Goal: Task Accomplishment & Management: Manage account settings

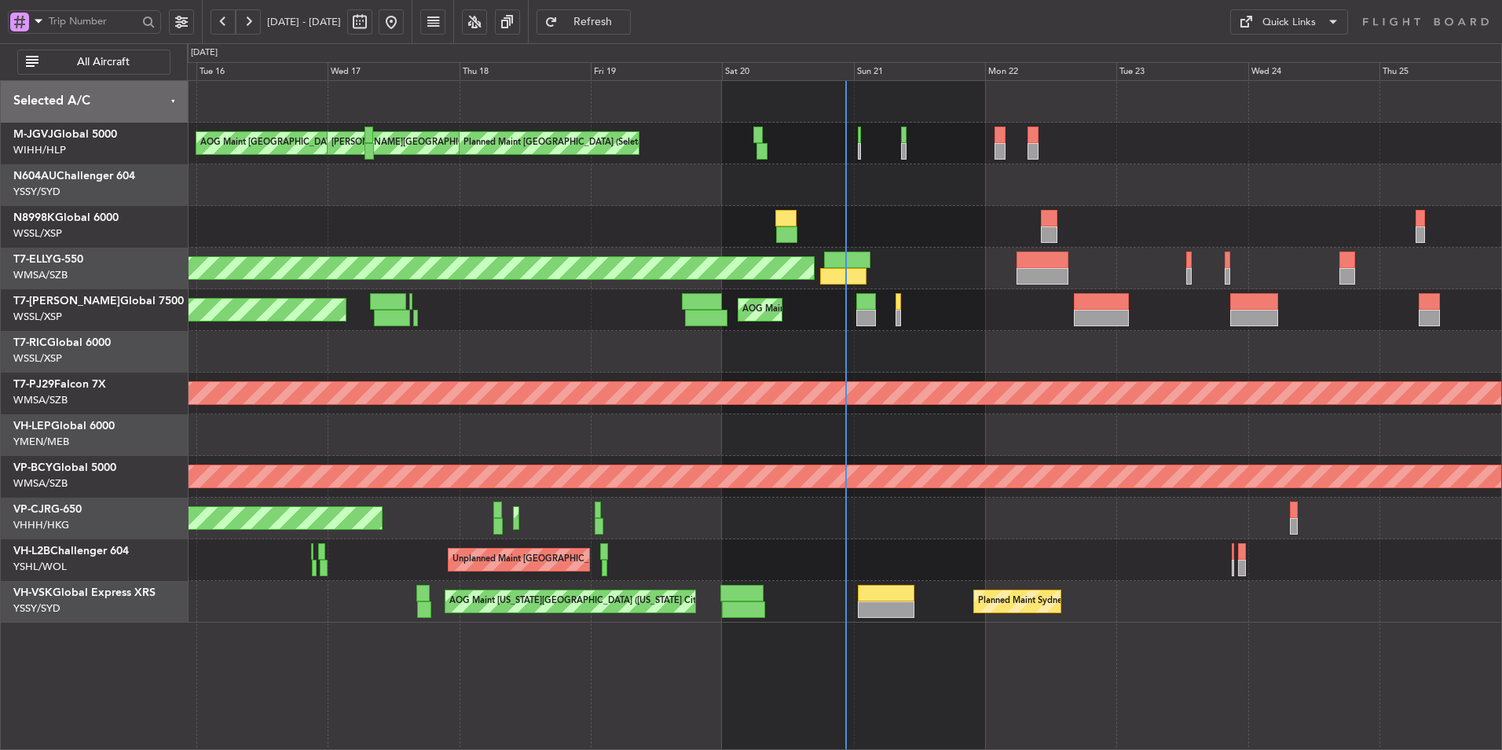
click at [735, 337] on div at bounding box center [844, 352] width 1315 height 42
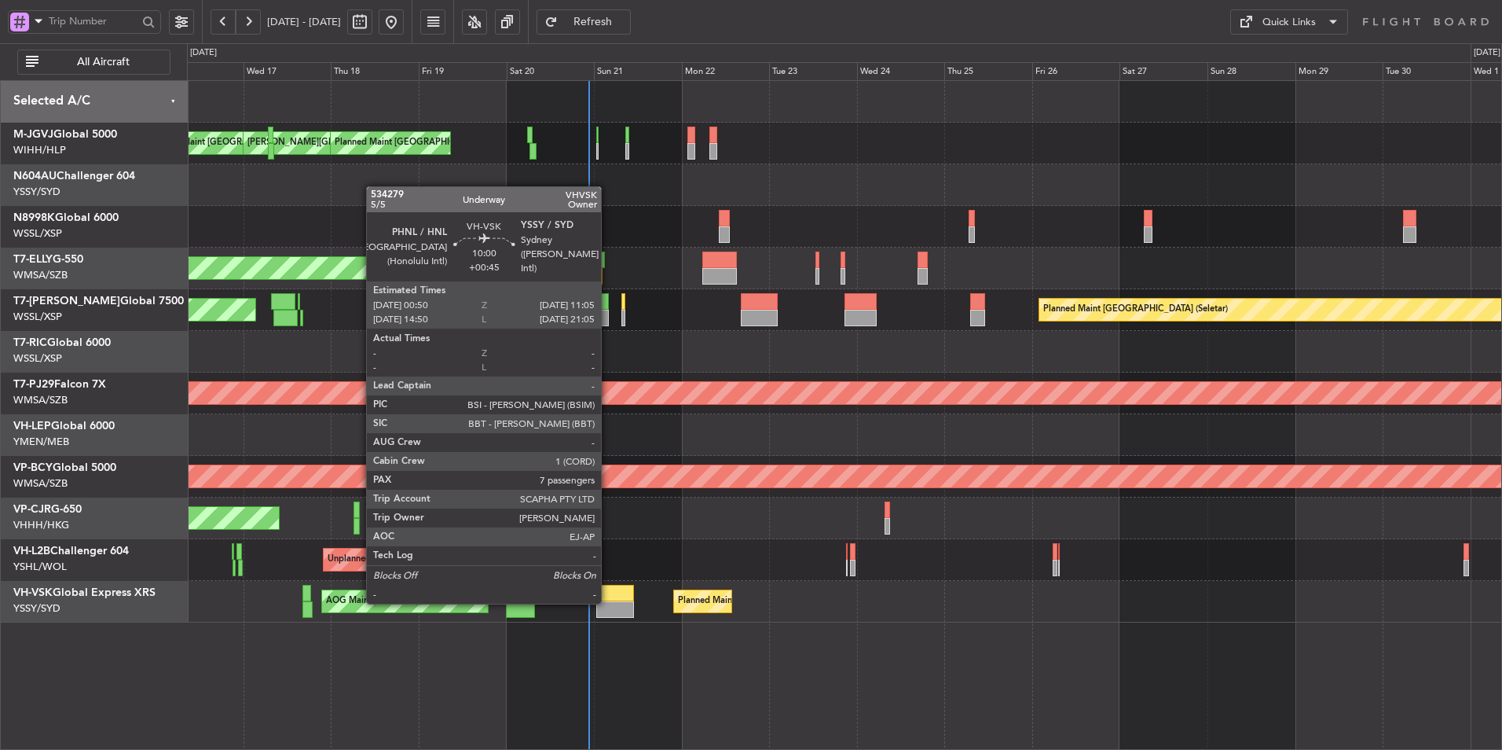
click at [608, 601] on div at bounding box center [615, 609] width 38 height 17
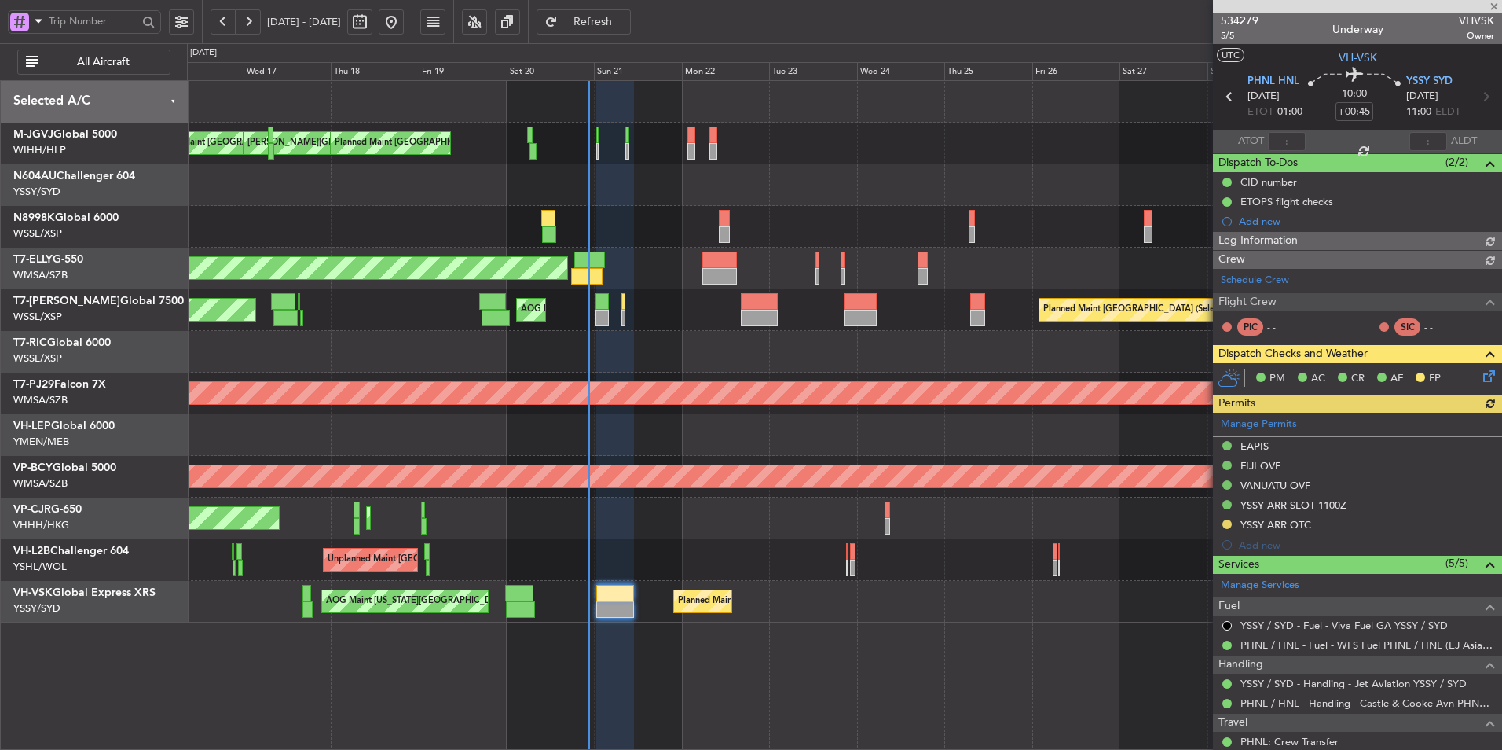
type input "Terry Leung (LEU)"
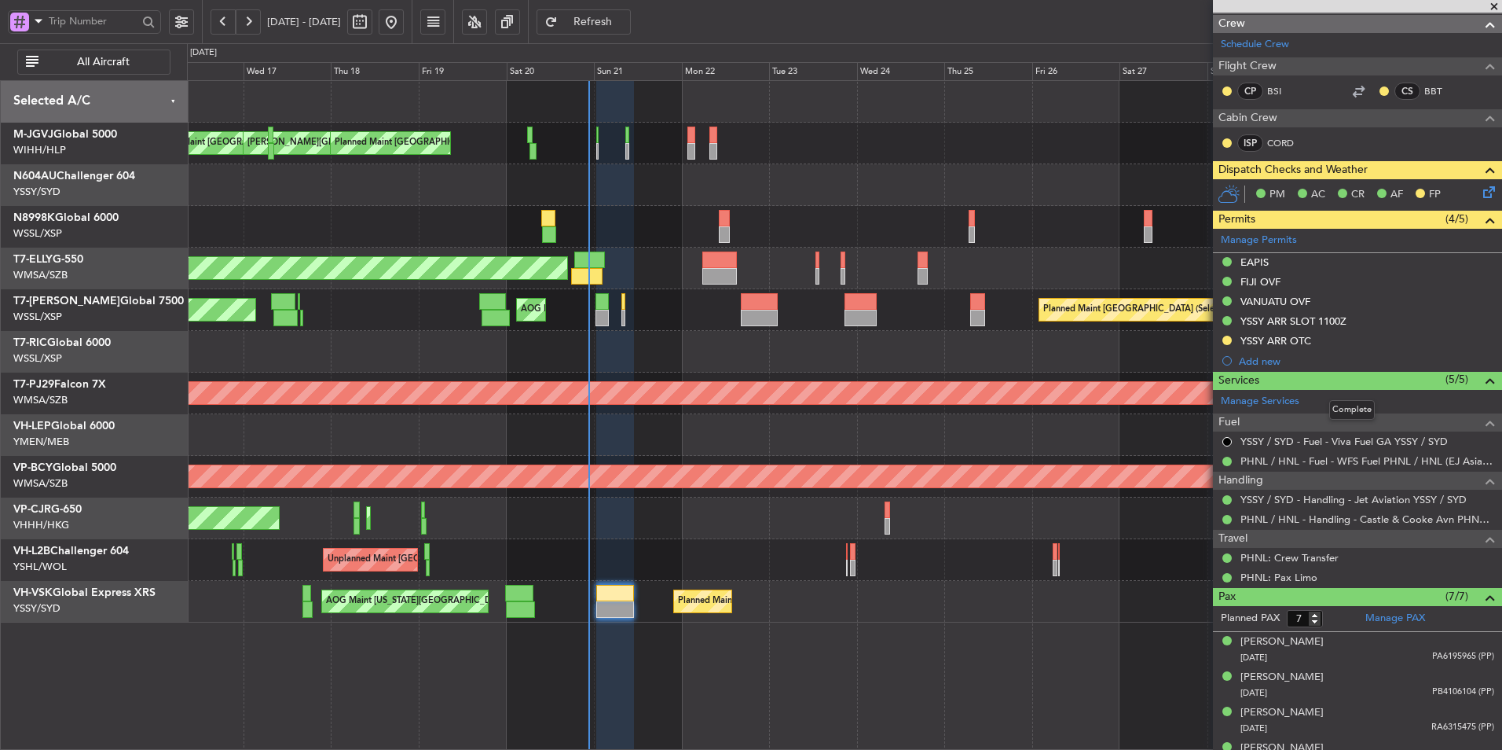
scroll to position [365, 0]
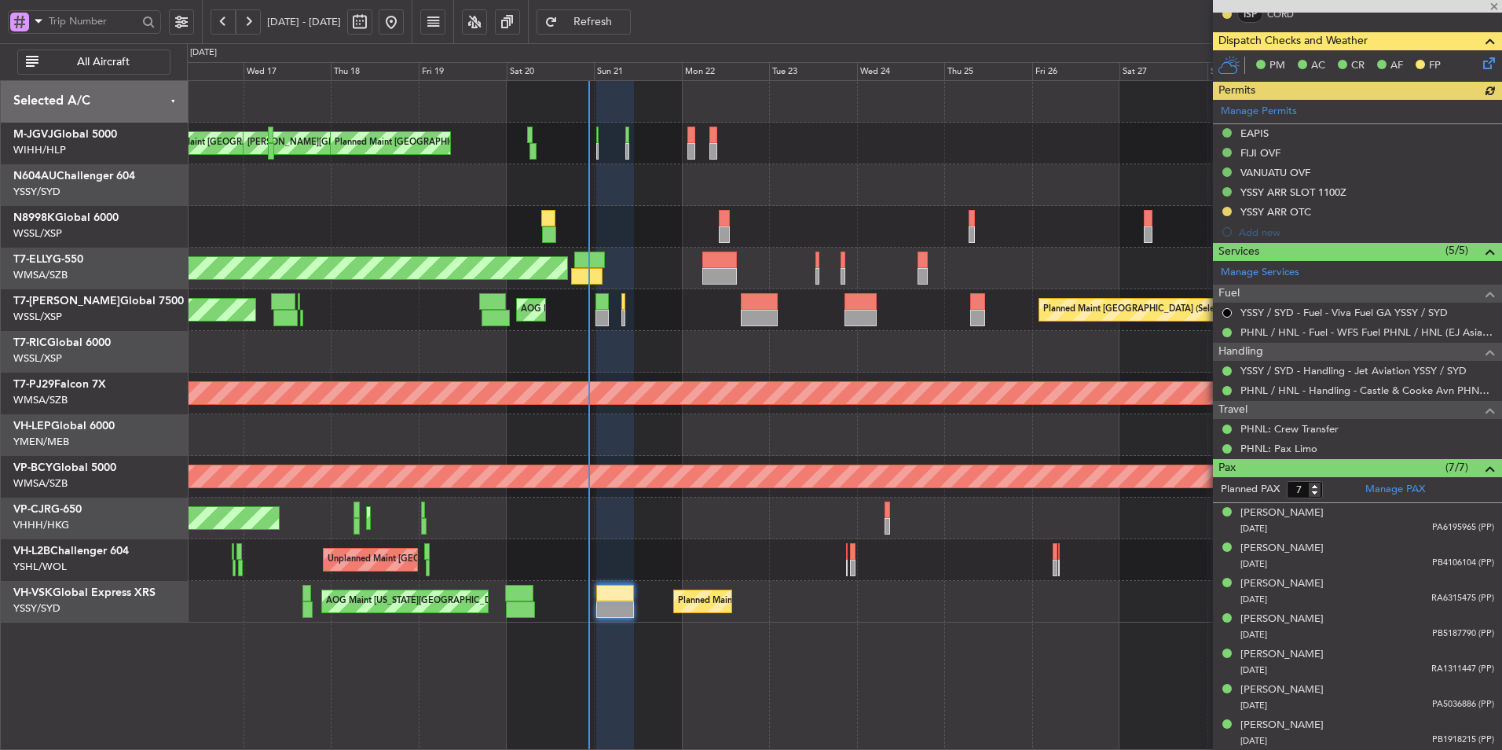
type input "Terry Leung (LEU)"
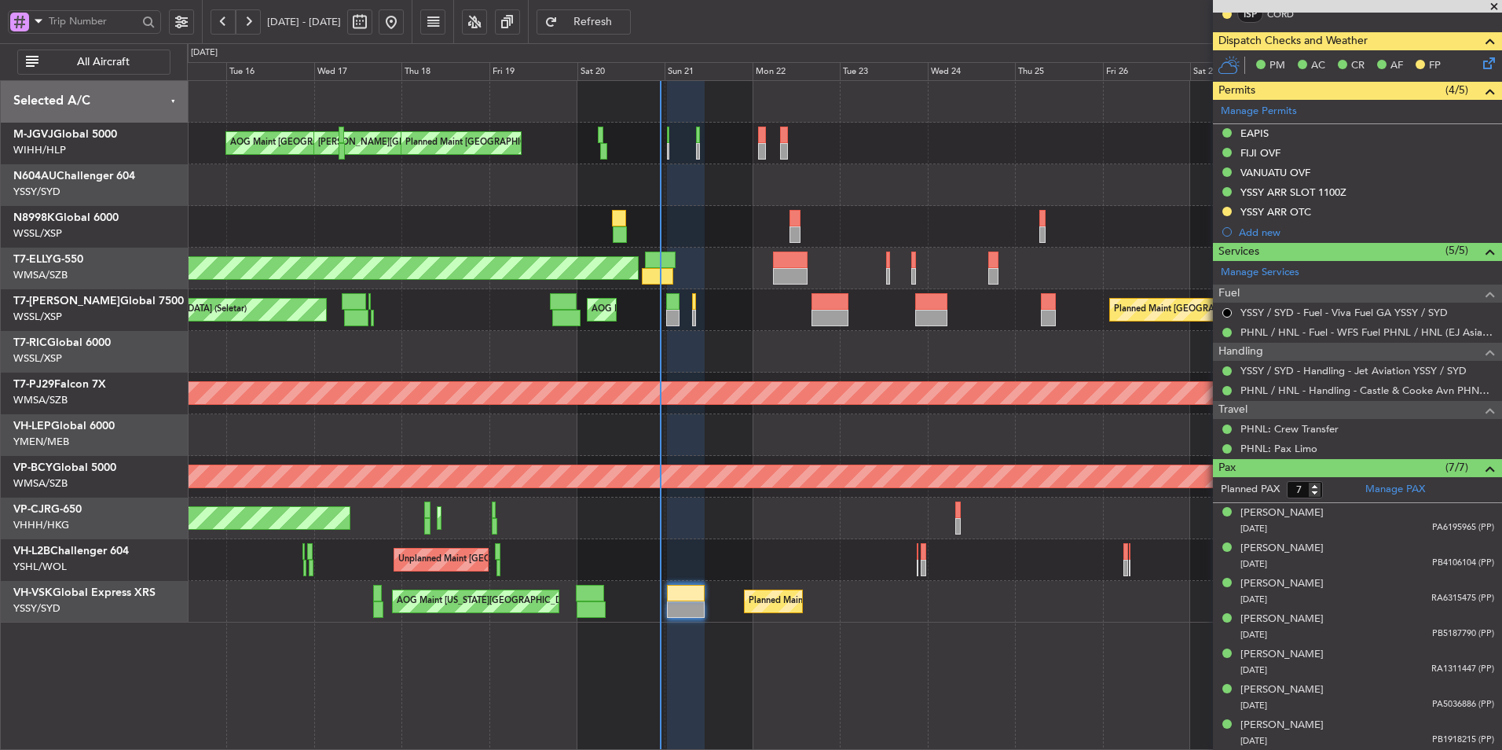
click at [569, 677] on div "AOG Maint Jakarta (Halim Intl) MEL Jakarta (Halim Intl) MEL Jakarta (Halim Intl…" at bounding box center [844, 414] width 1315 height 669
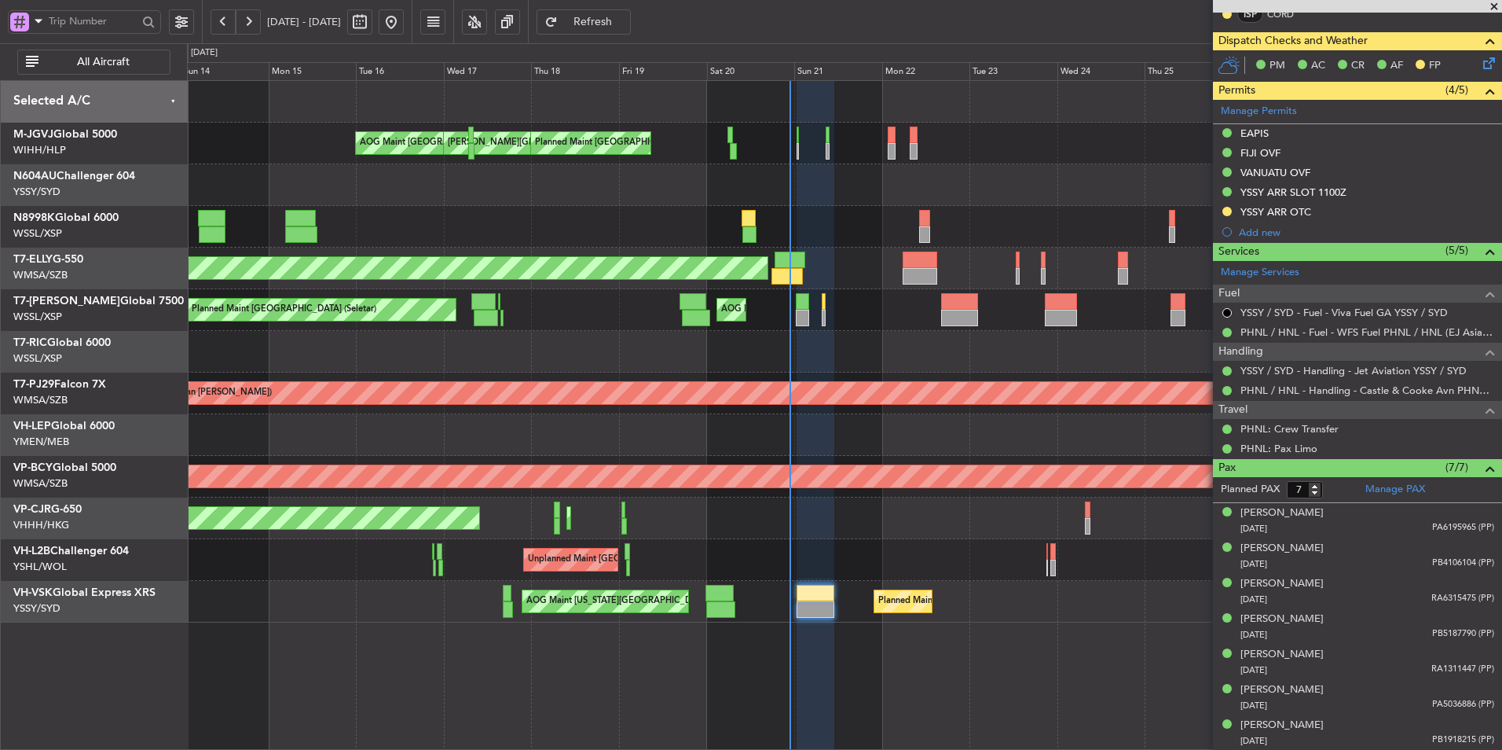
click at [578, 658] on div "AOG Maint Jakarta (Halim Intl) MEL Jakarta (Halim Intl) MEL Jakarta (Halim Intl…" at bounding box center [844, 414] width 1315 height 669
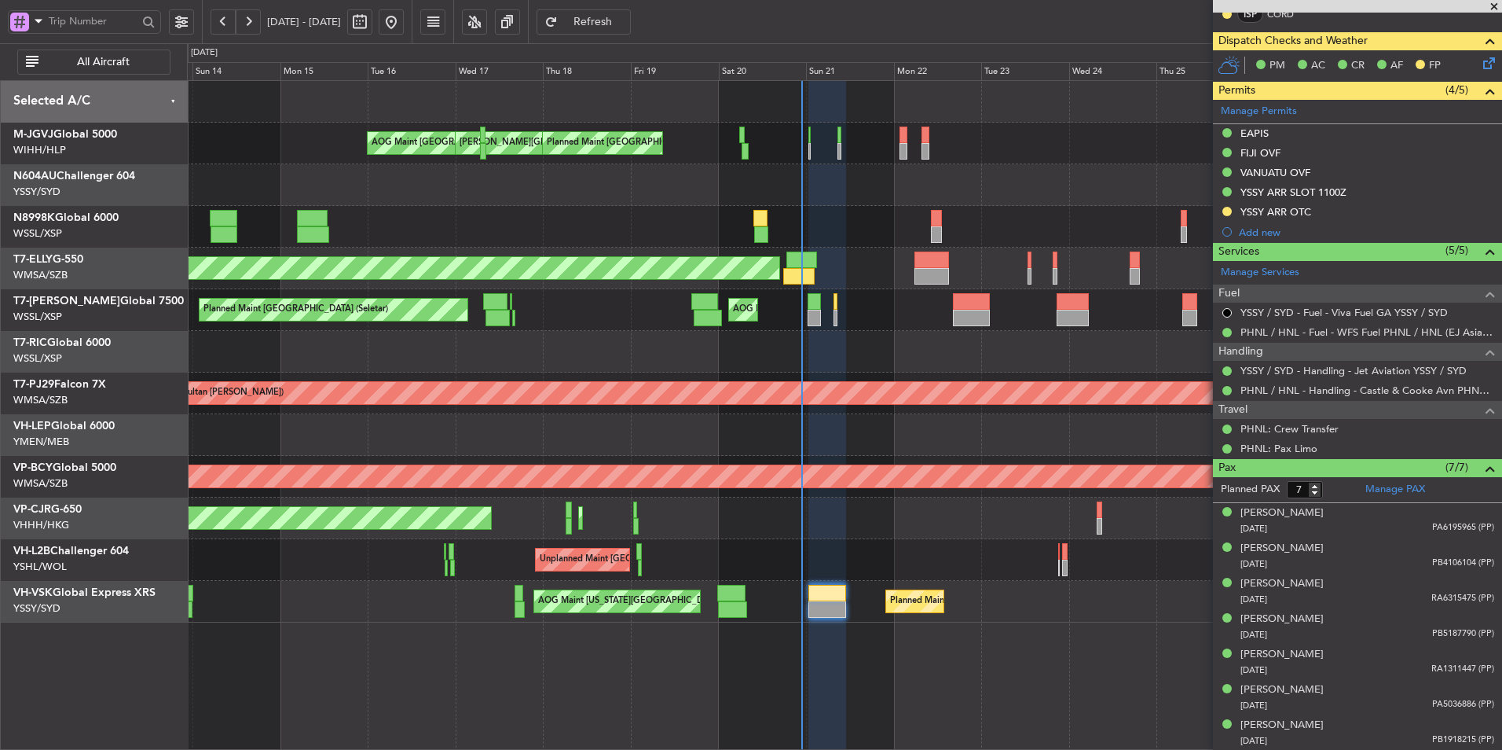
type input "Terry Leung (LEU)"
click at [651, 347] on div at bounding box center [844, 352] width 1315 height 42
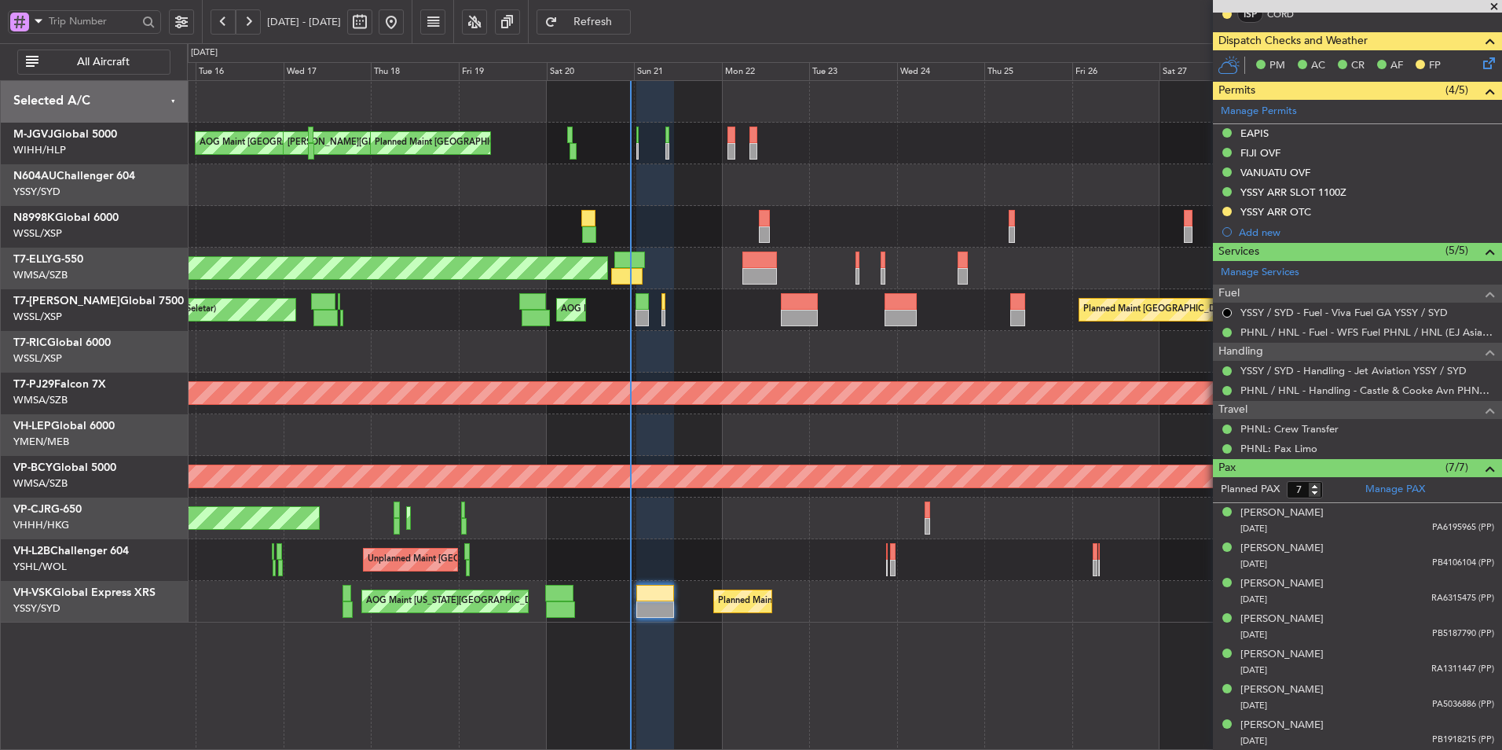
click at [701, 323] on div "Planned Maint Singapore (Seletar) Planned Maint Singapore (Seletar) AOG Maint S…" at bounding box center [844, 310] width 1315 height 42
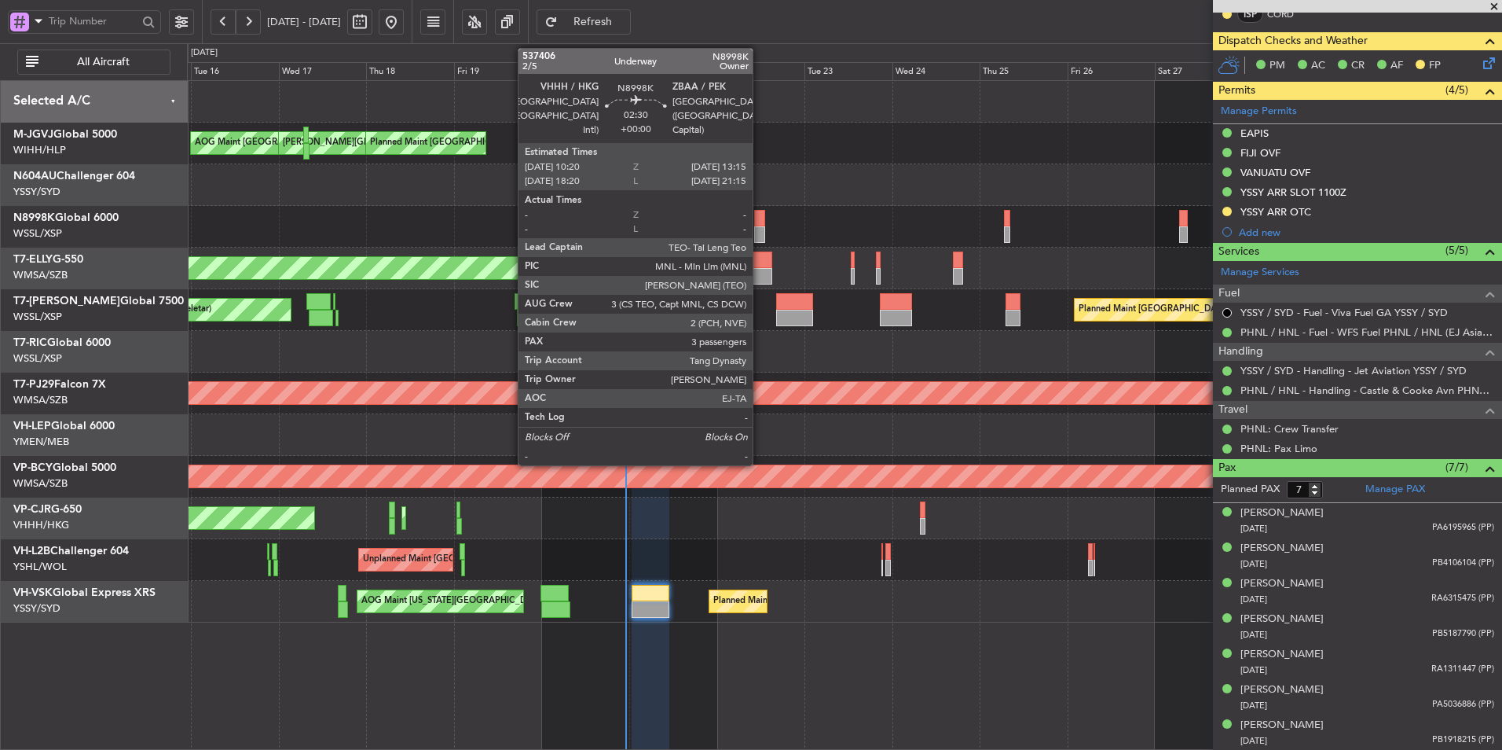
click at [760, 220] on div at bounding box center [759, 218] width 11 height 17
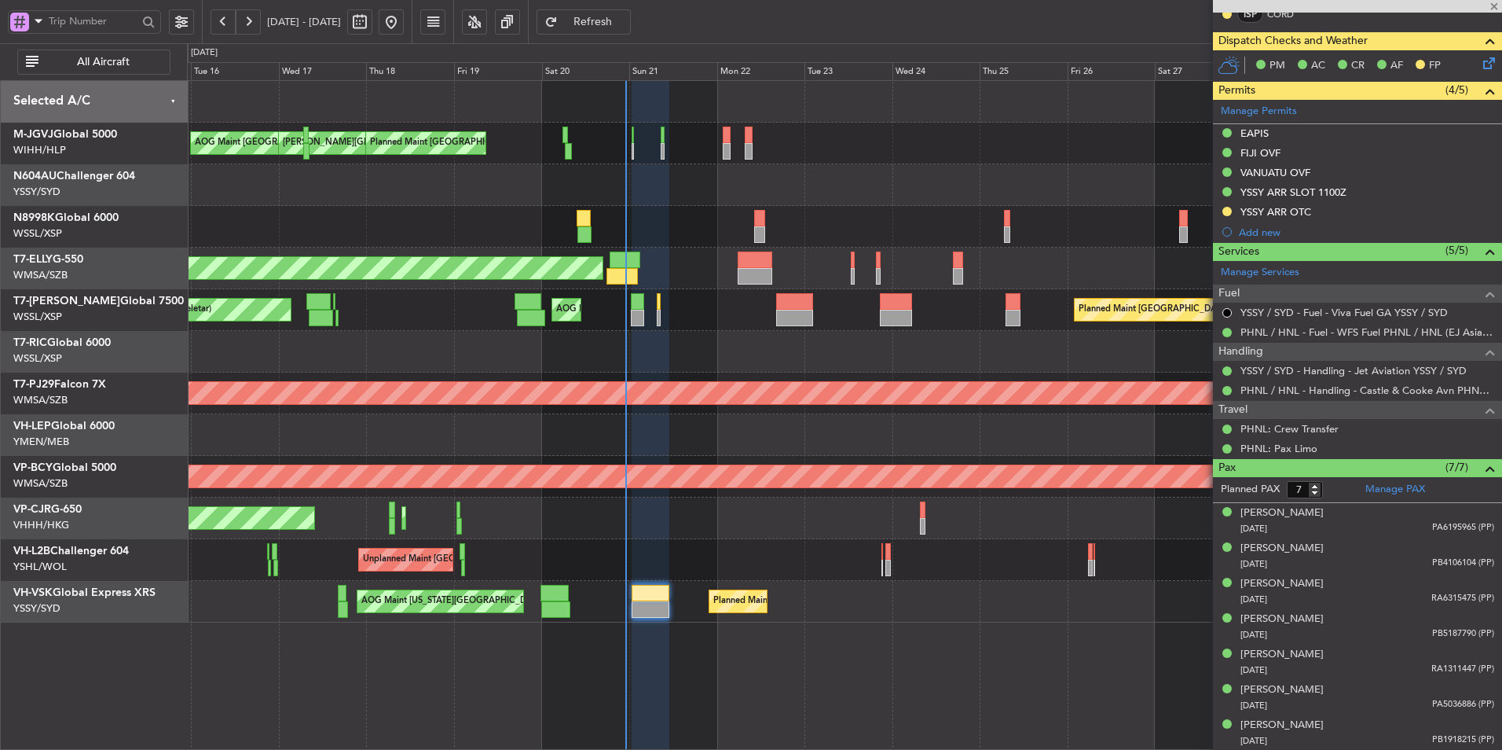
type input "3"
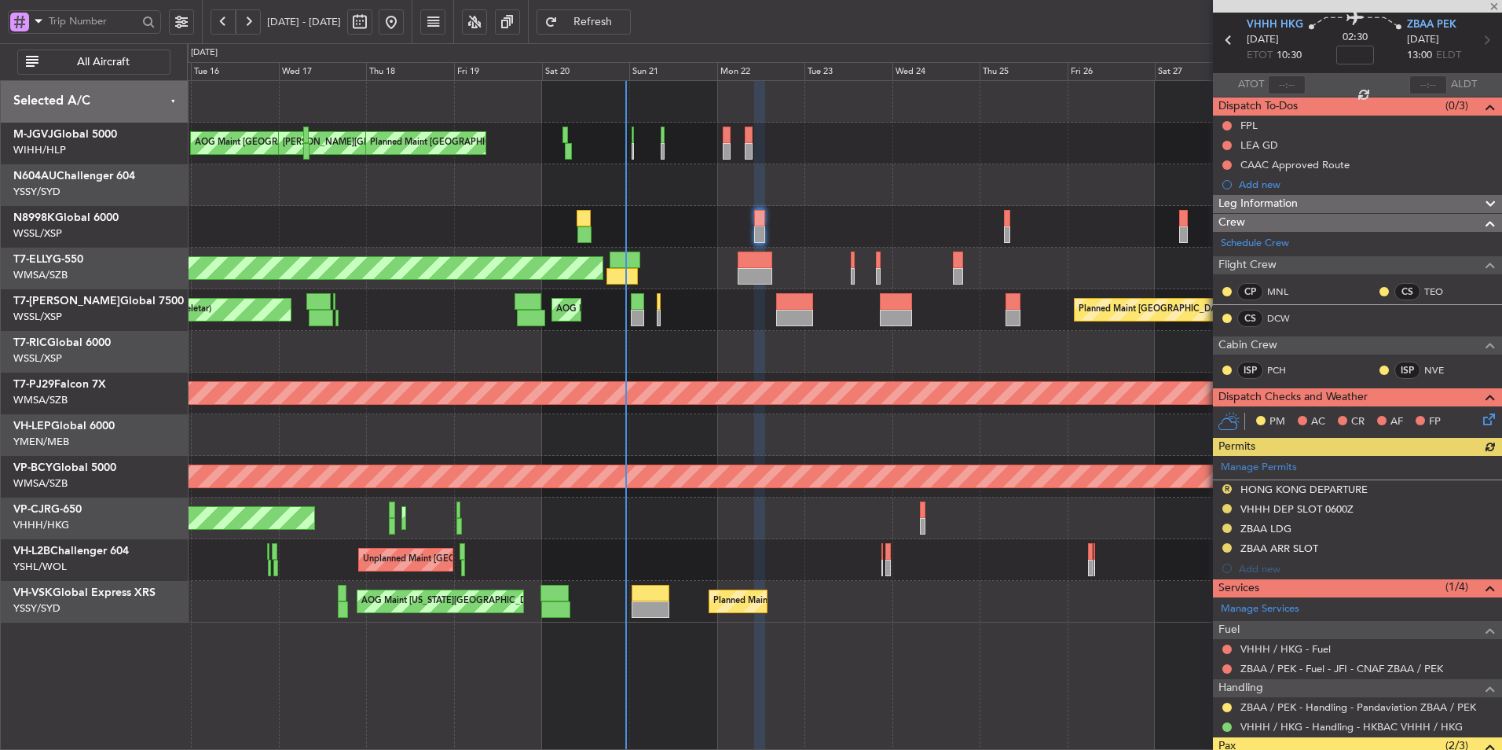
scroll to position [79, 0]
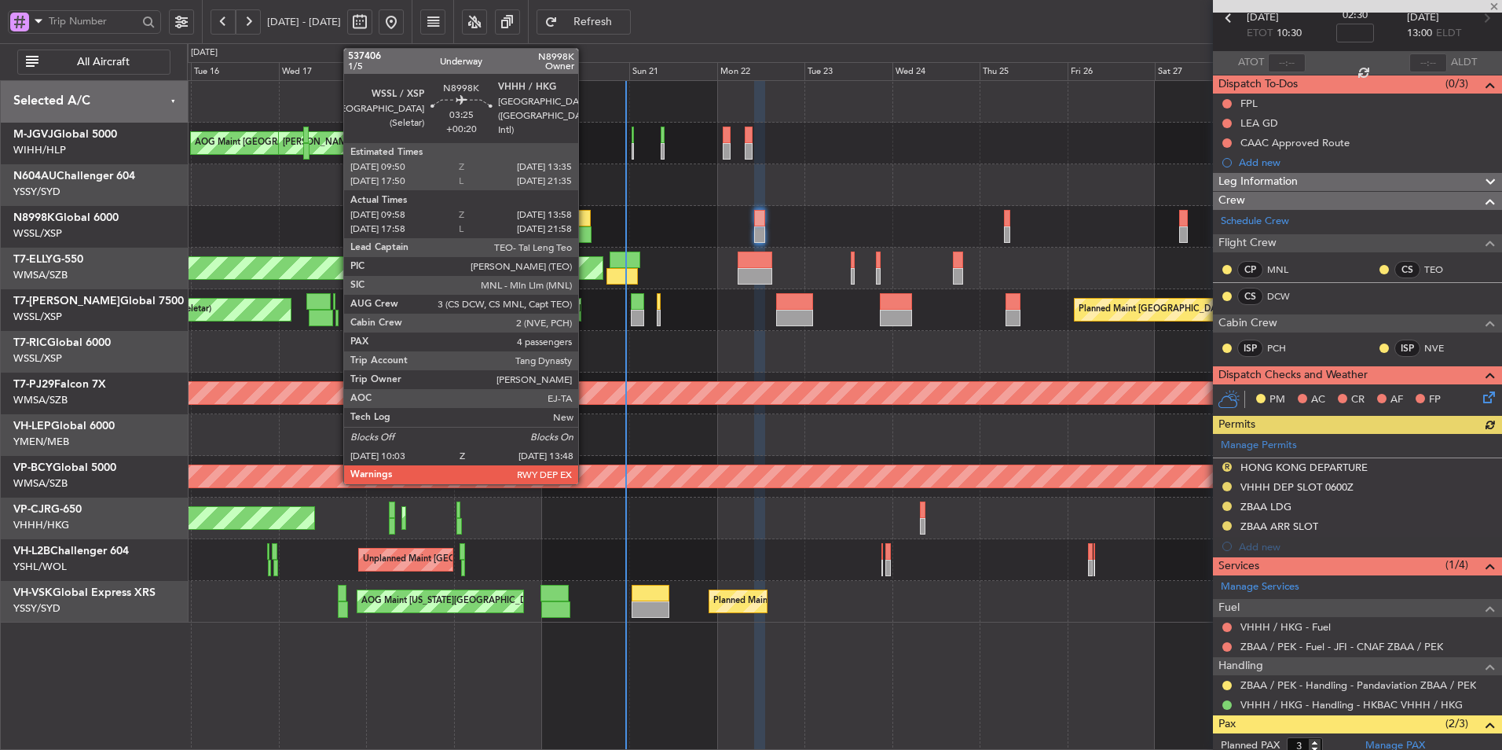
click at [585, 227] on div at bounding box center [585, 234] width 14 height 17
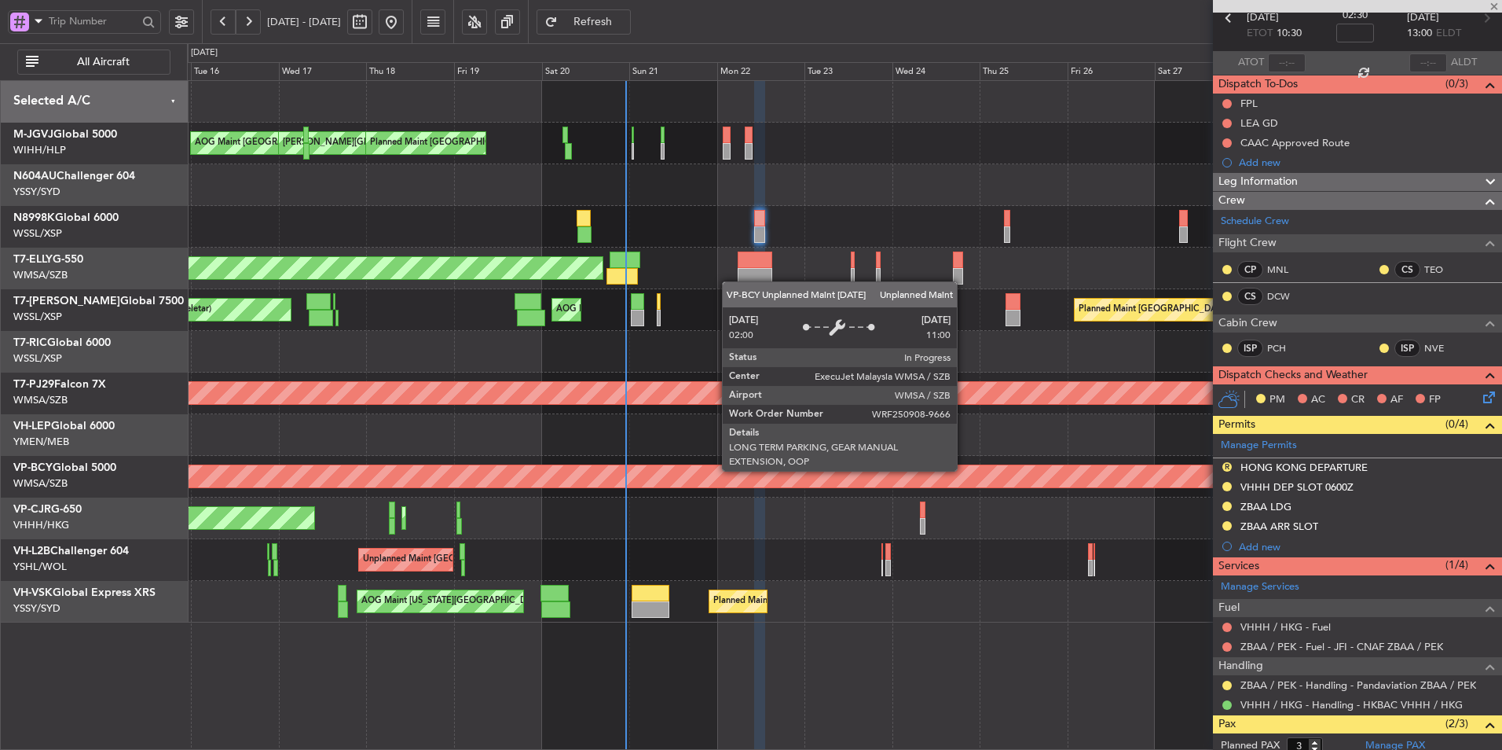
type input "+00:20"
type input "10:08"
type input "13:48"
type input "4"
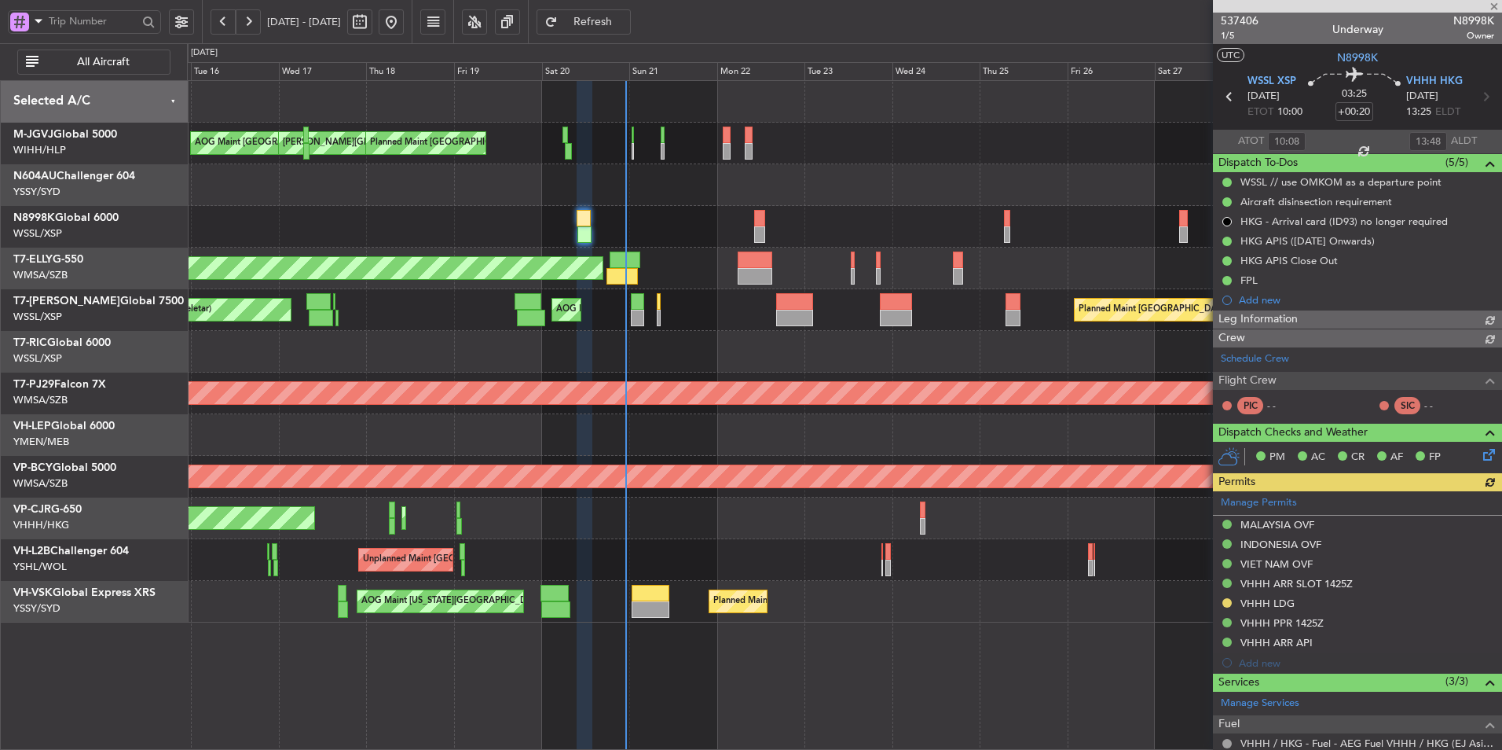
type input "Brien Tan (BTA)"
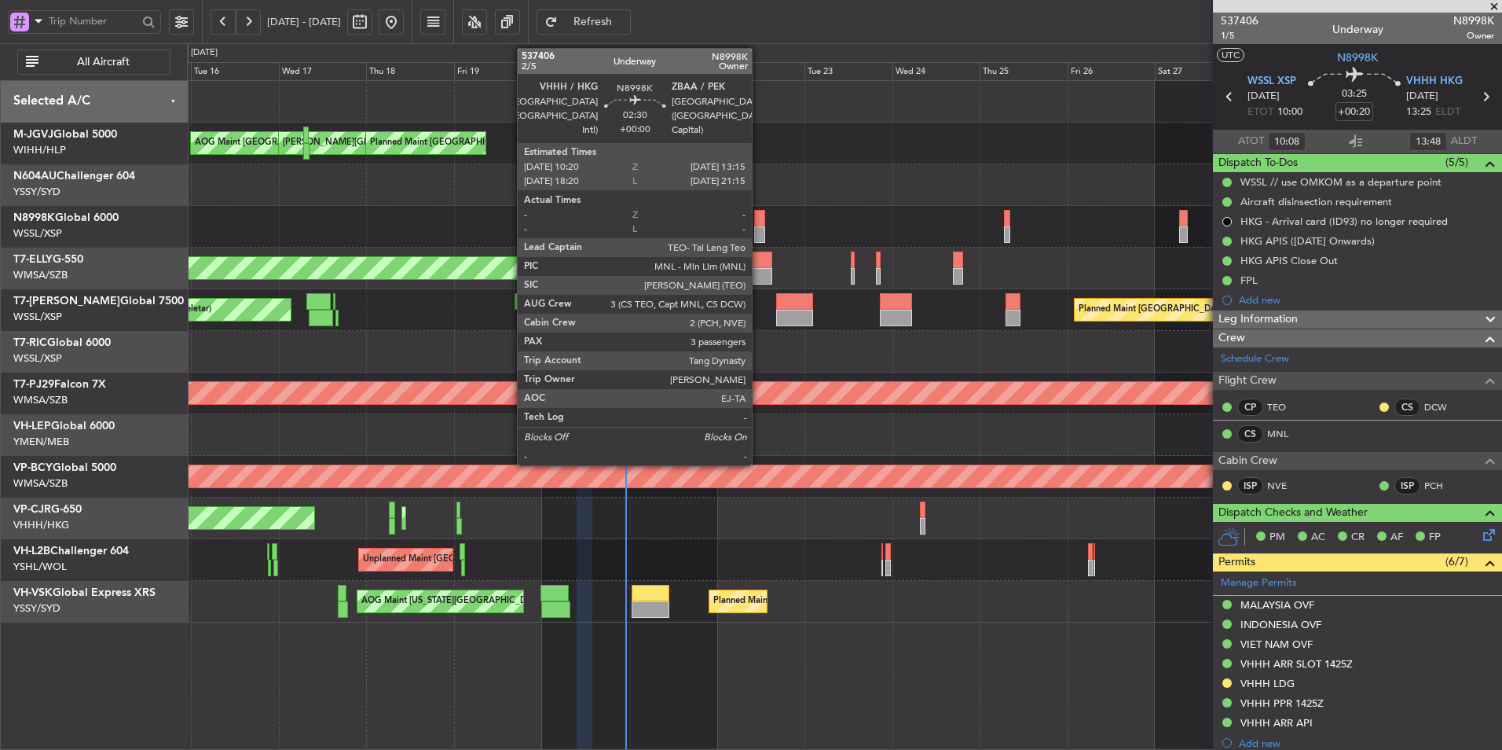
click at [759, 229] on div at bounding box center [759, 234] width 11 height 17
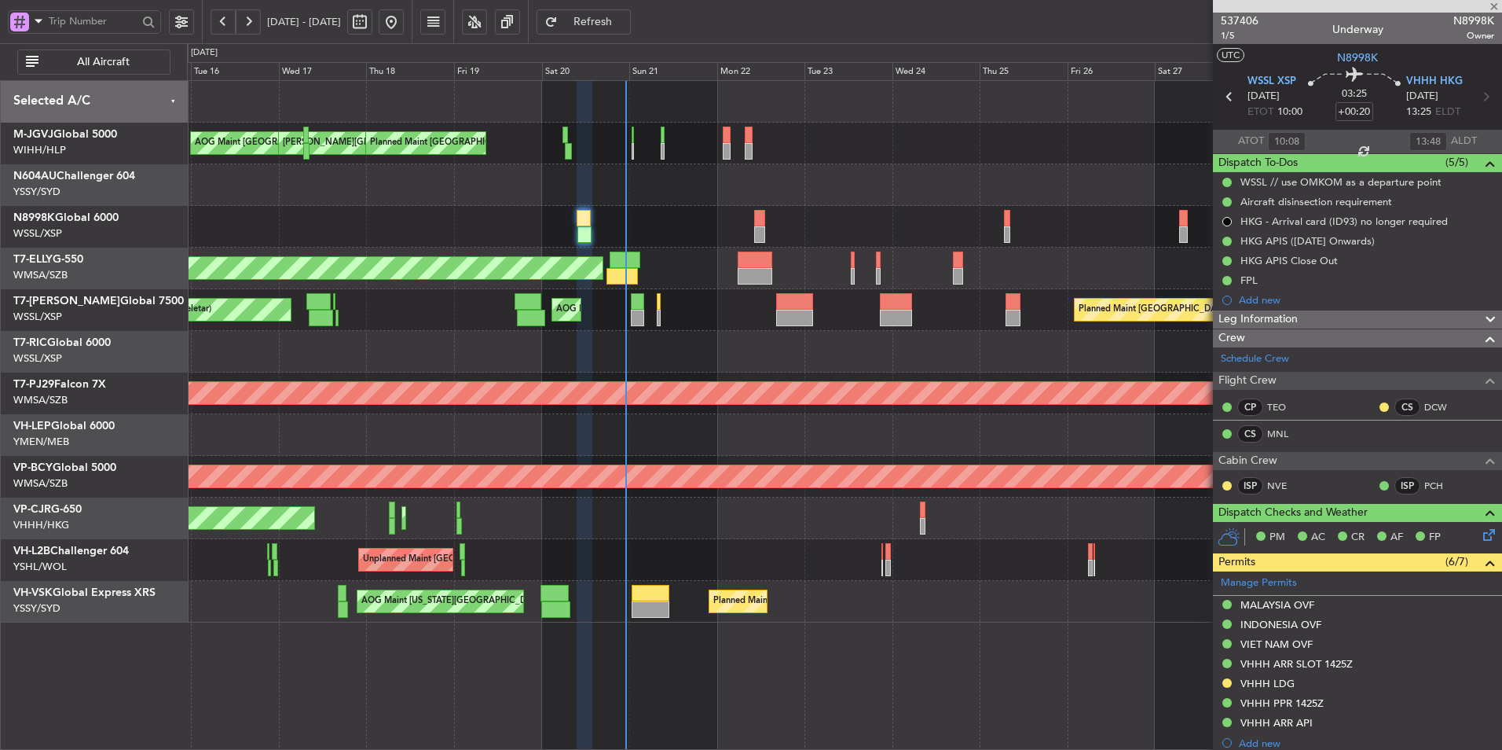
type input "3"
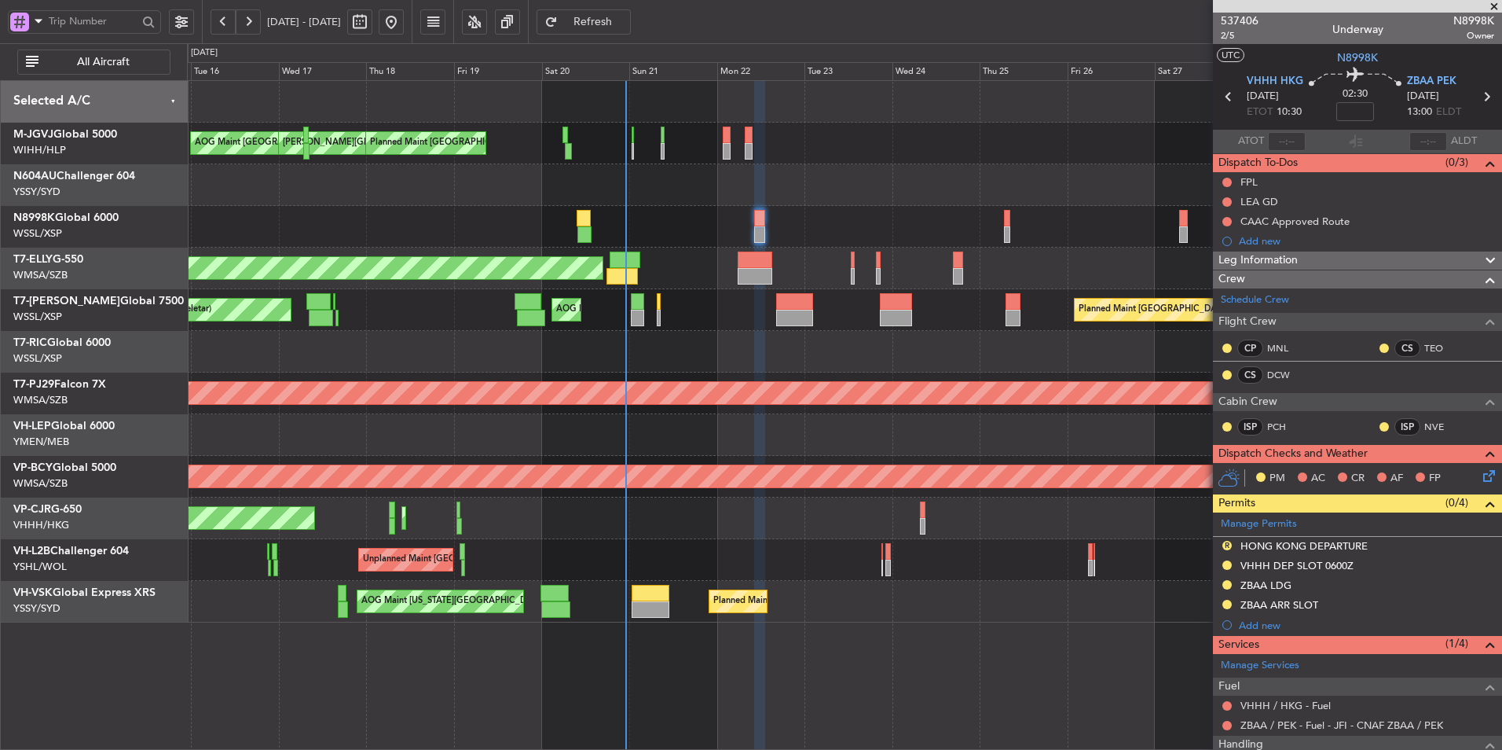
click at [1320, 227] on mat-tooltip-component "CAAC Approved Route" at bounding box center [1296, 248] width 123 height 42
click at [1315, 222] on div "CAAC Approved Route" at bounding box center [1295, 221] width 109 height 13
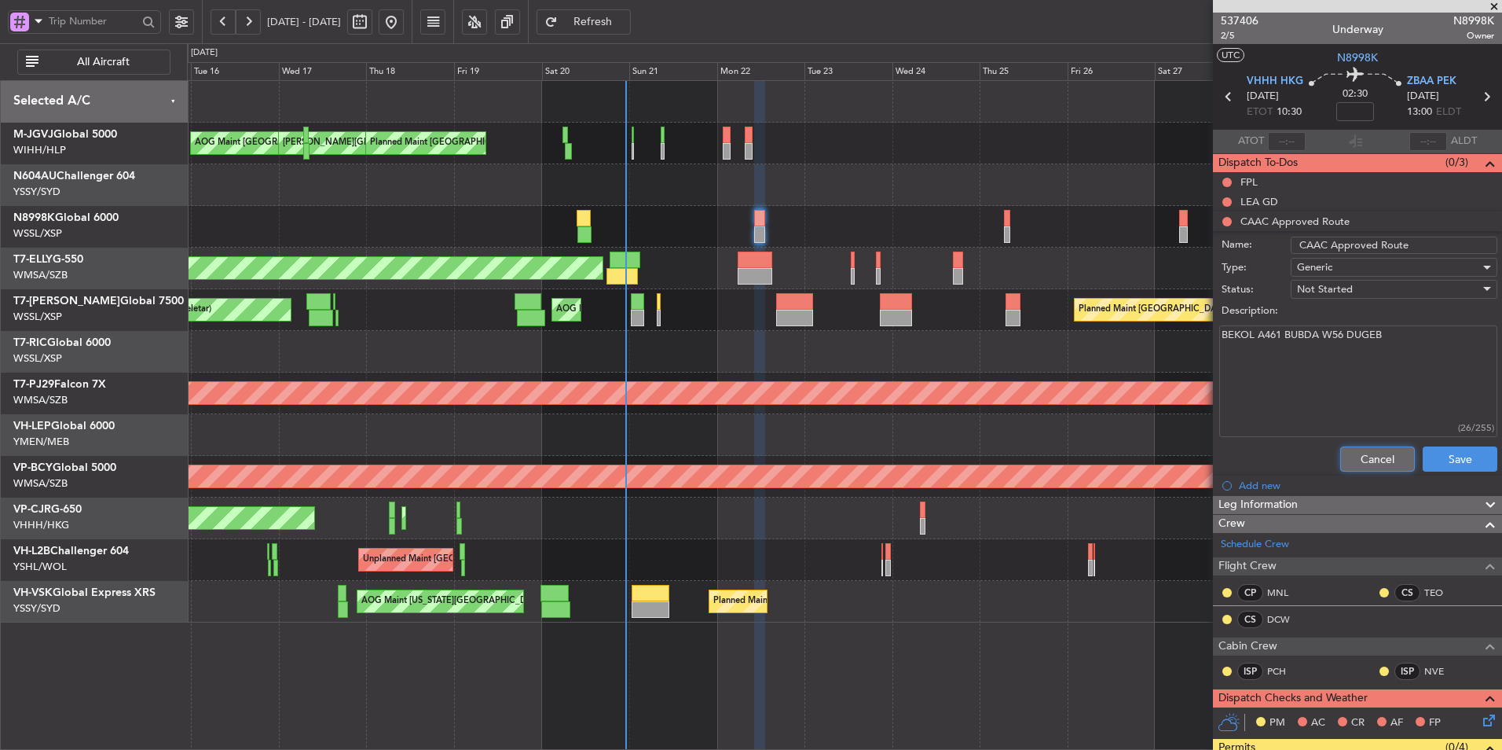
click at [1359, 455] on button "Cancel" at bounding box center [1377, 458] width 75 height 25
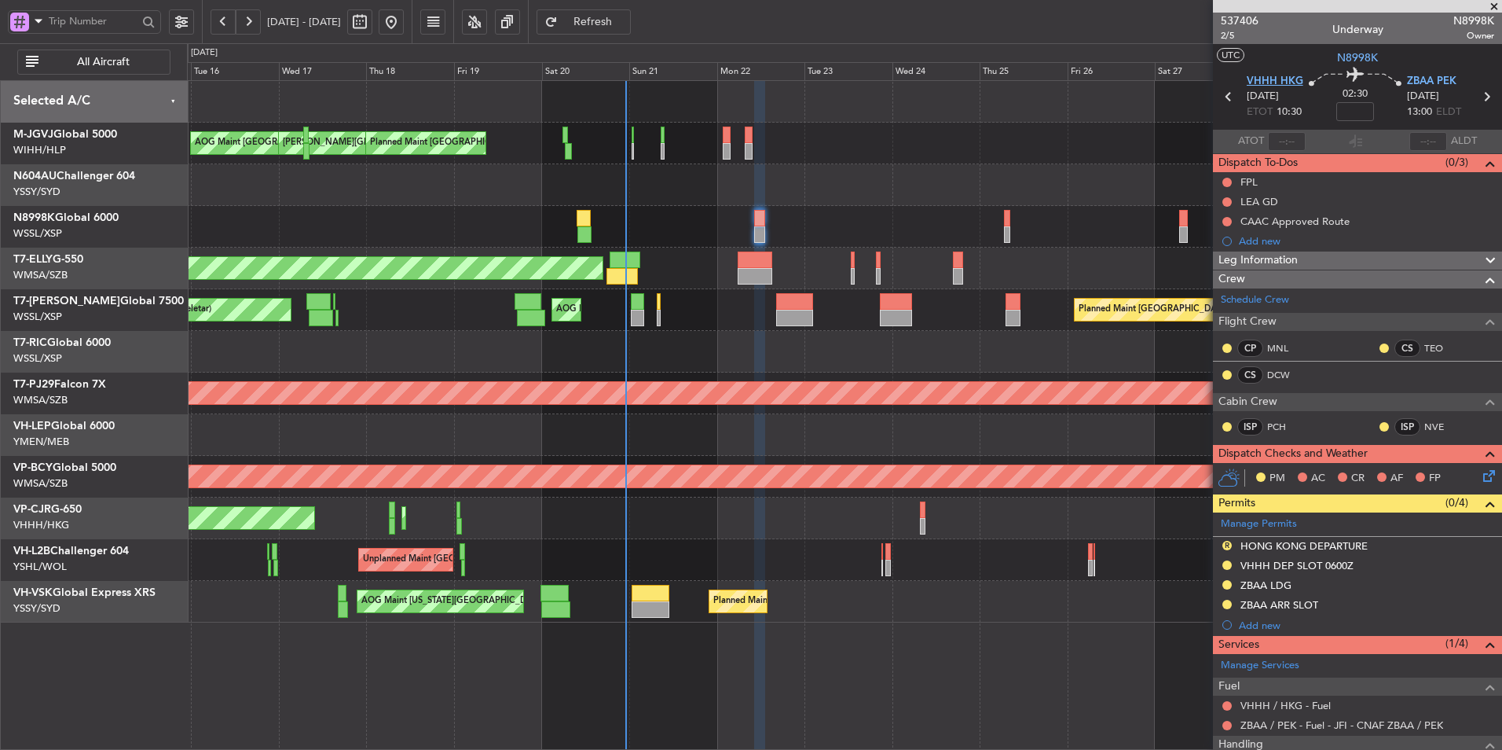
click at [1268, 83] on span "VHHH HKG" at bounding box center [1275, 82] width 57 height 16
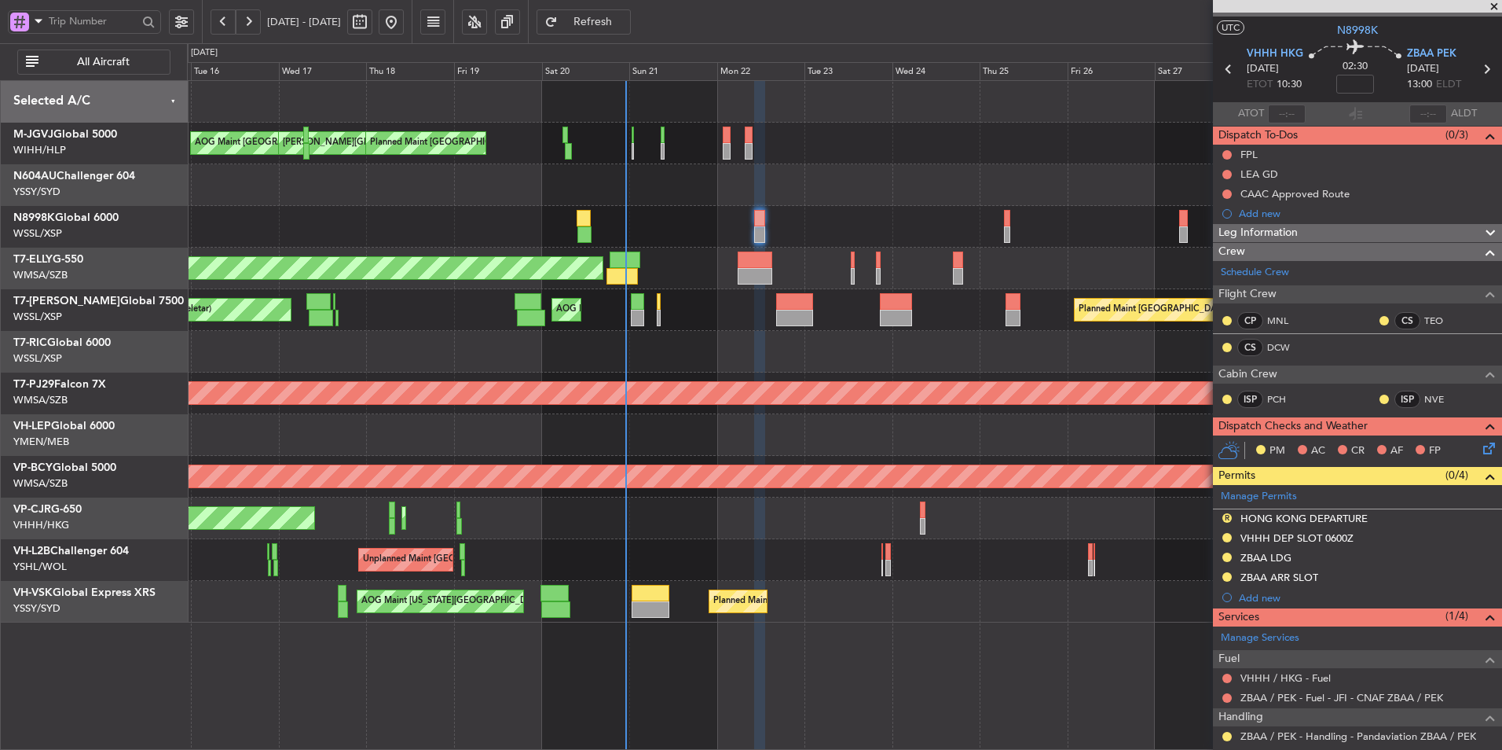
scroll to position [21, 0]
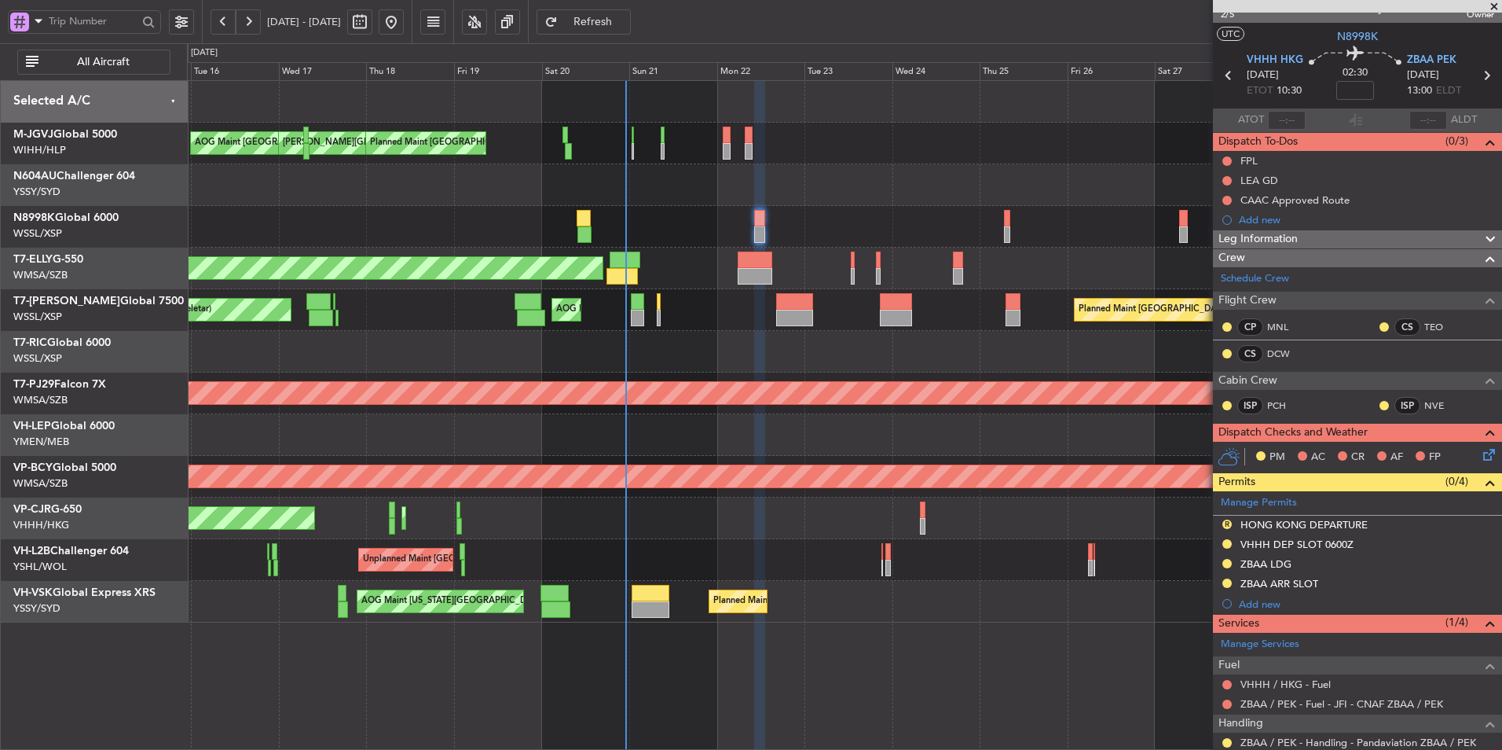
click at [658, 190] on div at bounding box center [844, 185] width 1315 height 42
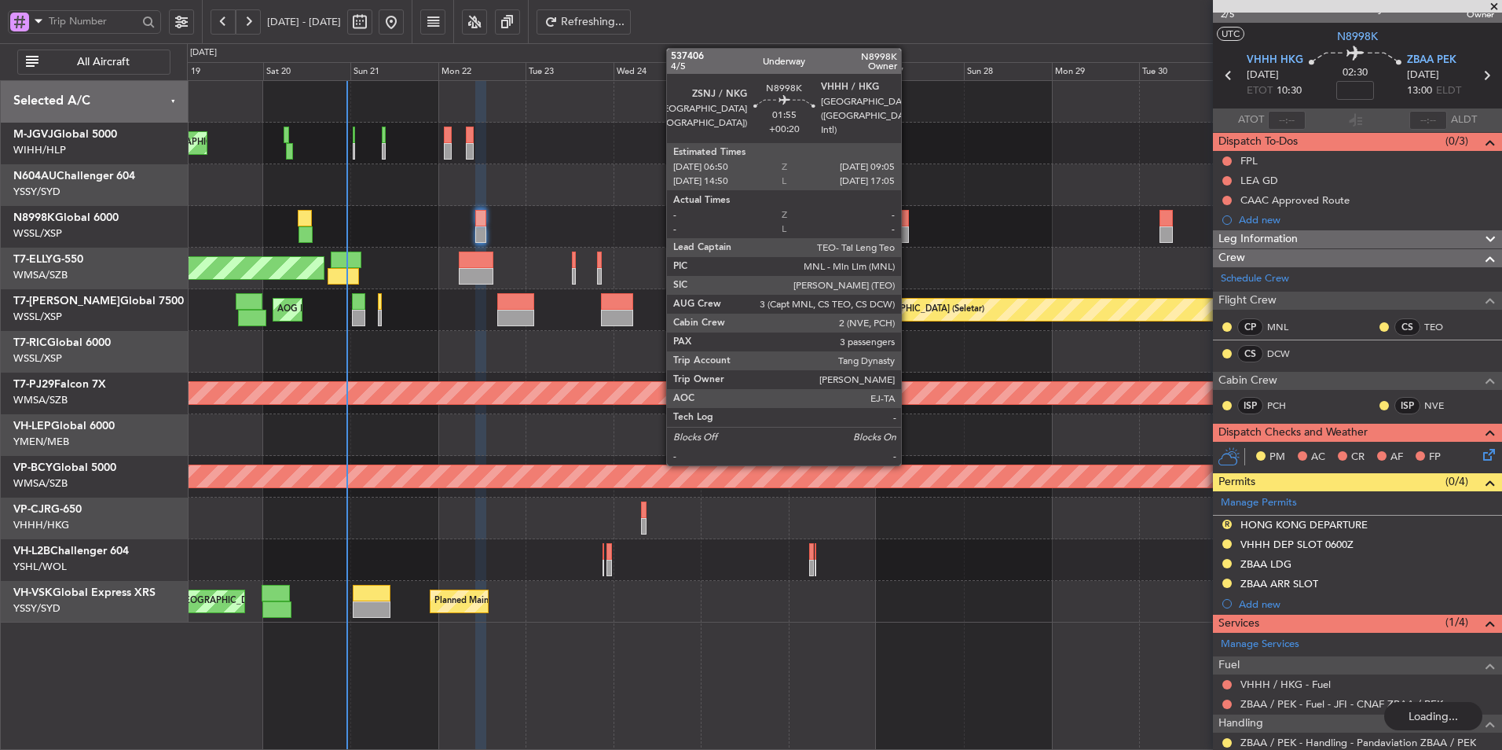
click at [908, 222] on div at bounding box center [904, 218] width 9 height 17
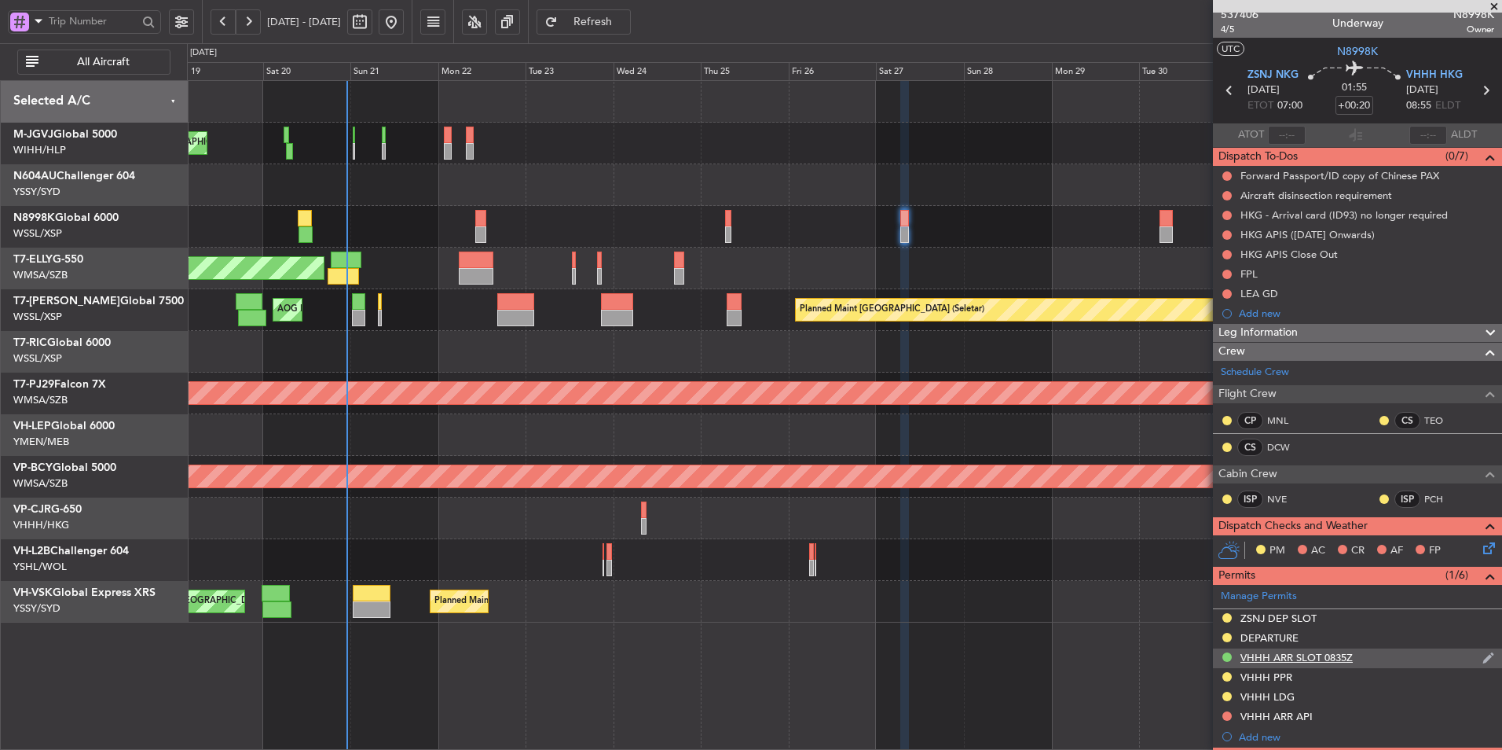
scroll to position [0, 0]
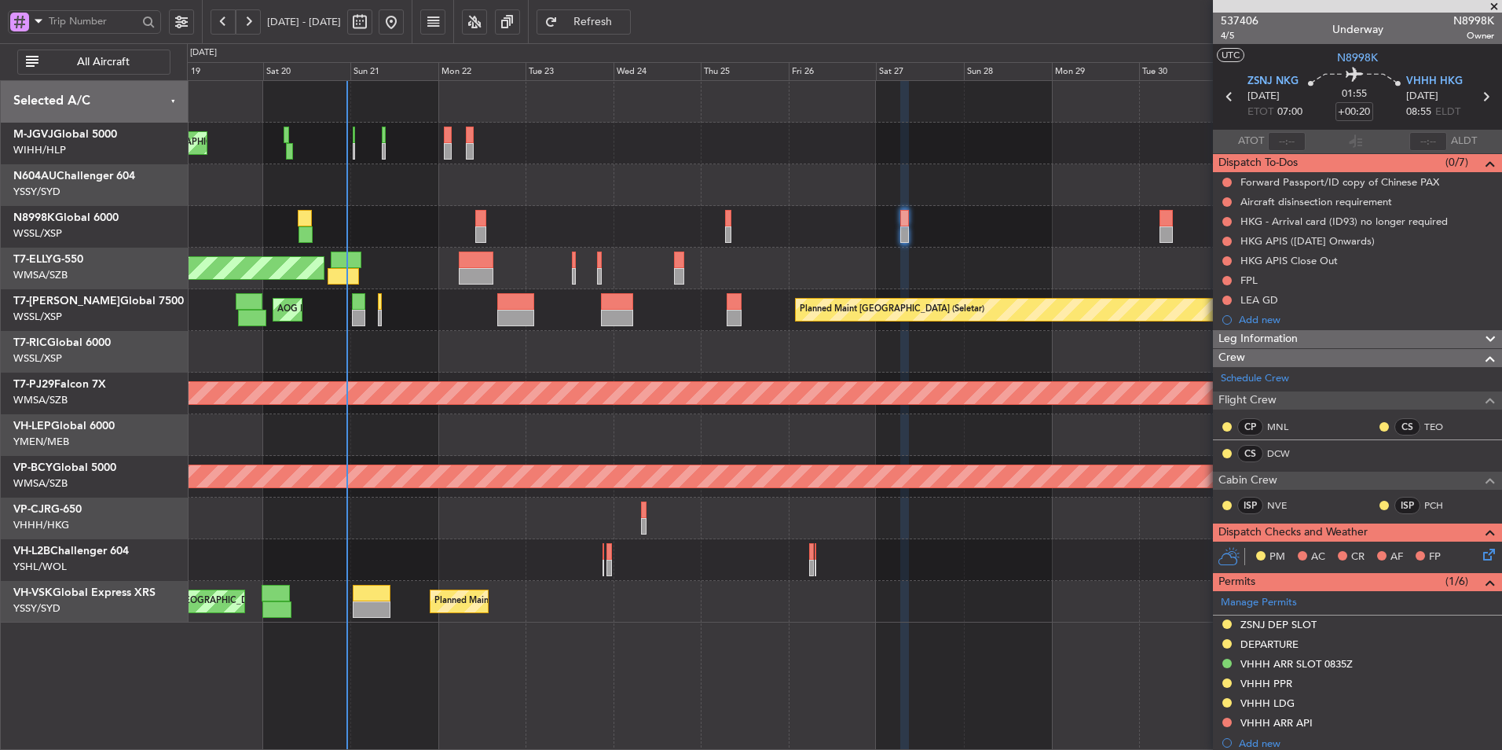
click at [864, 254] on div "Planned Maint Dubai (Dubai Intl) MEL Dubai (Dubai Intl)" at bounding box center [844, 269] width 1315 height 42
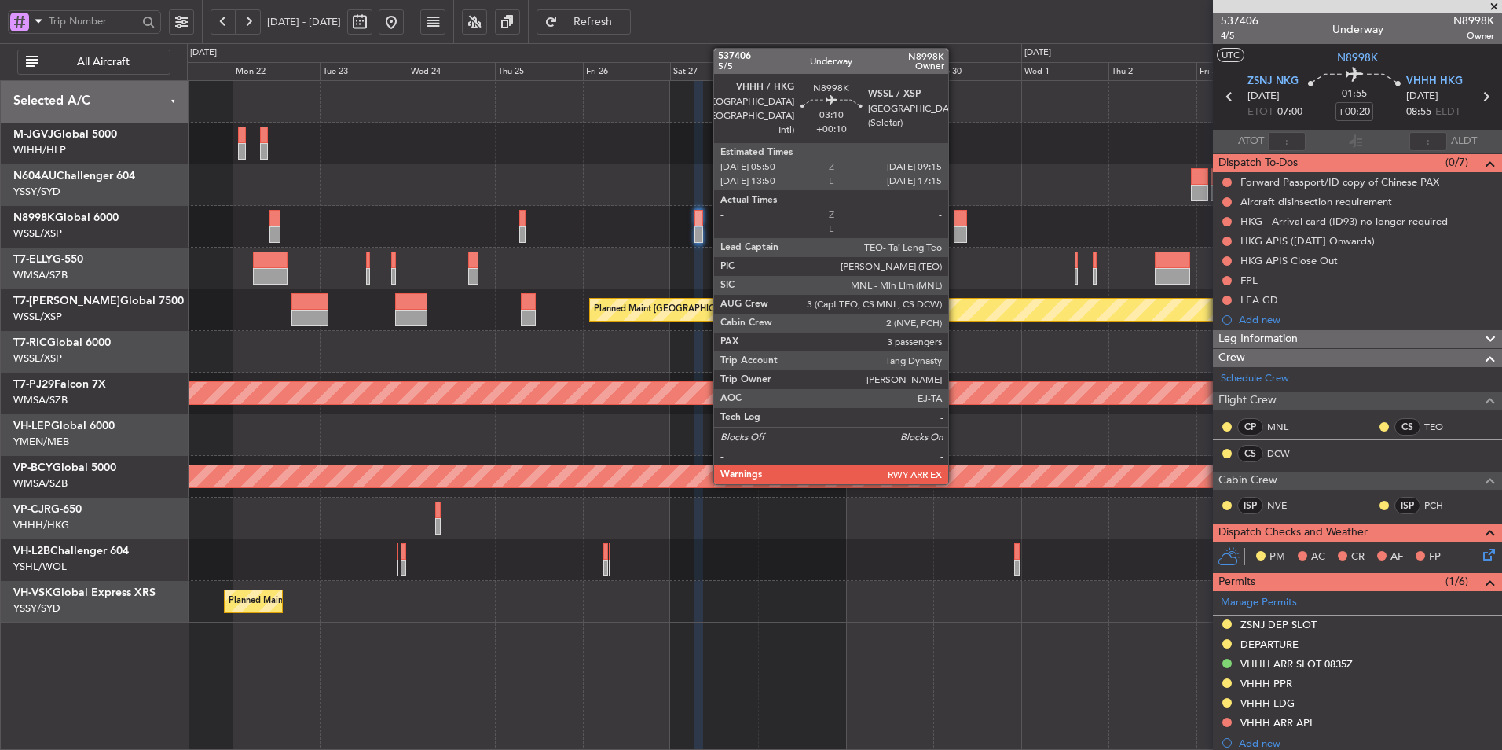
click at [955, 237] on div at bounding box center [960, 234] width 13 height 17
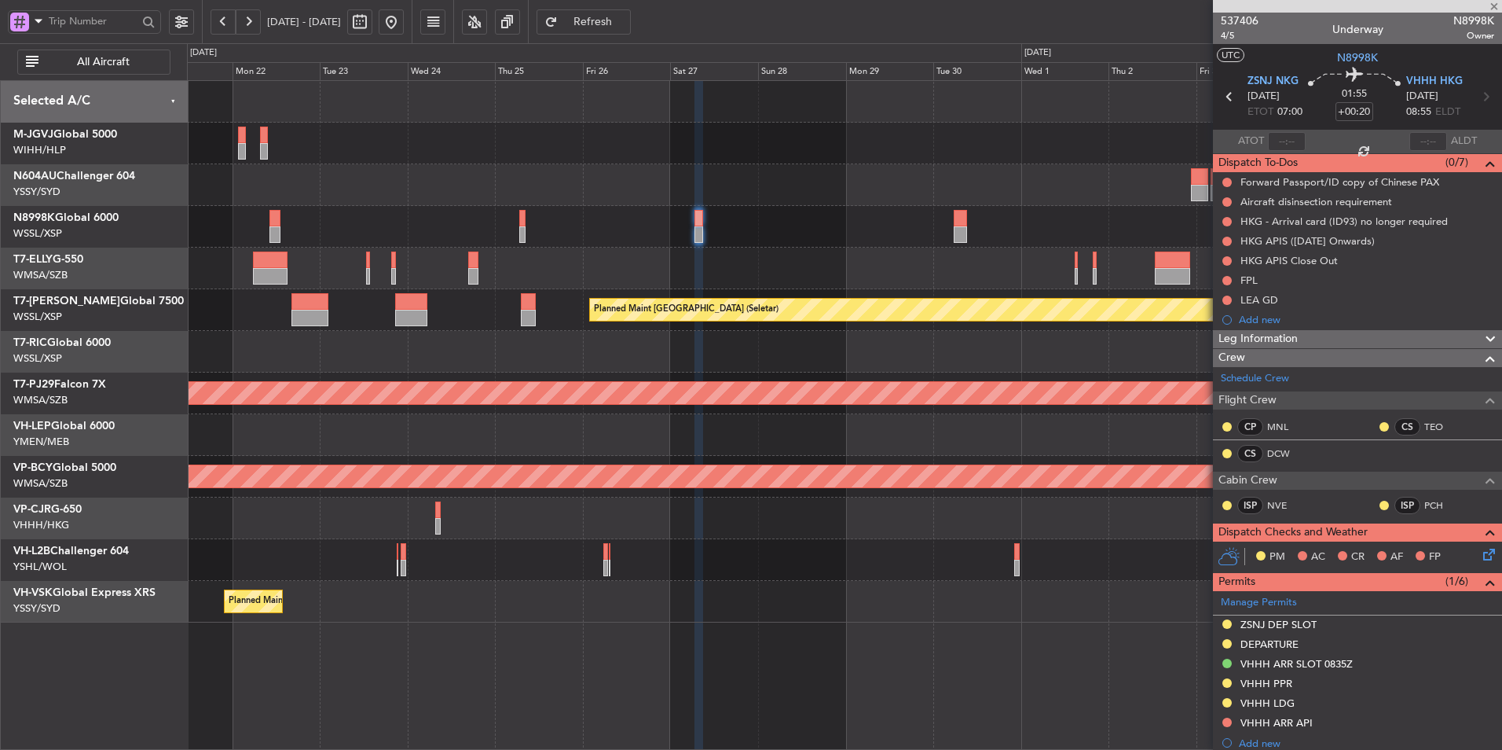
type input "+00:10"
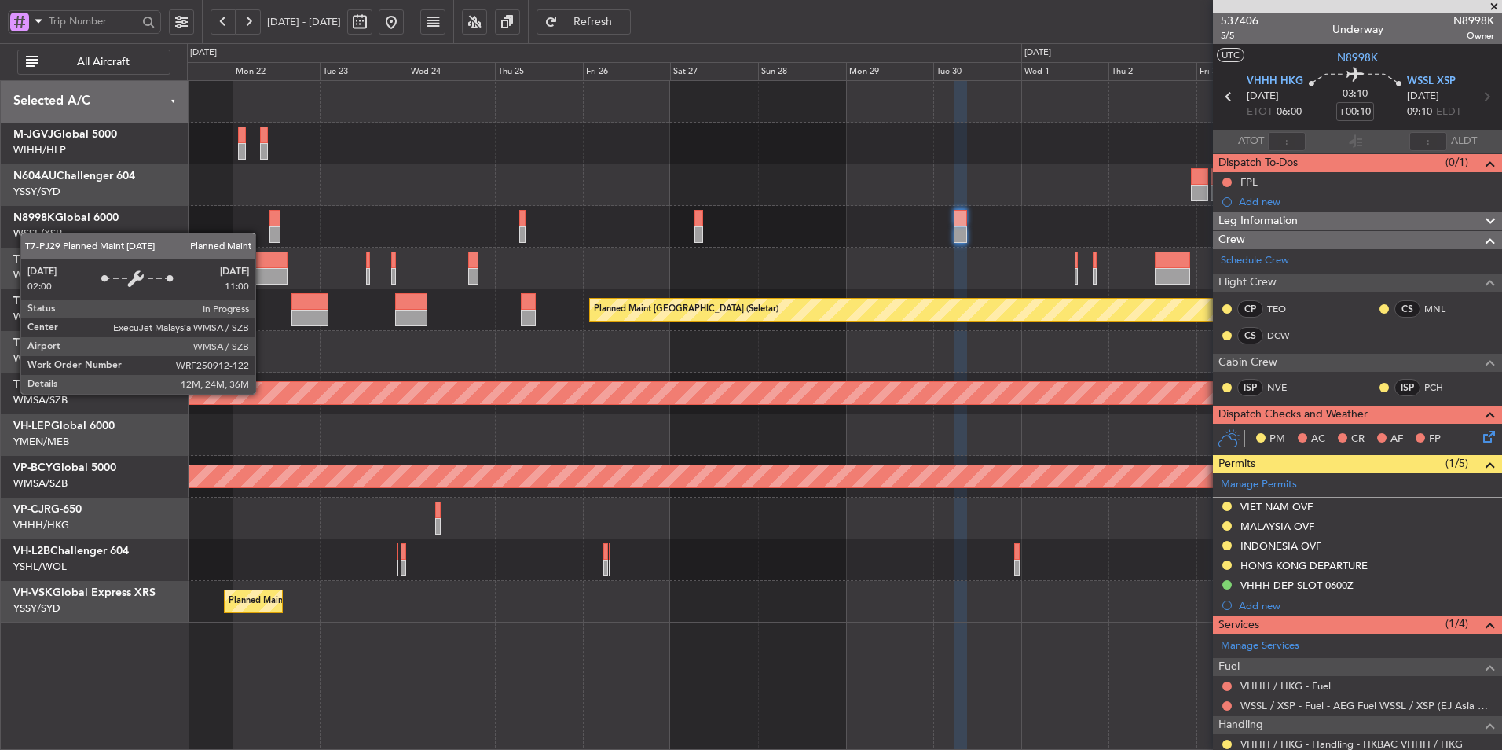
click at [492, 401] on div "Planned Maint [GEOGRAPHIC_DATA] (Sultan [PERSON_NAME] [PERSON_NAME] - Subang)" at bounding box center [518, 393] width 2311 height 22
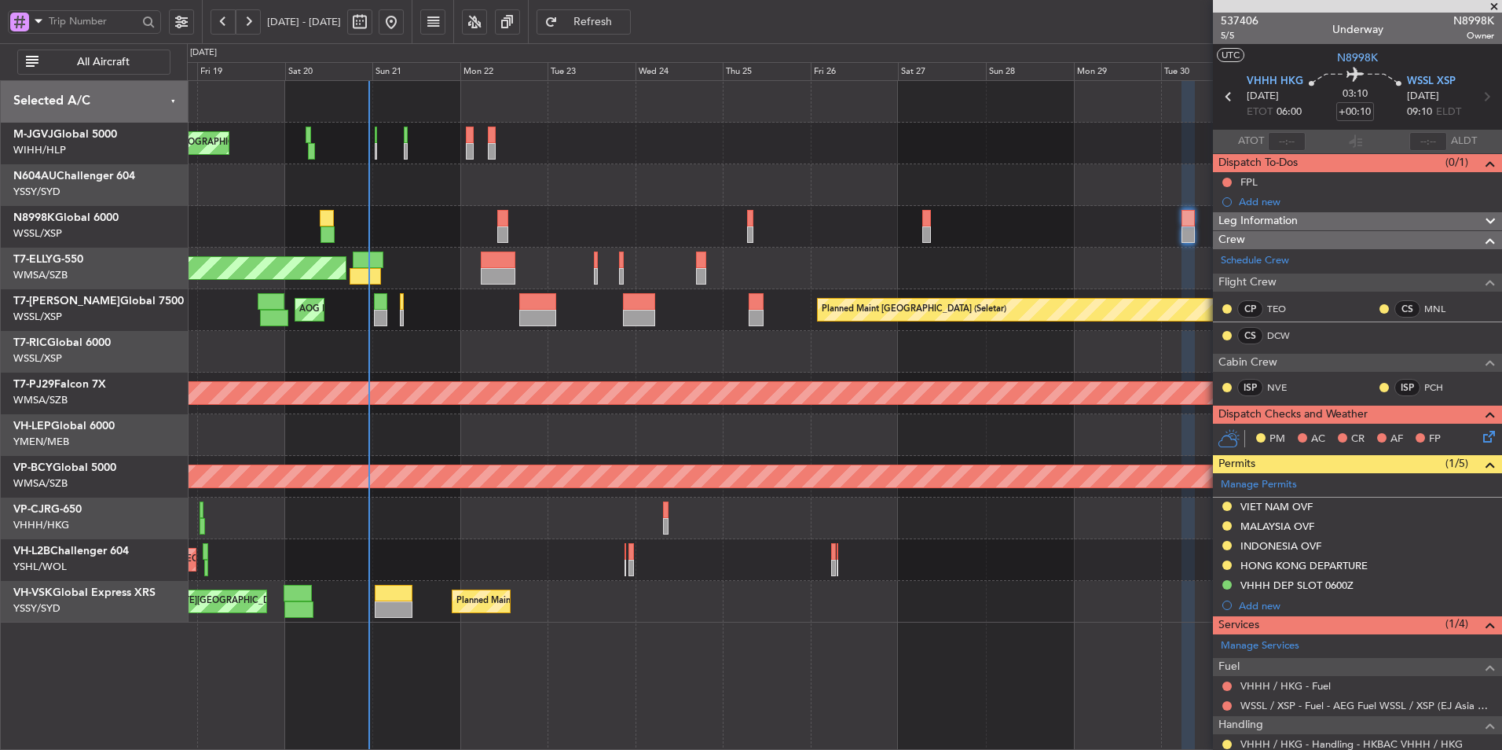
click at [622, 424] on div at bounding box center [844, 435] width 1315 height 42
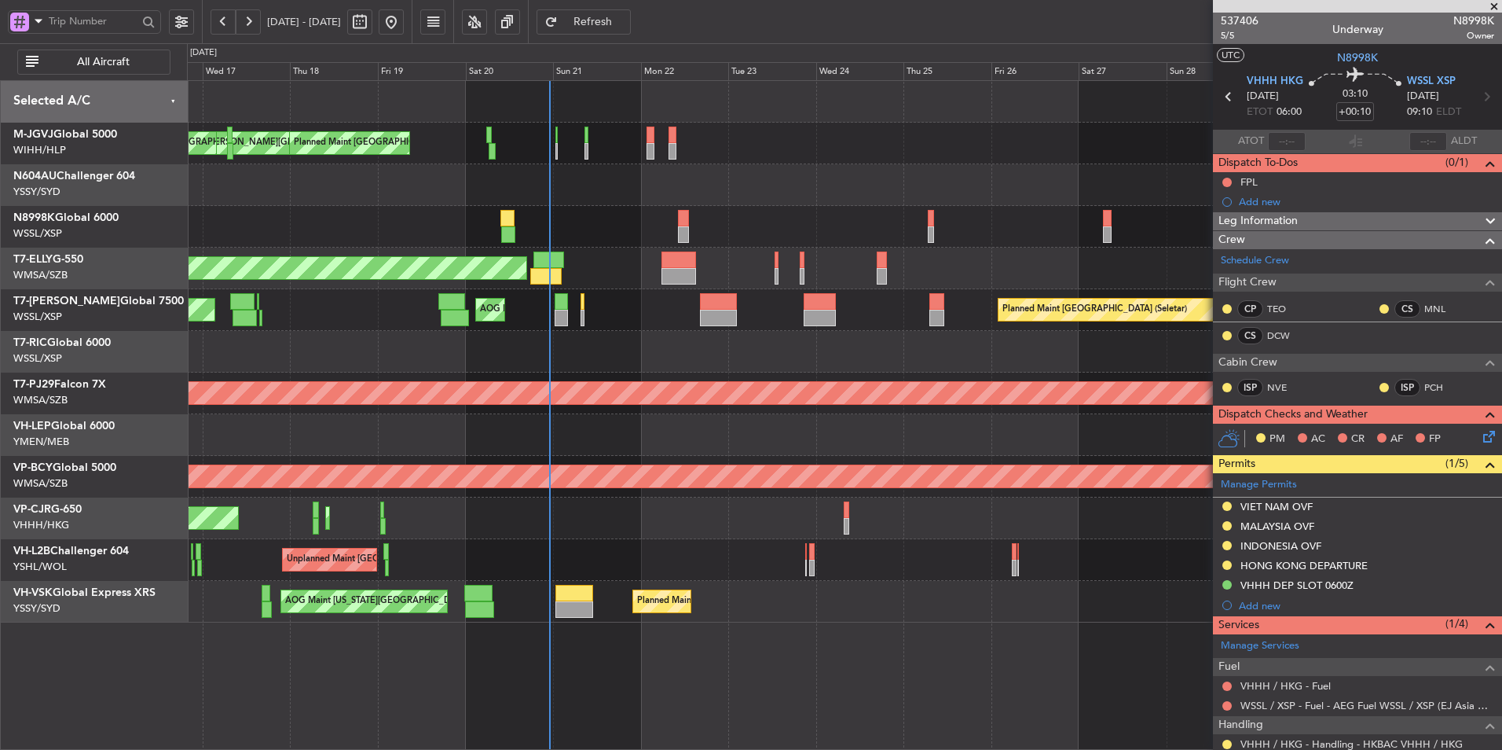
click at [556, 444] on div at bounding box center [844, 435] width 1315 height 42
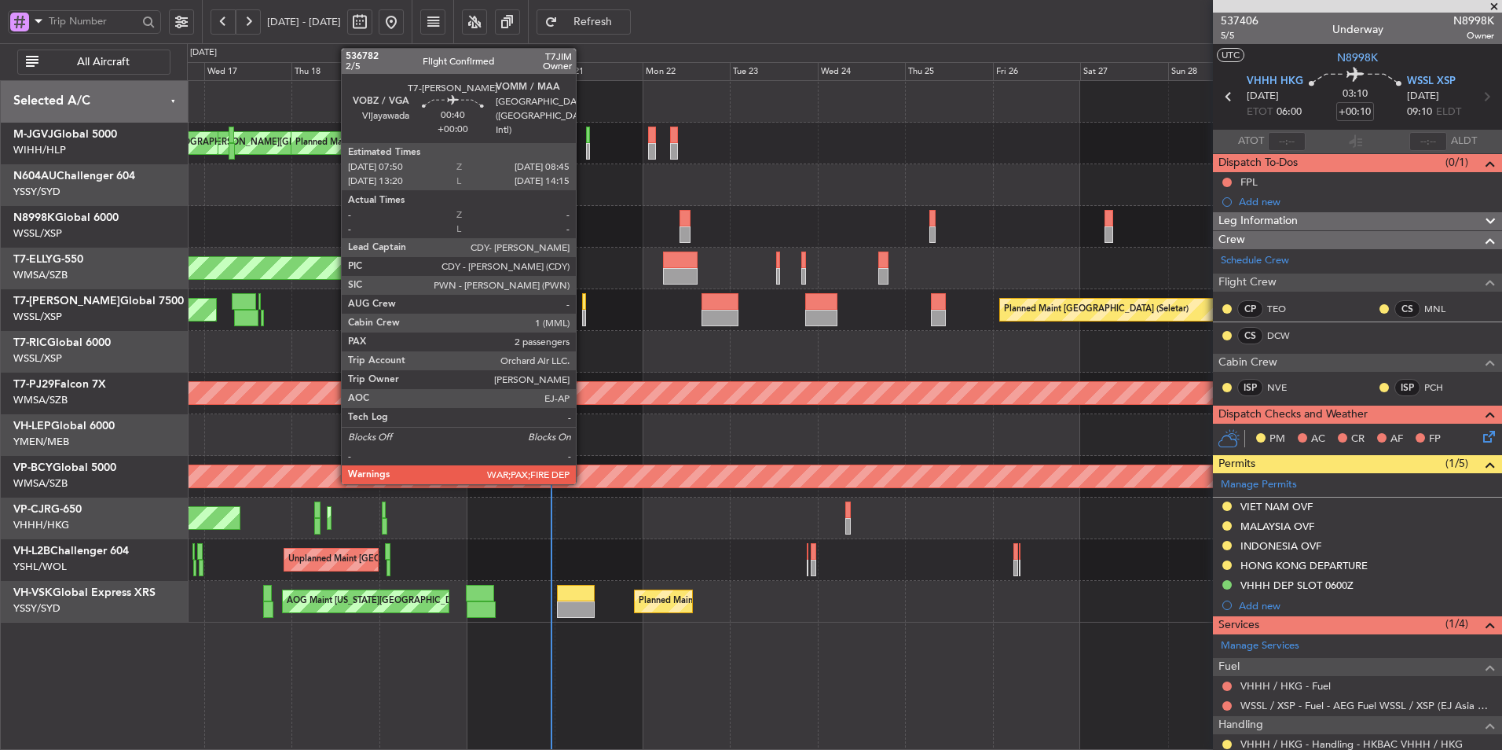
click at [583, 312] on div at bounding box center [584, 318] width 4 height 17
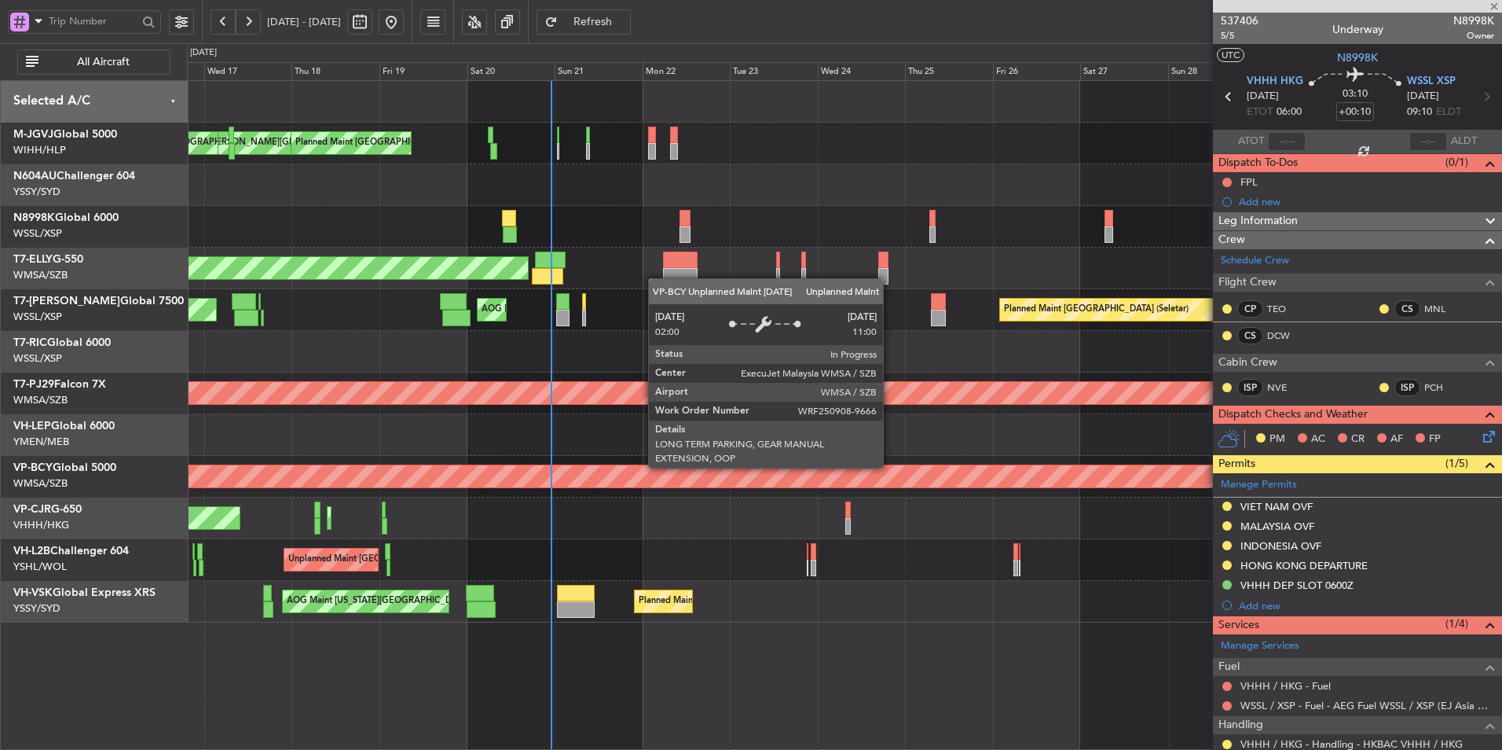
type input "2"
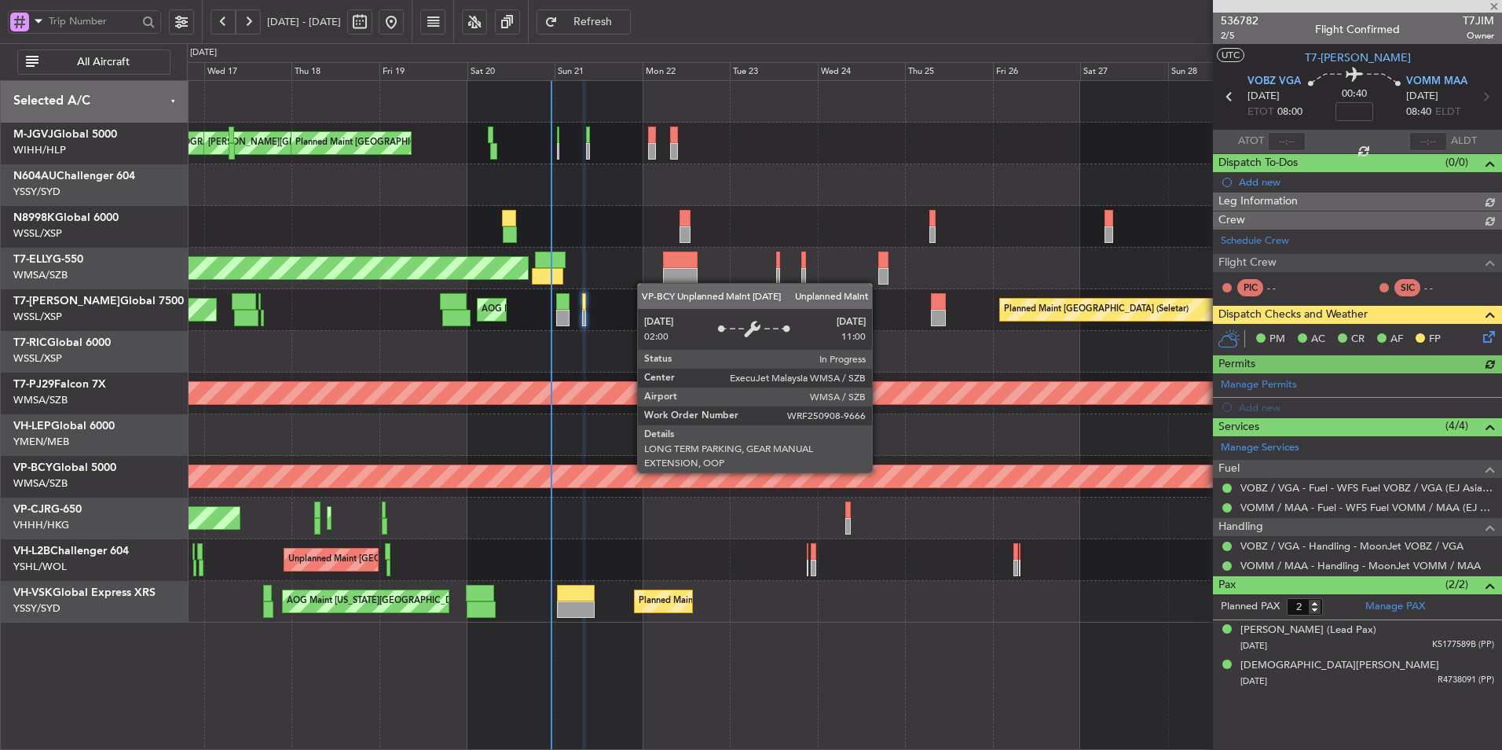
type input "[PERSON_NAME] (LEU)"
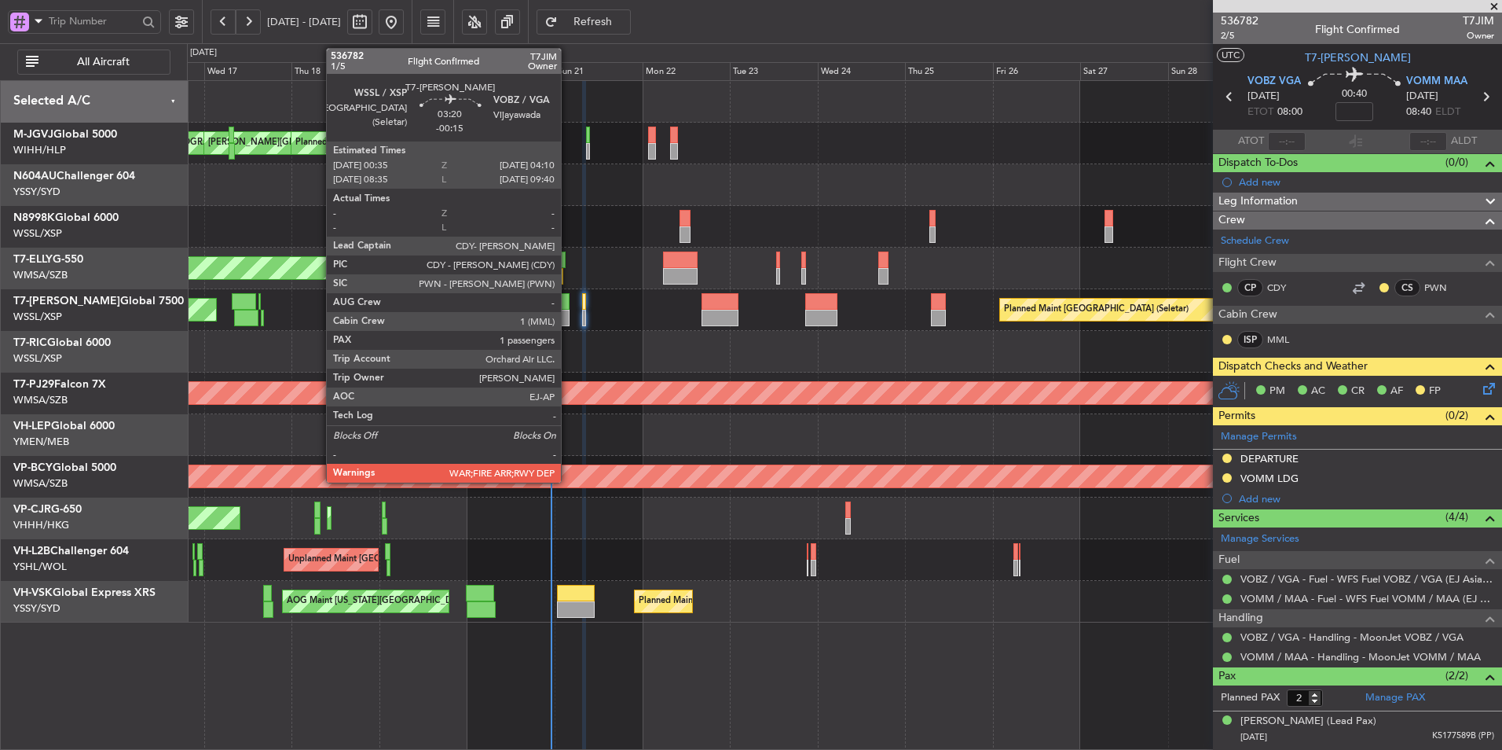
click at [568, 304] on div at bounding box center [562, 301] width 13 height 17
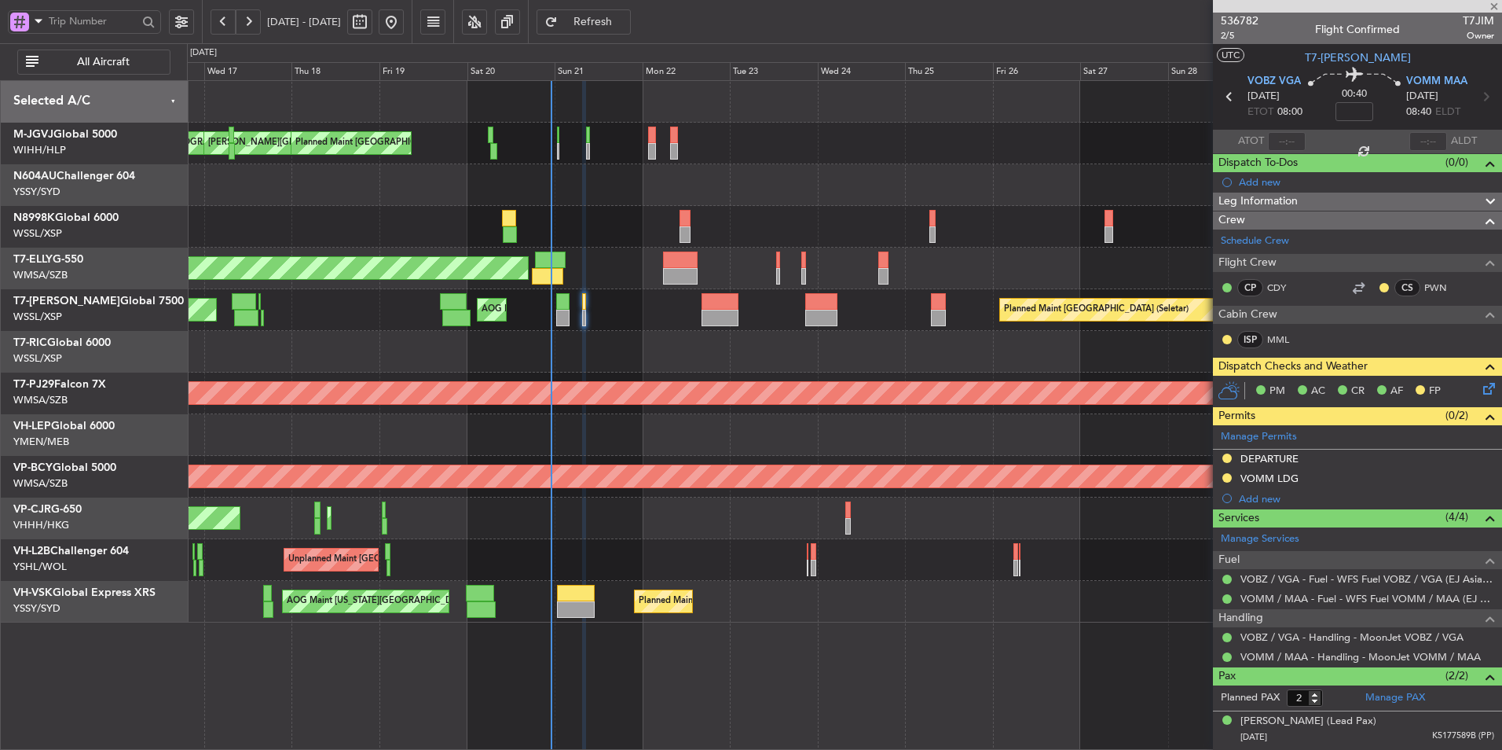
type input "-00:15"
type input "1"
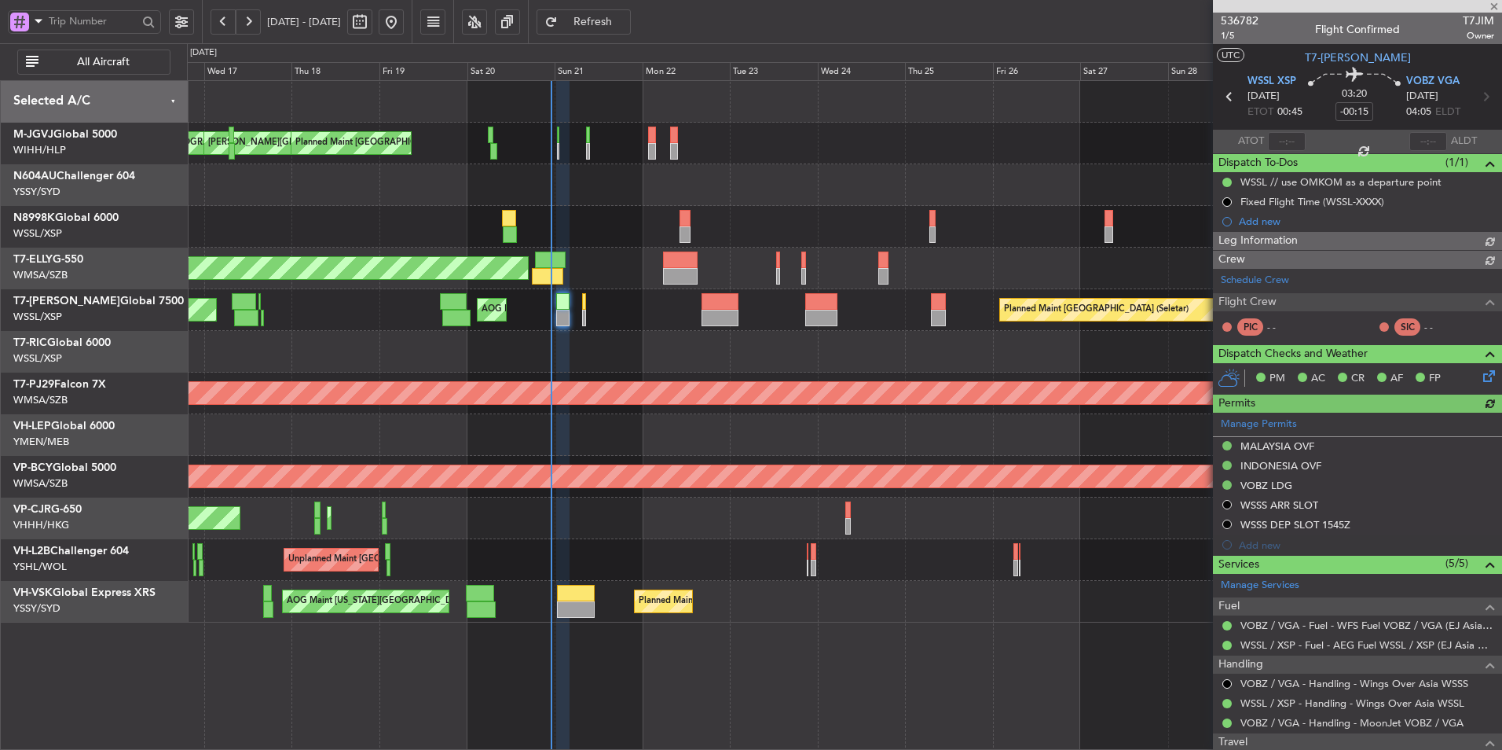
type input "[PERSON_NAME] (LEU)"
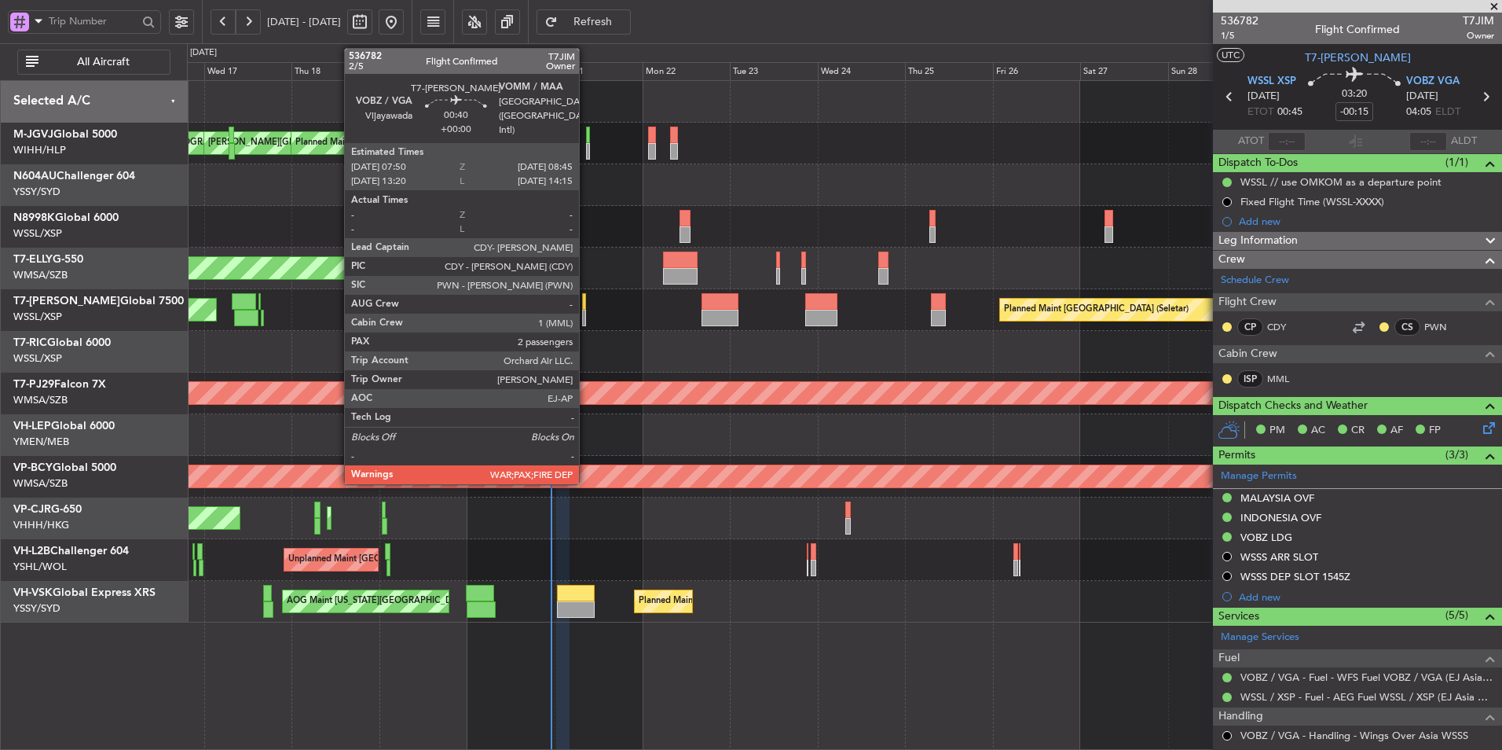
click at [586, 313] on div at bounding box center [584, 318] width 4 height 17
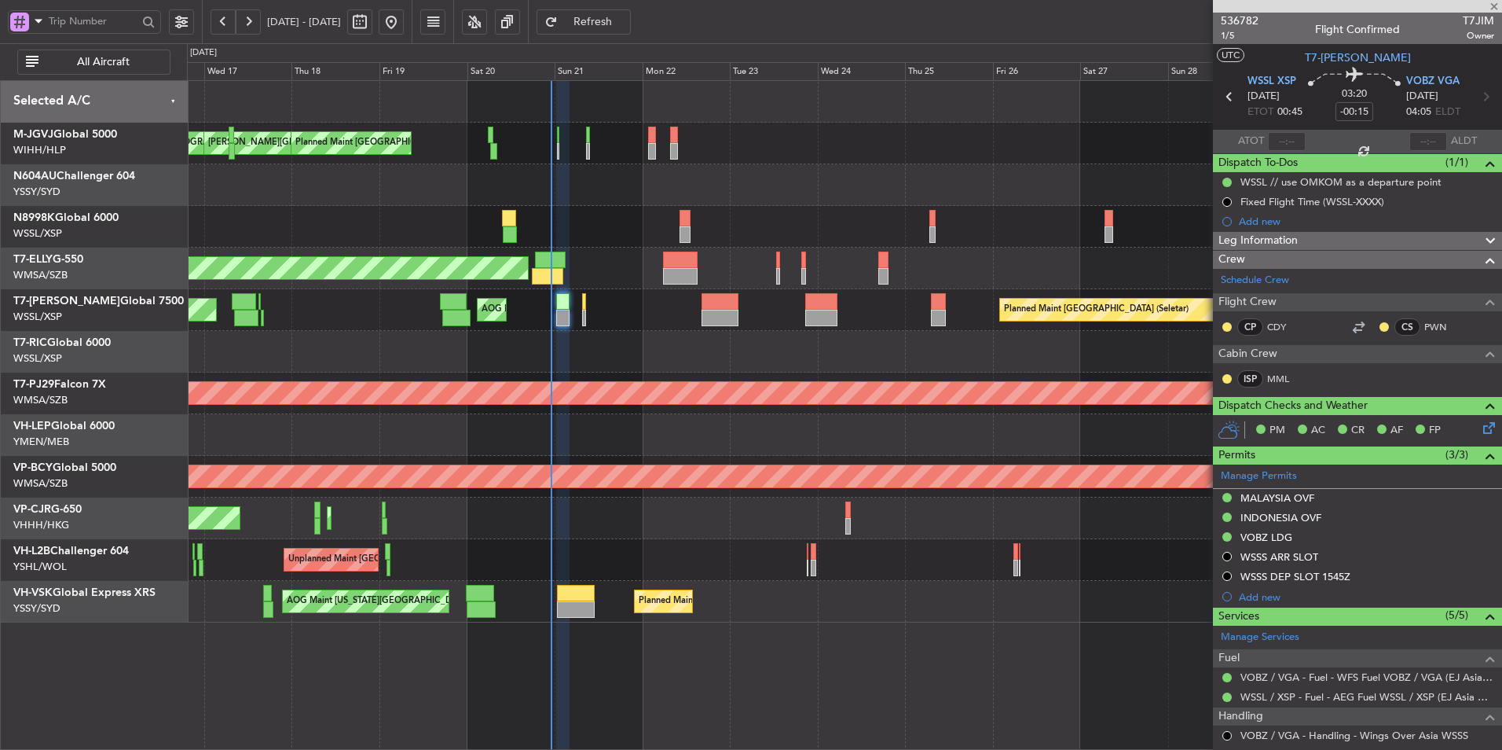
type input "2"
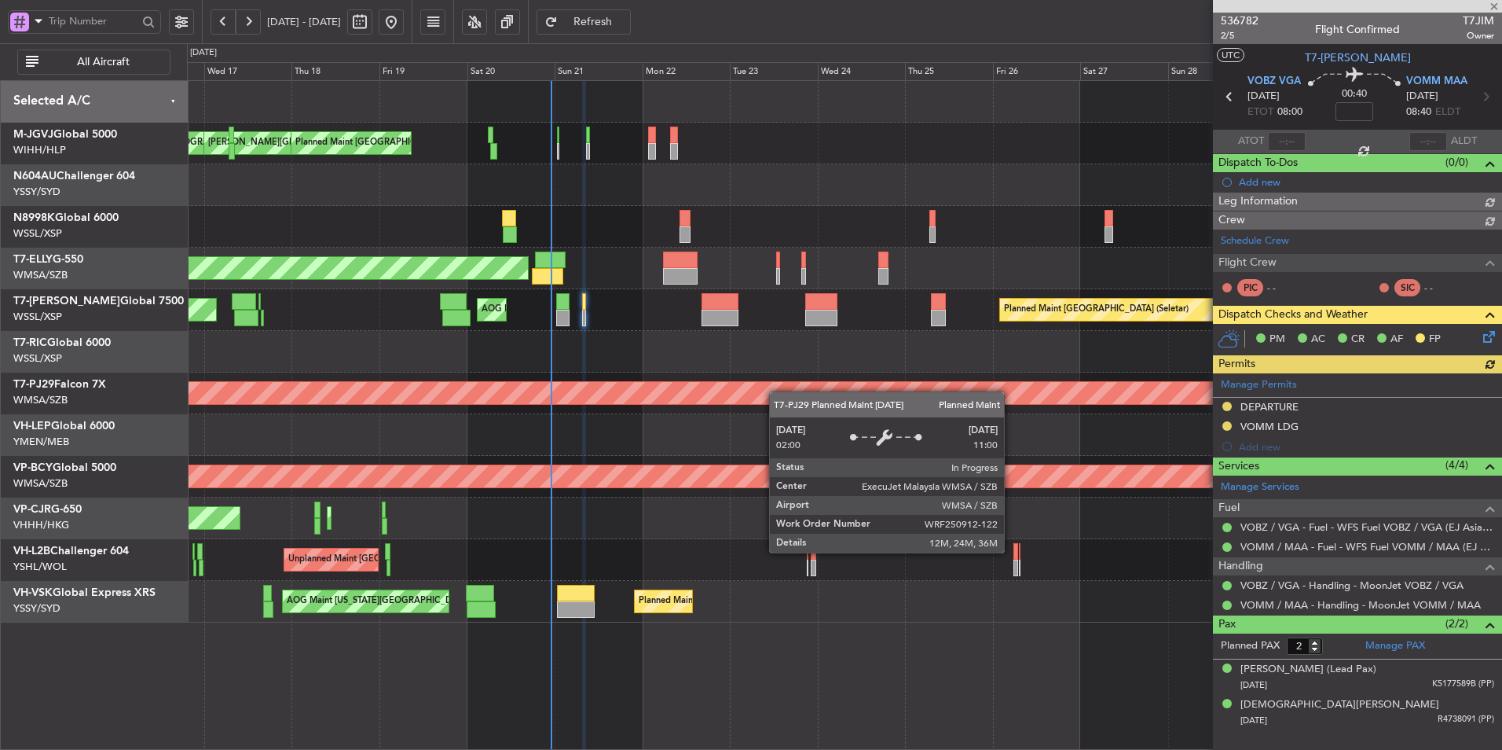
type input "[PERSON_NAME] (LEU)"
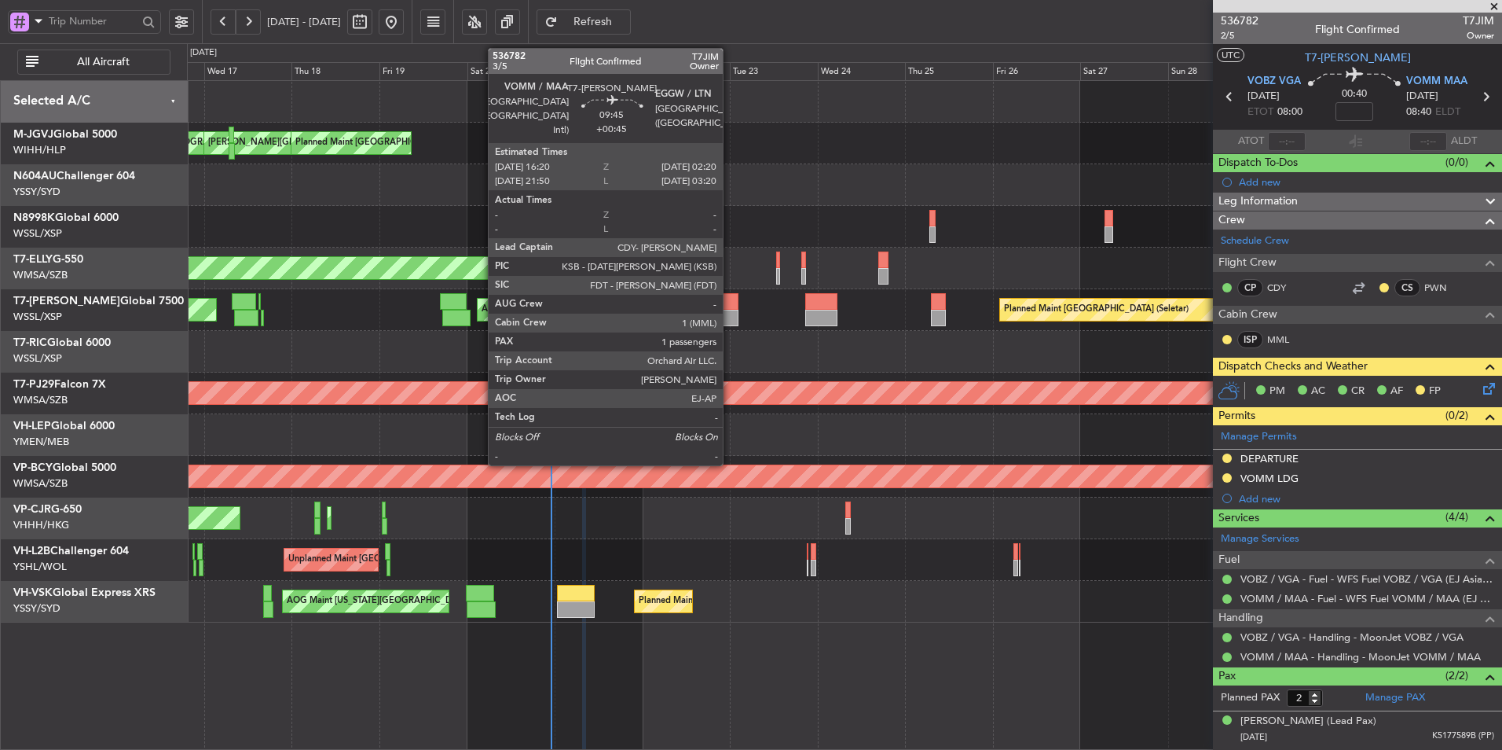
click at [730, 303] on div at bounding box center [720, 301] width 37 height 17
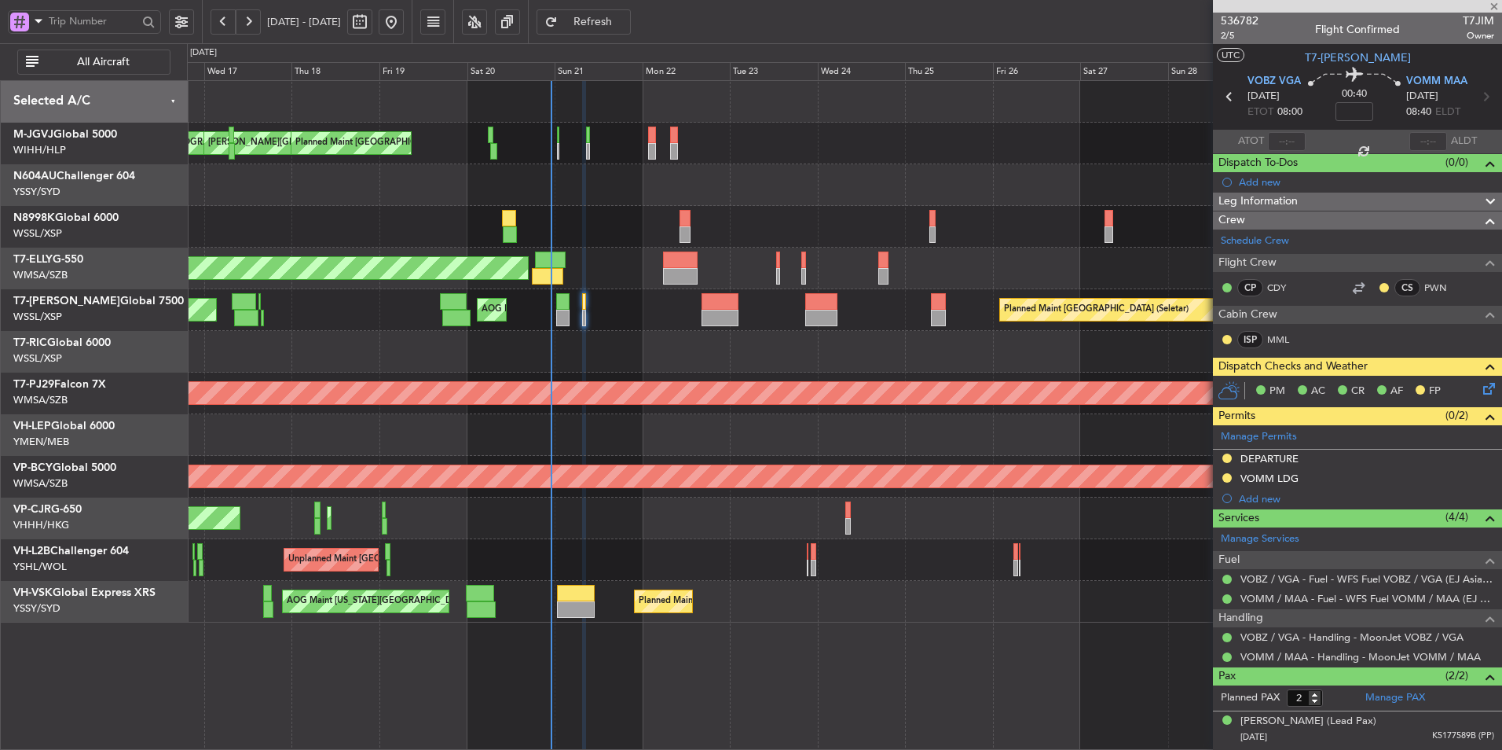
type input "+00:45"
type input "1"
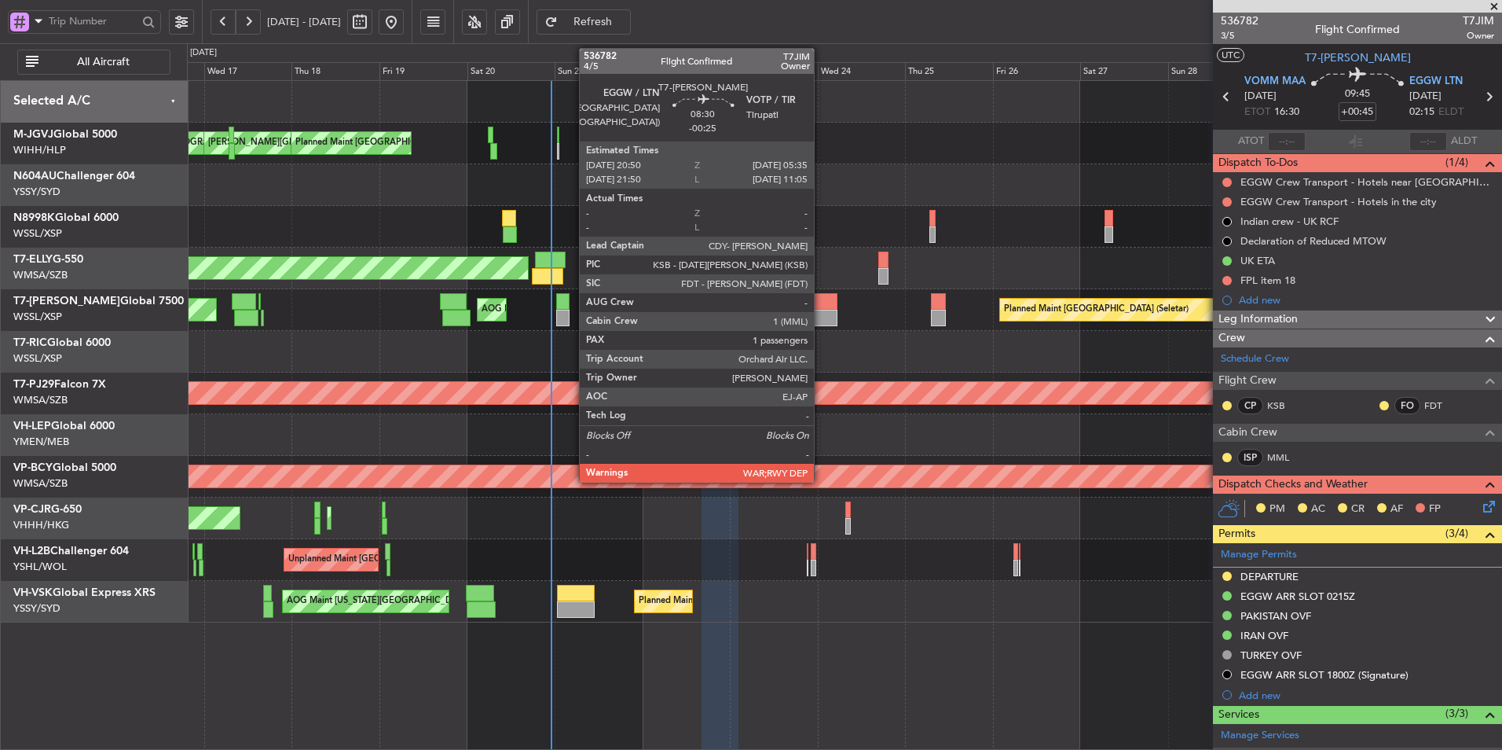
click at [821, 306] on div at bounding box center [821, 301] width 32 height 17
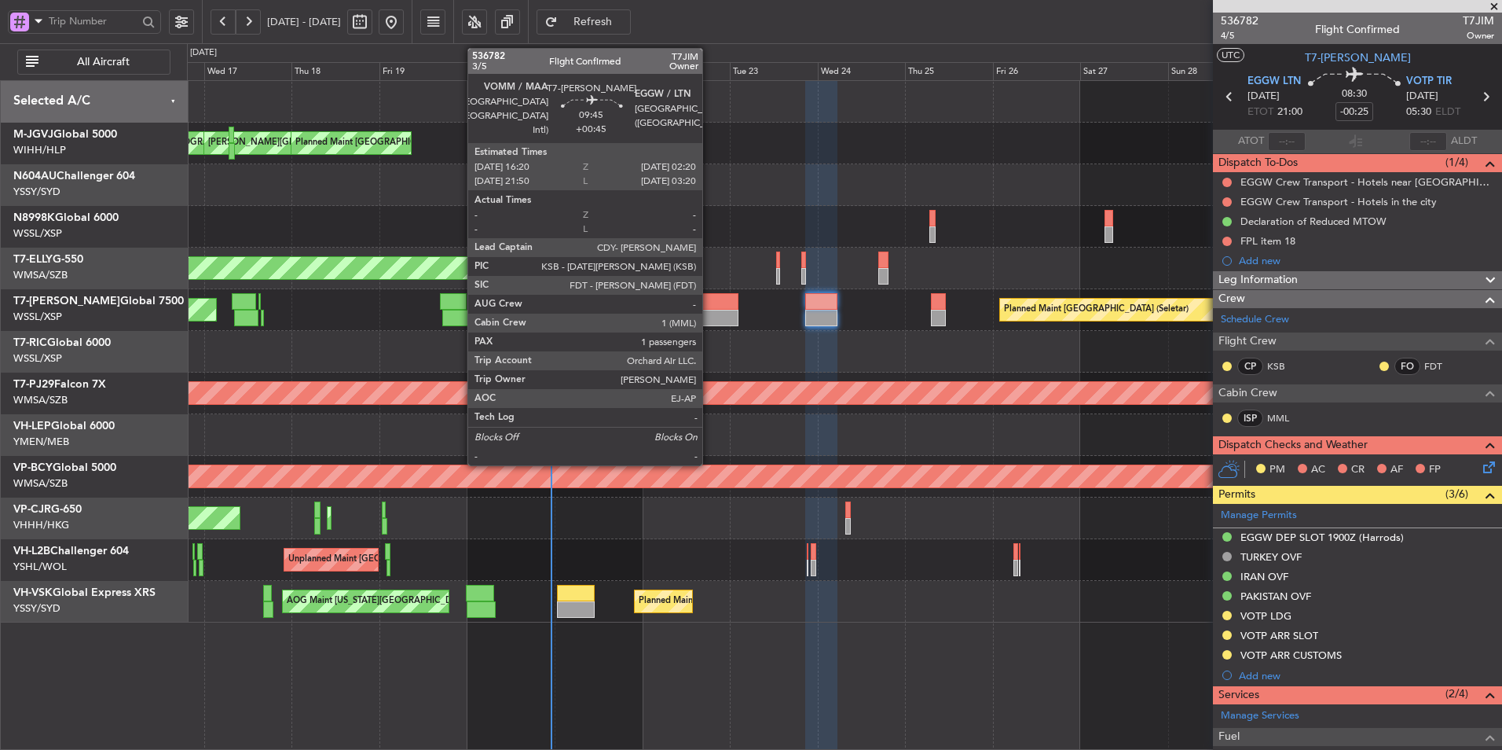
click at [710, 314] on div at bounding box center [720, 318] width 37 height 17
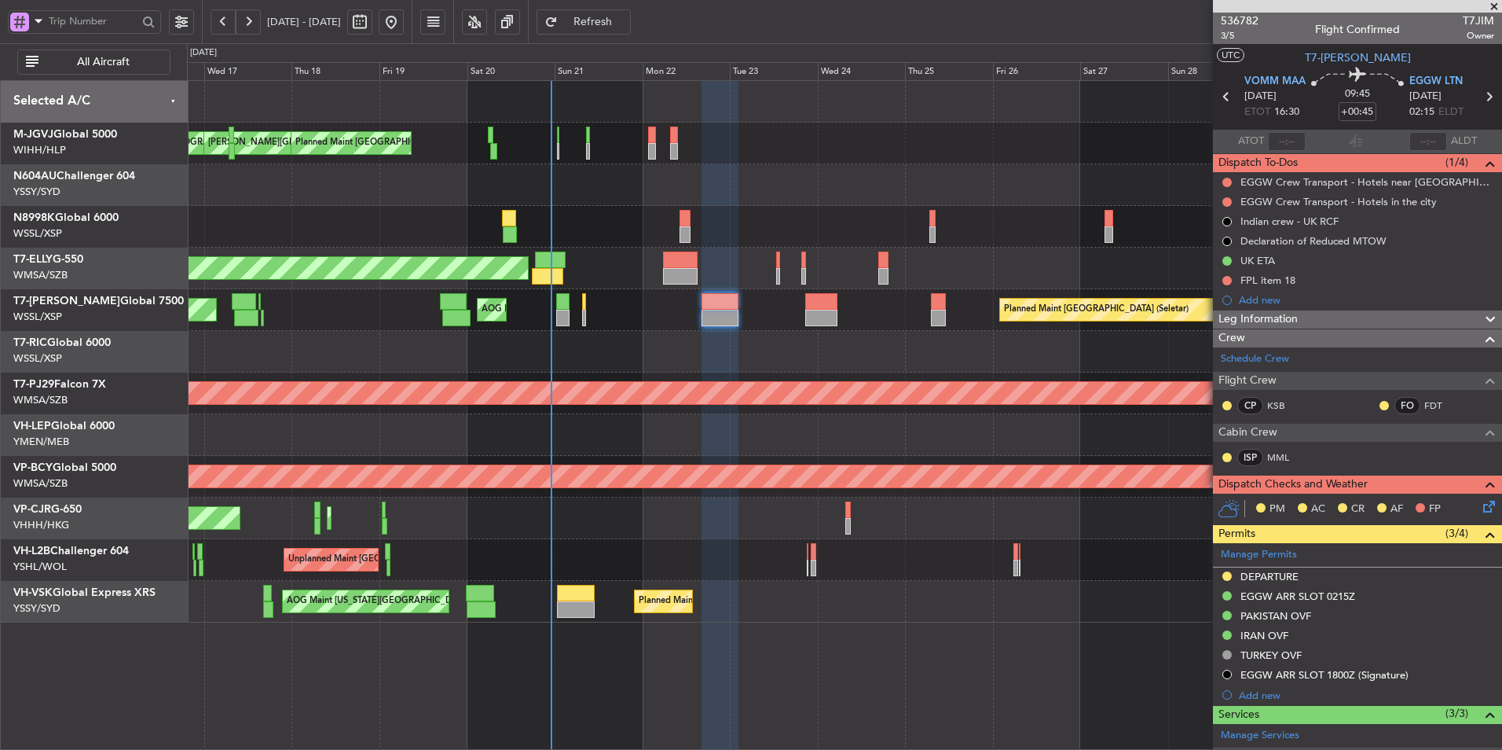
scroll to position [212, 0]
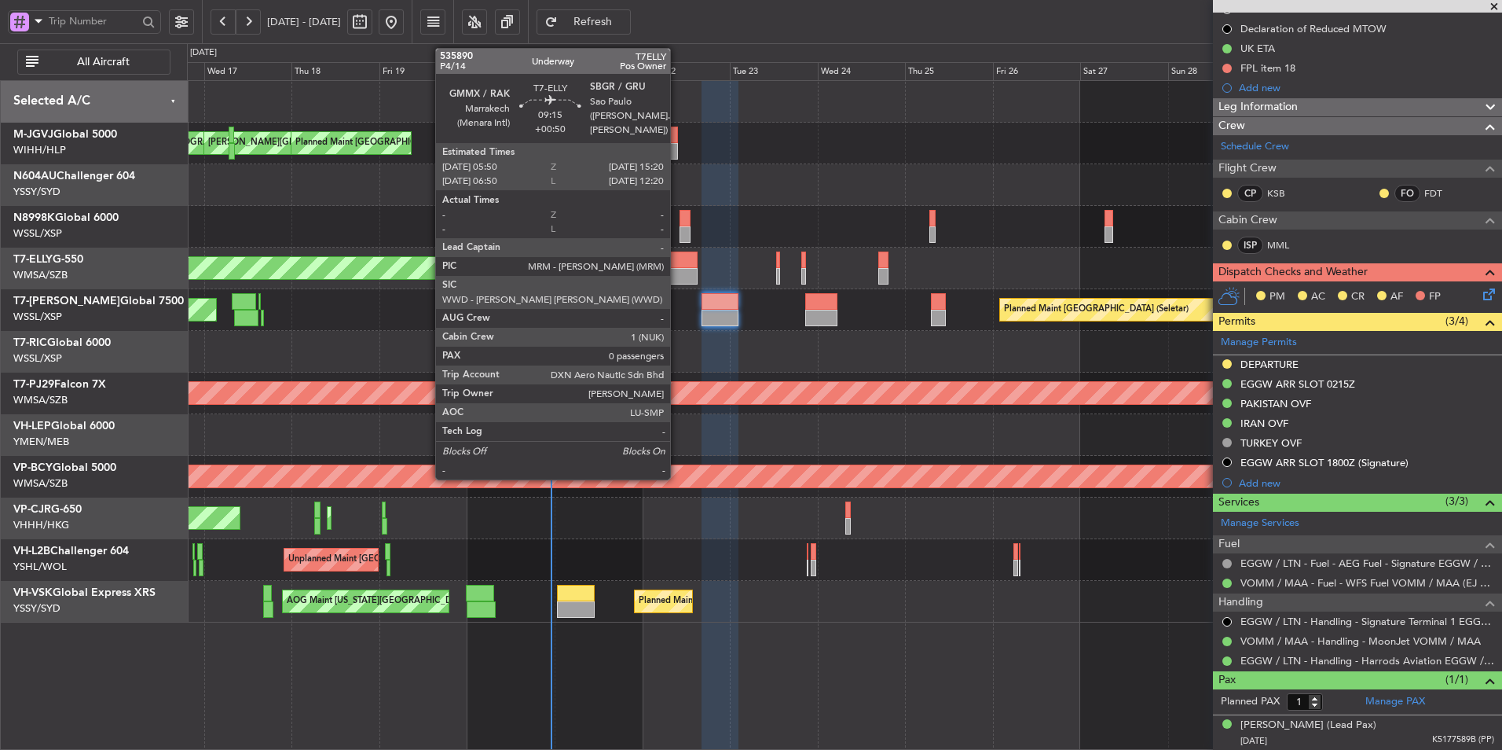
click at [677, 263] on div at bounding box center [680, 259] width 35 height 17
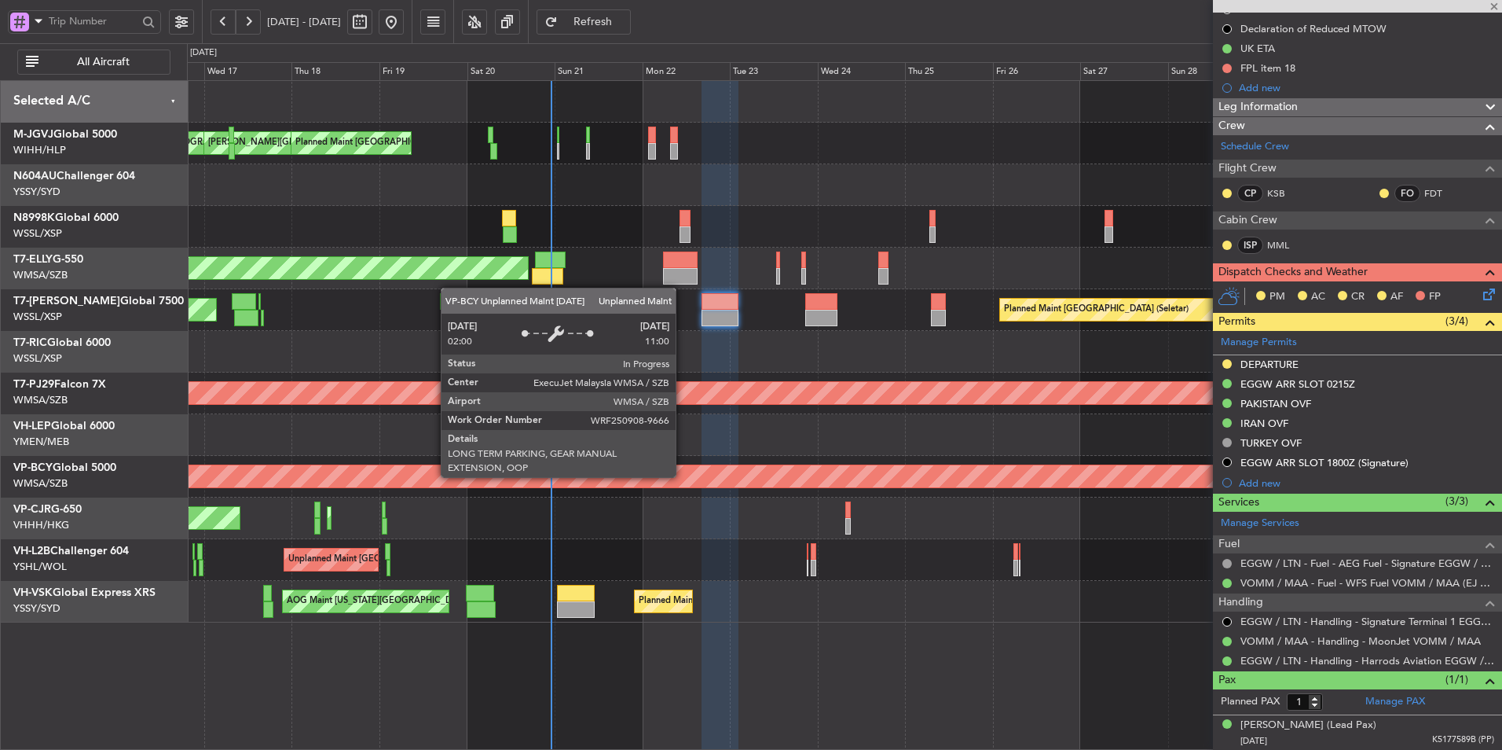
type input "+00:50"
type input "0"
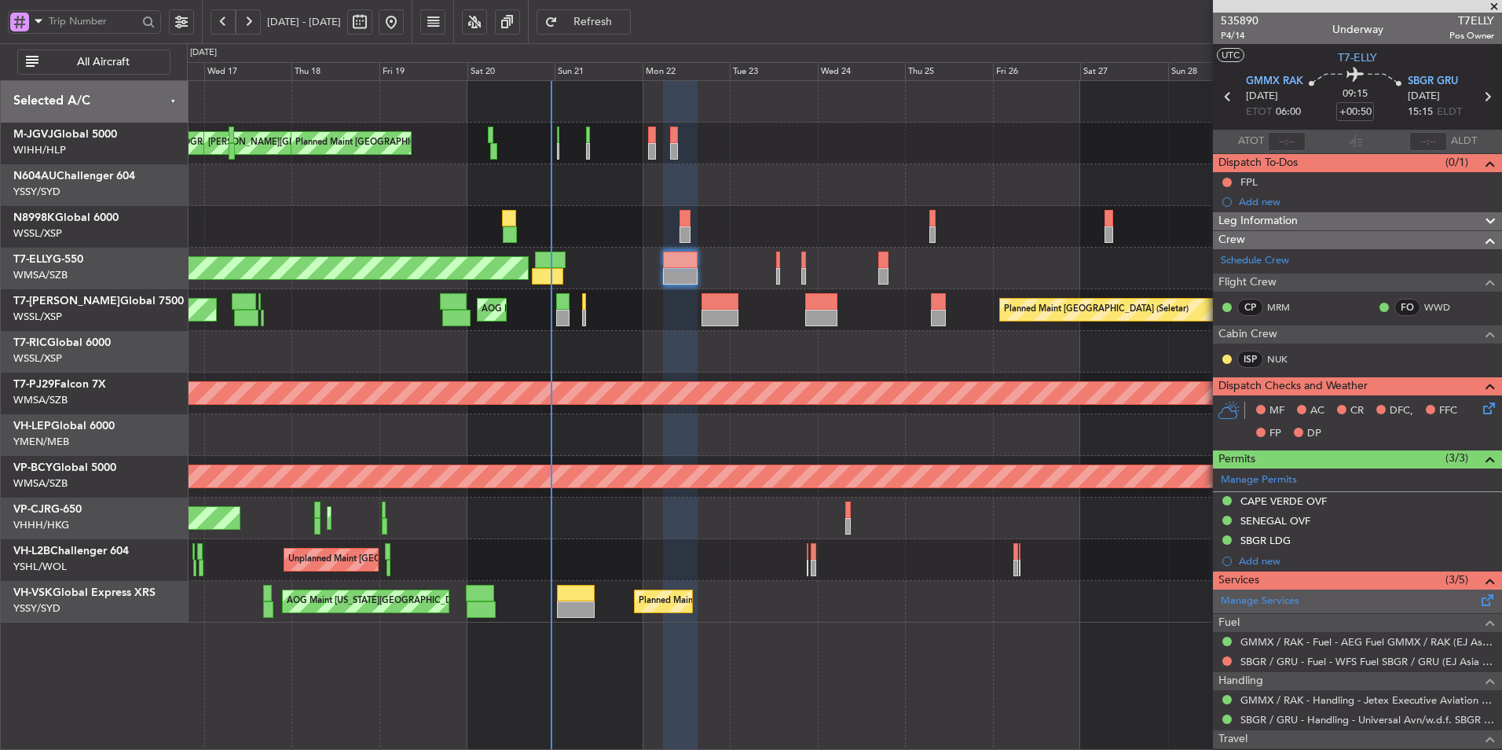
scroll to position [62, 0]
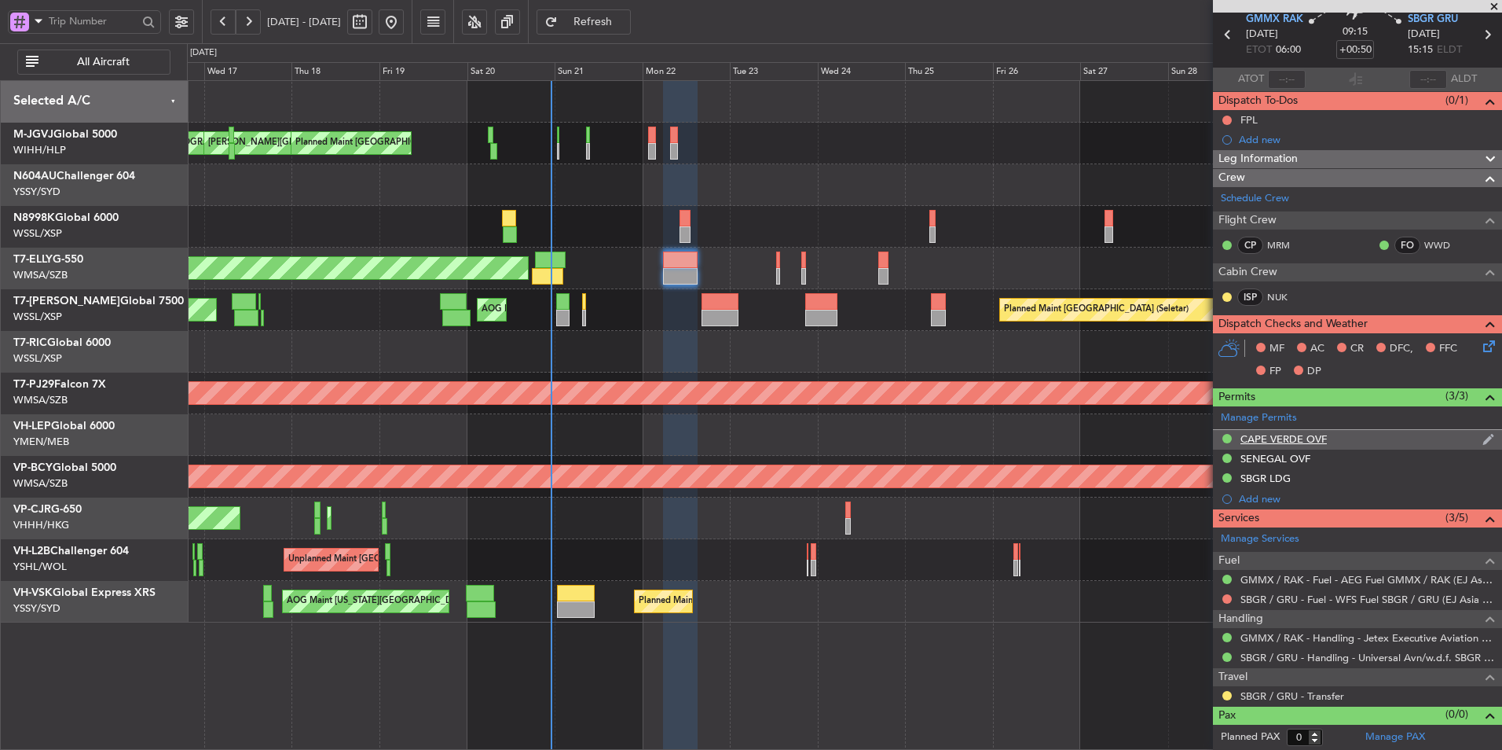
click at [1282, 434] on div "CAPE VERDE OVF" at bounding box center [1284, 438] width 86 height 13
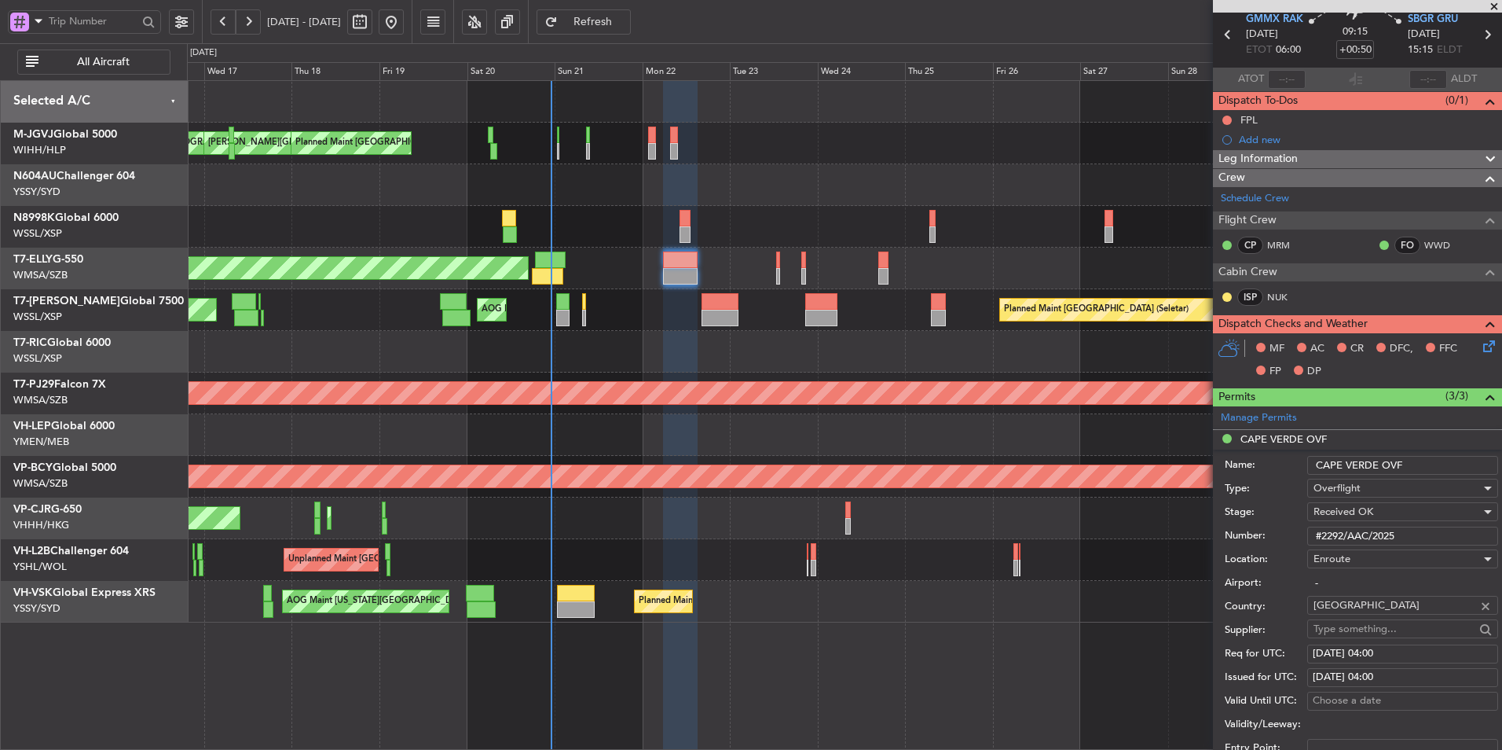
scroll to position [298, 0]
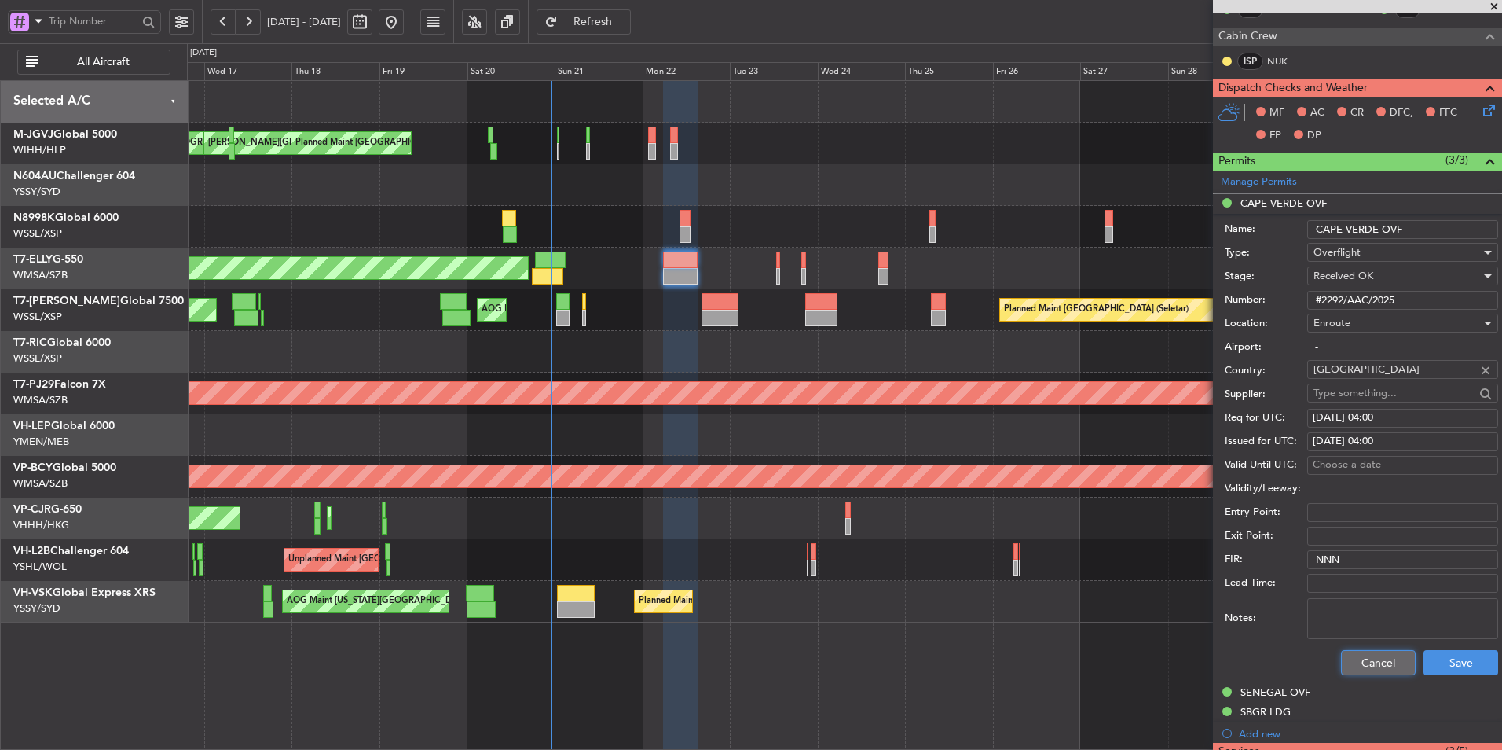
click at [1361, 659] on button "Cancel" at bounding box center [1378, 662] width 75 height 25
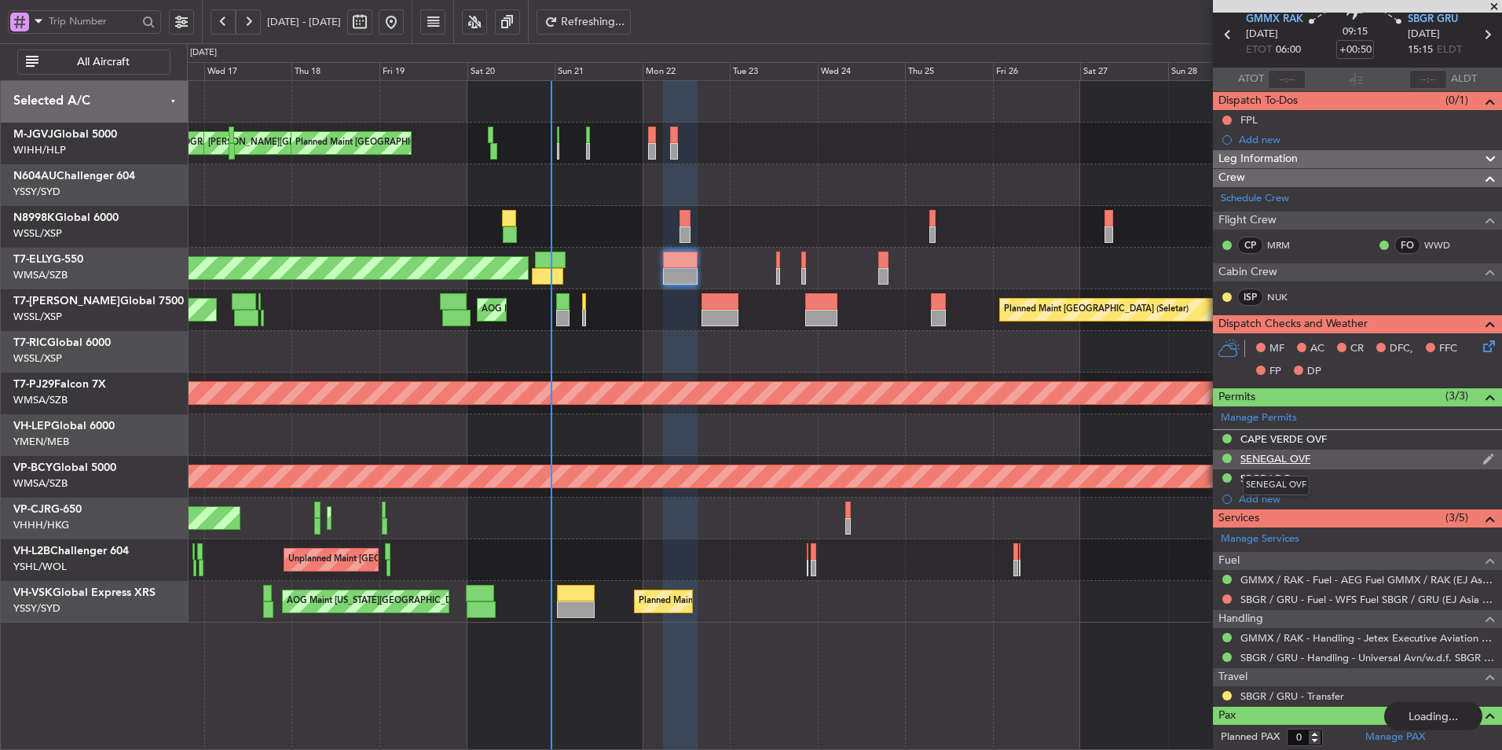
click at [1293, 459] on div "SENEGAL OVF" at bounding box center [1276, 458] width 70 height 13
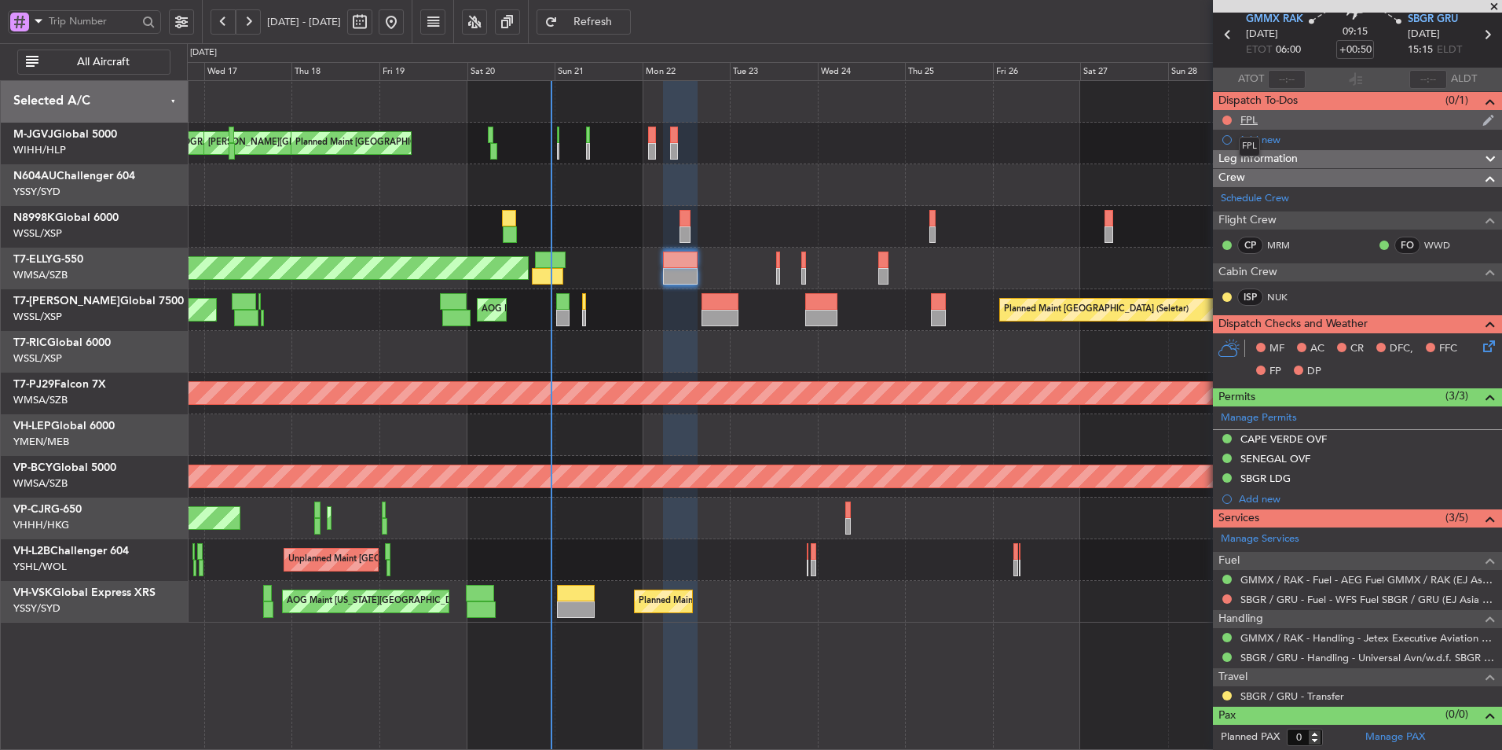
click at [1245, 124] on div "FPL" at bounding box center [1249, 119] width 17 height 13
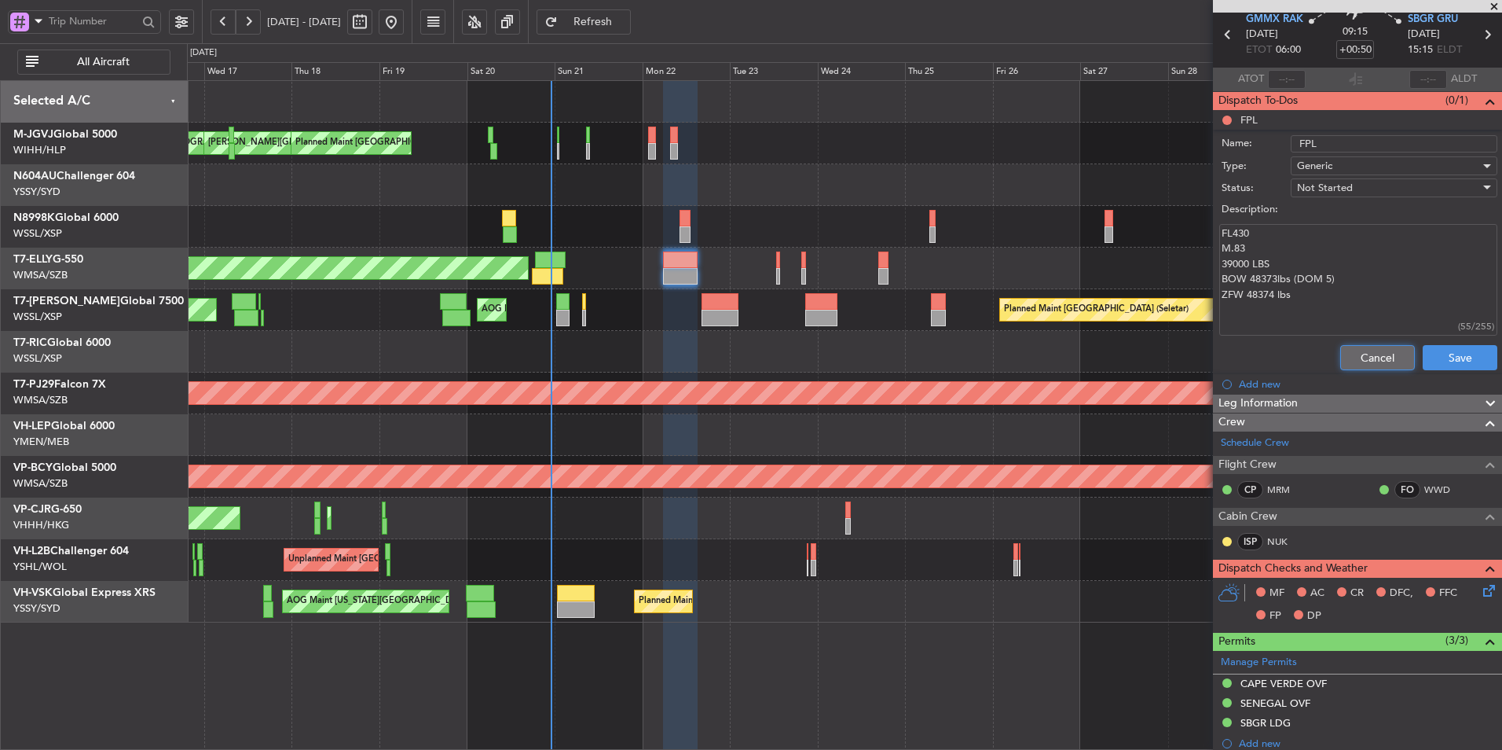
click at [1359, 363] on button "Cancel" at bounding box center [1377, 357] width 75 height 25
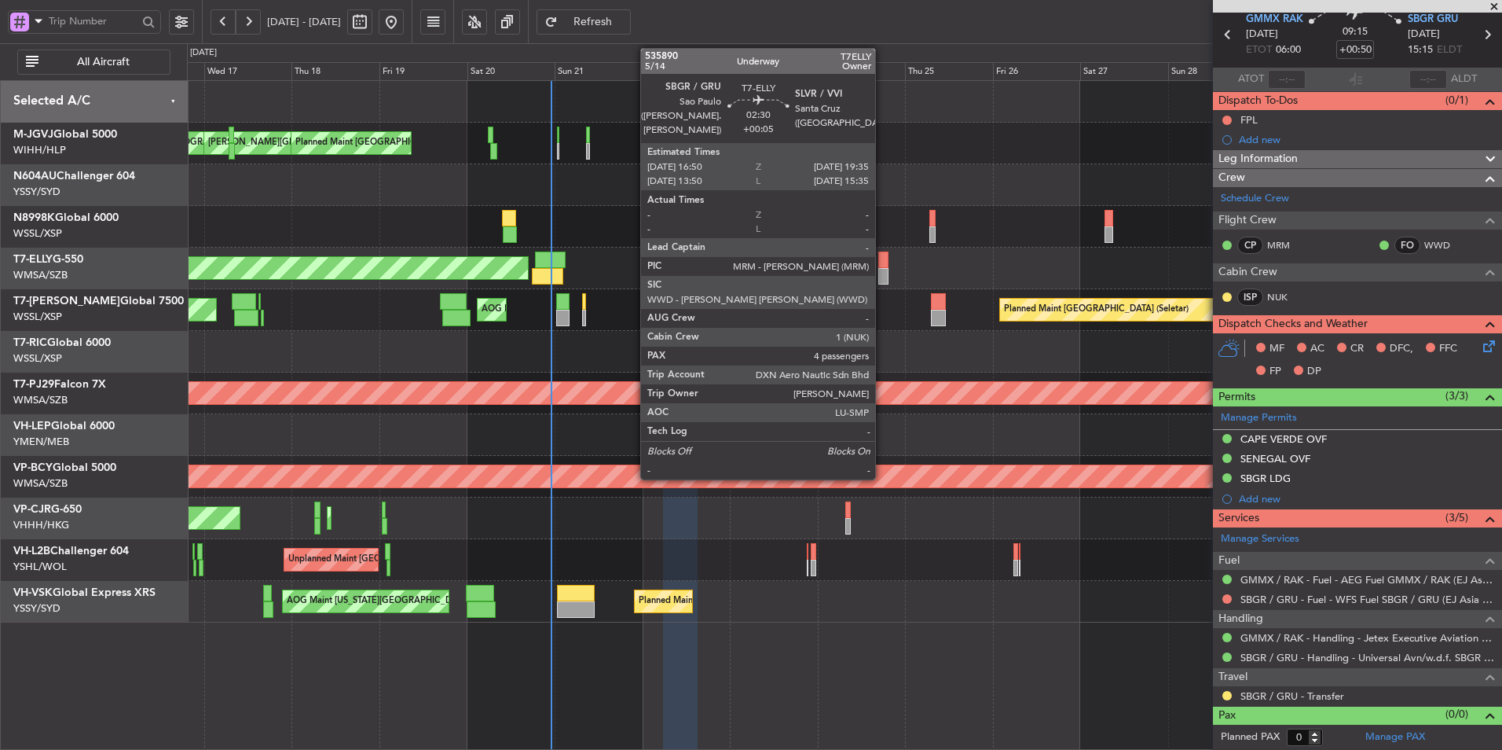
click at [882, 270] on div at bounding box center [883, 276] width 10 height 17
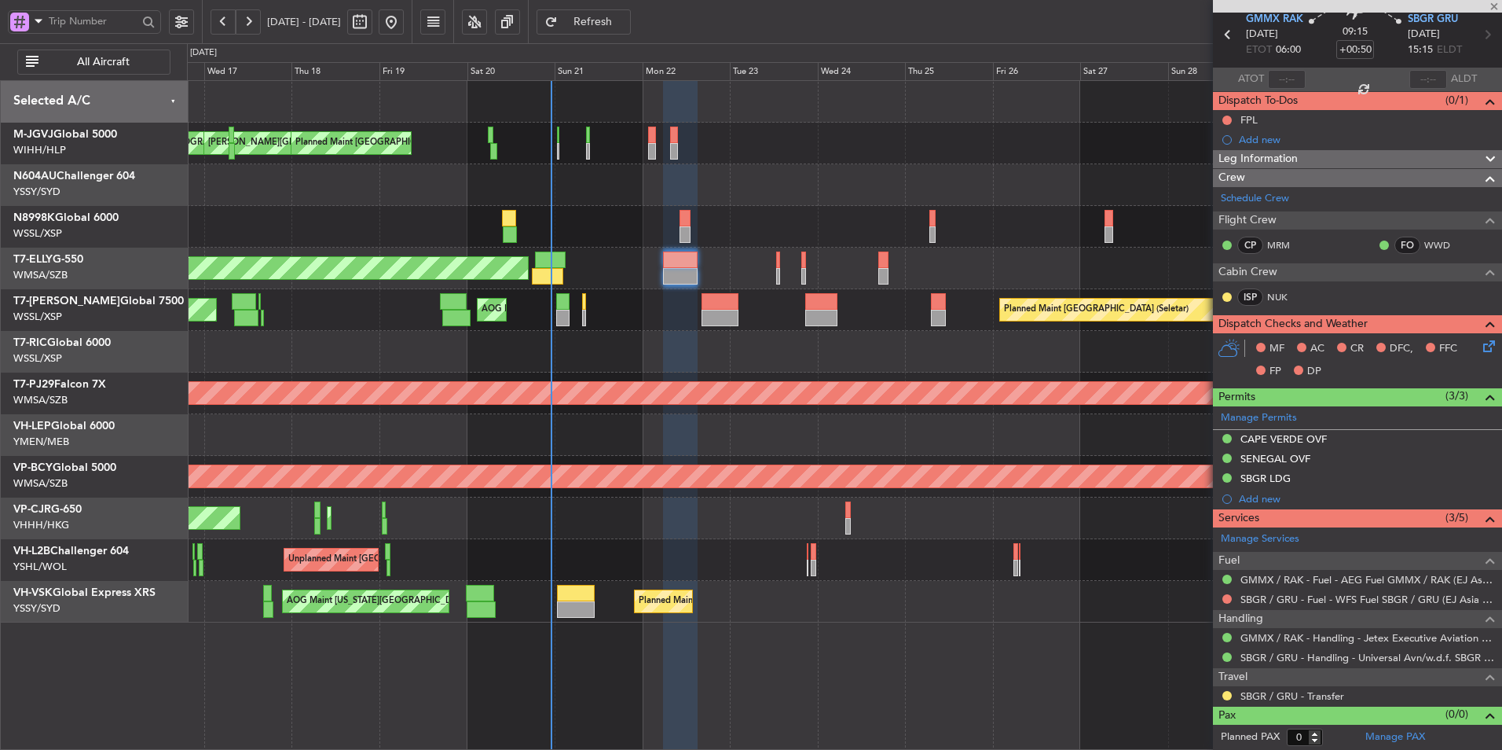
type input "+00:05"
type input "4"
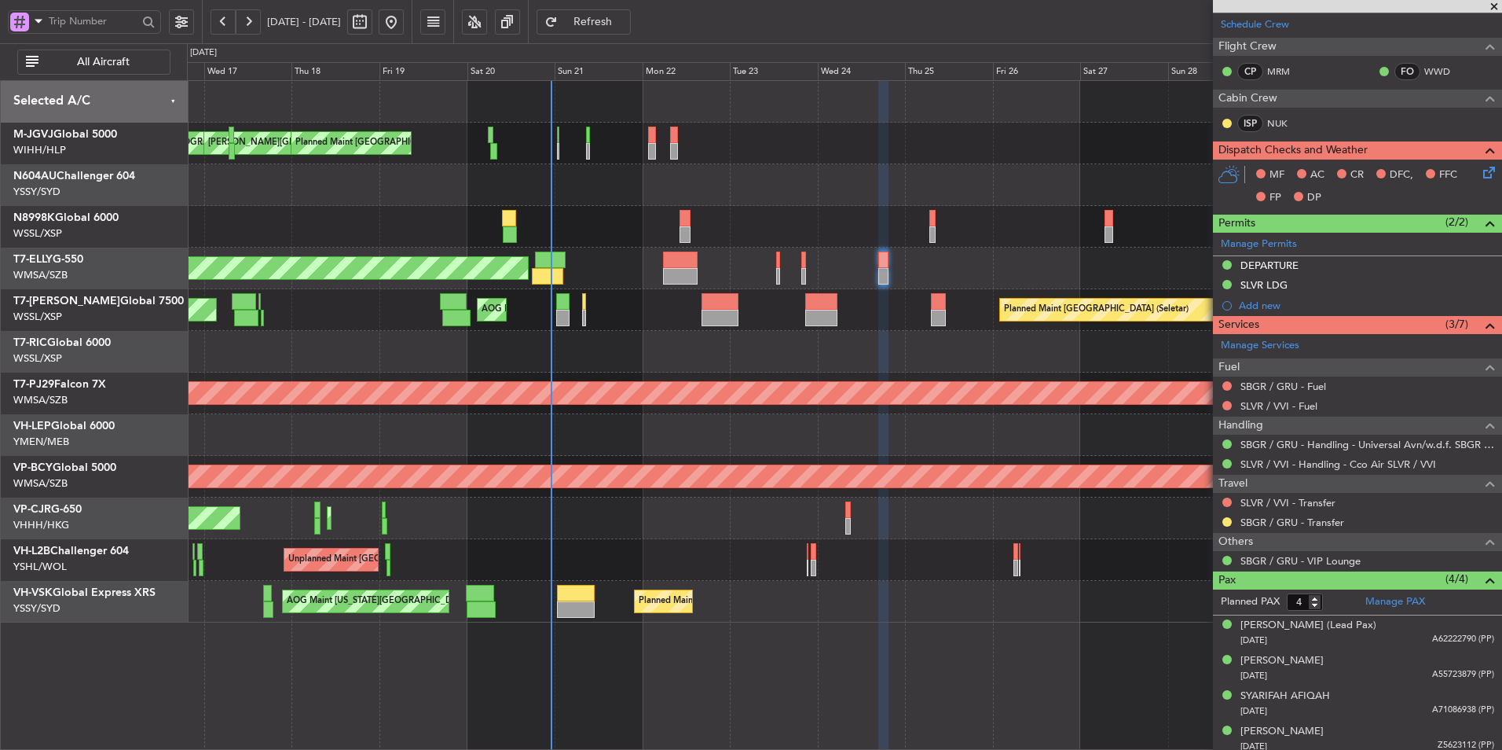
scroll to position [242, 0]
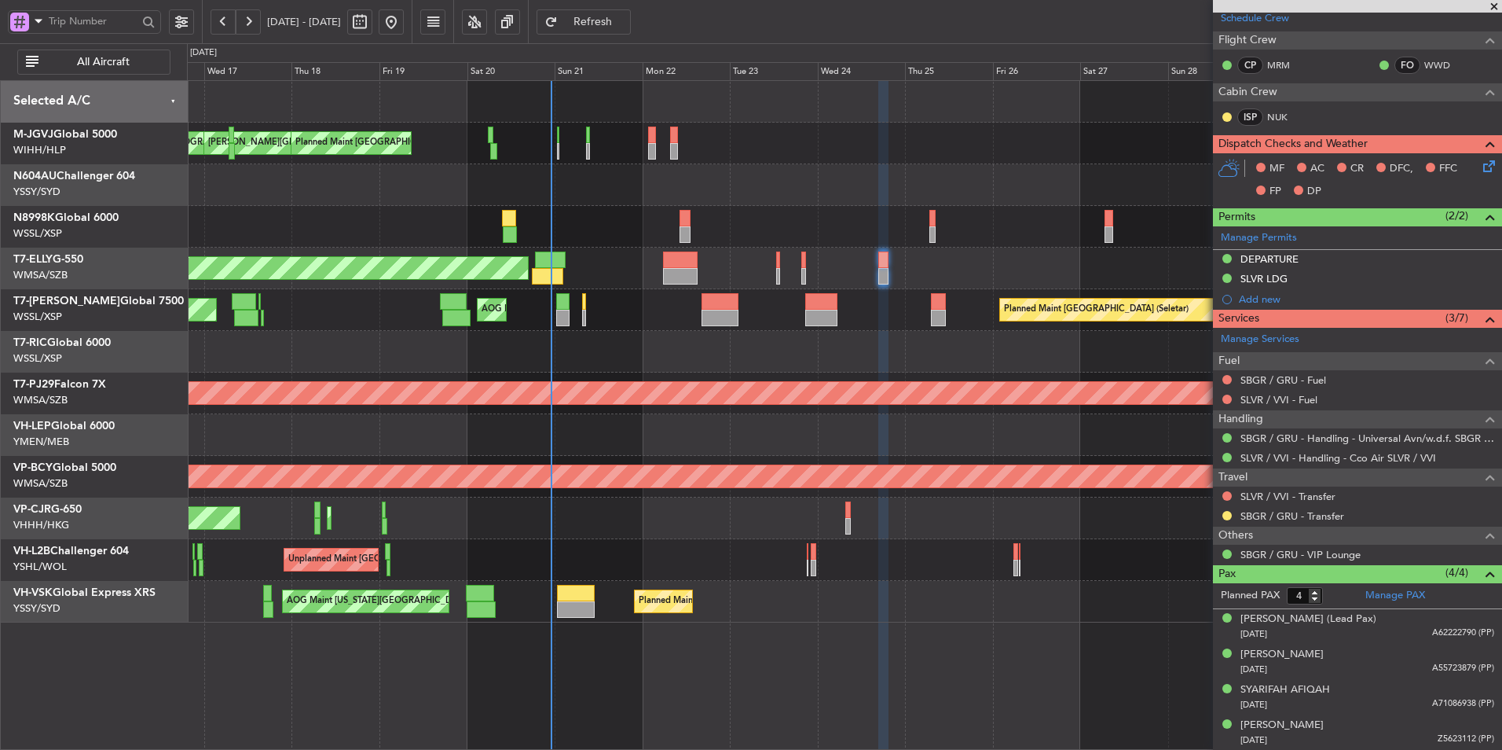
click at [982, 204] on div "AOG Maint Jakarta (Halim Intl) MEL Jakarta (Halim Intl) MEL Jakarta (Halim Intl…" at bounding box center [844, 351] width 1315 height 541
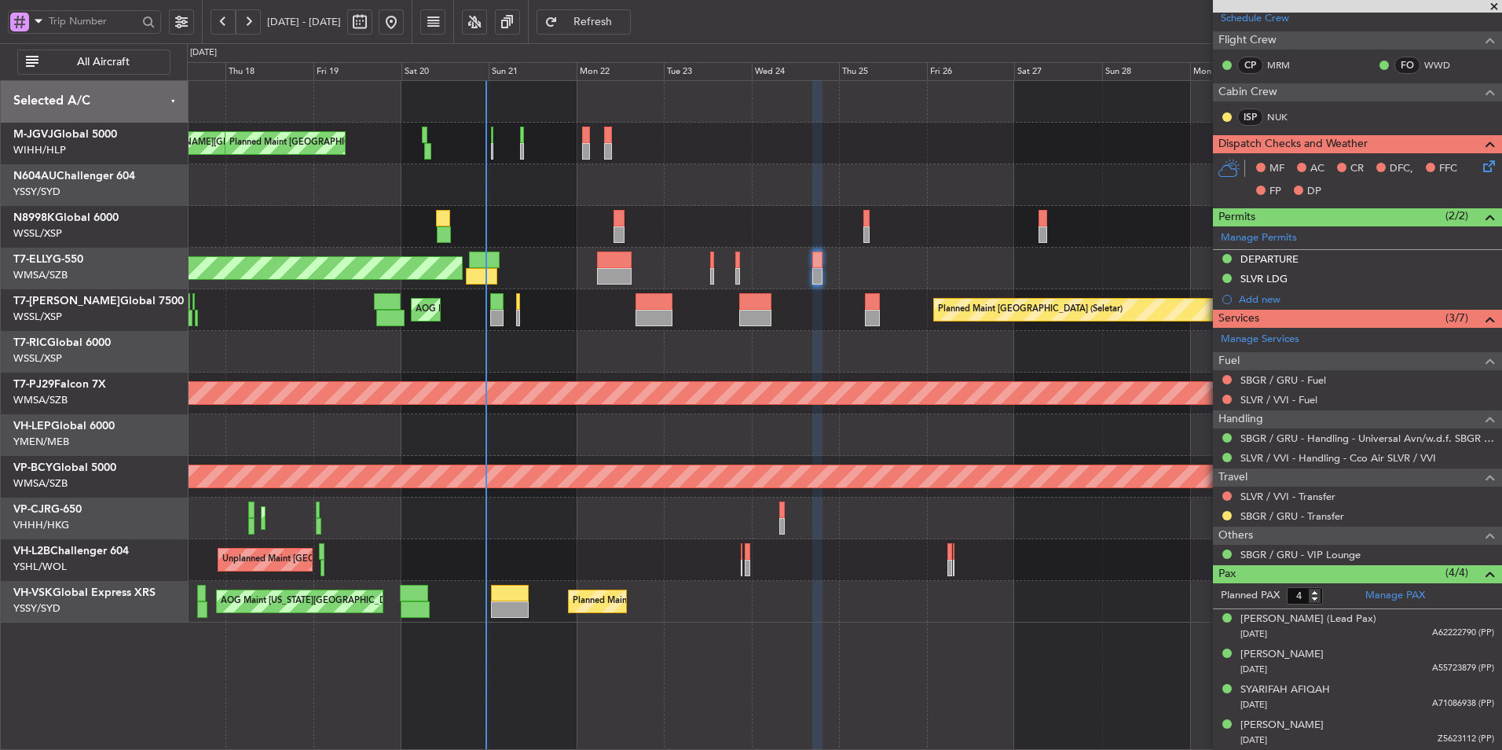
click at [911, 116] on div at bounding box center [844, 102] width 1315 height 42
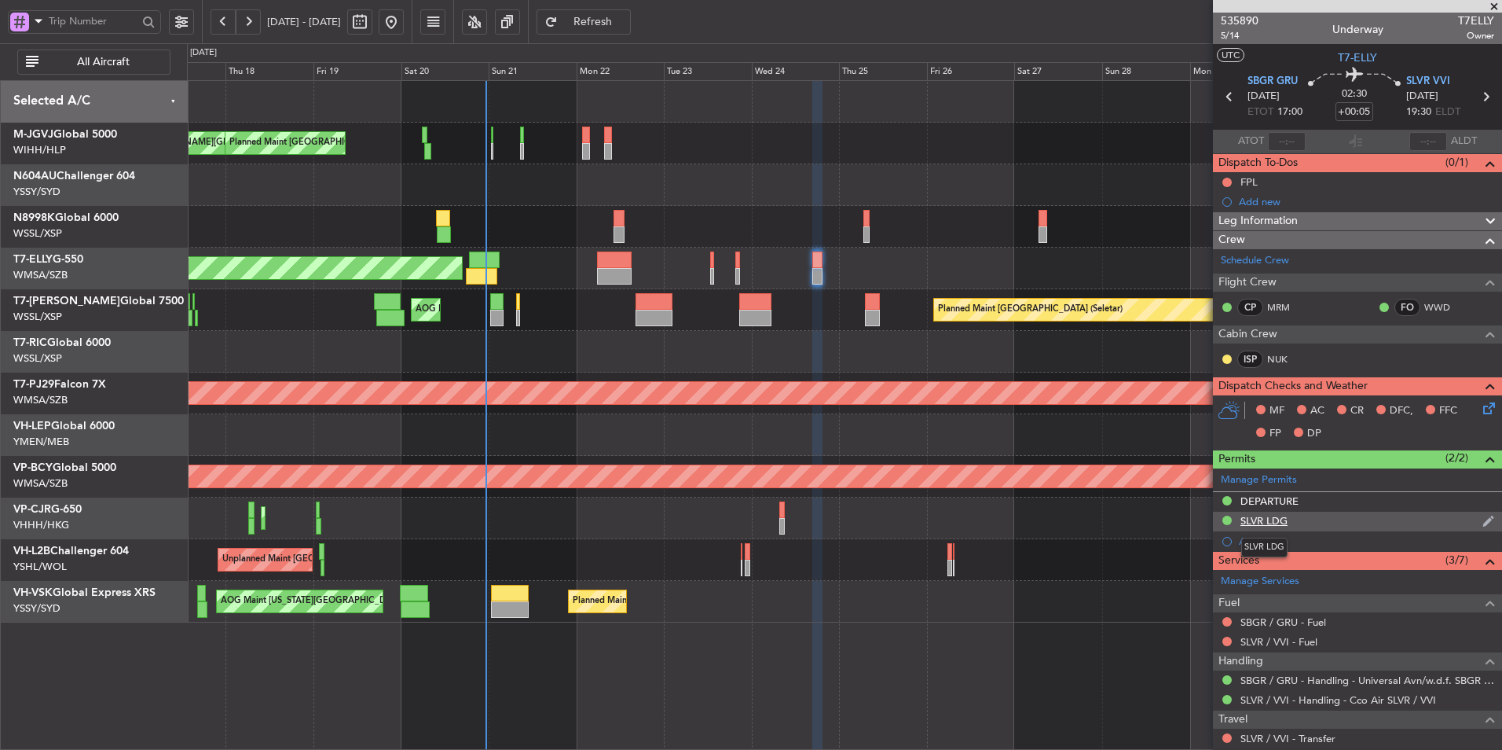
click at [1266, 523] on div "SLVR LDG" at bounding box center [1264, 520] width 47 height 13
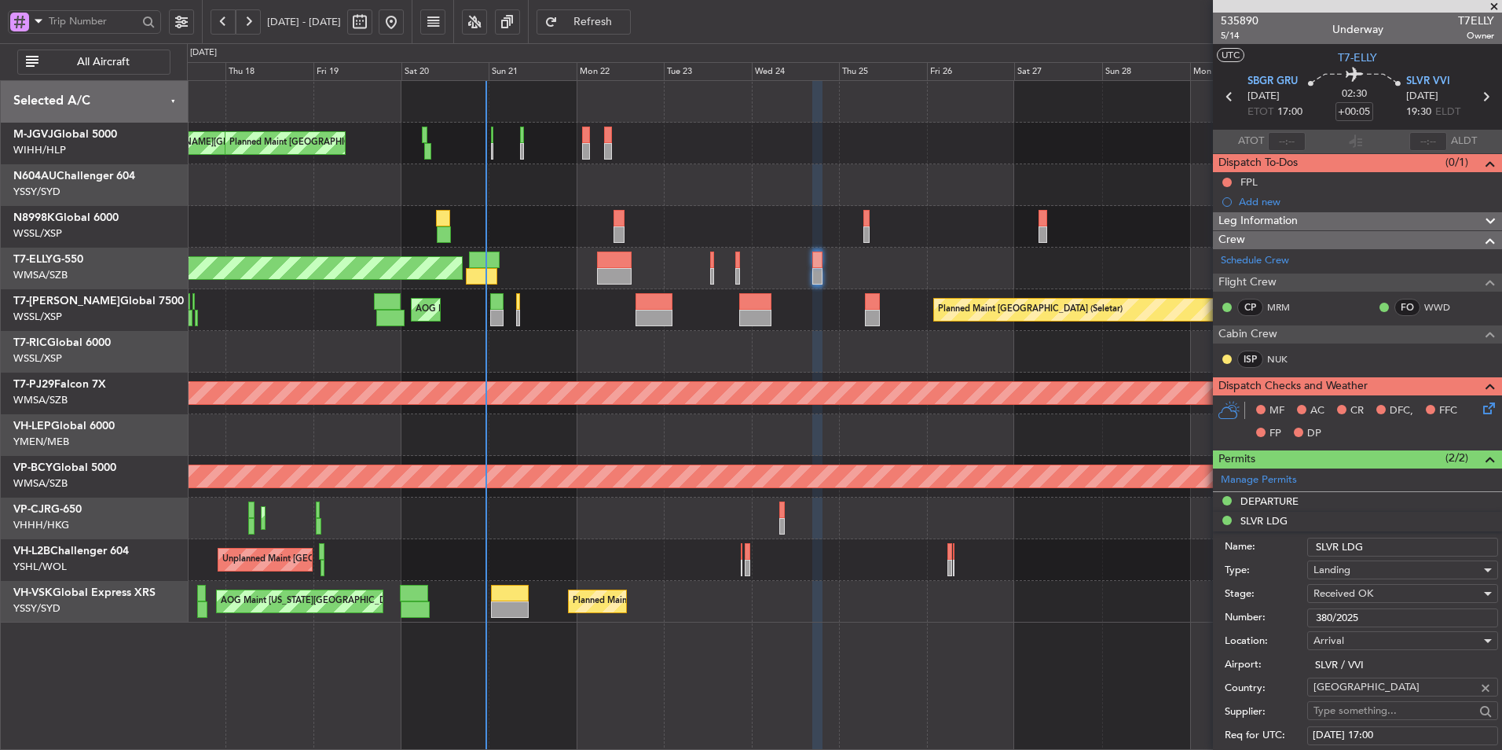
scroll to position [314, 0]
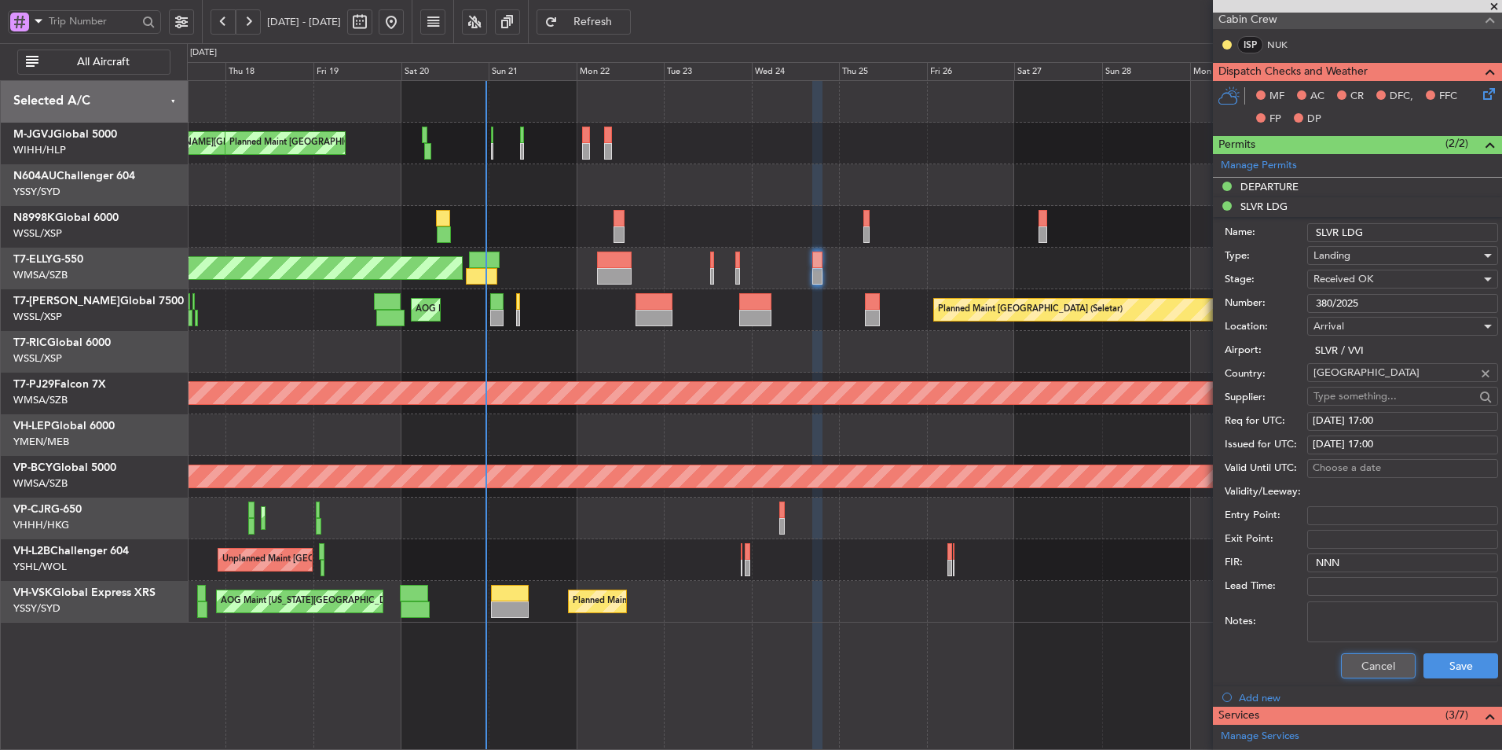
click at [1369, 662] on button "Cancel" at bounding box center [1378, 665] width 75 height 25
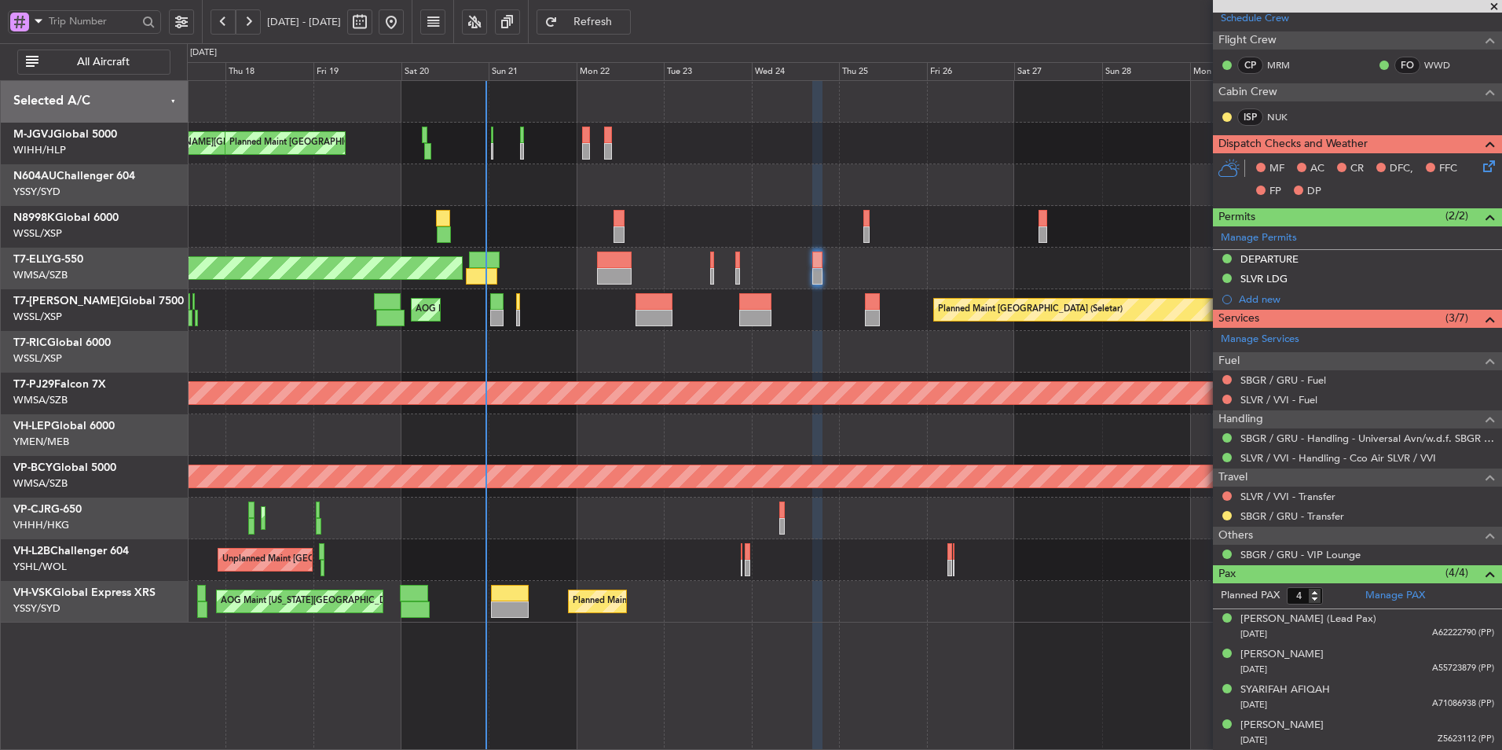
click at [651, 350] on div at bounding box center [844, 352] width 1315 height 42
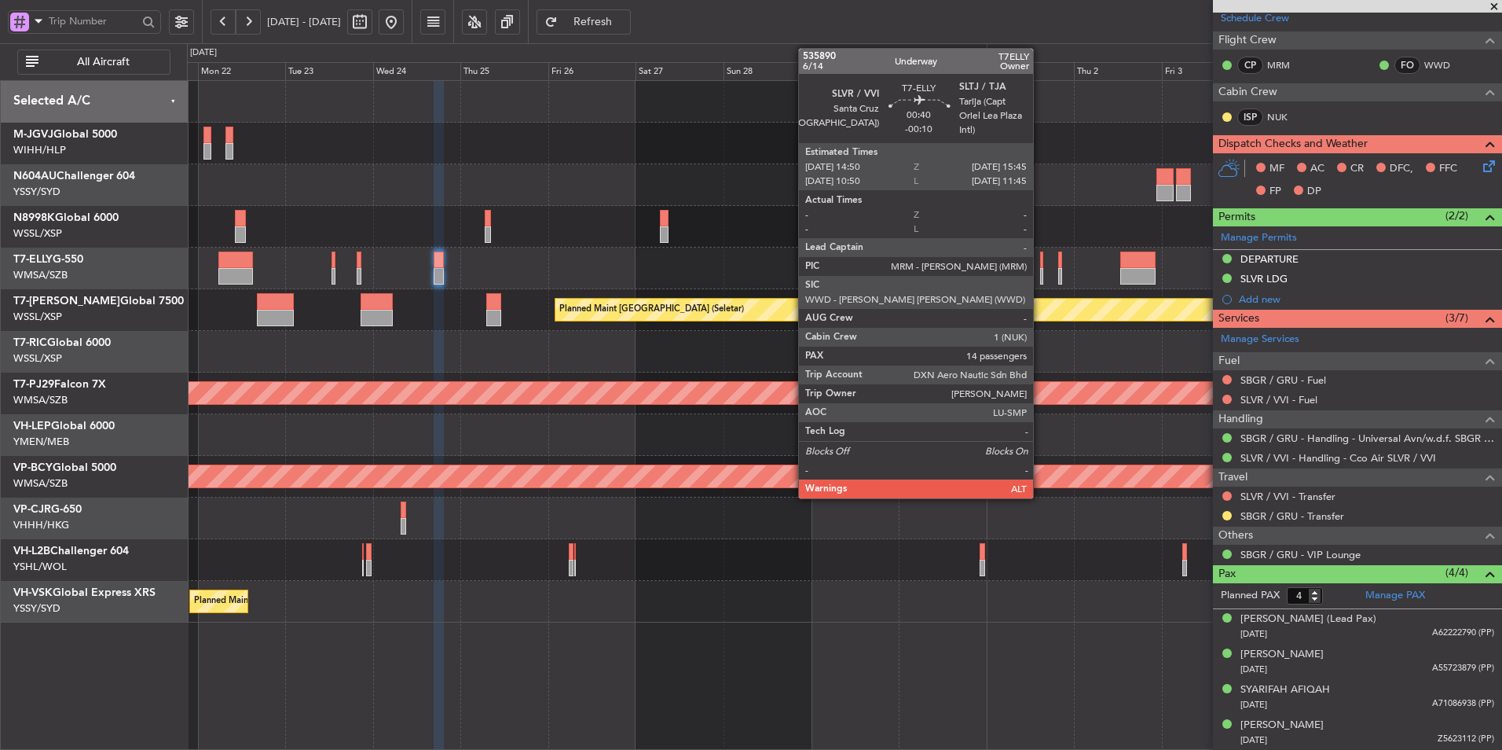
click at [1040, 259] on div at bounding box center [1042, 259] width 4 height 17
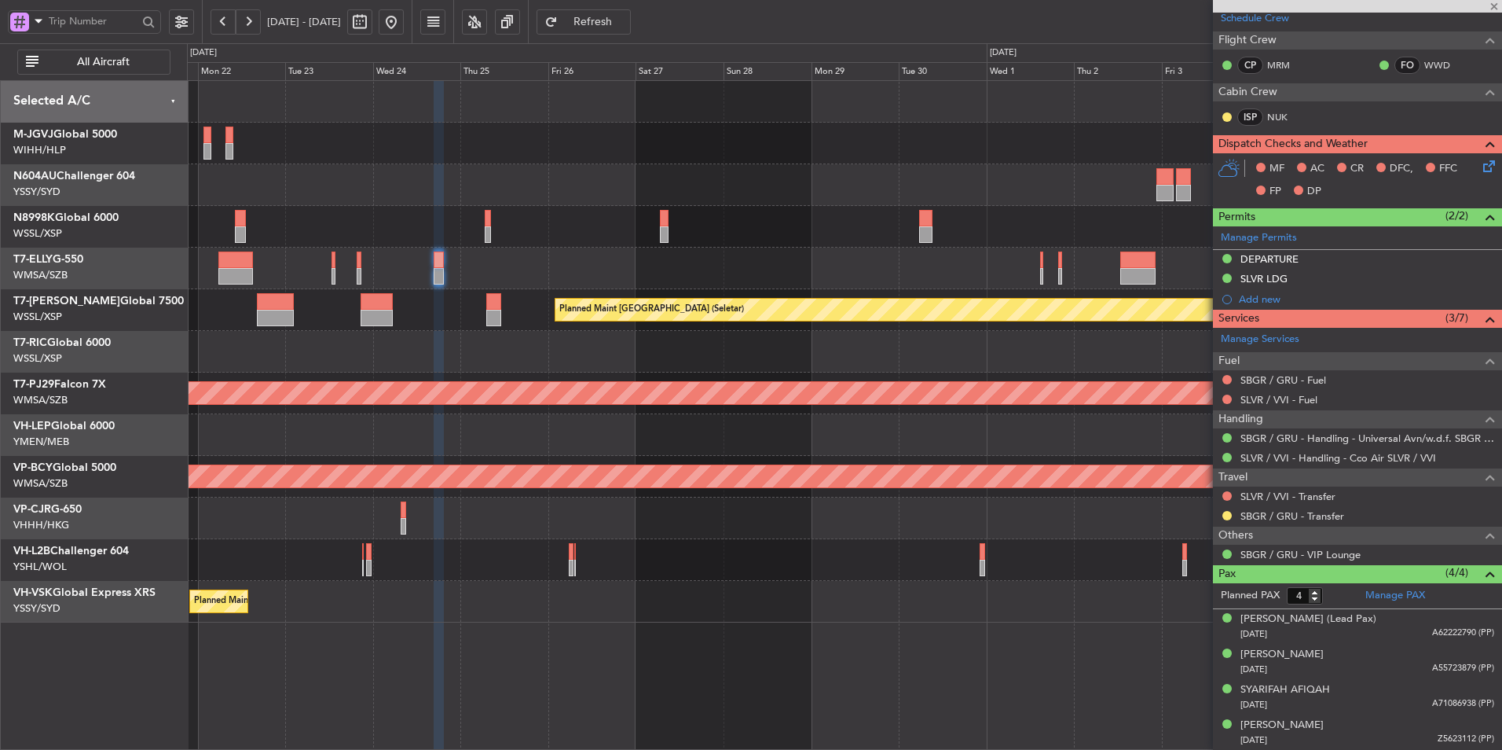
type input "-00:10"
type input "14"
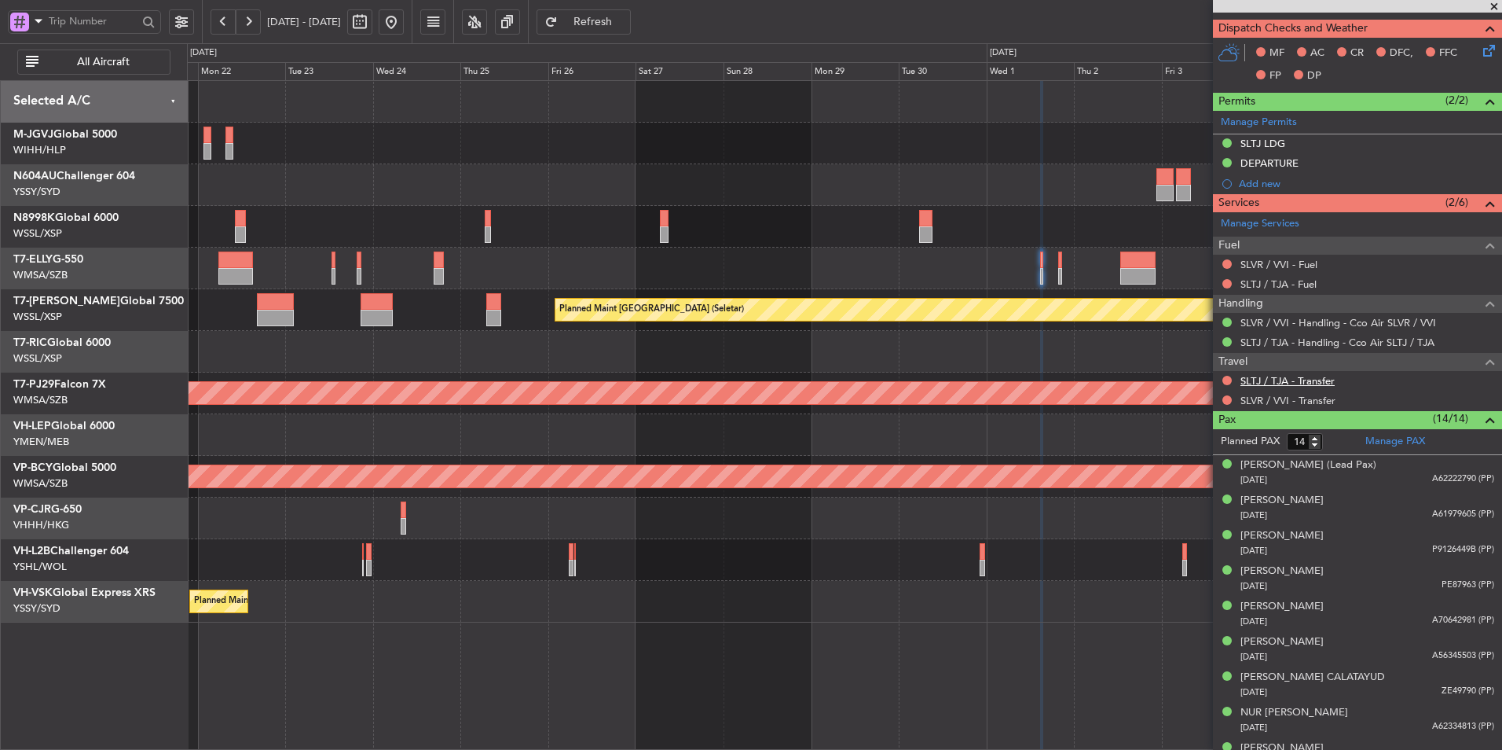
scroll to position [314, 0]
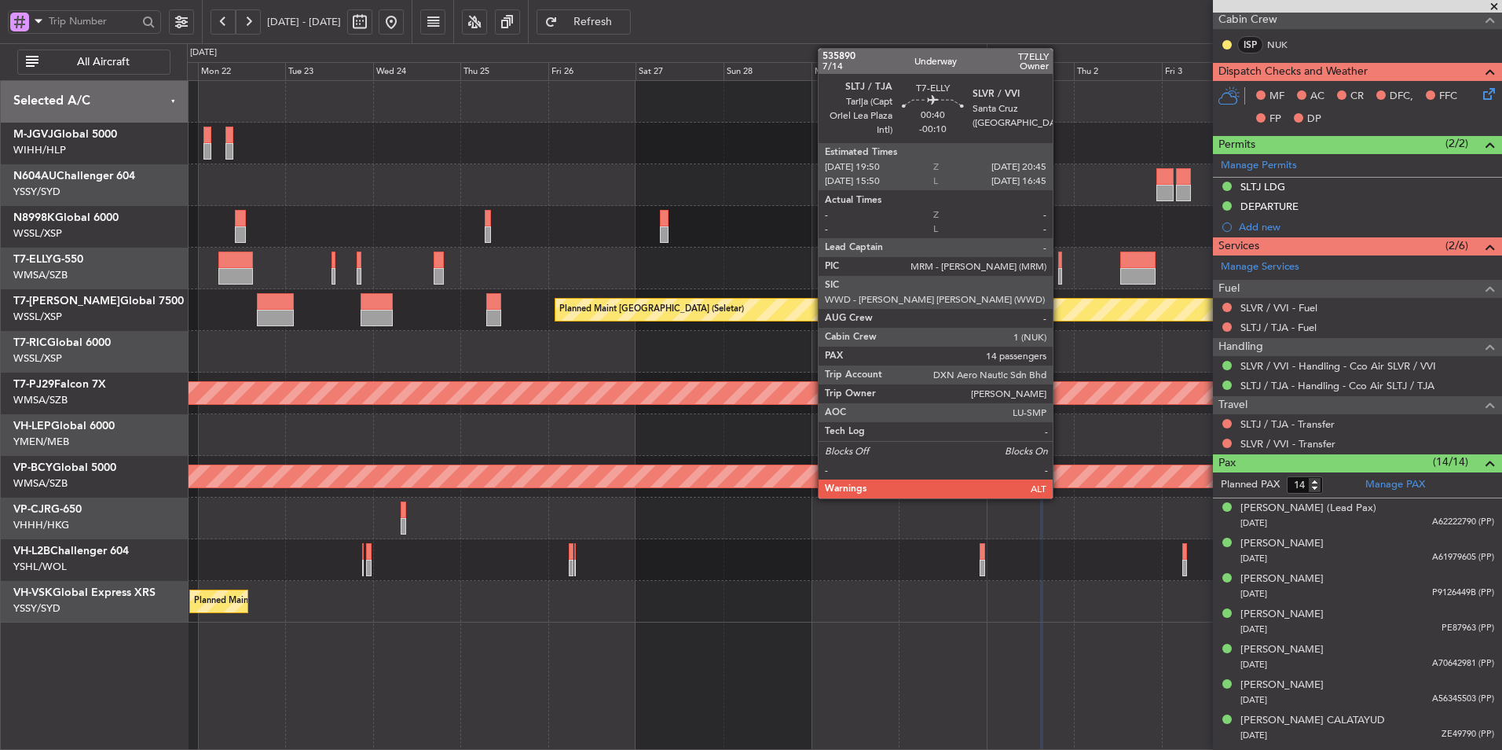
click at [1060, 266] on div at bounding box center [1060, 259] width 4 height 17
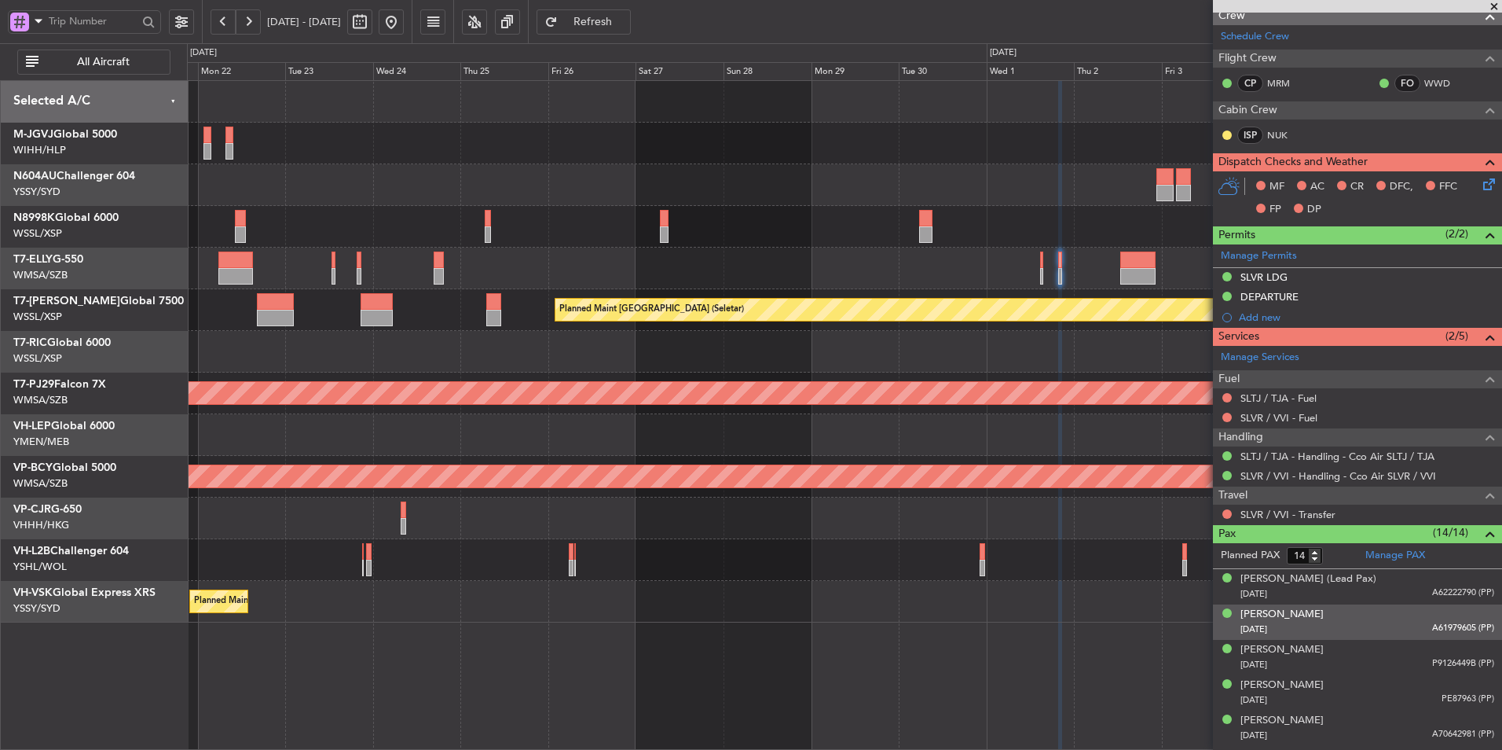
scroll to position [157, 0]
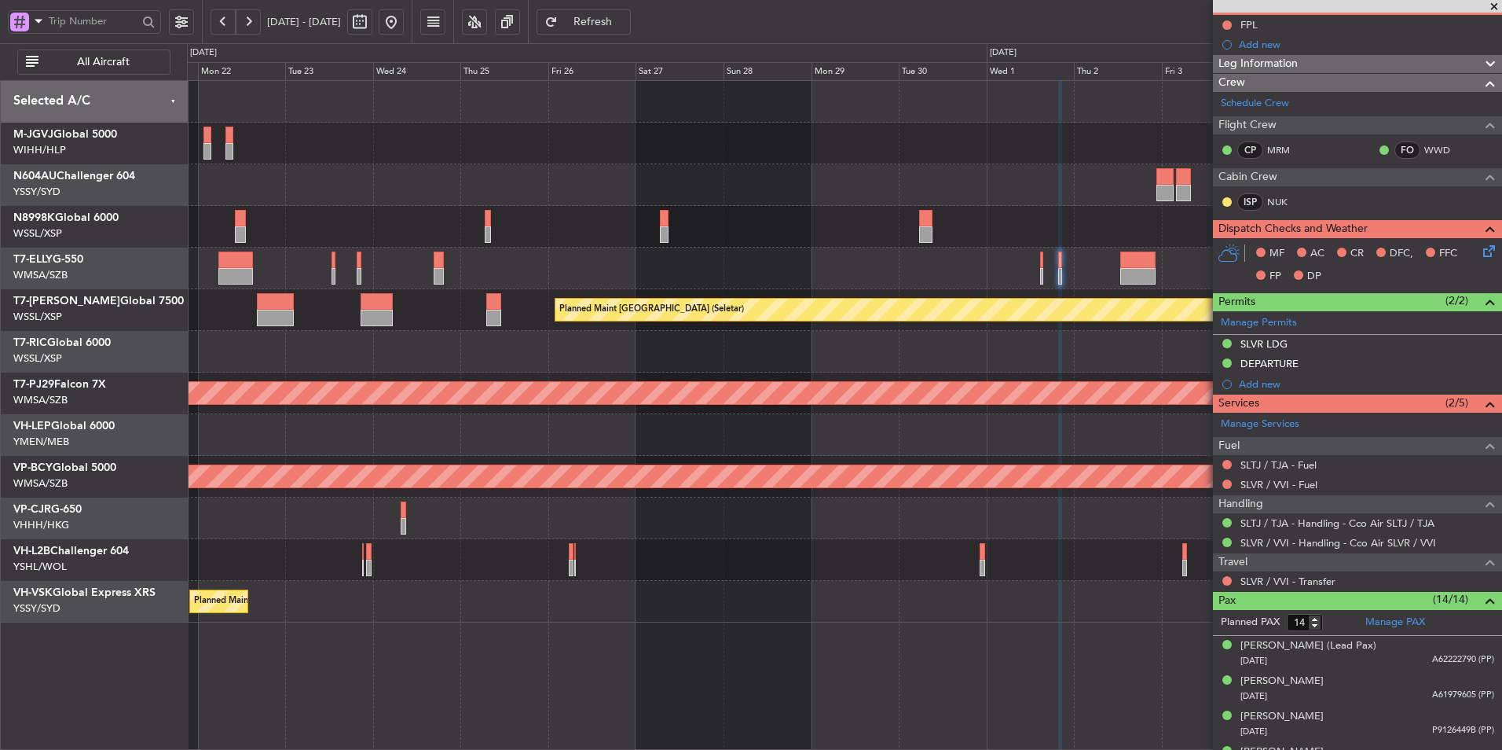
click at [658, 629] on div "Planned Maint Singapore (Seletar) MEL Jakarta (Halim Intl) MEL Jakarta (Halim I…" at bounding box center [844, 414] width 1315 height 669
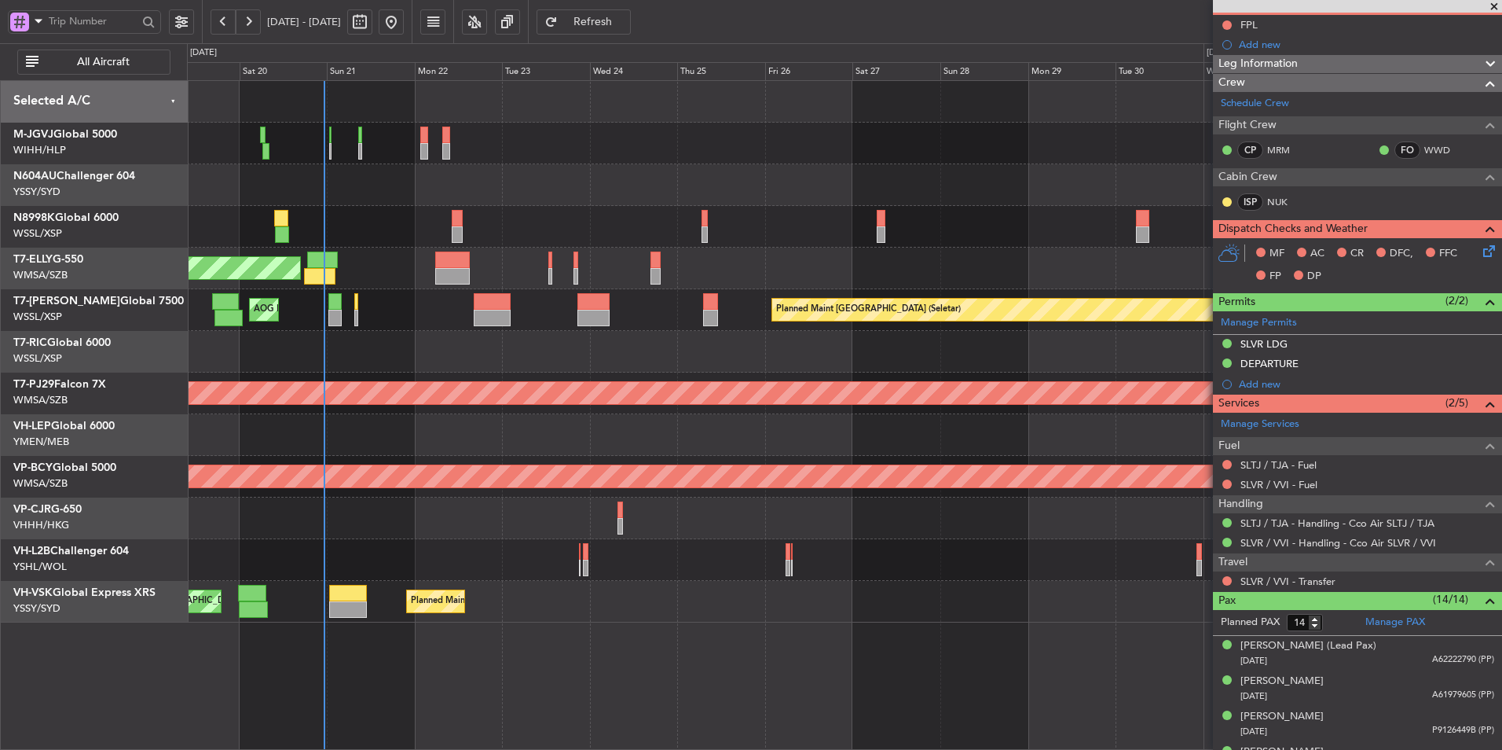
click at [787, 655] on div "MEL Jakarta (Halim Intl) MEL Jakarta (Halim Intl) AOG Maint Jakarta (Halim Intl…" at bounding box center [844, 414] width 1315 height 669
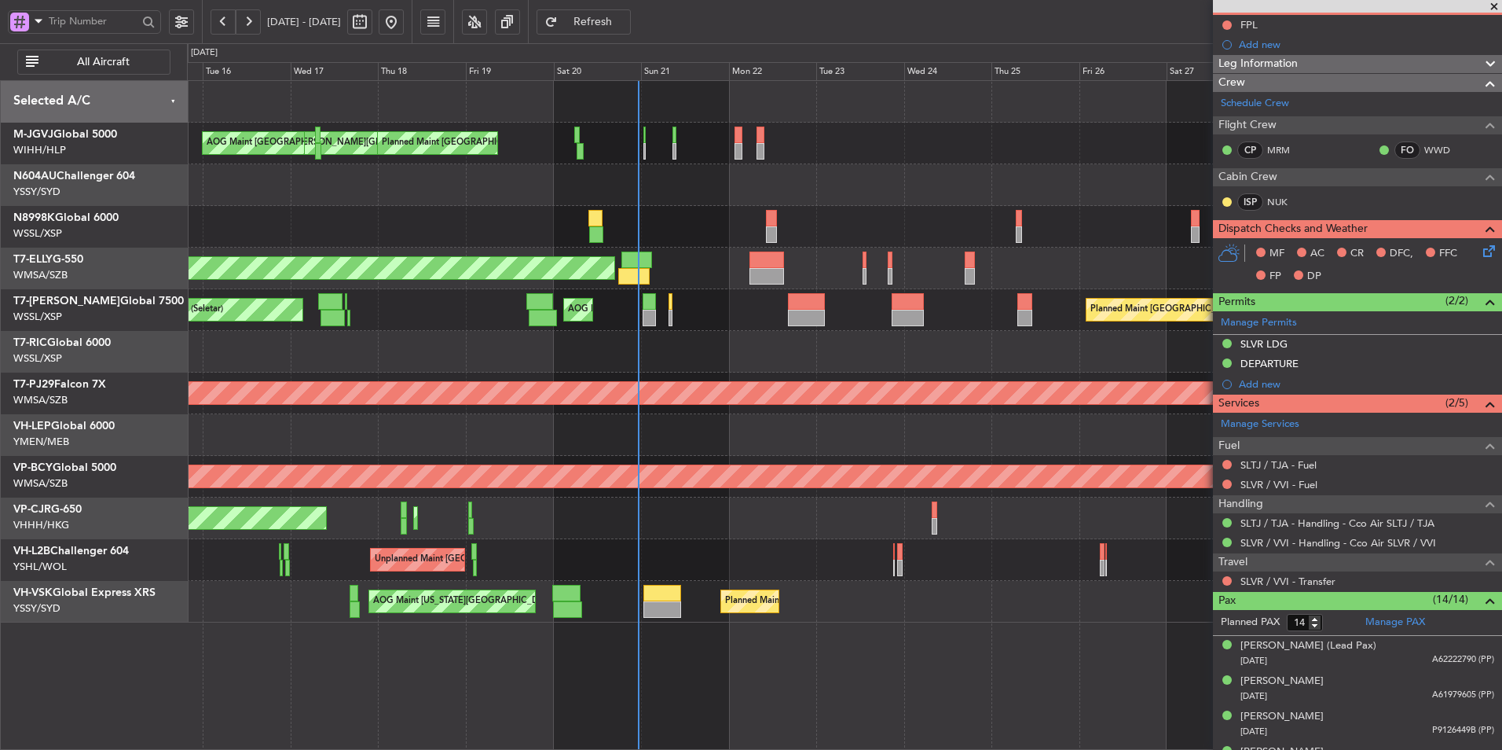
click at [772, 660] on div "MEL Jakarta (Halim Intl) MEL Jakarta (Halim Intl) MEL Jakarta (Halim Intl) Plan…" at bounding box center [844, 414] width 1315 height 669
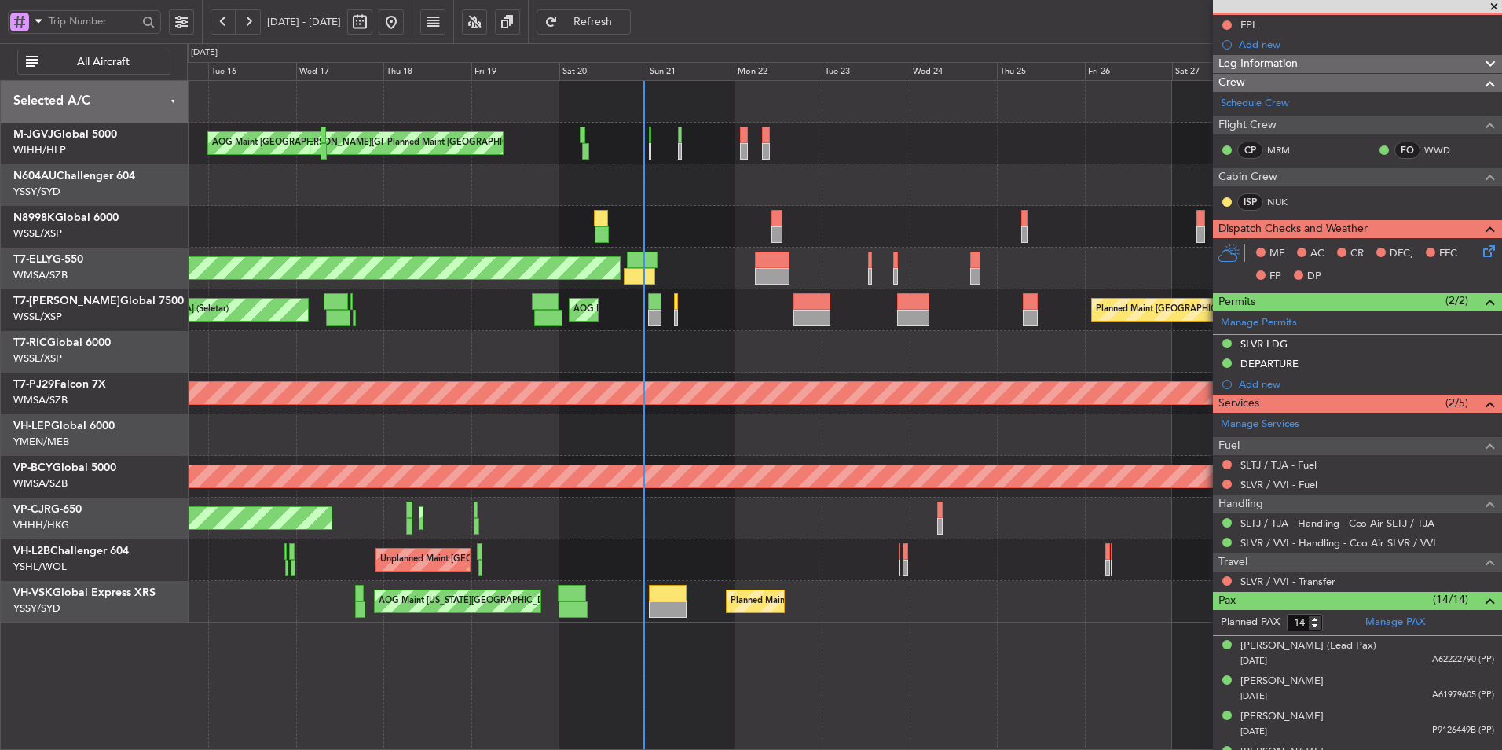
click at [713, 535] on div "Planned Maint Hong Kong (Hong Kong Intl) Planned Maint Hong Kong (Hong Kong Int…" at bounding box center [844, 518] width 1315 height 42
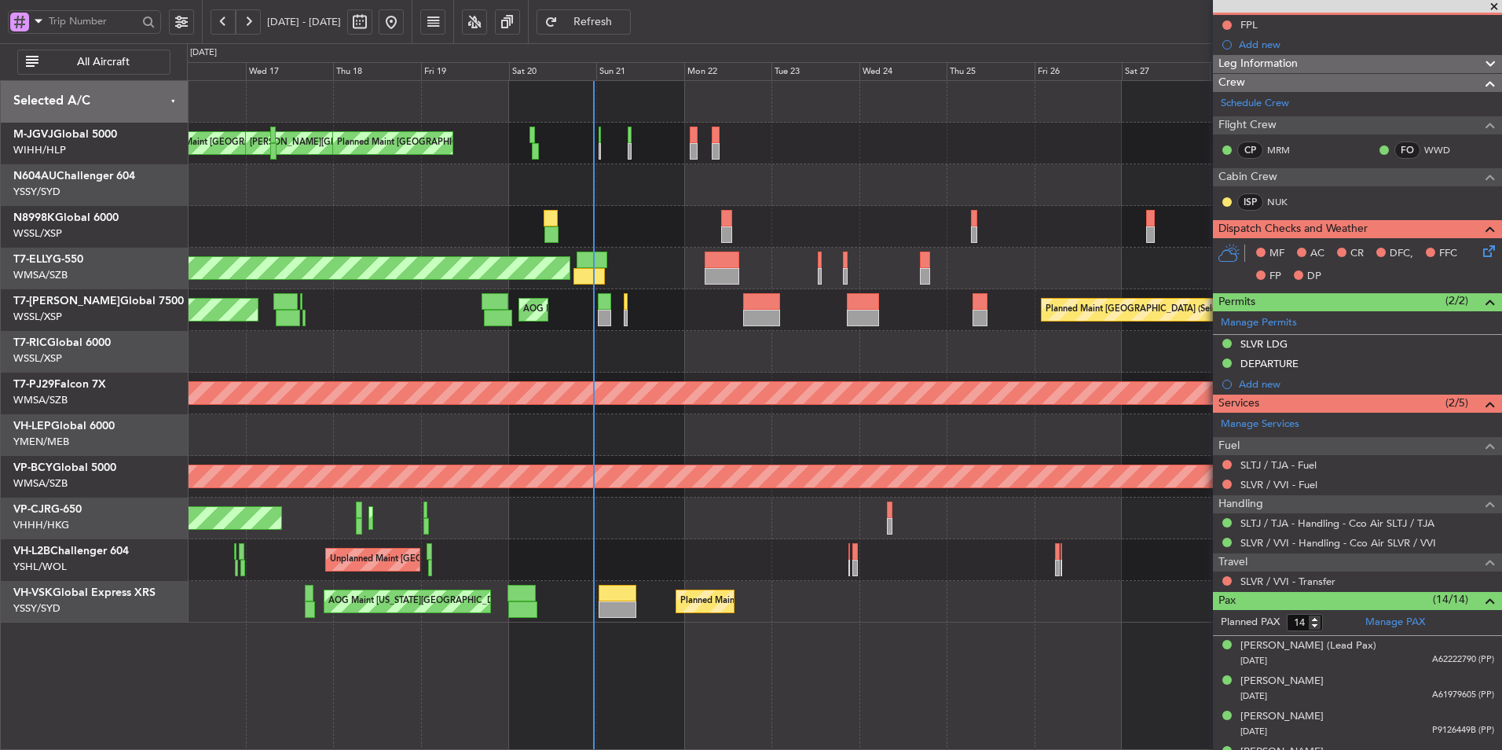
click at [689, 350] on div at bounding box center [844, 352] width 1315 height 42
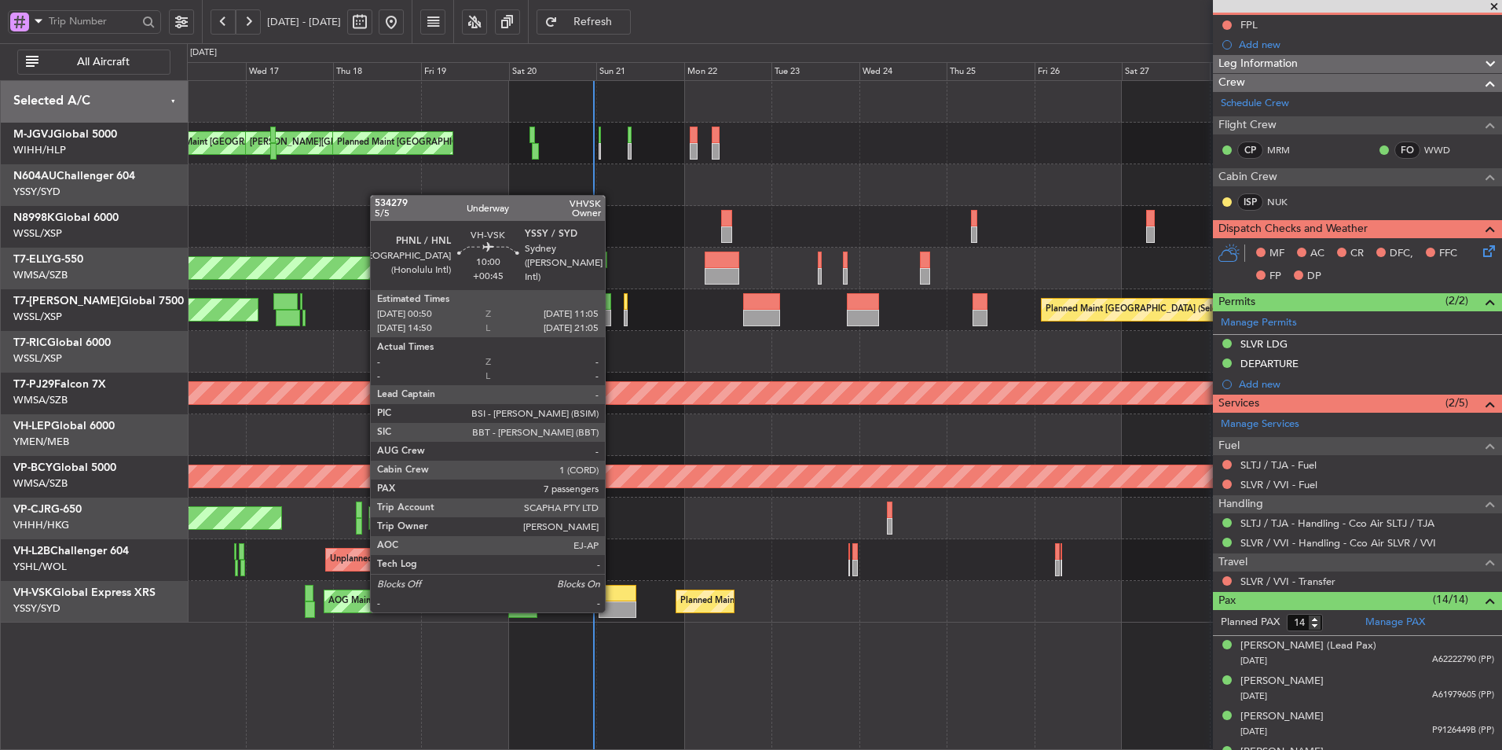
click at [612, 610] on div at bounding box center [618, 609] width 38 height 17
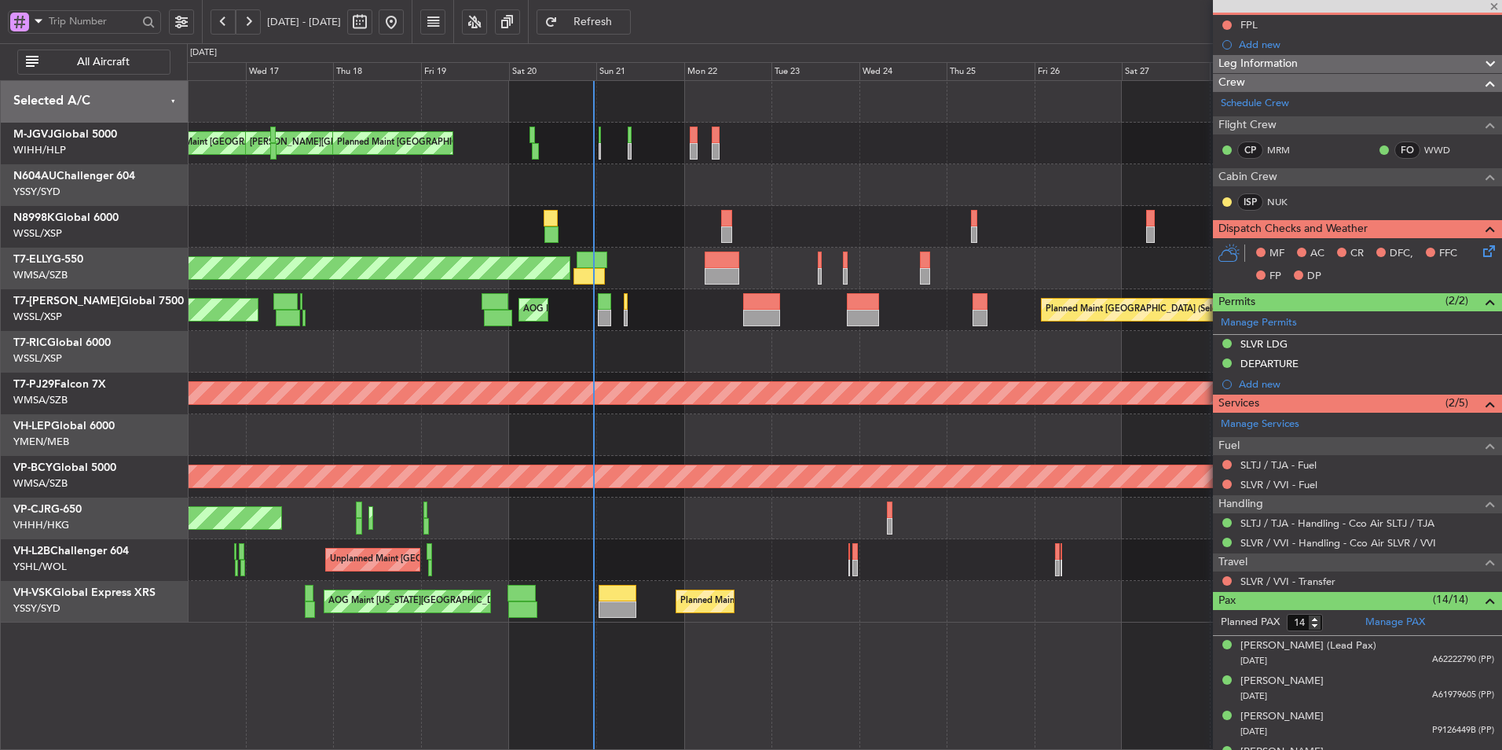
type input "+00:45"
type input "7"
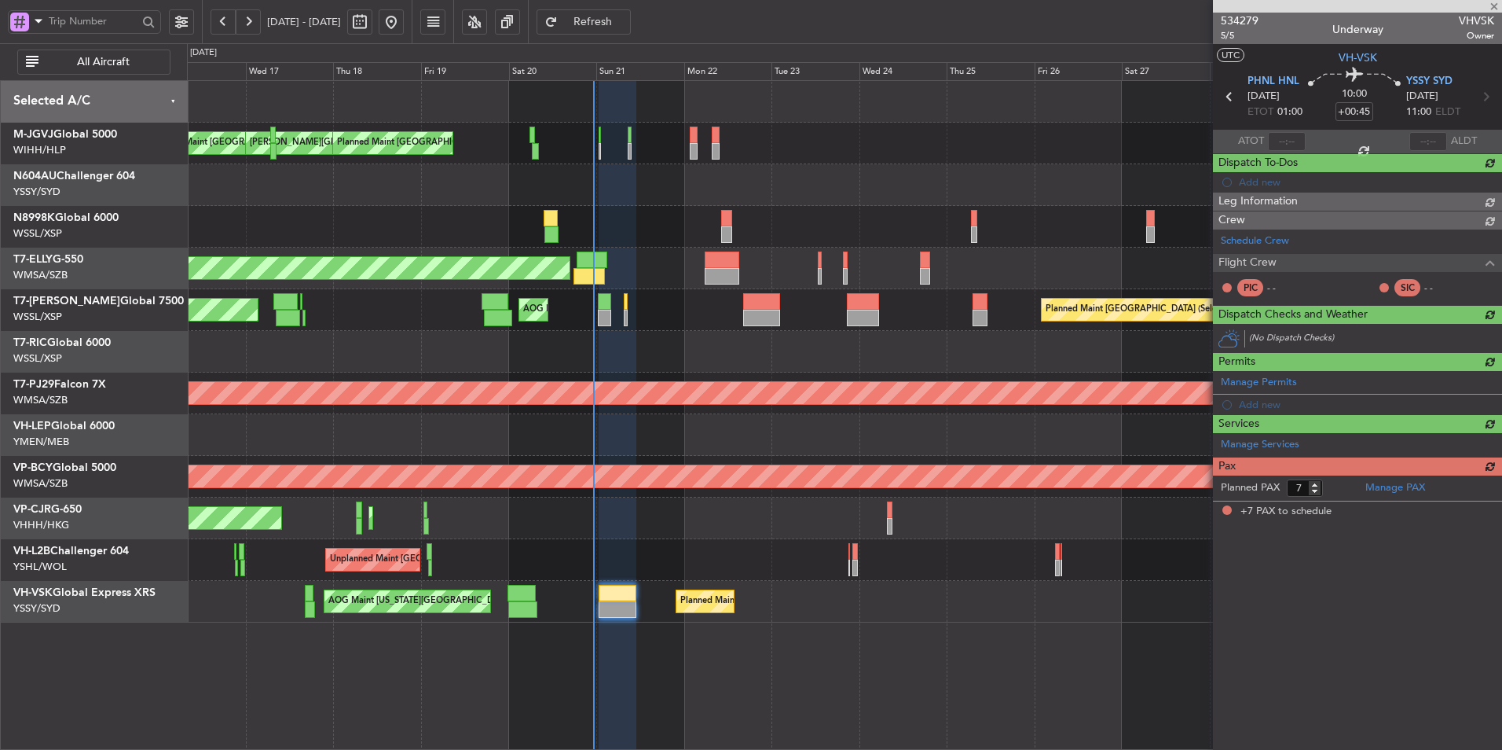
scroll to position [0, 0]
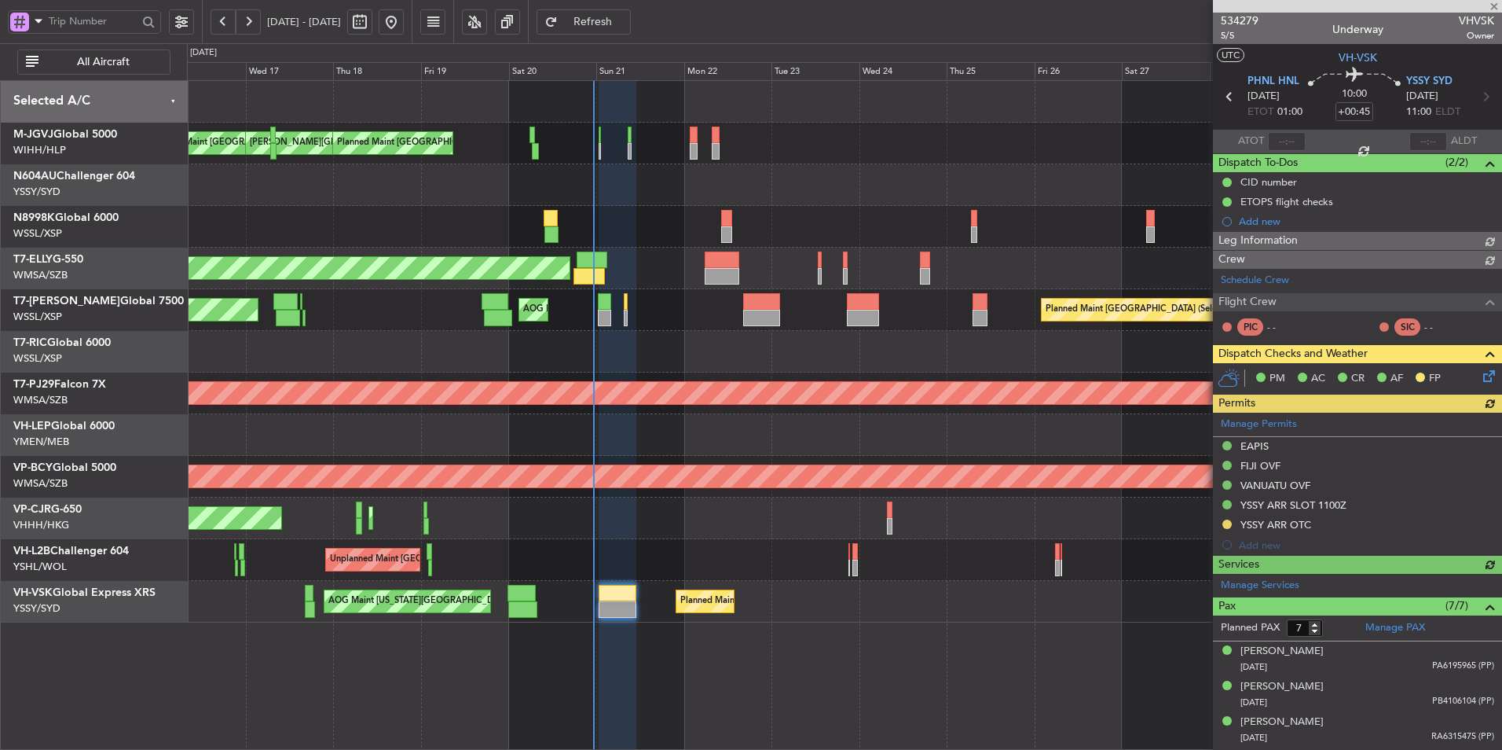
type input "Terry Leung (LEU)"
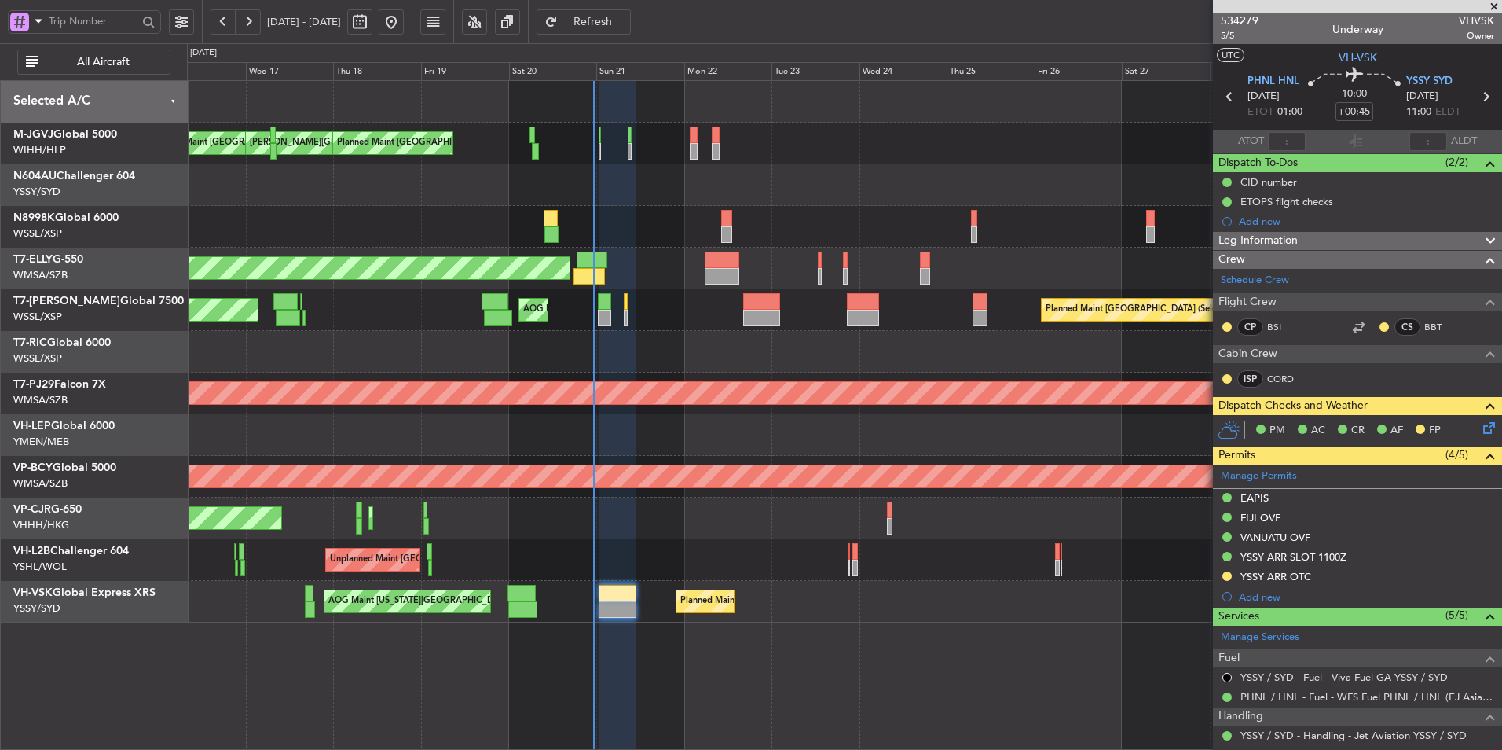
click at [625, 552] on div "Unplanned Maint [GEOGRAPHIC_DATA] ([GEOGRAPHIC_DATA])" at bounding box center [844, 560] width 1315 height 42
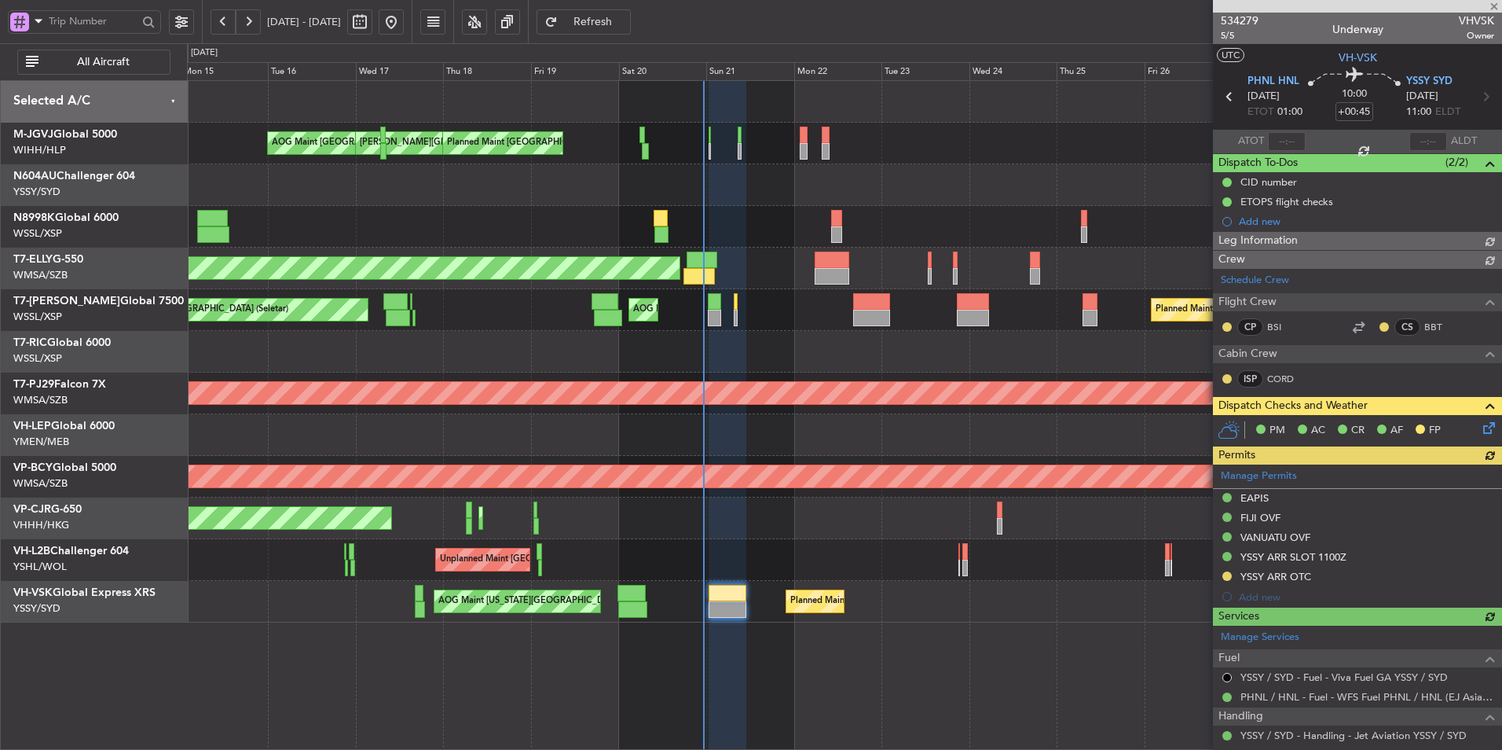
type input "Terry Leung (LEU)"
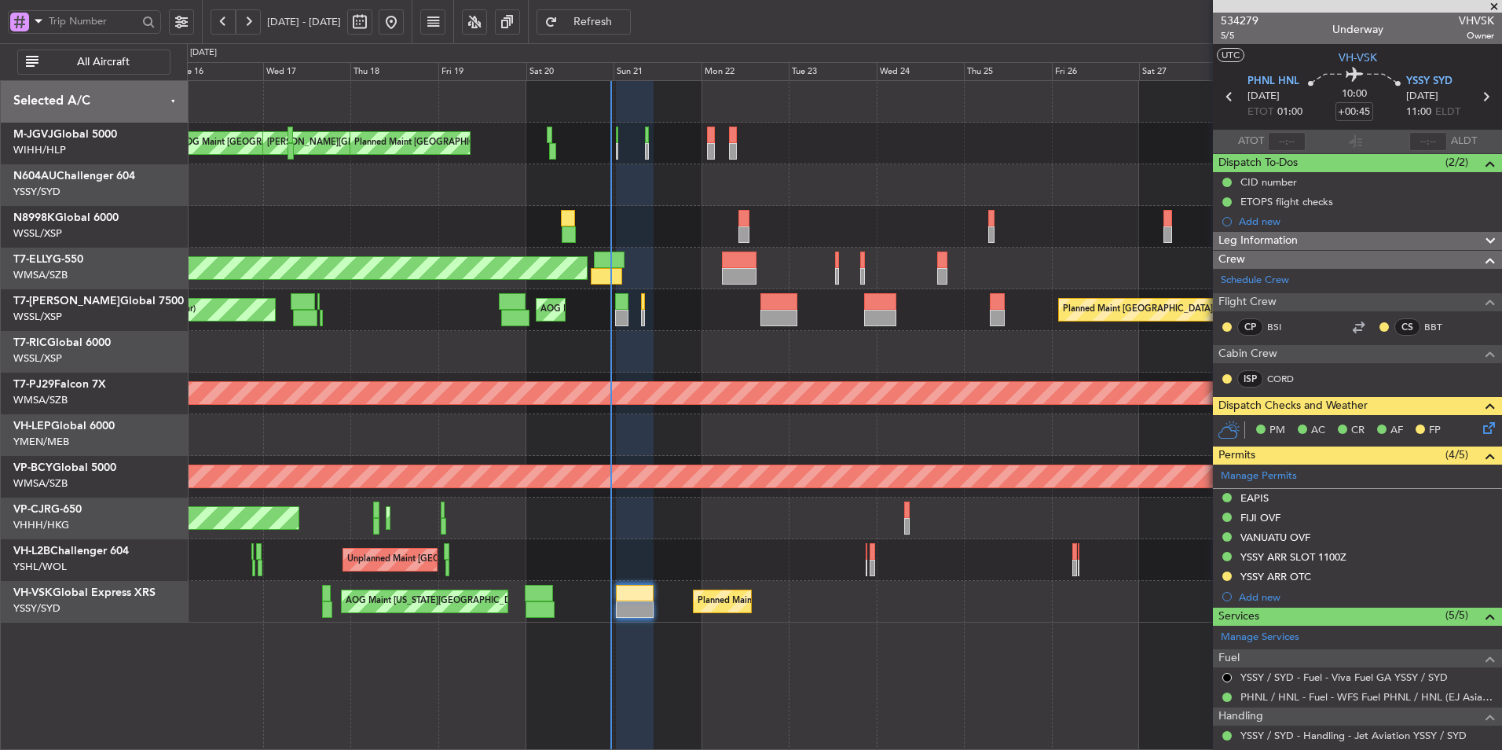
click at [724, 534] on div "Planned Maint Hong Kong (Hong Kong Intl) Planned Maint Hong Kong (Hong Kong Int…" at bounding box center [844, 518] width 1315 height 42
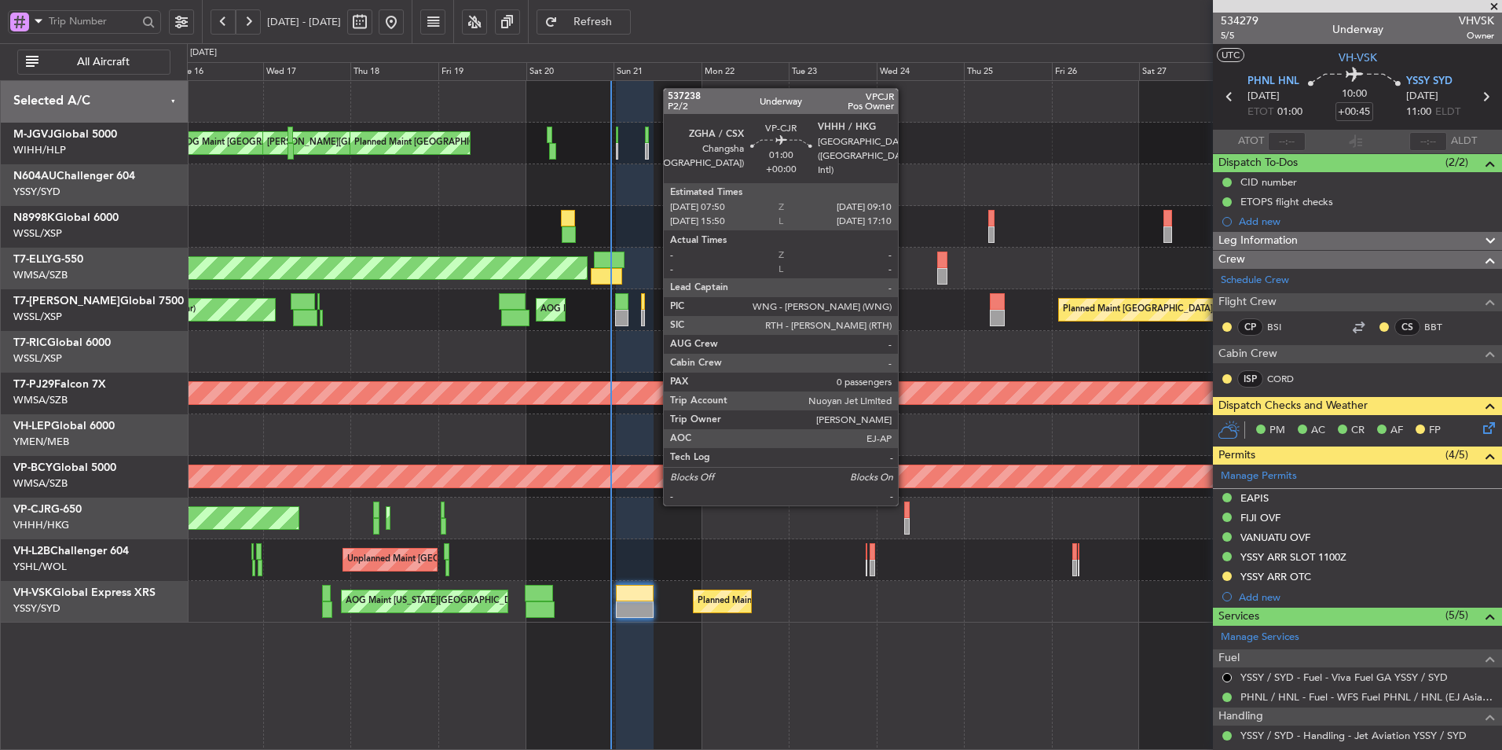
click at [905, 504] on div at bounding box center [907, 509] width 6 height 17
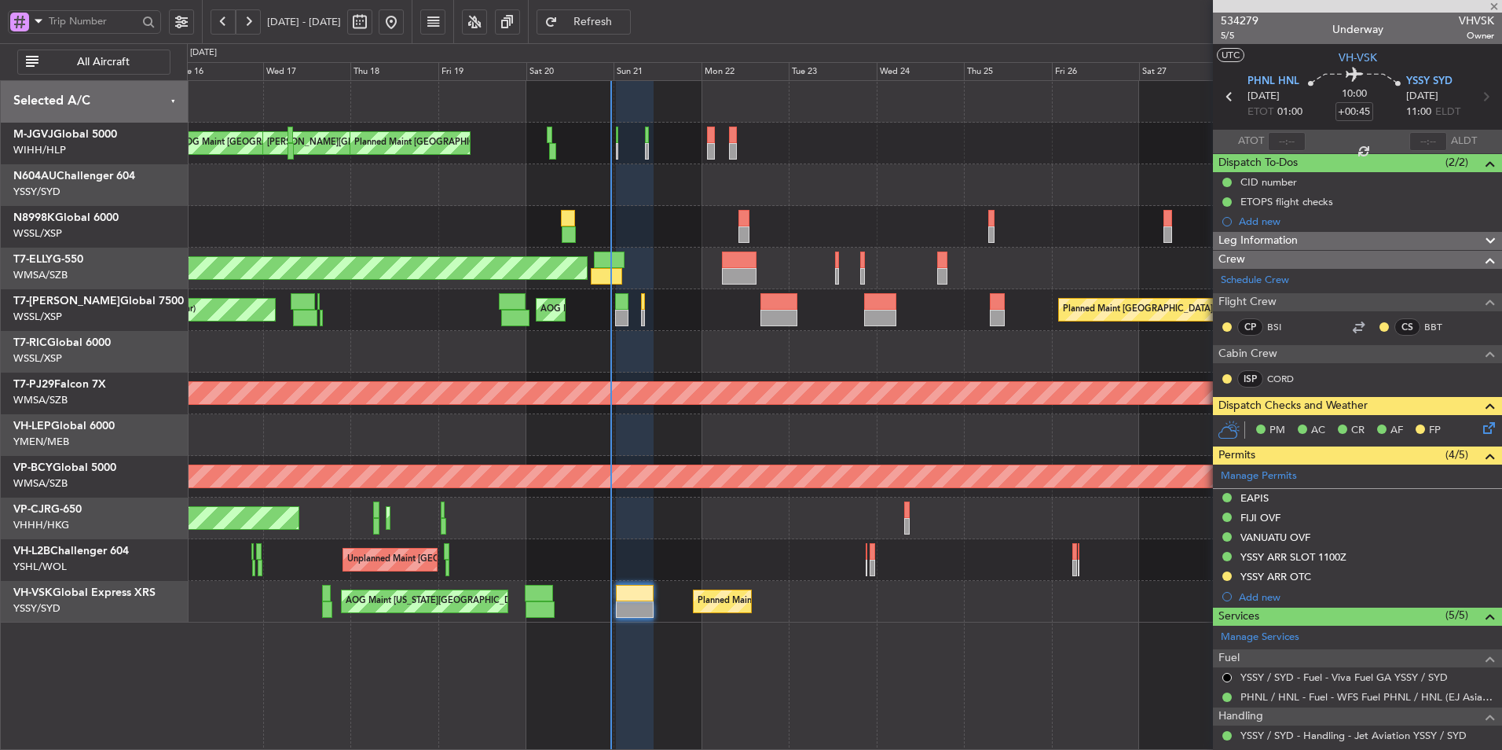
type input "0"
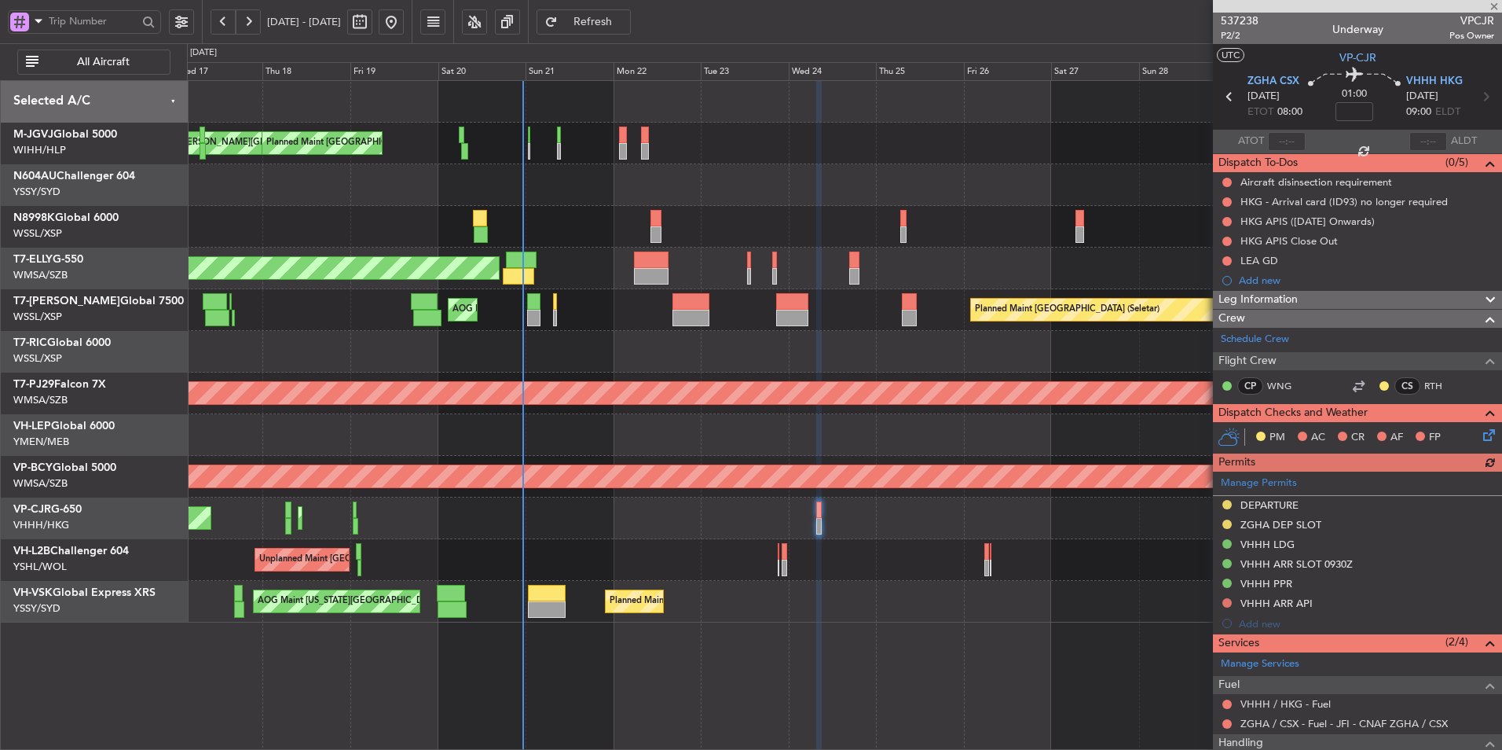
click at [894, 603] on div "AOG Maint Kansas City (Kansas City Intl) Planned Maint Sydney (Kingsford Smith …" at bounding box center [844, 602] width 1315 height 42
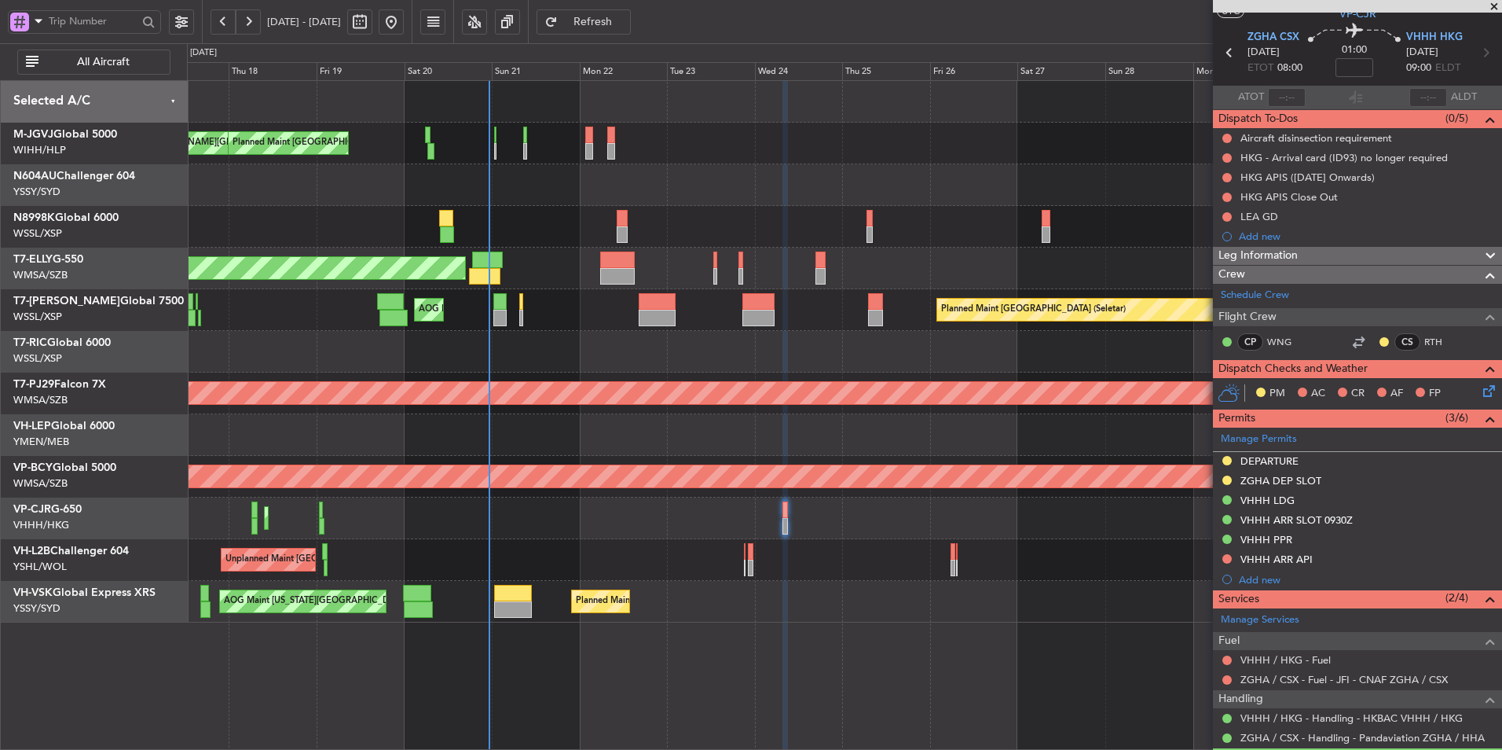
scroll to position [86, 0]
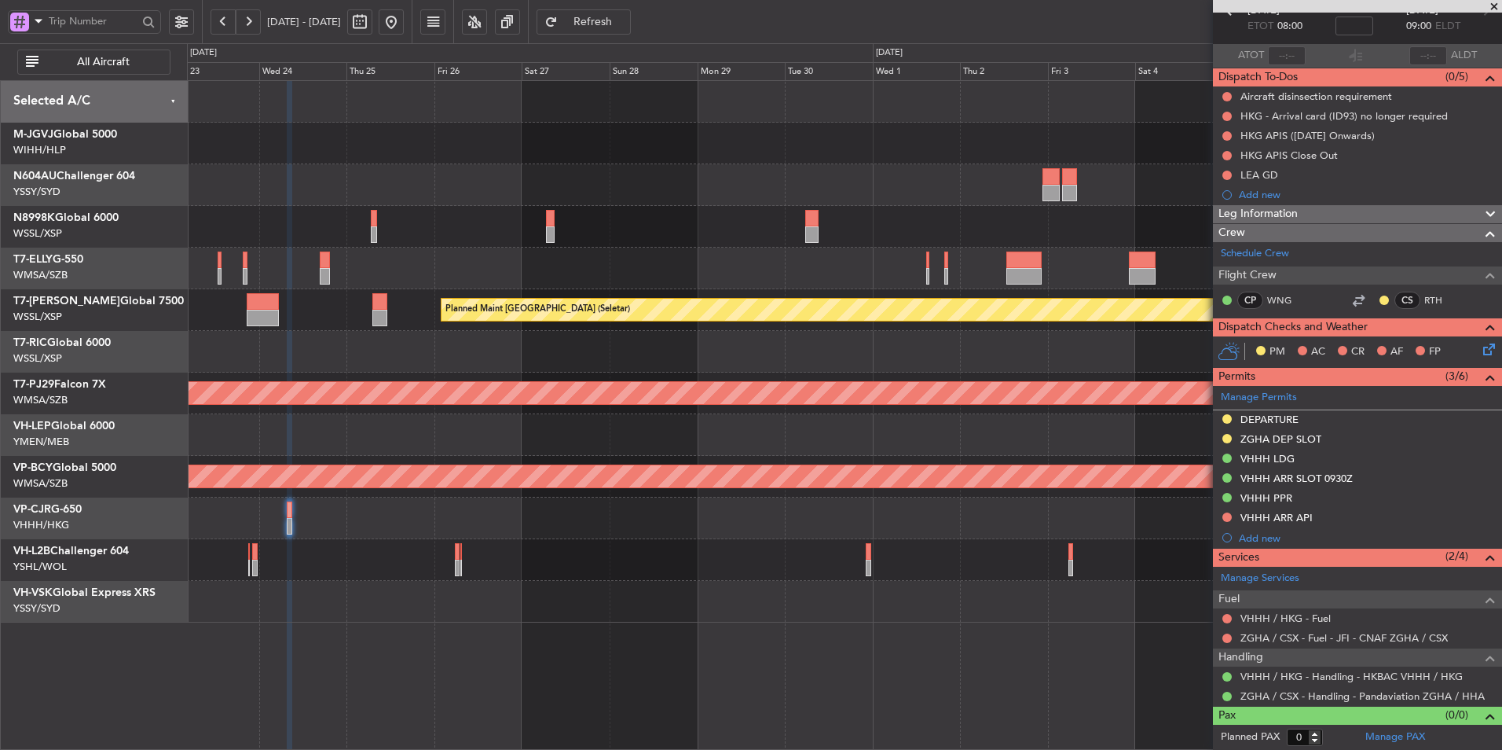
click at [299, 556] on div "MEL Dubai (Dubai Intl) Planned Maint Dubai (Dubai Intl) Planned Maint Singapore…" at bounding box center [844, 351] width 1315 height 541
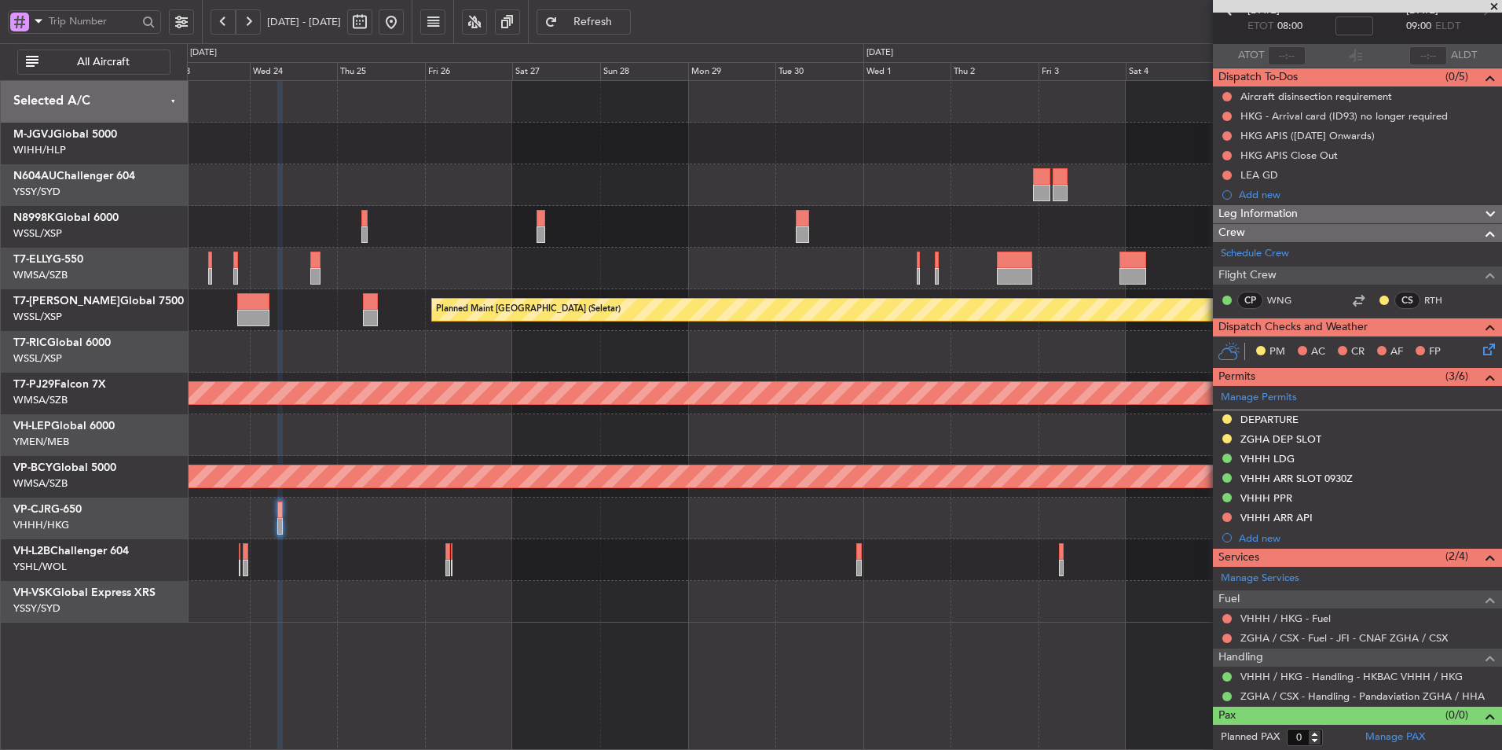
click at [488, 545] on div at bounding box center [844, 560] width 1315 height 42
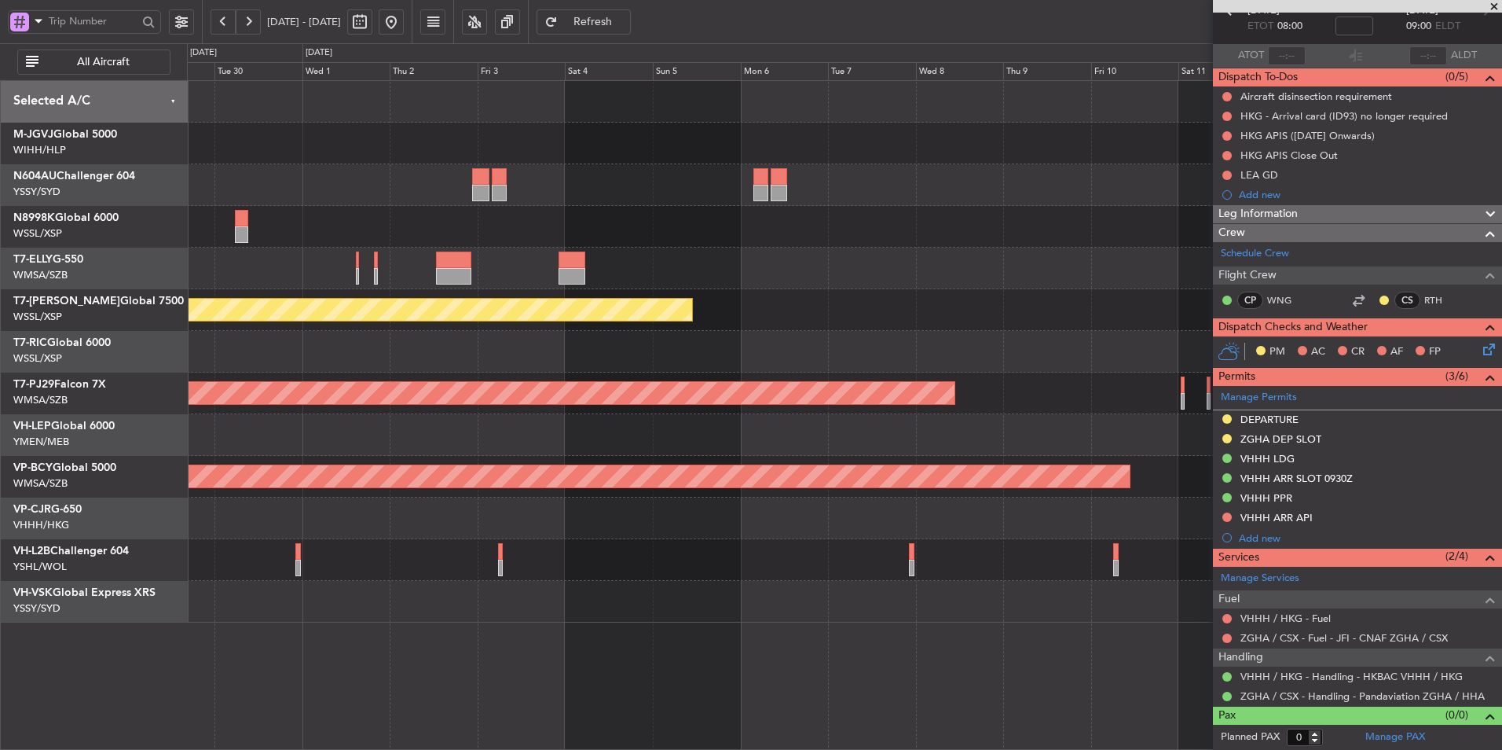
click at [578, 526] on div at bounding box center [844, 518] width 1315 height 42
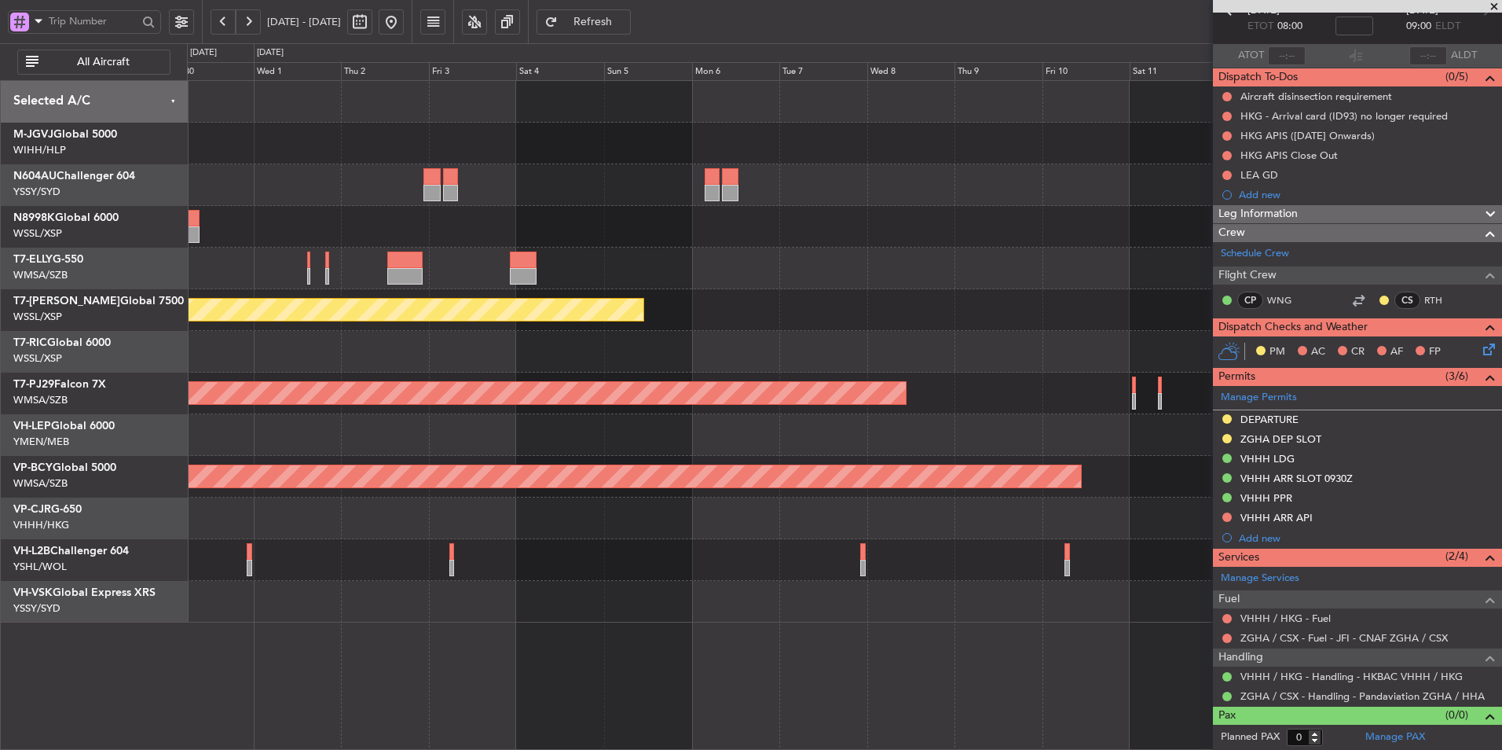
click at [404, 32] on button at bounding box center [391, 21] width 25 height 25
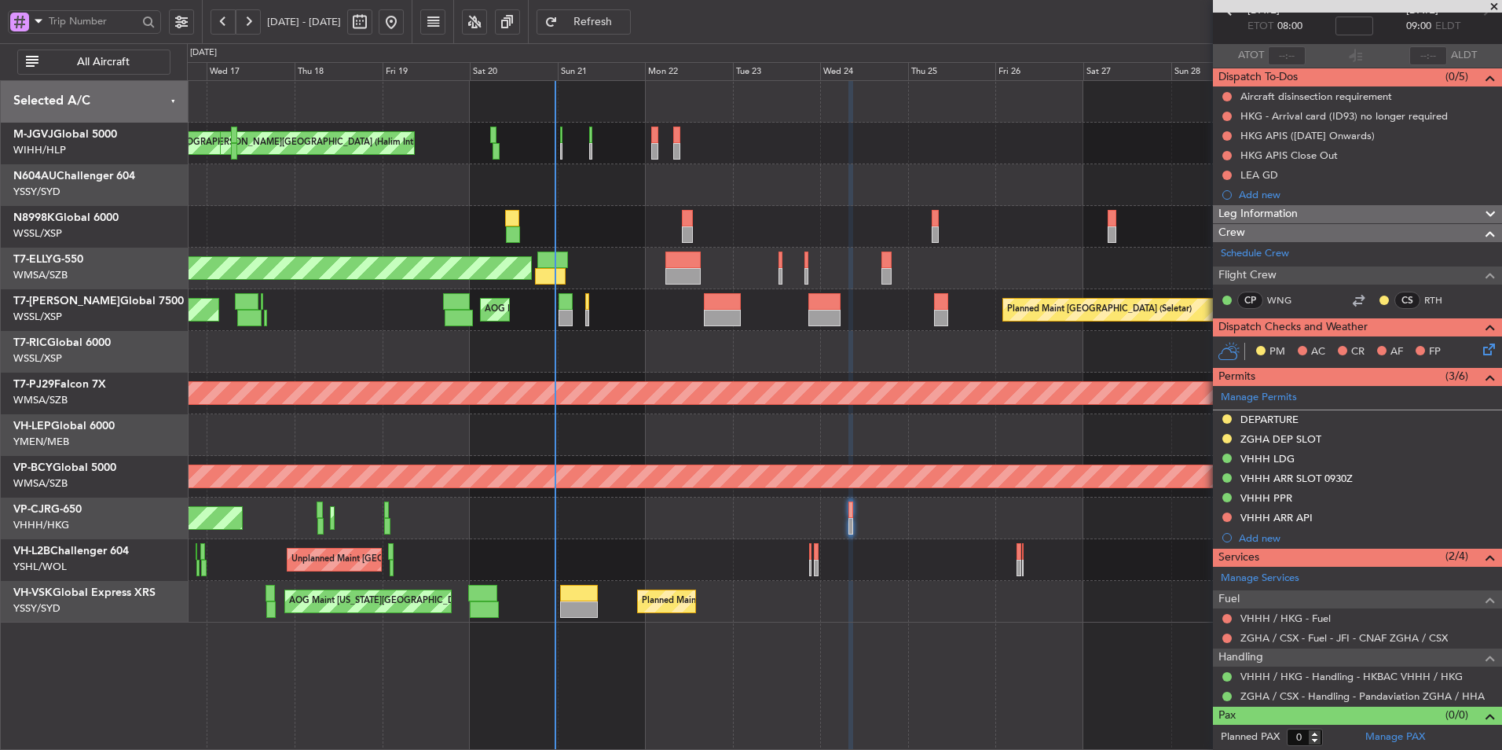
click at [677, 185] on div at bounding box center [844, 185] width 1315 height 42
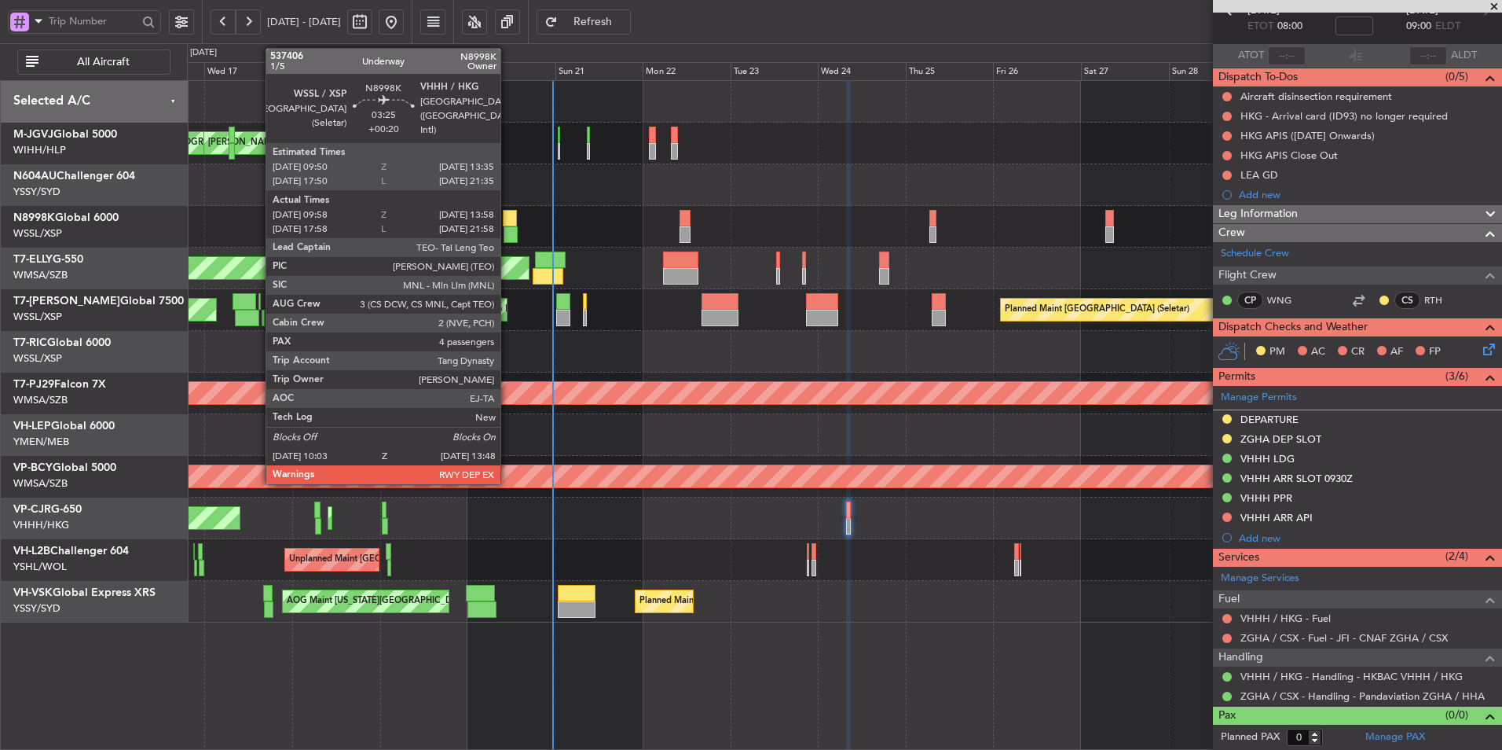
click at [508, 221] on div at bounding box center [510, 218] width 14 height 17
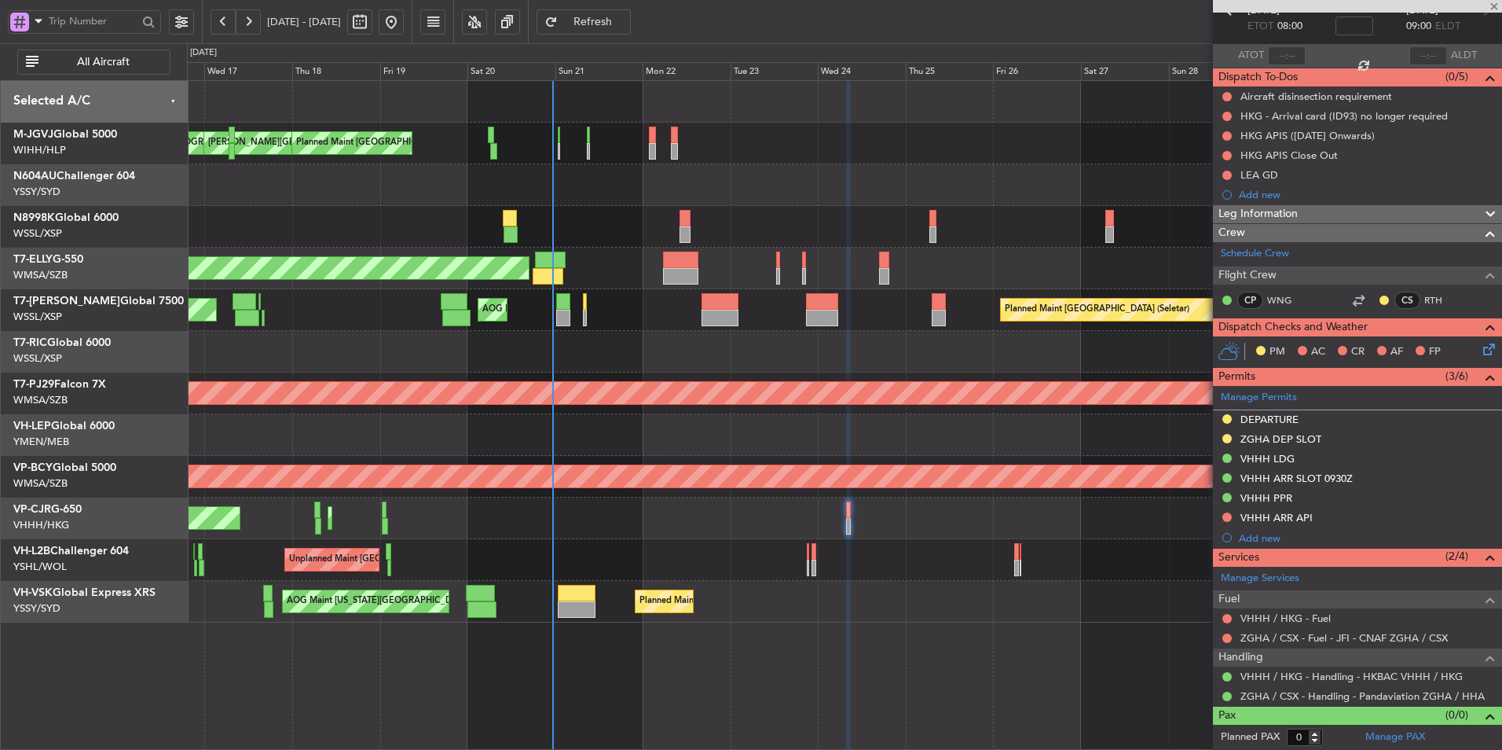
type input "+00:20"
type input "10:08"
type input "13:48"
type input "4"
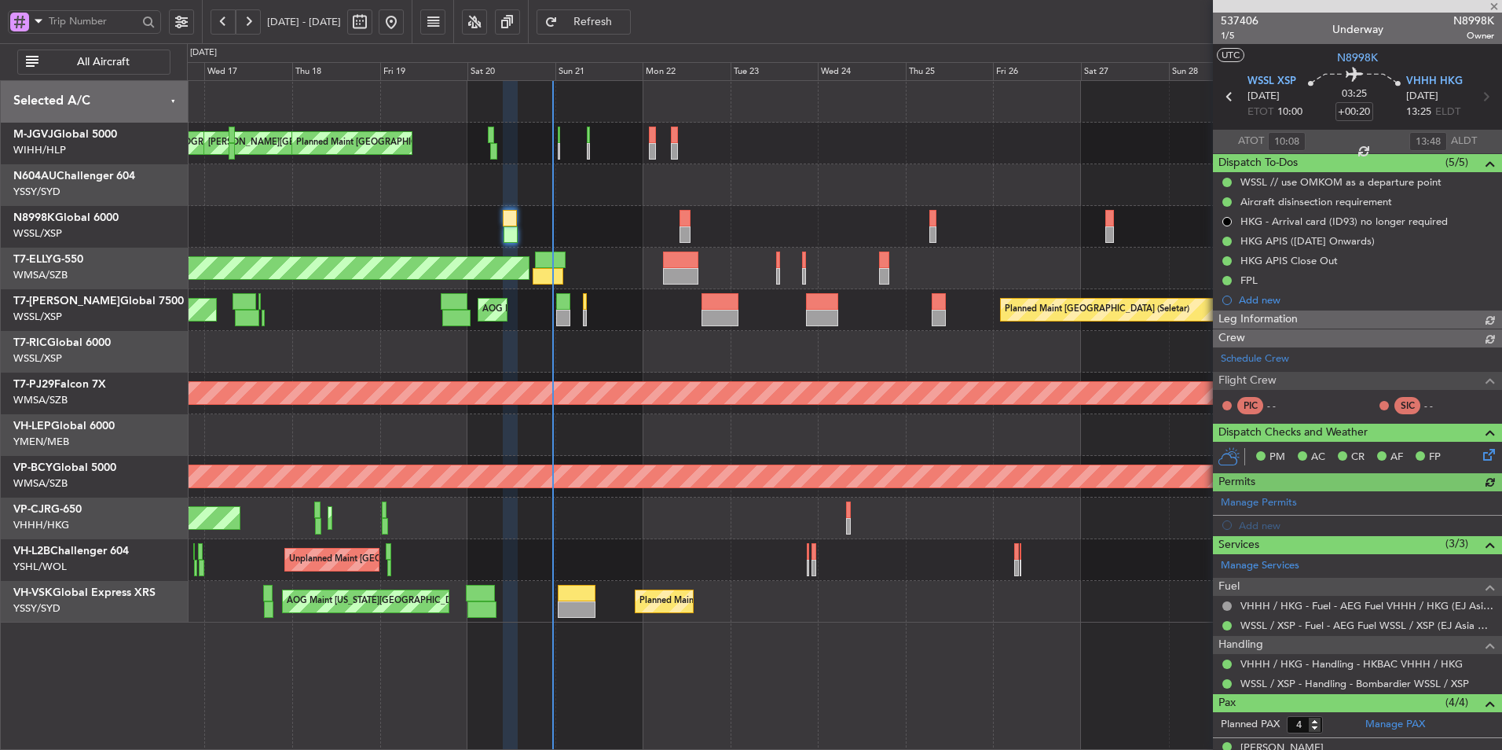
type input "[PERSON_NAME] (BTA)"
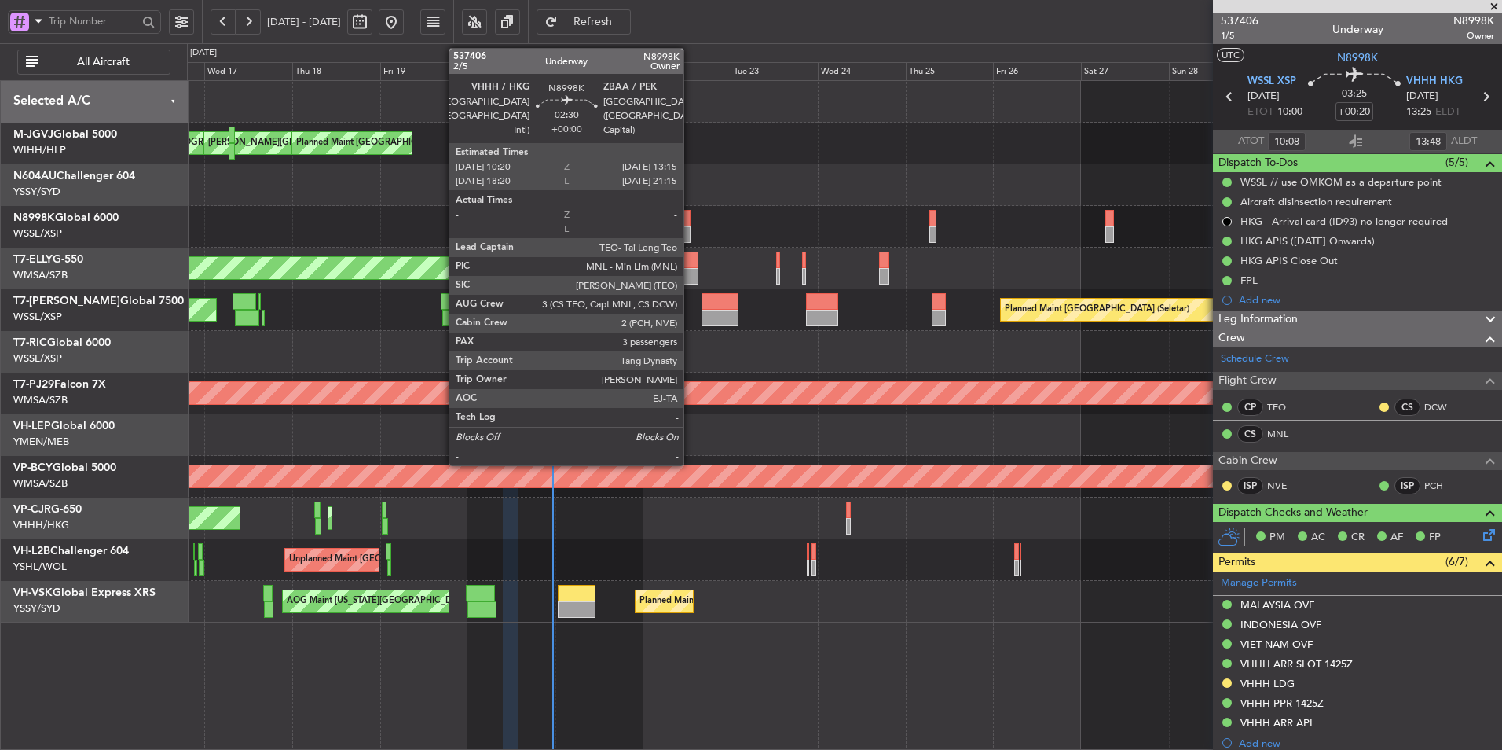
click at [691, 212] on div at bounding box center [685, 218] width 11 height 17
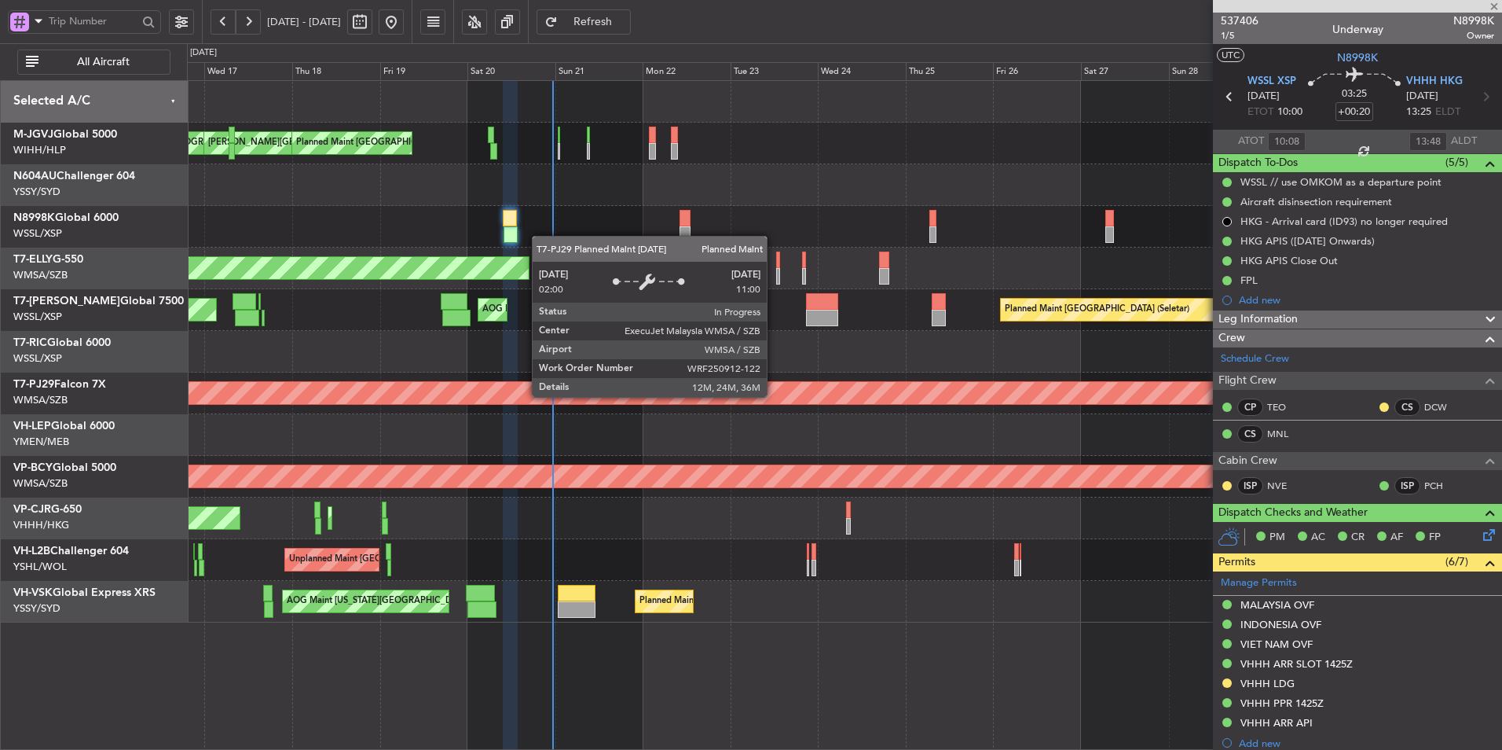
type input "3"
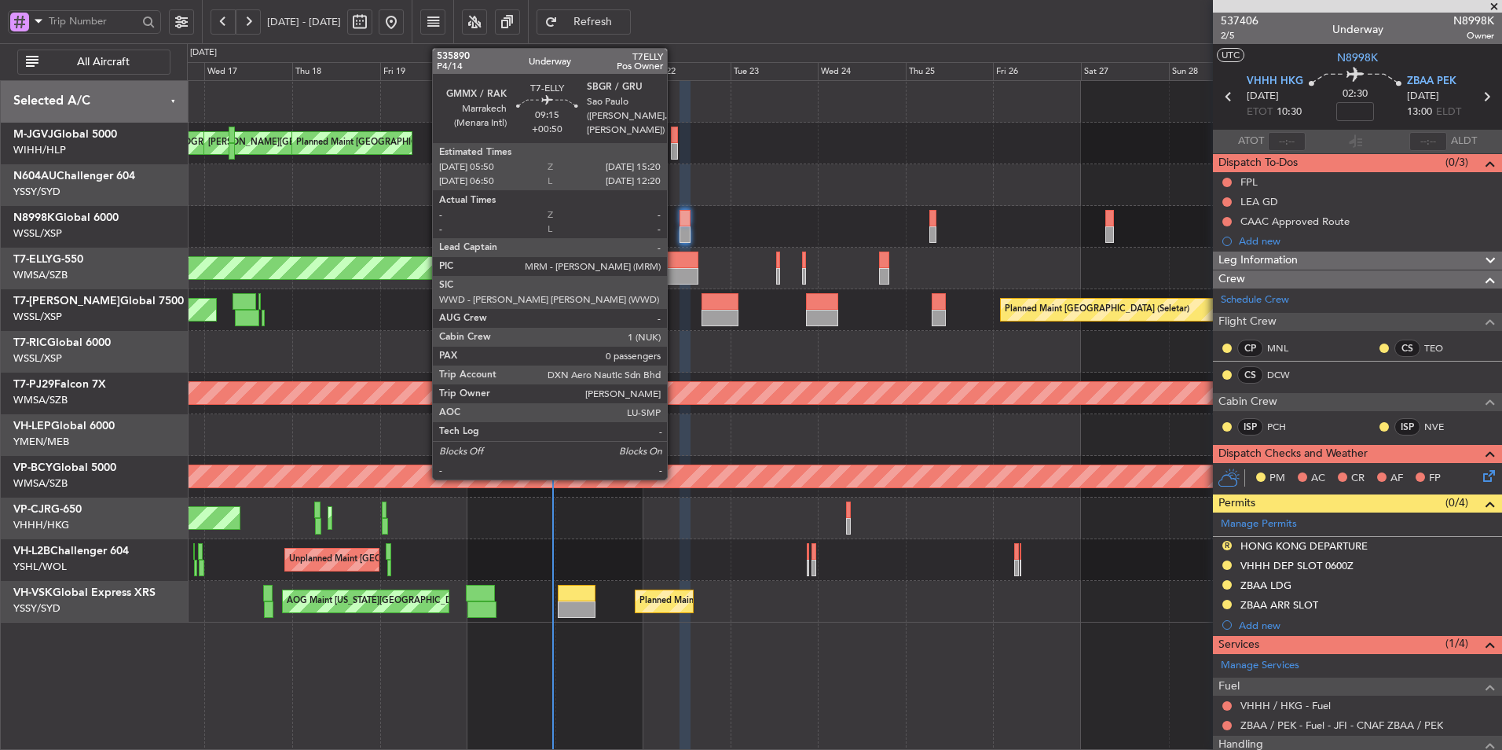
click at [674, 280] on div at bounding box center [680, 276] width 35 height 17
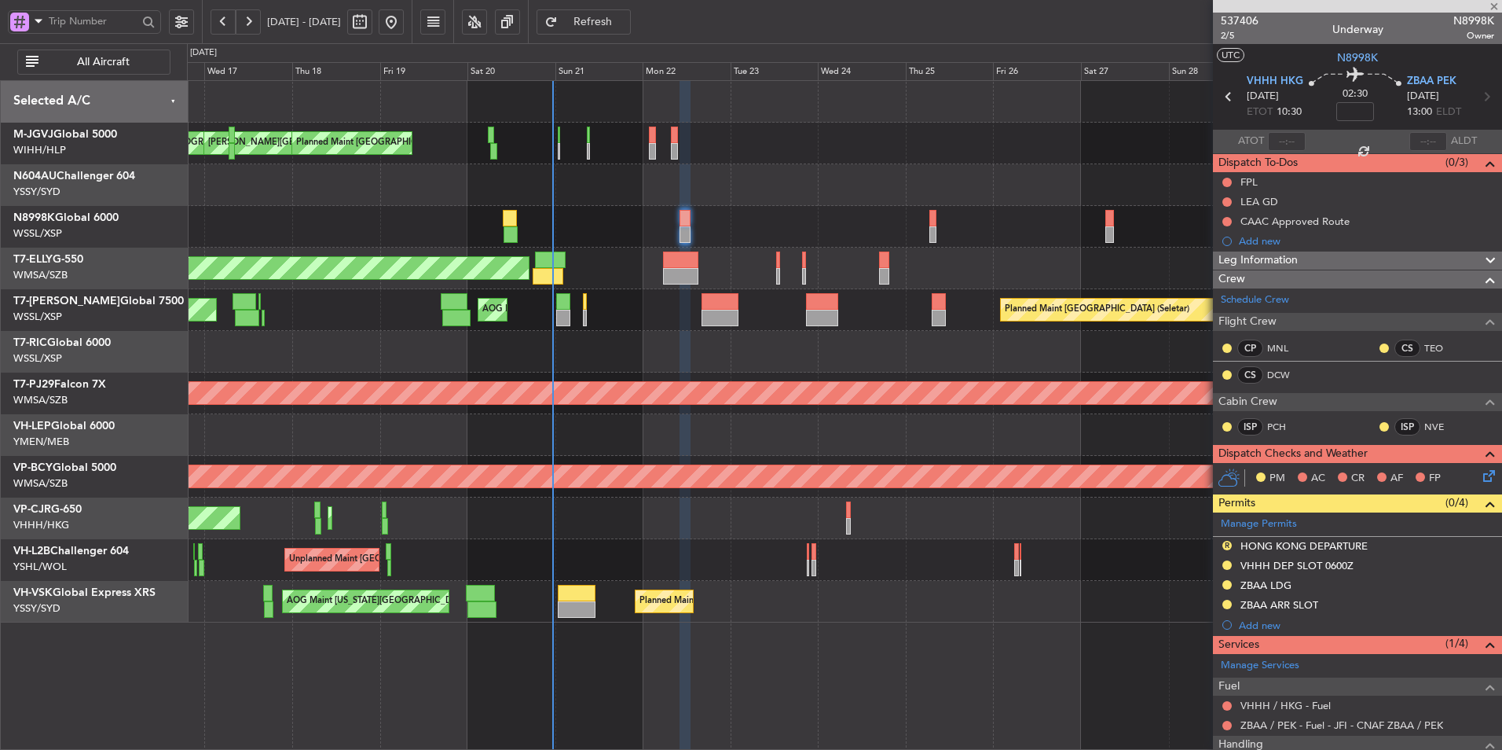
type input "+00:50"
type input "0"
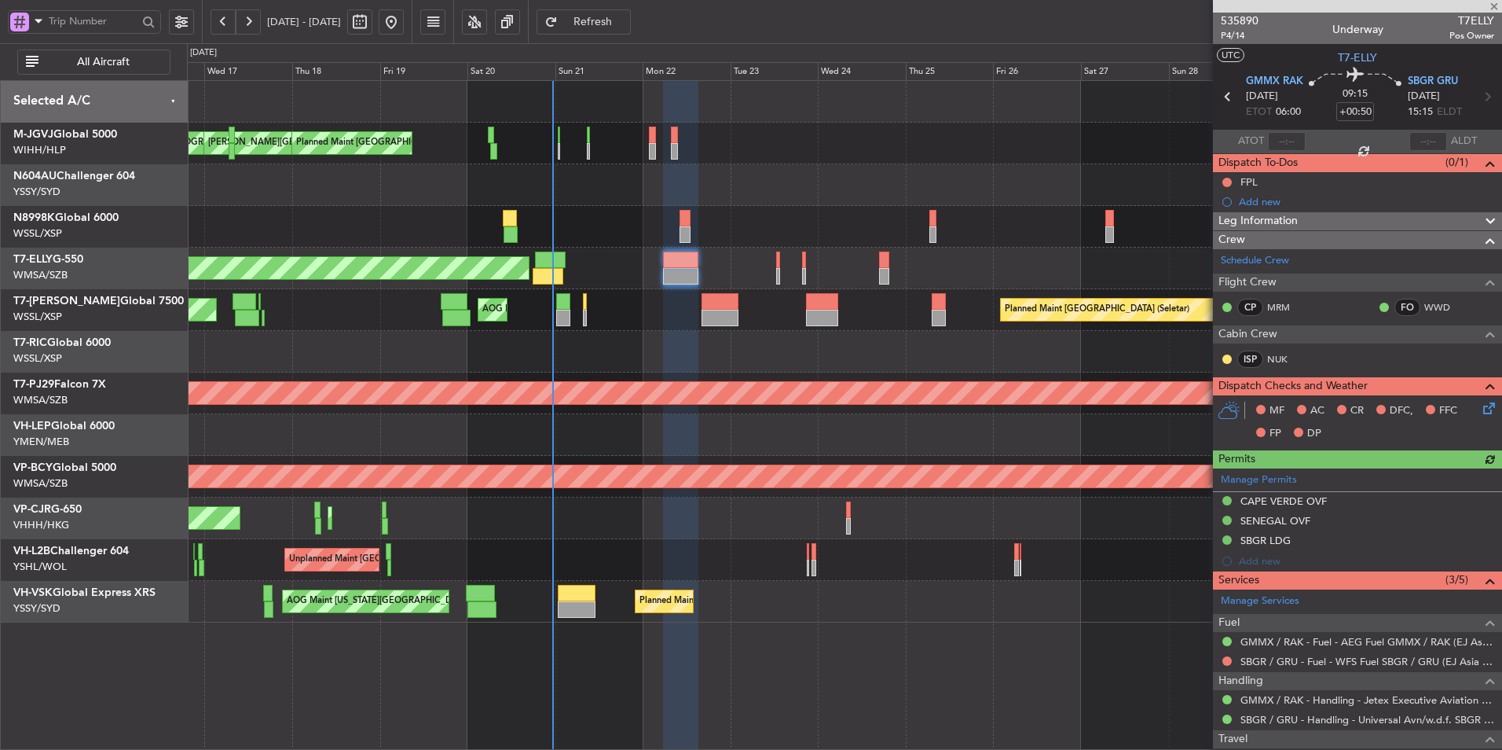
scroll to position [62, 0]
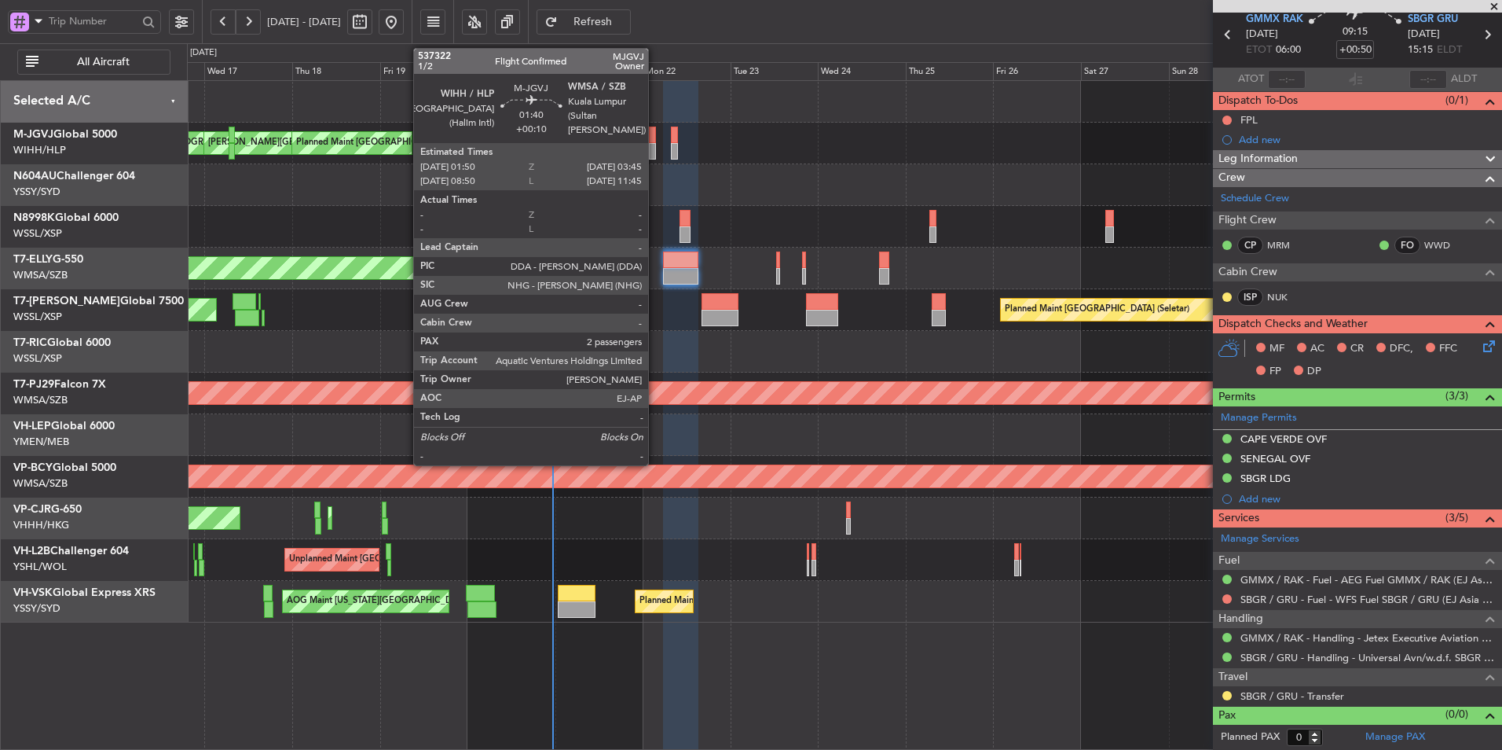
click at [655, 135] on div at bounding box center [652, 135] width 7 height 17
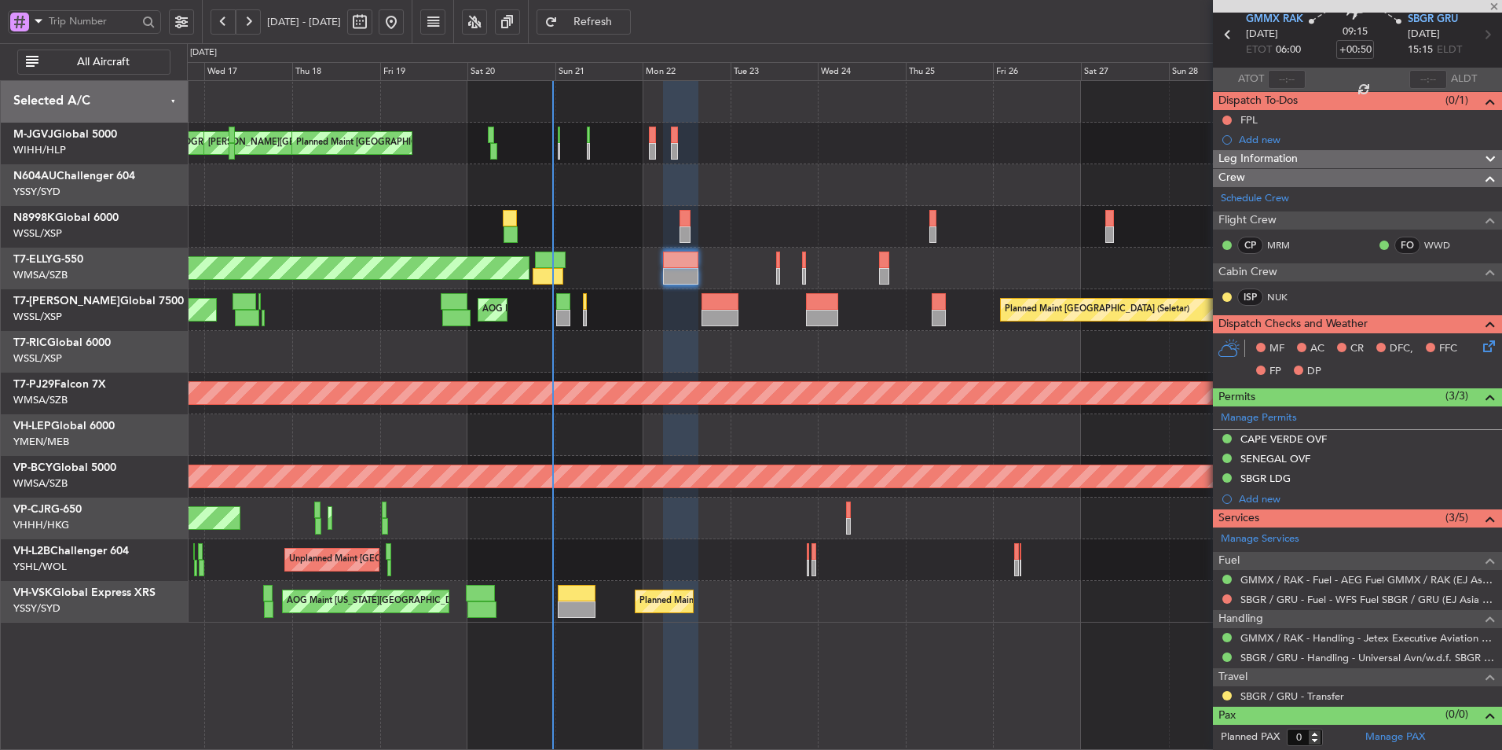
type input "+00:10"
type input "2"
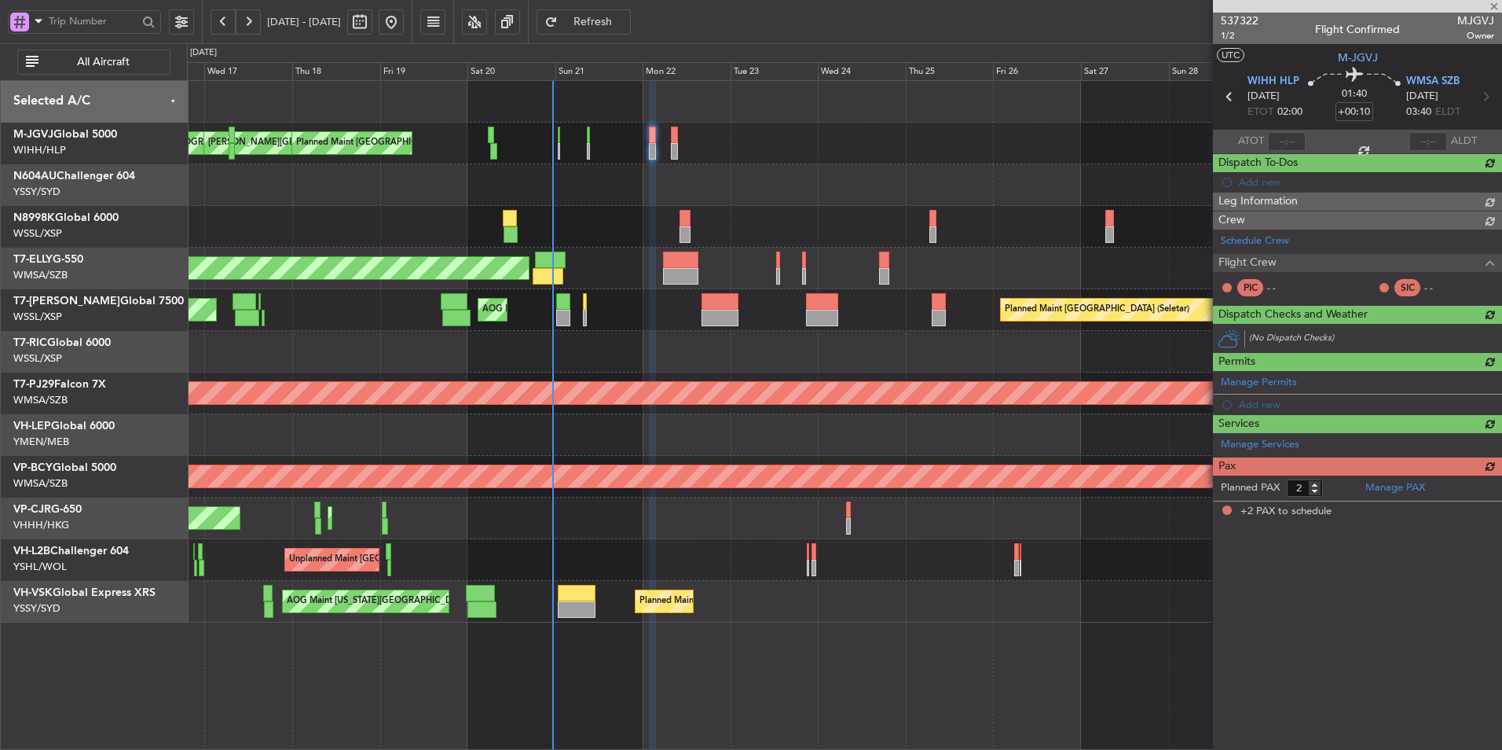
scroll to position [0, 0]
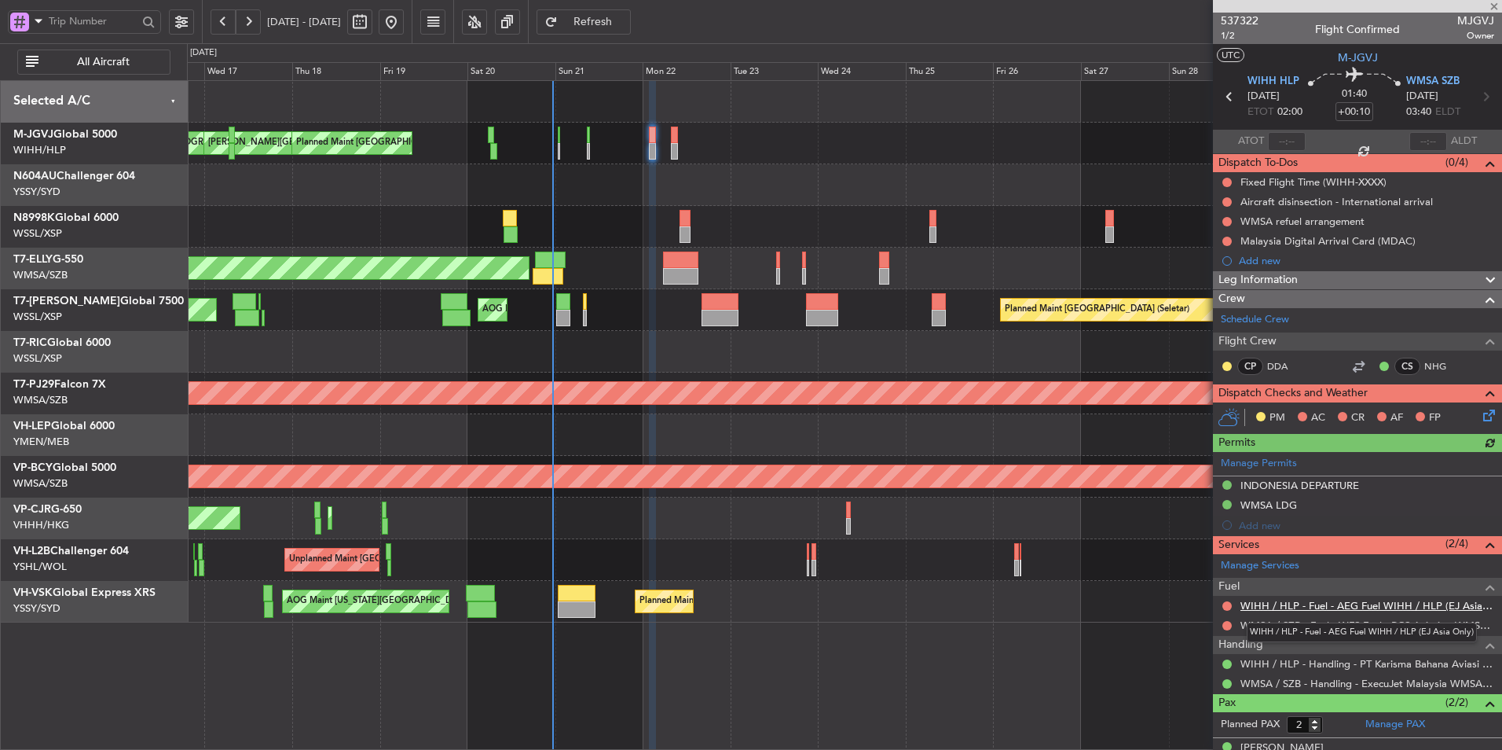
click at [1360, 607] on link "WIHH / HLP - Fuel - AEG Fuel WIHH / HLP (EJ Asia Only)" at bounding box center [1368, 605] width 254 height 13
click at [1314, 610] on link "WIHH / HLP - Fuel - AEG Fuel WIHH / HLP (EJ Asia Only)" at bounding box center [1368, 605] width 254 height 13
click at [1402, 618] on link "WMSA / SZB - Fuel - WFS Fuel - BCS Aviation WMSA / SZB (EJ Asia Only)" at bounding box center [1368, 624] width 254 height 13
click at [618, 27] on span "Refresh" at bounding box center [593, 22] width 64 height 11
click at [860, 160] on div "AOG Maint Jakarta (Halim Intl) MEL Jakarta (Halim Intl) MEL Jakarta (Halim Intl…" at bounding box center [844, 144] width 1315 height 42
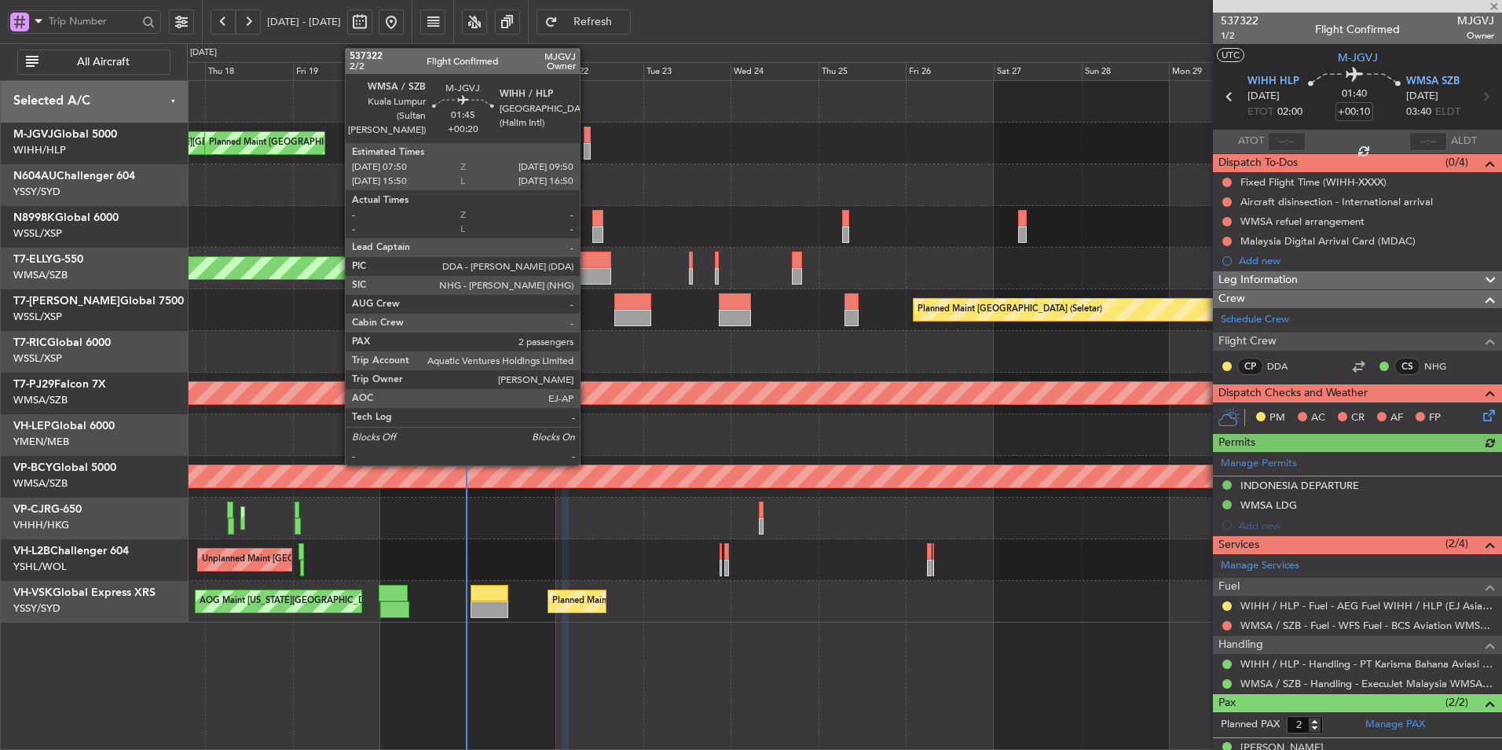
click at [586, 142] on div at bounding box center [588, 135] width 8 height 17
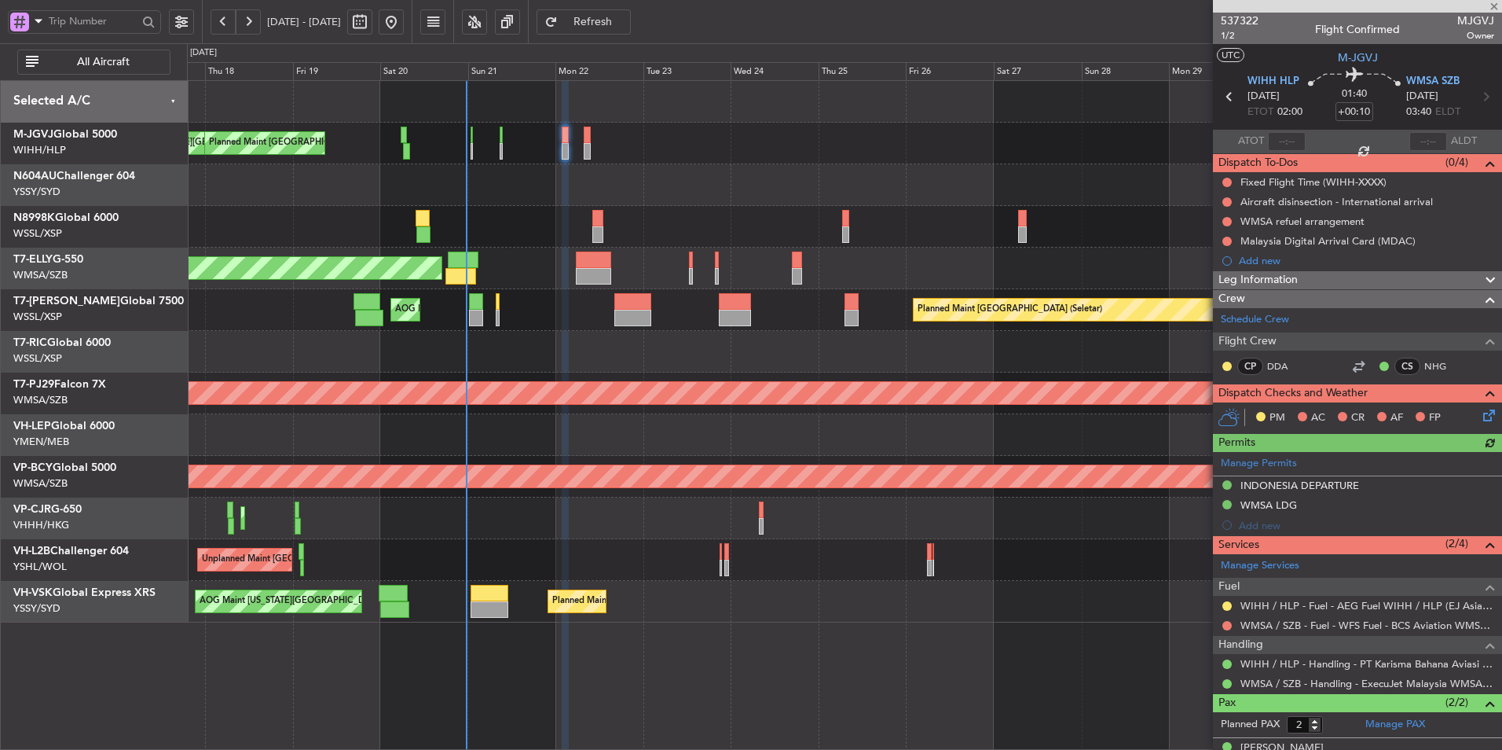
type input "+00:20"
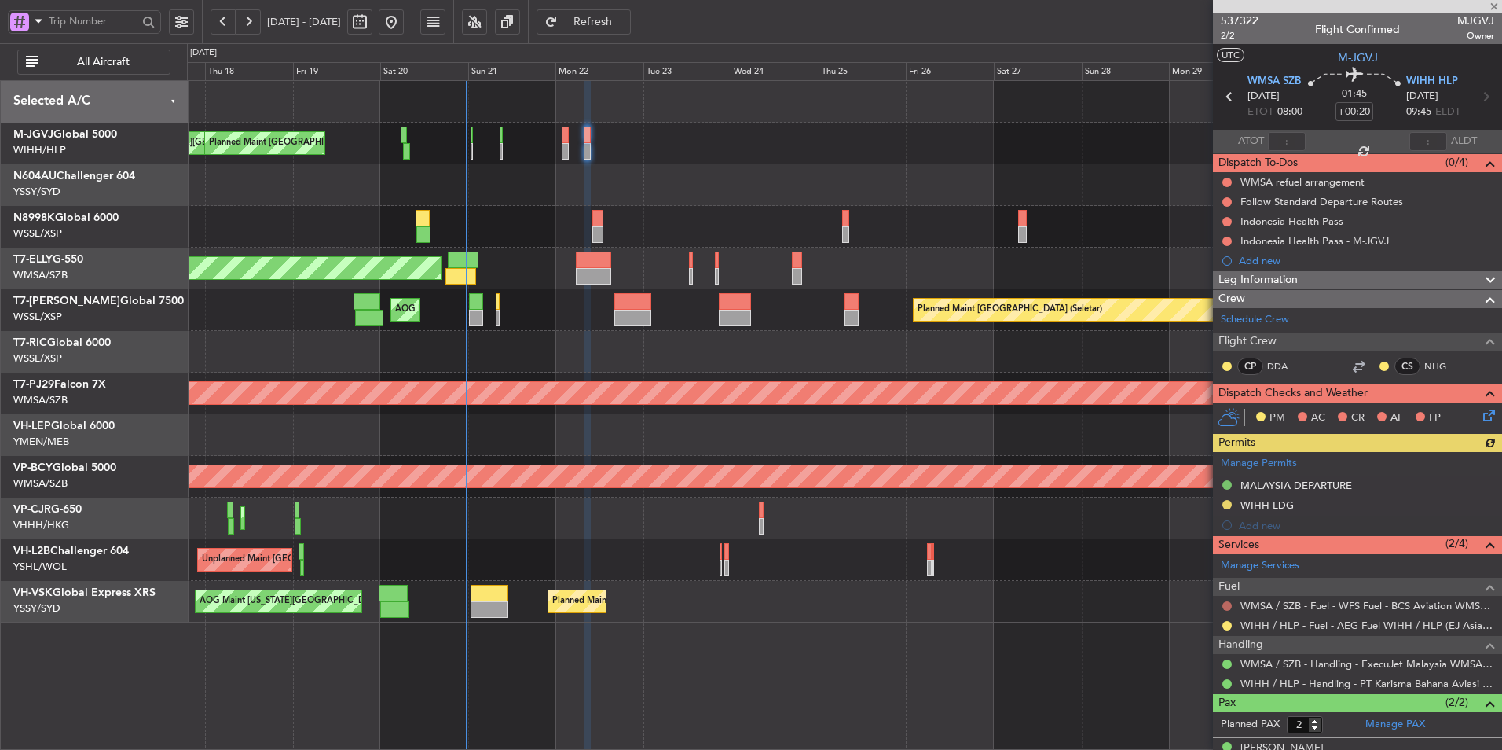
click at [1225, 604] on button at bounding box center [1227, 605] width 9 height 9
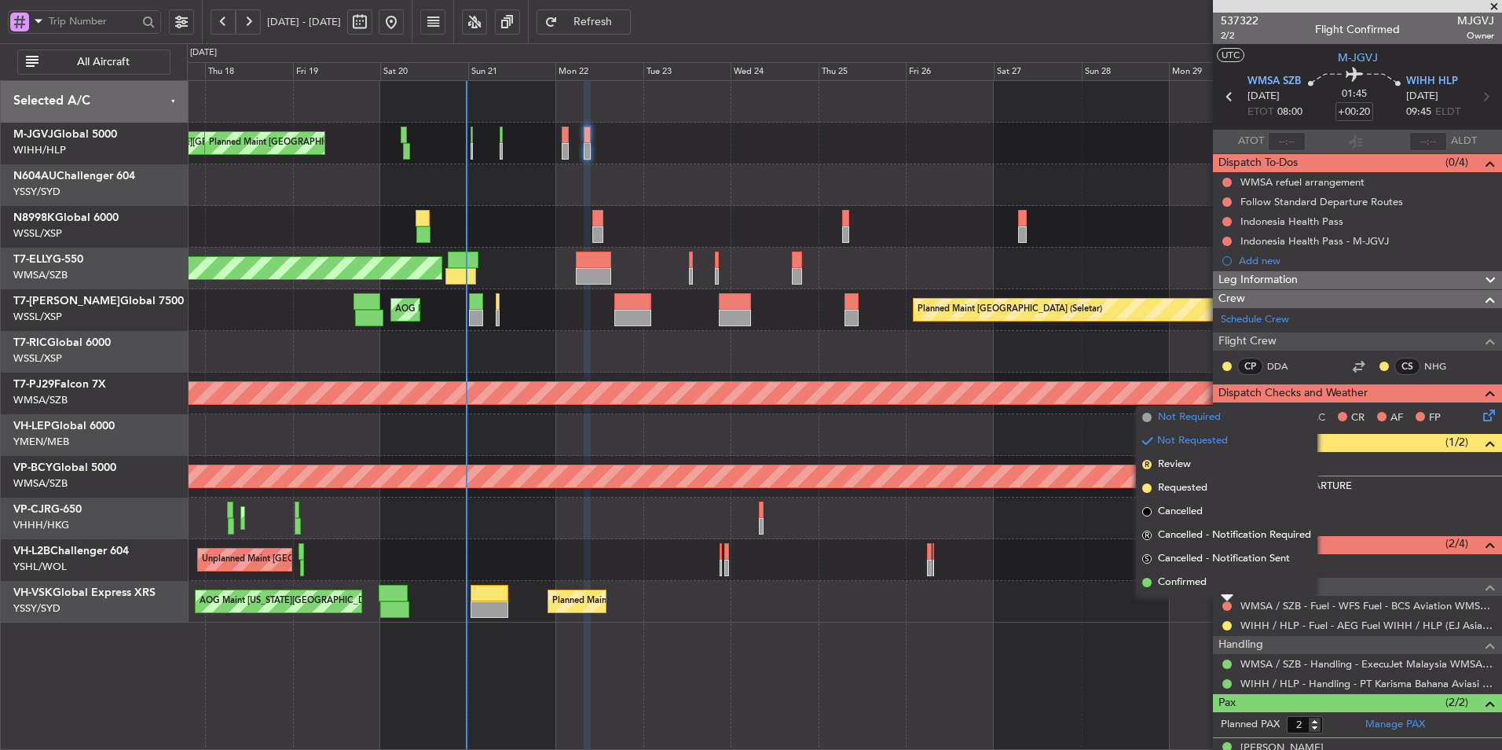
click at [1166, 410] on span "Not Required" at bounding box center [1189, 417] width 63 height 16
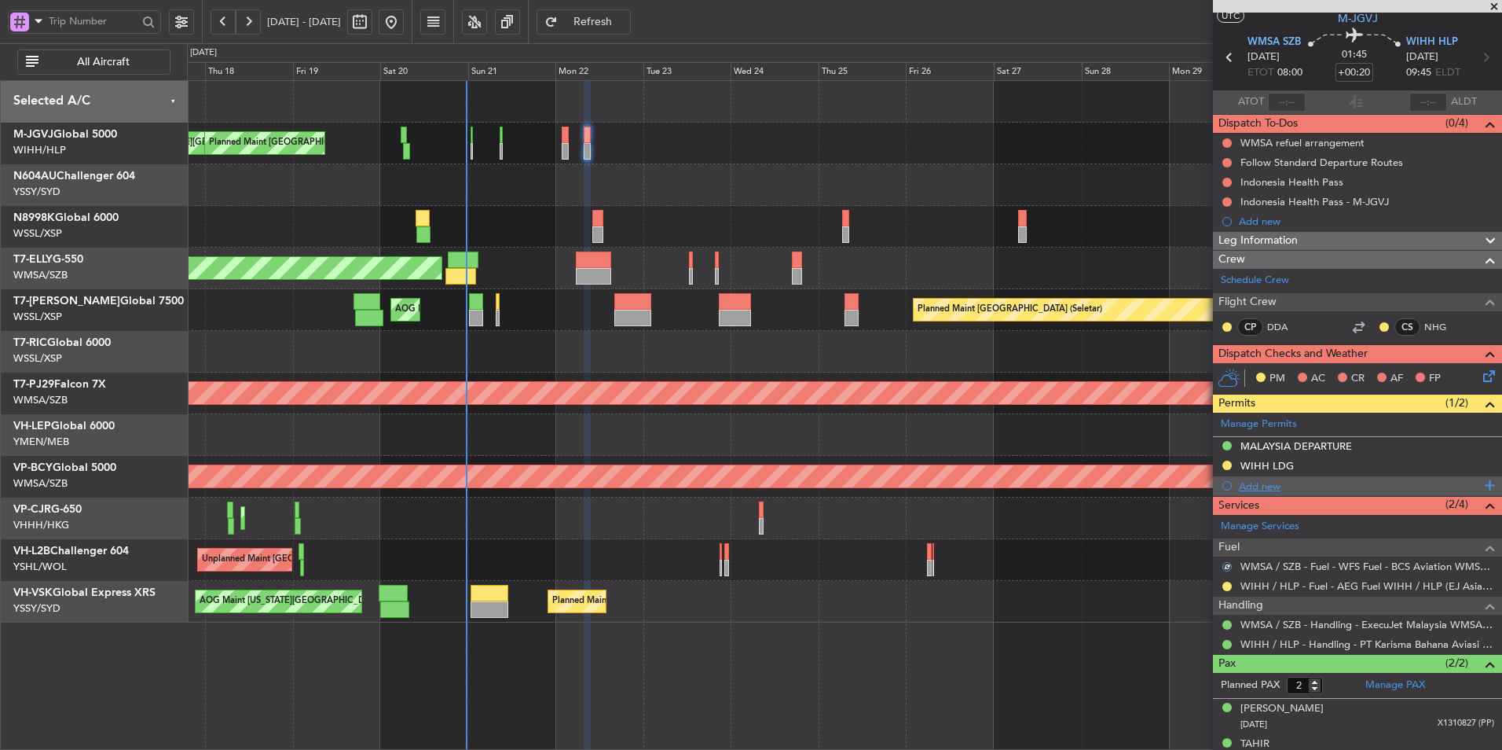
scroll to position [58, 0]
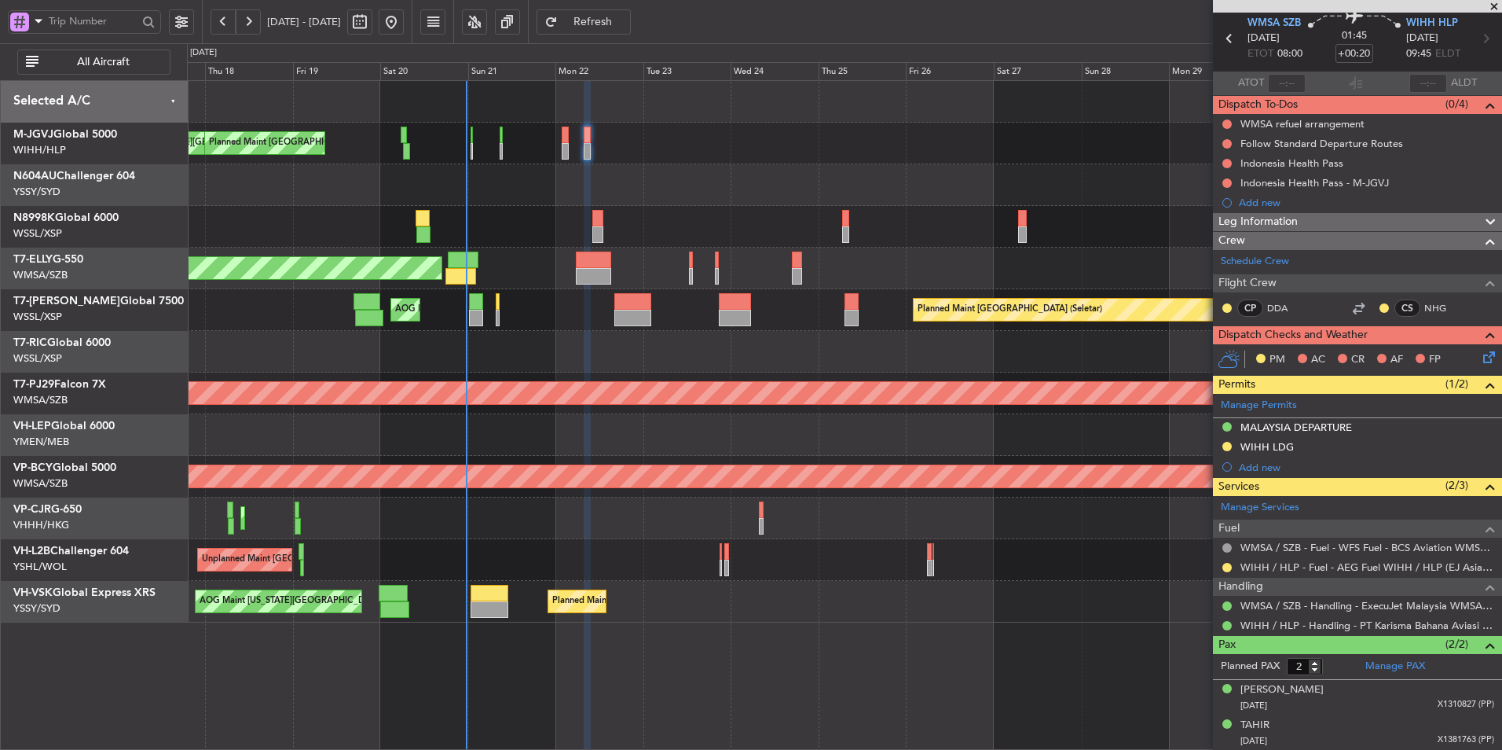
click at [628, 330] on div "AOG Maint Singapore (Seletar) Planned Maint Singapore (Seletar) Planned Maint S…" at bounding box center [844, 310] width 1315 height 42
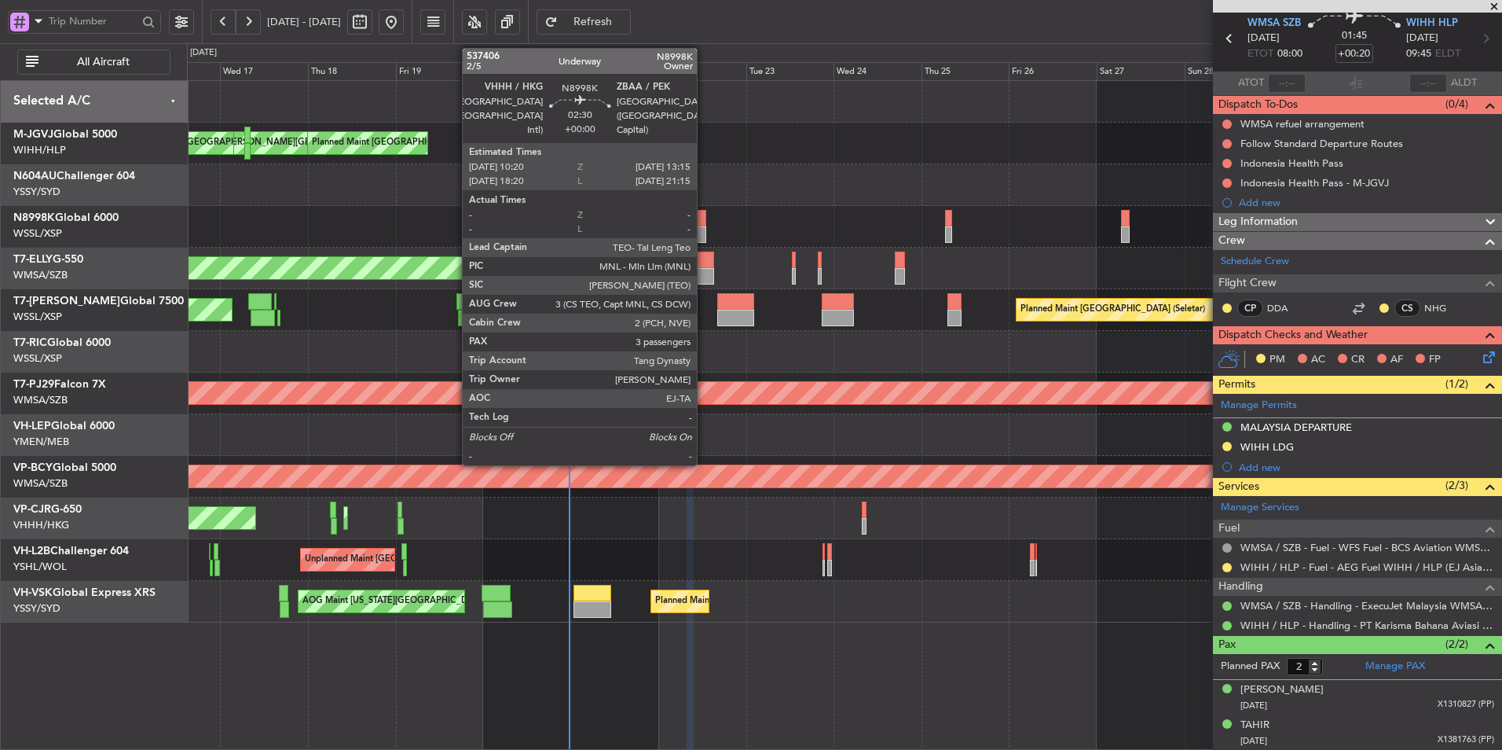
click at [704, 215] on div at bounding box center [700, 218] width 11 height 17
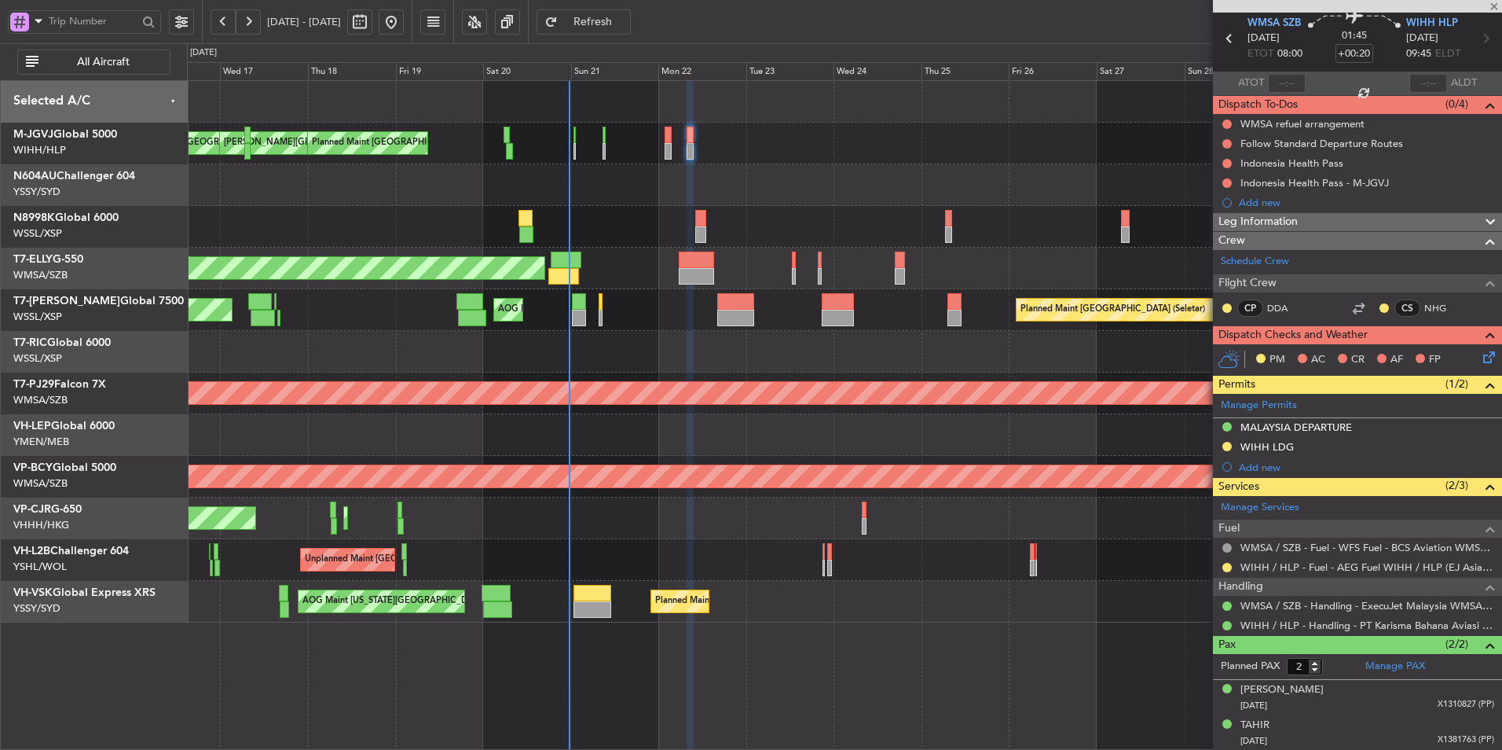
type input "3"
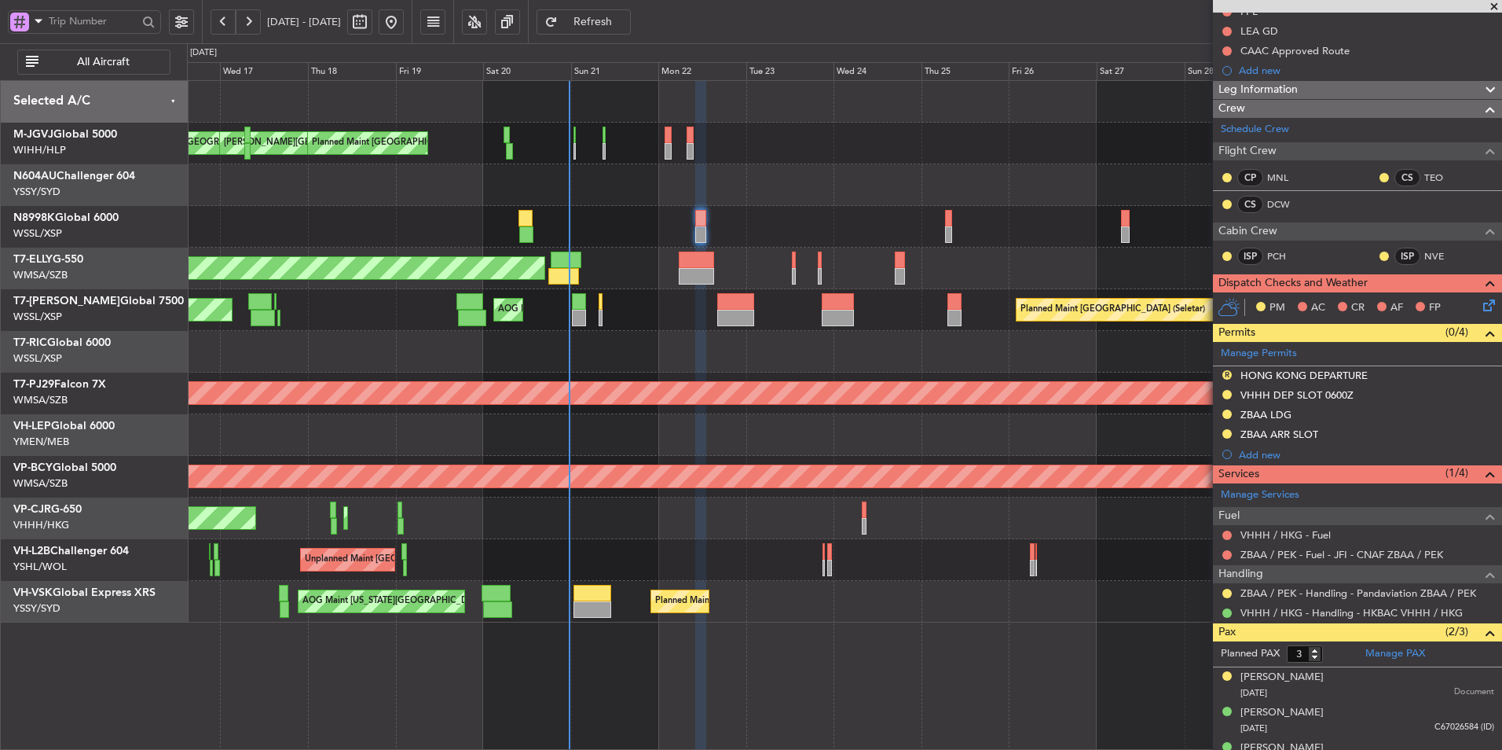
scroll to position [193, 0]
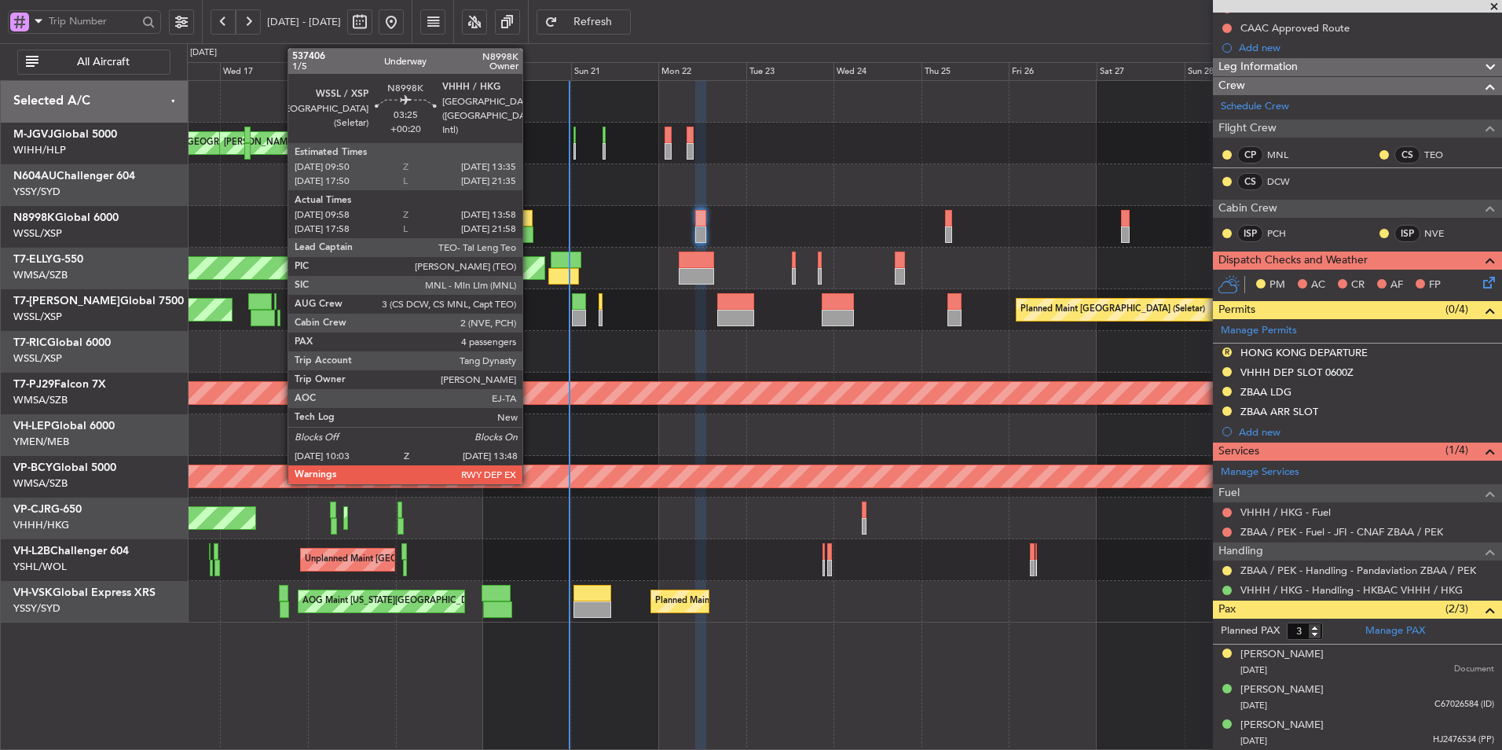
click at [530, 220] on div at bounding box center [526, 218] width 14 height 17
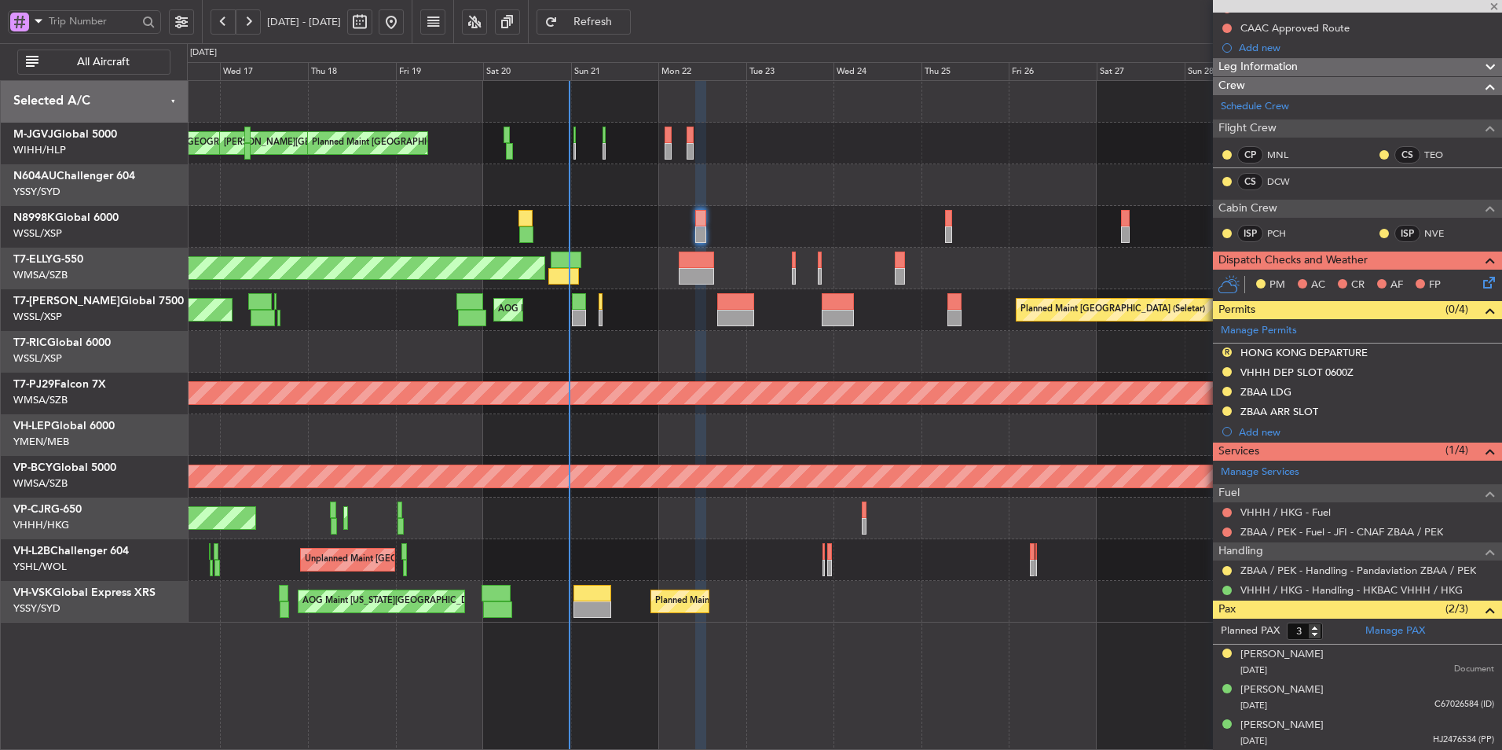
type input "+00:20"
type input "10:08"
type input "13:48"
type input "4"
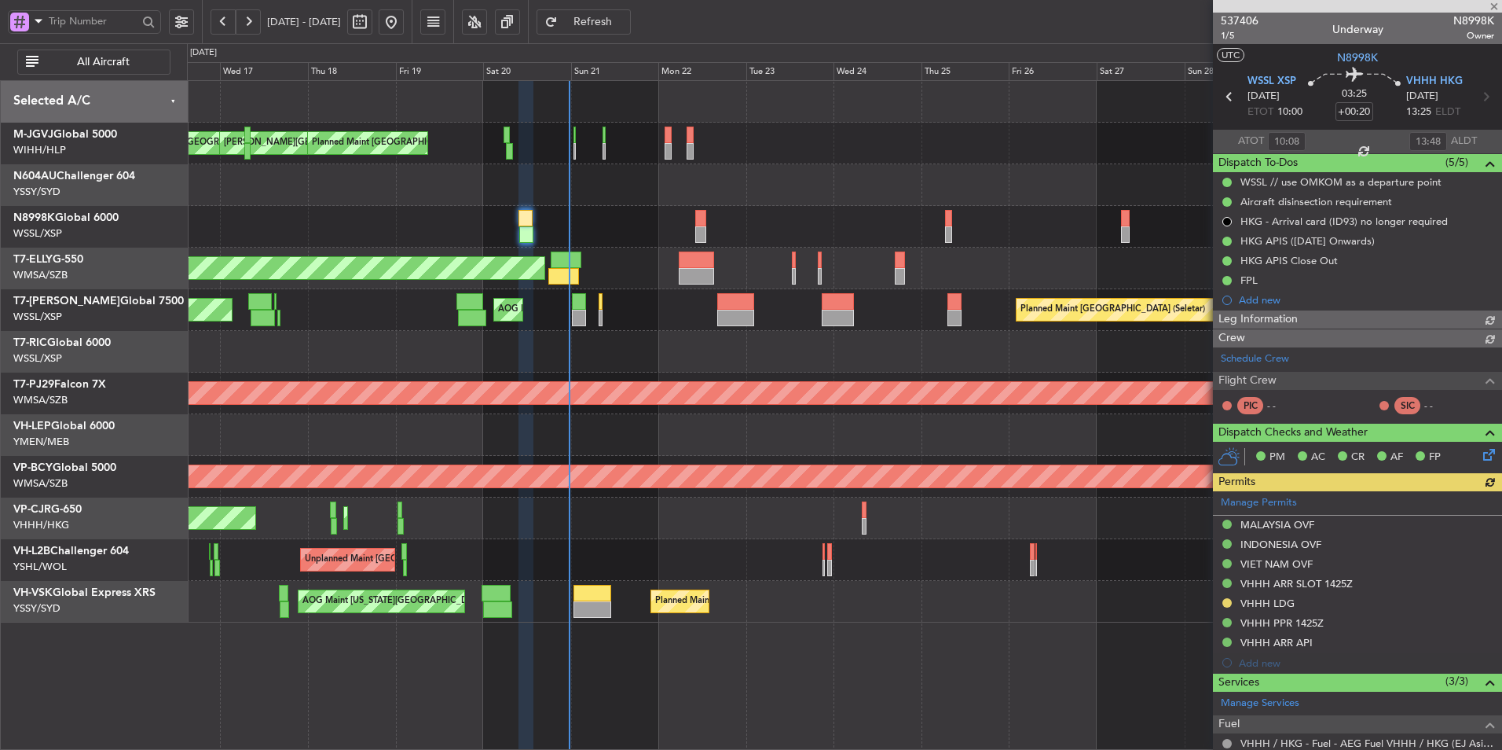
type input "[PERSON_NAME] (BTA)"
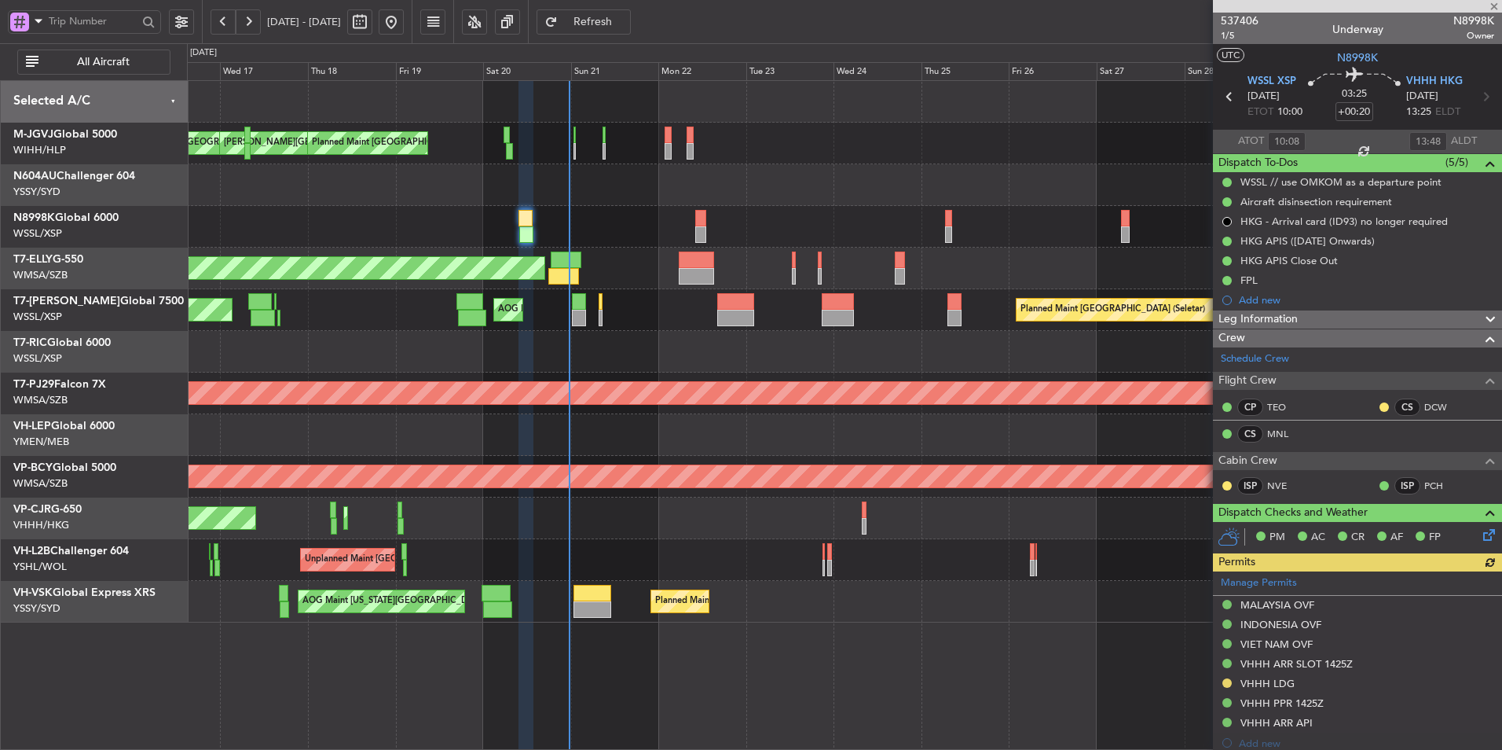
scroll to position [347, 0]
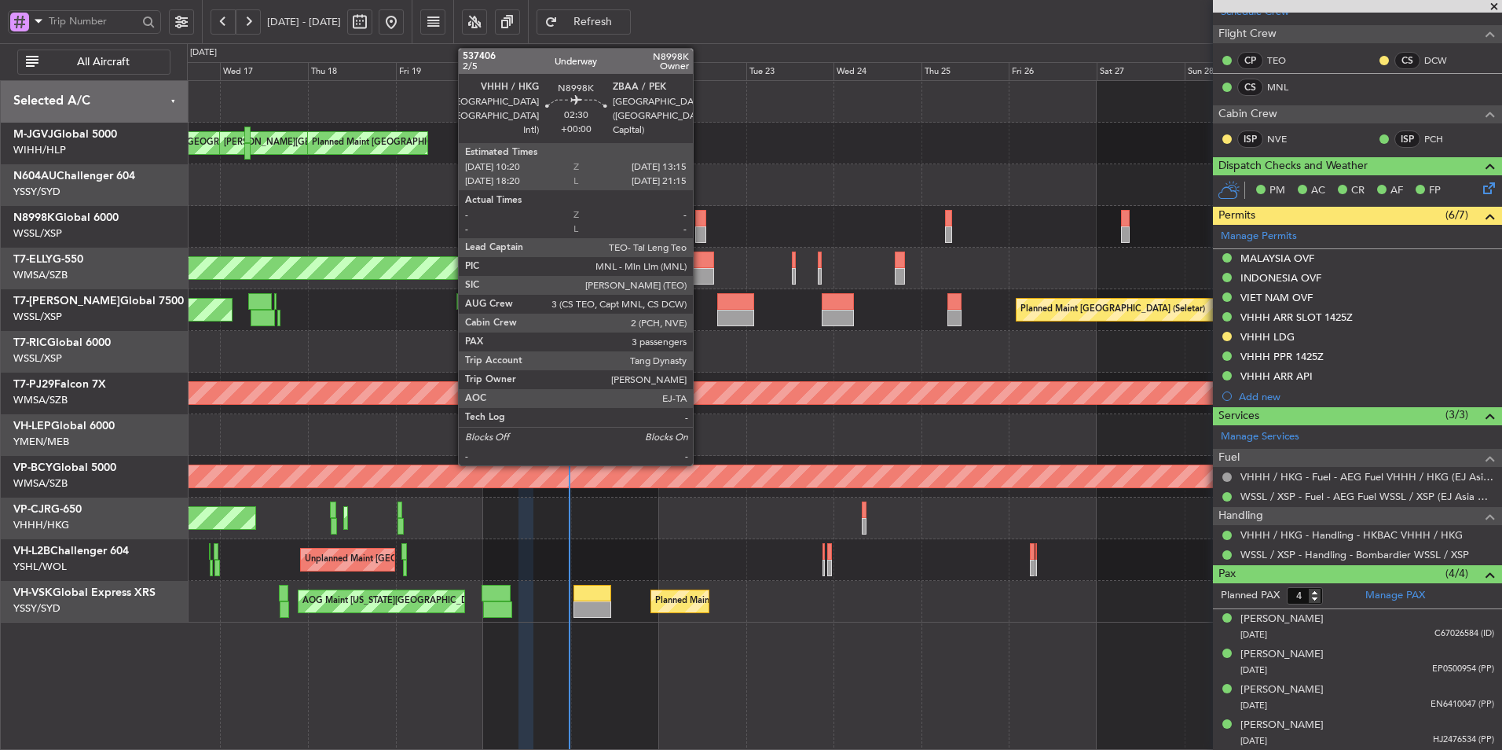
click at [701, 226] on div at bounding box center [700, 218] width 11 height 17
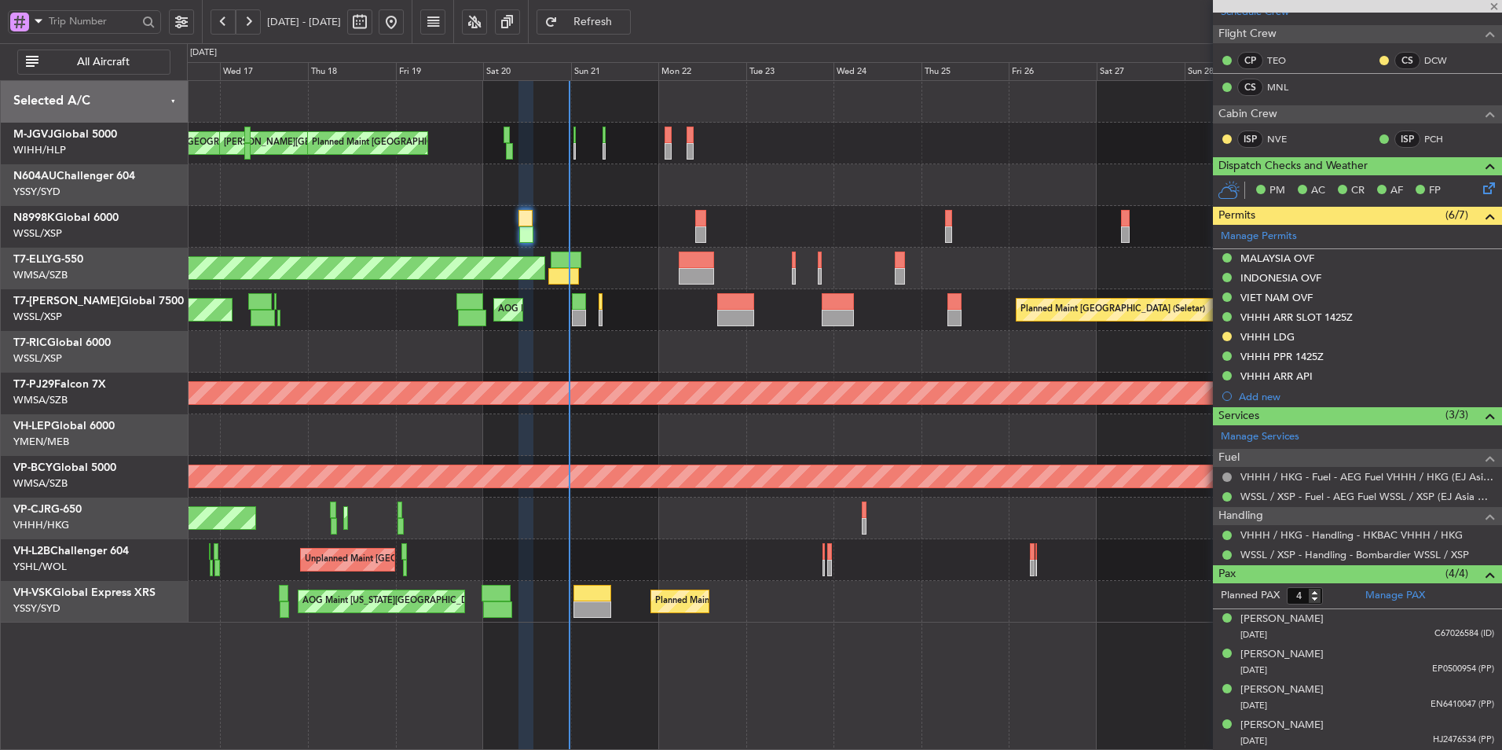
type input "3"
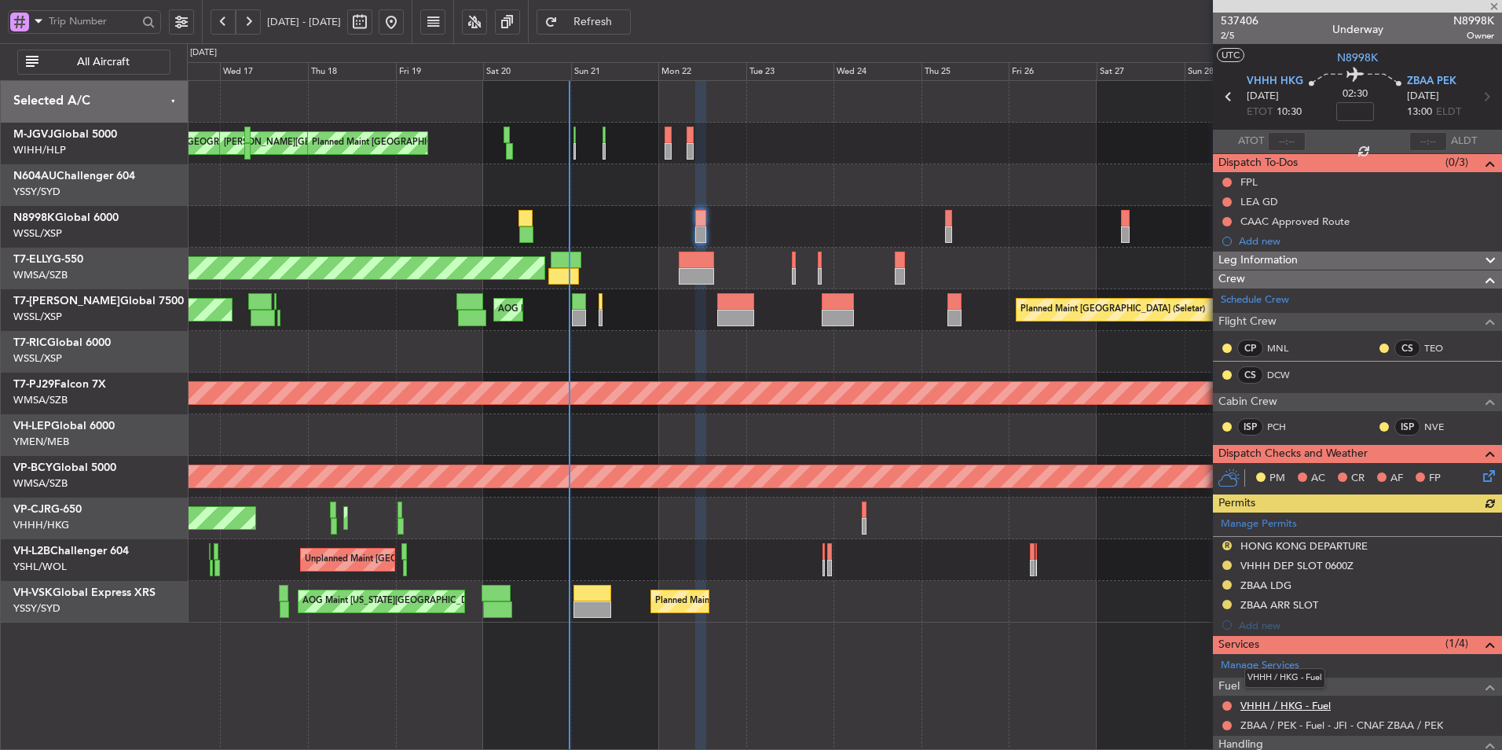
click at [1293, 702] on link "VHHH / HKG - Fuel" at bounding box center [1286, 705] width 90 height 13
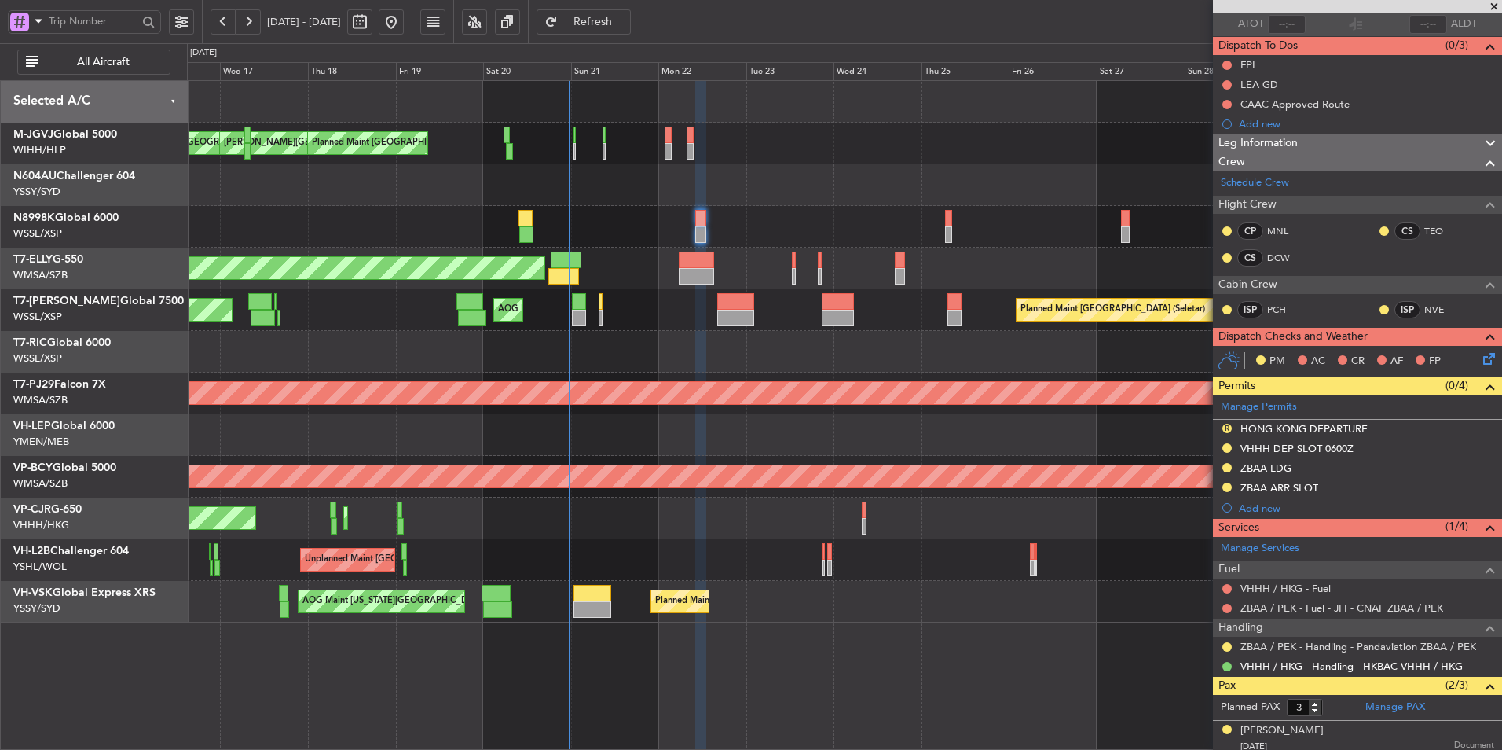
scroll to position [193, 0]
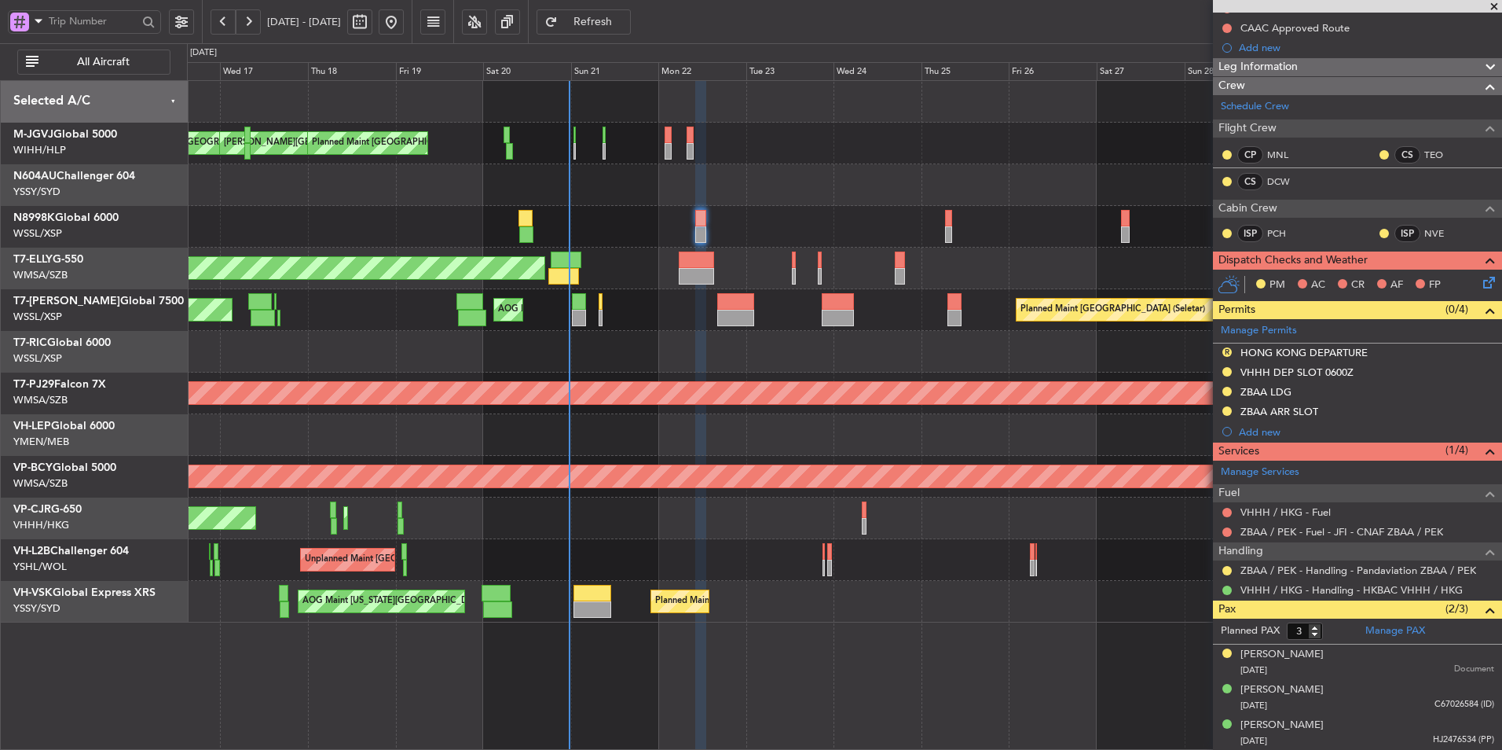
click at [604, 9] on button "Refresh" at bounding box center [584, 21] width 94 height 25
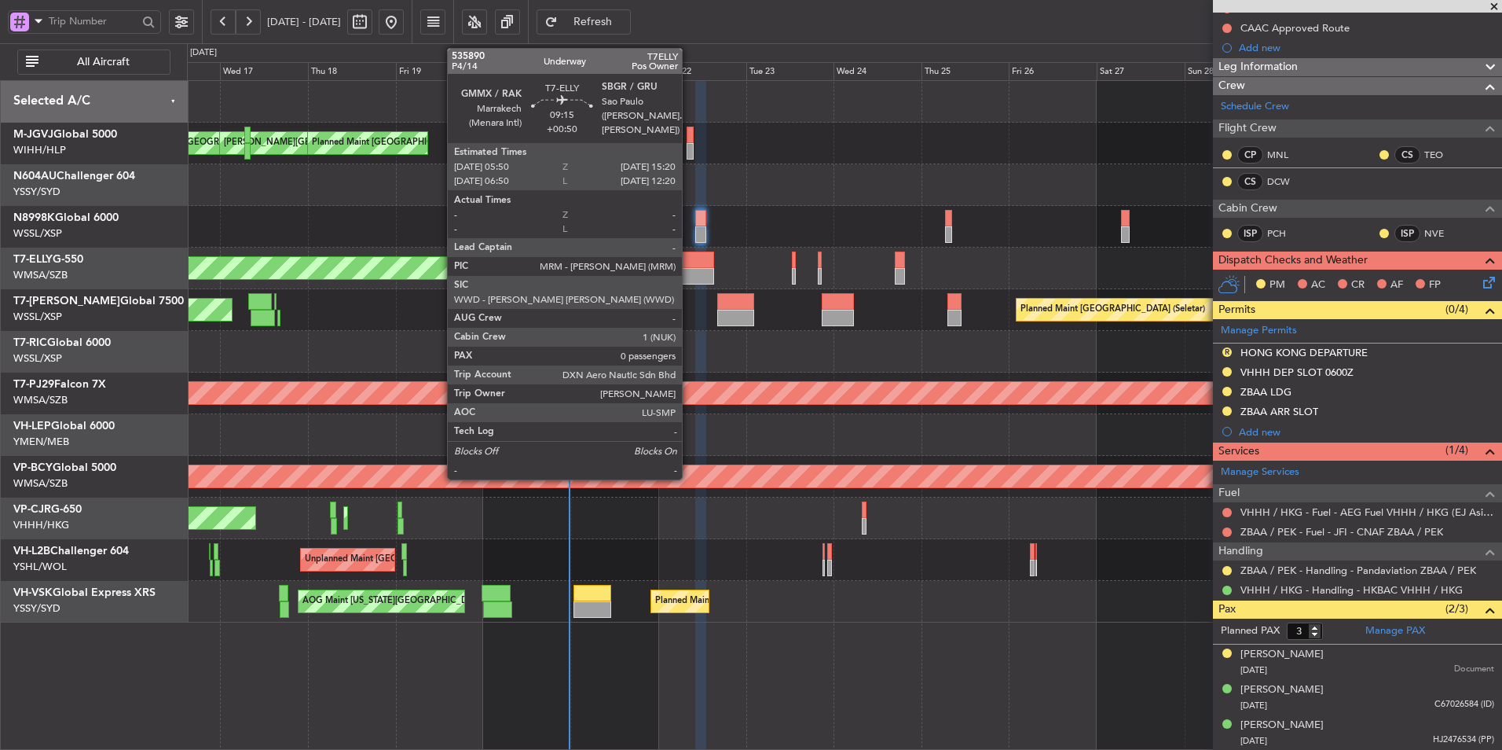
click at [689, 259] on div at bounding box center [696, 259] width 35 height 17
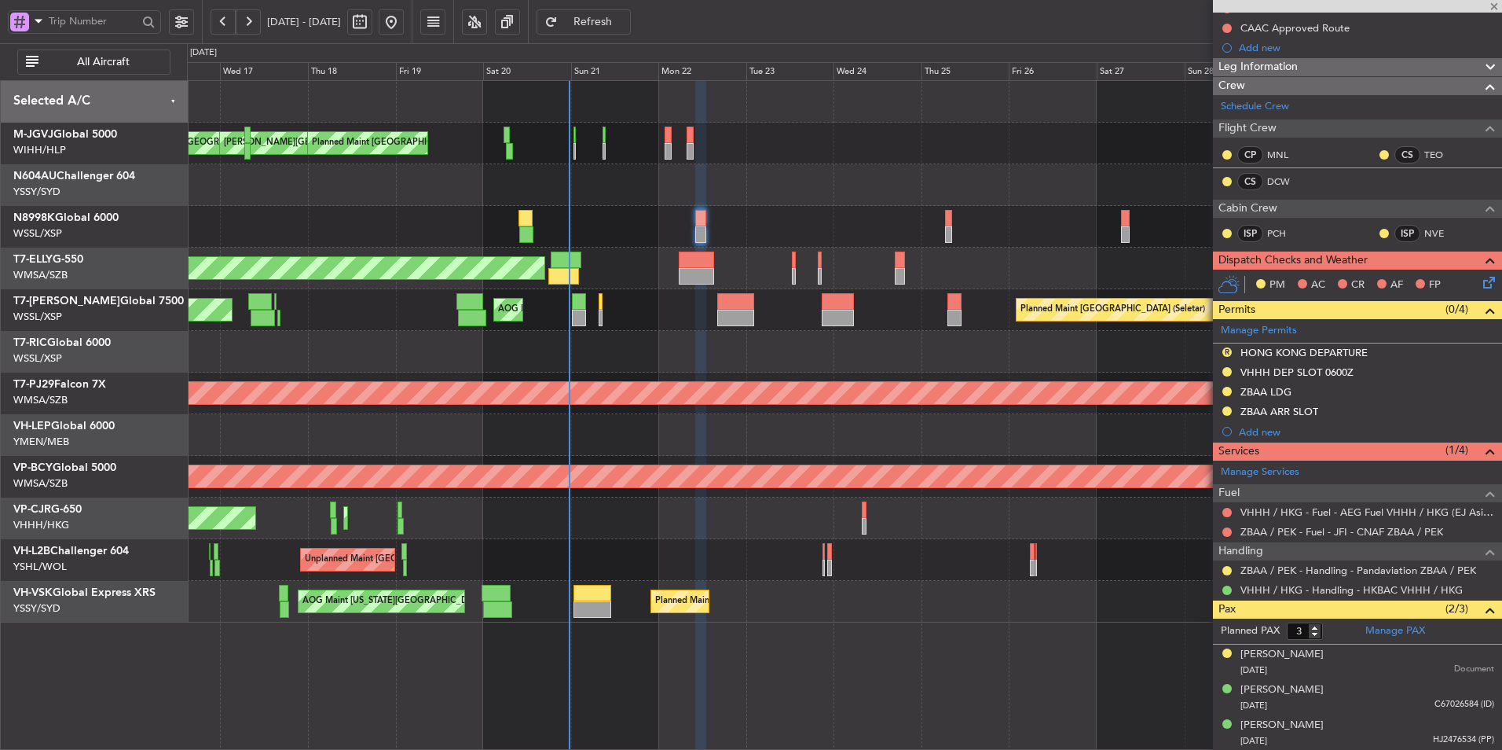
type input "+00:50"
type input "0"
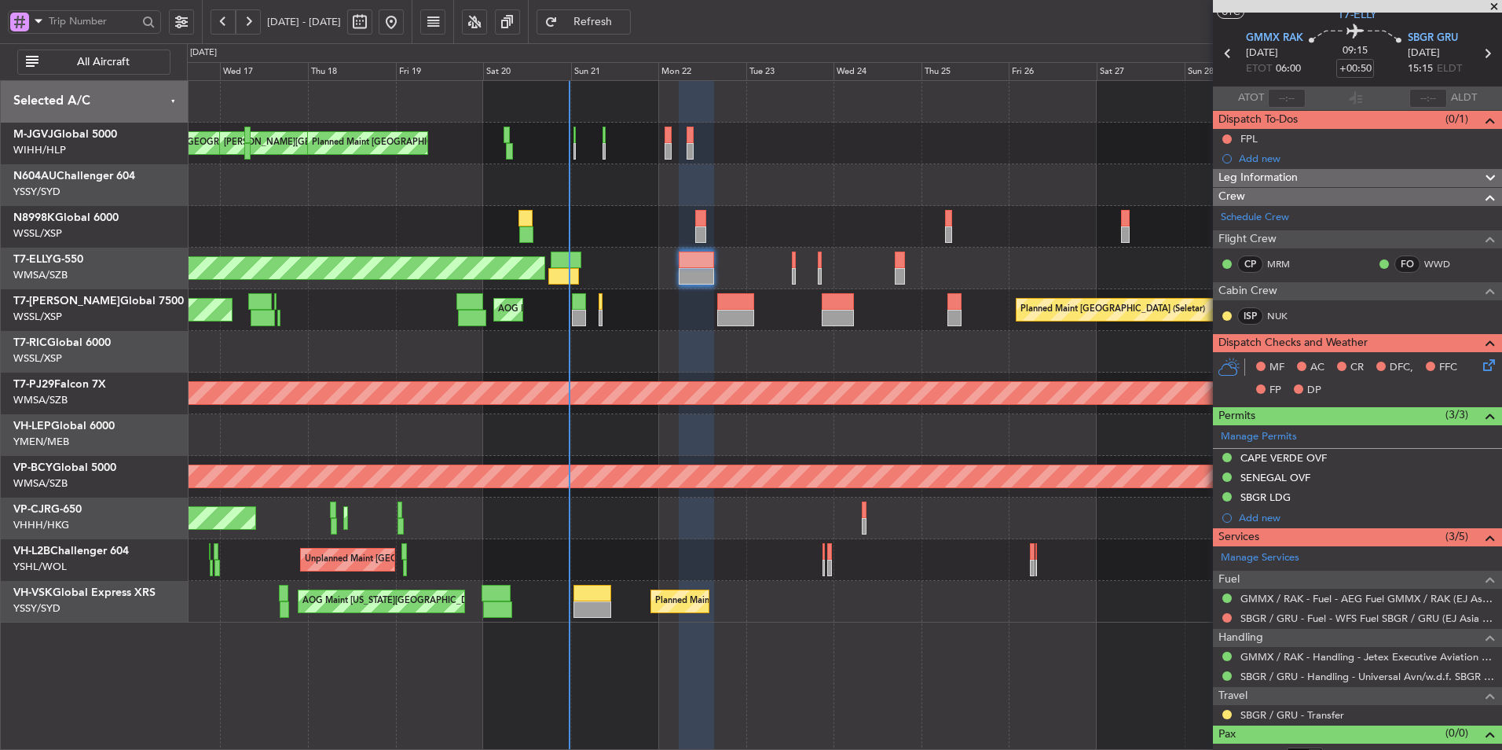
scroll to position [62, 0]
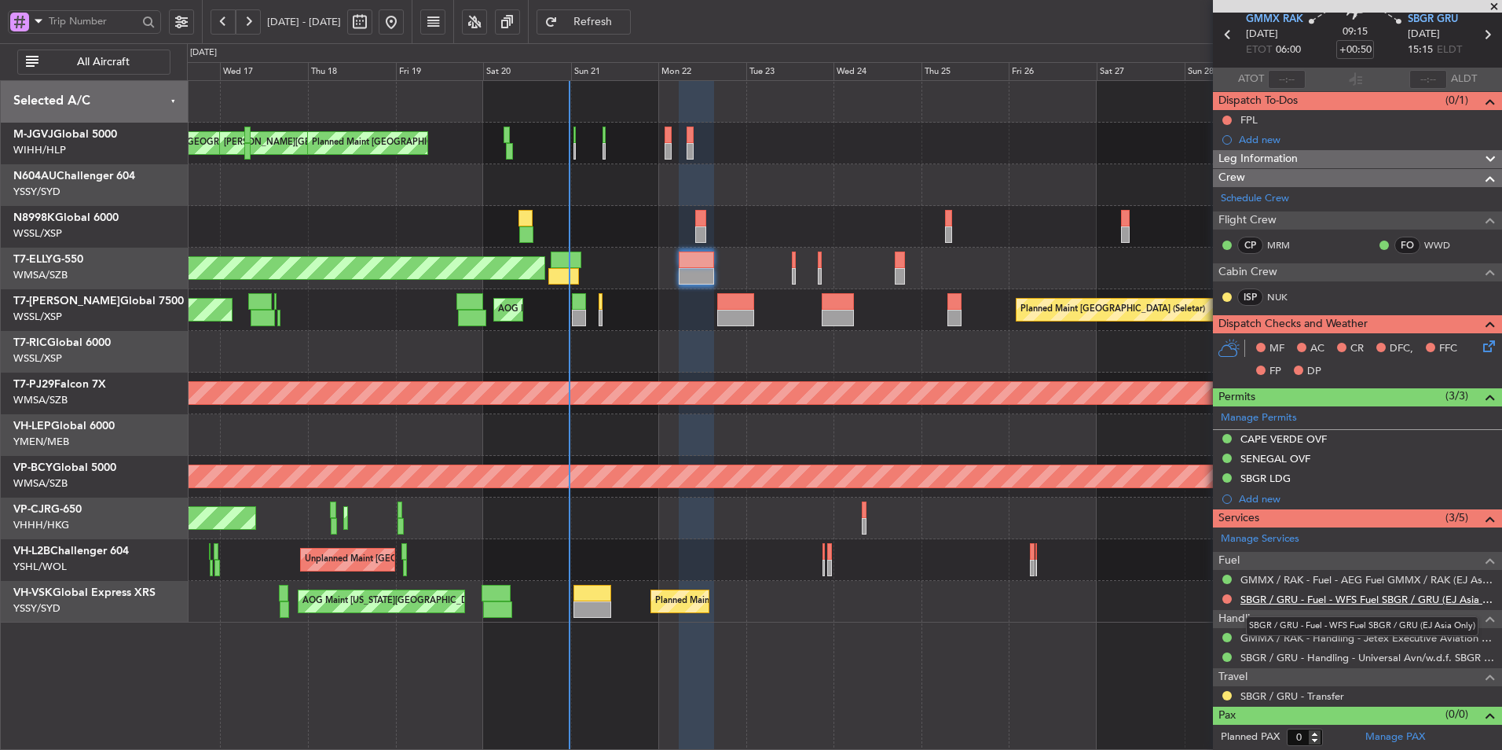
click at [1344, 601] on link "SBGR / GRU - Fuel - WFS Fuel SBGR / GRU (EJ Asia Only)" at bounding box center [1368, 598] width 254 height 13
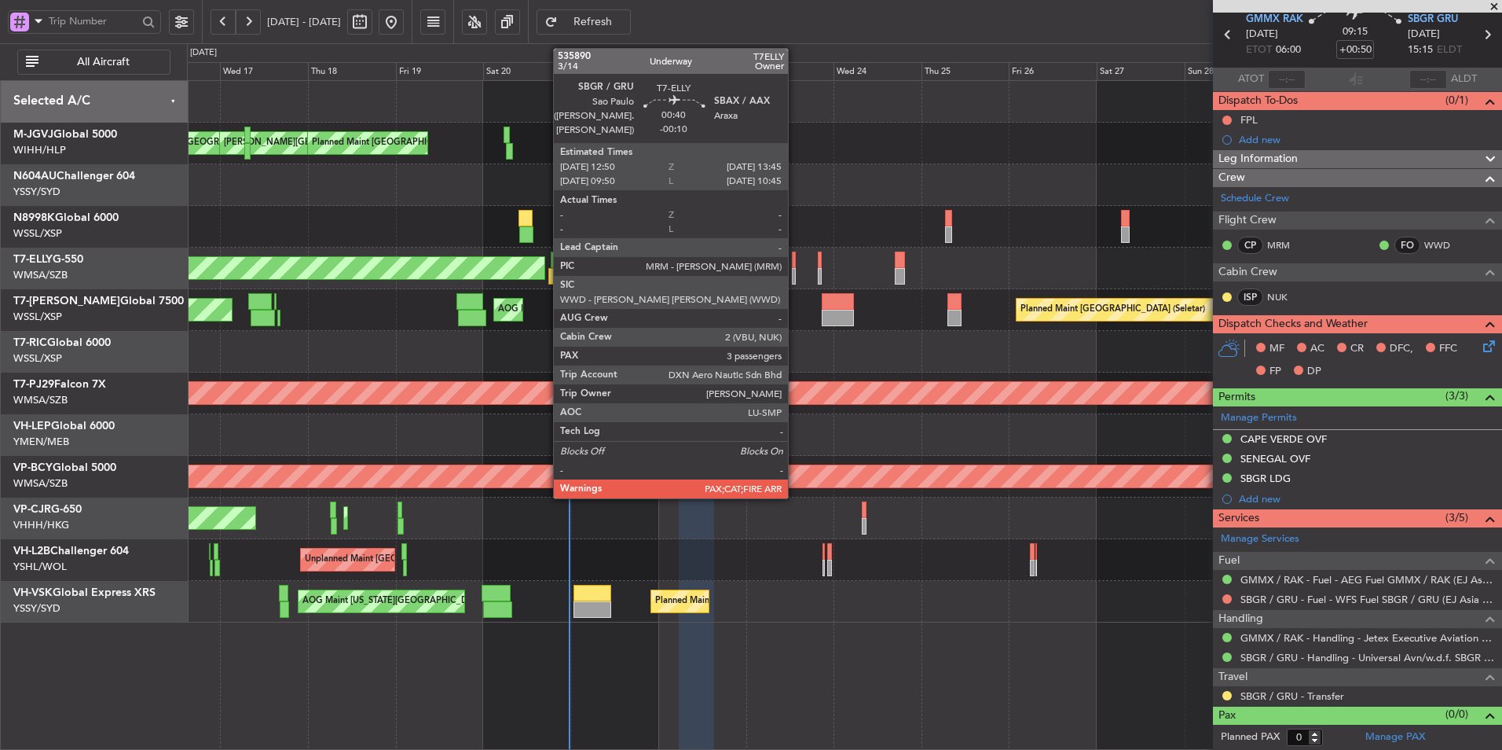
click at [795, 265] on div at bounding box center [794, 259] width 4 height 17
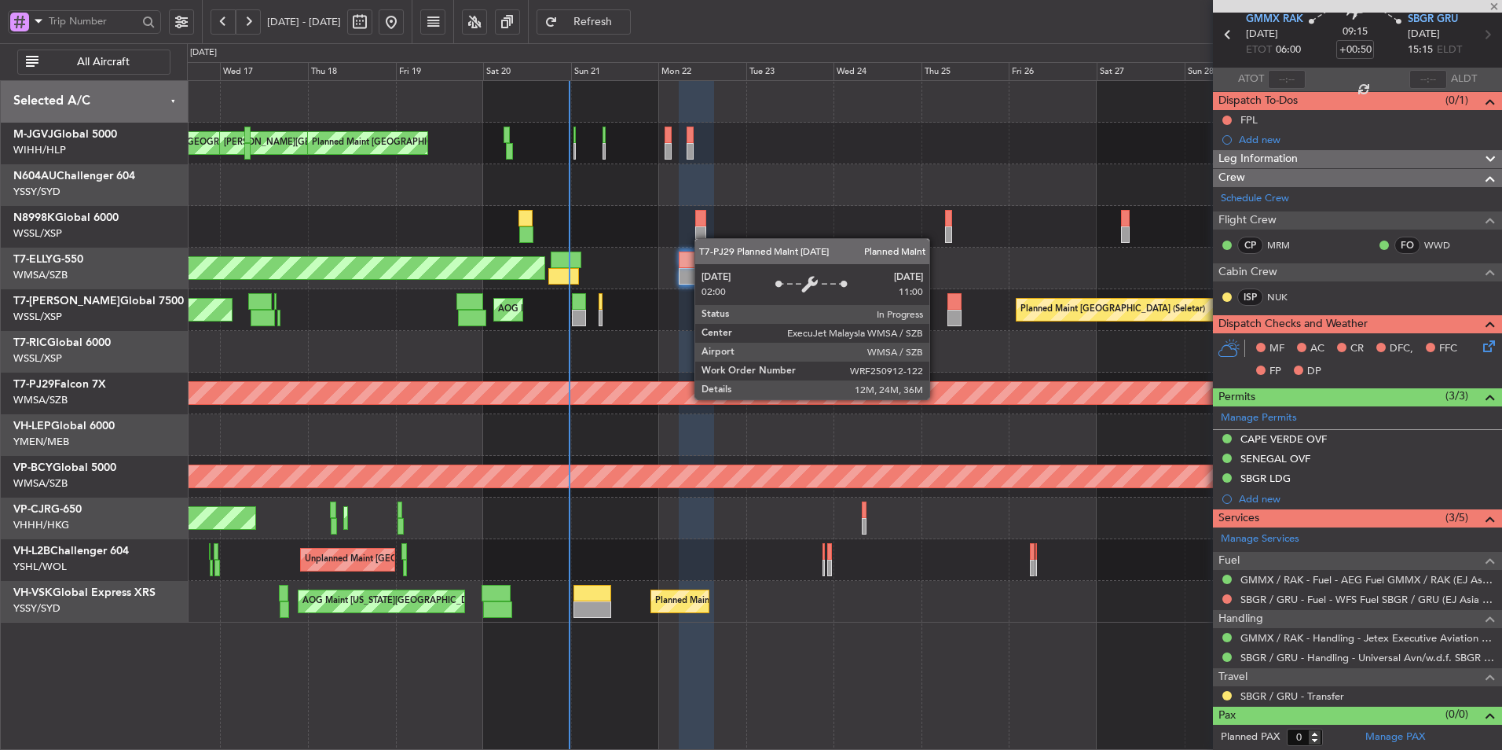
type input "-00:10"
type input "6"
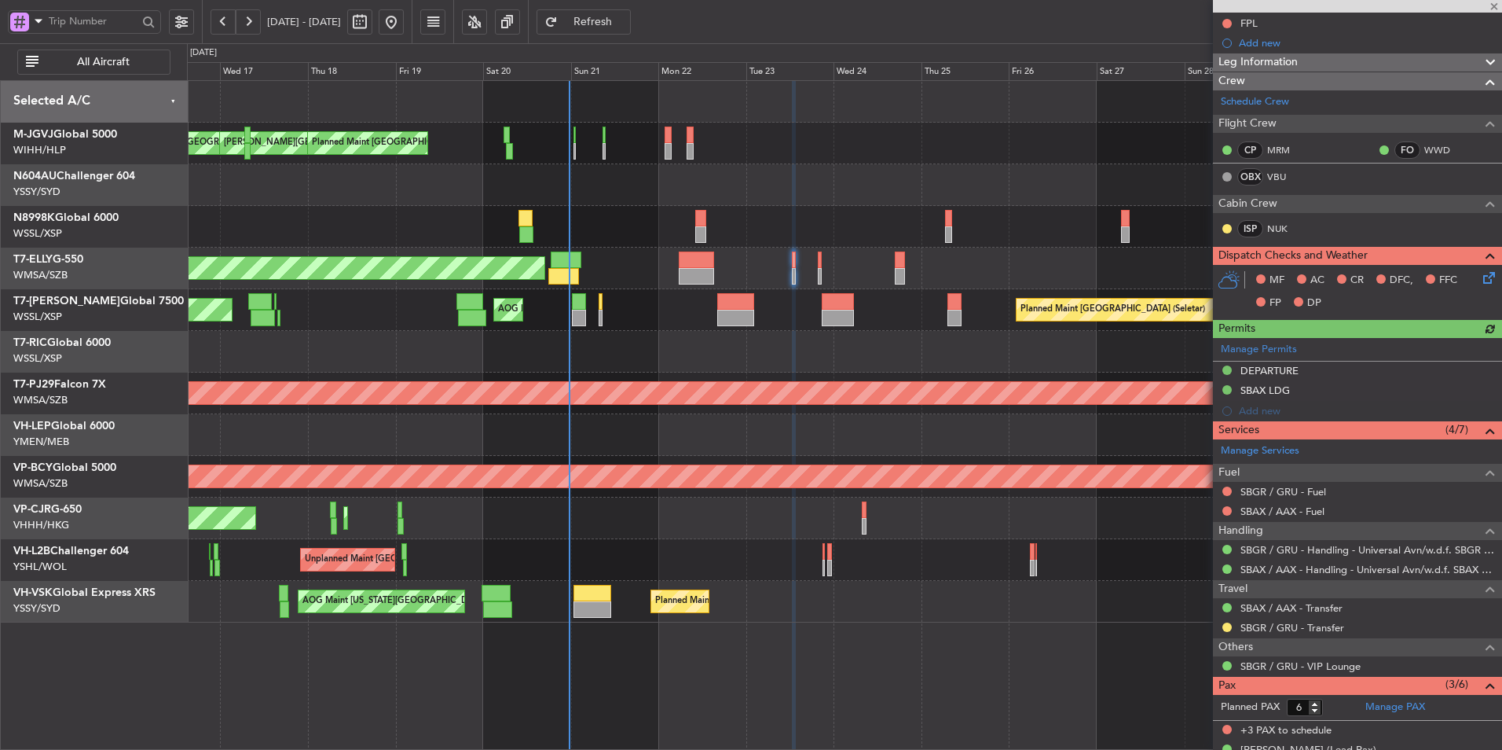
scroll to position [274, 0]
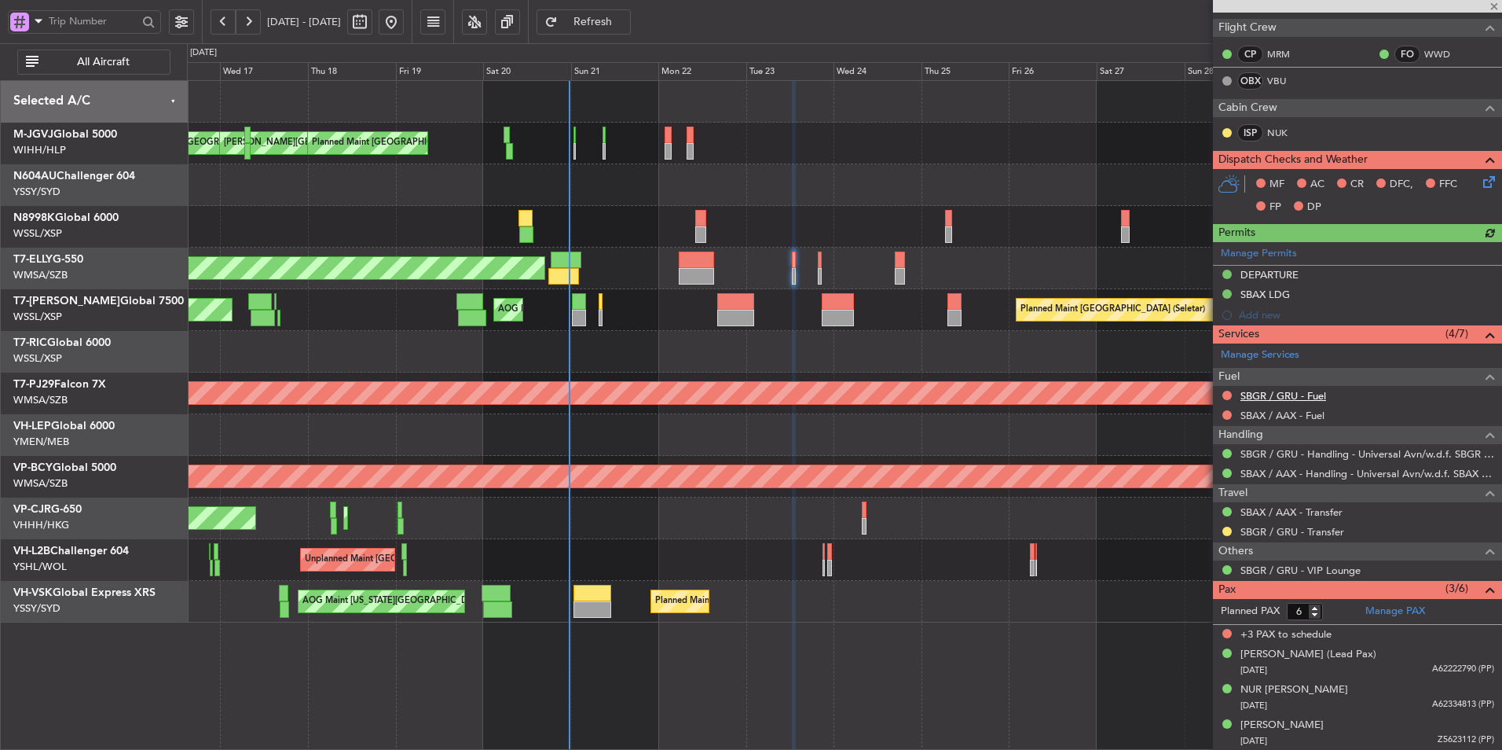
click at [1282, 399] on link "SBGR / GRU - Fuel" at bounding box center [1284, 395] width 86 height 13
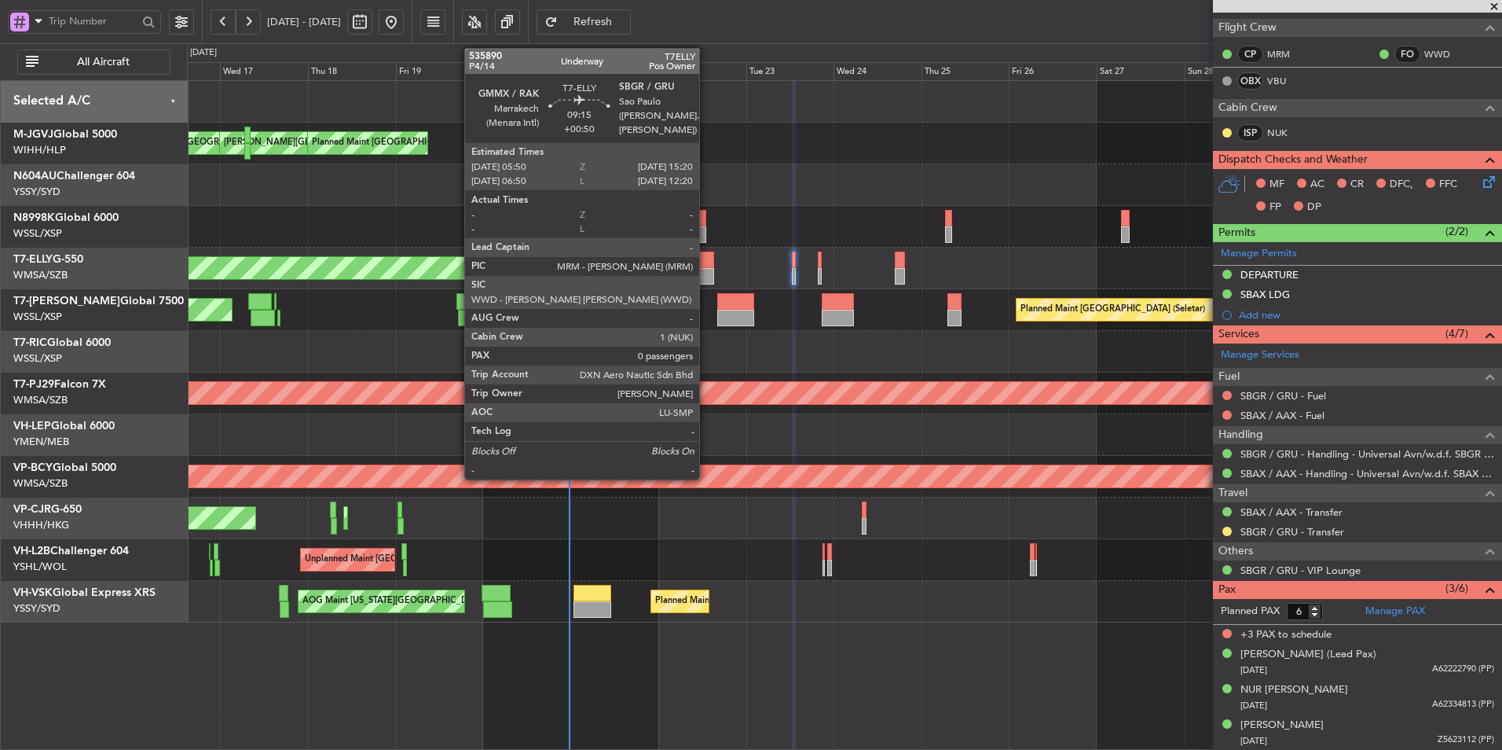
click at [706, 270] on div at bounding box center [696, 276] width 35 height 17
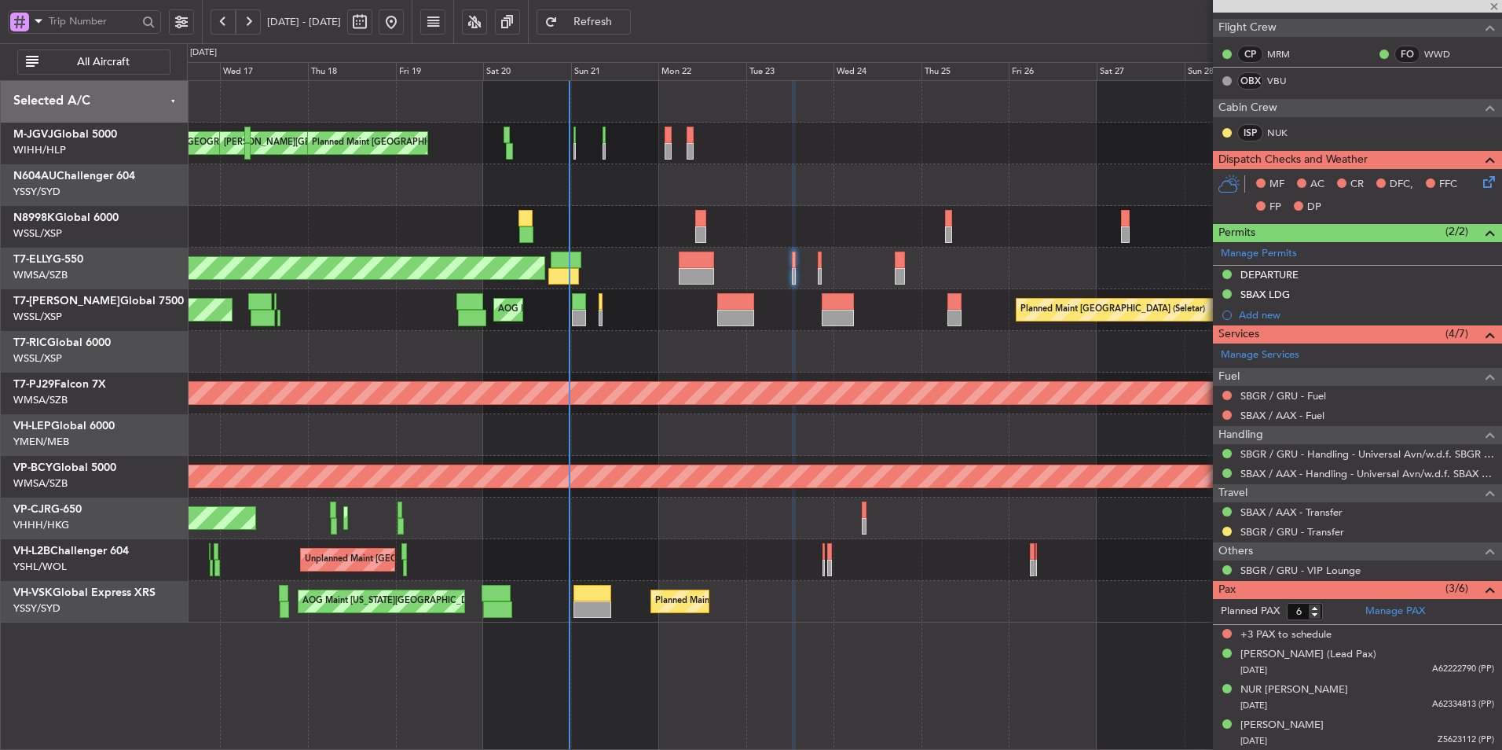
type input "+00:50"
type input "0"
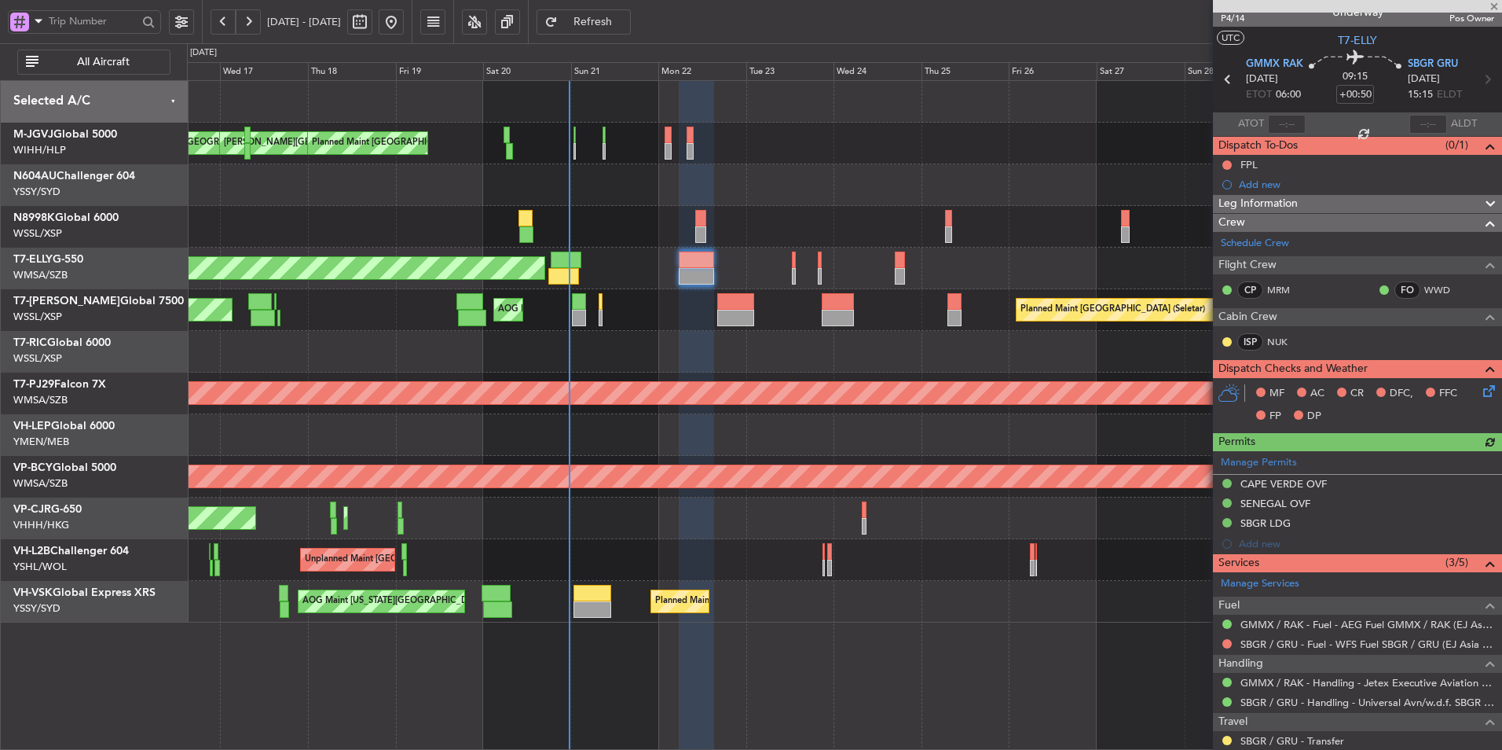
scroll to position [62, 0]
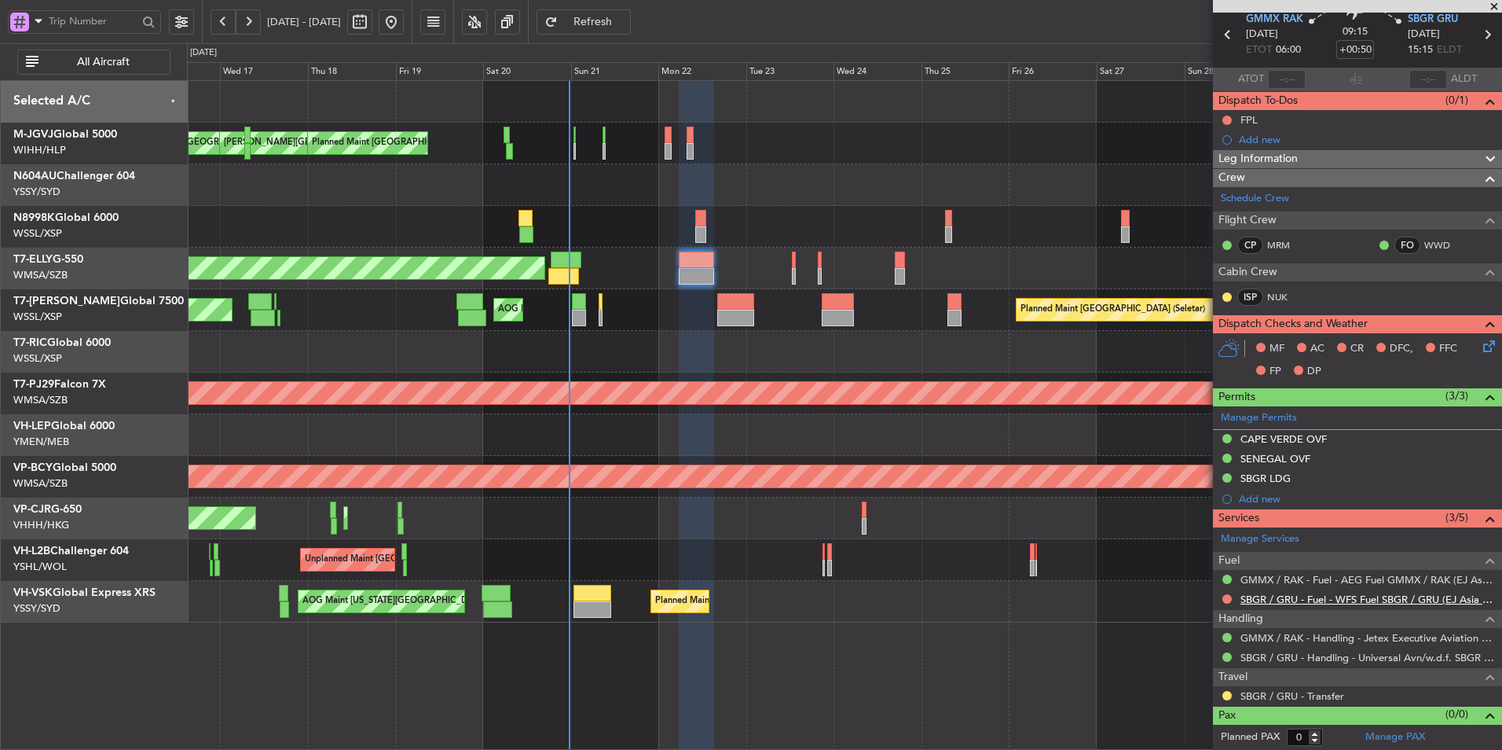
click at [1391, 595] on link "SBGR / GRU - Fuel - WFS Fuel SBGR / GRU (EJ Asia Only)" at bounding box center [1368, 598] width 254 height 13
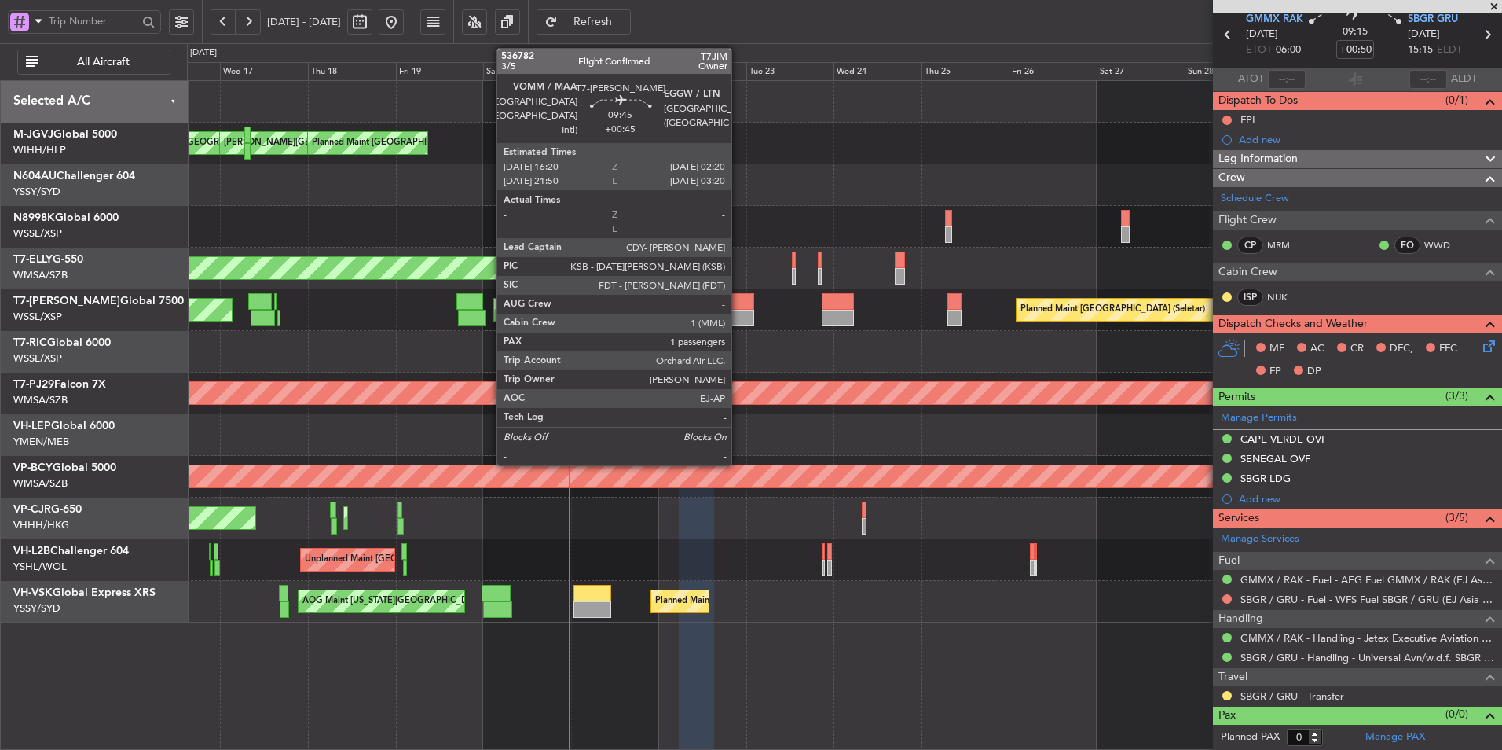
click at [739, 306] on div at bounding box center [735, 301] width 37 height 17
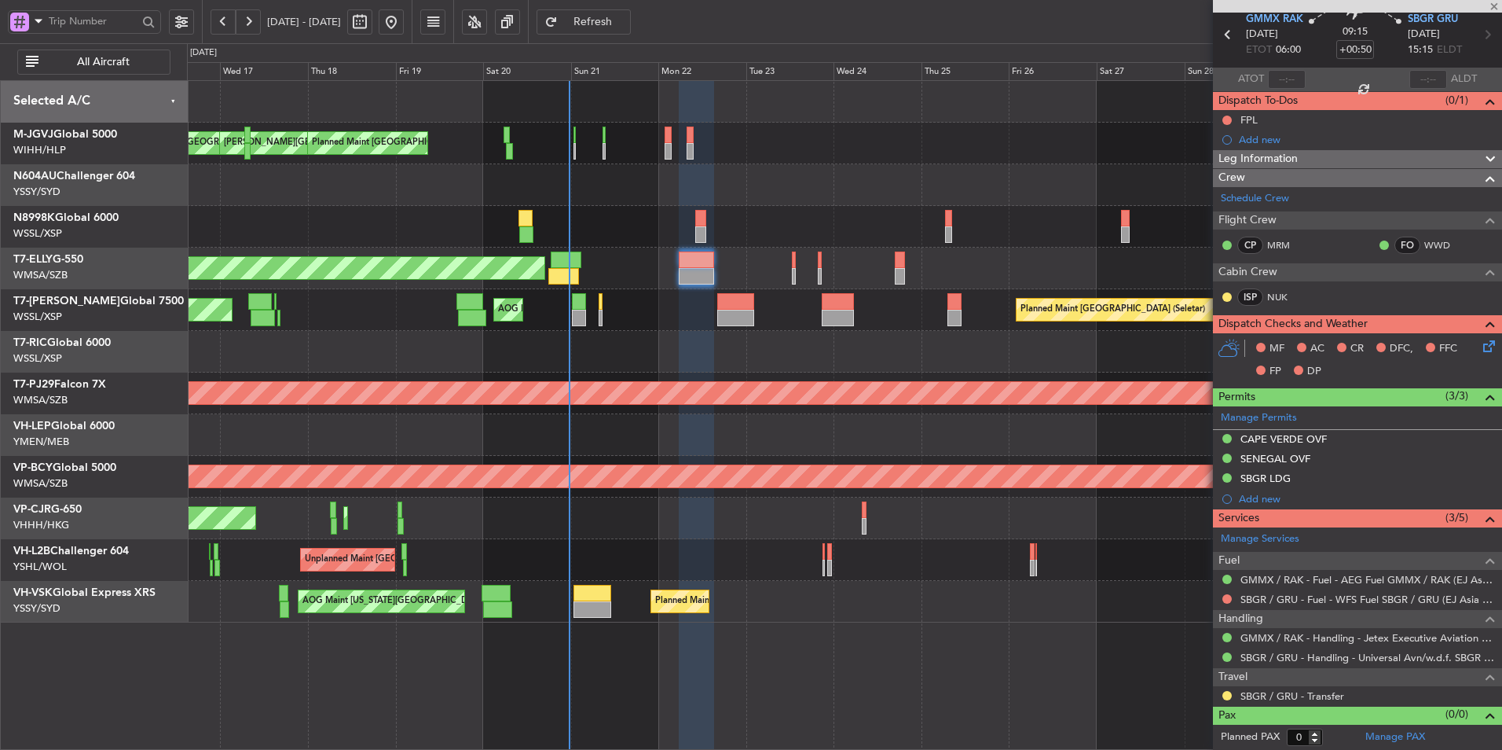
type input "+00:45"
type input "1"
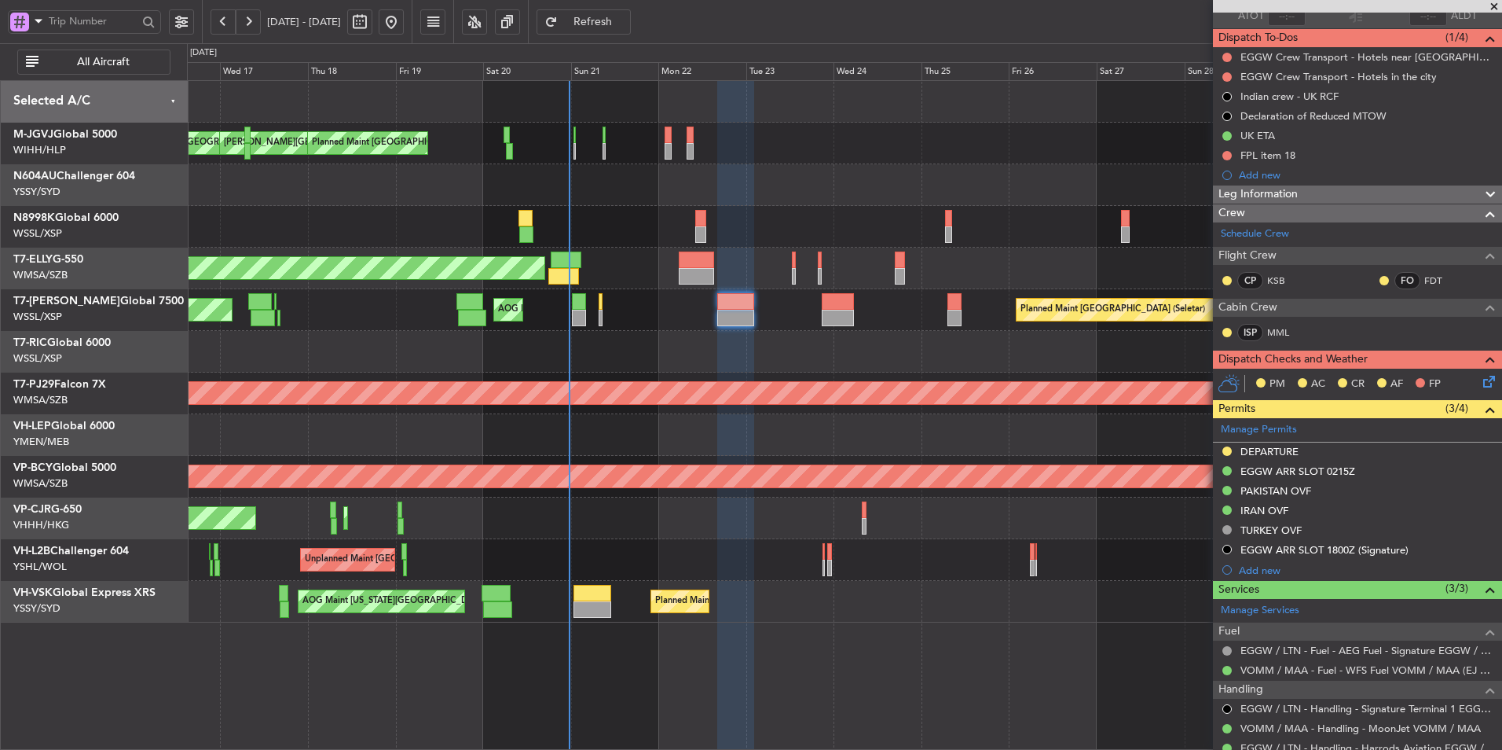
scroll to position [212, 0]
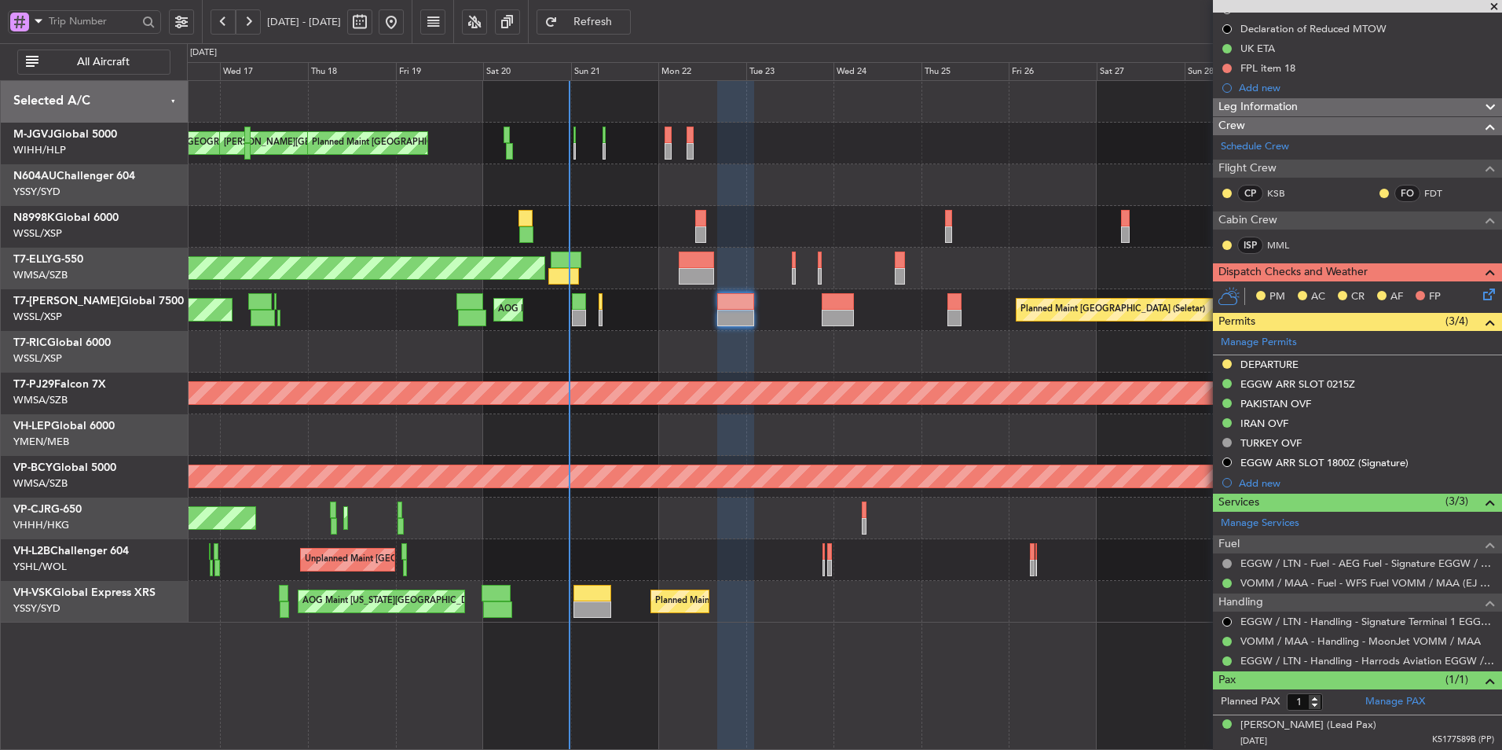
click at [603, 308] on div "Planned Maint [GEOGRAPHIC_DATA] (Seletar) Planned Maint [GEOGRAPHIC_DATA] (Sele…" at bounding box center [844, 310] width 1315 height 42
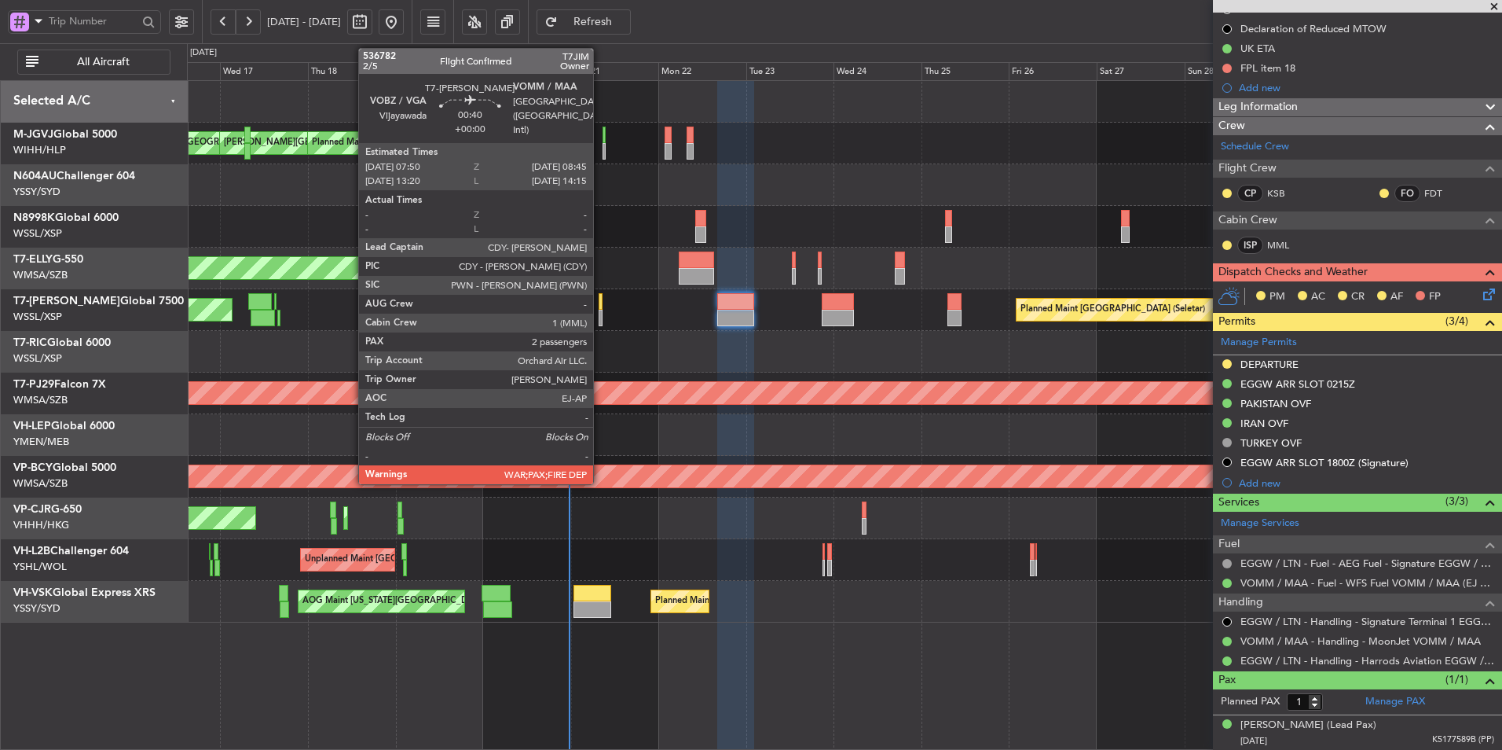
click at [600, 306] on div at bounding box center [601, 301] width 4 height 17
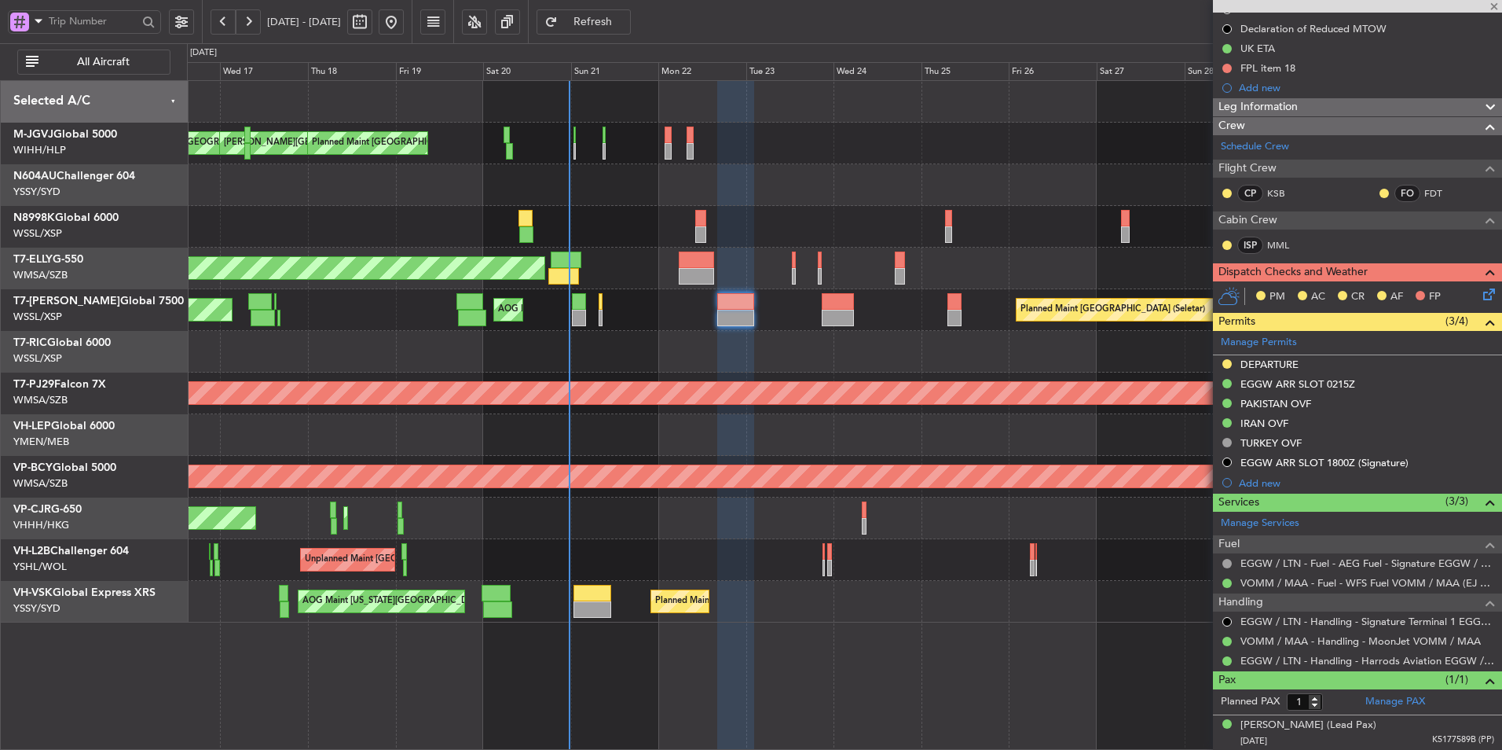
type input "2"
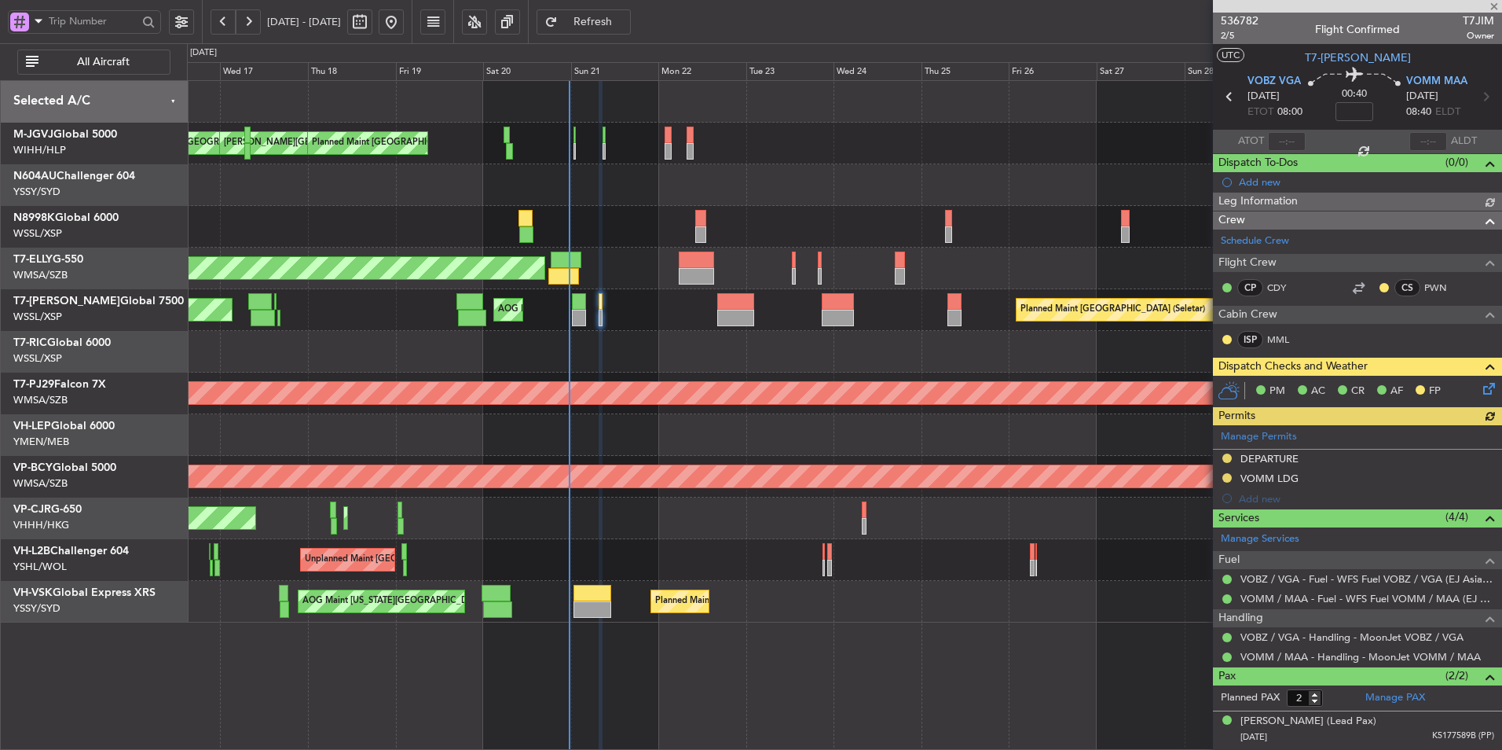
type input "[PERSON_NAME] (LEU)"
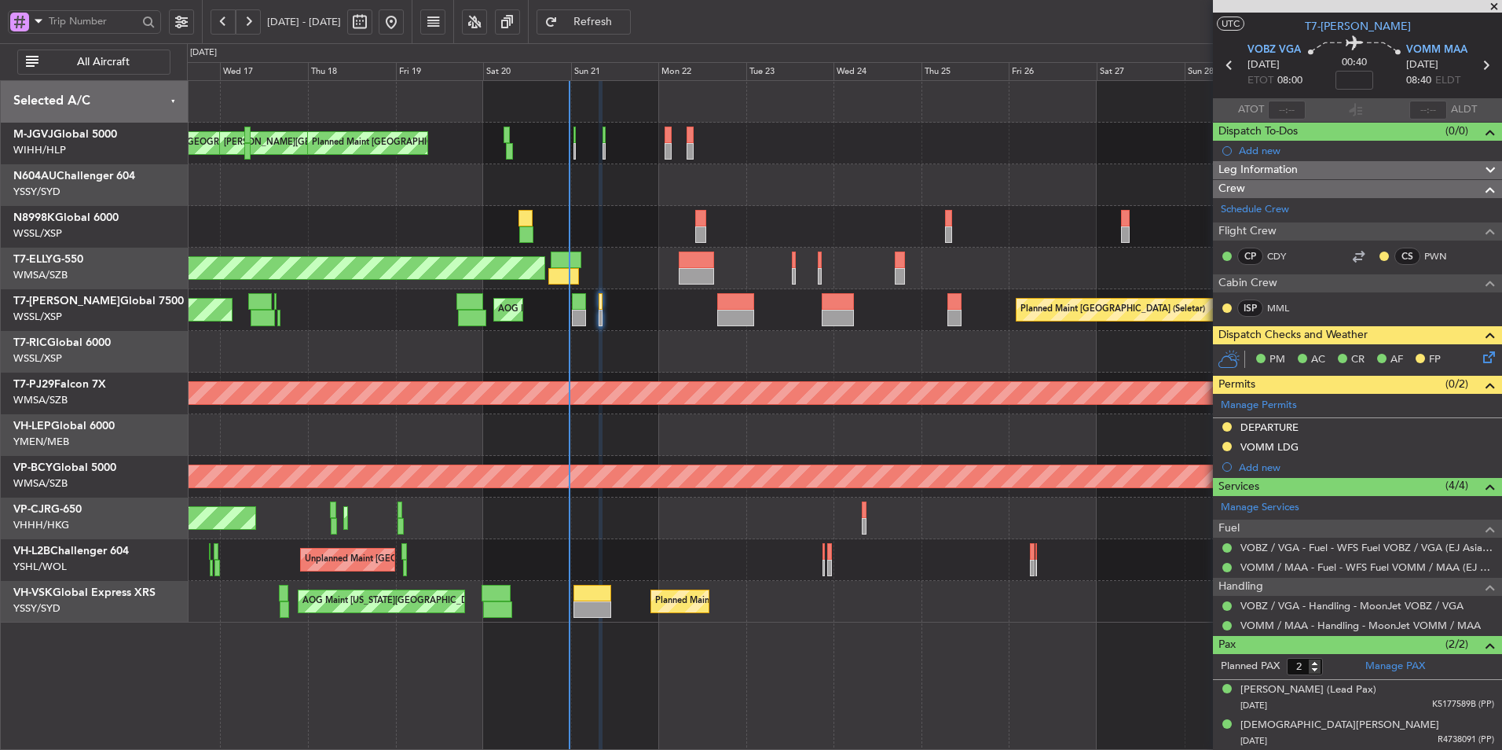
click at [709, 365] on div at bounding box center [844, 352] width 1315 height 42
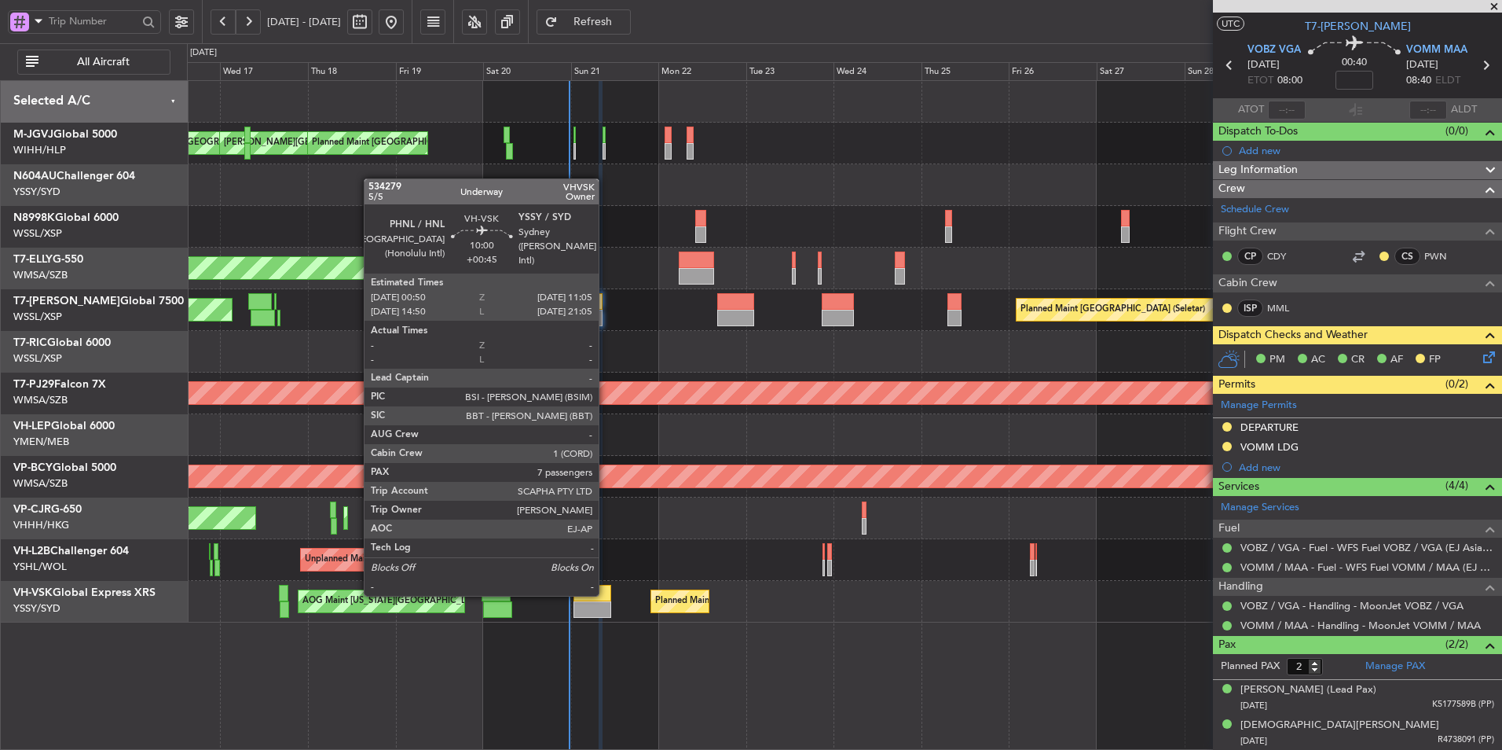
click at [606, 594] on div at bounding box center [593, 593] width 38 height 17
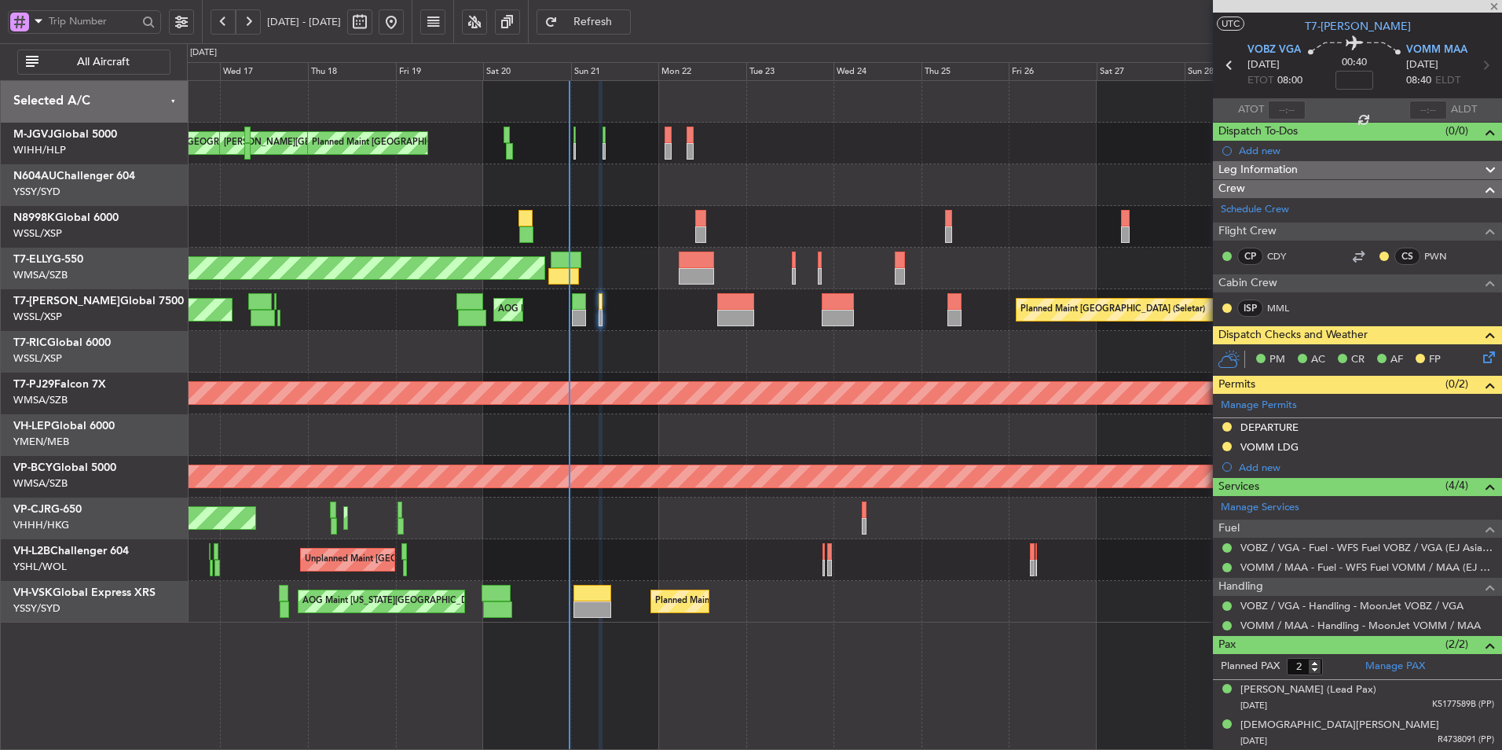
type input "+00:45"
type input "7"
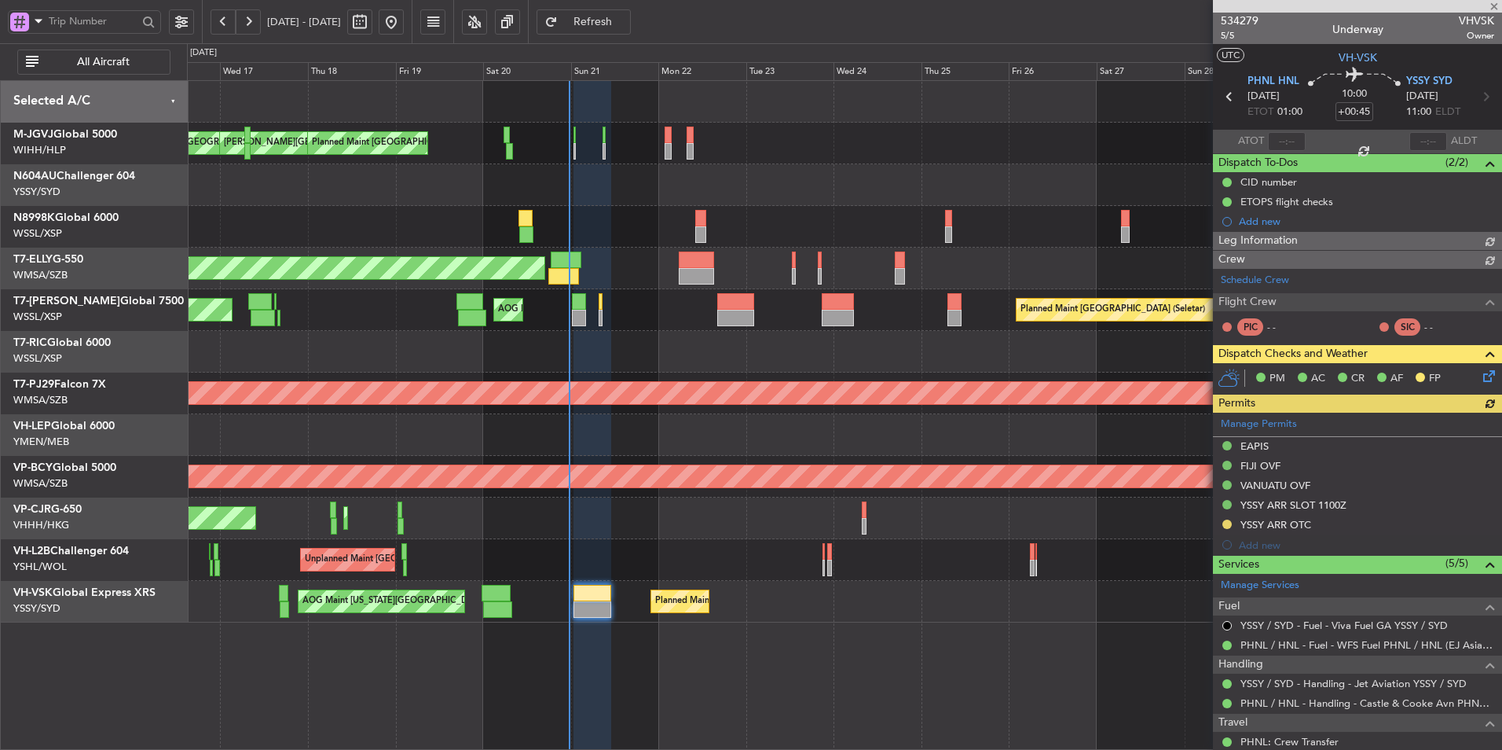
type input "[PERSON_NAME] (LEU)"
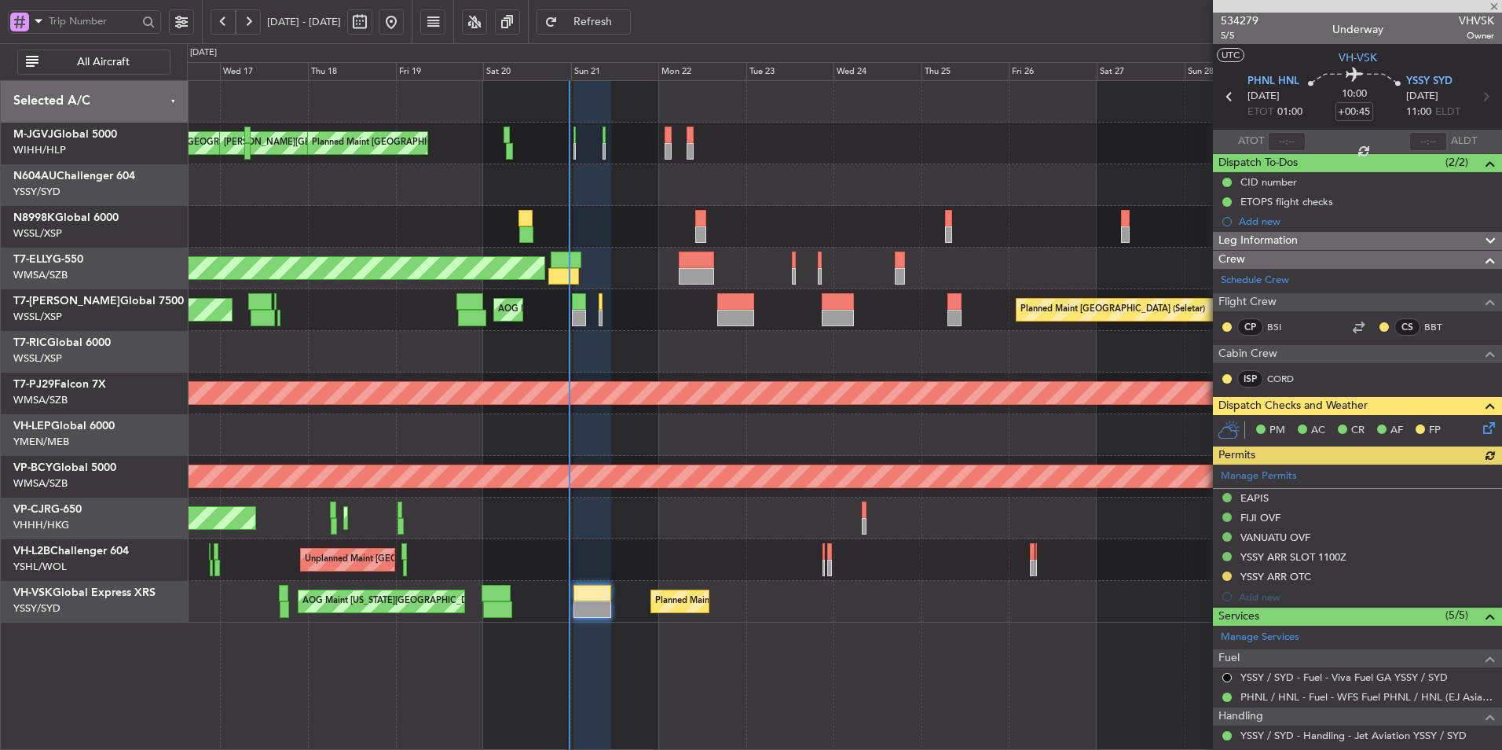
scroll to position [365, 0]
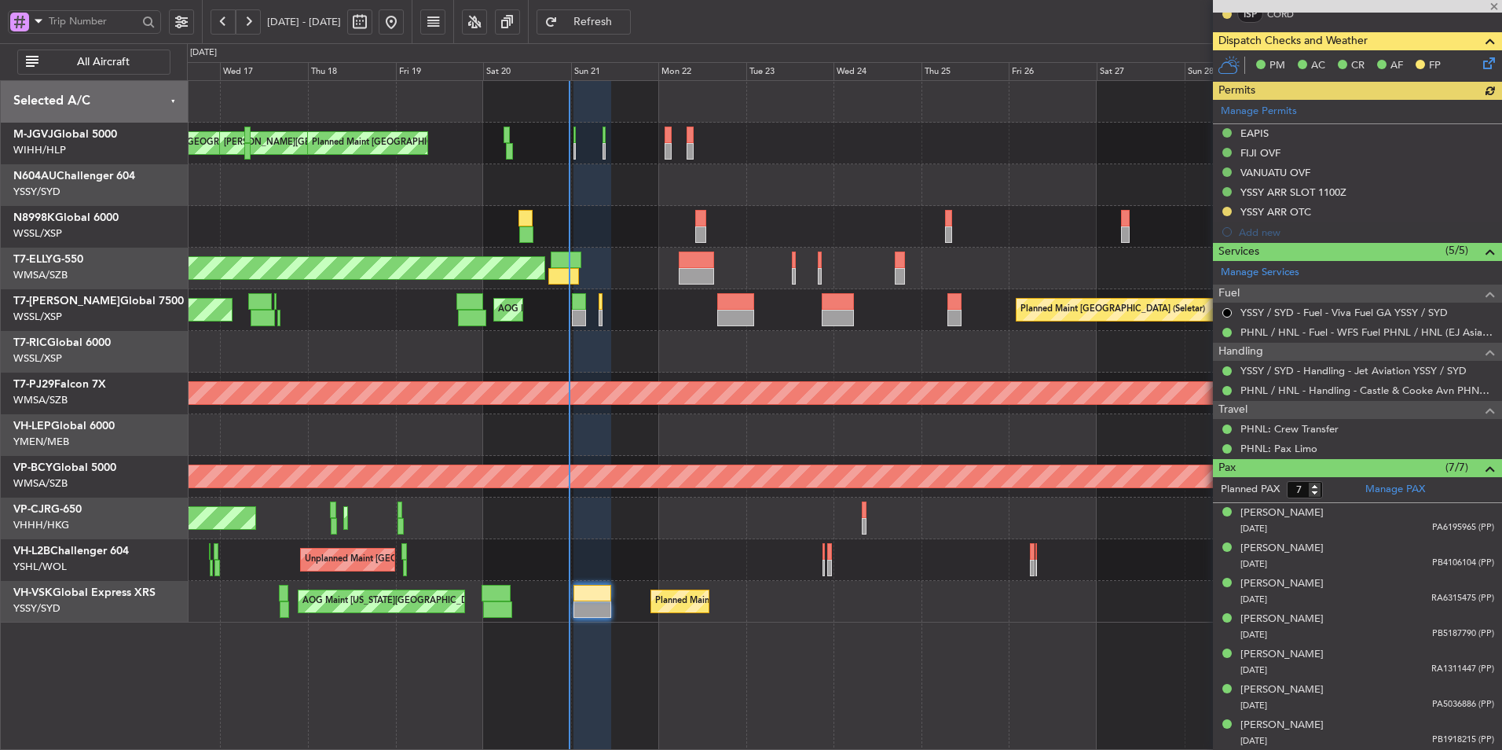
type input "[PERSON_NAME] (LEU)"
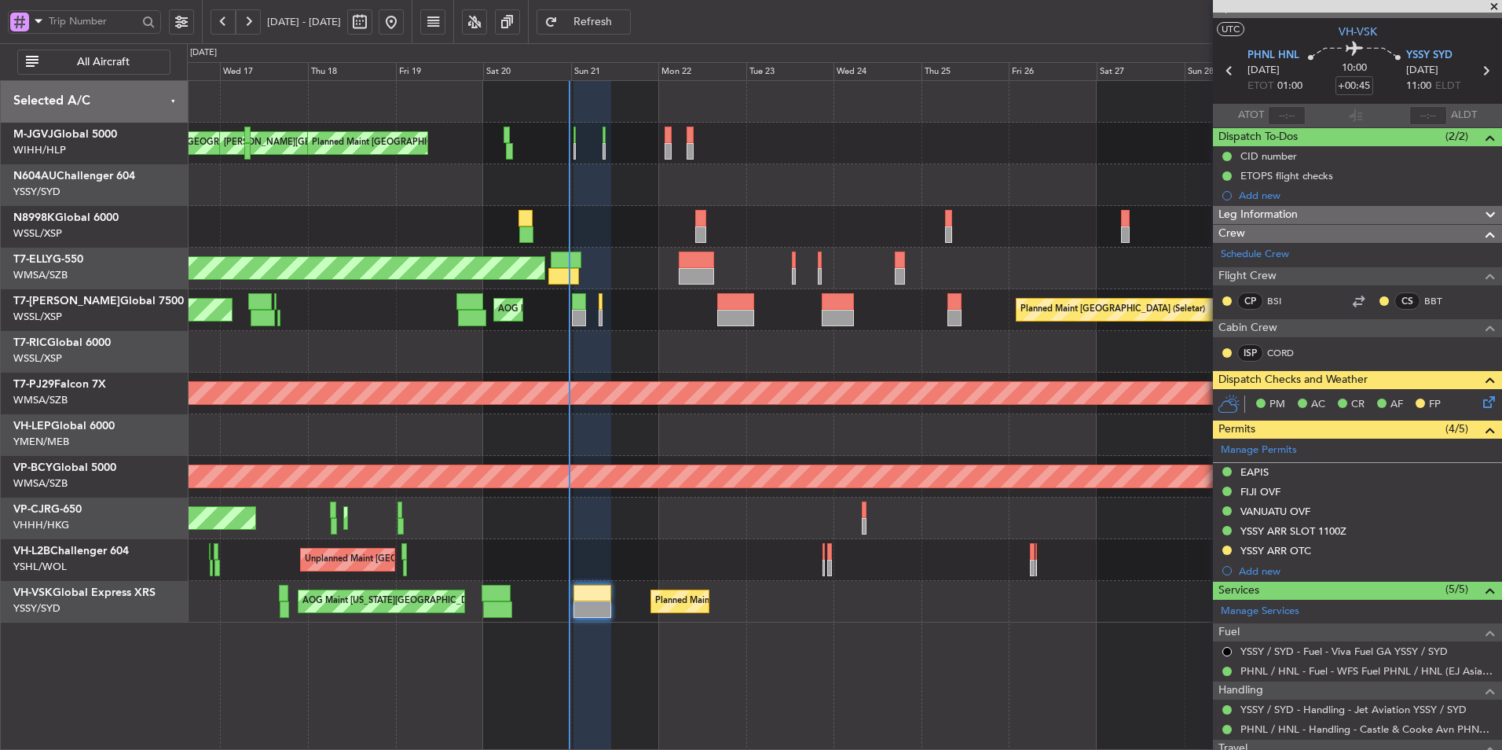
scroll to position [0, 0]
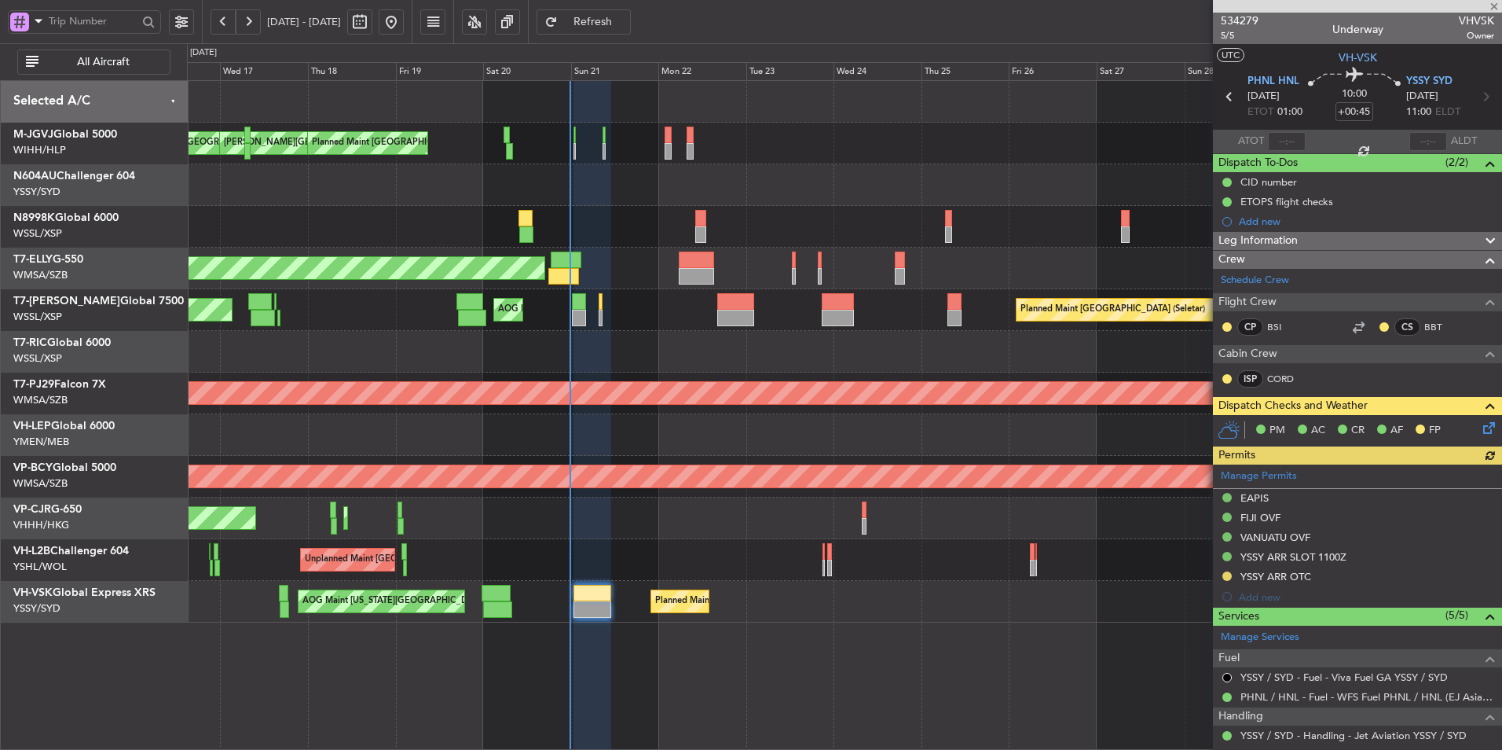
type input "[PERSON_NAME] (LEU)"
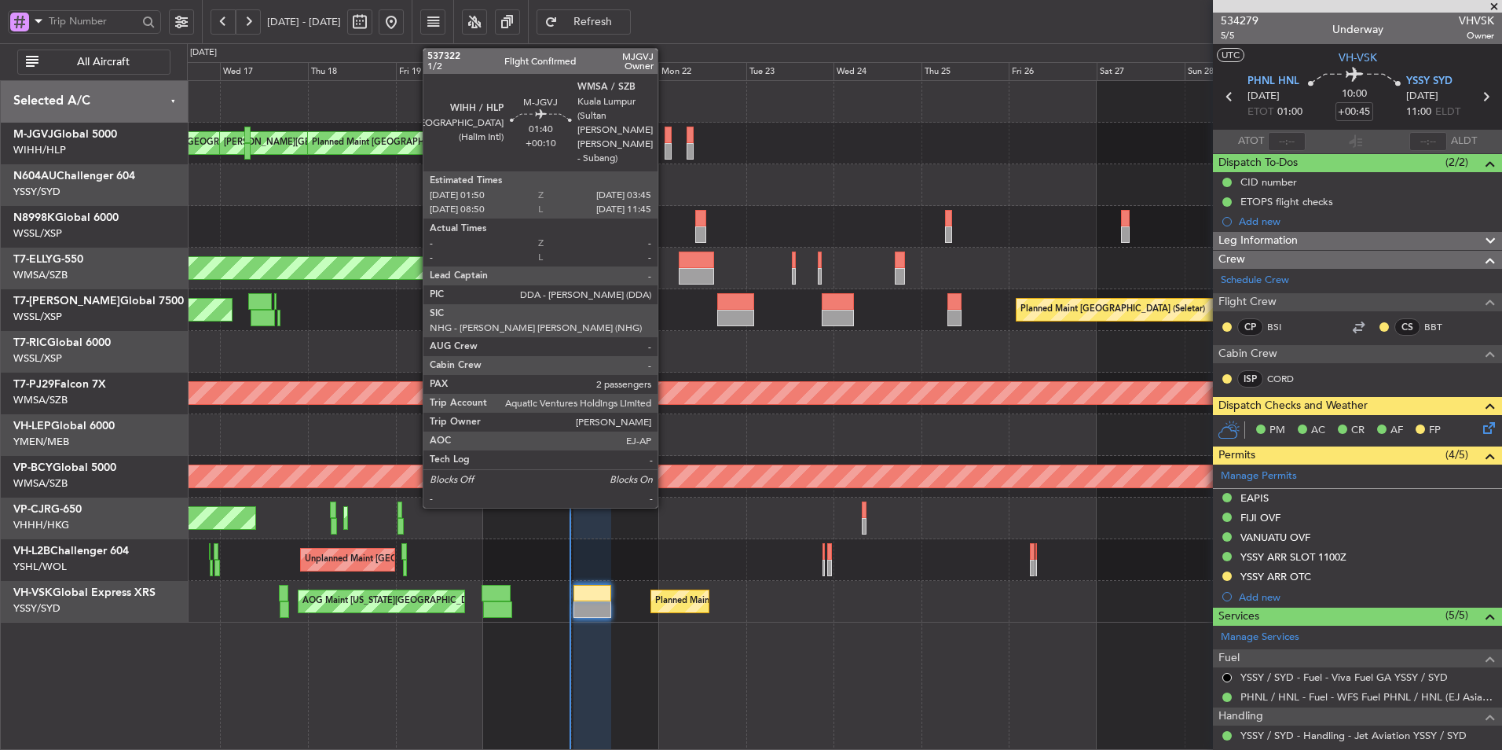
click at [665, 141] on div at bounding box center [668, 135] width 7 height 17
click at [667, 136] on div at bounding box center [668, 135] width 7 height 17
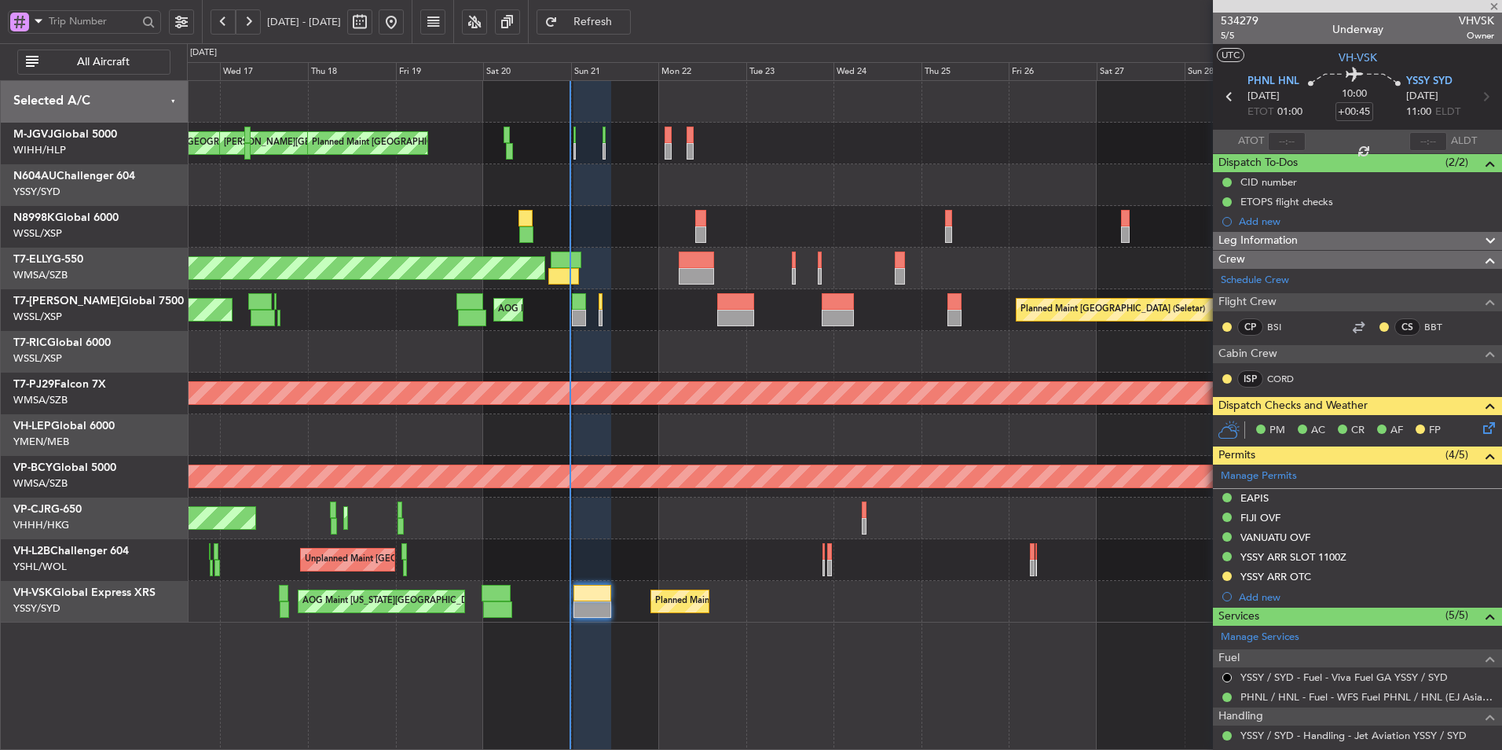
type input "+00:10"
type input "2"
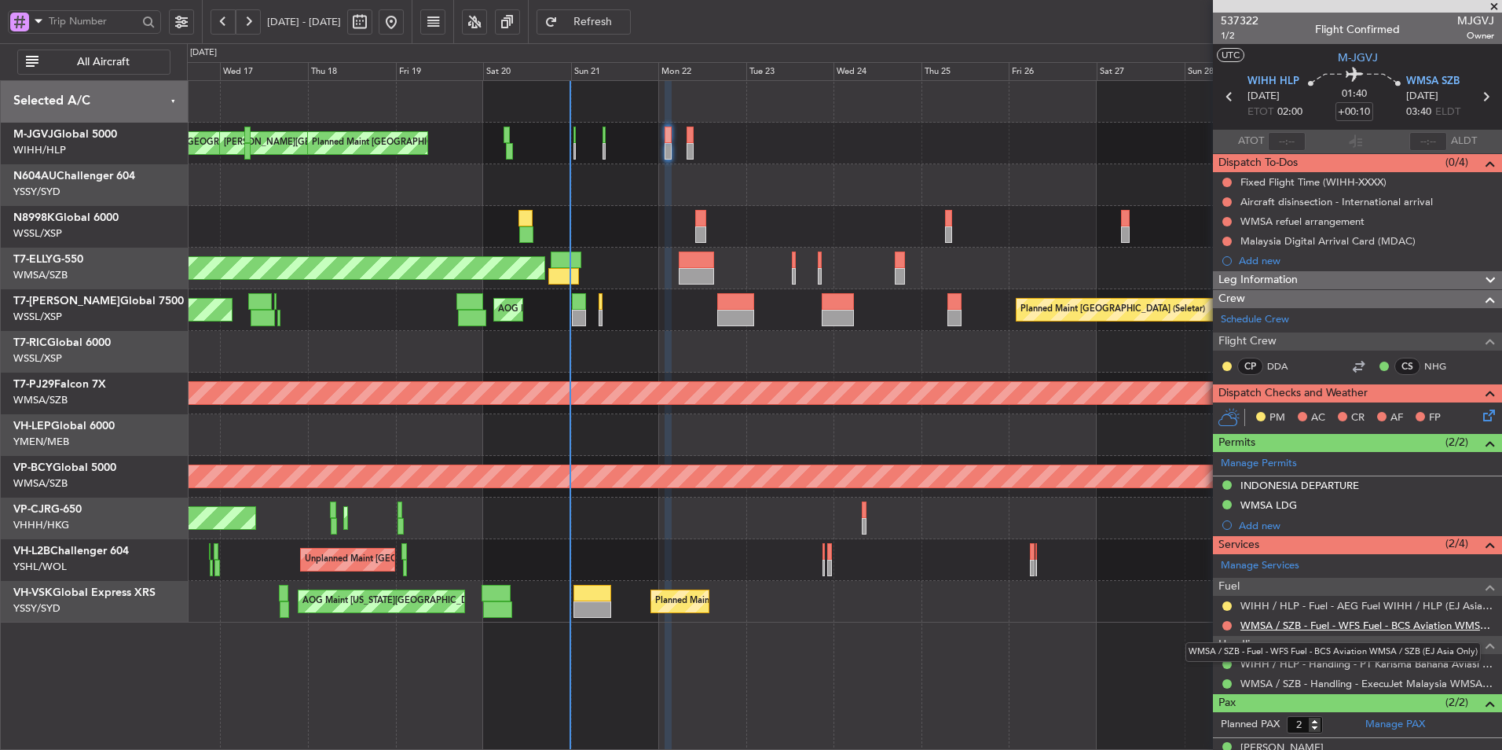
click at [1381, 624] on link "WMSA / SZB - Fuel - WFS Fuel - BCS Aviation WMSA / SZB (EJ Asia Only)" at bounding box center [1368, 624] width 254 height 13
click at [1228, 607] on button at bounding box center [1227, 605] width 9 height 9
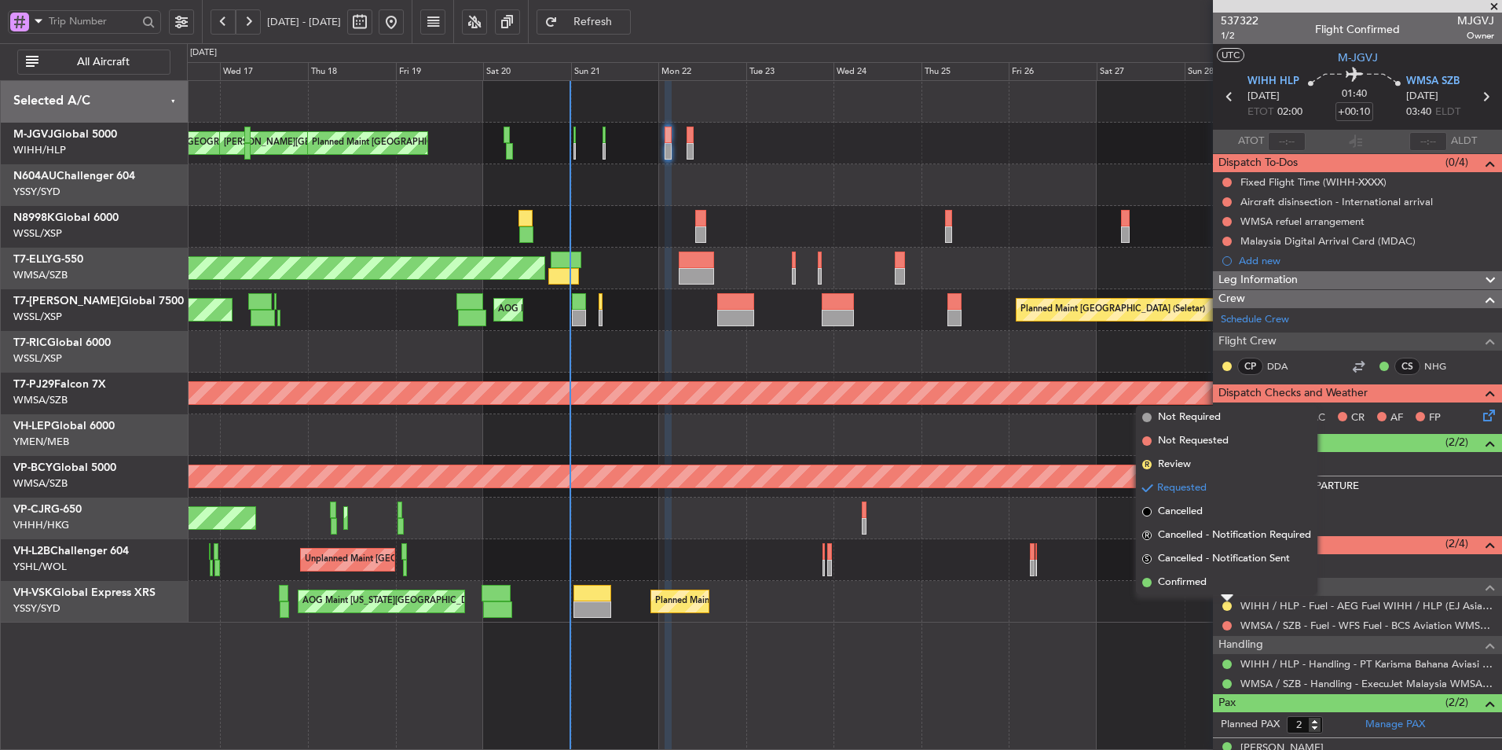
click at [1161, 585] on span "Confirmed" at bounding box center [1182, 582] width 49 height 16
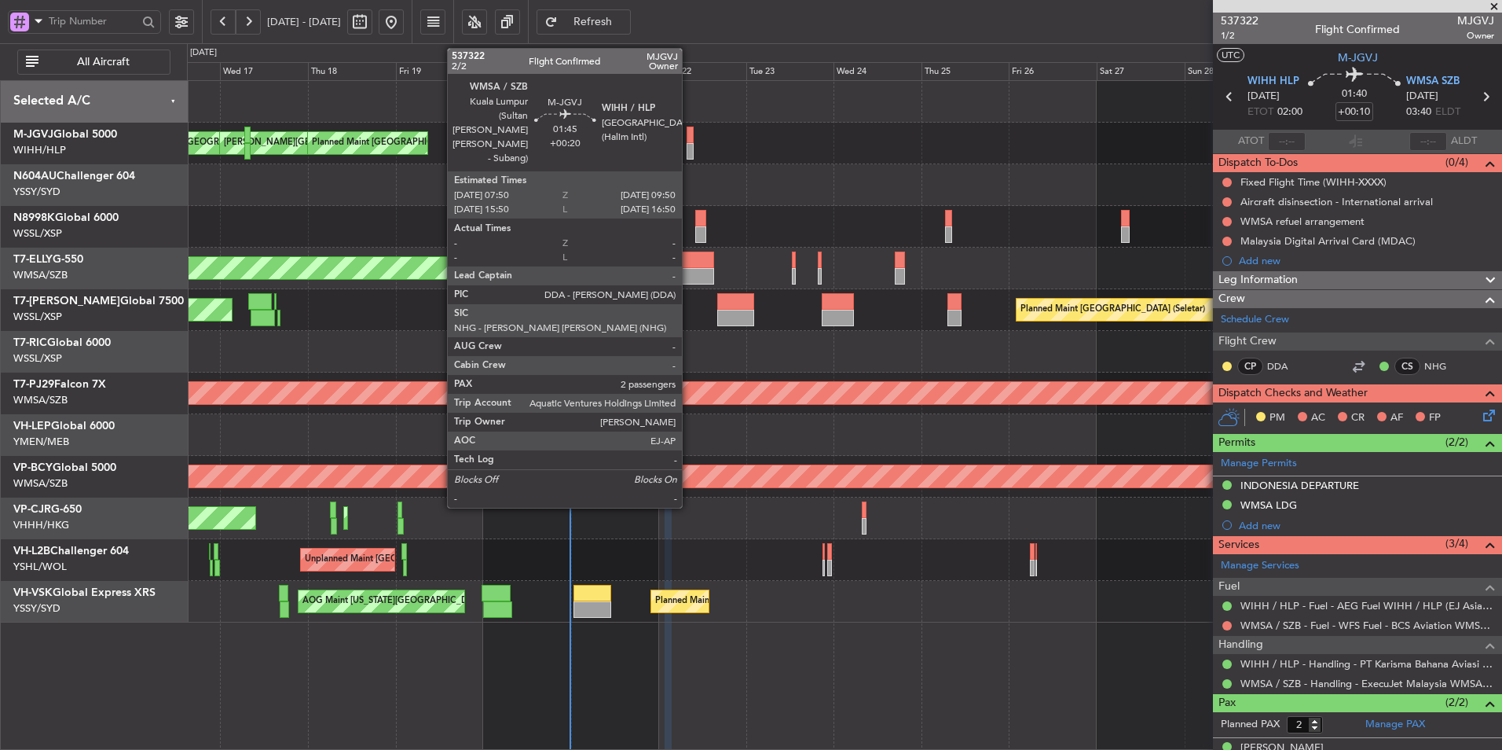
click at [689, 140] on div at bounding box center [691, 135] width 8 height 17
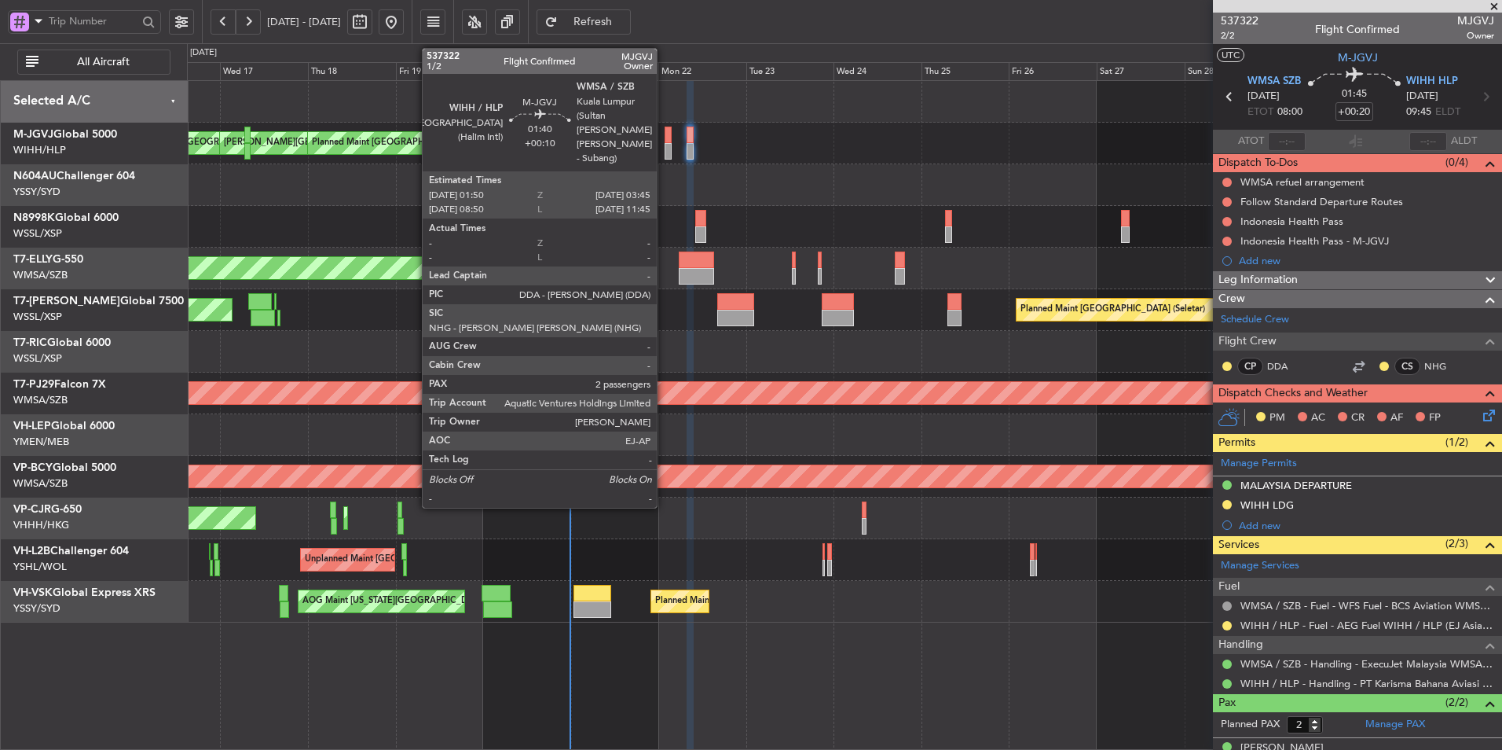
click at [665, 135] on div at bounding box center [668, 135] width 7 height 17
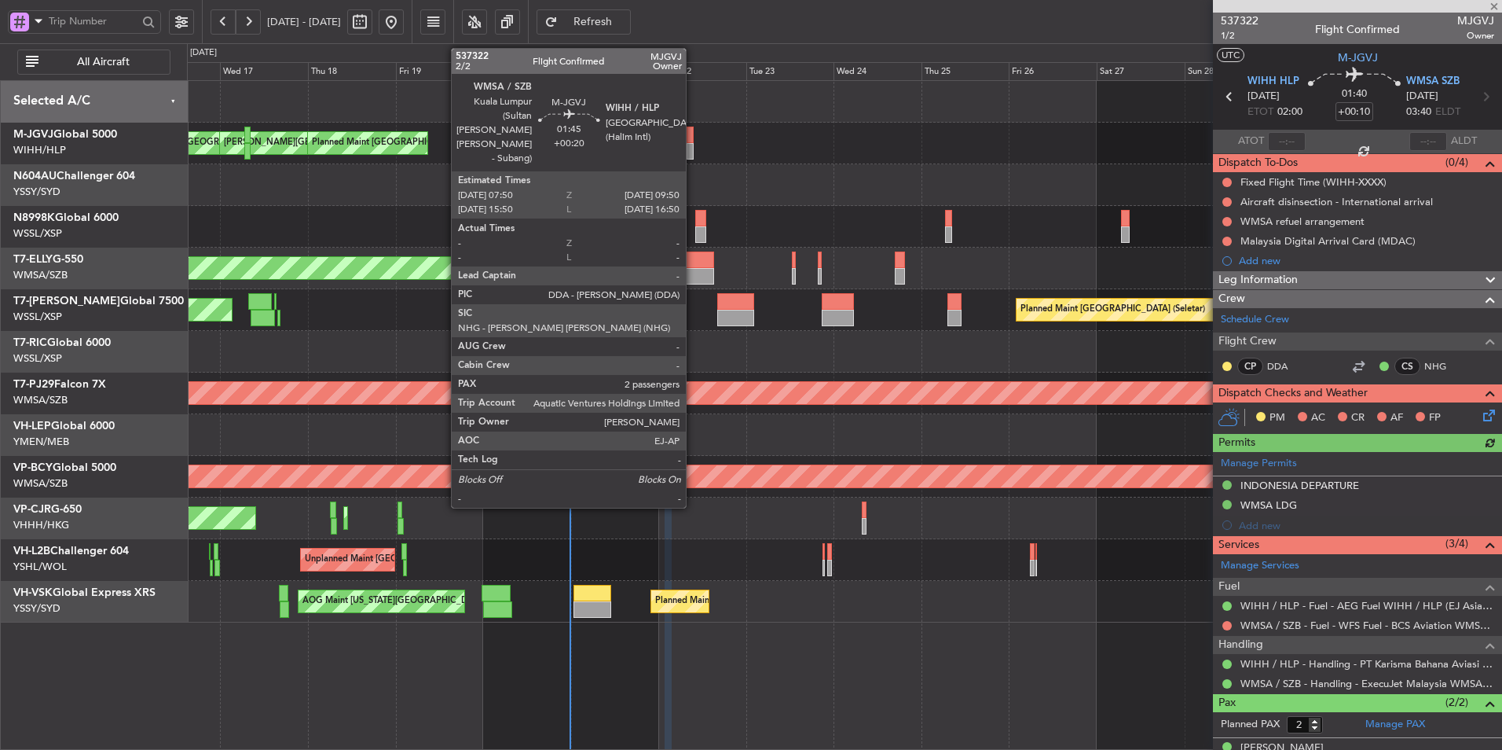
click at [693, 138] on div at bounding box center [691, 135] width 8 height 17
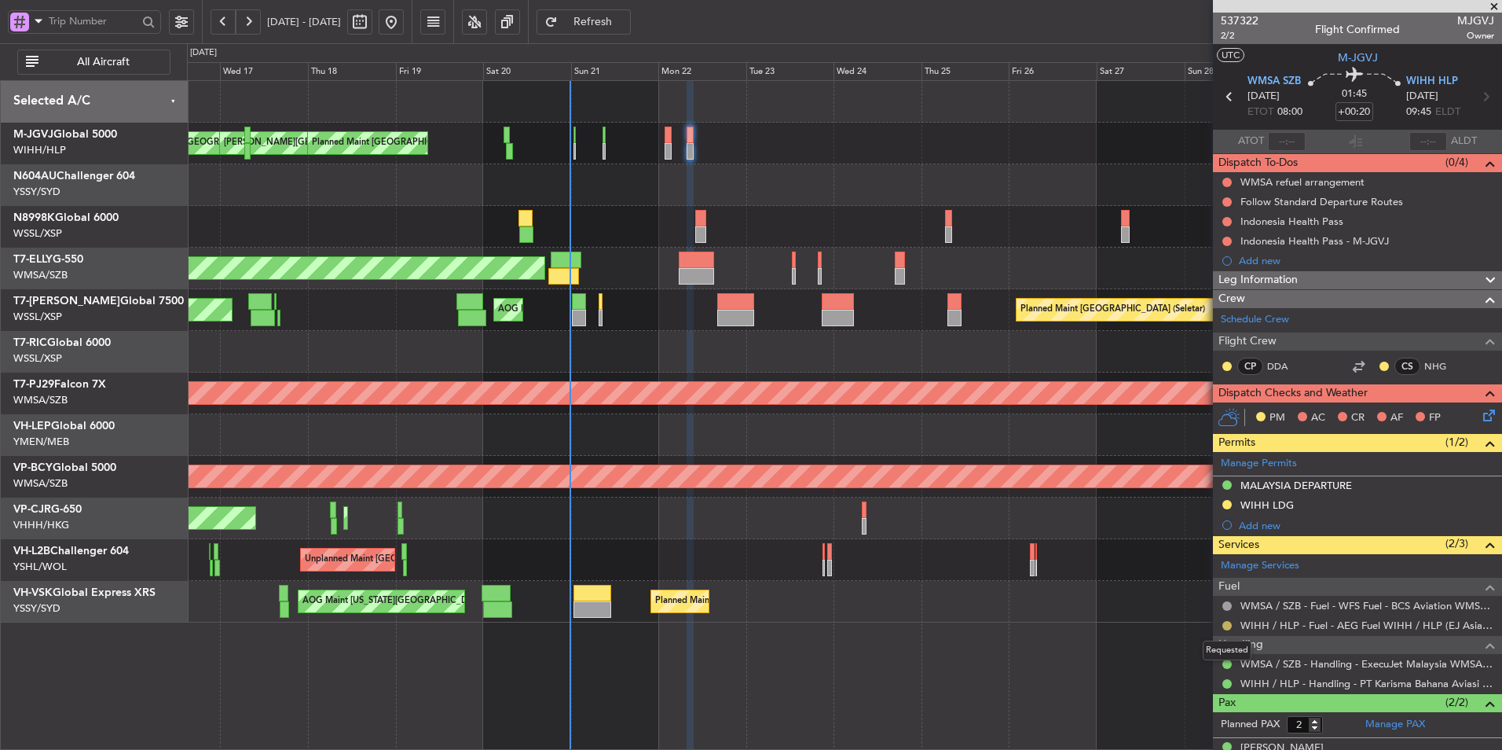
click at [1223, 623] on button at bounding box center [1227, 625] width 9 height 9
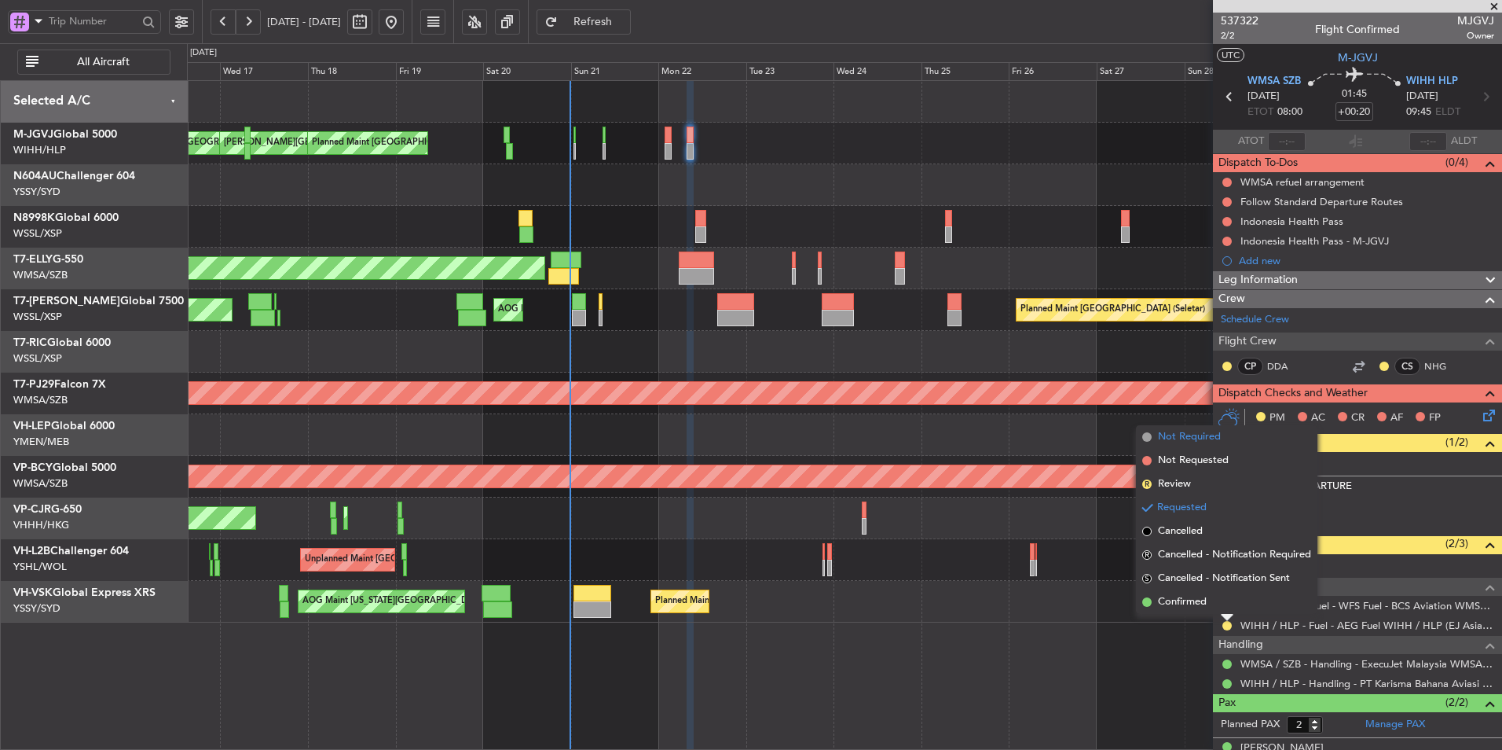
click at [1205, 438] on span "Not Required" at bounding box center [1189, 437] width 63 height 16
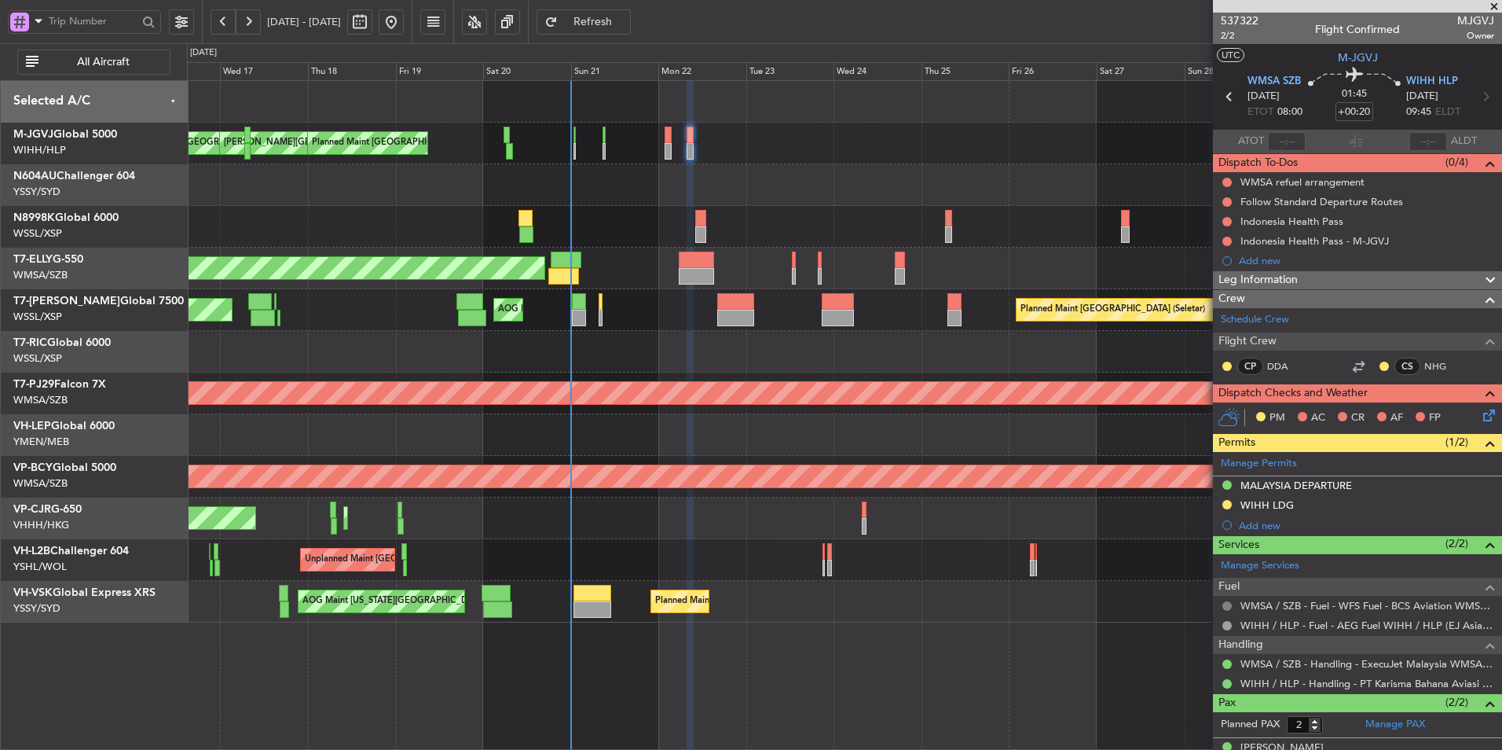
click at [1229, 606] on button at bounding box center [1227, 605] width 9 height 9
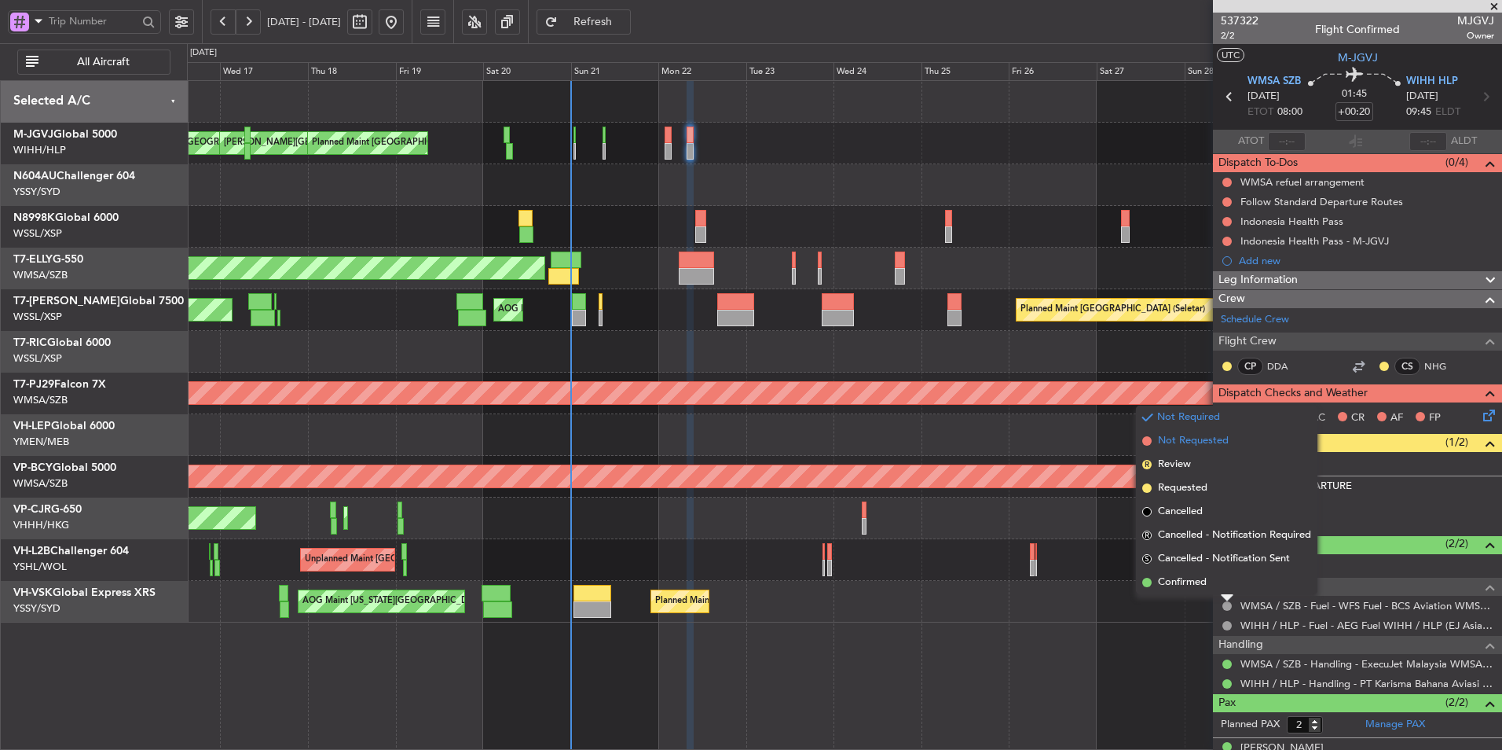
click at [1188, 437] on span "Not Requested" at bounding box center [1193, 441] width 71 height 16
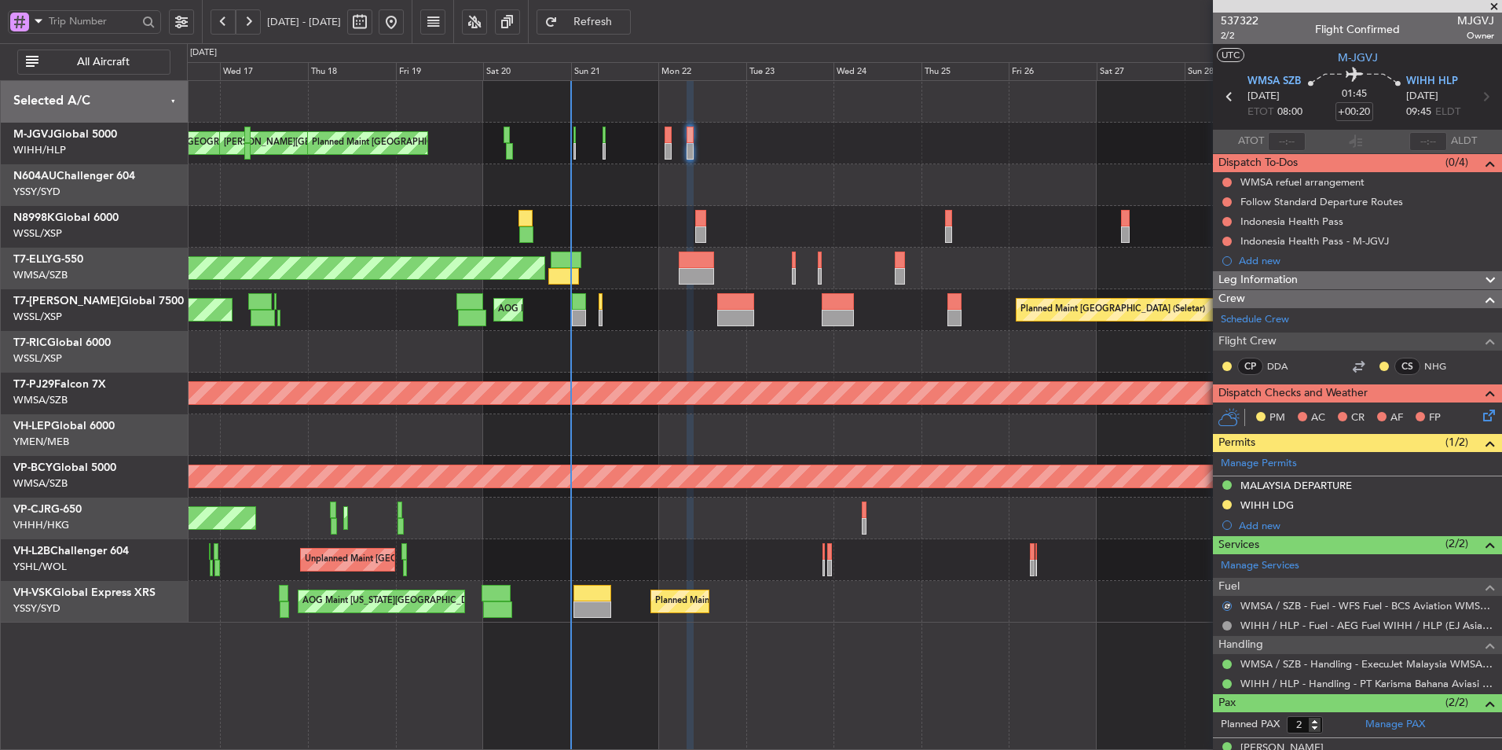
scroll to position [58, 0]
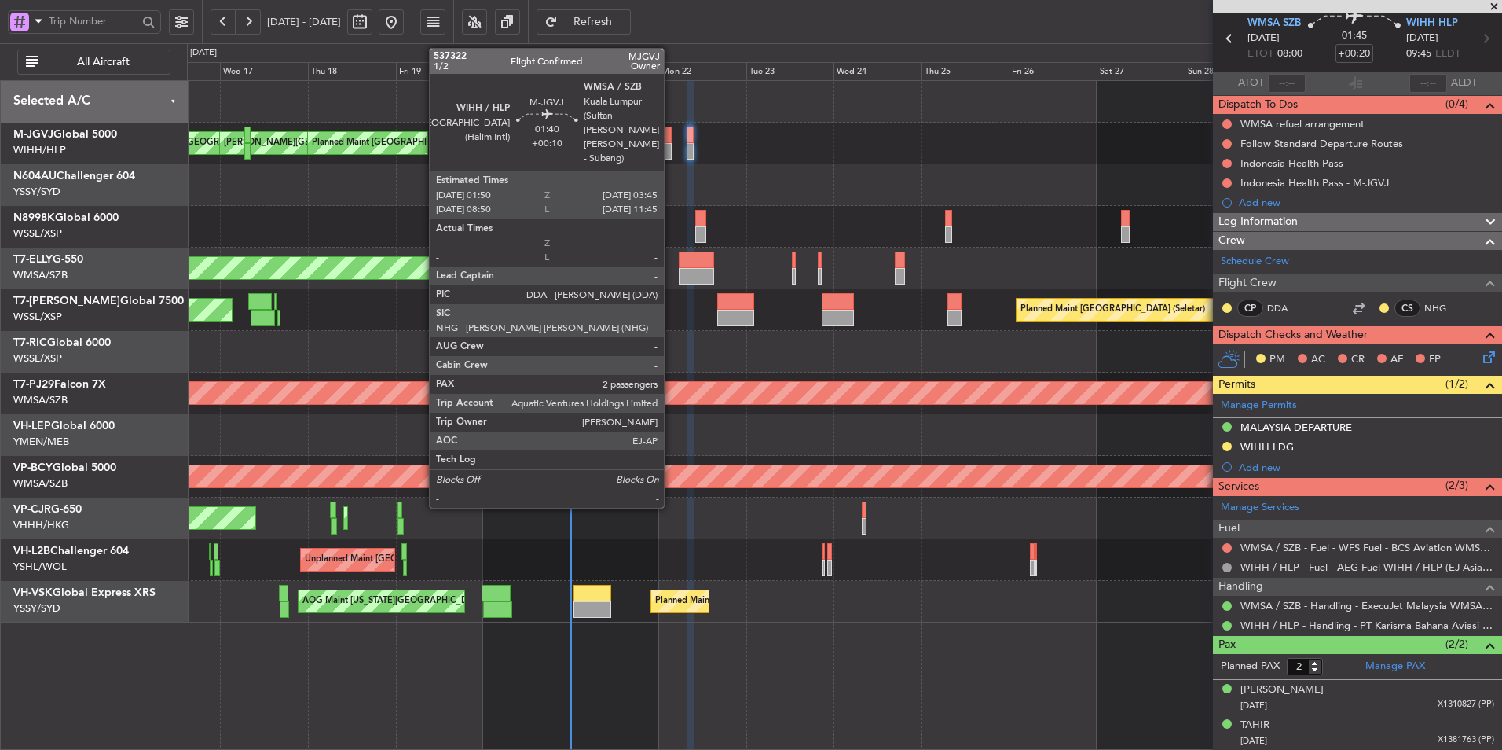
click at [671, 140] on div at bounding box center [668, 135] width 7 height 17
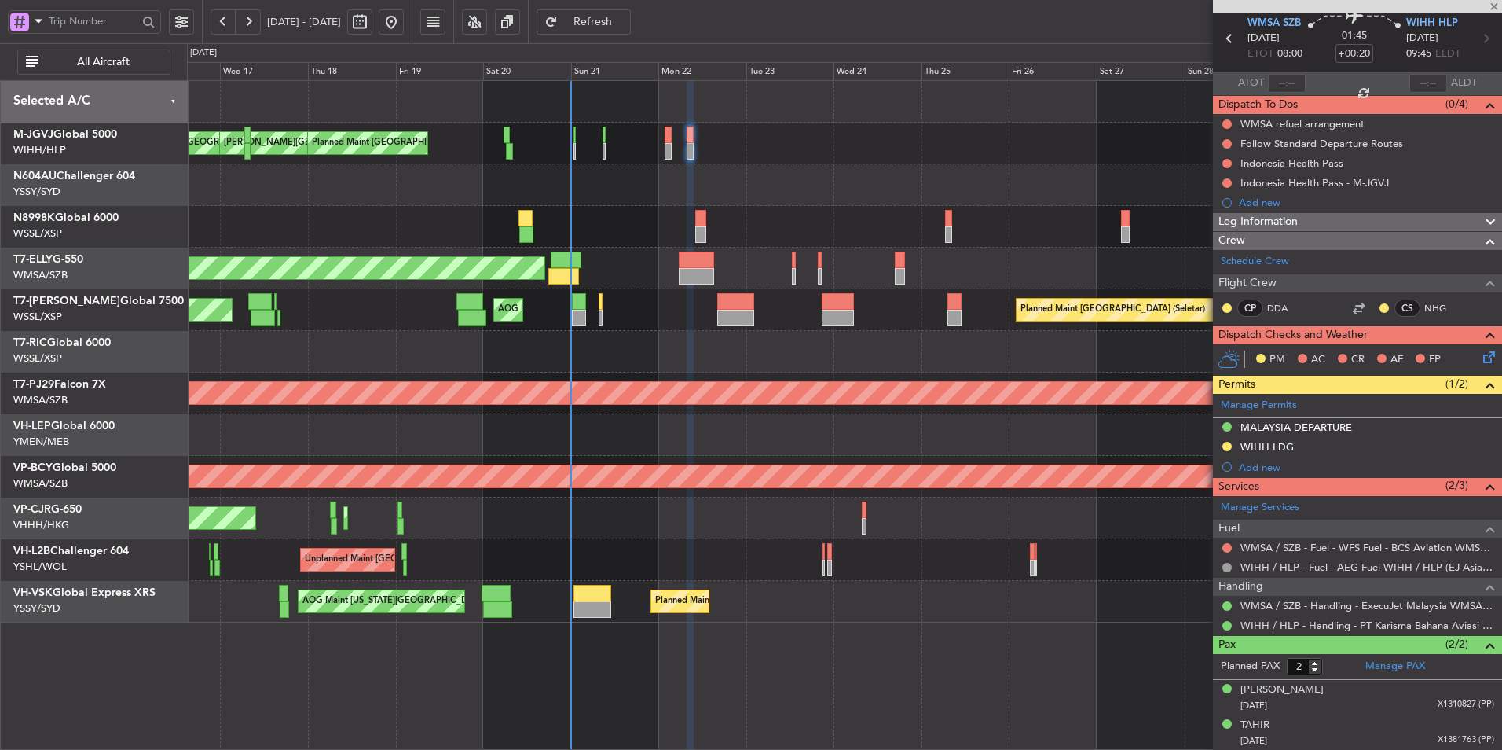
type input "+00:10"
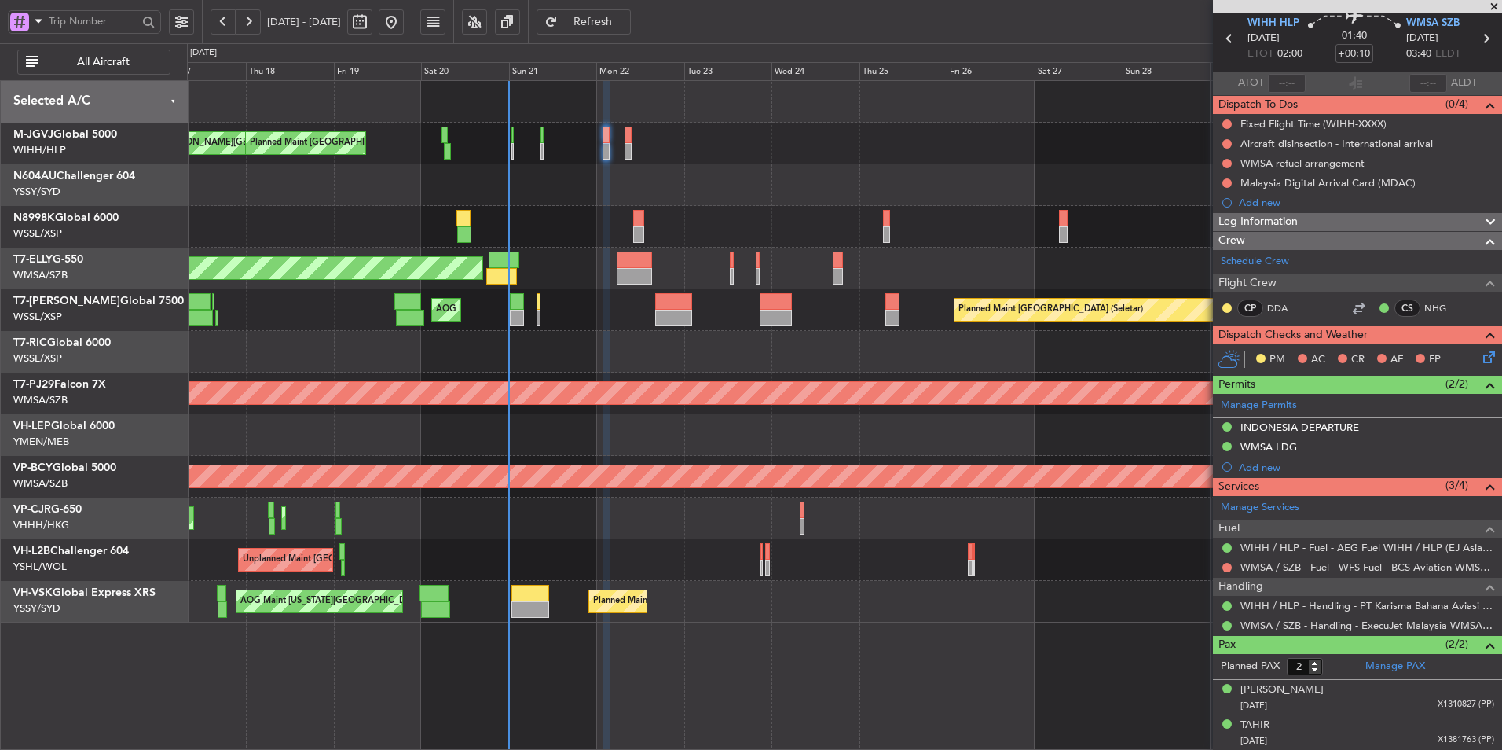
click at [560, 532] on div "Planned Maint Hong Kong (Hong Kong Intl) Planned Maint Hong Kong (Hong Kong Int…" at bounding box center [844, 518] width 1315 height 42
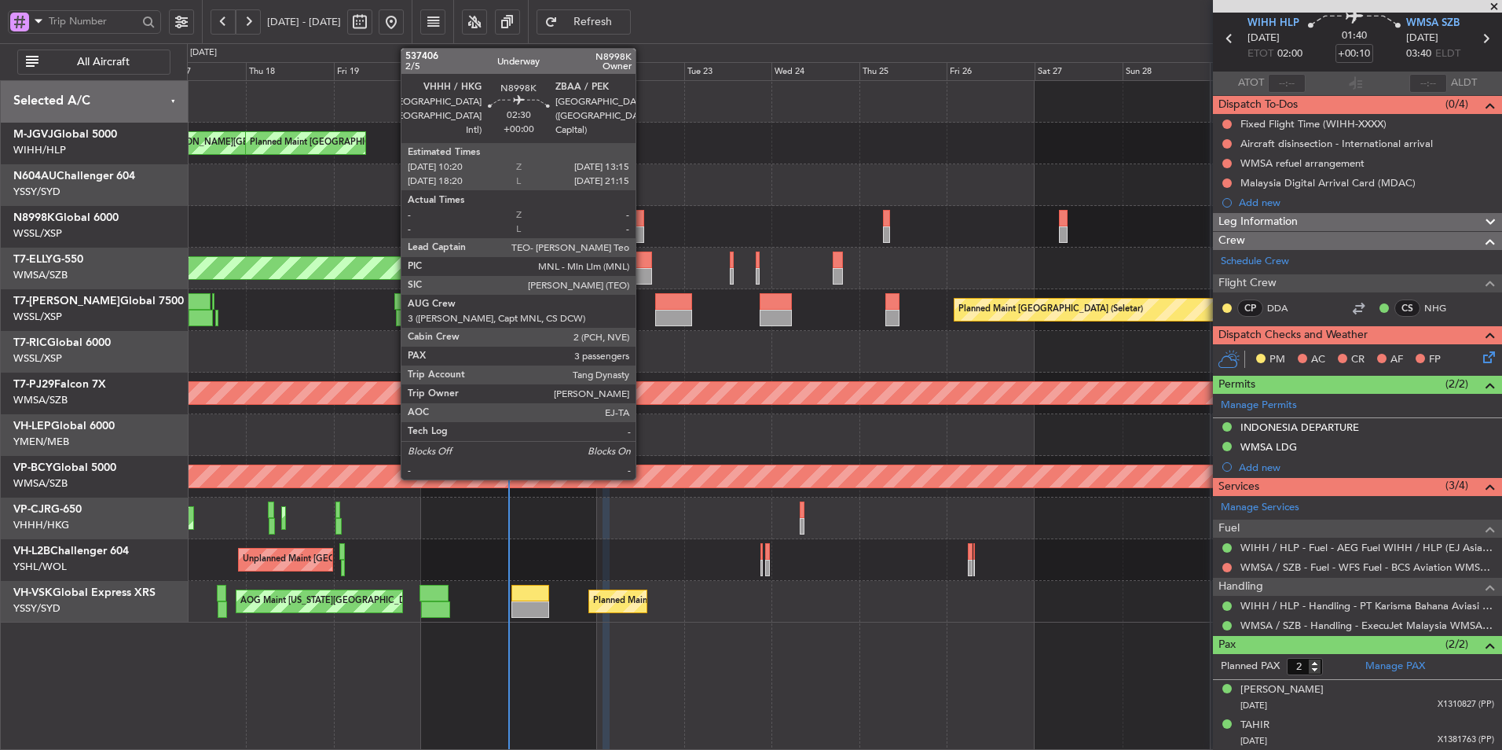
click at [643, 221] on div at bounding box center [638, 218] width 11 height 17
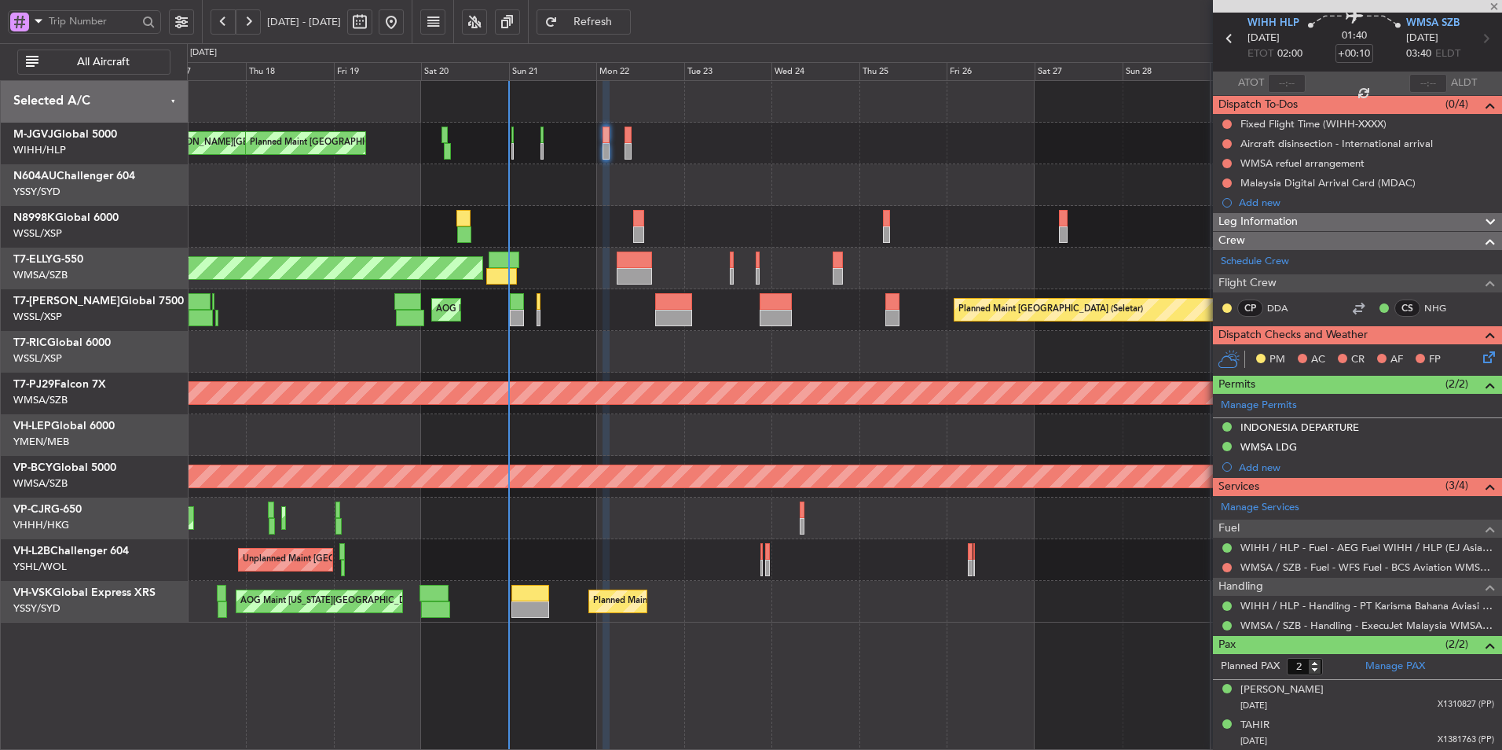
type input "3"
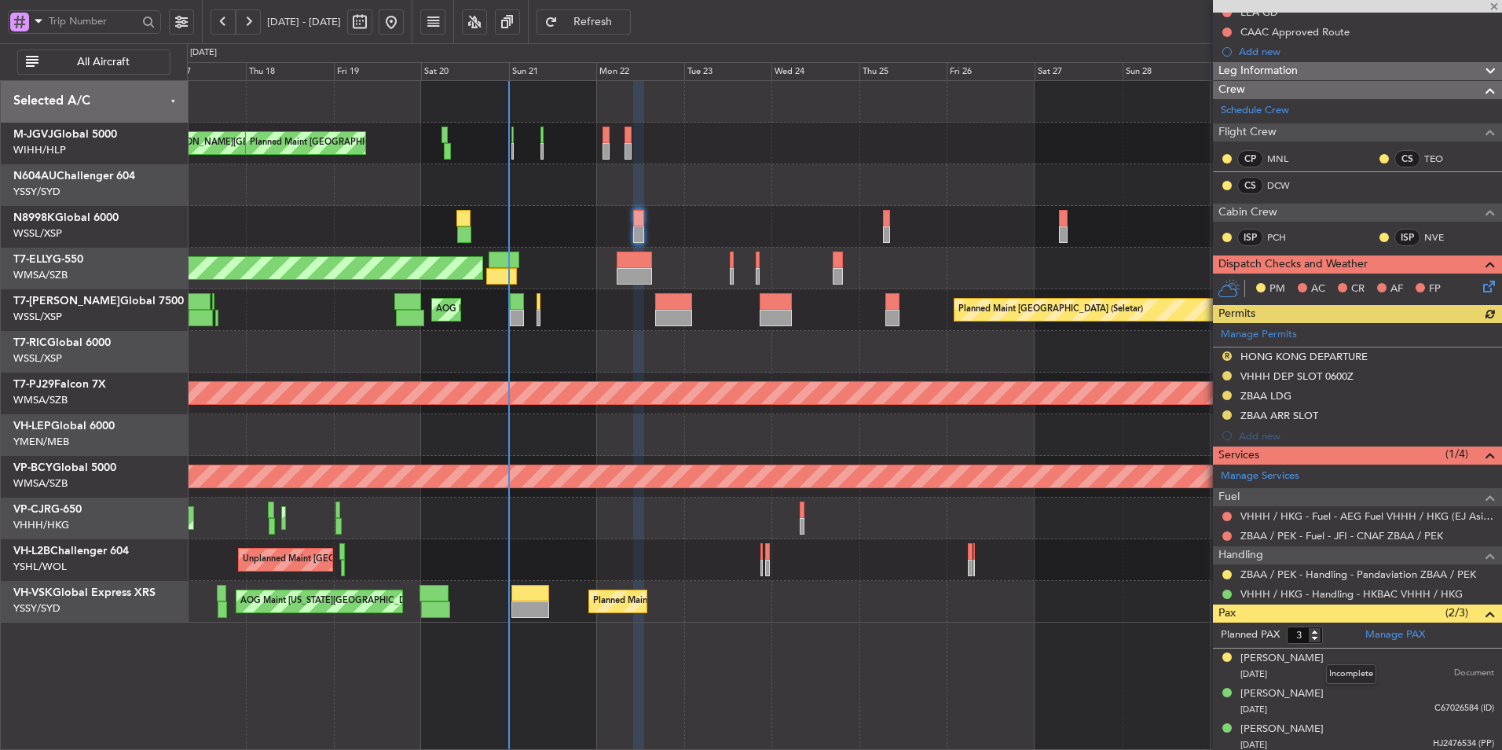
scroll to position [193, 0]
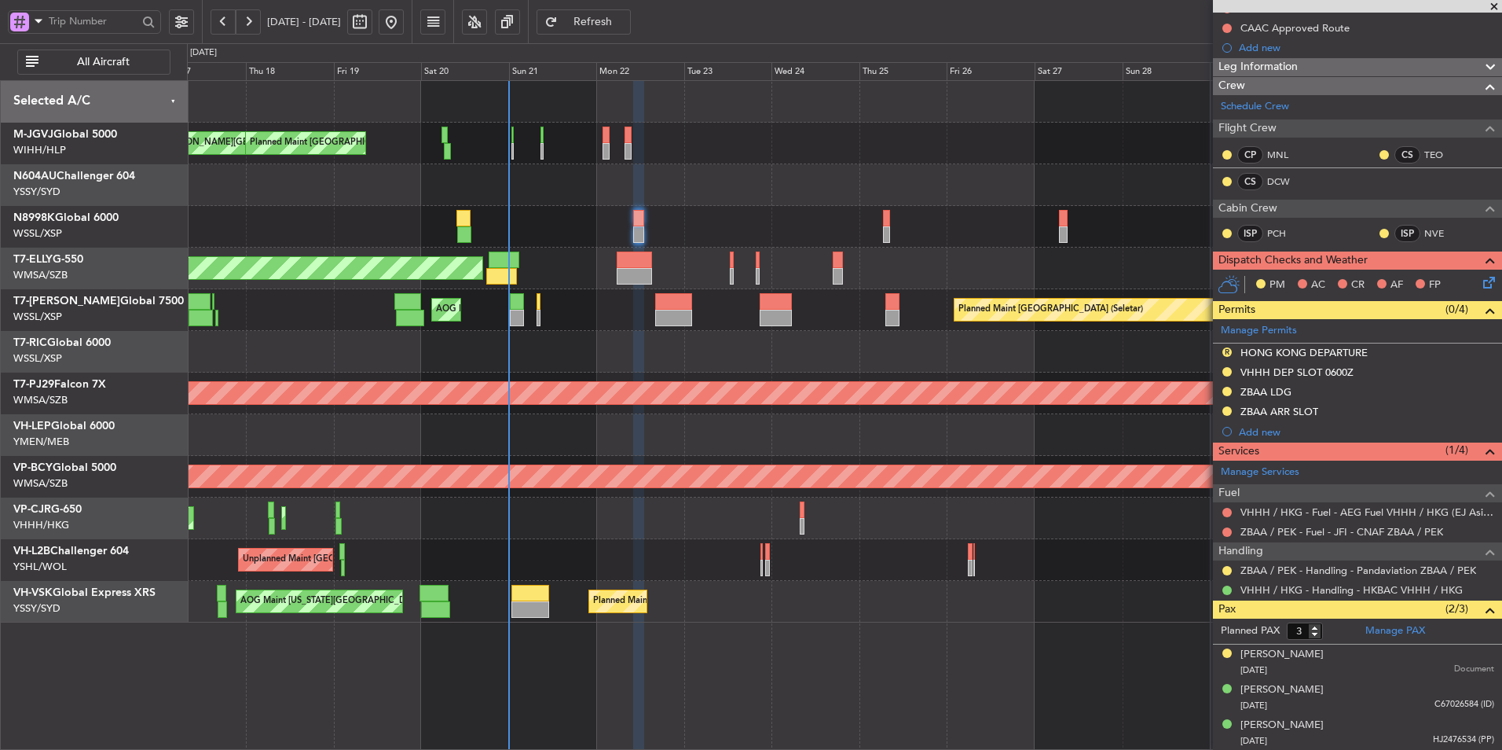
click at [631, 31] on button "Refresh" at bounding box center [584, 21] width 94 height 25
click at [1359, 512] on link "VHHH / HKG - Fuel - AEG Fuel VHHH / HKG (EJ Asia Only)" at bounding box center [1368, 511] width 254 height 13
click at [1340, 515] on link "VHHH / HKG - Fuel - AEG Fuel VHHH / HKG (EJ Asia Only)" at bounding box center [1368, 511] width 254 height 13
click at [631, 32] on button "Refresh" at bounding box center [584, 21] width 94 height 25
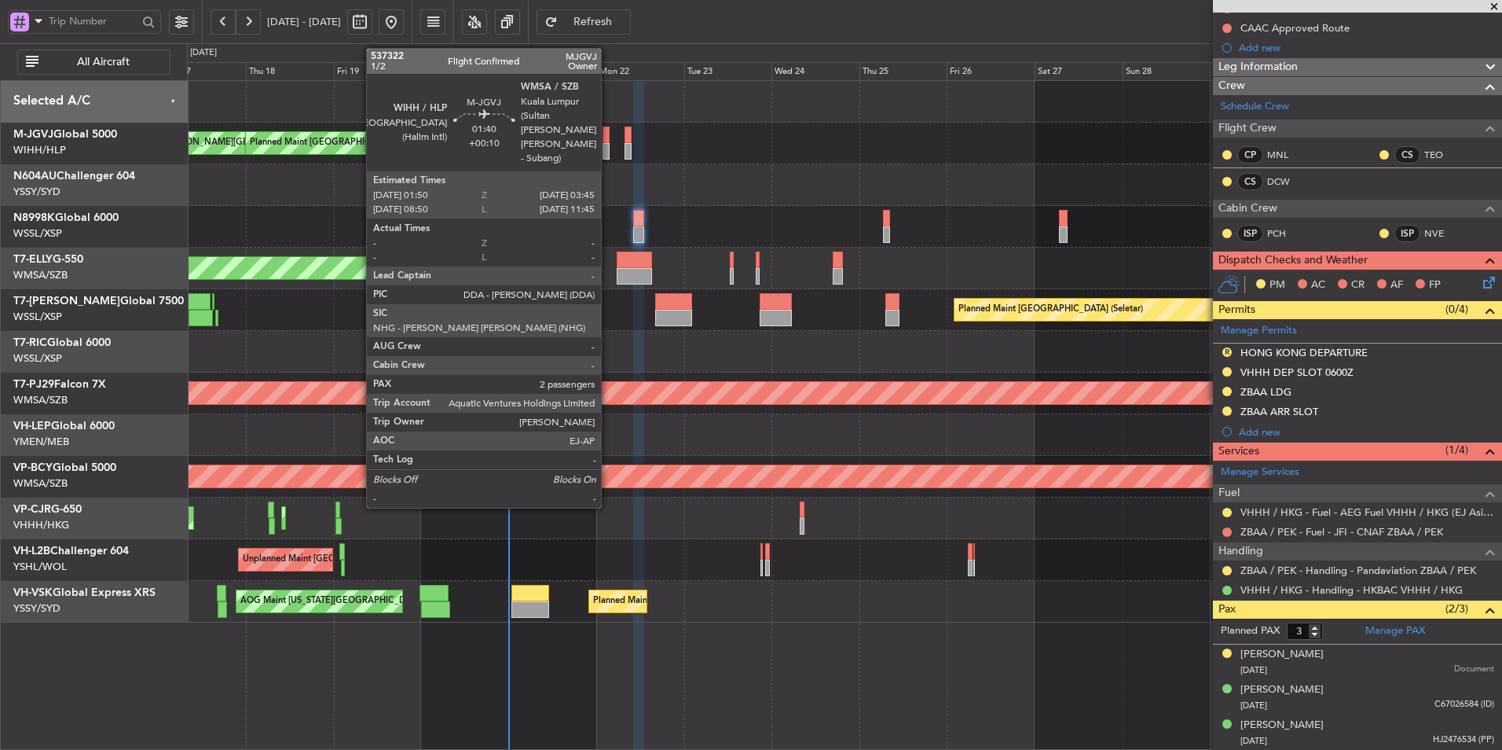
click at [608, 143] on div at bounding box center [606, 151] width 7 height 17
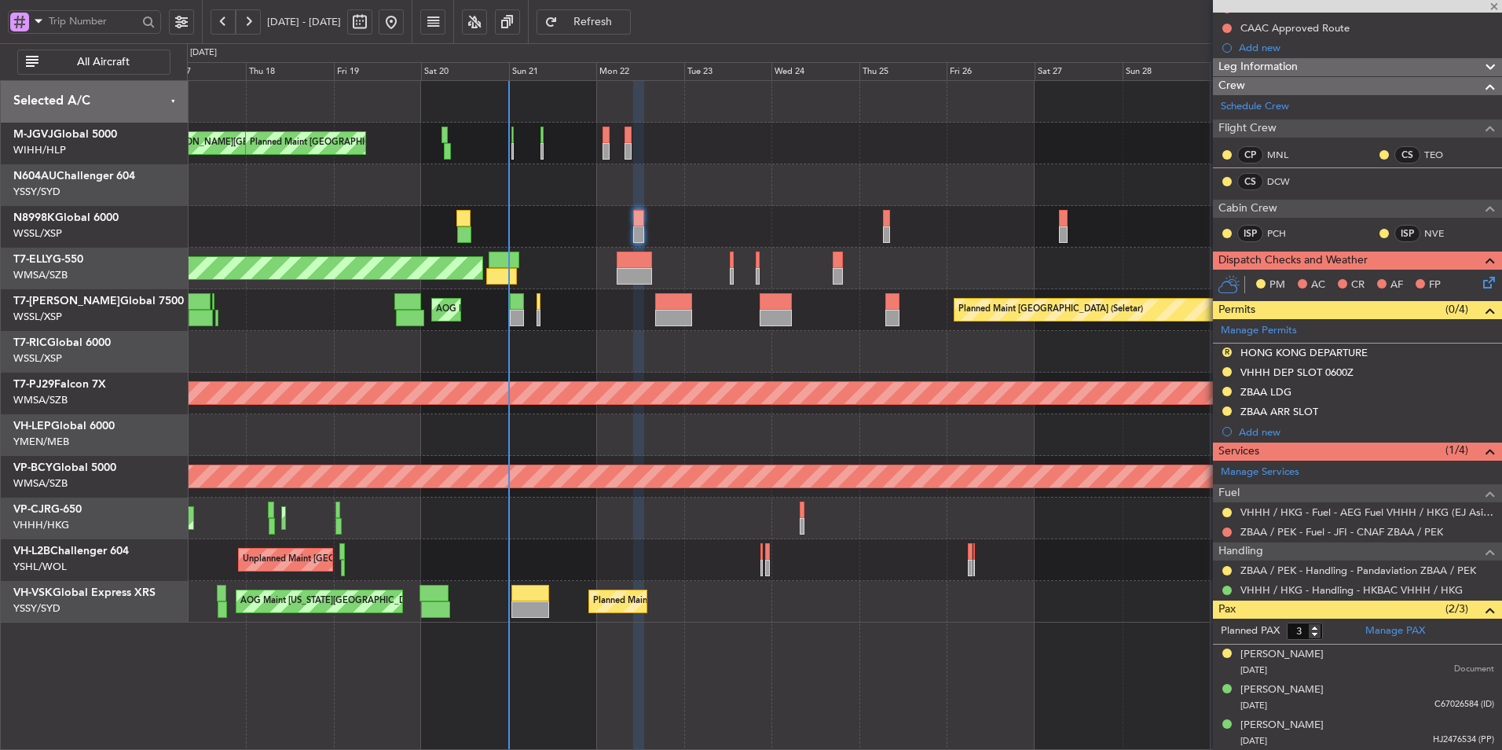
type input "+00:10"
type input "2"
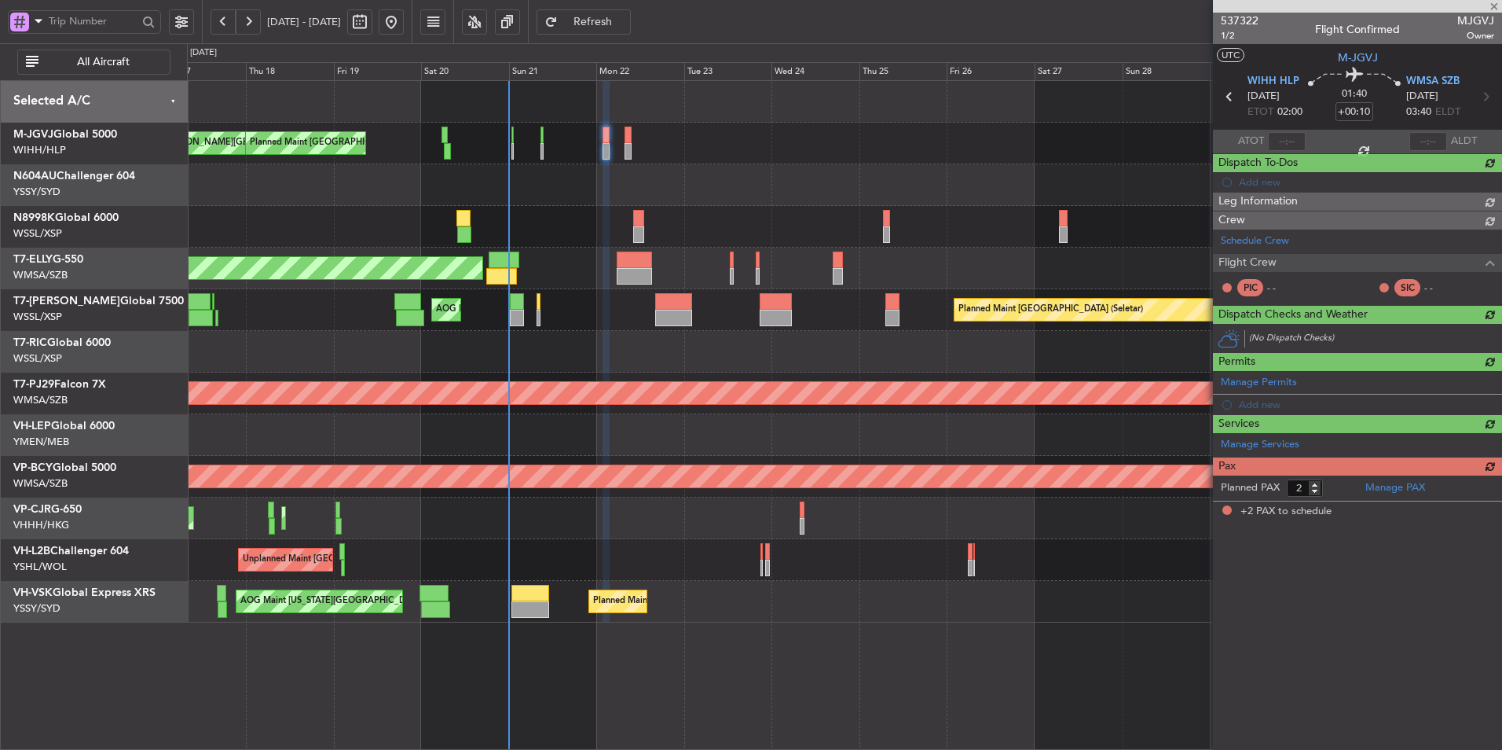
scroll to position [0, 0]
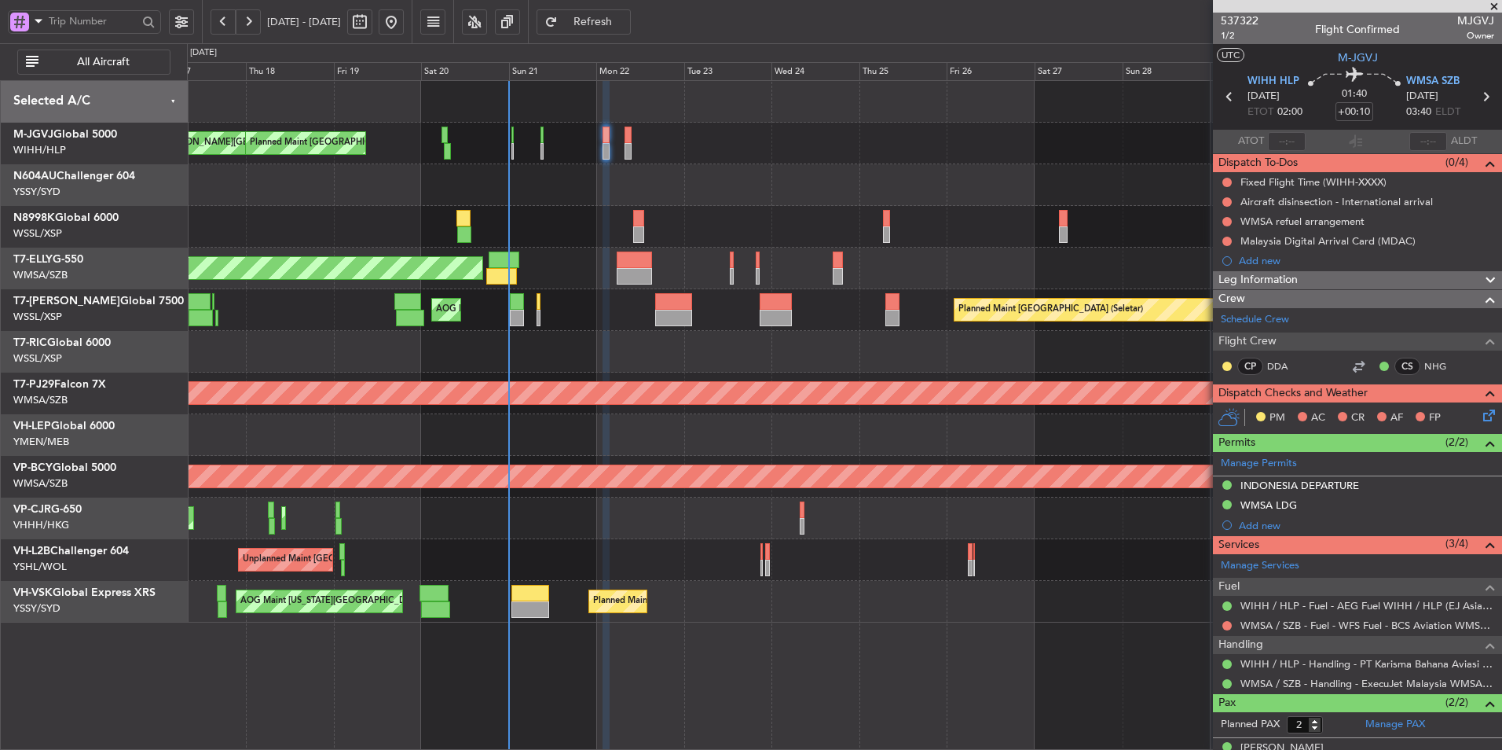
click at [631, 28] on button "Refresh" at bounding box center [584, 21] width 94 height 25
click at [1382, 627] on link "WMSA / SZB - Fuel - WFS Fuel - BCS Aviation WMSA / SZB (EJ Asia Only)" at bounding box center [1368, 624] width 254 height 13
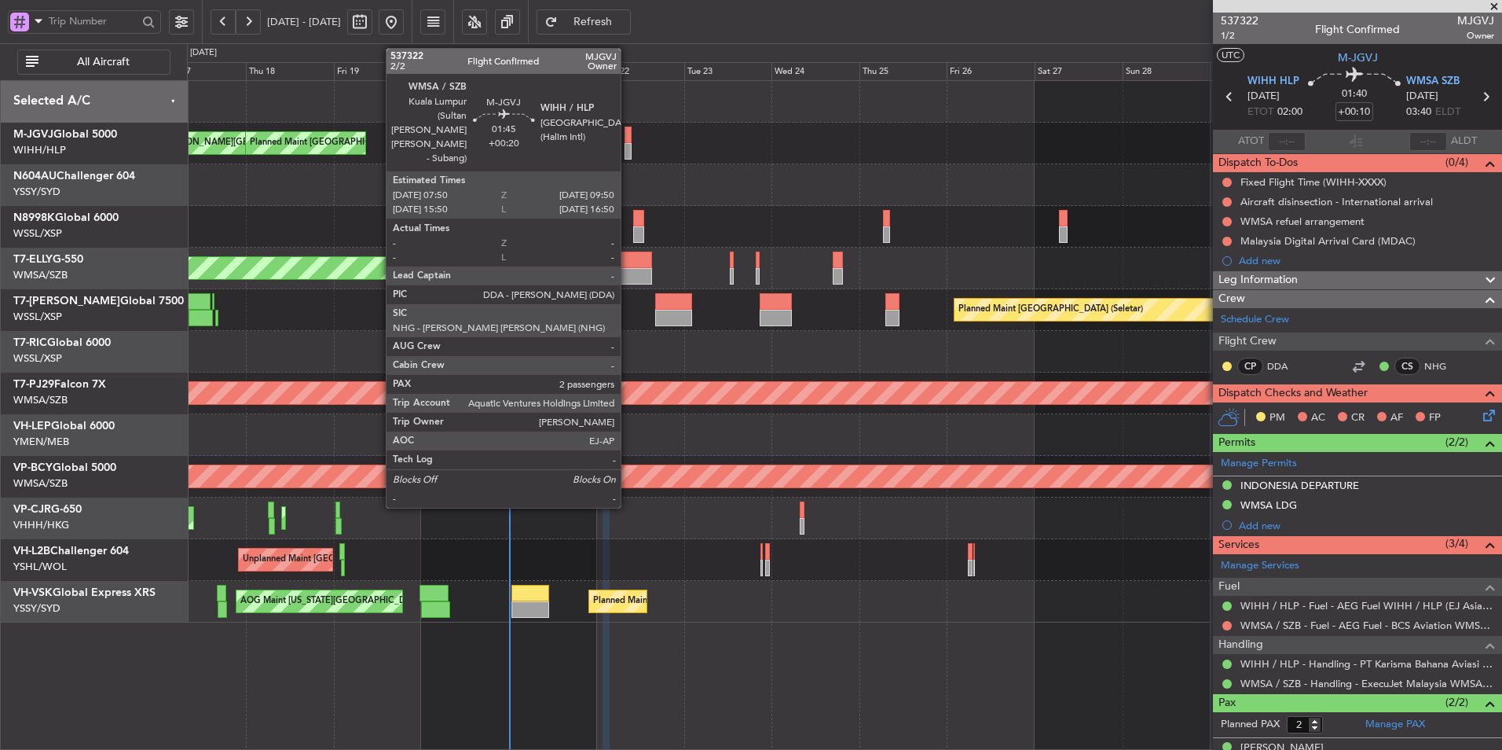
click at [628, 149] on div at bounding box center [629, 151] width 8 height 17
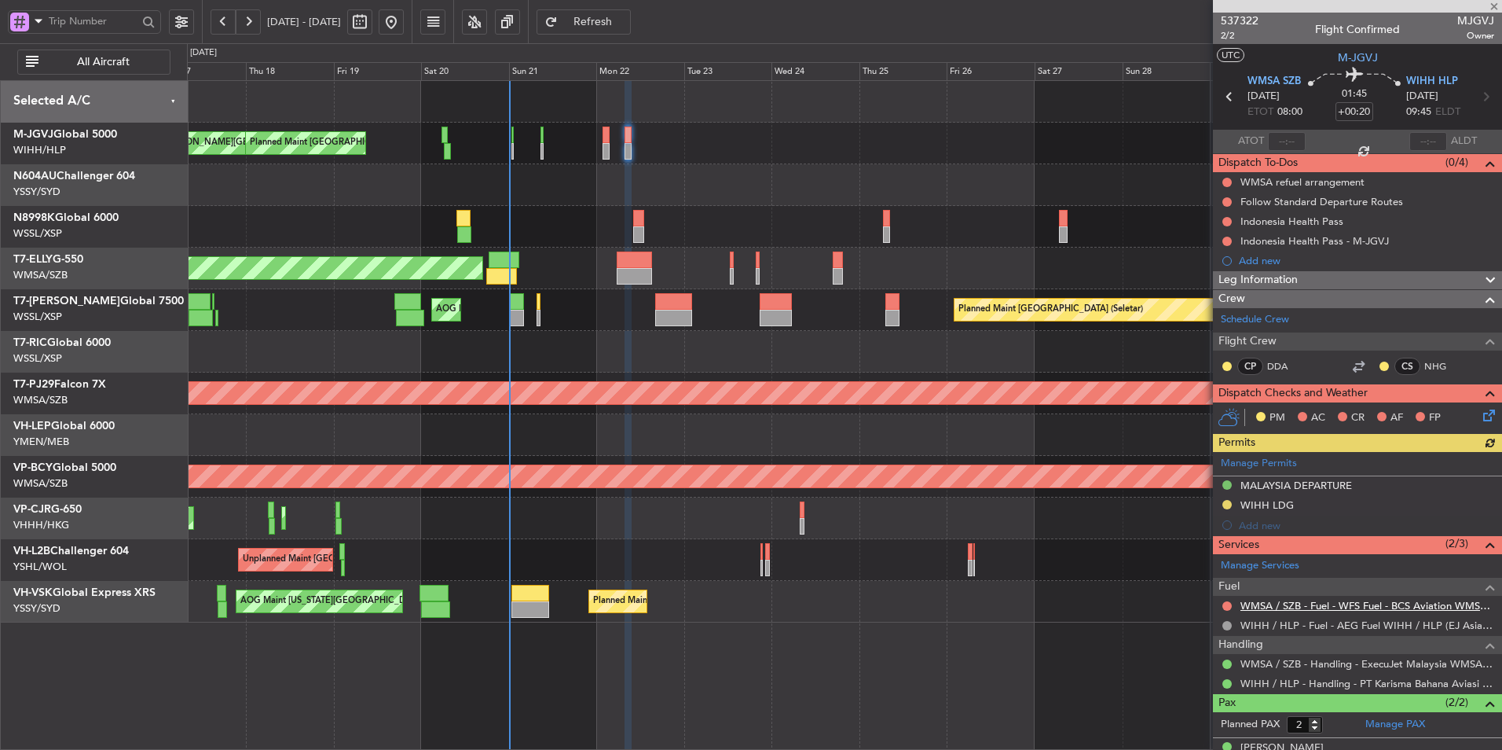
click at [1399, 610] on link "WMSA / SZB - Fuel - WFS Fuel - BCS Aviation WMSA / SZB (EJ Asia Only)" at bounding box center [1368, 605] width 254 height 13
click at [625, 17] on span "Refresh" at bounding box center [593, 22] width 64 height 11
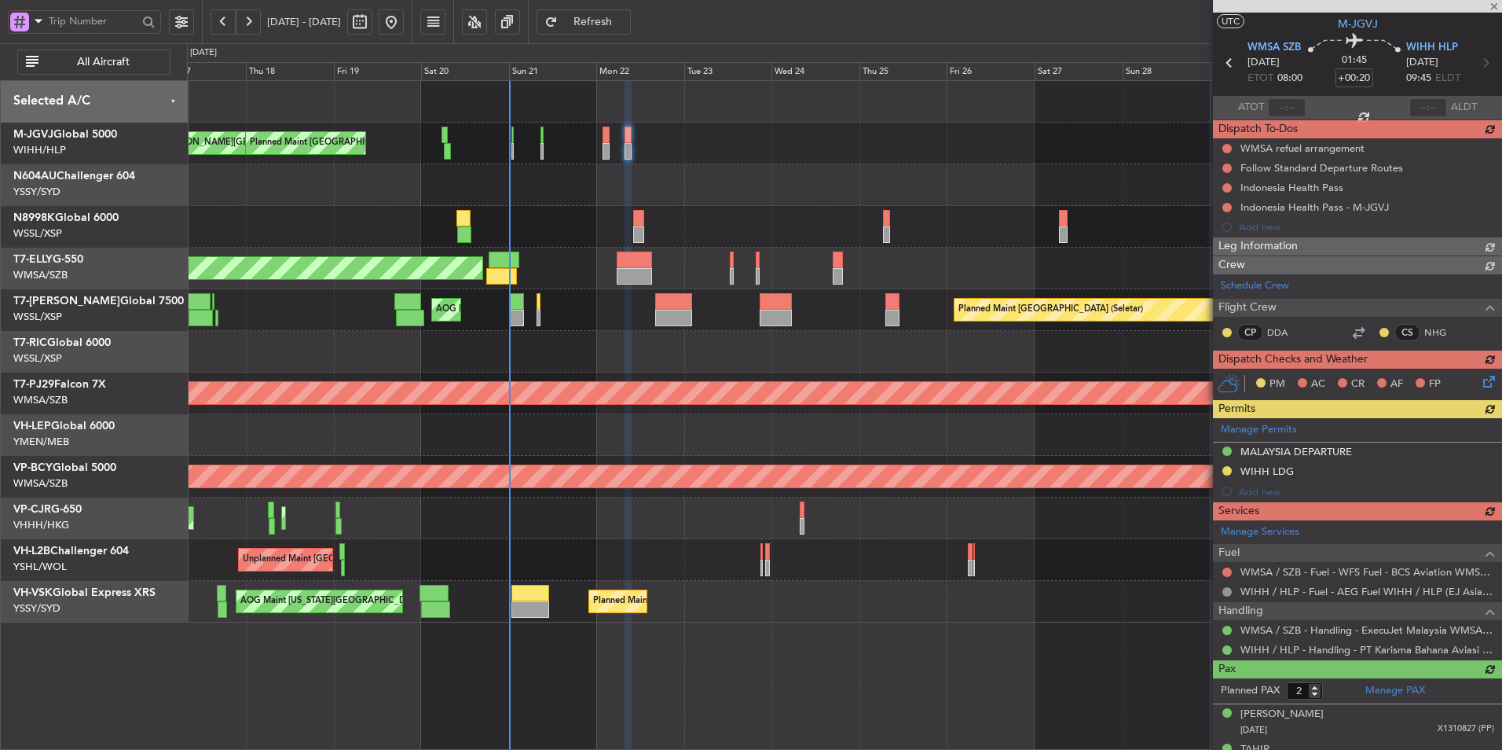
scroll to position [58, 0]
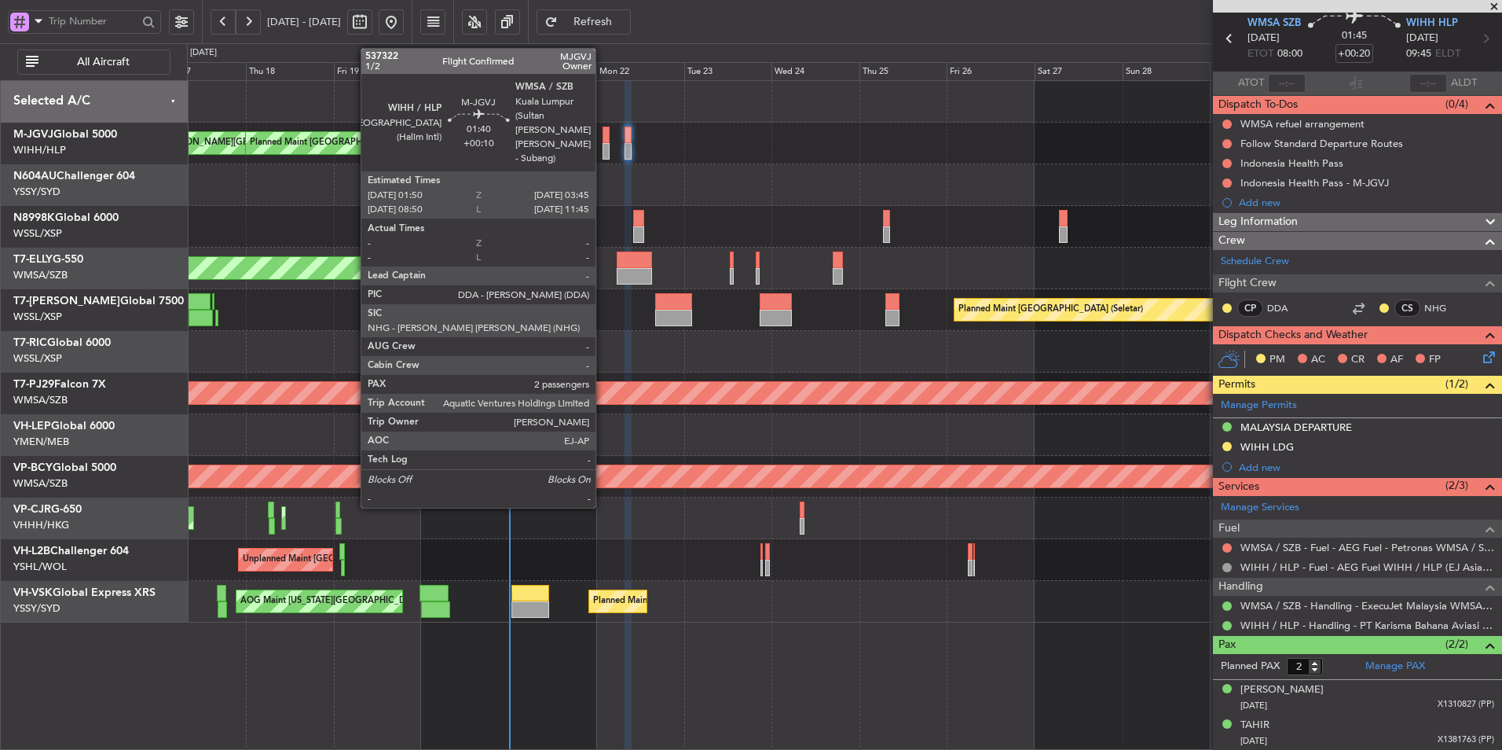
click at [603, 140] on div at bounding box center [606, 135] width 7 height 17
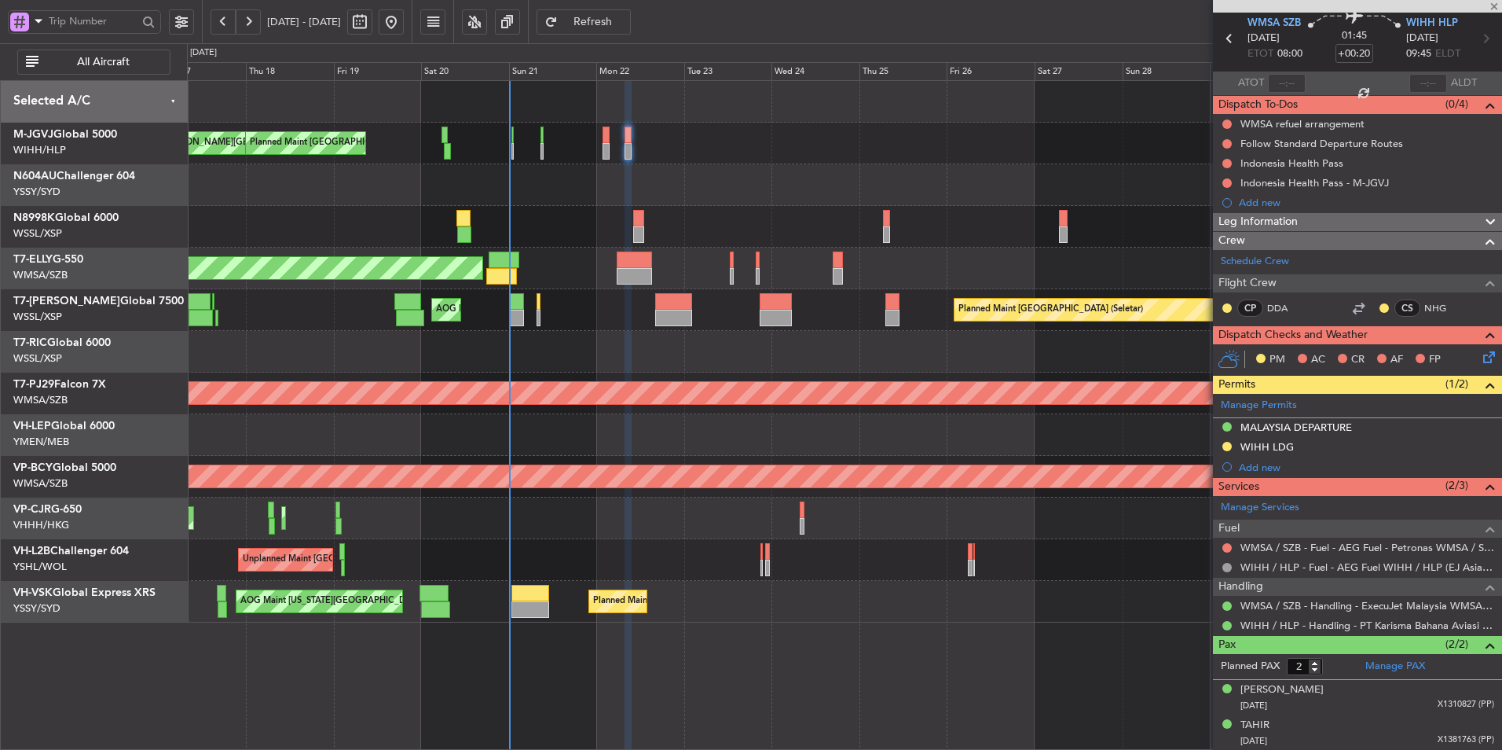
type input "+00:10"
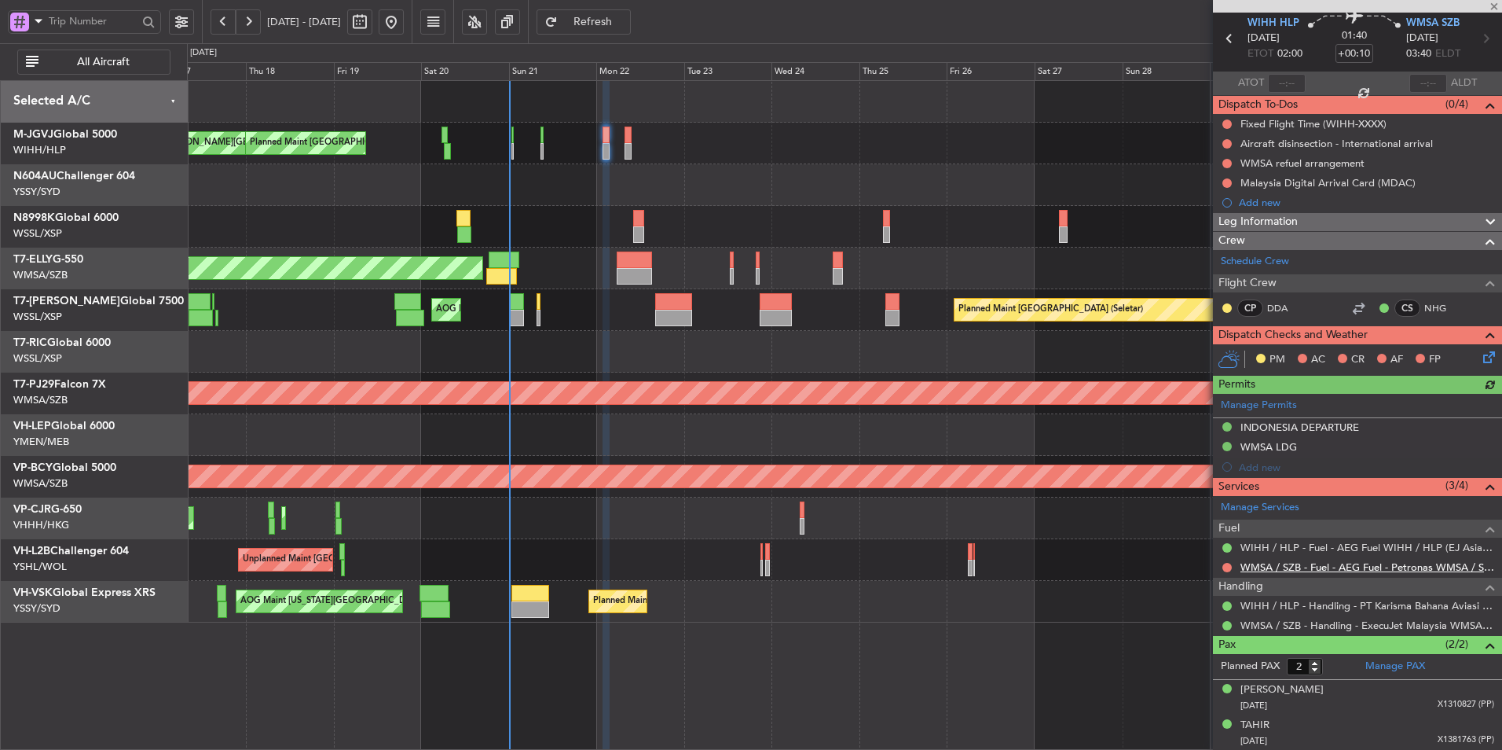
click at [1347, 567] on link "WMSA / SZB - Fuel - AEG Fuel - Petronas WMSA / SZB (EJ Asia Only)" at bounding box center [1368, 566] width 254 height 13
click at [566, 188] on div at bounding box center [844, 185] width 1315 height 42
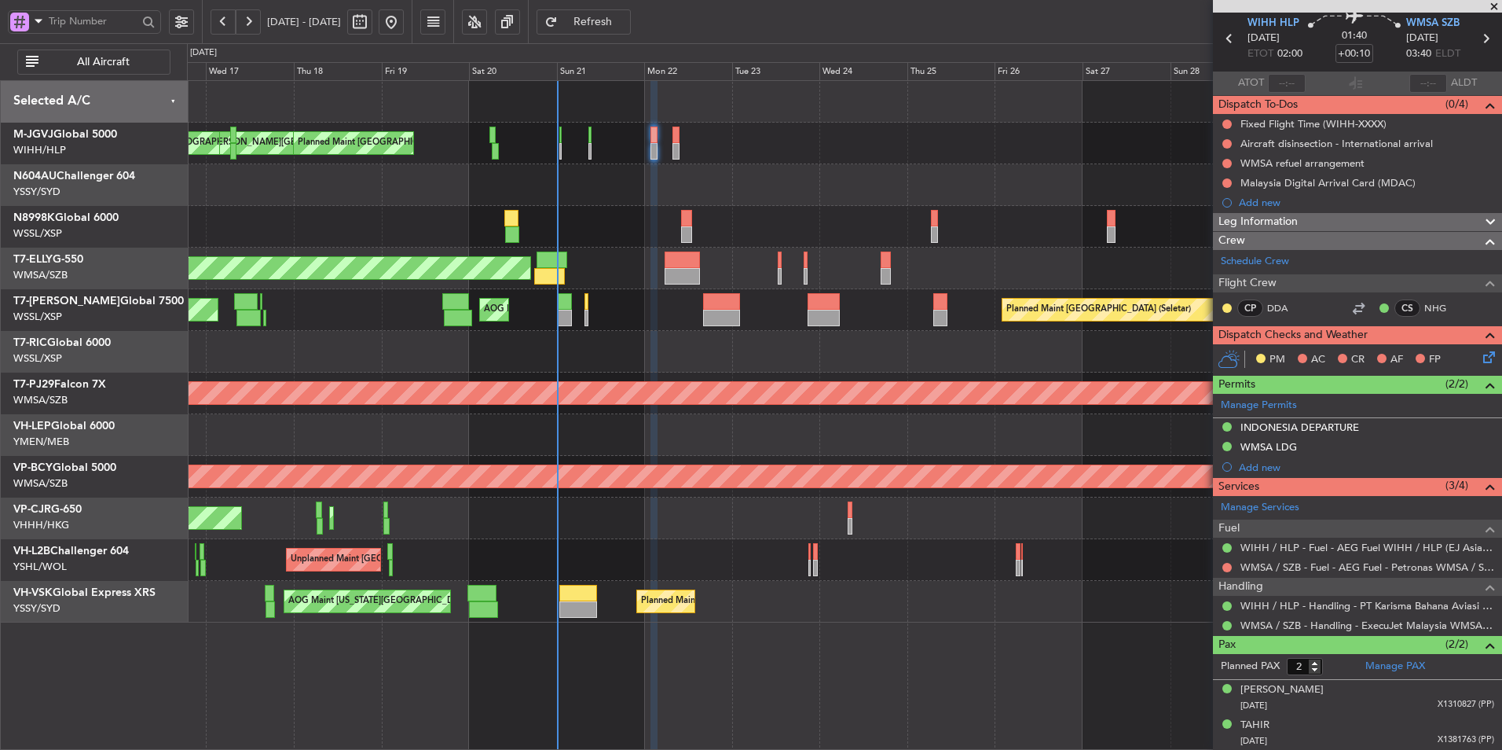
click at [696, 211] on div at bounding box center [844, 227] width 1315 height 42
click at [695, 213] on div at bounding box center [844, 227] width 1315 height 42
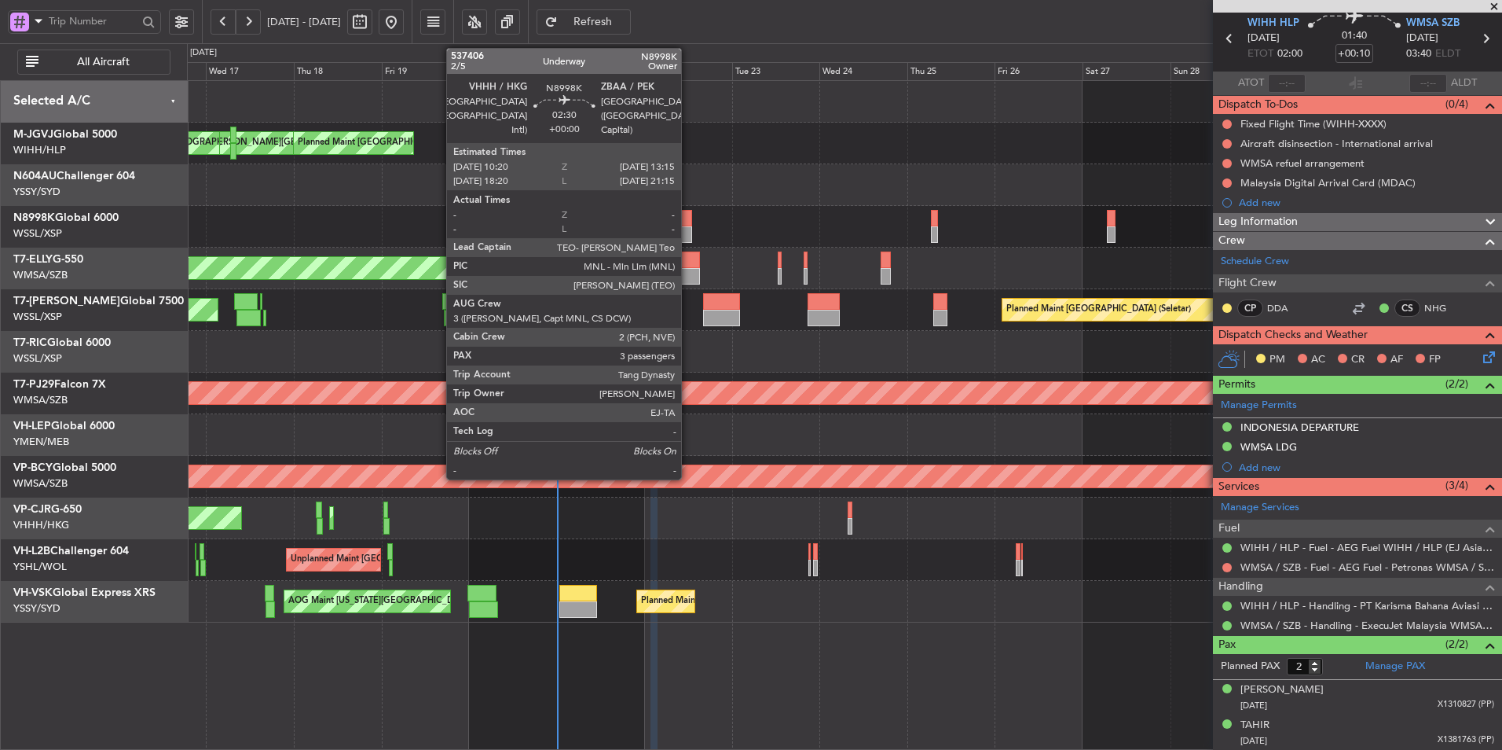
click at [688, 218] on div at bounding box center [686, 218] width 11 height 17
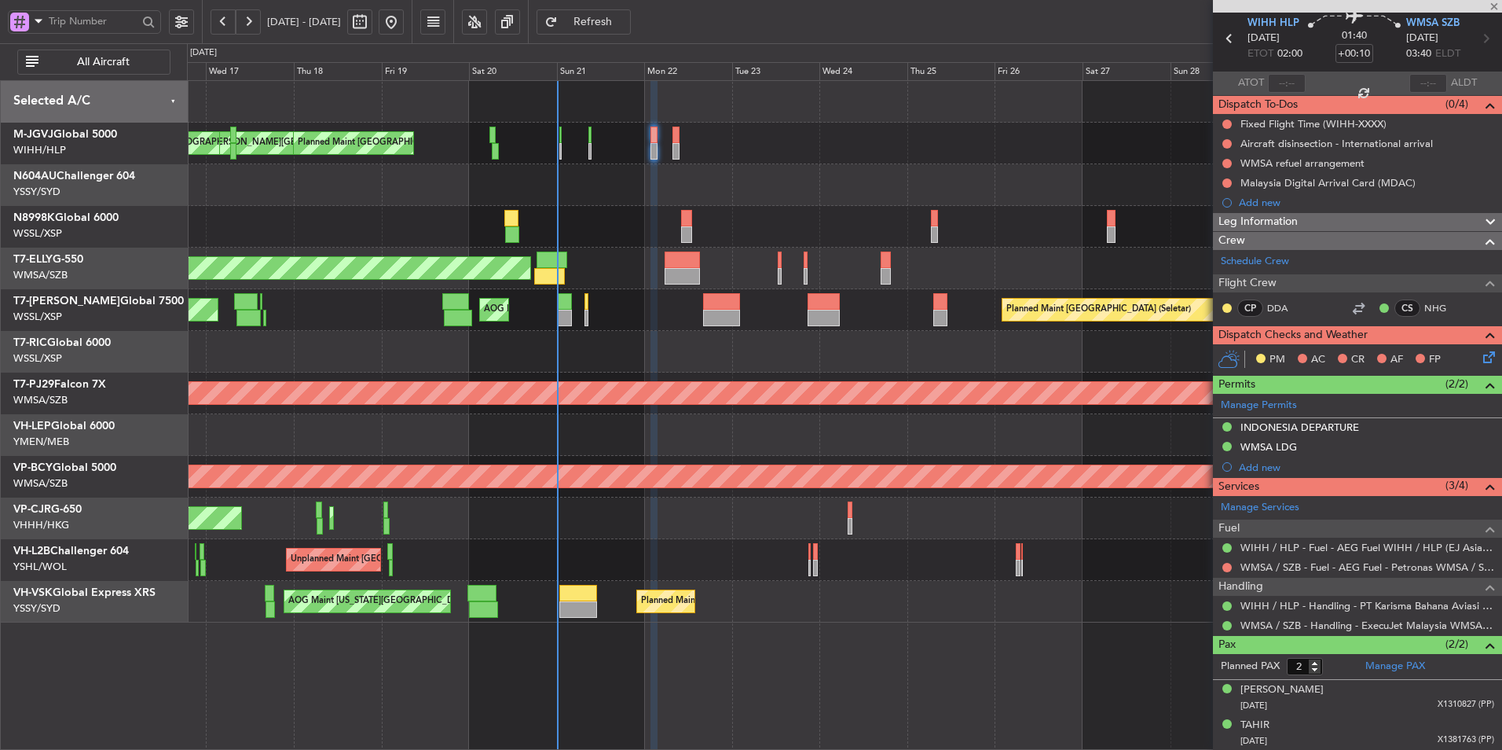
type input "3"
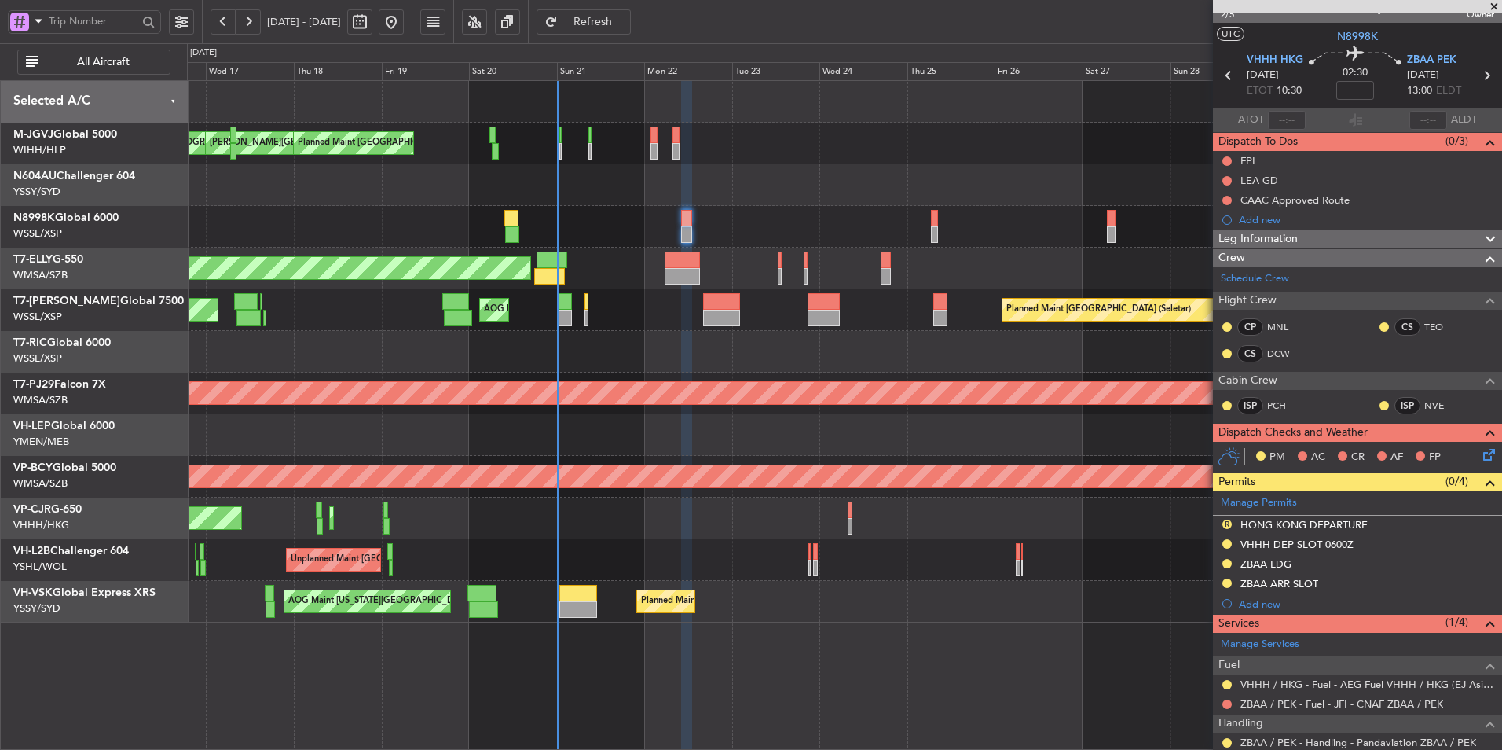
scroll to position [0, 0]
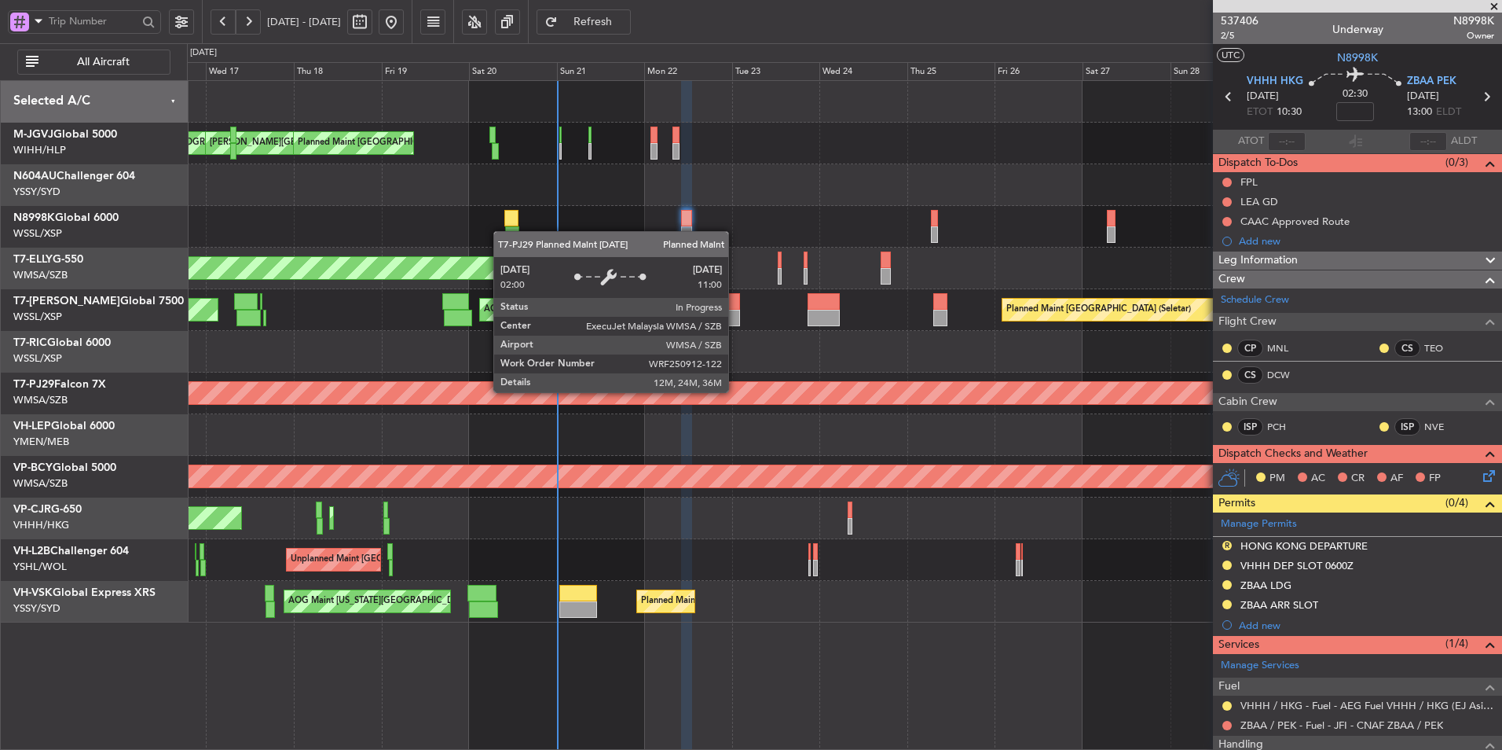
click at [763, 391] on div "Planned Maint [GEOGRAPHIC_DATA] (Sultan [PERSON_NAME] [PERSON_NAME] - Subang)" at bounding box center [930, 393] width 2311 height 22
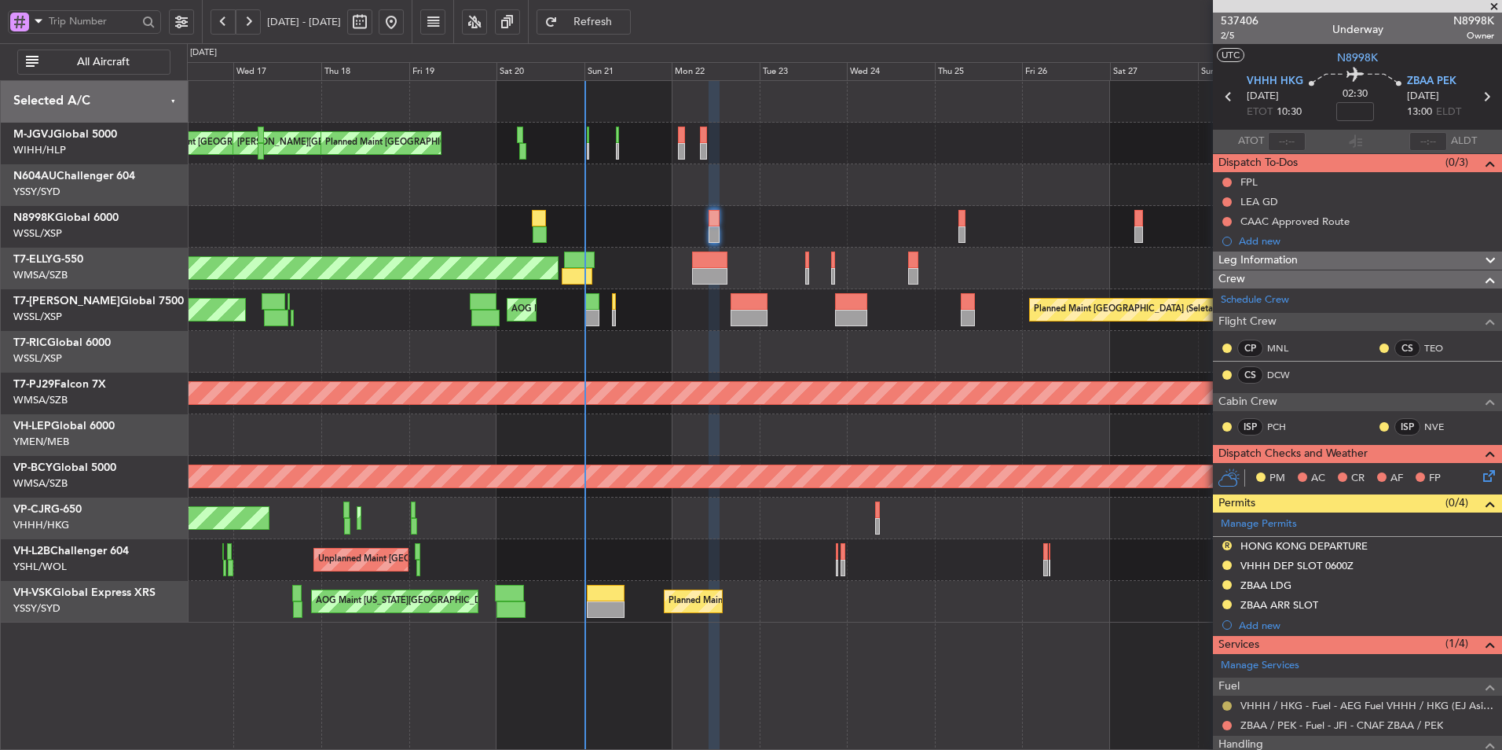
click at [1230, 705] on button at bounding box center [1227, 705] width 9 height 9
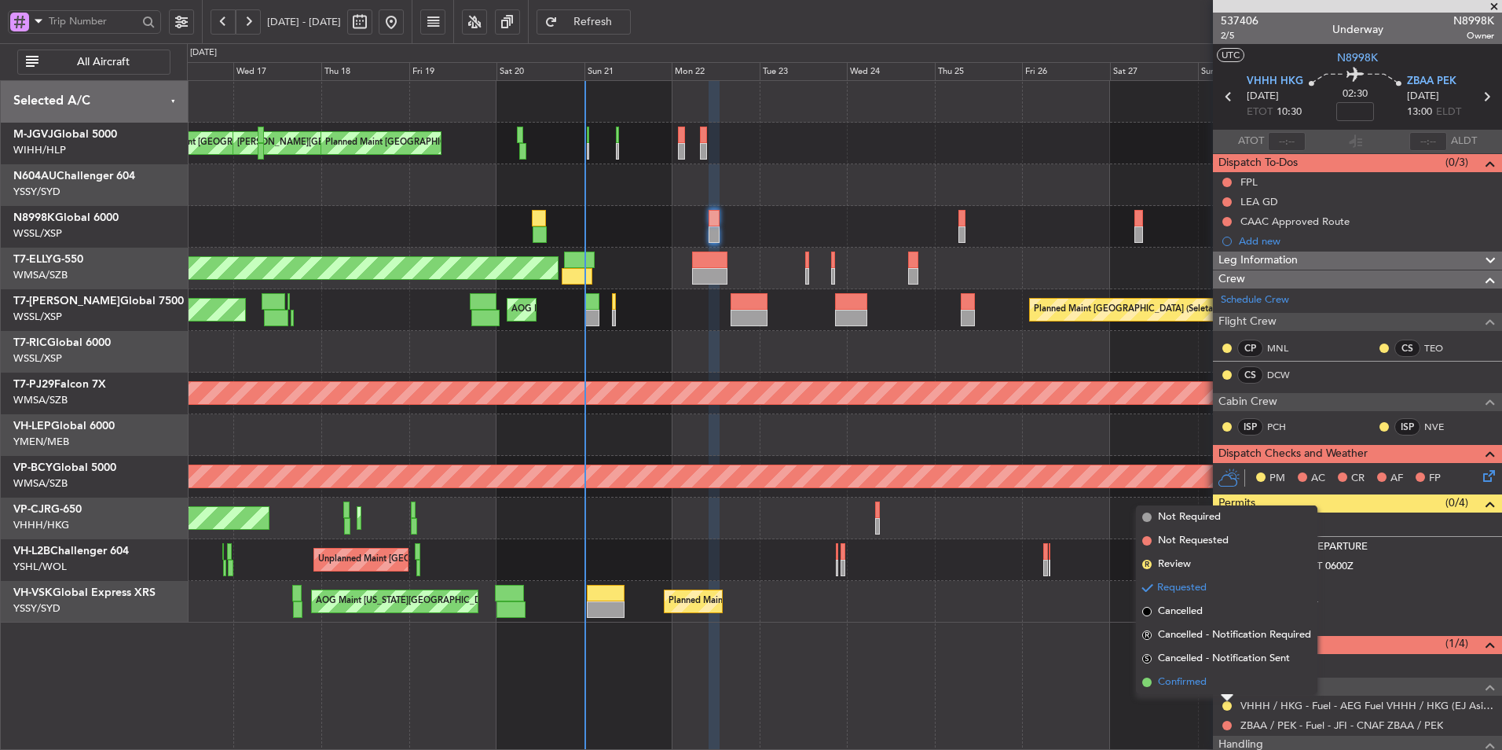
click at [1197, 686] on span "Confirmed" at bounding box center [1182, 682] width 49 height 16
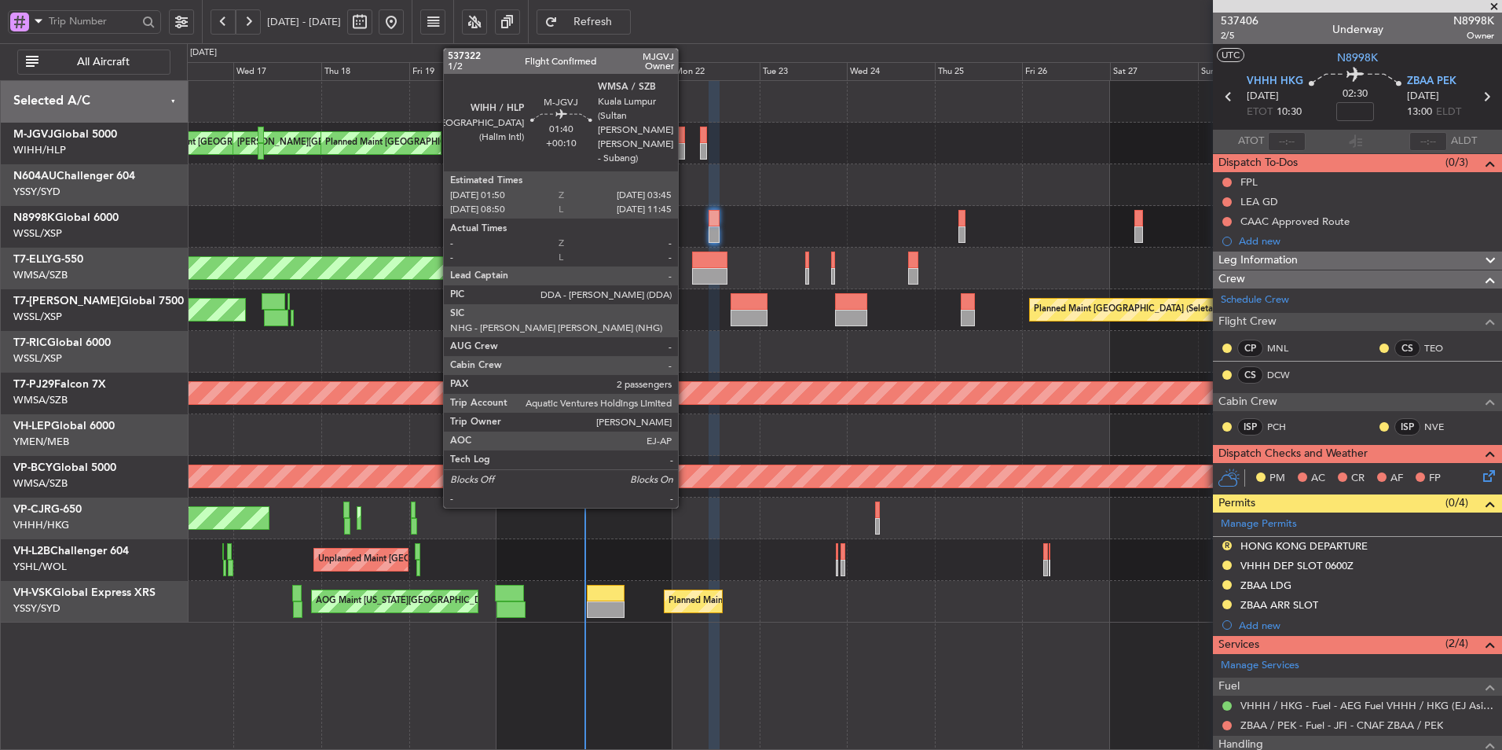
click at [687, 146] on div "MEL Jakarta (Halim Intl) MEL Jakarta (Halim Intl) AOG Maint Jakarta (Halim Intl…" at bounding box center [844, 144] width 1315 height 42
click at [678, 149] on div at bounding box center [681, 151] width 7 height 17
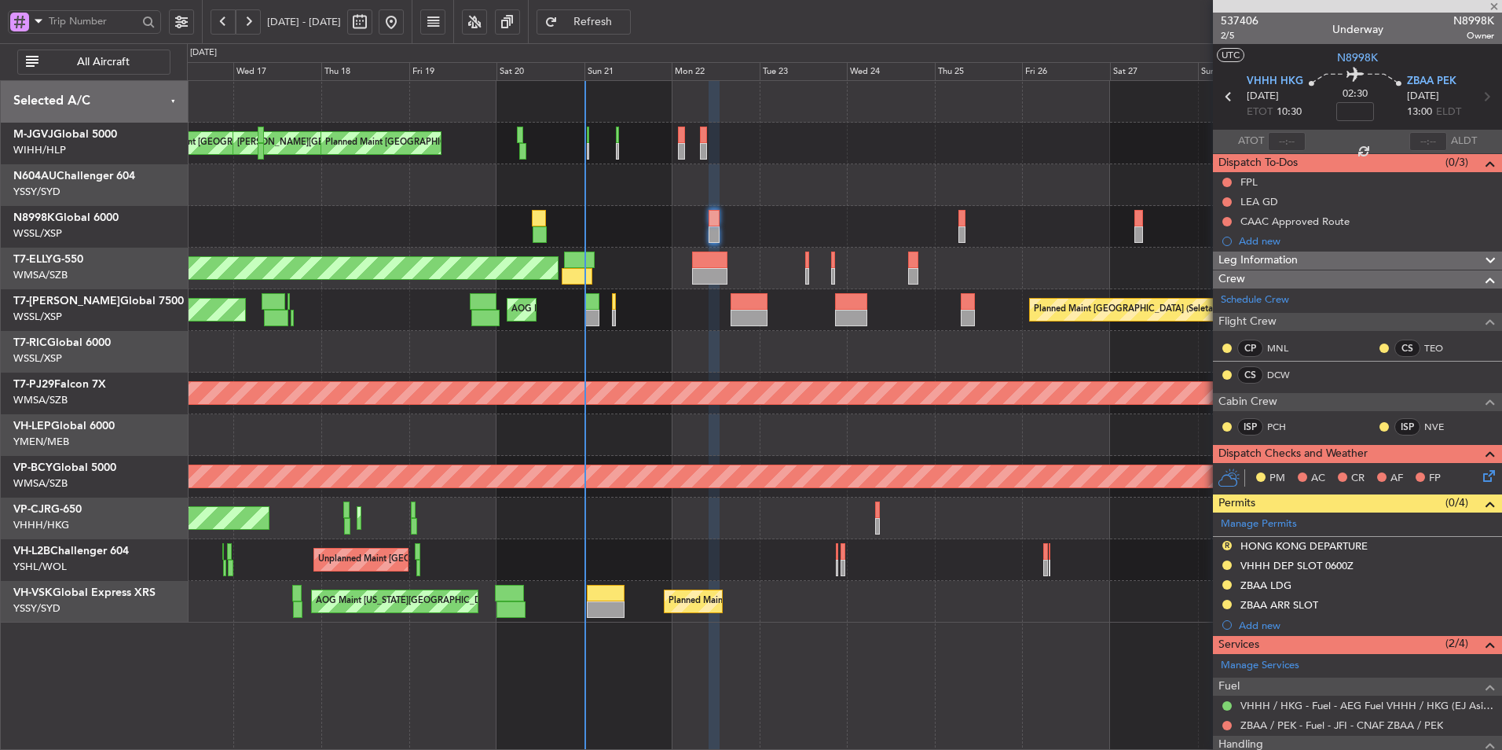
type input "+00:10"
type input "2"
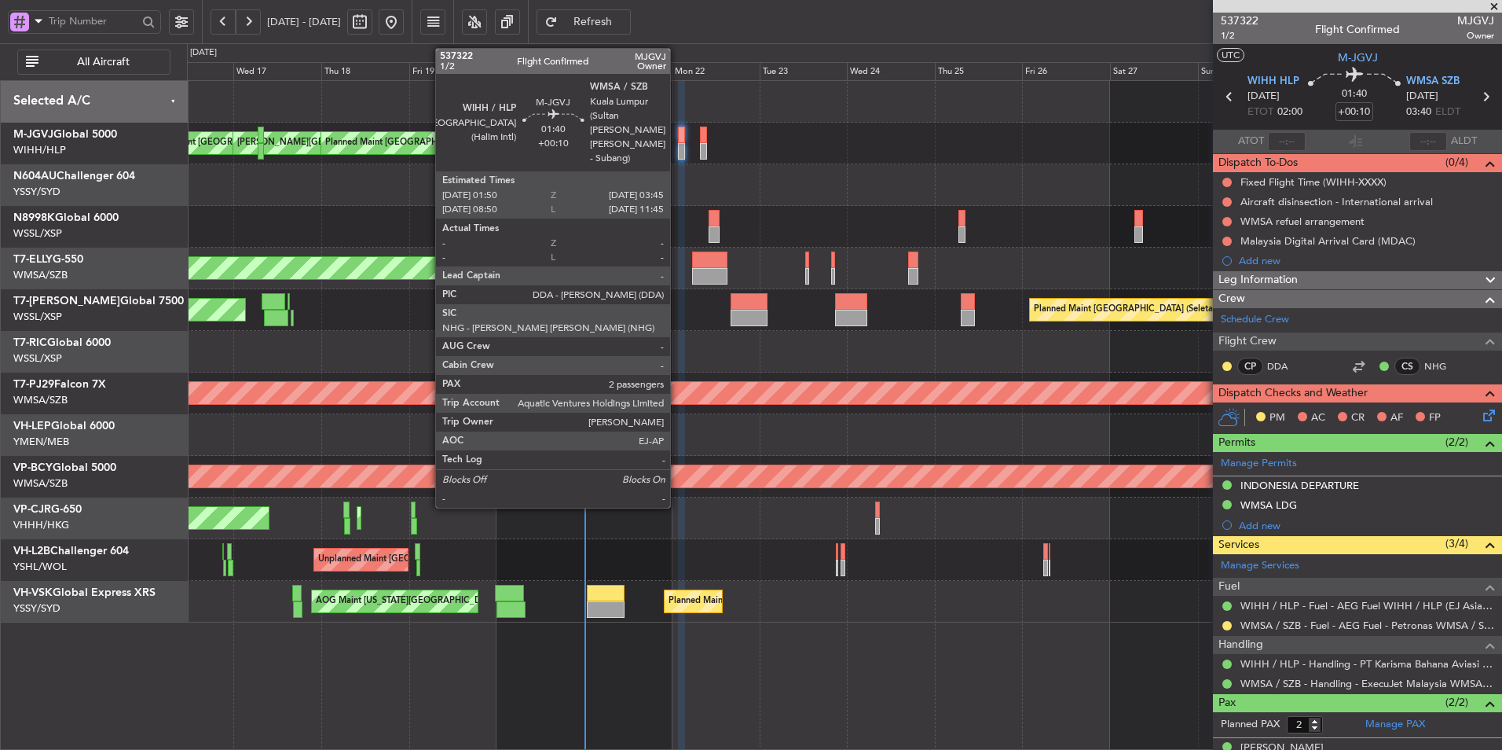
click at [678, 142] on div at bounding box center [681, 135] width 7 height 17
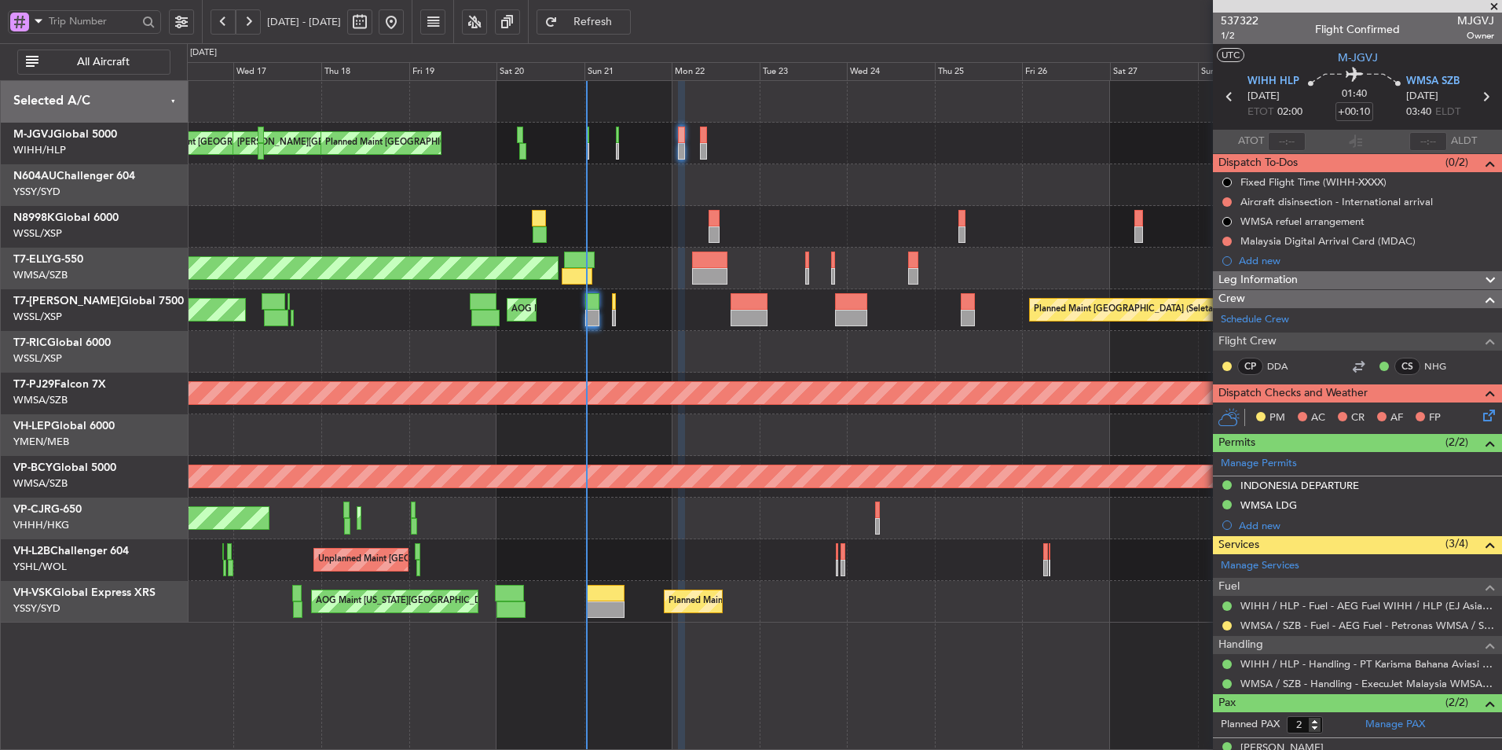
click at [622, 321] on div "Planned Maint Singapore (Seletar) Planned Maint Singapore (Seletar) AOG Maint S…" at bounding box center [844, 310] width 1315 height 42
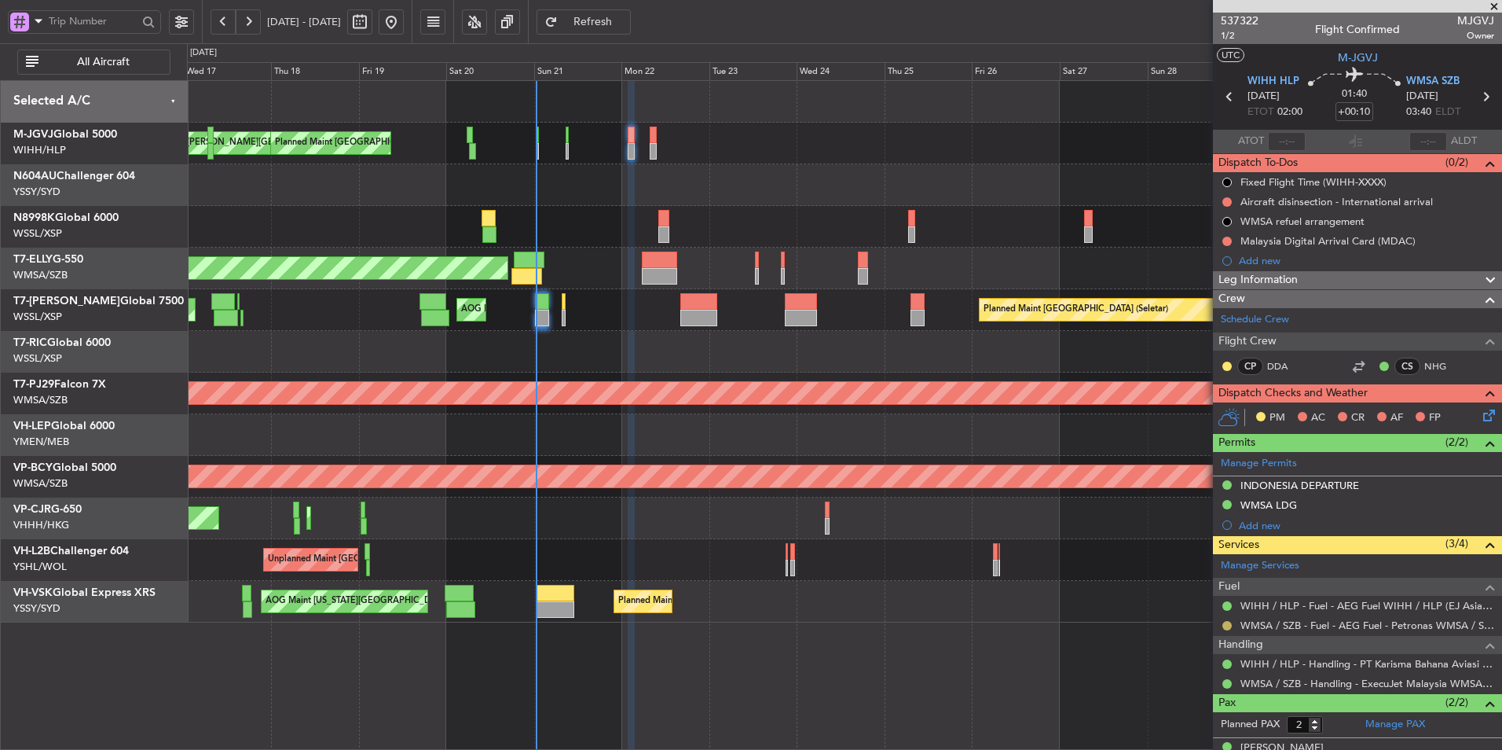
click at [1225, 625] on button at bounding box center [1227, 625] width 9 height 9
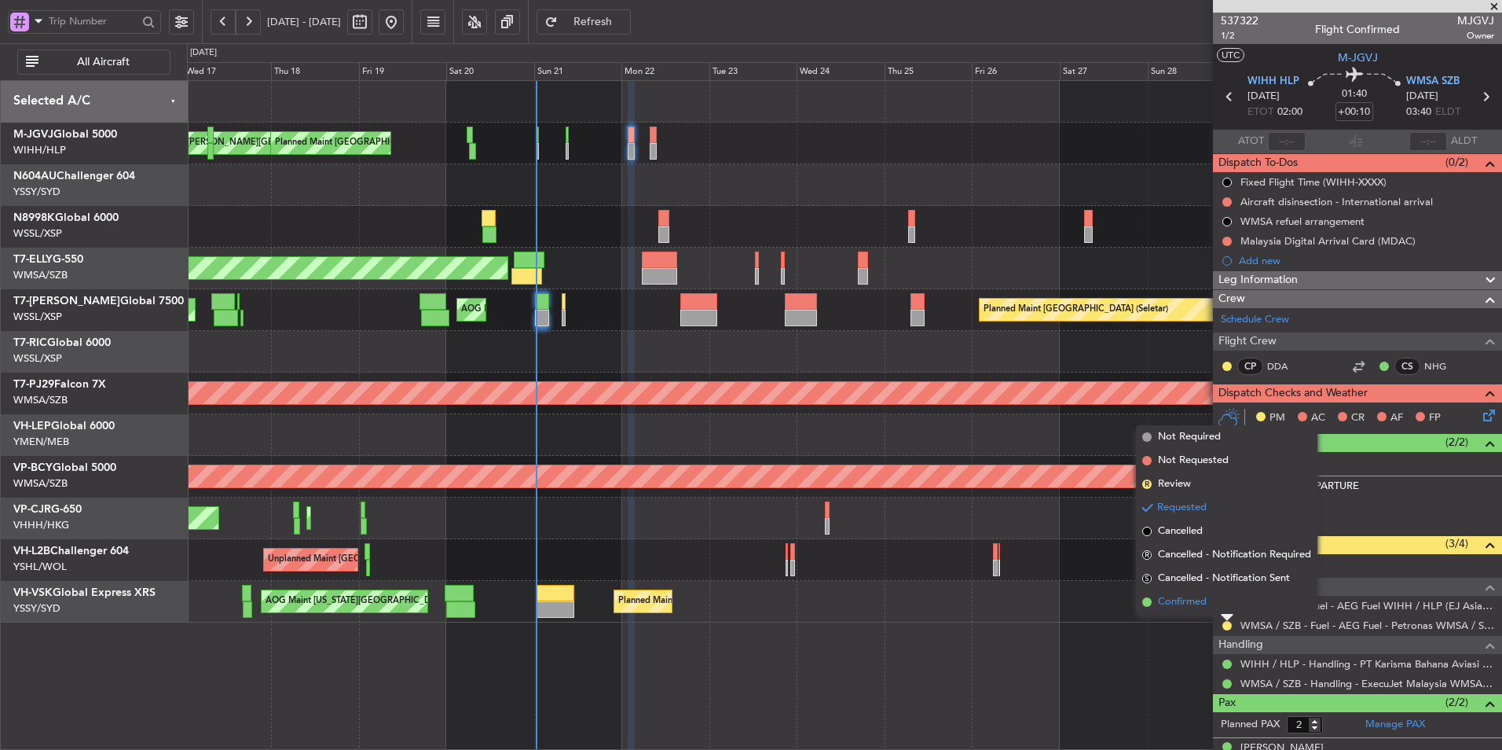
click at [1190, 603] on span "Confirmed" at bounding box center [1182, 602] width 49 height 16
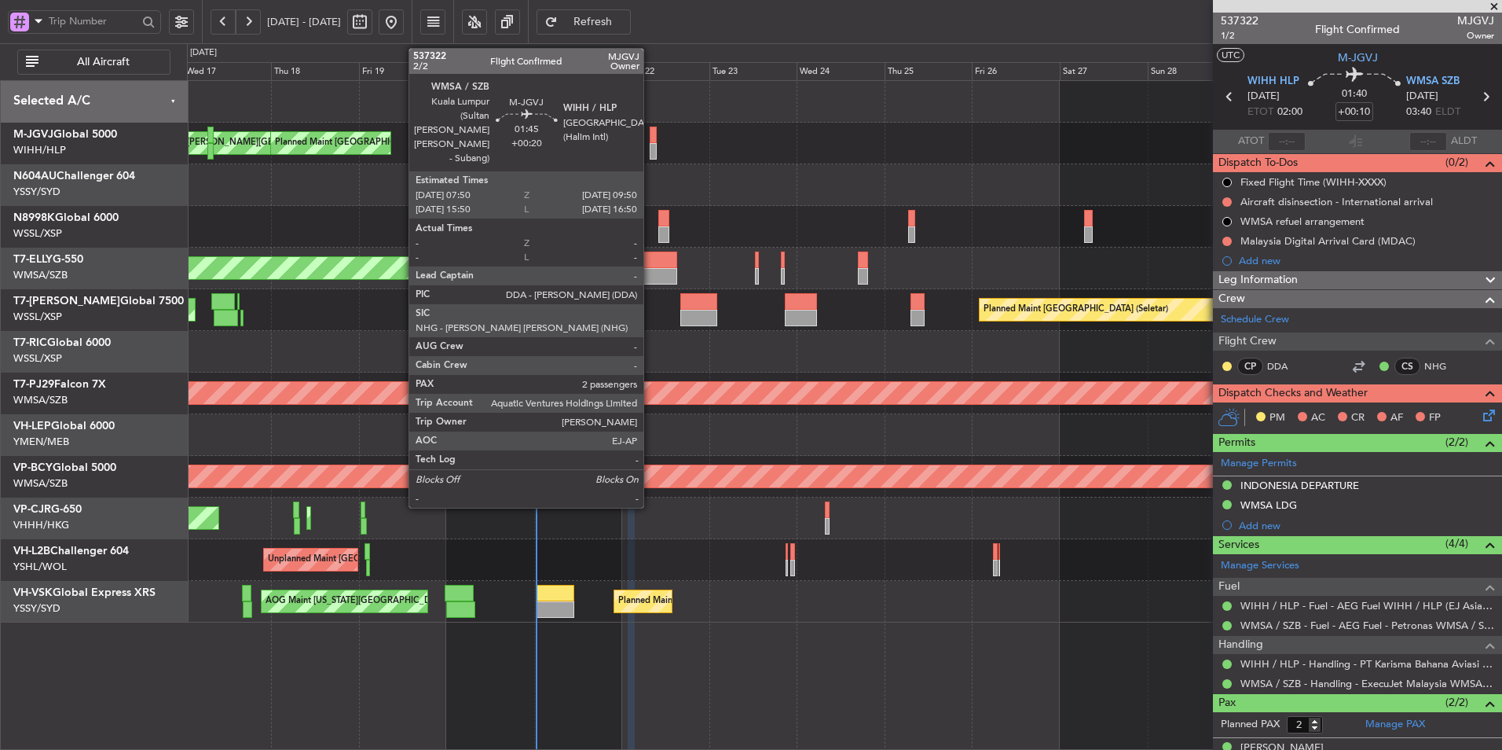
click at [651, 138] on div at bounding box center [654, 135] width 8 height 17
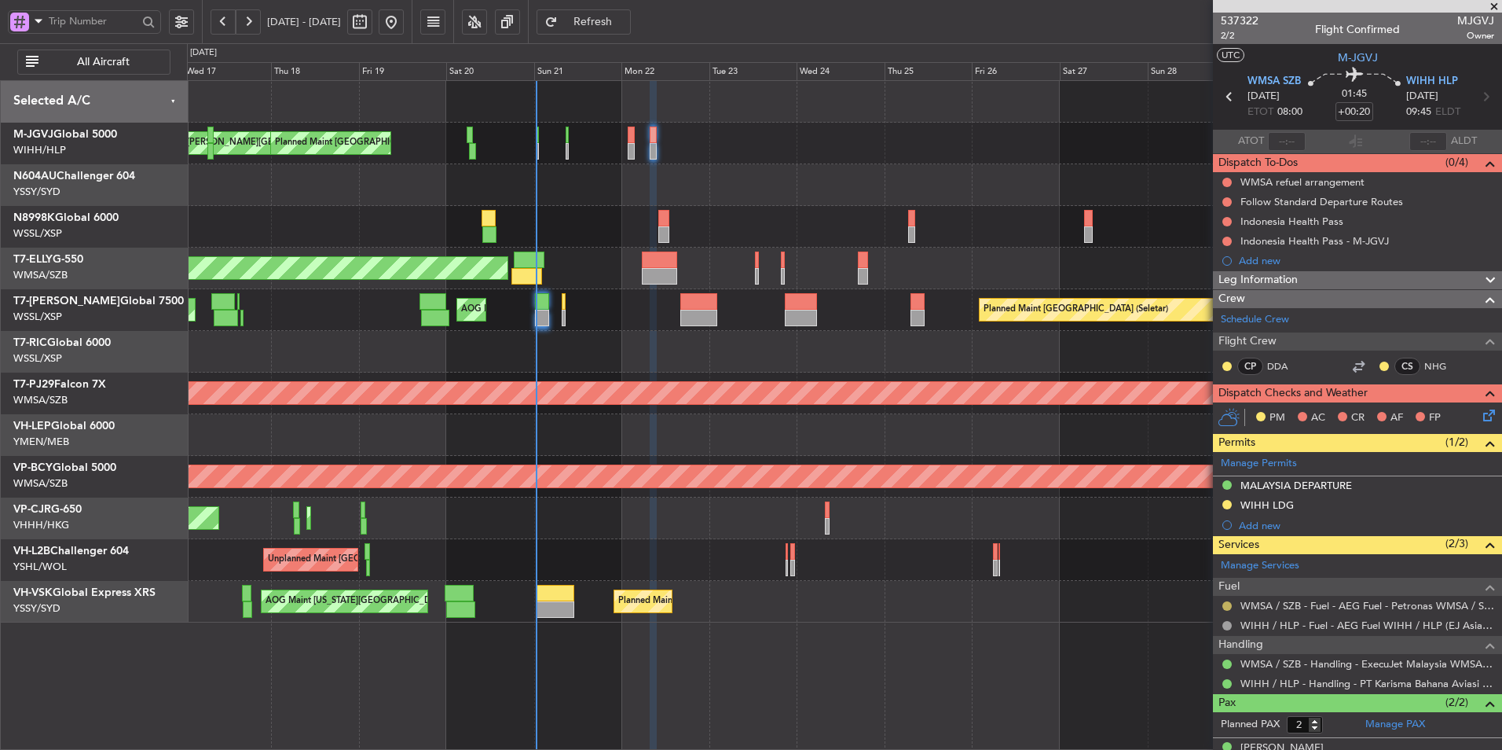
click at [1225, 602] on button at bounding box center [1227, 605] width 9 height 9
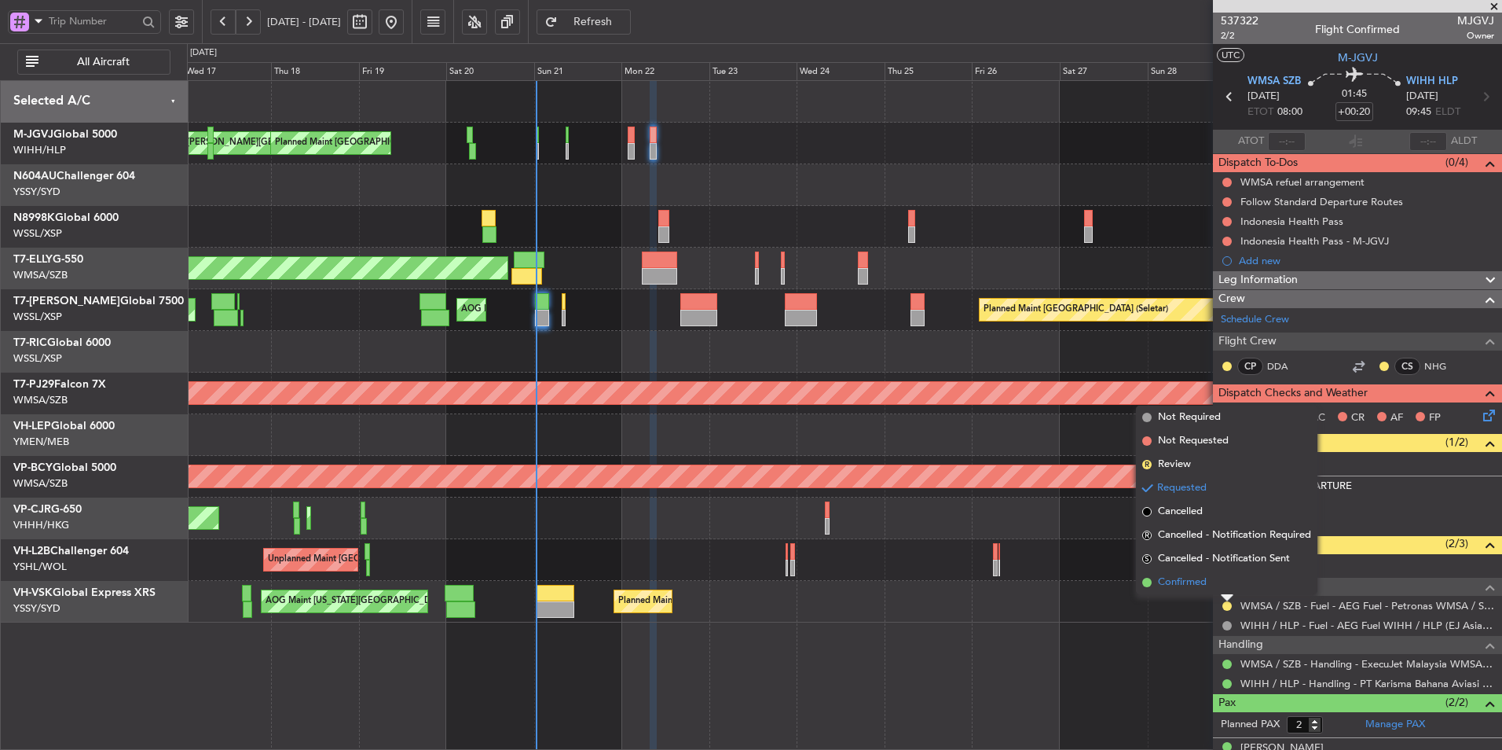
click at [1169, 589] on span "Confirmed" at bounding box center [1182, 582] width 49 height 16
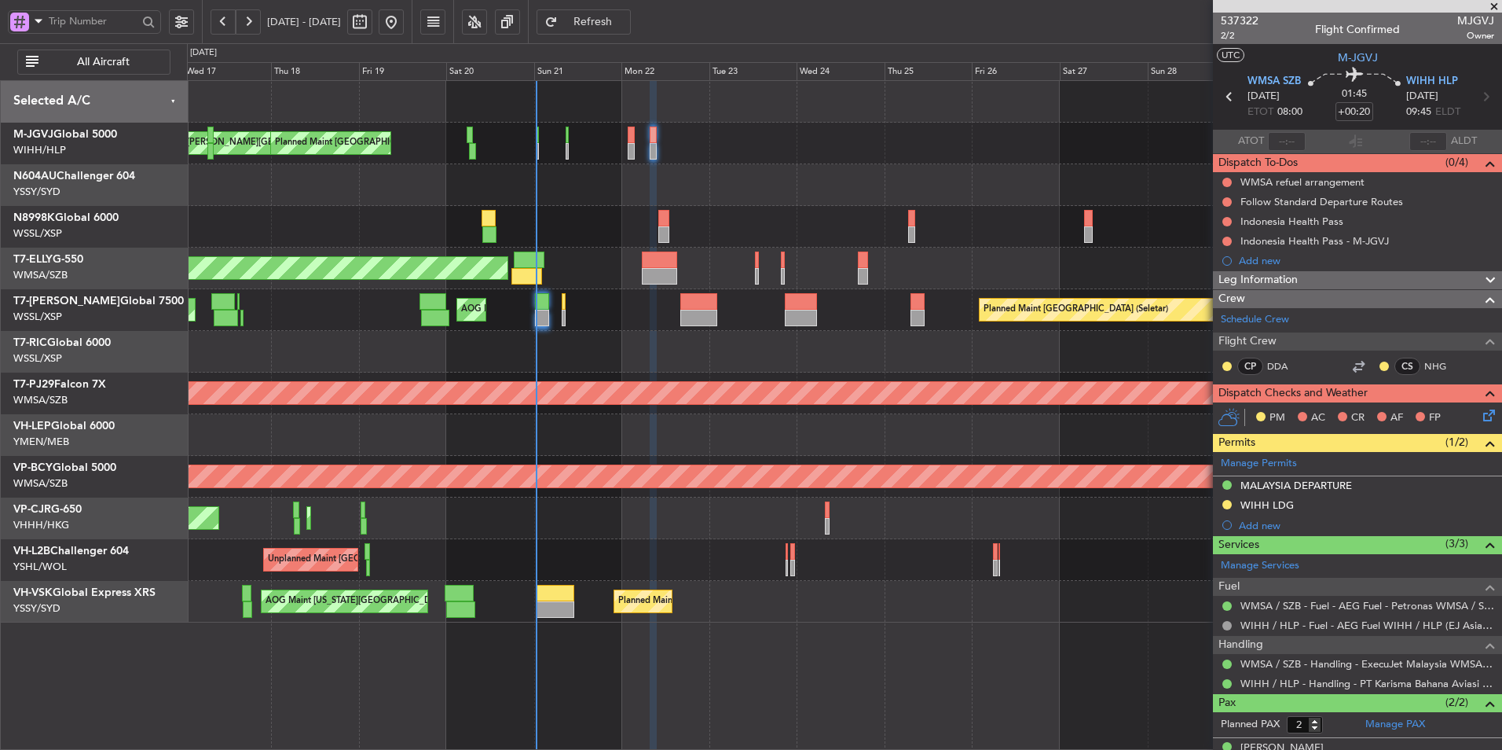
click at [629, 219] on div at bounding box center [844, 227] width 1315 height 42
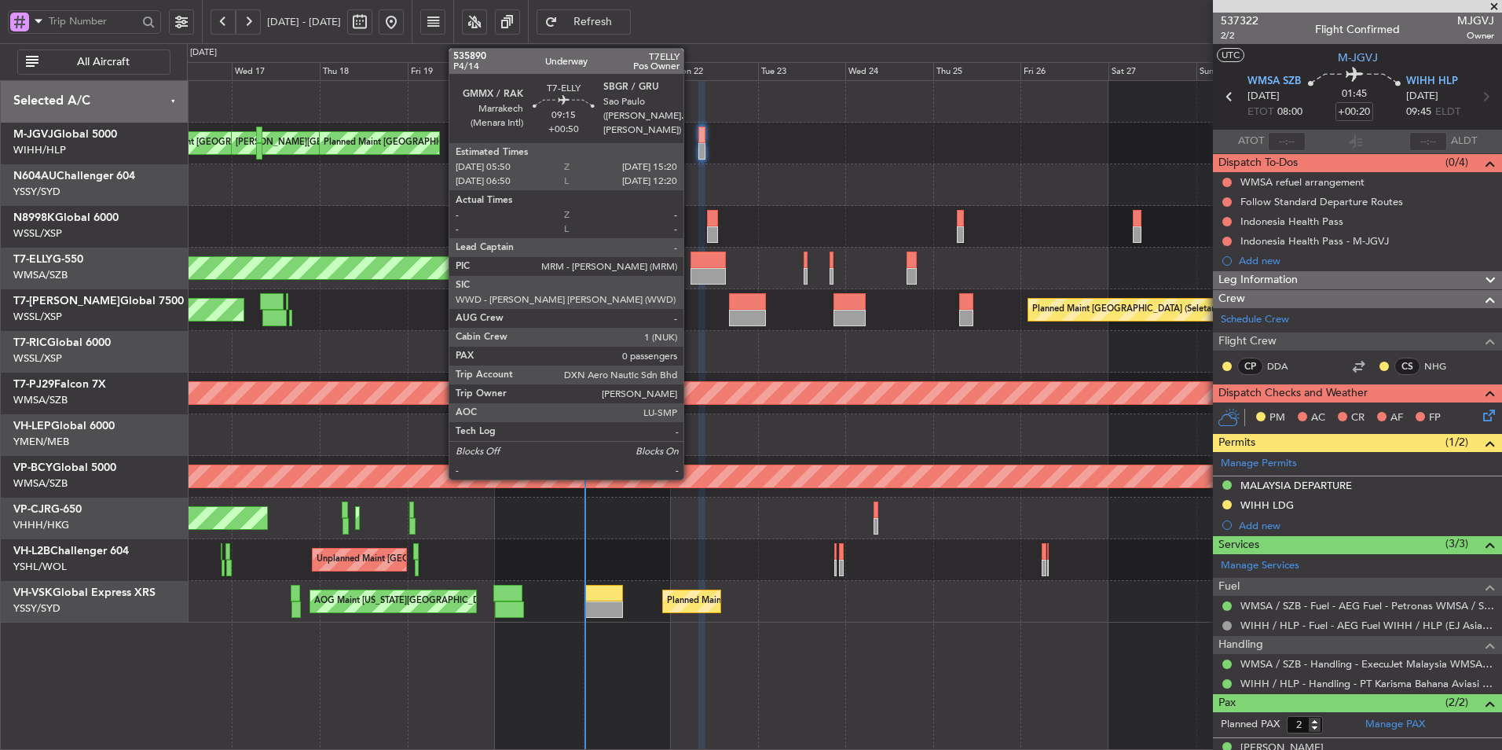
click at [691, 262] on div at bounding box center [708, 259] width 35 height 17
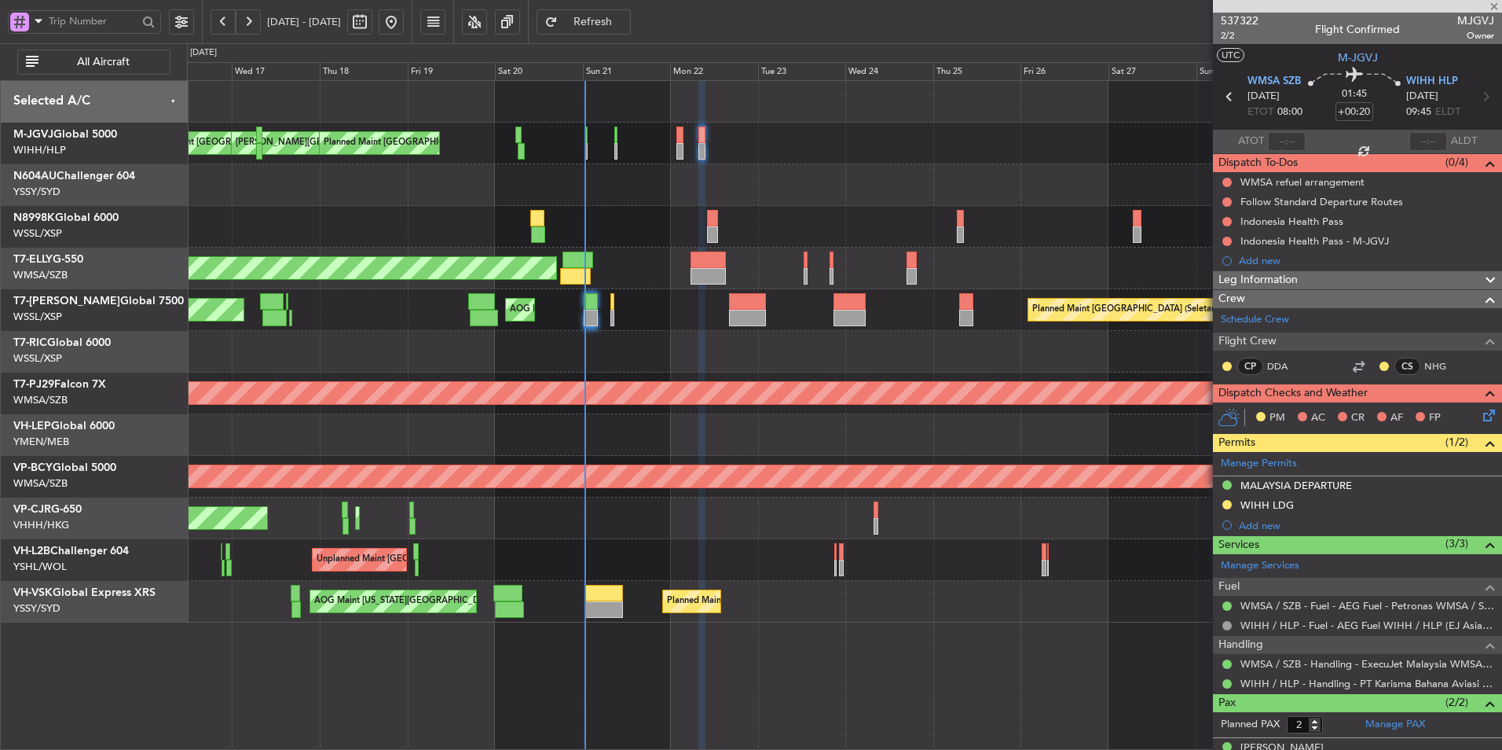
type input "+00:50"
type input "0"
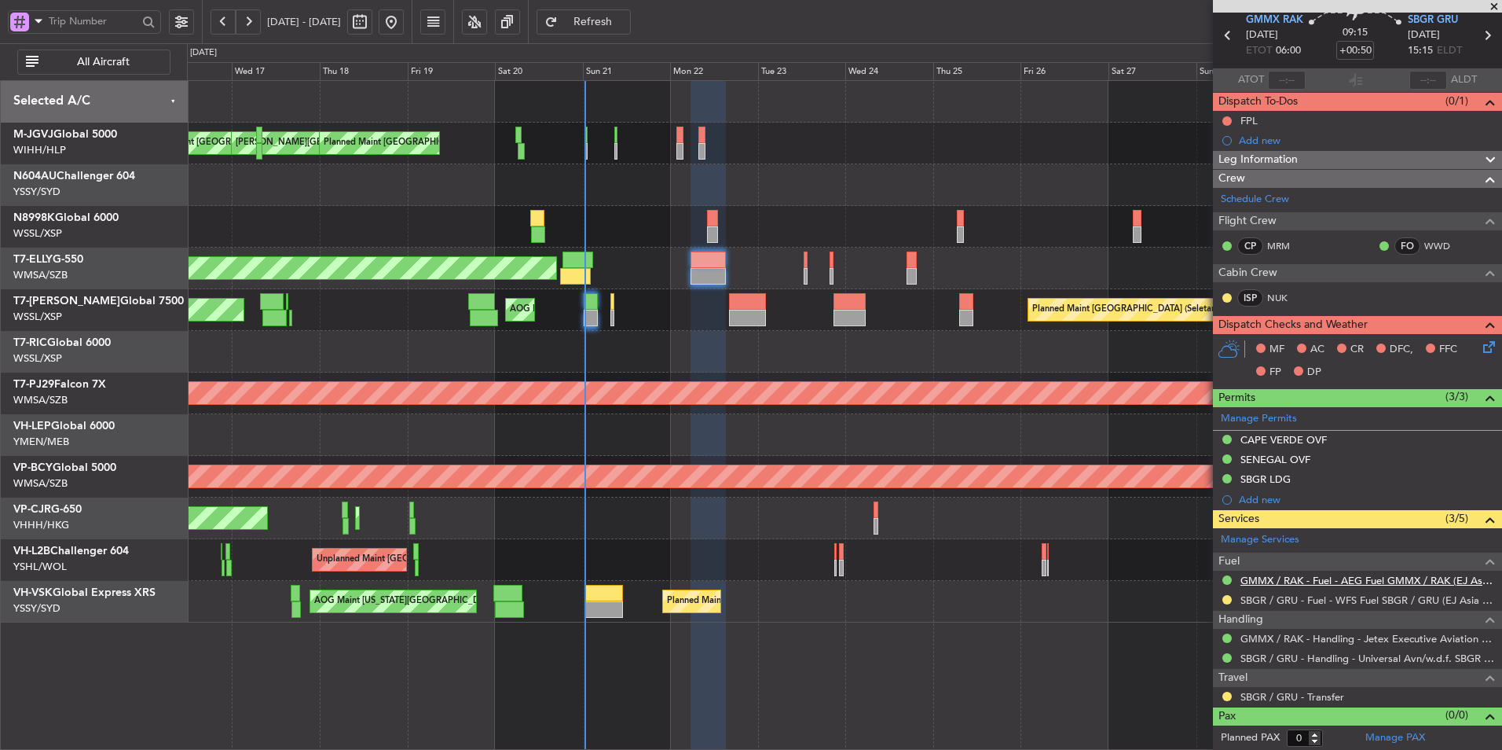
scroll to position [62, 0]
click at [1223, 594] on div at bounding box center [1227, 598] width 13 height 13
click at [1227, 595] on button at bounding box center [1227, 598] width 9 height 9
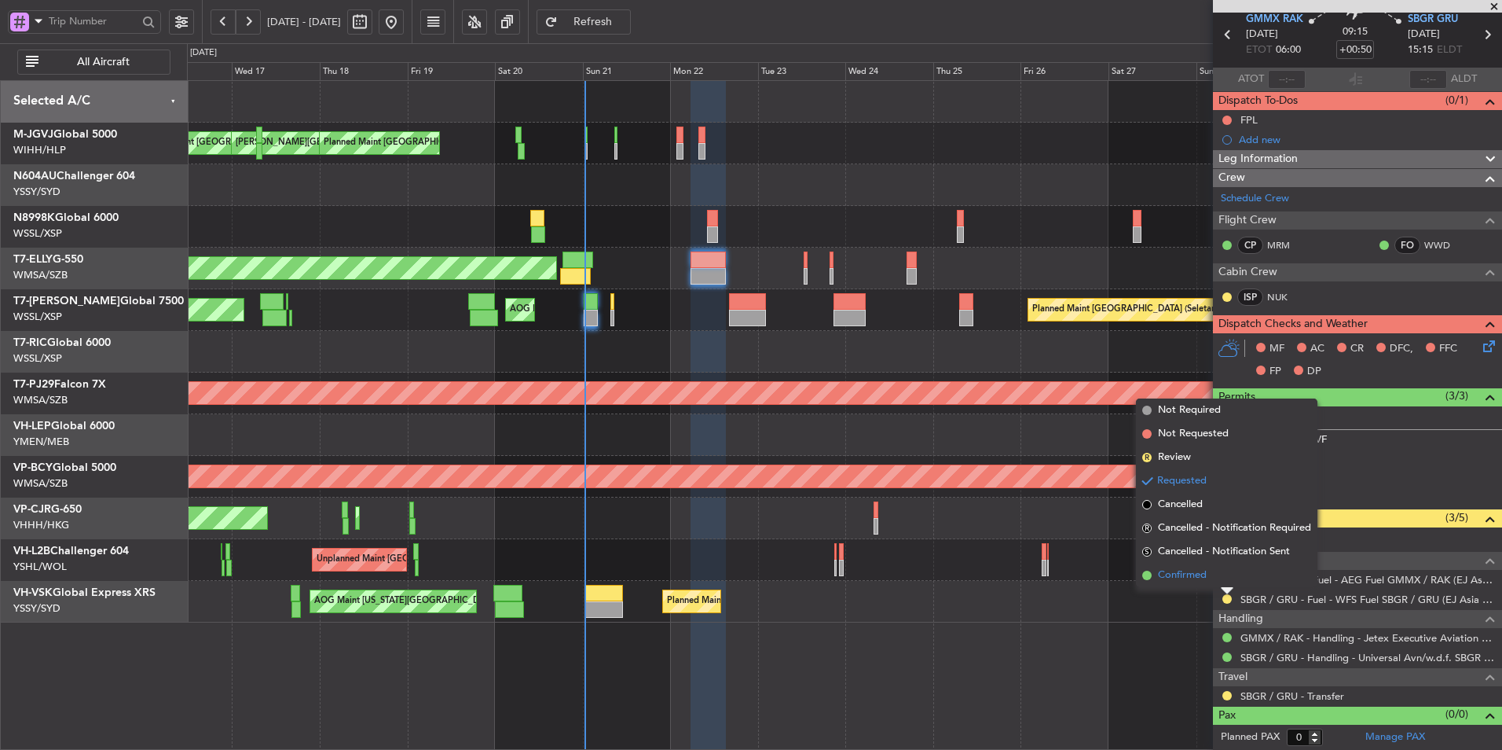
click at [1206, 578] on span "Confirmed" at bounding box center [1182, 575] width 49 height 16
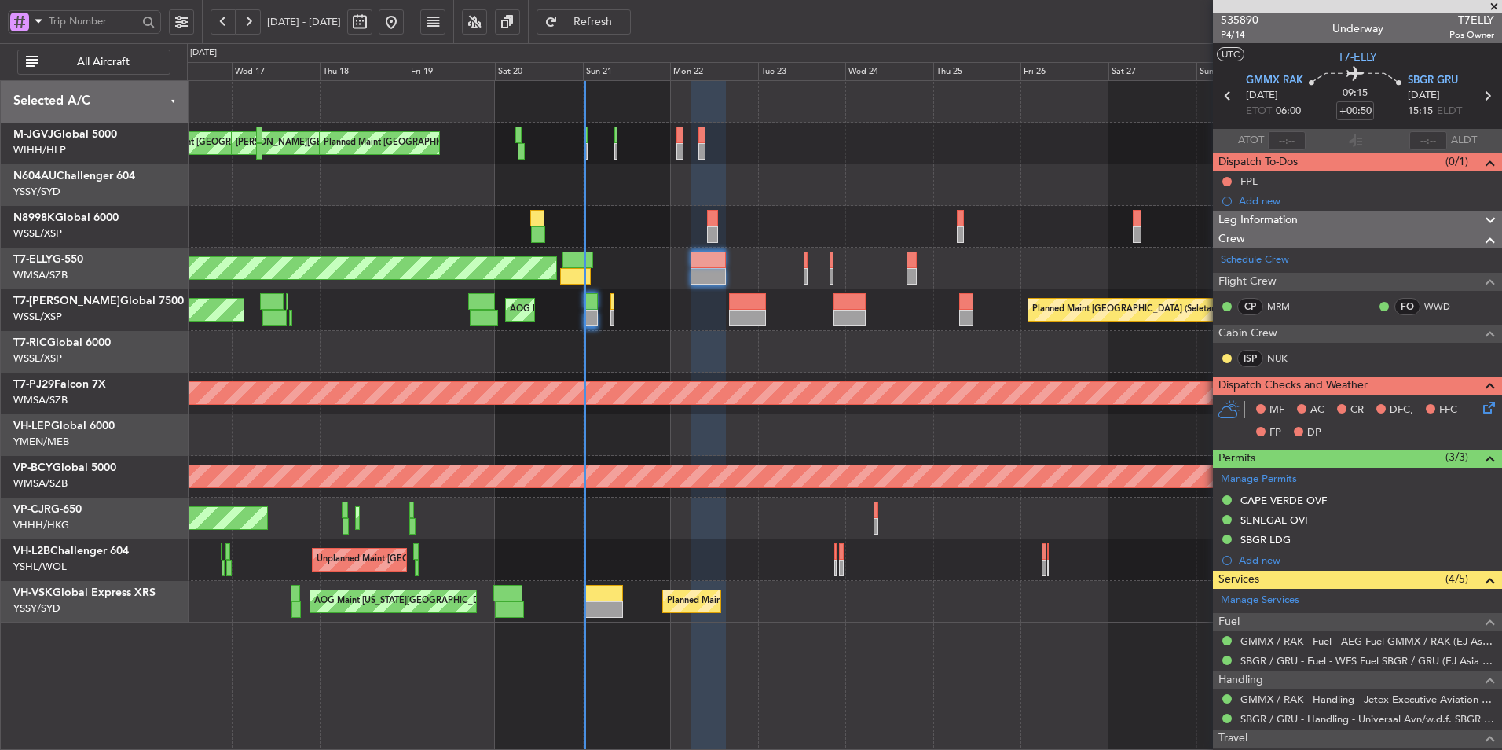
scroll to position [0, 0]
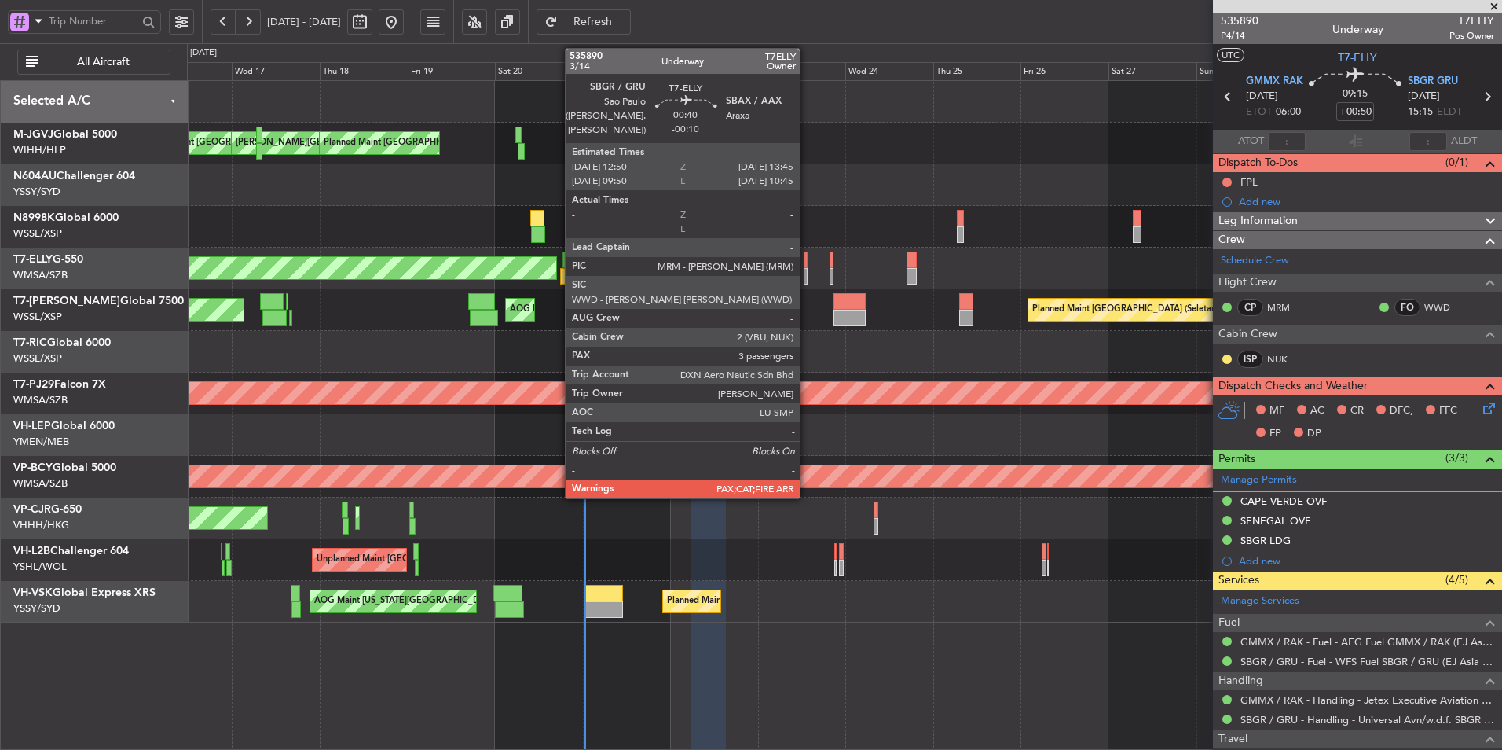
click at [807, 262] on div at bounding box center [806, 259] width 4 height 17
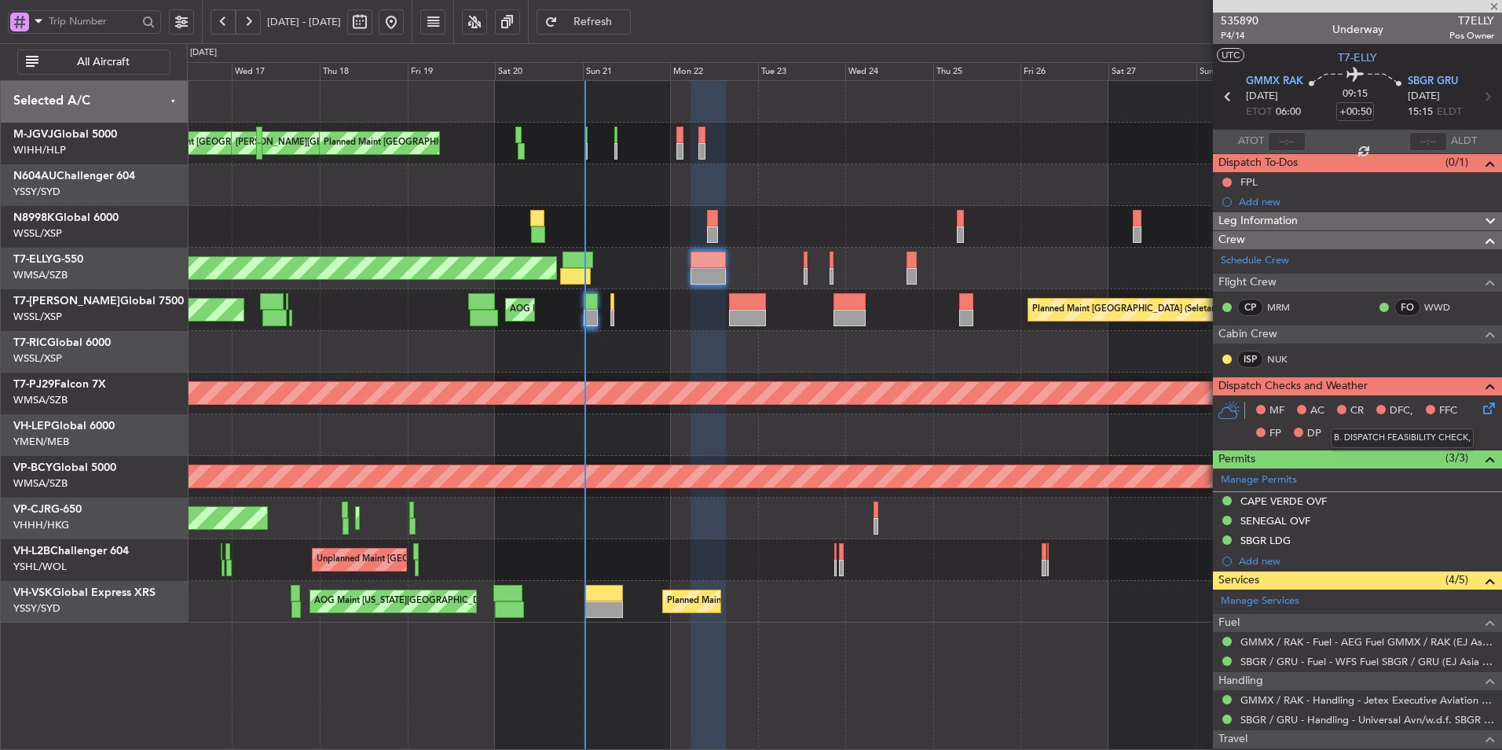
type input "-00:10"
type input "6"
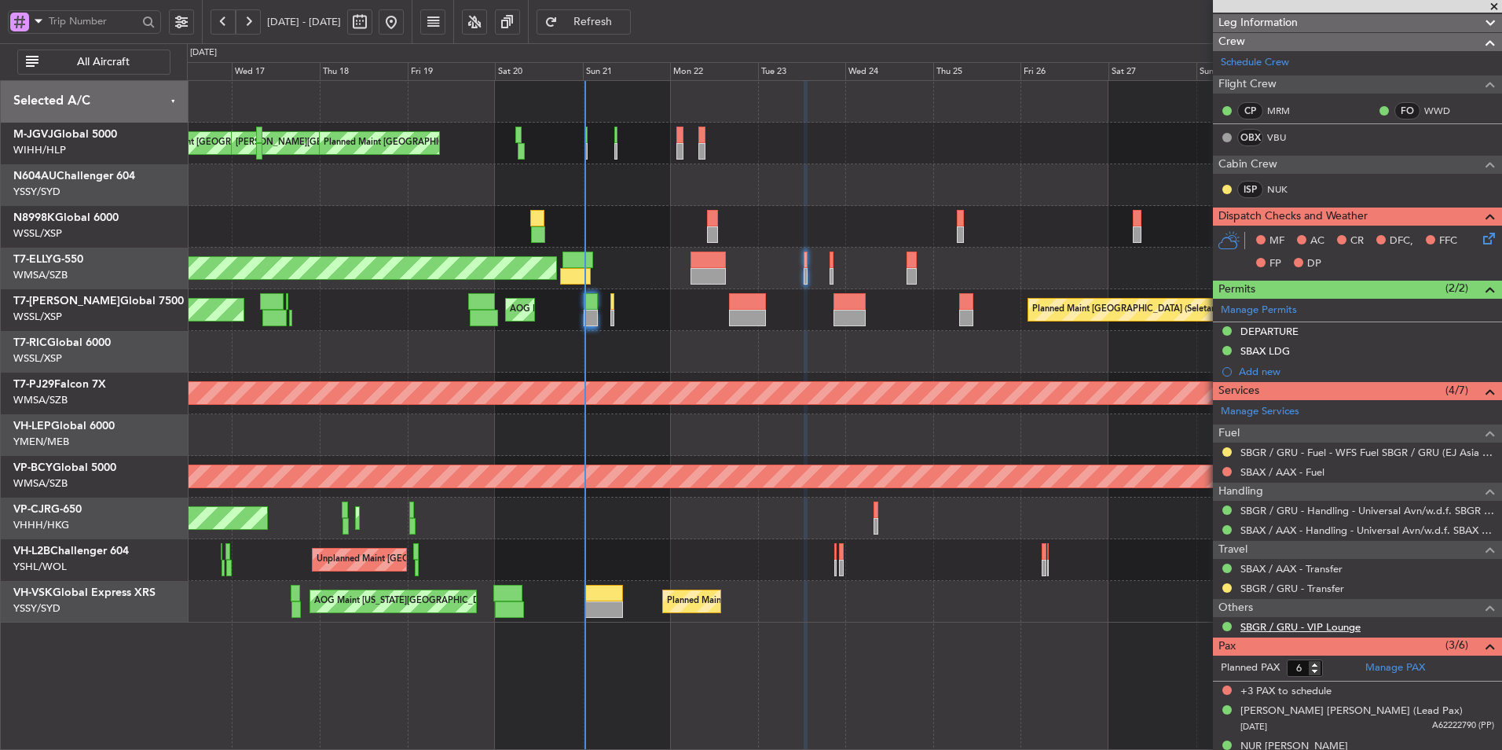
scroll to position [236, 0]
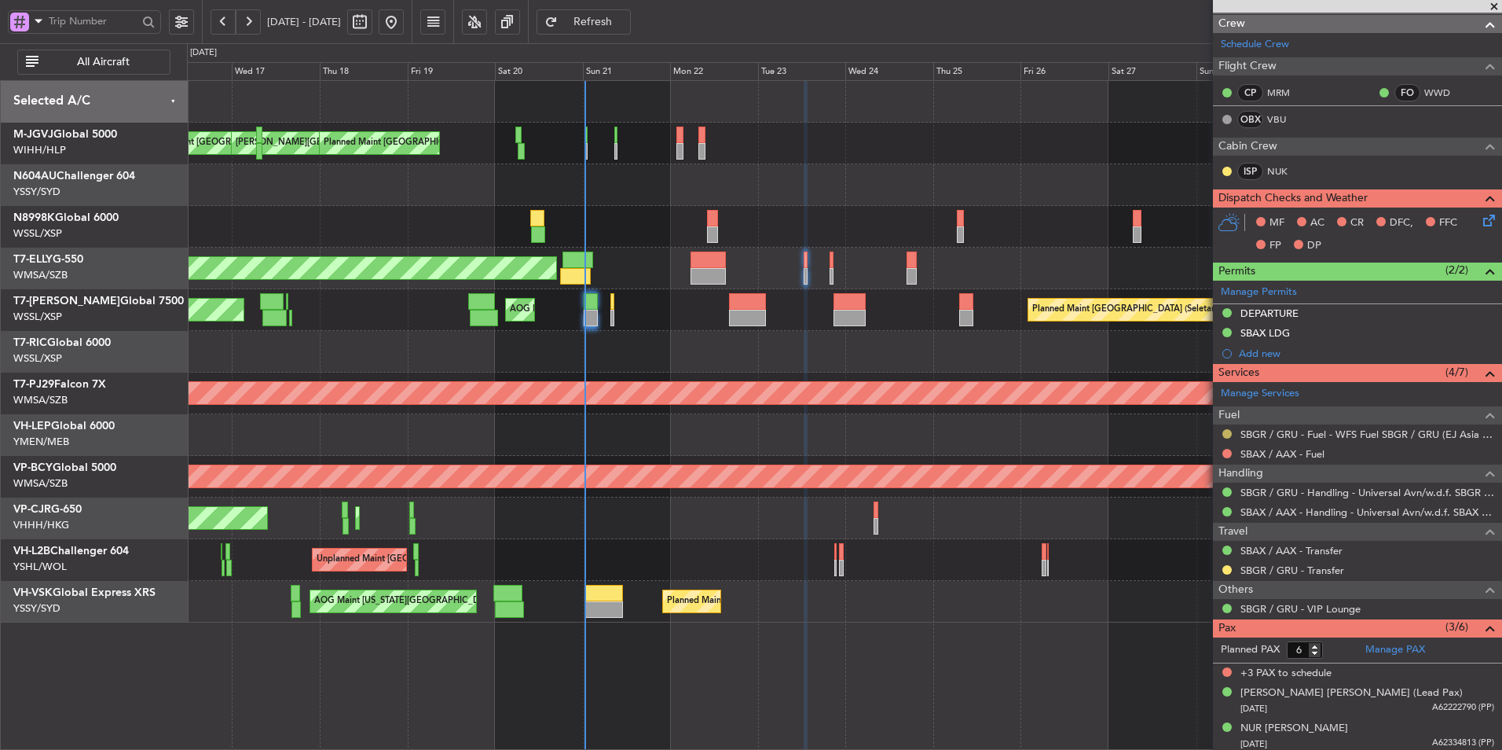
click at [1229, 431] on button at bounding box center [1227, 433] width 9 height 9
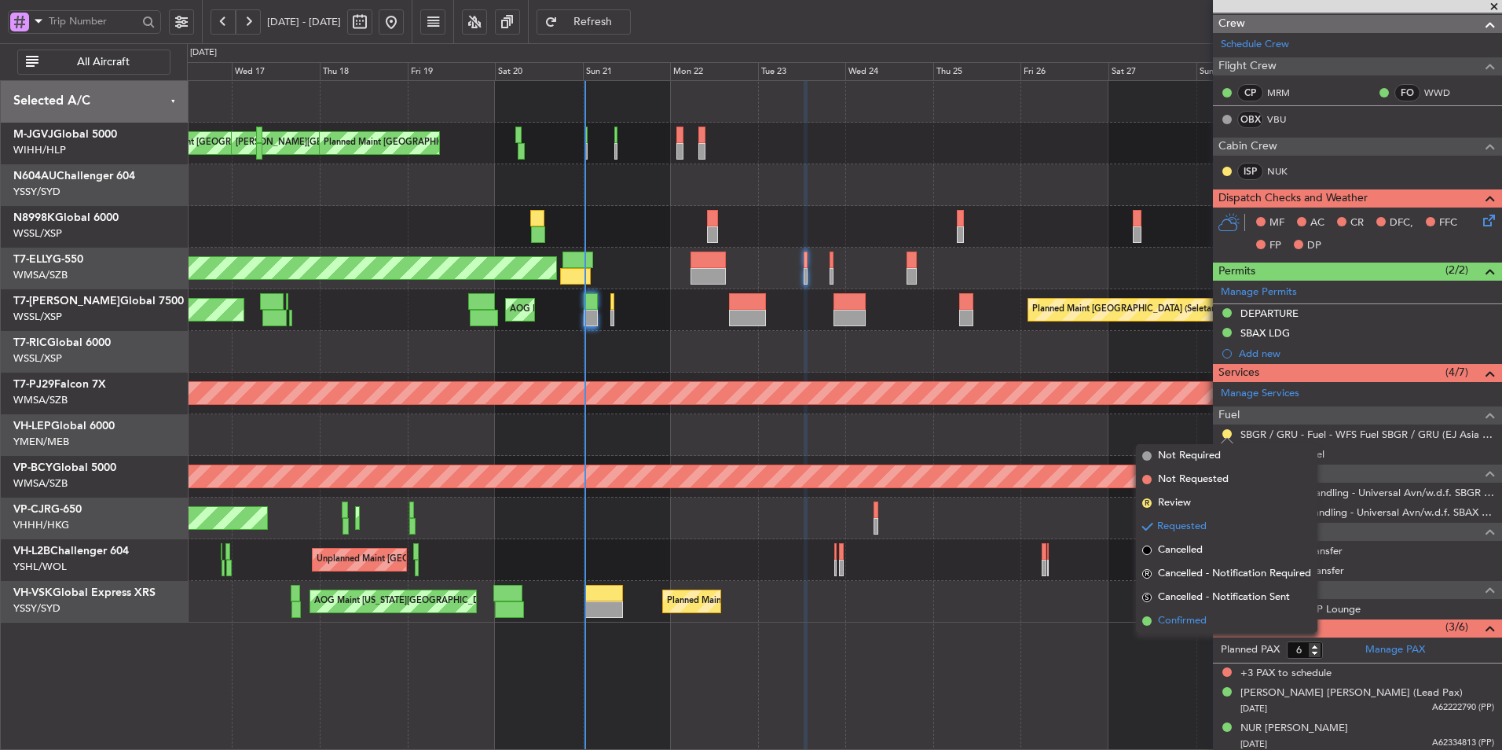
click at [1182, 630] on li "Confirmed" at bounding box center [1227, 621] width 182 height 24
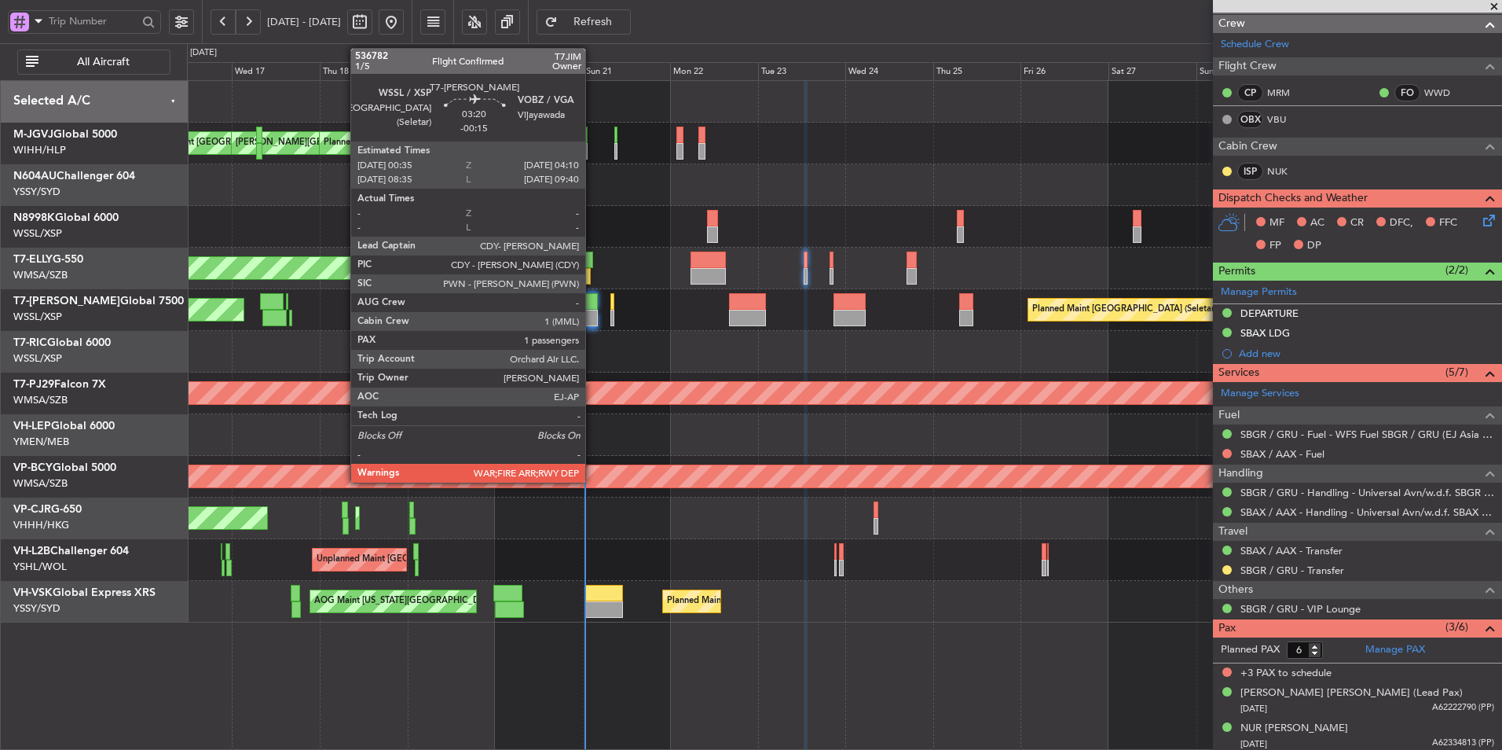
click at [592, 314] on div at bounding box center [590, 318] width 13 height 17
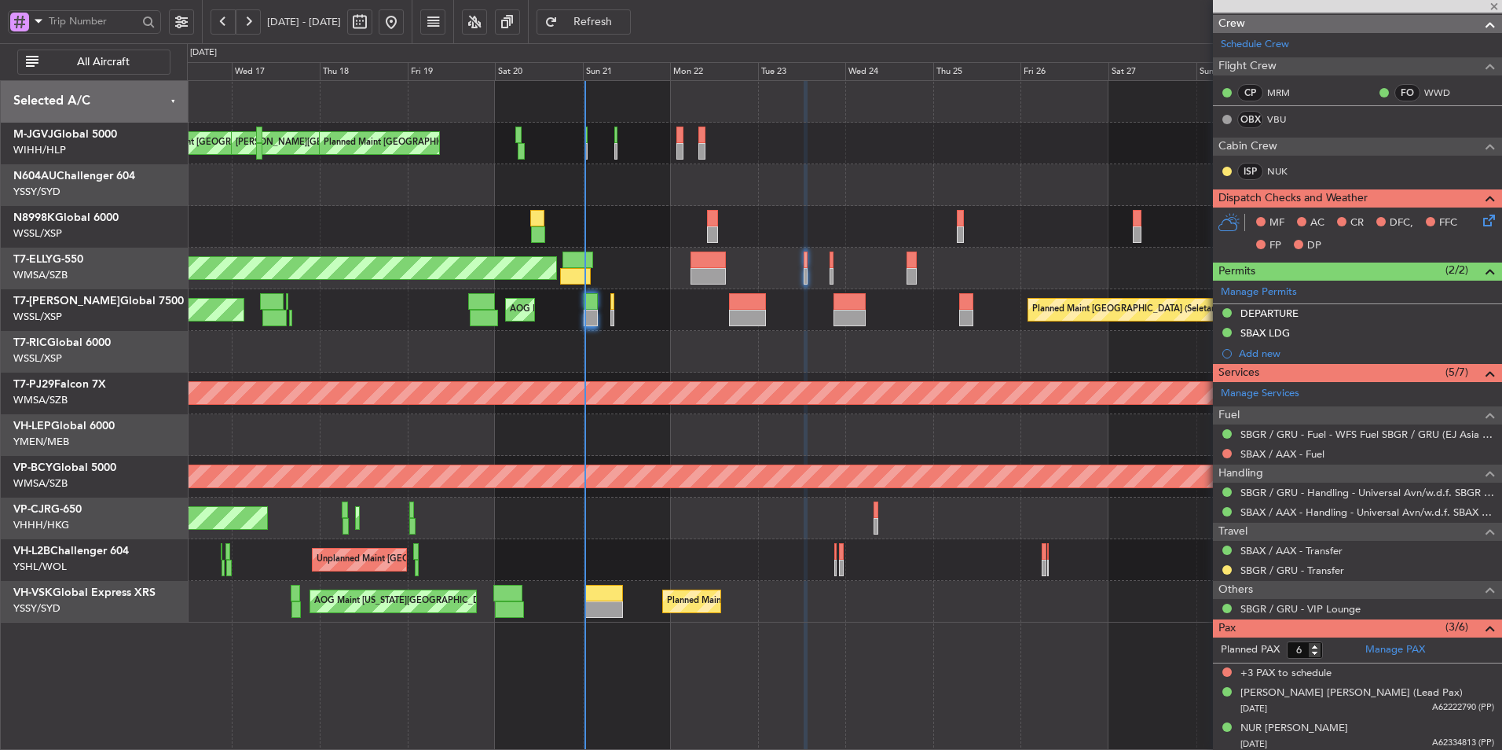
click at [665, 361] on div at bounding box center [844, 352] width 1315 height 42
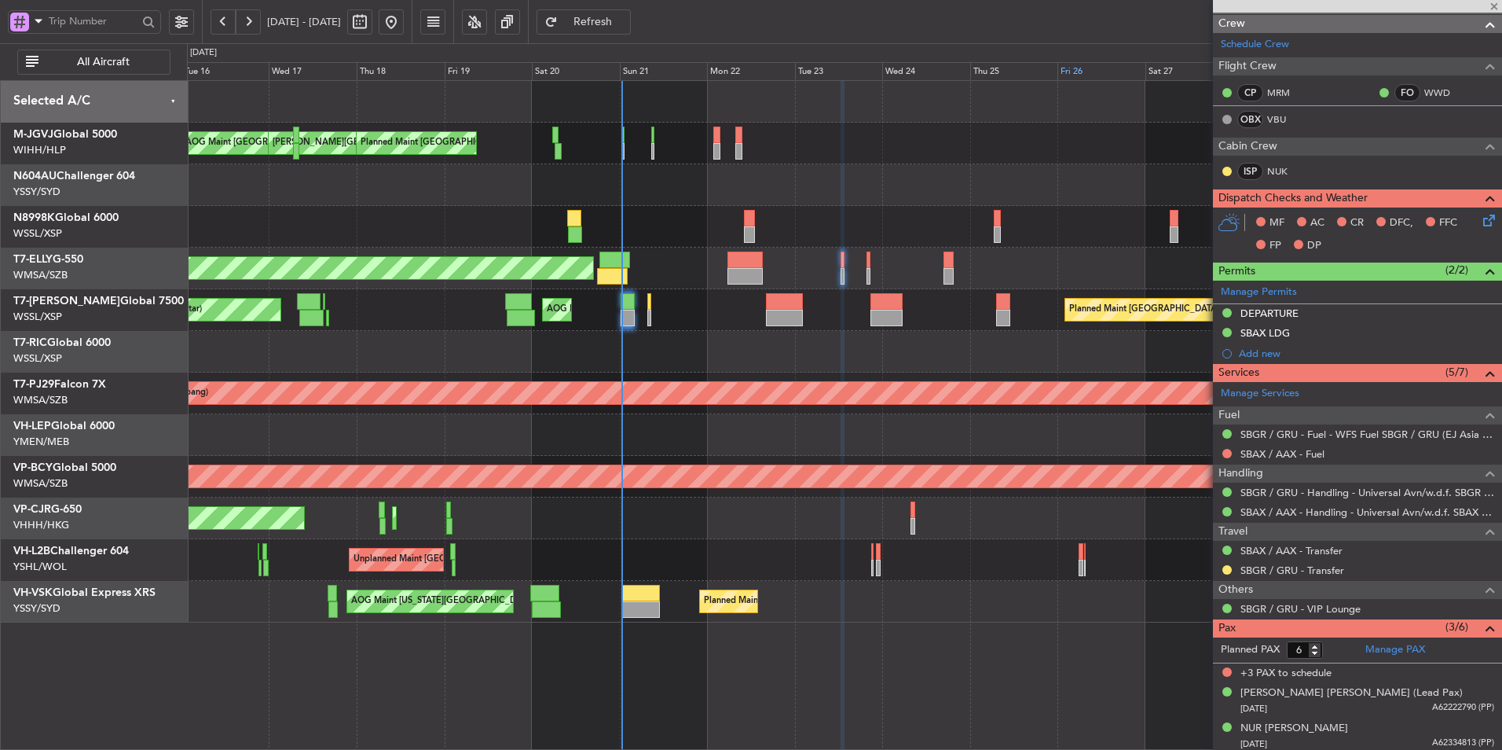
type input "-00:15"
type input "1"
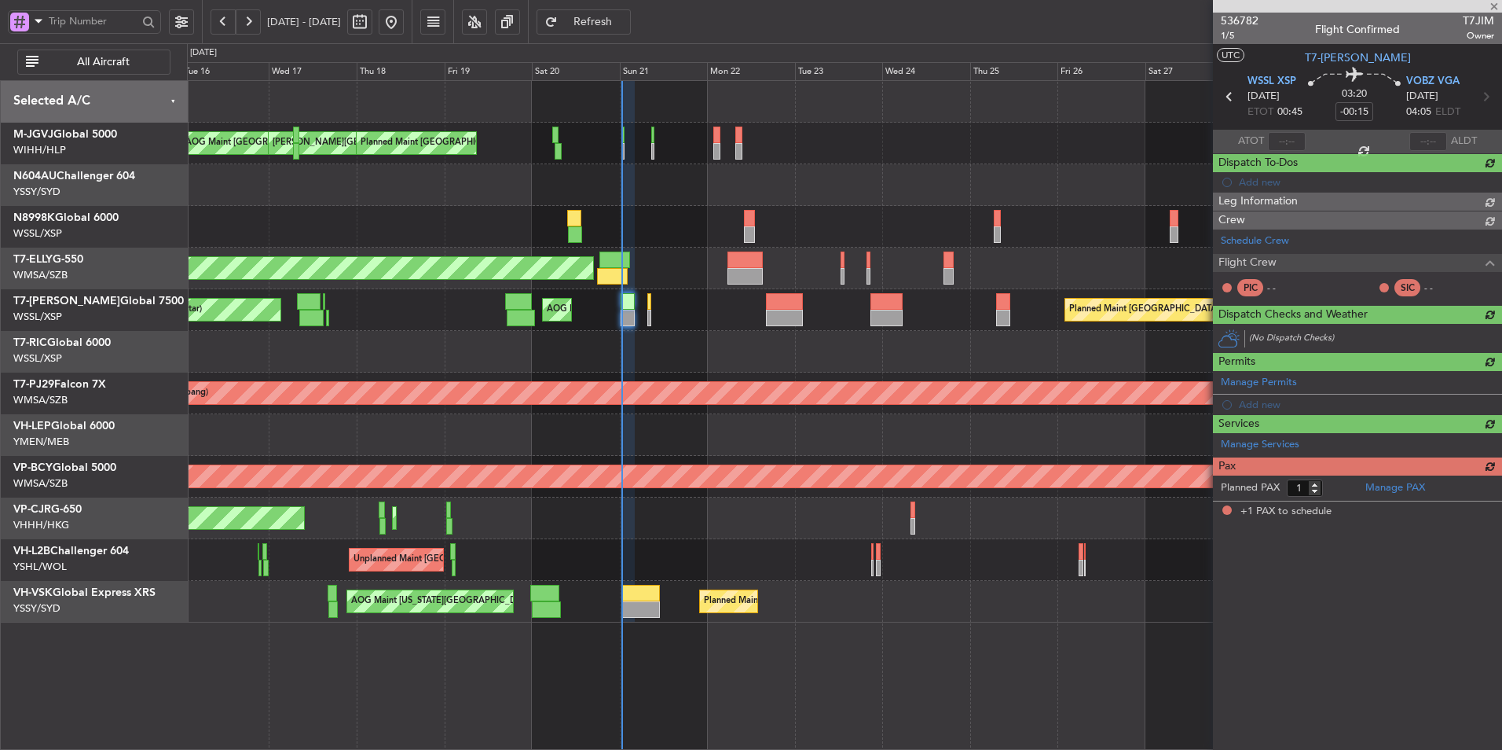
scroll to position [0, 0]
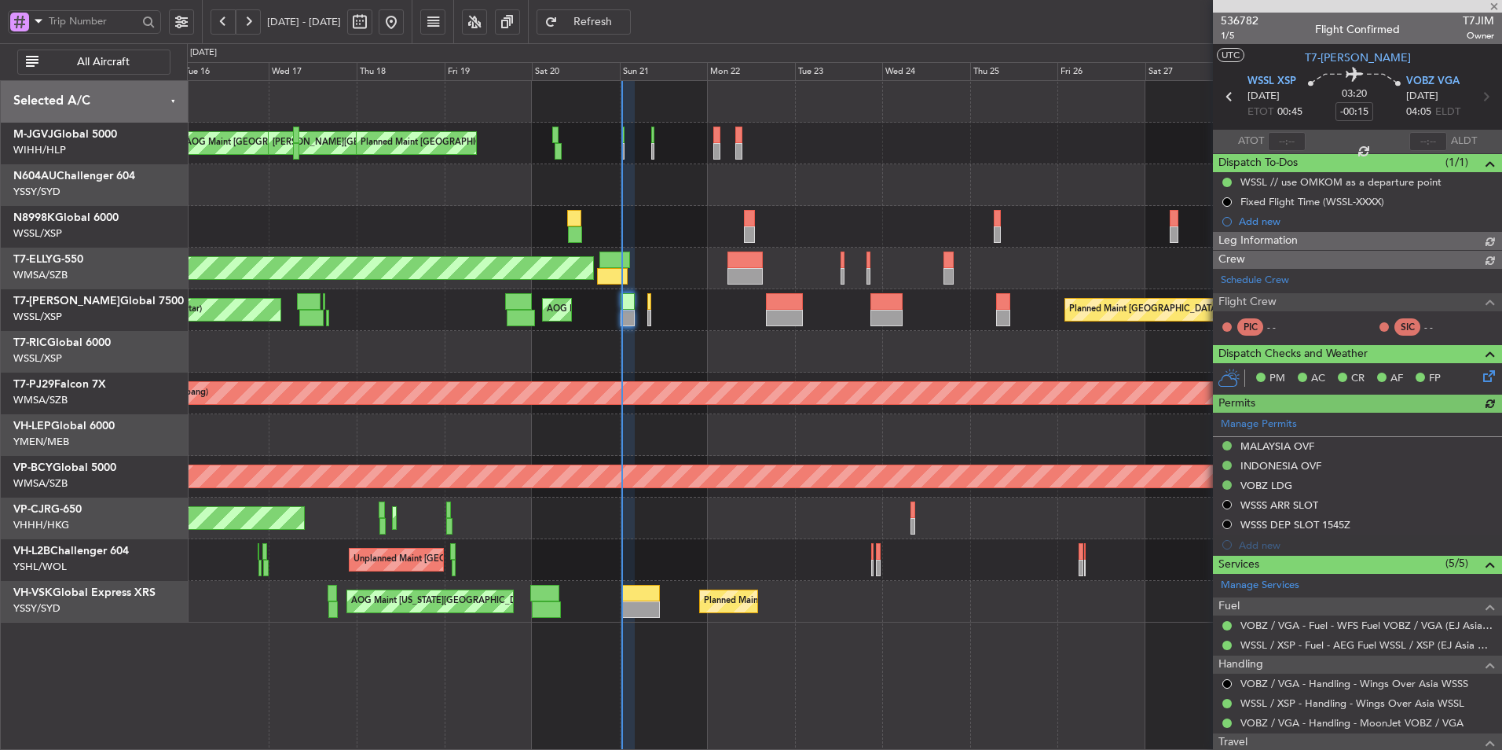
type input "Terry Leung (LEU)"
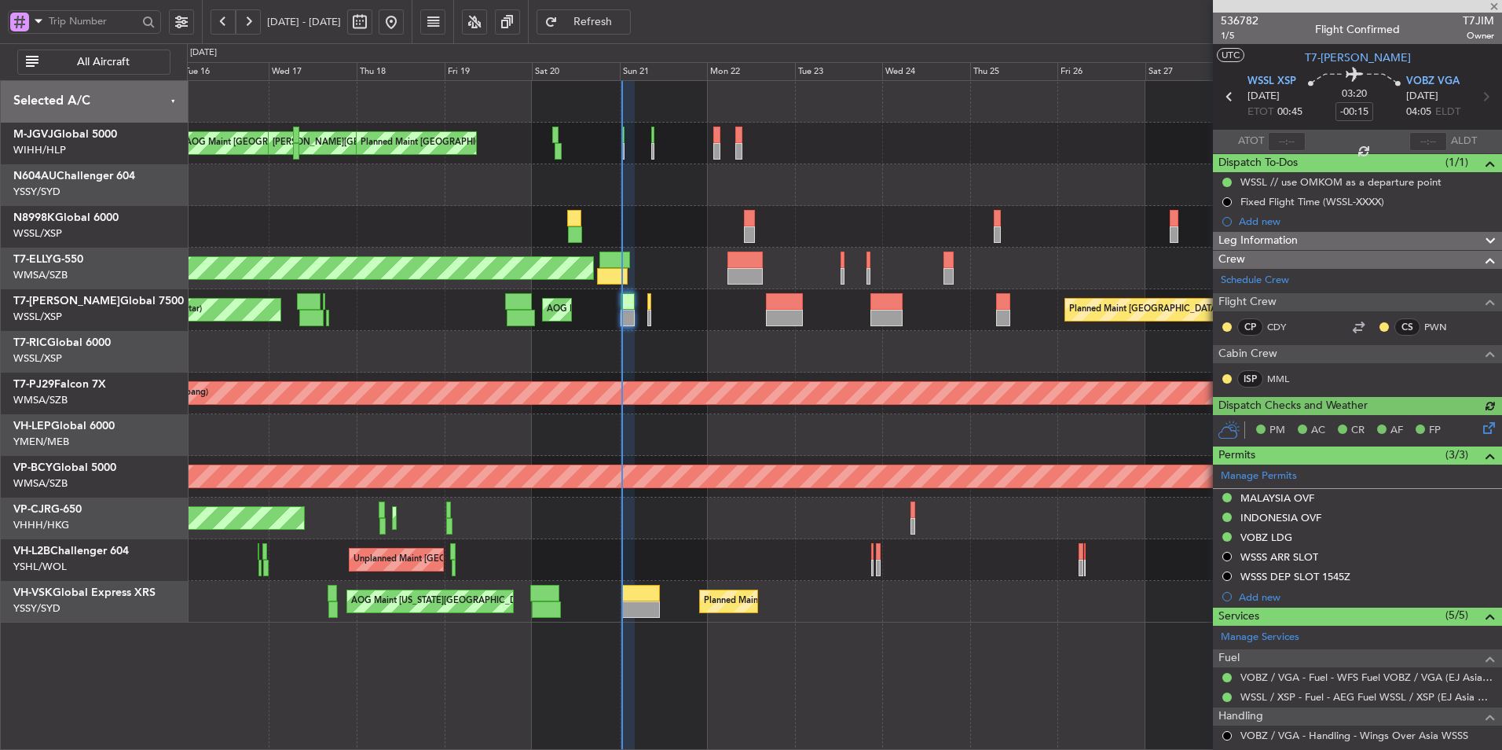
type input "Terry Leung (LEU)"
click at [717, 527] on div "Planned Maint Hong Kong (Hong Kong Intl) Planned Maint Hong Kong (Hong Kong Int…" at bounding box center [844, 518] width 1315 height 42
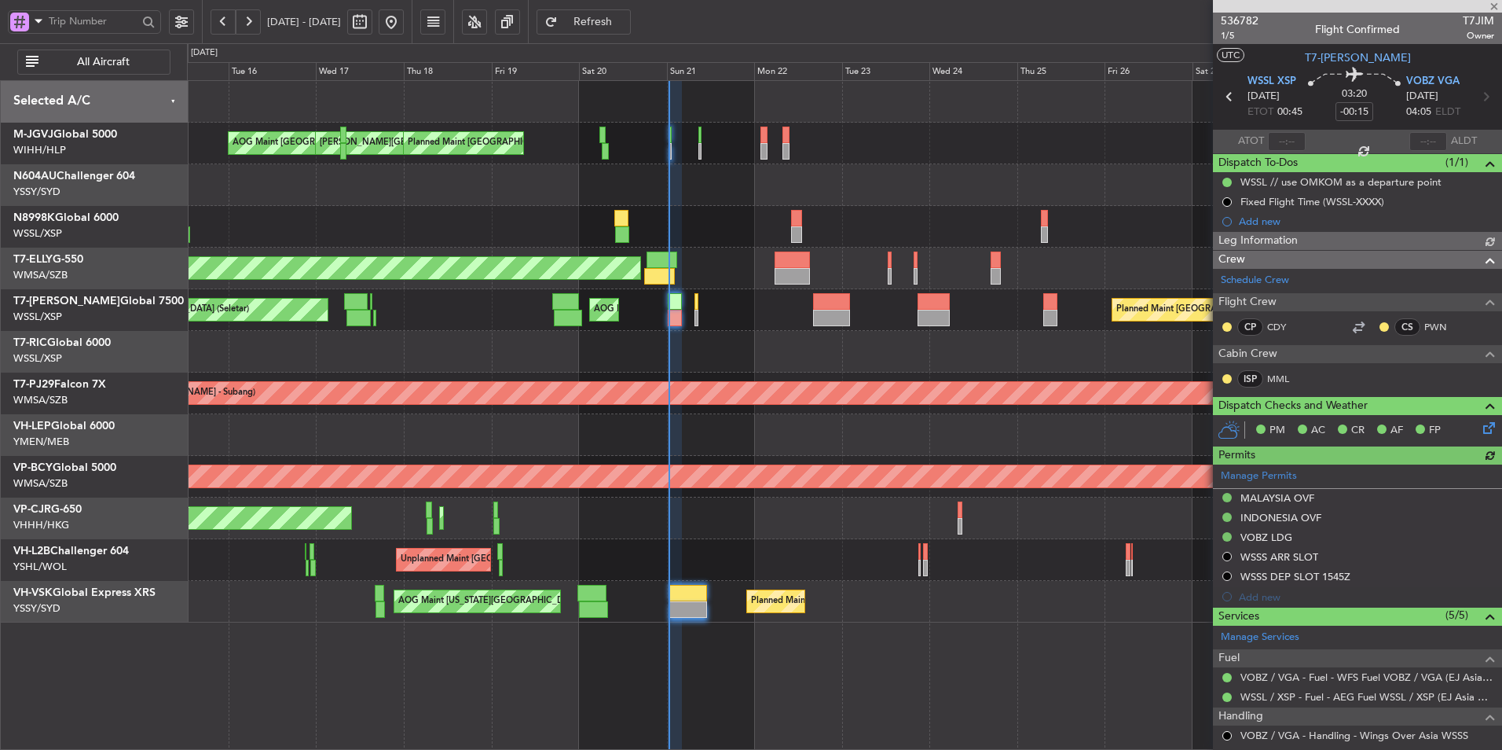
type input "Terry Leung (LEU)"
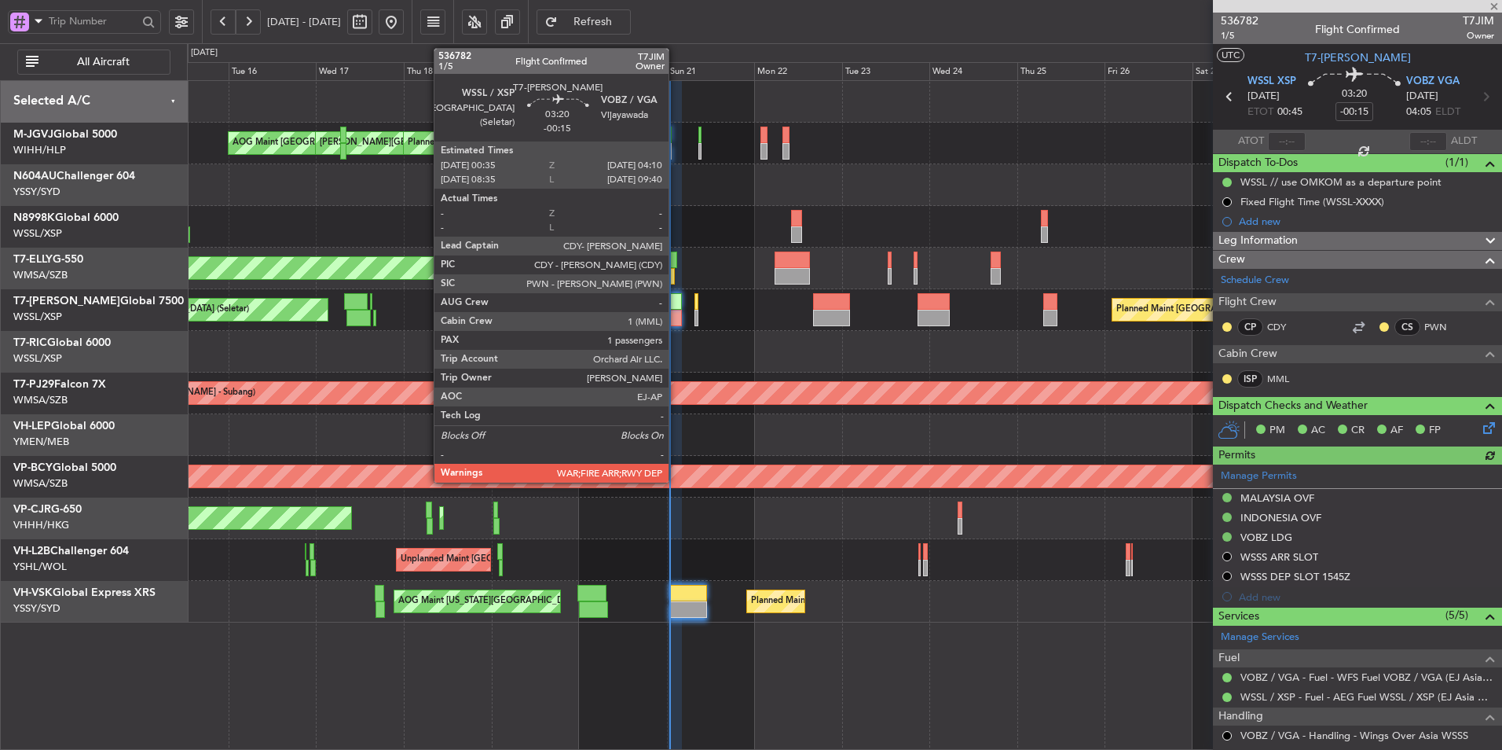
click at [676, 303] on div at bounding box center [674, 301] width 13 height 17
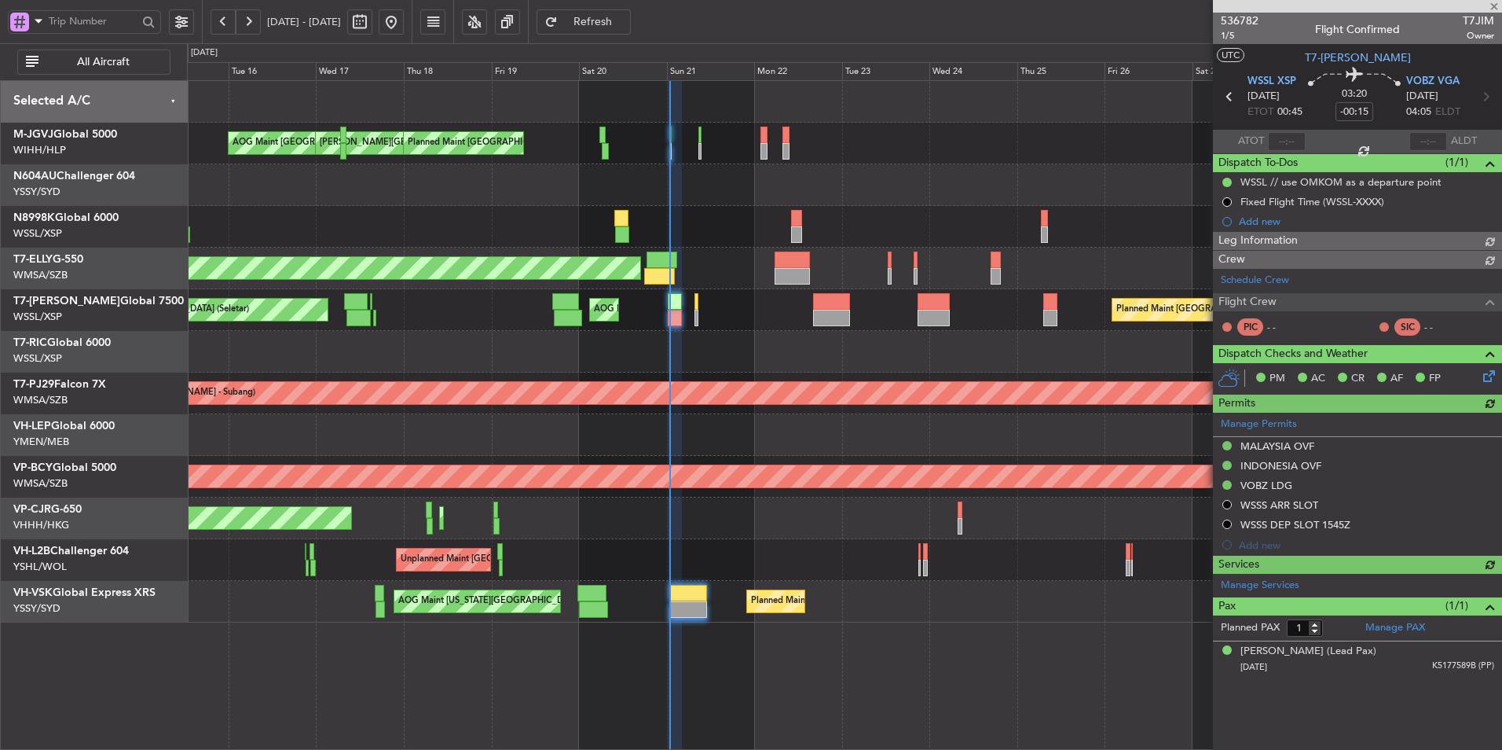
type input "Terry Leung (LEU)"
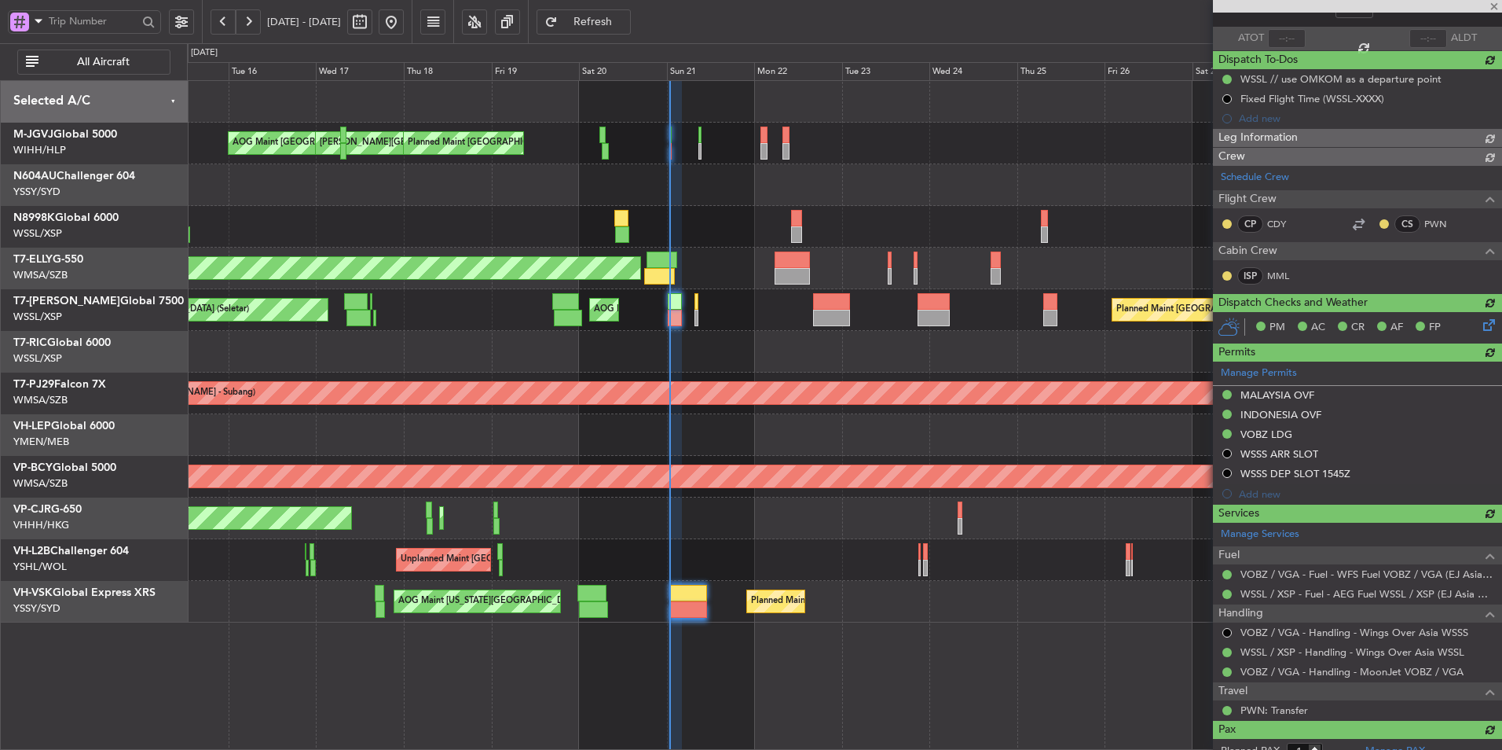
scroll to position [152, 0]
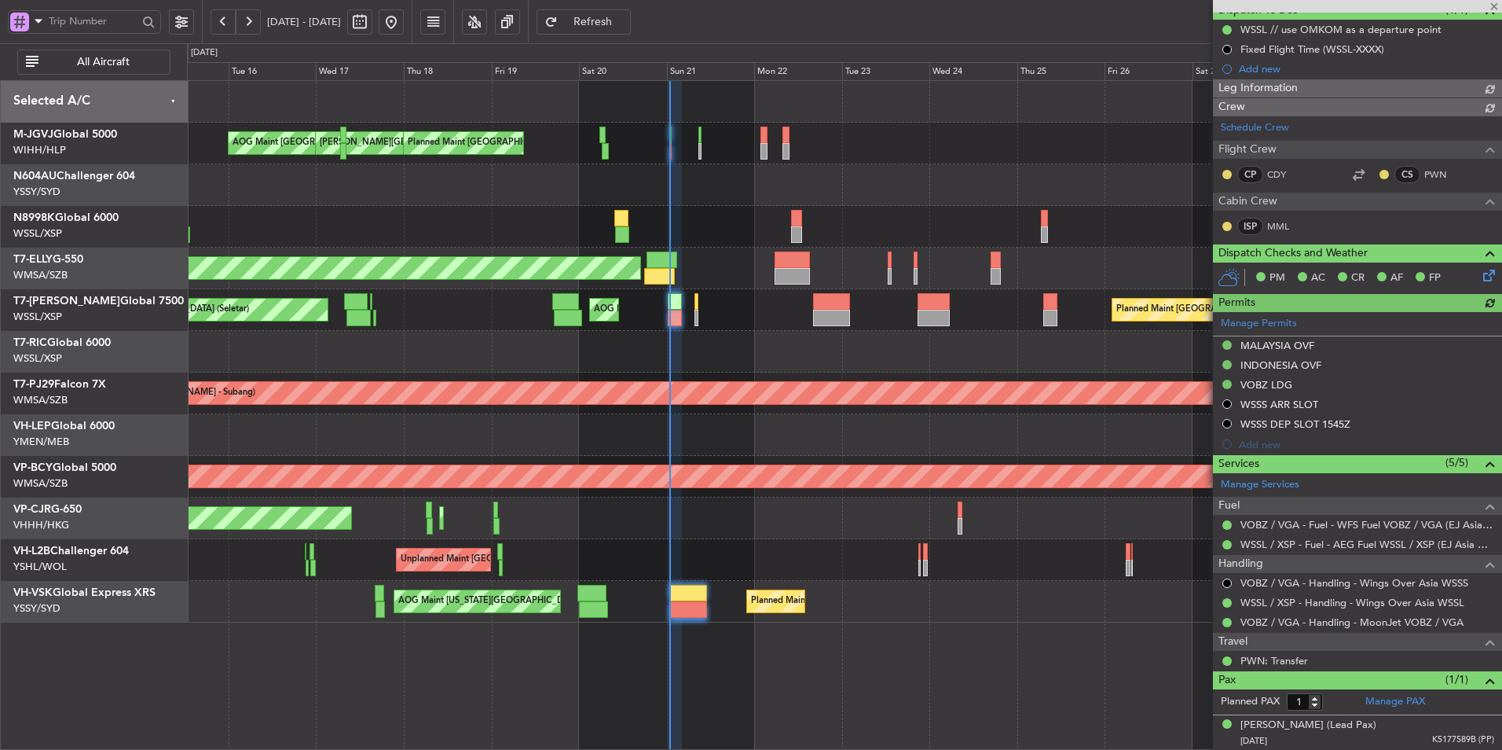
type input "Terry Leung (LEU)"
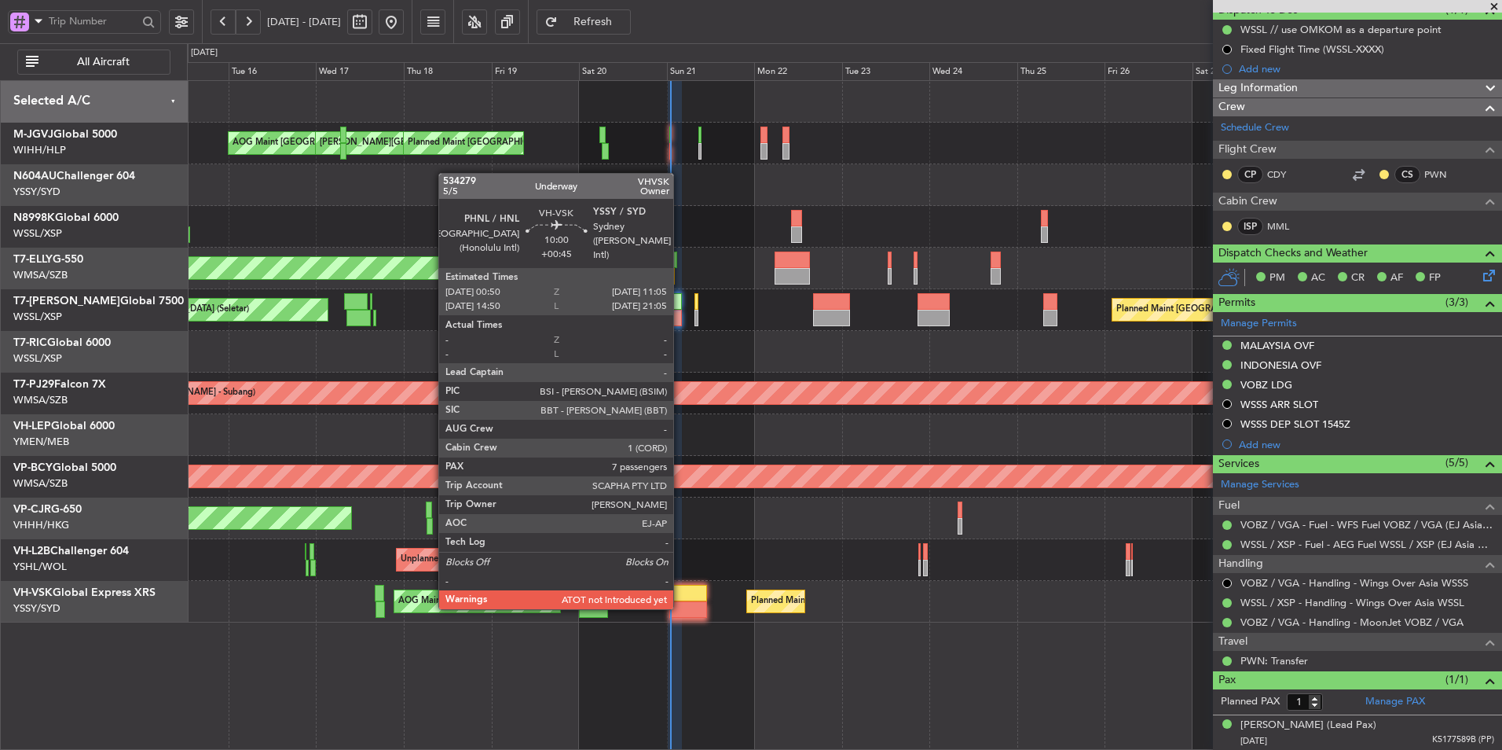
click at [680, 607] on div at bounding box center [688, 609] width 38 height 17
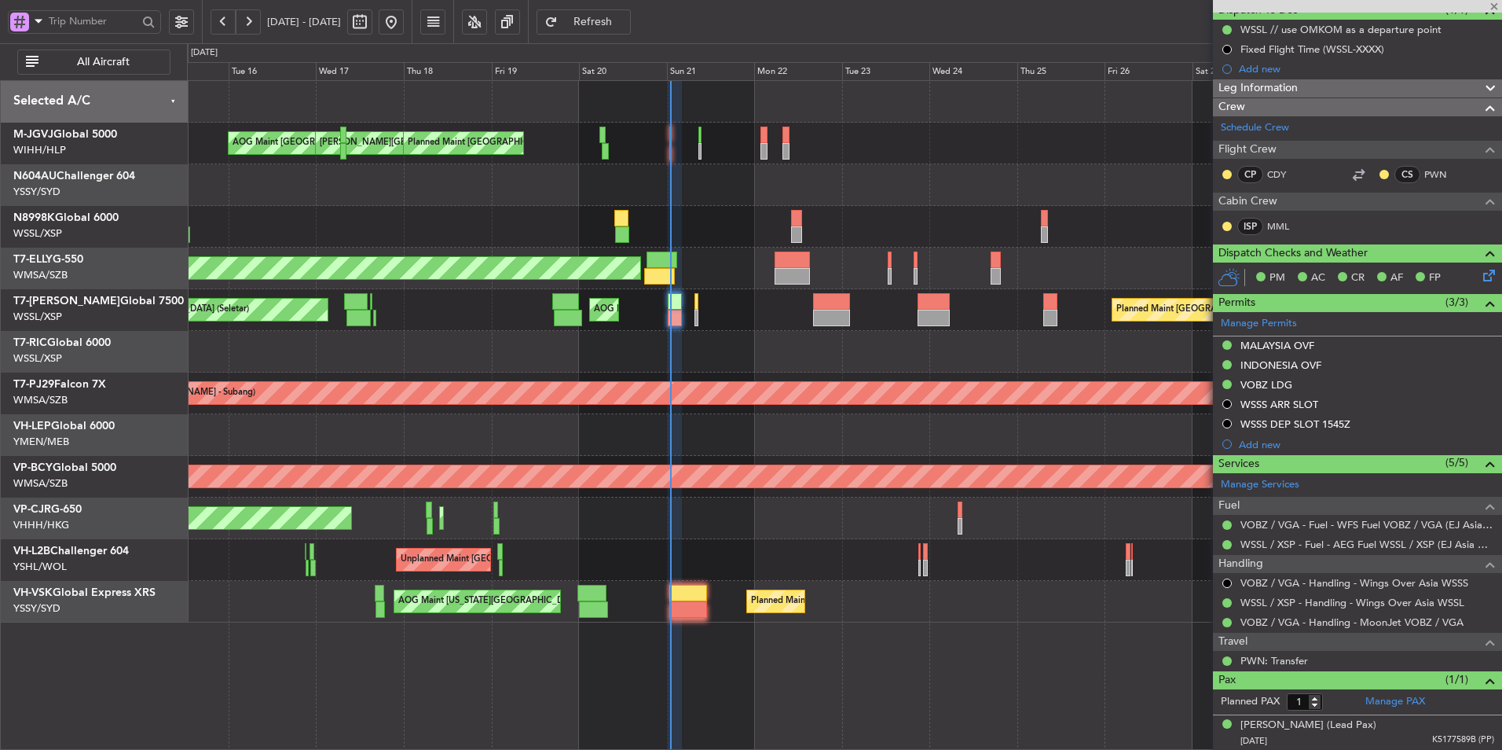
type input "+00:45"
type input "7"
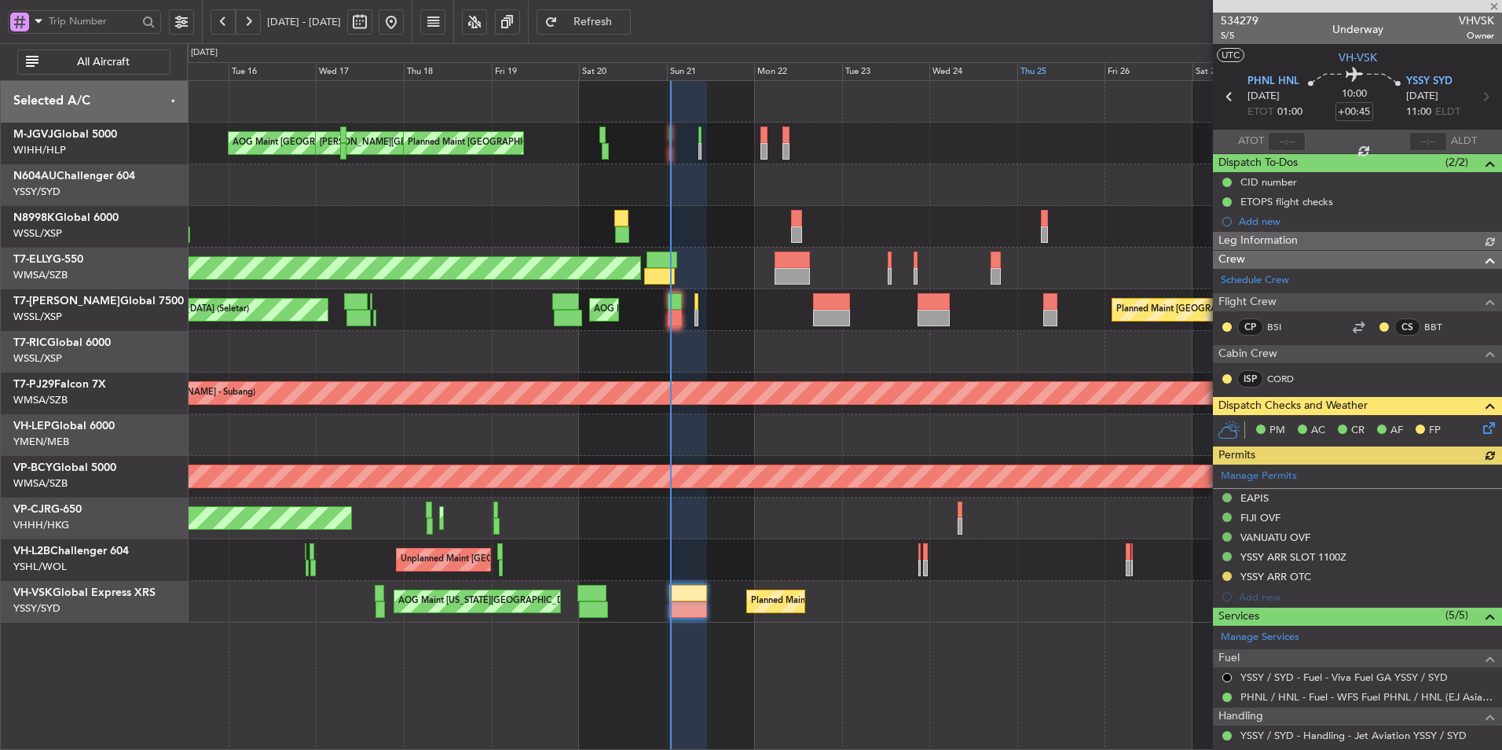
type input "Terry Leung (LEU)"
click at [1293, 143] on input "text" at bounding box center [1287, 141] width 38 height 19
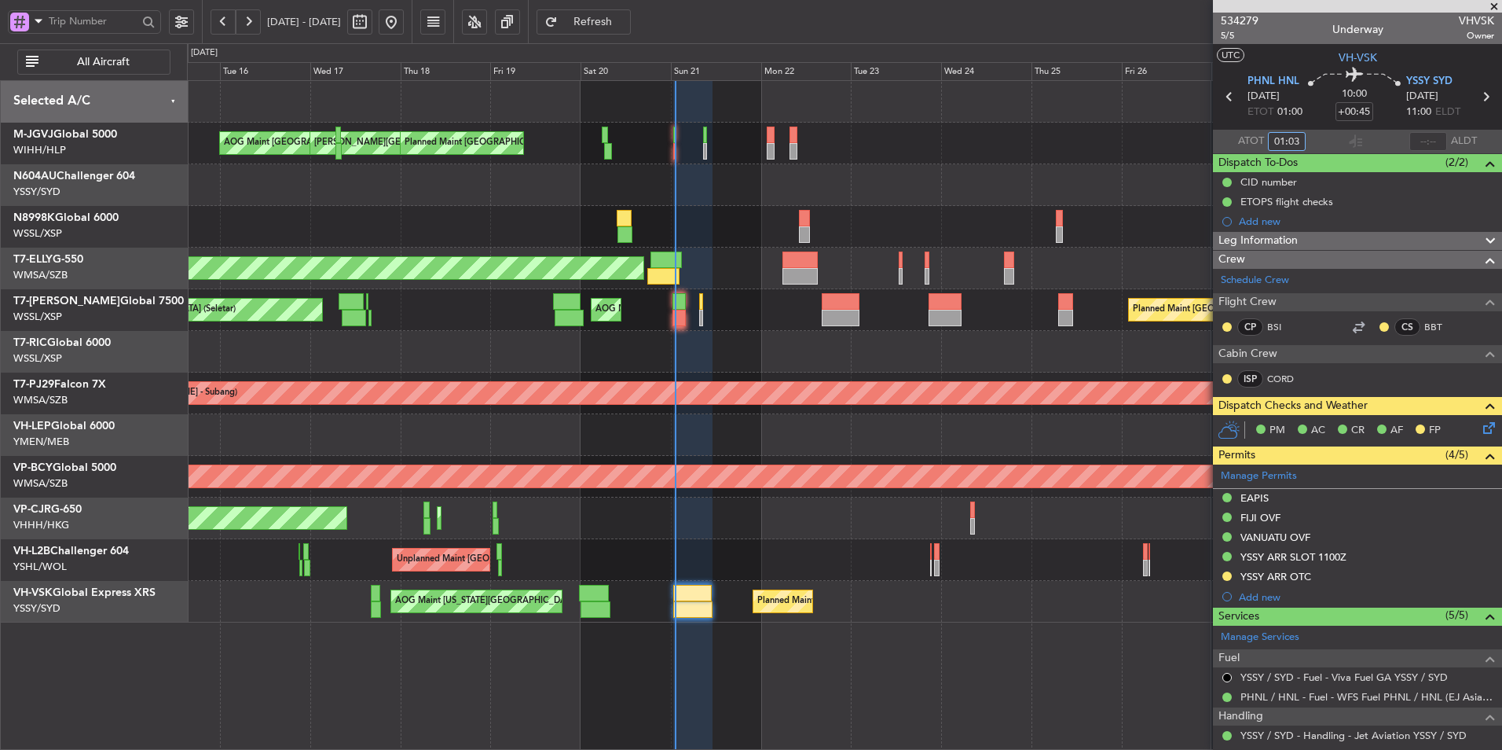
type input "01:03"
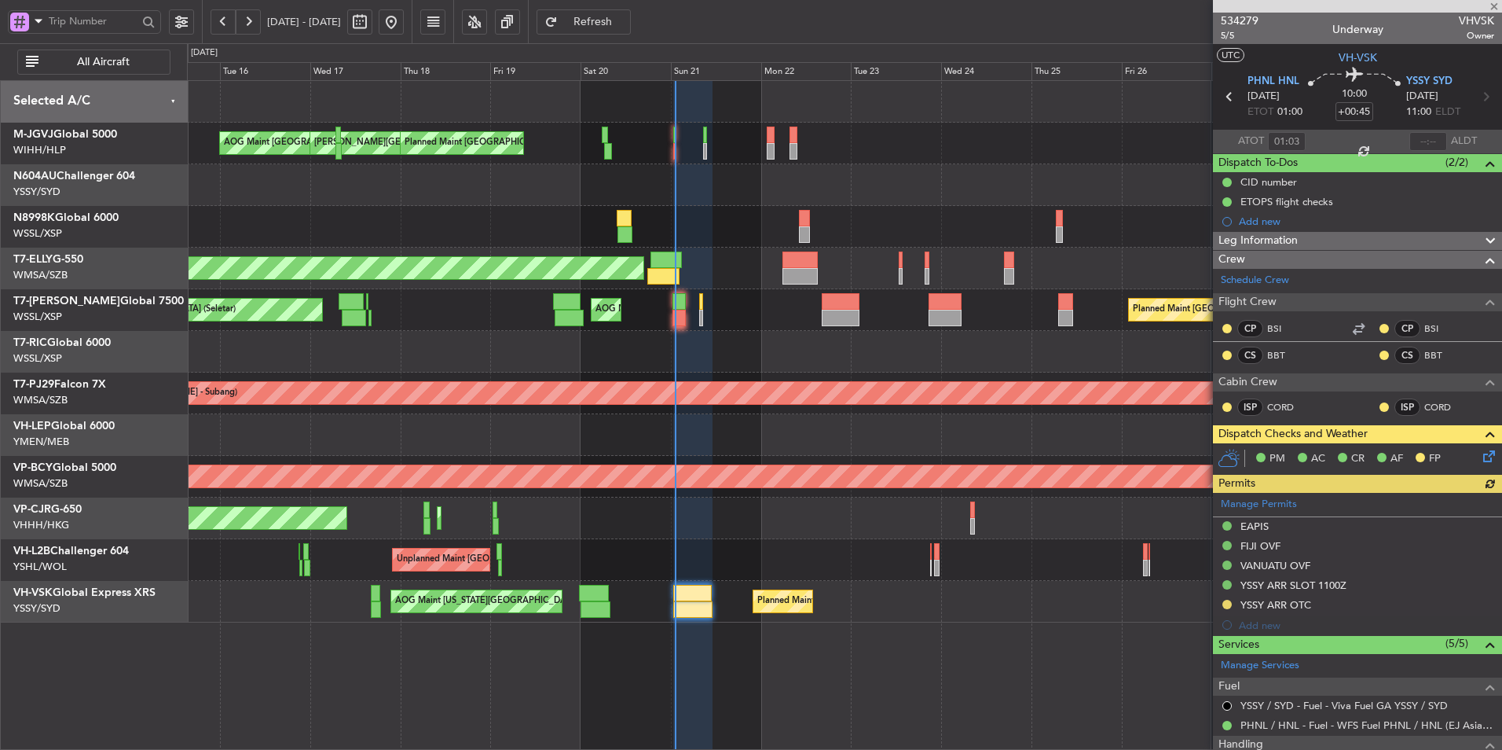
type input "Terry Leung (LEU)"
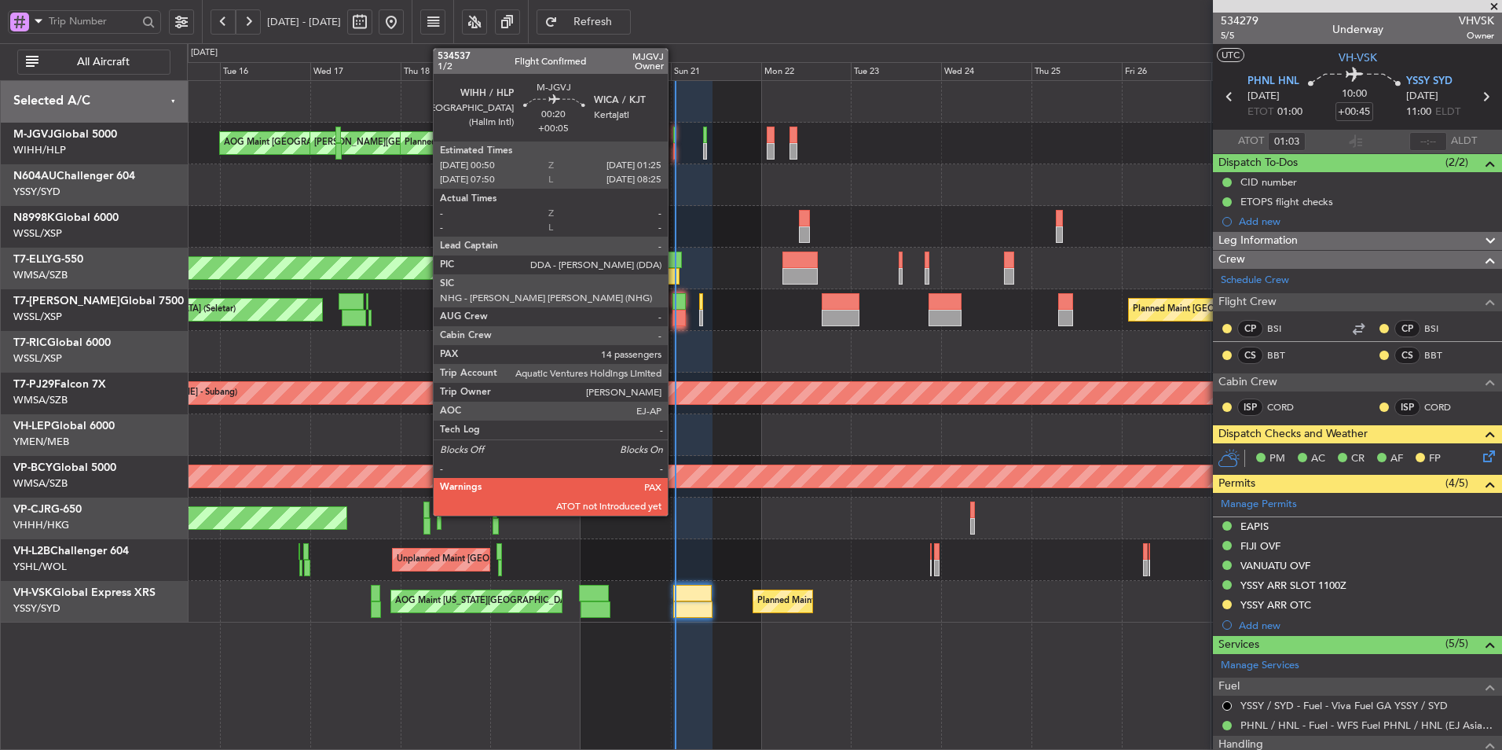
click at [675, 139] on div at bounding box center [674, 135] width 2 height 17
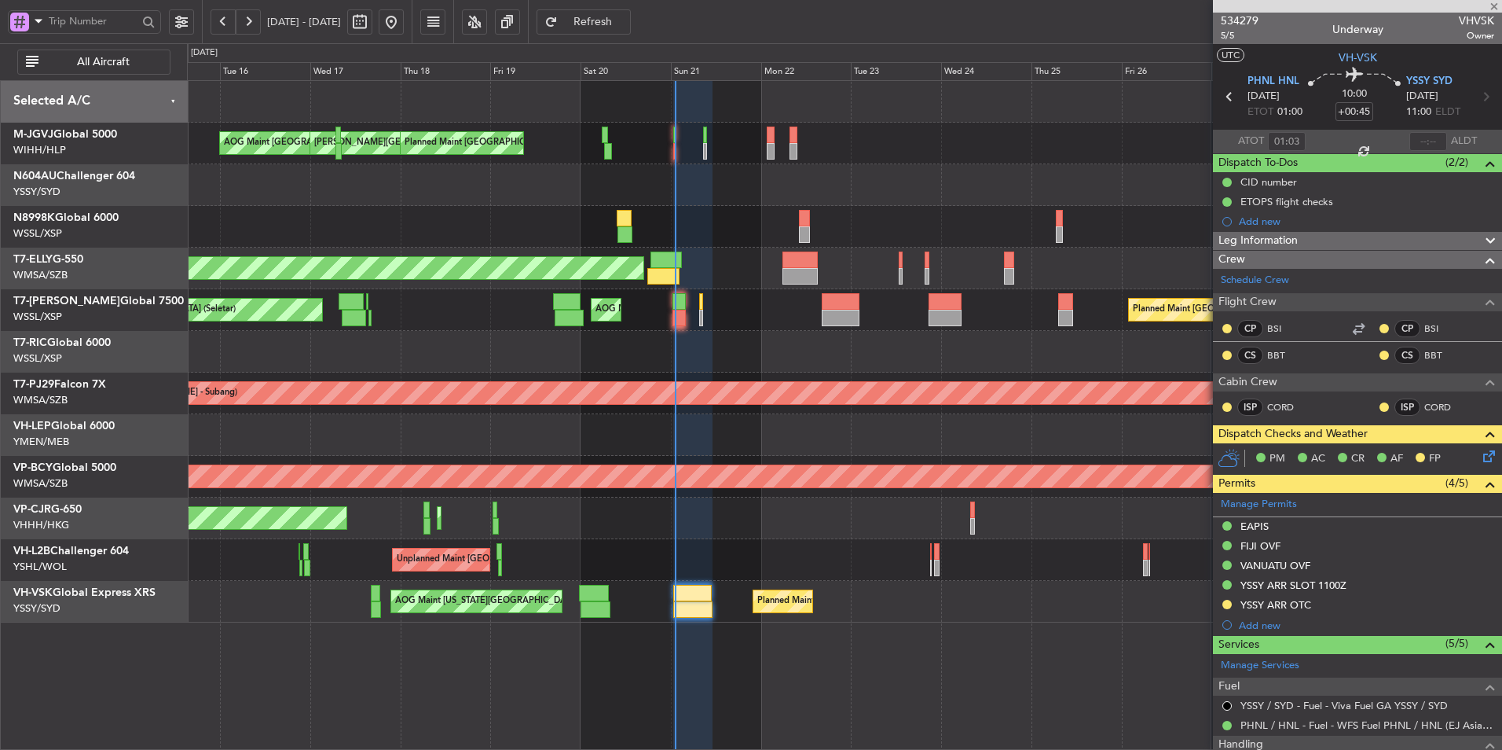
type input "+00:05"
type input "14"
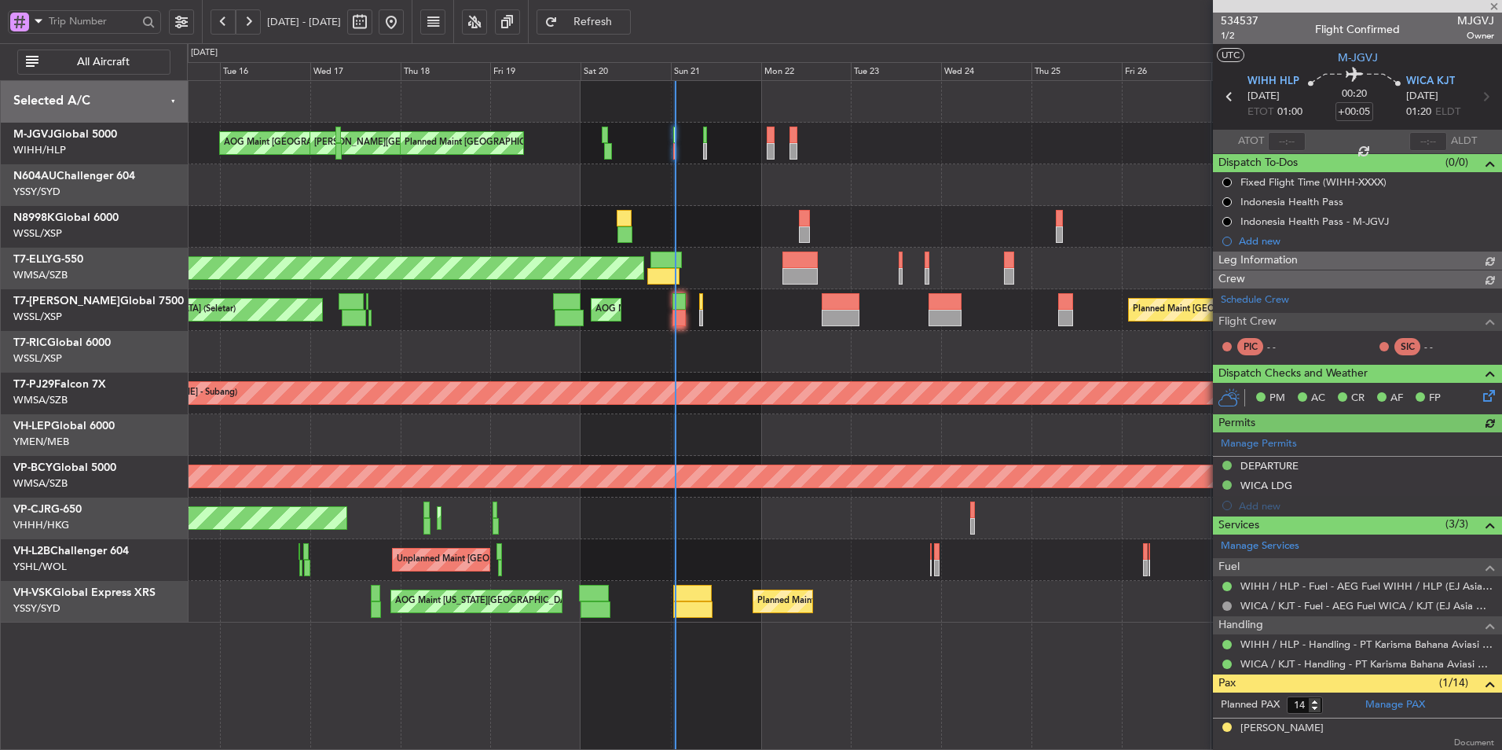
type input "Terry Leung (LEU)"
click at [1293, 139] on input "text" at bounding box center [1287, 141] width 38 height 19
type input "01:07"
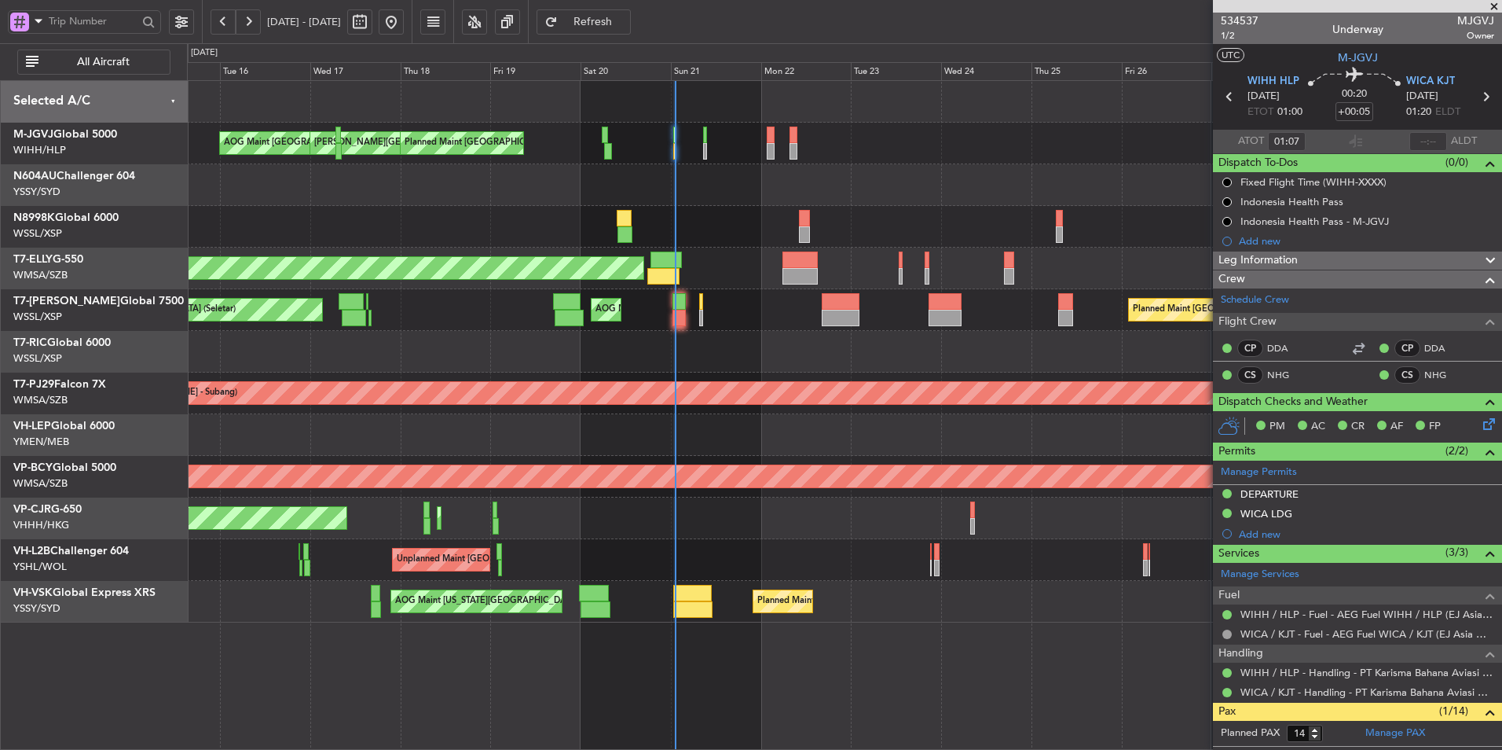
type input "Terry Leung (LEU)"
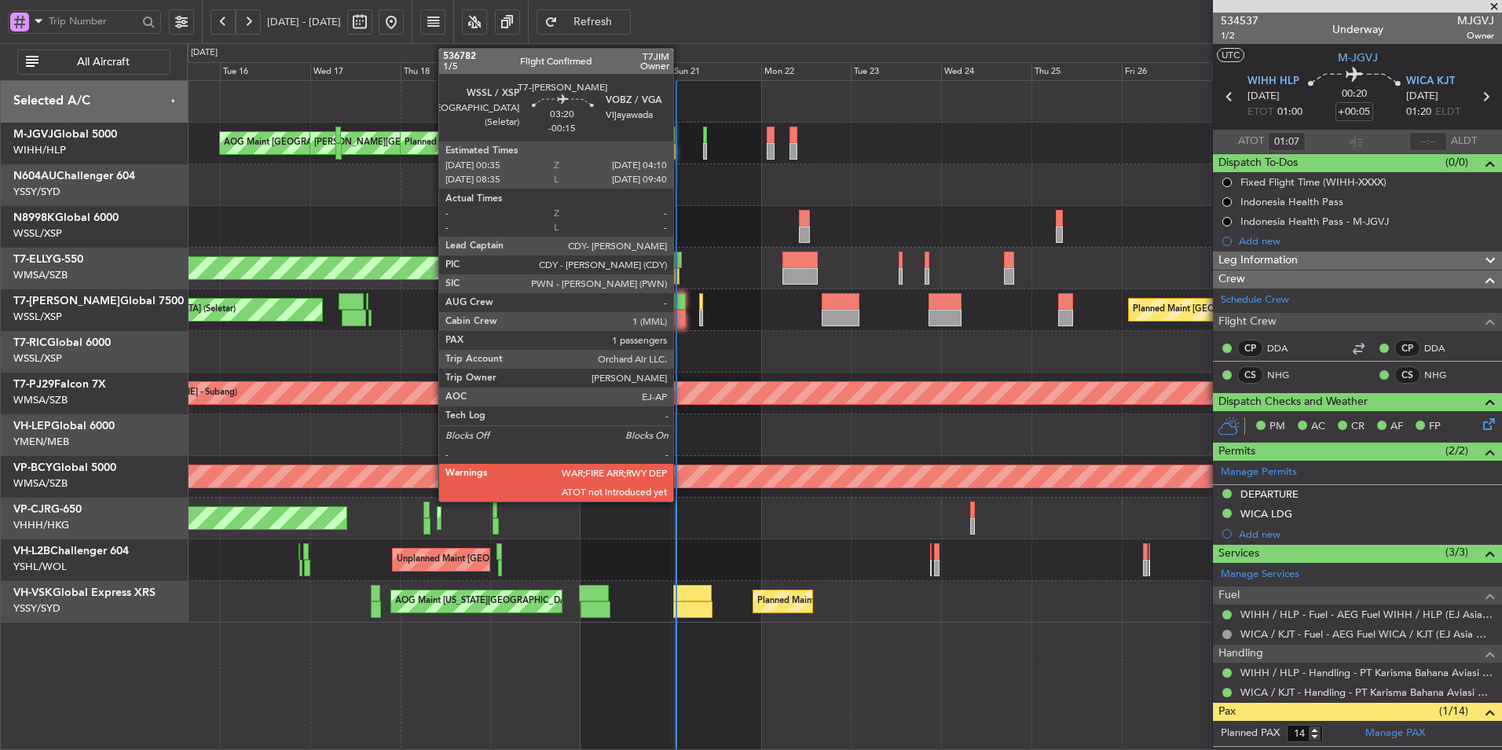
click at [680, 311] on div at bounding box center [680, 318] width 14 height 17
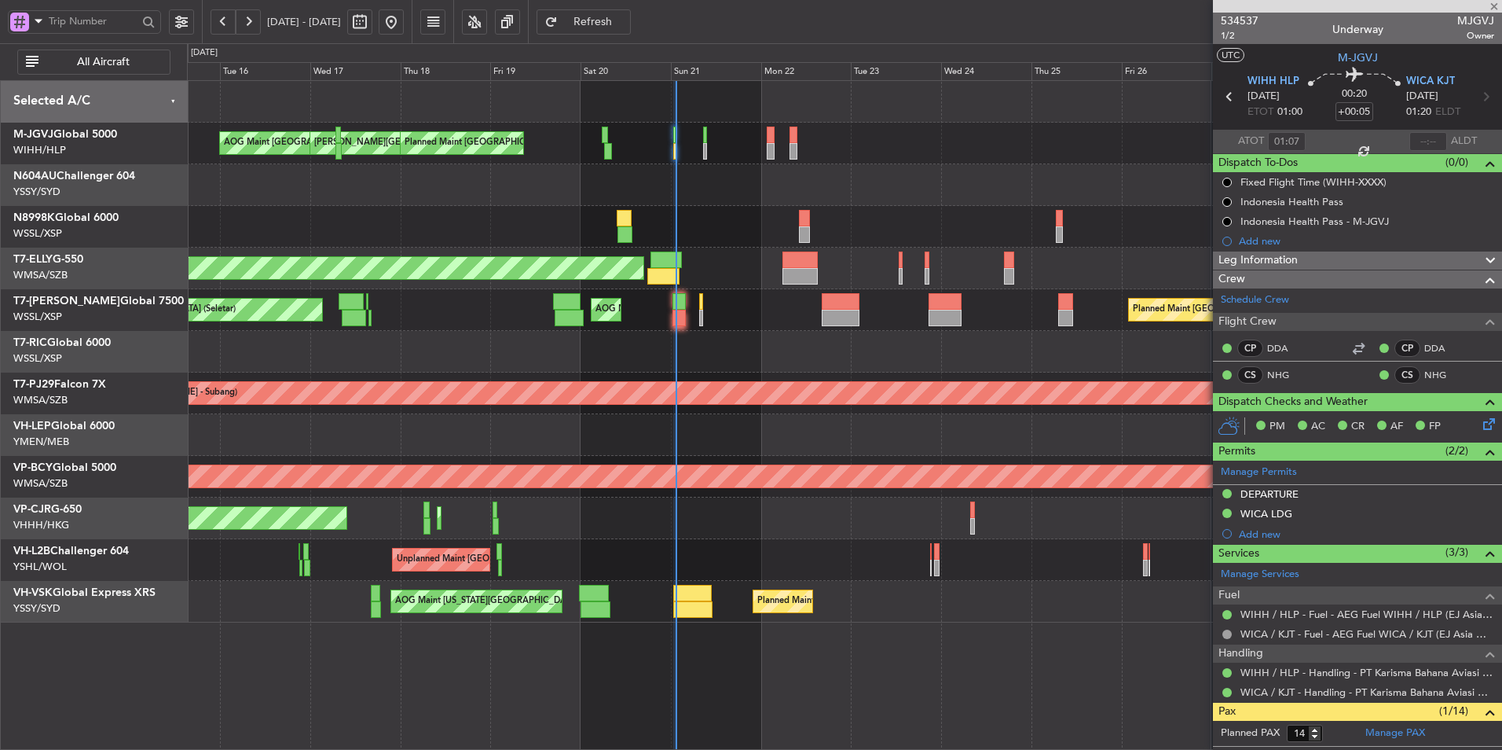
type input "-00:15"
type input "1"
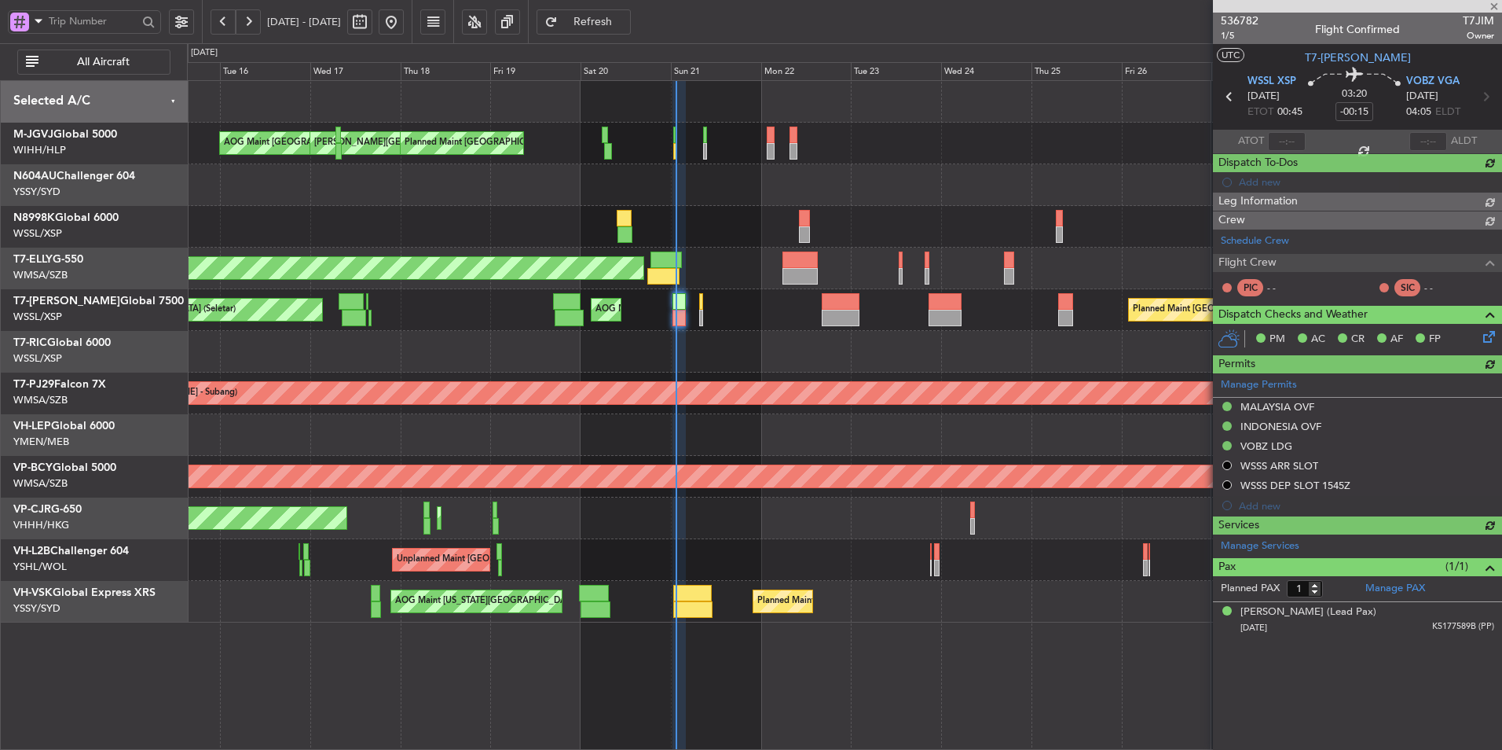
type input "Terry Leung (LEU)"
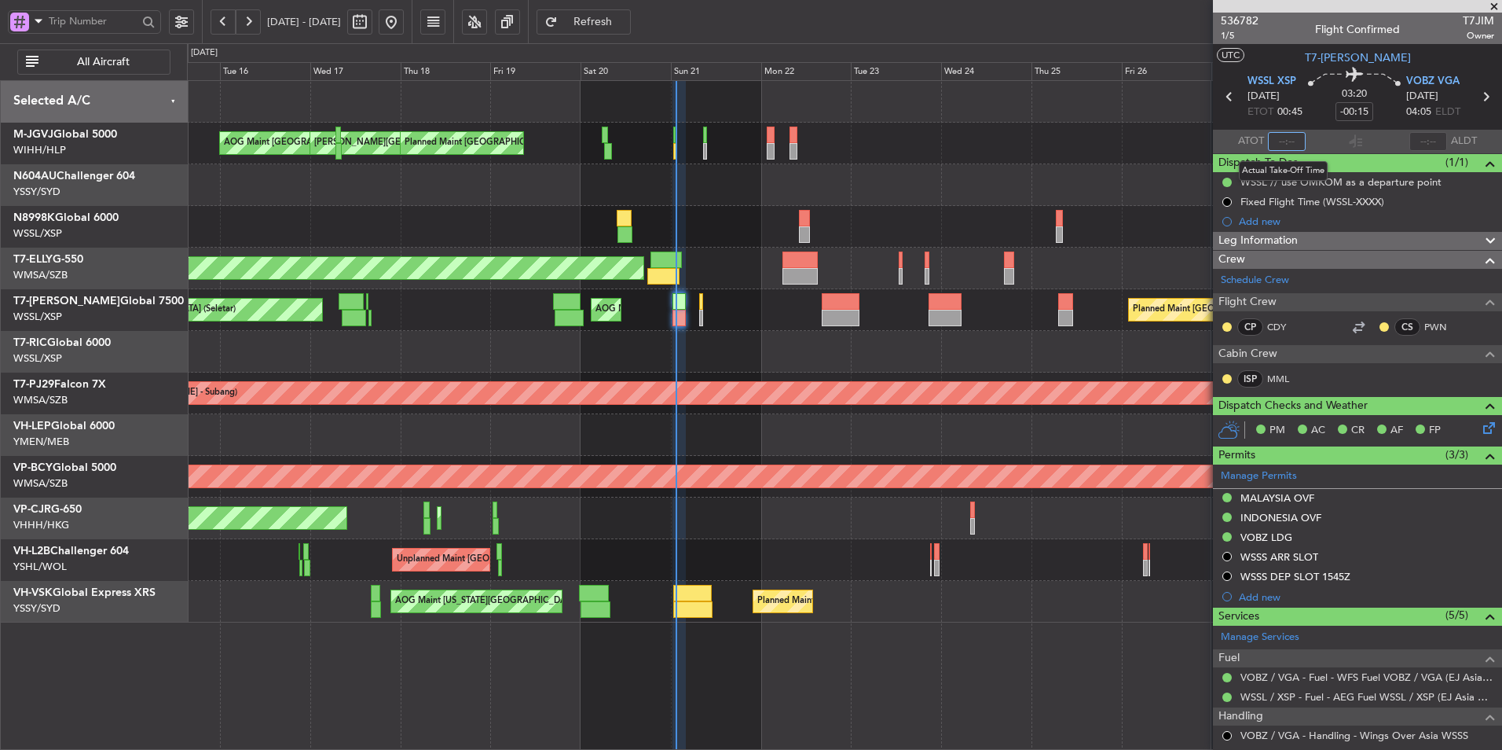
click at [1295, 141] on input "text" at bounding box center [1287, 141] width 38 height 19
type input "01:16"
type input "Terry Leung (LEU)"
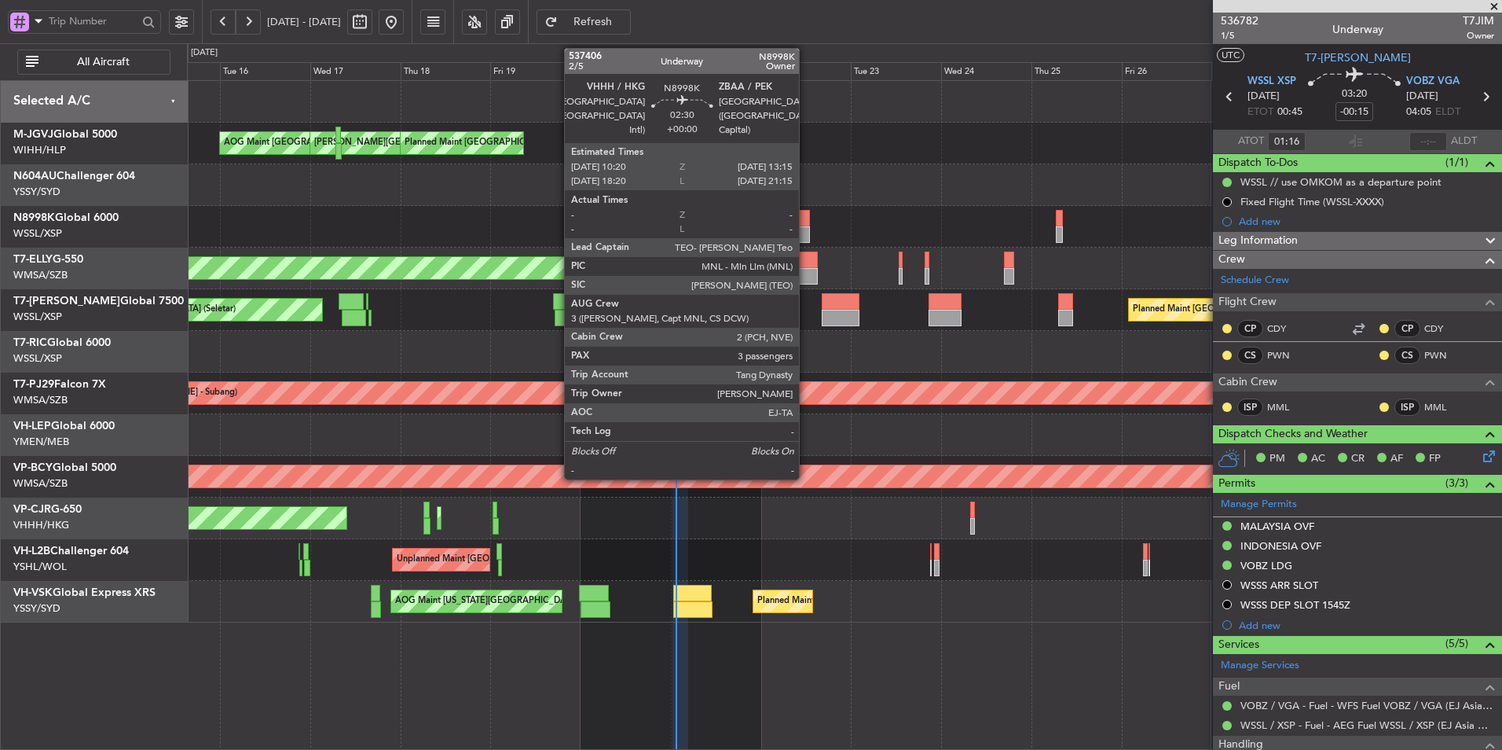
click at [806, 221] on div at bounding box center [804, 218] width 11 height 17
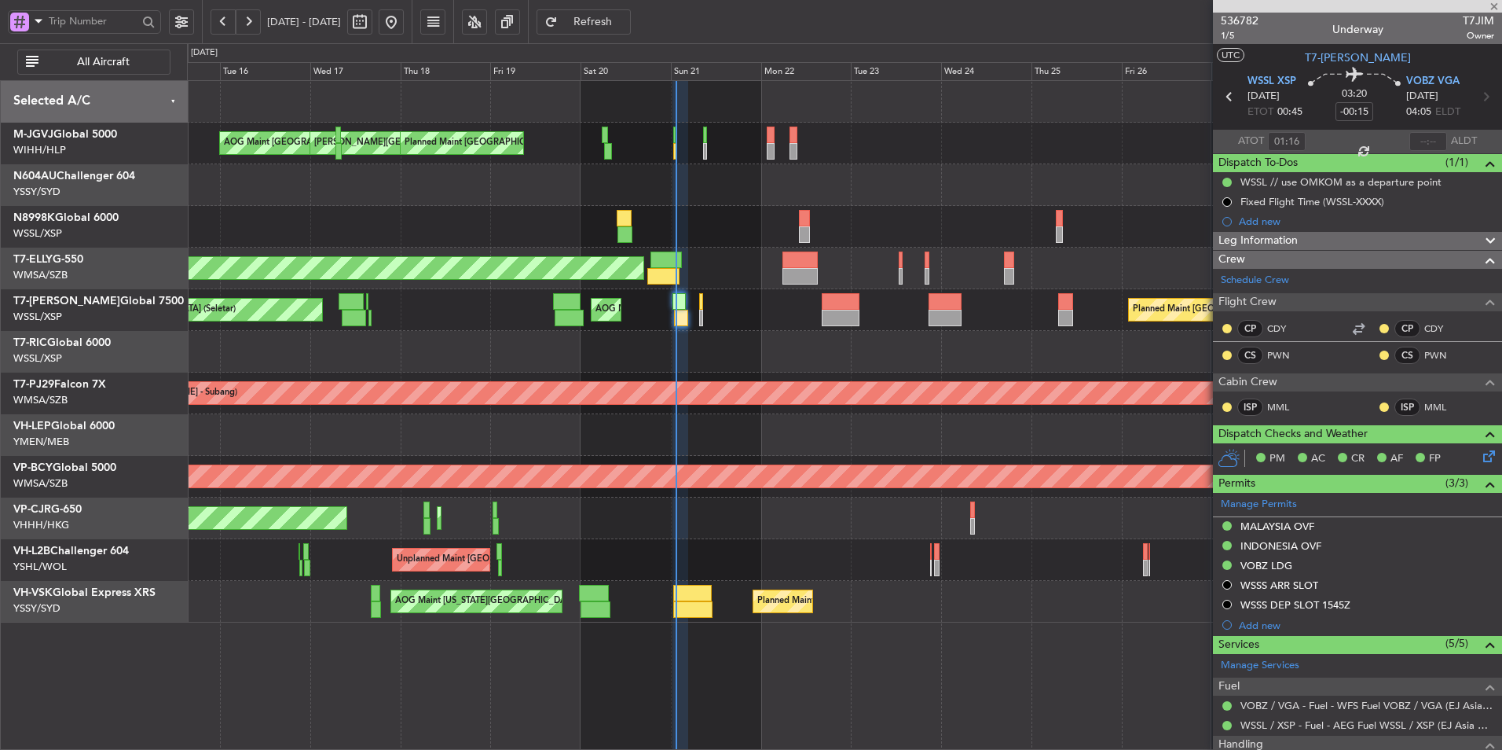
scroll to position [181, 0]
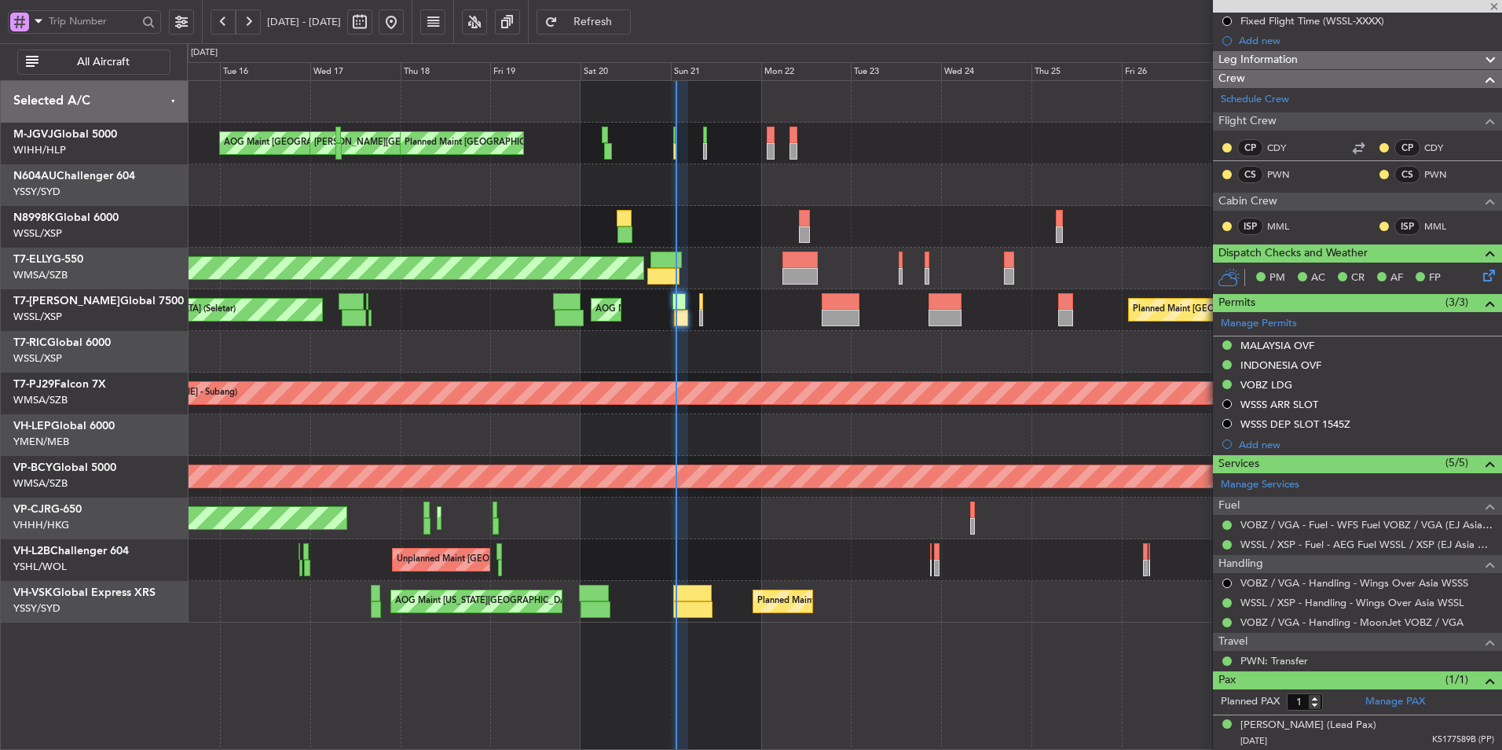
type input "3"
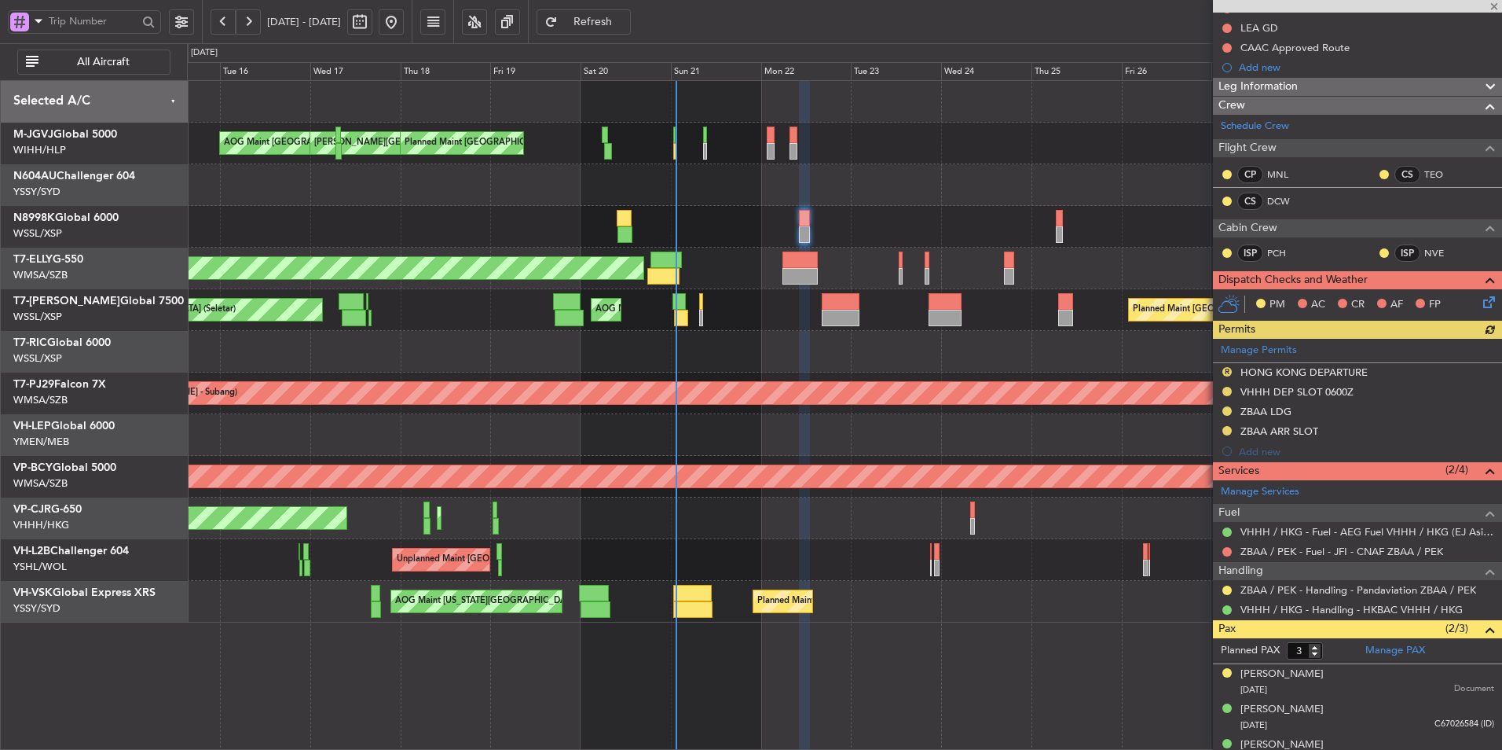
scroll to position [193, 0]
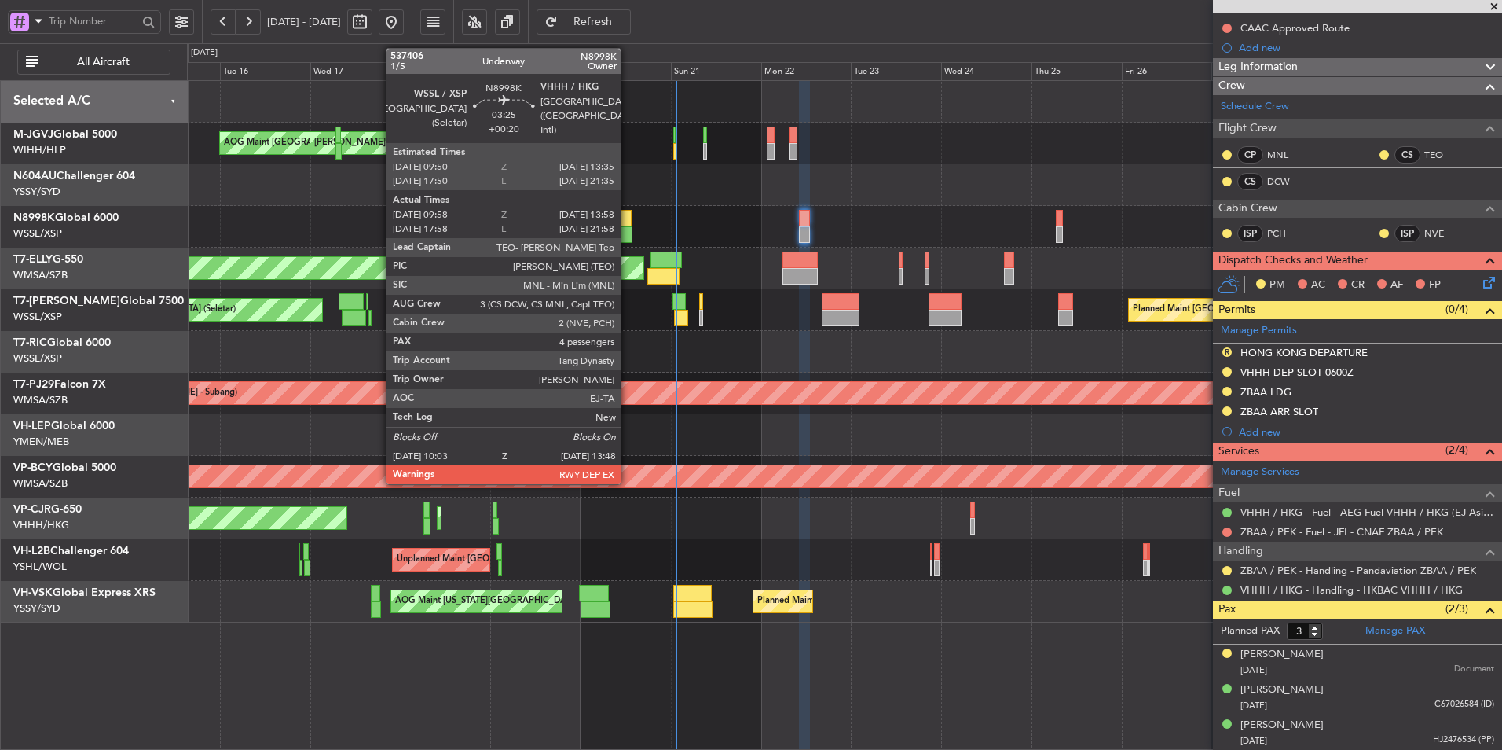
click at [628, 220] on div at bounding box center [624, 218] width 14 height 17
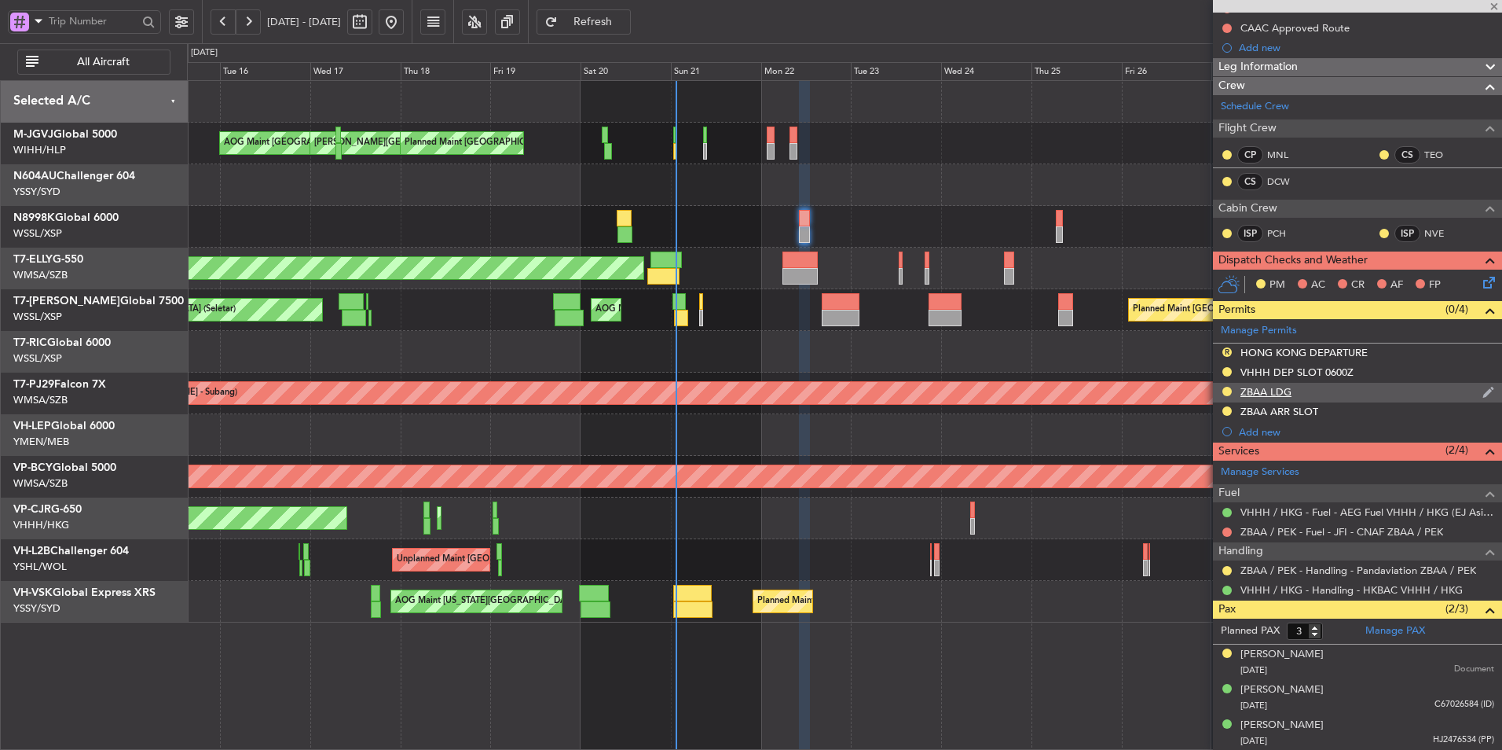
type input "+00:20"
type input "10:08"
type input "13:48"
type input "4"
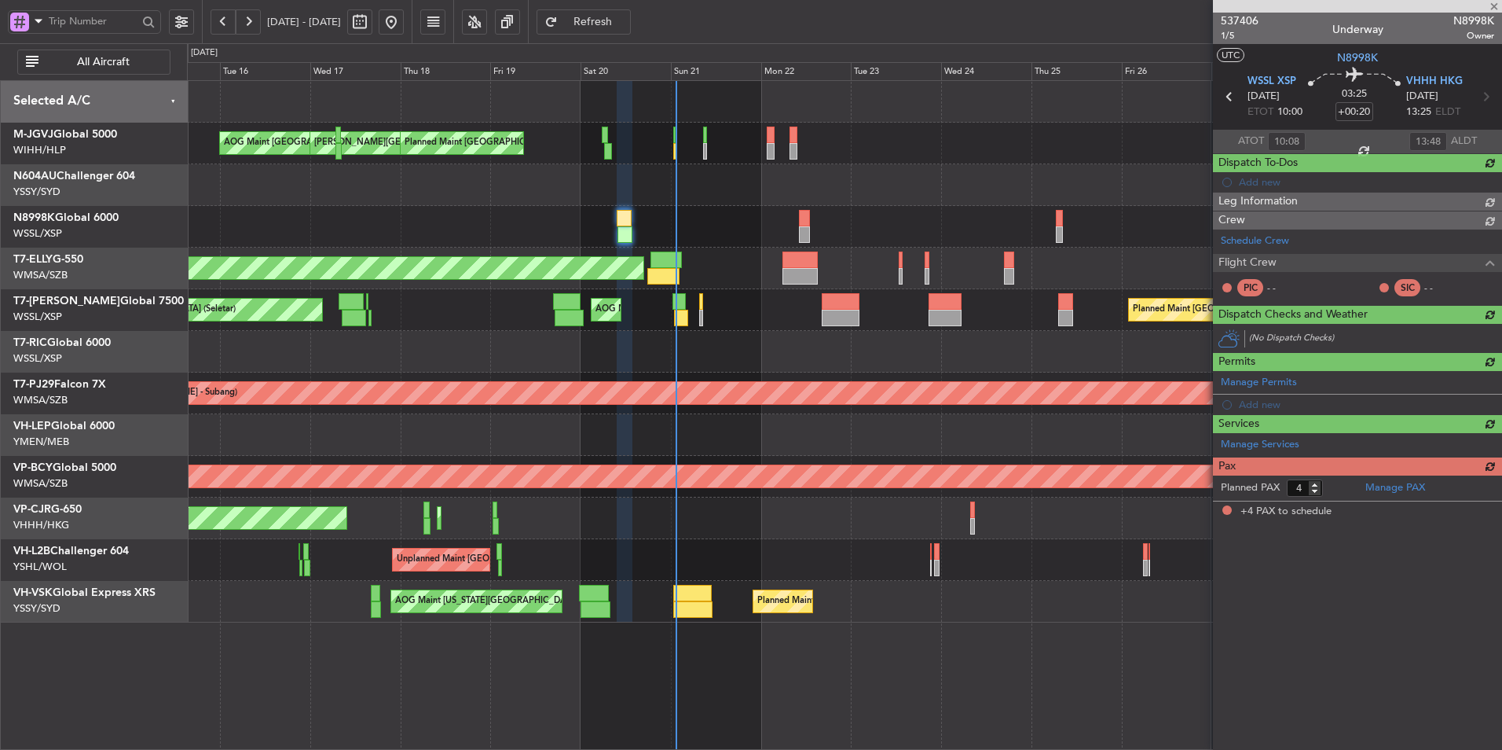
scroll to position [0, 0]
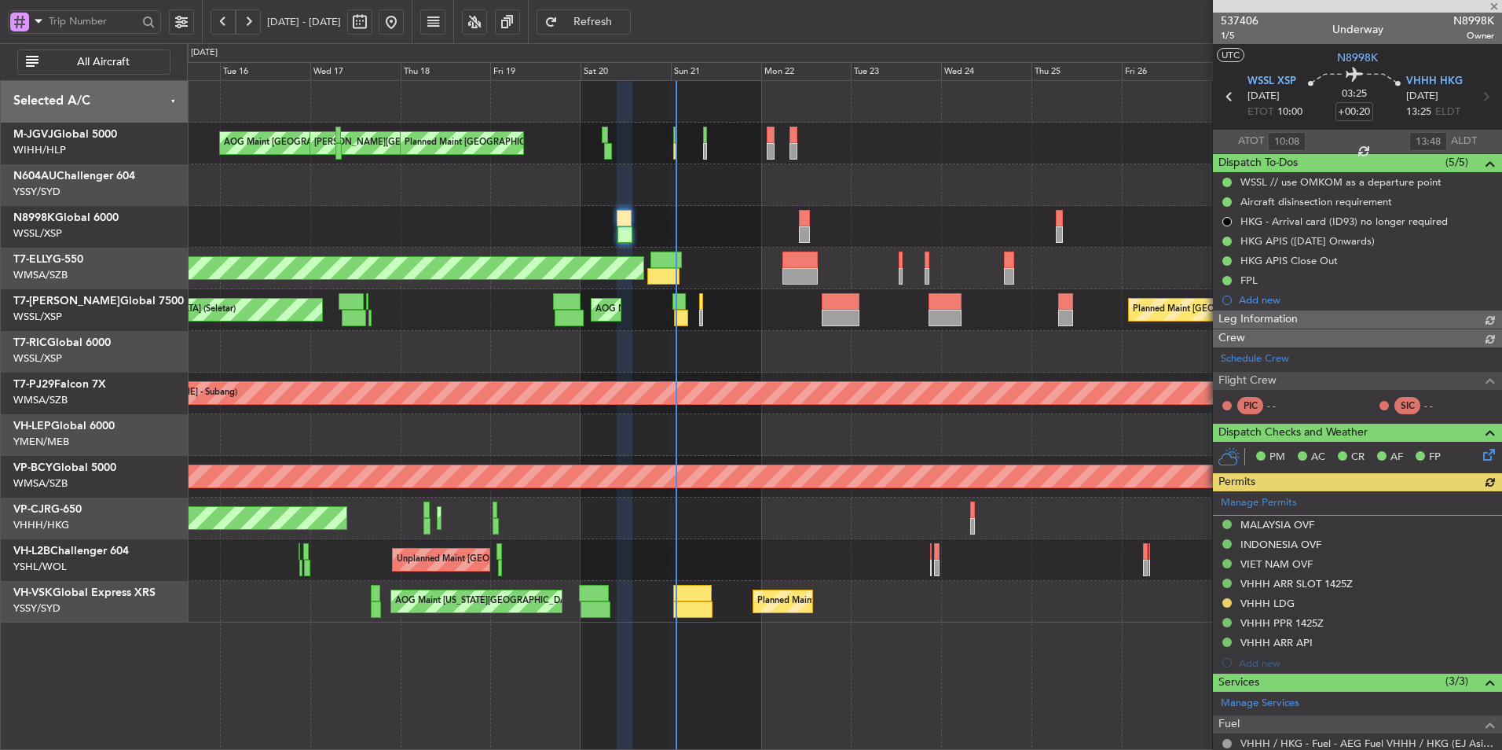
type input "Brien Tan (BTA)"
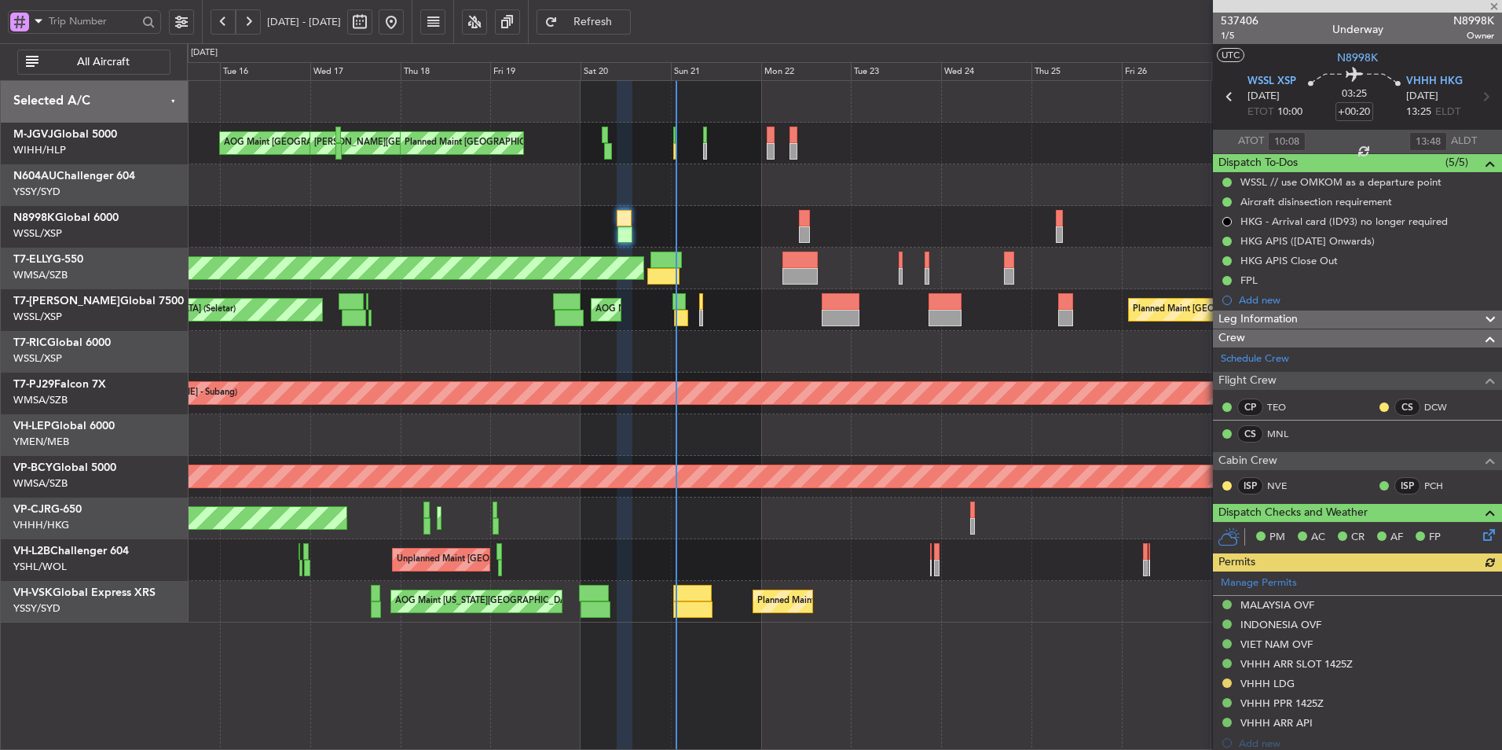
scroll to position [347, 0]
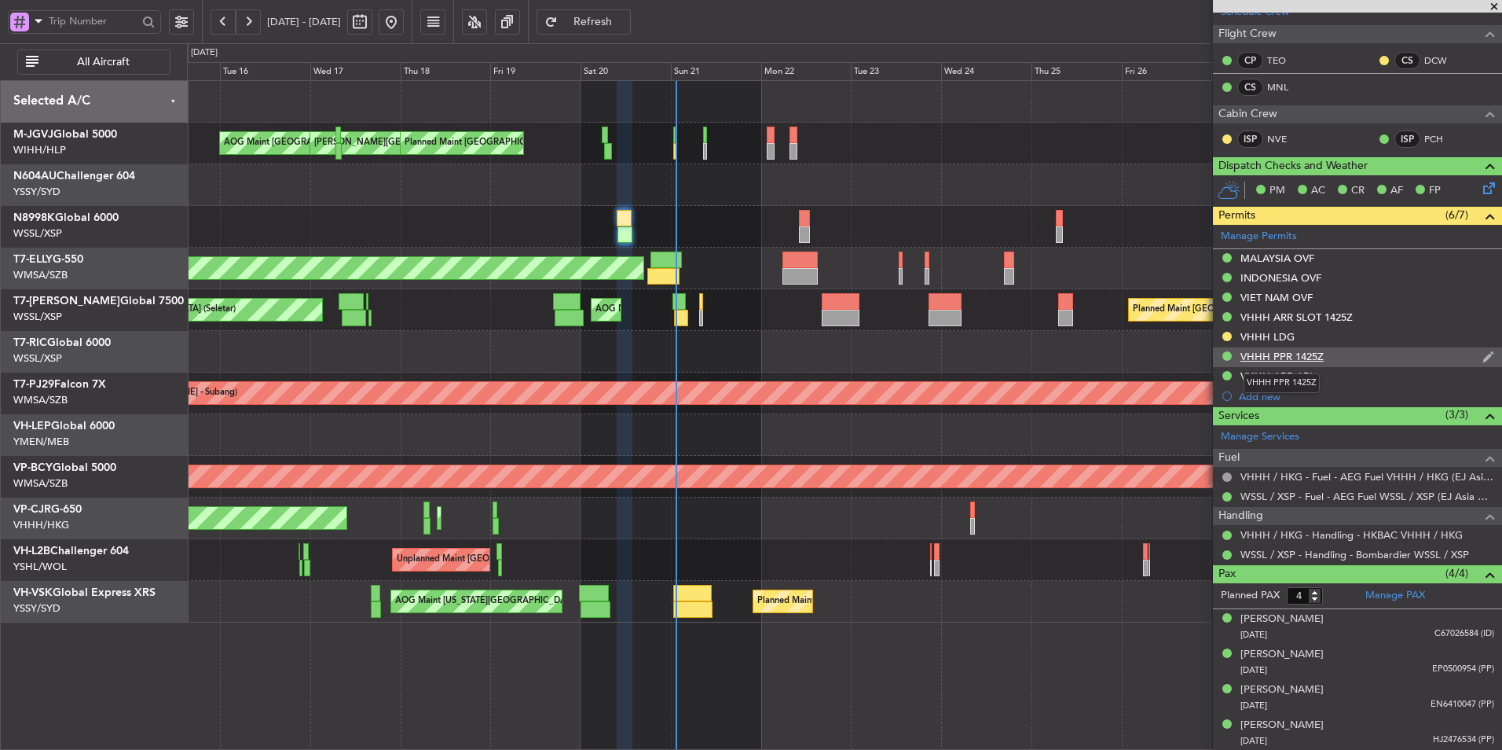
click at [1300, 357] on div "VHHH PPR 1425Z" at bounding box center [1282, 356] width 83 height 13
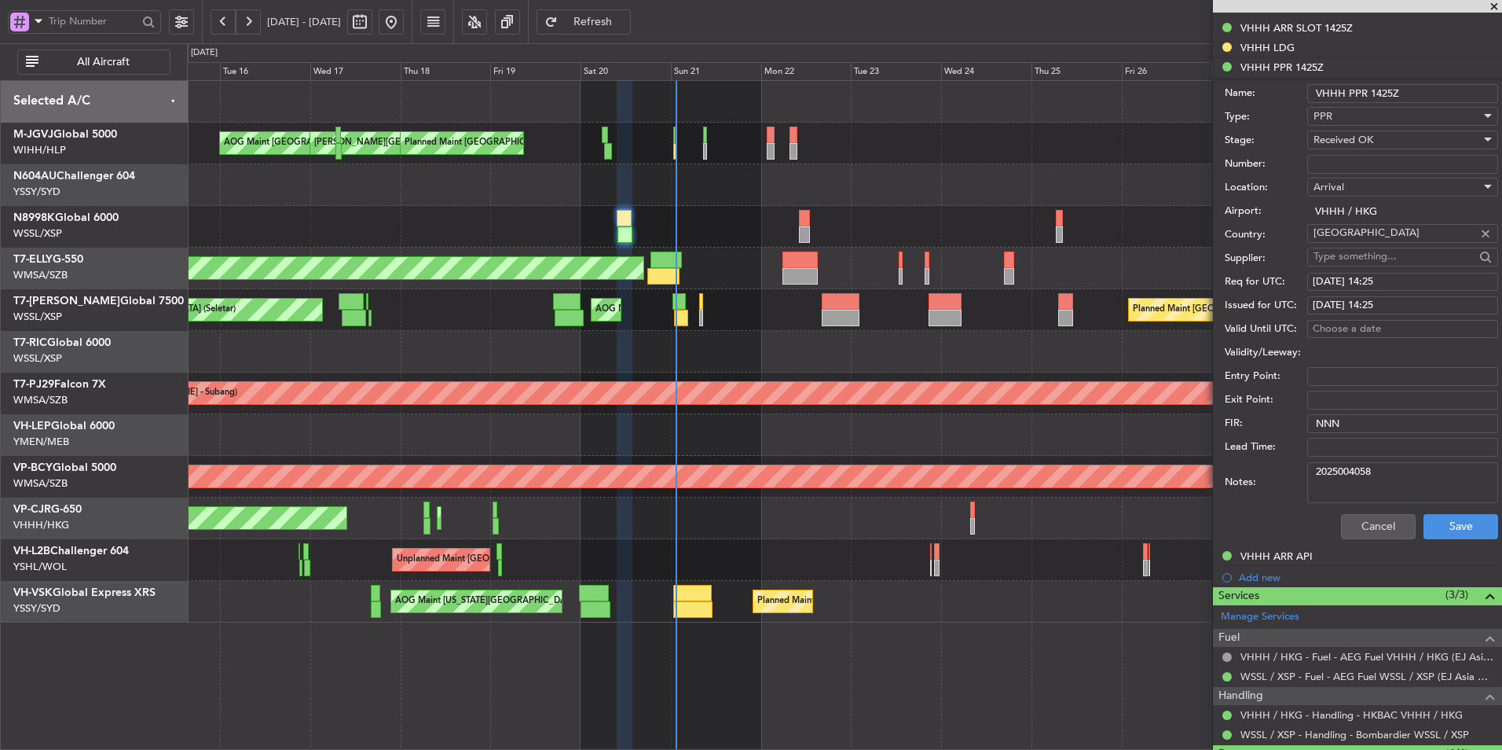
scroll to position [739, 0]
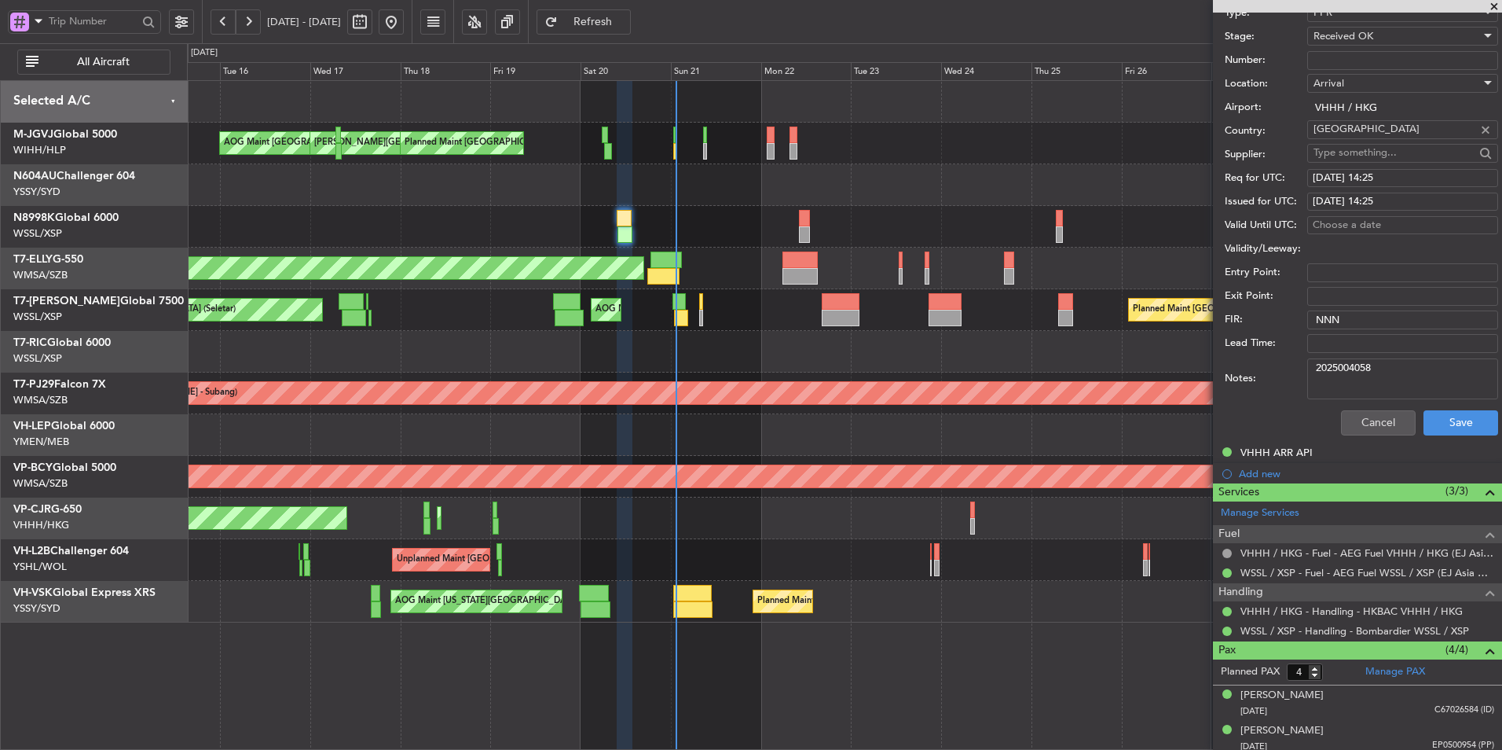
click at [774, 431] on div at bounding box center [844, 435] width 1315 height 42
click at [1351, 424] on button "Cancel" at bounding box center [1378, 422] width 75 height 25
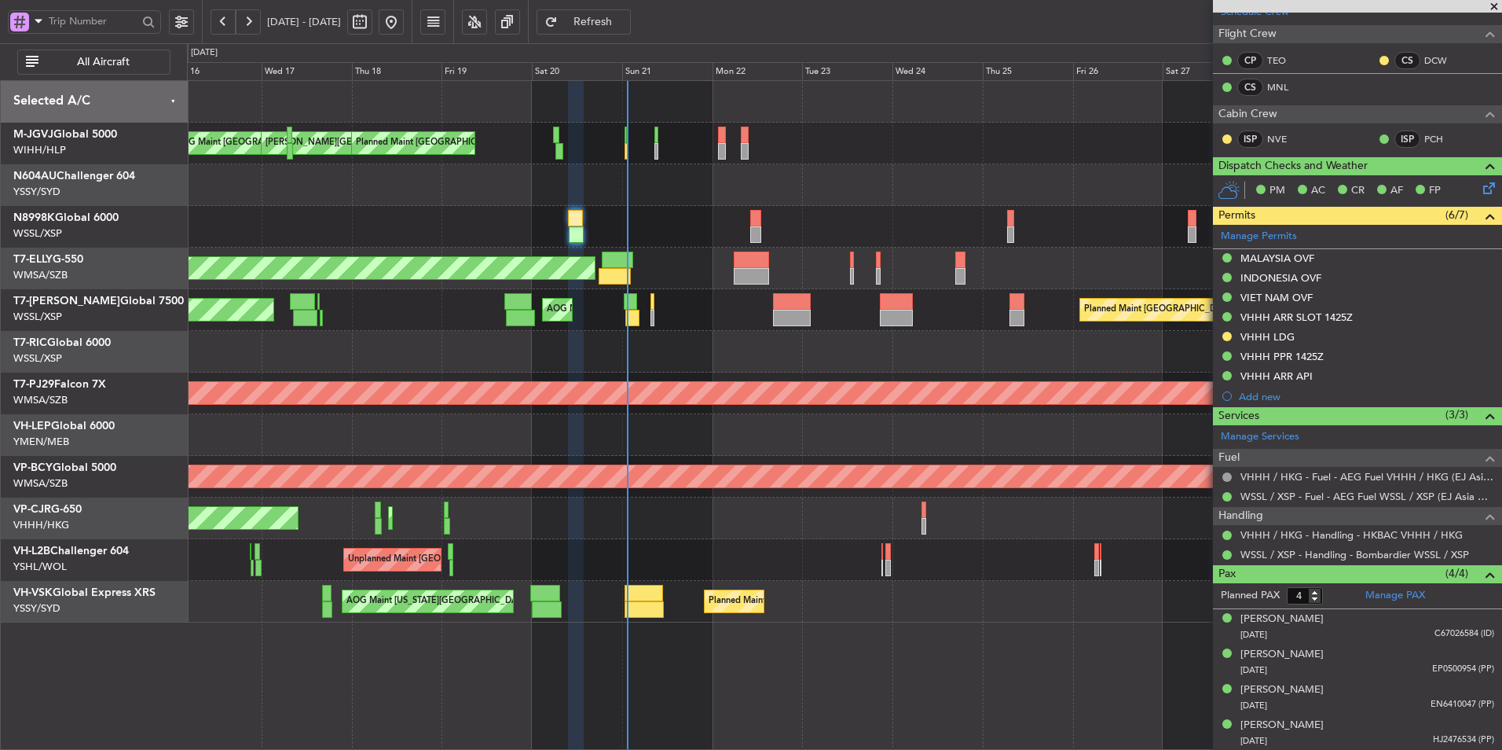
click at [702, 332] on div at bounding box center [844, 352] width 1315 height 42
type input "Brien Tan (BTA)"
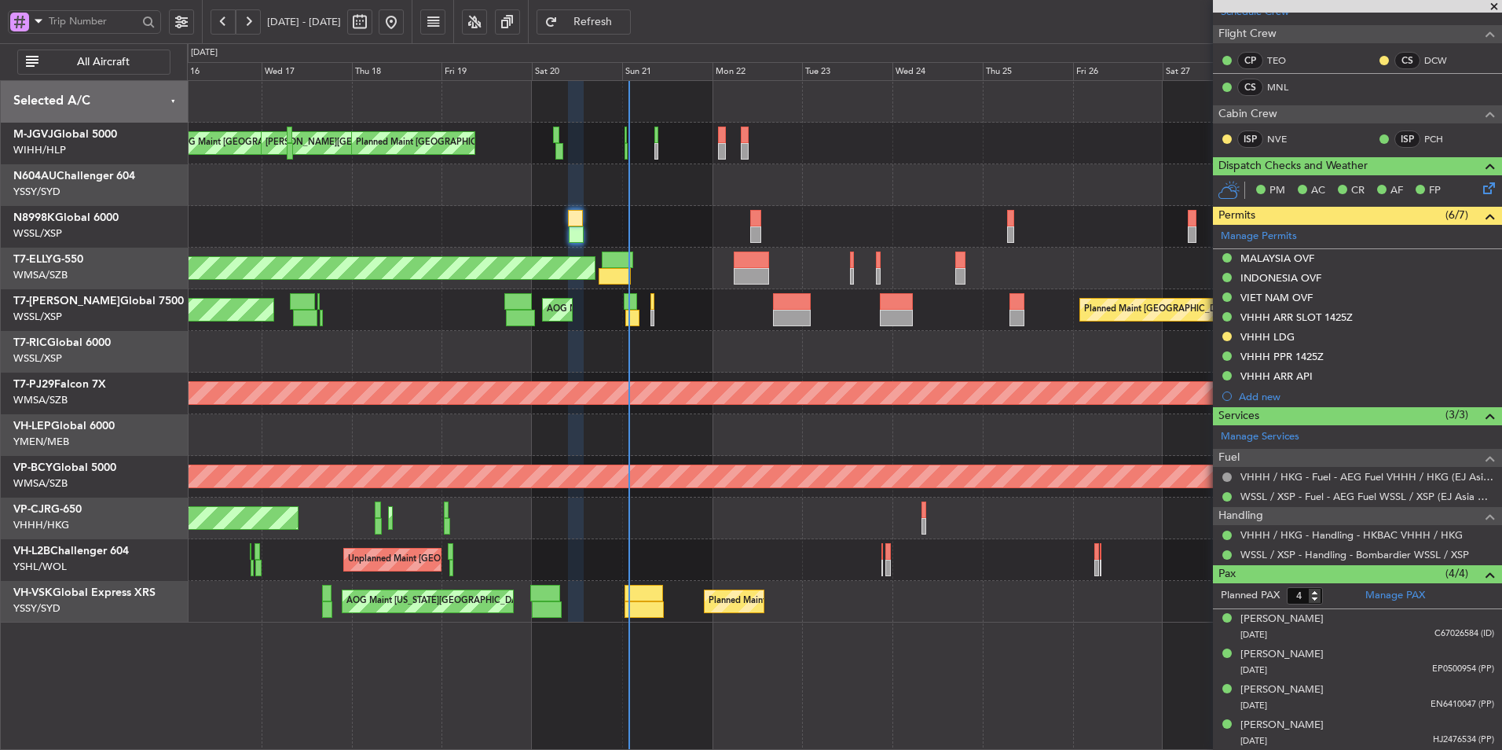
type input "Brien Tan (BTA)"
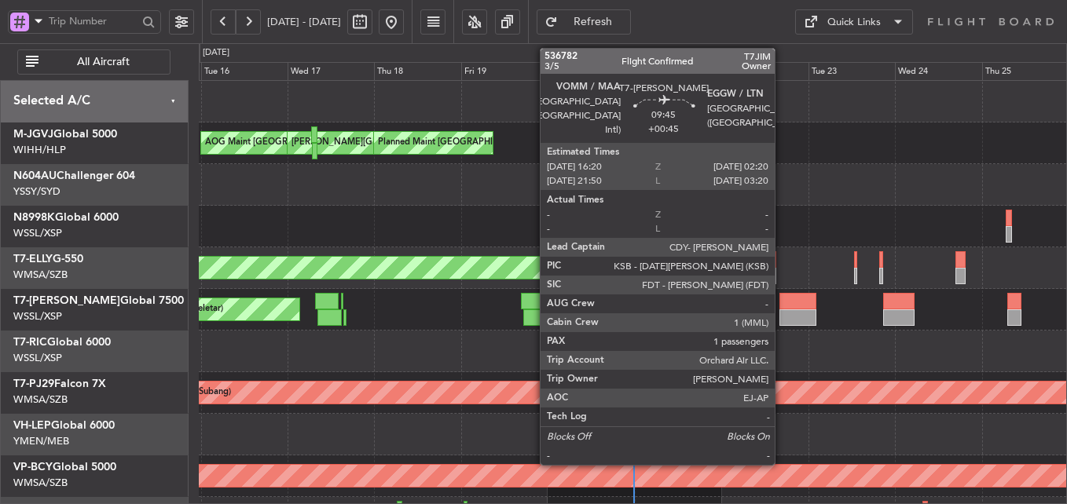
scroll to position [6, 0]
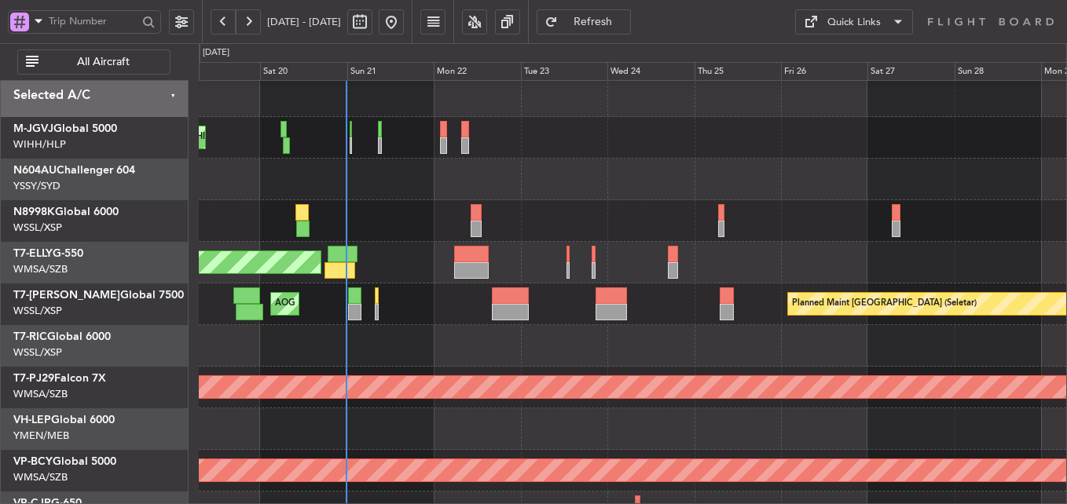
click at [481, 302] on div "AOG Maint [GEOGRAPHIC_DATA] (Seletar) Planned Maint [GEOGRAPHIC_DATA] (Seletar)…" at bounding box center [632, 305] width 867 height 42
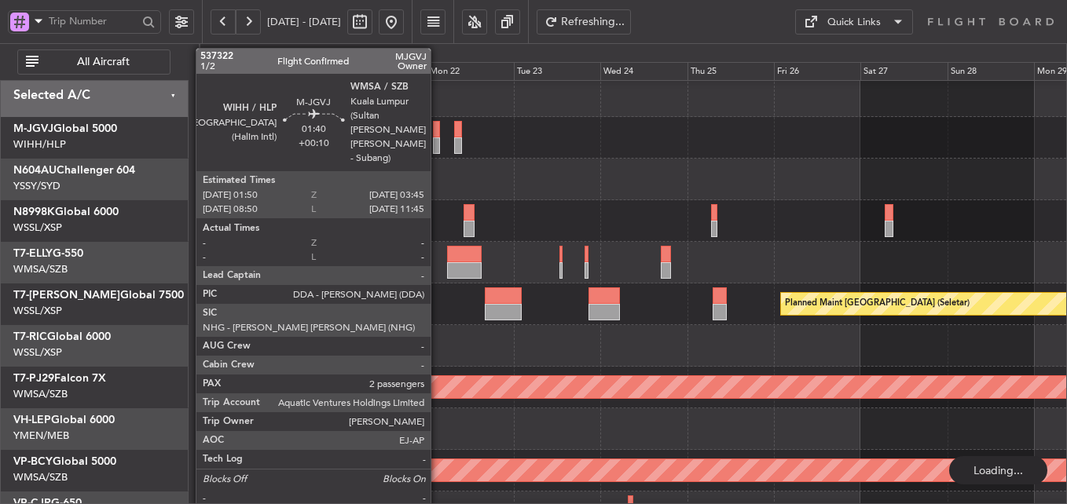
click at [438, 138] on div at bounding box center [436, 146] width 7 height 17
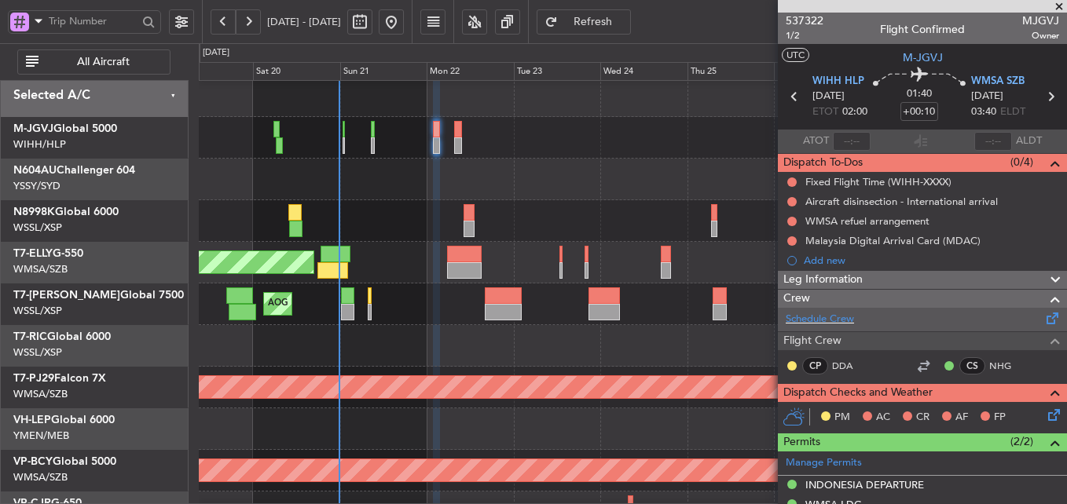
scroll to position [303, 0]
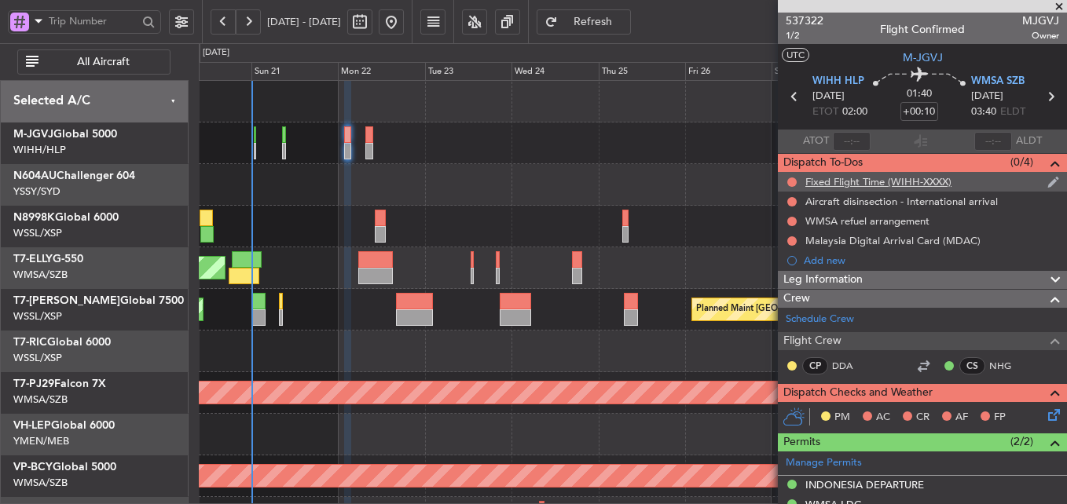
click at [868, 189] on div "Fixed Flight Time (WIHH-XXXX)" at bounding box center [922, 182] width 289 height 20
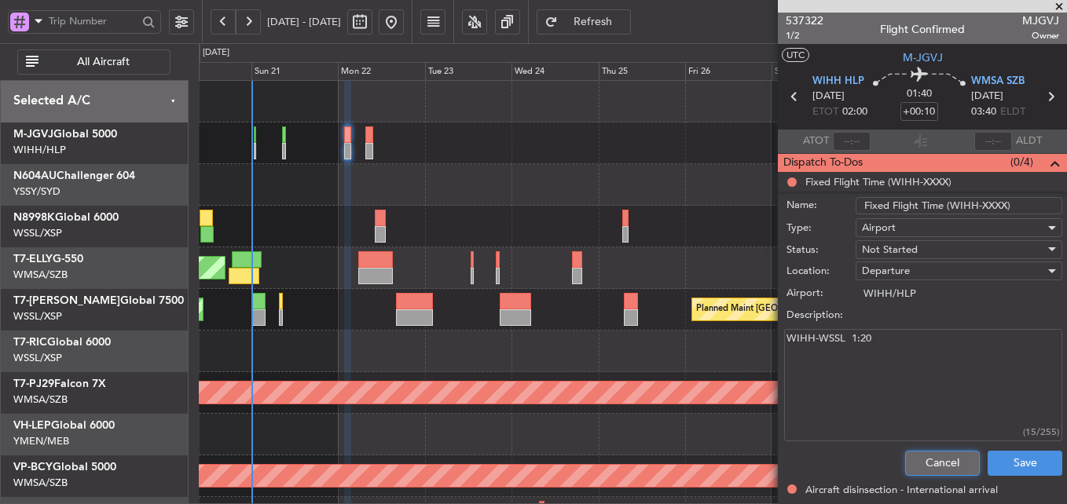
click at [921, 452] on button "Cancel" at bounding box center [942, 463] width 75 height 25
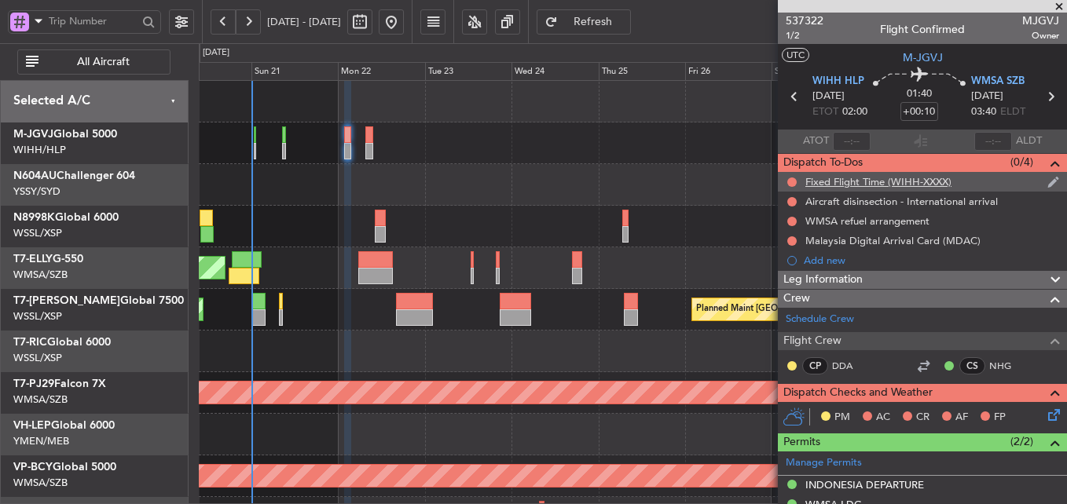
click at [884, 178] on div "Fixed Flight Time (WIHH-XXXX)" at bounding box center [878, 181] width 146 height 13
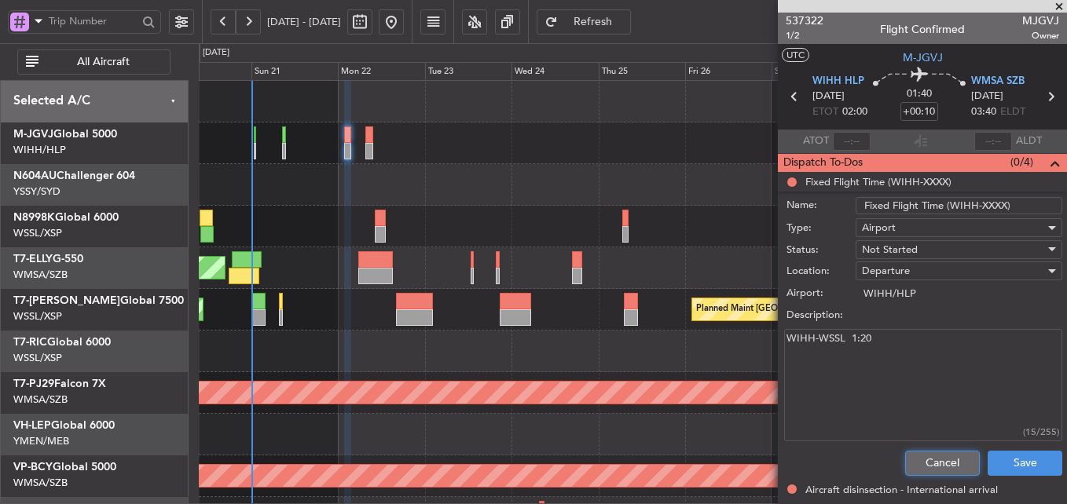
click at [915, 457] on button "Cancel" at bounding box center [942, 463] width 75 height 25
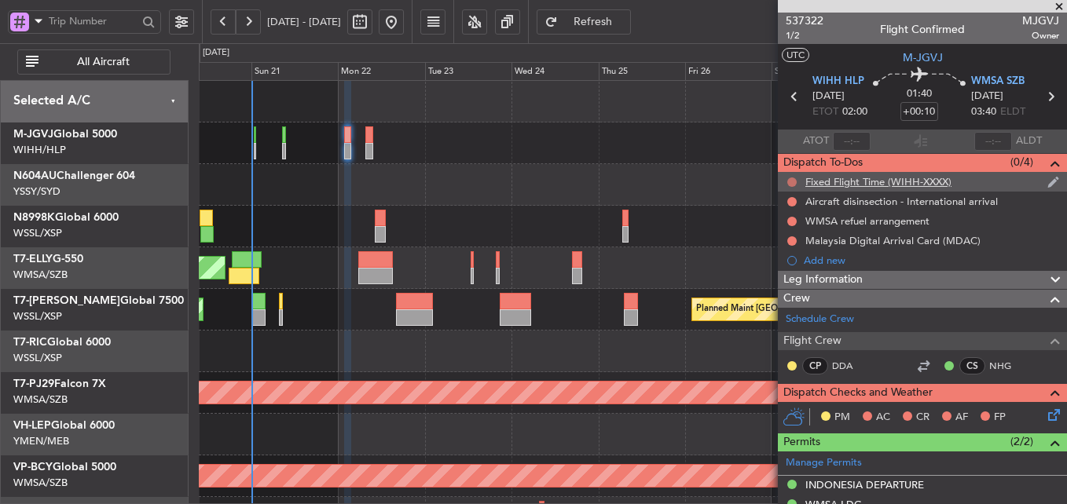
click at [792, 178] on button at bounding box center [791, 182] width 9 height 9
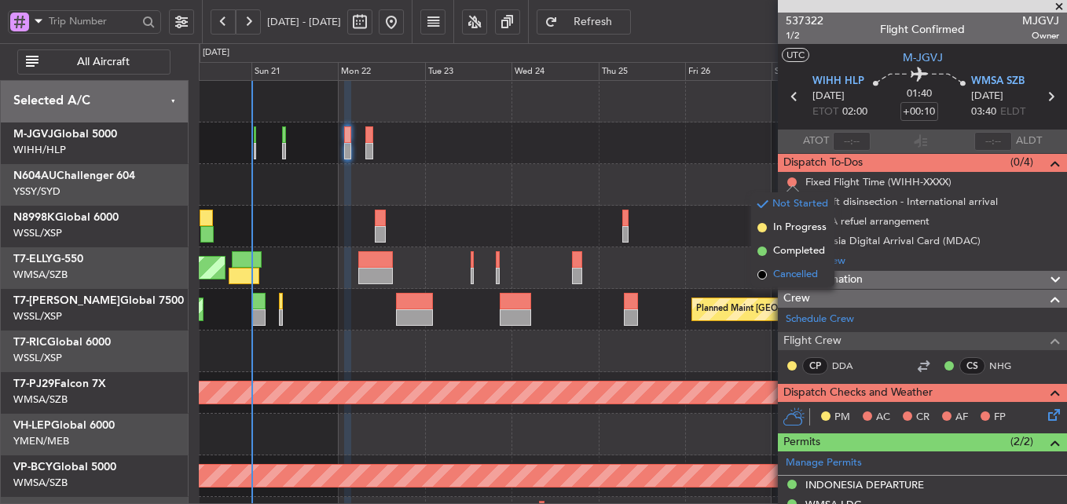
click at [793, 271] on span "Cancelled" at bounding box center [795, 275] width 45 height 16
click at [829, 222] on div "WMSA refuel arrangement" at bounding box center [867, 221] width 124 height 13
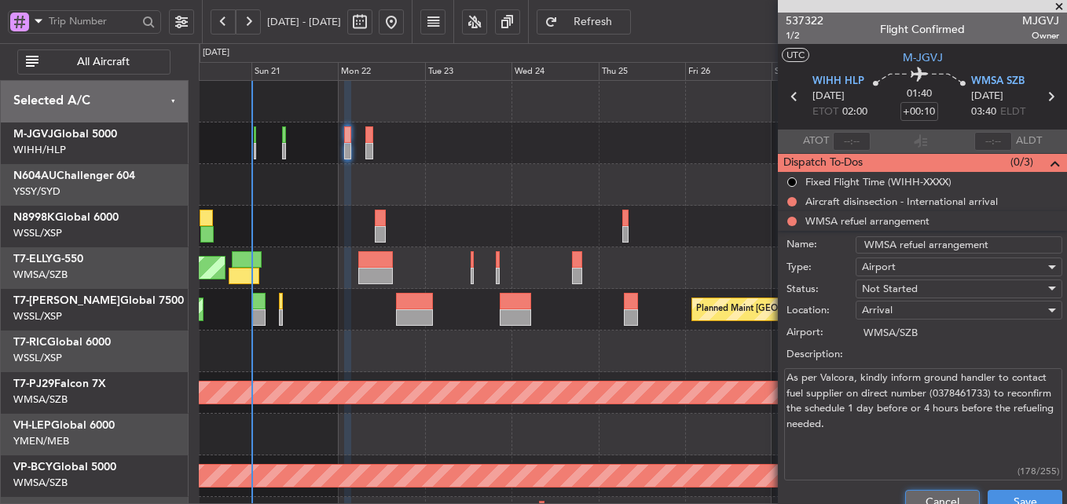
click at [916, 496] on button "Cancel" at bounding box center [942, 502] width 75 height 25
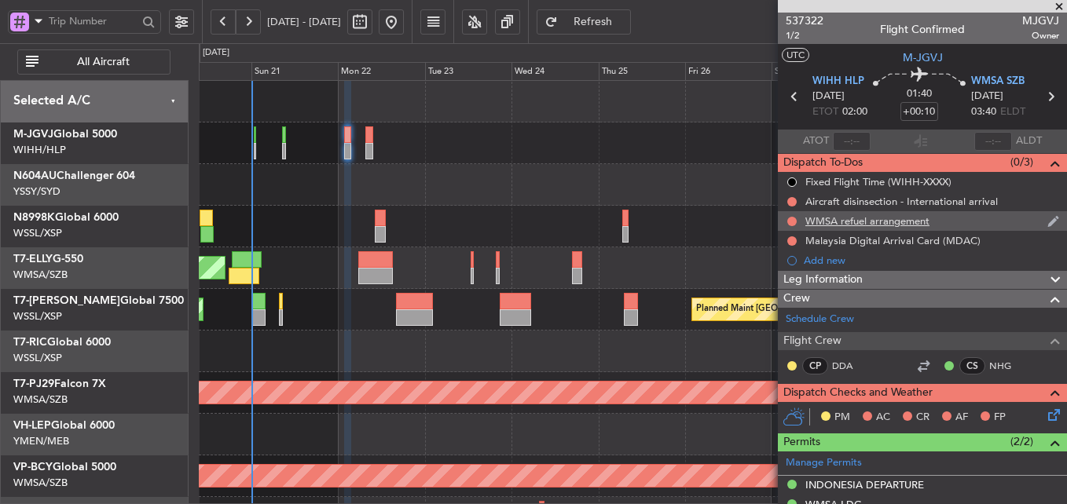
click at [834, 226] on div "WMSA refuel arrangement" at bounding box center [867, 221] width 124 height 13
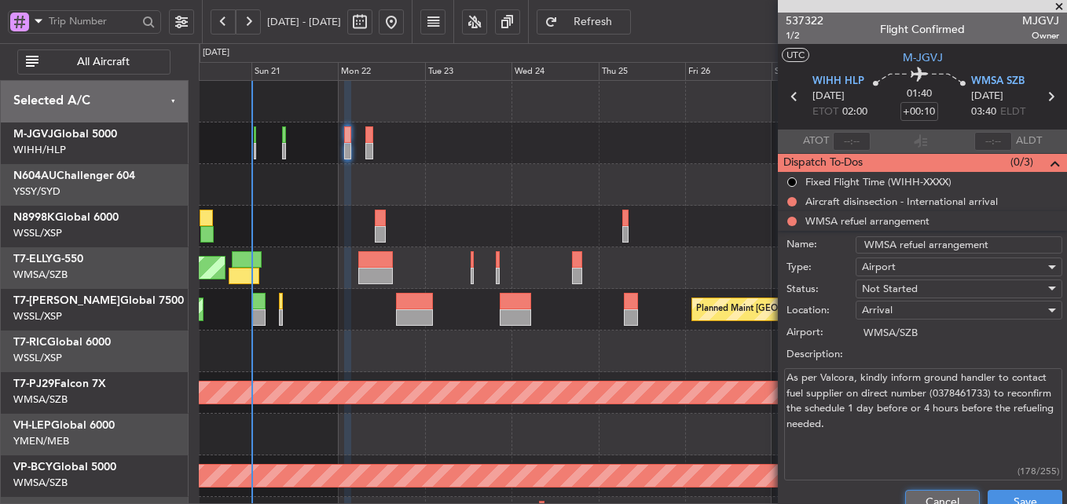
click at [930, 493] on button "Cancel" at bounding box center [942, 502] width 75 height 25
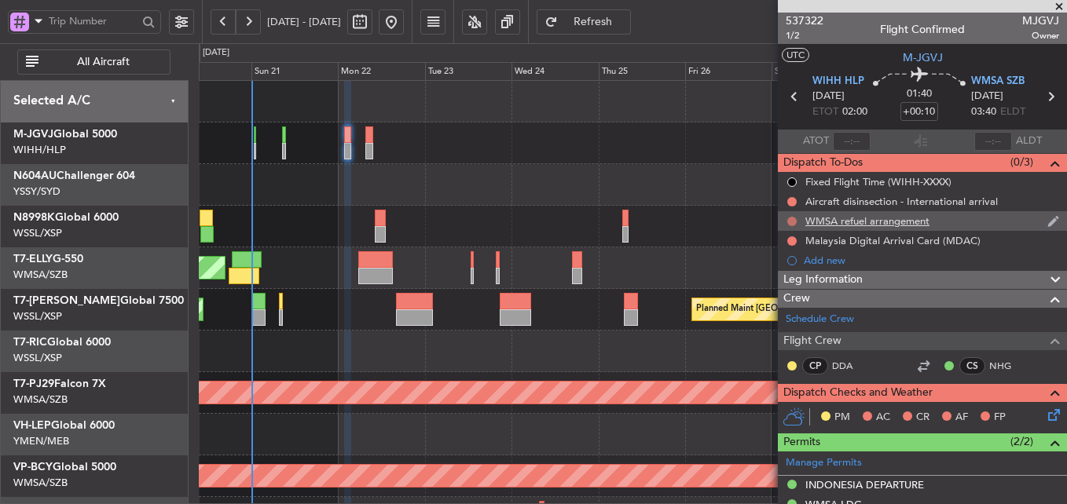
click at [792, 218] on button at bounding box center [791, 221] width 9 height 9
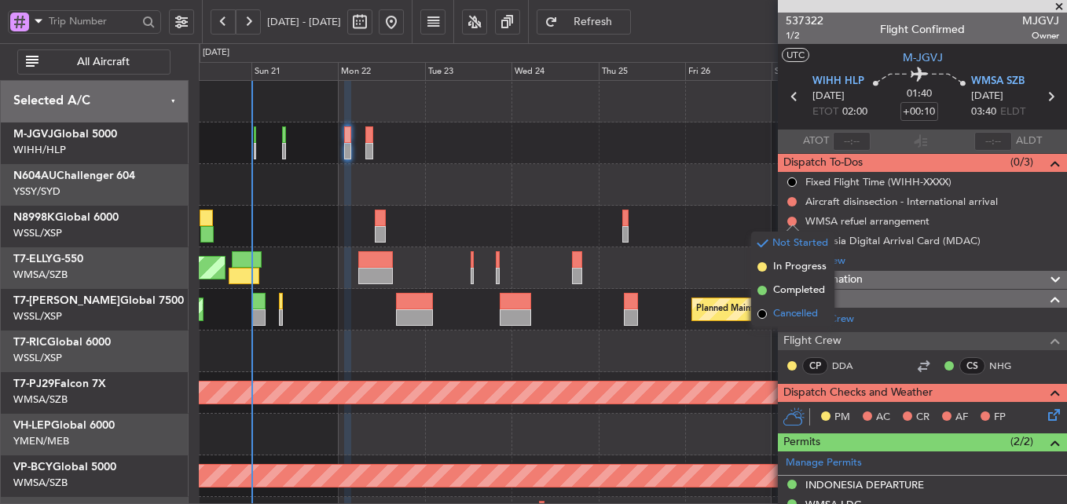
click at [798, 317] on span "Cancelled" at bounding box center [795, 314] width 45 height 16
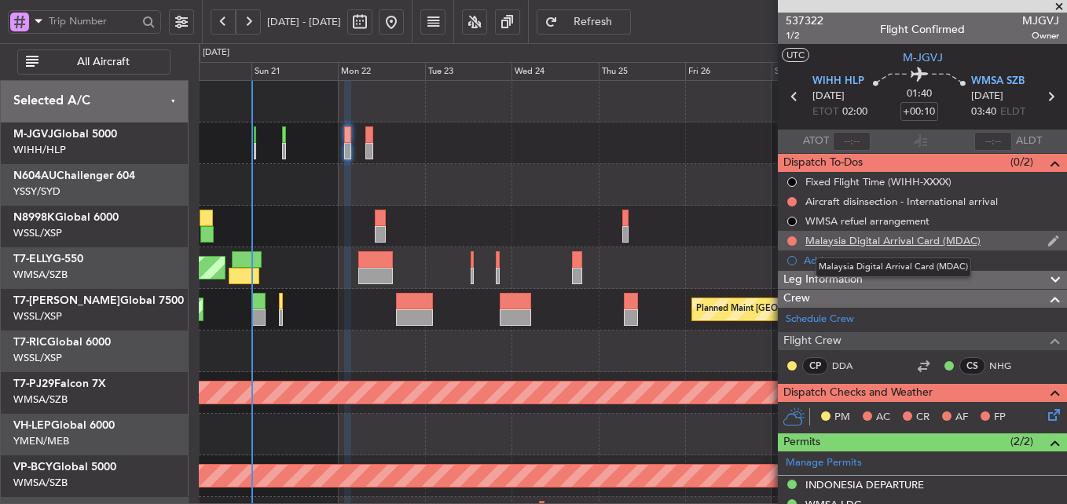
click at [861, 244] on div "Malaysia Digital Arrival Card (MDAC)" at bounding box center [892, 240] width 175 height 13
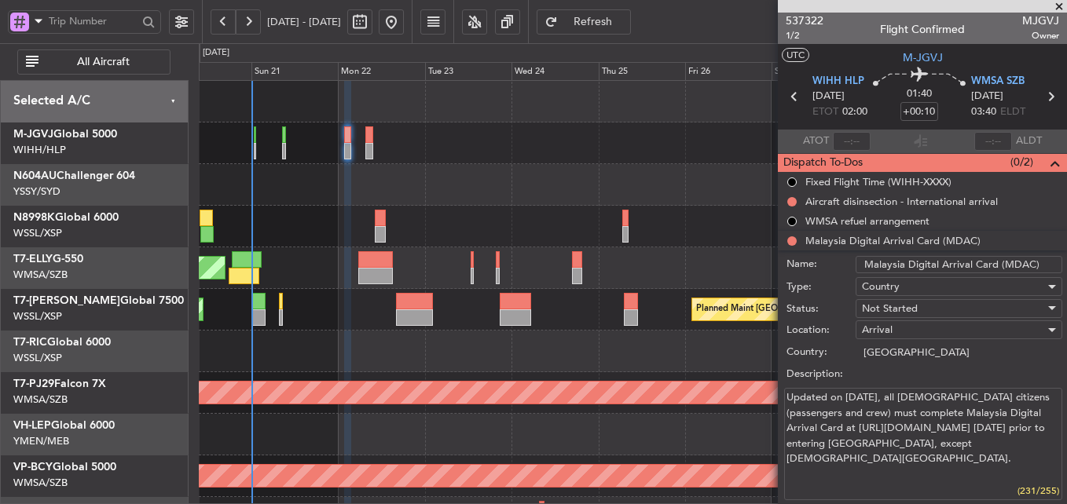
click at [850, 464] on textarea "Updated on 01 Jan 2024, all foreign citizens (passengers and crew) must complet…" at bounding box center [923, 444] width 278 height 112
drag, startPoint x: 870, startPoint y: 464, endPoint x: 776, endPoint y: 398, distance: 114.0
click at [776, 398] on fb-app "20 Sep 2025 - 30 Sep 2025 Refresh Quick Links All Aircraft Planned Maint Singap…" at bounding box center [533, 263] width 1067 height 486
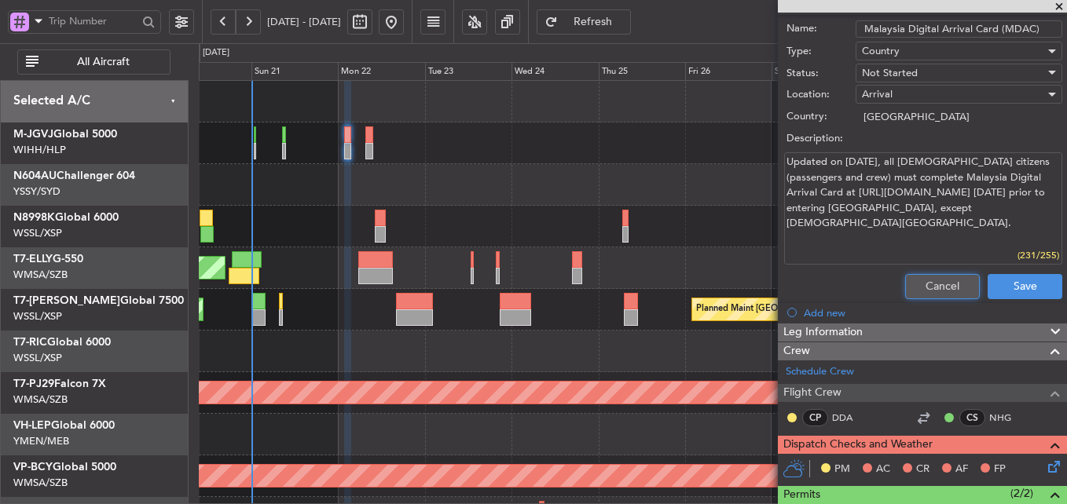
click at [936, 291] on button "Cancel" at bounding box center [942, 286] width 75 height 25
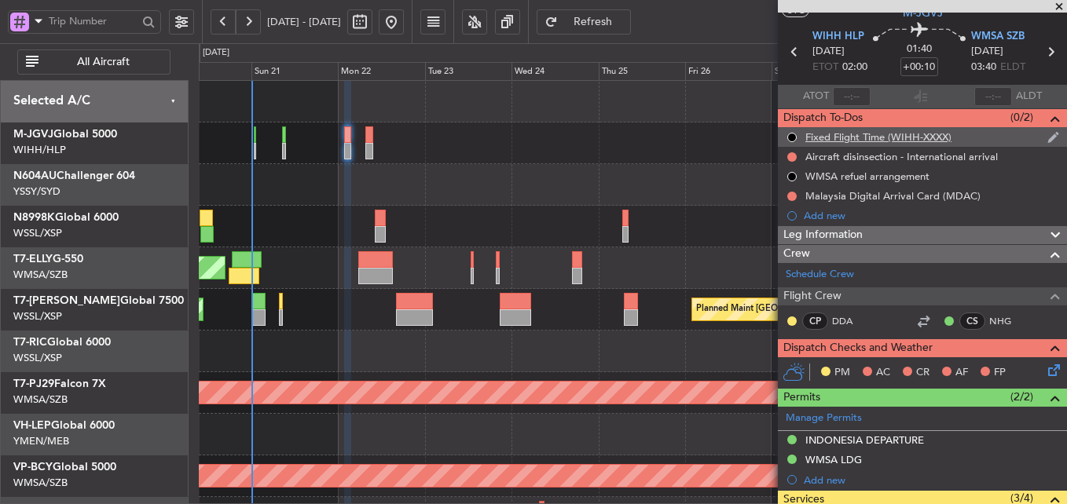
scroll to position [0, 0]
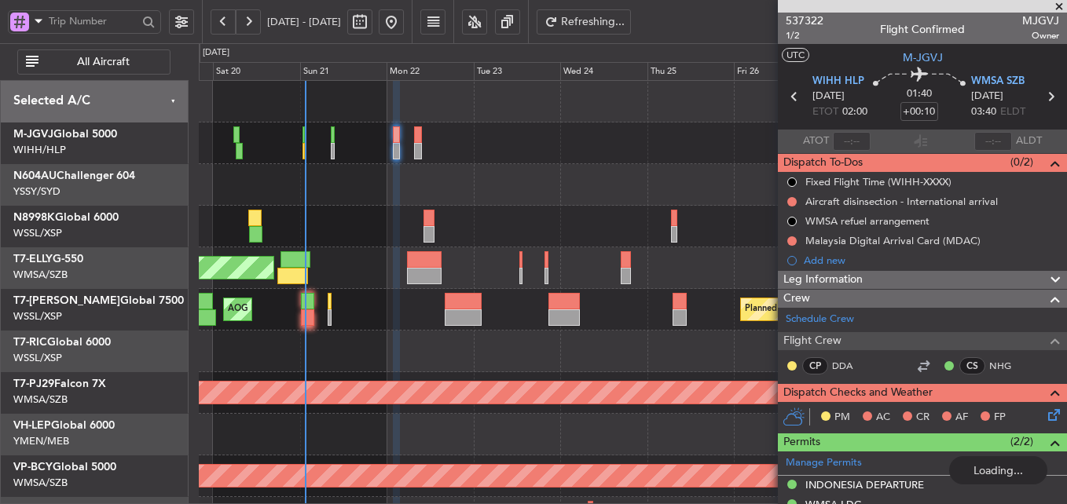
click at [372, 200] on div at bounding box center [632, 185] width 867 height 42
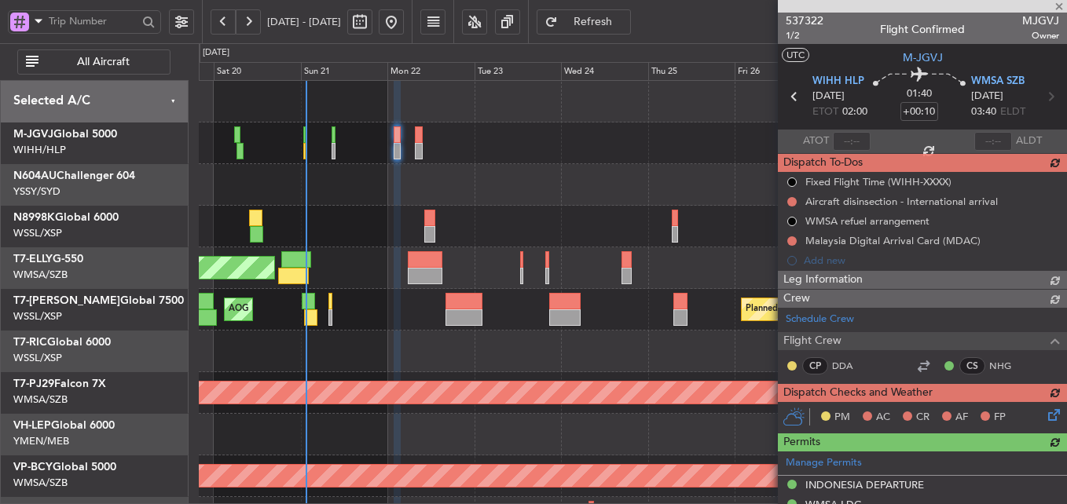
click at [415, 285] on div "Planned Maint [GEOGRAPHIC_DATA] ([GEOGRAPHIC_DATA] Intl) [PERSON_NAME] [GEOGRAP…" at bounding box center [632, 269] width 867 height 42
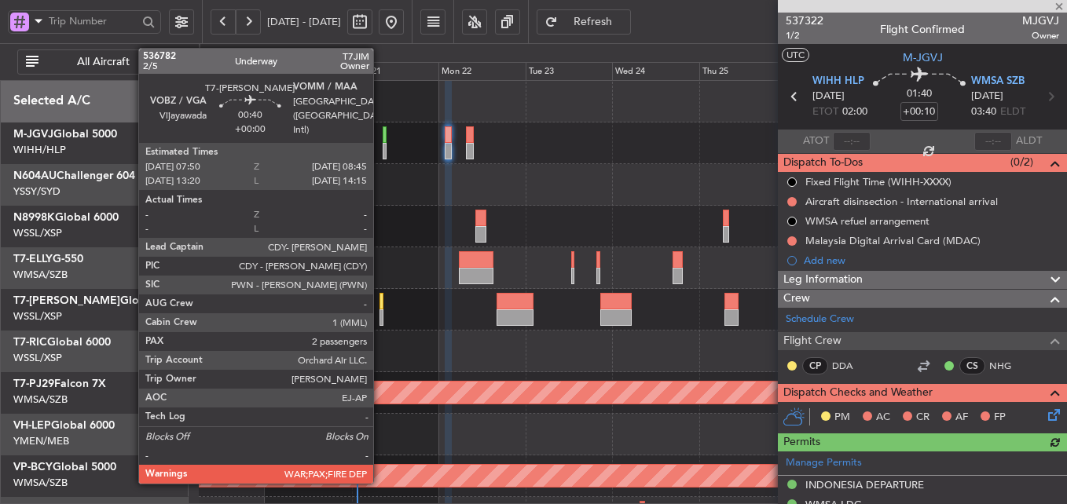
click at [380, 306] on div at bounding box center [382, 301] width 4 height 17
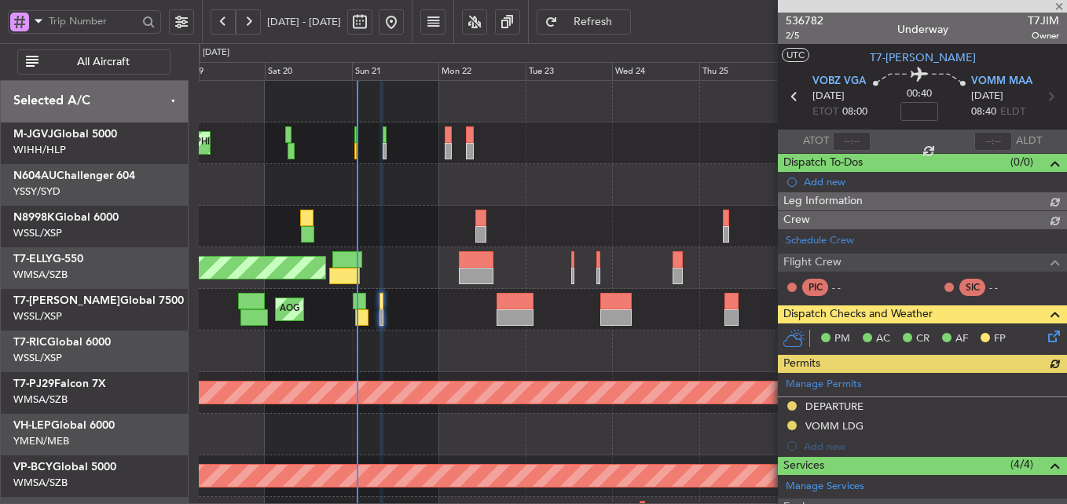
type input "[PERSON_NAME] (LEU)"
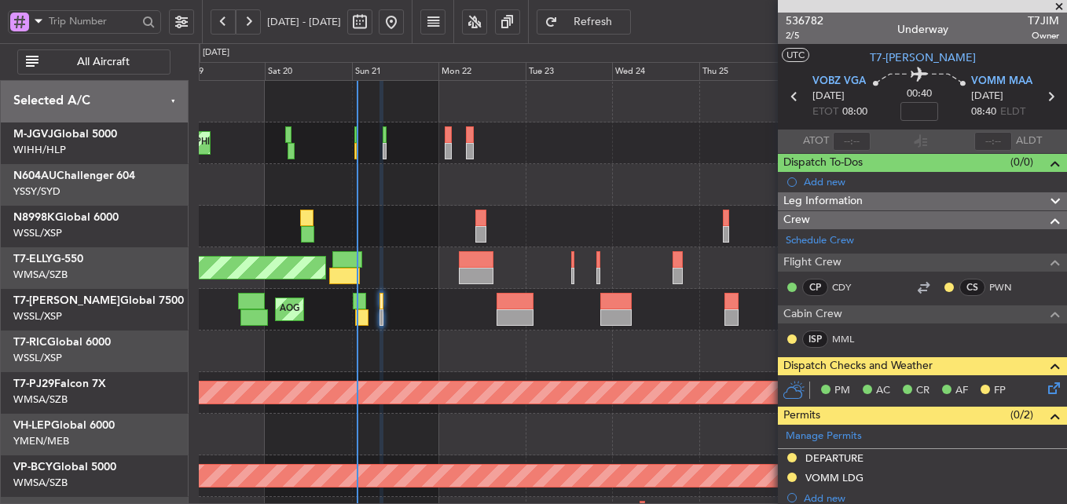
click at [966, 35] on div "536782 2/5 Underway T7JIM Owner" at bounding box center [922, 28] width 289 height 31
click at [379, 194] on div at bounding box center [632, 185] width 867 height 42
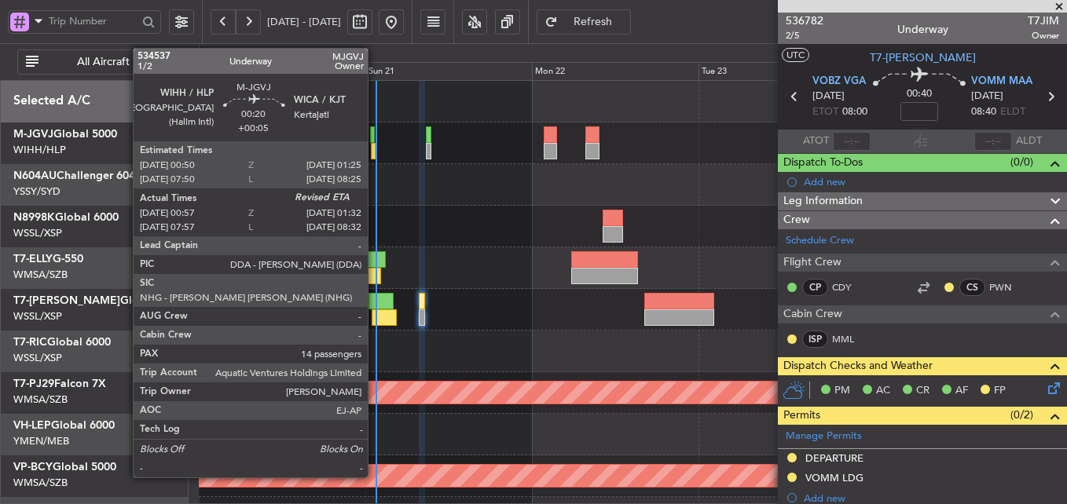
click at [375, 143] on div at bounding box center [373, 151] width 5 height 17
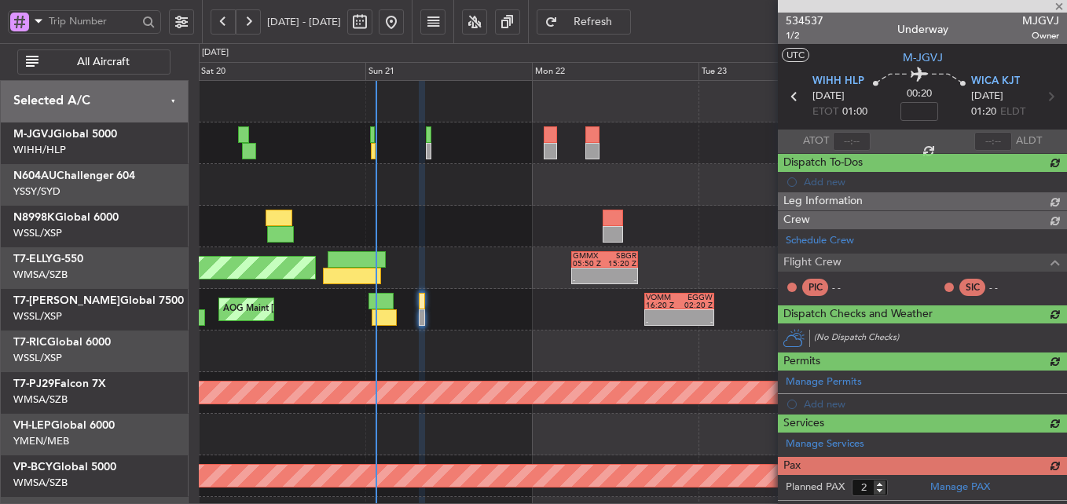
type input "+00:05"
type input "01:07"
type input "14"
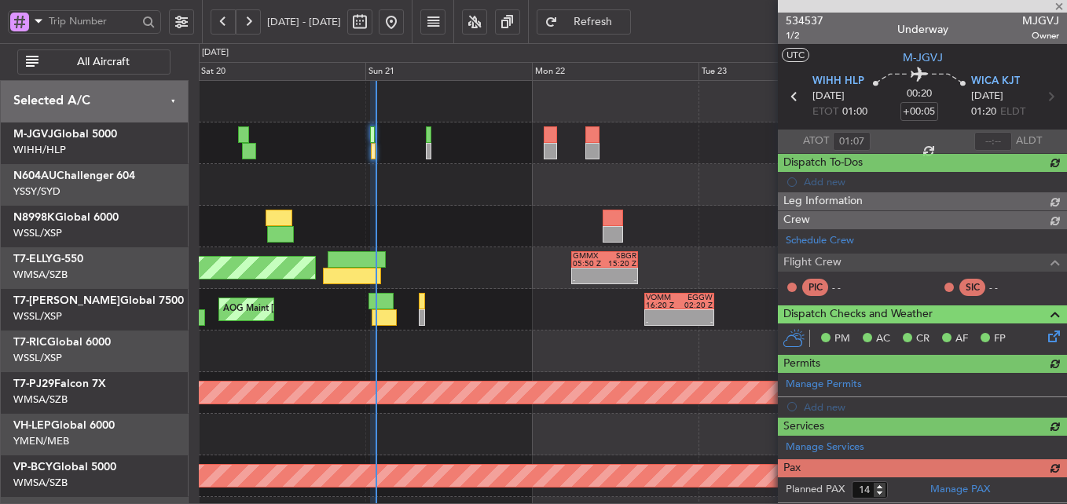
type input "[PERSON_NAME] (LEU)"
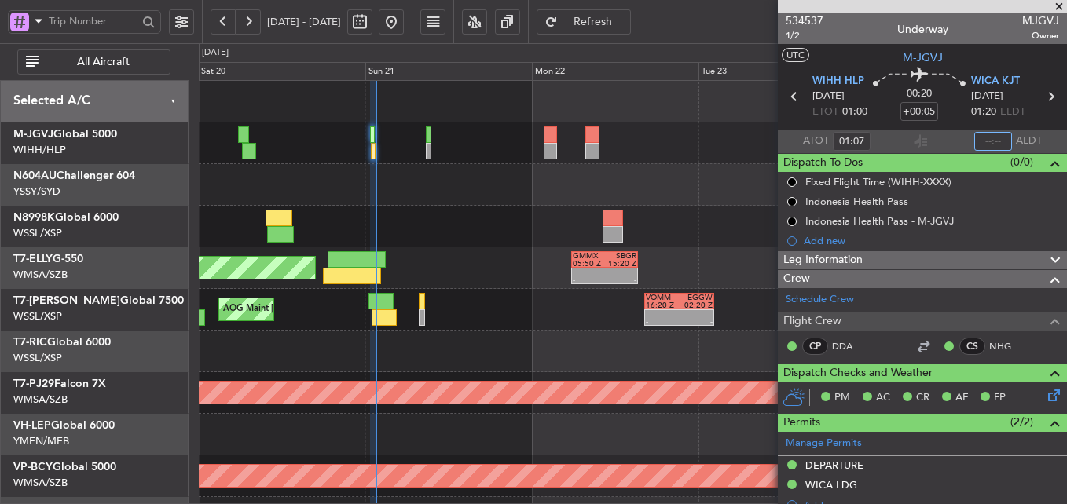
click at [988, 138] on input "text" at bounding box center [993, 141] width 38 height 19
type input "01:31"
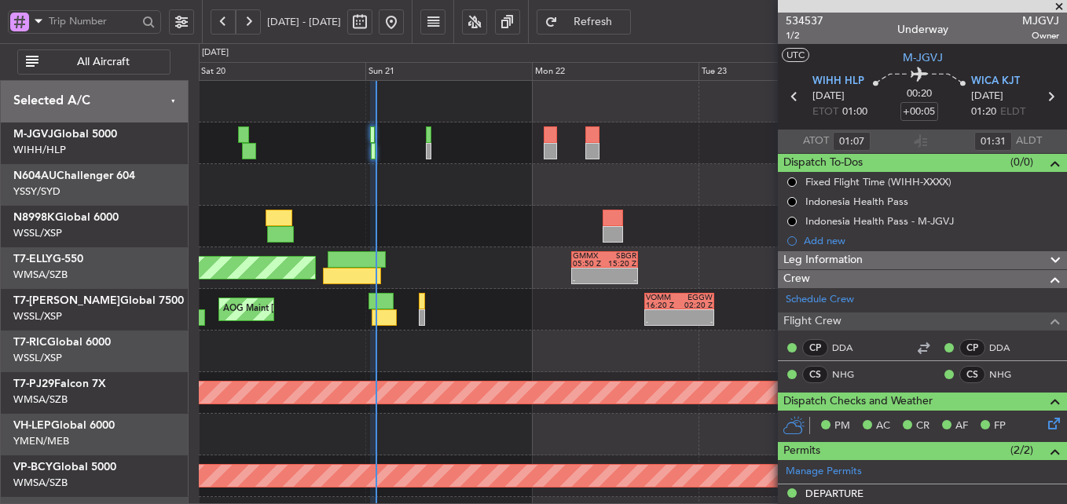
type input "[PERSON_NAME] (LEU)"
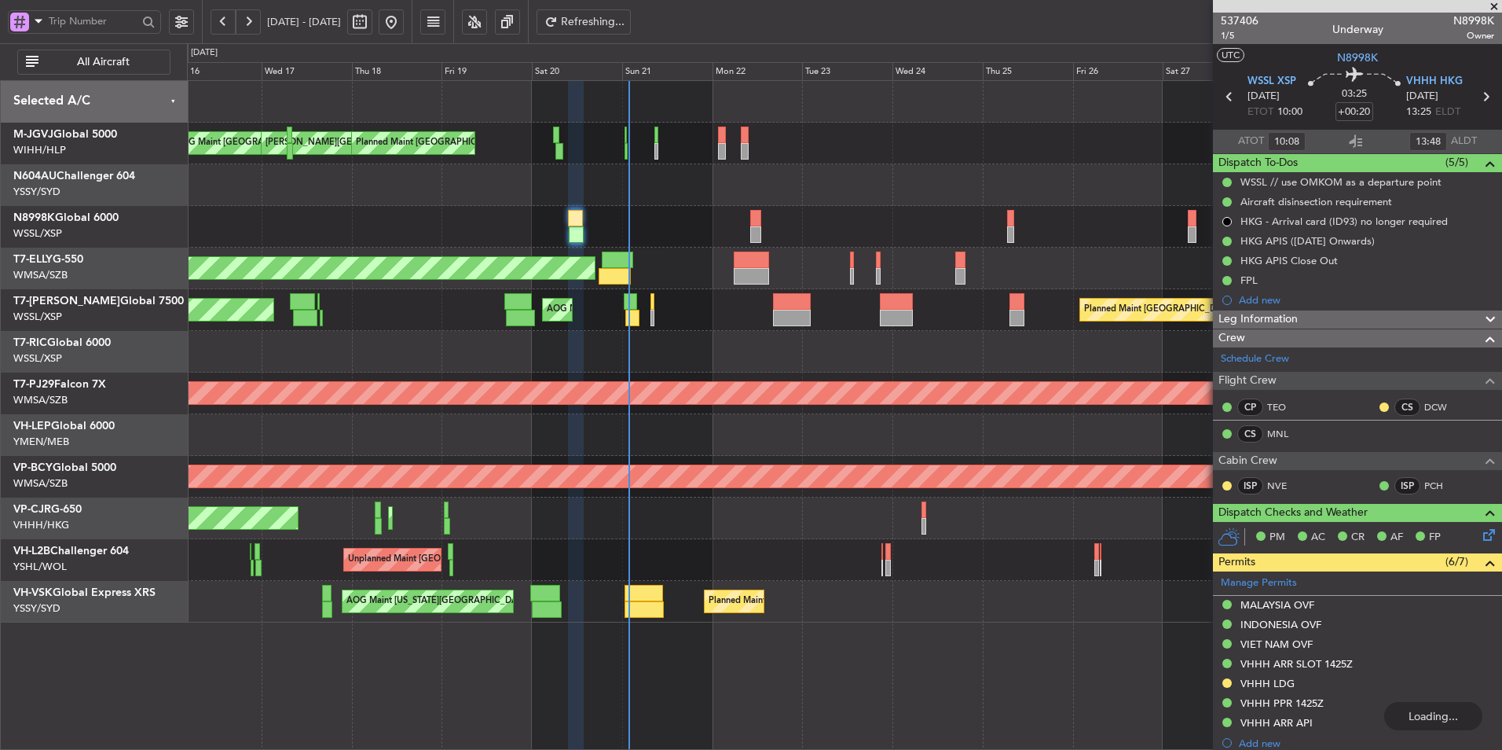
scroll to position [347, 0]
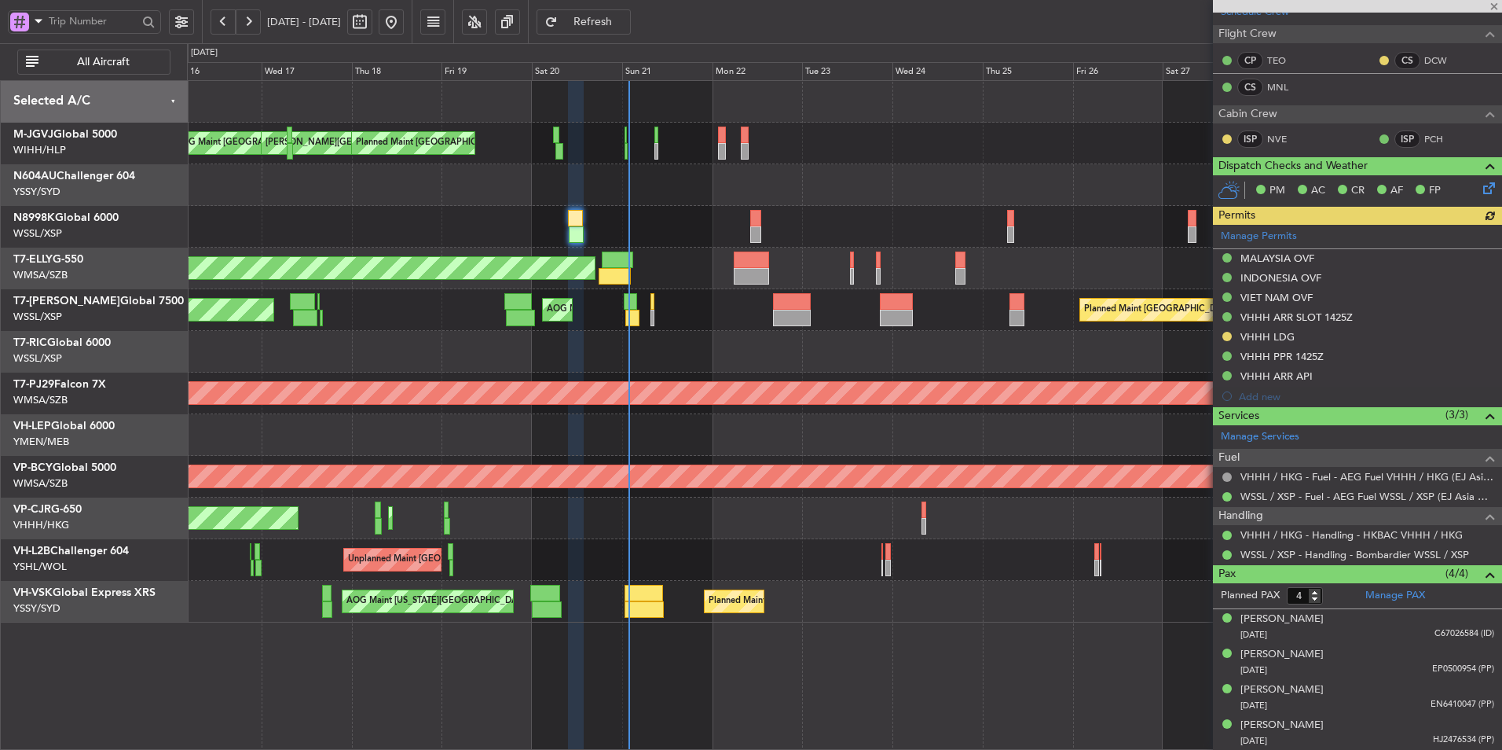
type input "[PERSON_NAME] (BTA)"
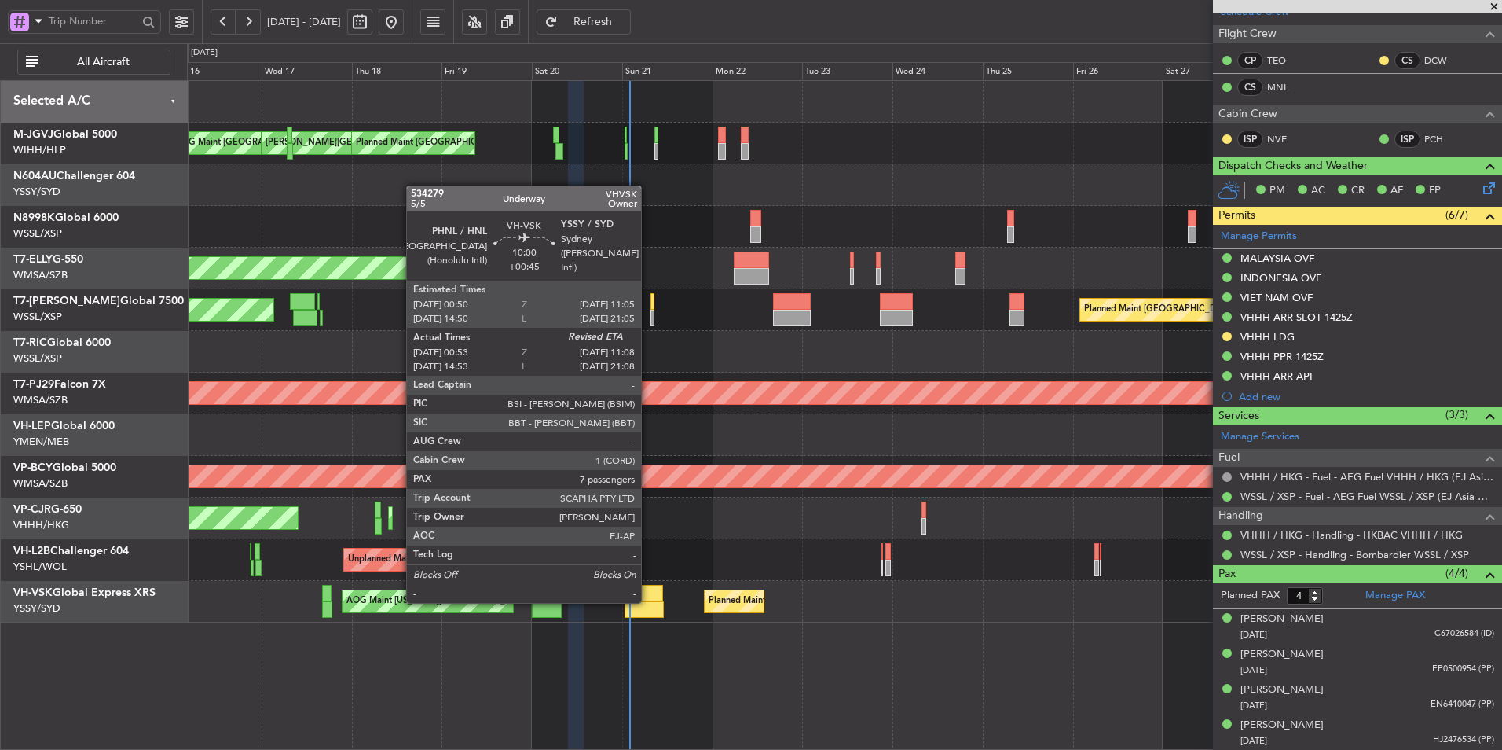
click at [648, 601] on div at bounding box center [644, 609] width 39 height 17
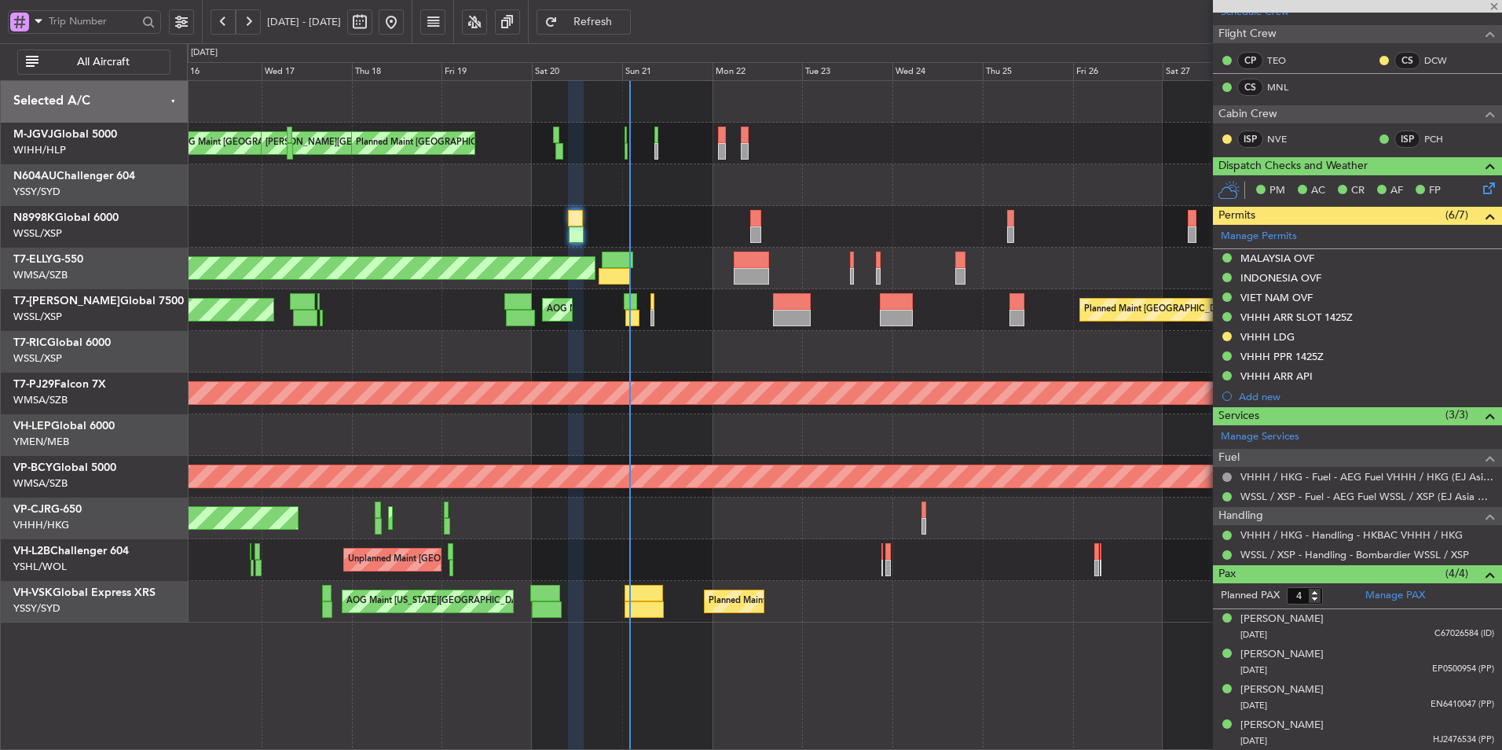
type input "+00:45"
type input "01:03"
type input "7"
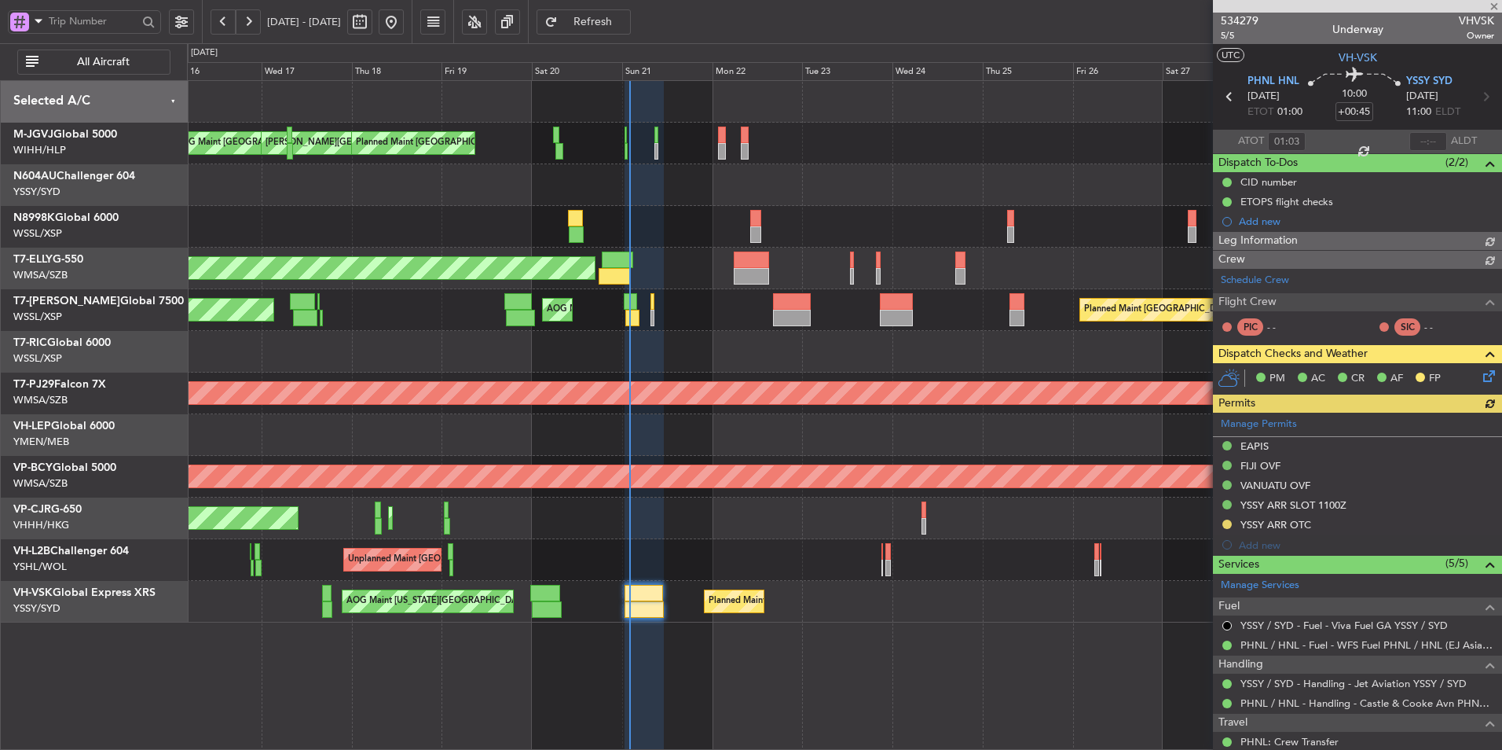
type input "Terry Leung (LEU)"
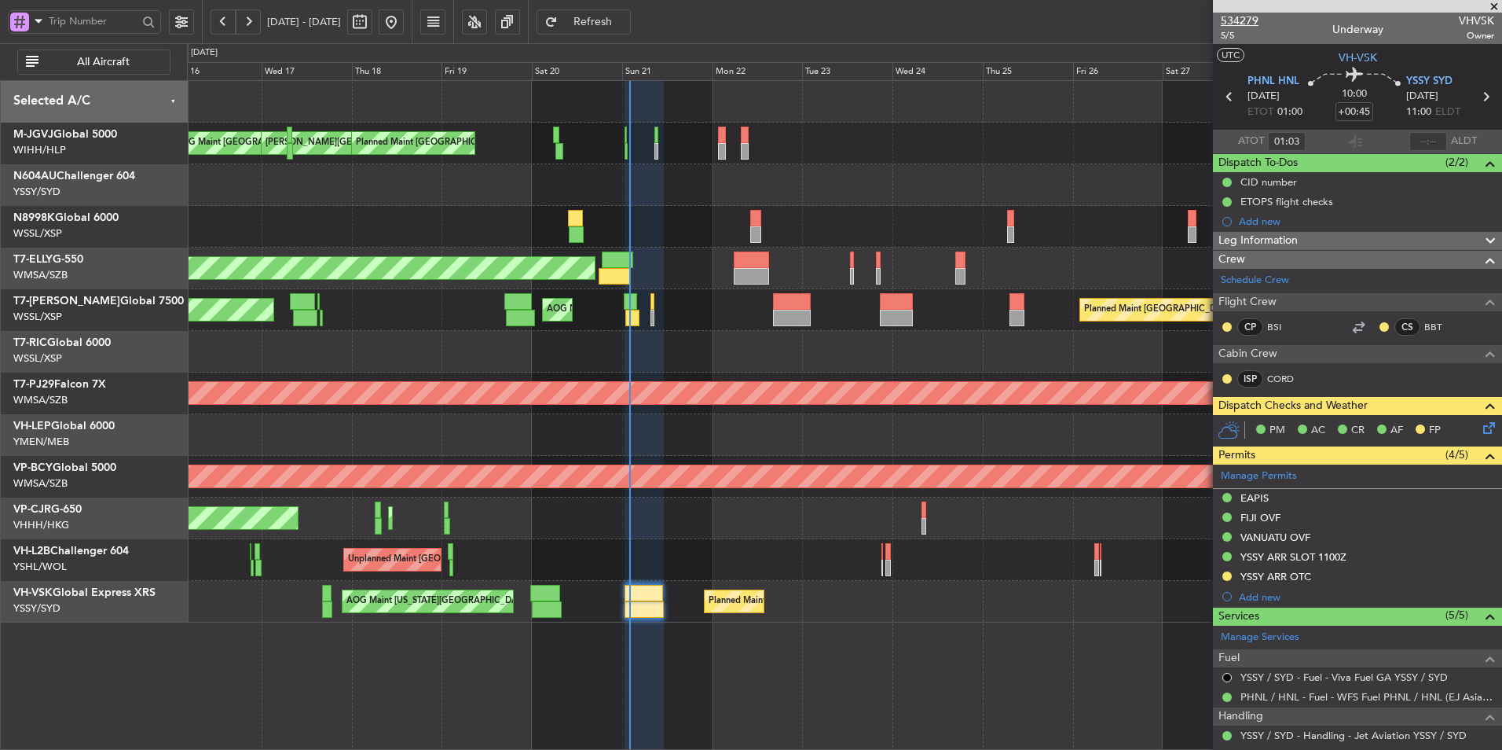
drag, startPoint x: 1278, startPoint y: 25, endPoint x: 1227, endPoint y: 24, distance: 50.3
click at [1227, 24] on div "534279 5/5 Underway VHVSK Owner" at bounding box center [1357, 28] width 289 height 31
click at [1236, 22] on span "534279" at bounding box center [1240, 21] width 38 height 17
type input "01:03"
type input "Terry Leung (LEU)"
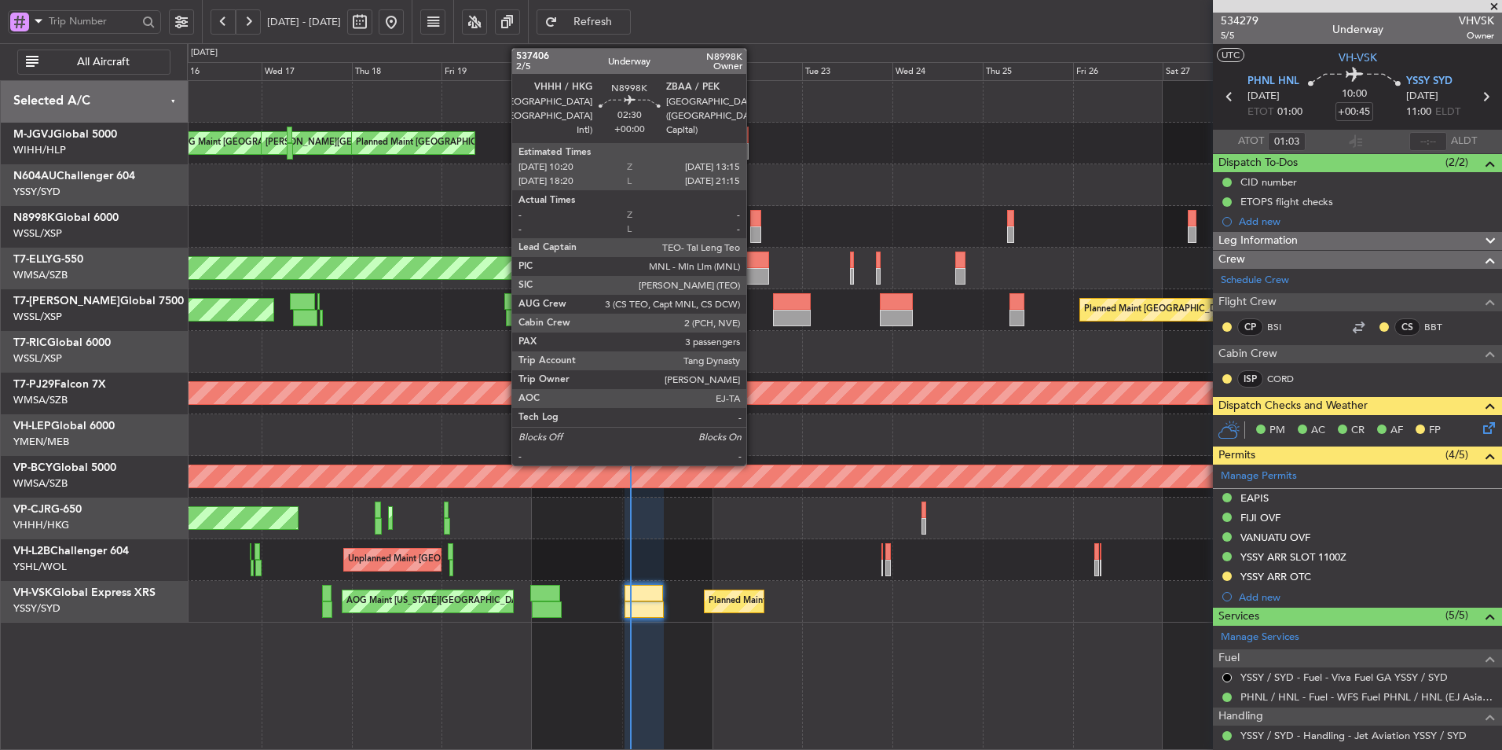
click at [754, 223] on div at bounding box center [755, 218] width 11 height 17
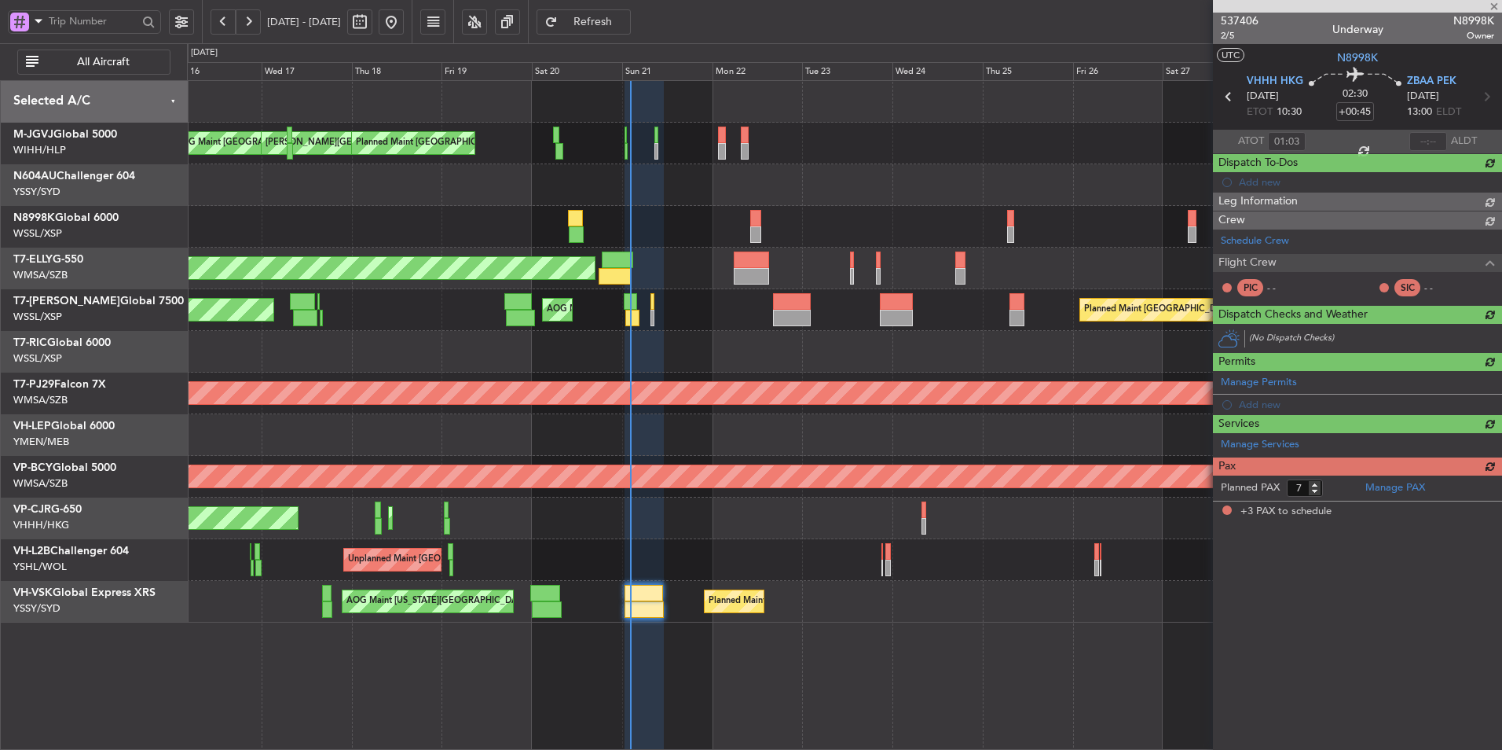
type input "3"
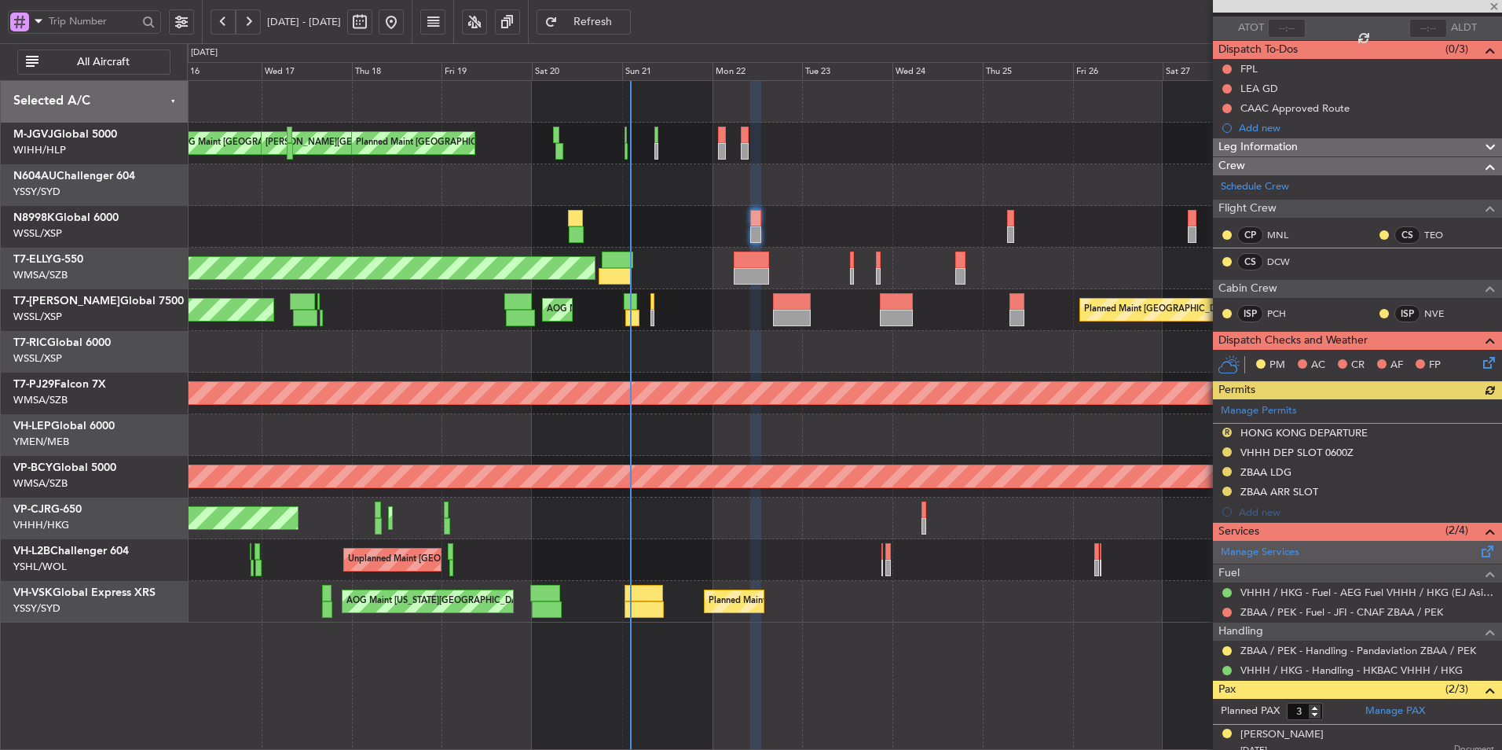
scroll to position [193, 0]
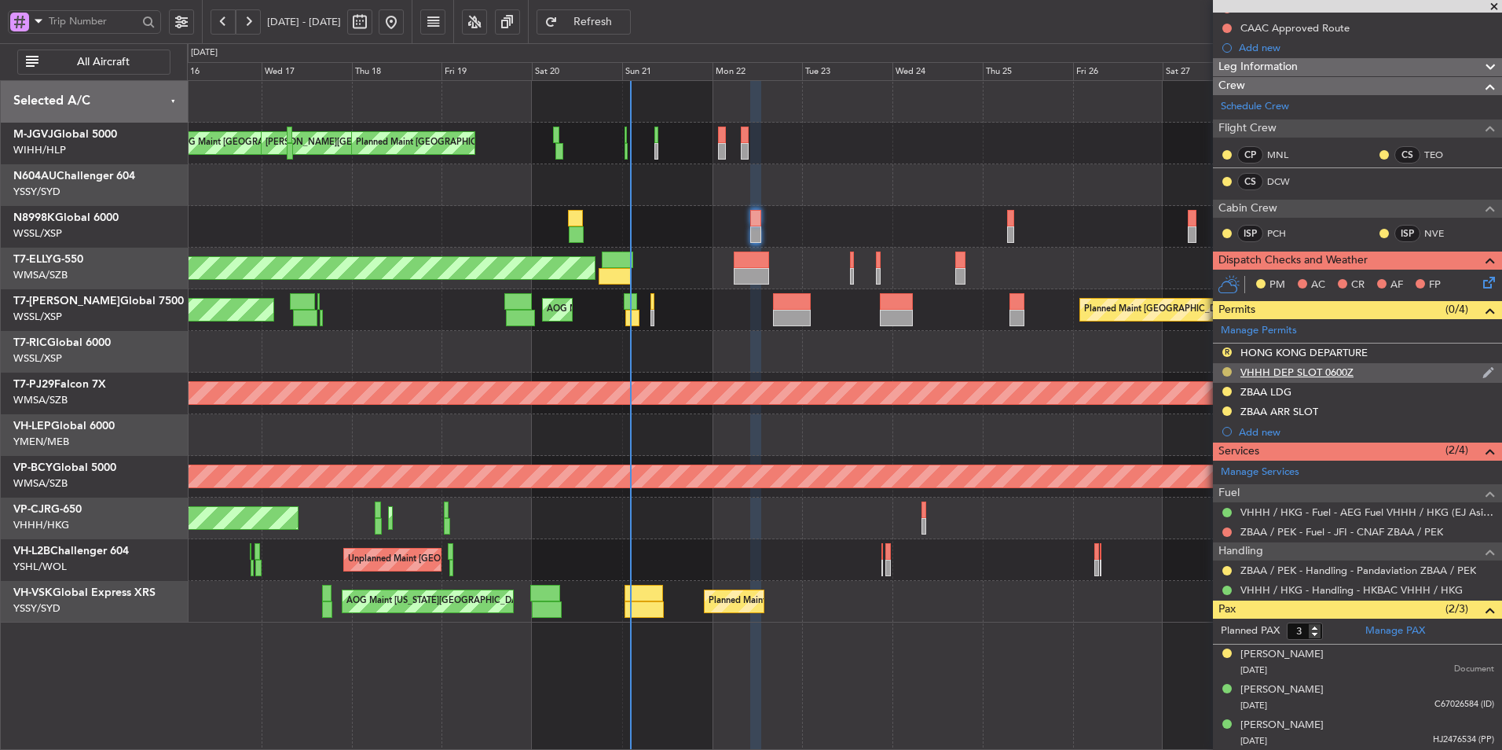
click at [1230, 369] on button at bounding box center [1227, 371] width 9 height 9
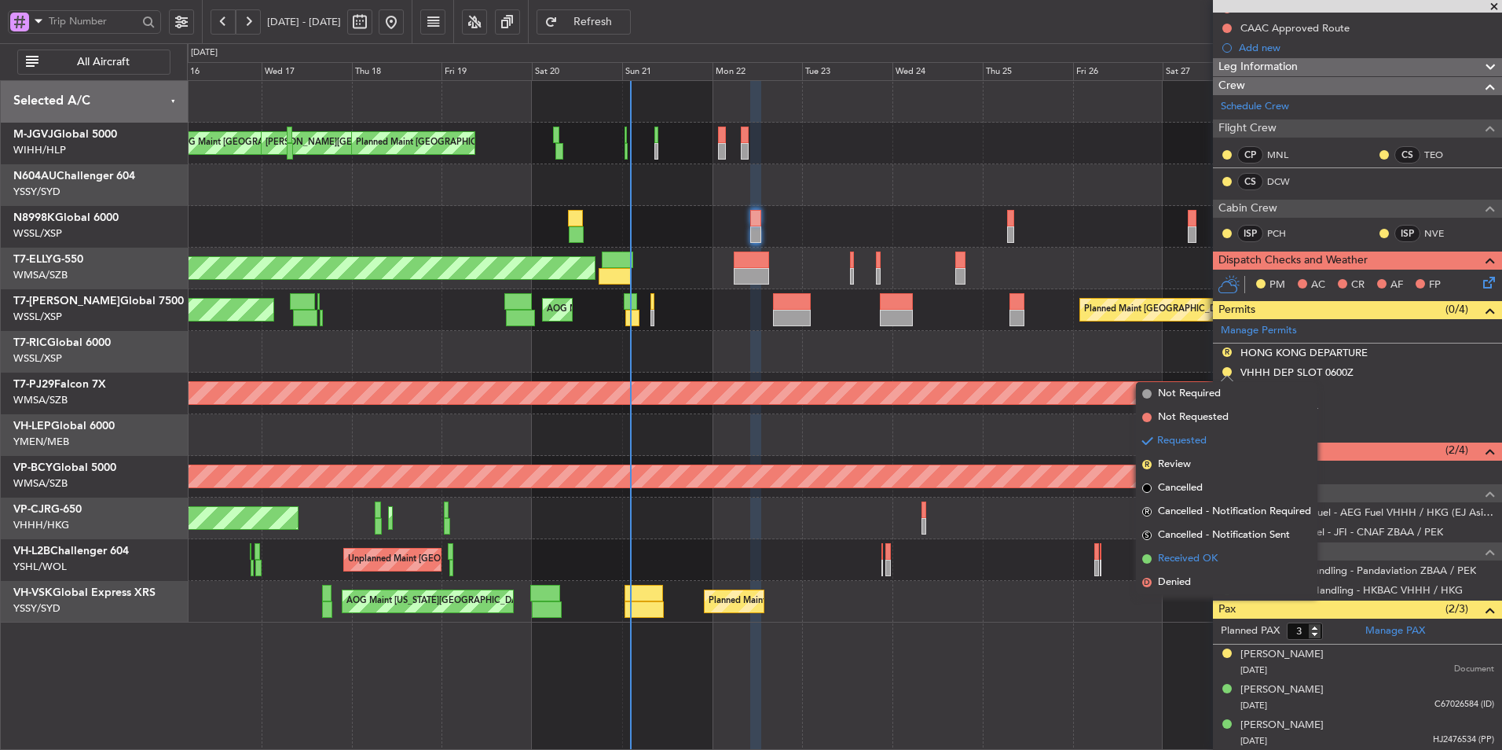
click at [1185, 554] on span "Received OK" at bounding box center [1188, 559] width 60 height 16
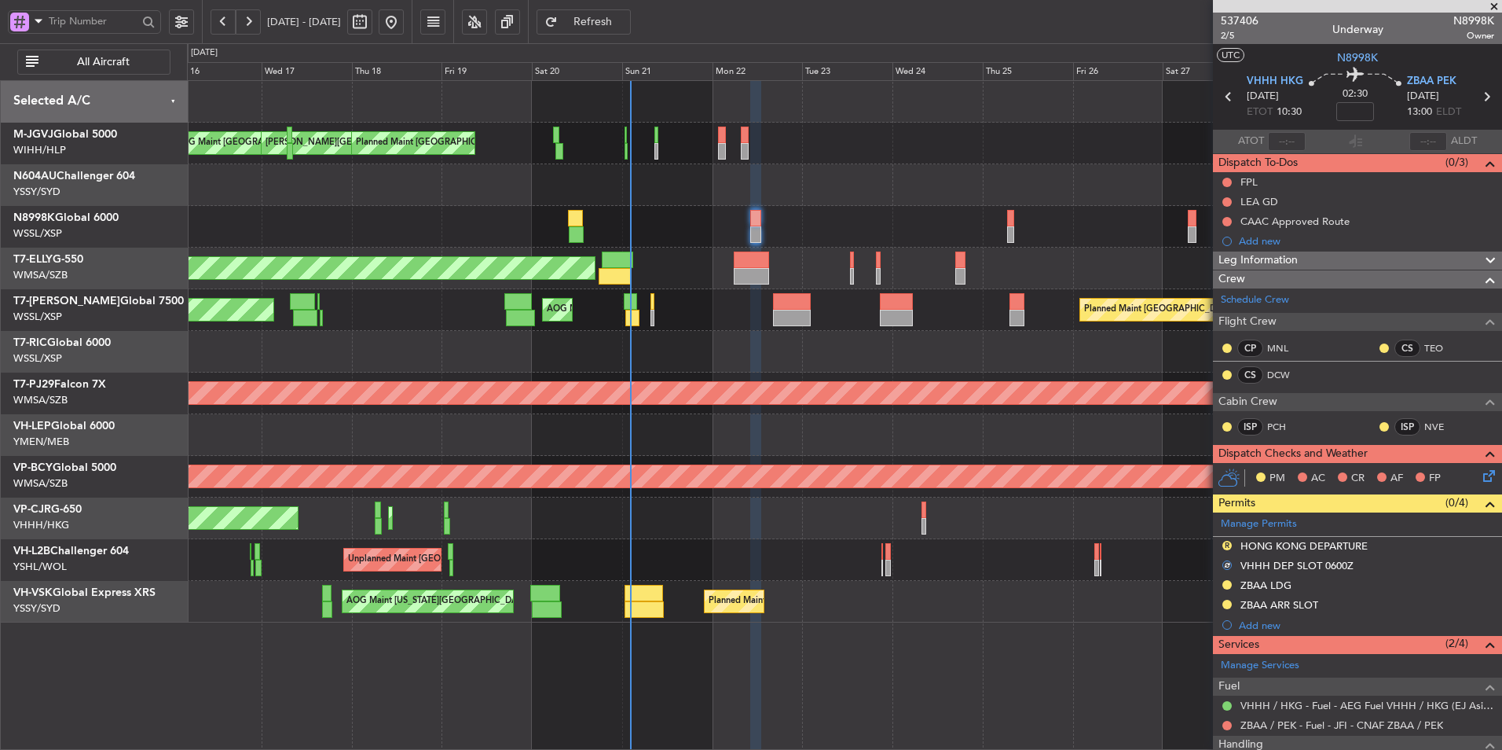
scroll to position [157, 0]
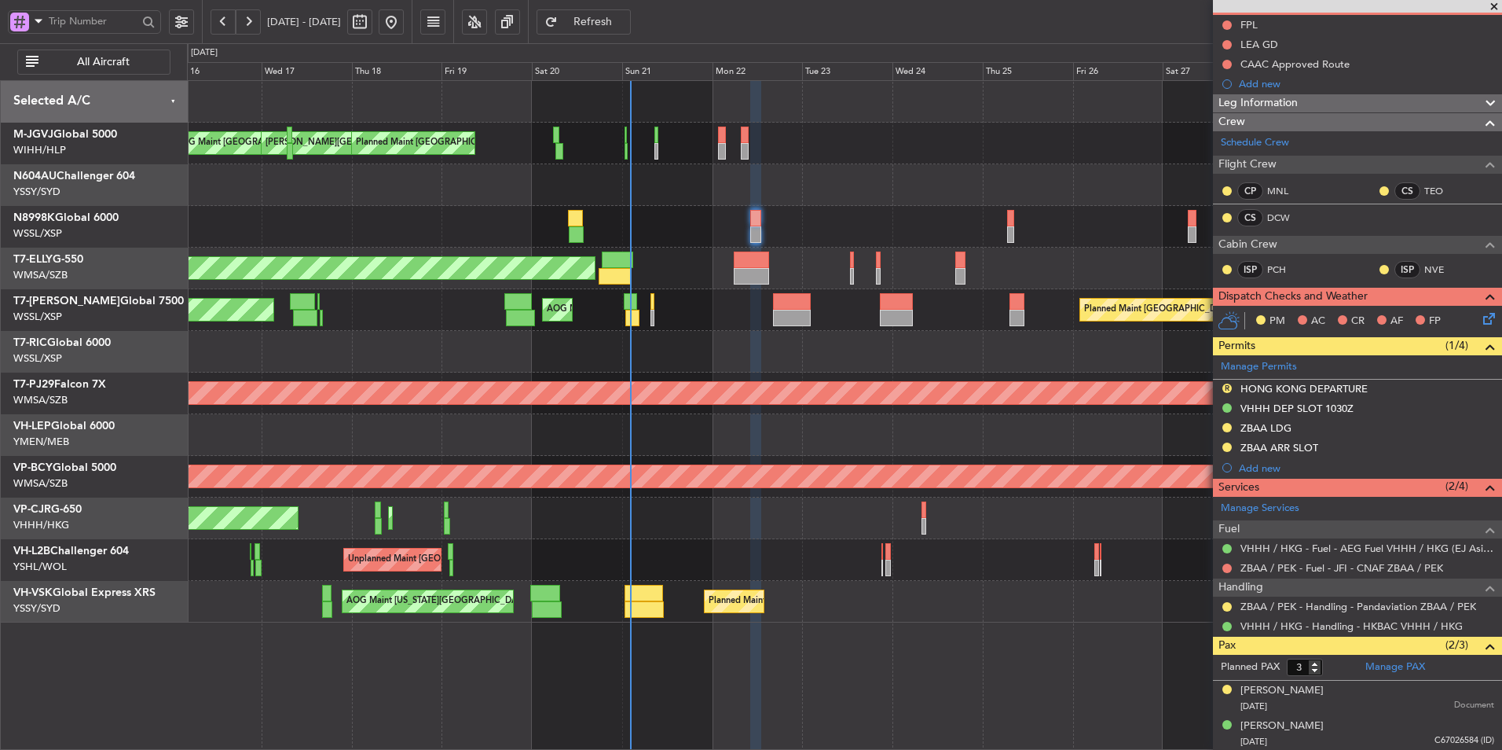
click at [1322, 408] on div "VHHH DEP SLOT 1030Z" at bounding box center [1297, 408] width 113 height 13
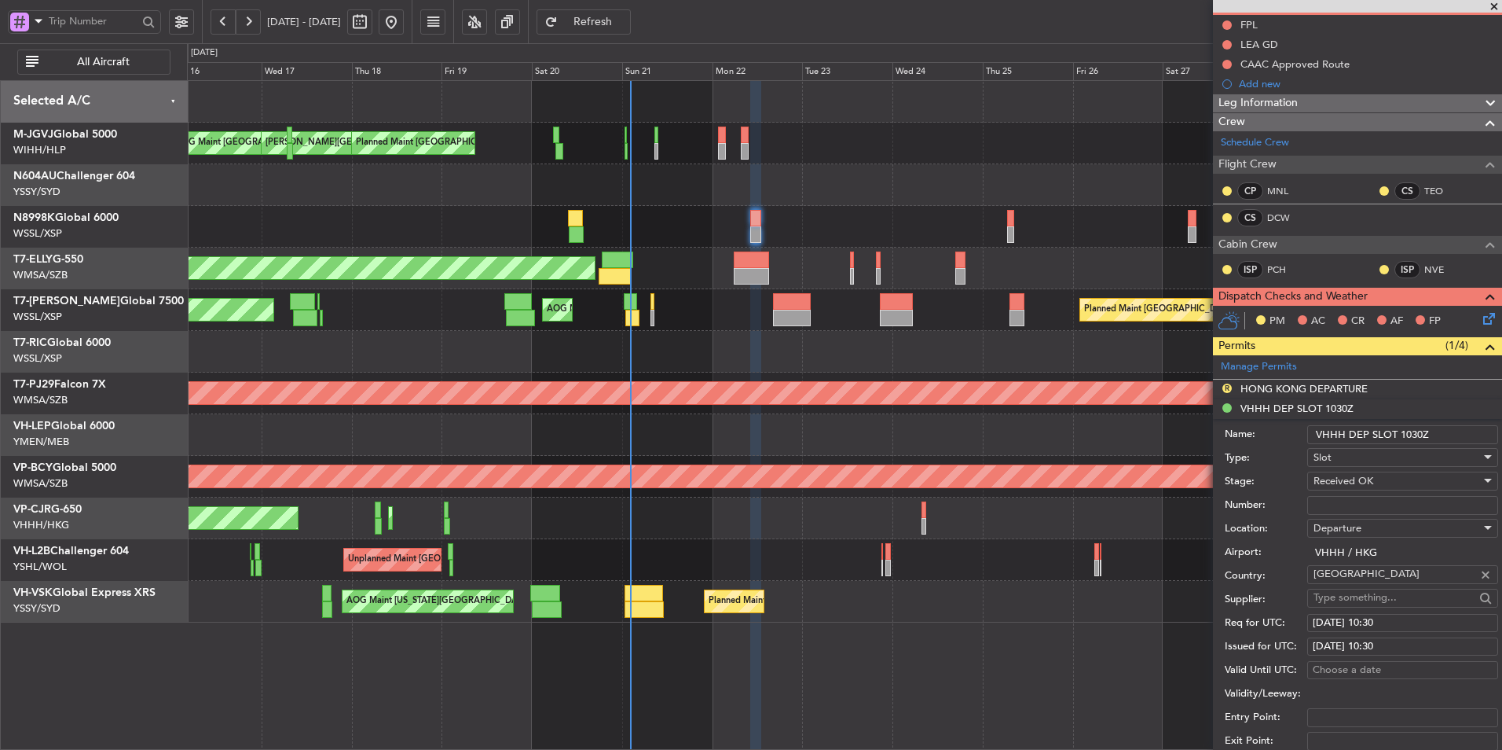
scroll to position [629, 0]
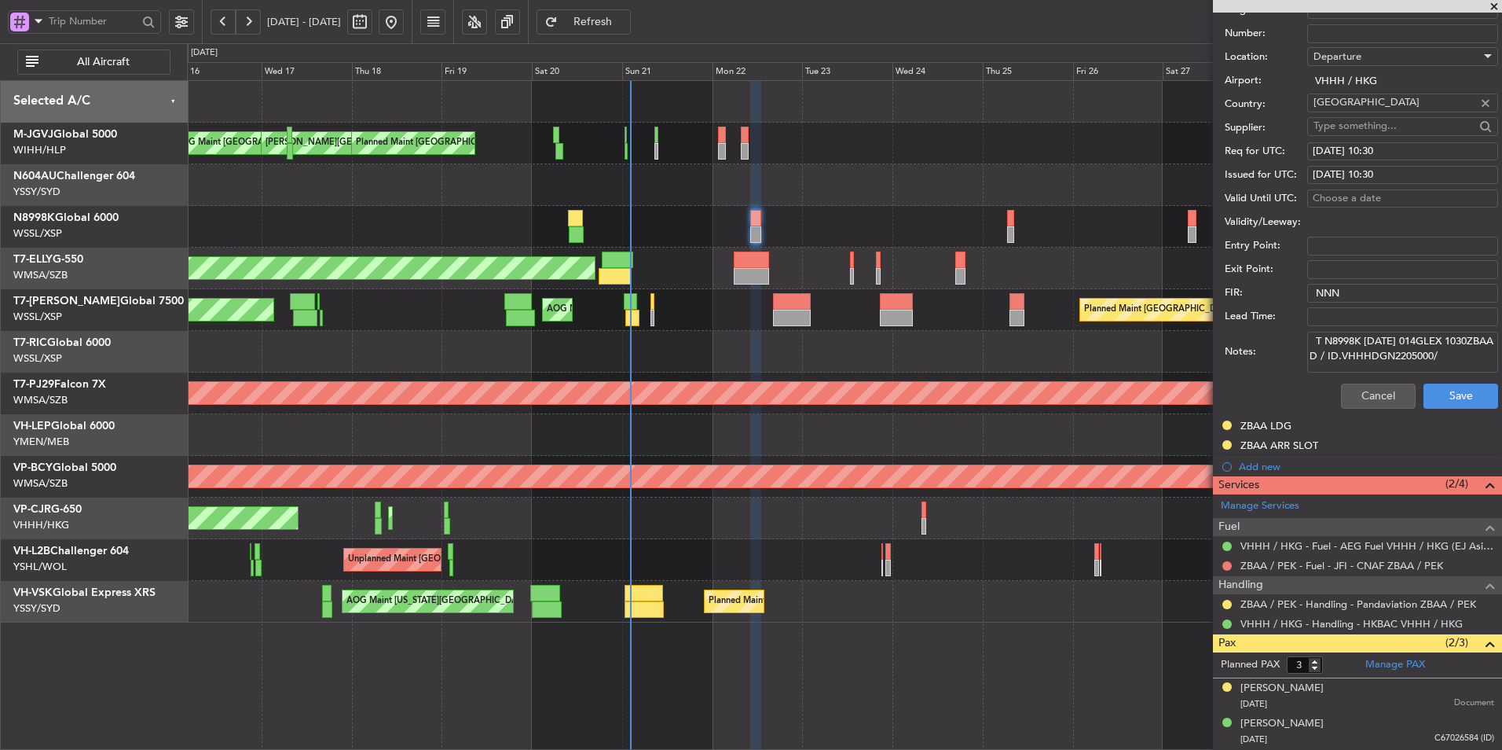
click at [1401, 356] on textarea "T N8998K 22SEP 014GLEX 1030ZBAA D / ID.VHHHDGN2205000/" at bounding box center [1402, 352] width 191 height 41
paste textarea "K N8998K 22SEP 014GLEX 1030ZBAA D / RE.N8998K ID"
type textarea "K N8998K 22SEP 014GLEX 1030ZBAA D / RE.N8998K IDD.VHHHDGN2205000/"
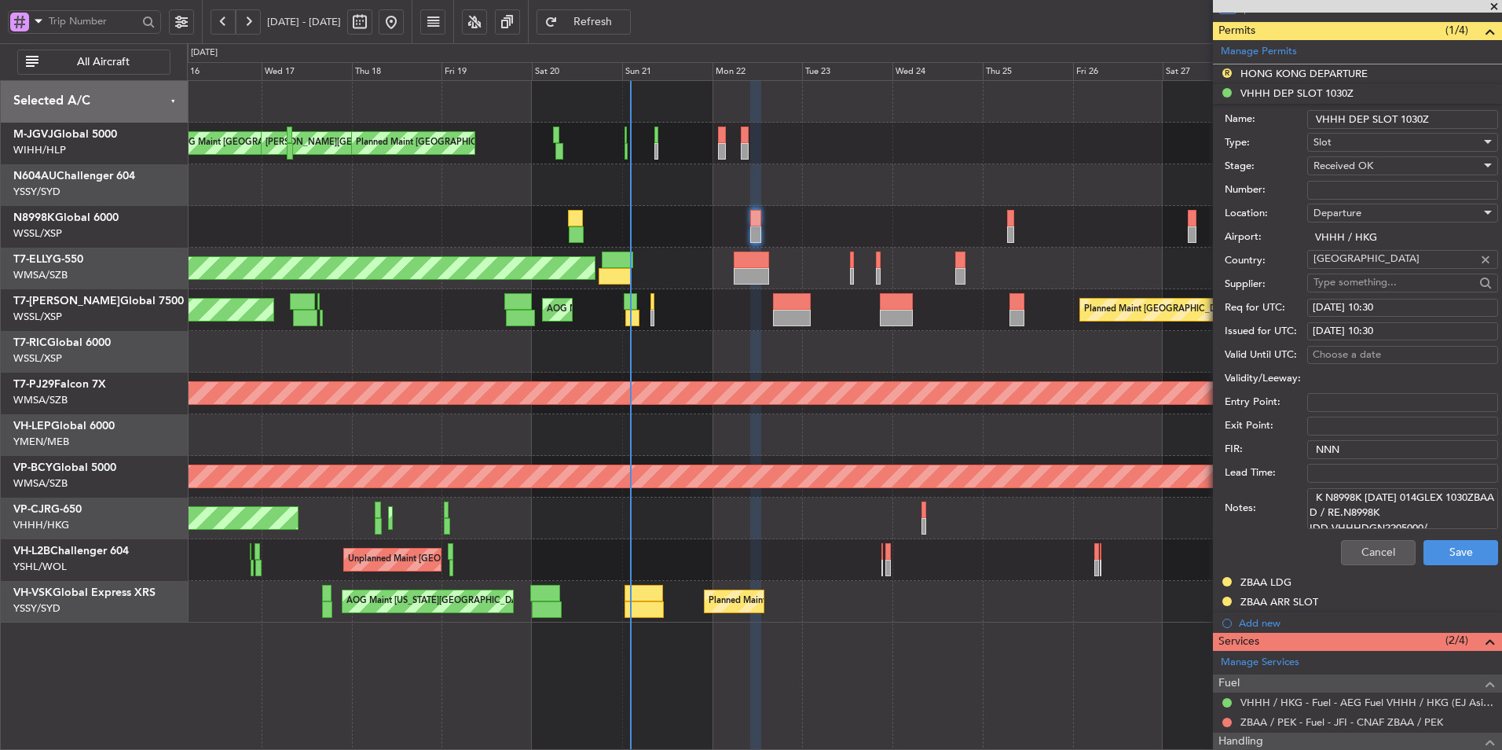
scroll to position [471, 0]
click at [1438, 545] on button "Save" at bounding box center [1461, 553] width 75 height 25
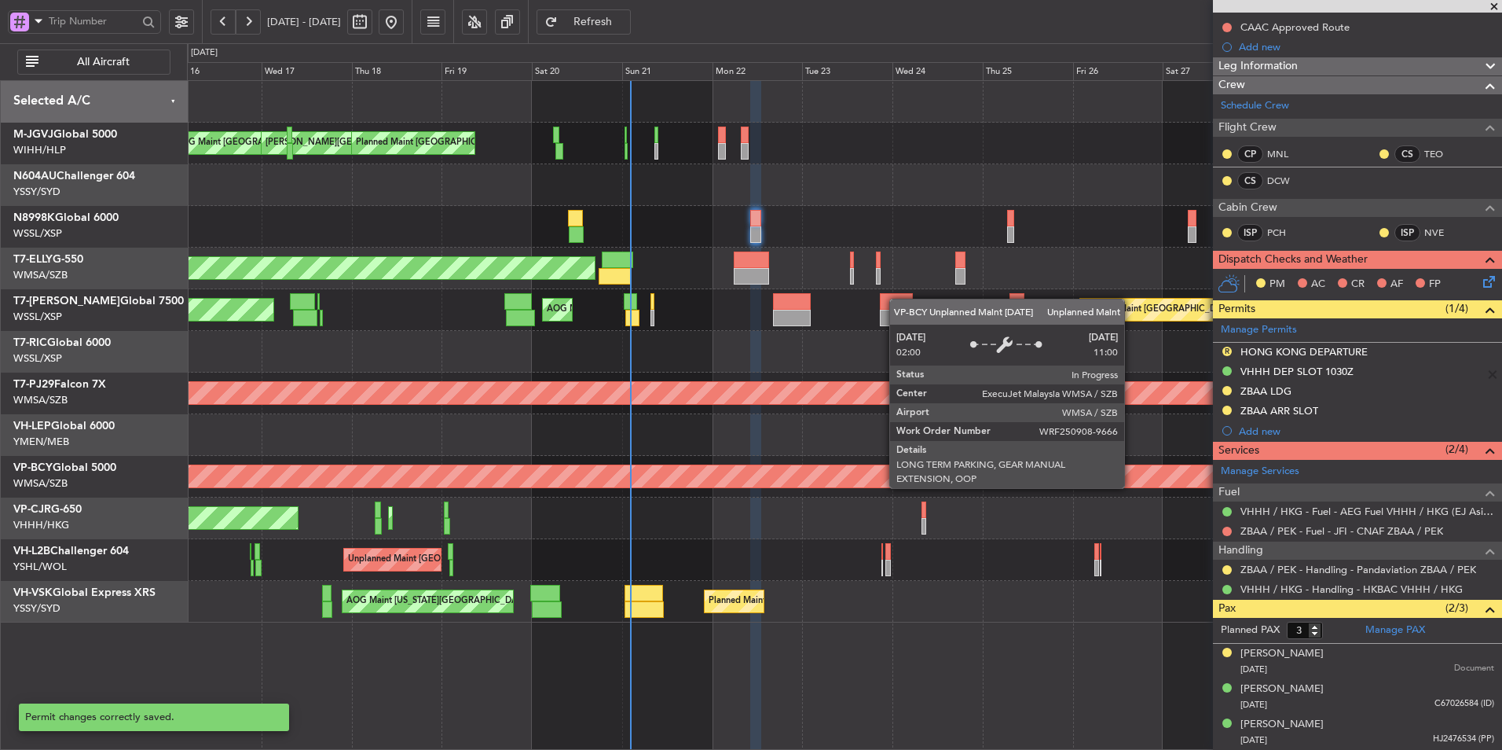
scroll to position [193, 0]
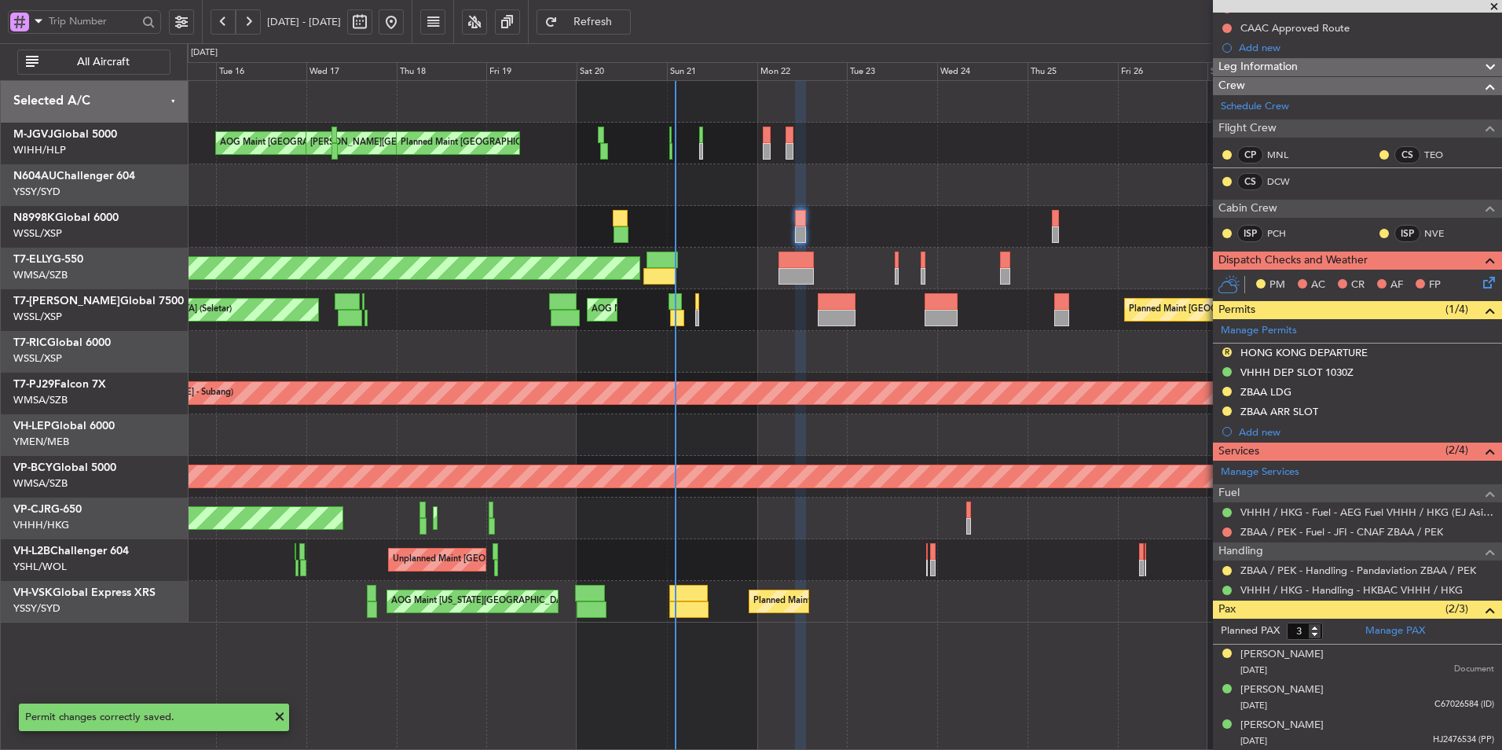
click at [910, 366] on div at bounding box center [844, 352] width 1315 height 42
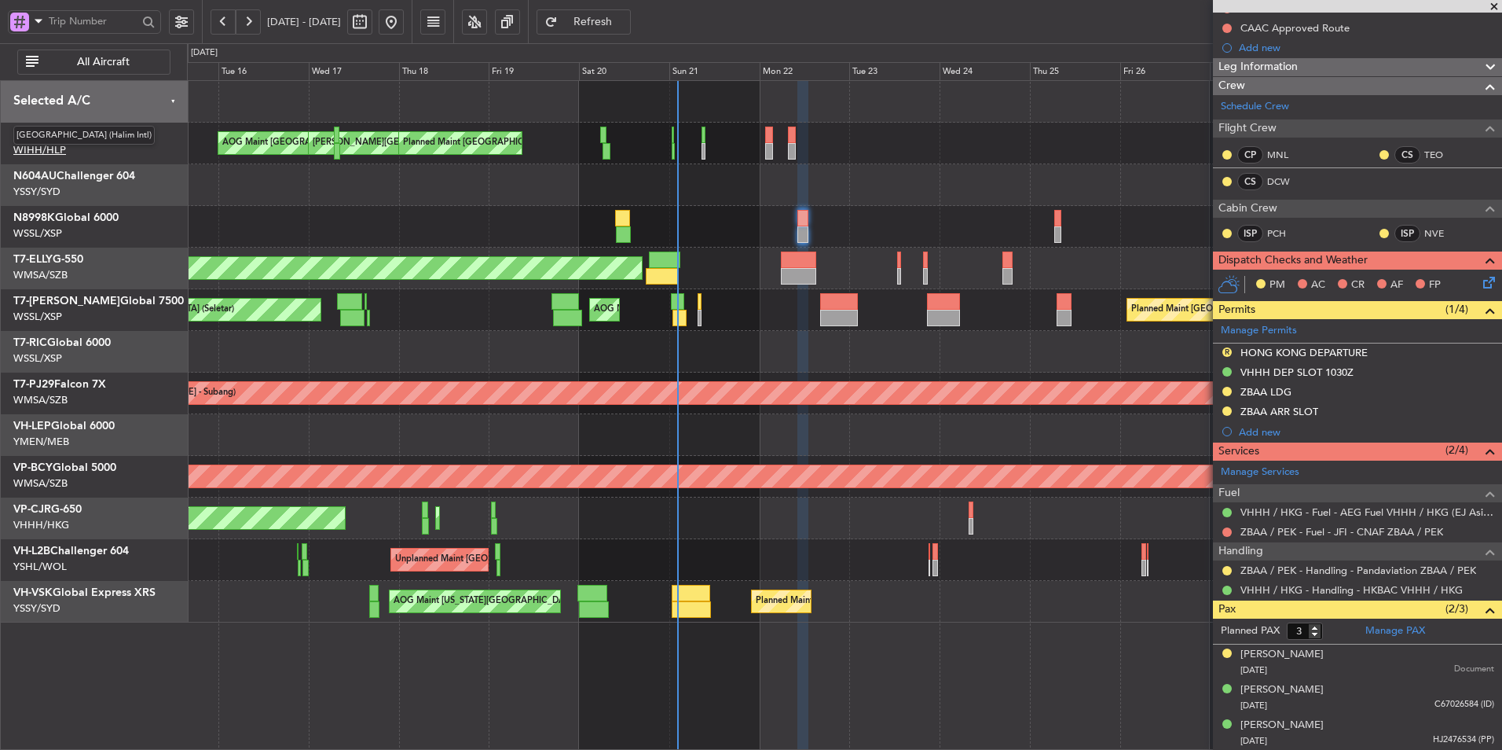
click at [61, 134] on span "[GEOGRAPHIC_DATA] (Halim Intl)" at bounding box center [83, 136] width 141 height 20
click at [105, 137] on link "M-JGVJ Global 5000" at bounding box center [65, 134] width 104 height 11
click at [763, 354] on div at bounding box center [844, 352] width 1315 height 42
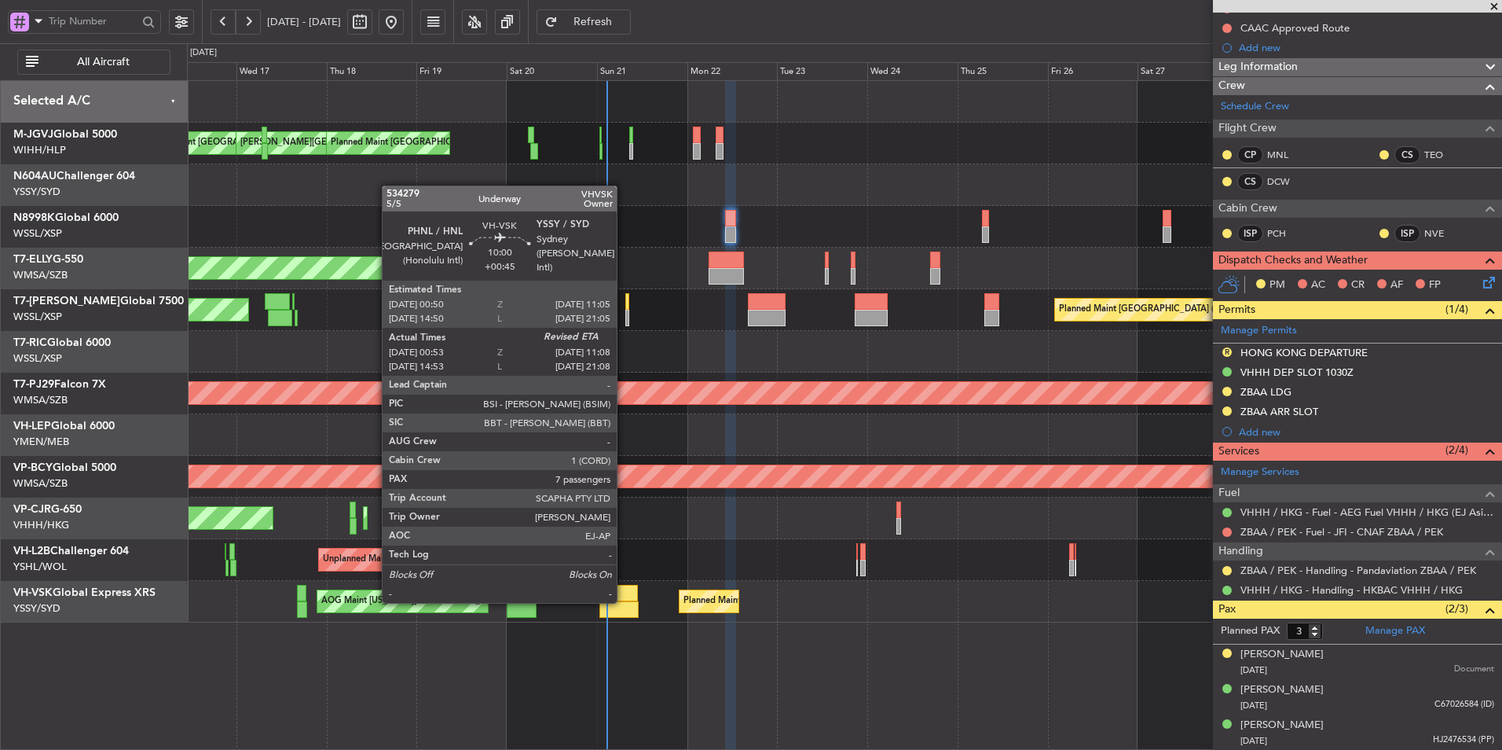
click at [624, 601] on div at bounding box center [619, 609] width 39 height 17
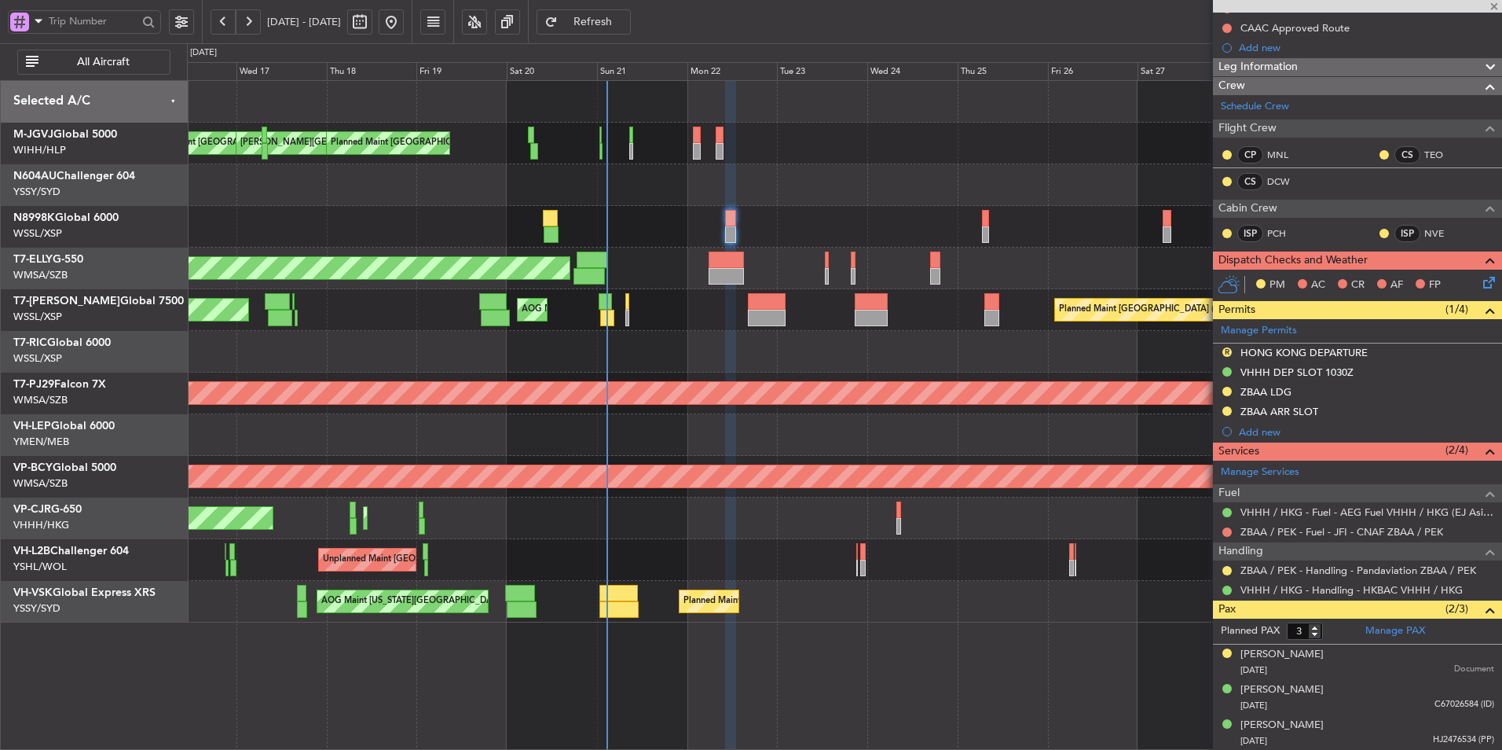
click at [736, 525] on div "Planned Maint Hong Kong (Hong Kong Intl) Planned Maint Hong Kong (Hong Kong Int…" at bounding box center [844, 518] width 1315 height 42
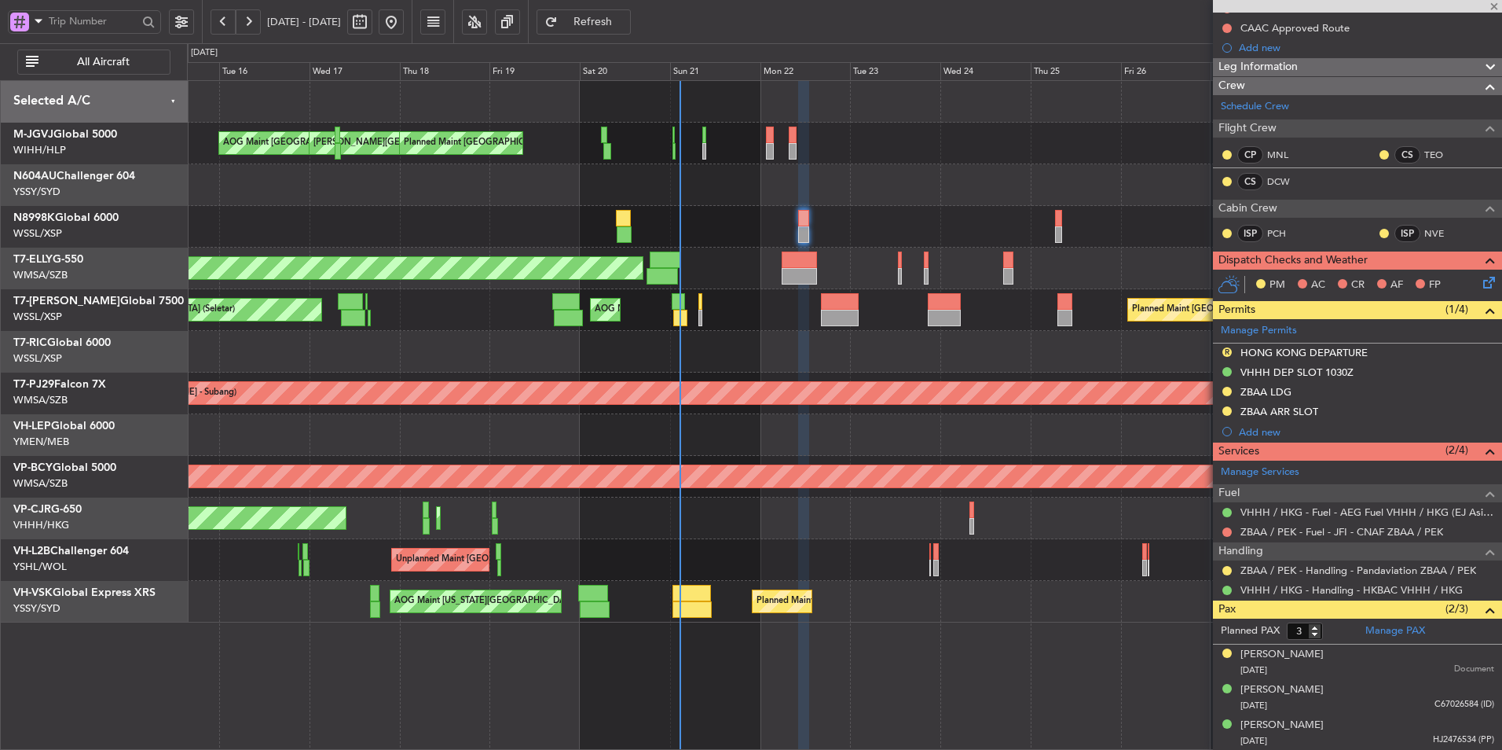
type input "+00:45"
type input "01:03"
type input "7"
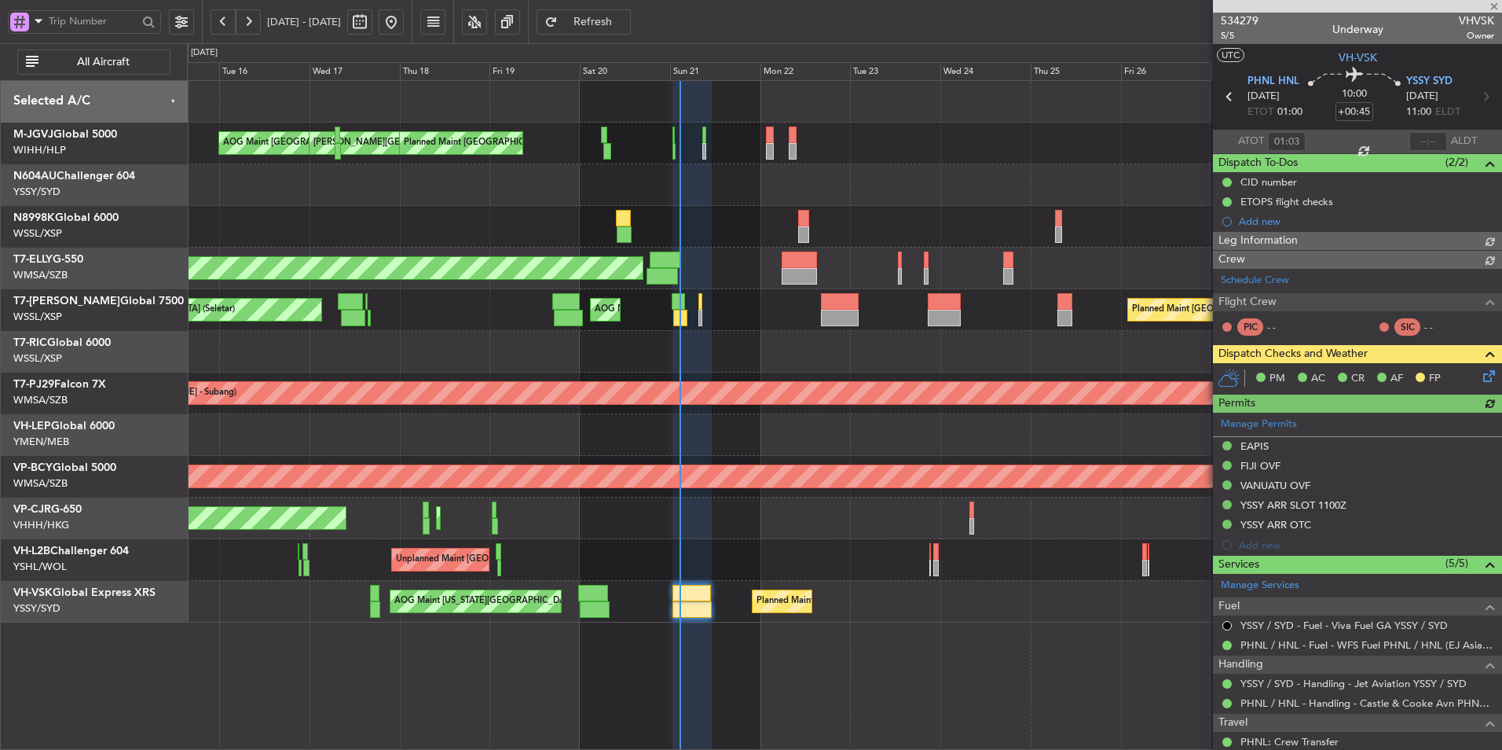
type input "[PERSON_NAME] (LEU)"
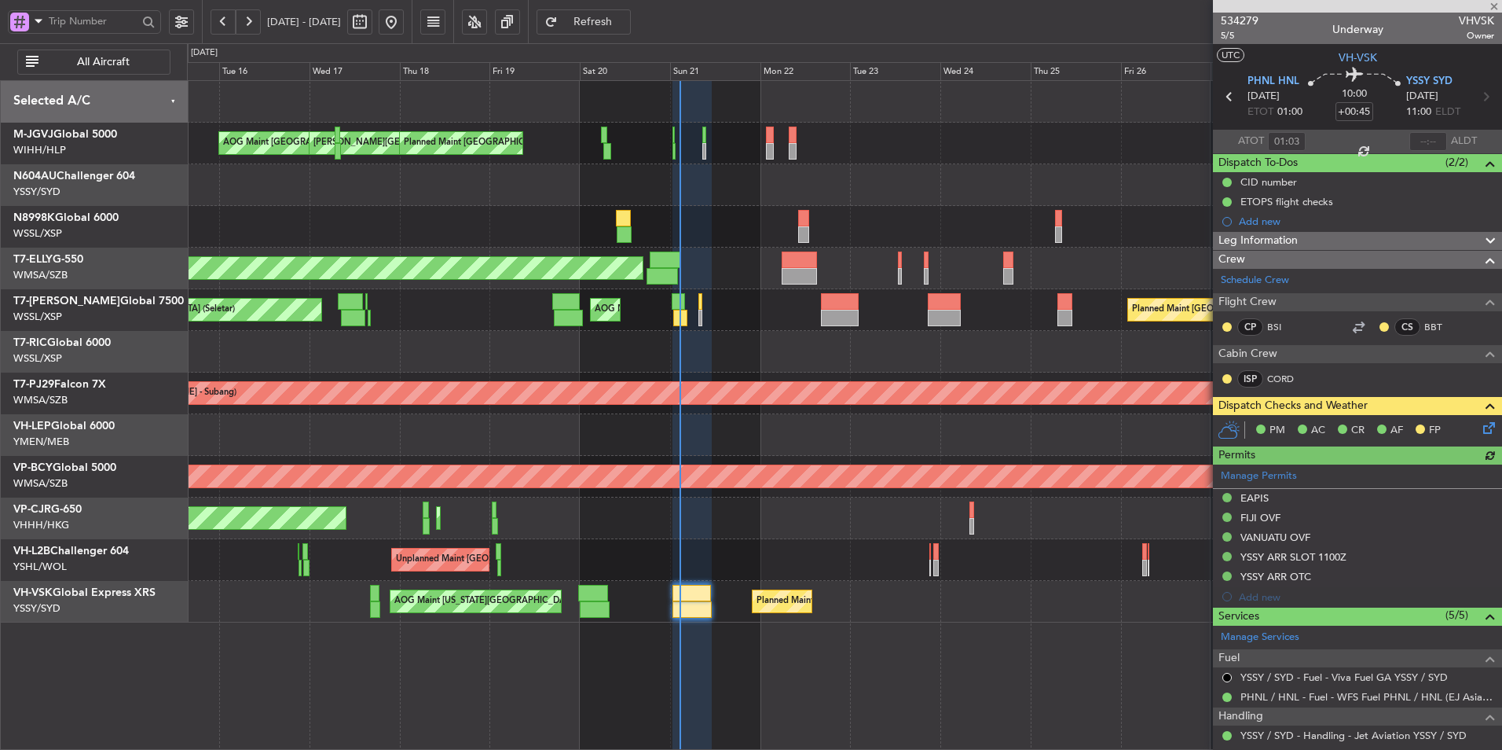
click at [1480, 428] on icon at bounding box center [1486, 425] width 13 height 13
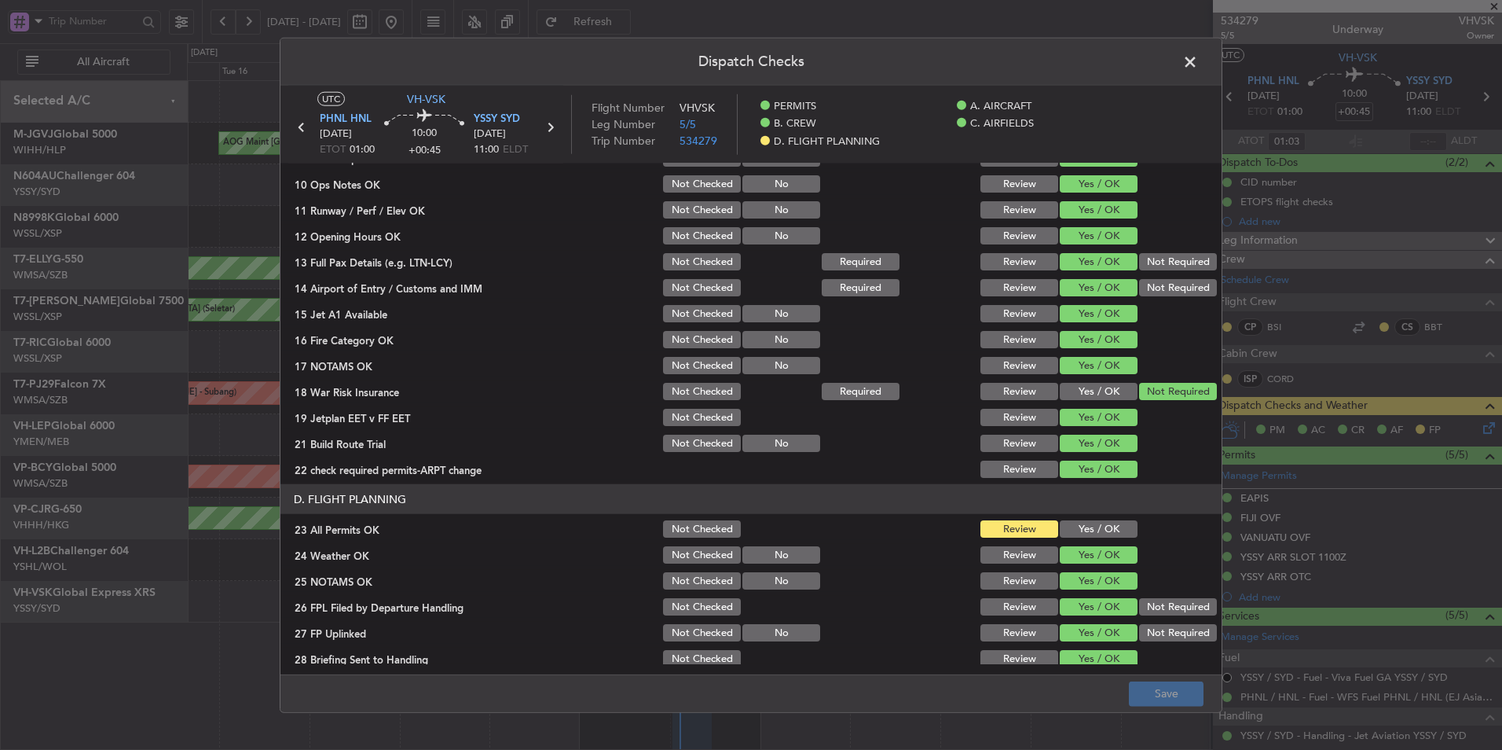
scroll to position [420, 0]
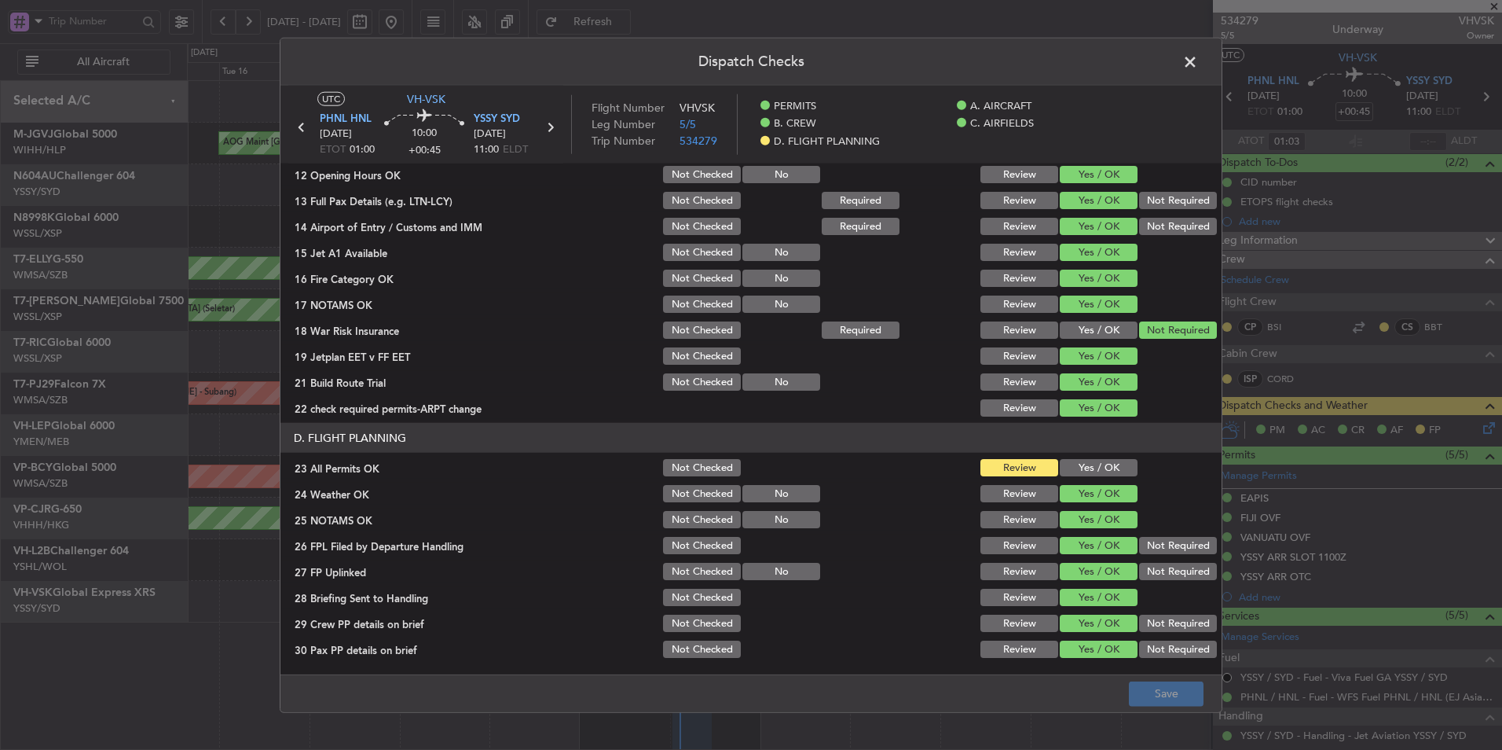
click at [1092, 467] on button "Yes / OK" at bounding box center [1099, 467] width 78 height 17
click at [1146, 703] on button "Save" at bounding box center [1166, 692] width 75 height 25
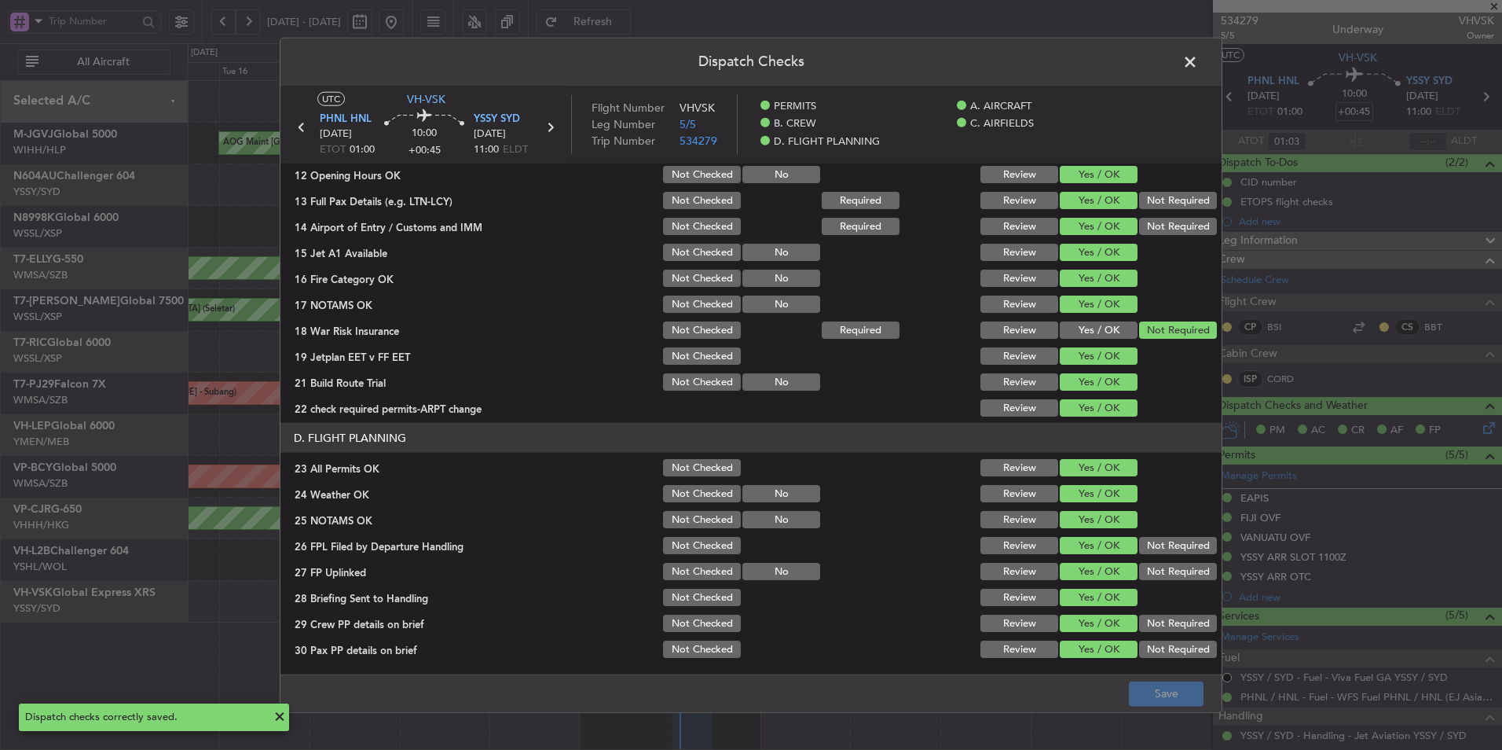
click at [1198, 61] on span at bounding box center [1198, 65] width 0 height 31
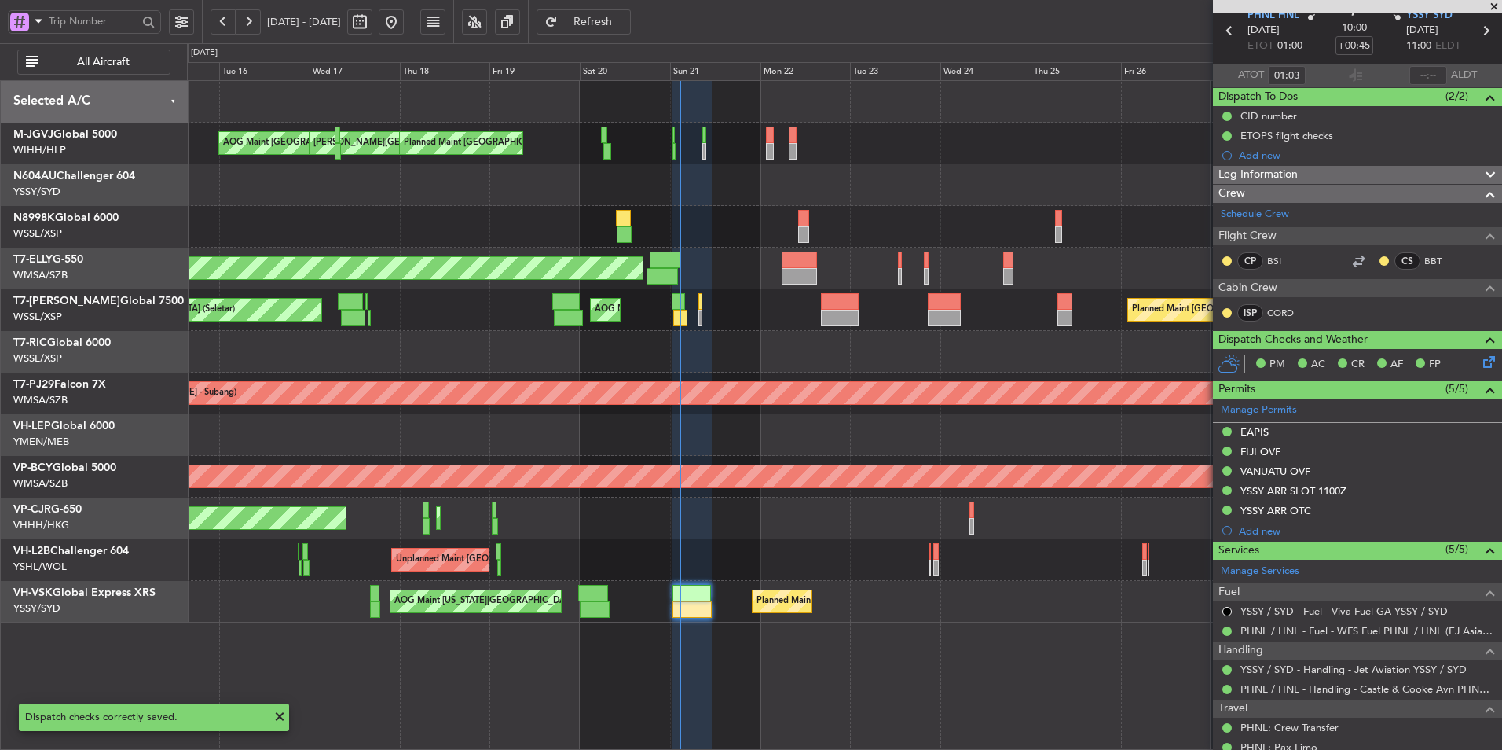
scroll to position [0, 0]
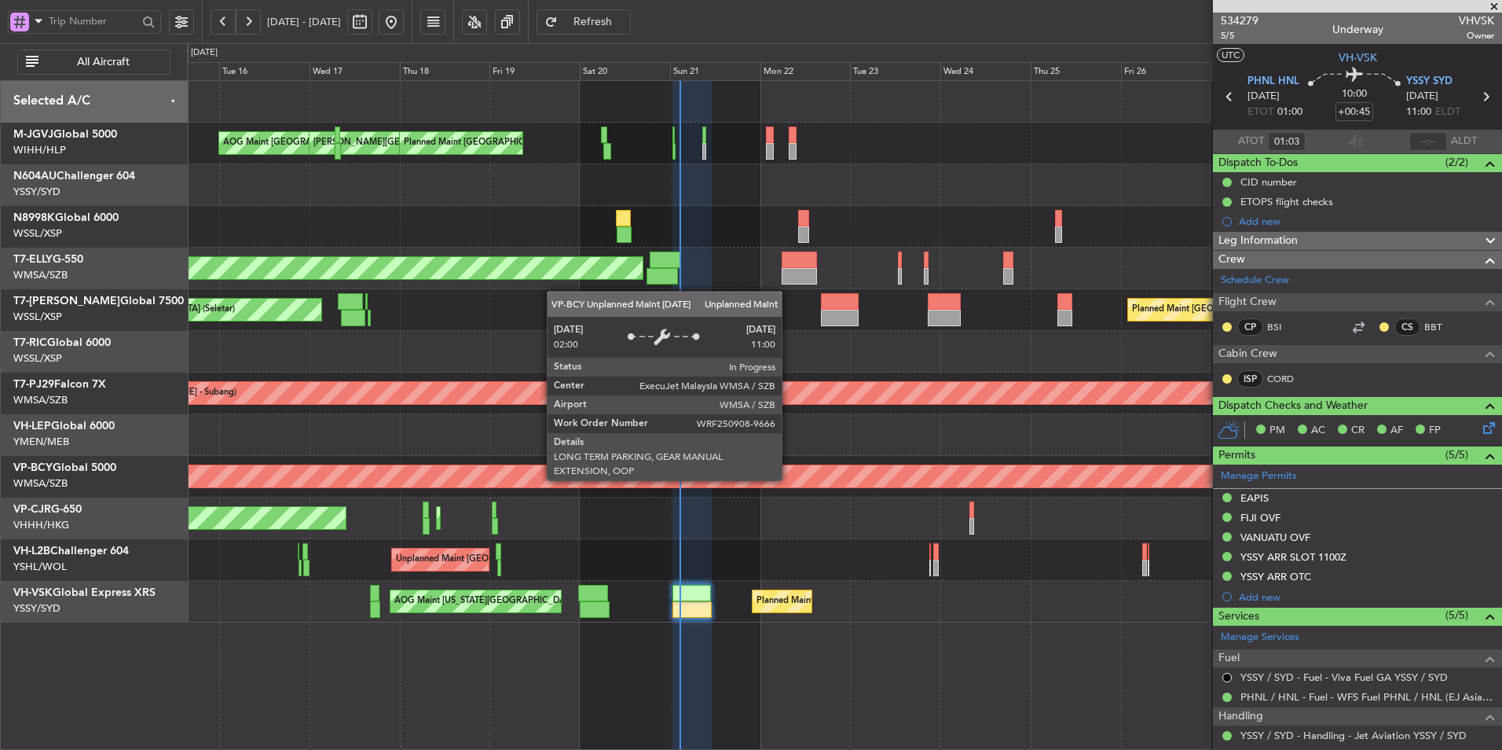
click at [717, 511] on div "Planned Maint Hong Kong (Hong Kong Intl) Planned Maint Hong Kong (Hong Kong Int…" at bounding box center [844, 518] width 1315 height 42
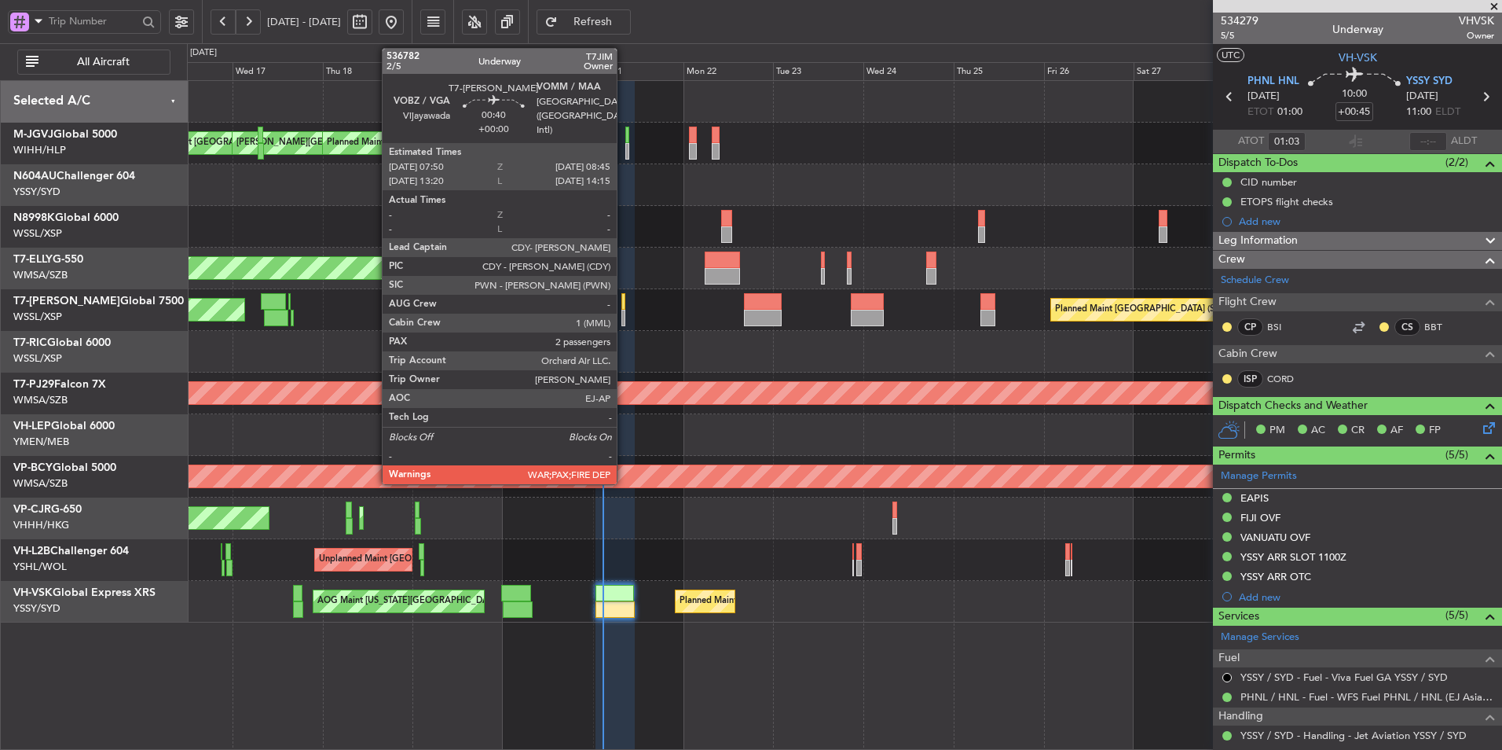
click at [624, 300] on div at bounding box center [624, 301] width 4 height 17
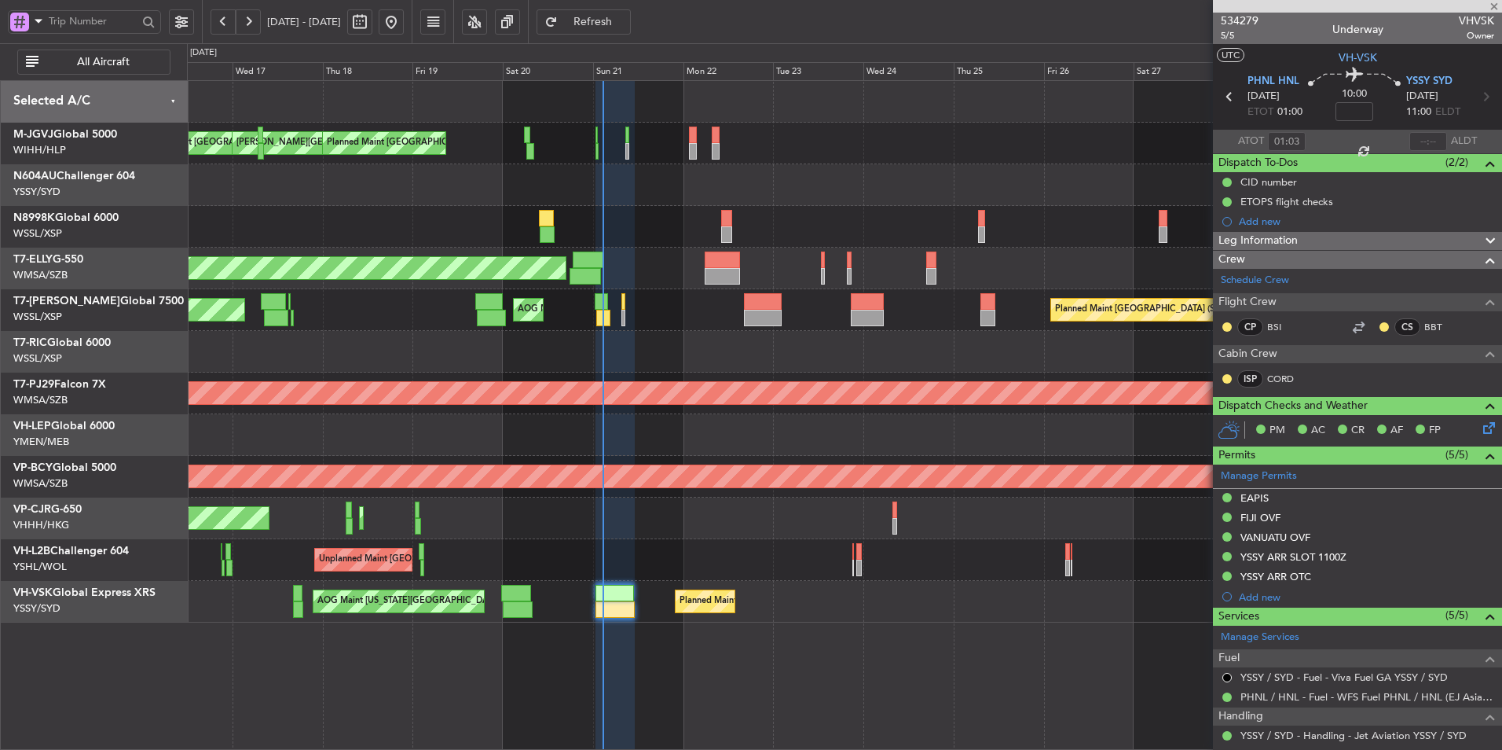
type input "2"
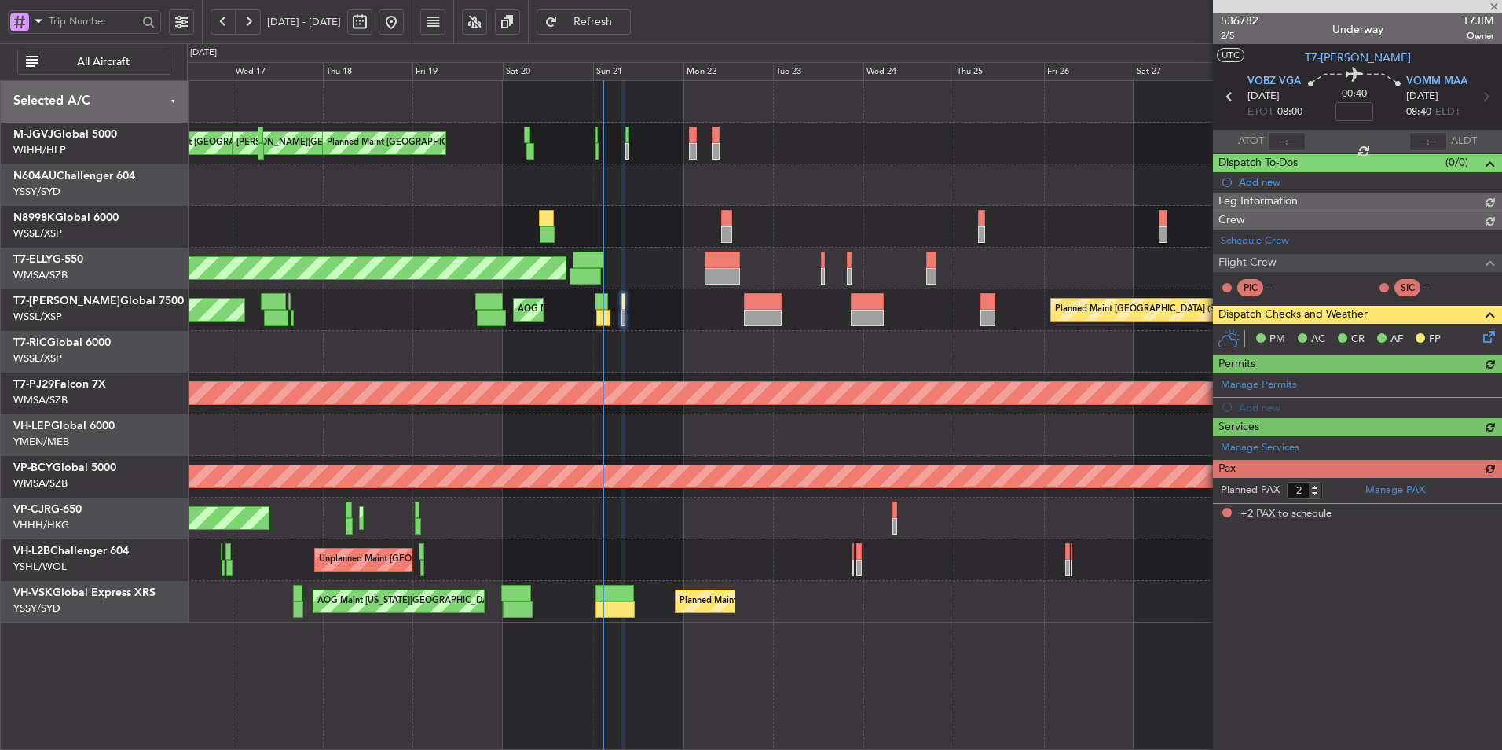
type input "[PERSON_NAME] (LEU)"
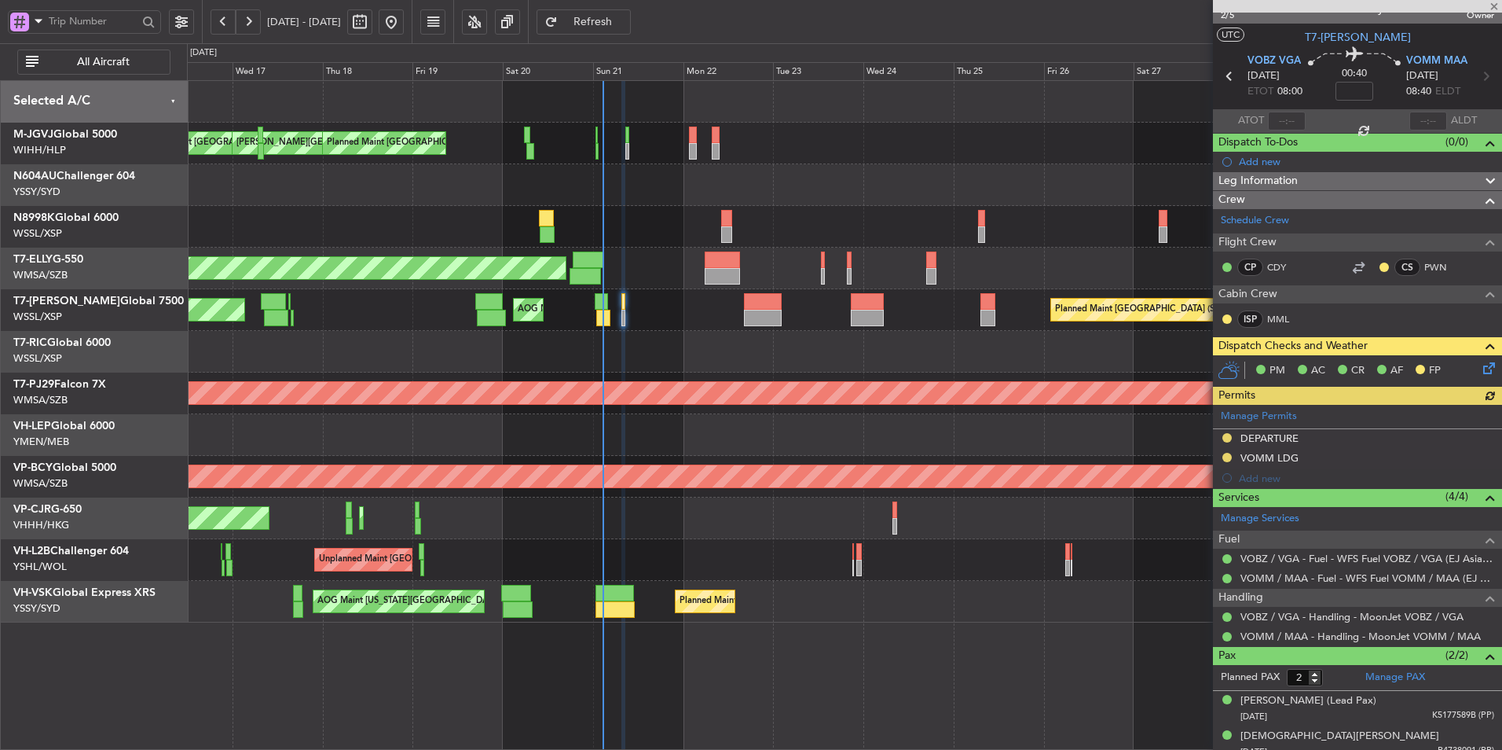
scroll to position [31, 0]
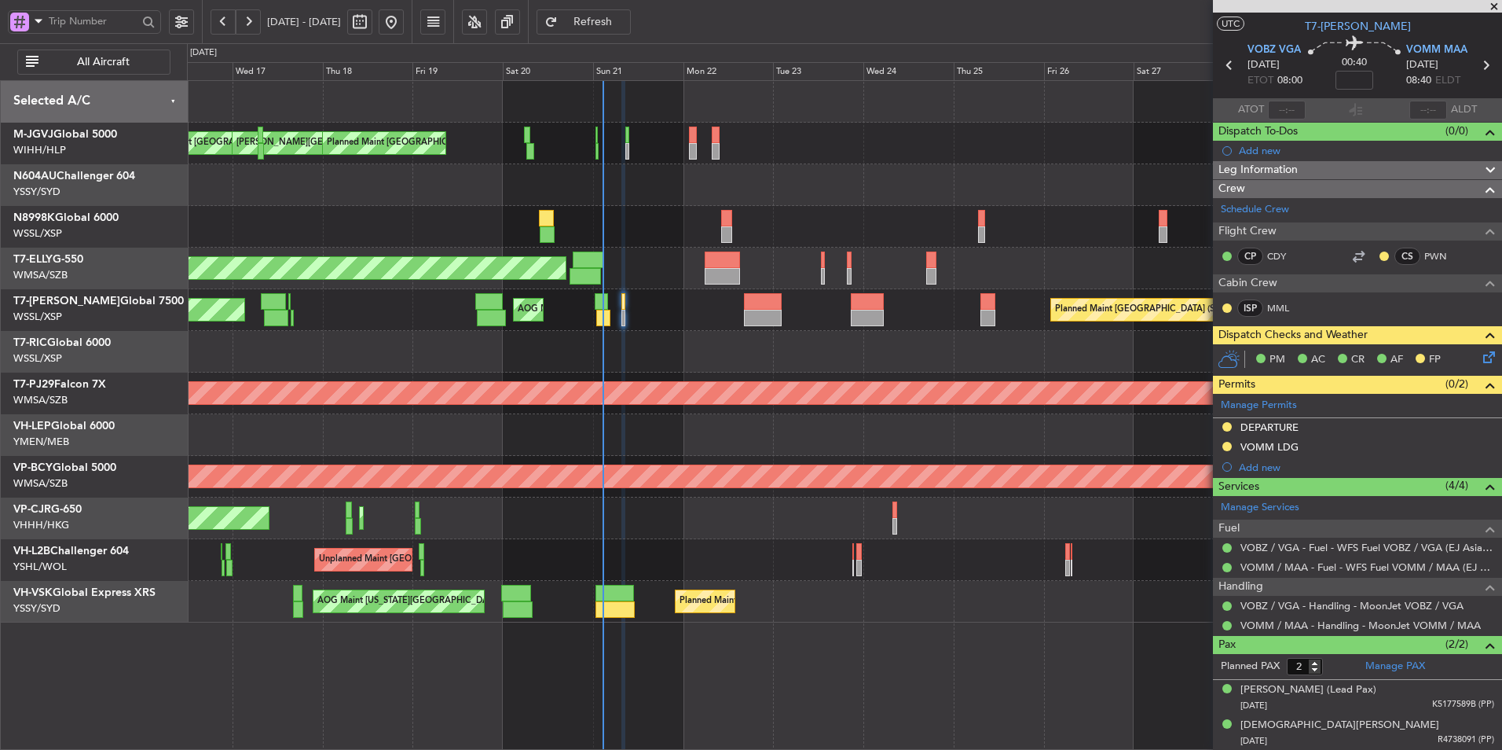
click at [691, 199] on div at bounding box center [844, 185] width 1315 height 42
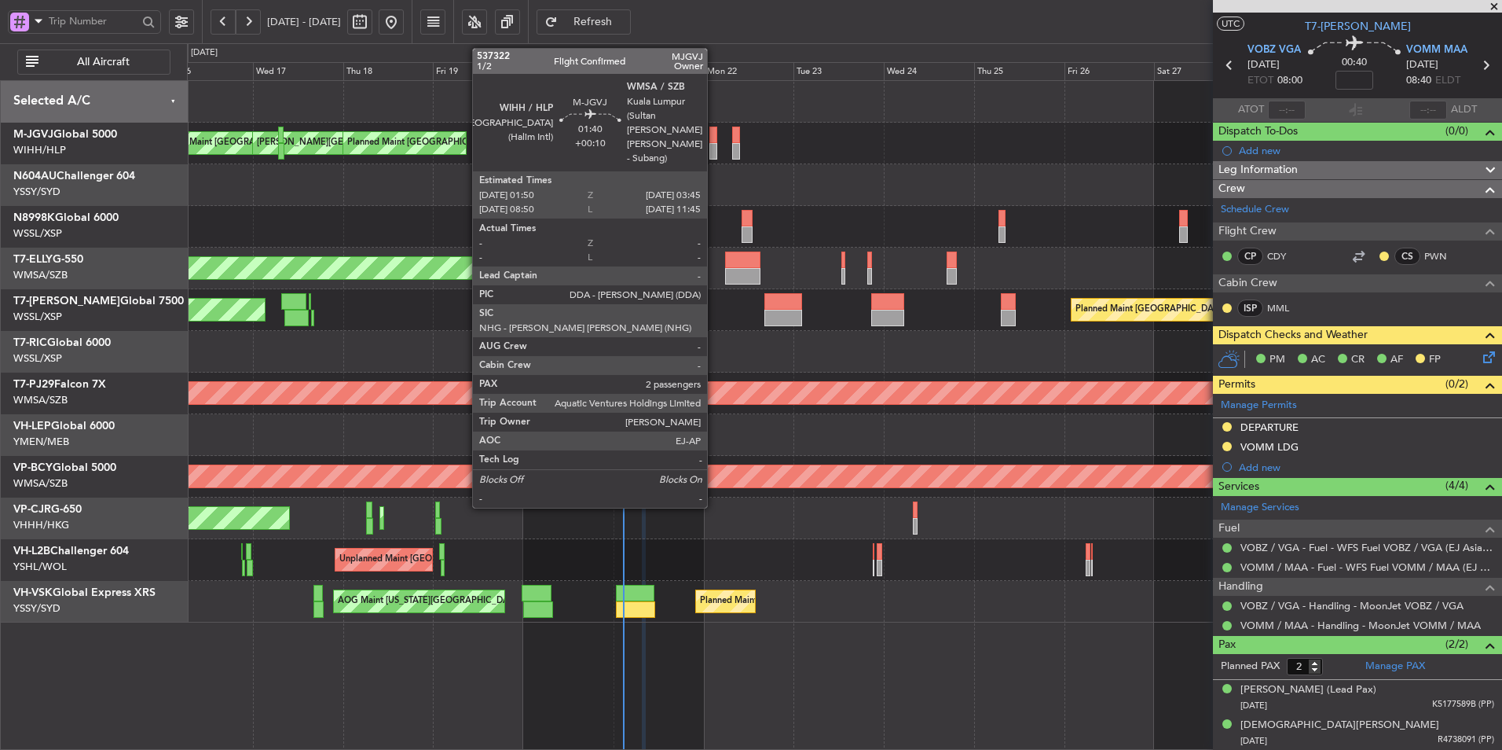
click at [714, 135] on div at bounding box center [714, 135] width 8 height 17
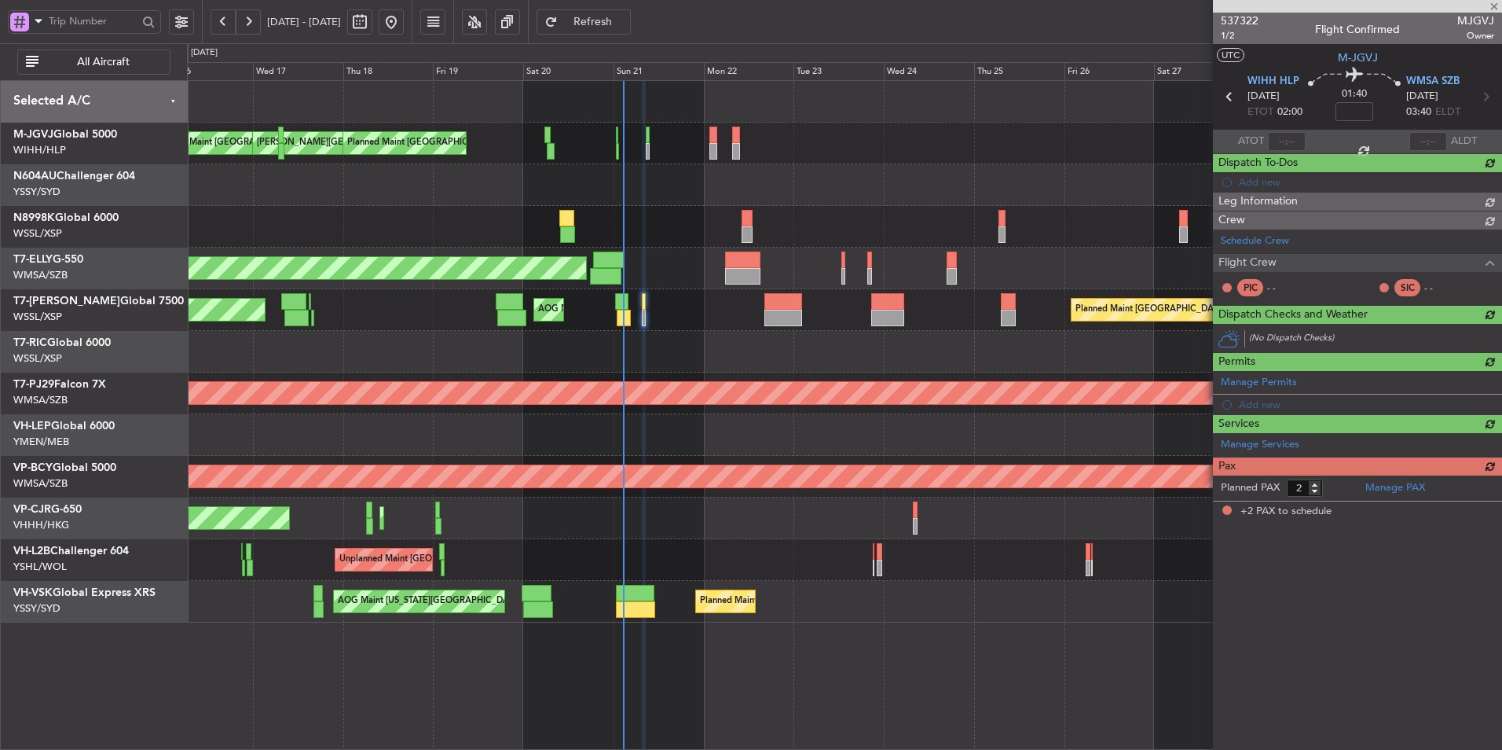
type input "+00:10"
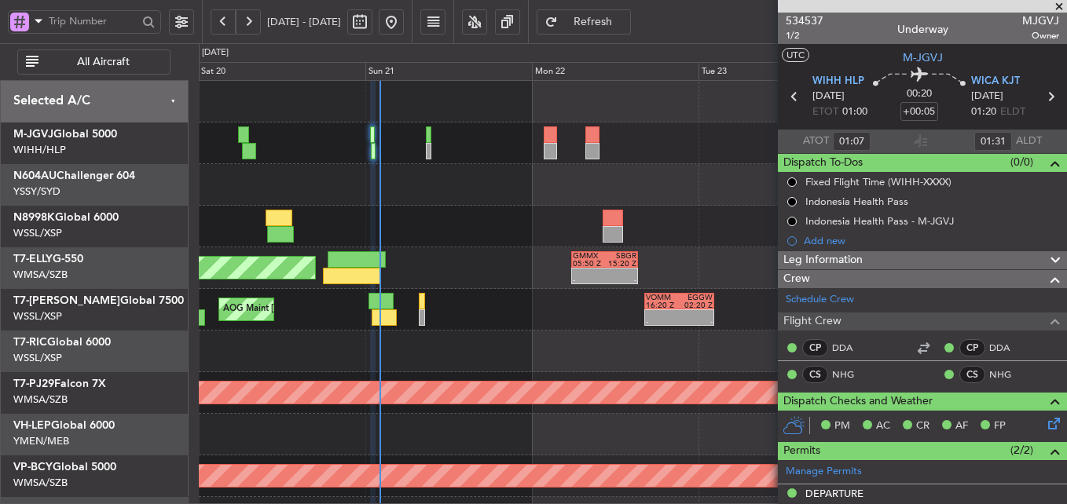
click at [581, 220] on div at bounding box center [632, 227] width 867 height 42
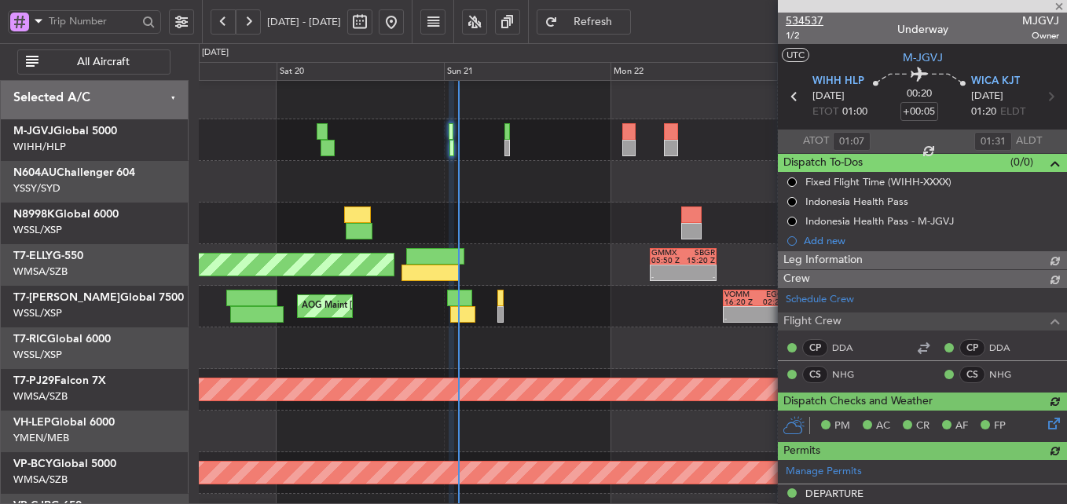
type input "[PERSON_NAME] (LEU)"
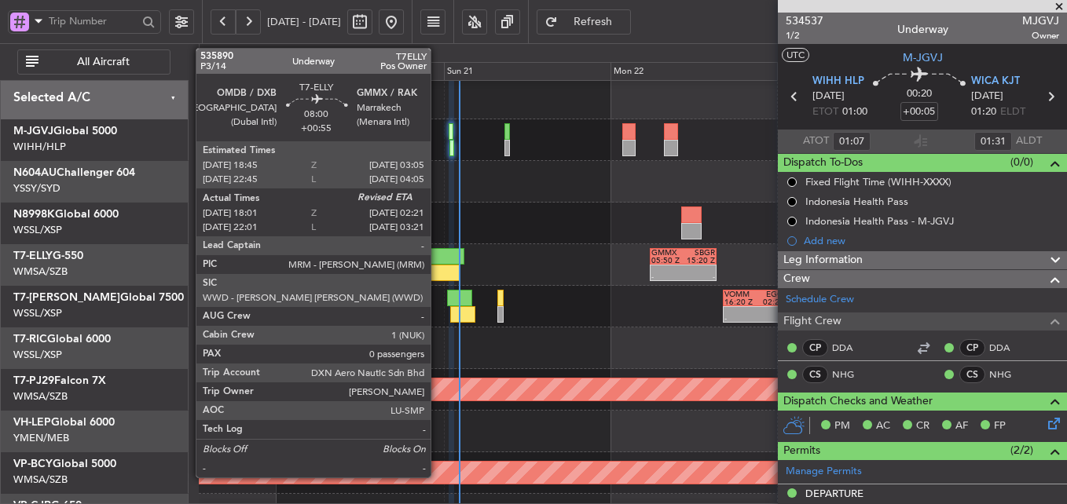
click at [438, 273] on div at bounding box center [431, 273] width 58 height 17
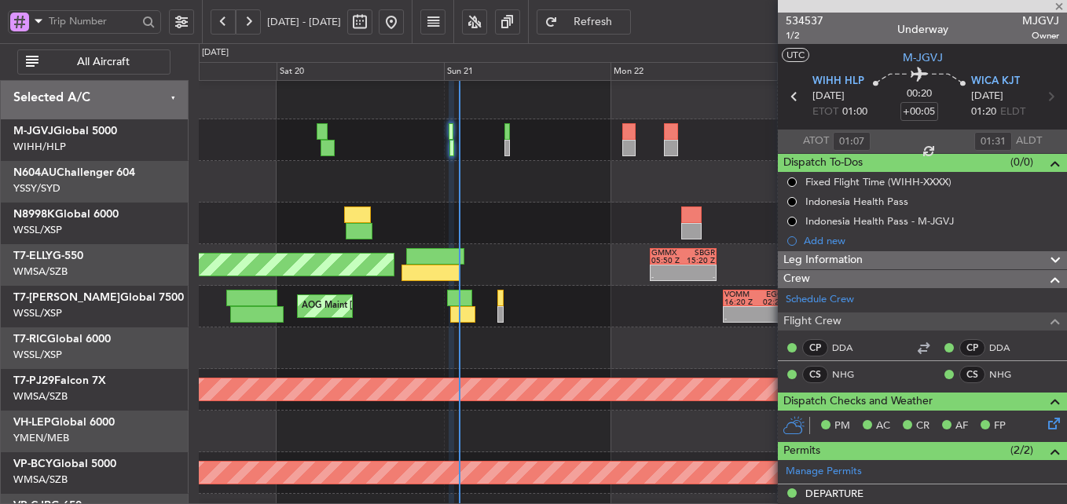
type input "+00:55"
type input "18:16"
type input "0"
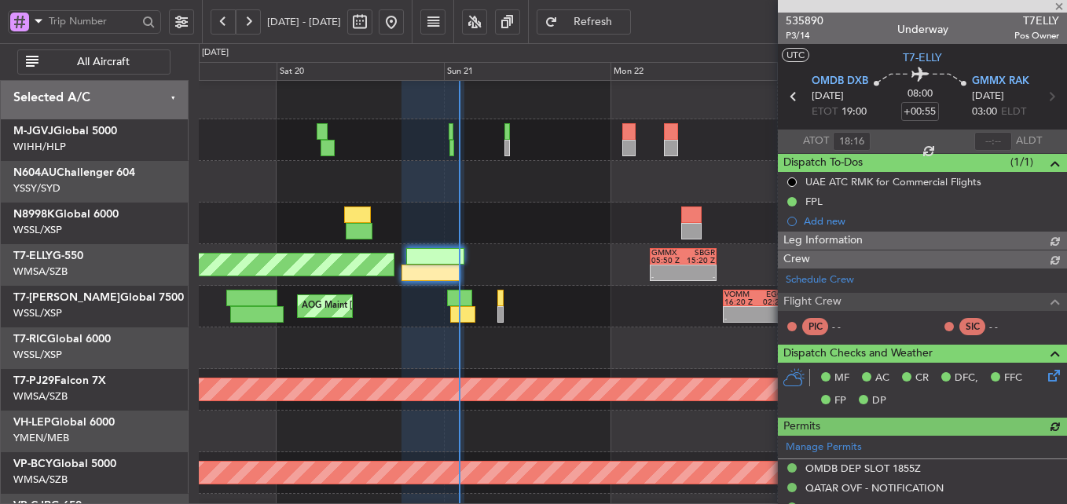
type input "[PERSON_NAME] (BTA)"
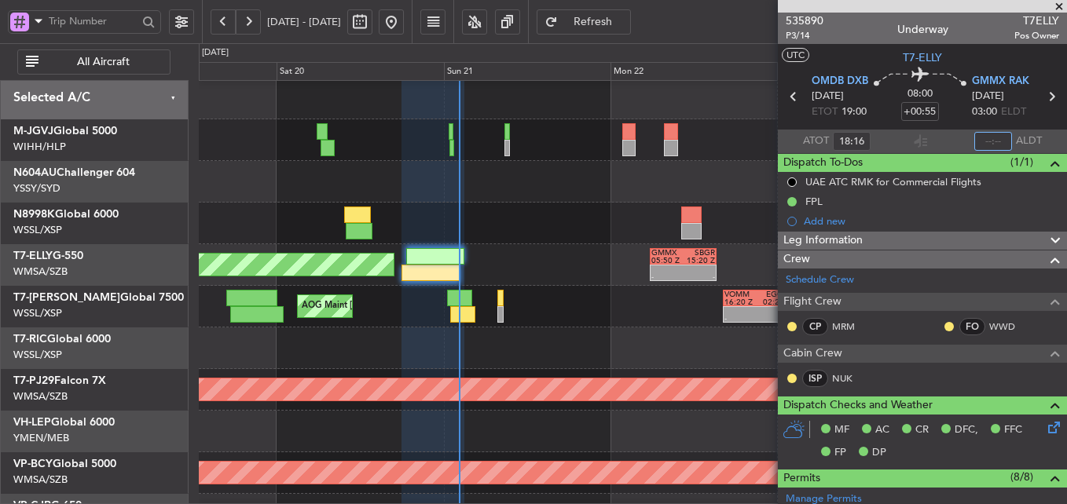
click at [994, 140] on input "text" at bounding box center [993, 141] width 38 height 19
type input "02:13"
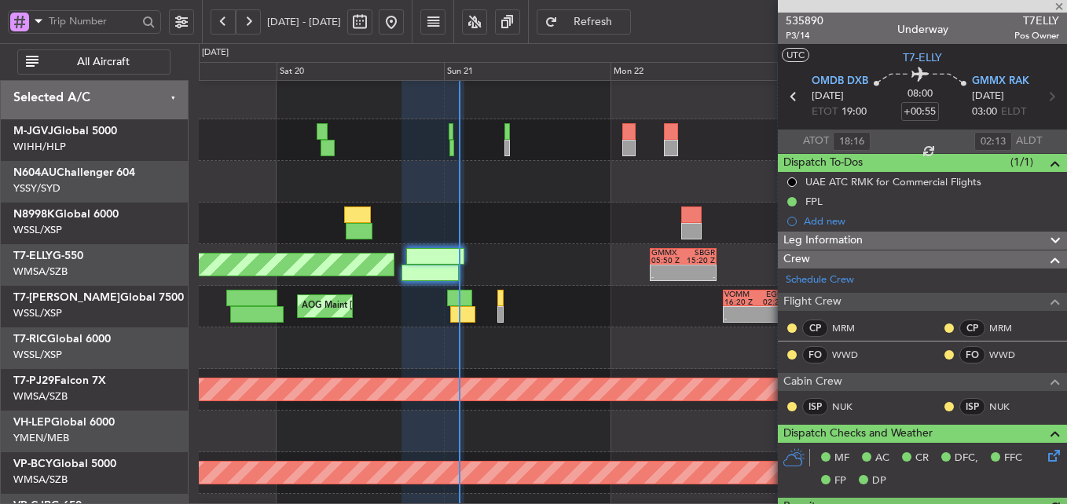
type input "[PERSON_NAME] (BTA)"
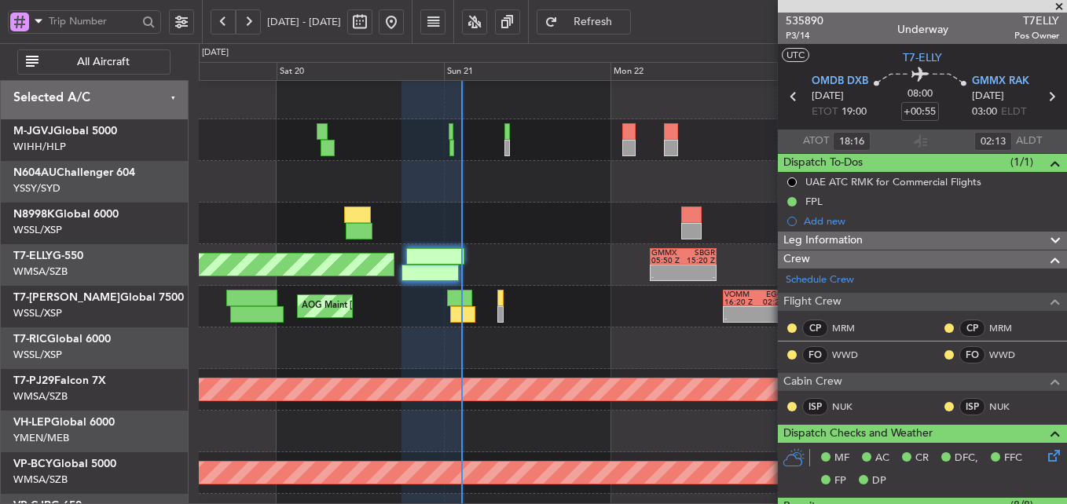
click at [472, 307] on div at bounding box center [462, 314] width 25 height 17
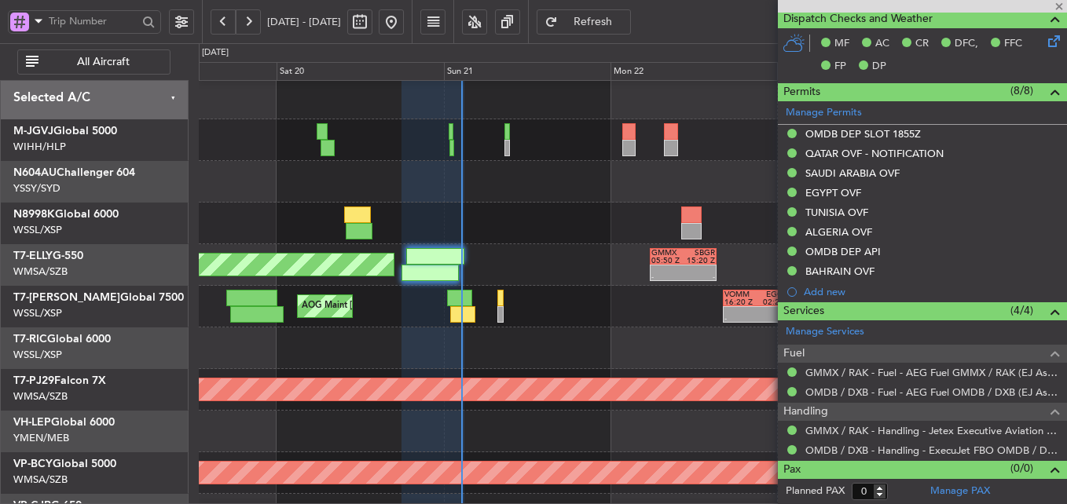
type input "-00:15"
type input "01:16"
type input "1"
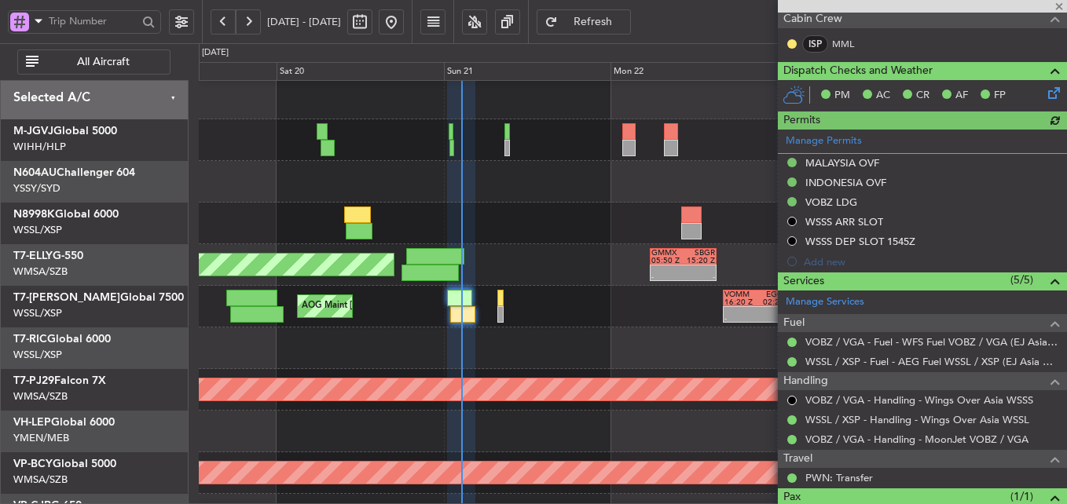
type input "[PERSON_NAME] (LEU)"
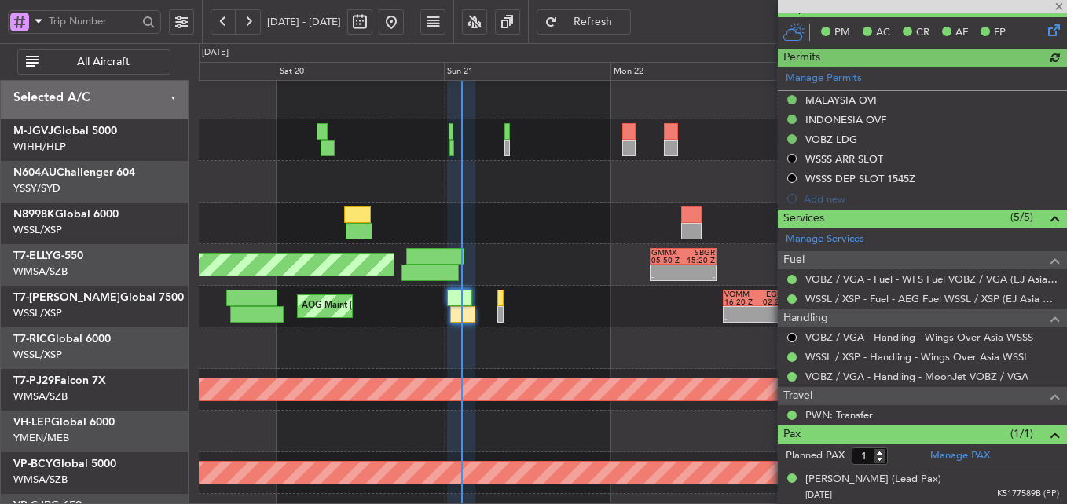
scroll to position [117, 0]
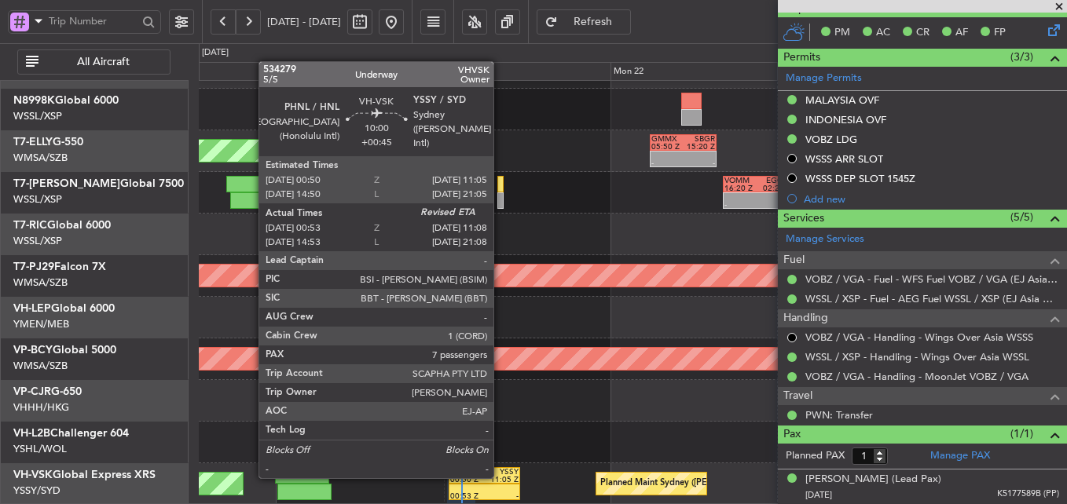
click at [501, 477] on div "11:05 Z" at bounding box center [501, 480] width 35 height 8
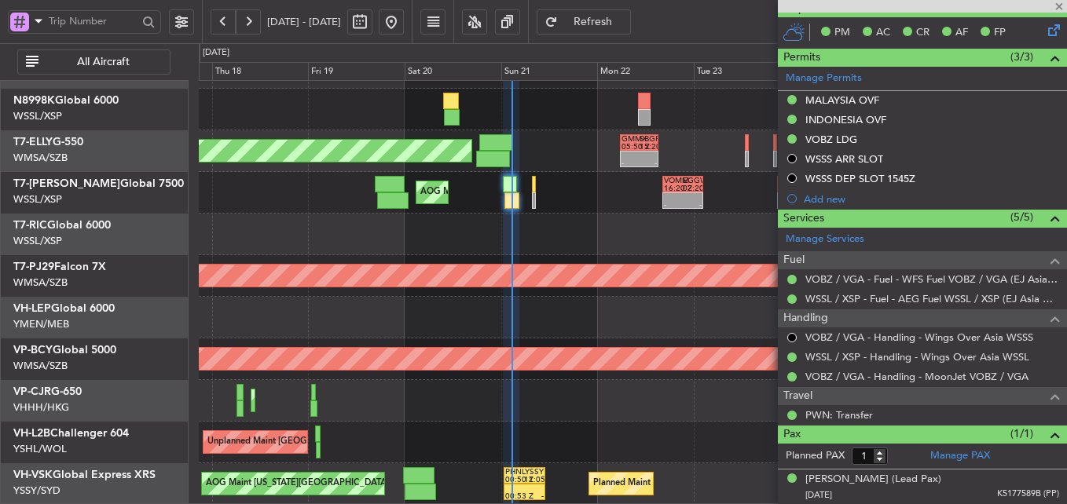
type input "+00:45"
type input "01:03"
type input "7"
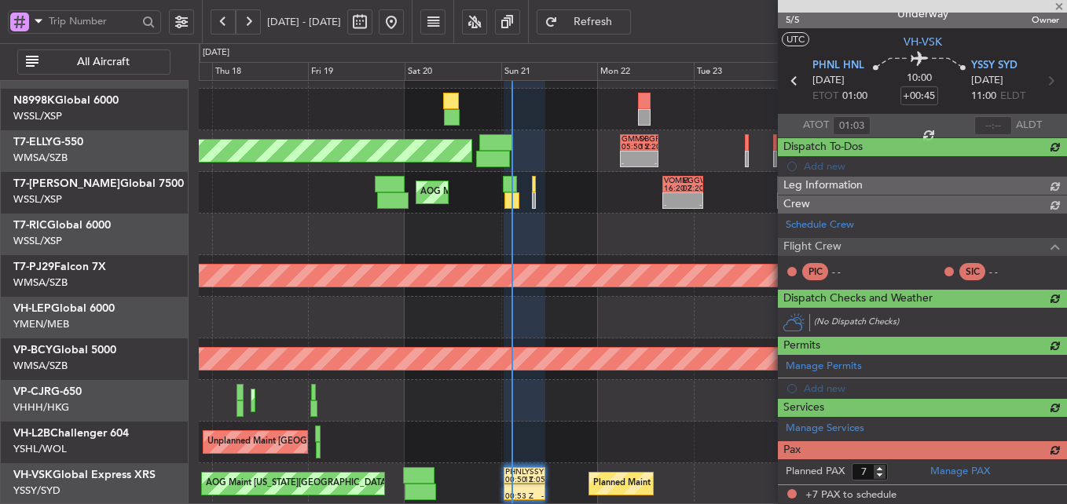
scroll to position [0, 0]
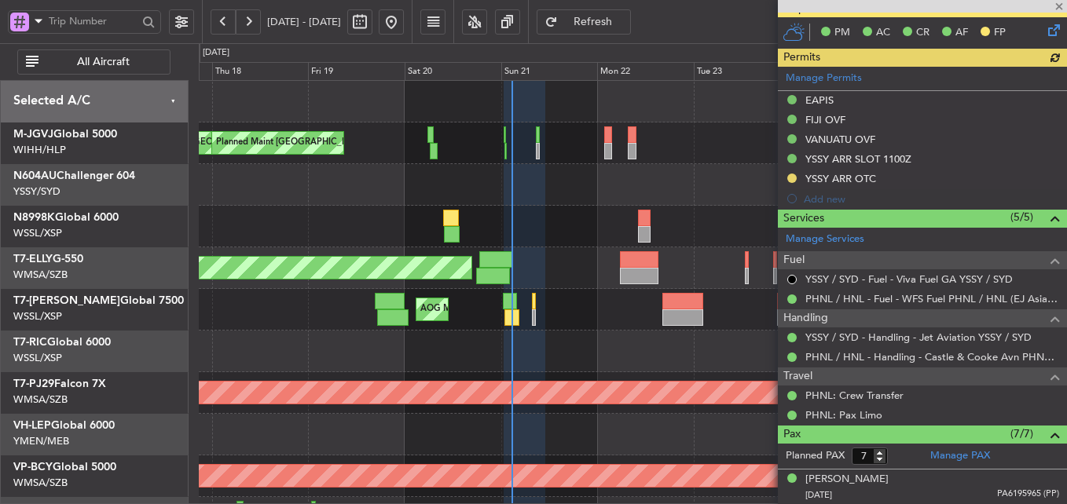
type input "[PERSON_NAME] (LEU)"
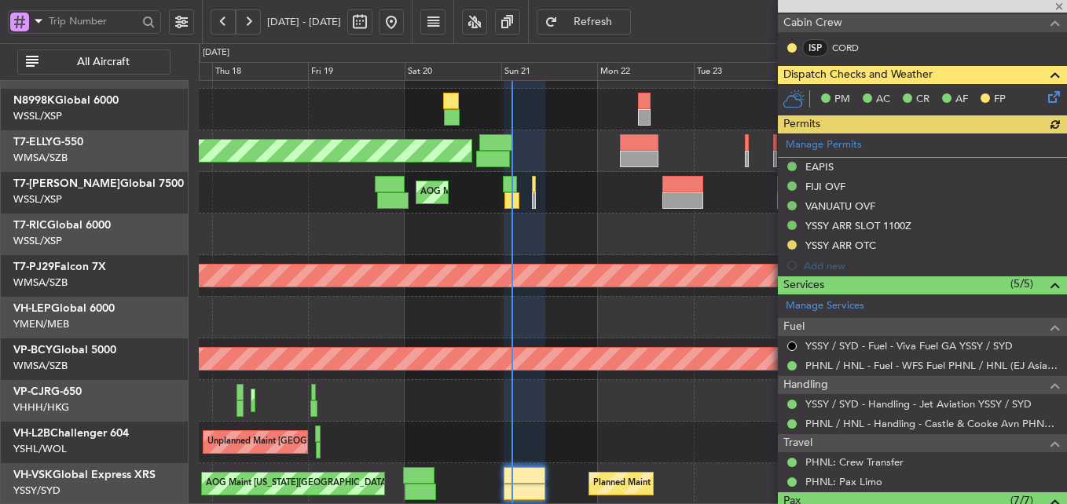
scroll to position [138, 0]
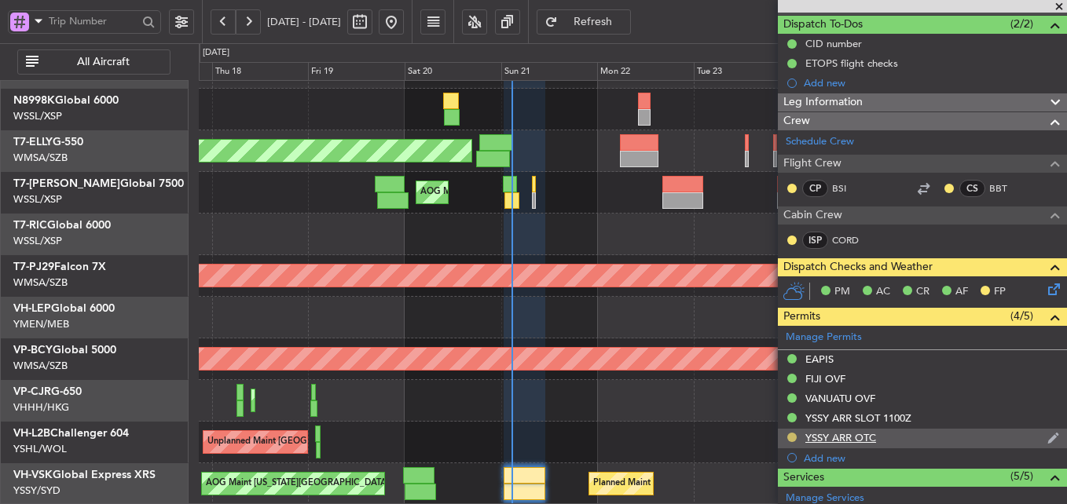
click at [791, 438] on button at bounding box center [791, 437] width 9 height 9
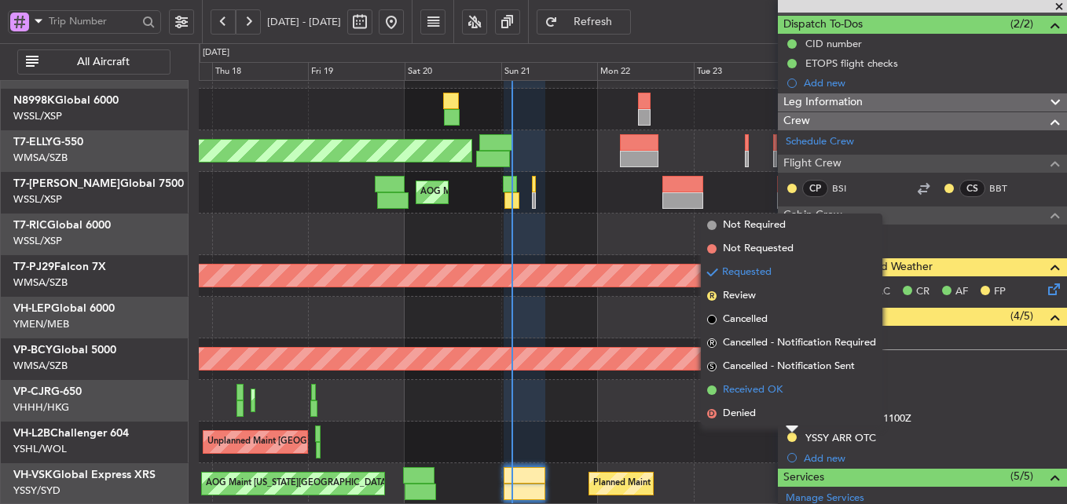
click at [765, 395] on span "Received OK" at bounding box center [753, 391] width 60 height 16
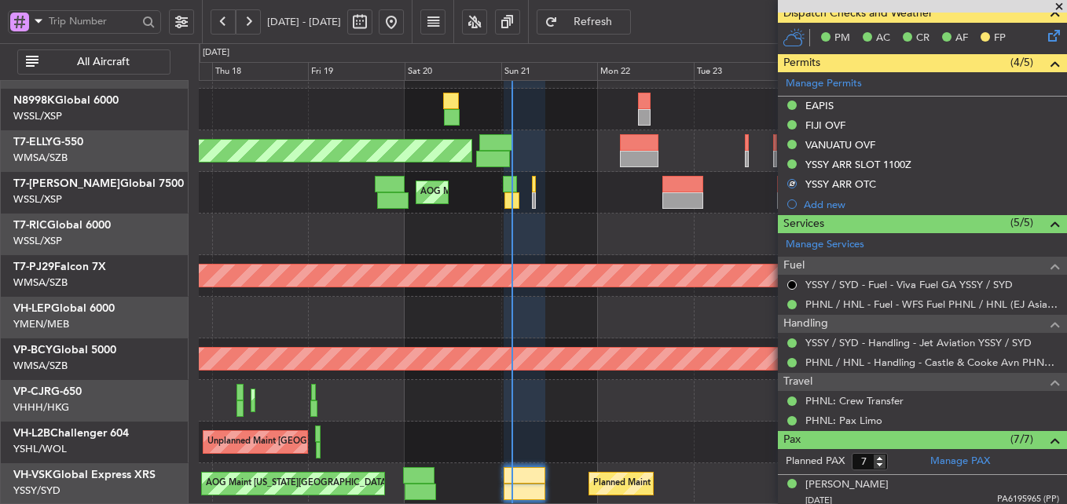
scroll to position [453, 0]
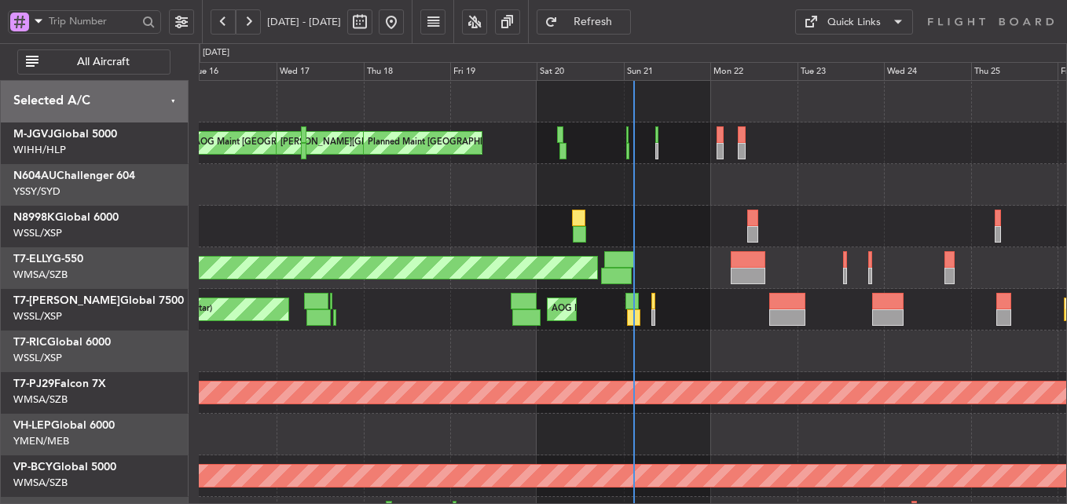
click at [501, 188] on div at bounding box center [632, 185] width 867 height 42
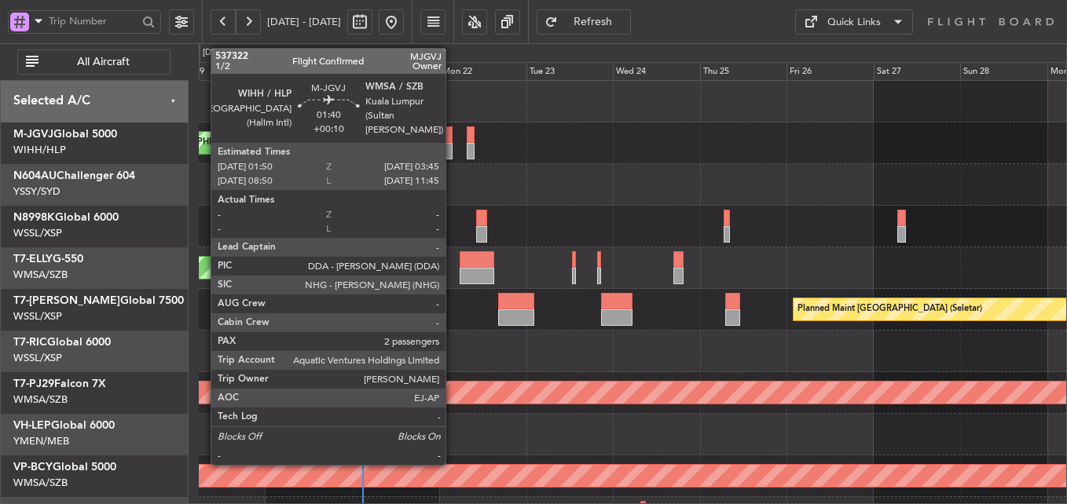
click at [449, 138] on div at bounding box center [449, 135] width 7 height 17
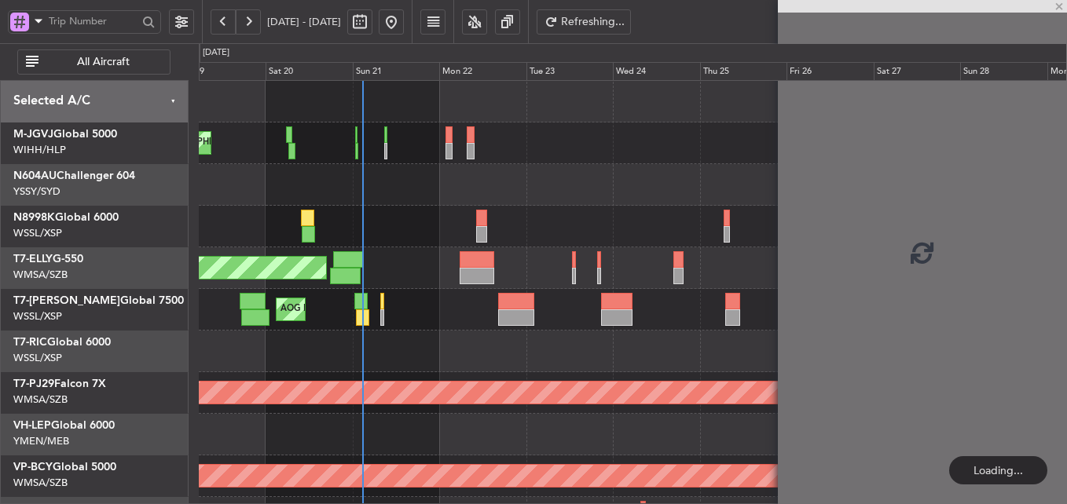
click at [545, 182] on div at bounding box center [632, 185] width 867 height 42
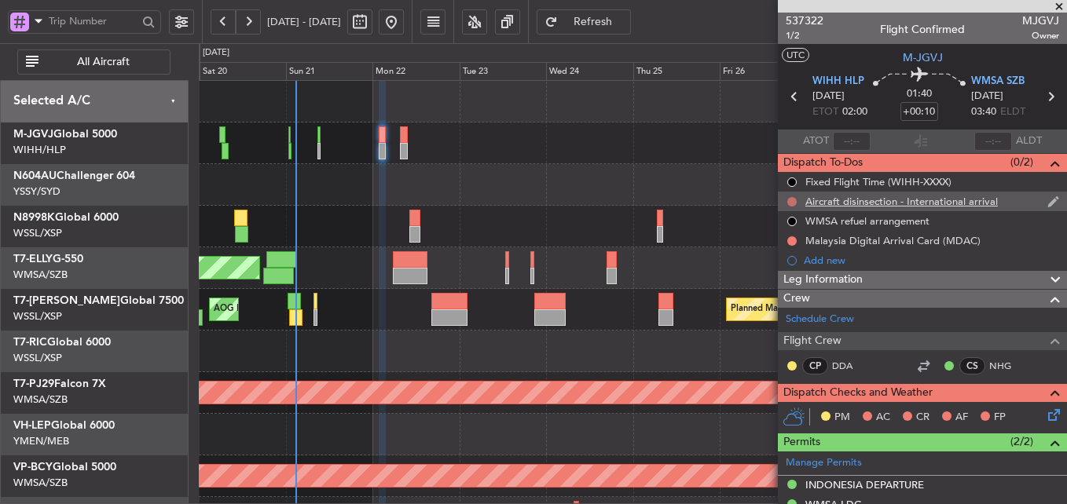
click at [787, 200] on button at bounding box center [791, 201] width 9 height 9
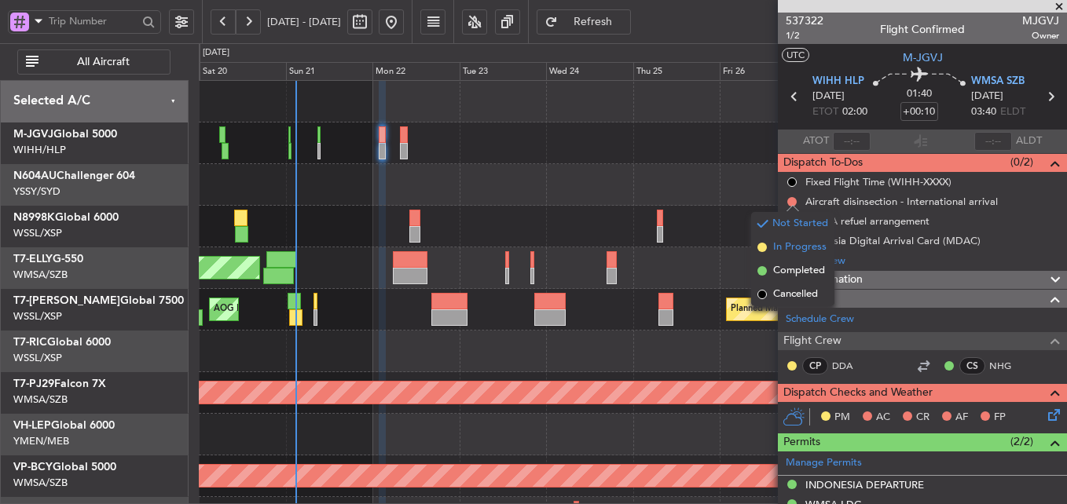
click at [780, 254] on span "In Progress" at bounding box center [799, 248] width 53 height 16
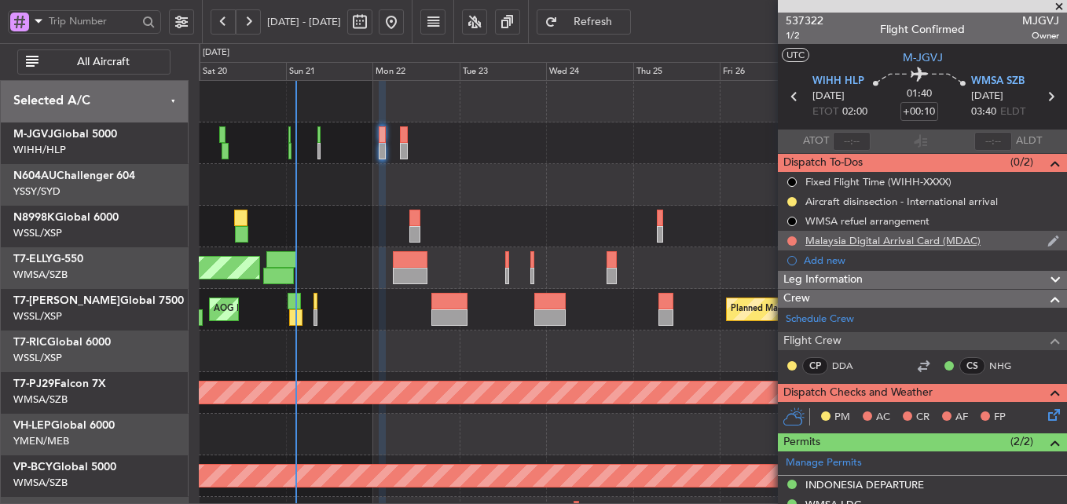
click at [786, 245] on nimbus-traffic-light at bounding box center [792, 241] width 13 height 13
click at [792, 240] on button at bounding box center [791, 241] width 9 height 9
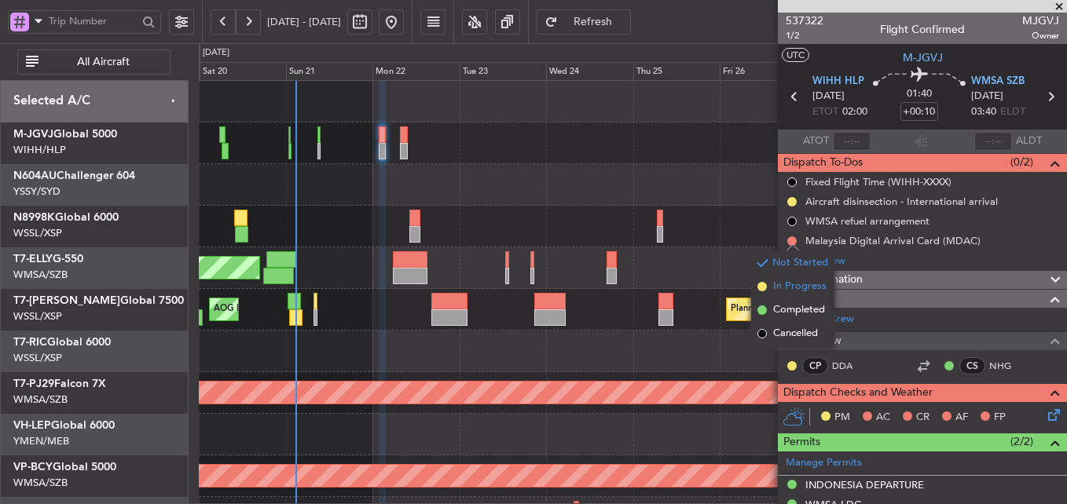
click at [779, 291] on span "In Progress" at bounding box center [799, 287] width 53 height 16
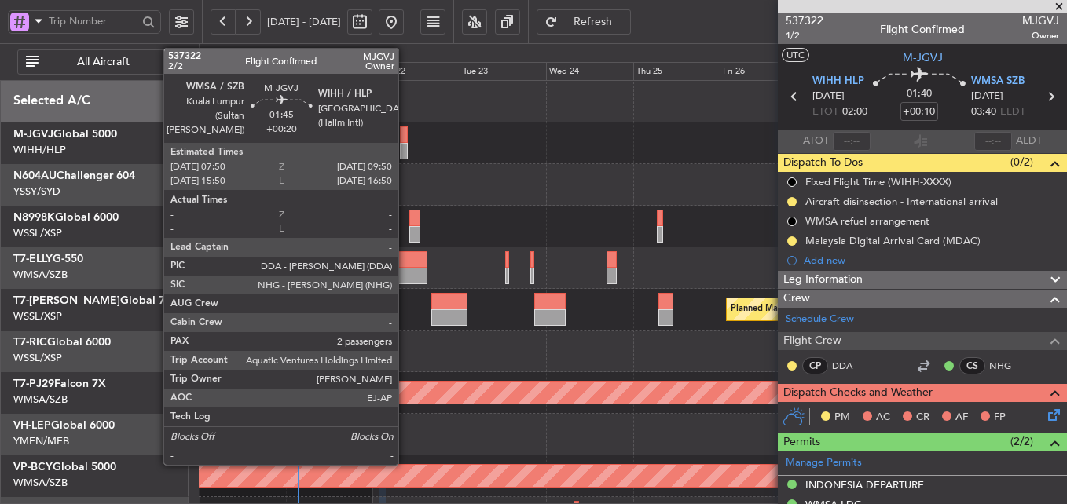
click at [405, 143] on div at bounding box center [404, 151] width 8 height 17
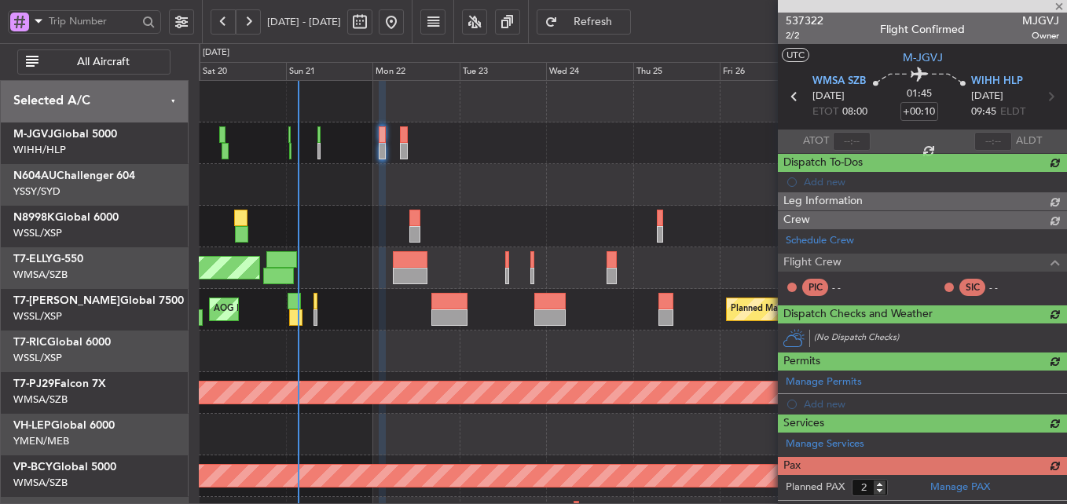
type input "+00:20"
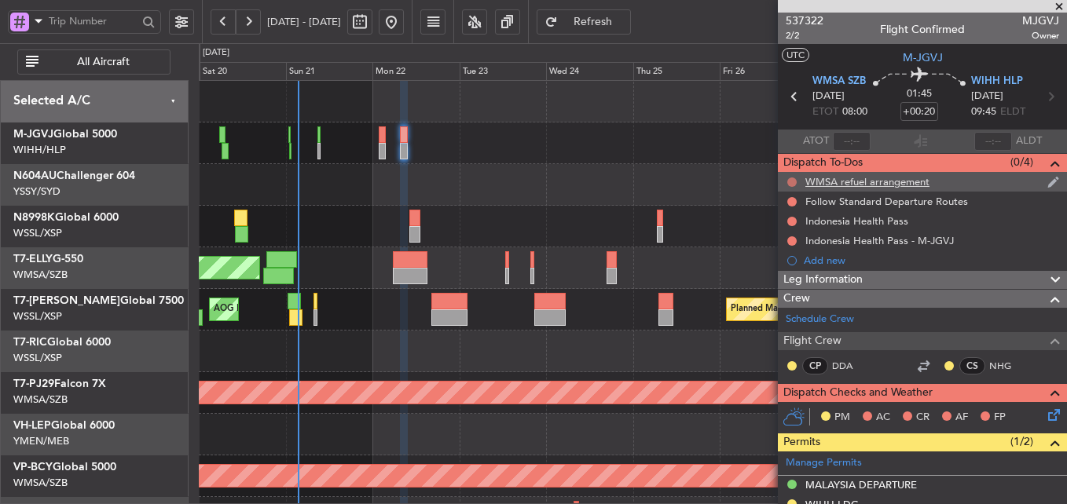
click at [789, 180] on button at bounding box center [791, 182] width 9 height 9
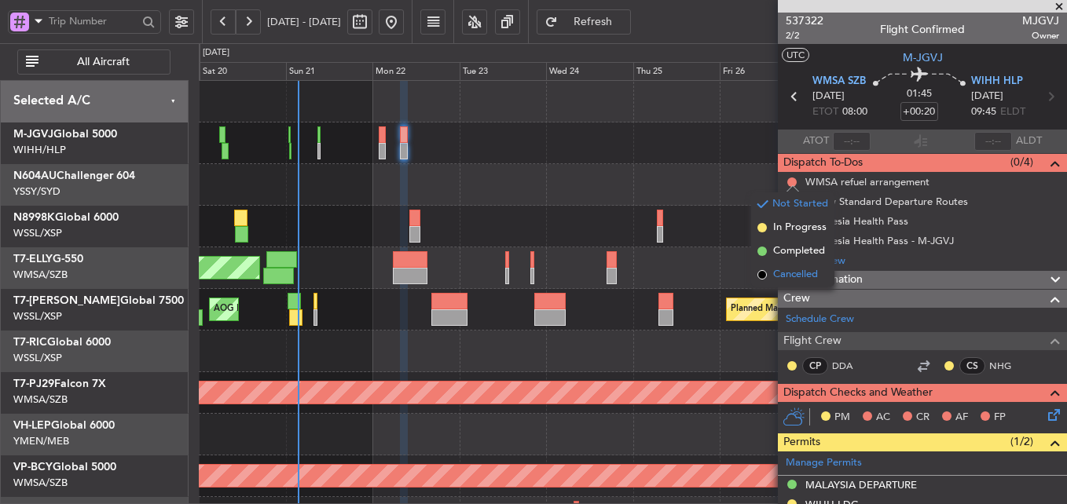
click at [790, 275] on span "Cancelled" at bounding box center [795, 275] width 45 height 16
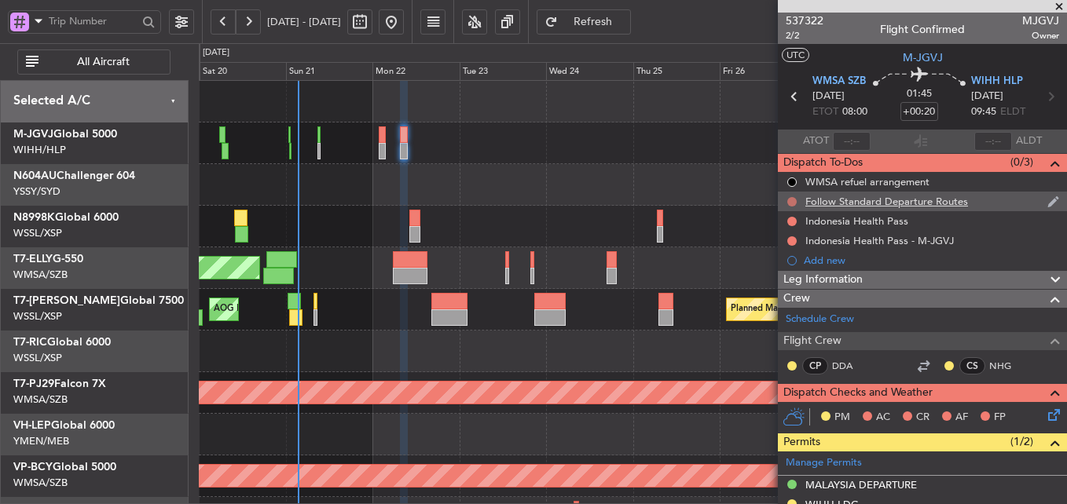
click at [787, 201] on button at bounding box center [791, 201] width 9 height 9
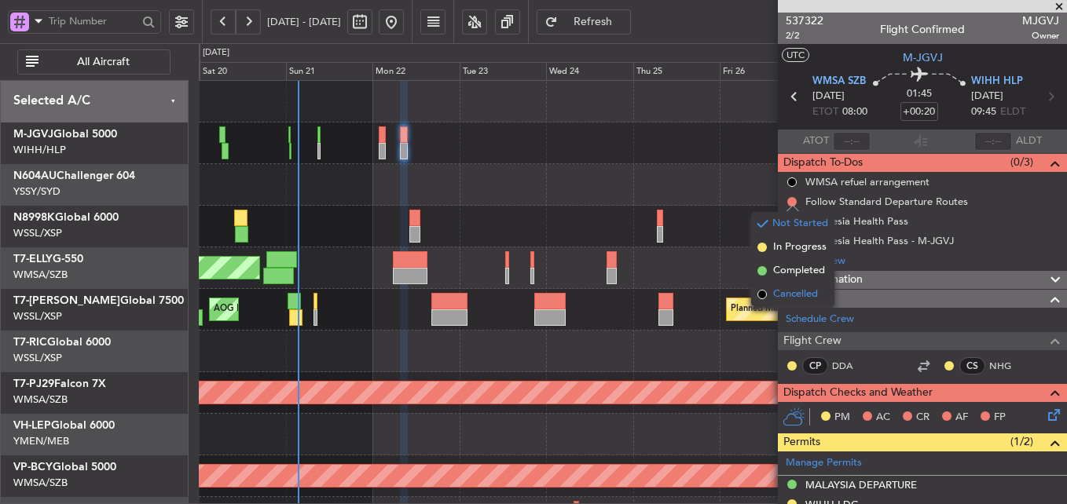
click at [794, 286] on li "Cancelled" at bounding box center [792, 295] width 83 height 24
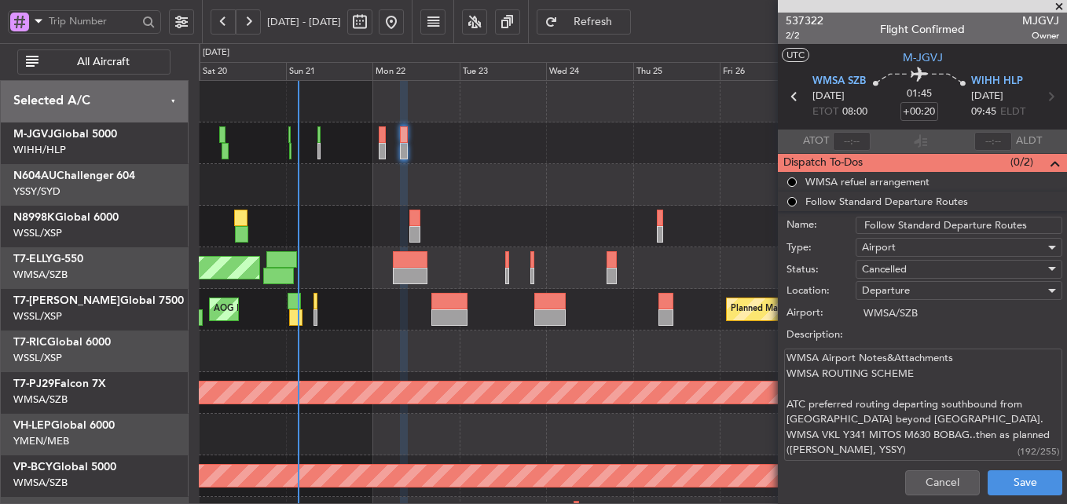
scroll to position [79, 0]
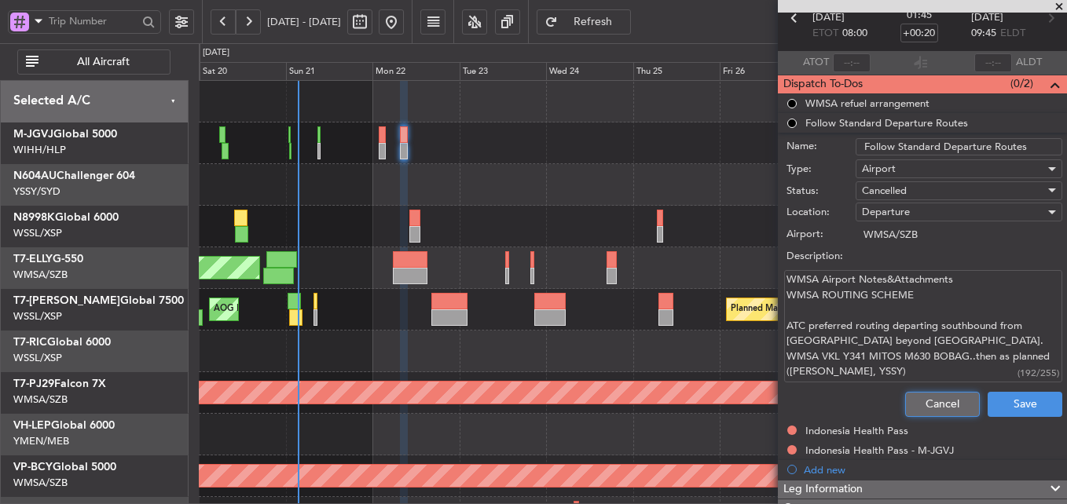
click at [912, 396] on button "Cancel" at bounding box center [942, 404] width 75 height 25
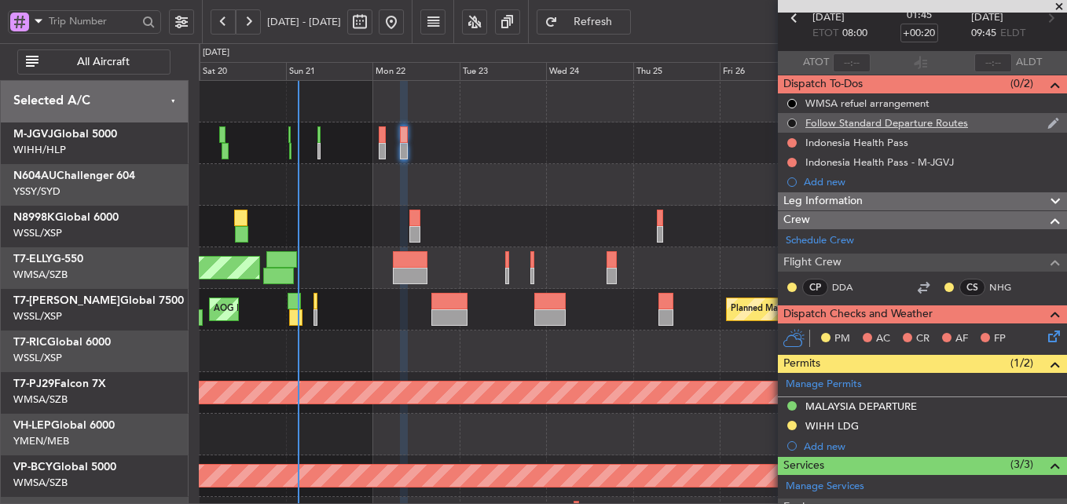
click at [794, 119] on button at bounding box center [791, 123] width 9 height 9
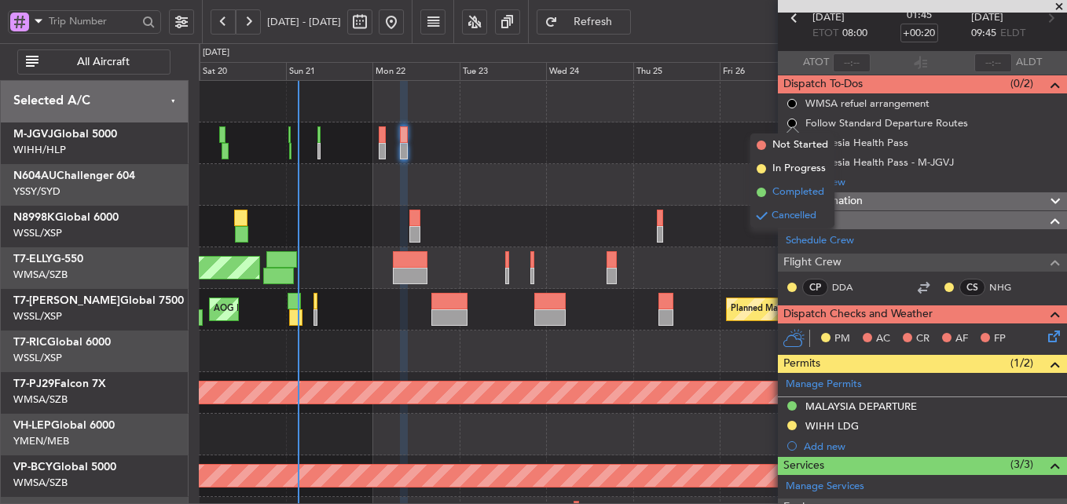
click at [783, 189] on span "Completed" at bounding box center [798, 193] width 52 height 16
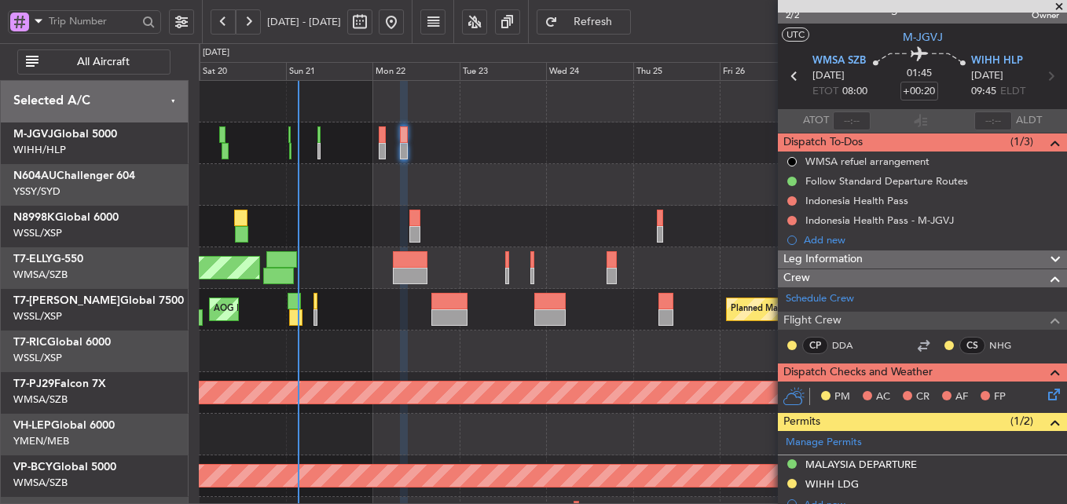
scroll to position [0, 0]
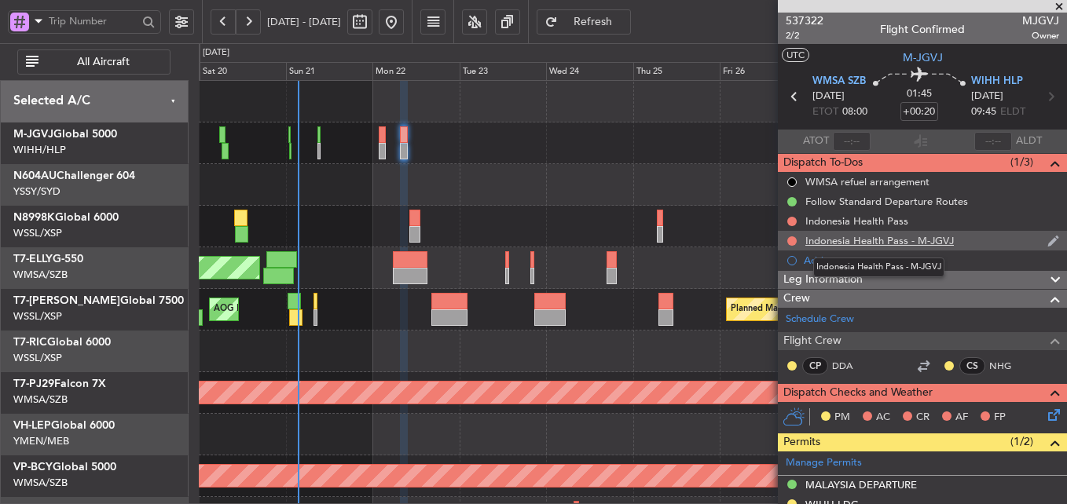
click at [862, 242] on div "Indonesia Health Pass - M-JGVJ" at bounding box center [879, 240] width 149 height 13
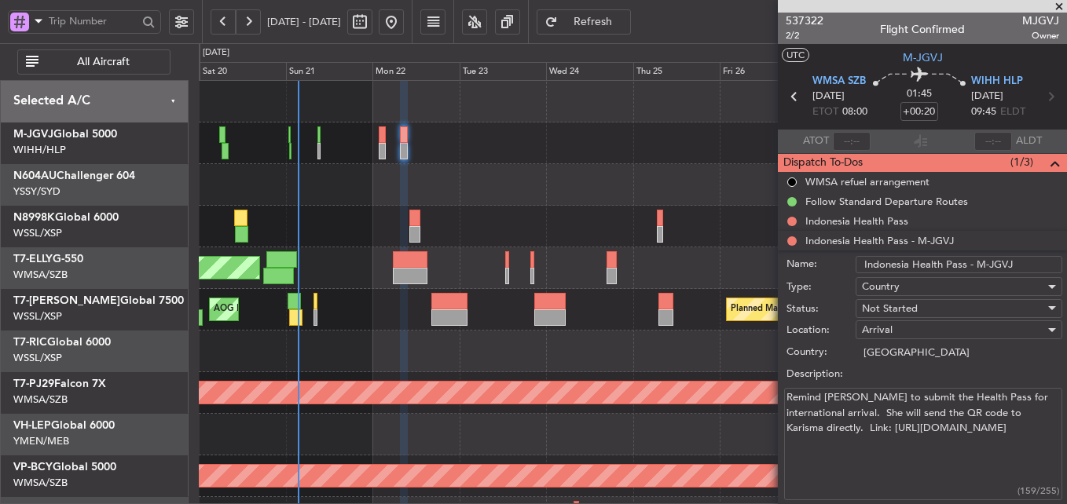
click at [892, 434] on textarea "Remind Christine to submit the Health Pass for international arrival. She will …" at bounding box center [923, 444] width 278 height 112
drag, startPoint x: 966, startPoint y: 449, endPoint x: 718, endPoint y: 380, distance: 257.7
click at [718, 380] on fb-app "20 Sep 2025 - 30 Sep 2025 Refresh Quick Links All Aircraft Planned Maint Singap…" at bounding box center [533, 263] width 1067 height 486
click at [928, 439] on textarea "Remind Christine to submit the Health Pass for international arrival. She will …" at bounding box center [923, 444] width 278 height 112
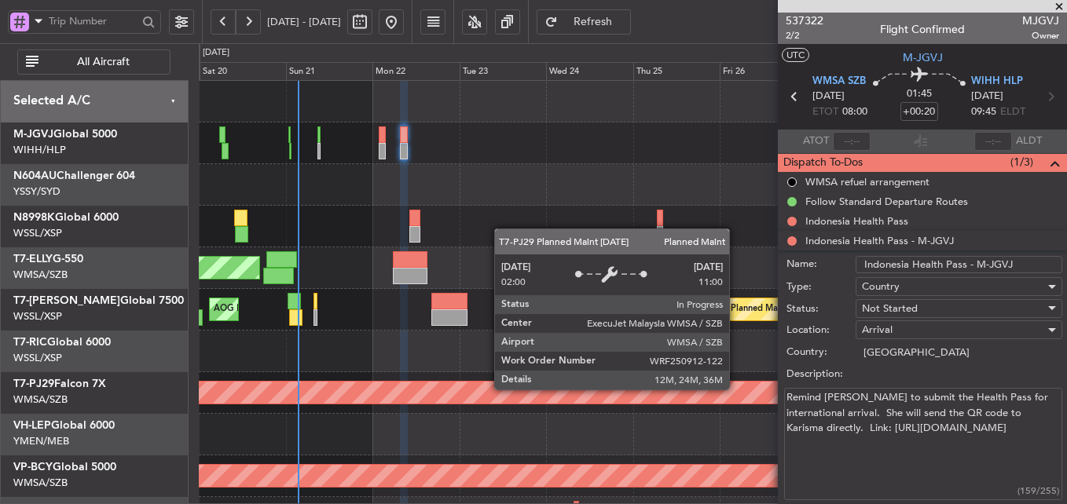
drag, startPoint x: 837, startPoint y: 431, endPoint x: 734, endPoint y: 387, distance: 111.9
click at [734, 387] on fb-app "20 Sep 2025 - 30 Sep 2025 Refresh Quick Links All Aircraft Planned Maint Singap…" at bounding box center [533, 263] width 1067 height 486
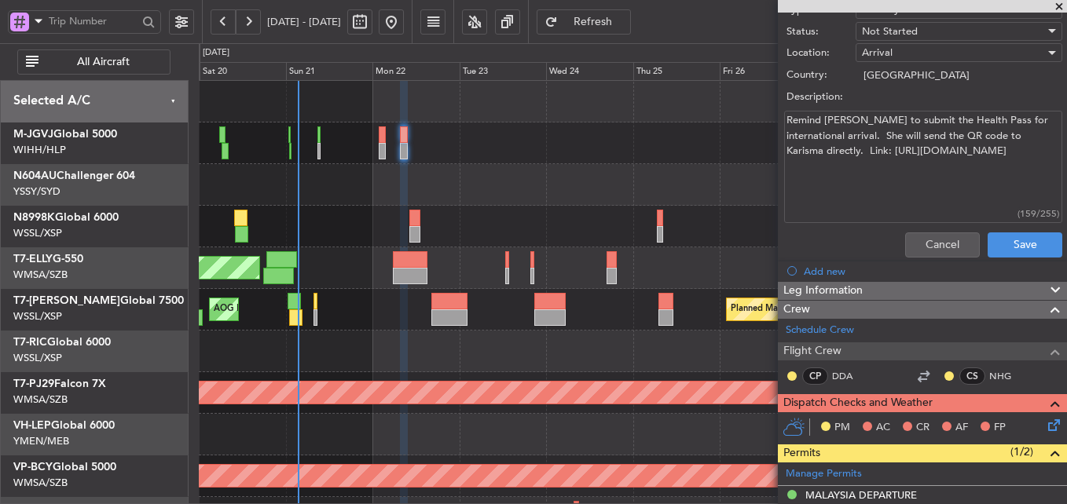
scroll to position [199, 0]
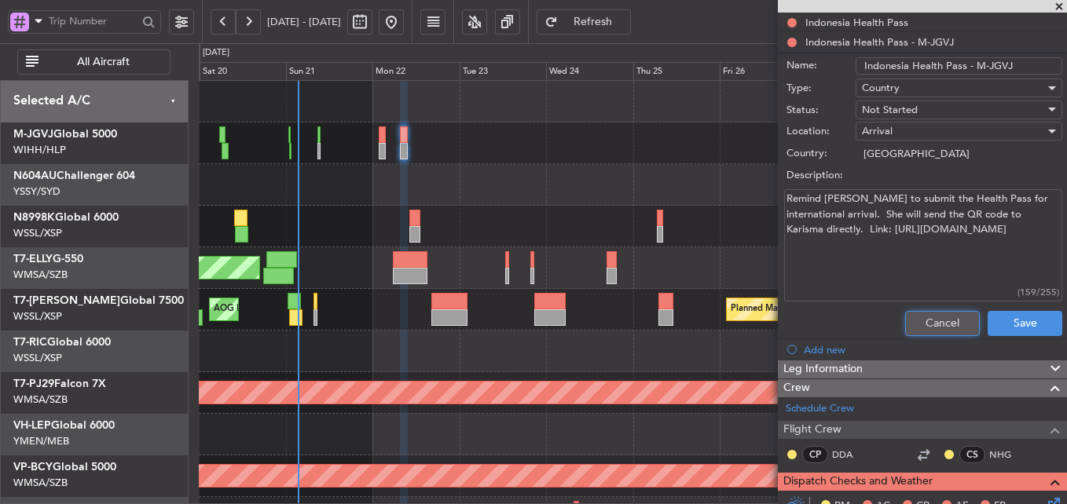
drag, startPoint x: 916, startPoint y: 331, endPoint x: 911, endPoint y: 309, distance: 22.7
click at [916, 331] on button "Cancel" at bounding box center [942, 323] width 75 height 25
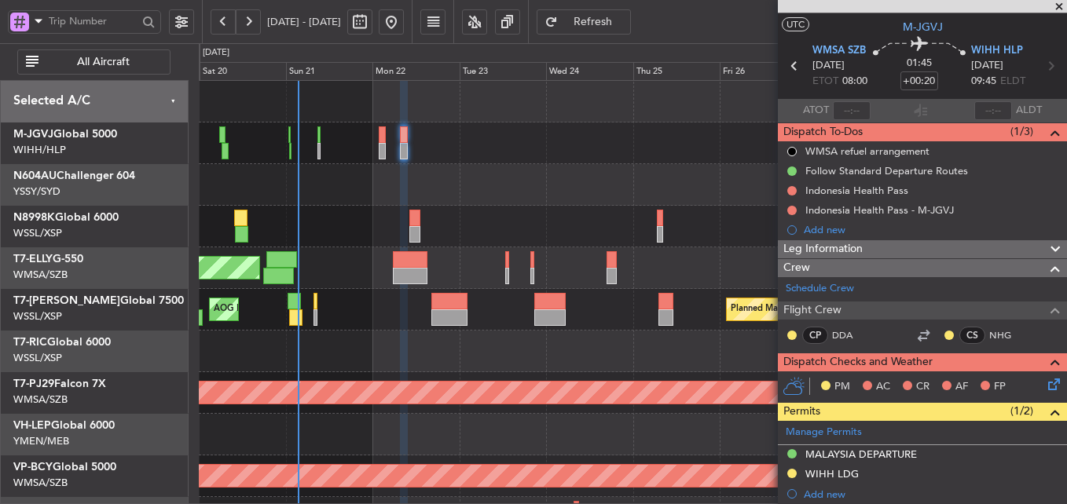
scroll to position [0, 0]
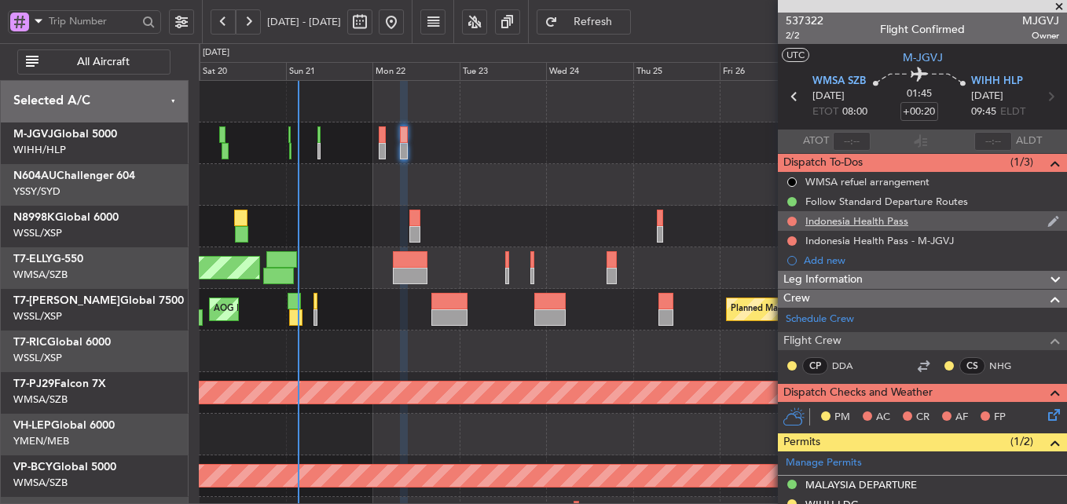
click at [860, 222] on div "Indonesia Health Pass" at bounding box center [856, 221] width 103 height 13
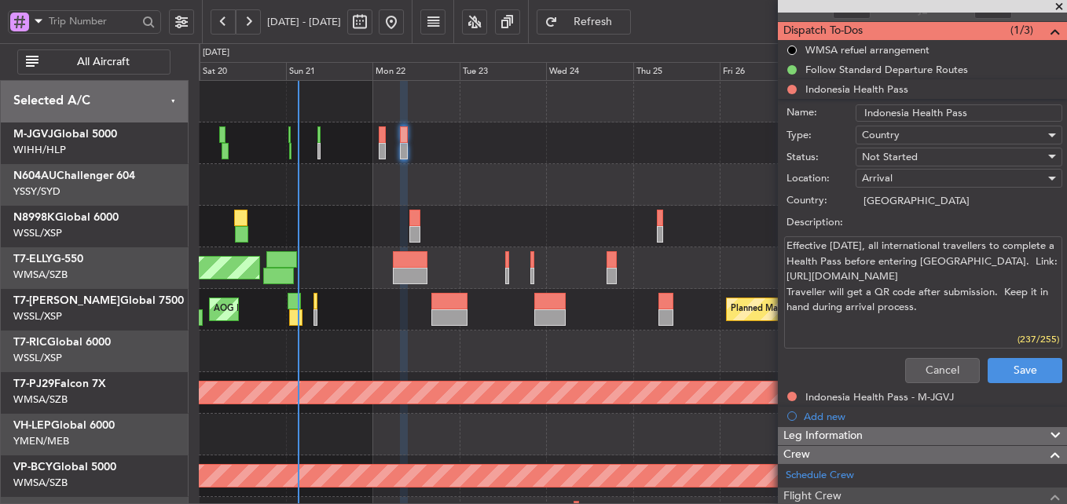
scroll to position [236, 0]
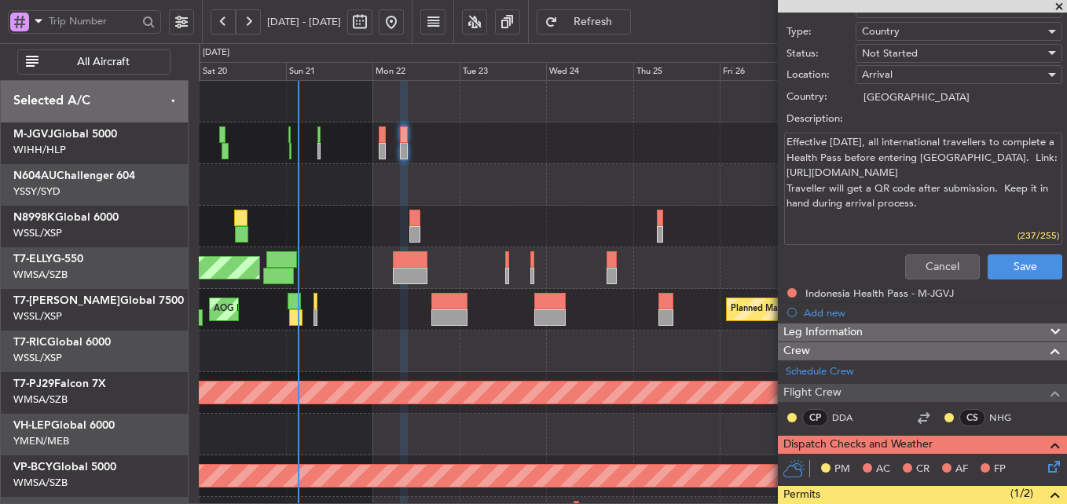
drag, startPoint x: 926, startPoint y: 210, endPoint x: 758, endPoint y: 123, distance: 188.7
click at [758, 123] on fb-app "20 Sep 2025 - 30 Sep 2025 Refresh Quick Links All Aircraft Planned Maint Singap…" at bounding box center [533, 263] width 1067 height 486
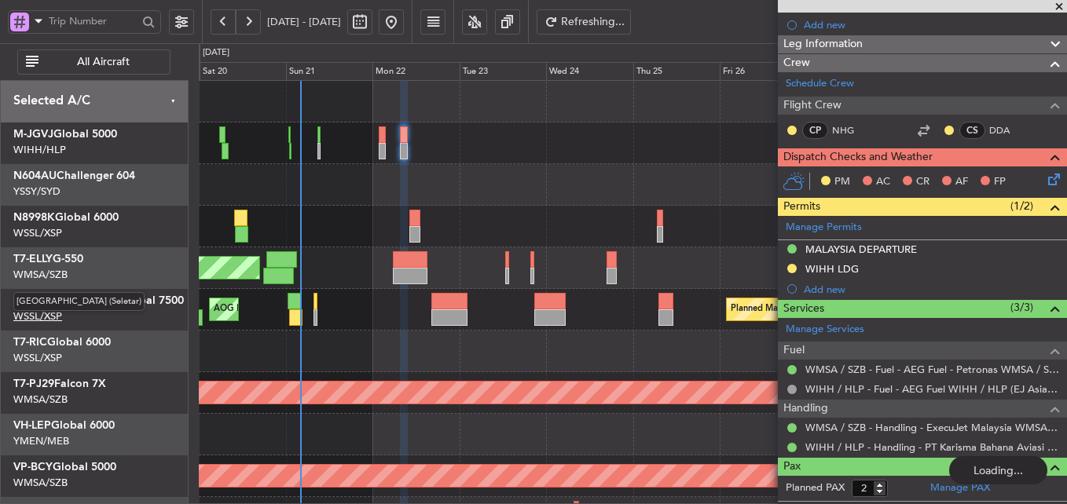
type input "4"
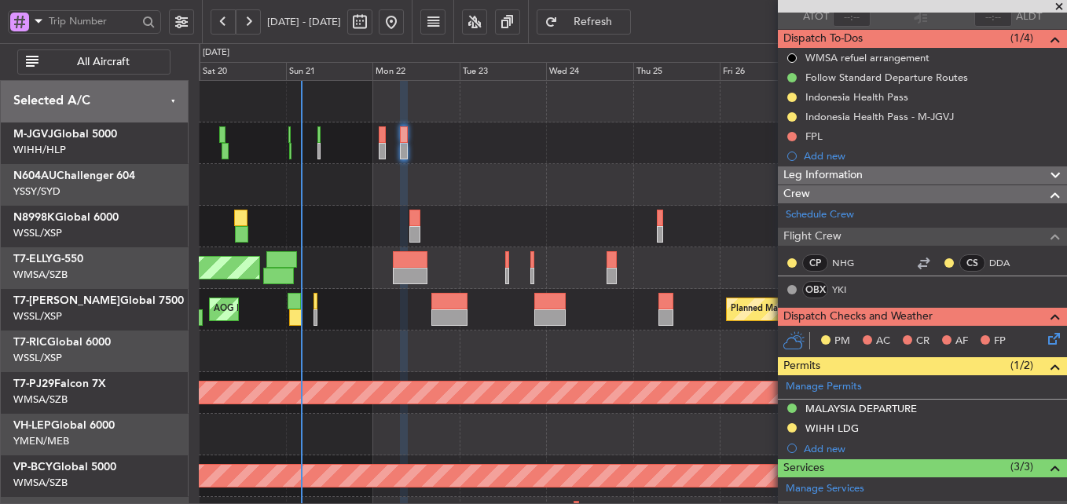
scroll to position [20, 0]
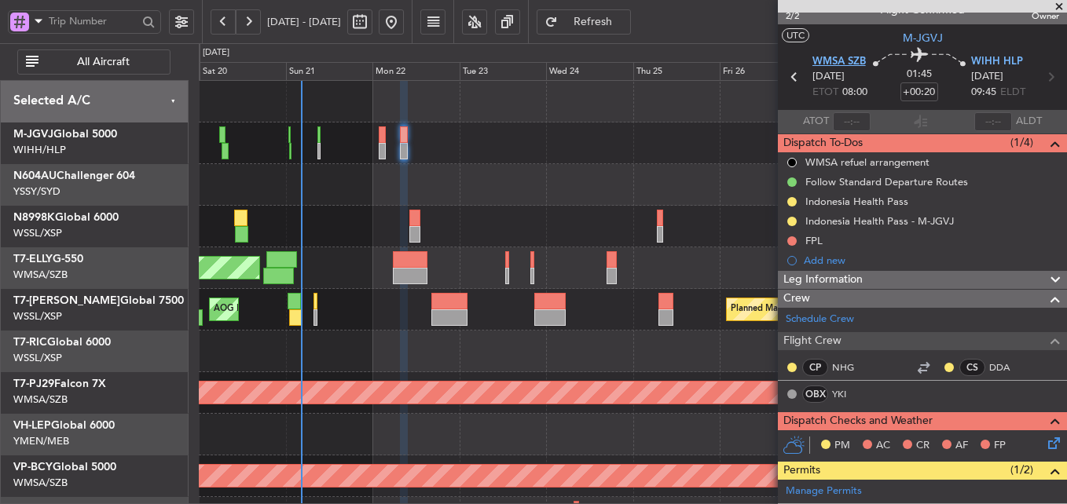
click at [841, 59] on span "WMSA SZB" at bounding box center [838, 62] width 53 height 16
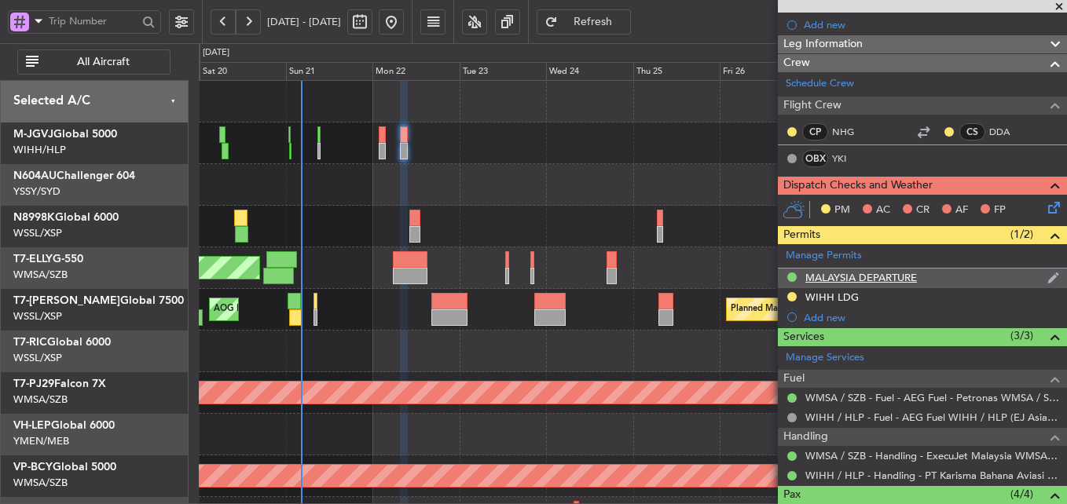
scroll to position [0, 0]
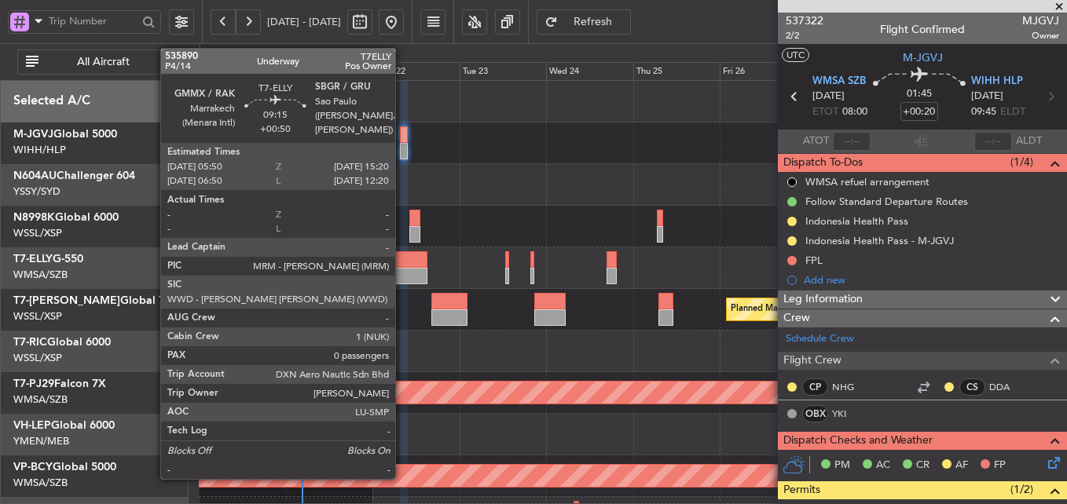
click at [402, 261] on div at bounding box center [410, 259] width 35 height 17
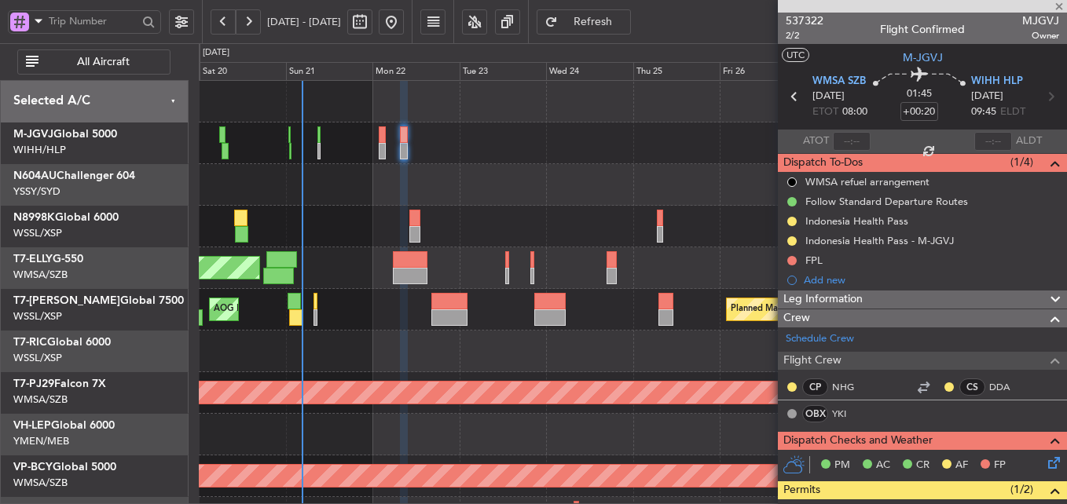
type input "+00:50"
type input "0"
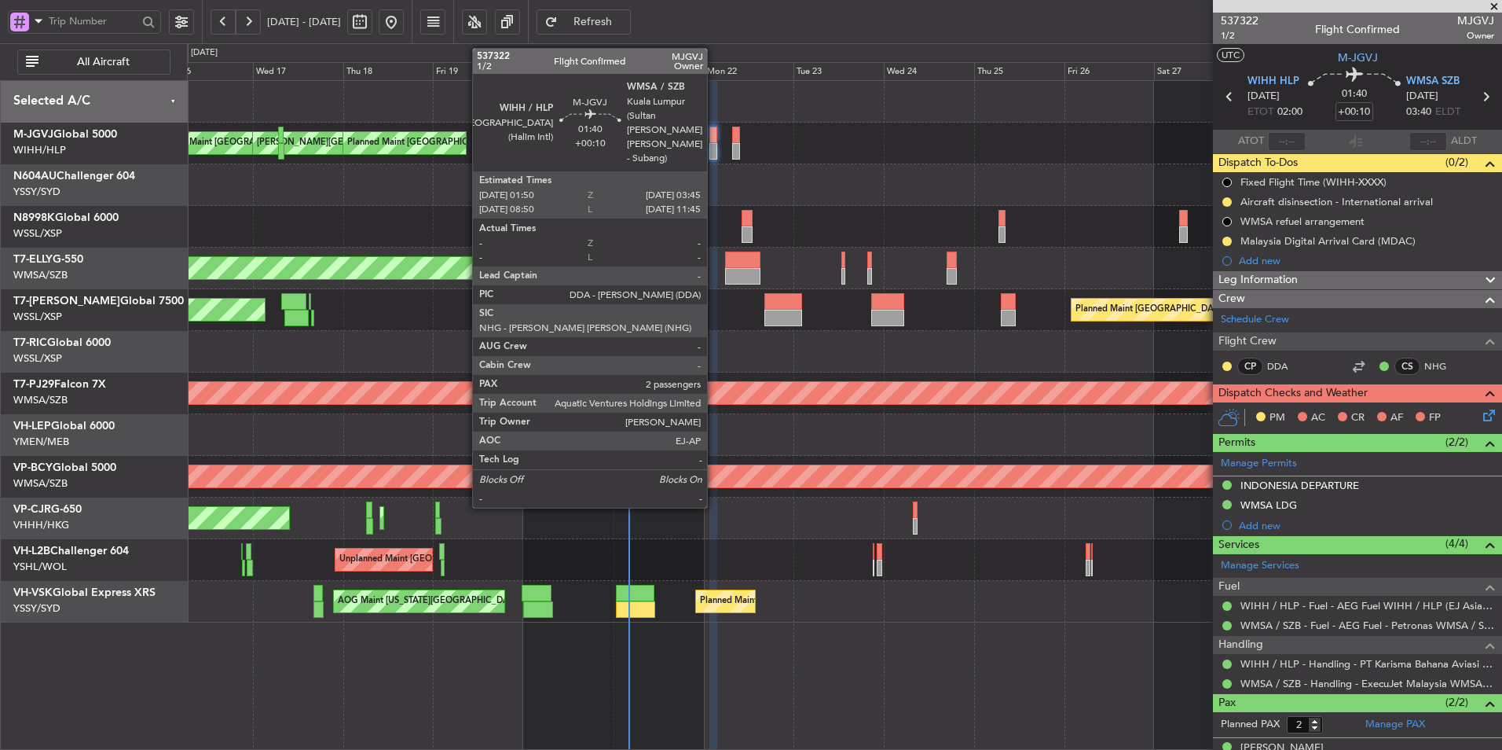
click at [714, 134] on div at bounding box center [714, 135] width 8 height 17
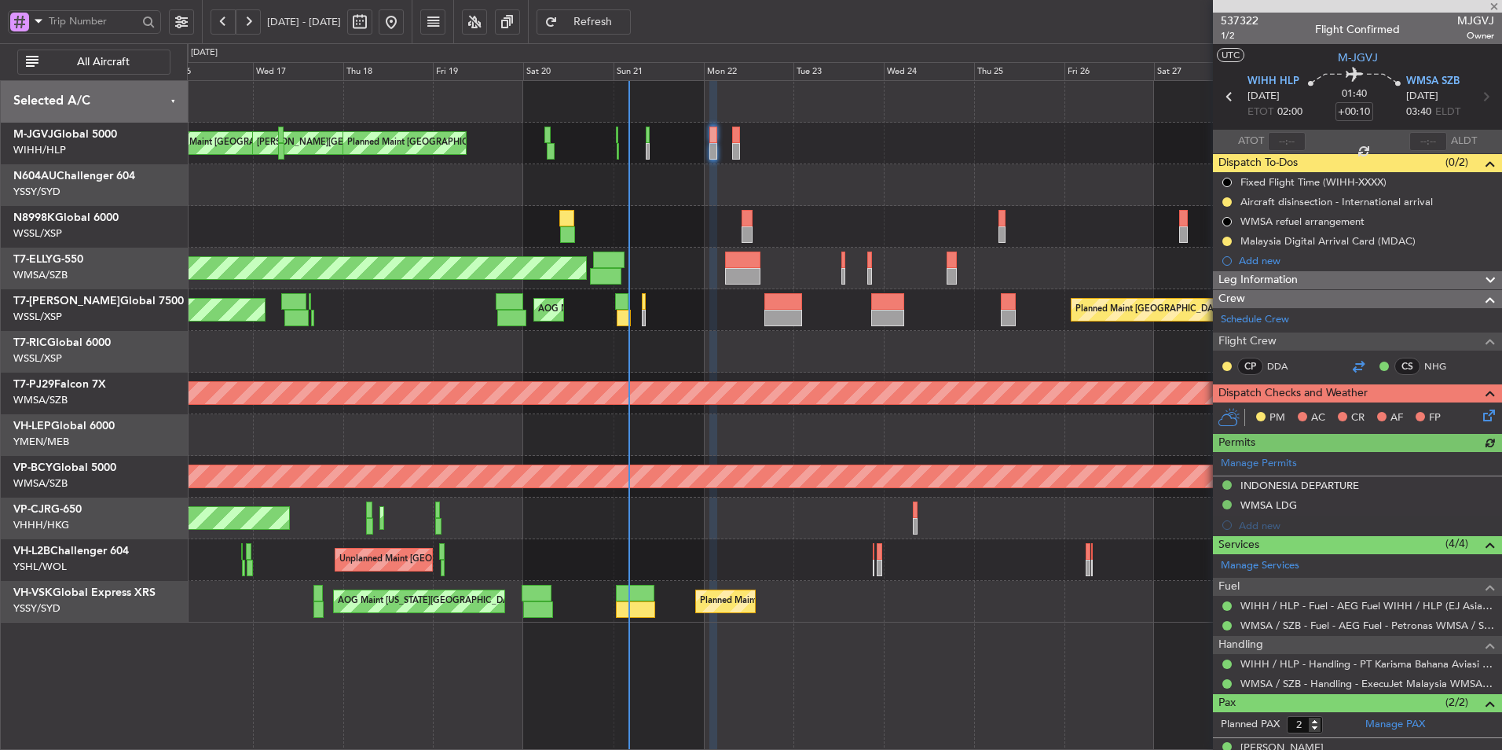
click at [1349, 368] on div at bounding box center [1358, 366] width 19 height 19
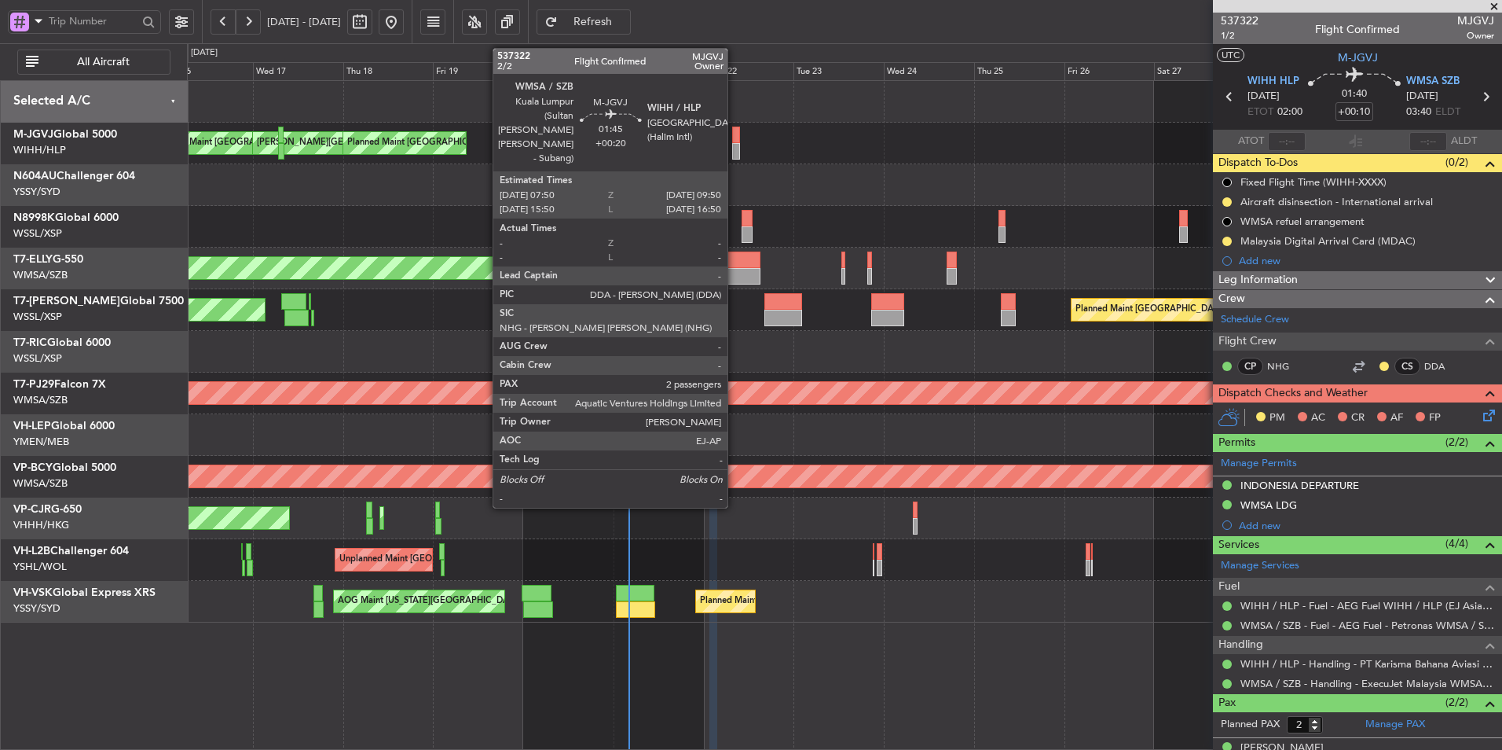
click at [735, 139] on div at bounding box center [736, 135] width 8 height 17
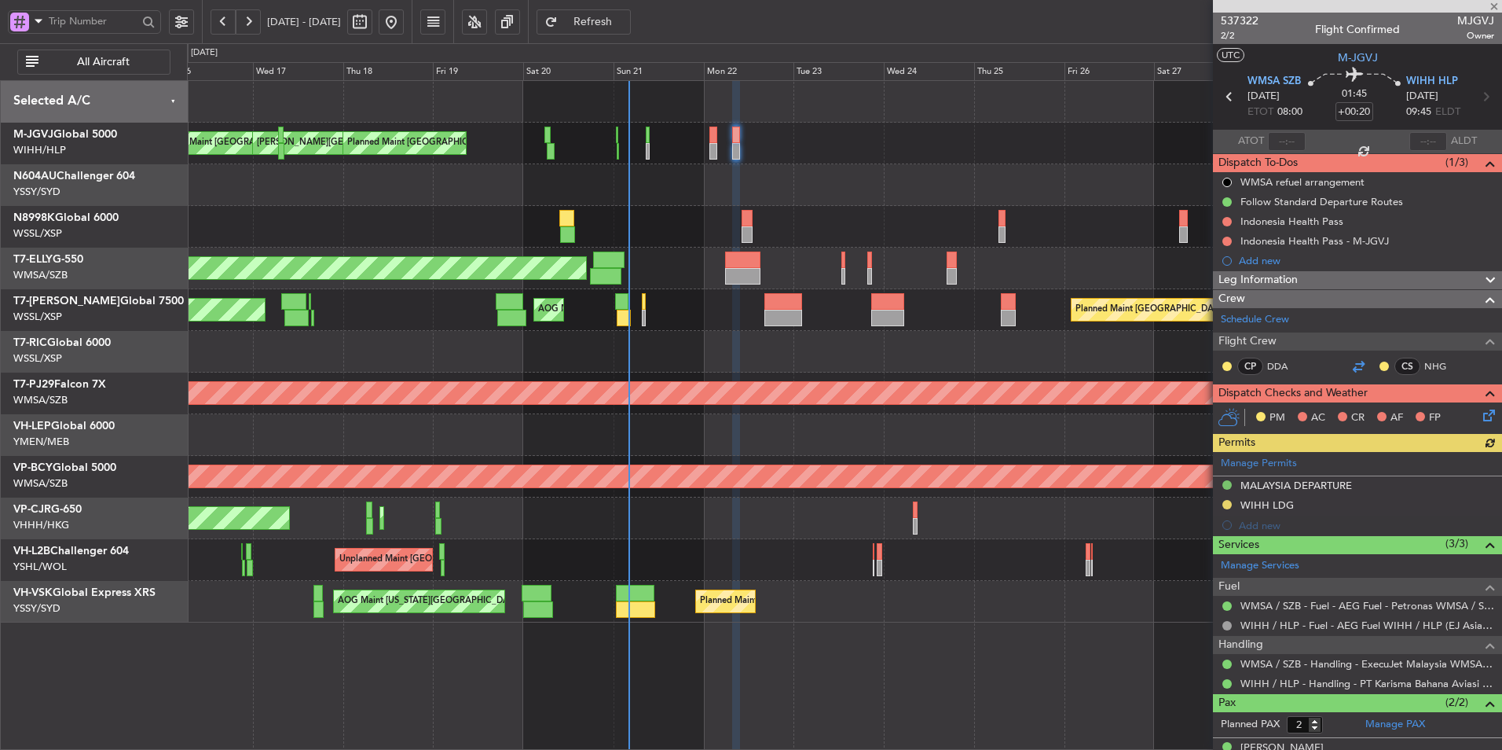
click at [1357, 359] on div at bounding box center [1358, 366] width 19 height 19
click at [1229, 222] on button at bounding box center [1227, 221] width 9 height 9
click at [1222, 268] on span "In Progress" at bounding box center [1234, 267] width 53 height 16
click at [1228, 242] on button at bounding box center [1227, 241] width 9 height 9
click at [1228, 284] on mat-tooltip-component "Not Started" at bounding box center [1227, 266] width 75 height 42
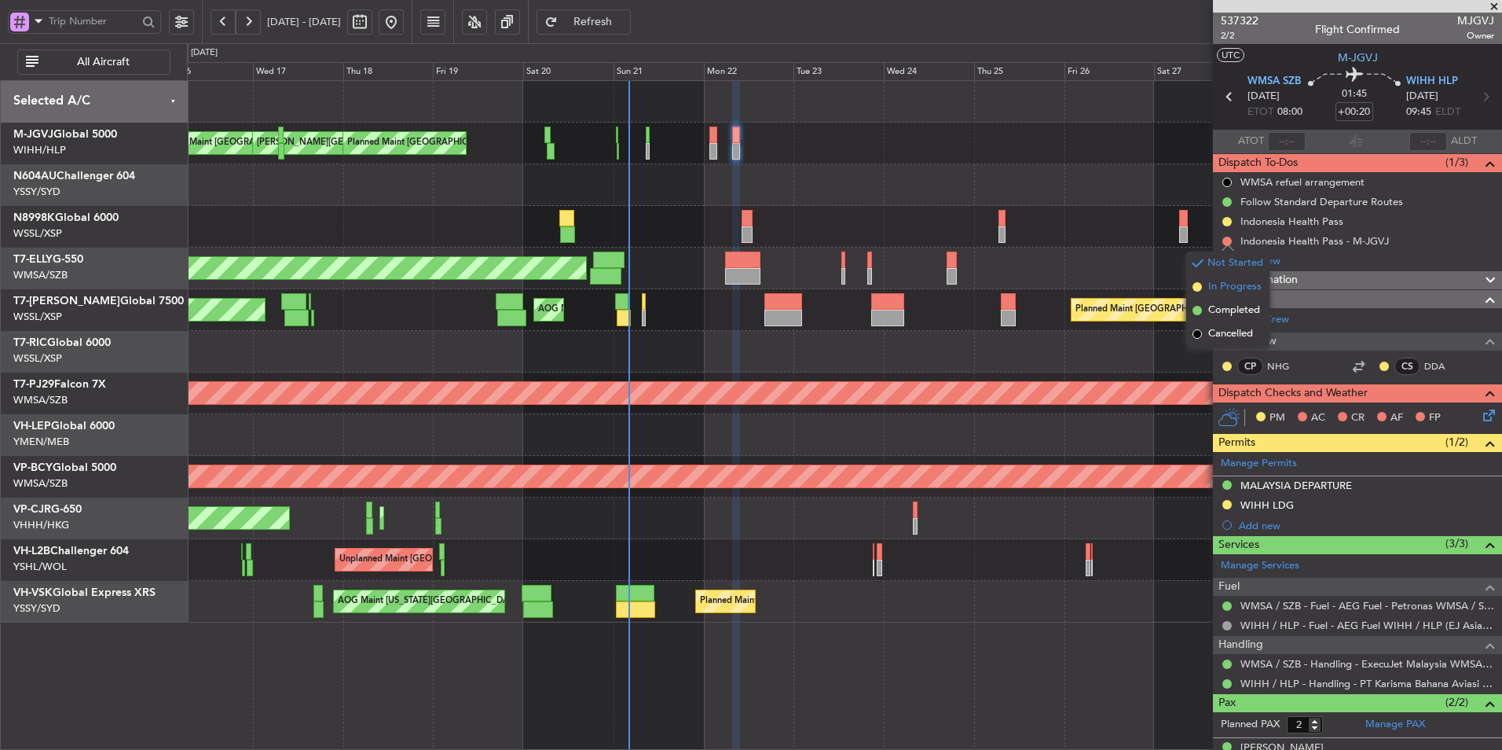
click at [1234, 288] on span "In Progress" at bounding box center [1234, 287] width 53 height 16
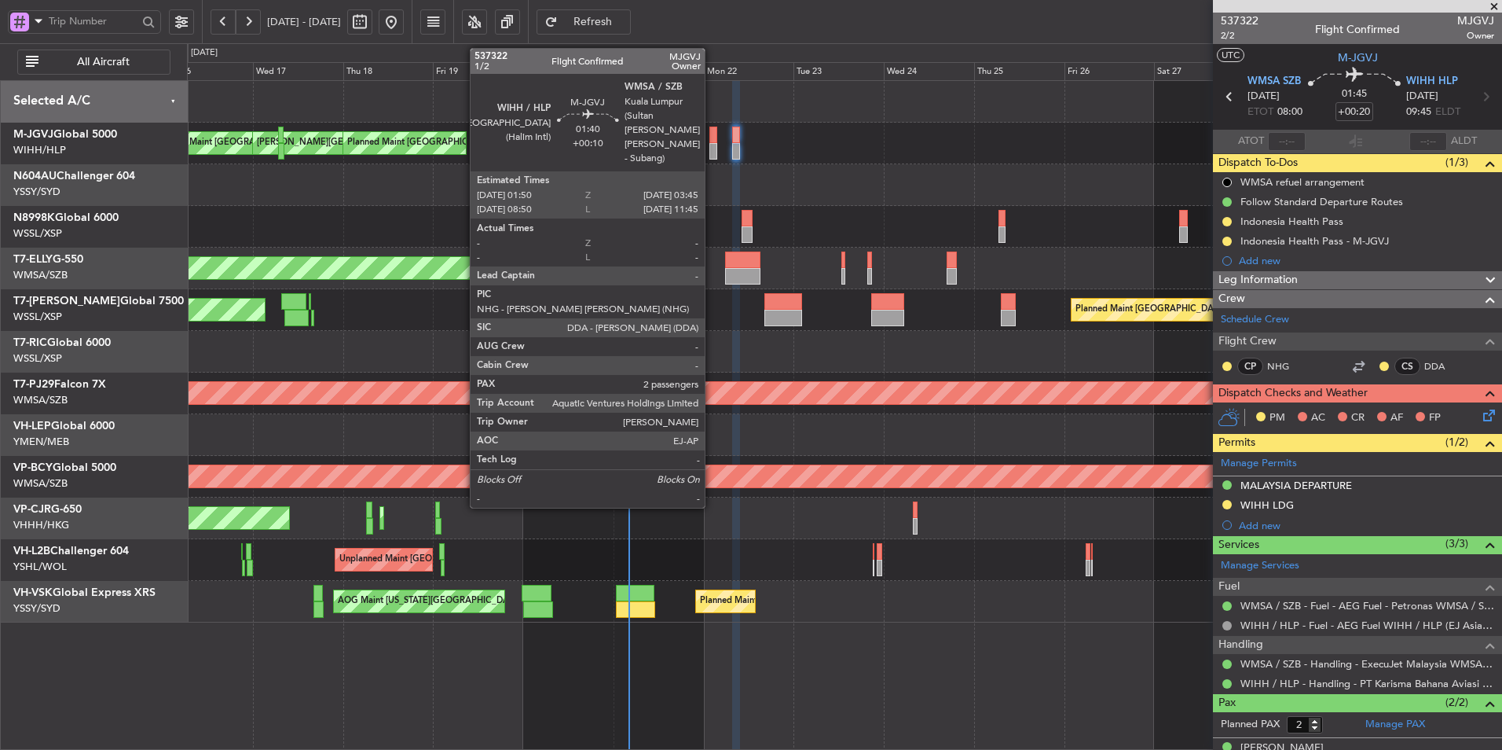
click at [713, 143] on div at bounding box center [714, 151] width 8 height 17
click at [710, 142] on div at bounding box center [714, 135] width 8 height 17
click at [713, 143] on div at bounding box center [714, 151] width 8 height 17
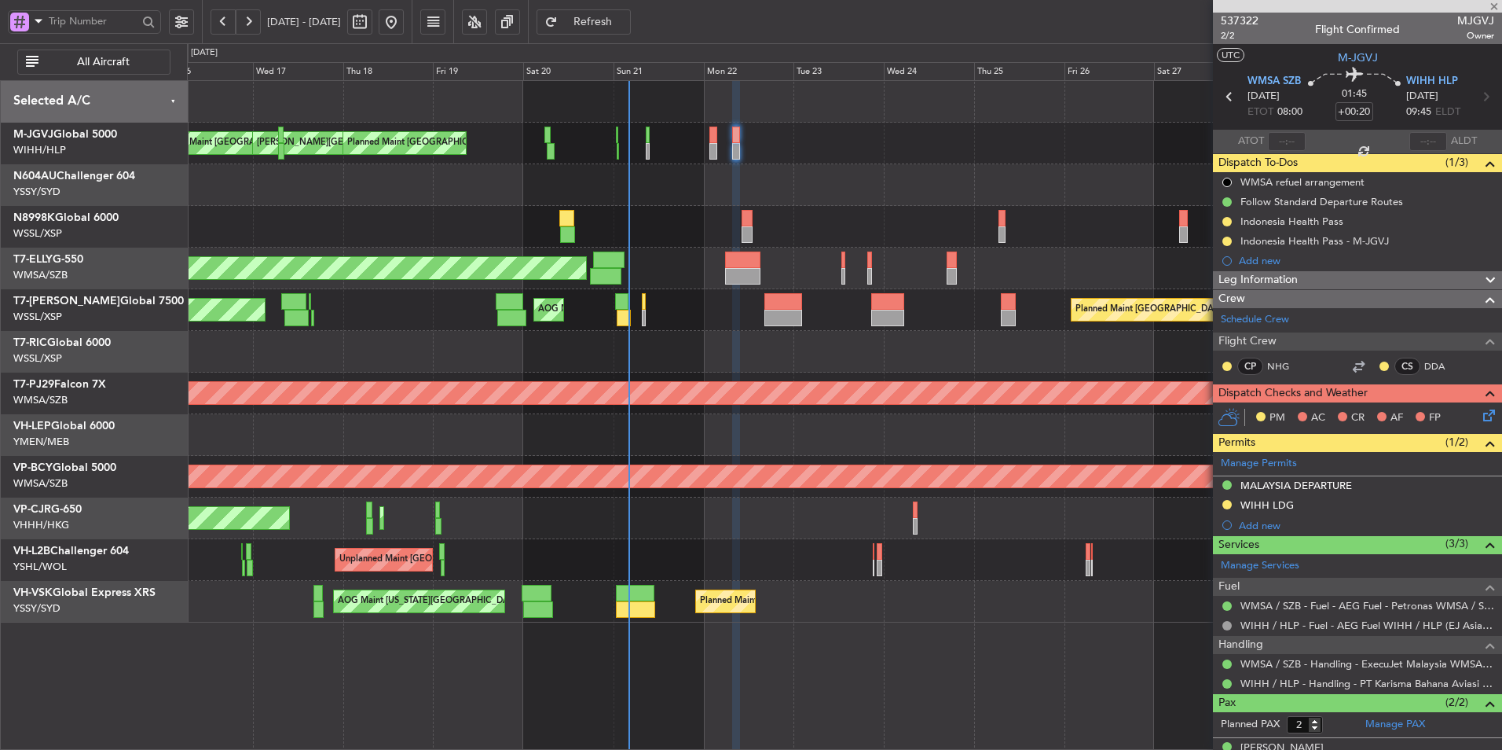
type input "+00:10"
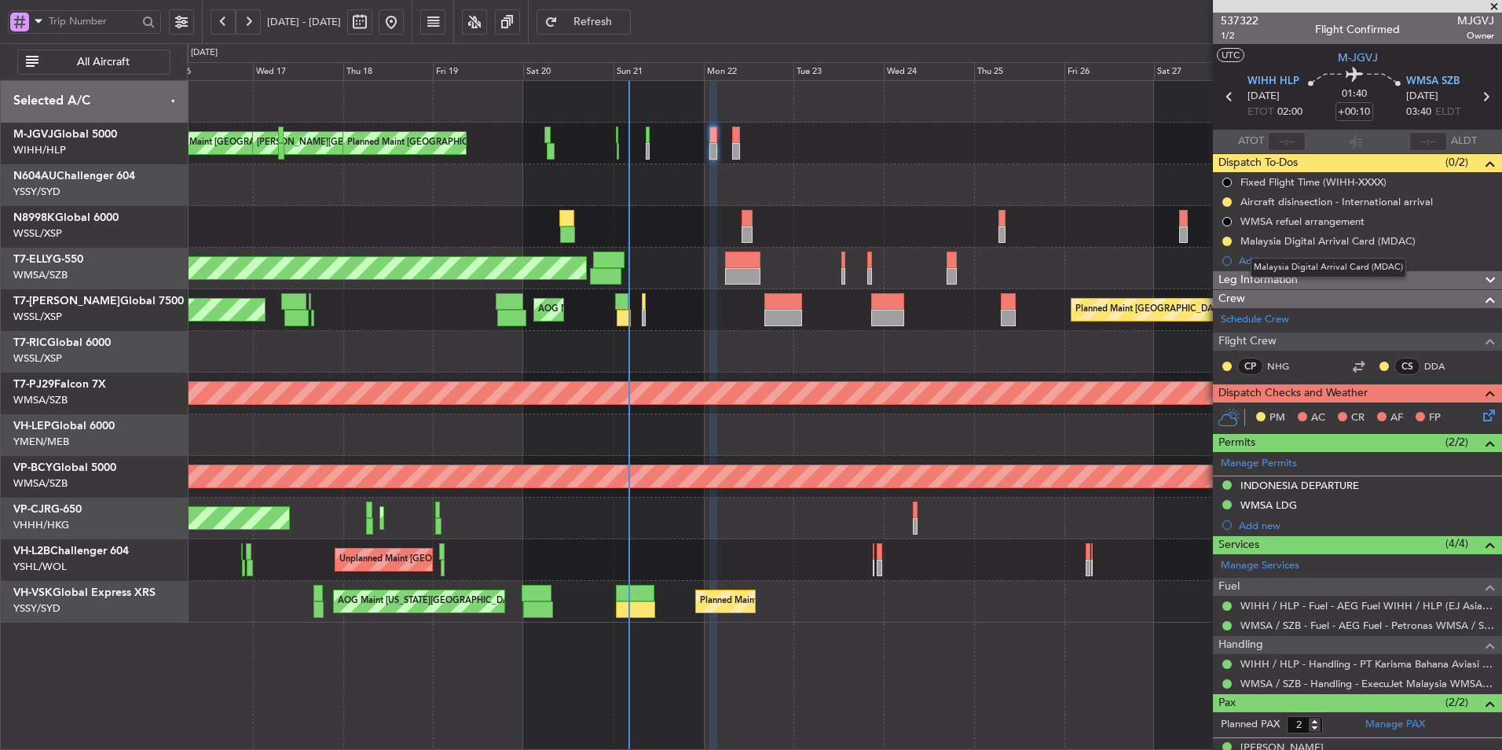
click at [1260, 264] on div "Malaysia Digital Arrival Card (MDAC)" at bounding box center [1329, 268] width 156 height 20
click at [1268, 254] on mat-tooltip-component "Malaysia Digital Arrival Card (MDAC)" at bounding box center [1329, 268] width 178 height 42
click at [1266, 261] on div "Add new" at bounding box center [1359, 260] width 241 height 13
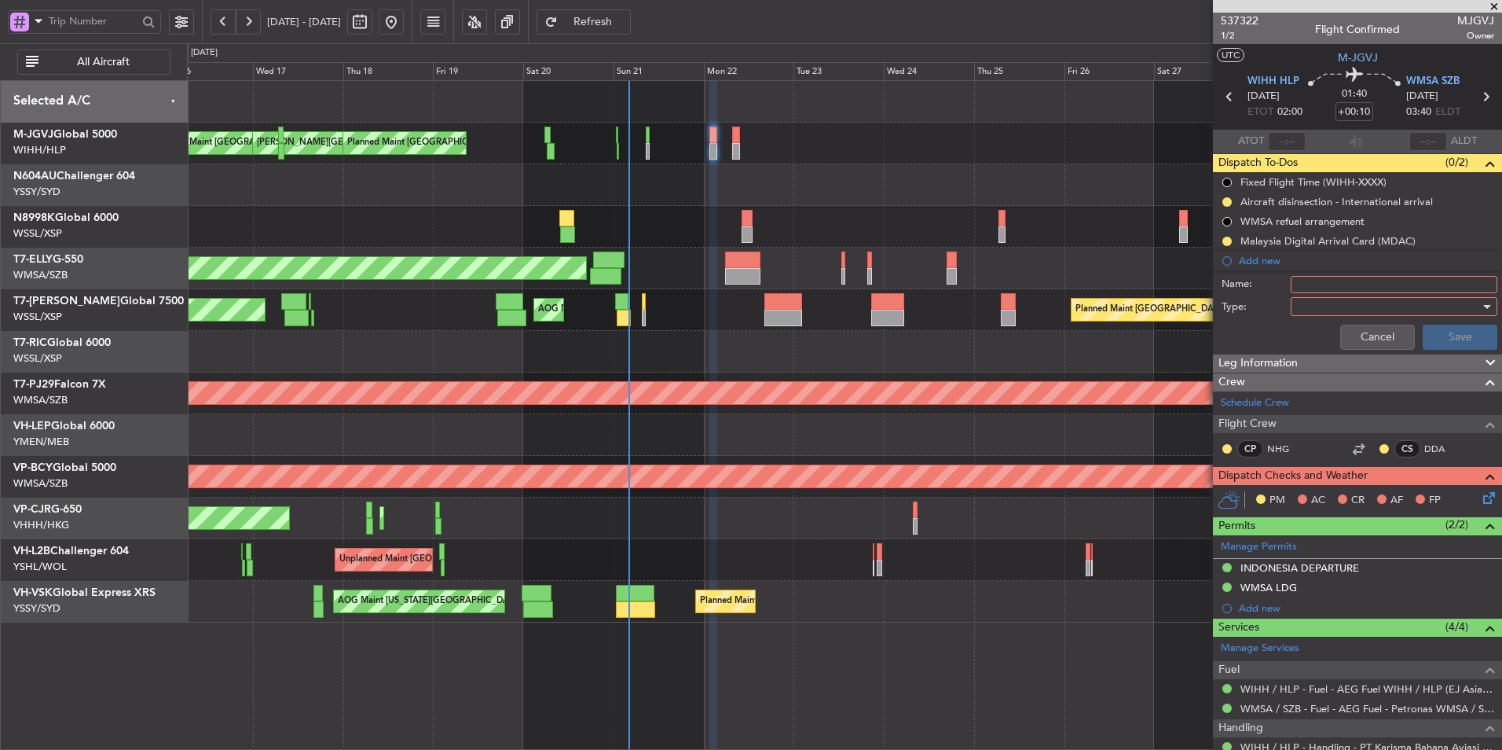
click at [1357, 289] on input "Name:" at bounding box center [1394, 284] width 207 height 17
type input "f"
type input "FPL"
click at [1328, 306] on div at bounding box center [1388, 307] width 183 height 24
click at [1325, 324] on div at bounding box center [751, 375] width 1502 height 750
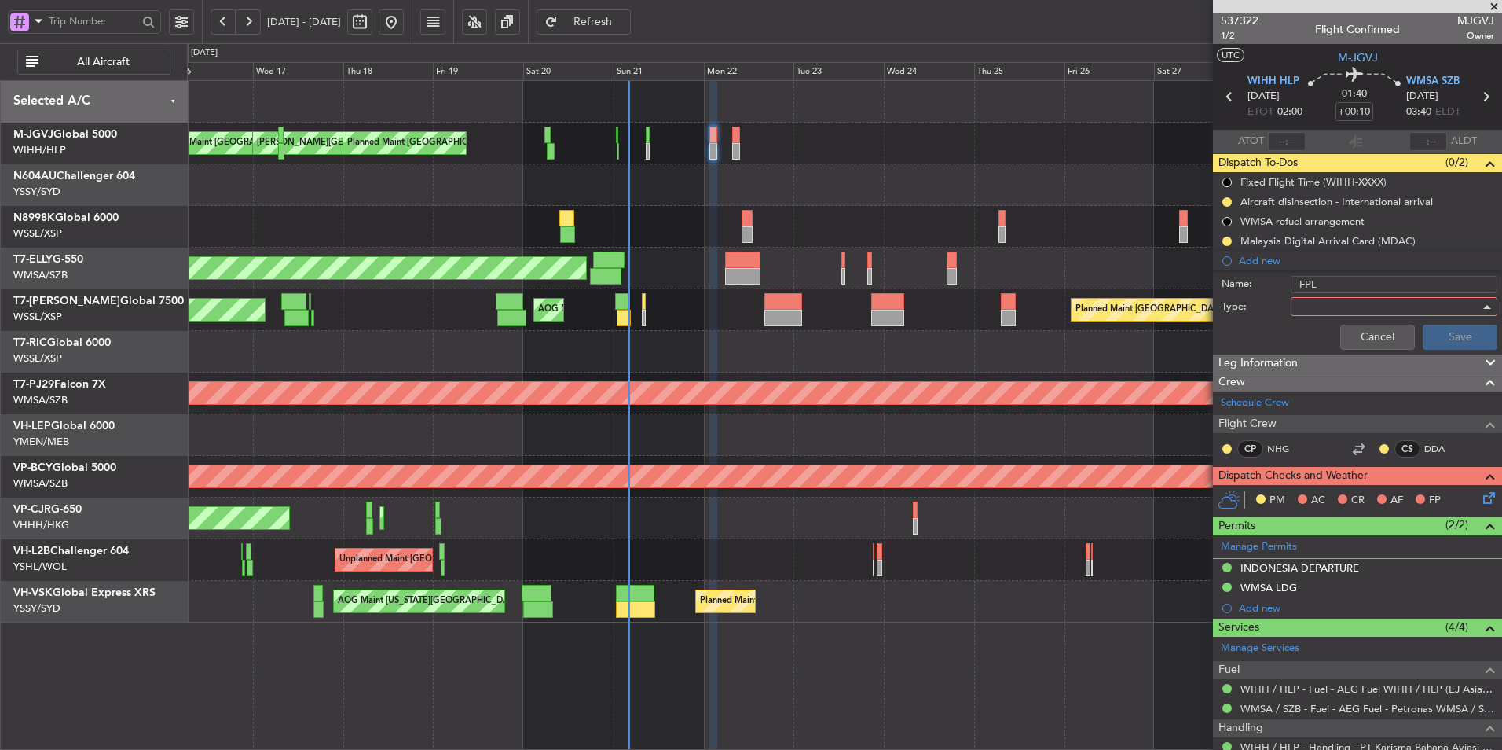
click at [1322, 336] on div "Cancel Save" at bounding box center [1353, 337] width 296 height 38
click at [1308, 313] on div at bounding box center [1388, 307] width 183 height 24
click at [1312, 345] on span "Generic" at bounding box center [1387, 339] width 184 height 24
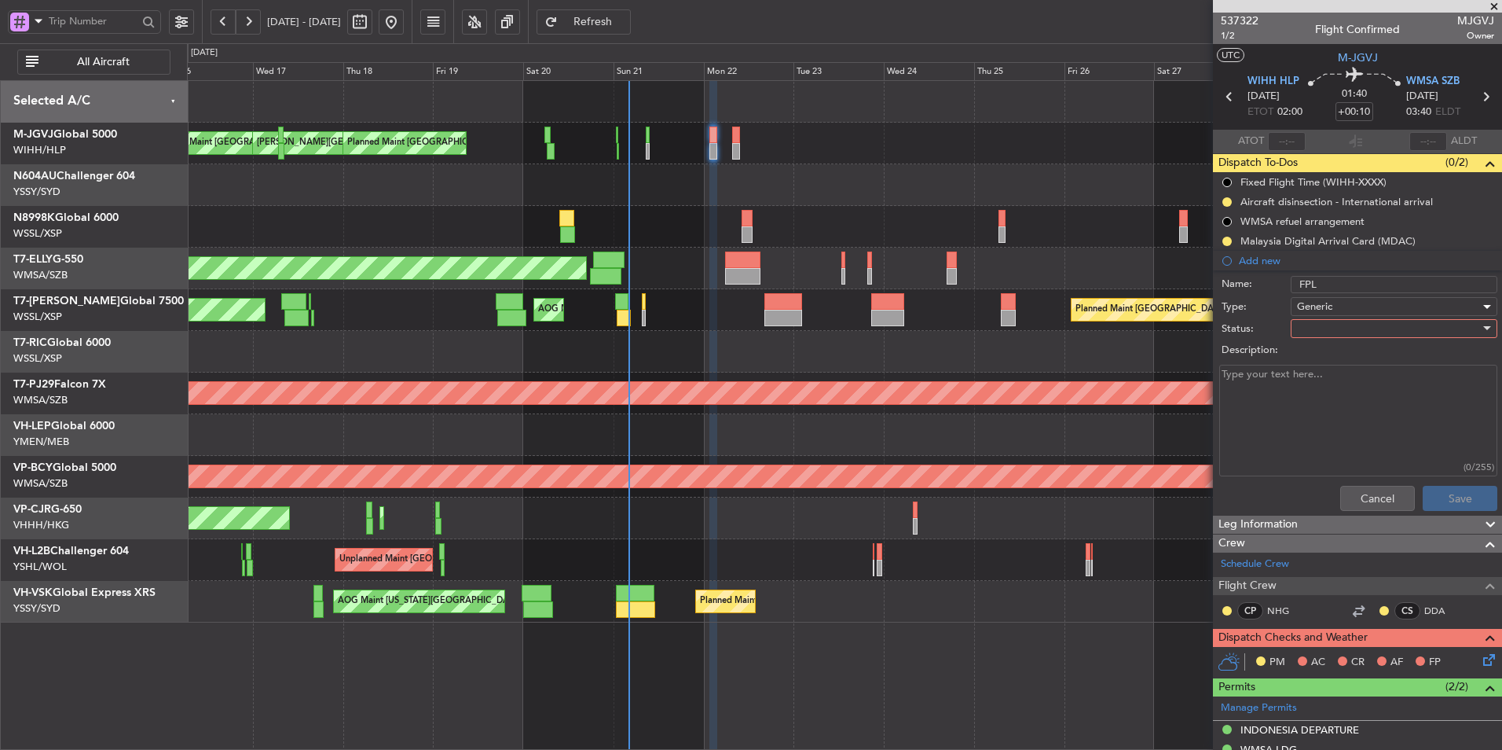
click at [1312, 311] on span "Generic" at bounding box center [1314, 306] width 35 height 14
click at [1316, 336] on span "Generic" at bounding box center [1374, 339] width 159 height 24
click at [1316, 332] on div at bounding box center [1388, 329] width 183 height 24
click at [1316, 356] on span "Not Started" at bounding box center [1387, 360] width 184 height 24
click at [1269, 417] on textarea "Description:" at bounding box center [1358, 421] width 278 height 112
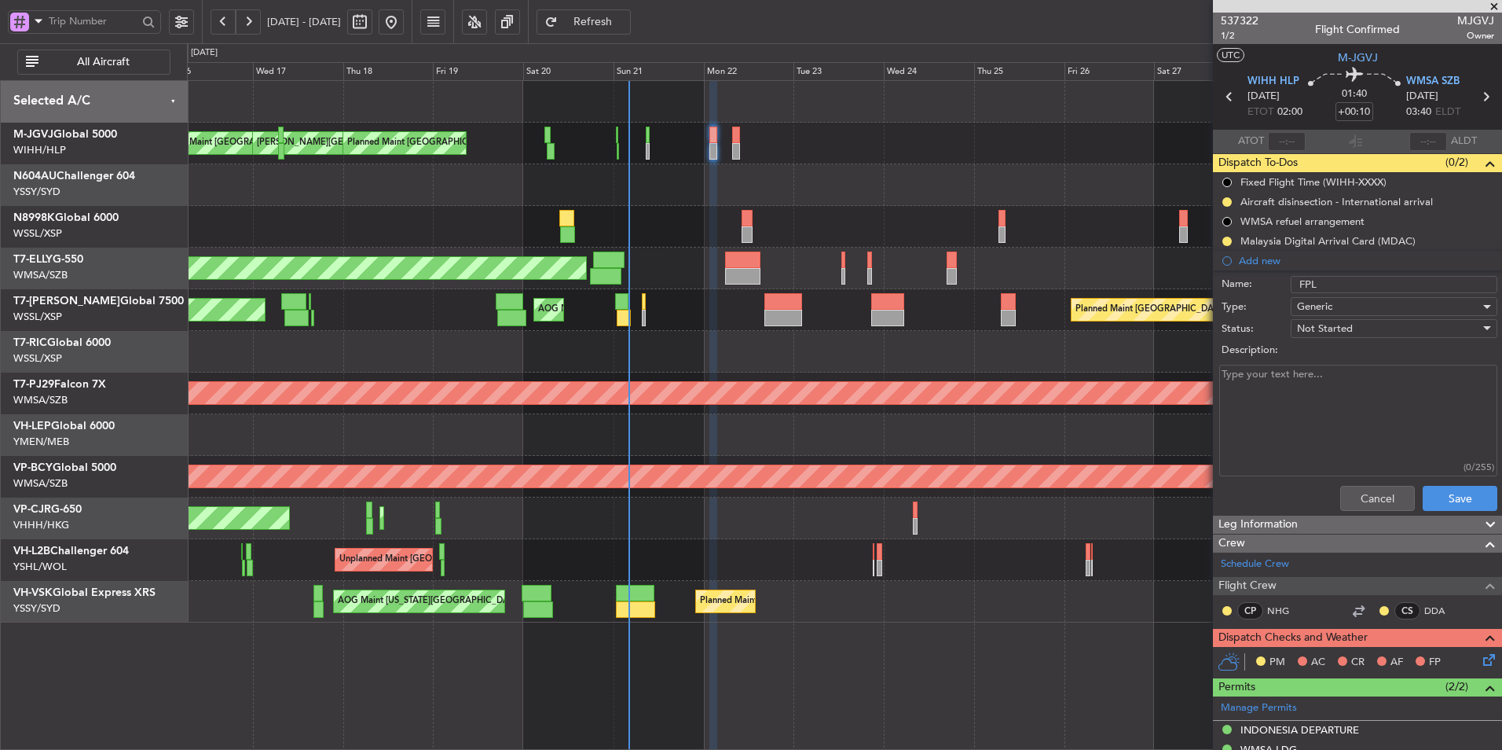
paste textarea "NHG - PIC WIHH - WMSA FL 430 Fuel 22 000 lbs"
click at [1261, 425] on textarea "NHG - PIC WIHH - WMSA FL 430 Fuel 22 000 lbs" at bounding box center [1358, 421] width 278 height 112
click at [1249, 384] on textarea "NHG - PIC WIHH - WMSA FL 430 Fuel 22 000 lbs" at bounding box center [1358, 421] width 278 height 112
type textarea "NHG - PIC WIHH - WMSA FL 430 Fuel 22 000 lbs"
click at [1440, 501] on button "Save" at bounding box center [1460, 498] width 75 height 25
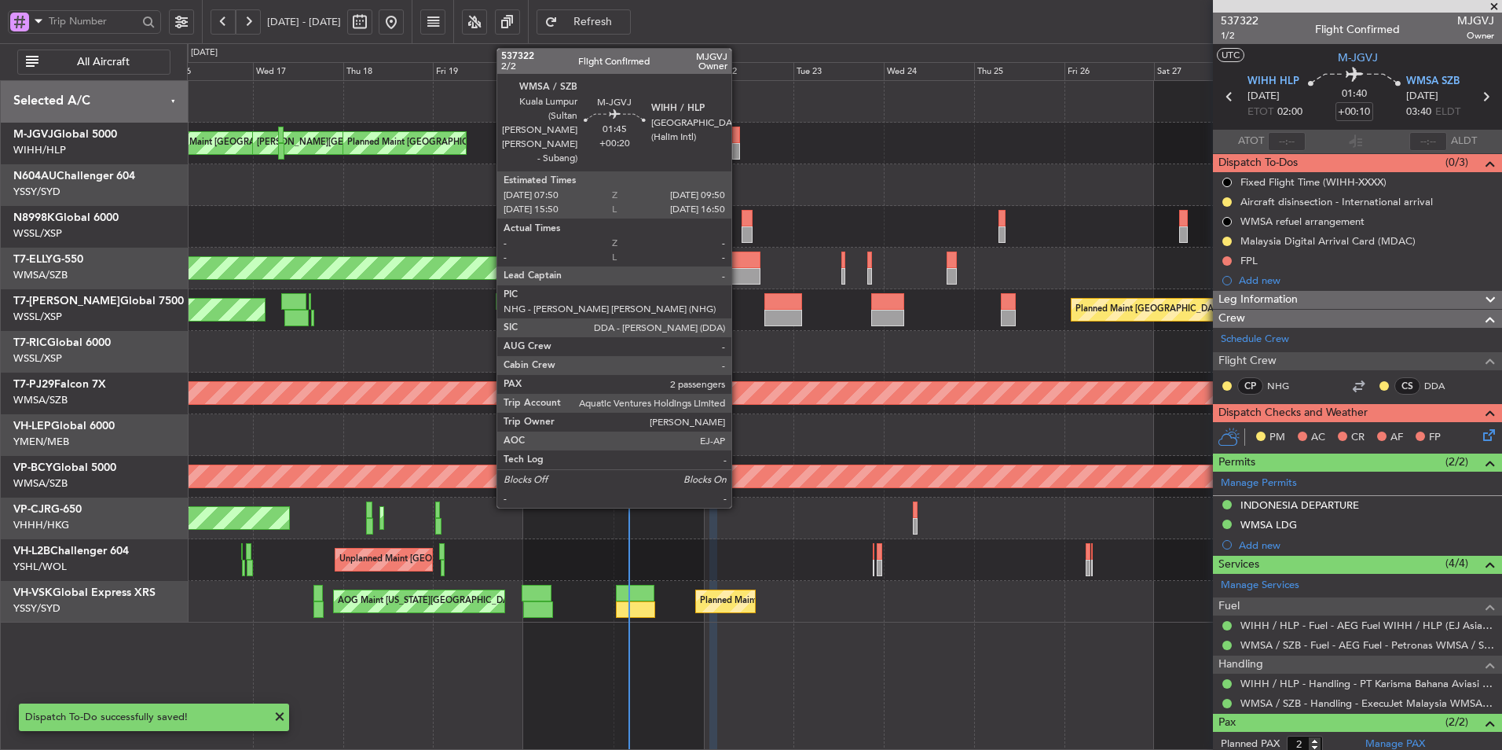
click at [739, 134] on div at bounding box center [736, 135] width 8 height 17
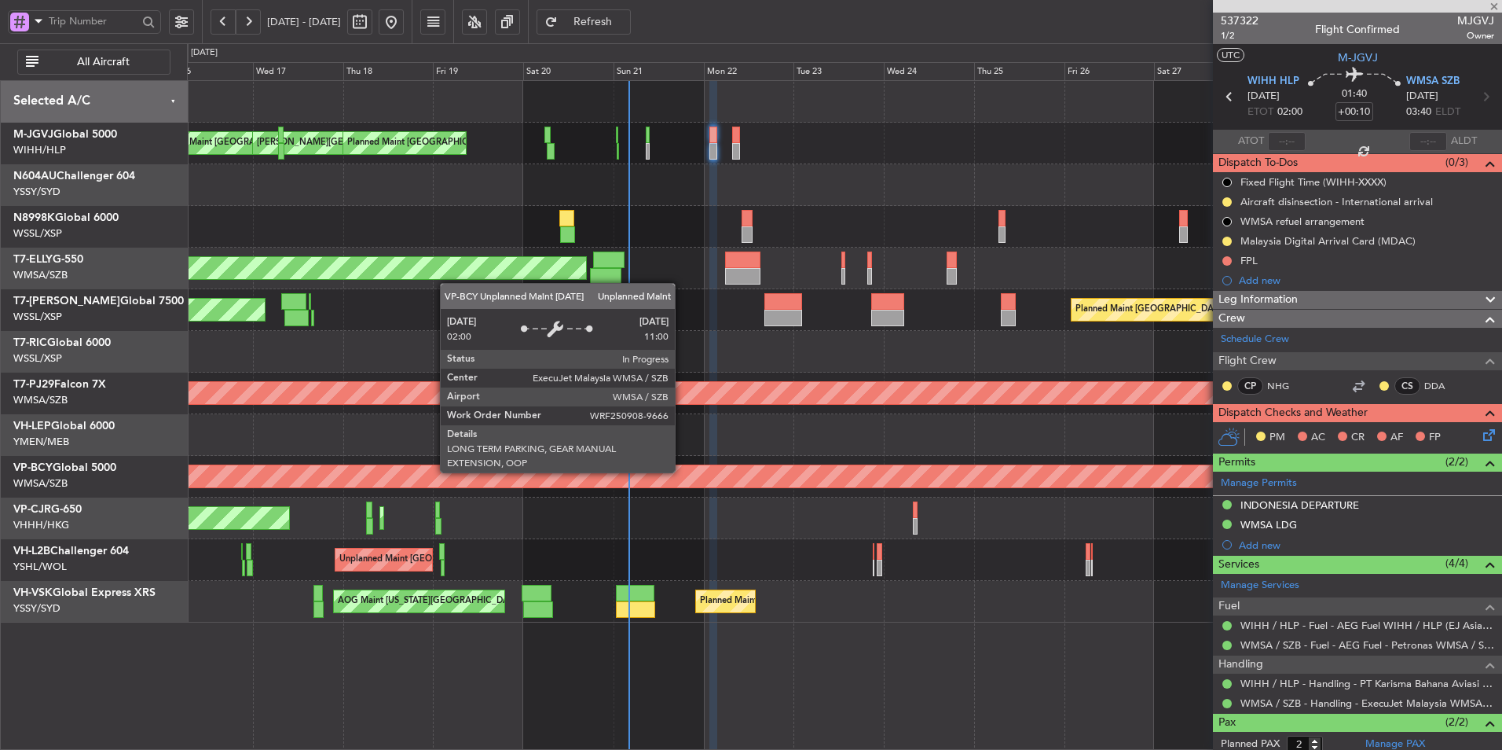
type input "+00:20"
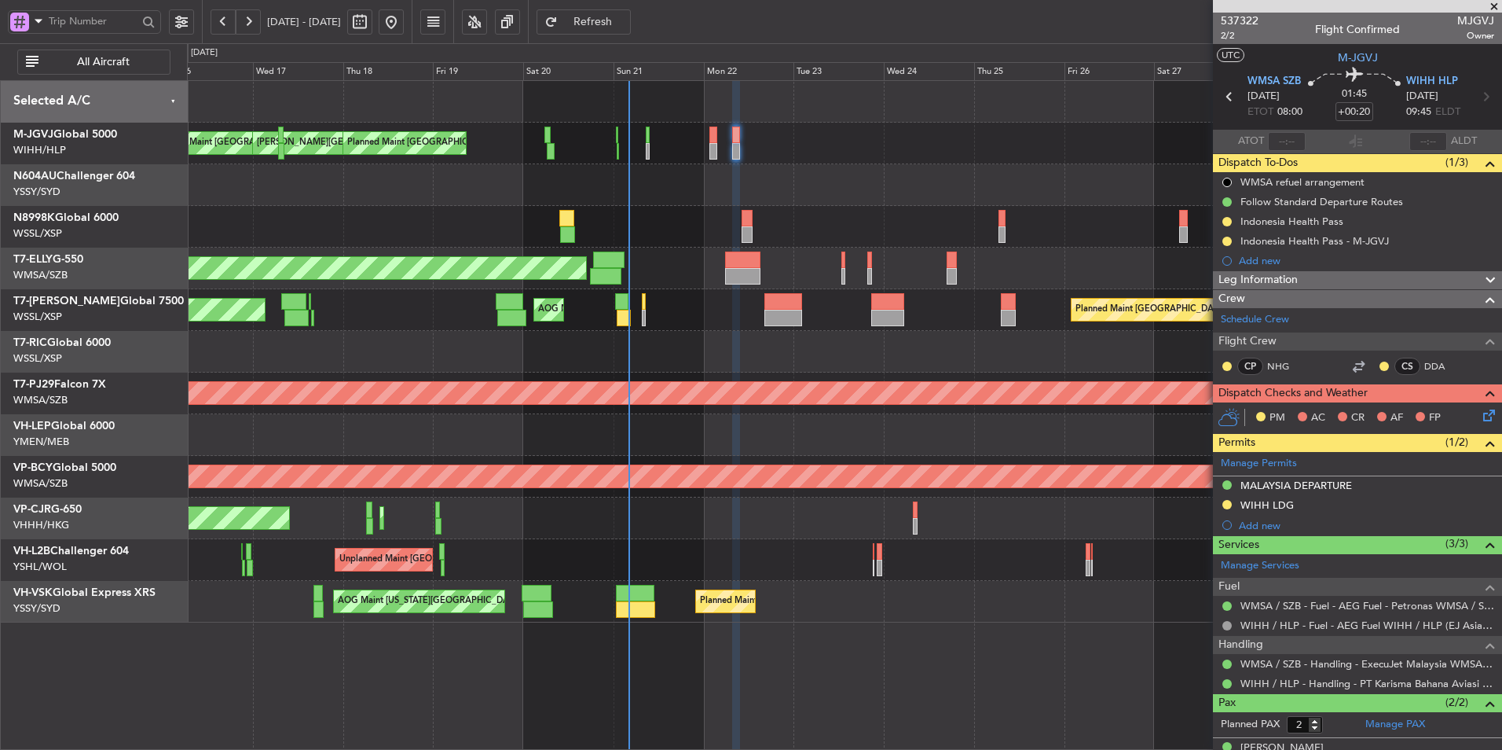
click at [1261, 258] on div "Add new" at bounding box center [1366, 260] width 255 height 13
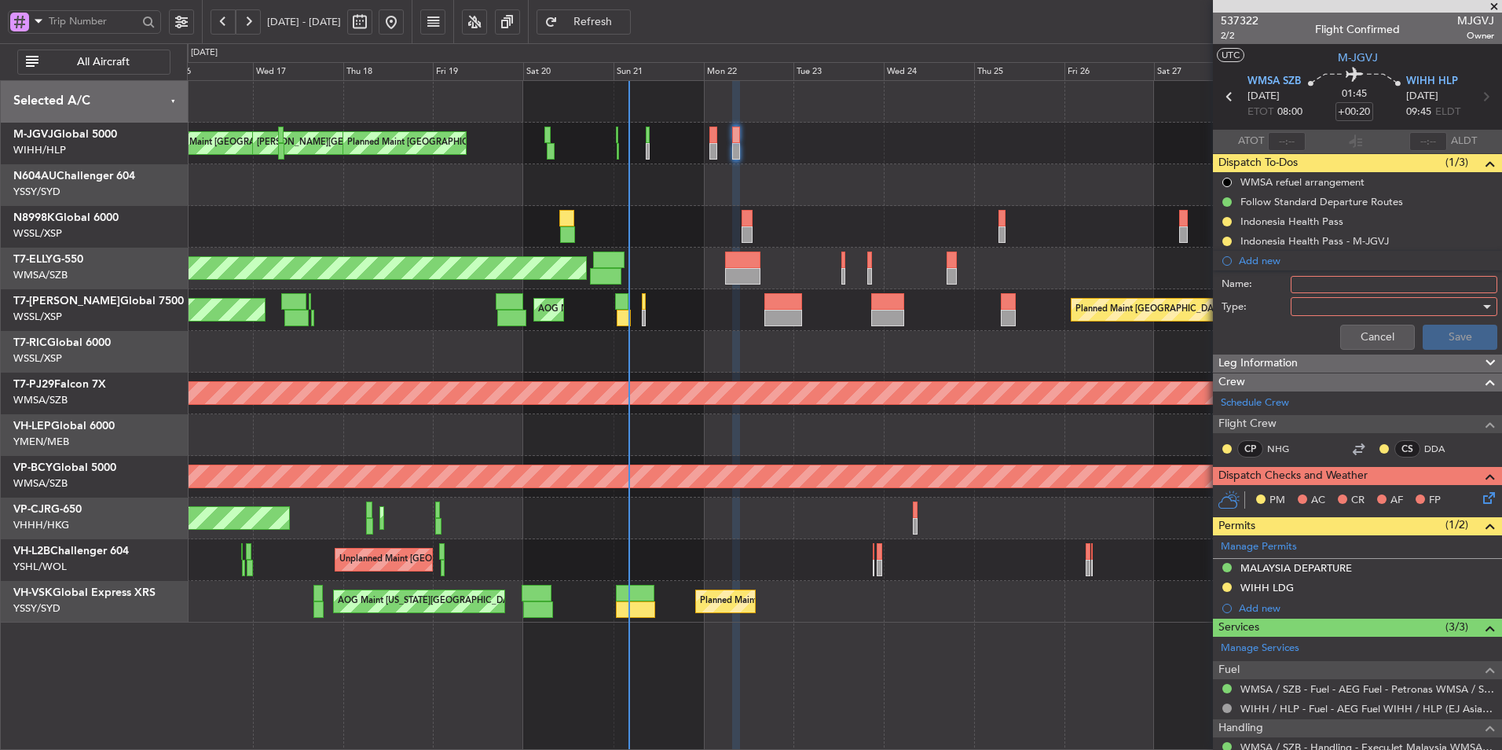
click at [1347, 288] on input "Name:" at bounding box center [1394, 284] width 207 height 17
type input "FPL"
click at [1310, 305] on div at bounding box center [1388, 307] width 183 height 24
click at [1310, 341] on span "Generic" at bounding box center [1387, 339] width 184 height 24
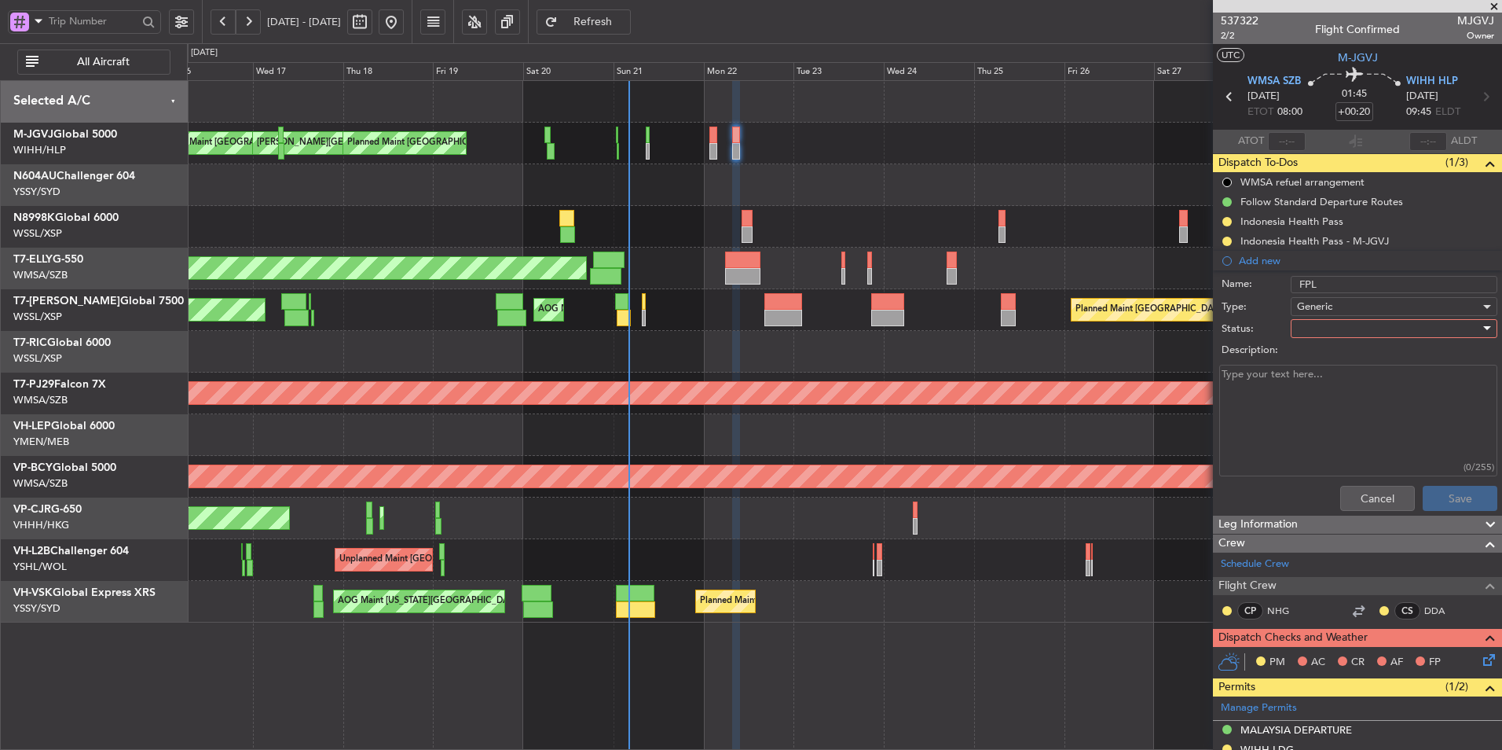
click at [1311, 329] on div at bounding box center [1388, 329] width 183 height 24
click at [1315, 365] on span "Not Started" at bounding box center [1387, 360] width 184 height 24
click at [1315, 390] on textarea "Description:" at bounding box center [1358, 421] width 278 height 112
paste textarea "NHG - PIC WIHH - WMSA FL 430 Fuel 22 000 lbs WMSA - WIHH FL 450 Fuel 15 000 lbs"
drag, startPoint x: 1308, startPoint y: 452, endPoint x: 1204, endPoint y: 409, distance: 113.1
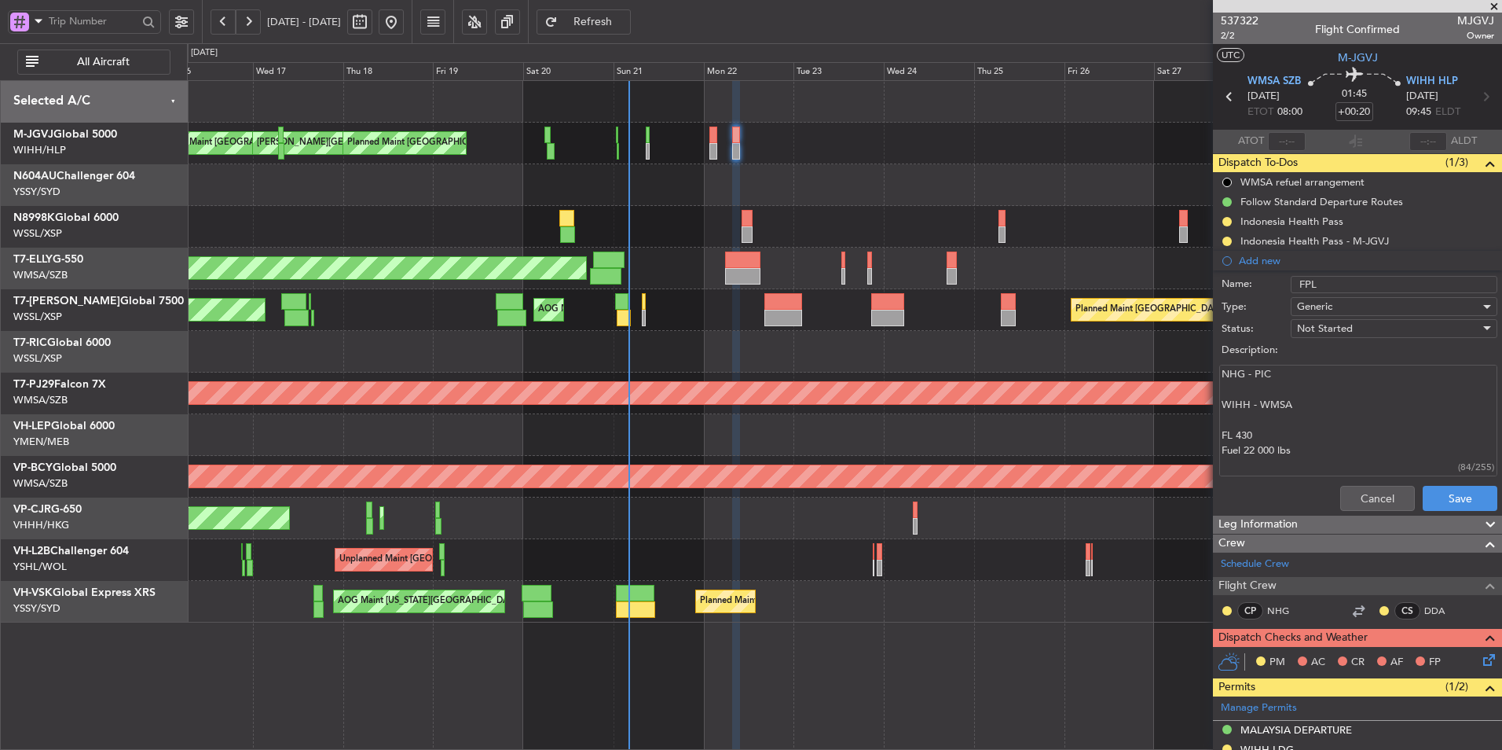
click at [1204, 409] on fb-app "16 Sep 2025 - 30 Sep 2025 Refresh Quick Links All Aircraft MEL Jakarta (Halim I…" at bounding box center [751, 385] width 1502 height 731
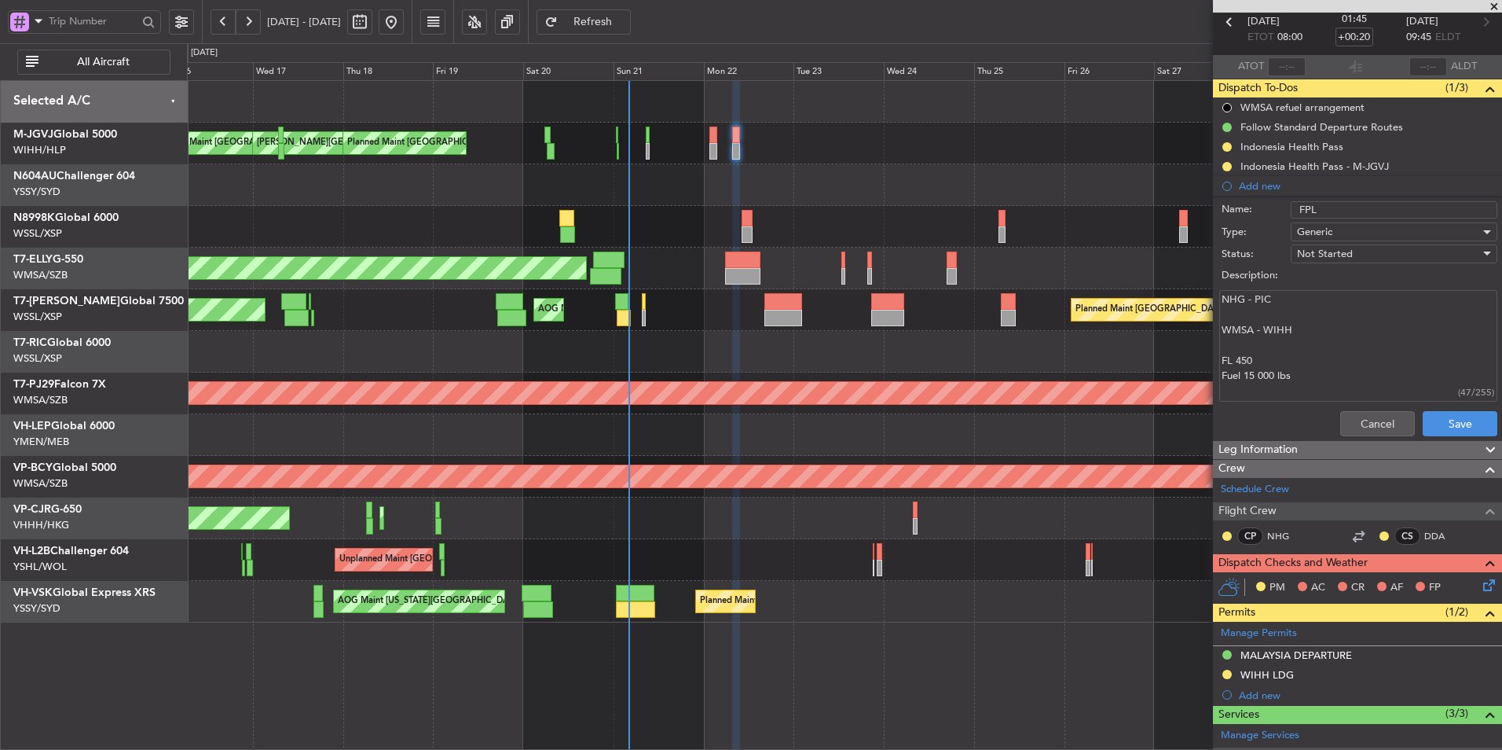
scroll to position [157, 0]
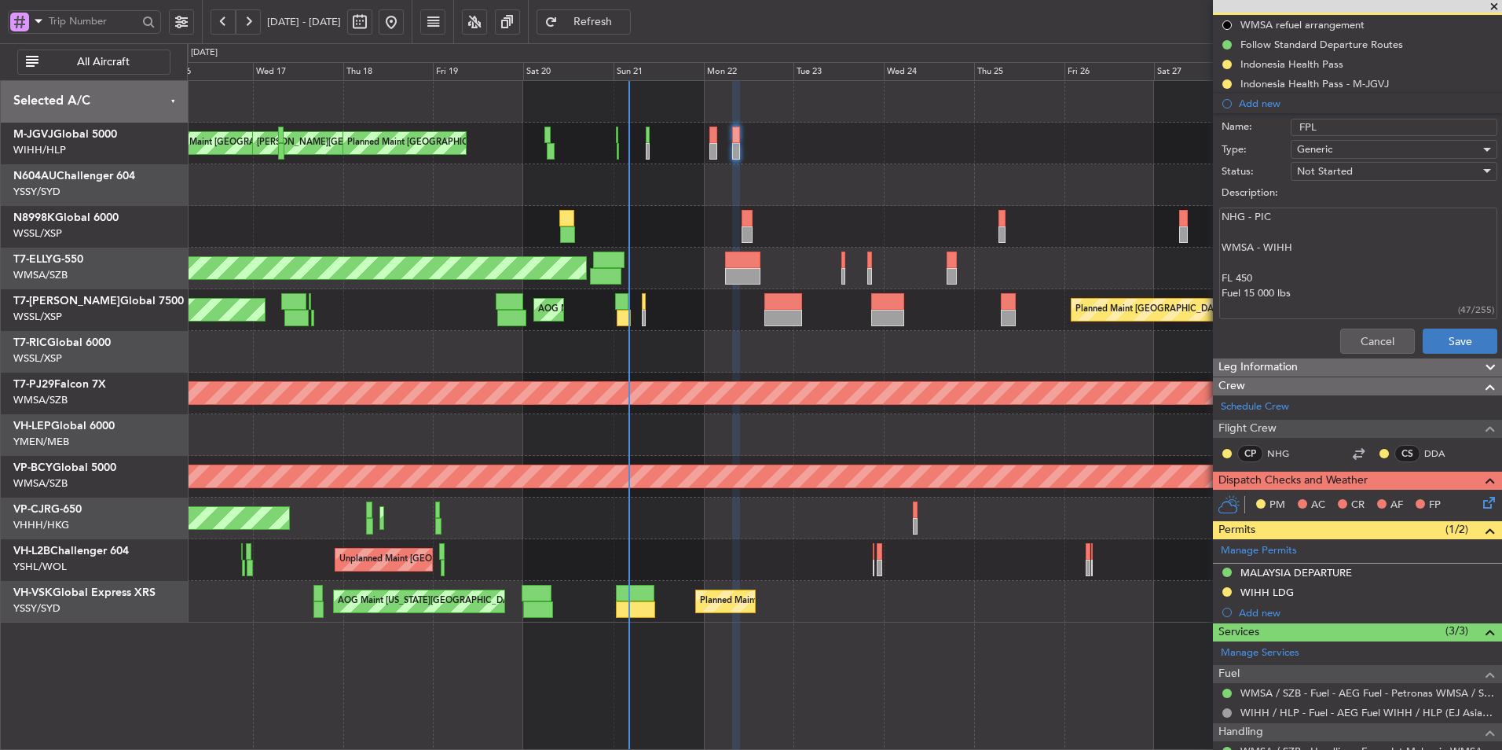
type textarea "NHG - PIC WMSA - WIHH FL 450 Fuel 15 000 lbs"
click at [1455, 333] on button "Save" at bounding box center [1460, 340] width 75 height 25
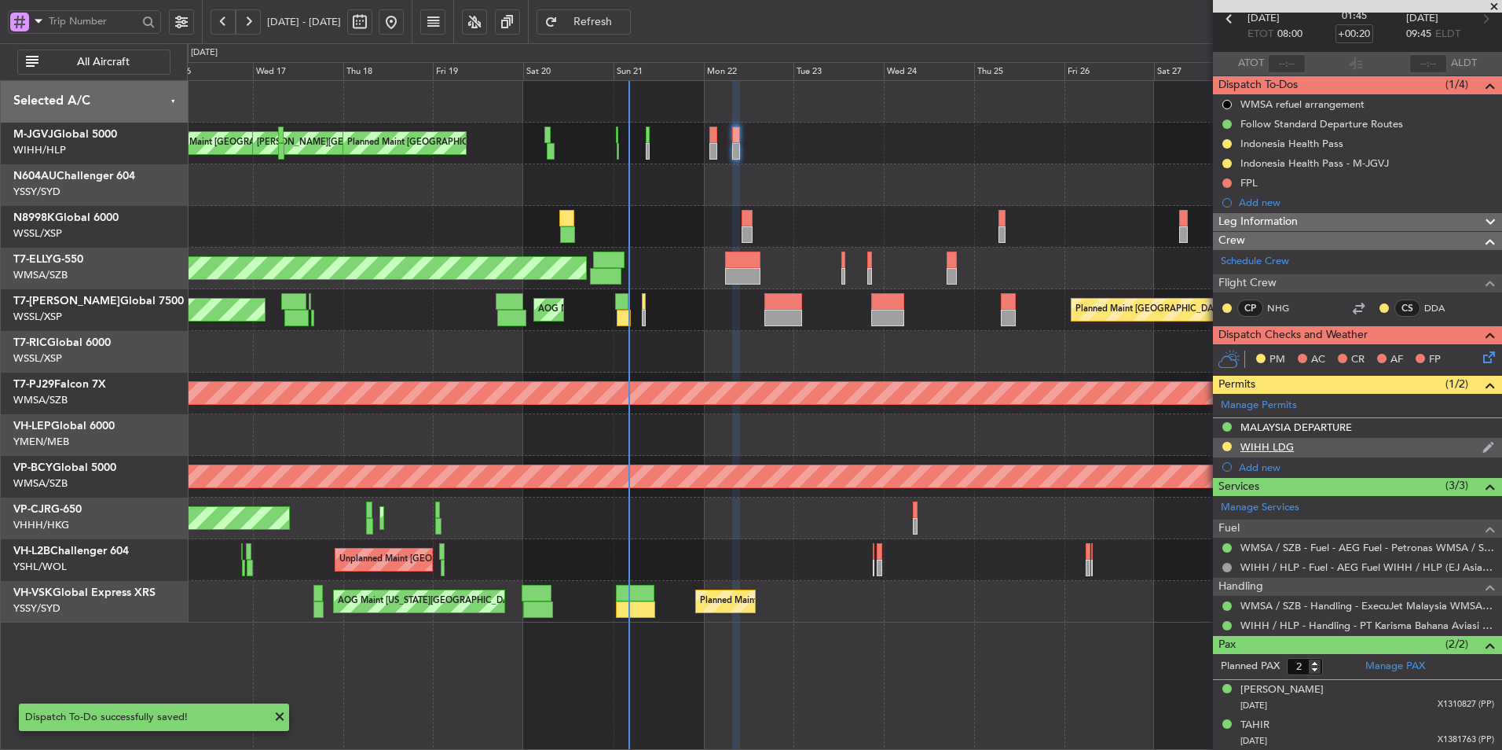
scroll to position [0, 0]
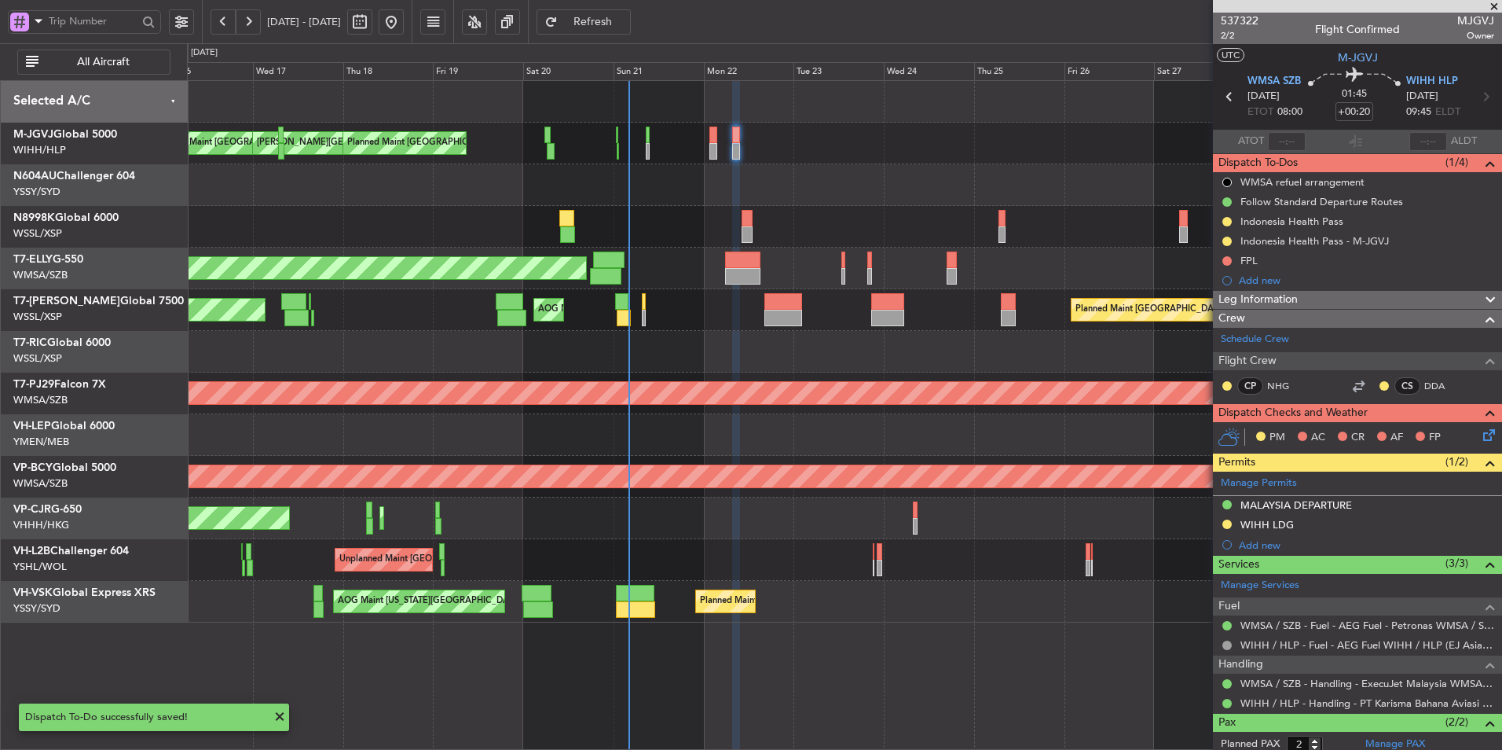
click at [710, 145] on div at bounding box center [714, 151] width 8 height 17
type input "+00:10"
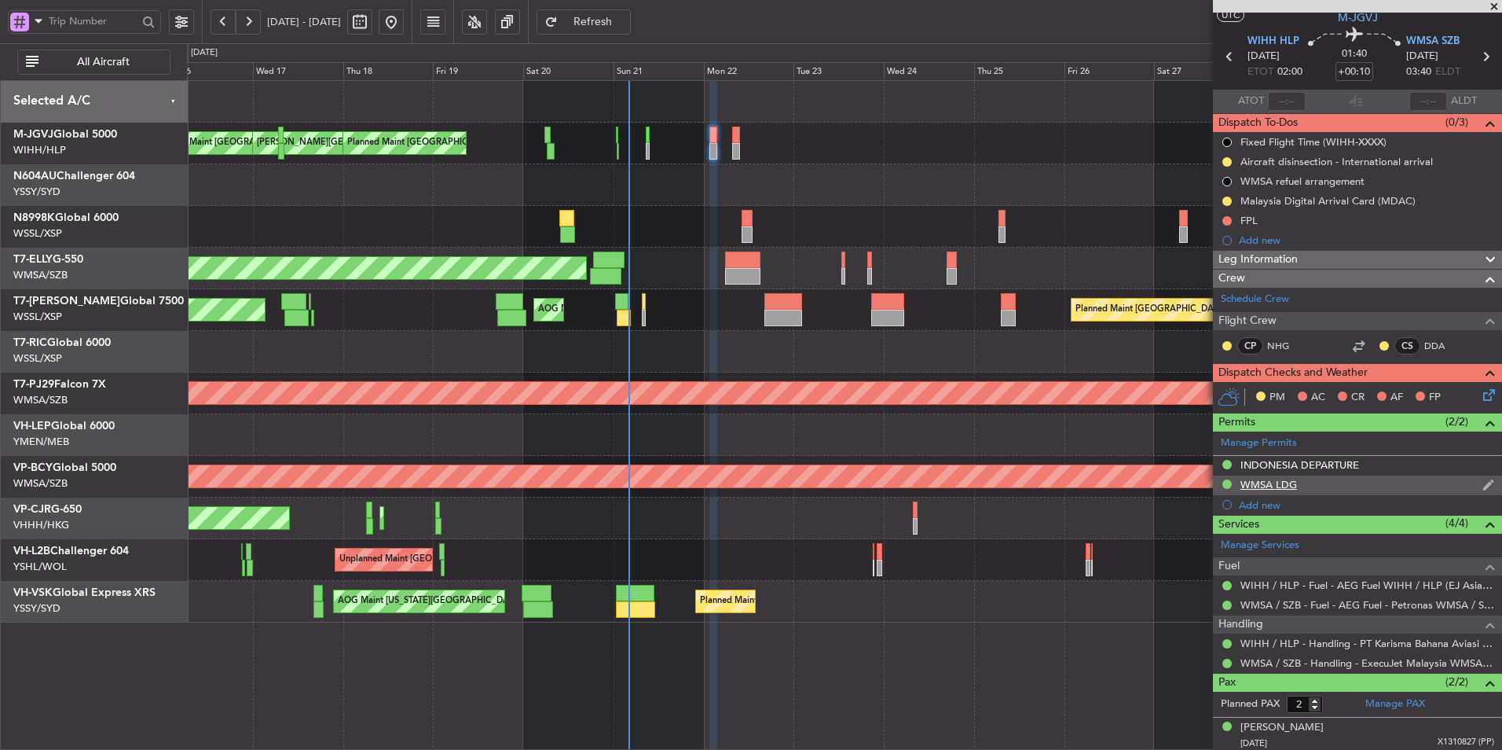
scroll to position [78, 0]
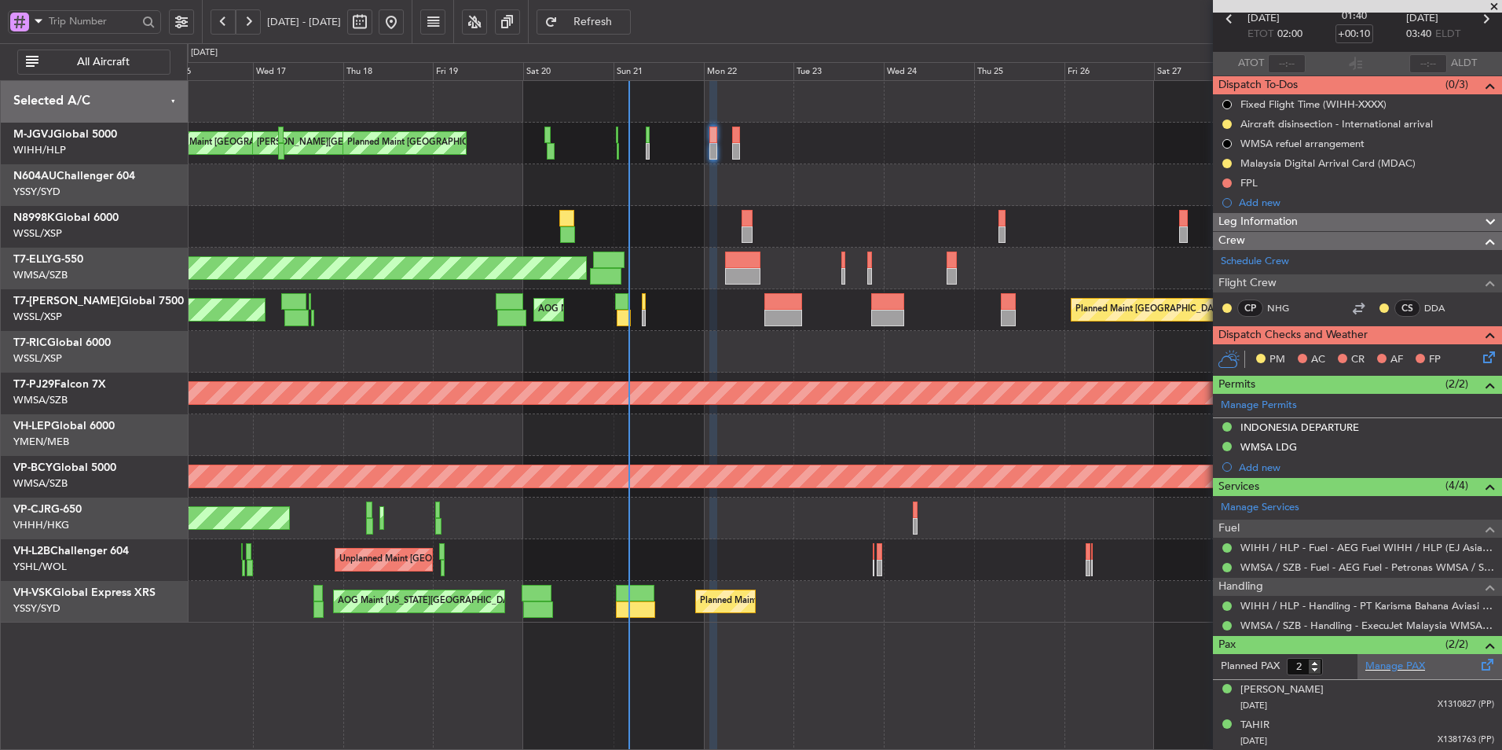
click at [1400, 673] on div "Manage PAX" at bounding box center [1430, 666] width 145 height 25
click at [631, 30] on button "Refresh" at bounding box center [584, 21] width 94 height 25
type input "4"
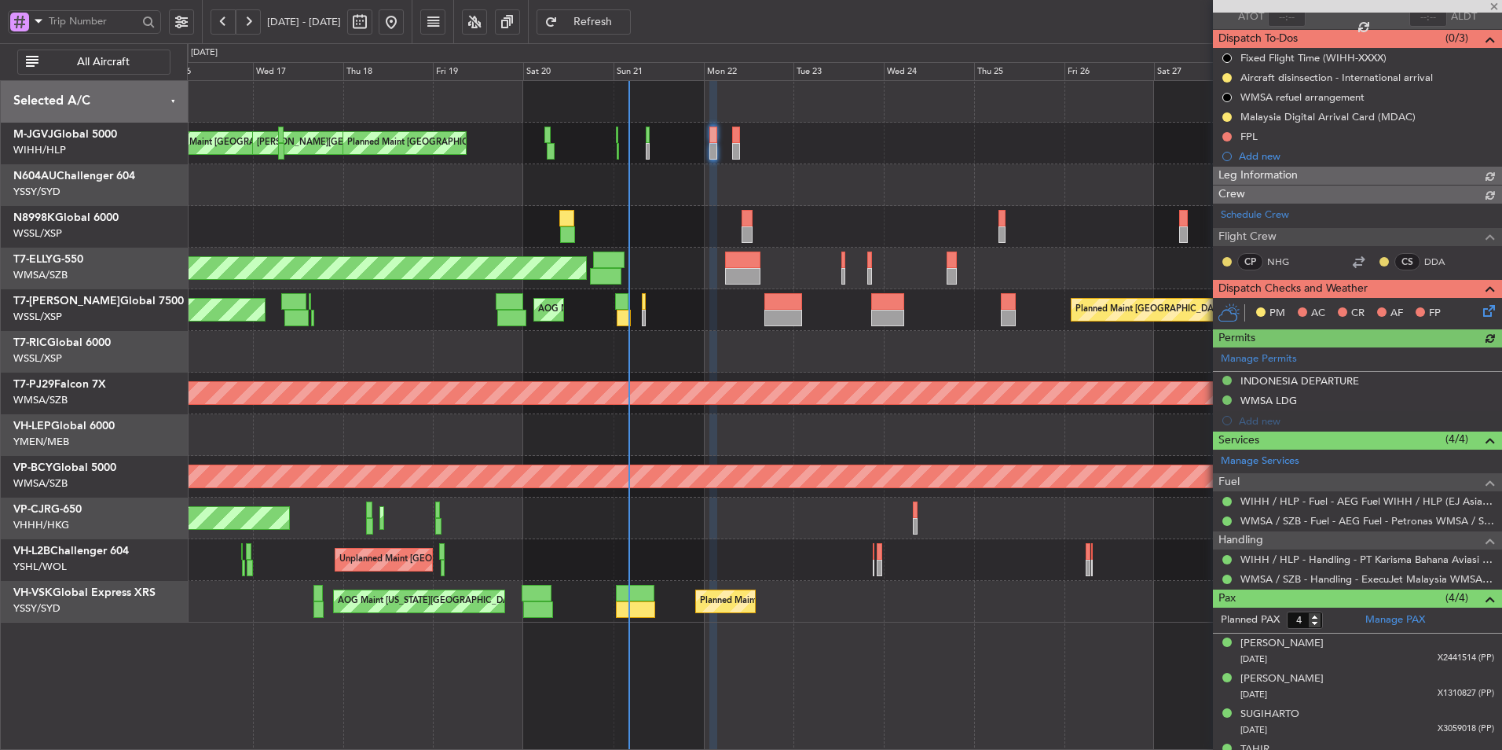
scroll to position [149, 0]
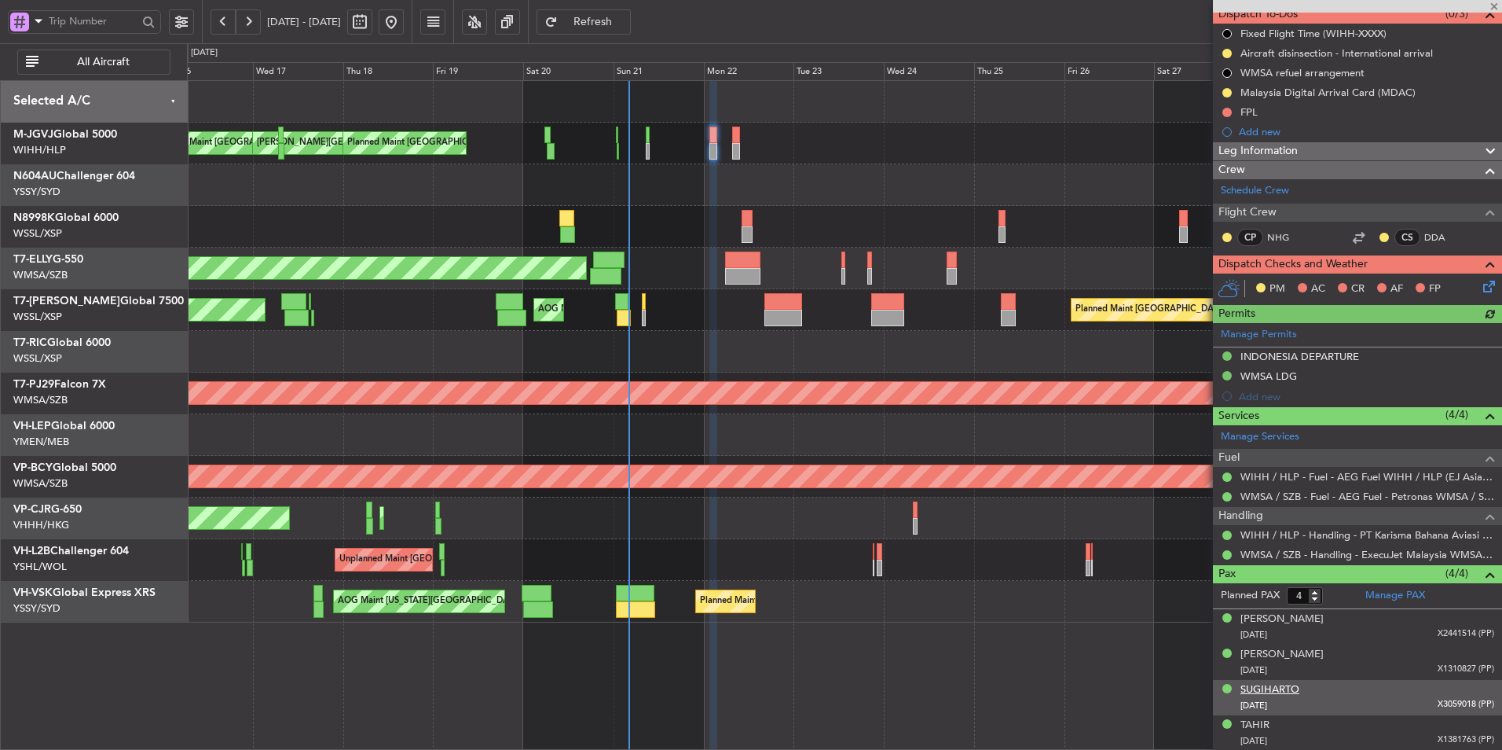
click at [1285, 688] on div "SUGIHARTO" at bounding box center [1270, 690] width 59 height 16
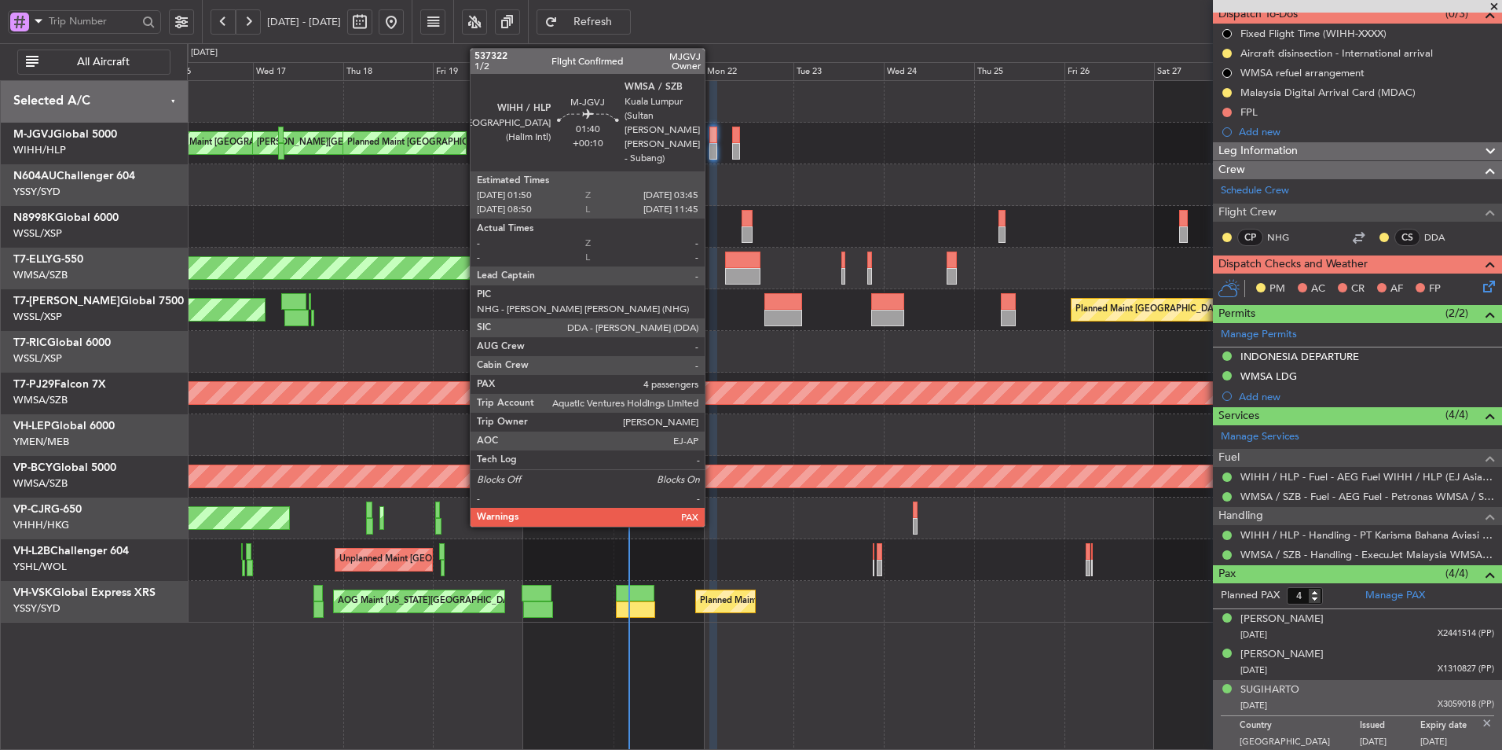
click at [712, 135] on div at bounding box center [714, 135] width 8 height 17
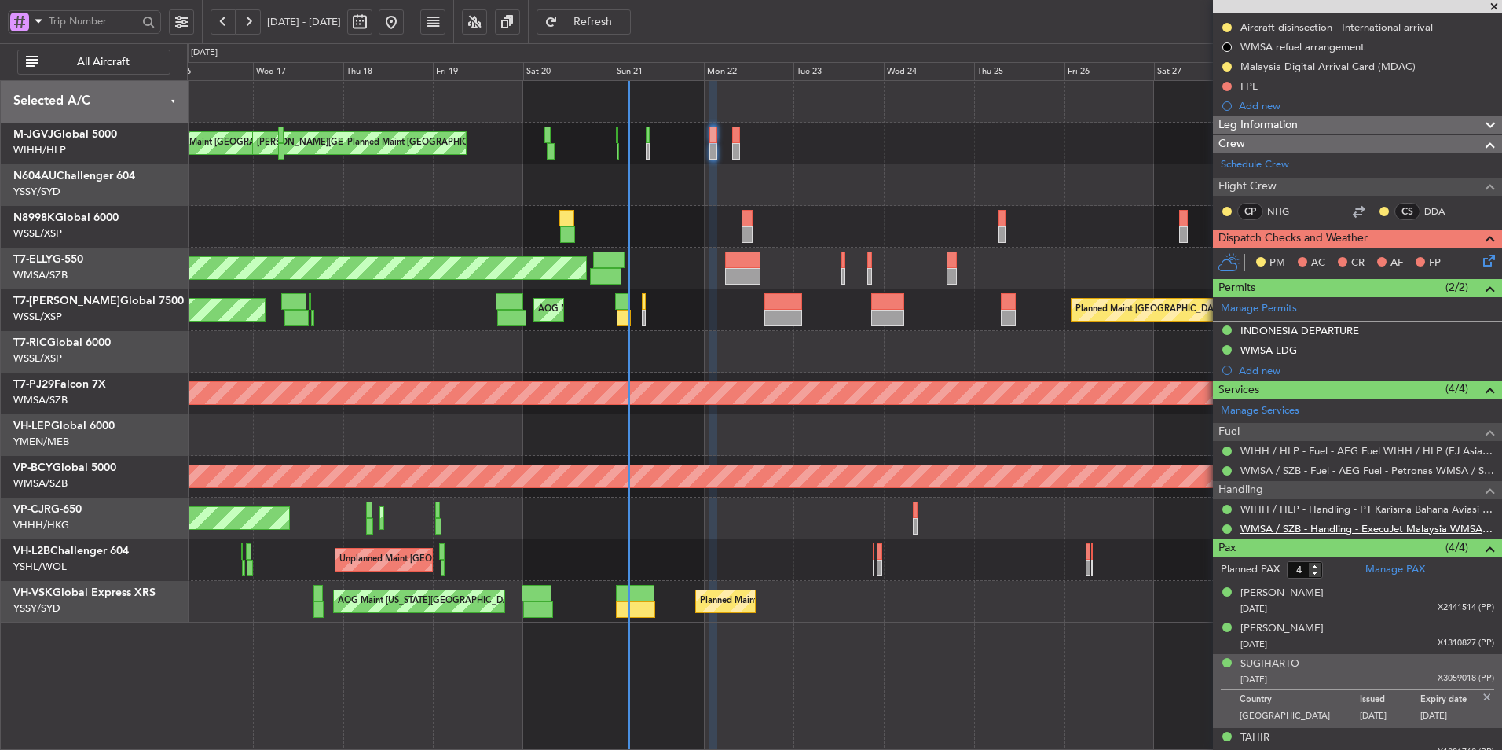
scroll to position [187, 0]
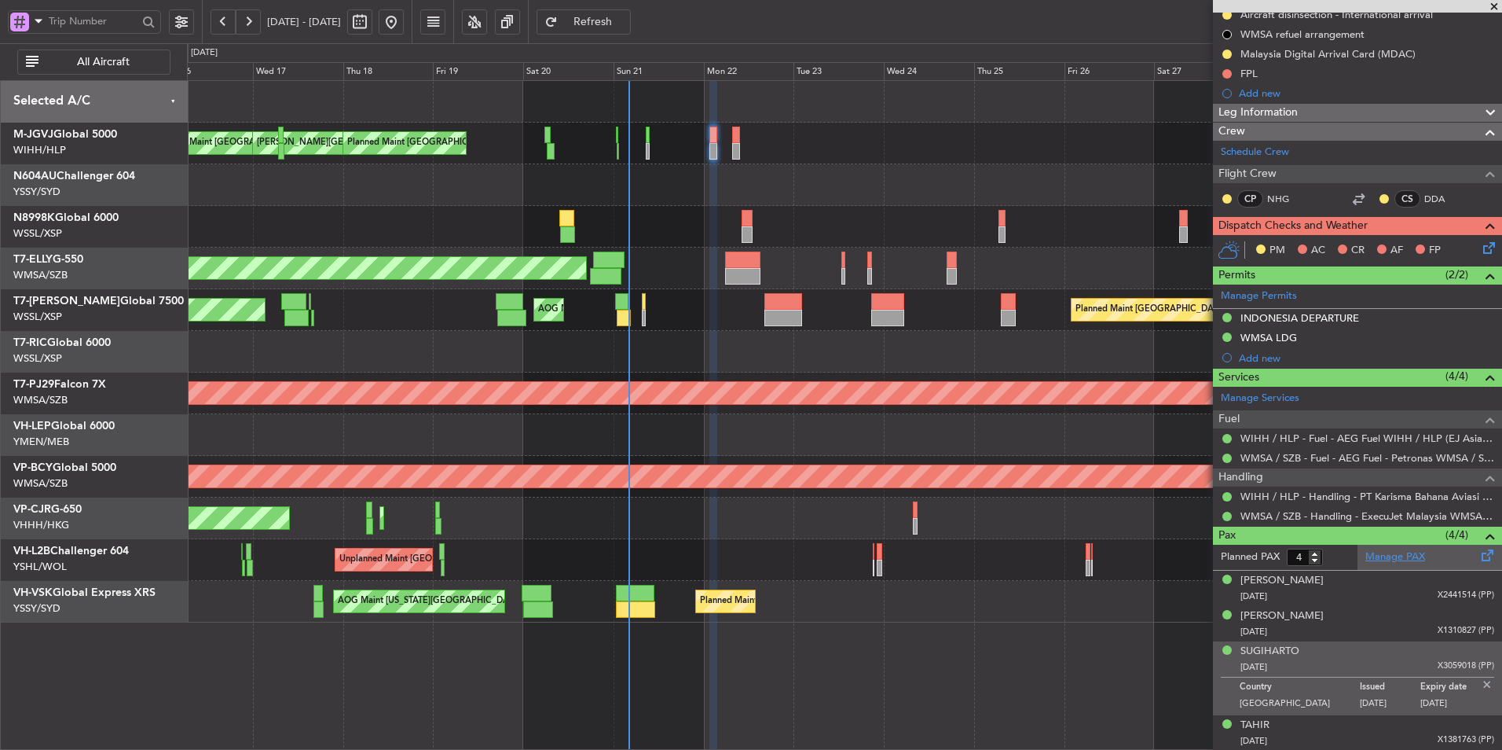
click at [1394, 553] on link "Manage PAX" at bounding box center [1396, 557] width 60 height 16
click at [69, 130] on link "M-JGVJ Global 5000" at bounding box center [65, 134] width 104 height 11
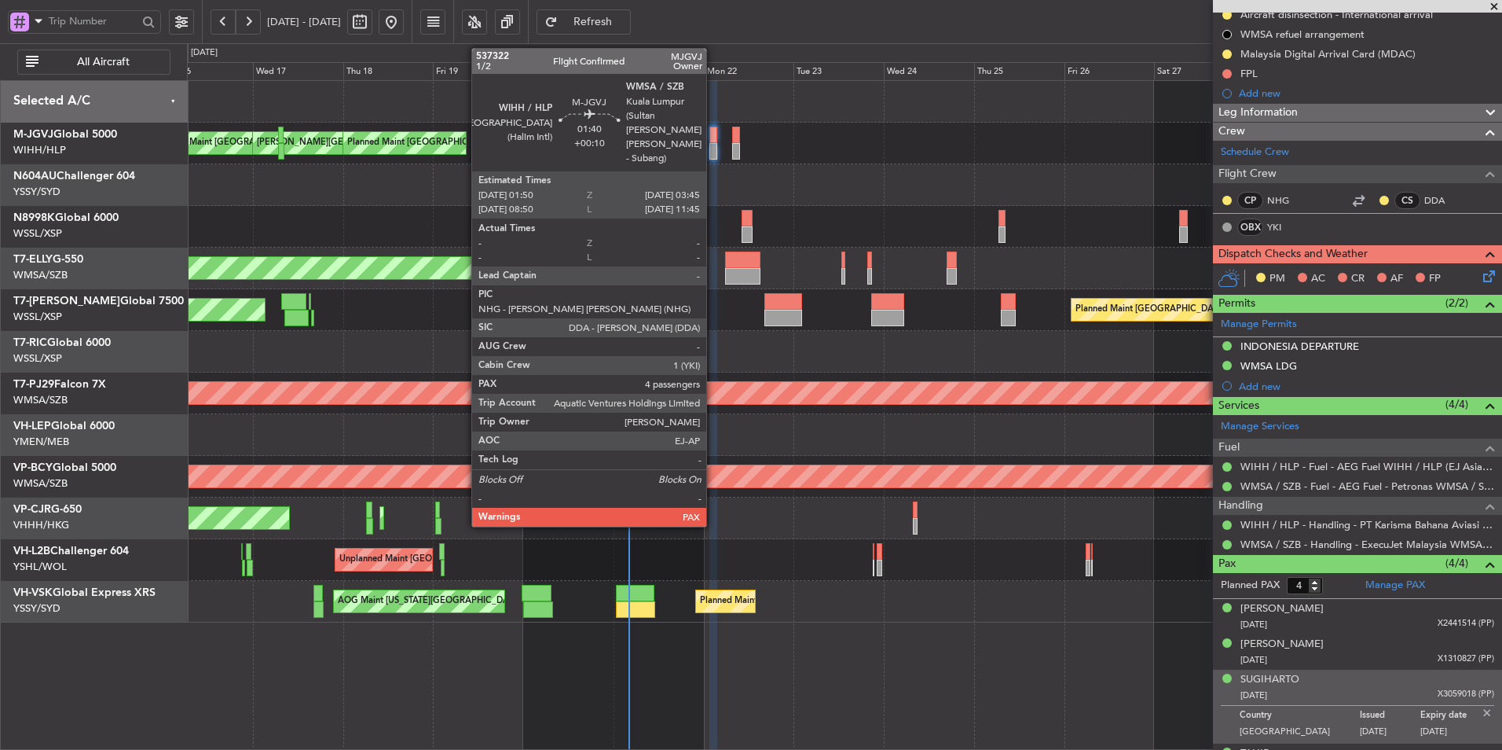
click at [713, 150] on div at bounding box center [714, 151] width 8 height 17
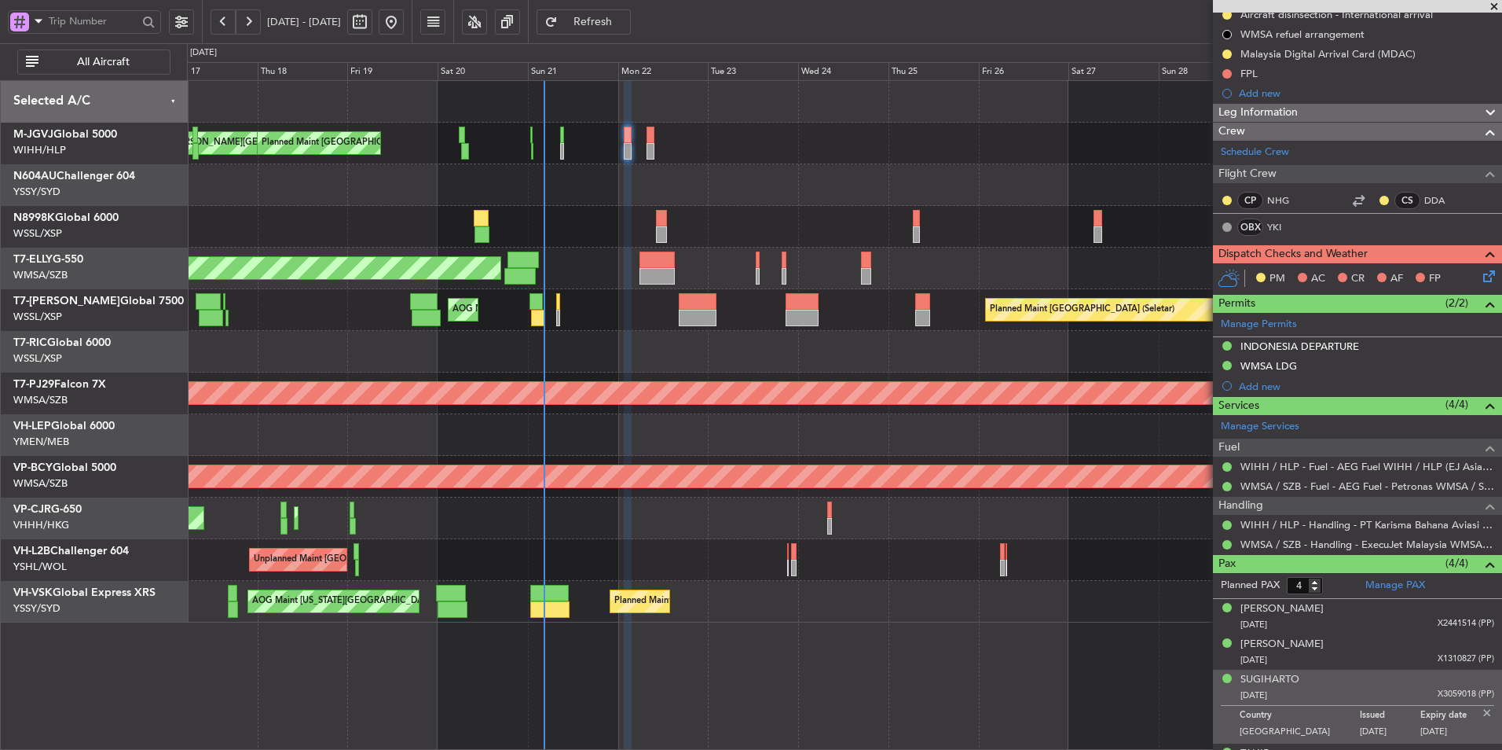
click at [607, 496] on div "Unplanned Maint [GEOGRAPHIC_DATA] (Sultan [PERSON_NAME] [PERSON_NAME] - Subang)" at bounding box center [844, 477] width 1315 height 42
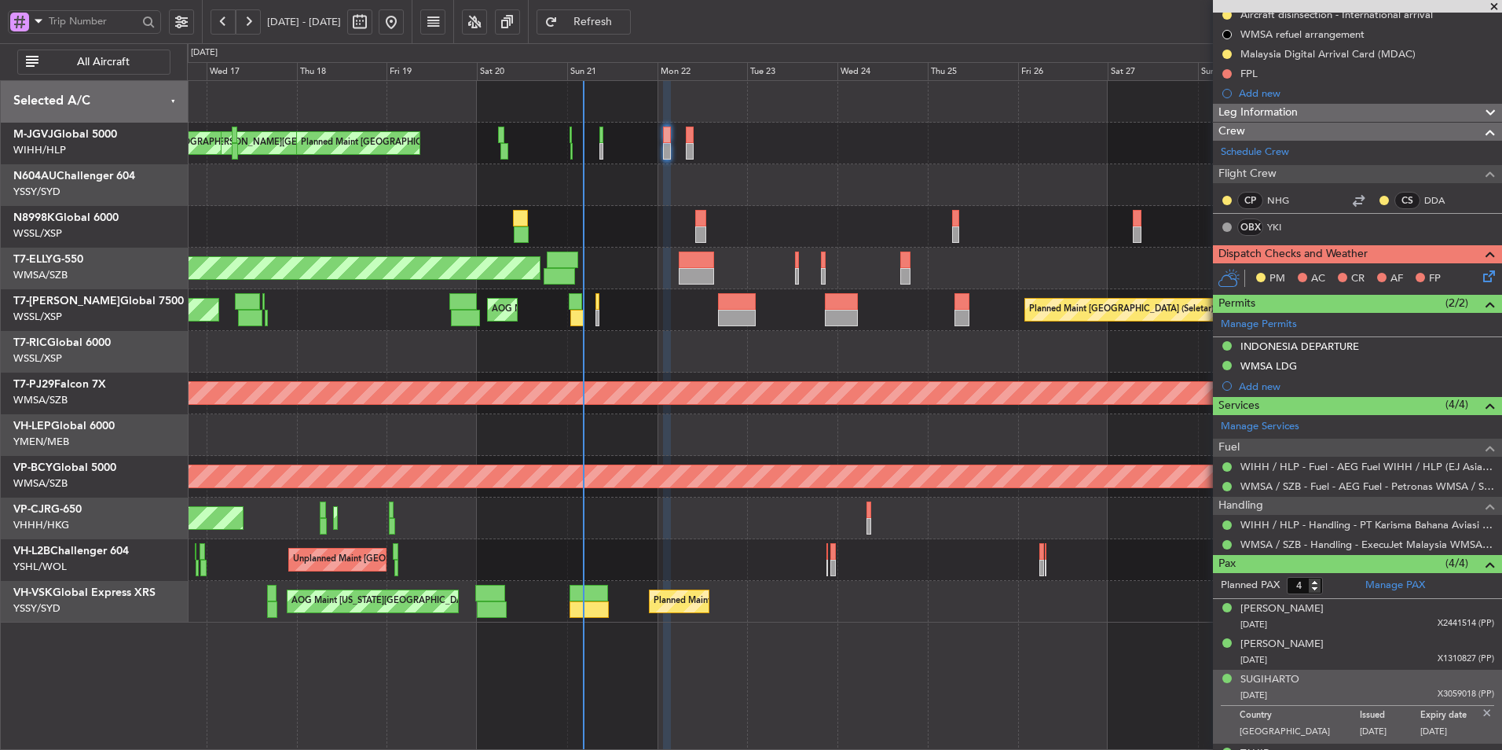
click at [646, 358] on div at bounding box center [844, 352] width 1315 height 42
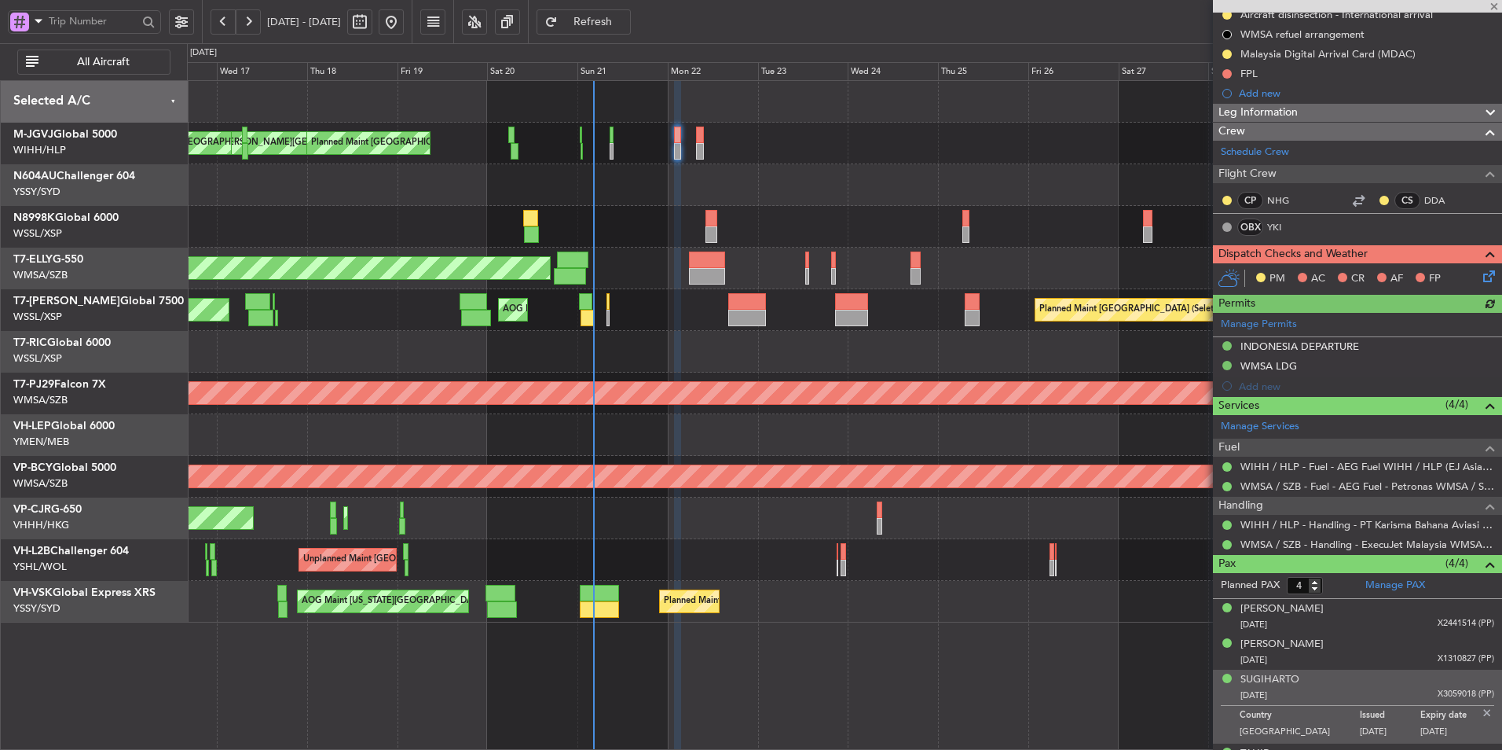
scroll to position [0, 0]
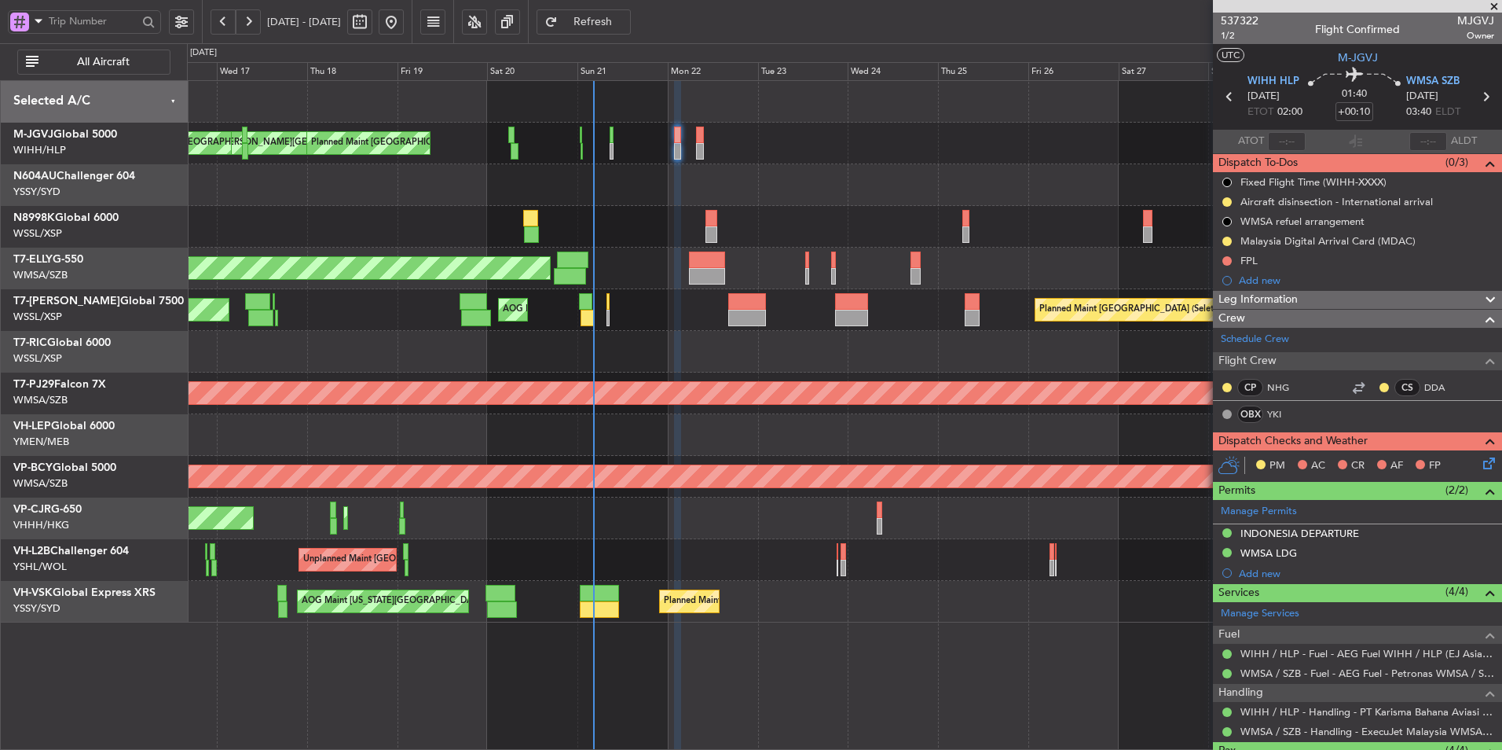
click at [1483, 467] on icon at bounding box center [1486, 460] width 13 height 13
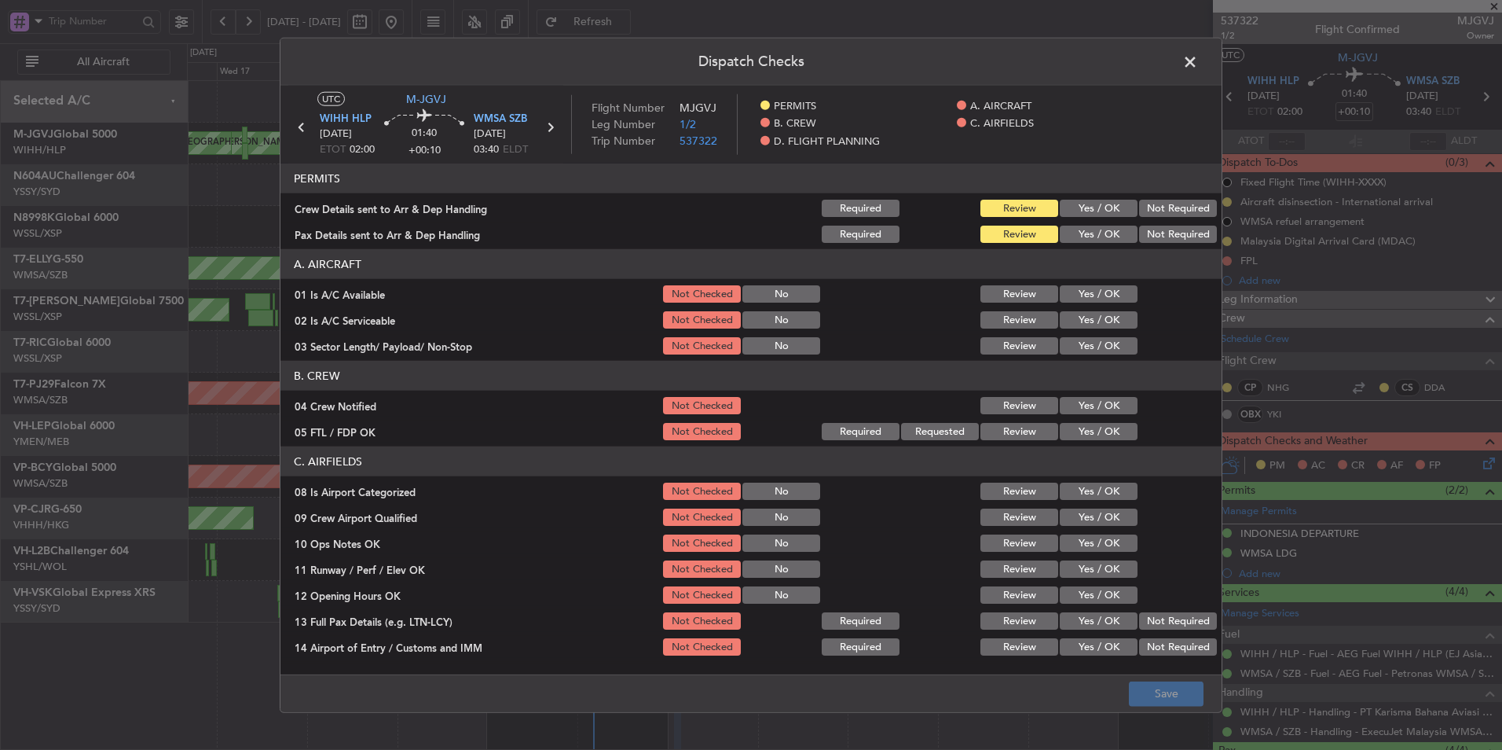
click at [1069, 211] on button "Yes / OK" at bounding box center [1099, 208] width 78 height 17
click at [1072, 229] on button "Yes / OK" at bounding box center [1099, 234] width 78 height 17
click at [1074, 290] on button "Yes / OK" at bounding box center [1099, 293] width 78 height 17
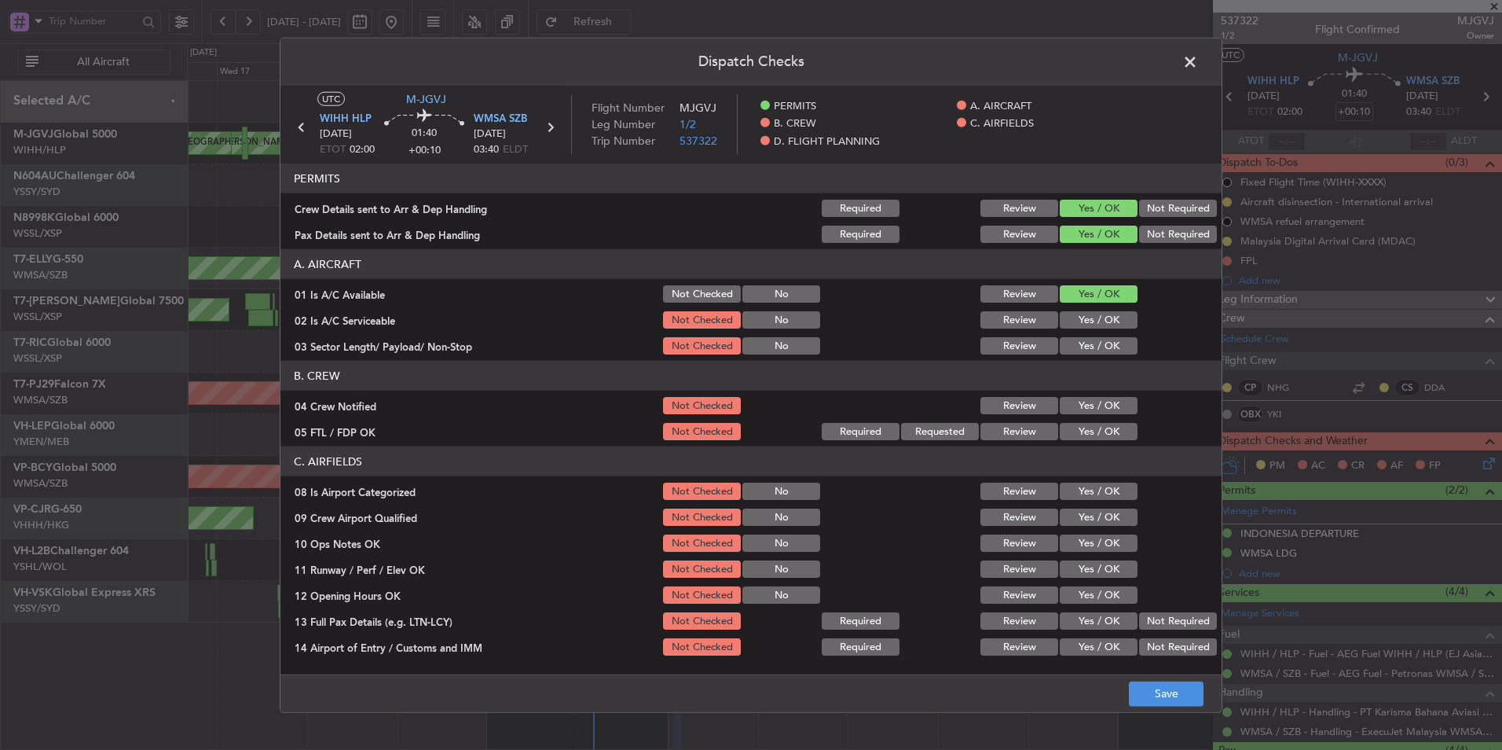
click at [1075, 311] on button "Yes / OK" at bounding box center [1099, 319] width 78 height 17
click at [1076, 343] on button "Yes / OK" at bounding box center [1099, 345] width 78 height 17
click at [1065, 397] on button "Yes / OK" at bounding box center [1099, 405] width 78 height 17
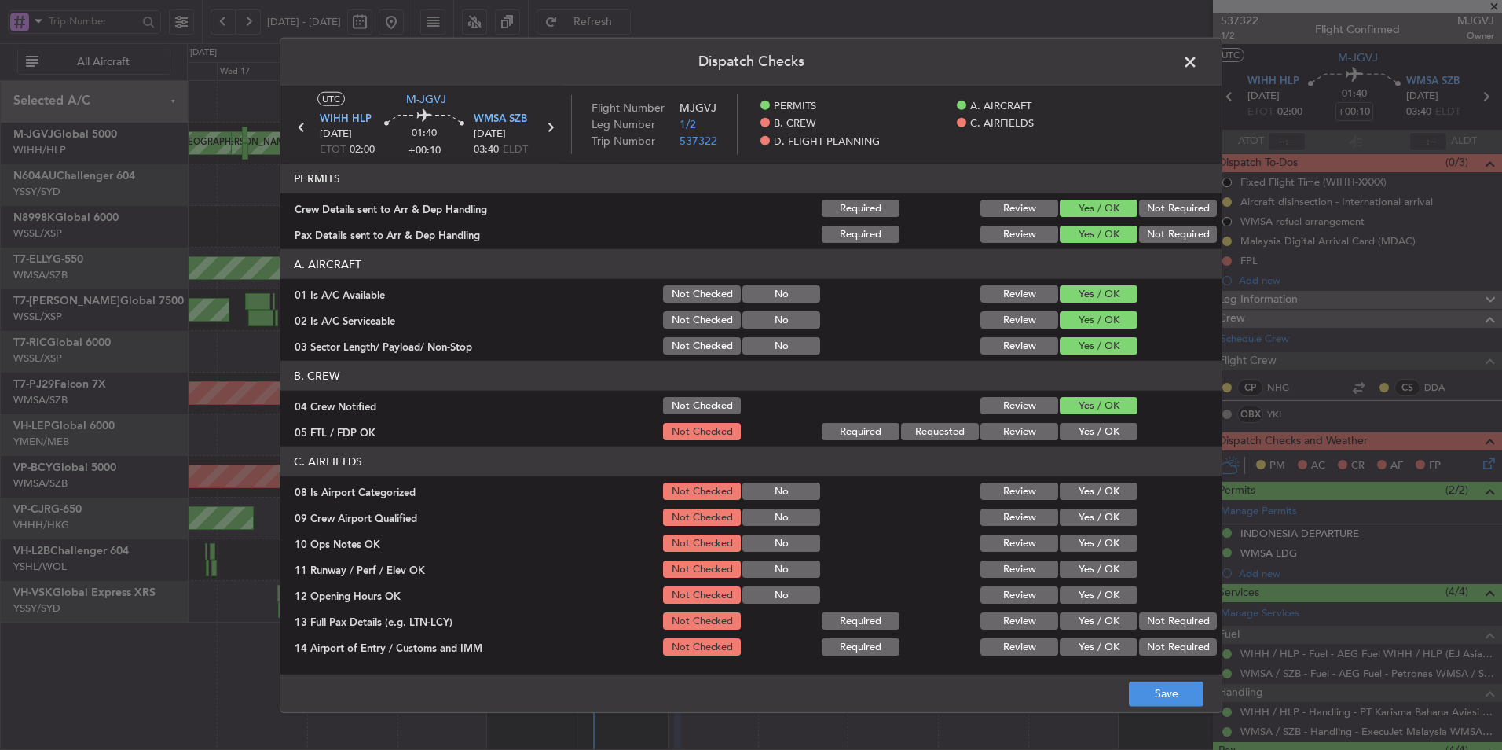
click at [1070, 431] on button "Yes / OK" at bounding box center [1099, 431] width 78 height 17
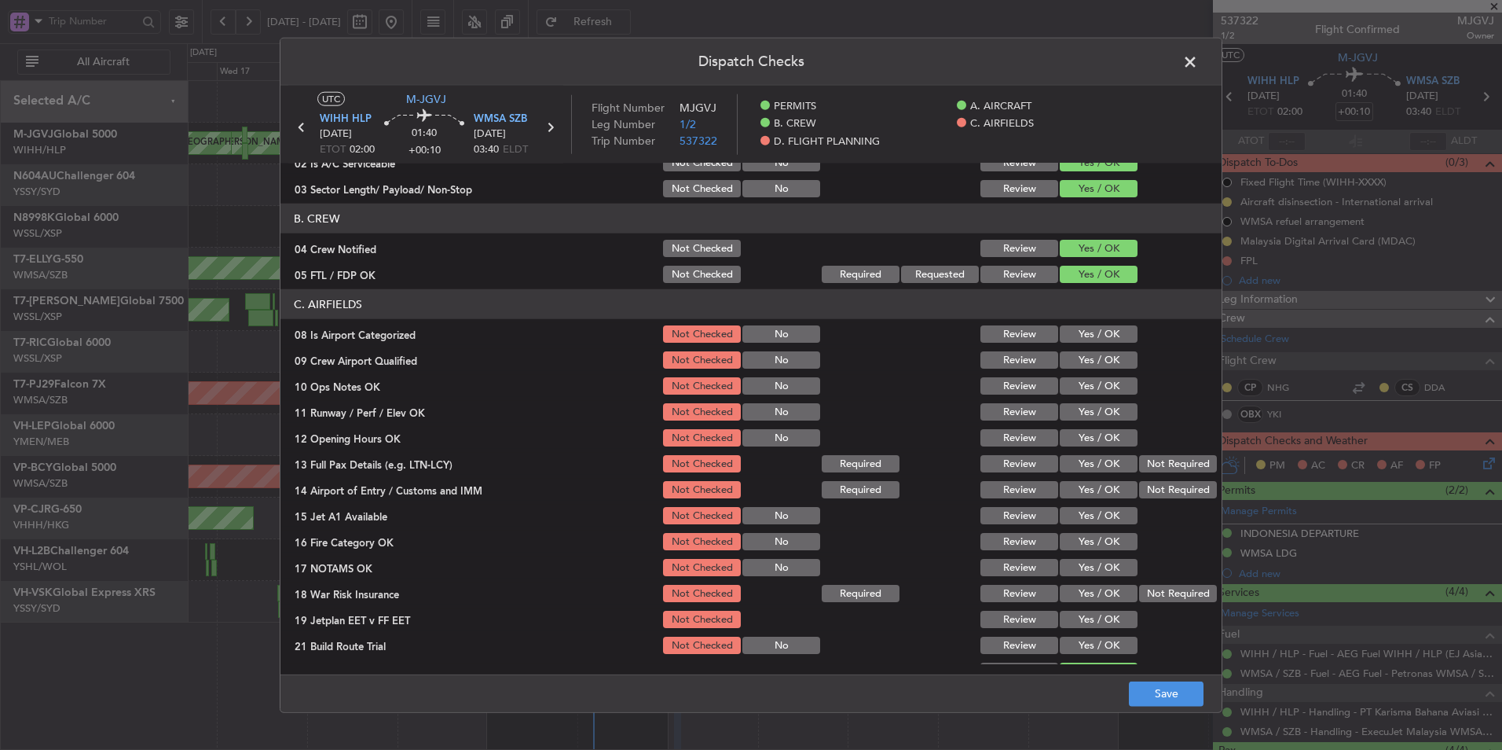
click at [1087, 337] on button "Yes / OK" at bounding box center [1099, 333] width 78 height 17
click at [1084, 355] on button "Yes / OK" at bounding box center [1099, 359] width 78 height 17
click at [1084, 380] on button "Yes / OK" at bounding box center [1099, 385] width 78 height 17
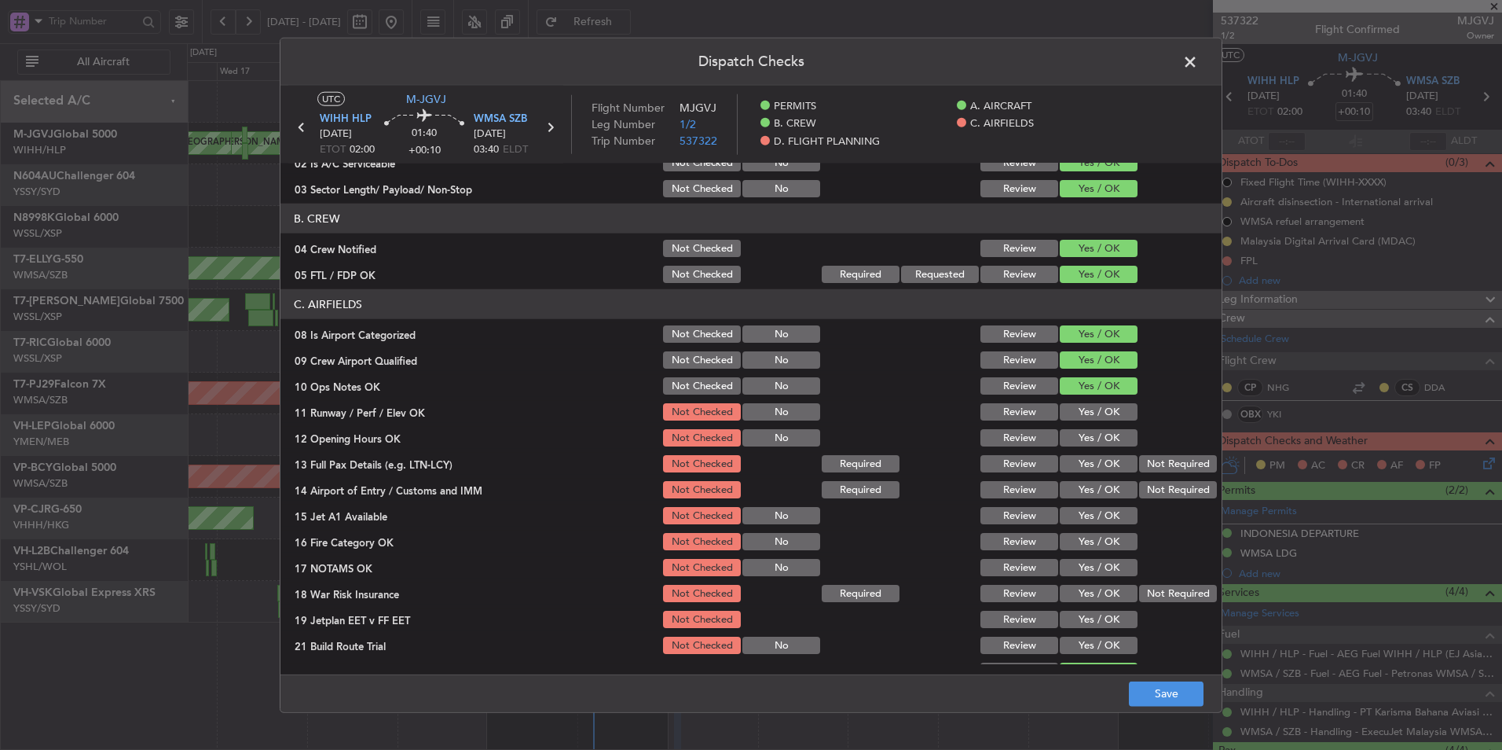
click at [1084, 400] on section "C. AIRFIELDS 08 Is Airport Categorized Not Checked No Review Yes / OK 09 Crew A…" at bounding box center [751, 485] width 941 height 393
drag, startPoint x: 1087, startPoint y: 415, endPoint x: 1090, endPoint y: 429, distance: 14.3
click at [1088, 415] on button "Yes / OK" at bounding box center [1099, 411] width 78 height 17
click at [1090, 437] on button "Yes / OK" at bounding box center [1099, 437] width 78 height 17
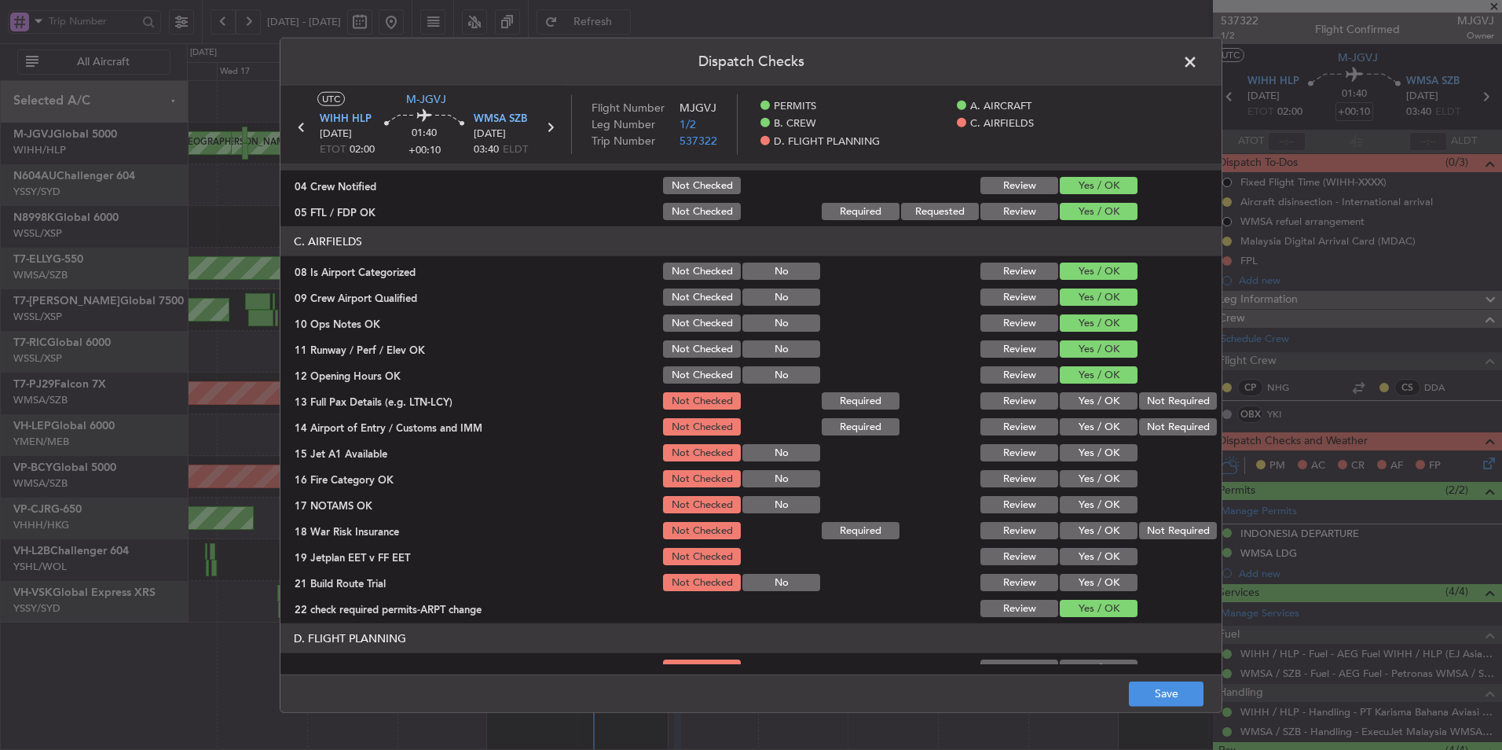
scroll to position [236, 0]
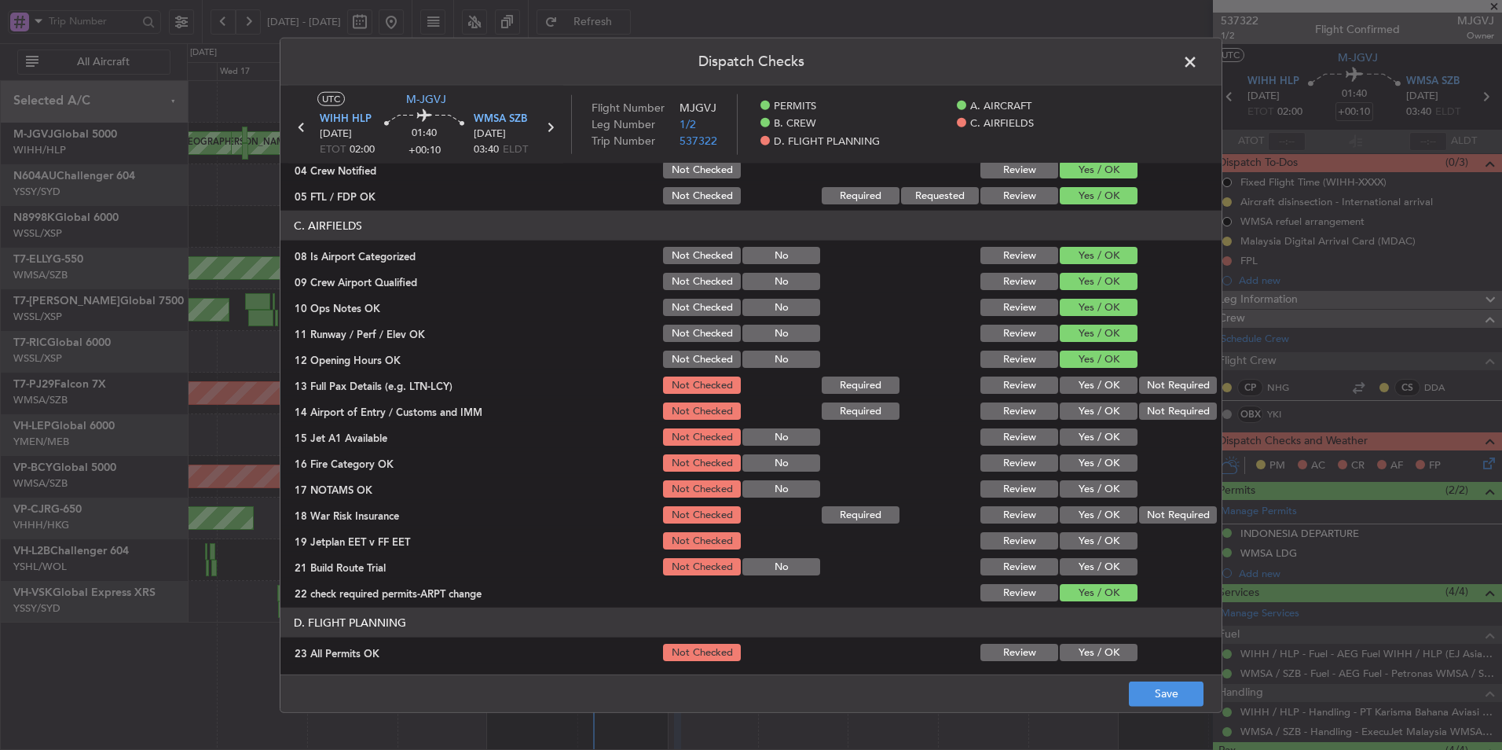
click at [1095, 389] on button "Yes / OK" at bounding box center [1099, 384] width 78 height 17
click at [1093, 405] on button "Yes / OK" at bounding box center [1099, 410] width 78 height 17
click at [1087, 442] on button "Yes / OK" at bounding box center [1099, 436] width 78 height 17
click at [1087, 457] on button "Yes / OK" at bounding box center [1099, 462] width 78 height 17
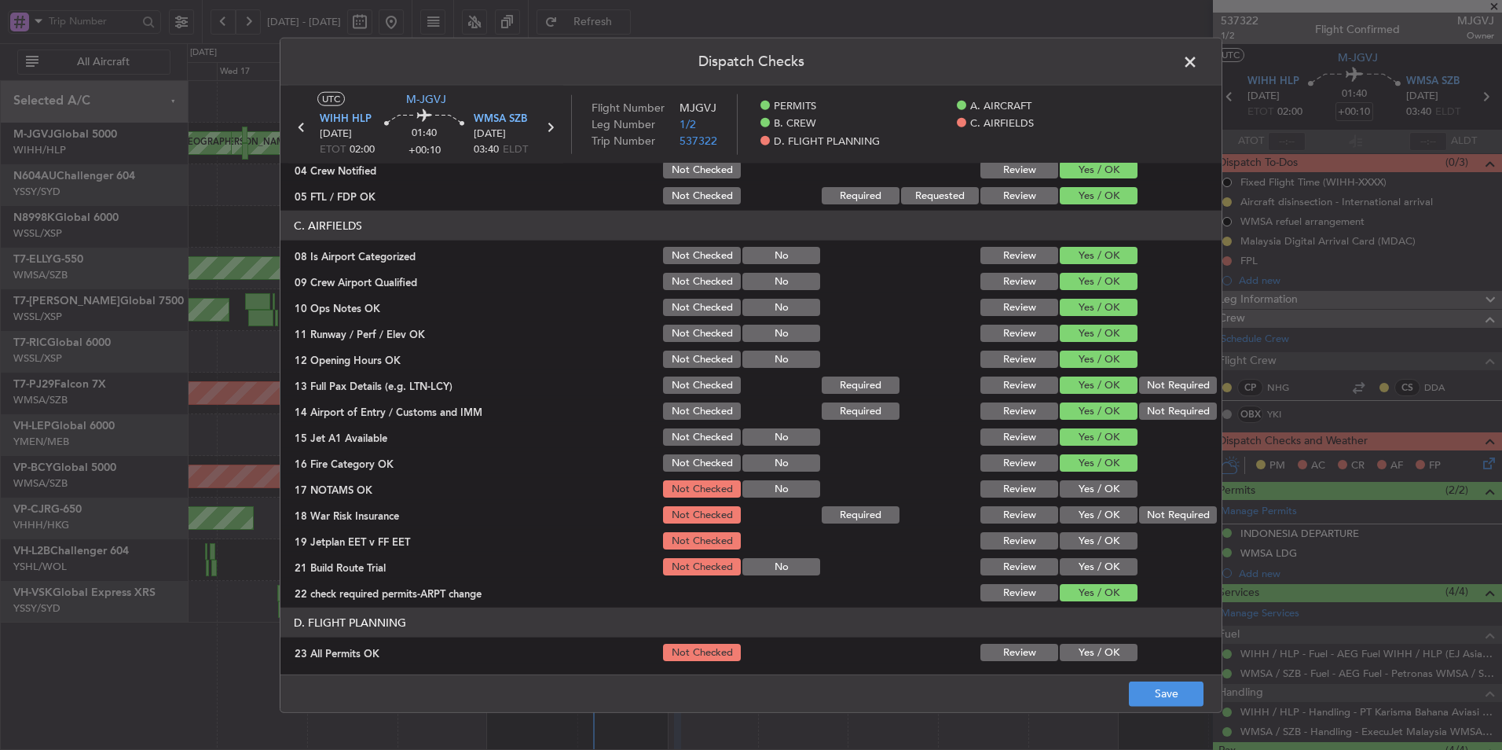
click at [1091, 483] on button "Yes / OK" at bounding box center [1099, 488] width 78 height 17
click at [1200, 510] on button "Not Required" at bounding box center [1178, 514] width 78 height 17
click at [1084, 545] on button "Yes / OK" at bounding box center [1099, 540] width 78 height 17
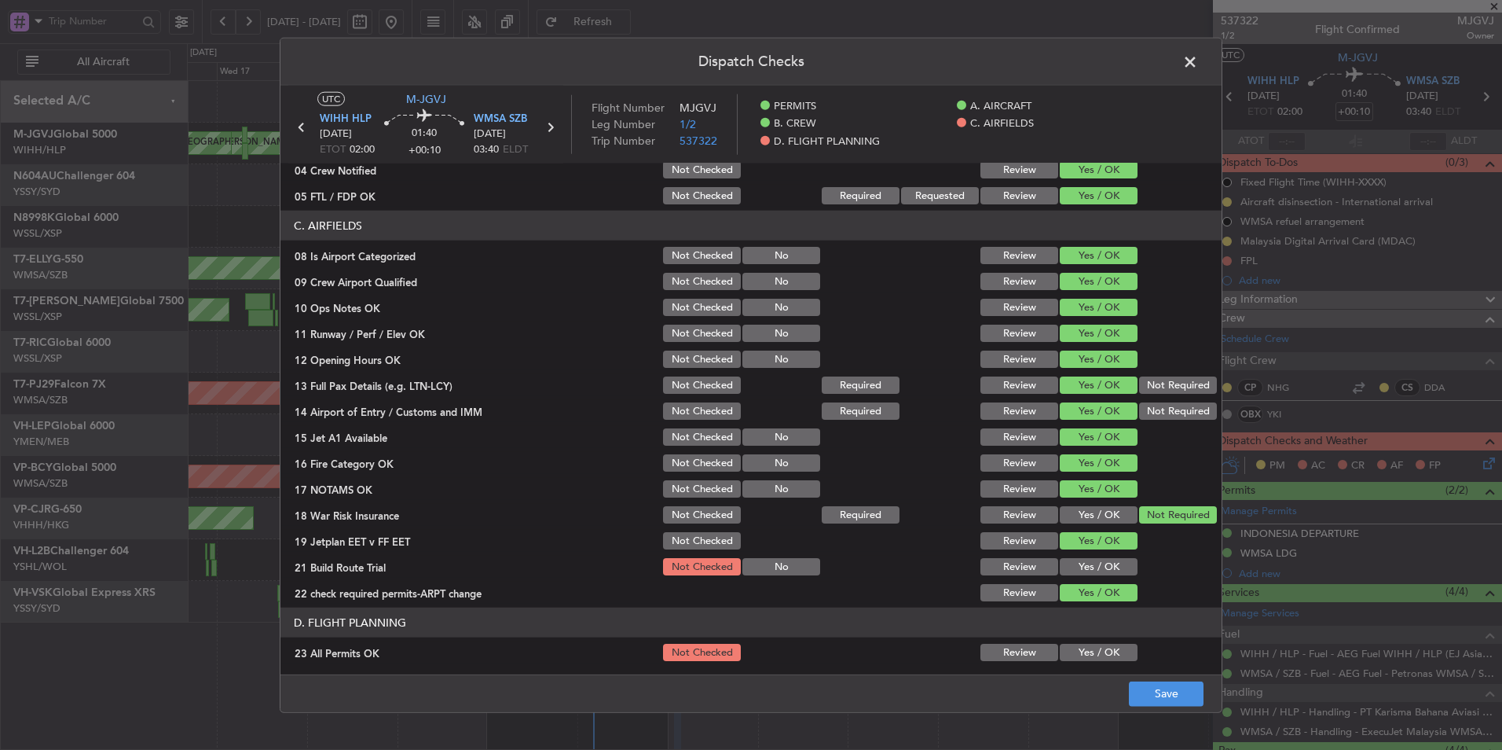
click at [1081, 578] on section "C. AIRFIELDS 08 Is Airport Categorized Not Checked No Review Yes / OK 09 Crew A…" at bounding box center [751, 407] width 941 height 393
click at [1086, 574] on button "Yes / OK" at bounding box center [1099, 566] width 78 height 17
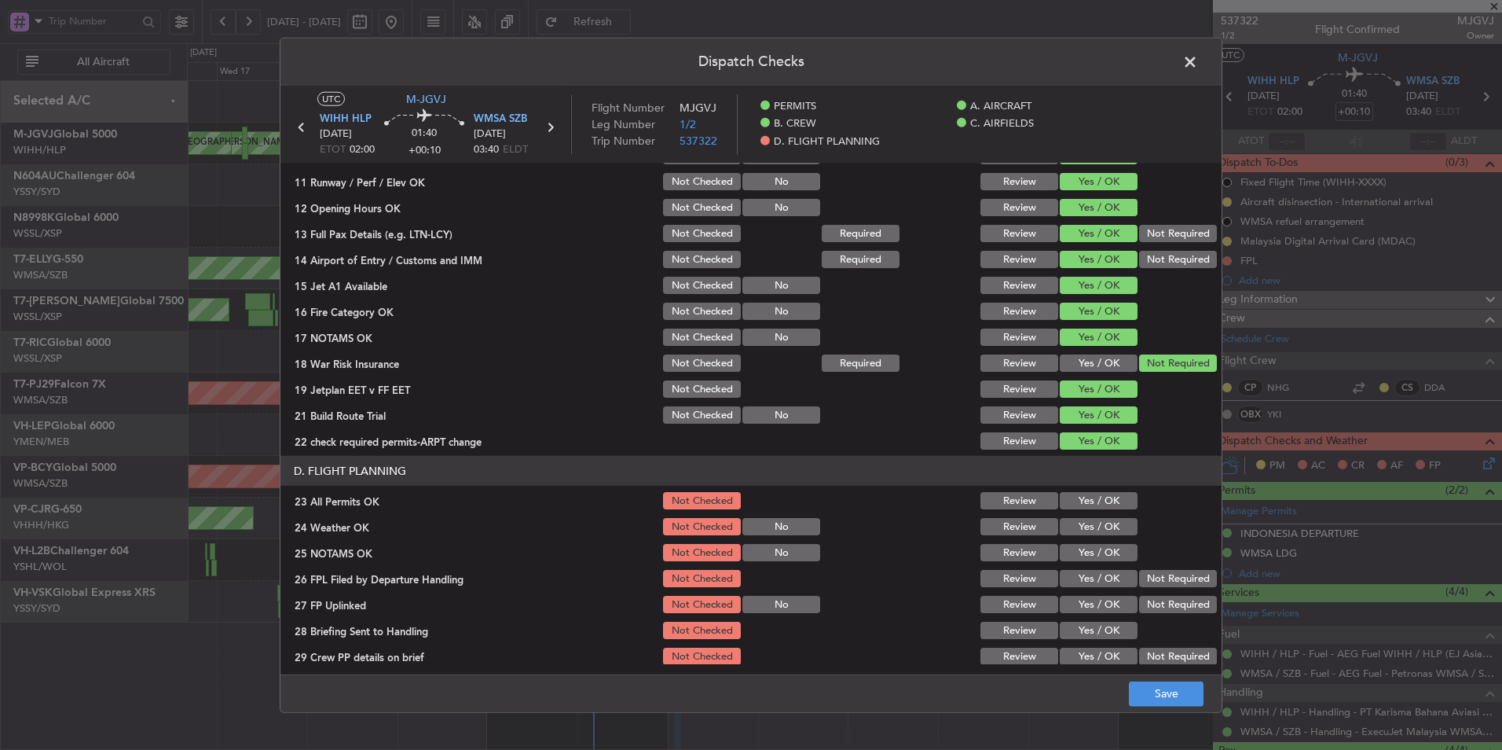
scroll to position [420, 0]
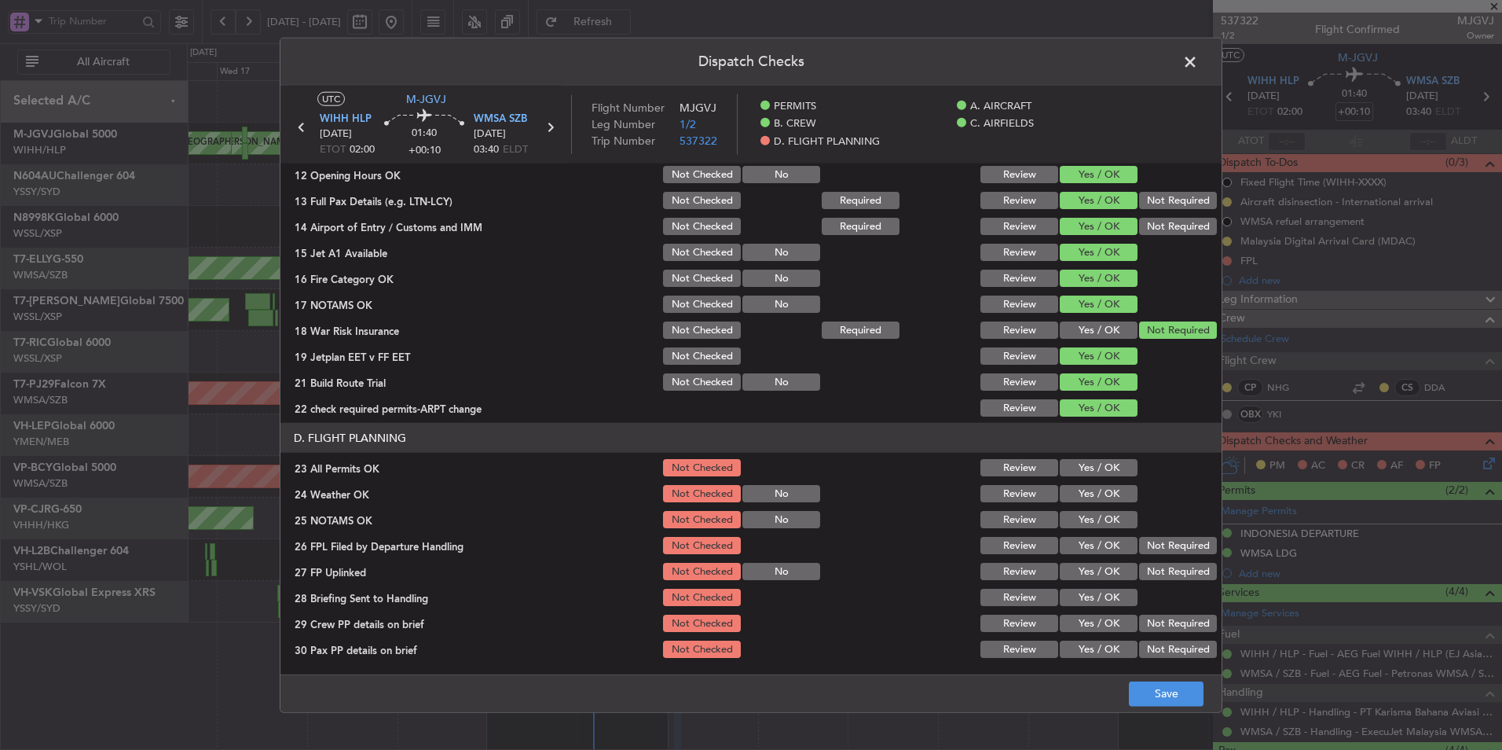
click at [1168, 706] on footer "Save" at bounding box center [751, 692] width 941 height 38
click at [1145, 693] on button "Save" at bounding box center [1166, 692] width 75 height 25
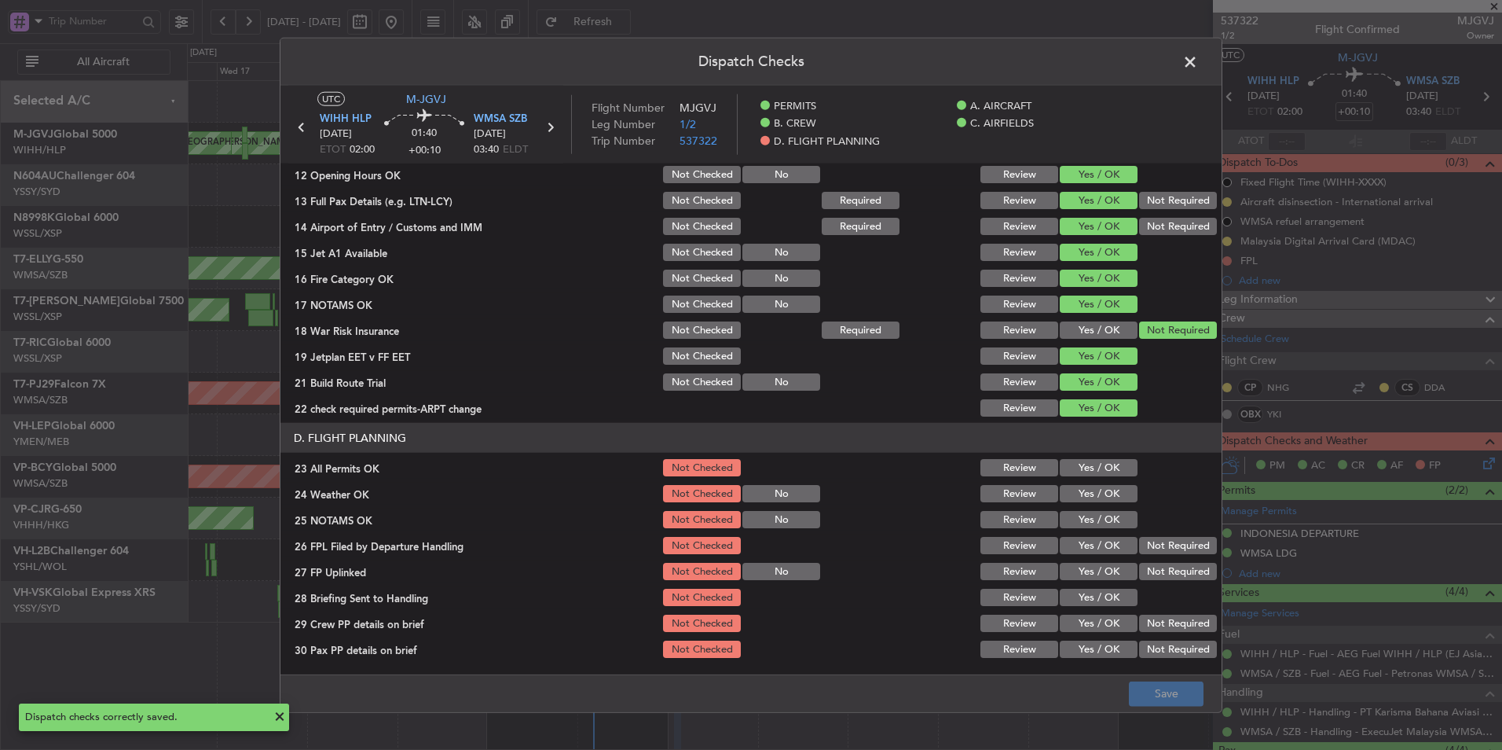
click at [1198, 61] on span at bounding box center [1198, 65] width 0 height 31
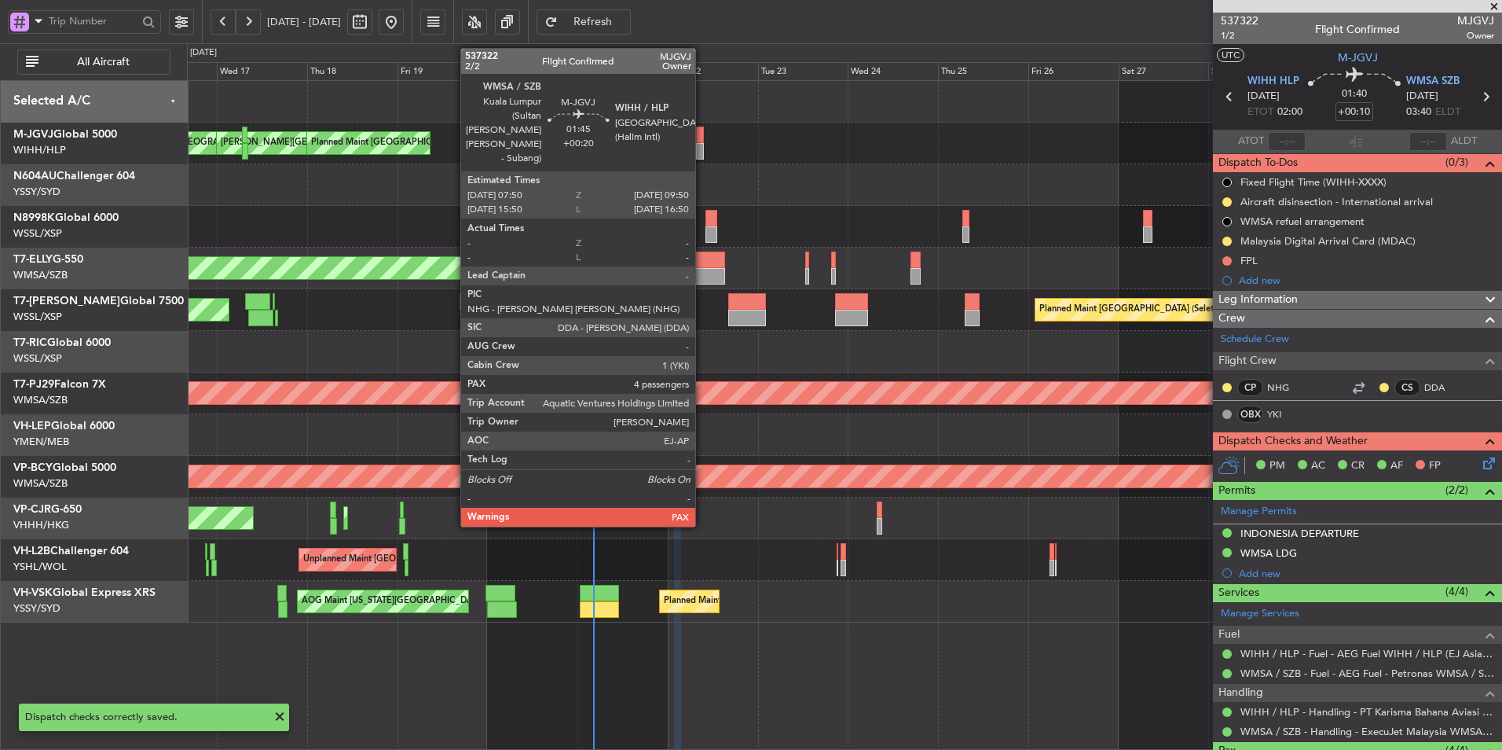
click at [702, 145] on div at bounding box center [700, 151] width 8 height 17
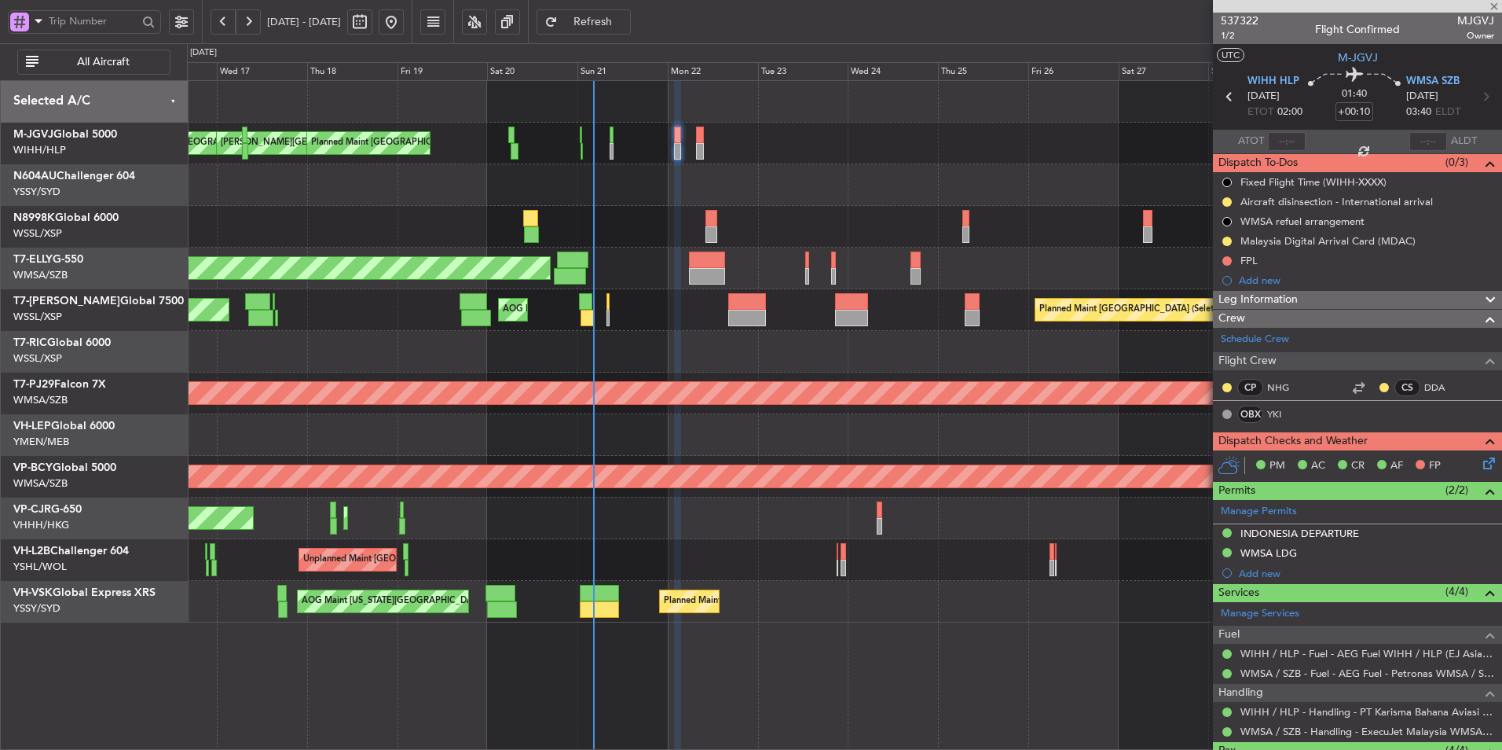
type input "+00:20"
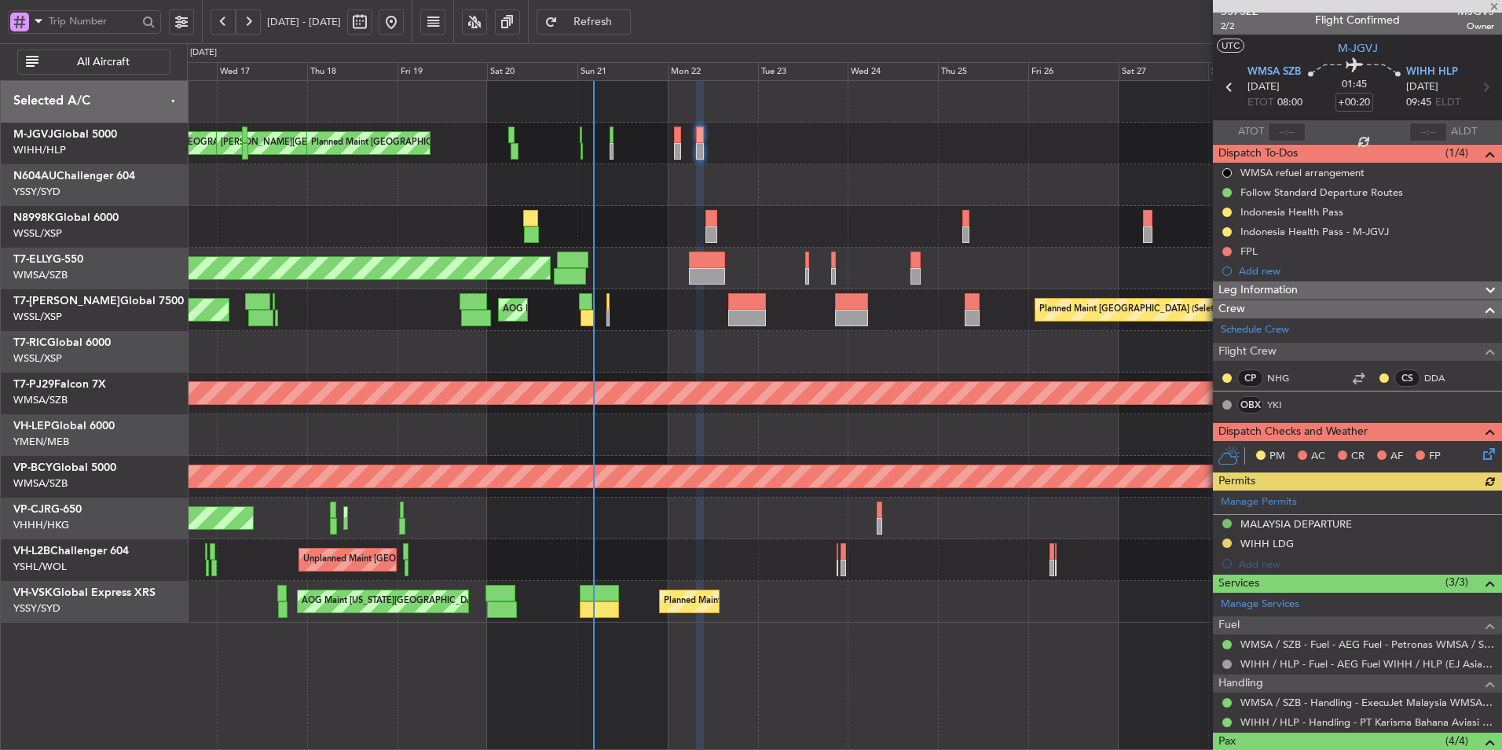
scroll to position [0, 0]
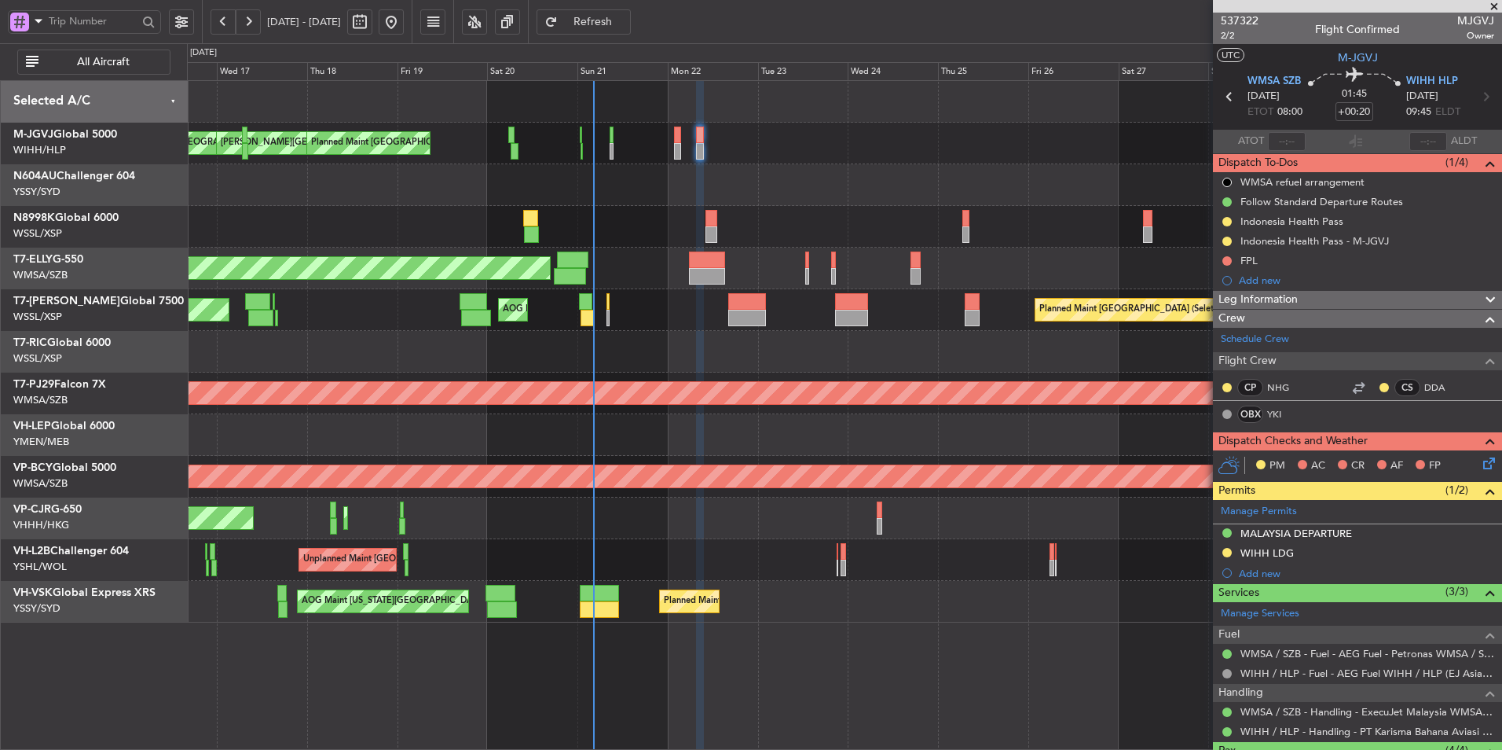
click at [1480, 463] on icon at bounding box center [1486, 460] width 13 height 13
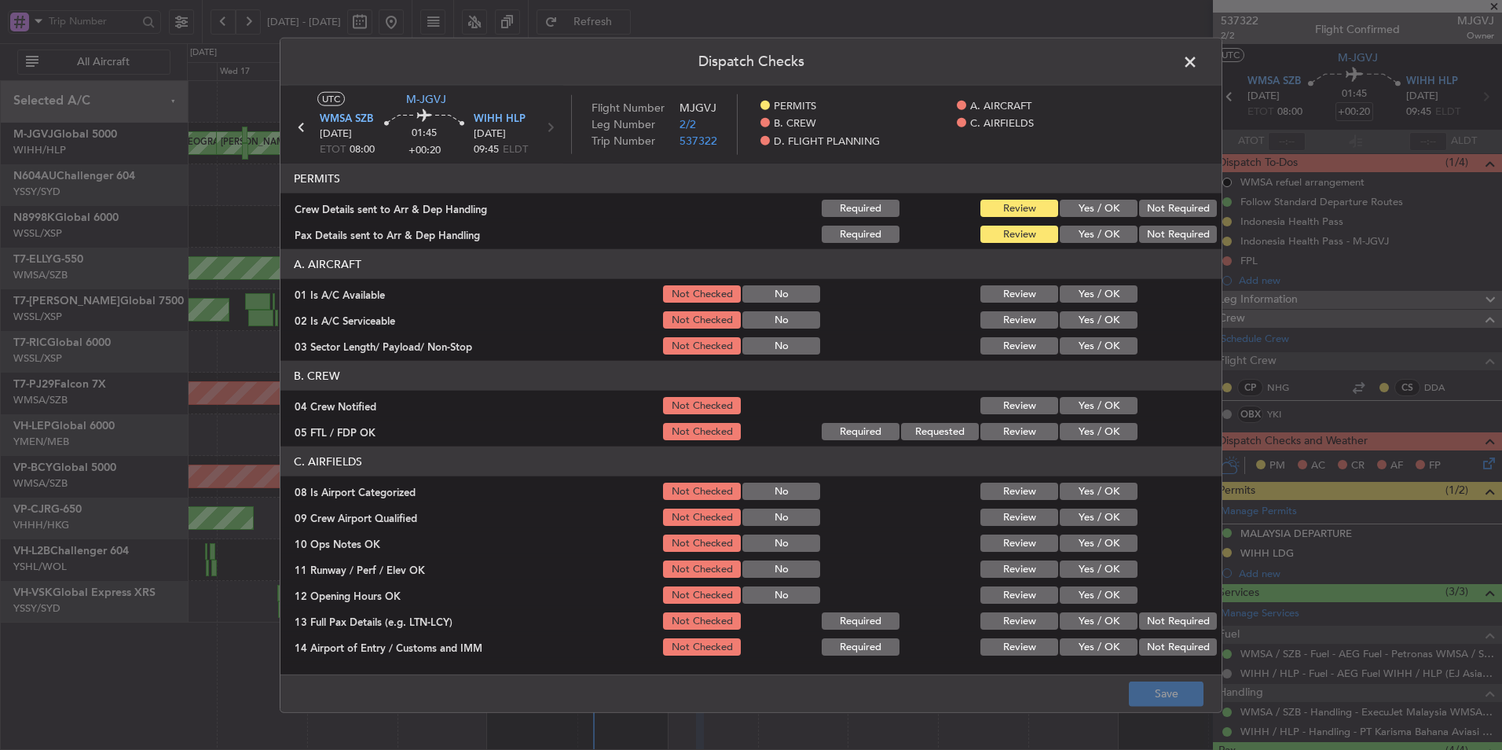
click at [1095, 214] on button "Yes / OK" at bounding box center [1099, 208] width 78 height 17
click at [1095, 234] on button "Yes / OK" at bounding box center [1099, 234] width 78 height 17
click at [1080, 306] on section "A. AIRCRAFT 01 Is A/C Available Not Checked No Review Yes / OK 02 Is A/C Servic…" at bounding box center [751, 303] width 941 height 108
click at [1080, 314] on button "Yes / OK" at bounding box center [1099, 319] width 78 height 17
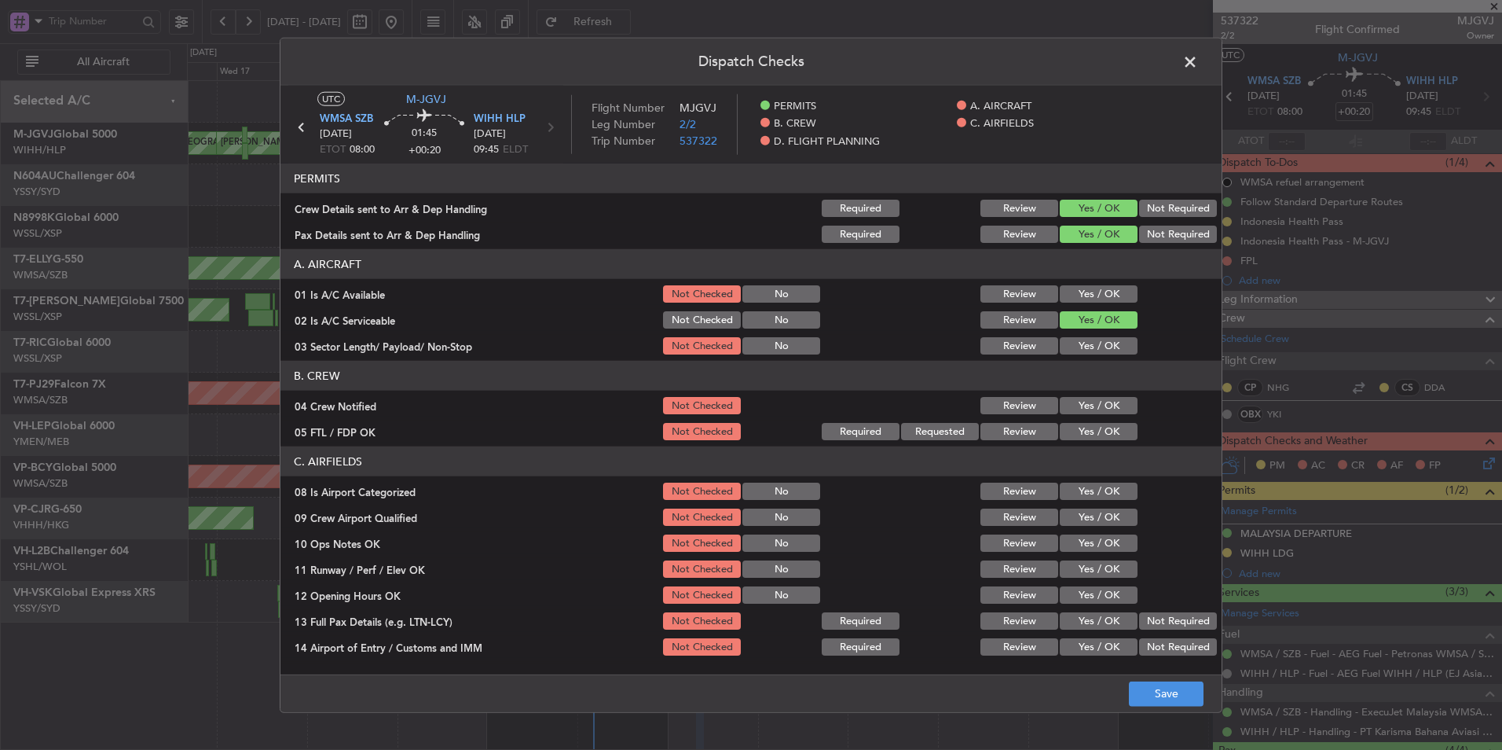
click at [1081, 299] on button "Yes / OK" at bounding box center [1099, 293] width 78 height 17
click at [1087, 343] on button "Yes / OK" at bounding box center [1099, 345] width 78 height 17
click at [1082, 400] on button "Yes / OK" at bounding box center [1099, 405] width 78 height 17
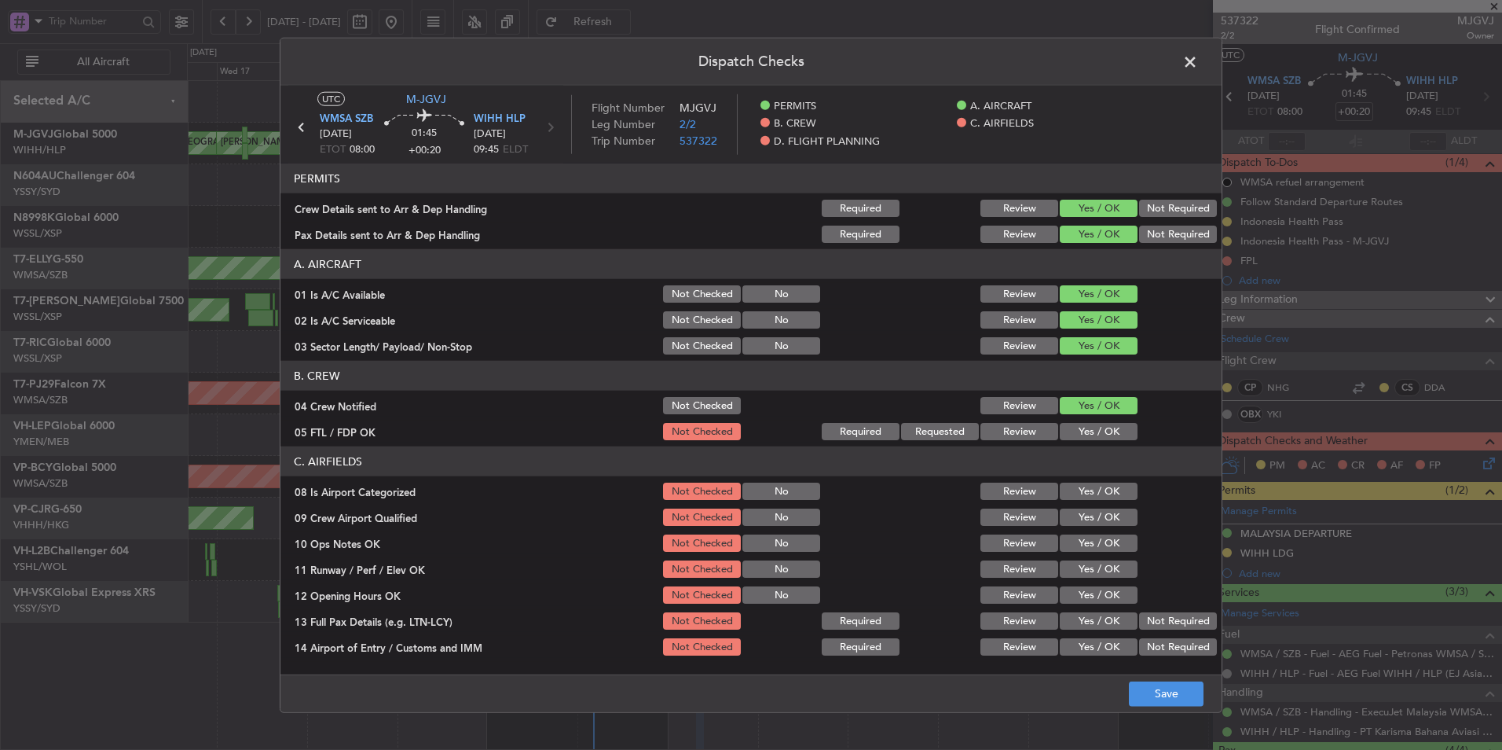
click at [1080, 424] on button "Yes / OK" at bounding box center [1099, 431] width 78 height 17
click at [1082, 486] on button "Yes / OK" at bounding box center [1099, 490] width 78 height 17
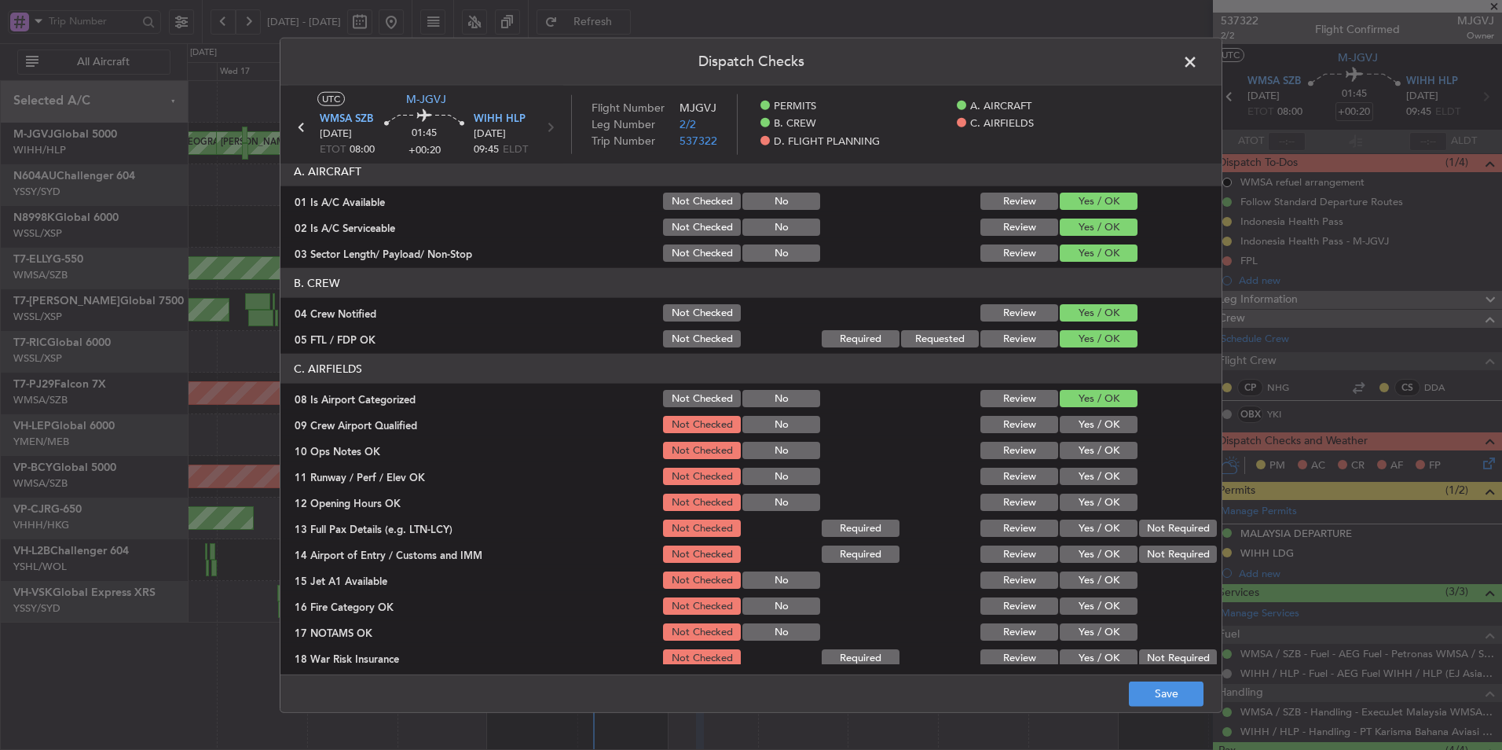
scroll to position [157, 0]
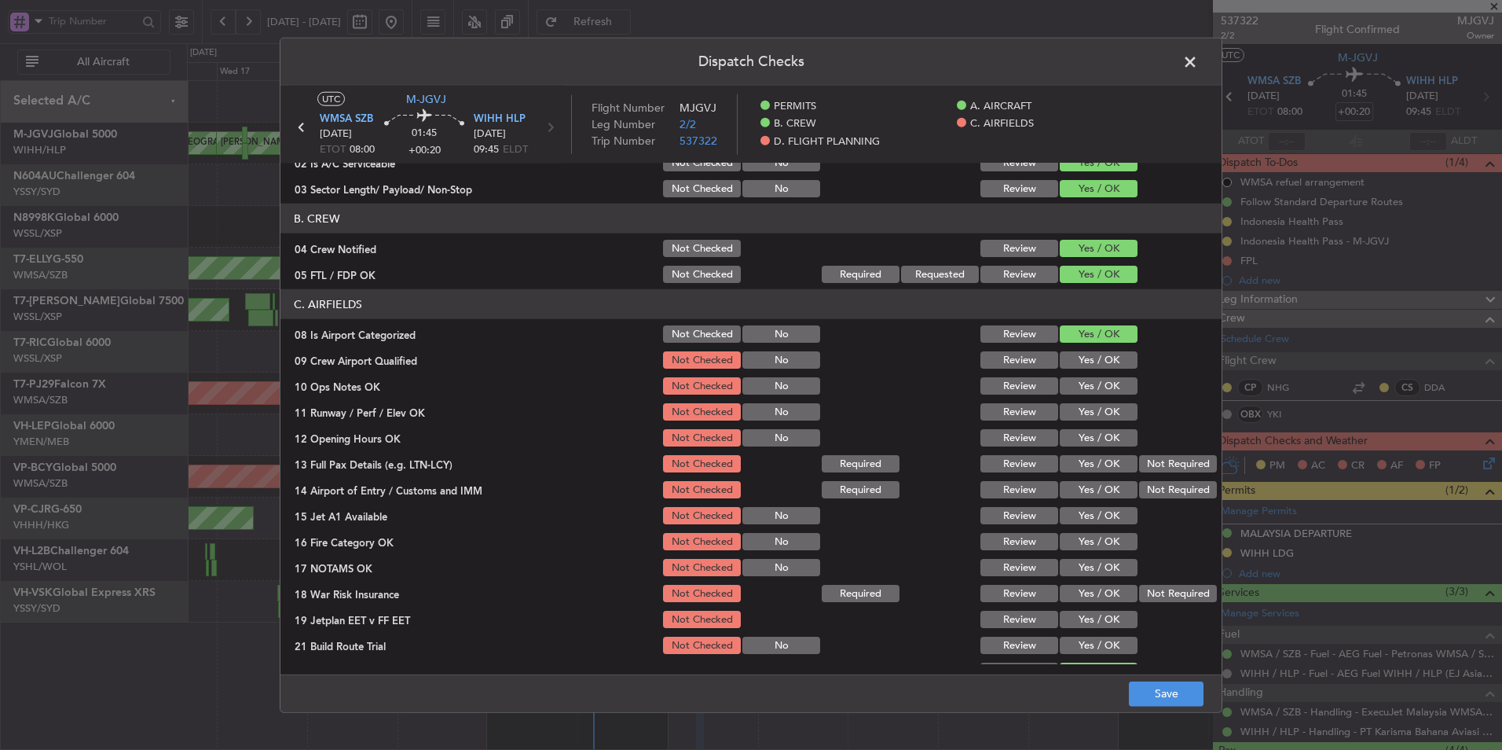
click at [1087, 370] on section "C. AIRFIELDS 08 Is Airport Categorized Not Checked No Review Yes / OK 09 Crew A…" at bounding box center [751, 485] width 941 height 393
drag, startPoint x: 1087, startPoint y: 370, endPoint x: 1072, endPoint y: 382, distance: 19.6
click at [1060, 358] on button "Yes / OK" at bounding box center [1099, 359] width 78 height 17
click at [1080, 397] on section "C. AIRFIELDS 08 Is Airport Categorized Not Checked No Review Yes / OK 09 Crew A…" at bounding box center [751, 485] width 941 height 393
click at [1085, 414] on button "Yes / OK" at bounding box center [1099, 411] width 78 height 17
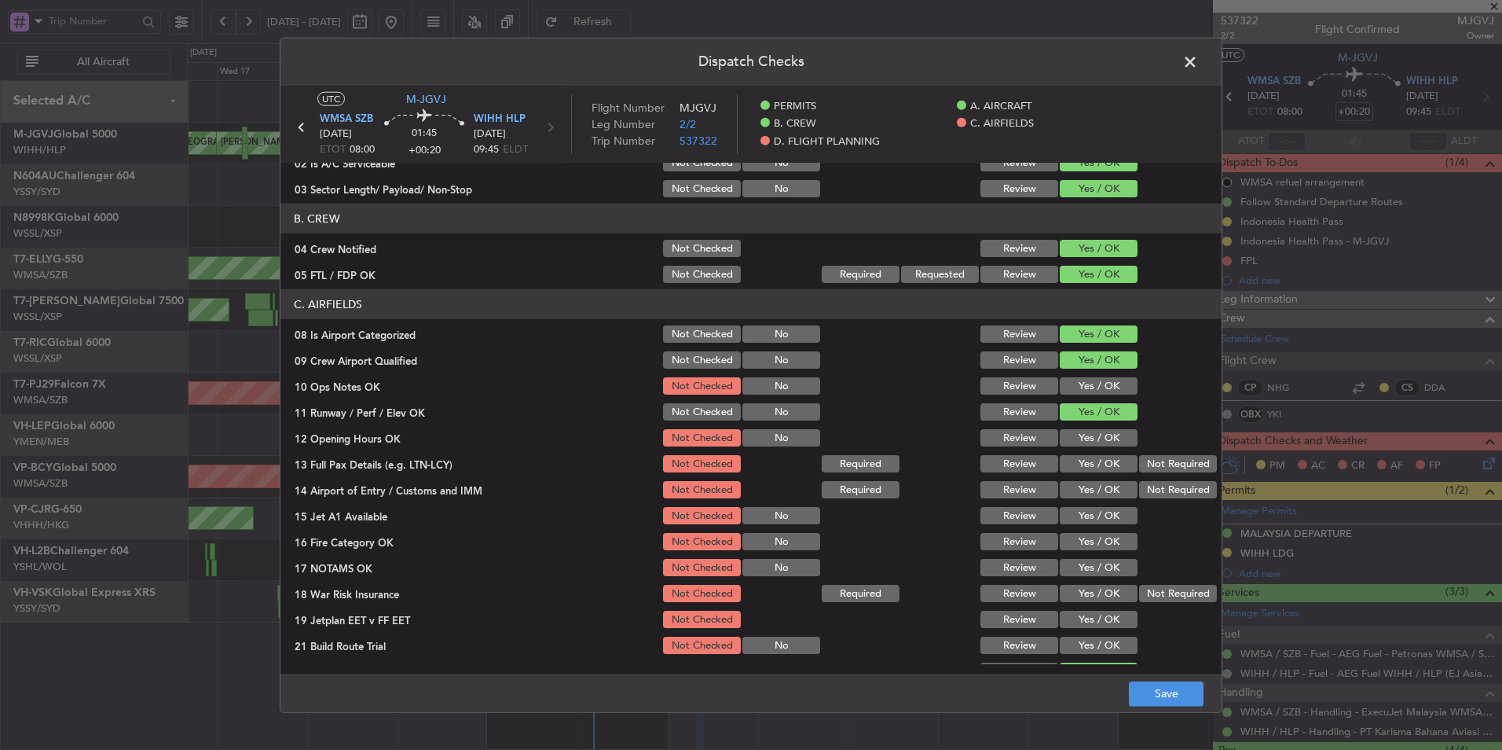
click at [1091, 438] on button "Yes / OK" at bounding box center [1099, 437] width 78 height 17
click at [1183, 471] on button "Not Required" at bounding box center [1178, 463] width 78 height 17
click at [1095, 469] on button "Yes / OK" at bounding box center [1099, 463] width 78 height 17
click at [1092, 486] on button "Yes / OK" at bounding box center [1099, 489] width 78 height 17
click at [1098, 513] on button "Yes / OK" at bounding box center [1099, 515] width 78 height 17
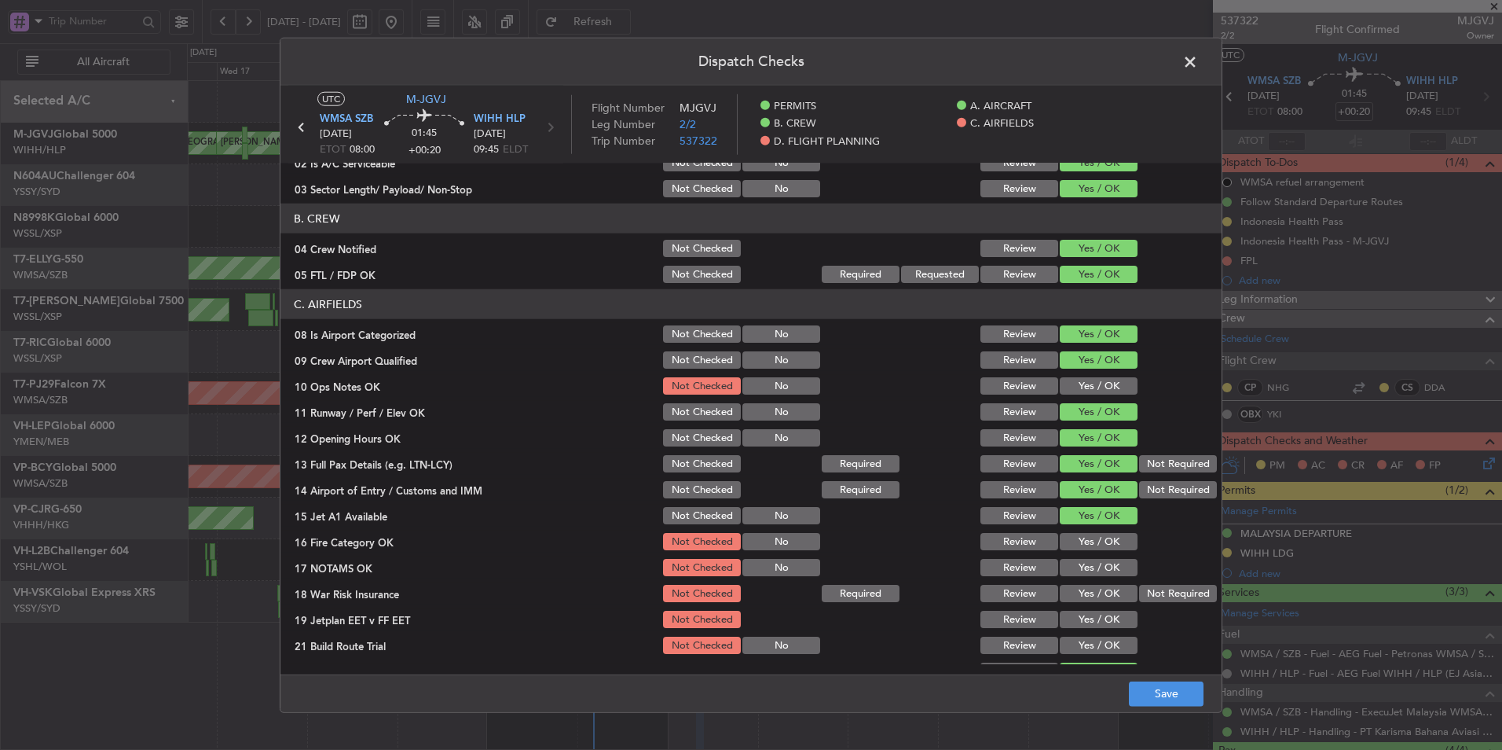
click at [1092, 541] on button "Yes / OK" at bounding box center [1099, 541] width 78 height 17
click at [1089, 566] on button "Yes / OK" at bounding box center [1099, 567] width 78 height 17
click at [1158, 597] on button "Not Required" at bounding box center [1178, 593] width 78 height 17
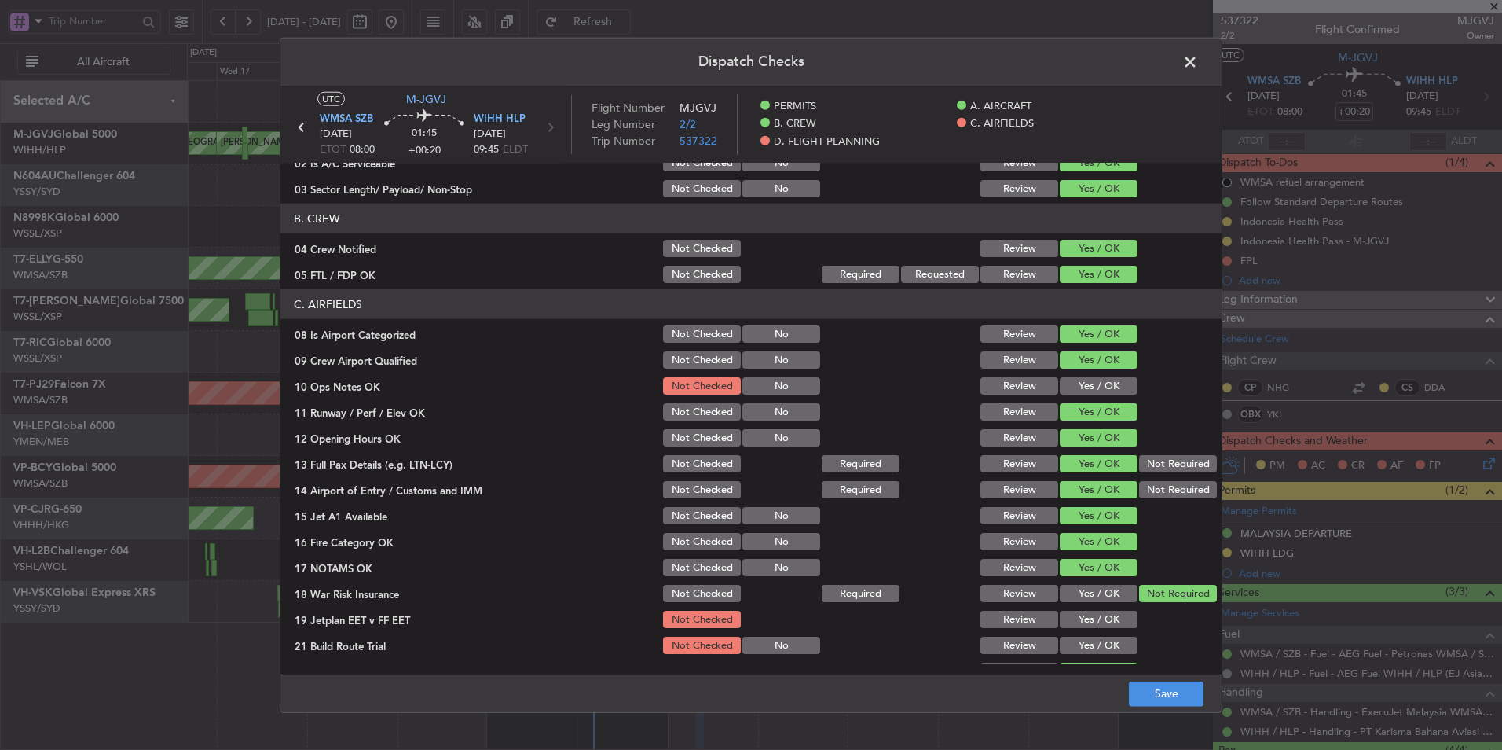
click at [1098, 626] on button "Yes / OK" at bounding box center [1099, 619] width 78 height 17
click at [1095, 639] on button "Yes / OK" at bounding box center [1099, 644] width 78 height 17
click at [1076, 385] on button "Yes / OK" at bounding box center [1099, 385] width 78 height 17
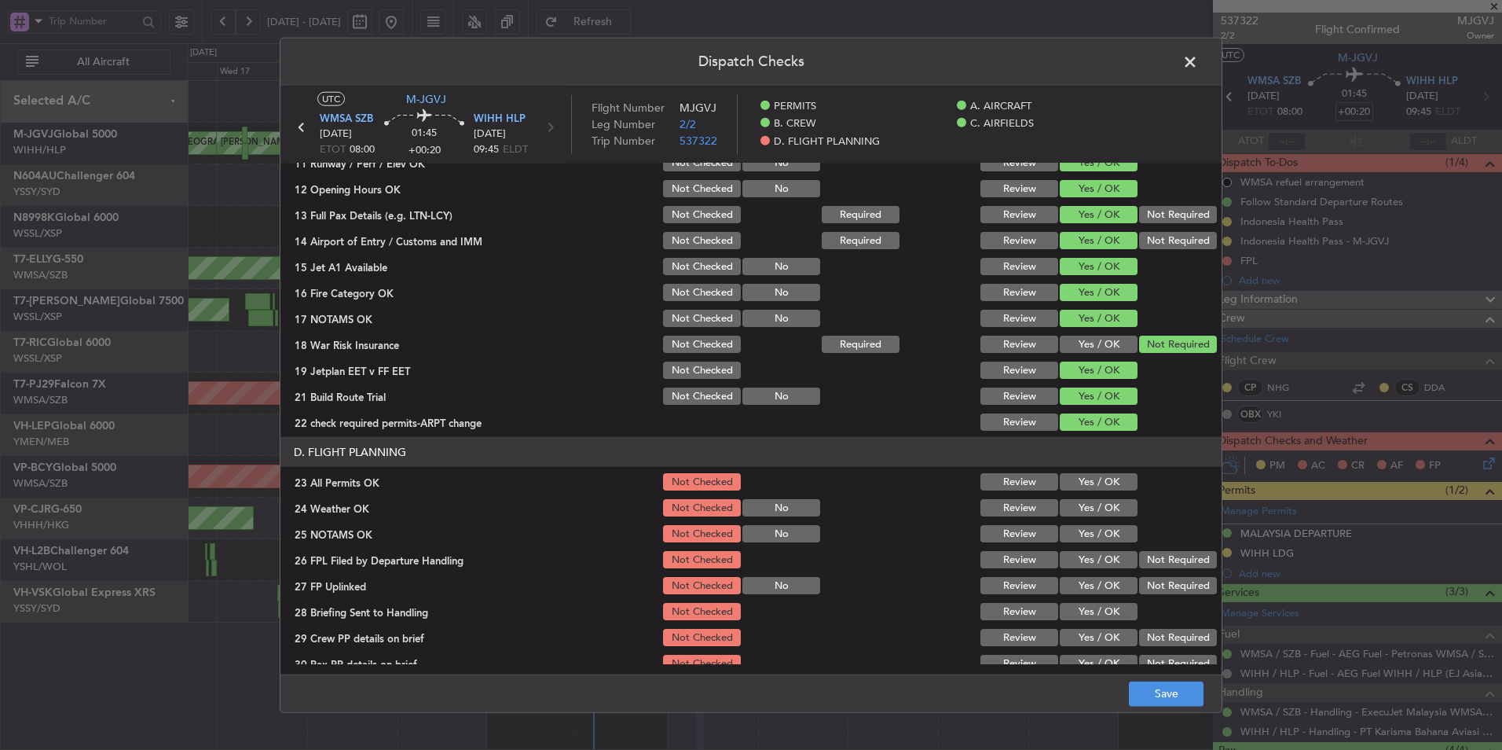
scroll to position [420, 0]
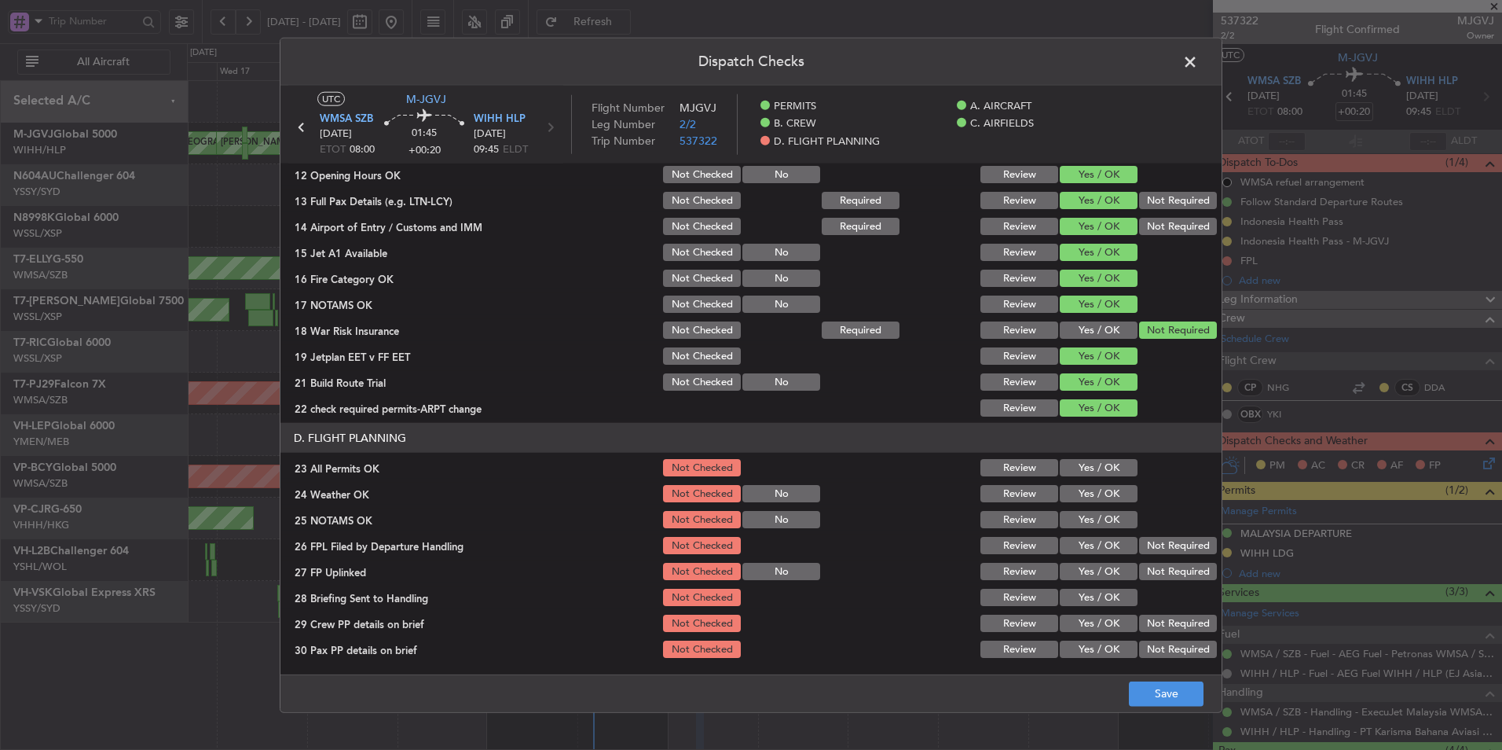
click at [1010, 409] on button "Review" at bounding box center [1020, 407] width 78 height 17
click at [1153, 705] on button "Save" at bounding box center [1166, 692] width 75 height 25
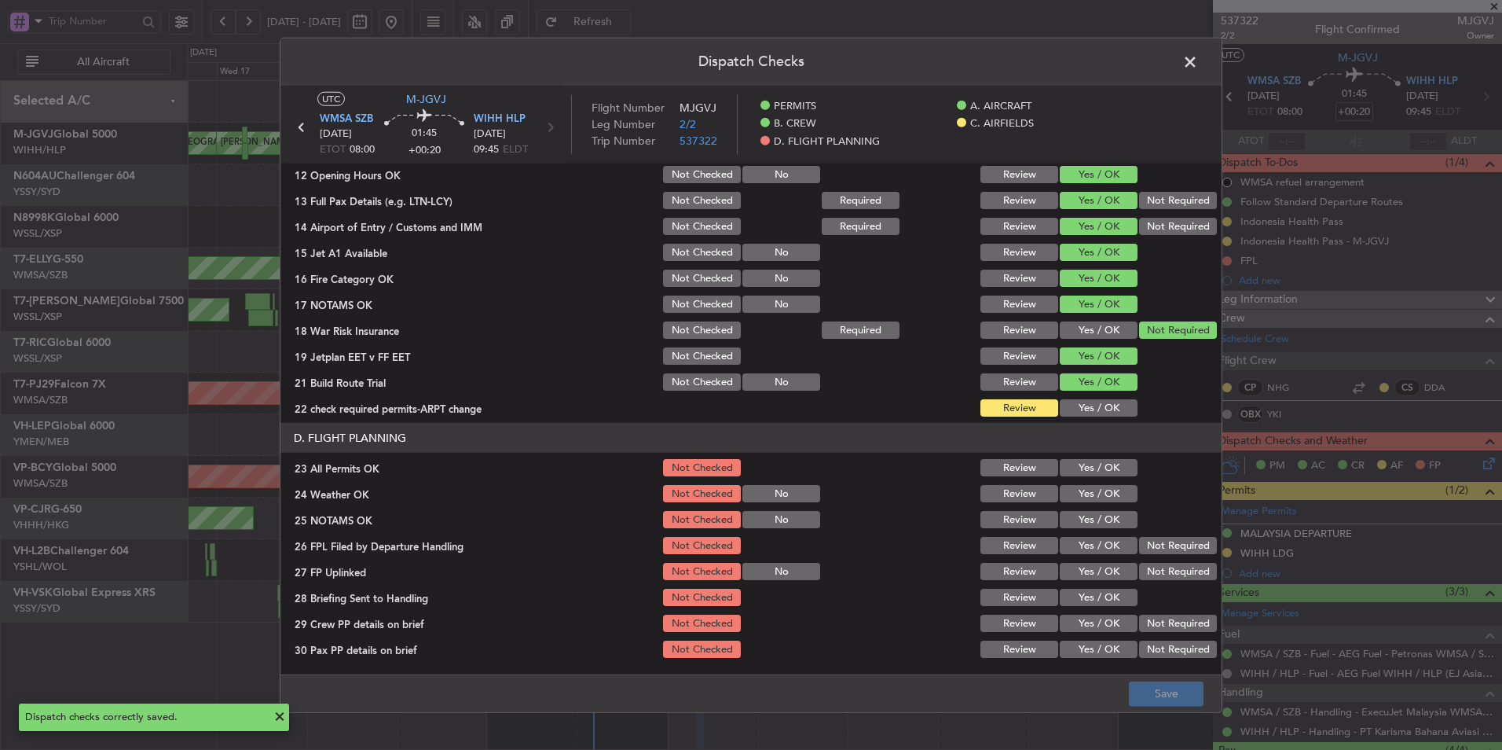
click at [1198, 62] on span at bounding box center [1198, 65] width 0 height 31
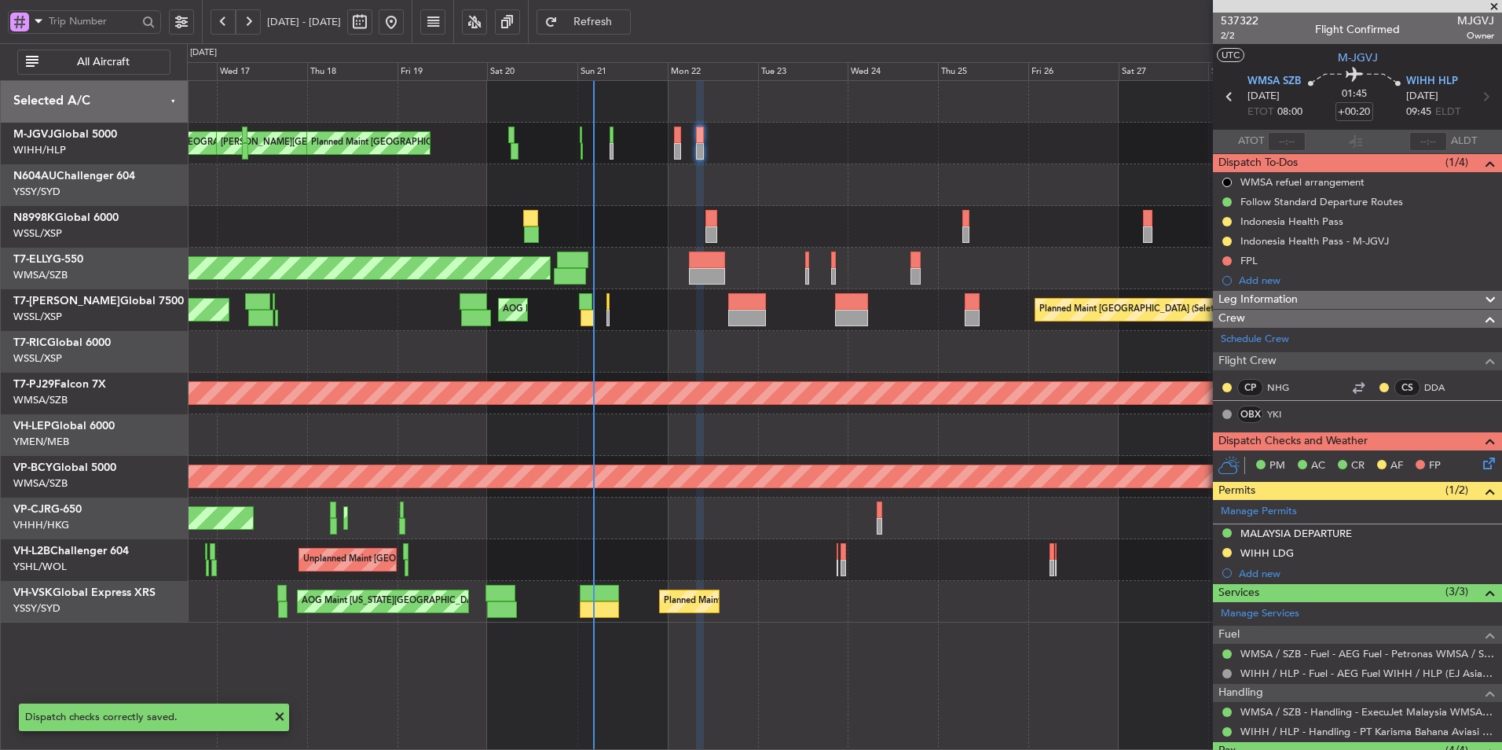
click at [814, 166] on div at bounding box center [844, 185] width 1315 height 42
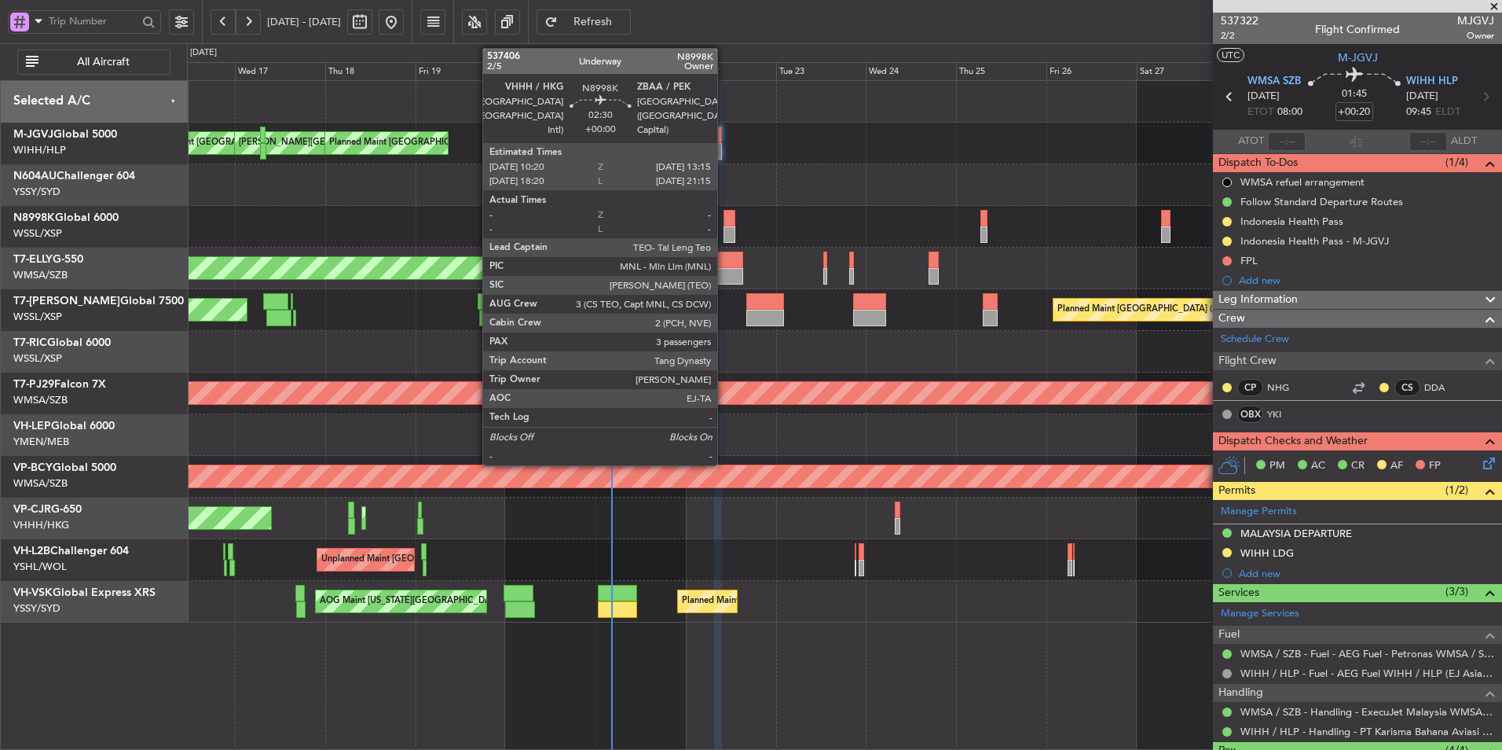
click at [724, 220] on div at bounding box center [729, 218] width 11 height 17
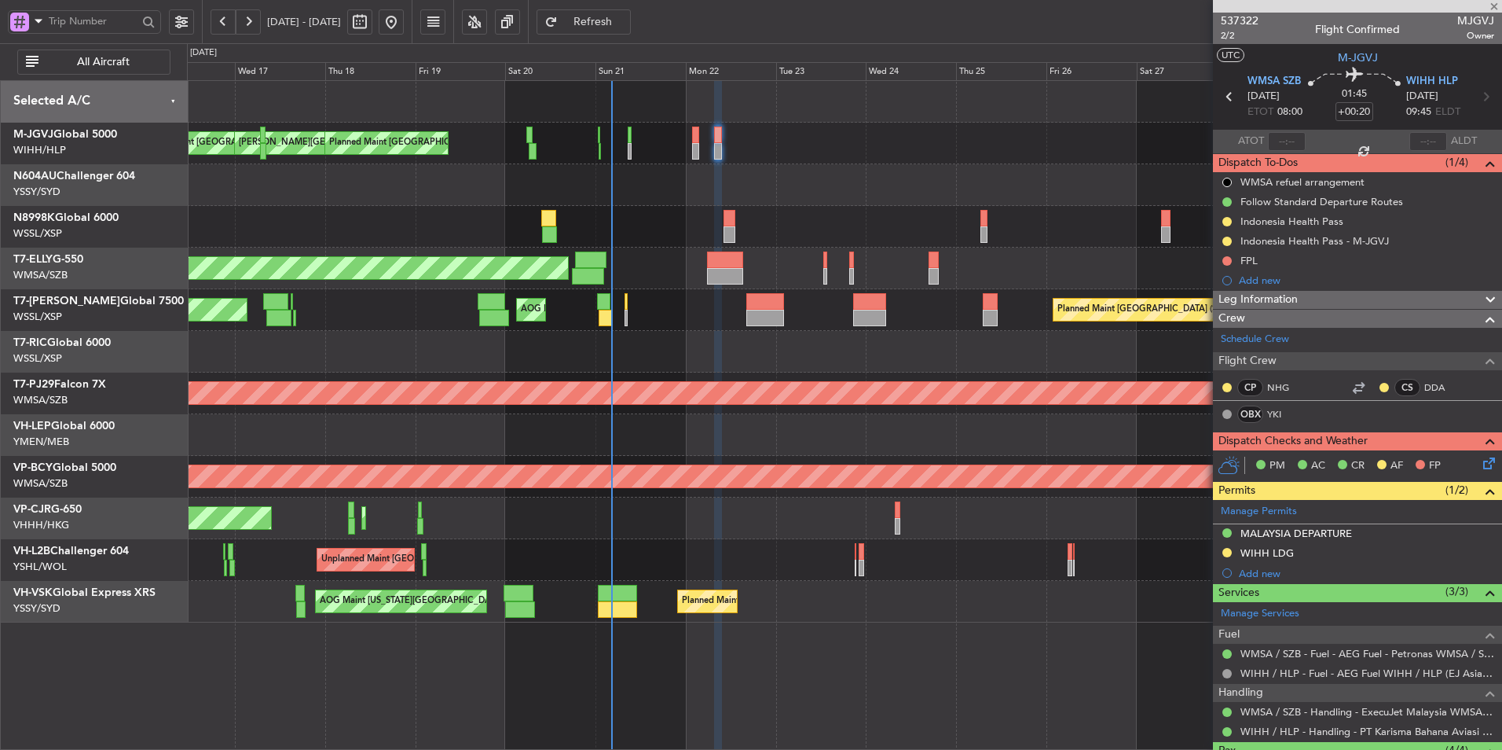
type input "3"
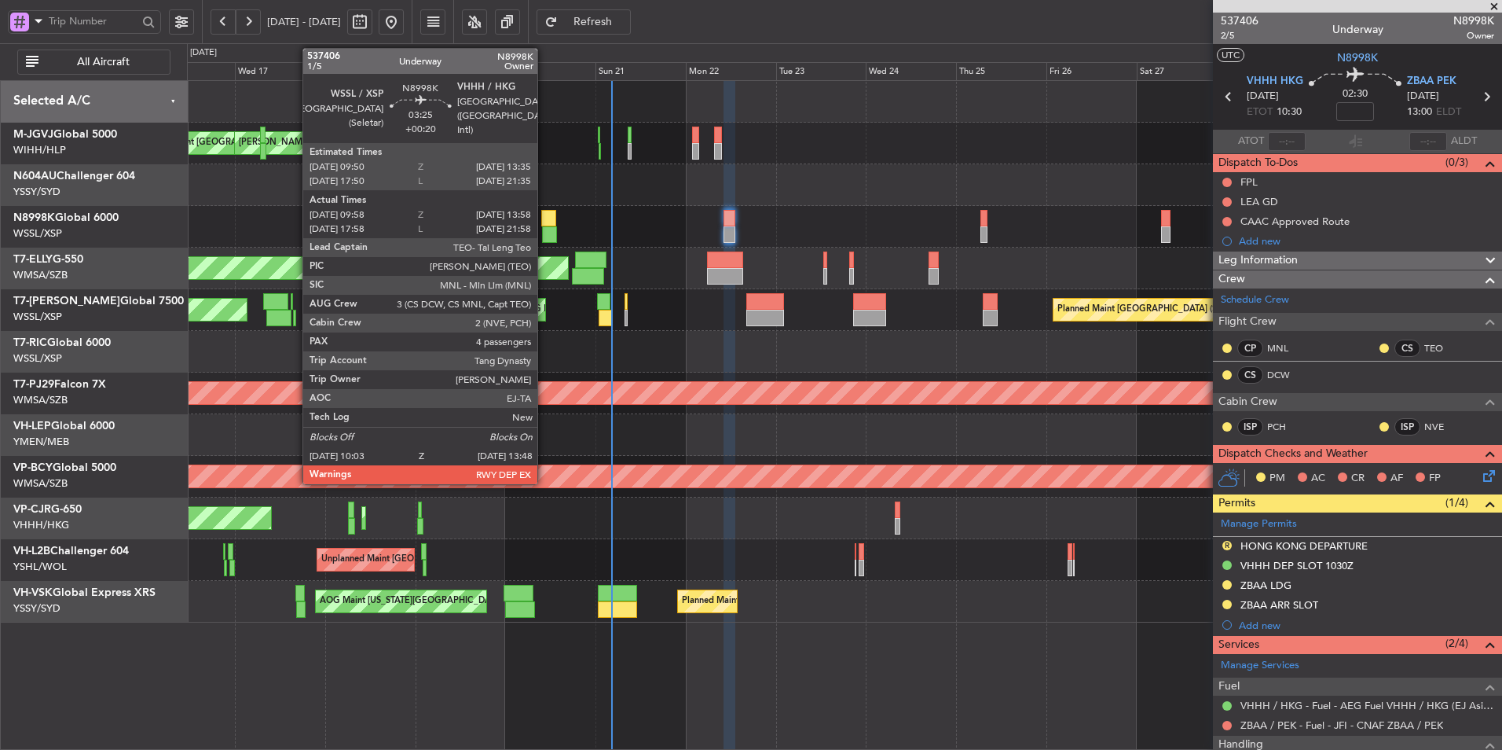
click at [545, 222] on div at bounding box center [548, 218] width 14 height 17
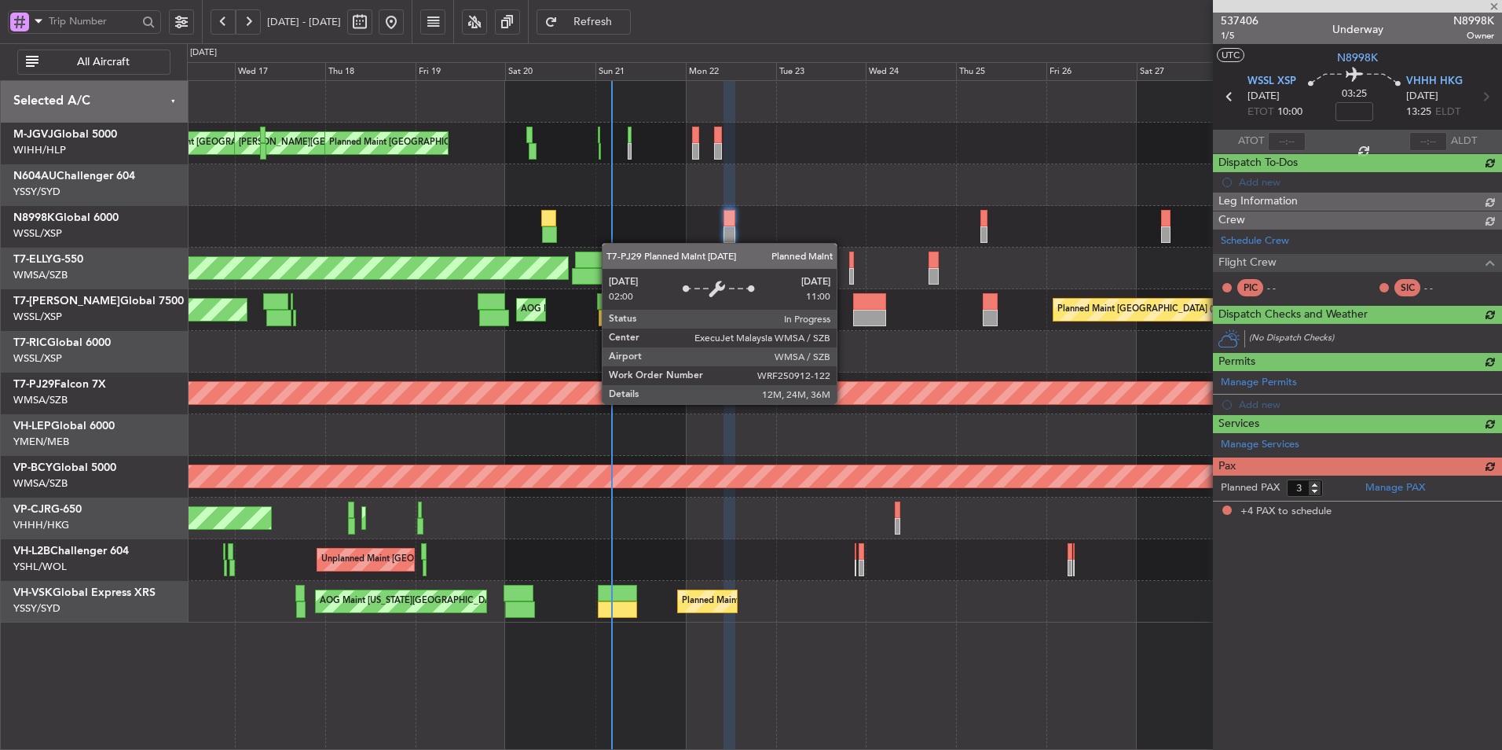
type input "+00:20"
type input "10:08"
type input "13:48"
type input "4"
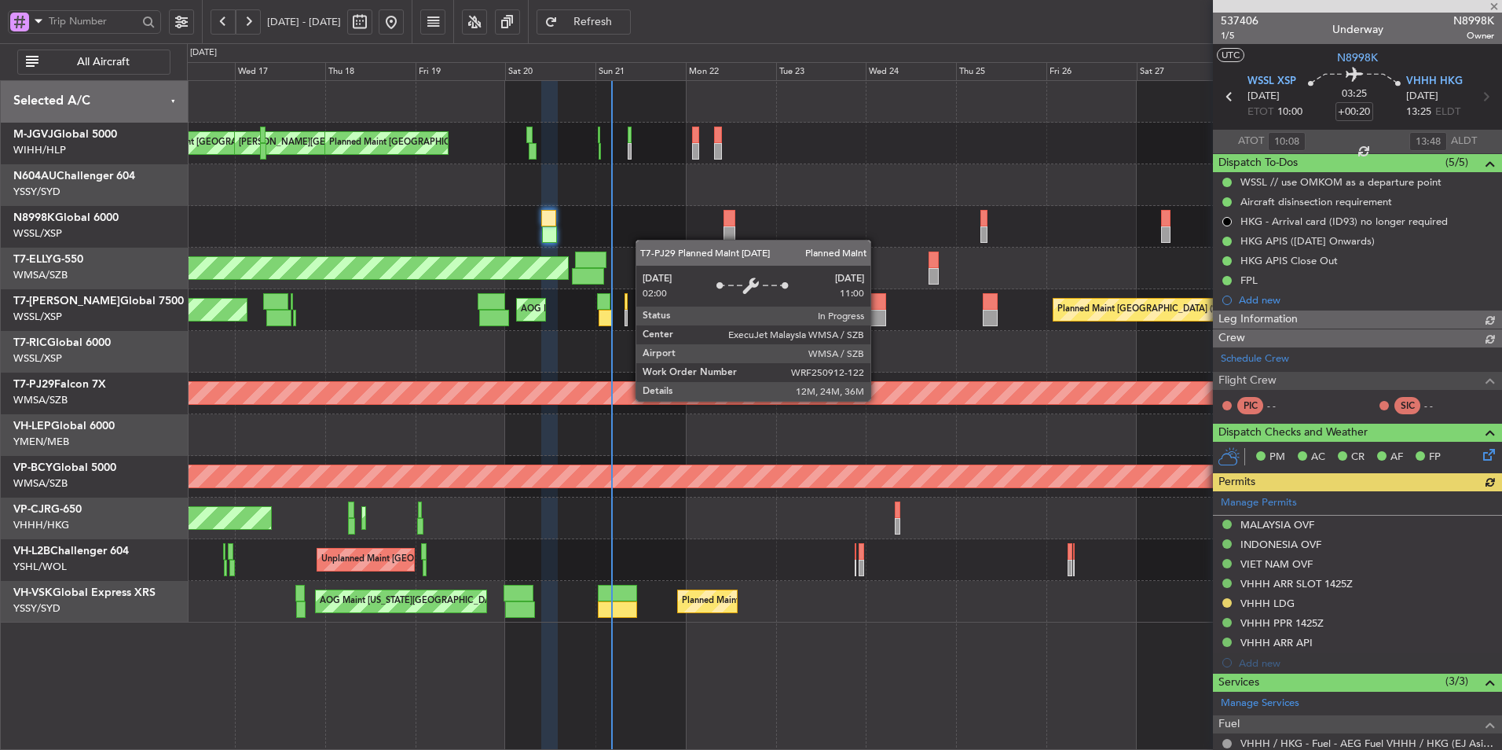
type input "Brien Tan (BTA)"
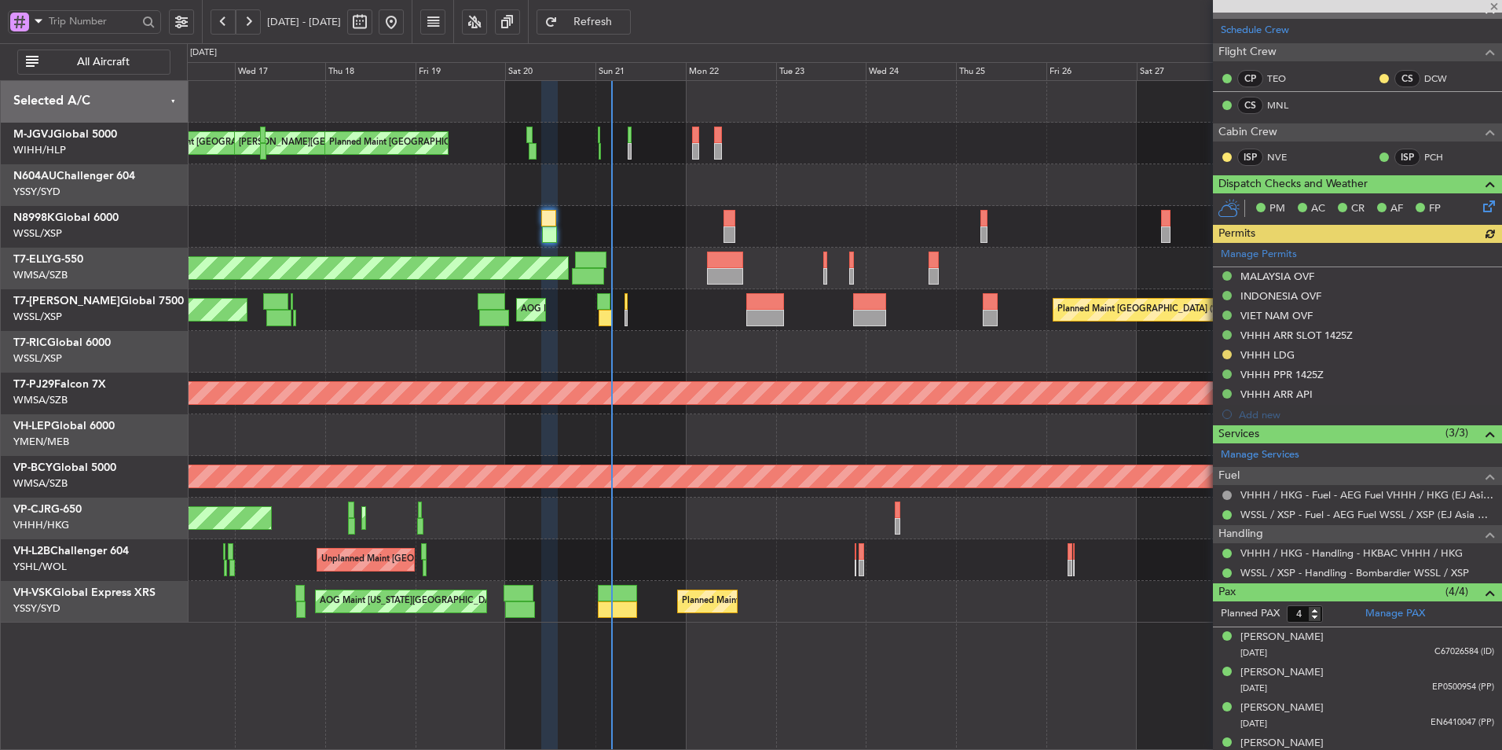
scroll to position [347, 0]
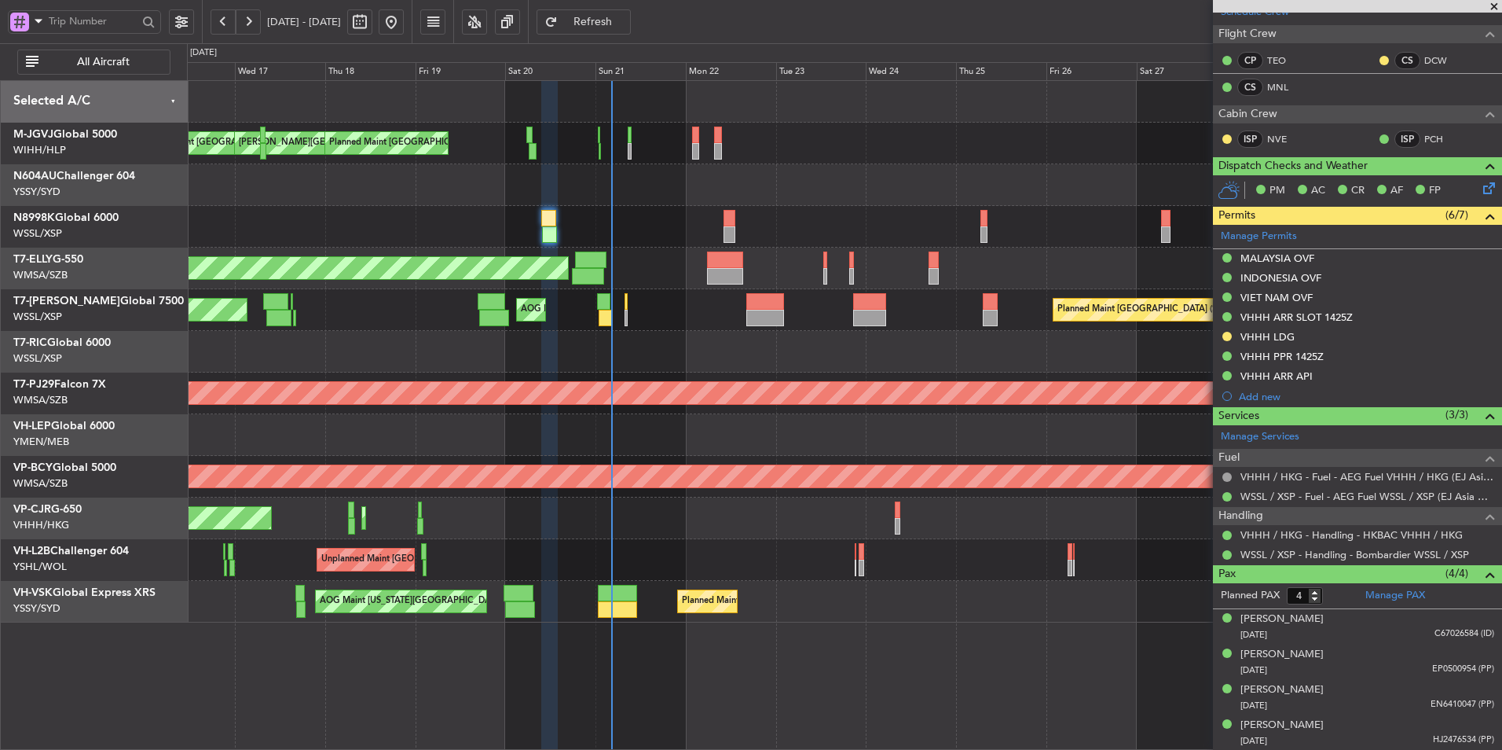
click at [719, 218] on div at bounding box center [844, 227] width 1315 height 42
click at [725, 221] on div at bounding box center [729, 218] width 11 height 17
type input "3"
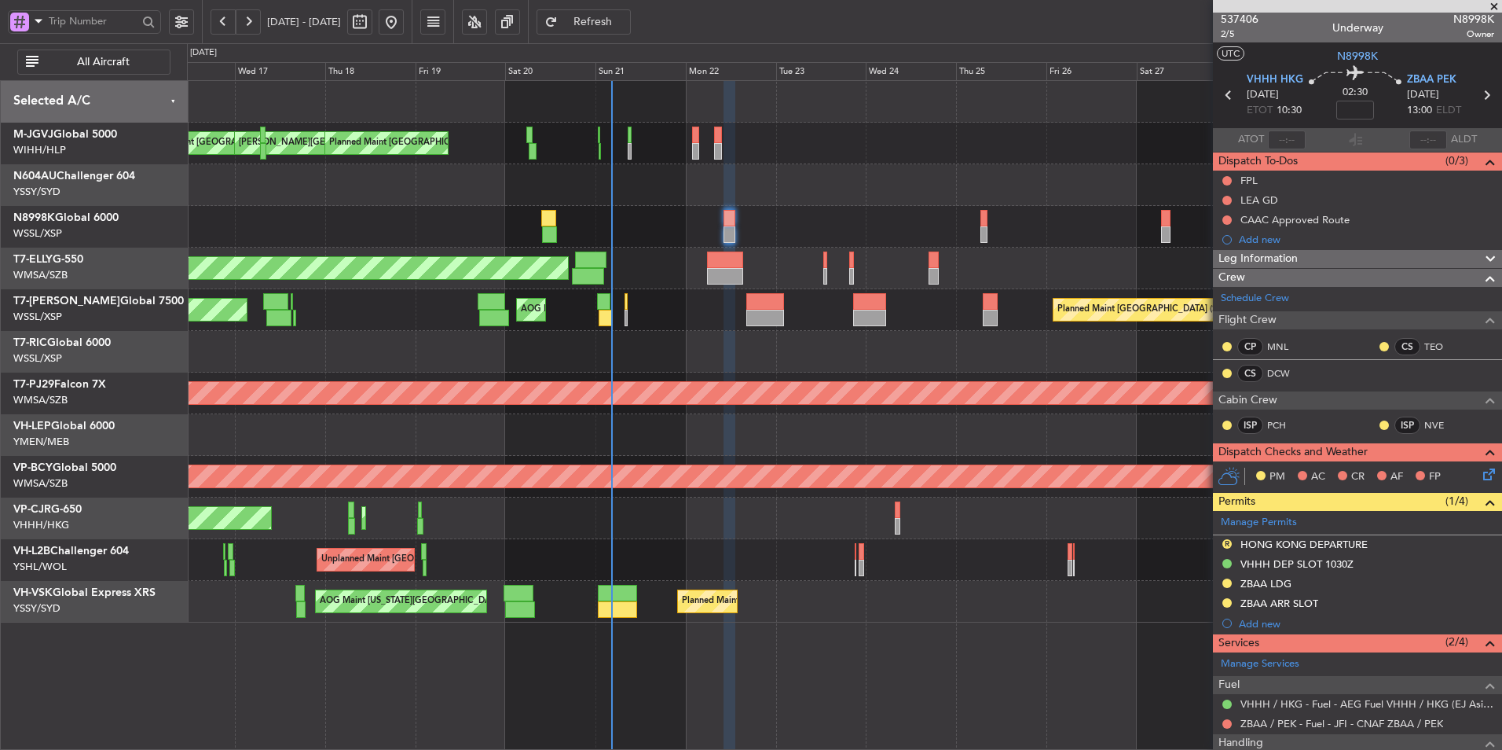
scroll to position [0, 0]
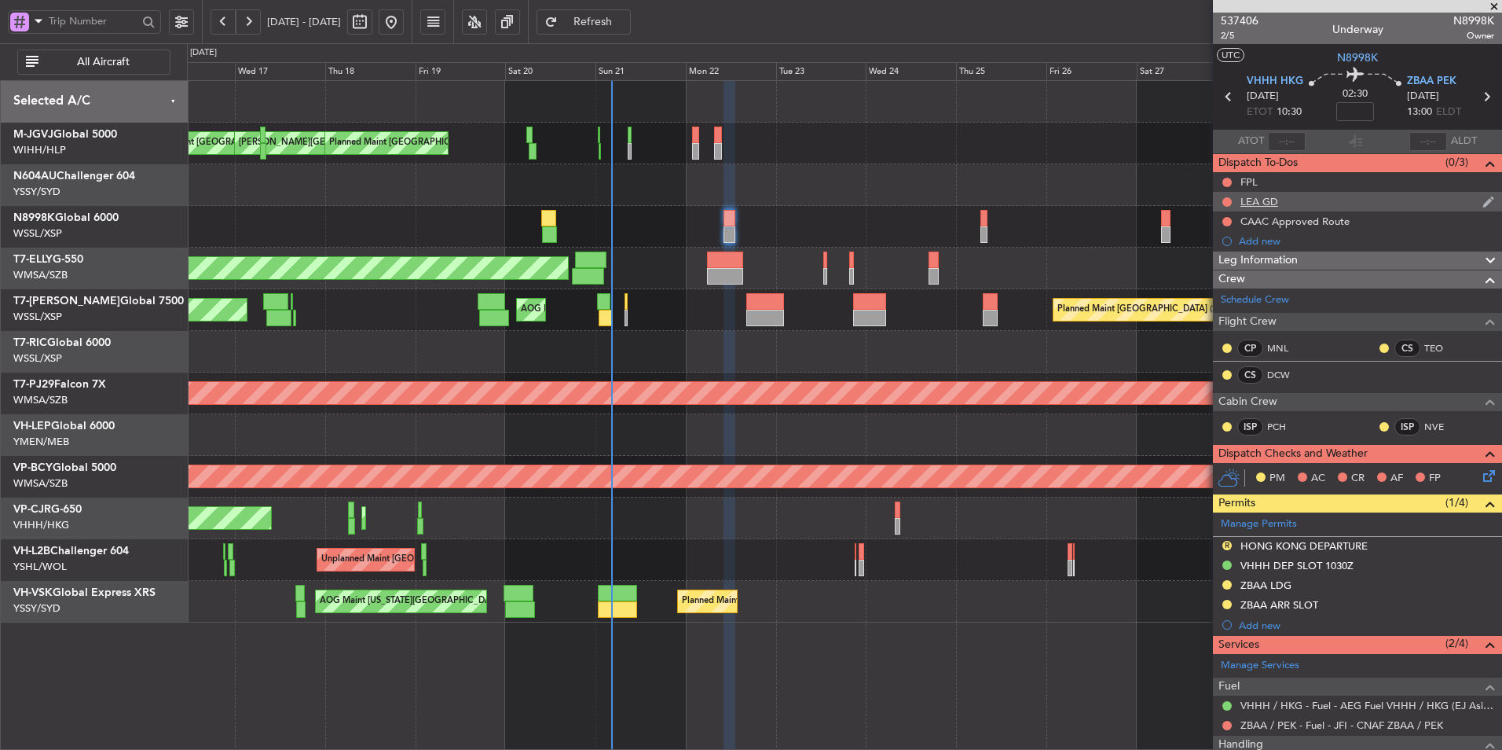
click at [1256, 207] on div "LEA GD" at bounding box center [1357, 202] width 289 height 20
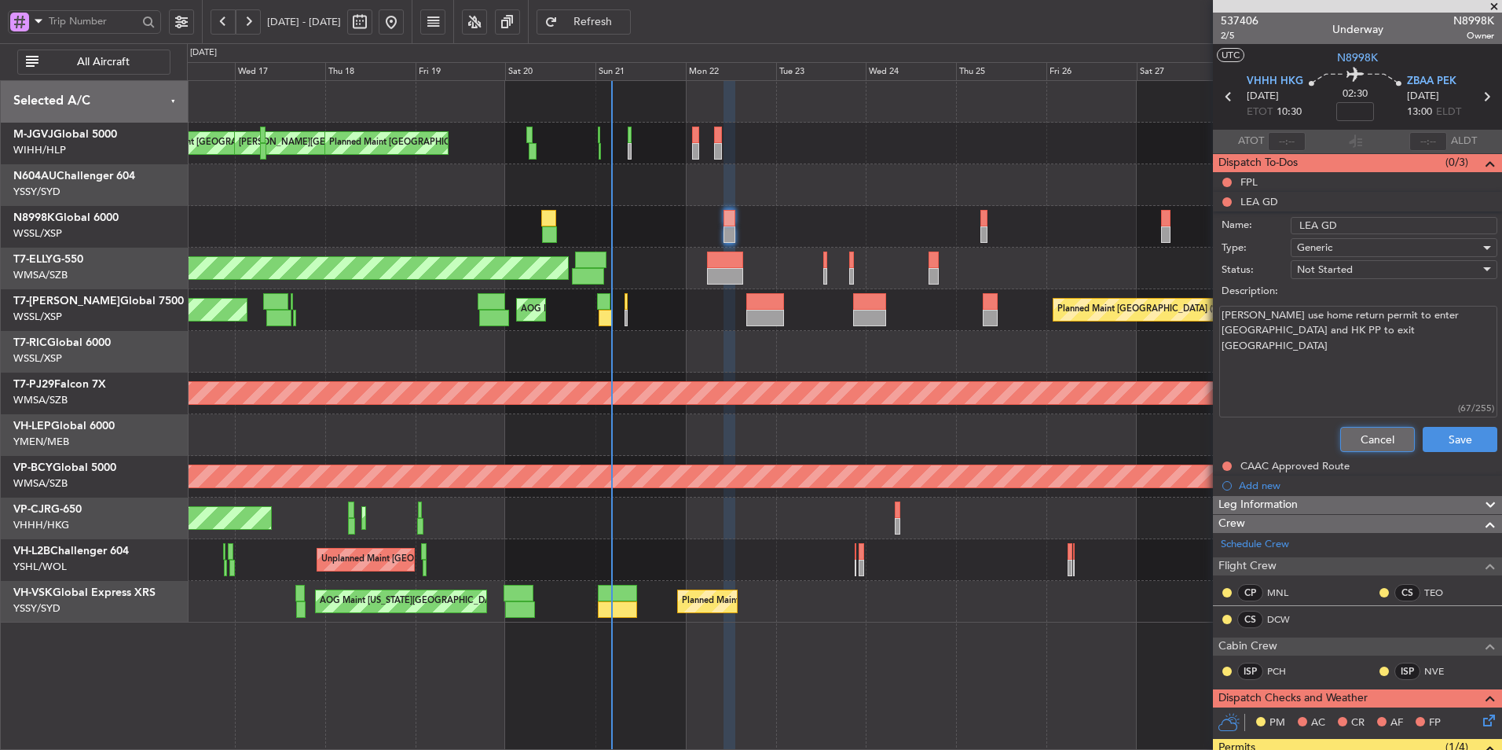
click at [1353, 428] on button "Cancel" at bounding box center [1377, 439] width 75 height 25
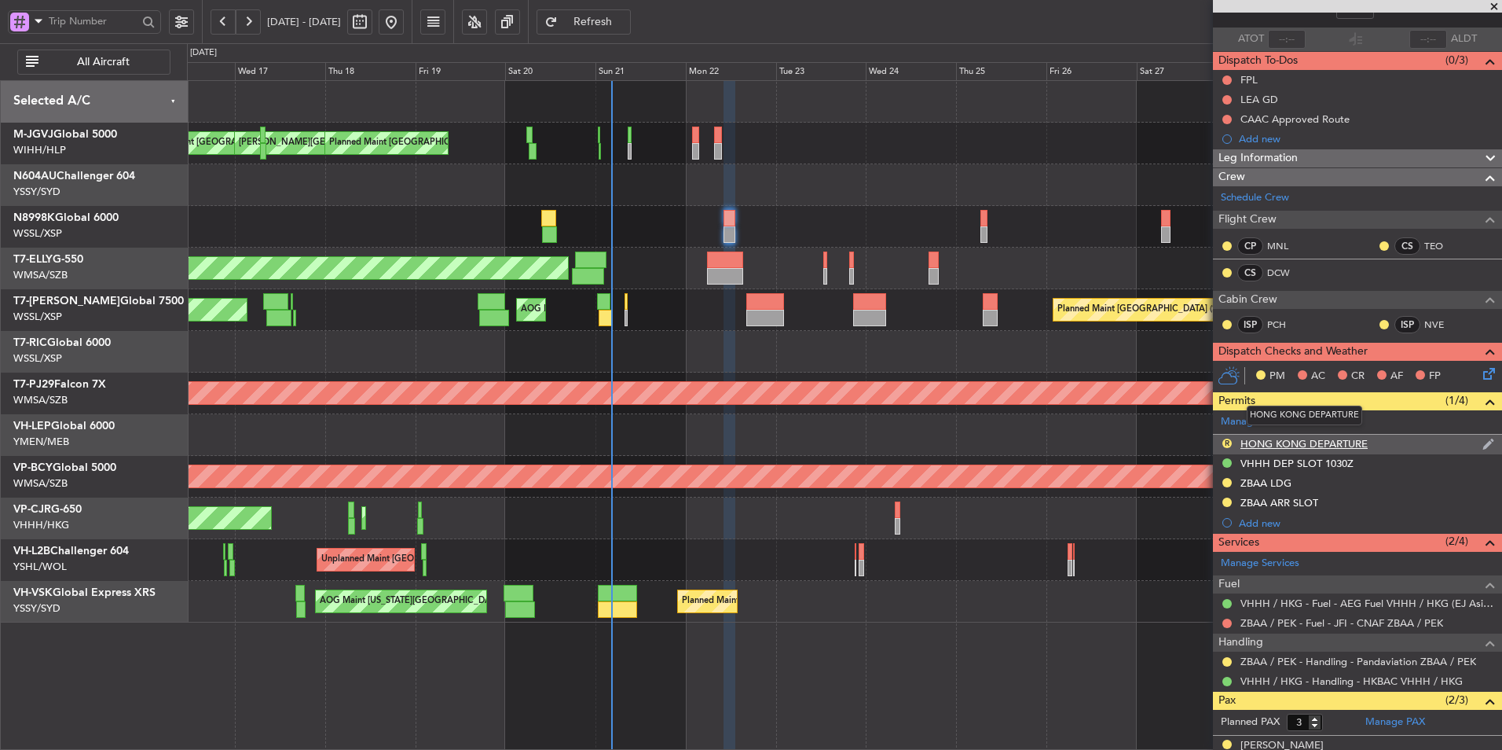
scroll to position [79, 0]
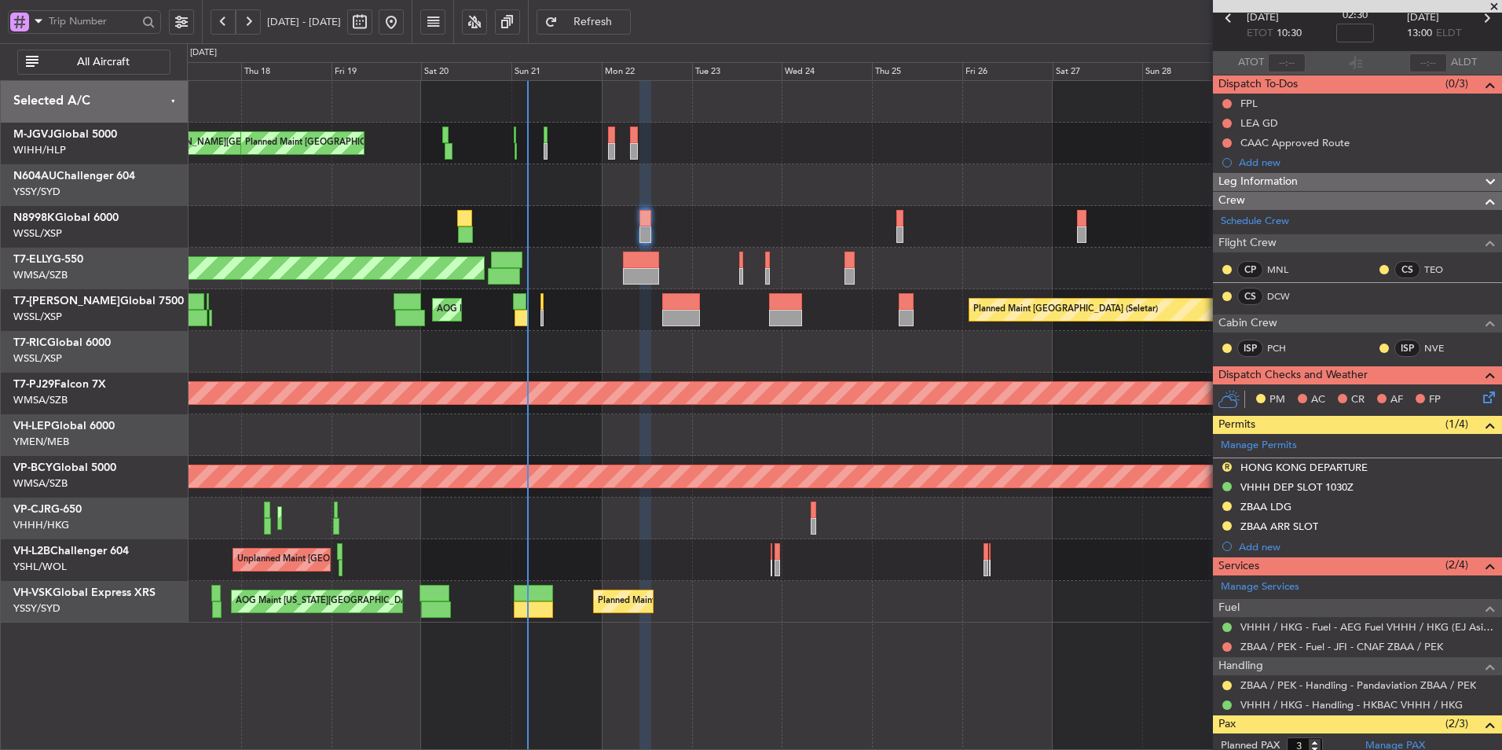
click at [640, 354] on div at bounding box center [844, 352] width 1315 height 42
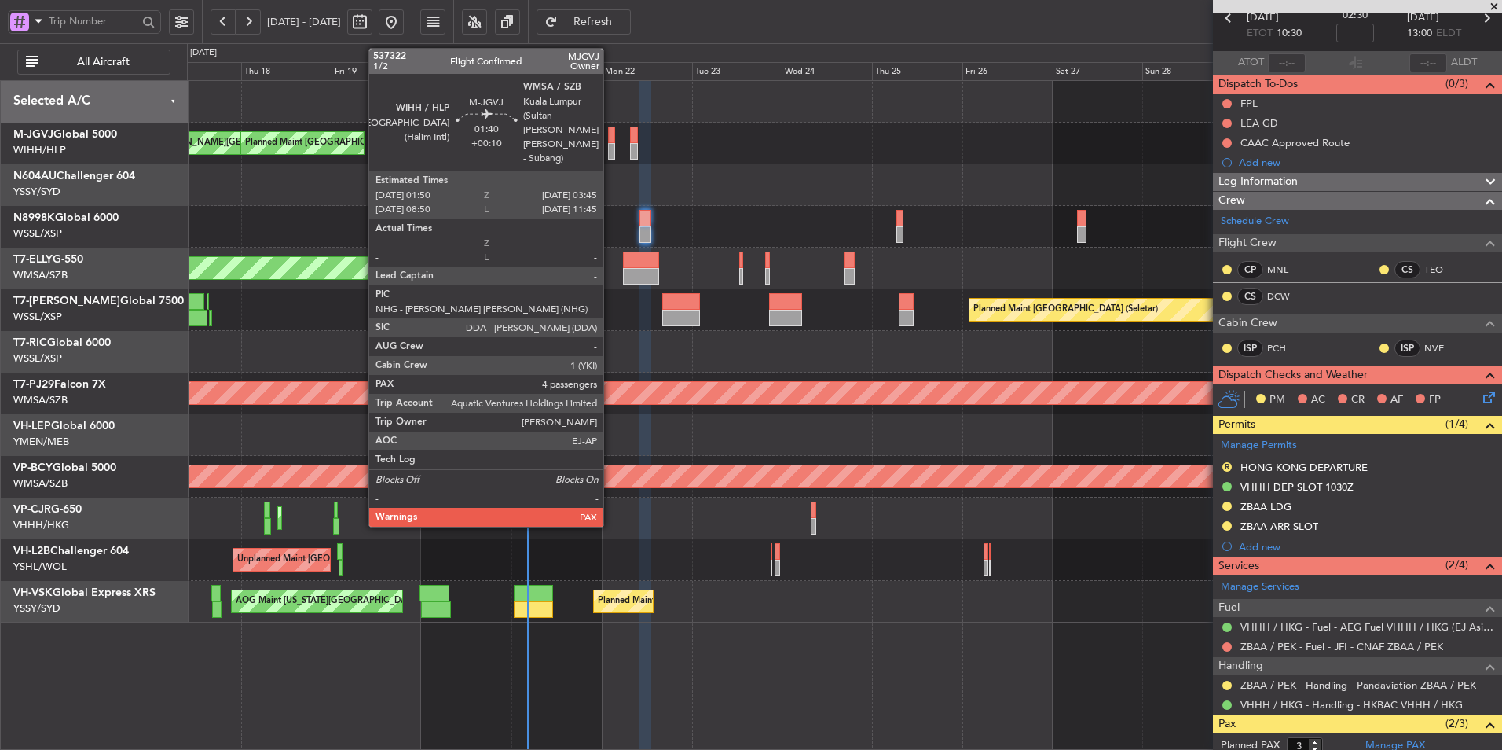
click at [611, 145] on div at bounding box center [612, 151] width 8 height 17
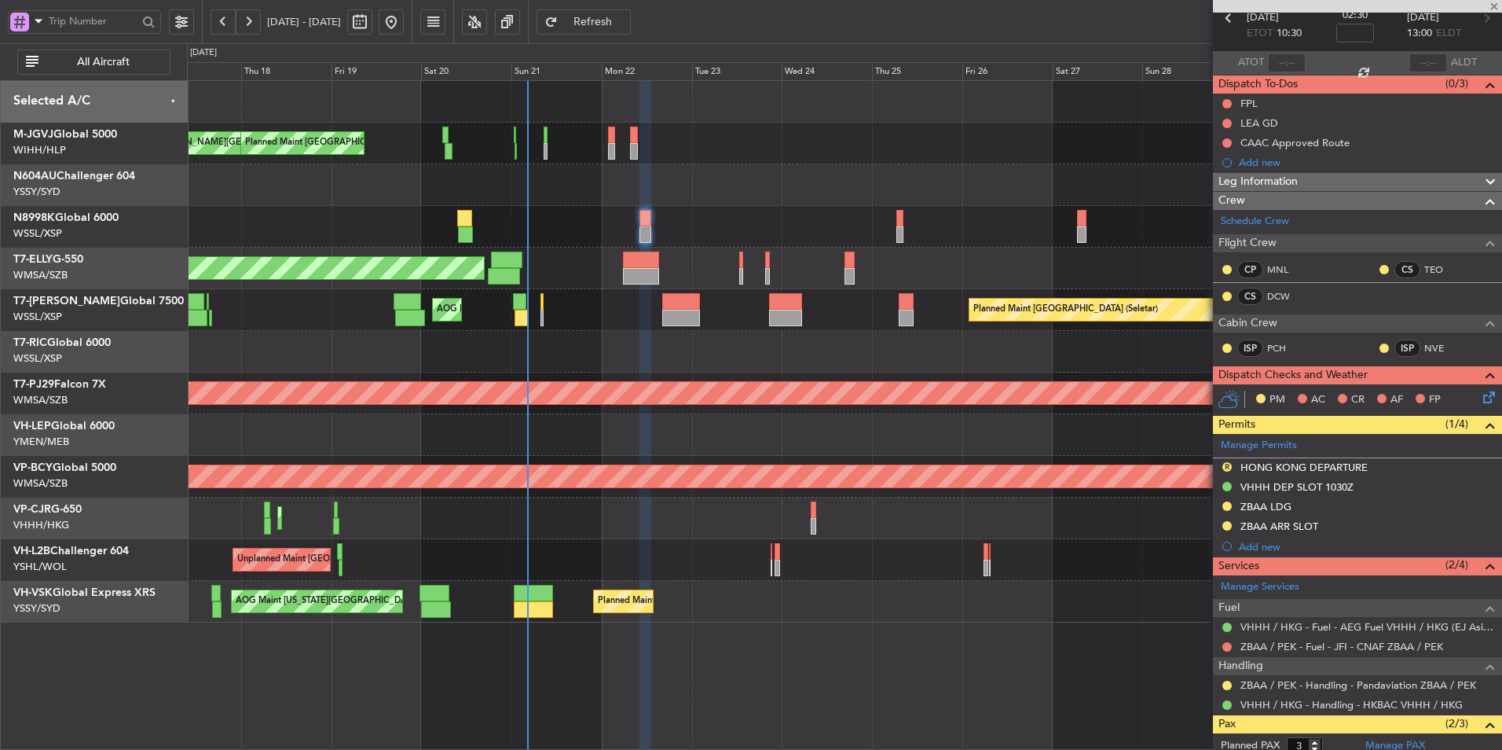
type input "+00:10"
type input "4"
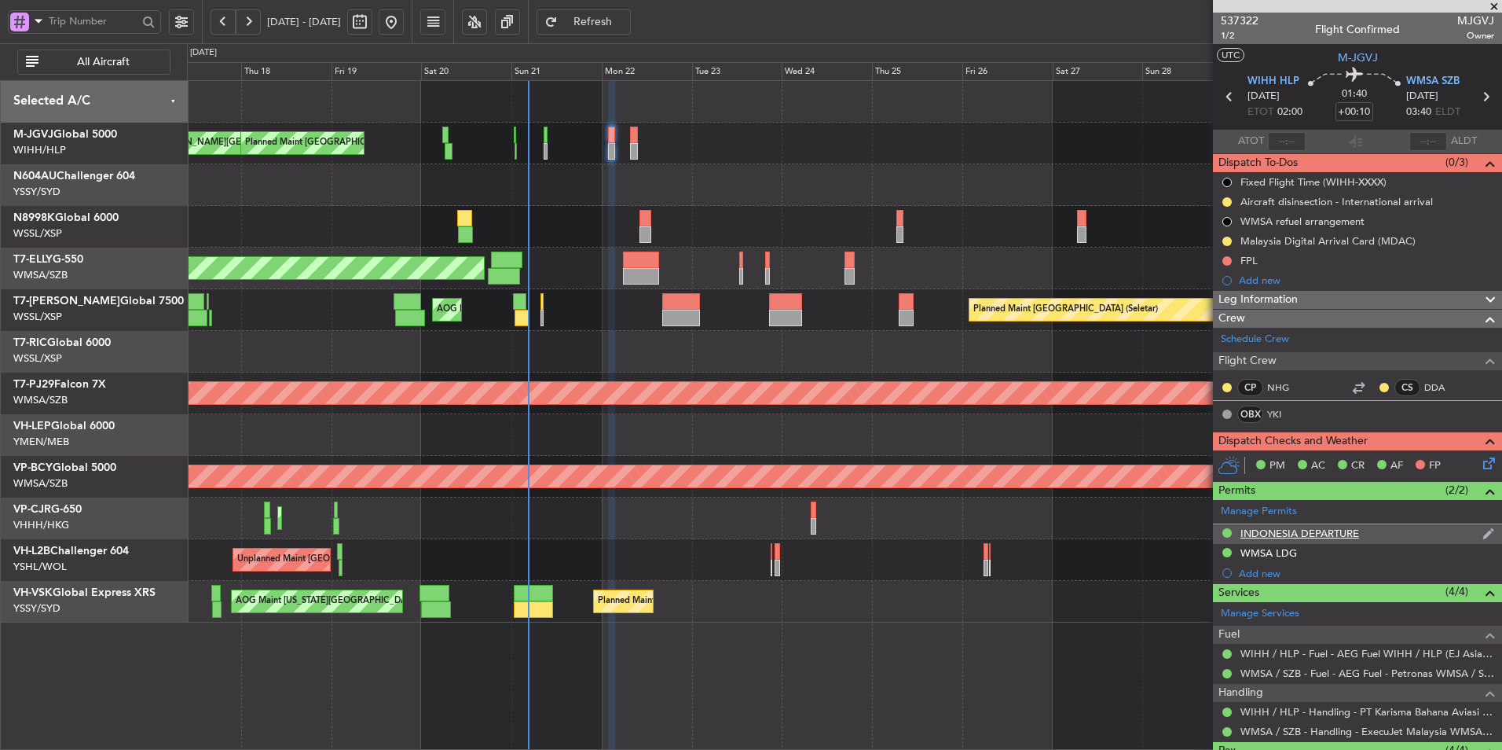
click at [1311, 530] on div "INDONESIA DEPARTURE" at bounding box center [1300, 532] width 119 height 13
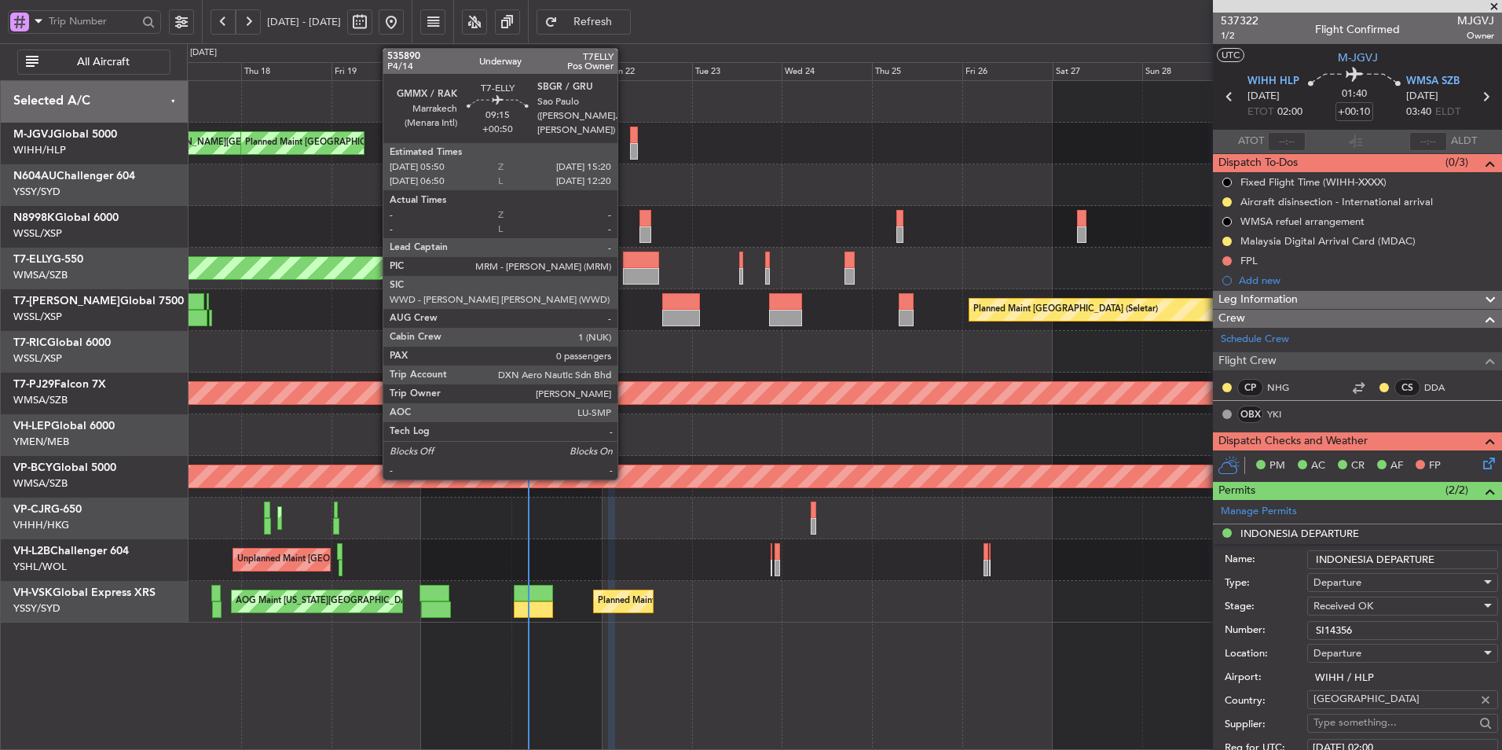
click at [625, 276] on div at bounding box center [641, 276] width 36 height 17
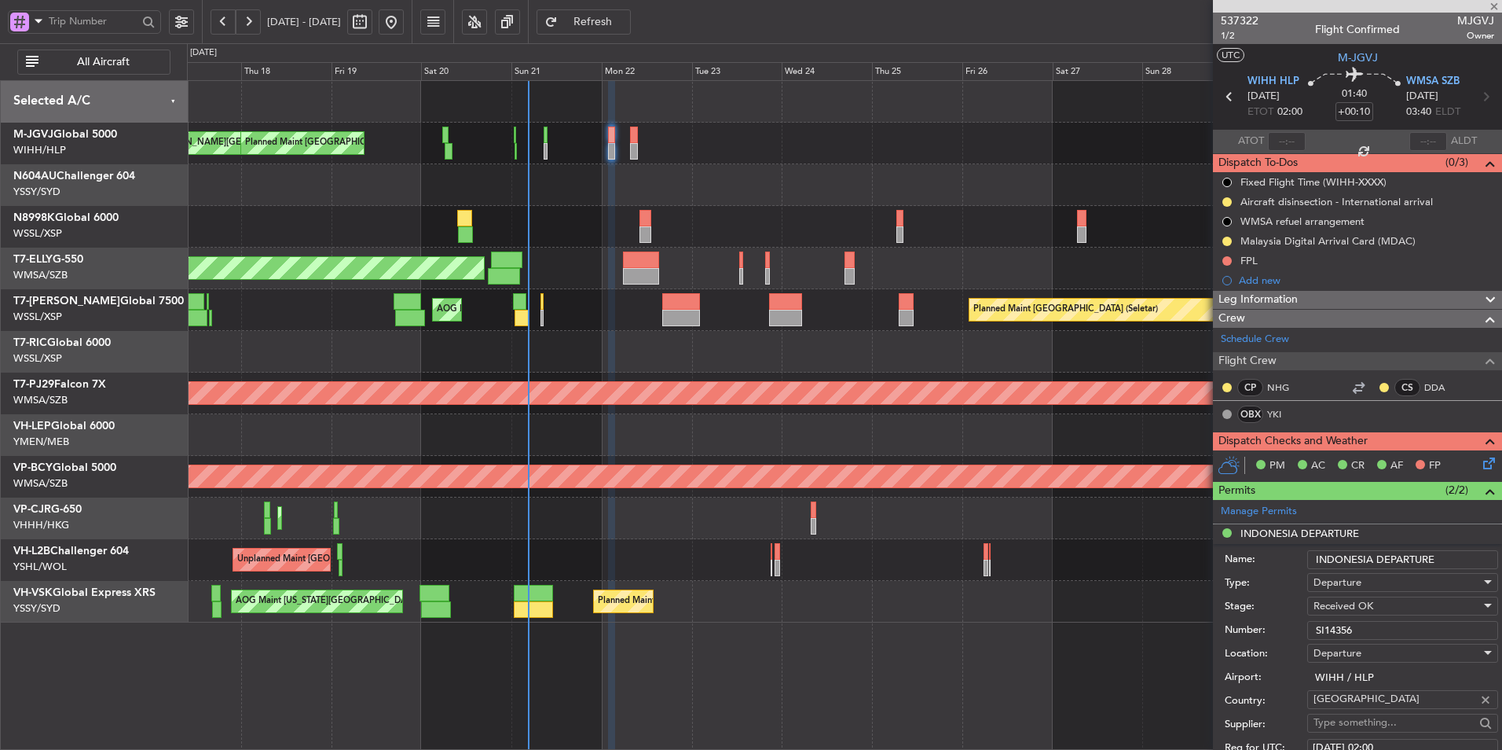
type input "+00:50"
type input "0"
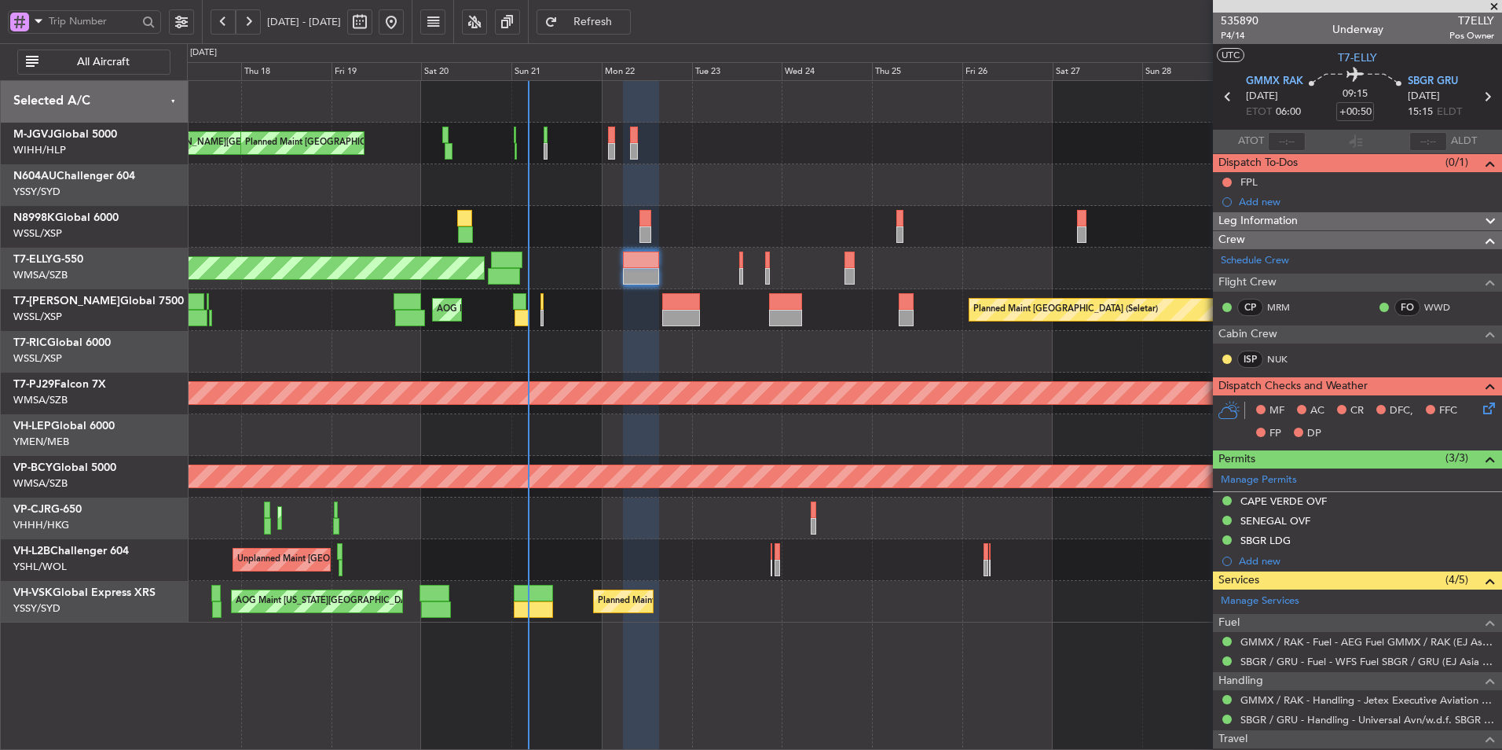
click at [479, 347] on div at bounding box center [844, 352] width 1315 height 42
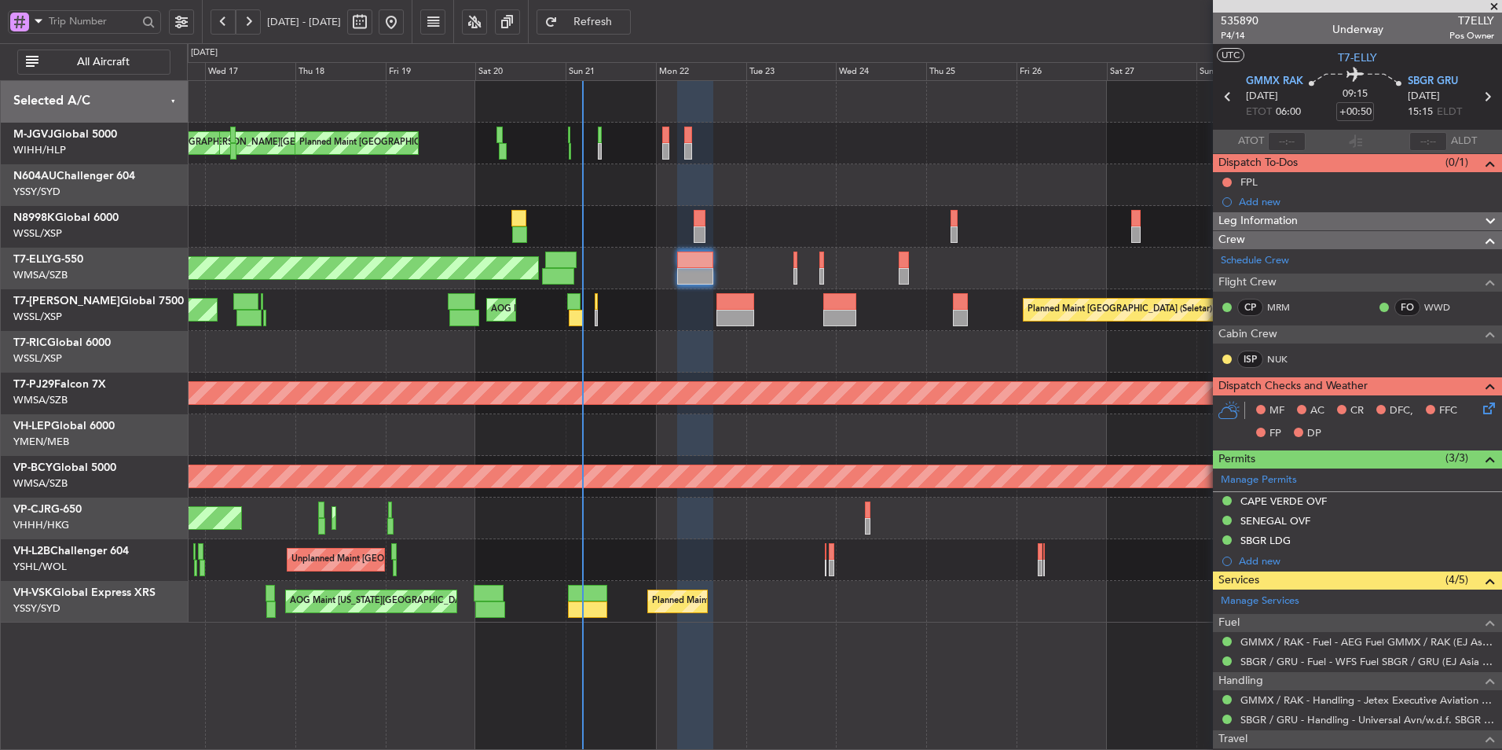
click at [483, 352] on div at bounding box center [844, 352] width 1315 height 42
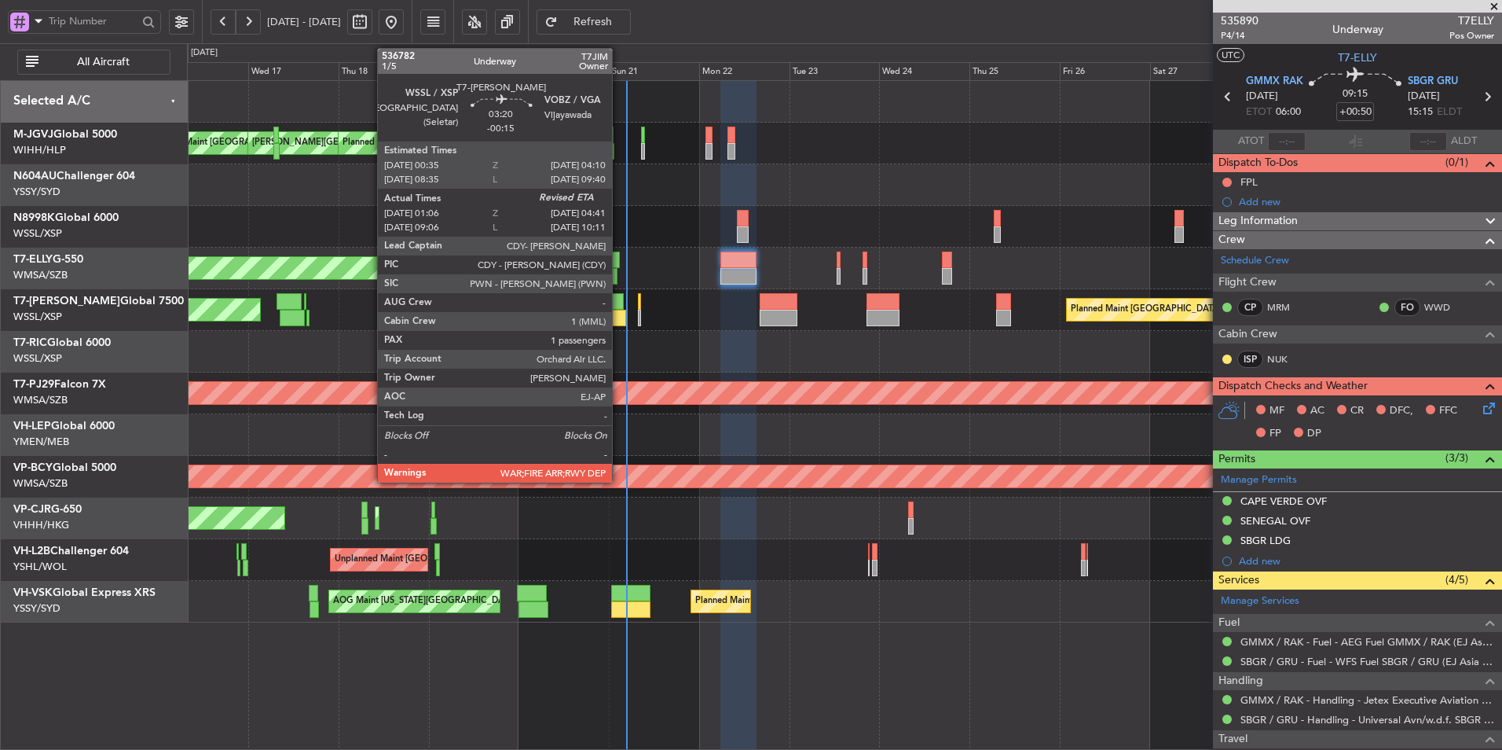
click at [618, 298] on div at bounding box center [618, 301] width 14 height 17
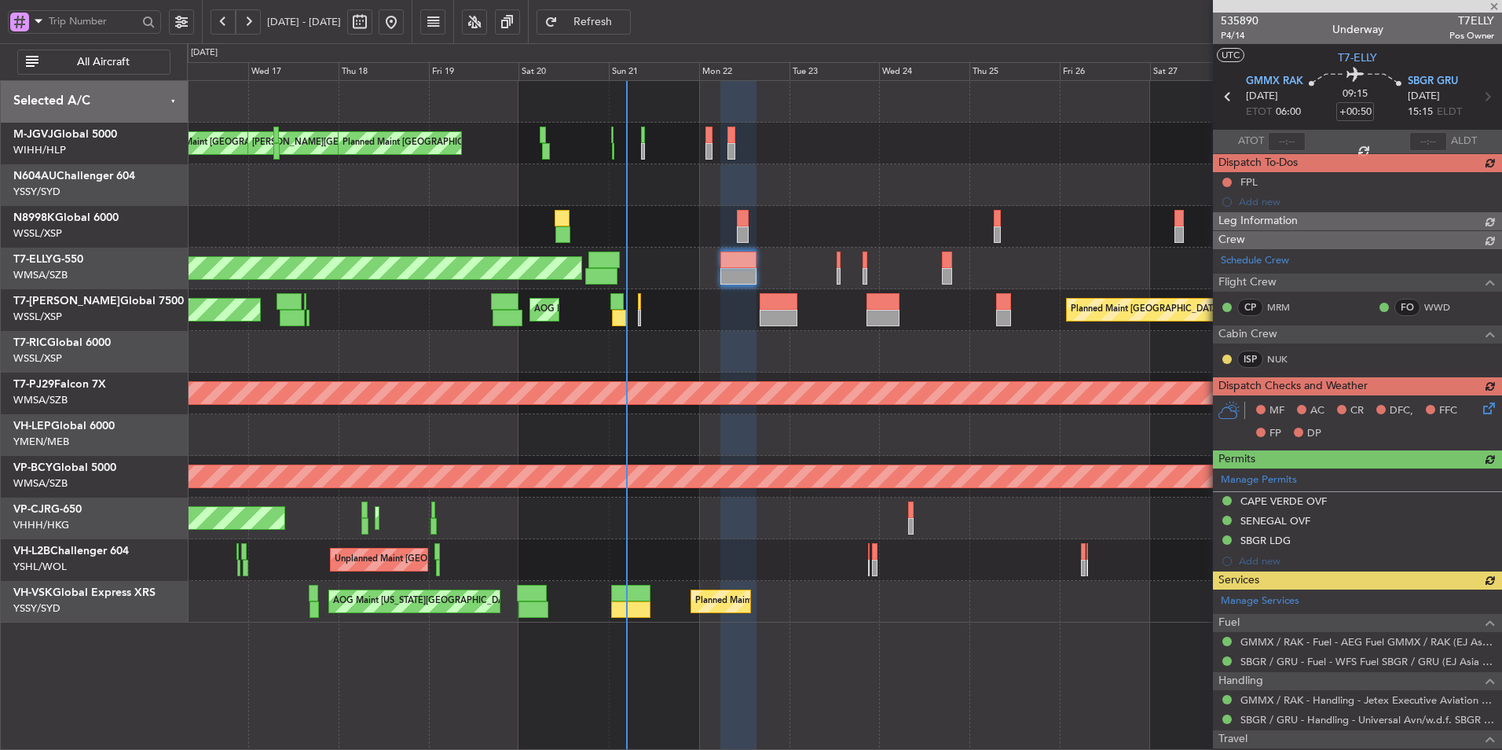
type input "-00:15"
type input "01:16"
type input "1"
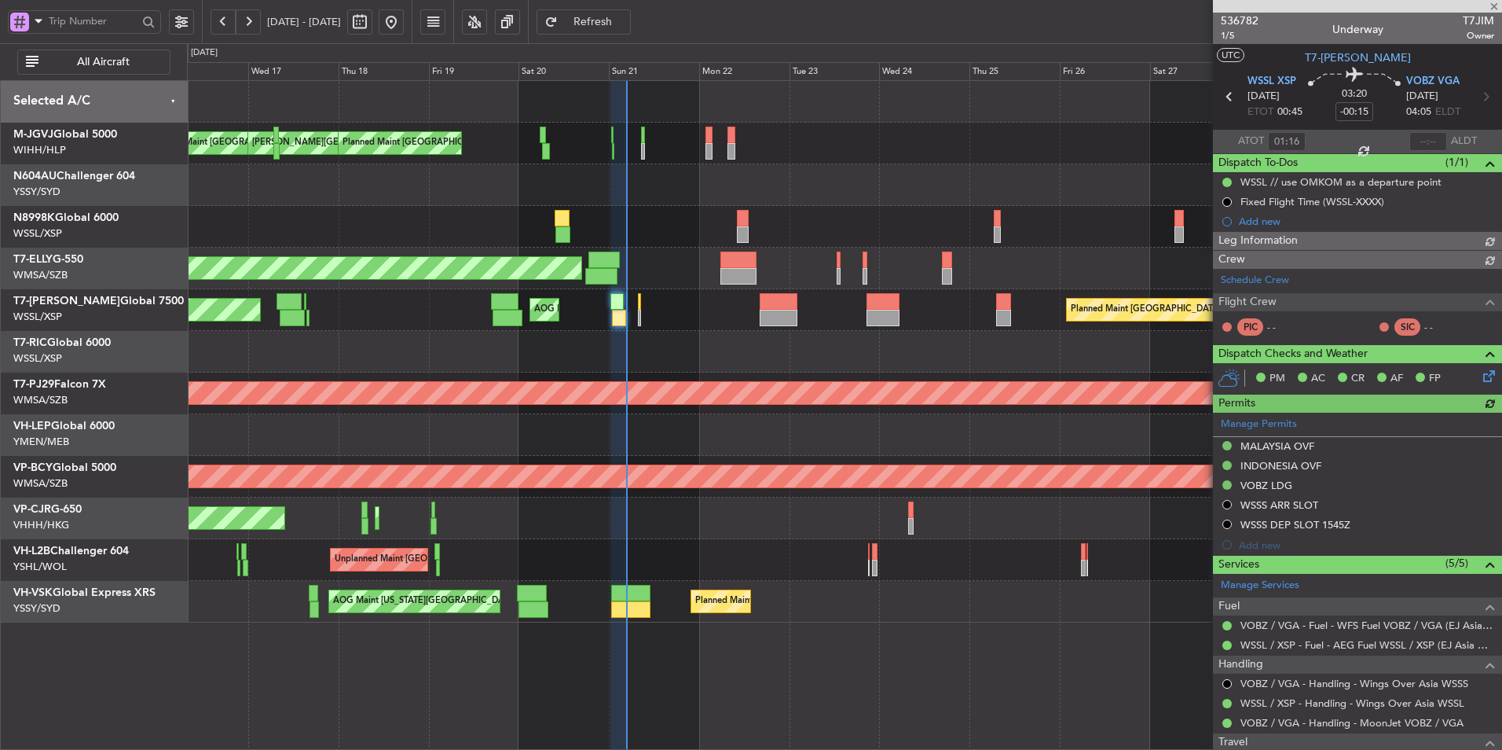
type input "Terry Leung (LEU)"
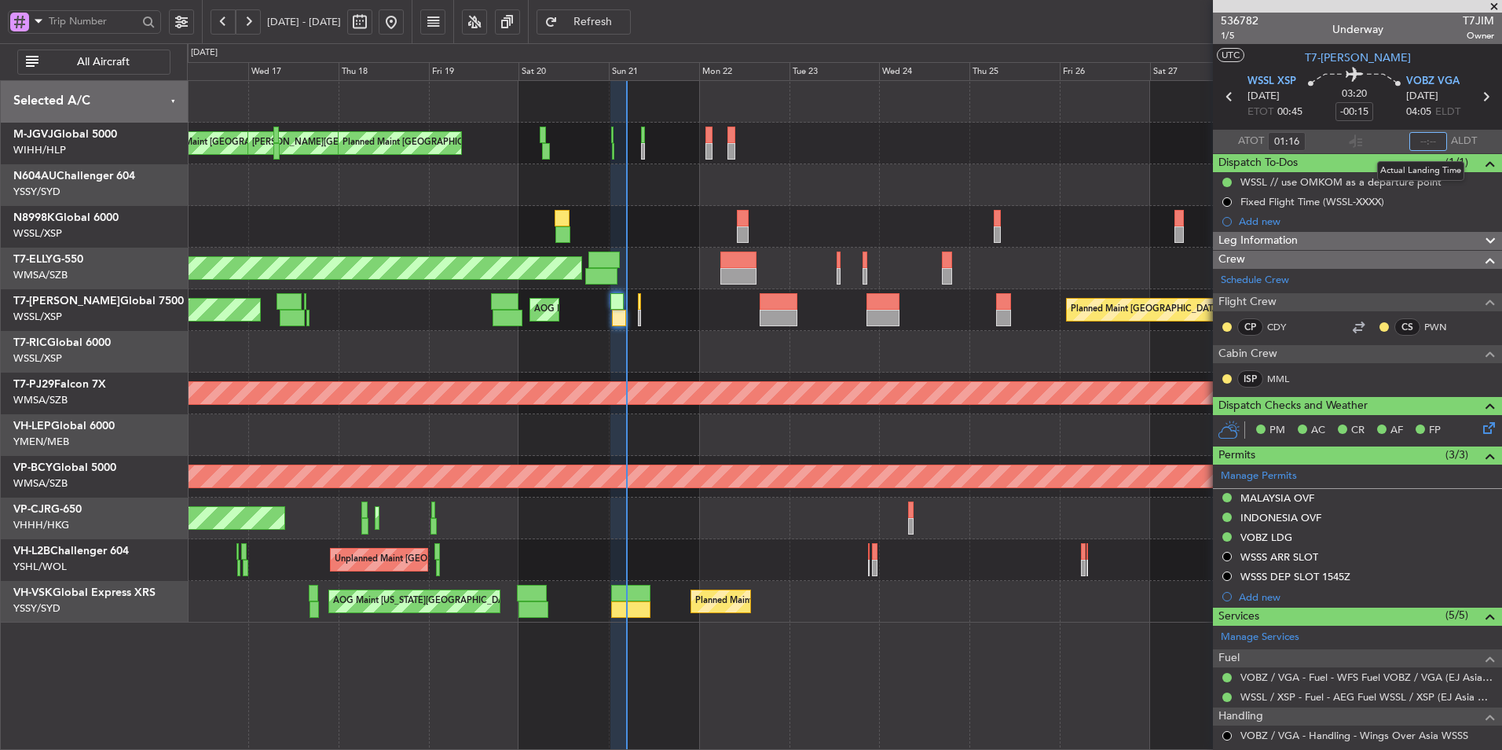
click at [1417, 140] on input "text" at bounding box center [1429, 141] width 38 height 19
type input "04:43"
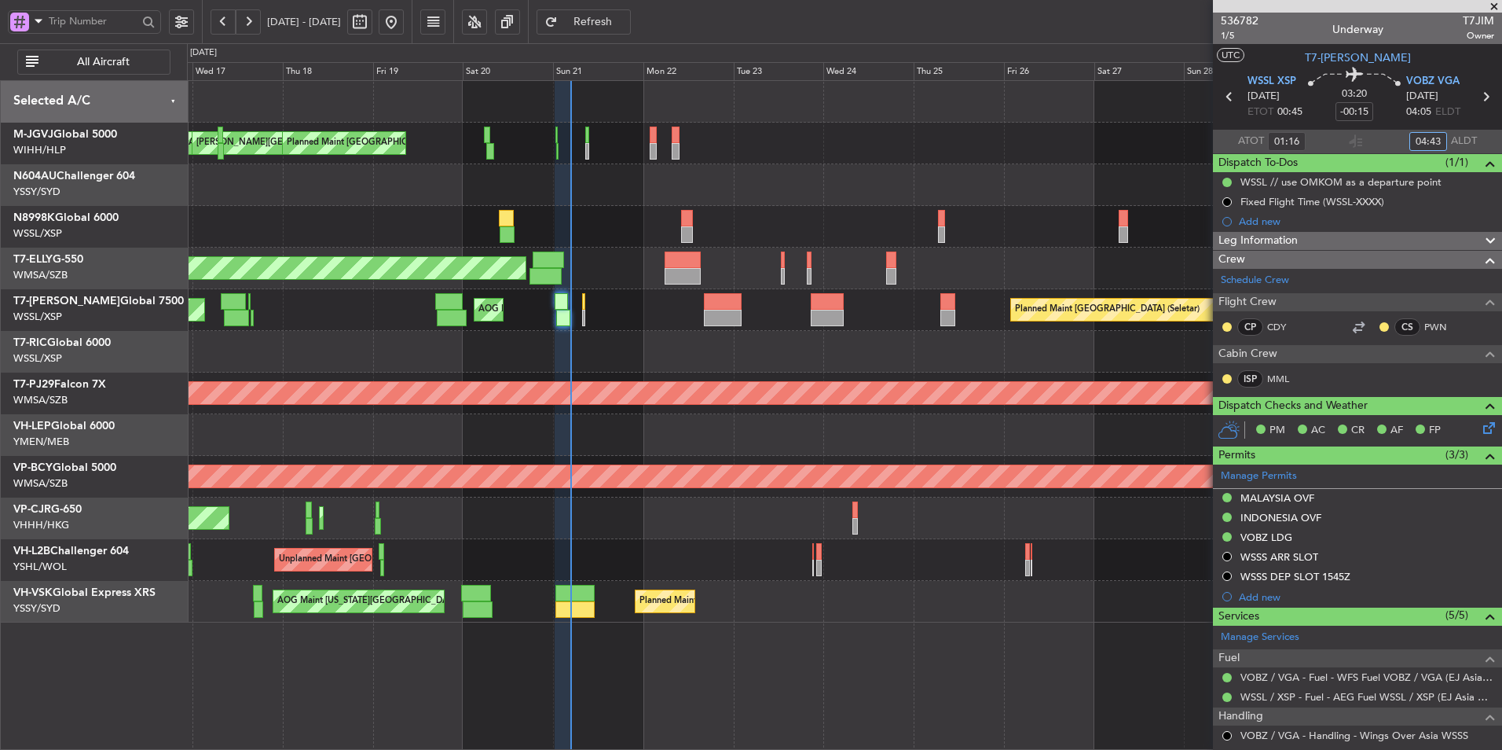
click at [629, 241] on div at bounding box center [844, 227] width 1315 height 42
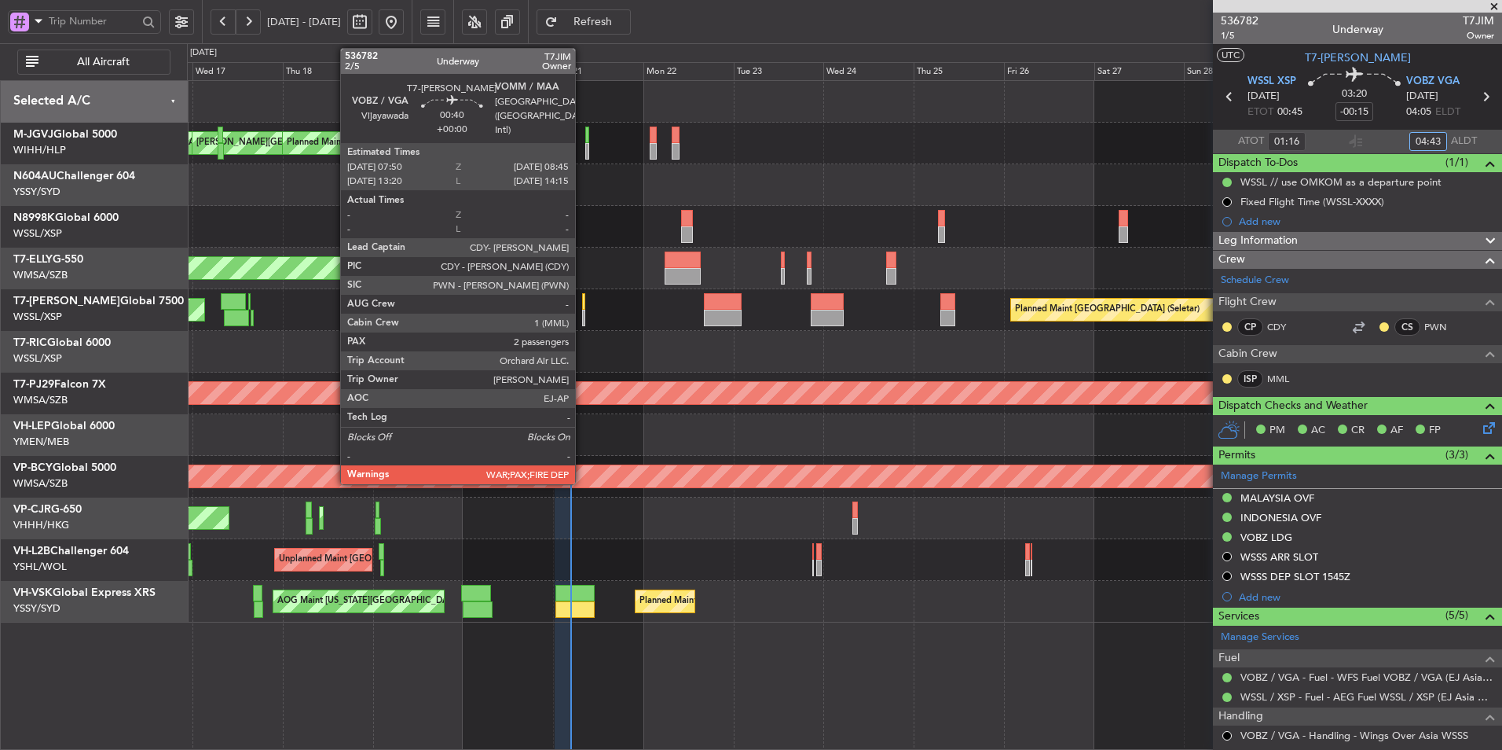
click at [582, 305] on div at bounding box center [584, 301] width 4 height 17
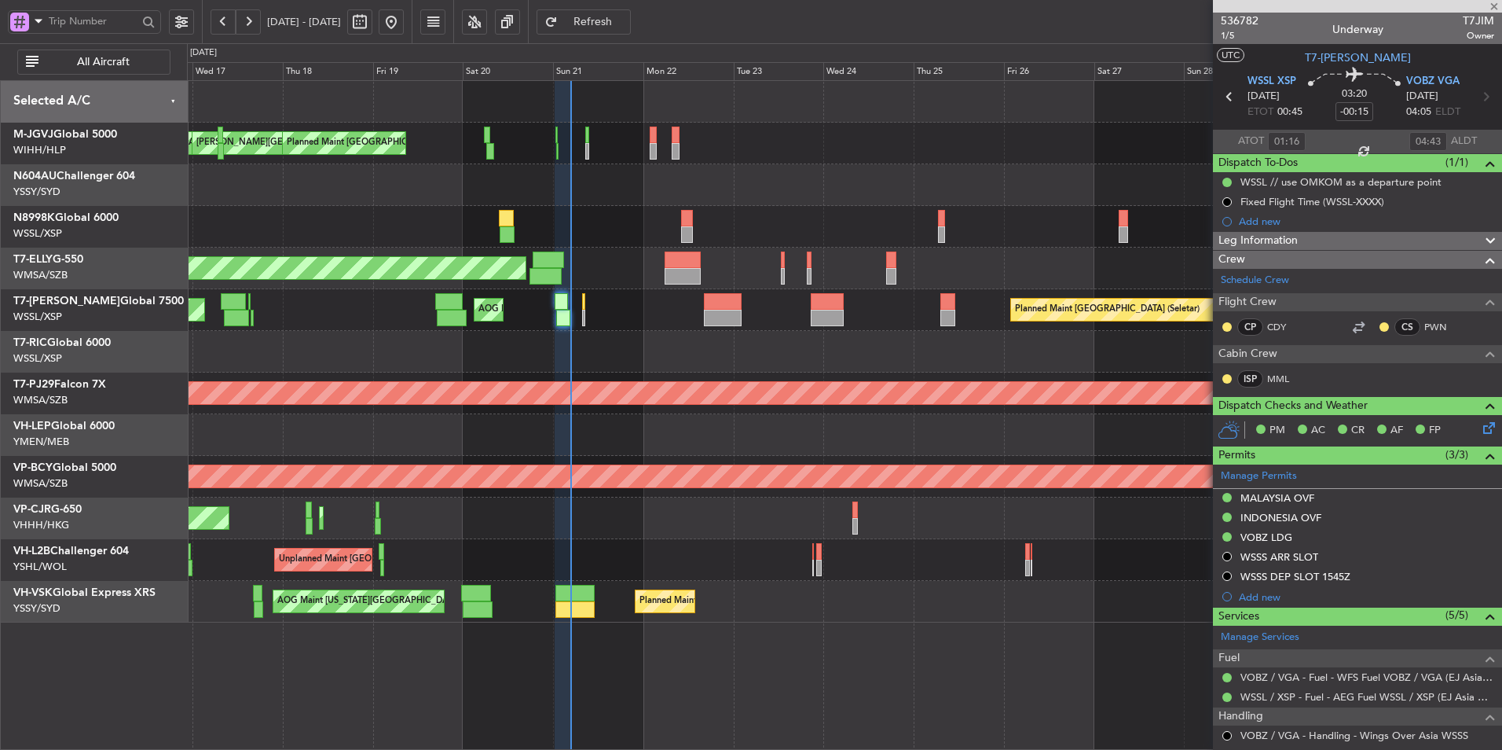
type input "2"
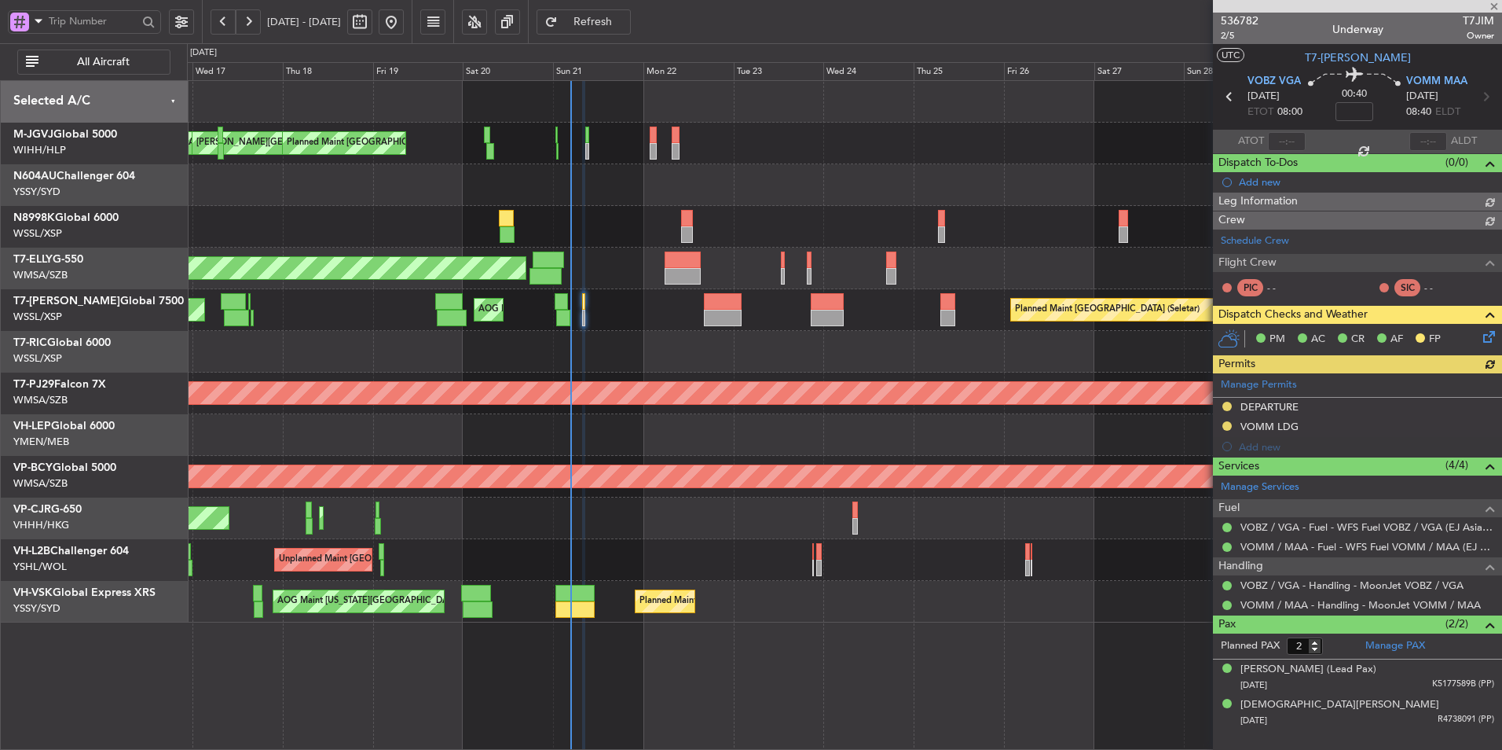
type input "Terry Leung (LEU)"
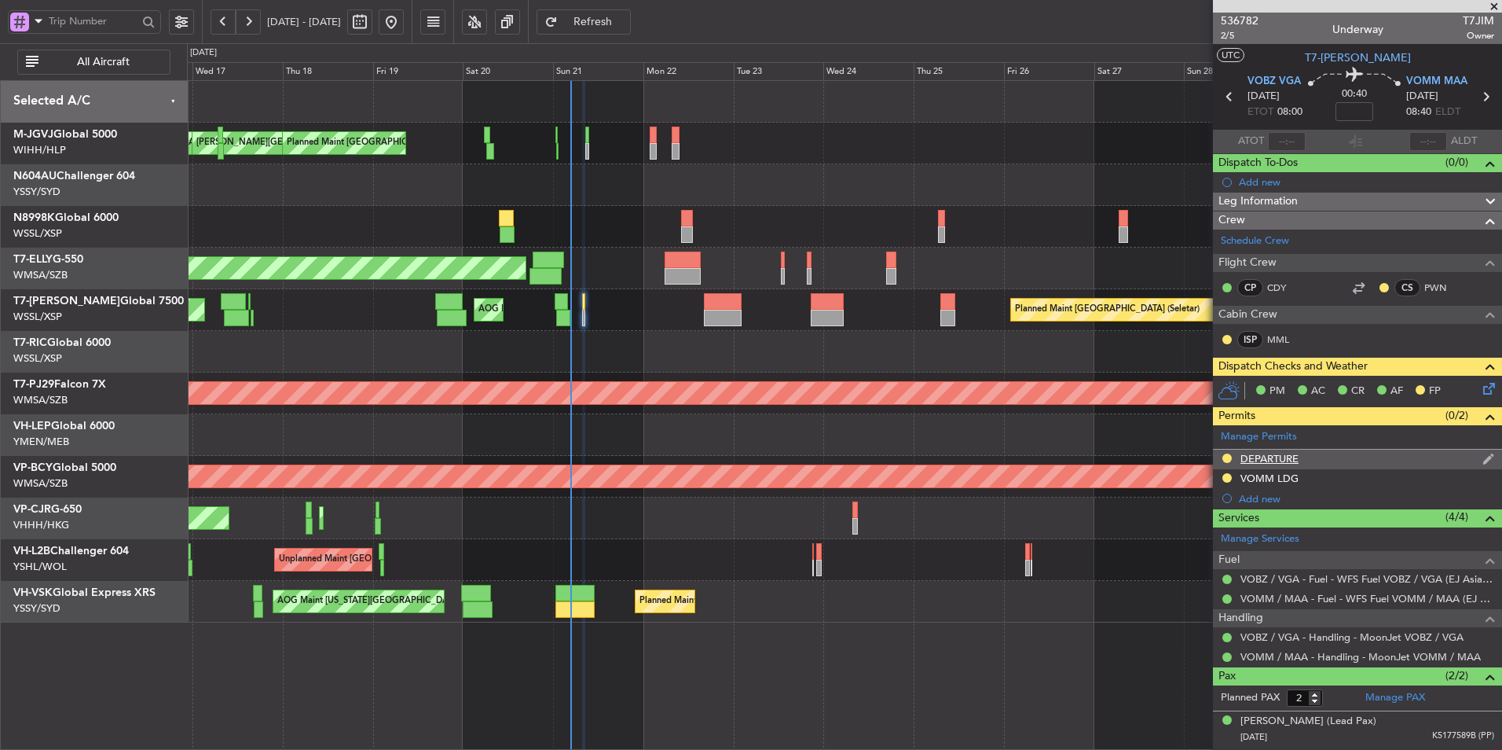
click at [1279, 459] on div "DEPARTURE" at bounding box center [1270, 458] width 58 height 13
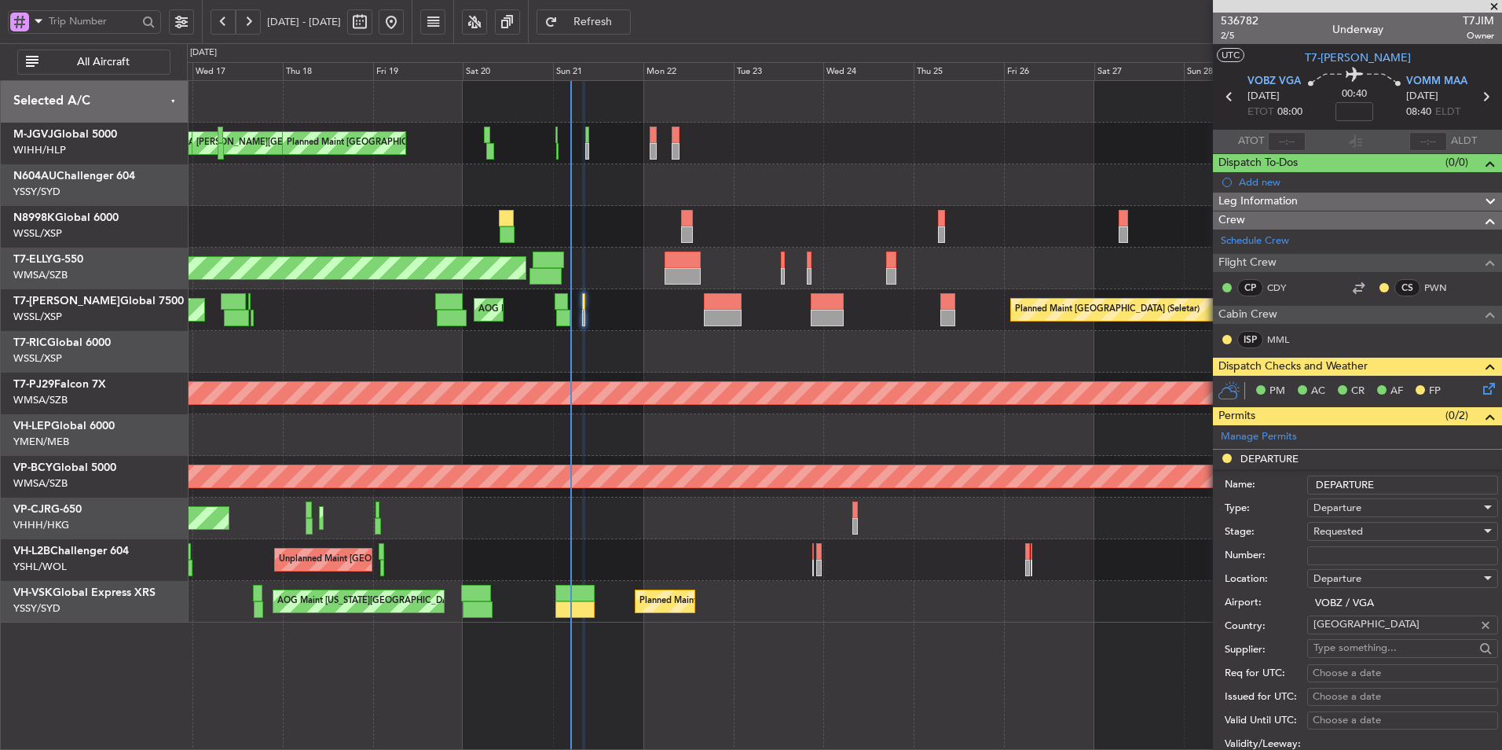
scroll to position [157, 0]
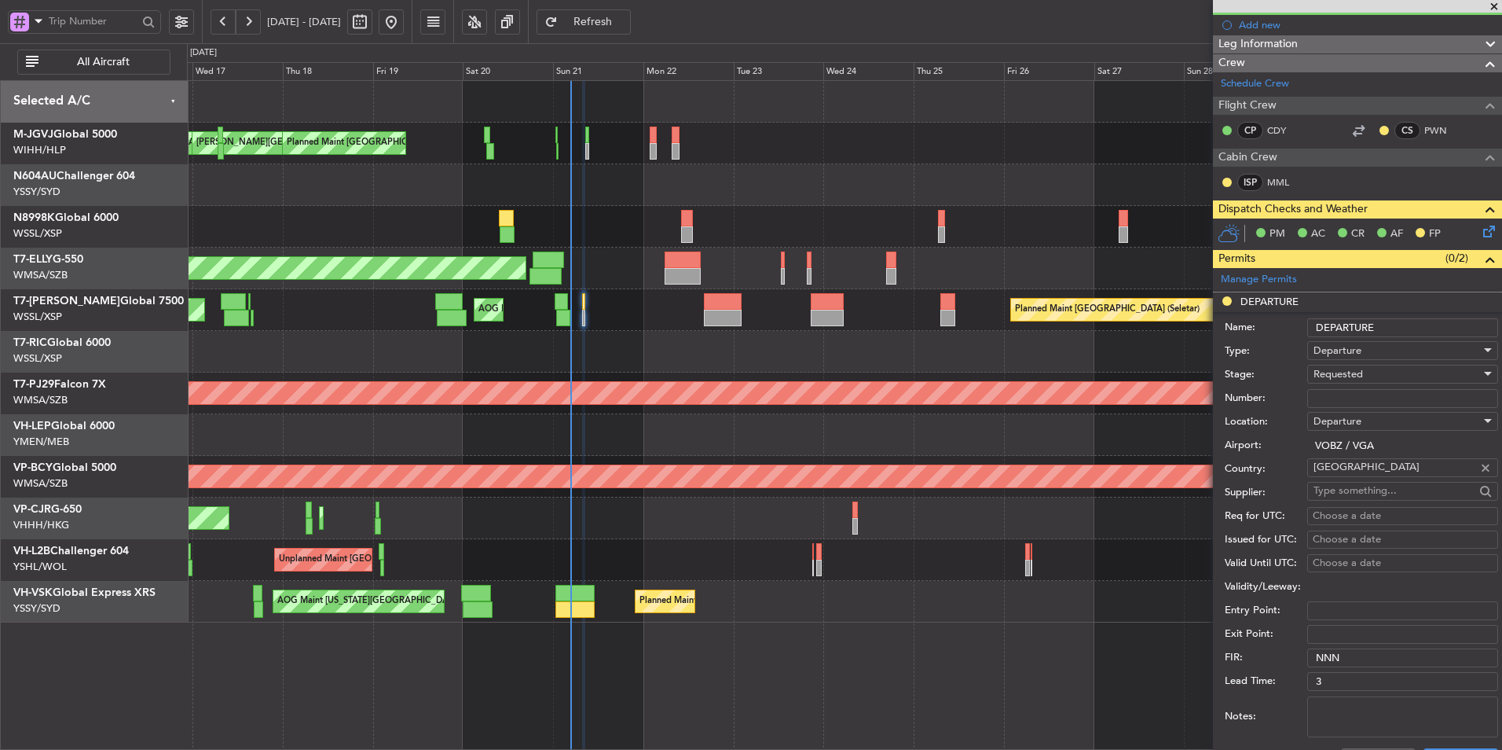
click at [1352, 393] on input "Number:" at bounding box center [1402, 398] width 191 height 19
paste input "YA/N/1970/09/21"
type input "YA/N/1970/09/21"
click at [1401, 377] on div "Requested" at bounding box center [1397, 374] width 167 height 24
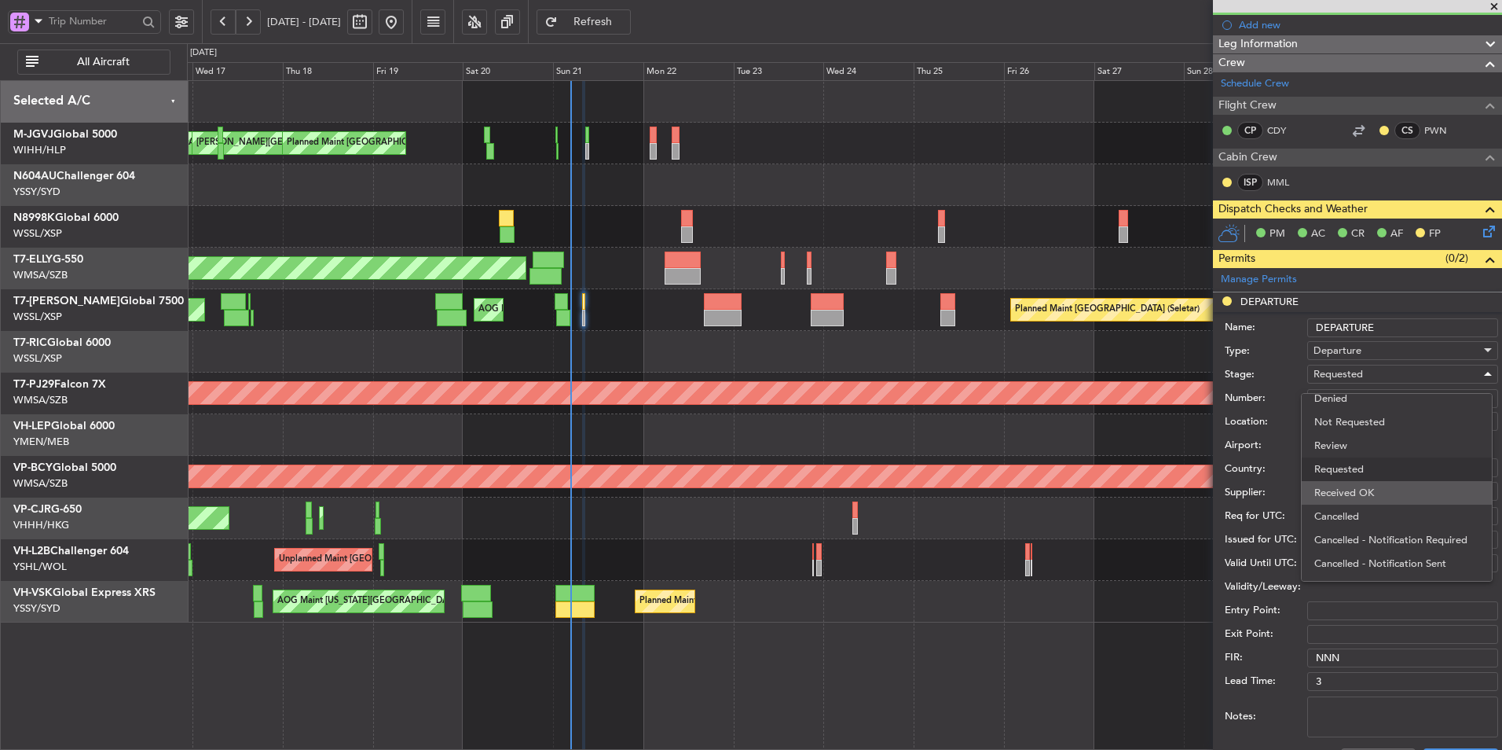
click at [1370, 494] on span "Received OK" at bounding box center [1397, 493] width 165 height 24
click at [1356, 516] on div "Choose a date" at bounding box center [1403, 516] width 180 height 16
select select "9"
select select "2025"
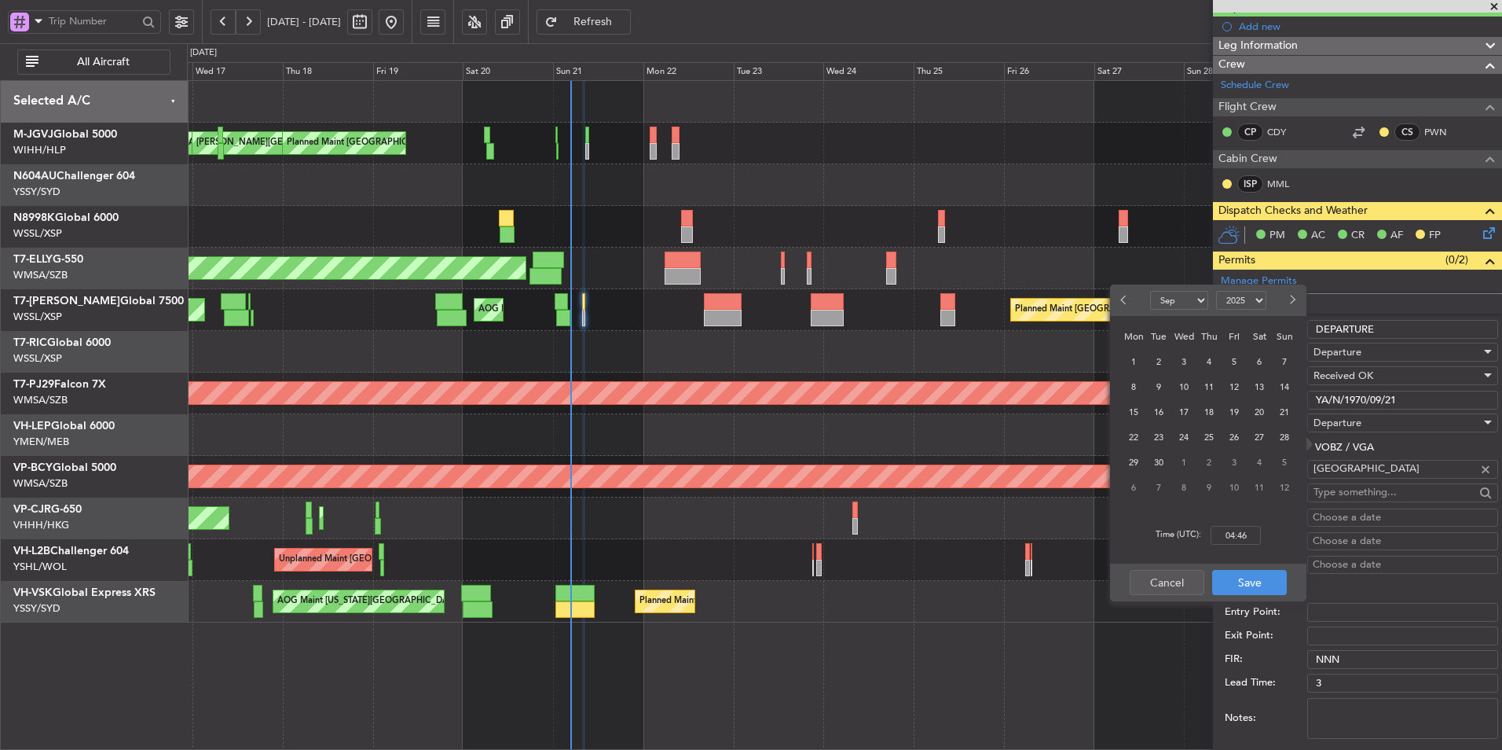
scroll to position [236, 0]
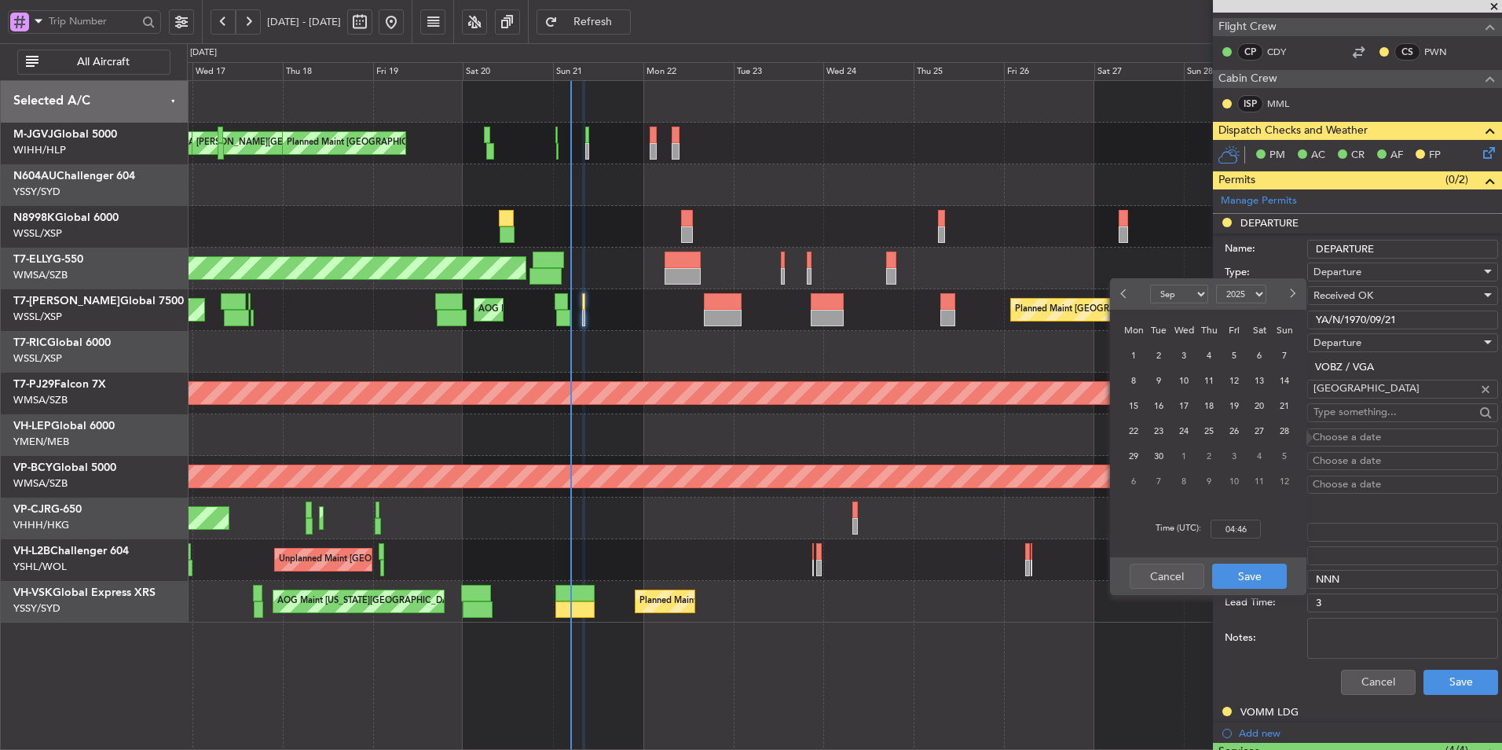
click at [1285, 405] on span "21" at bounding box center [1285, 406] width 20 height 20
click at [1254, 530] on input "00:00" at bounding box center [1236, 528] width 50 height 19
type input "08:00"
click at [1259, 574] on button "Save" at bounding box center [1249, 575] width 75 height 25
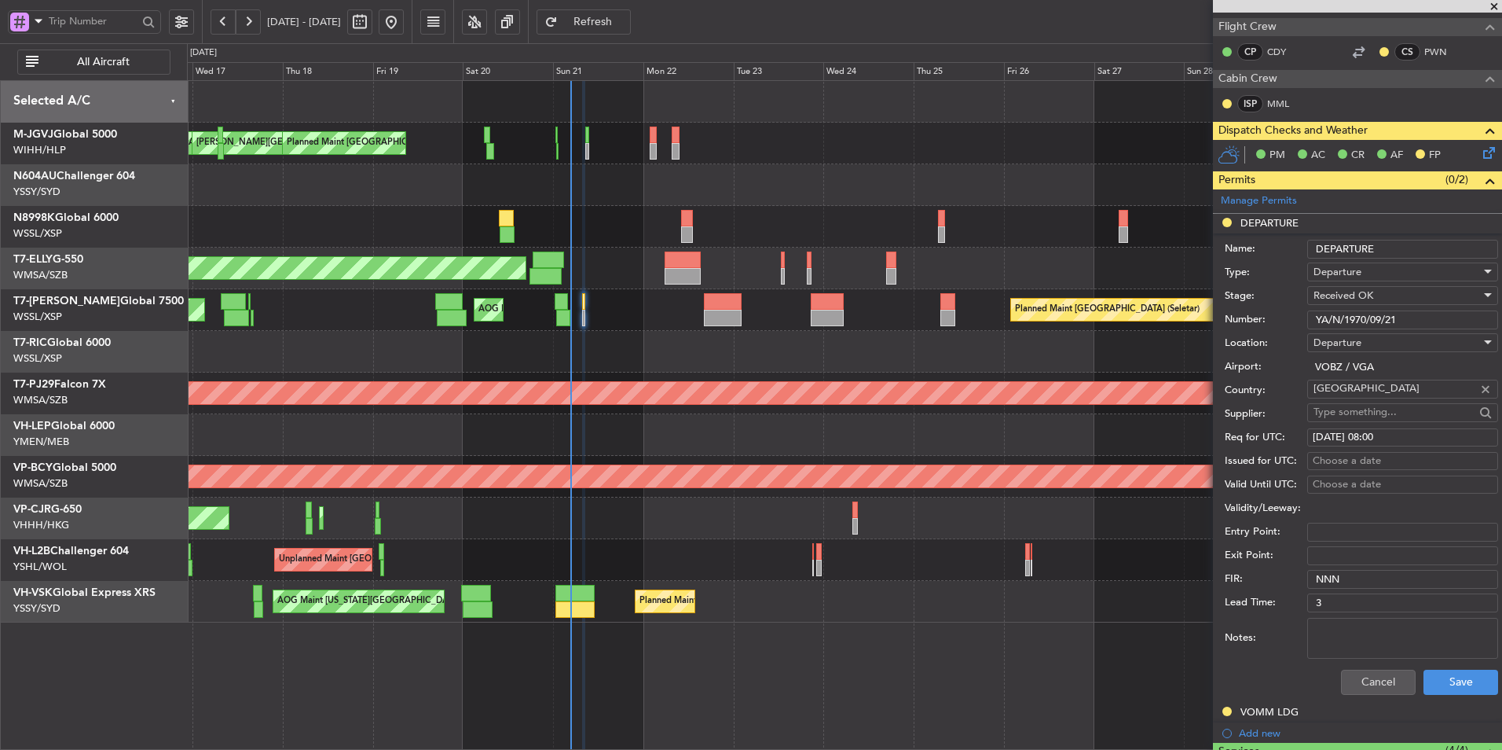
click at [1338, 453] on div "Choose a date" at bounding box center [1403, 461] width 180 height 16
select select "9"
select select "2025"
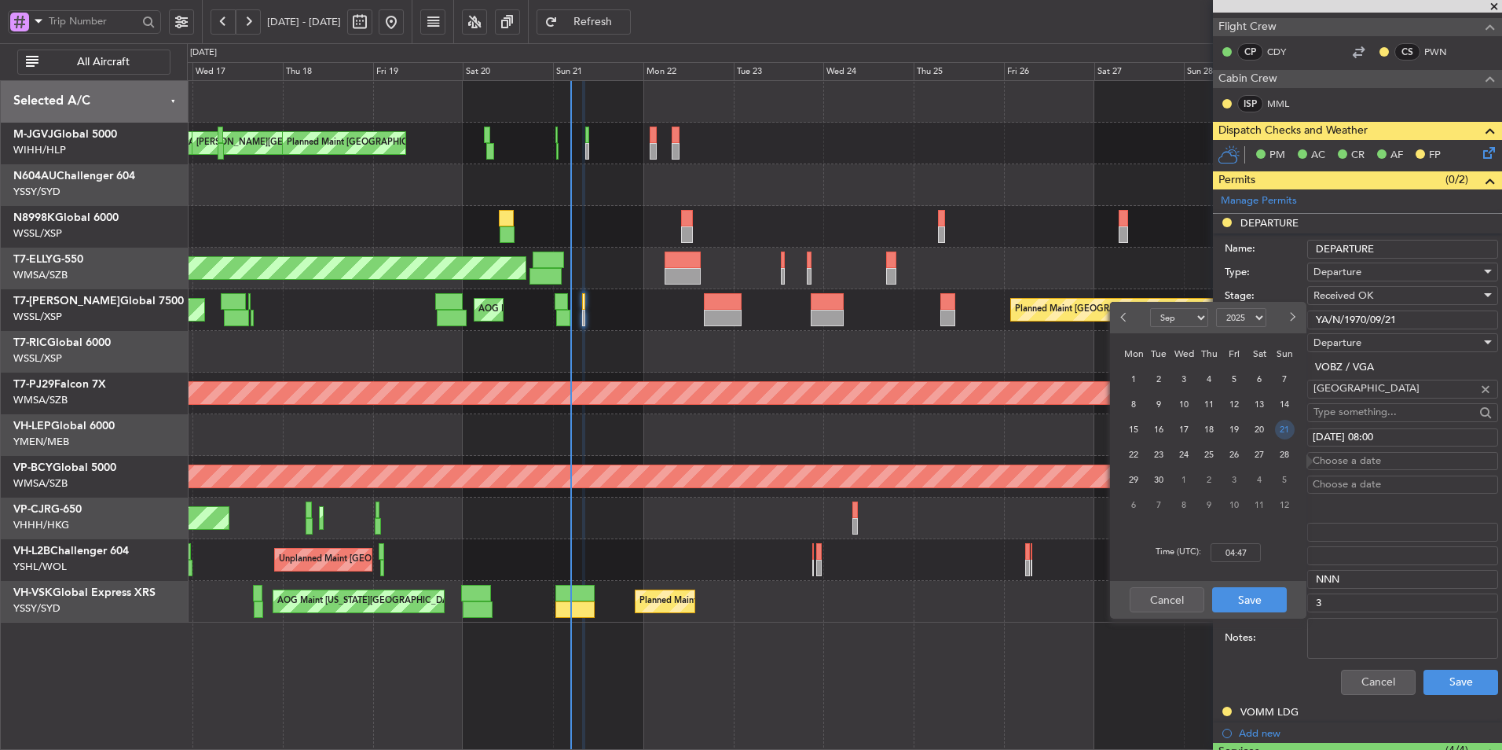
click at [1274, 426] on div "21" at bounding box center [1284, 428] width 25 height 25
click at [1279, 428] on span "21" at bounding box center [1285, 430] width 20 height 20
click at [1258, 548] on input "00:00" at bounding box center [1236, 552] width 50 height 19
type input "08:00"
click at [1250, 594] on button "Save" at bounding box center [1249, 599] width 75 height 25
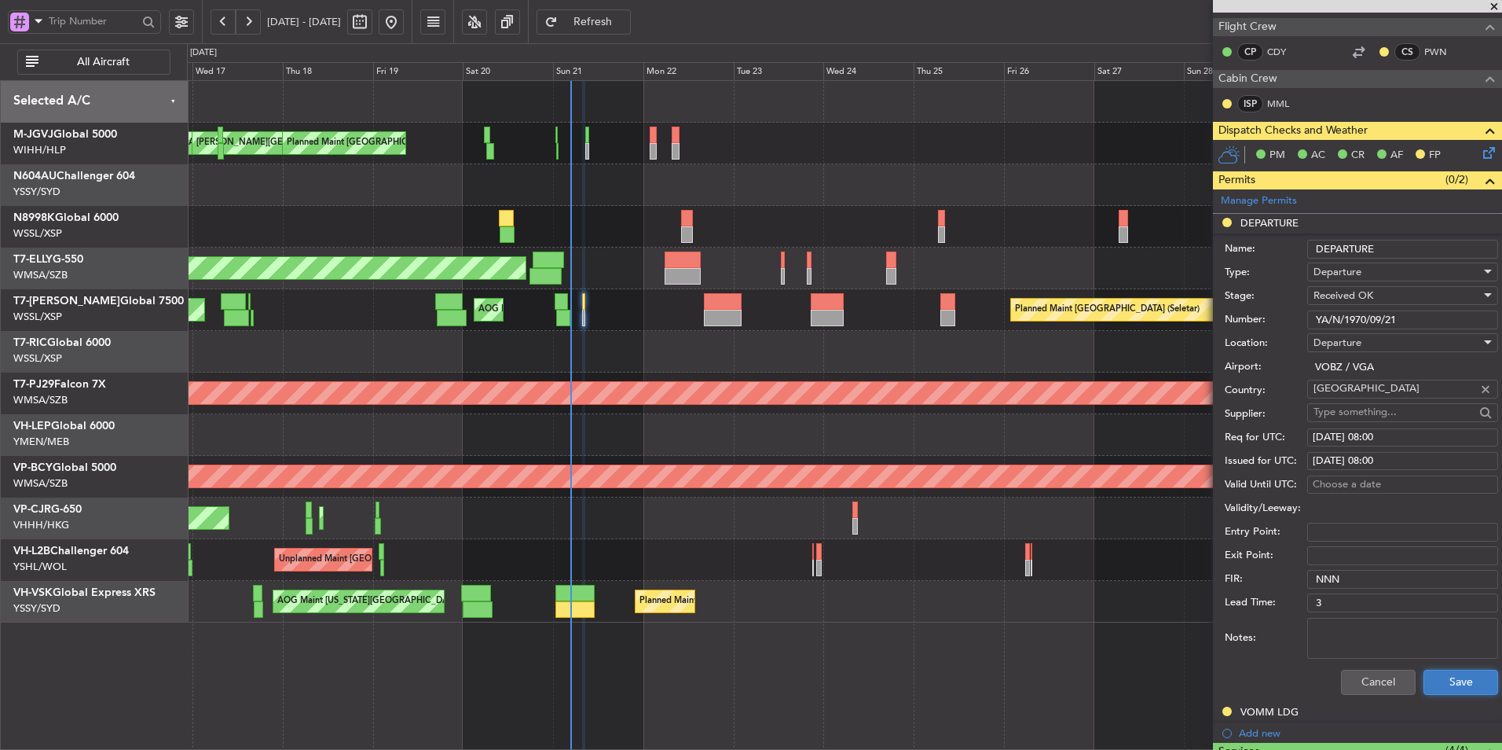
click at [1457, 677] on button "Save" at bounding box center [1461, 681] width 75 height 25
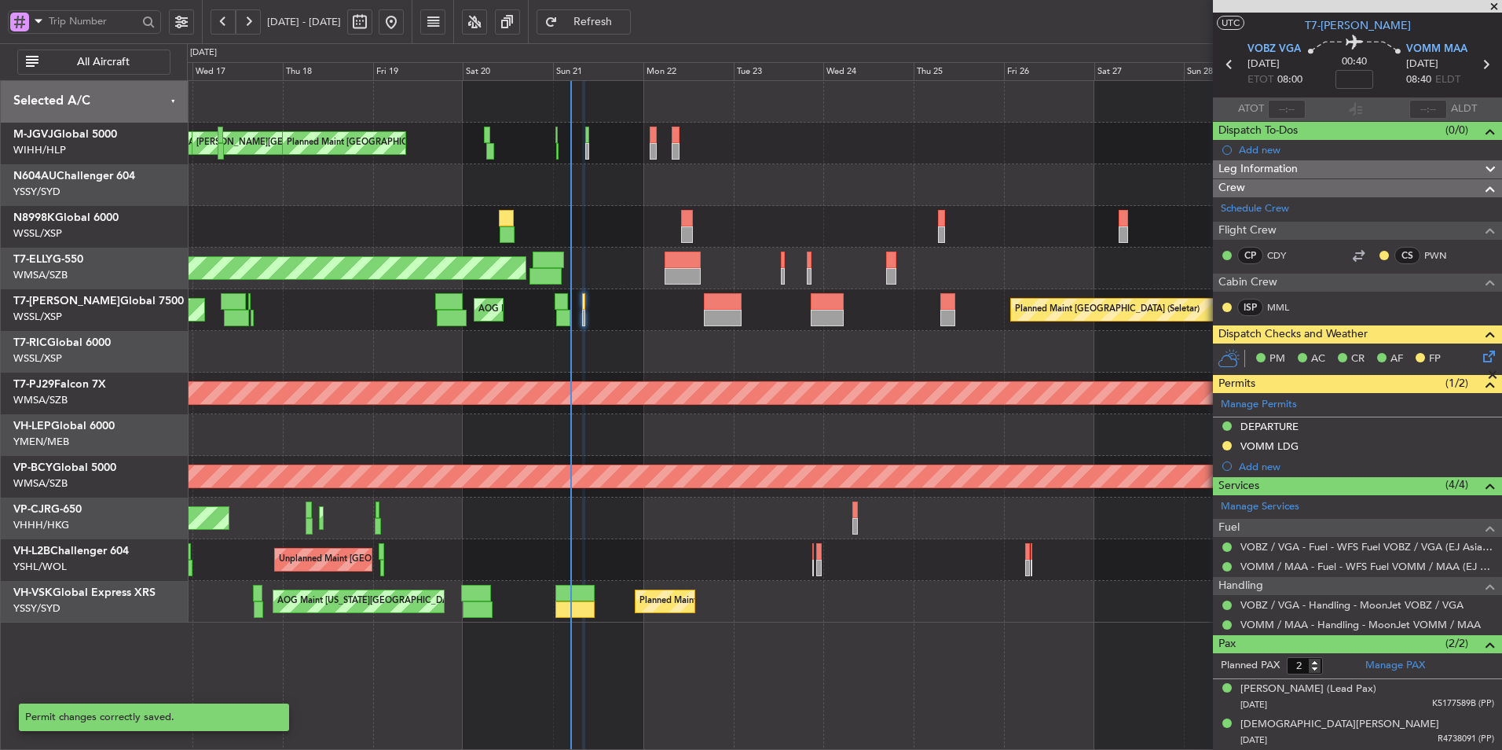
scroll to position [31, 0]
click at [1292, 446] on div "VOMM LDG" at bounding box center [1270, 446] width 58 height 13
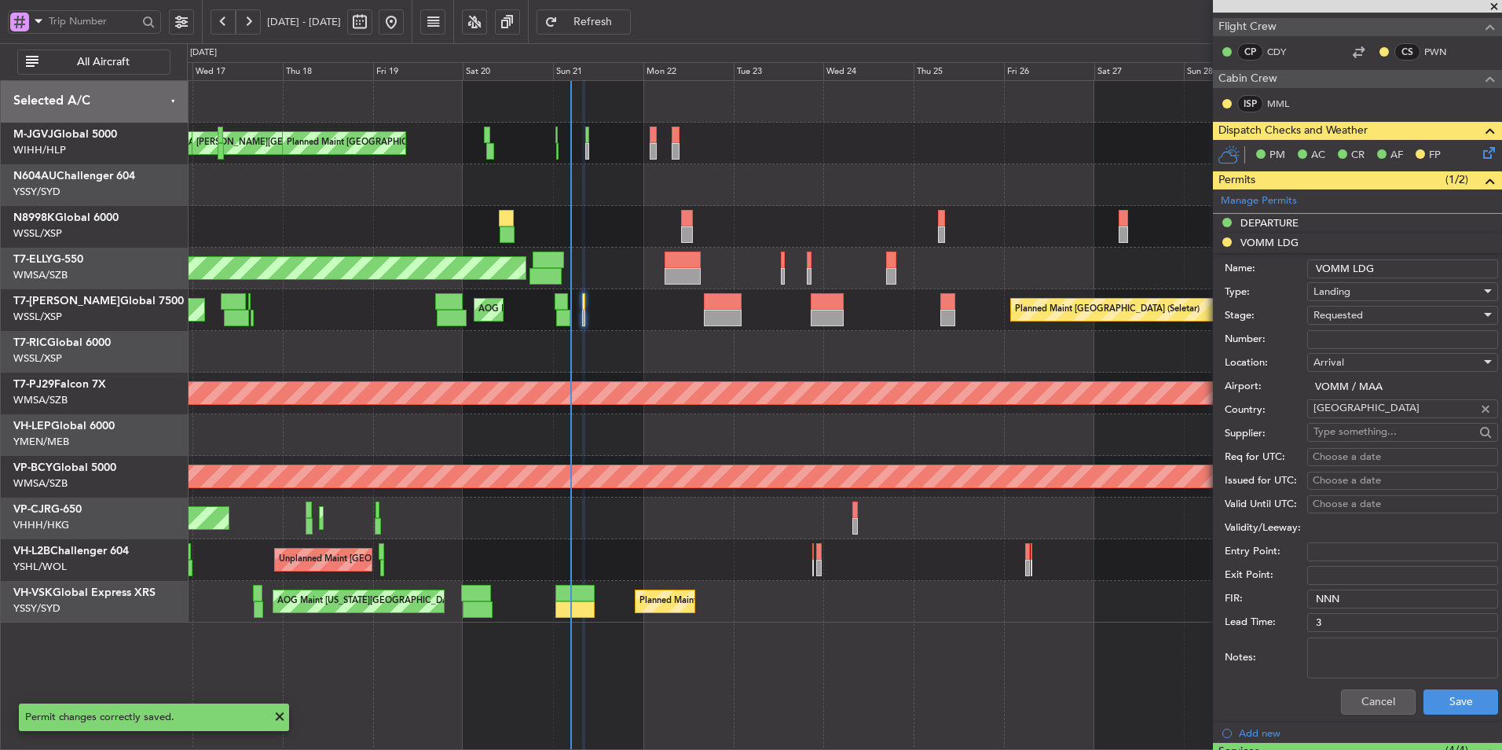
click at [1351, 334] on input "Number:" at bounding box center [1402, 339] width 191 height 19
paste input "YA/N/1970/09/21"
type input "YA/N/1970/09/21"
click at [1373, 321] on div "Requested" at bounding box center [1397, 315] width 167 height 24
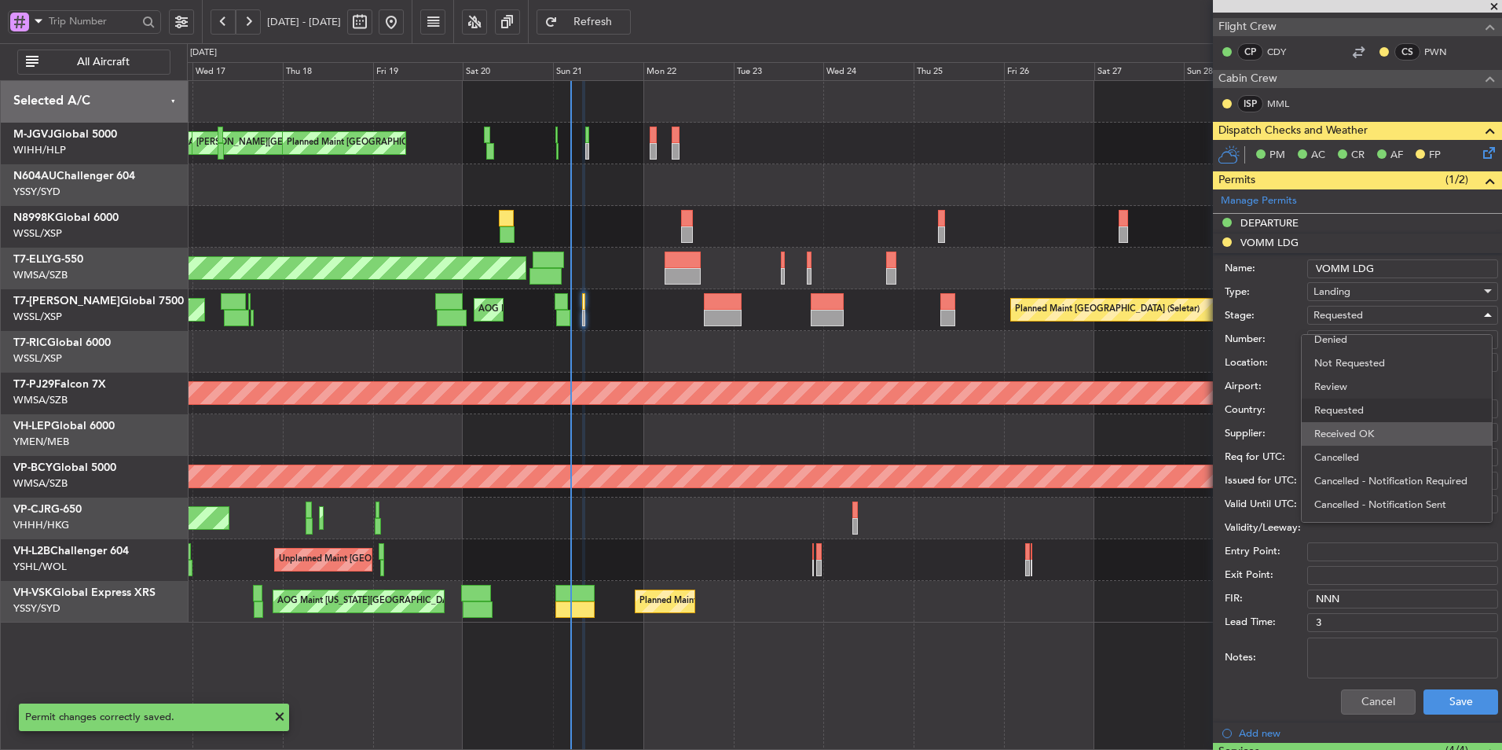
click at [1368, 427] on span "Received OK" at bounding box center [1397, 434] width 165 height 24
click at [1333, 453] on div "Choose a date" at bounding box center [1403, 457] width 180 height 16
select select "9"
select select "2025"
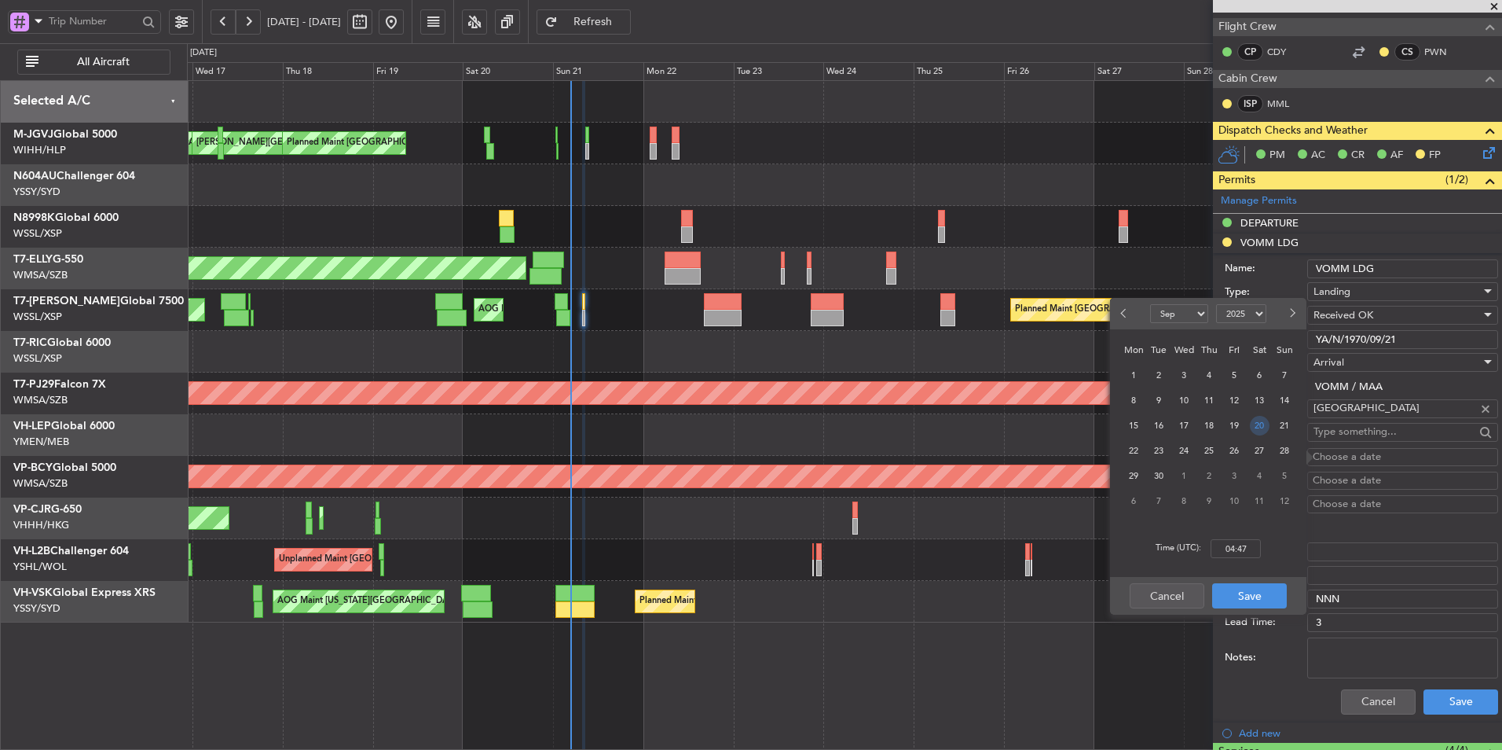
click at [1278, 427] on span "21" at bounding box center [1285, 426] width 20 height 20
click at [1255, 543] on input "00:00" at bounding box center [1236, 548] width 50 height 19
type input "08:00"
click at [1263, 600] on button "Save" at bounding box center [1249, 595] width 75 height 25
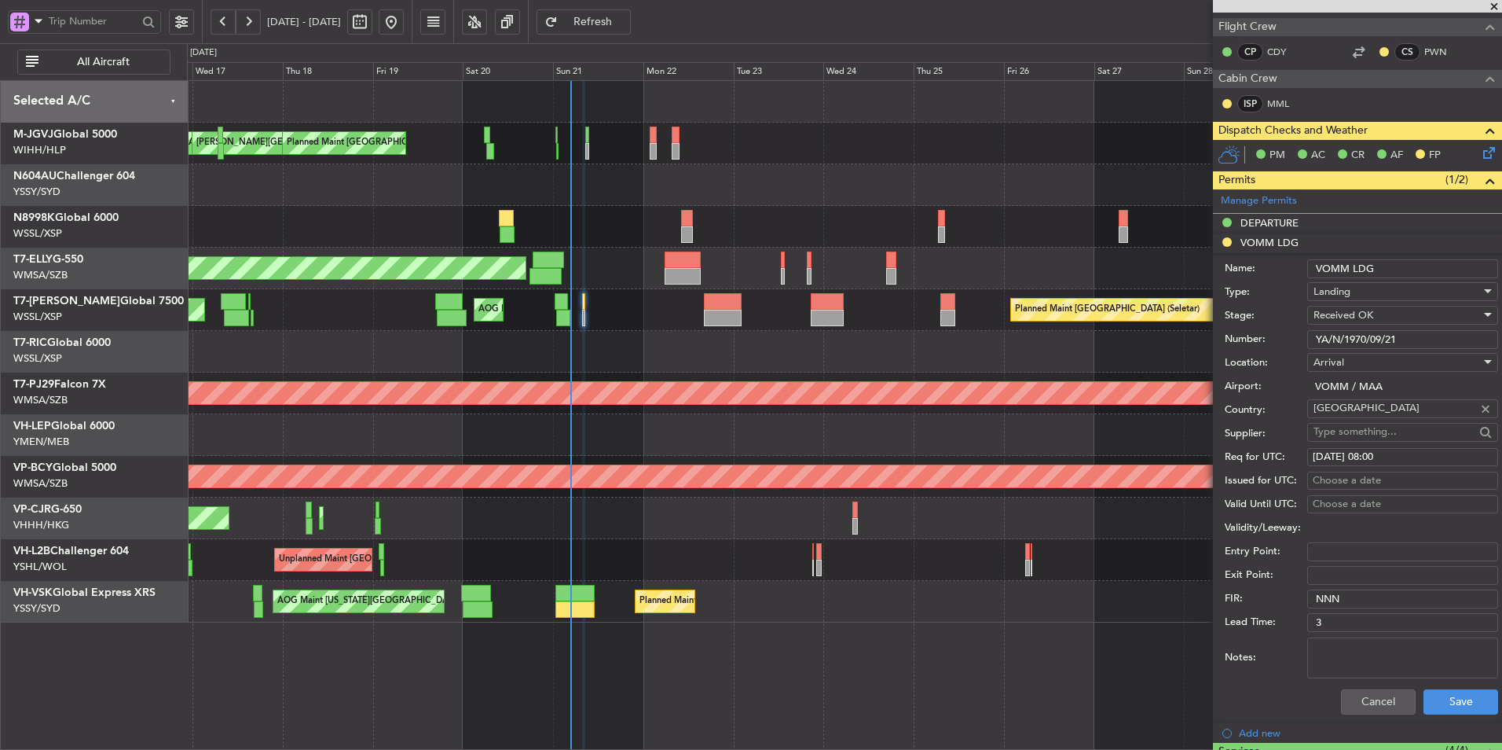
click at [1344, 481] on div "Choose a date" at bounding box center [1403, 481] width 180 height 16
select select "9"
select select "2025"
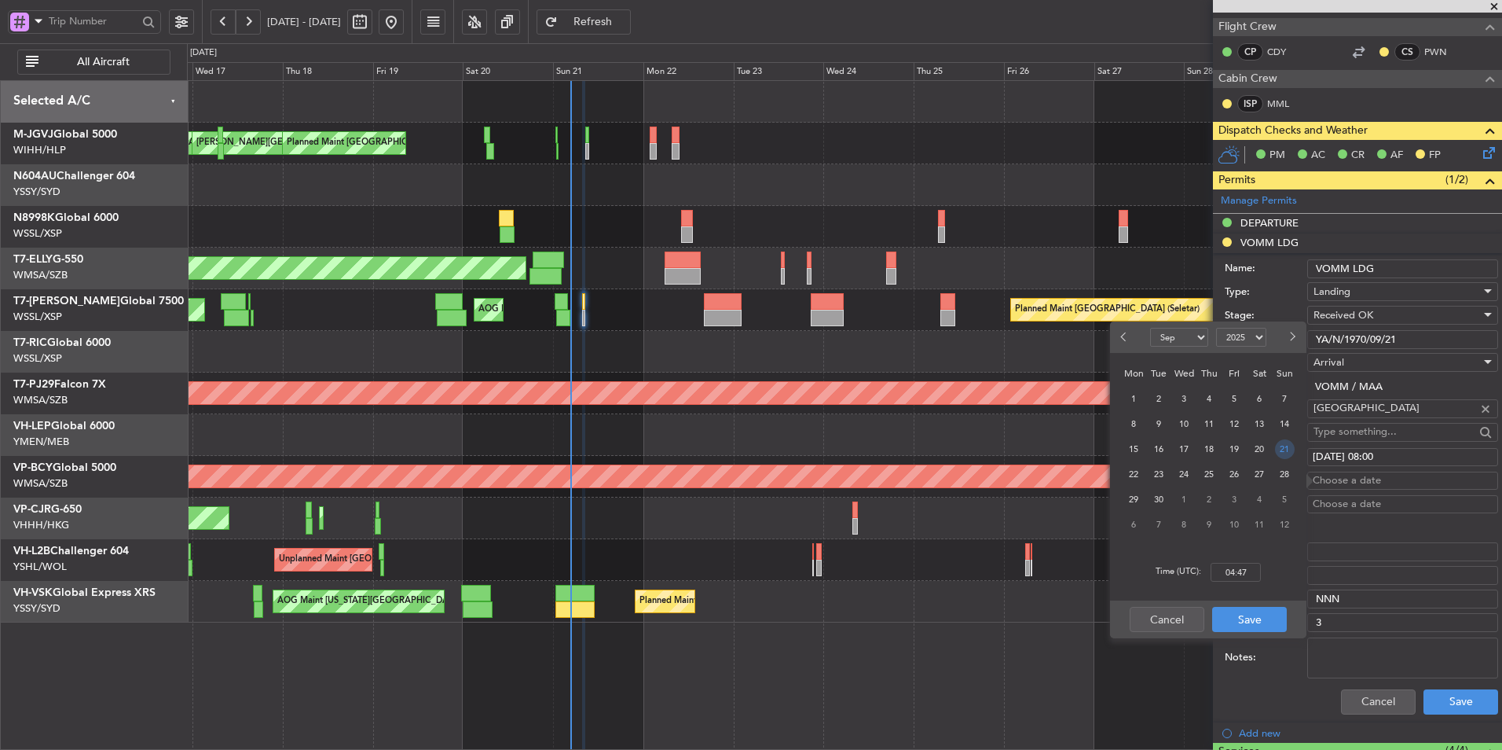
click at [1277, 452] on span "21" at bounding box center [1285, 449] width 20 height 20
click at [1254, 568] on input "00:00" at bounding box center [1236, 572] width 50 height 19
type input "08:00"
click at [1241, 609] on button "Save" at bounding box center [1249, 619] width 75 height 25
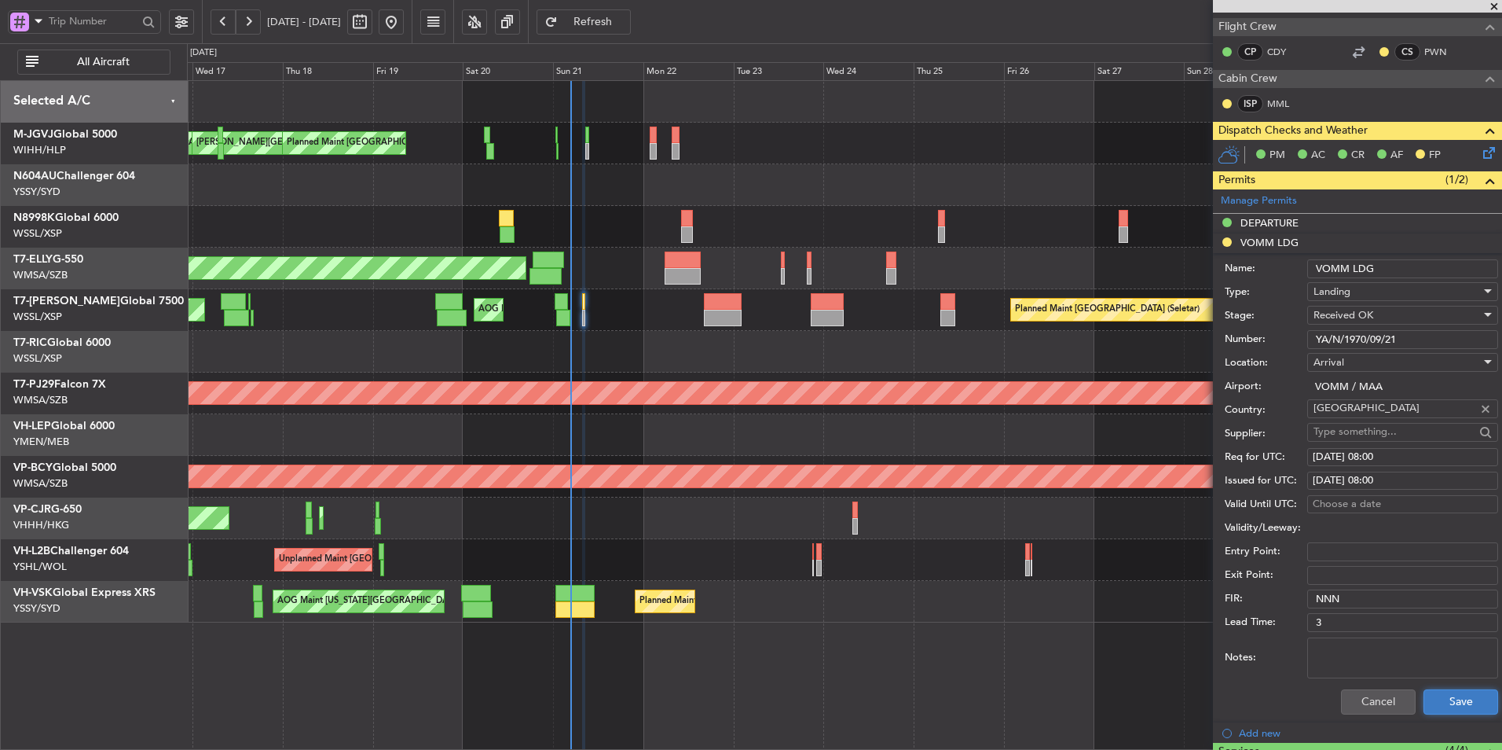
click at [1433, 705] on button "Save" at bounding box center [1461, 701] width 75 height 25
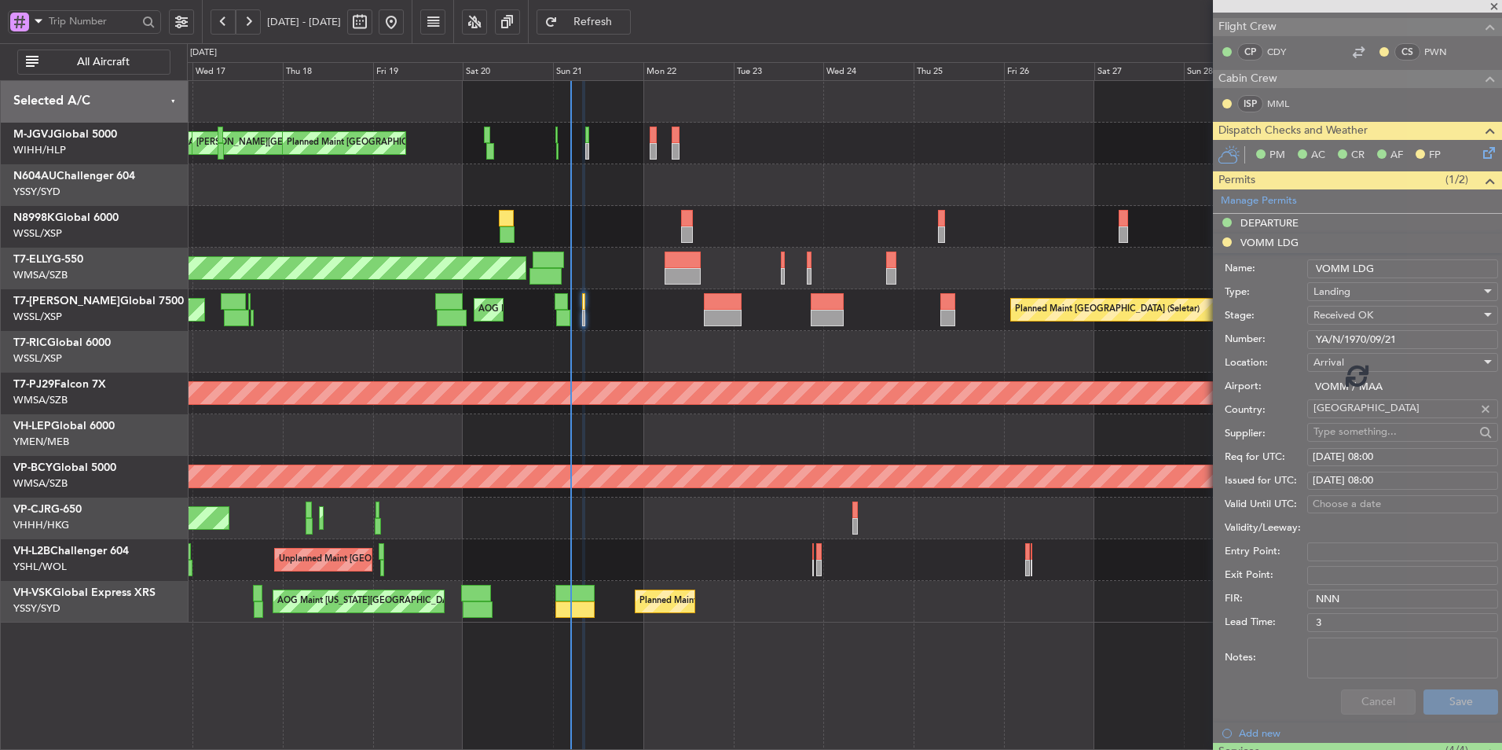
scroll to position [31, 0]
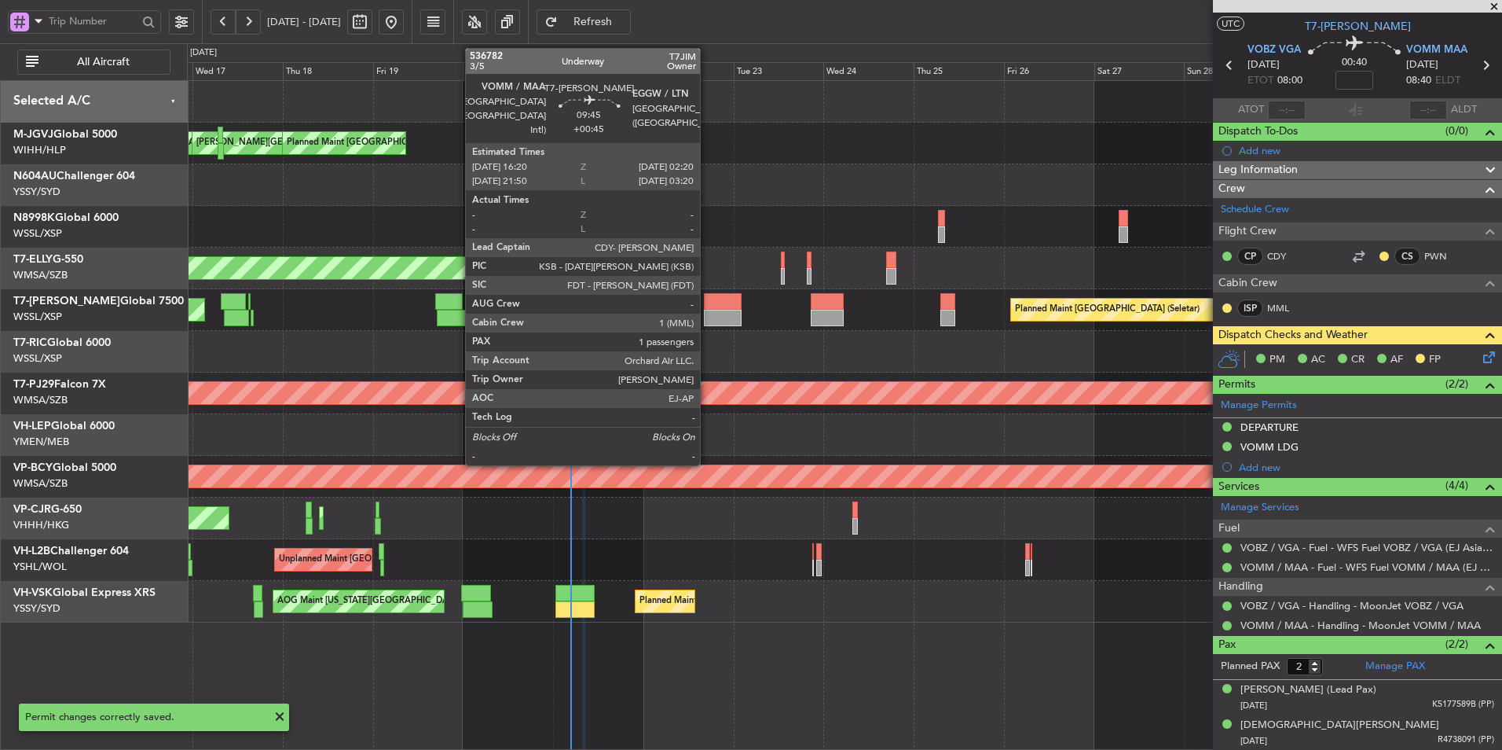
click at [707, 300] on div at bounding box center [723, 301] width 38 height 17
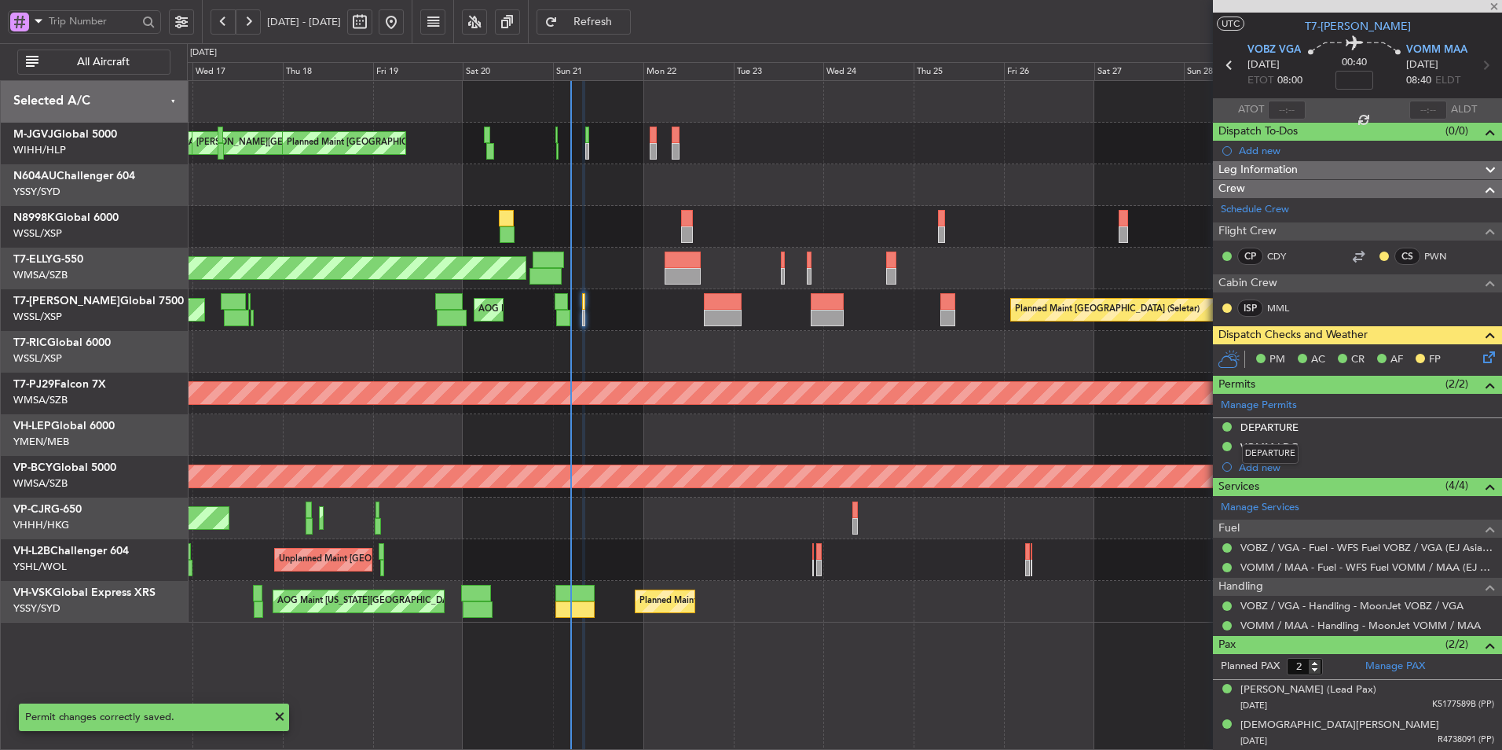
type input "+00:45"
type input "1"
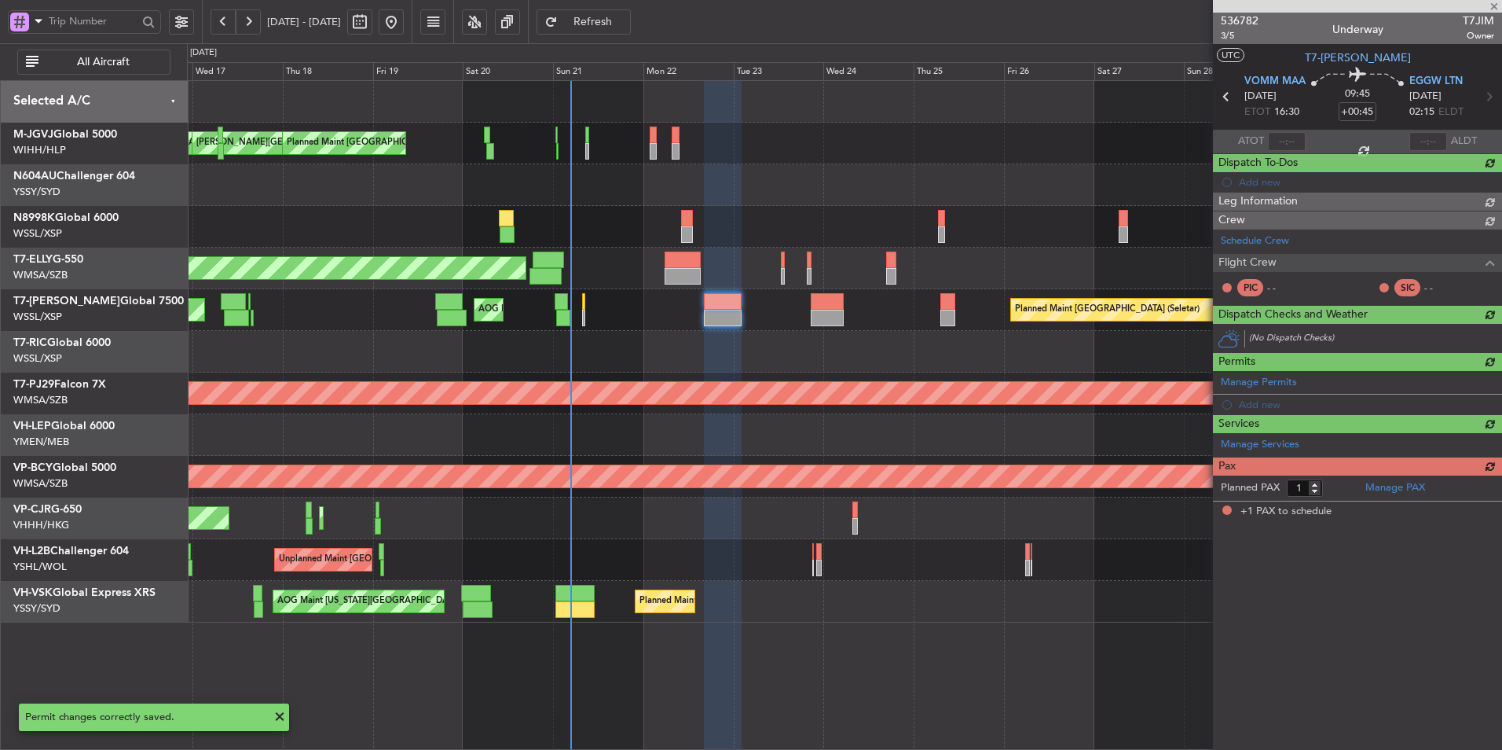
scroll to position [0, 0]
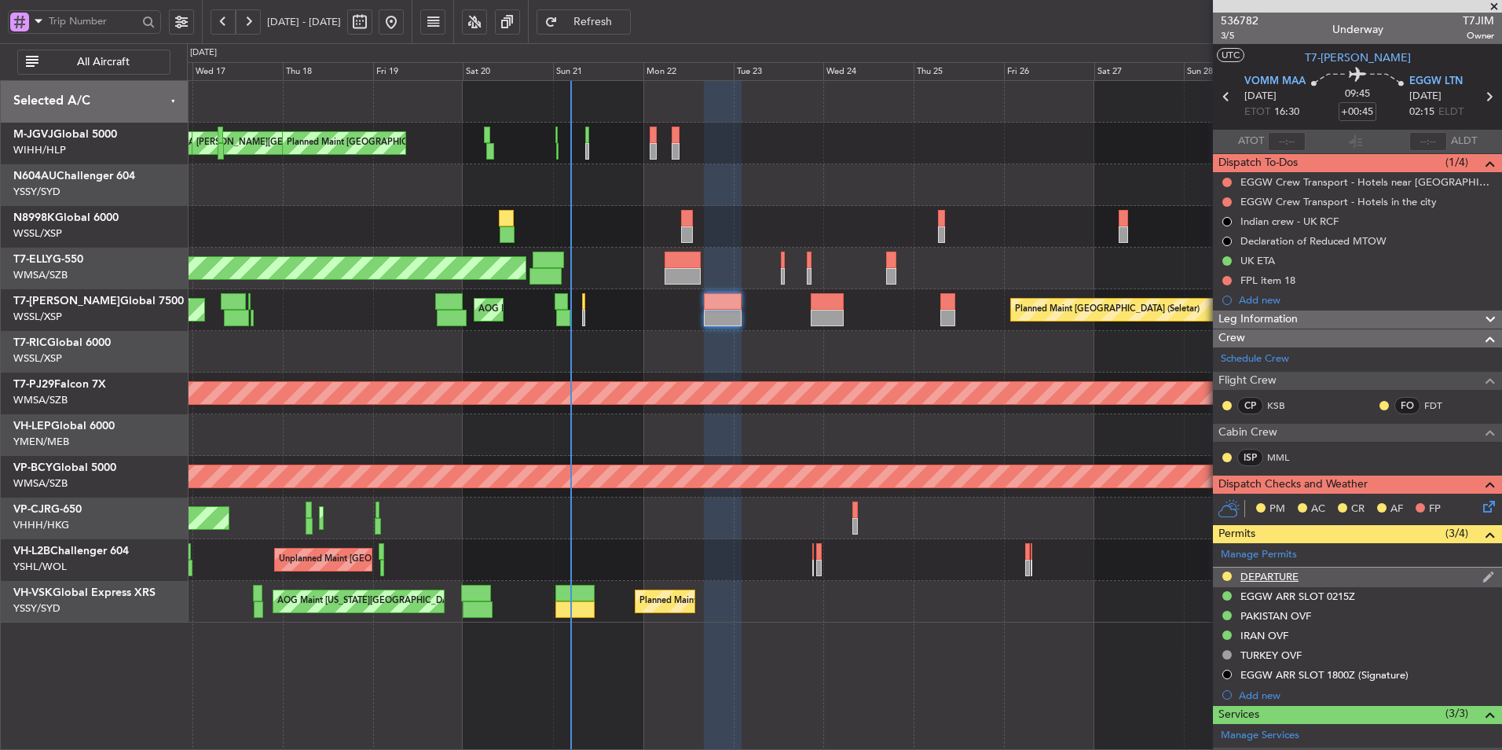
click at [1269, 577] on div "DEPARTURE" at bounding box center [1270, 576] width 58 height 13
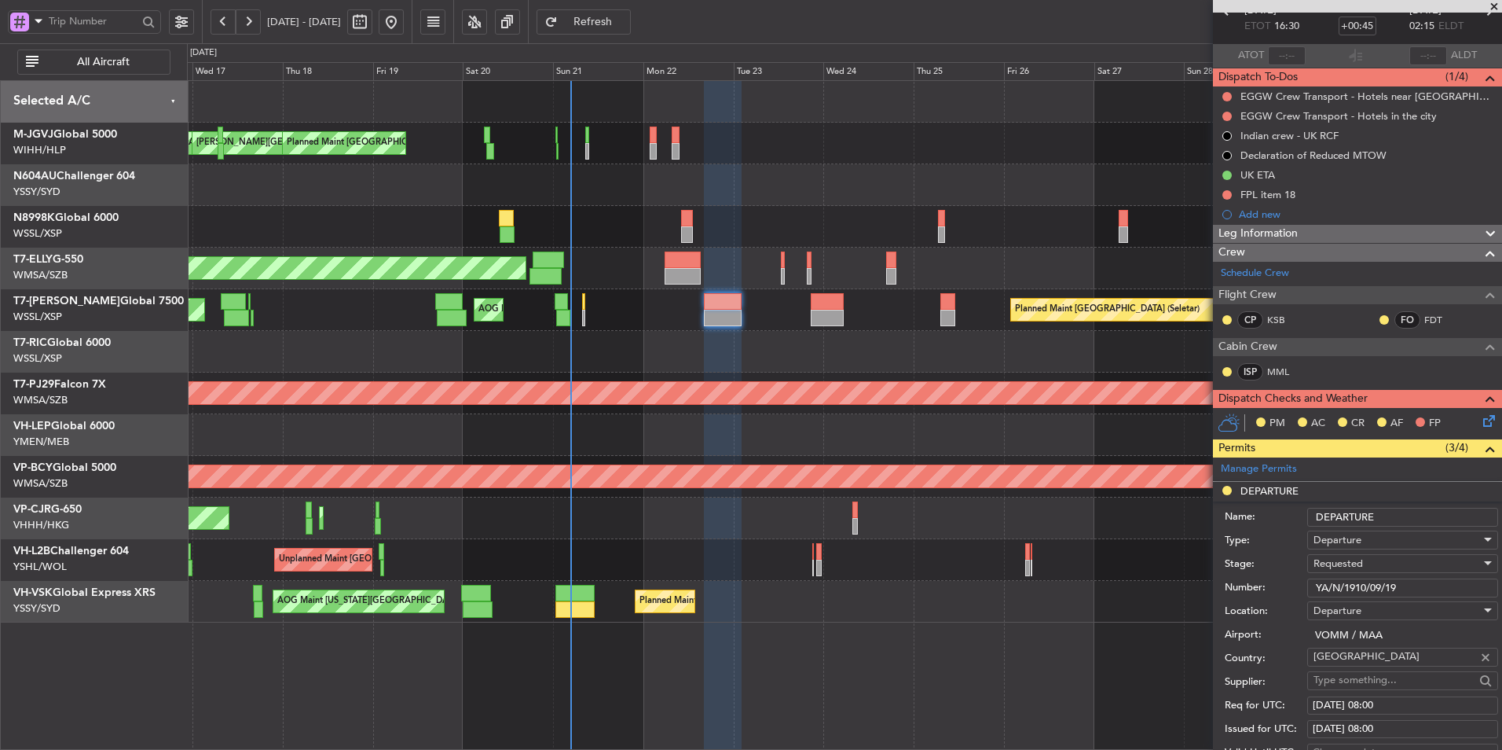
scroll to position [157, 0]
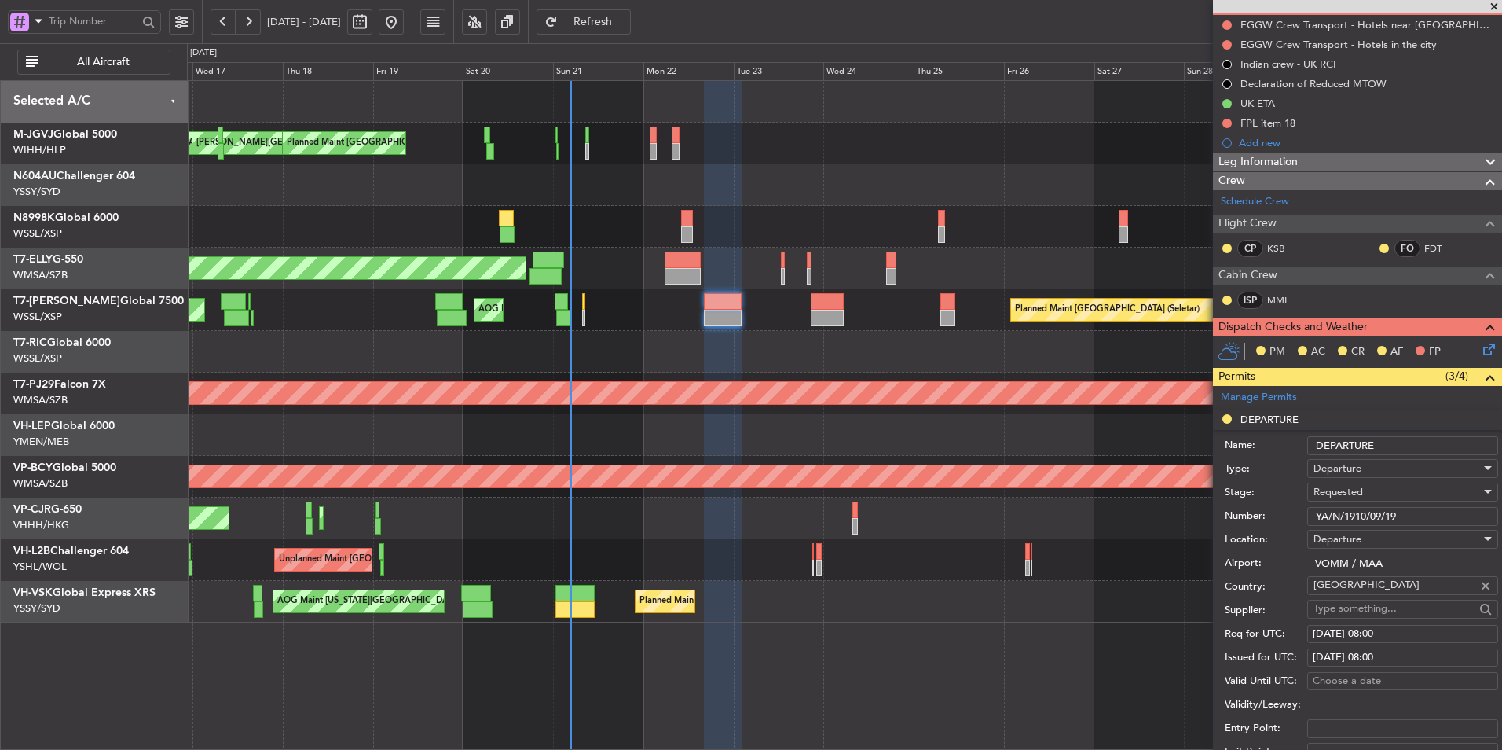
drag, startPoint x: 1250, startPoint y: 511, endPoint x: 1190, endPoint y: 511, distance: 59.7
click at [1217, 511] on form "Name: DEPARTURE Type: Departure Stage: Requested Number: YA/N/1910/09/19 Locati…" at bounding box center [1357, 664] width 289 height 469
paste input "70/09/21"
type input "YA/N/1970/09/21"
click at [1362, 494] on span "Requested" at bounding box center [1339, 492] width 50 height 14
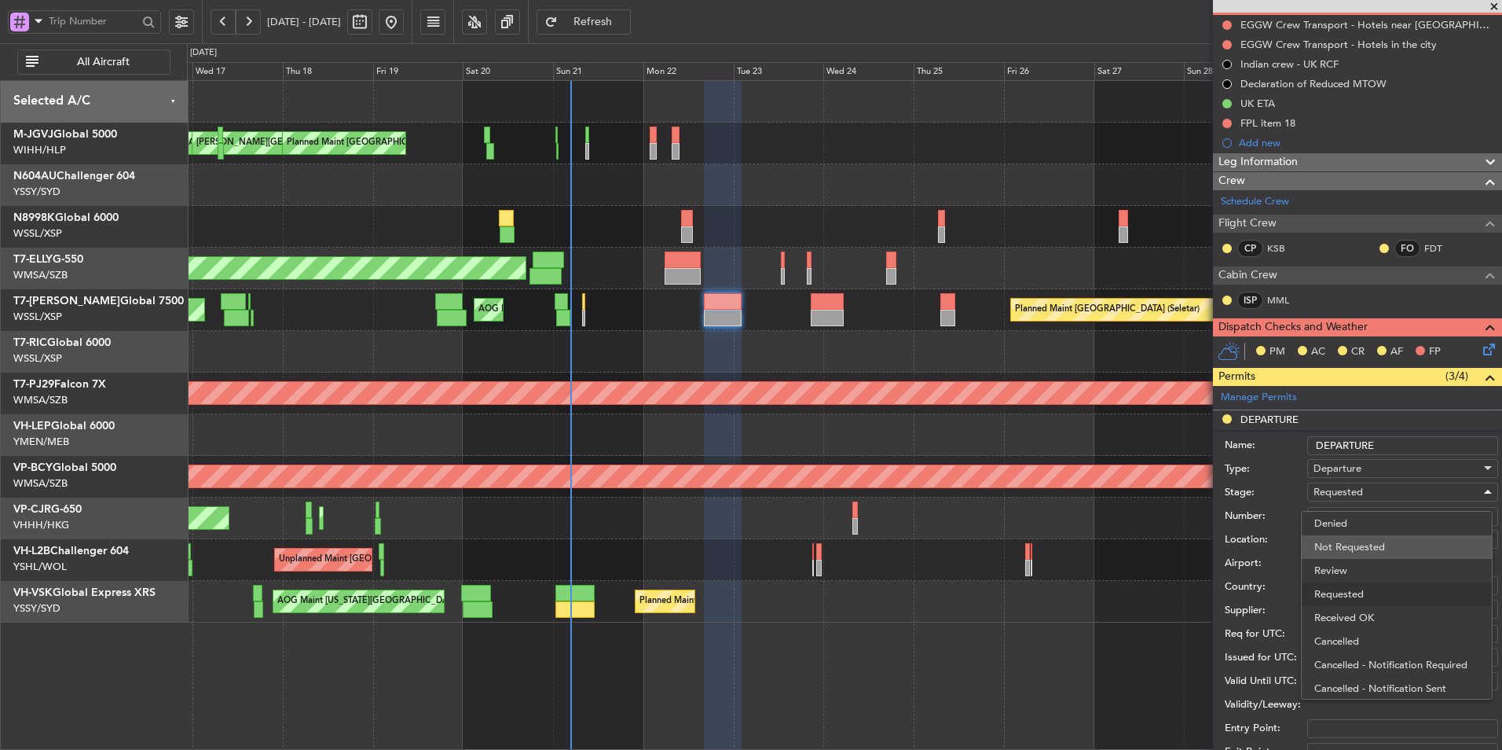
scroll to position [7, 0]
click at [1359, 602] on span "Received OK" at bounding box center [1397, 611] width 165 height 24
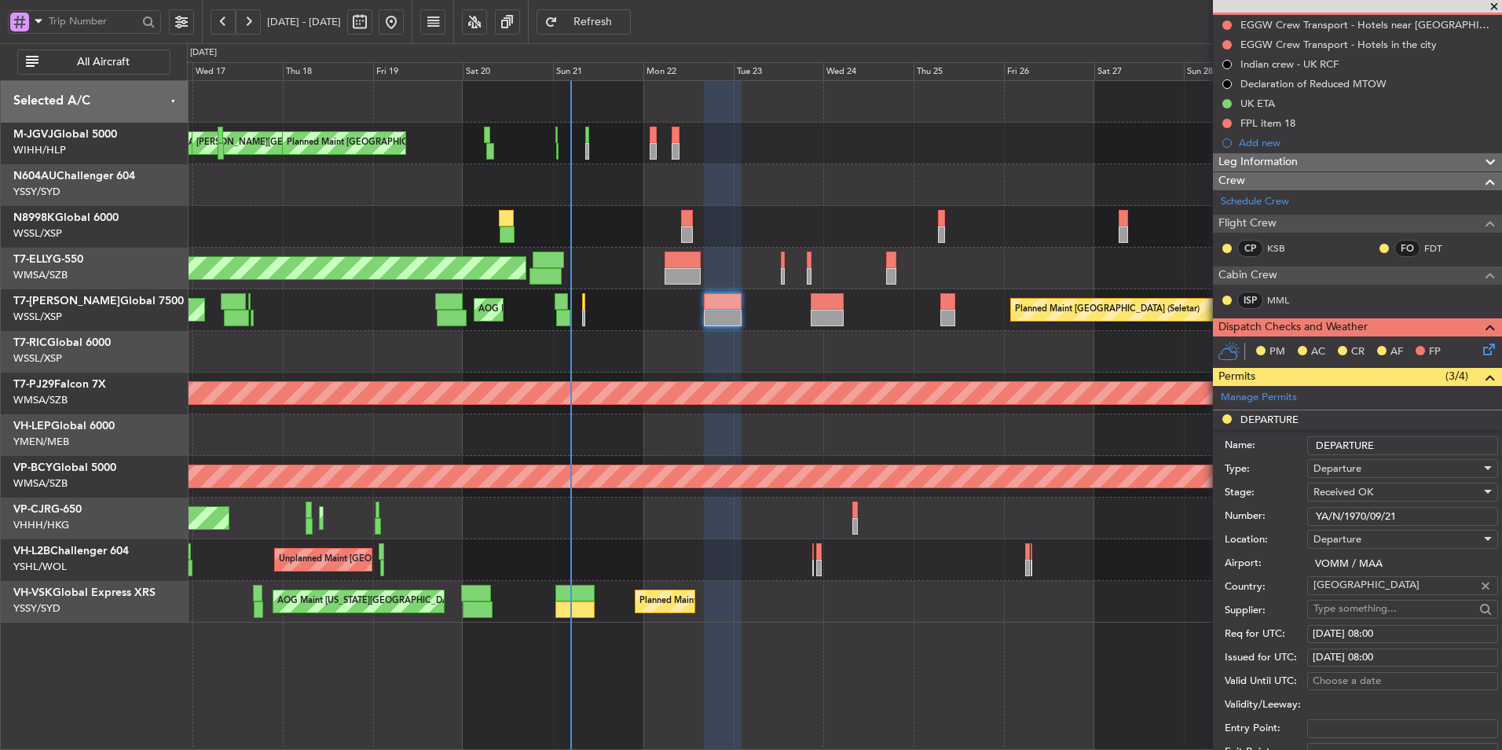
click at [1350, 633] on div "21/09/2025 08:00" at bounding box center [1403, 634] width 180 height 16
select select "9"
select select "2025"
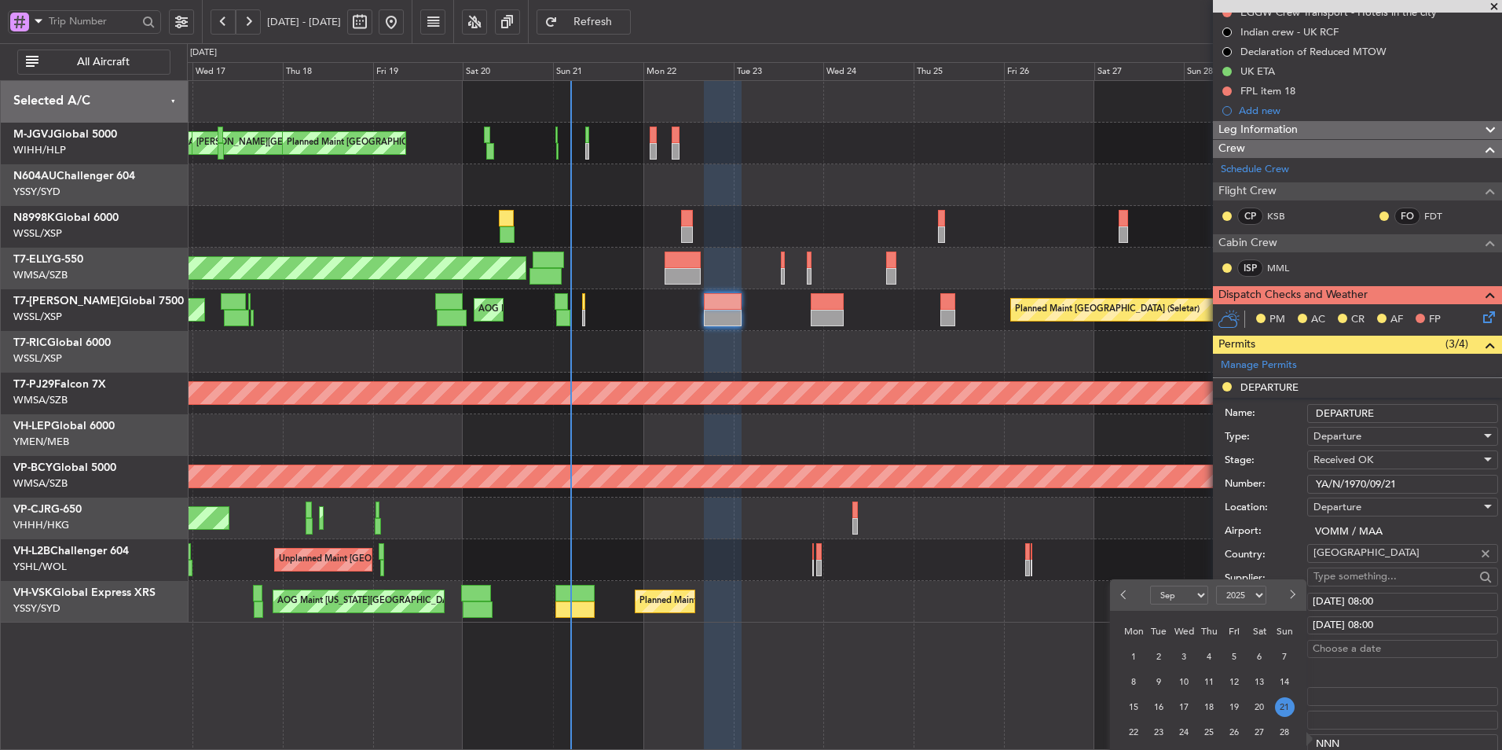
scroll to position [393, 0]
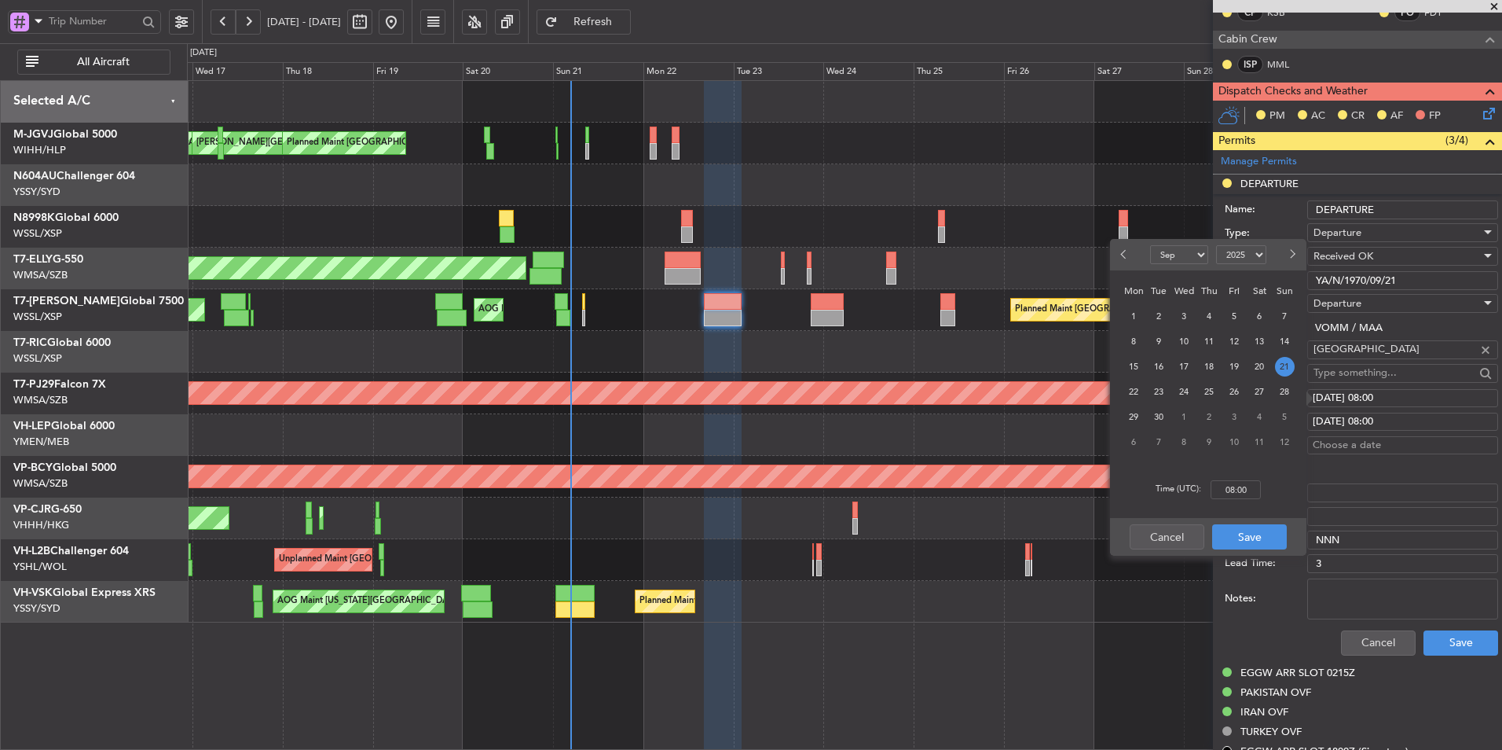
click at [1142, 397] on span "22" at bounding box center [1134, 392] width 20 height 20
click at [1251, 486] on input "00:00" at bounding box center [1236, 489] width 50 height 19
type input "16:30"
click at [1259, 528] on button "Save" at bounding box center [1249, 536] width 75 height 25
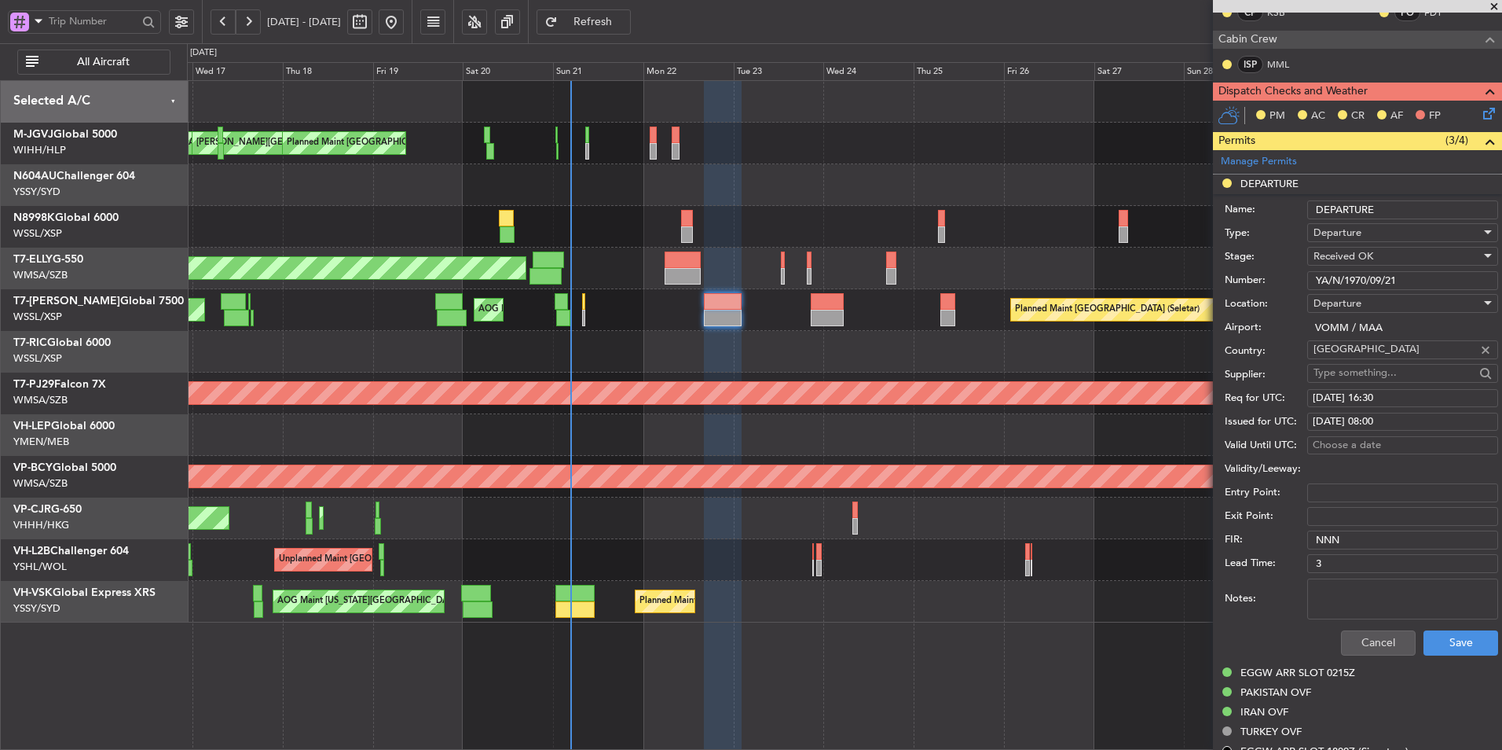
click at [1340, 420] on div "21/09/2025 08:00" at bounding box center [1403, 422] width 180 height 16
select select "9"
select select "2025"
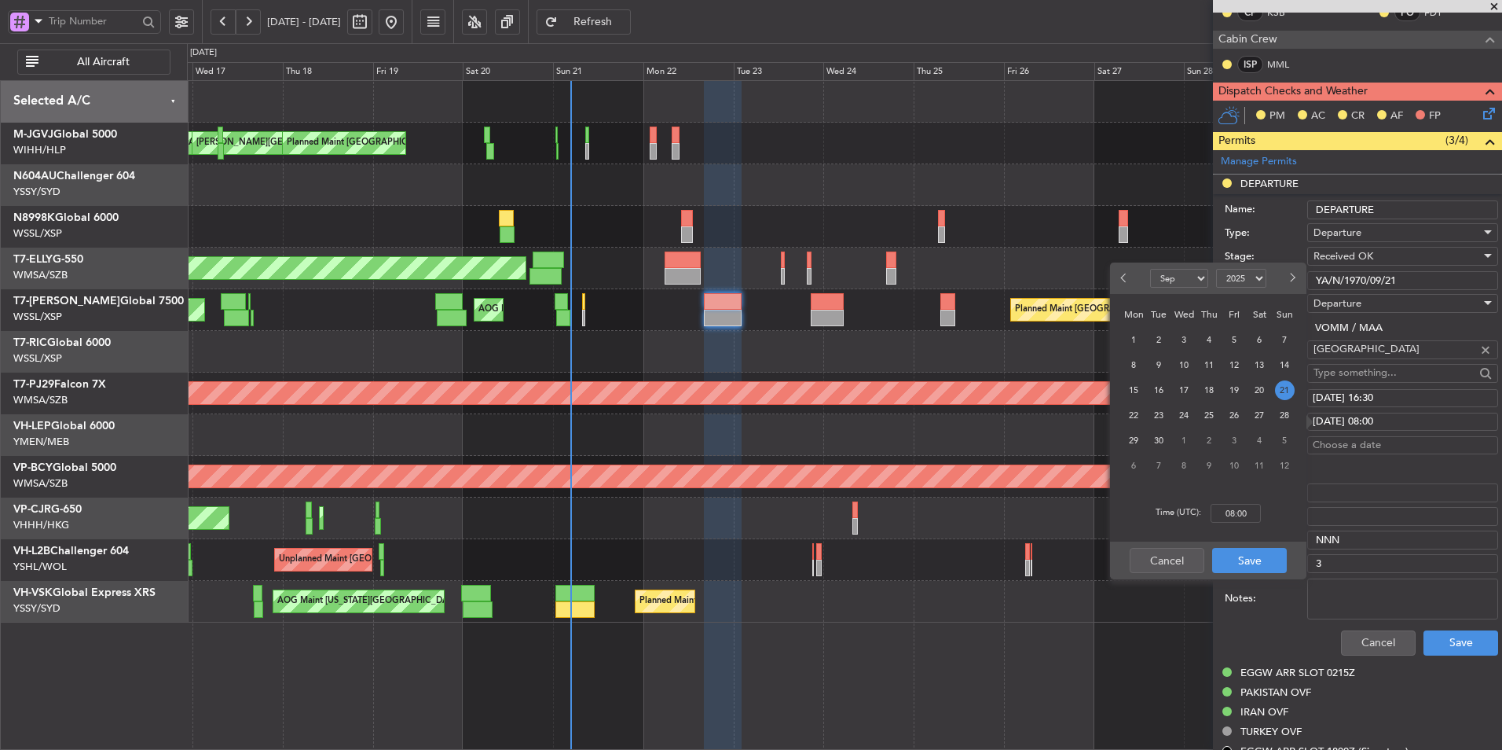
click at [1124, 413] on div "22" at bounding box center [1133, 414] width 25 height 25
click at [1130, 415] on span "22" at bounding box center [1134, 415] width 20 height 20
click at [1249, 510] on input "00:00" at bounding box center [1236, 513] width 50 height 19
type input "16:30"
click at [1246, 552] on button "Save" at bounding box center [1249, 560] width 75 height 25
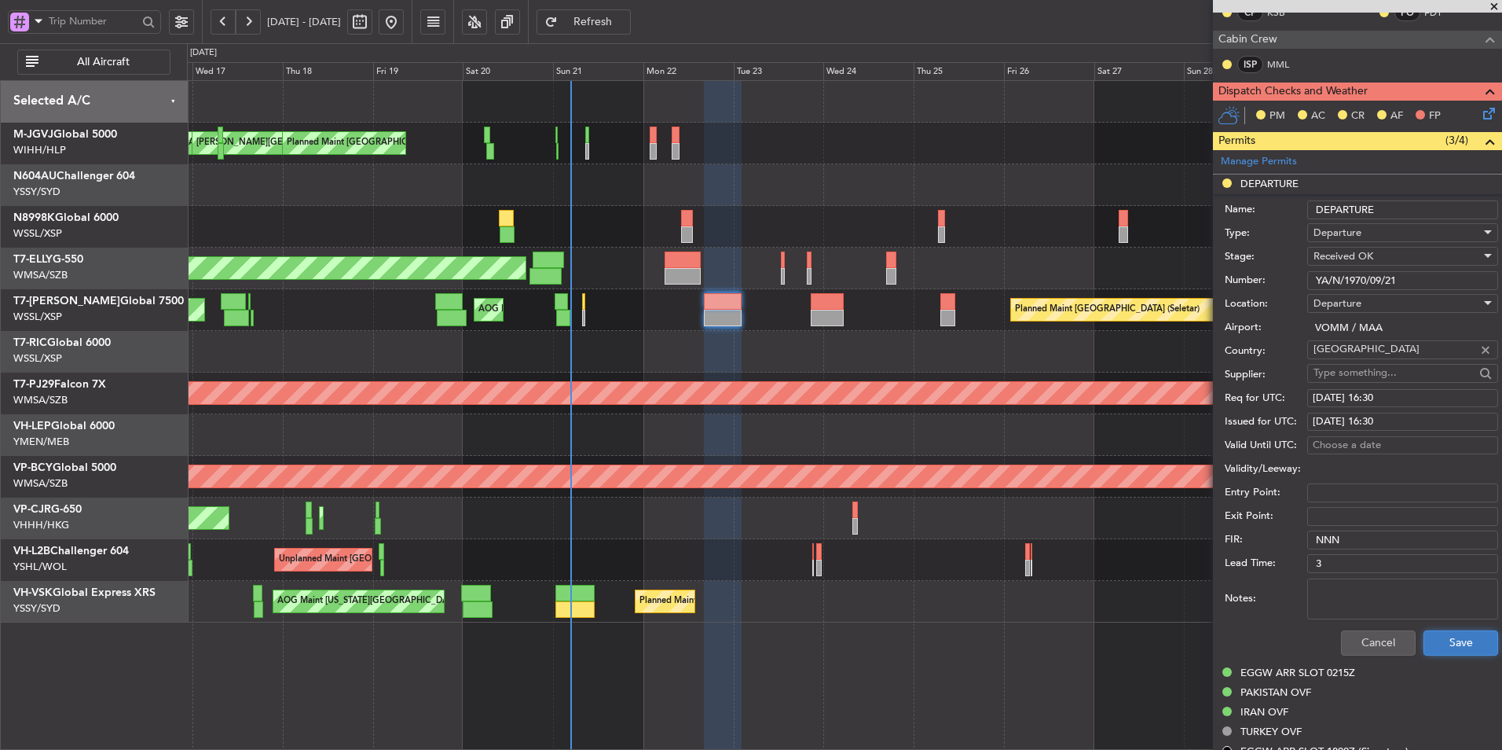
click at [1461, 640] on button "Save" at bounding box center [1461, 642] width 75 height 25
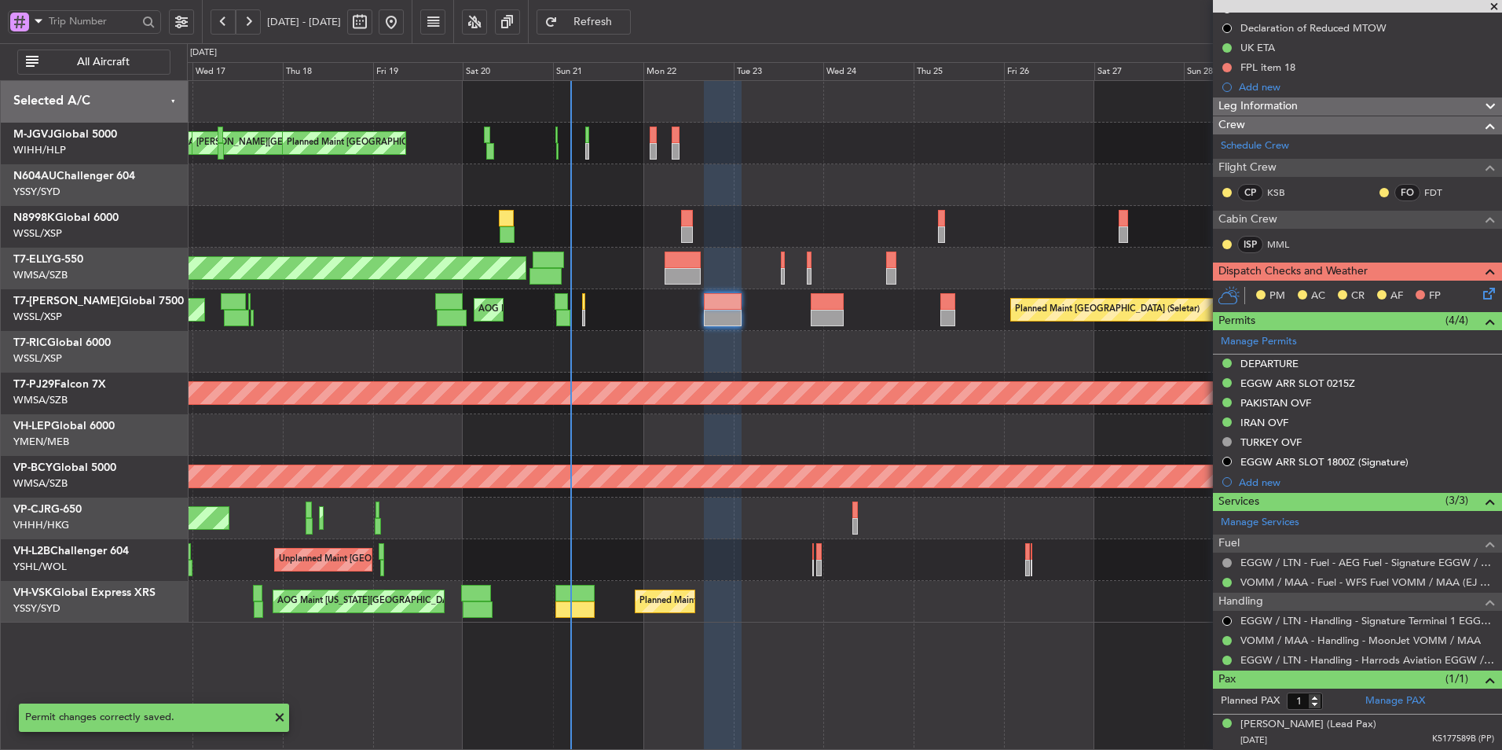
scroll to position [212, 0]
click at [681, 341] on div at bounding box center [844, 352] width 1315 height 42
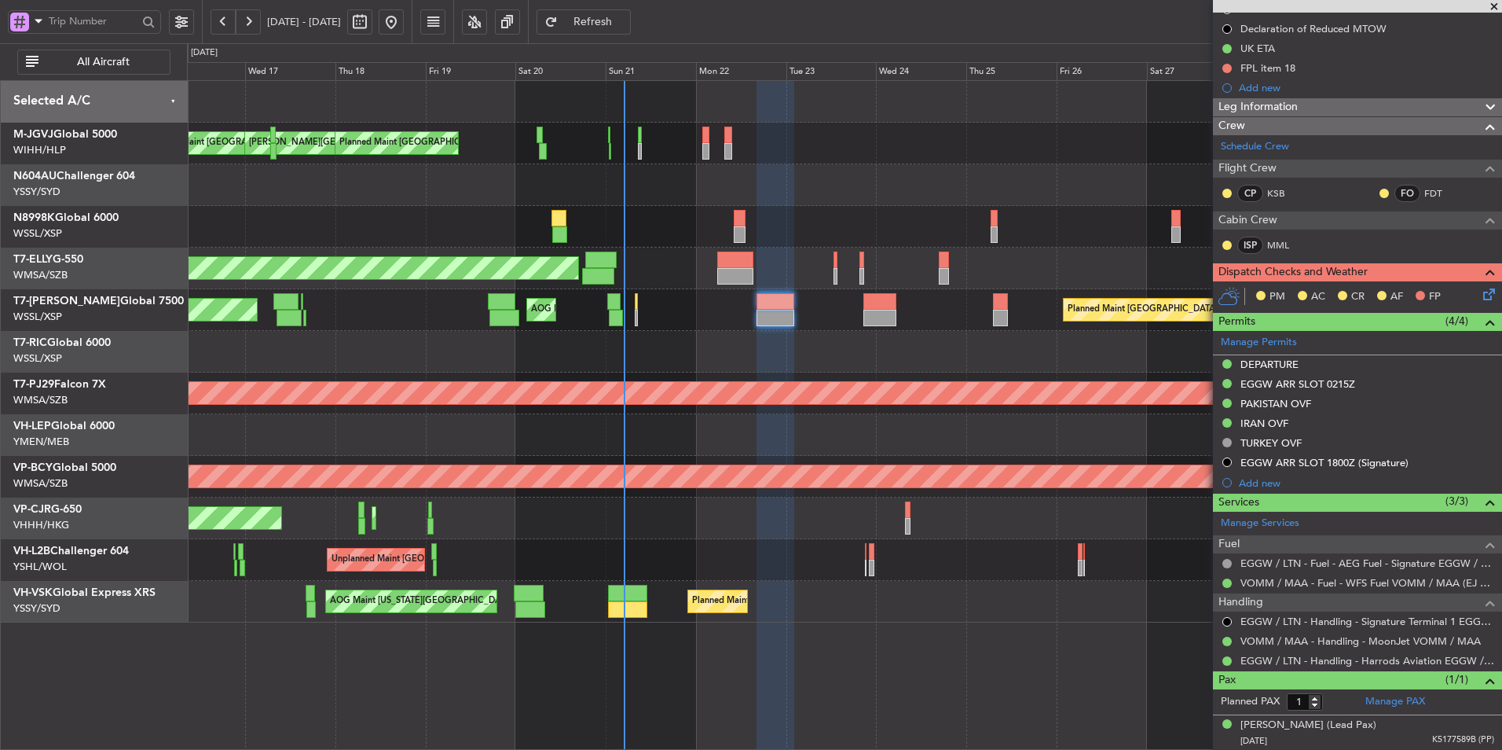
click at [633, 303] on div "Planned Maint Singapore (Seletar) Planned Maint Singapore (Seletar) AOG Maint S…" at bounding box center [844, 310] width 1315 height 42
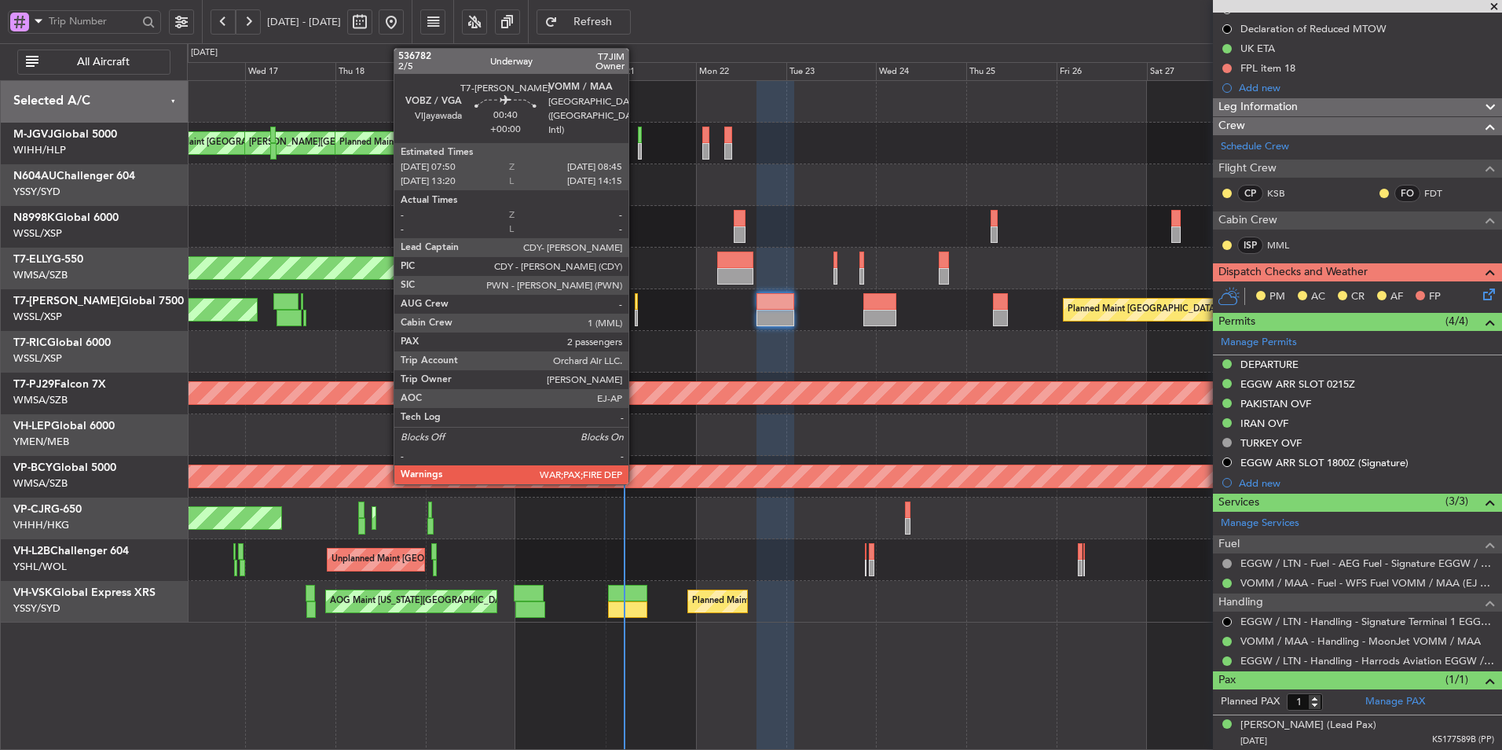
click at [636, 305] on div at bounding box center [637, 301] width 4 height 17
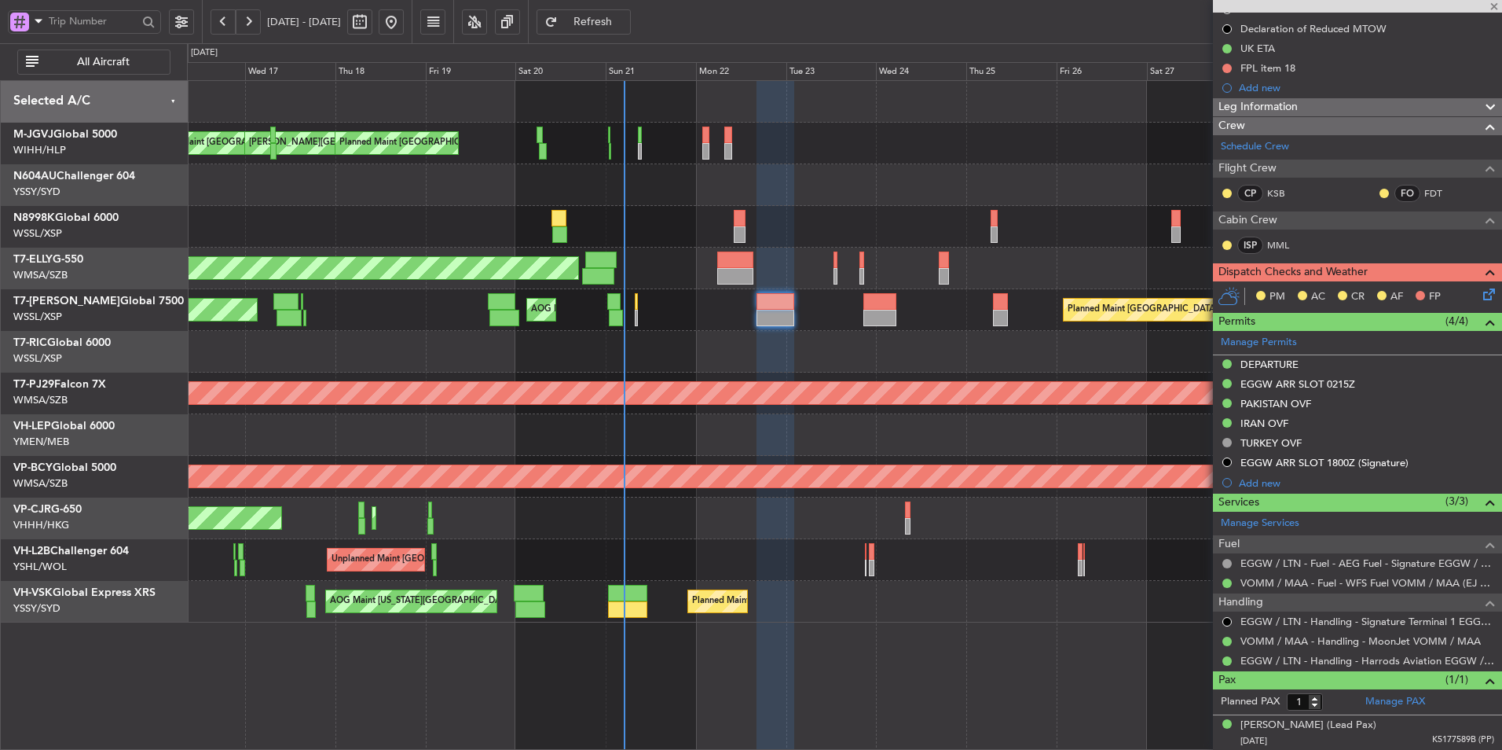
type input "2"
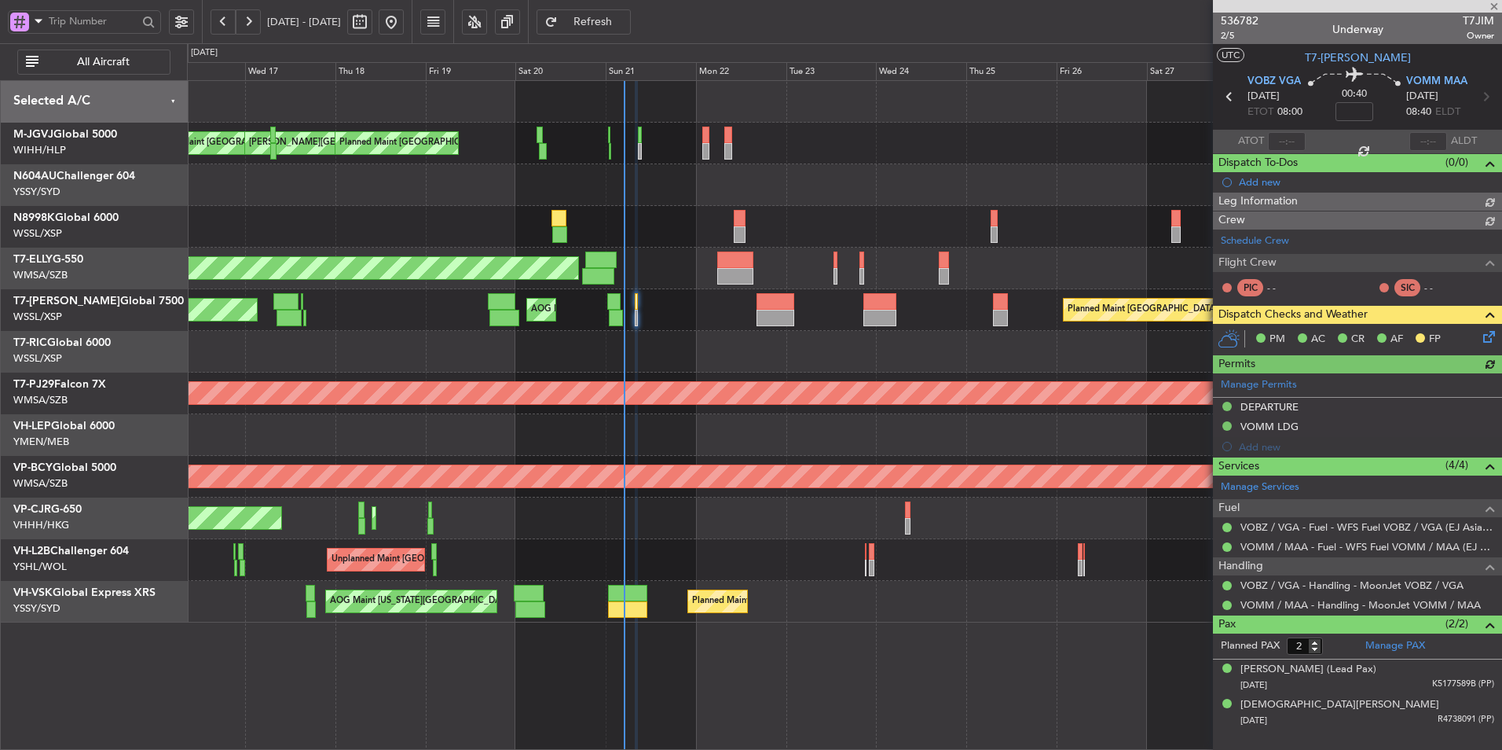
type input "Terry Leung (LEU)"
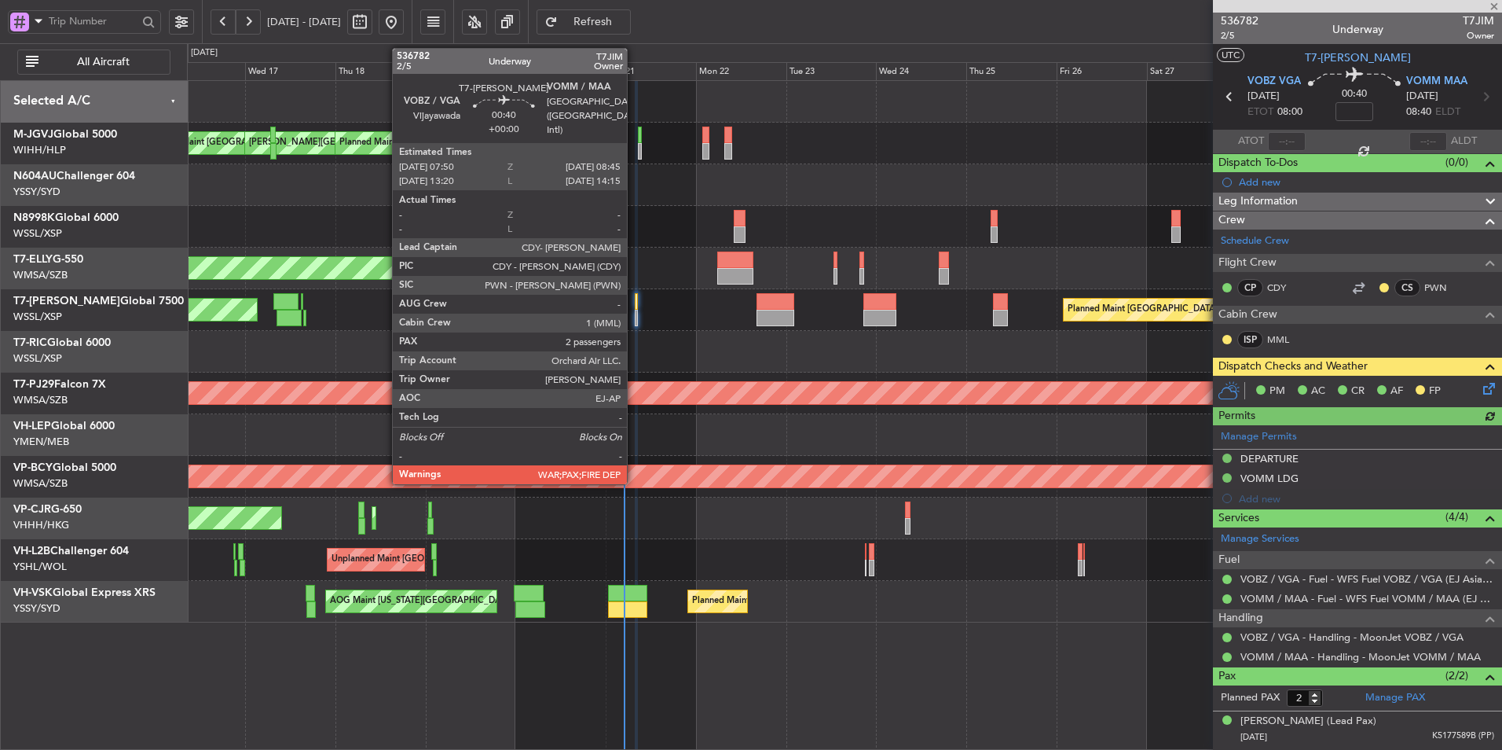
click at [635, 308] on div at bounding box center [637, 301] width 4 height 17
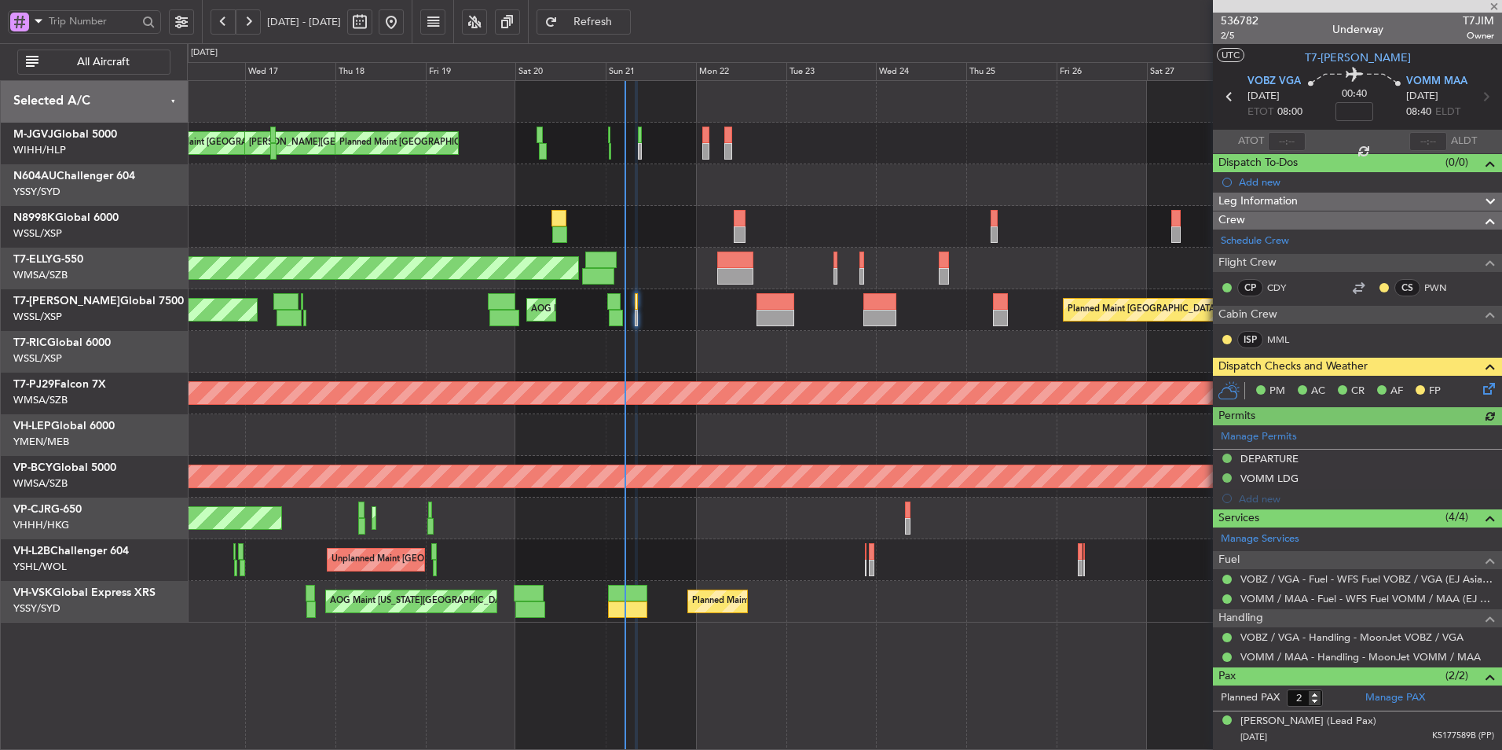
type input "Terry Leung (LEU)"
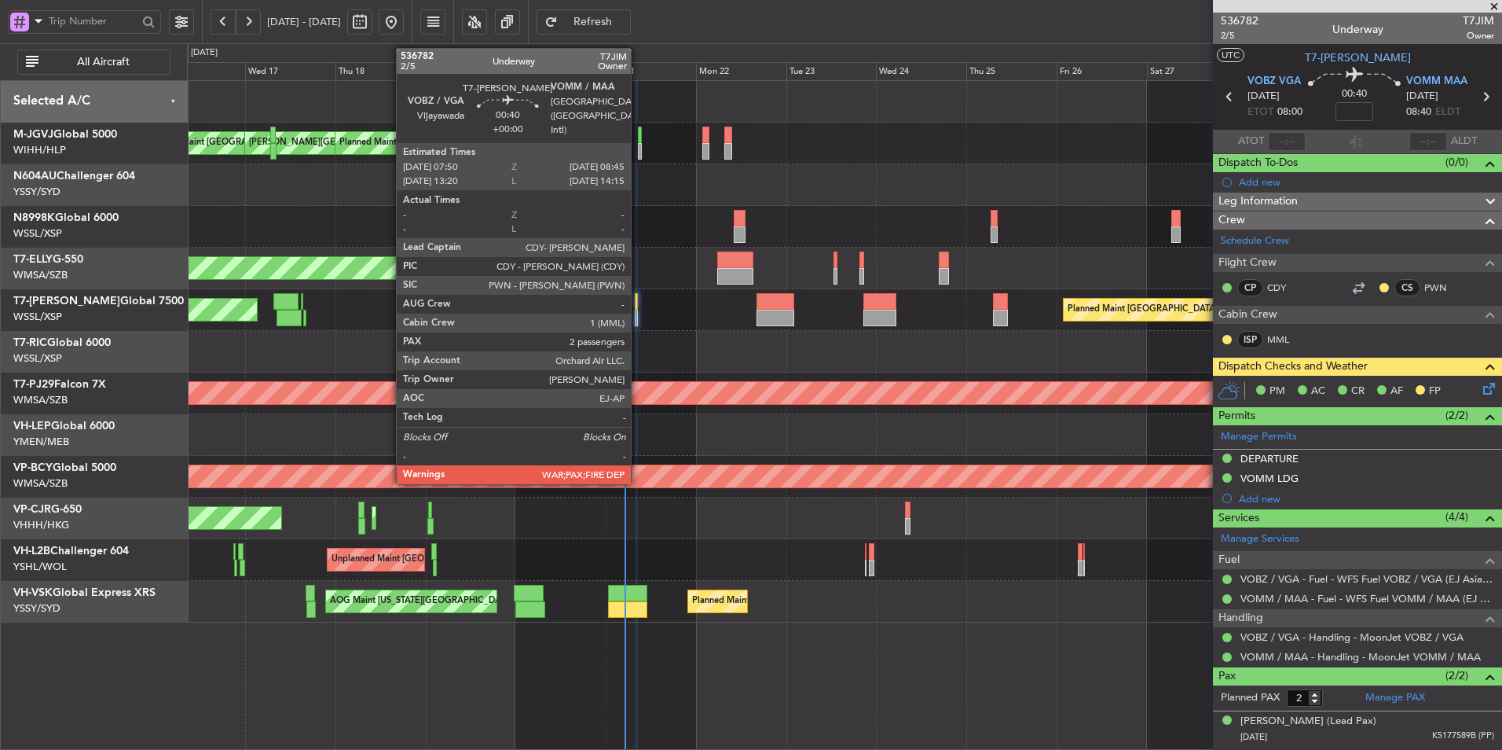
click at [638, 304] on div at bounding box center [637, 301] width 4 height 17
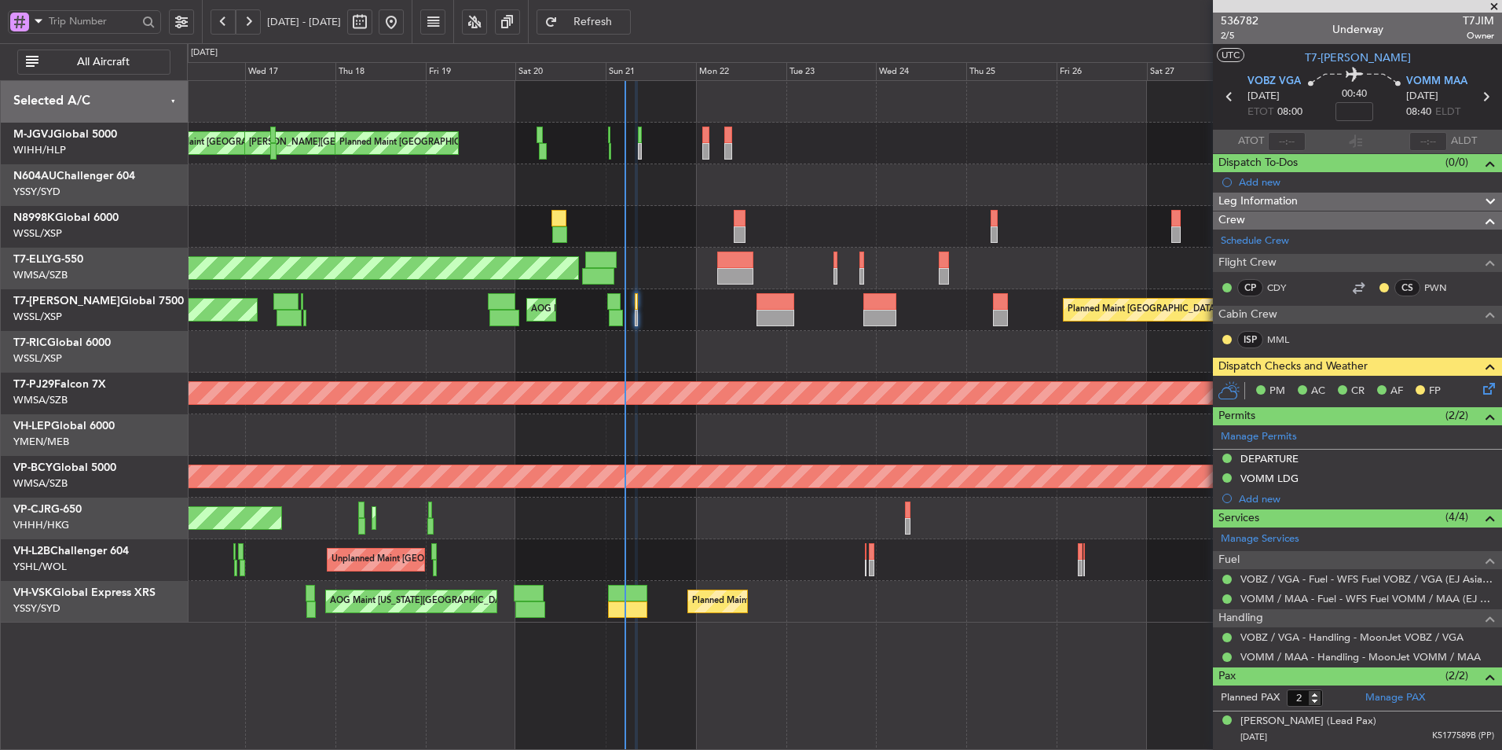
click at [1480, 390] on icon at bounding box center [1486, 386] width 13 height 13
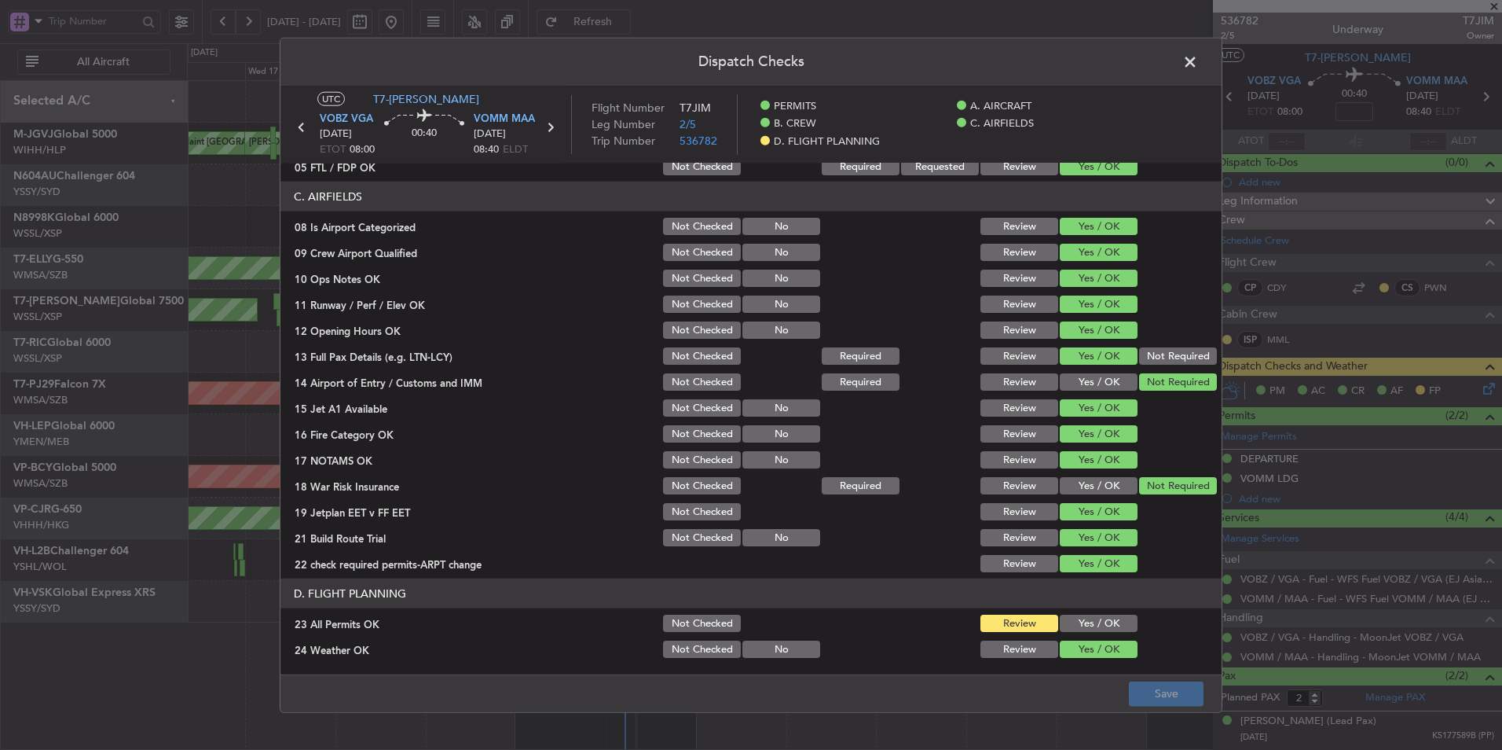
scroll to position [420, 0]
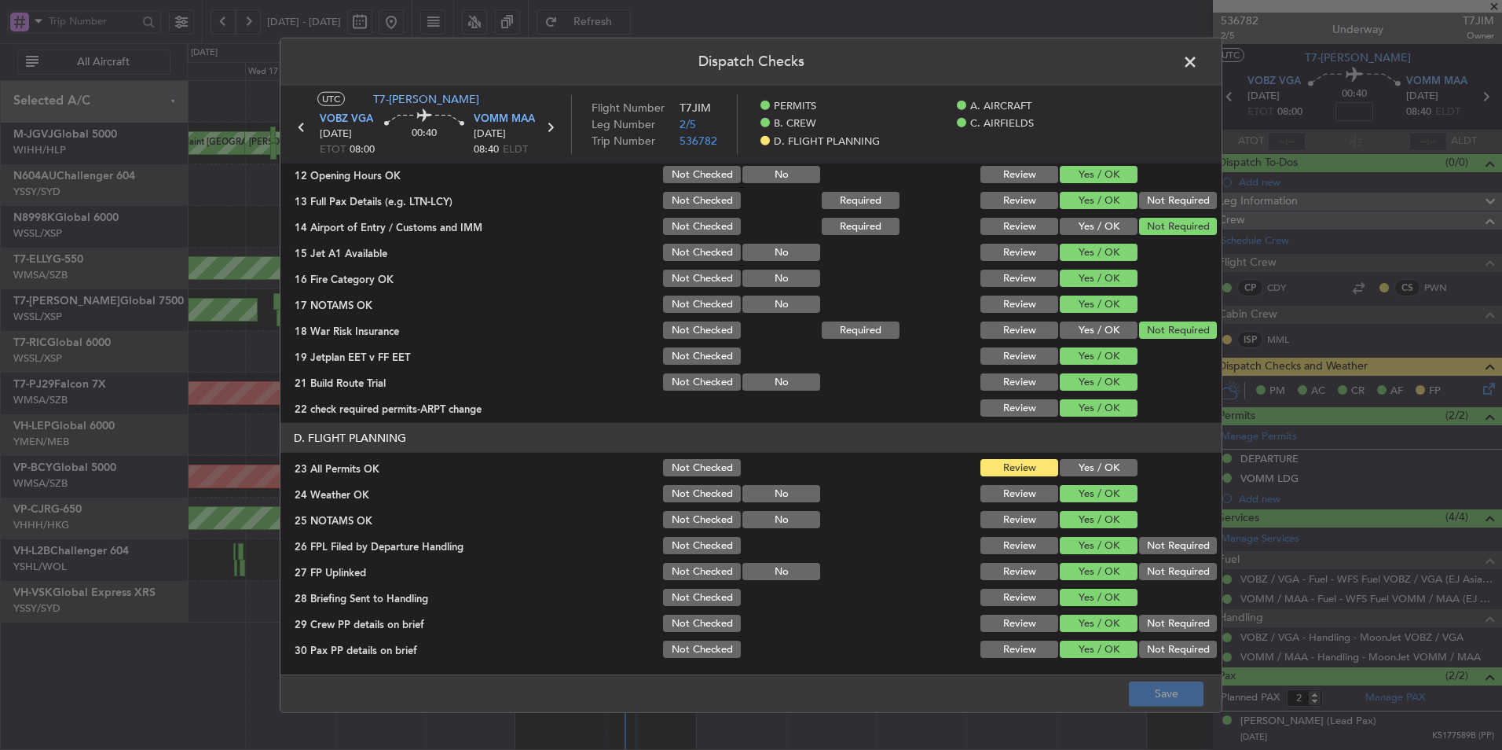
click at [1087, 468] on button "Yes / OK" at bounding box center [1099, 467] width 78 height 17
click at [1172, 684] on button "Save" at bounding box center [1166, 692] width 75 height 25
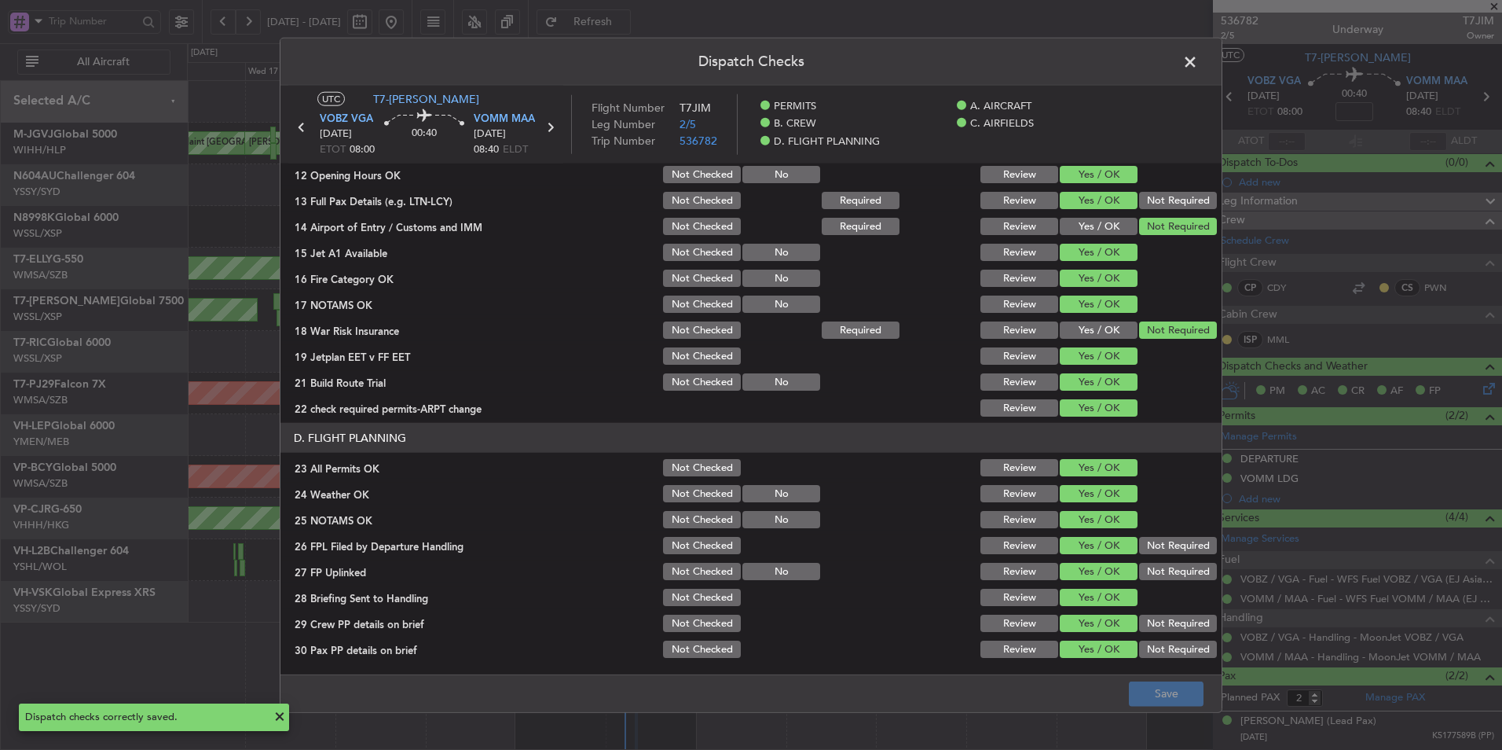
click at [1198, 61] on span at bounding box center [1198, 65] width 0 height 31
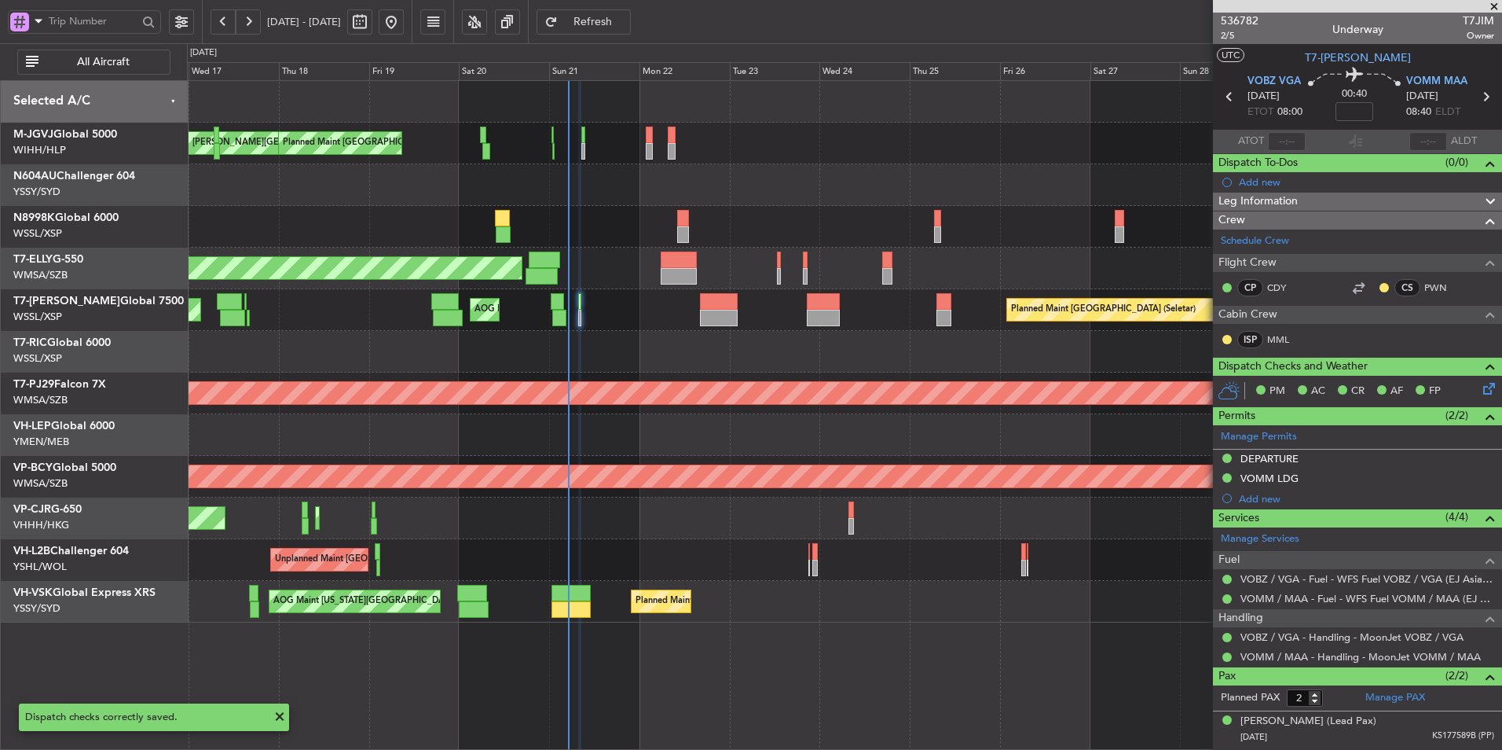
click at [636, 359] on div at bounding box center [844, 352] width 1315 height 42
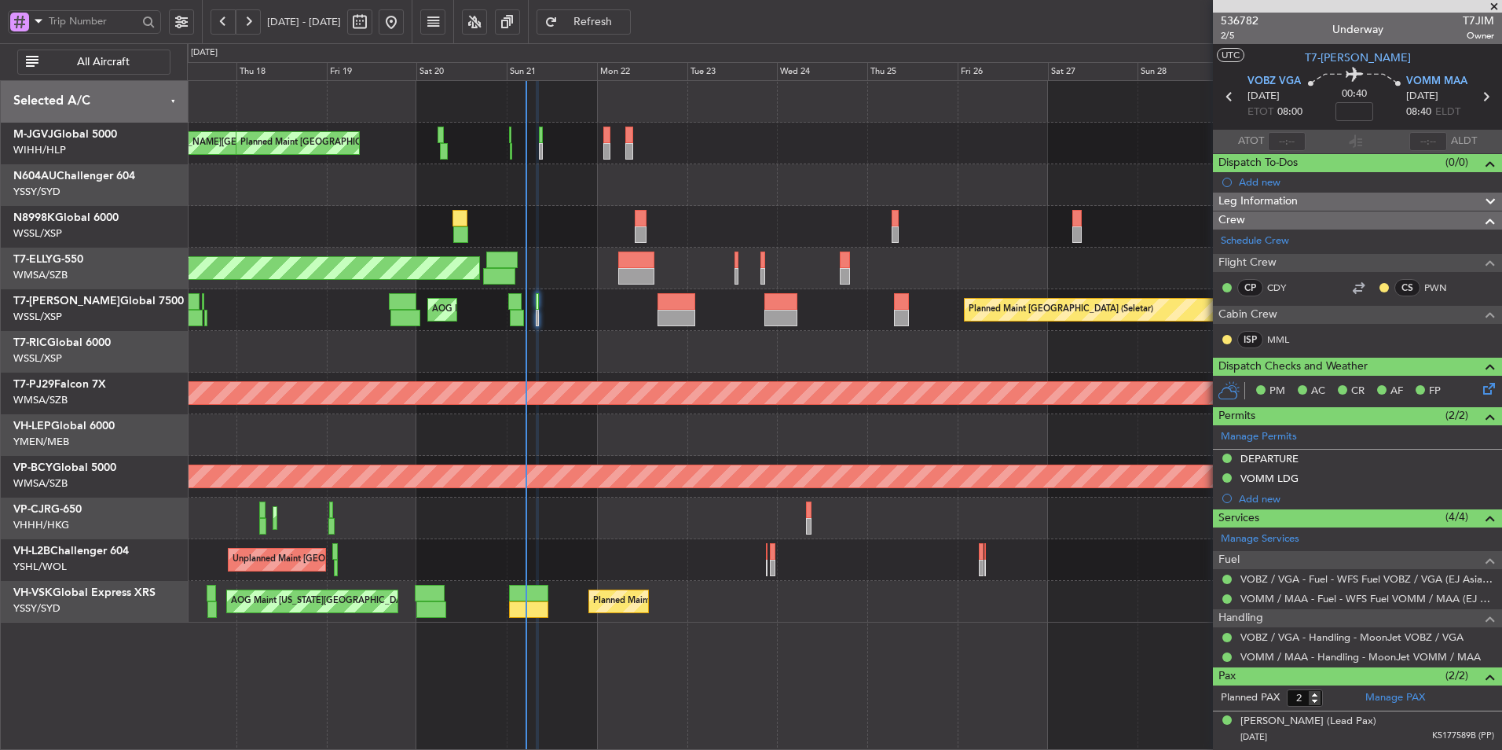
click at [669, 355] on div at bounding box center [844, 352] width 1315 height 42
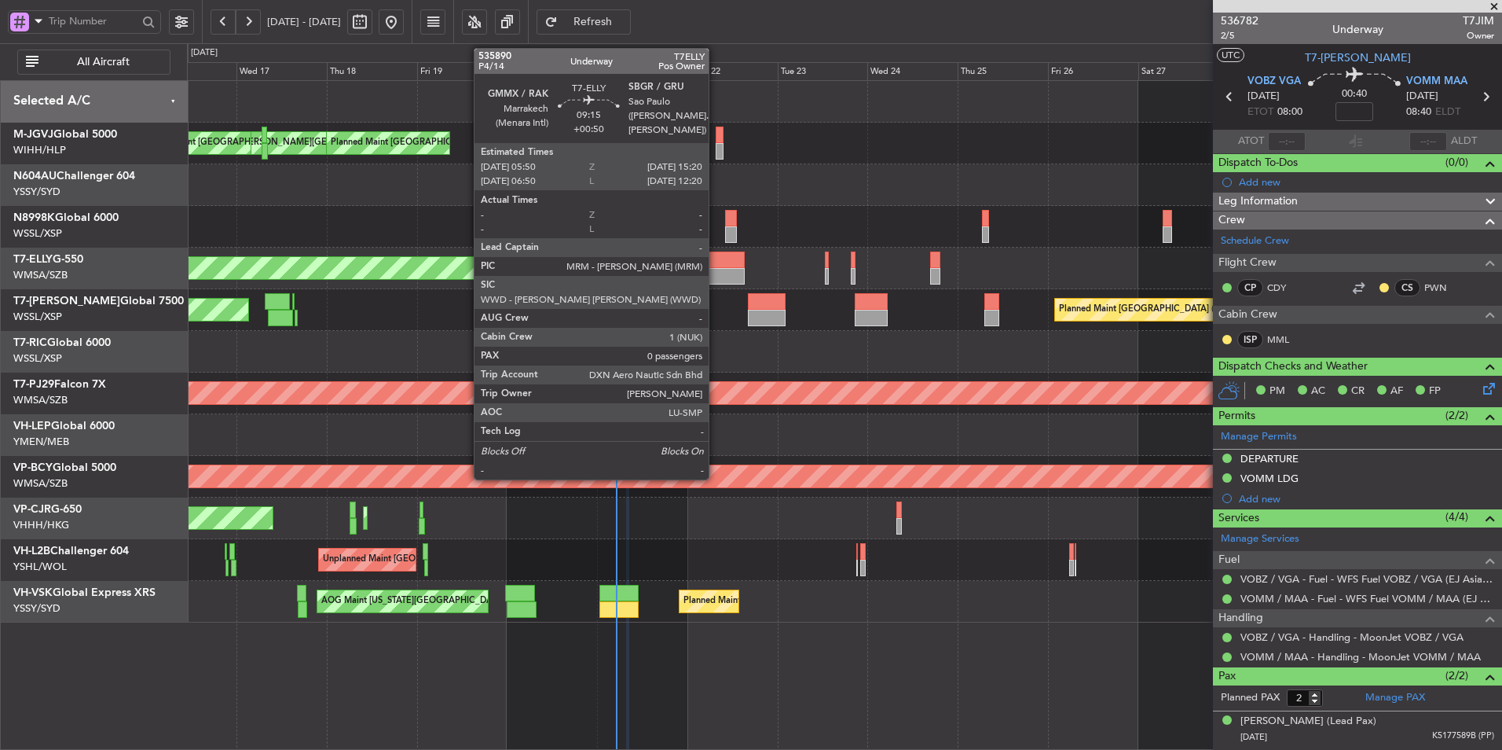
click at [716, 270] on div at bounding box center [727, 276] width 36 height 17
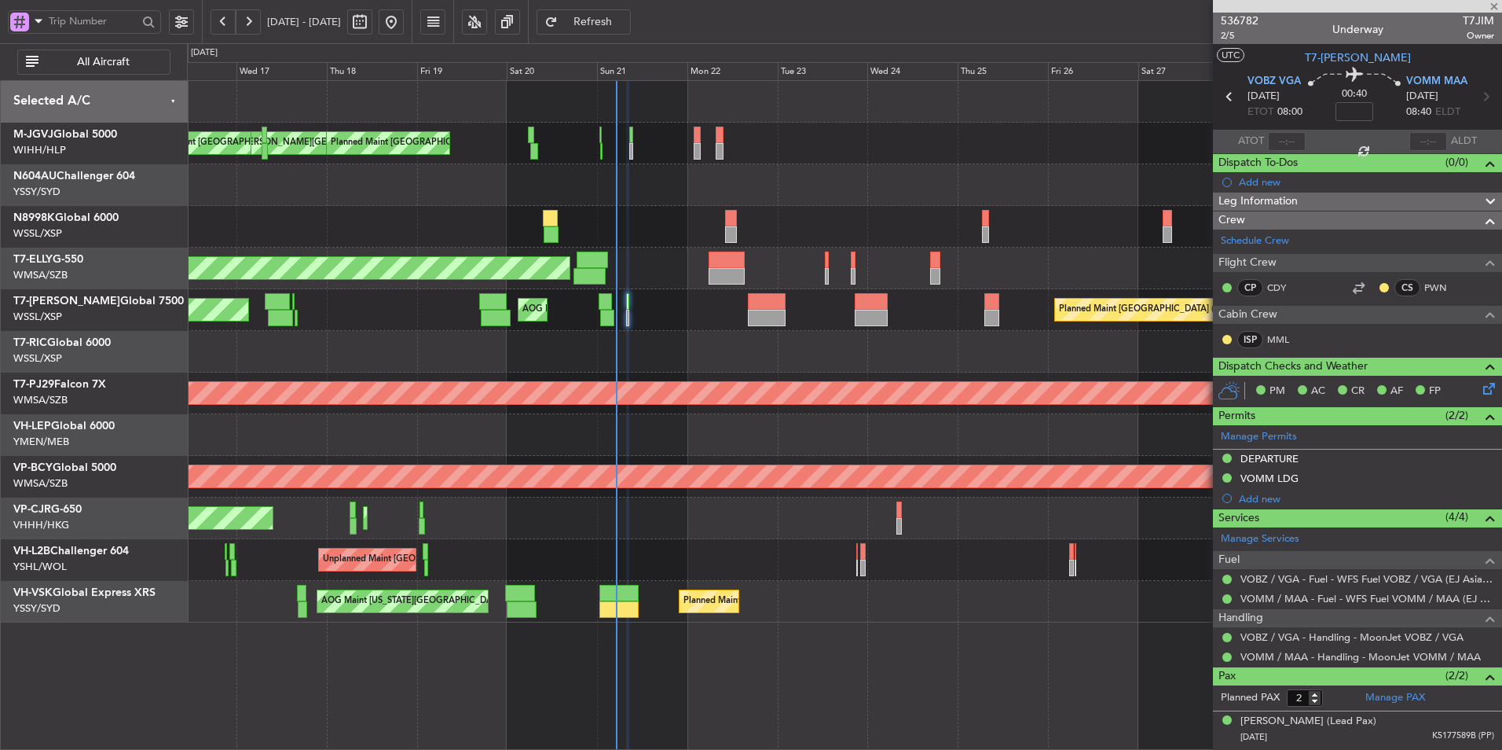
type input "+00:50"
type input "0"
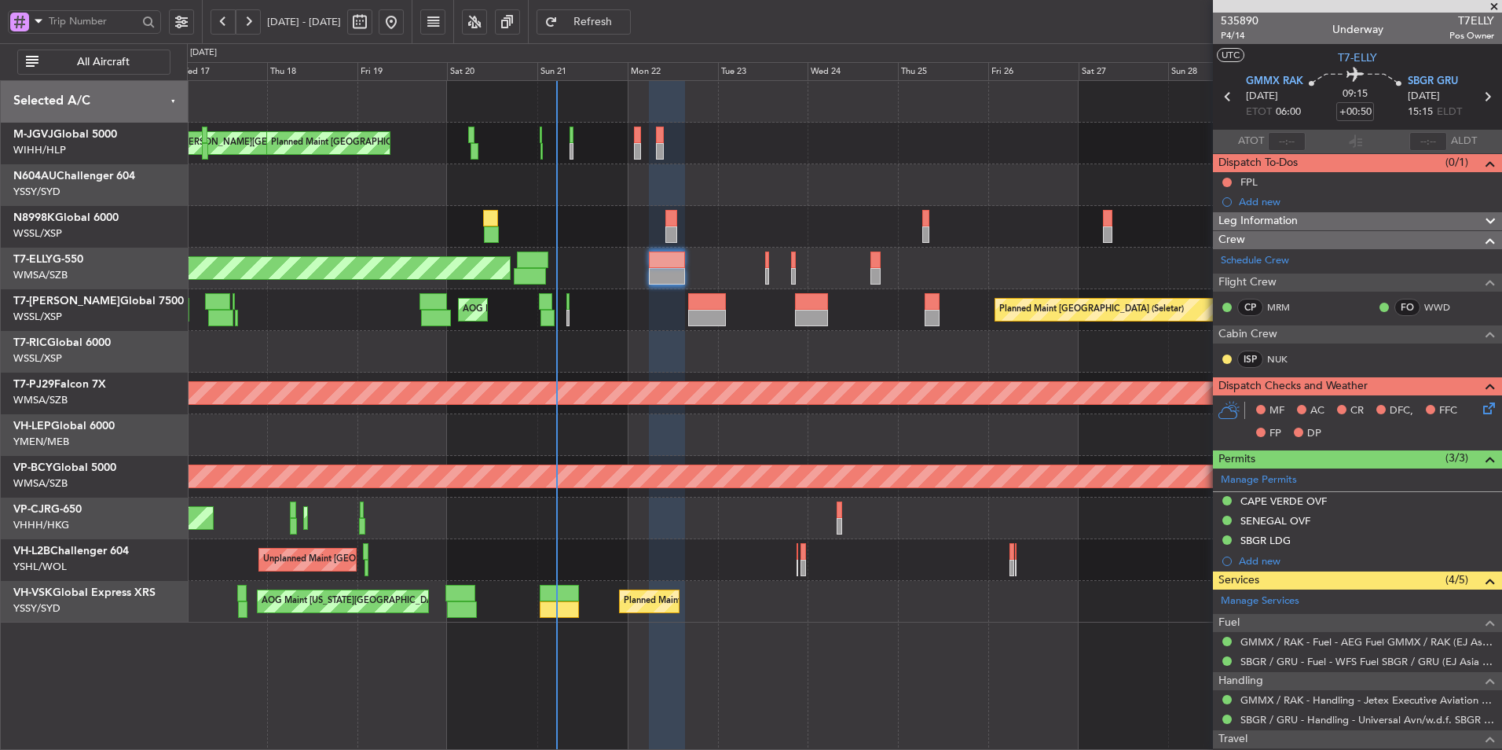
click at [661, 343] on div at bounding box center [844, 352] width 1315 height 42
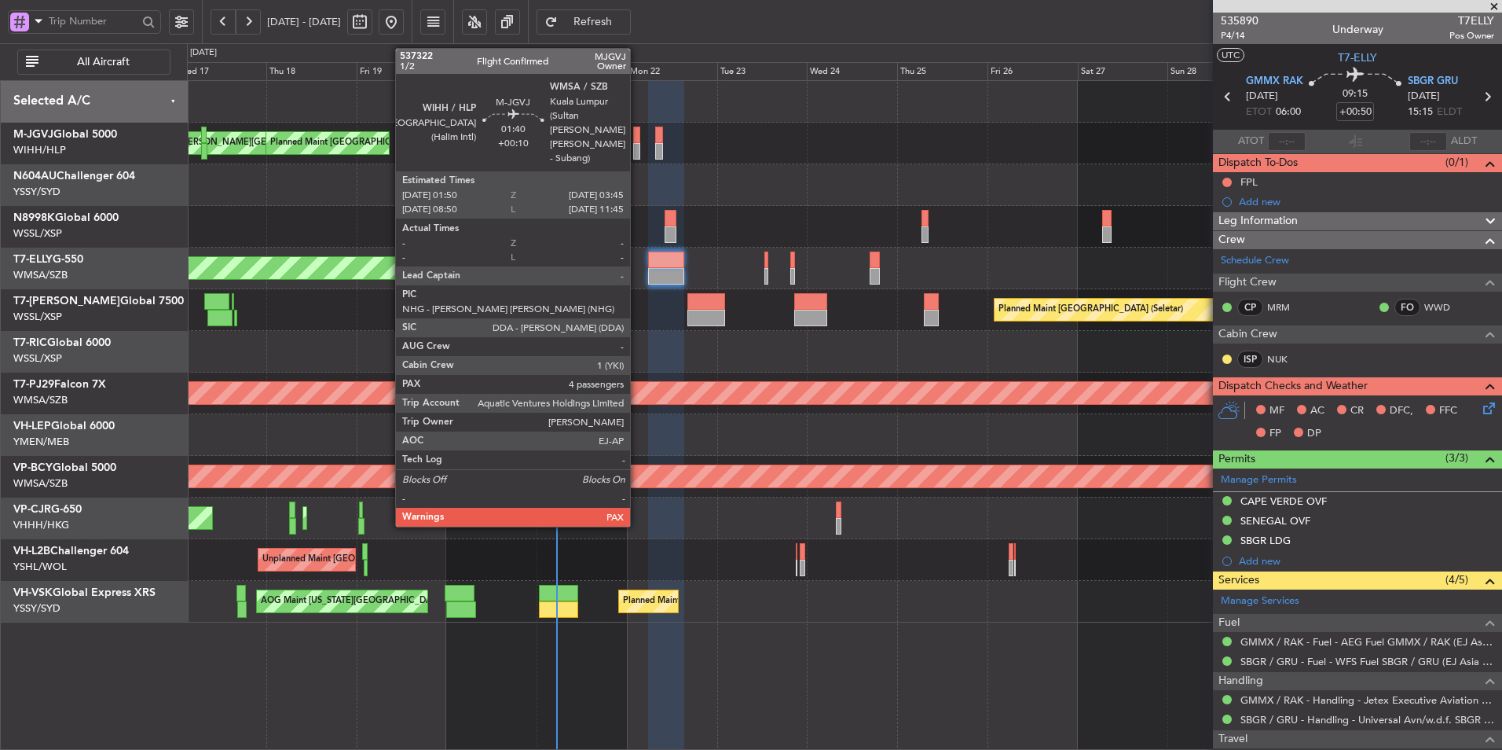
click at [637, 146] on div at bounding box center [637, 151] width 8 height 17
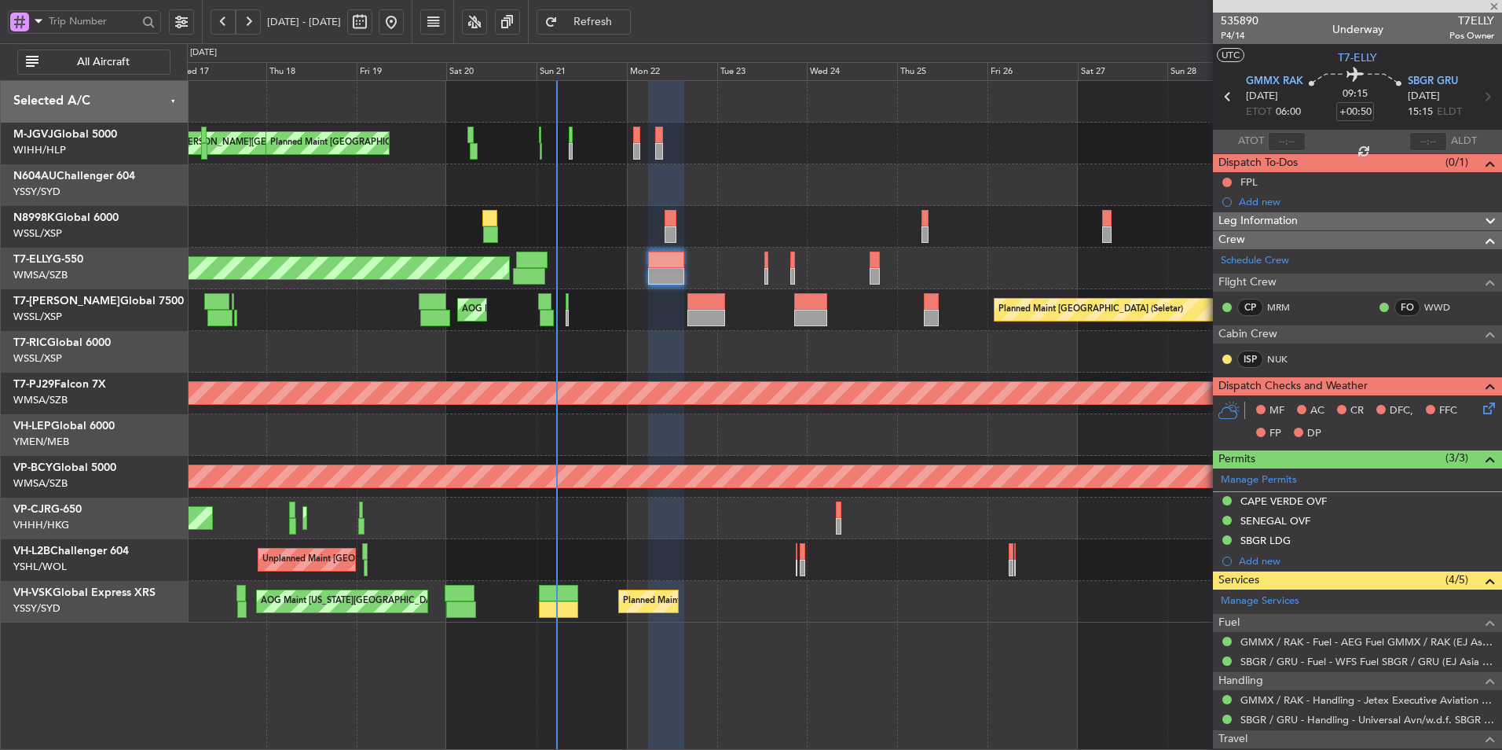
type input "+00:10"
type input "4"
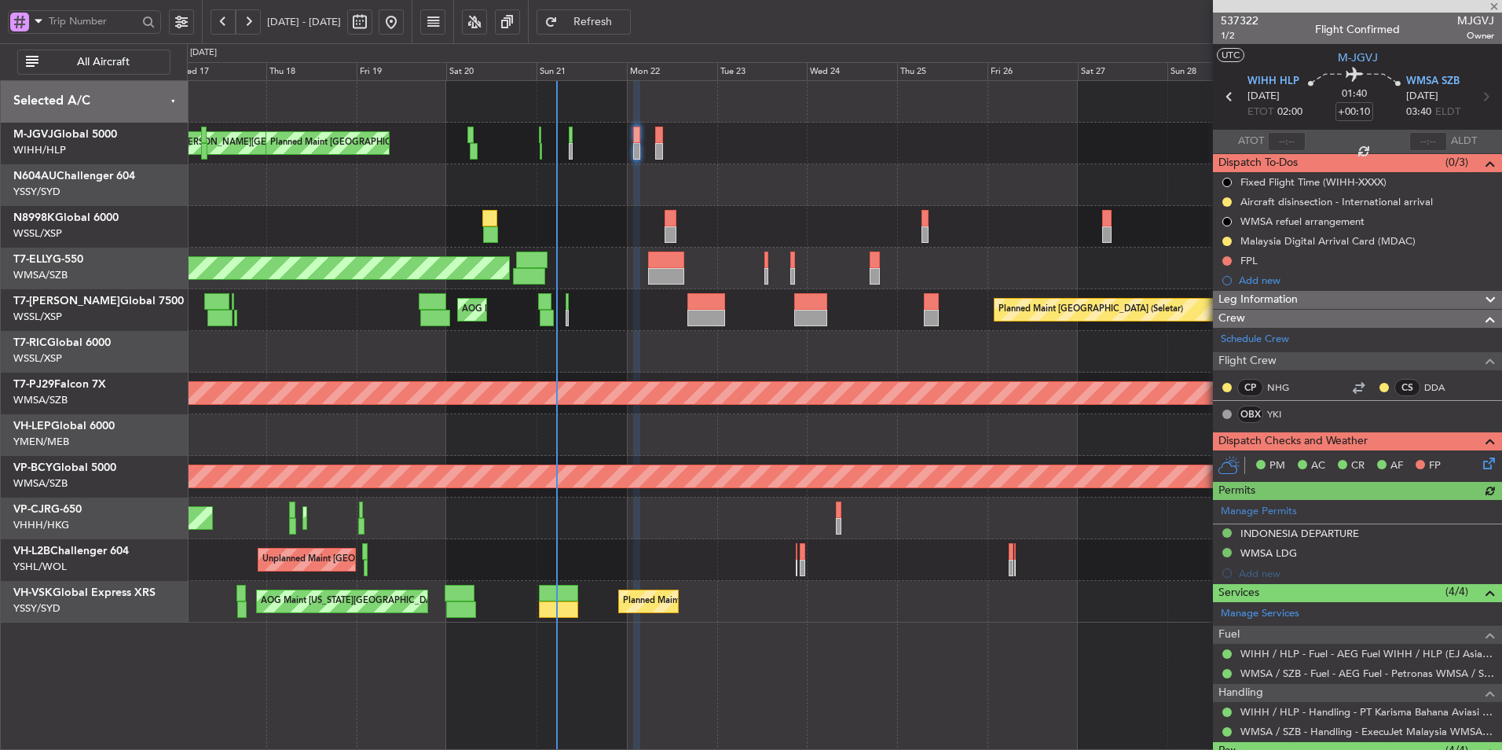
scroll to position [215, 0]
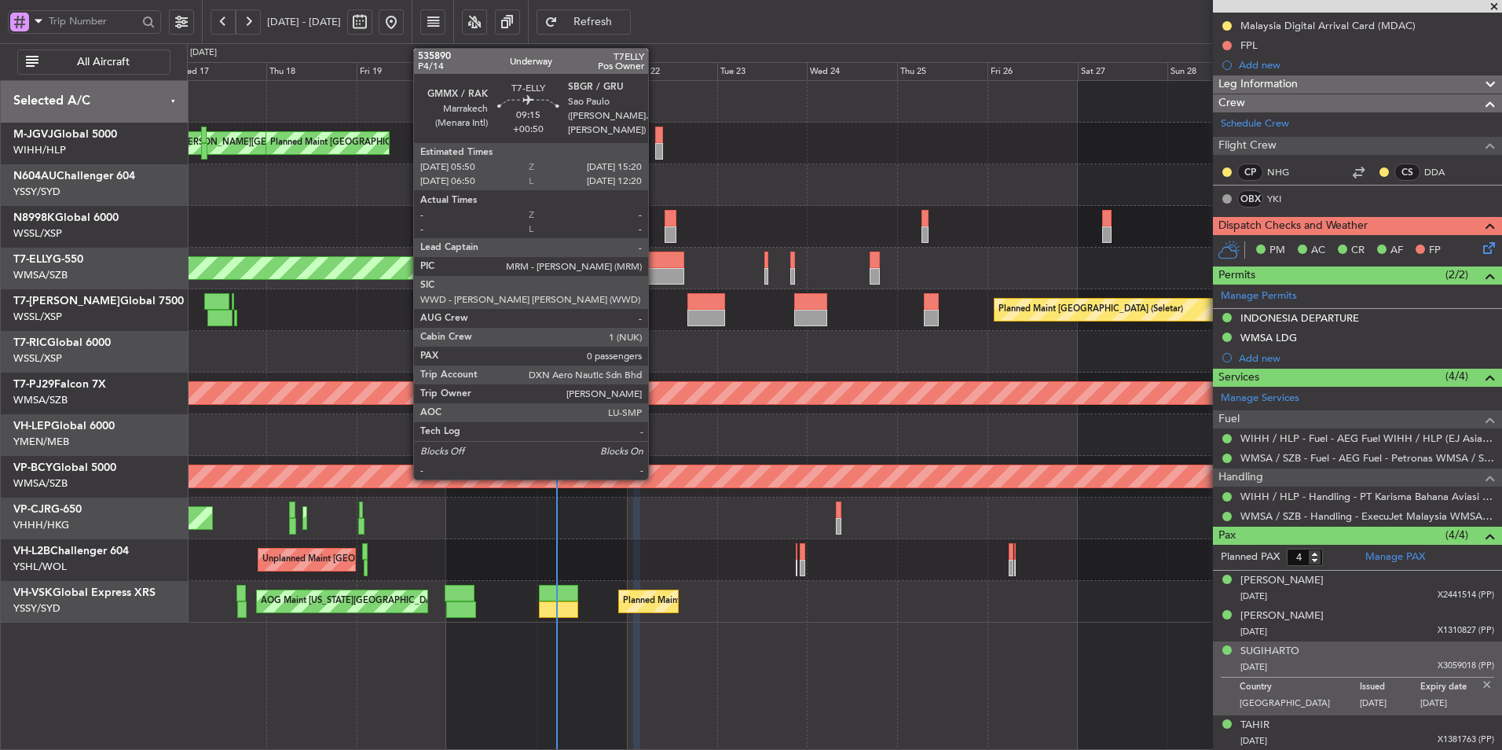
click at [655, 265] on div at bounding box center [666, 259] width 36 height 17
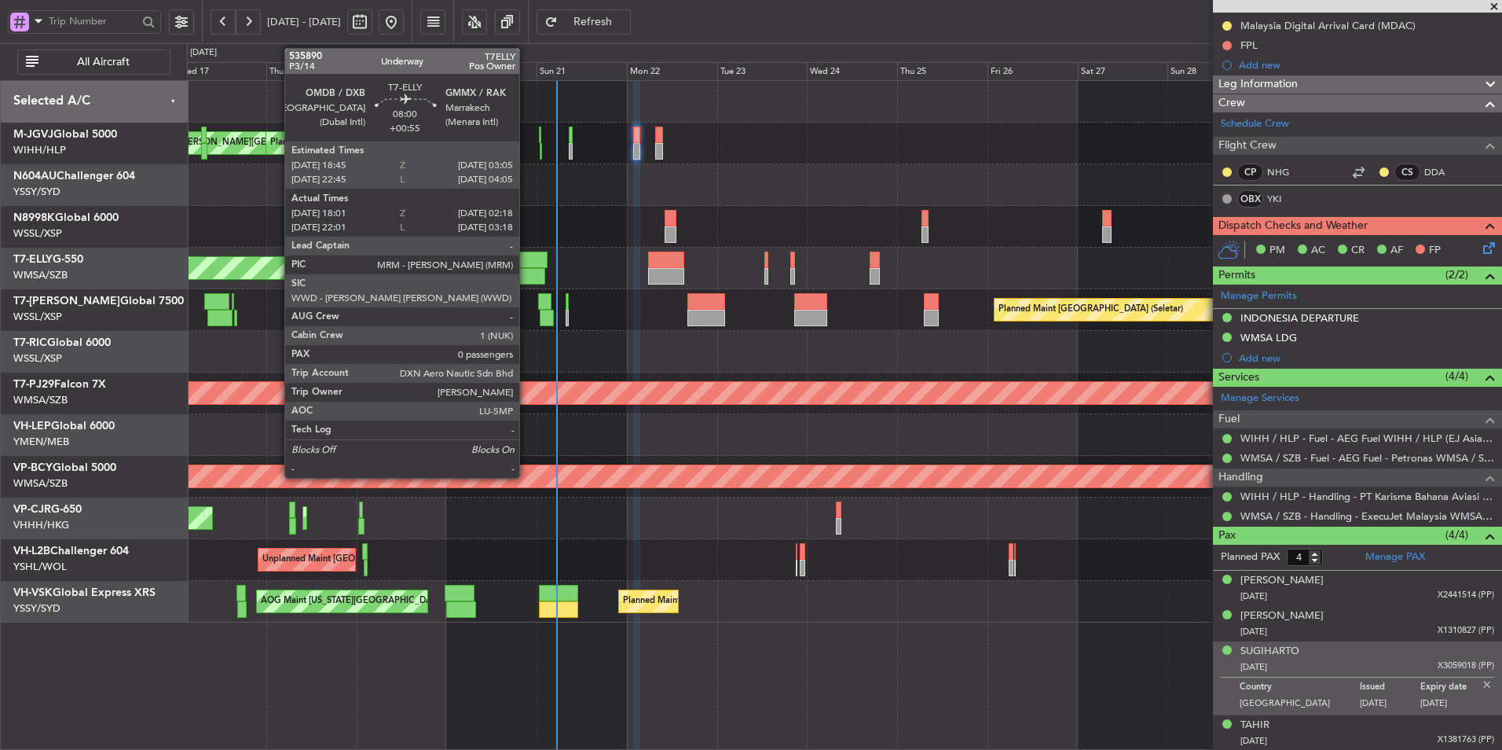
click at [526, 272] on div at bounding box center [528, 276] width 31 height 17
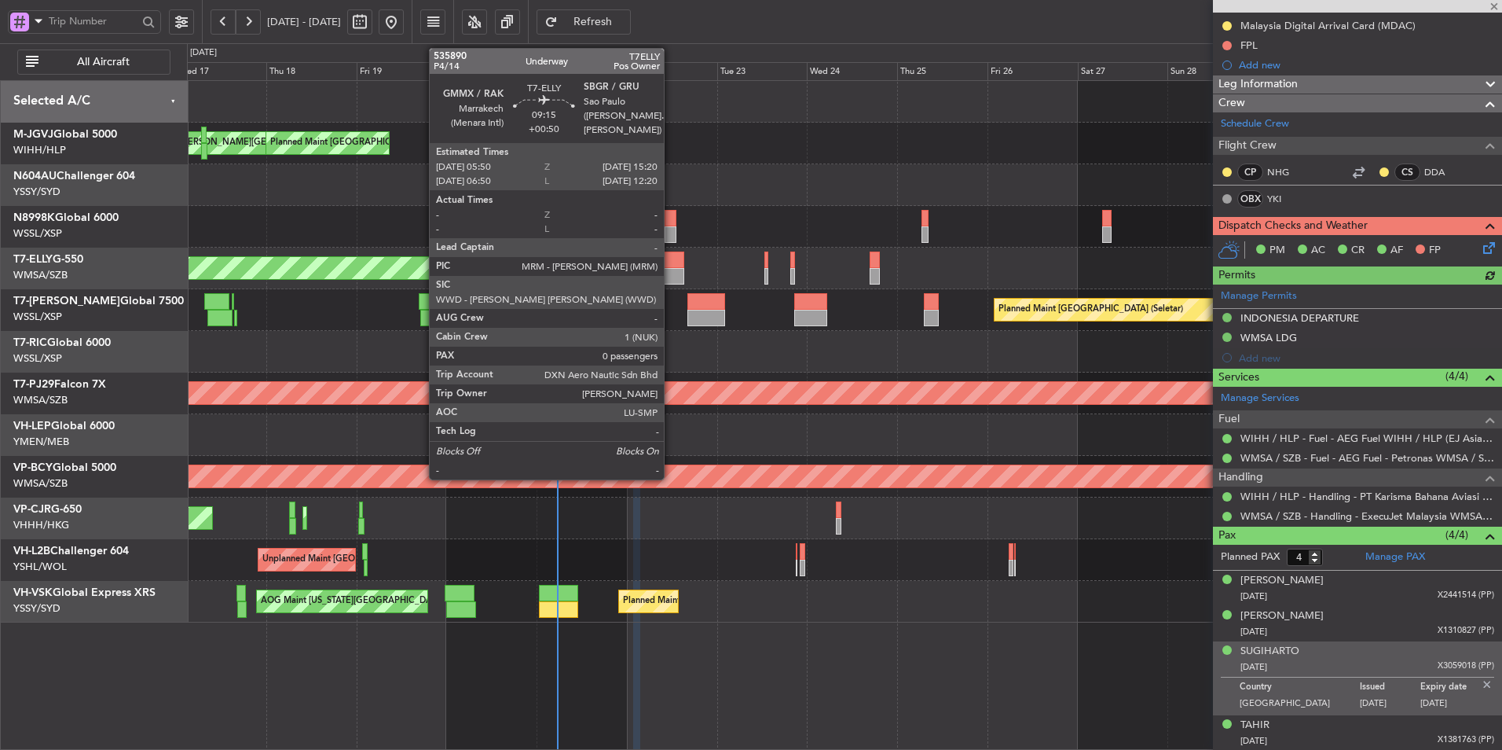
click at [671, 267] on div at bounding box center [666, 259] width 36 height 17
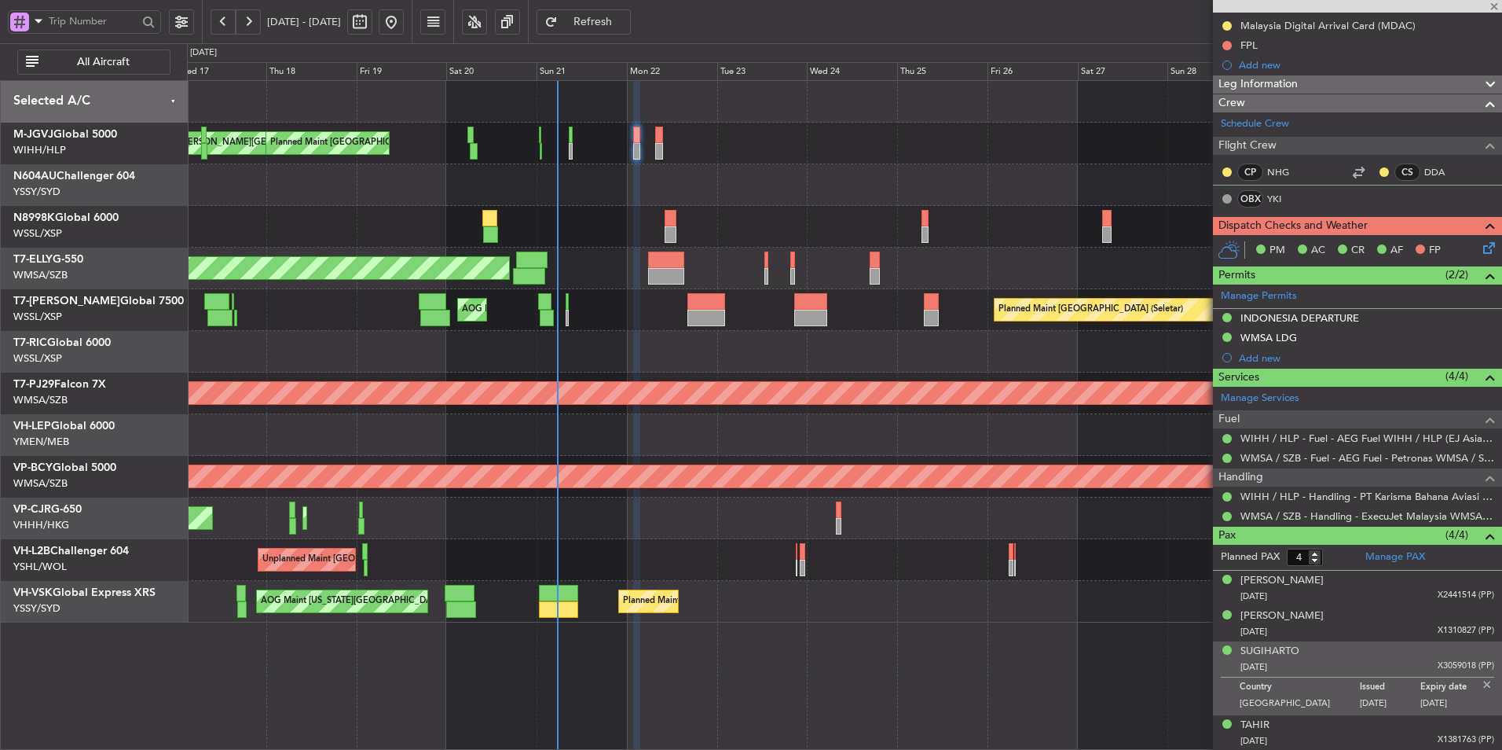
type input "+00:50"
type input "0"
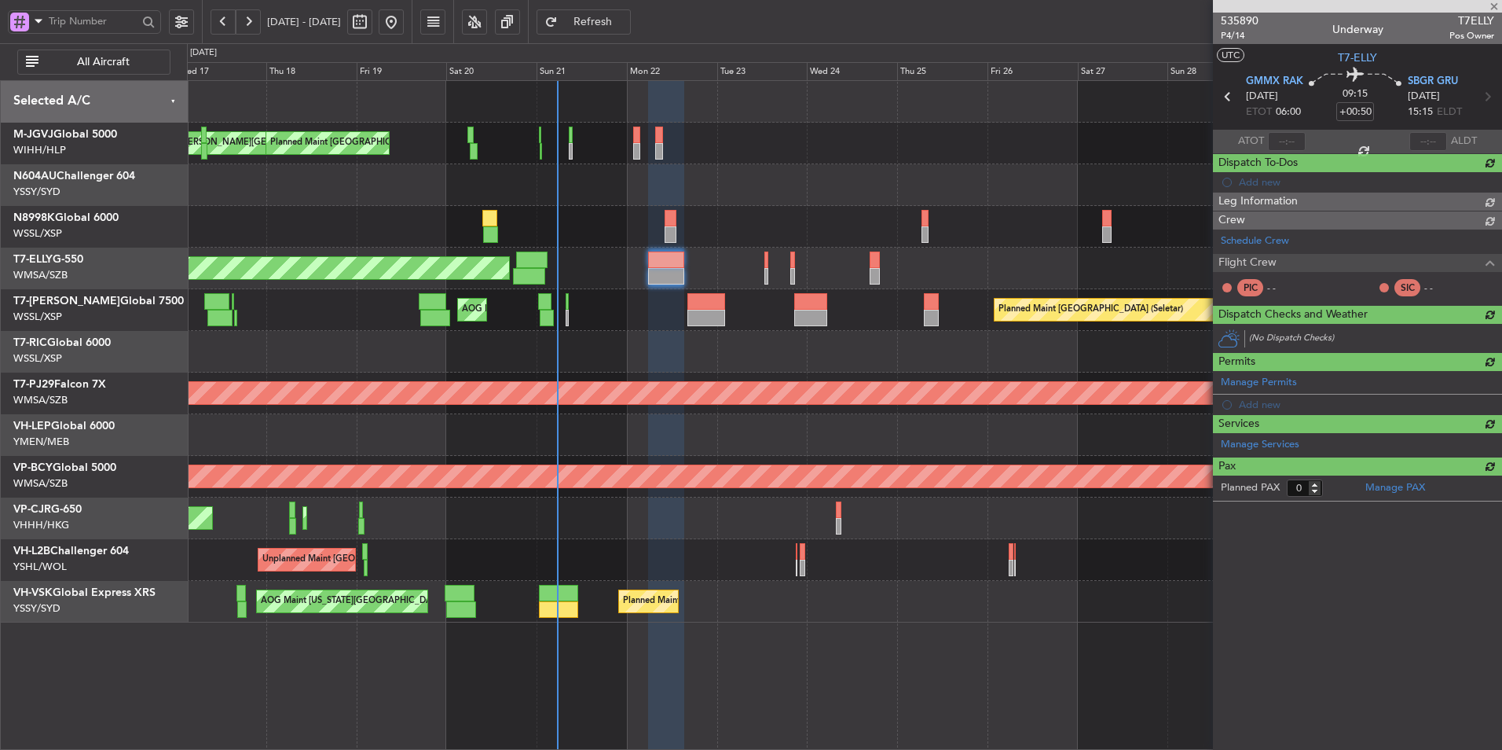
scroll to position [0, 0]
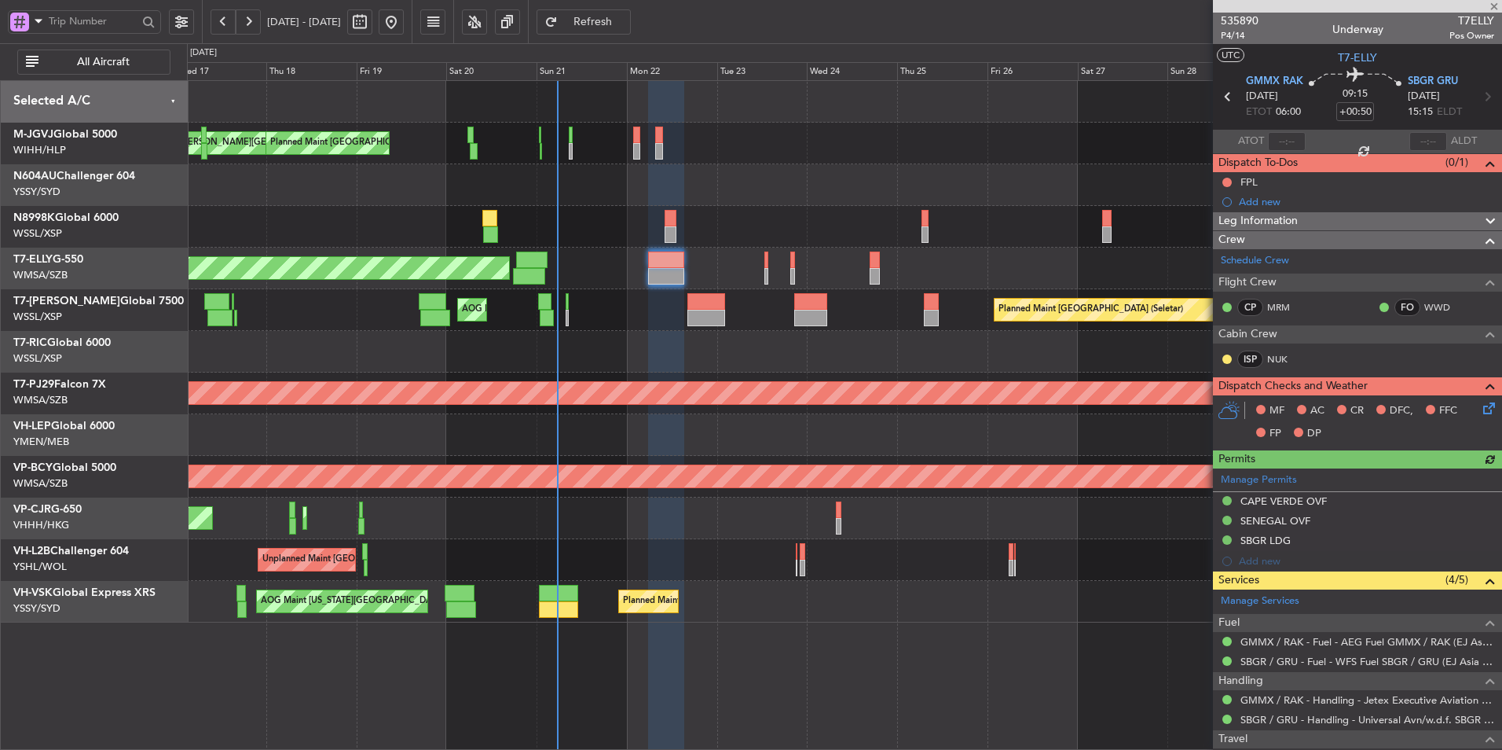
click at [1241, 178] on div "FPL" at bounding box center [1357, 182] width 289 height 20
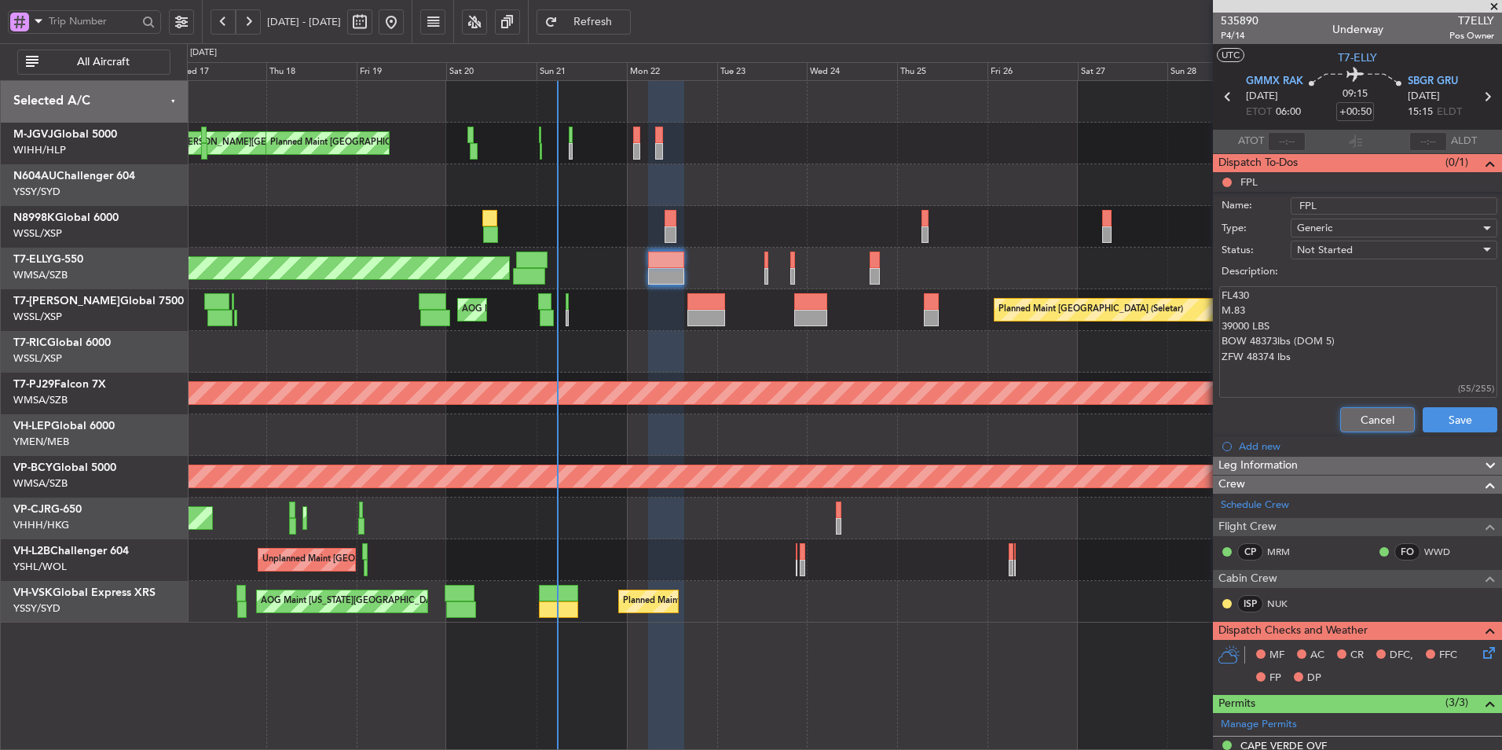
click at [1370, 422] on button "Cancel" at bounding box center [1377, 419] width 75 height 25
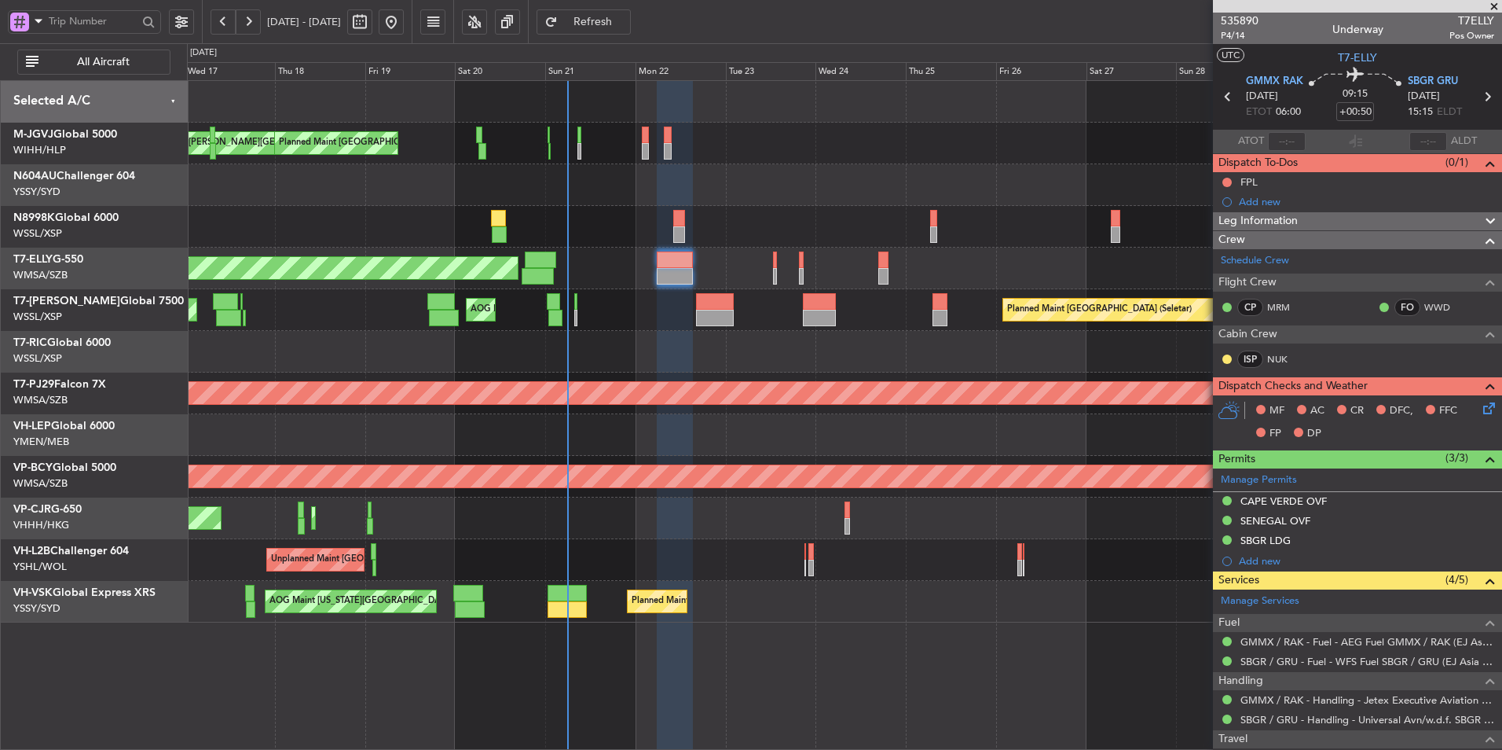
click at [666, 343] on div at bounding box center [844, 352] width 1315 height 42
click at [685, 355] on div at bounding box center [844, 352] width 1315 height 42
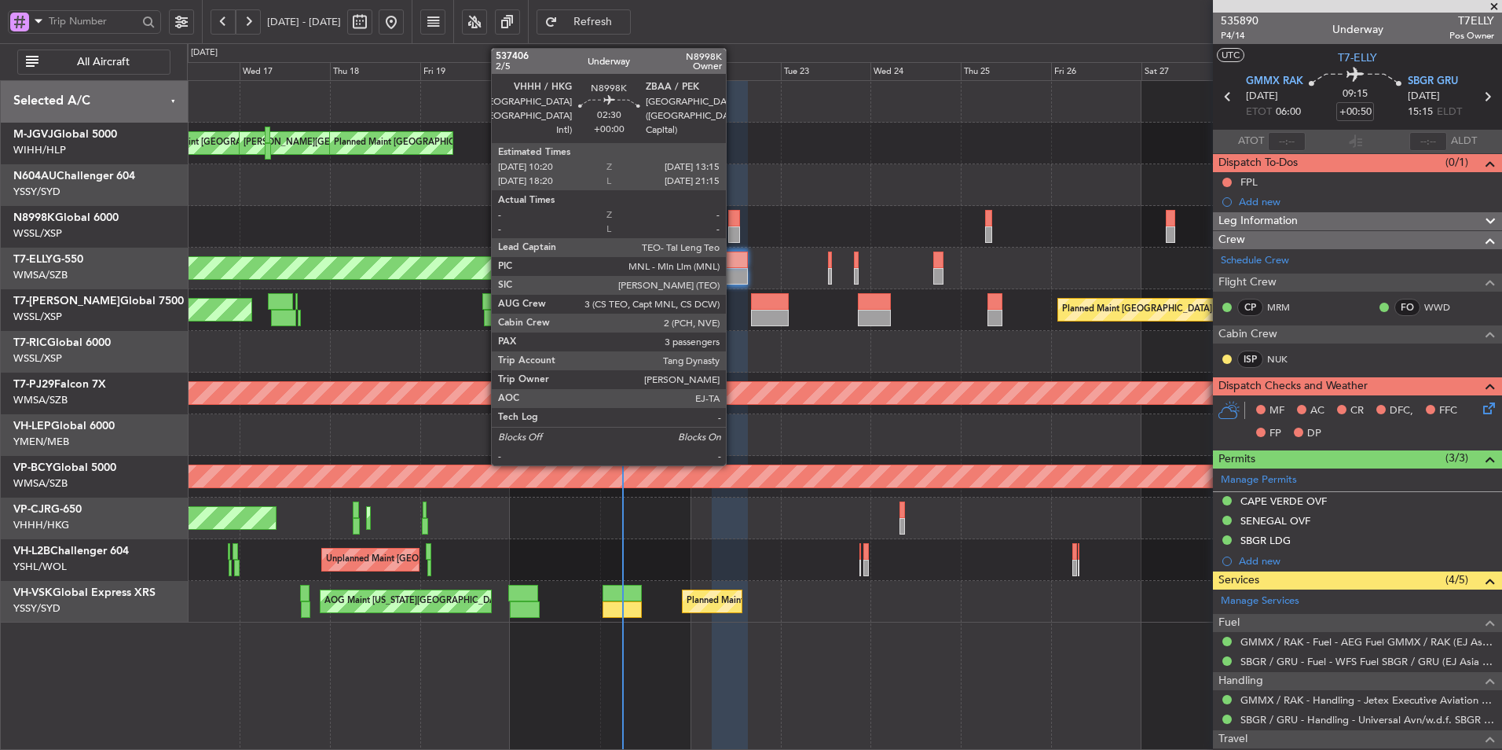
click at [731, 222] on div at bounding box center [733, 218] width 11 height 17
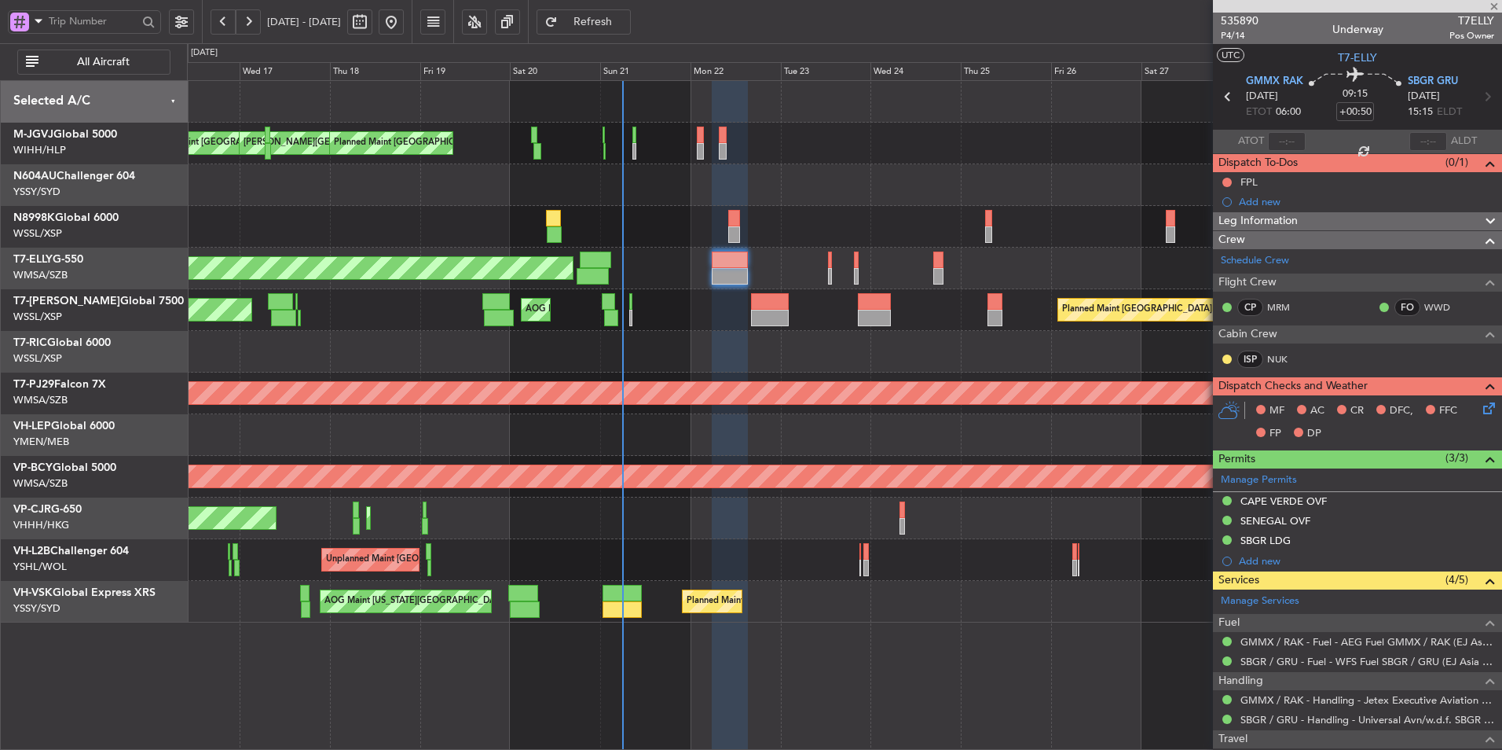
type input "3"
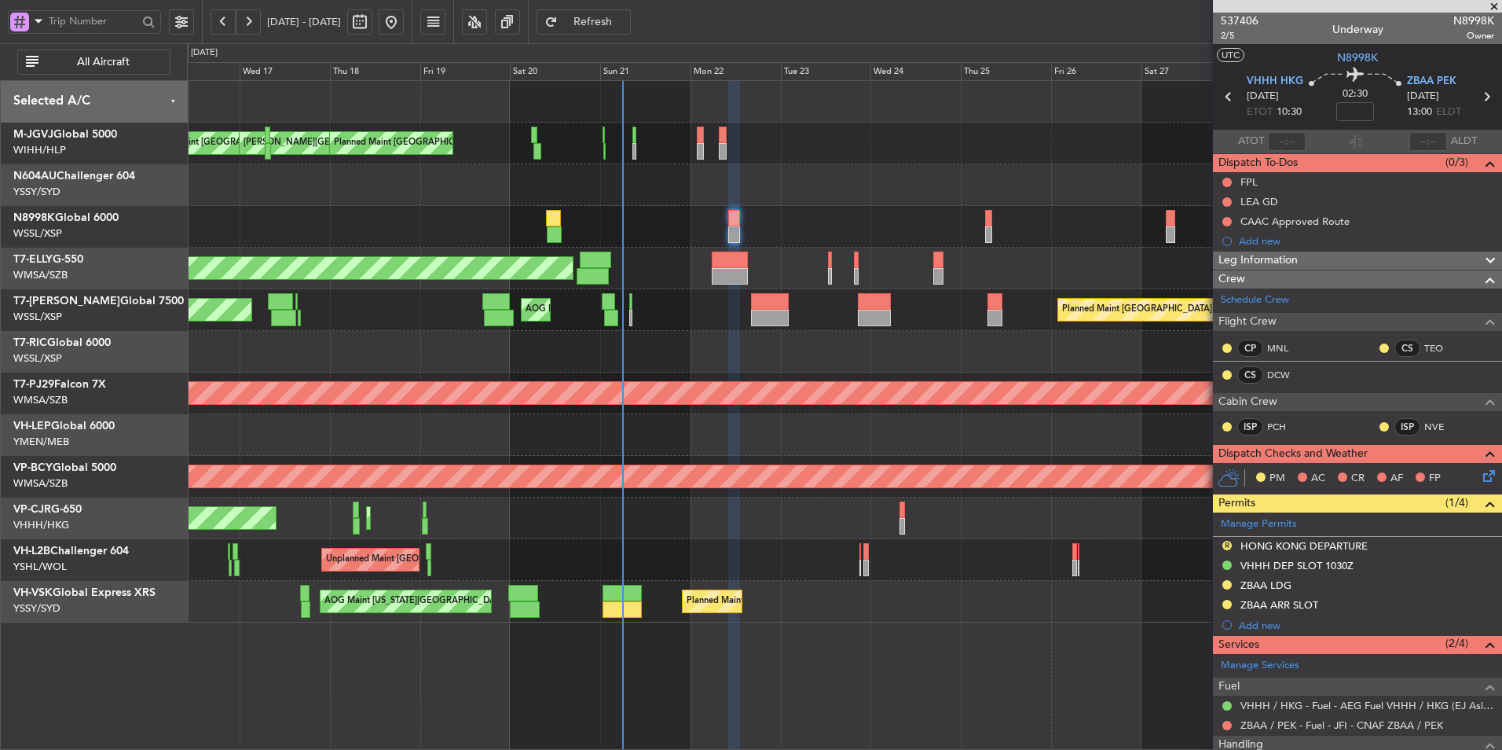
scroll to position [193, 0]
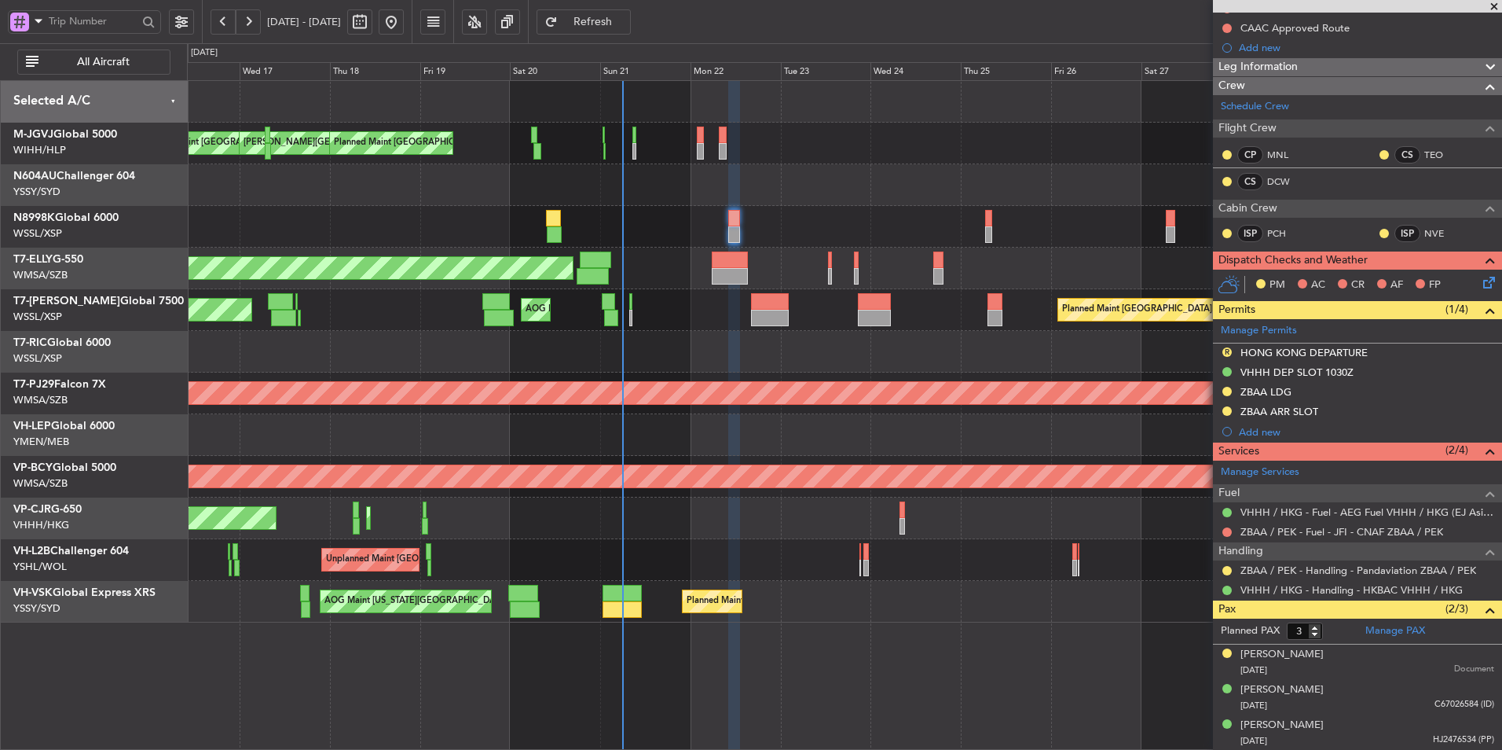
click at [703, 363] on div at bounding box center [844, 352] width 1315 height 42
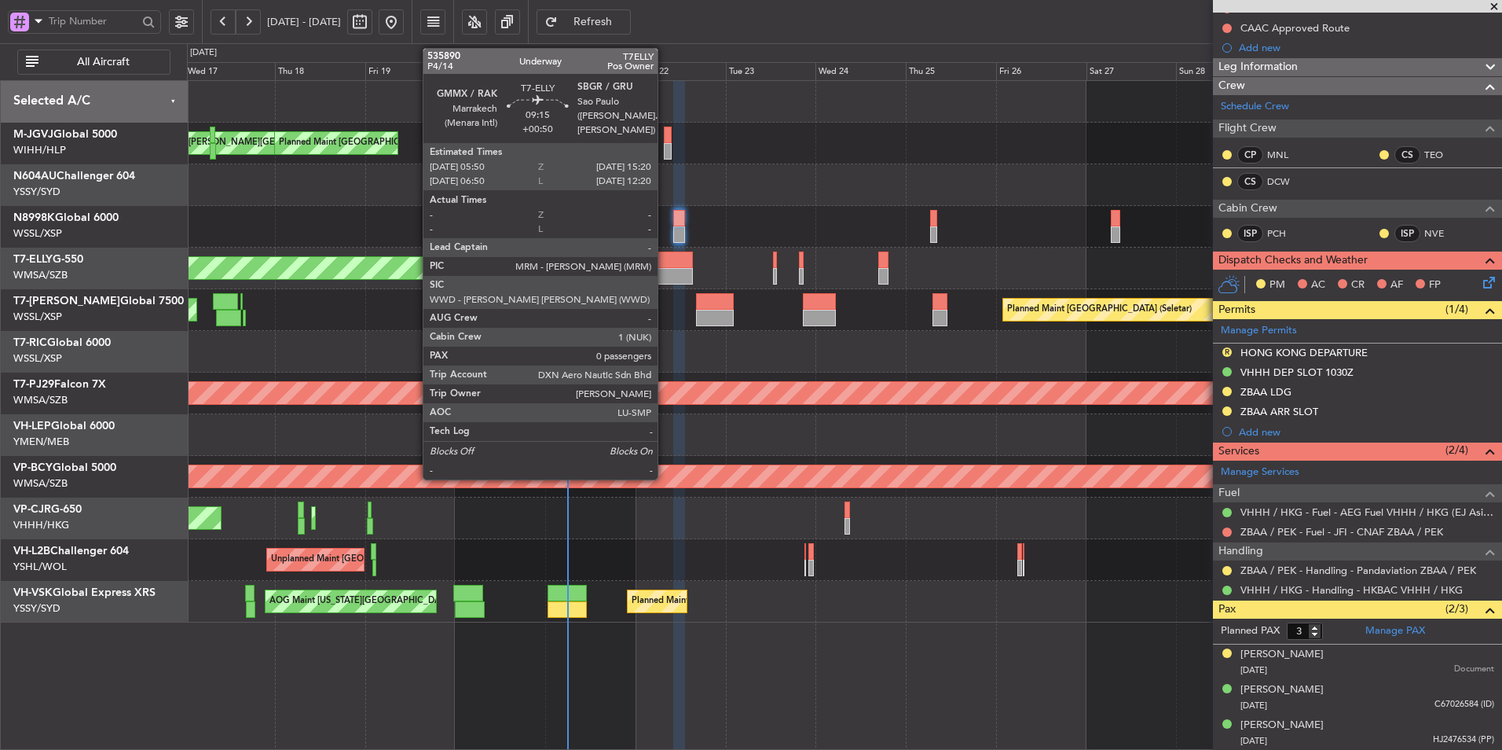
click at [665, 272] on div at bounding box center [675, 276] width 36 height 17
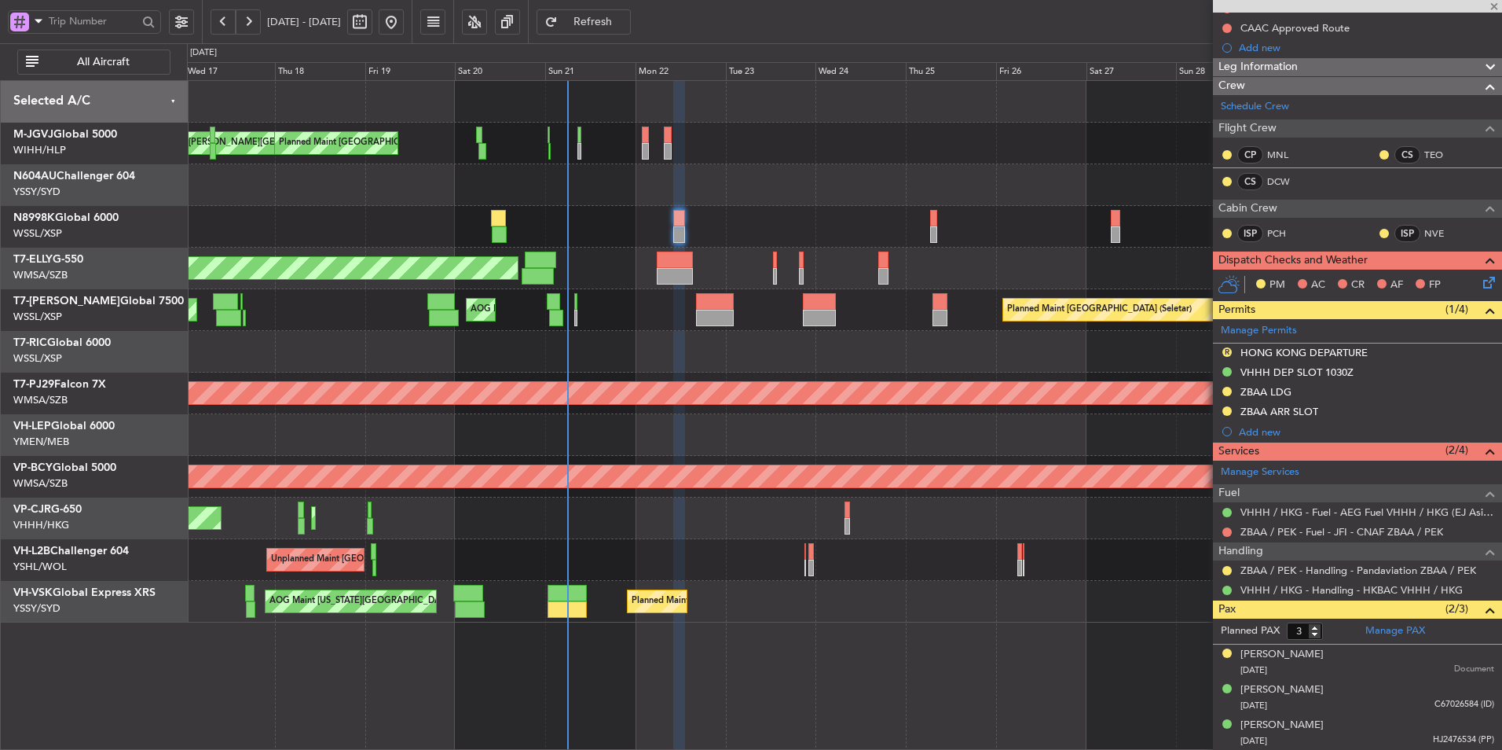
type input "+00:50"
type input "0"
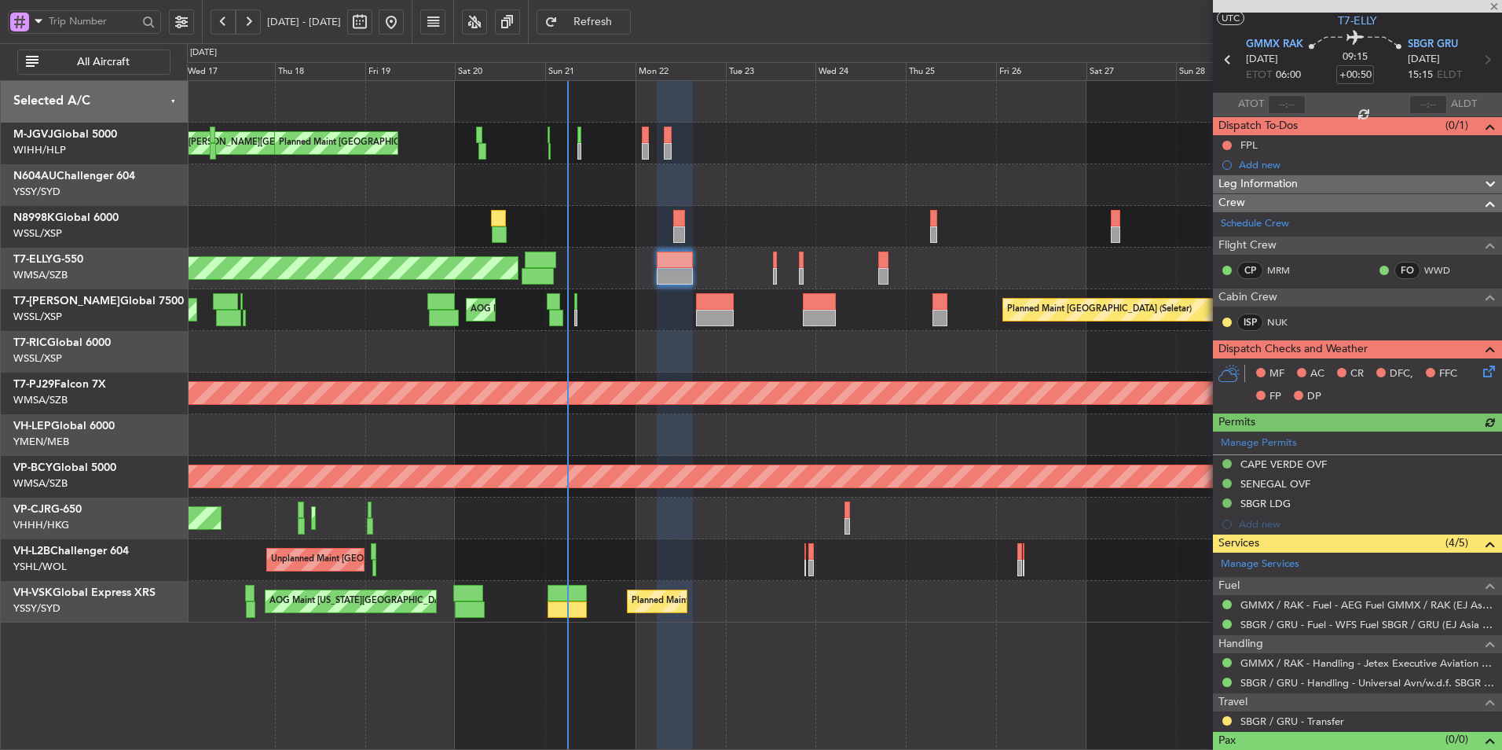
scroll to position [62, 0]
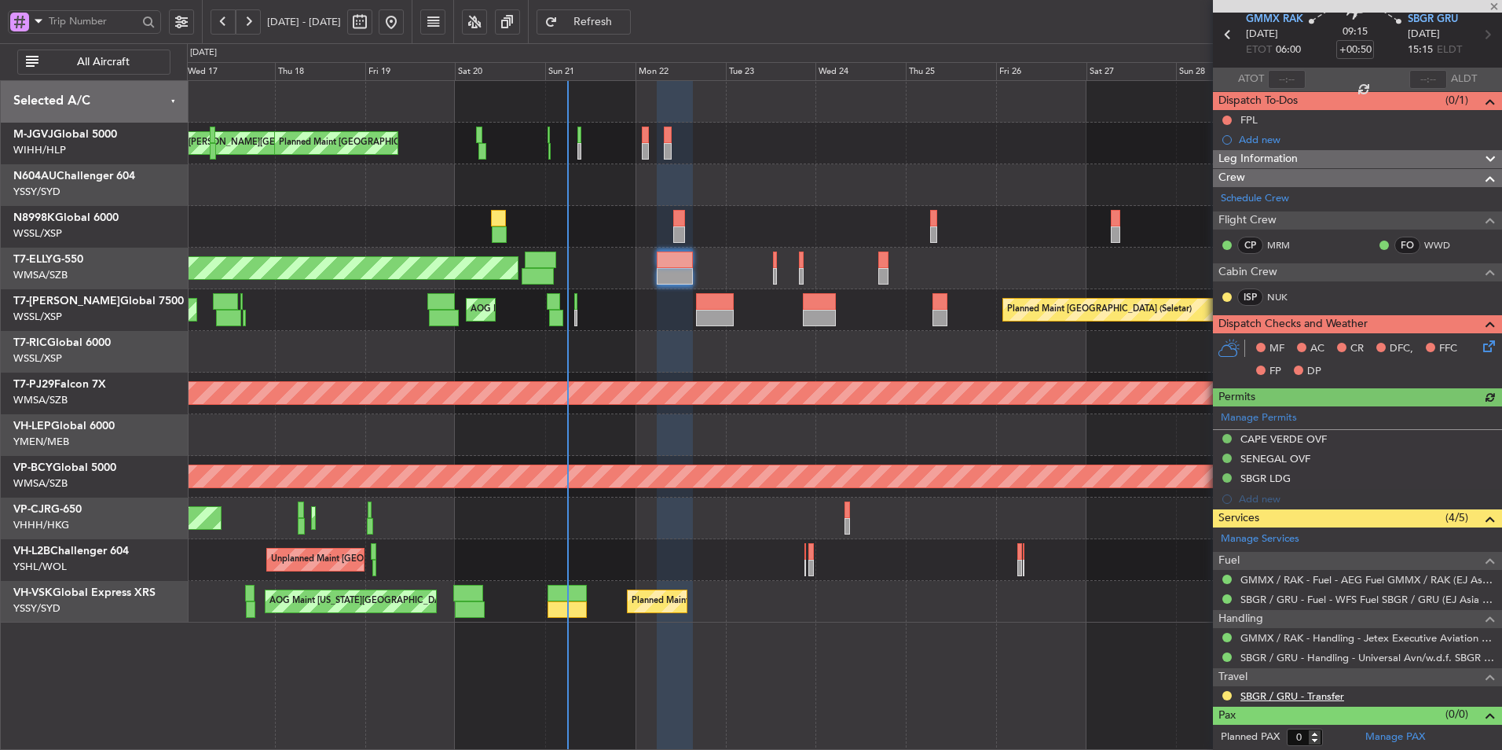
click at [1282, 696] on link "SBGR / GRU - Transfer" at bounding box center [1293, 695] width 104 height 13
click at [656, 334] on div "MEL Jakarta (Halim Intl) MEL Jakarta (Halim Intl) AOG Maint Jakarta (Halim Intl…" at bounding box center [844, 351] width 1315 height 541
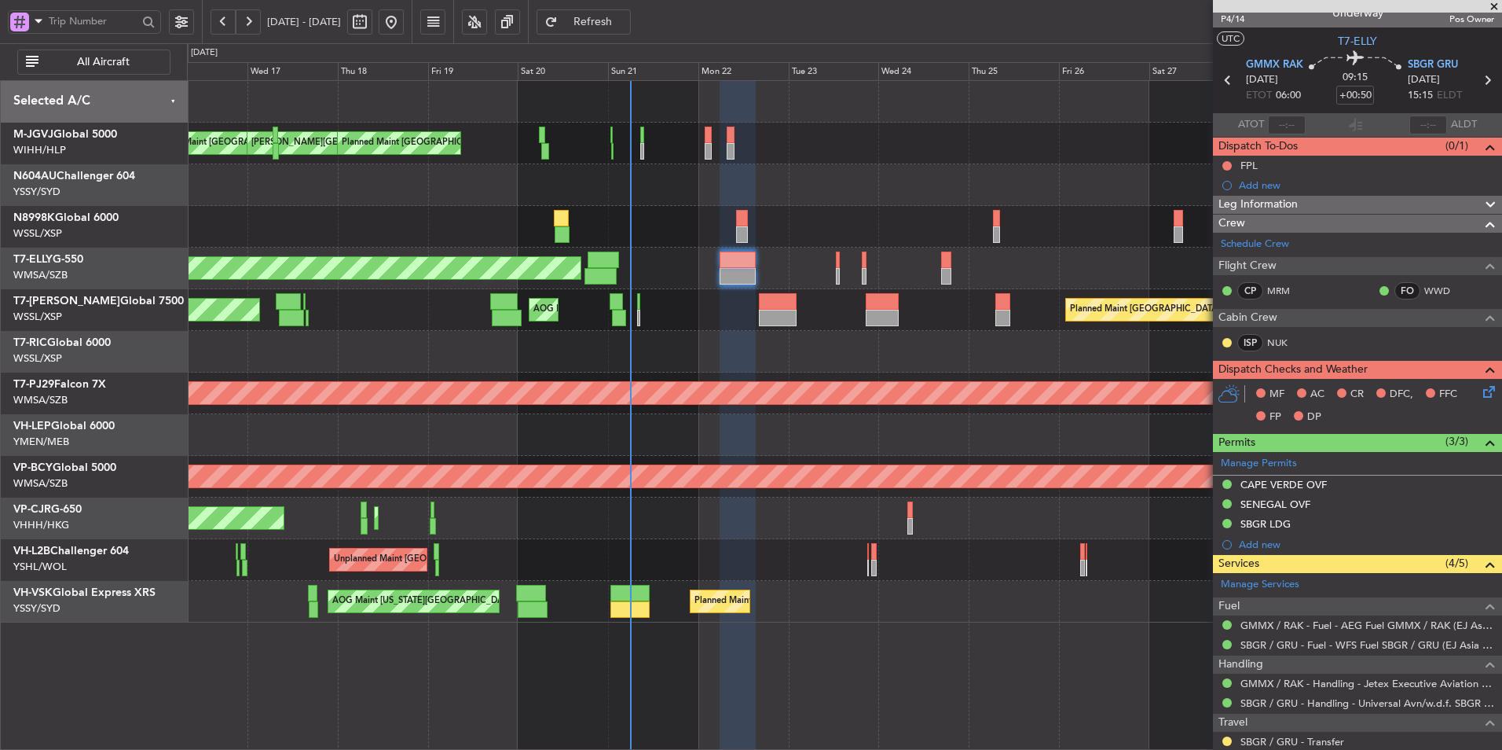
scroll to position [0, 0]
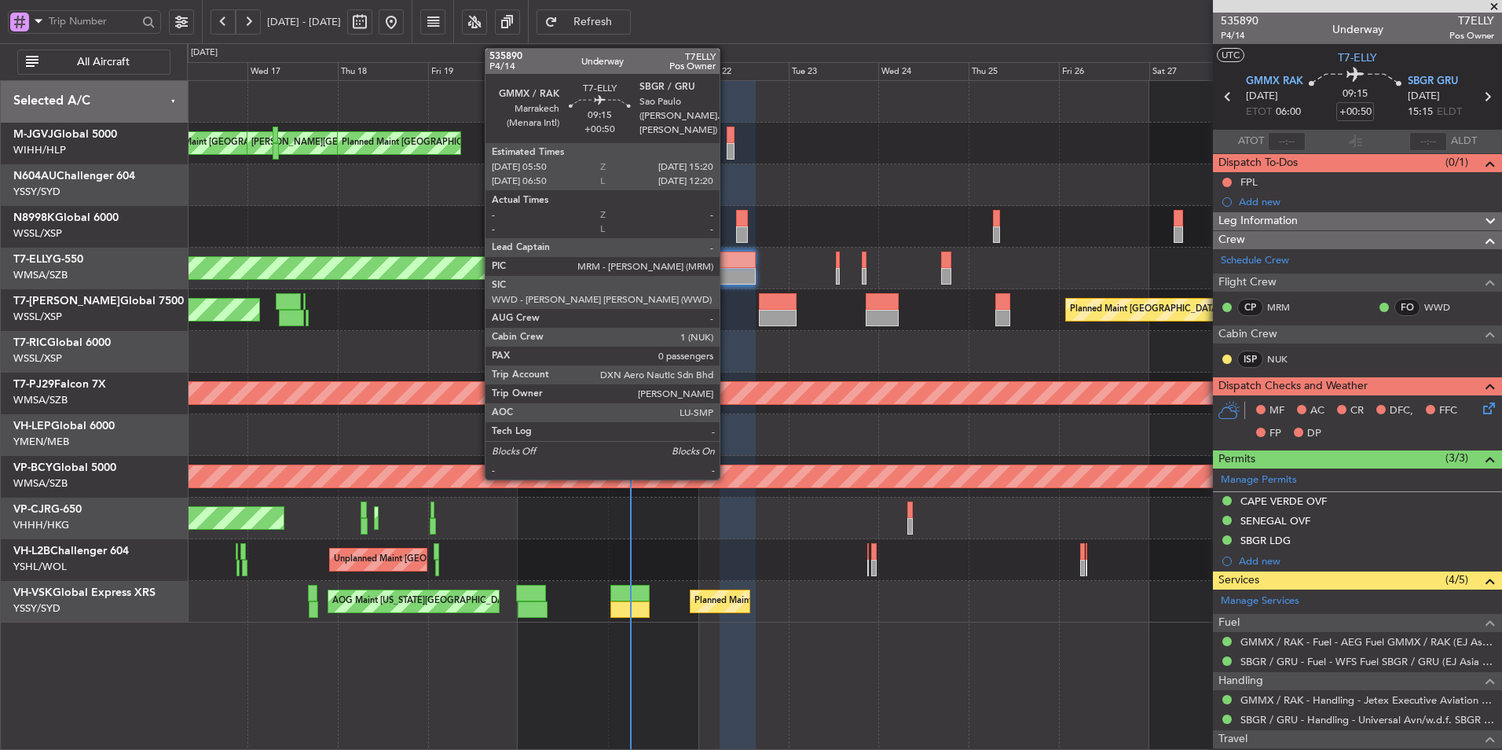
click at [727, 275] on div at bounding box center [738, 276] width 36 height 17
click at [720, 271] on div at bounding box center [738, 276] width 36 height 17
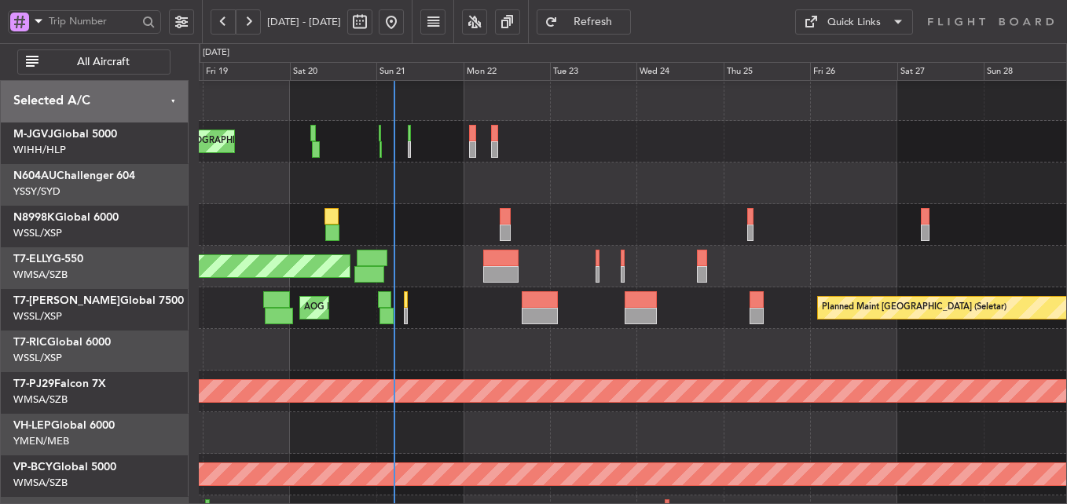
scroll to position [1, 0]
click at [259, 362] on div at bounding box center [632, 350] width 867 height 42
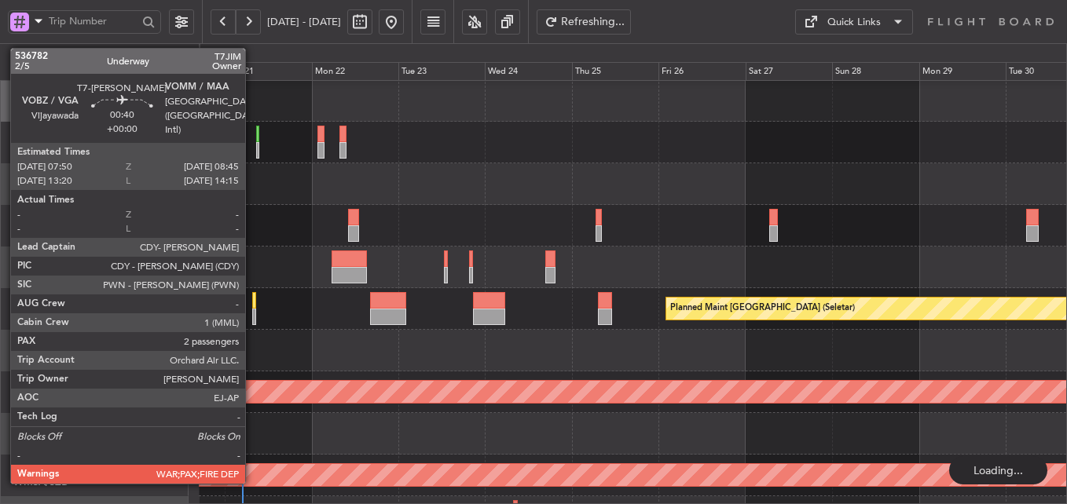
click at [252, 303] on div at bounding box center [254, 300] width 4 height 17
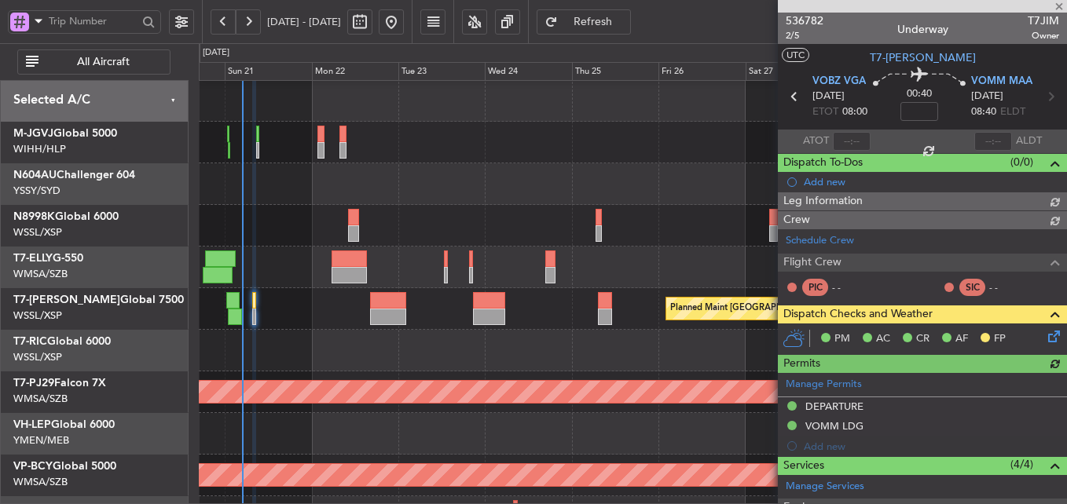
type input "[PERSON_NAME] (LEU)"
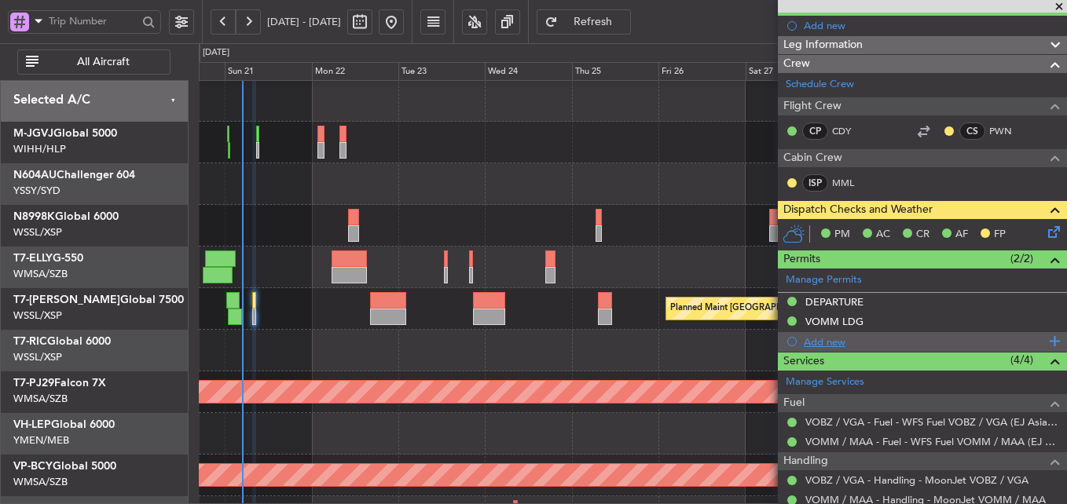
scroll to position [157, 0]
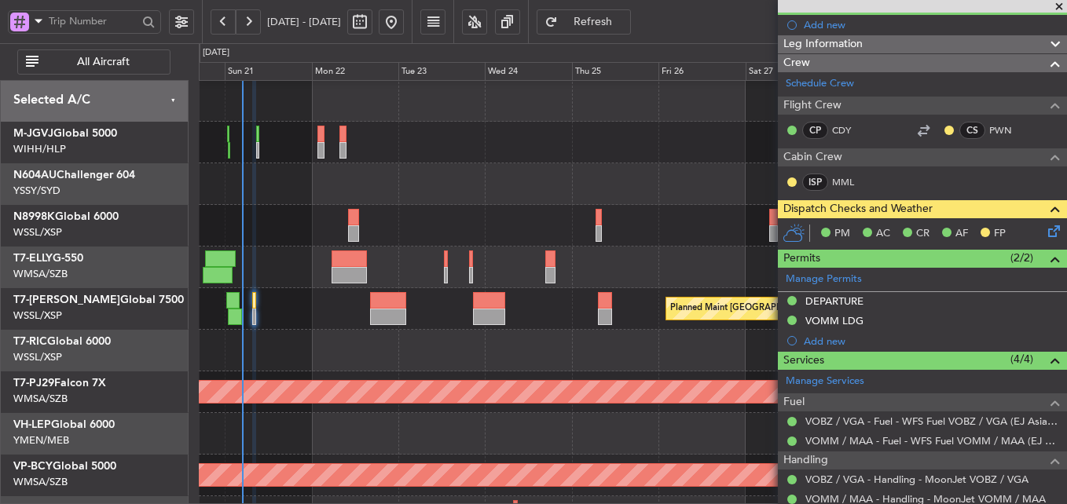
click at [843, 300] on div "DEPARTURE" at bounding box center [834, 301] width 58 height 13
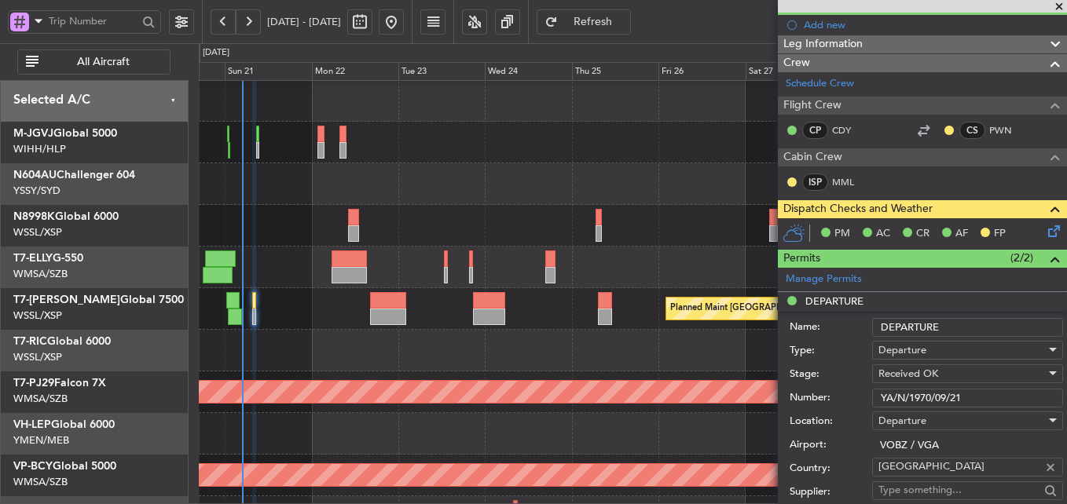
drag, startPoint x: 990, startPoint y: 396, endPoint x: 724, endPoint y: 400, distance: 266.4
click at [730, 400] on fb-app "[DATE] - [DATE] Refresh Quick Links All Aircraft [PERSON_NAME] Jakarta (Halim I…" at bounding box center [533, 263] width 1067 height 486
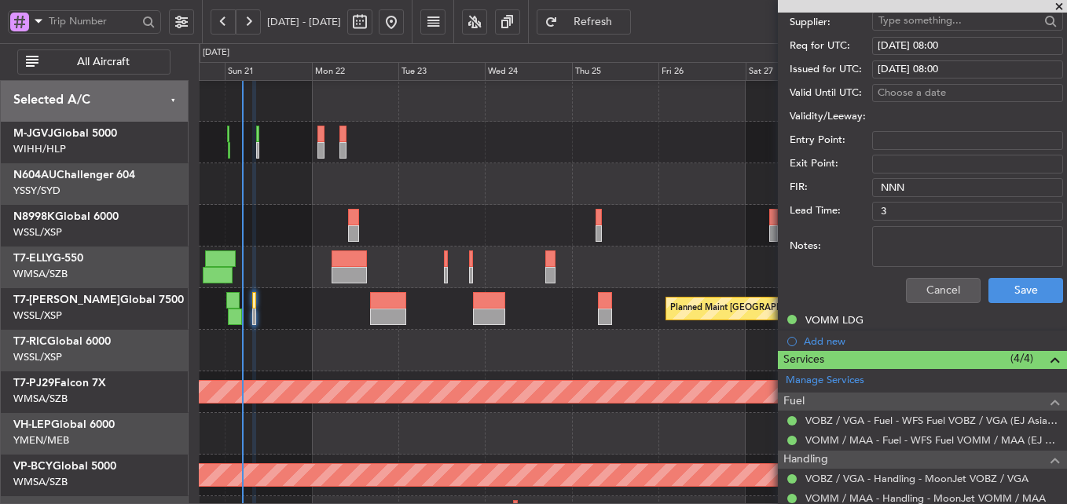
scroll to position [746, 0]
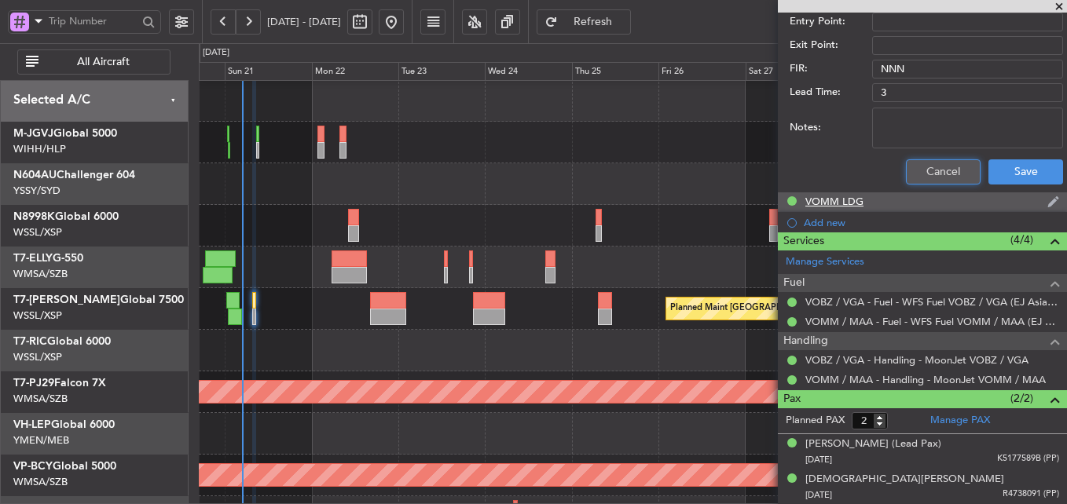
drag, startPoint x: 922, startPoint y: 174, endPoint x: 926, endPoint y: 198, distance: 24.6
click at [922, 173] on button "Cancel" at bounding box center [943, 172] width 75 height 25
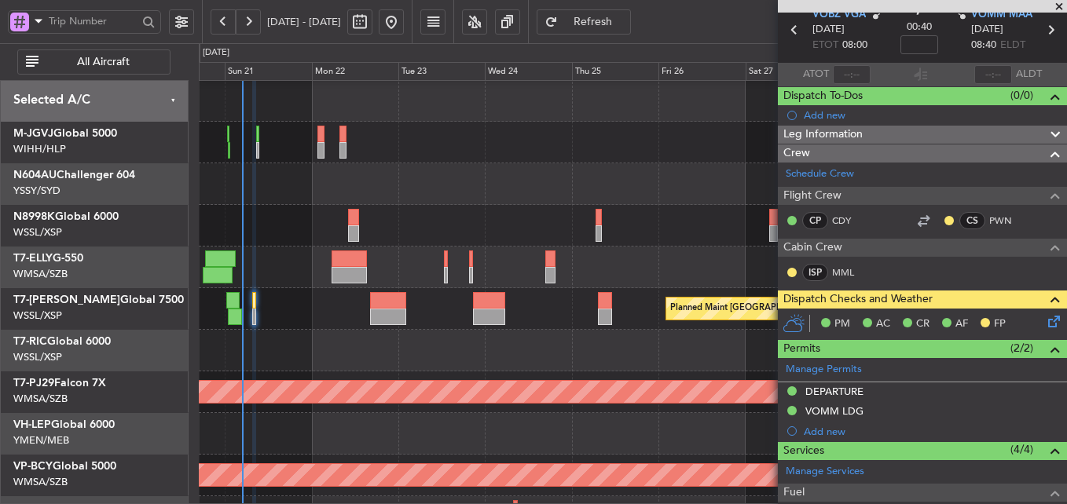
scroll to position [0, 0]
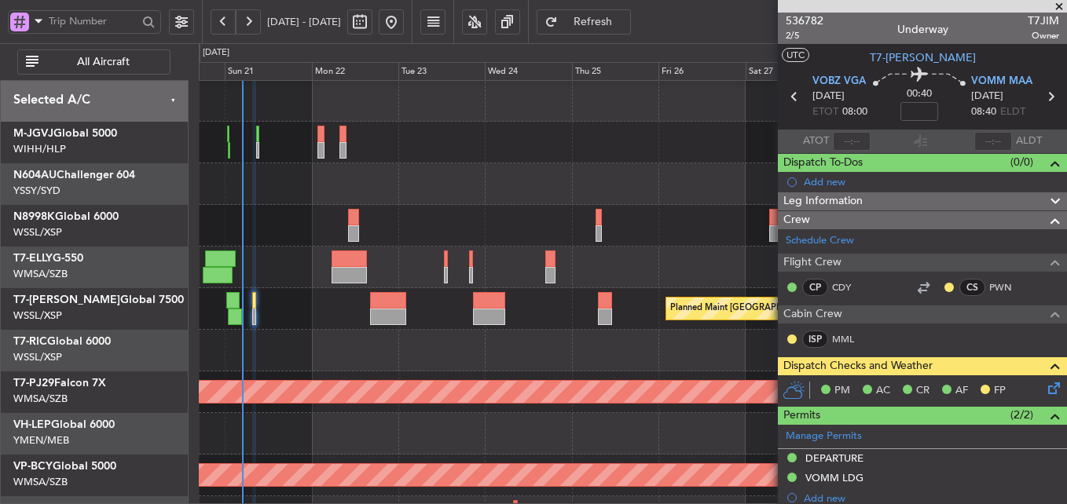
type input "Terry Leung (LEU)"
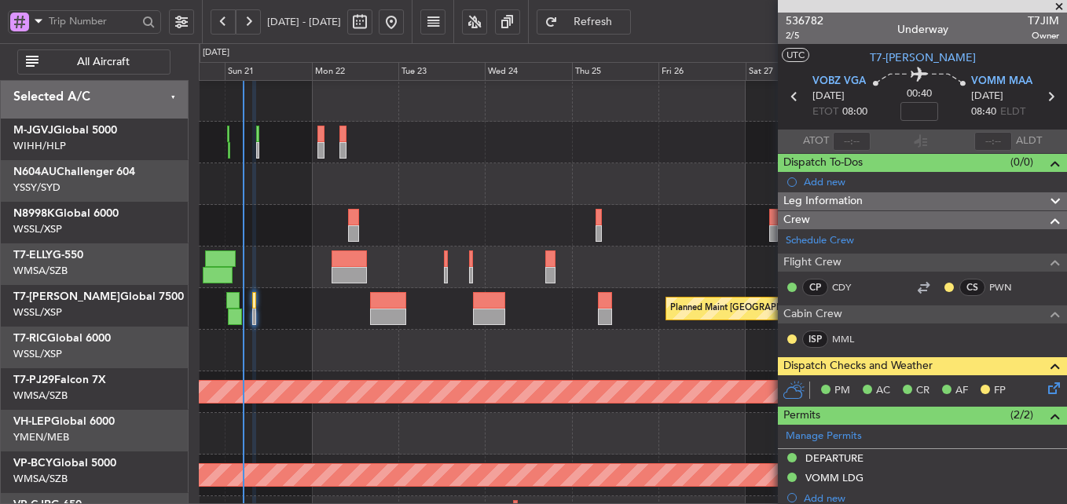
click at [592, 364] on div at bounding box center [632, 351] width 867 height 42
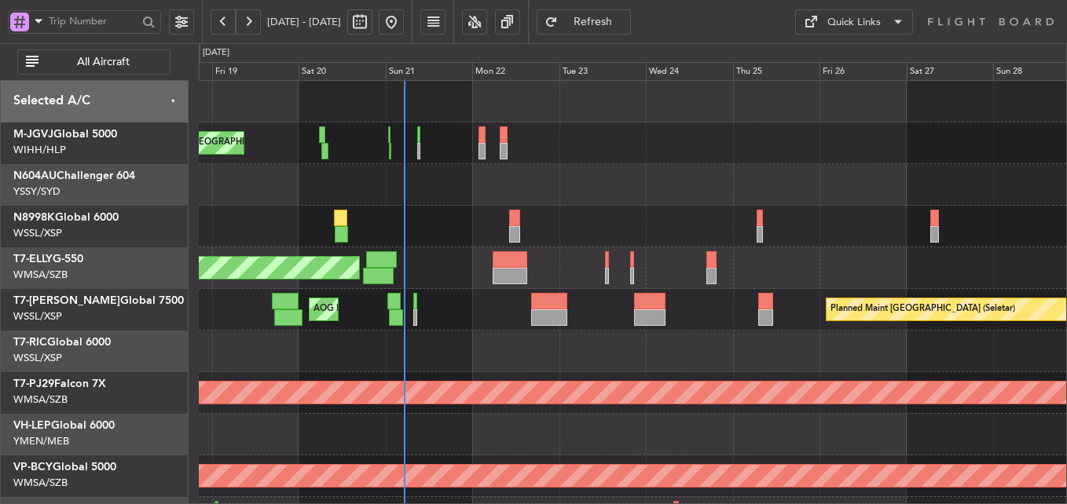
click at [449, 327] on div "Planned Maint [GEOGRAPHIC_DATA] (Seletar) AOG Maint Singapore (Seletar) Planned…" at bounding box center [632, 310] width 867 height 42
click at [431, 343] on div at bounding box center [632, 352] width 867 height 42
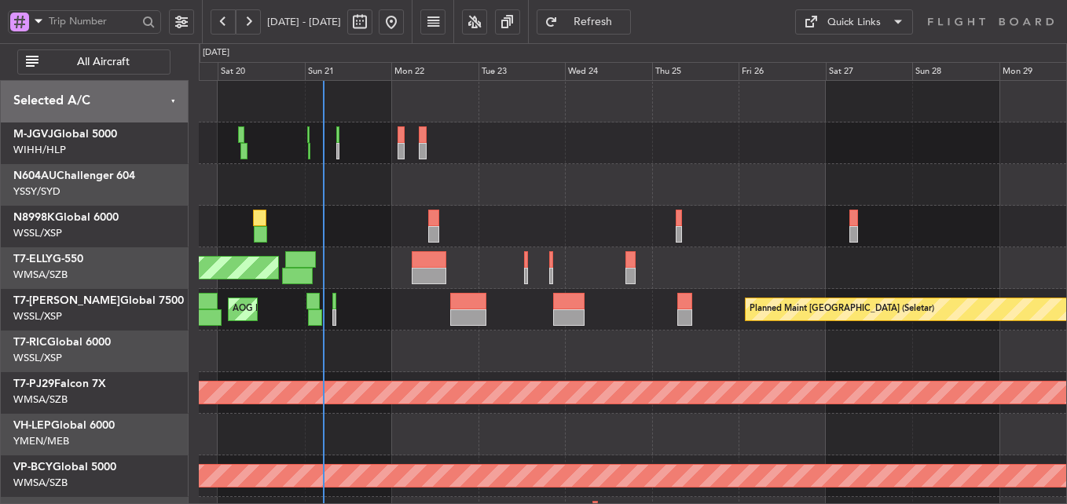
click at [419, 284] on div "Planned Maint [GEOGRAPHIC_DATA] ([GEOGRAPHIC_DATA] Intl) [PERSON_NAME] [GEOGRAP…" at bounding box center [632, 269] width 867 height 42
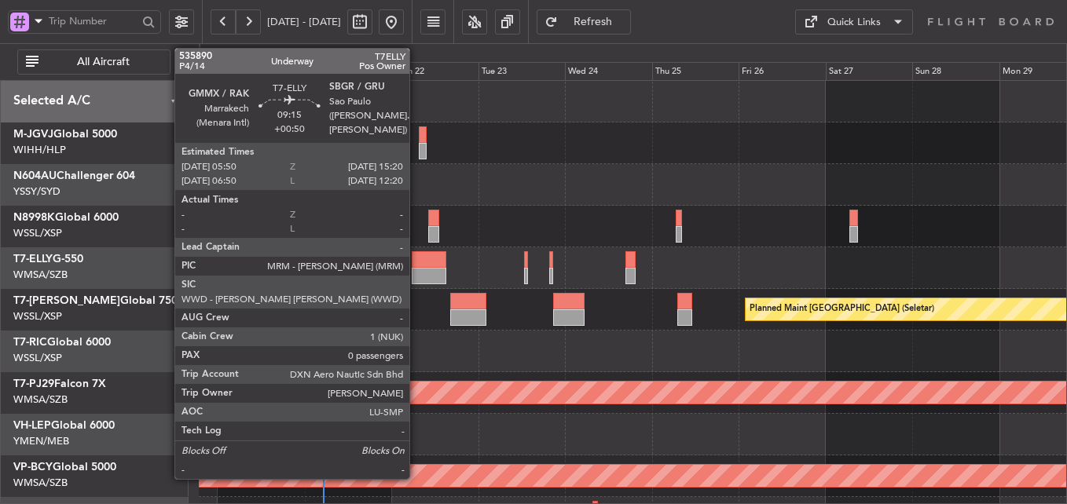
click at [416, 270] on div at bounding box center [429, 276] width 35 height 17
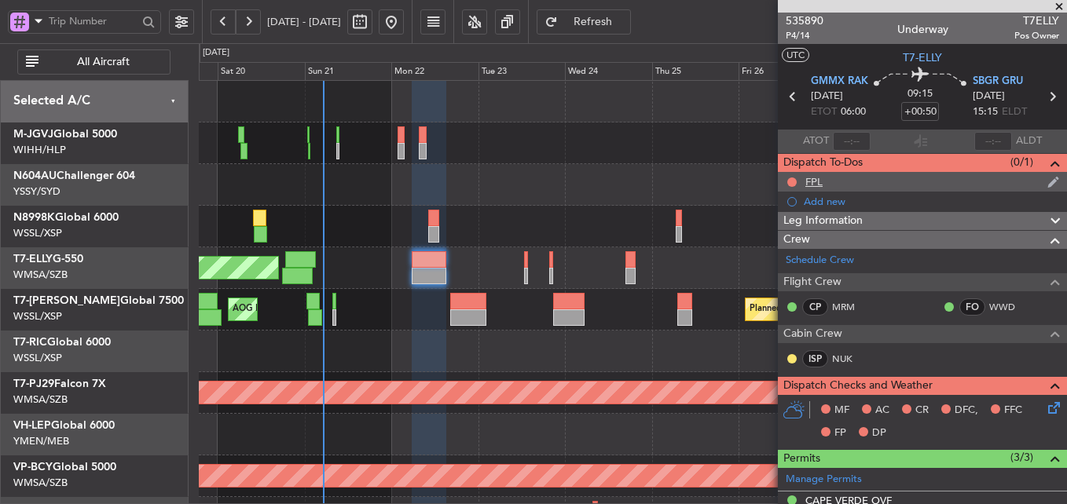
click at [804, 177] on div "FPL" at bounding box center [922, 182] width 289 height 20
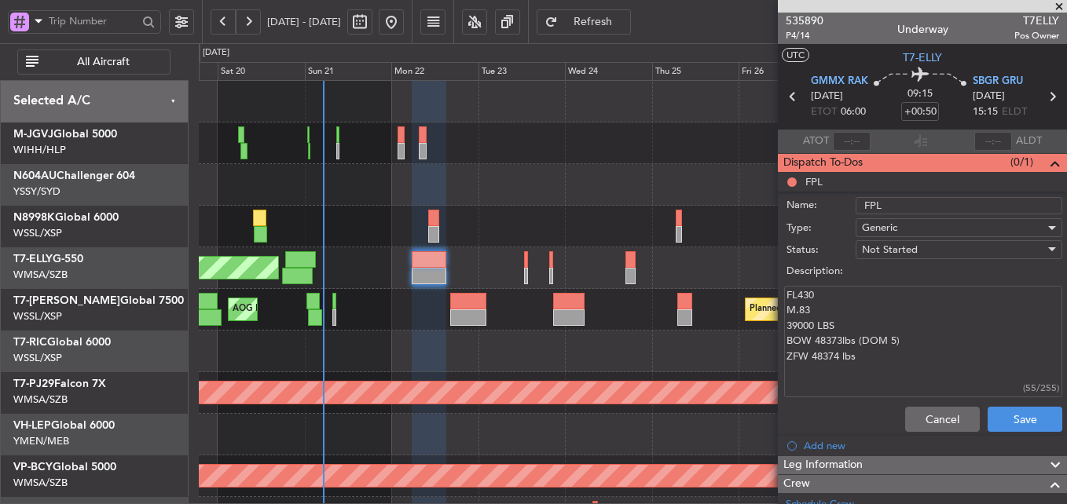
click at [892, 413] on div "Cancel Save" at bounding box center [918, 420] width 296 height 38
click at [905, 415] on button "Cancel" at bounding box center [942, 419] width 75 height 25
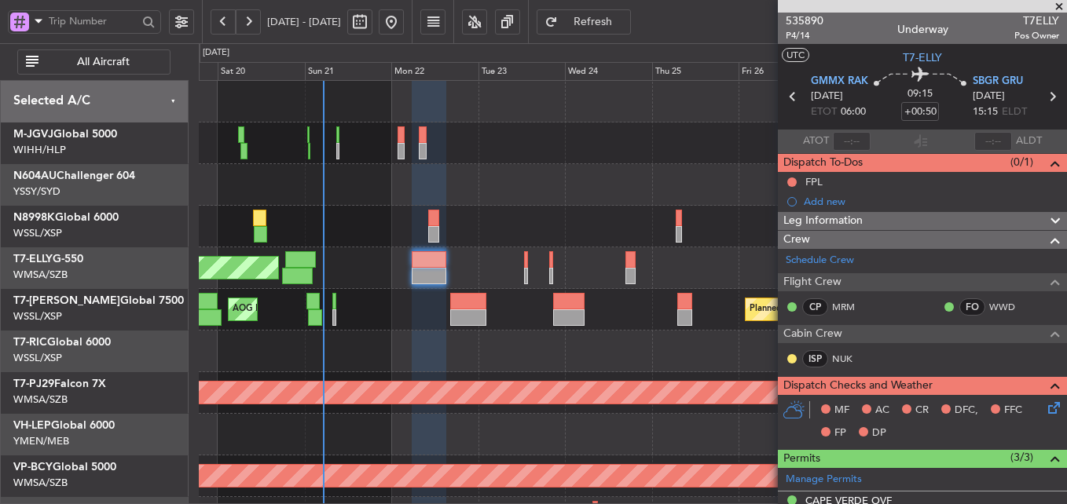
scroll to position [307, 0]
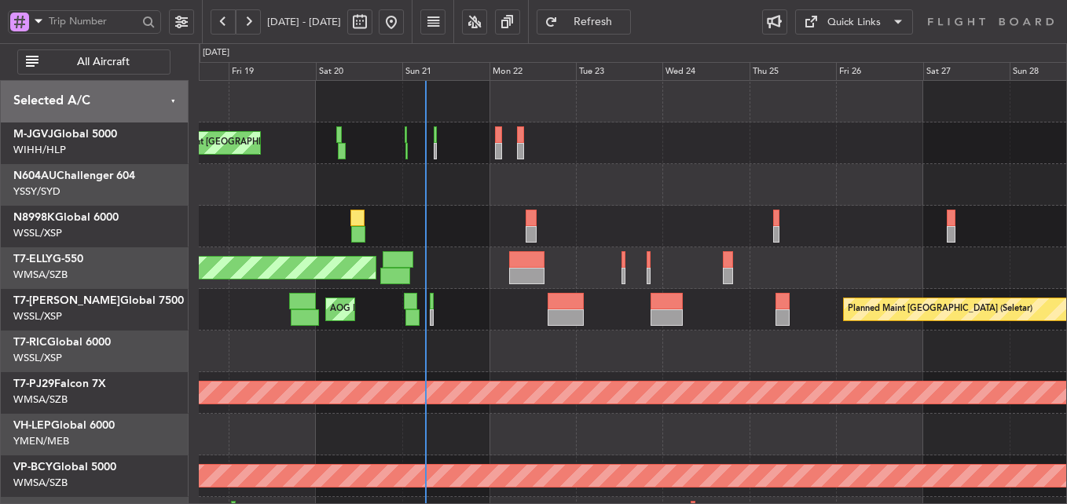
click at [437, 345] on div at bounding box center [632, 352] width 867 height 42
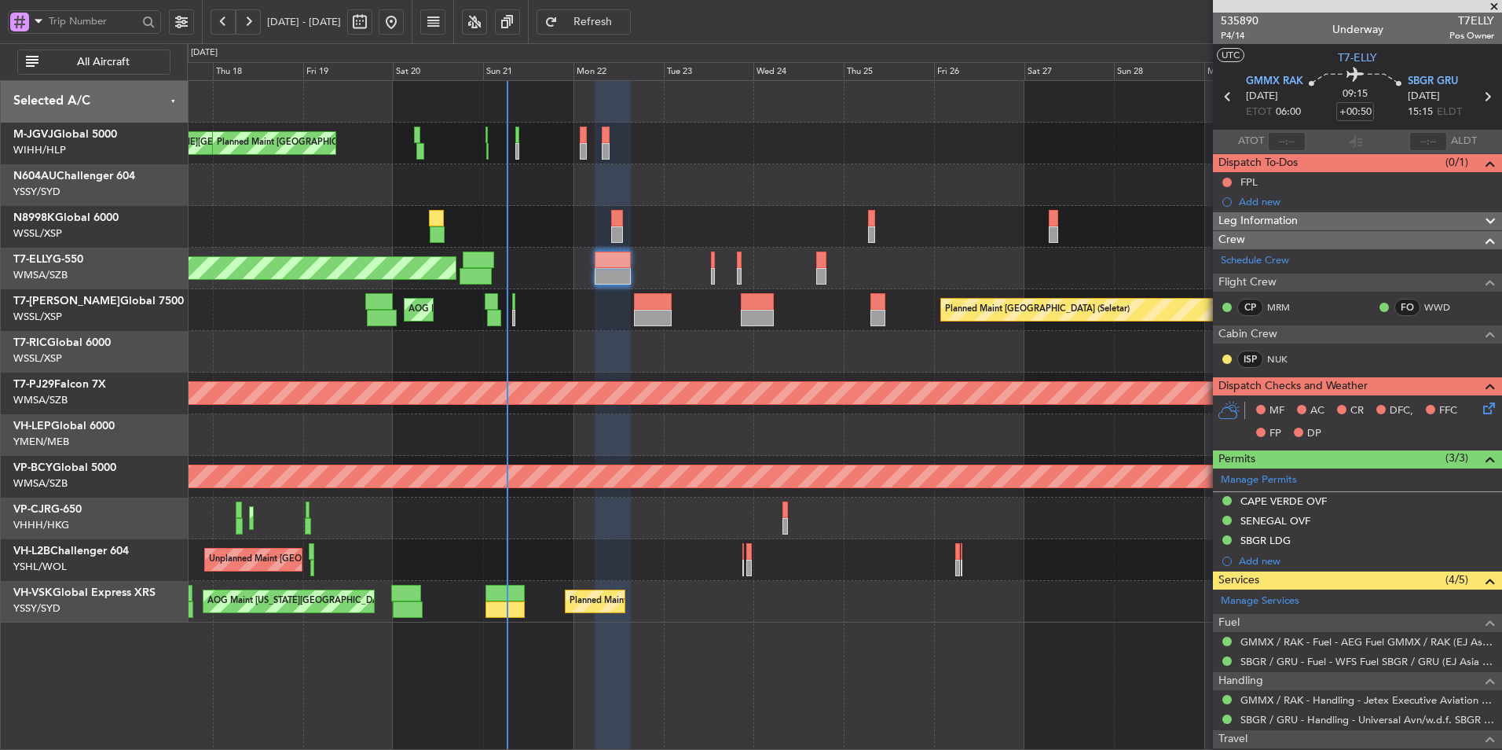
click at [592, 329] on div "Planned Maint [GEOGRAPHIC_DATA] (Seletar) AOG Maint Singapore (Seletar) Planned…" at bounding box center [844, 310] width 1315 height 42
click at [1482, 406] on icon at bounding box center [1486, 405] width 13 height 13
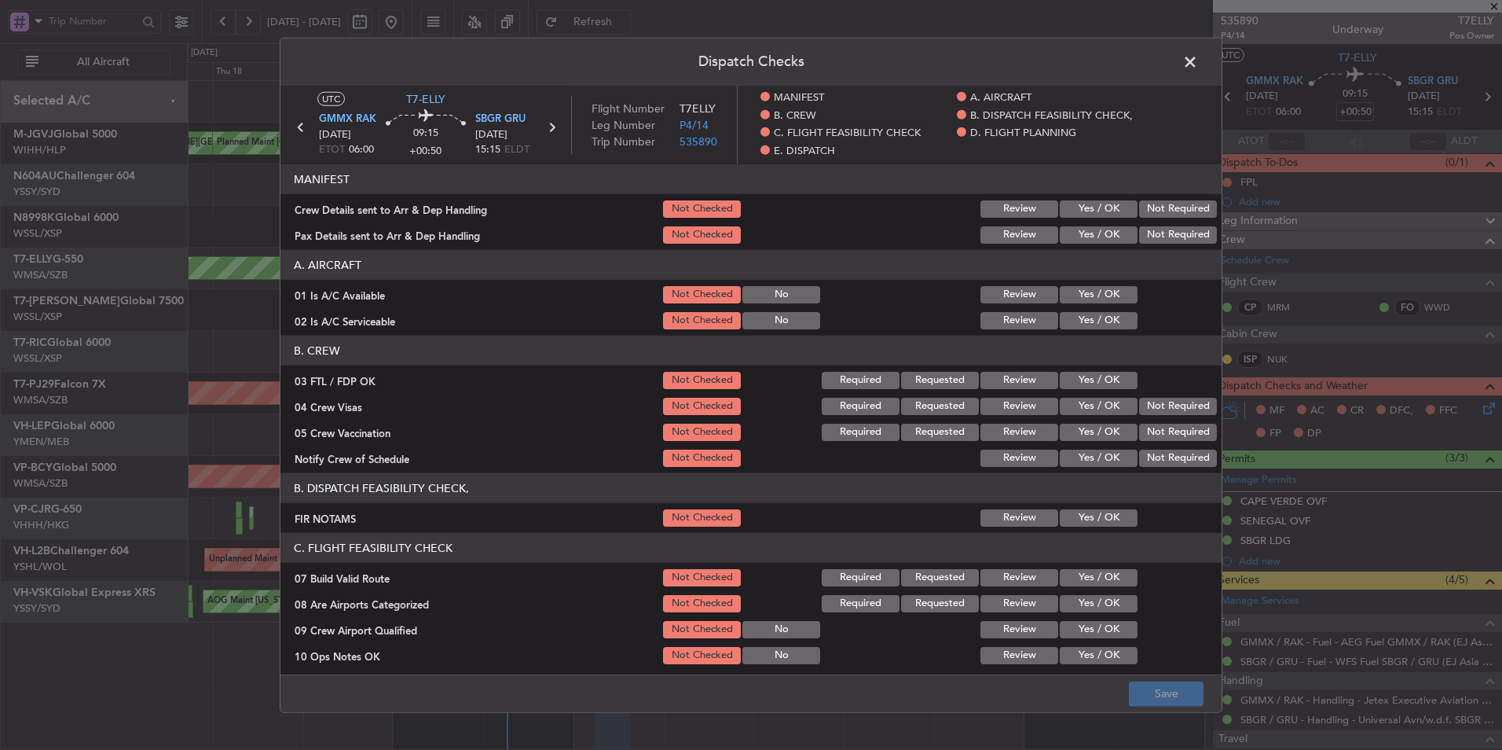
click at [1091, 215] on button "Yes / OK" at bounding box center [1099, 208] width 78 height 17
click at [1085, 235] on button "Yes / OK" at bounding box center [1099, 234] width 78 height 17
click at [1080, 295] on button "Yes / OK" at bounding box center [1099, 294] width 78 height 17
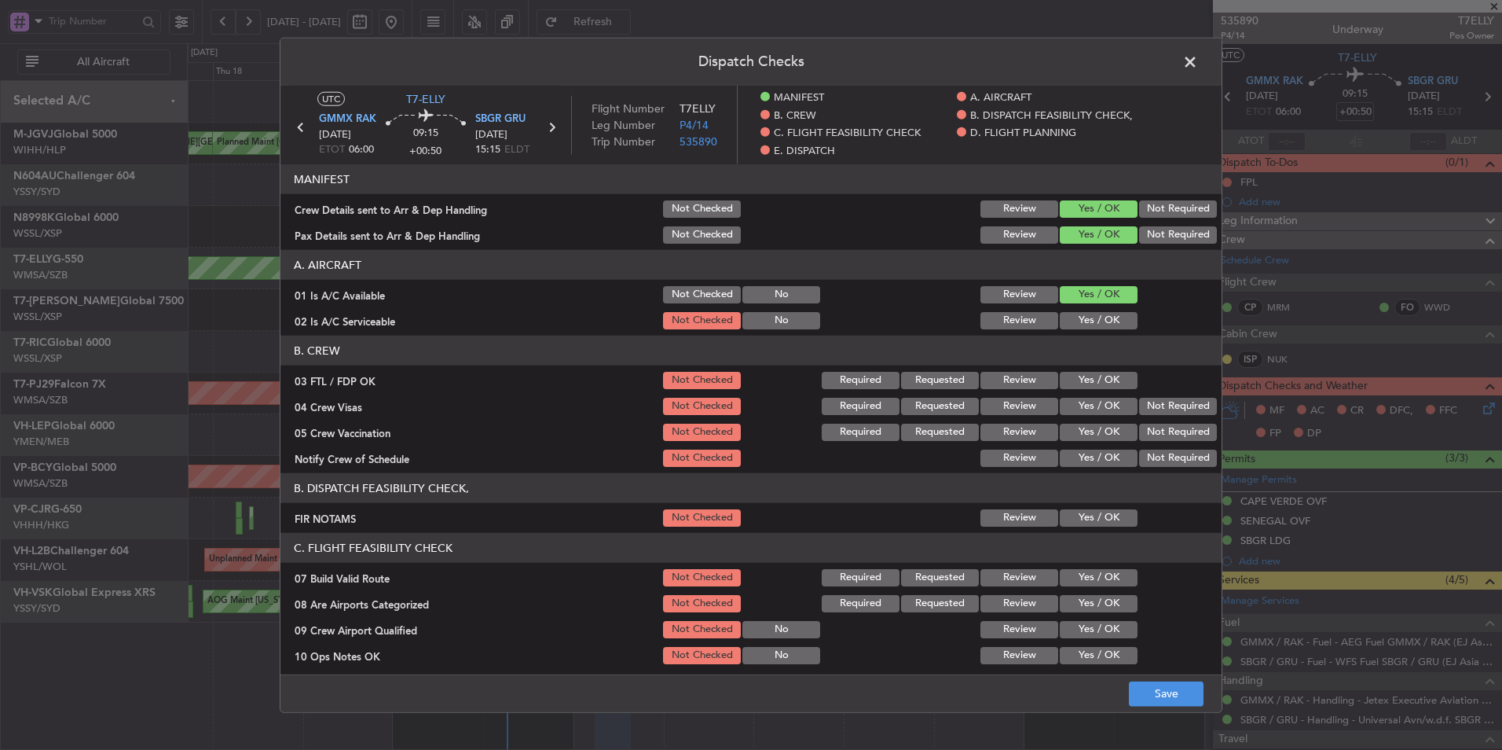
click at [1079, 321] on button "Yes / OK" at bounding box center [1099, 320] width 78 height 17
click at [1089, 385] on button "Yes / OK" at bounding box center [1099, 380] width 78 height 17
click at [1094, 401] on button "Yes / OK" at bounding box center [1099, 406] width 78 height 17
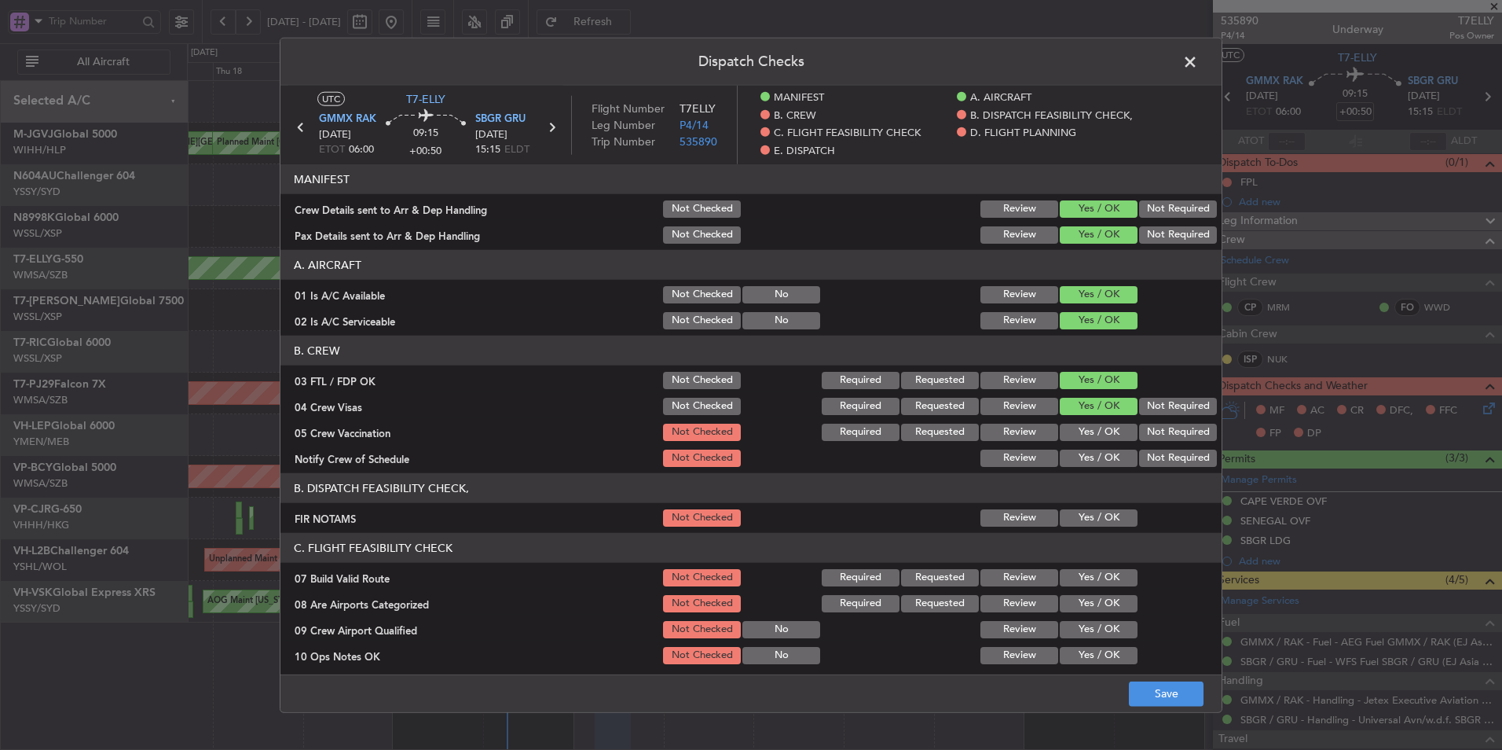
click at [1090, 424] on button "Yes / OK" at bounding box center [1099, 432] width 78 height 17
click at [1086, 450] on button "Yes / OK" at bounding box center [1099, 457] width 78 height 17
click at [1085, 511] on button "Yes / OK" at bounding box center [1099, 517] width 78 height 17
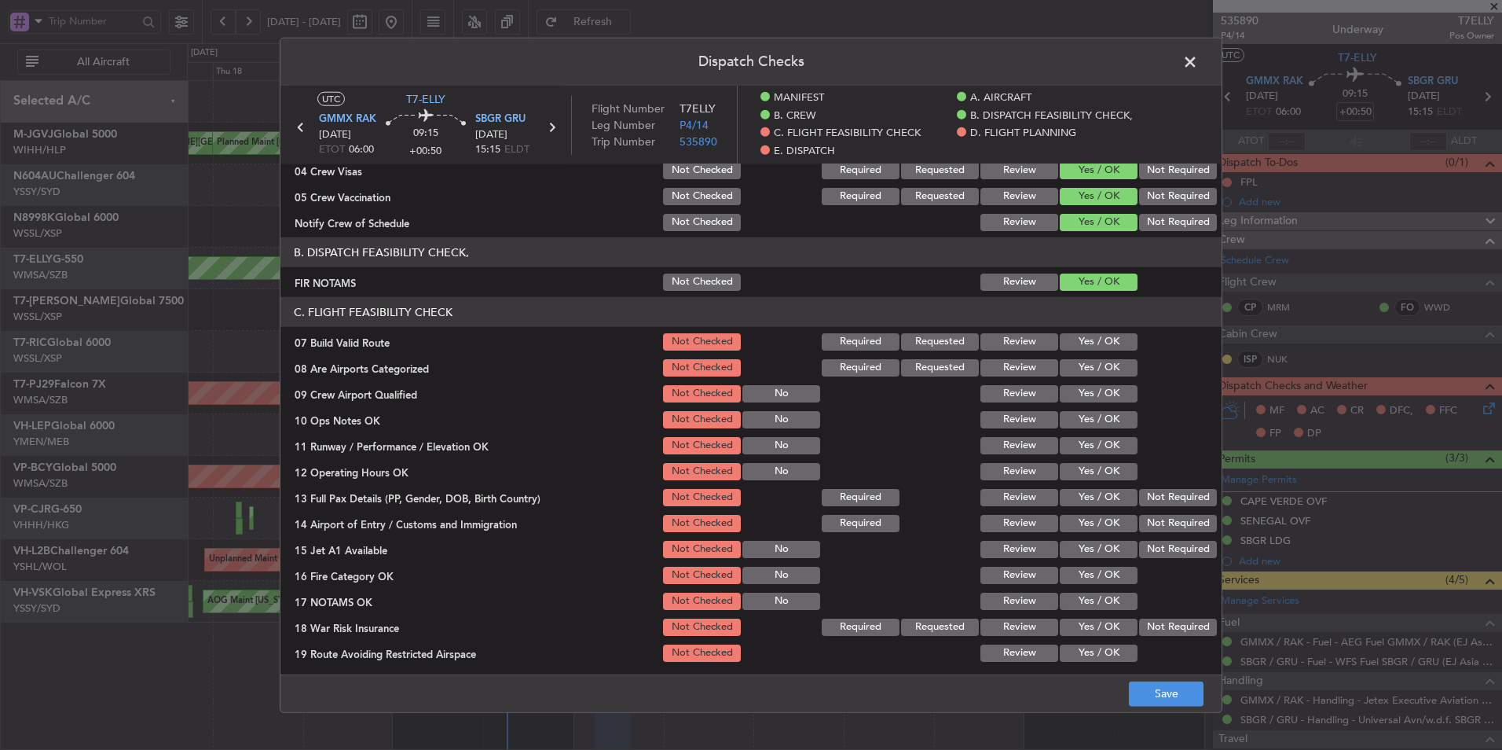
click at [1087, 341] on button "Yes / OK" at bounding box center [1099, 341] width 78 height 17
click at [1090, 369] on button "Yes / OK" at bounding box center [1099, 367] width 78 height 17
click at [1086, 395] on button "Yes / OK" at bounding box center [1099, 393] width 78 height 17
click at [1087, 420] on button "Yes / OK" at bounding box center [1099, 419] width 78 height 17
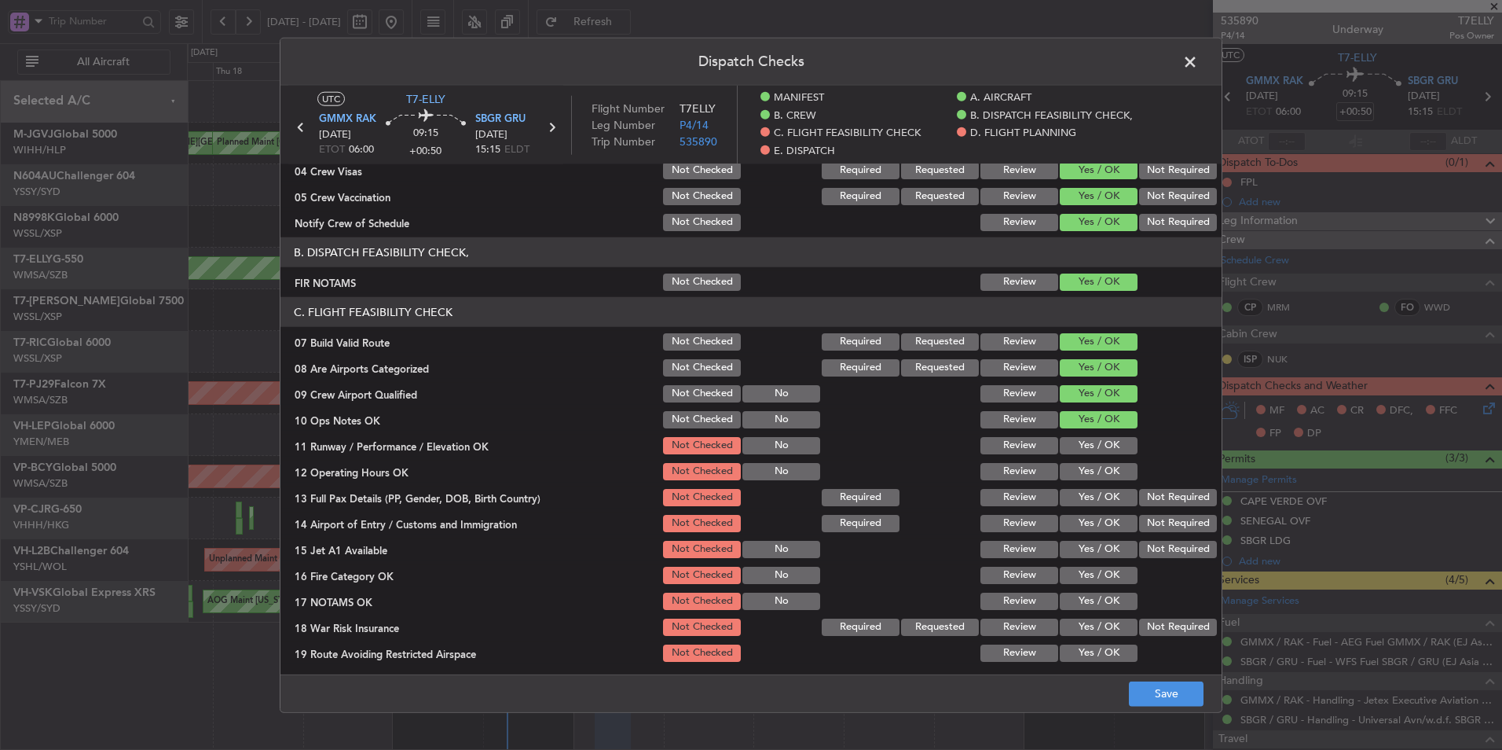
click at [1087, 448] on button "Yes / OK" at bounding box center [1099, 445] width 78 height 17
click at [1088, 473] on button "Yes / OK" at bounding box center [1099, 471] width 78 height 17
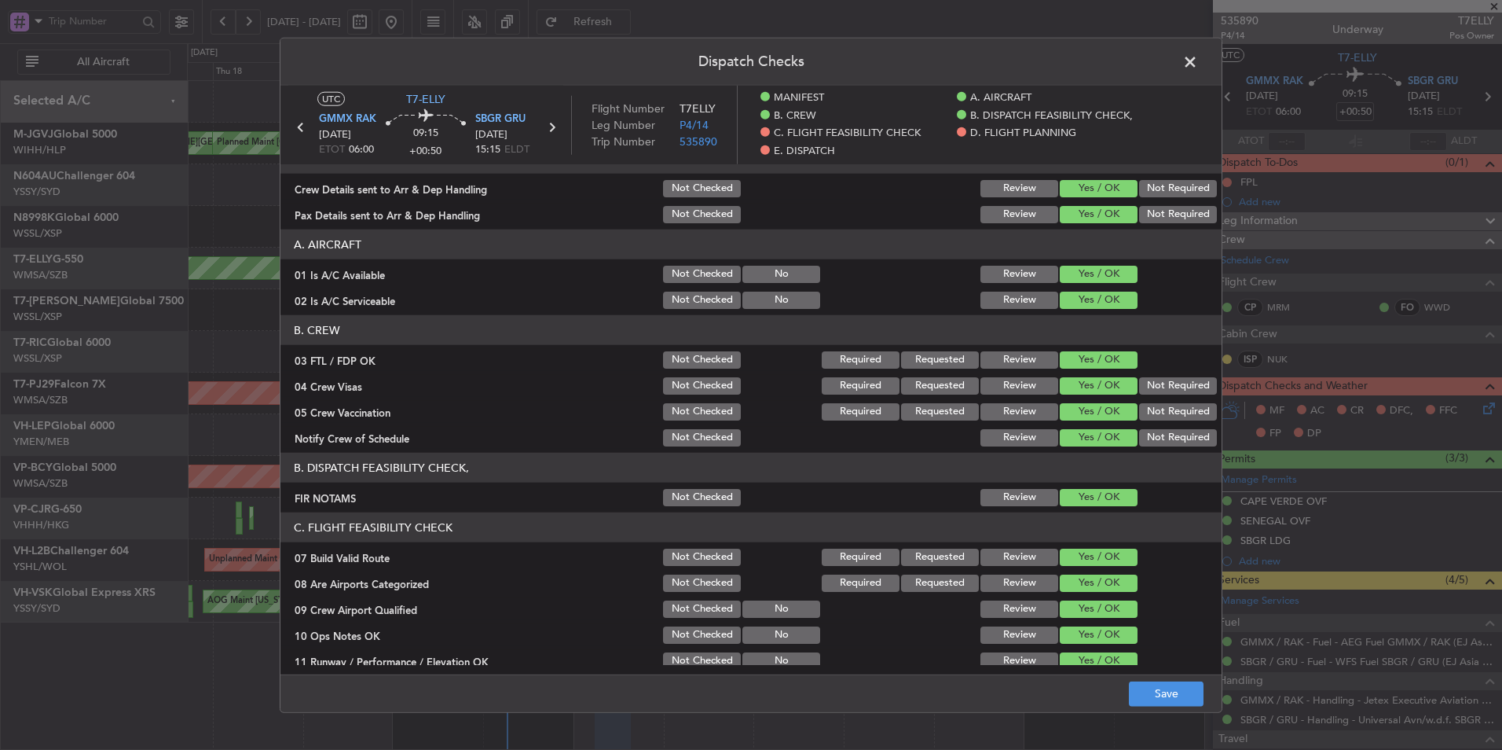
scroll to position [0, 0]
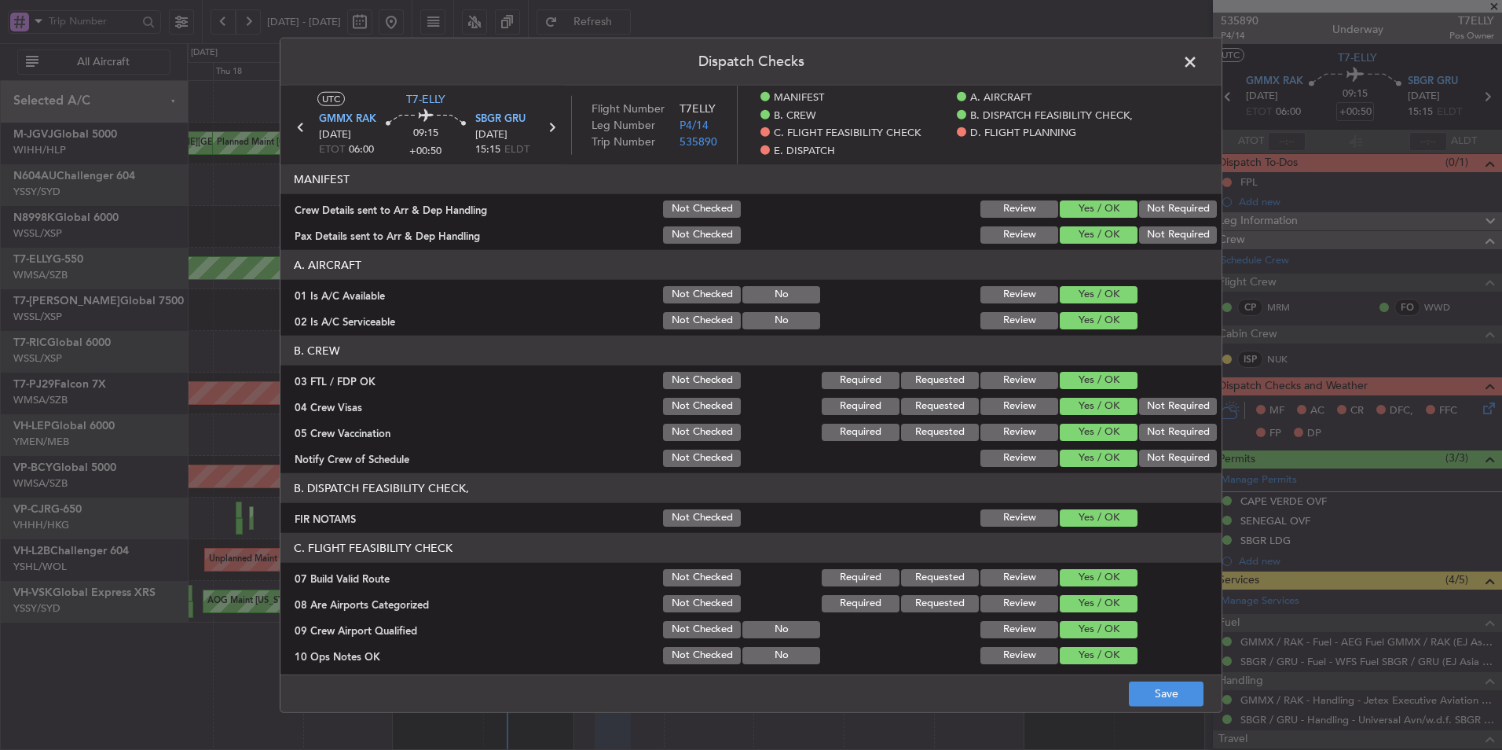
click at [1010, 219] on div "Review" at bounding box center [1017, 209] width 79 height 22
click at [1010, 229] on button "Review" at bounding box center [1020, 234] width 78 height 17
click at [1010, 216] on button "Review" at bounding box center [1020, 208] width 78 height 17
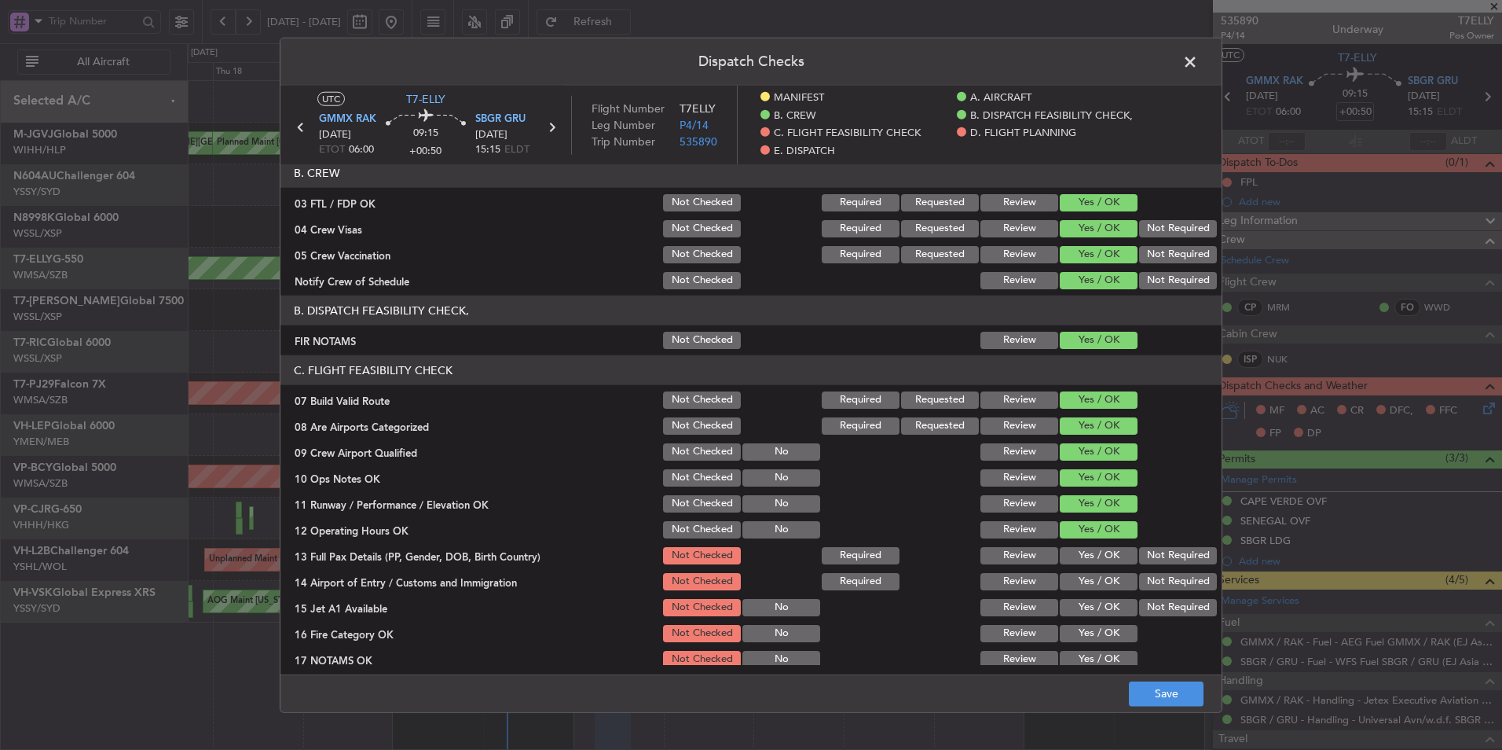
scroll to position [314, 0]
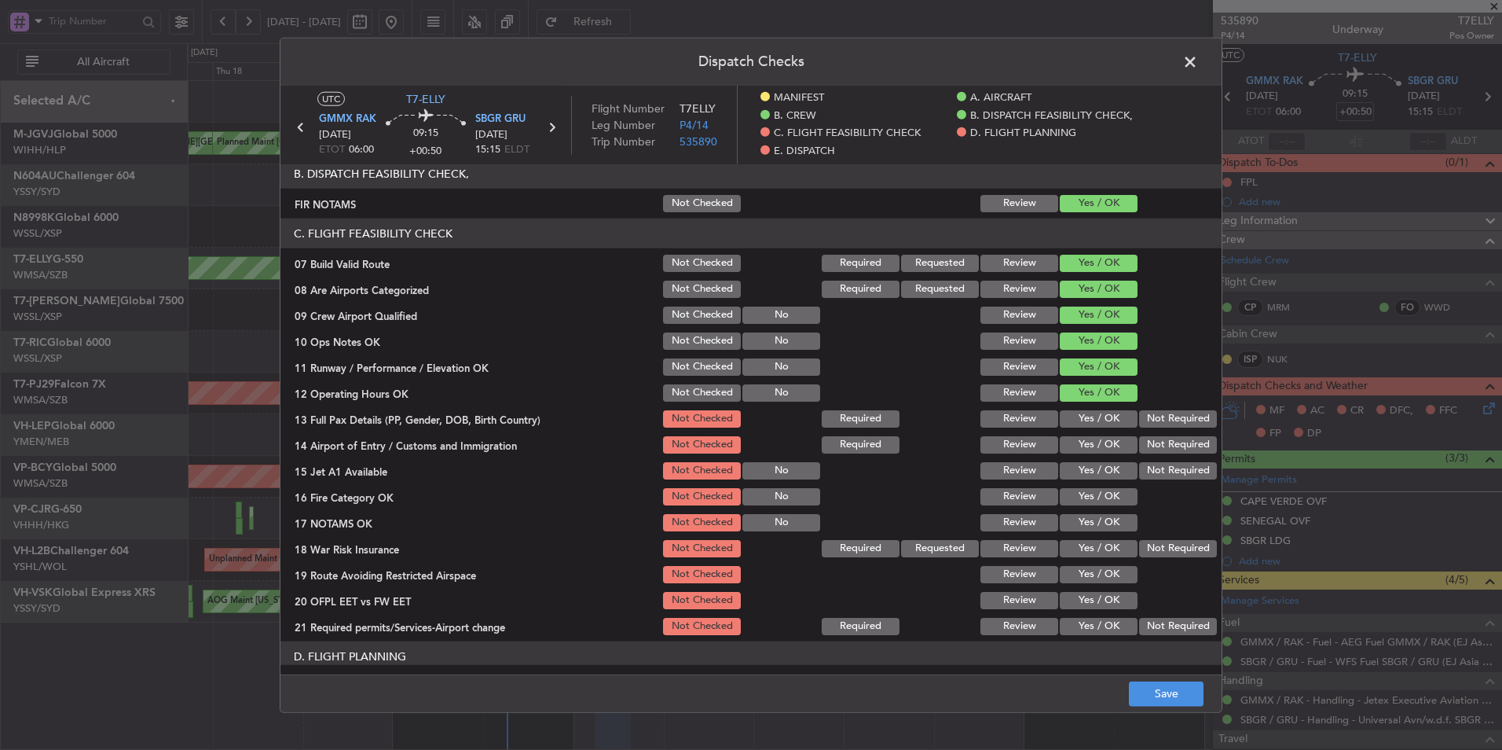
click at [1094, 438] on button "Yes / OK" at bounding box center [1099, 444] width 78 height 17
click at [1093, 421] on button "Yes / OK" at bounding box center [1099, 418] width 78 height 17
click at [1088, 462] on button "Yes / OK" at bounding box center [1099, 470] width 78 height 17
click at [1086, 504] on button "Yes / OK" at bounding box center [1099, 496] width 78 height 17
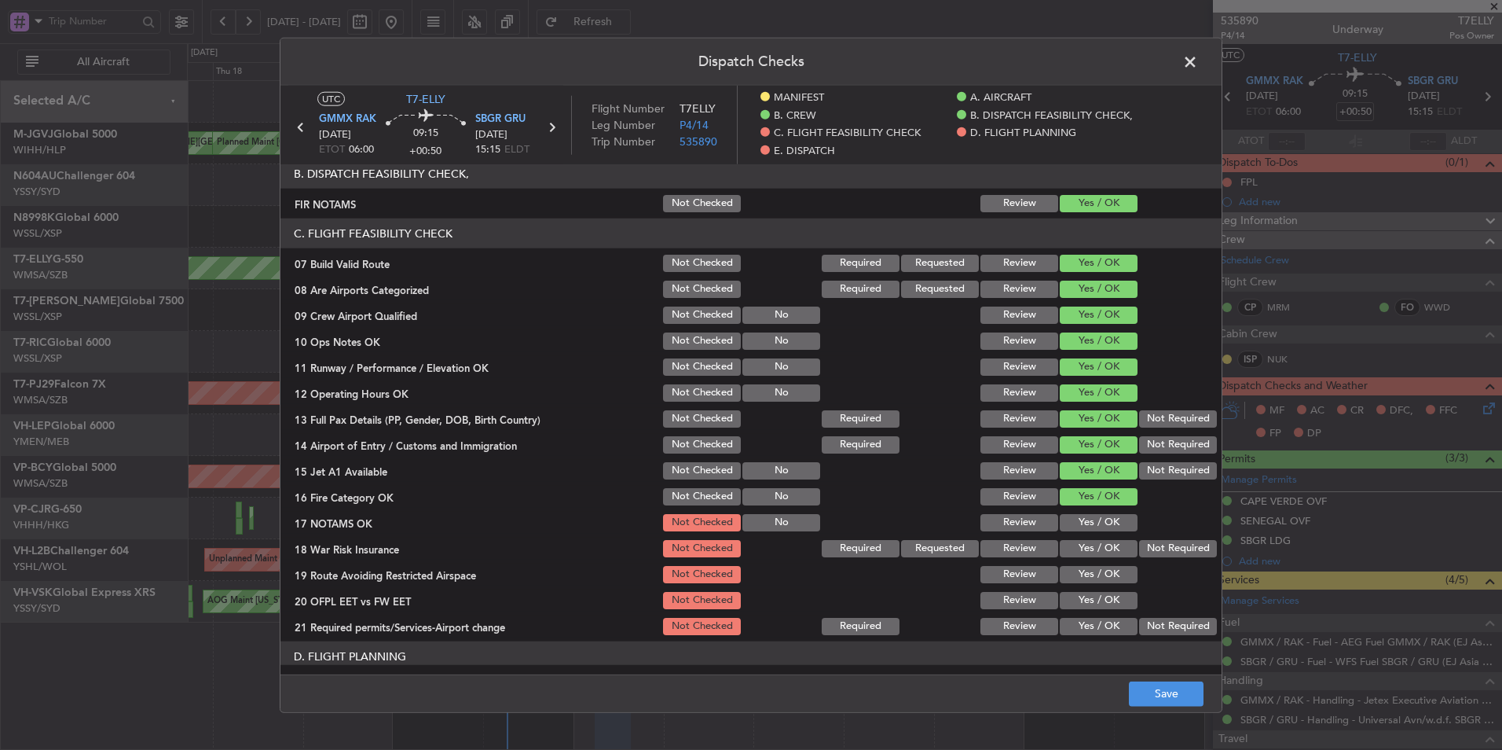
click at [1087, 520] on button "Yes / OK" at bounding box center [1099, 522] width 78 height 17
click at [1158, 545] on button "Not Required" at bounding box center [1178, 548] width 78 height 17
click at [1111, 575] on button "Yes / OK" at bounding box center [1099, 574] width 78 height 17
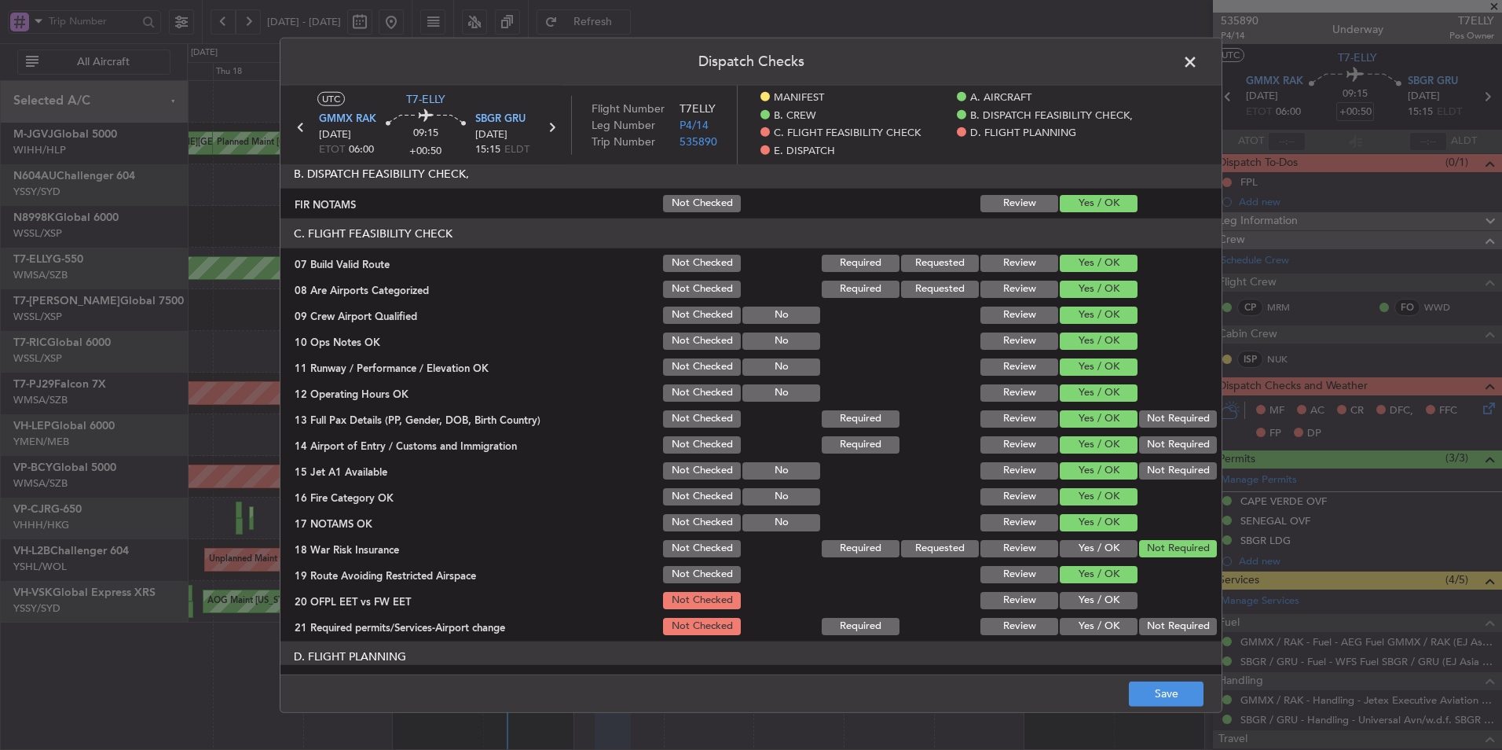
click at [1103, 607] on button "Yes / OK" at bounding box center [1099, 600] width 78 height 17
click at [1100, 626] on button "Yes / OK" at bounding box center [1099, 626] width 78 height 17
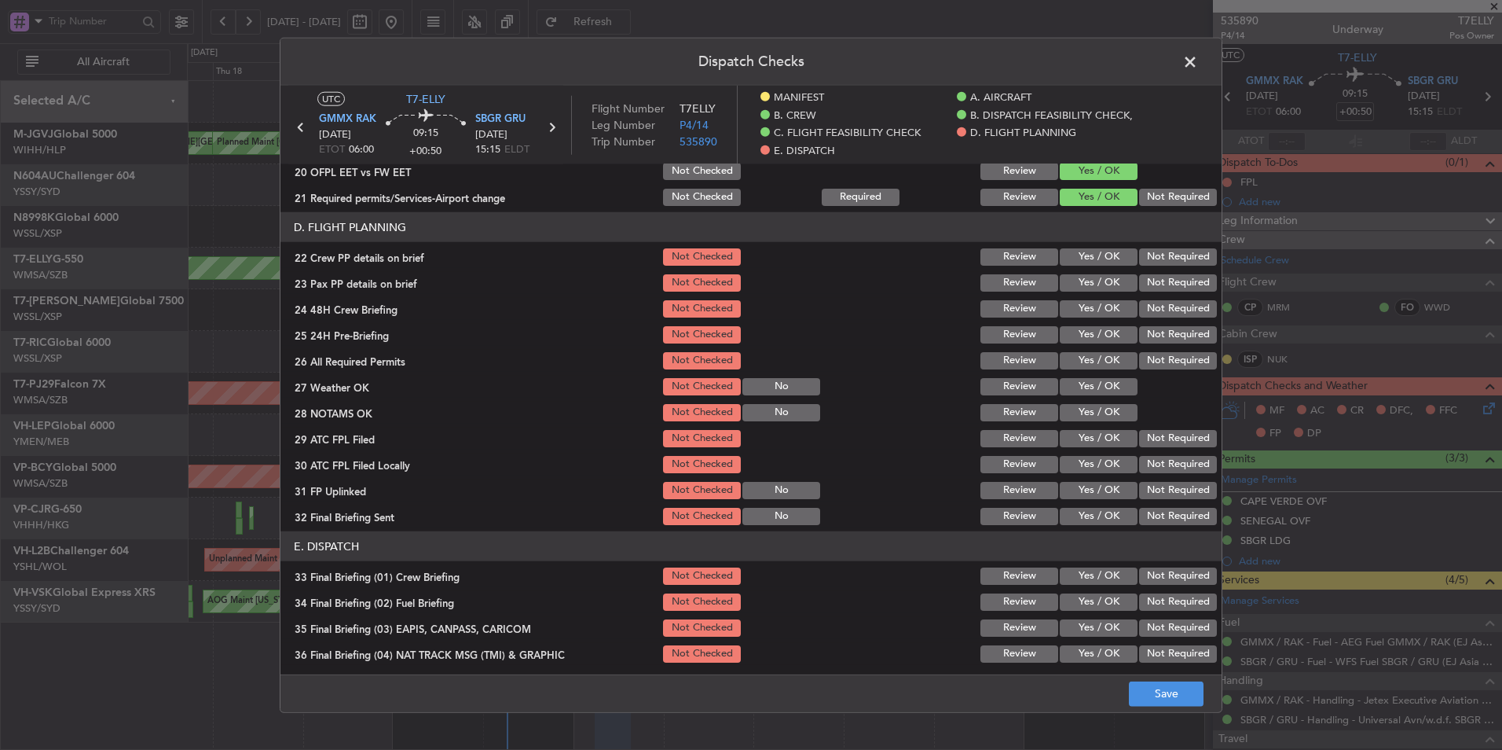
scroll to position [719, 0]
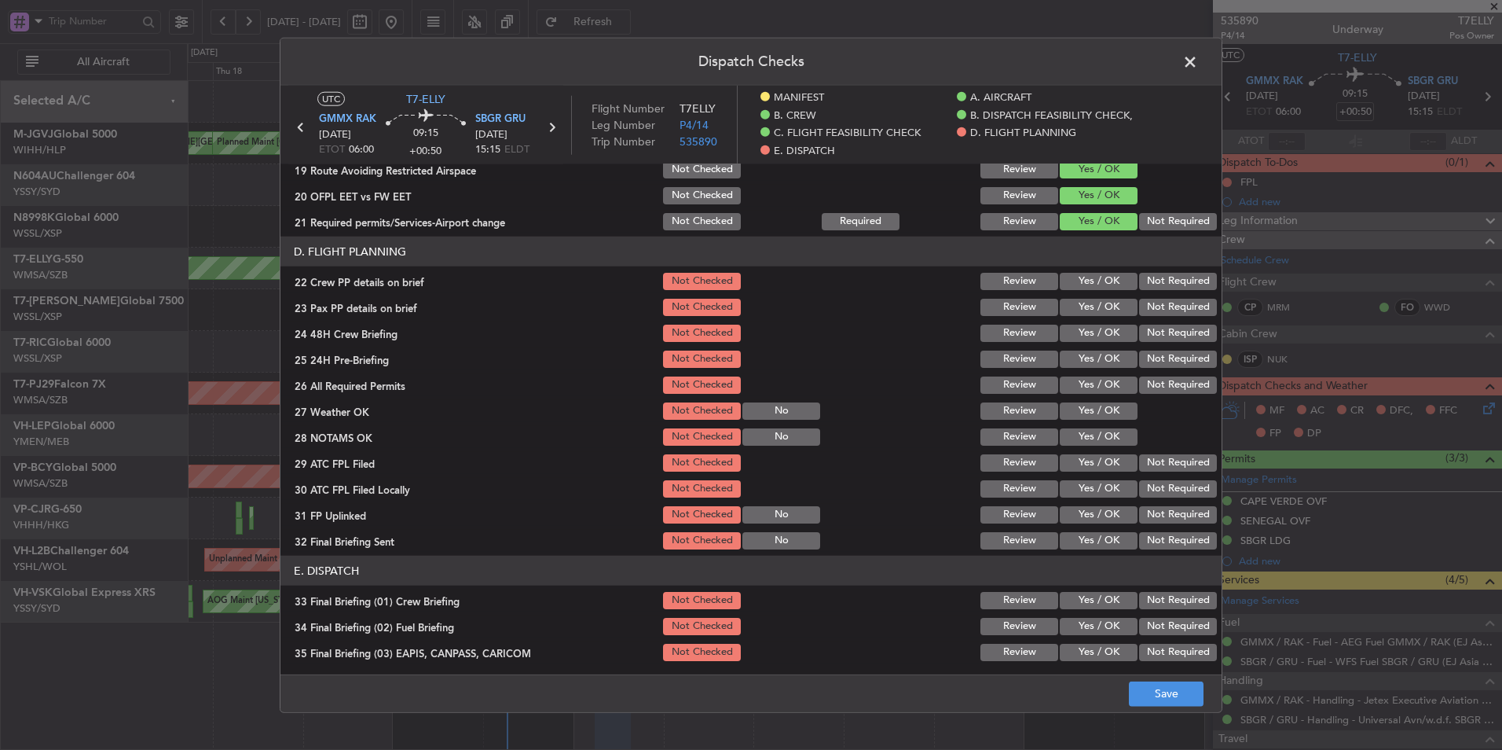
click at [1096, 280] on button "Yes / OK" at bounding box center [1099, 281] width 78 height 17
click at [1096, 304] on button "Yes / OK" at bounding box center [1099, 307] width 78 height 17
click at [1095, 331] on button "Yes / OK" at bounding box center [1099, 333] width 78 height 17
click at [1090, 363] on button "Yes / OK" at bounding box center [1099, 358] width 78 height 17
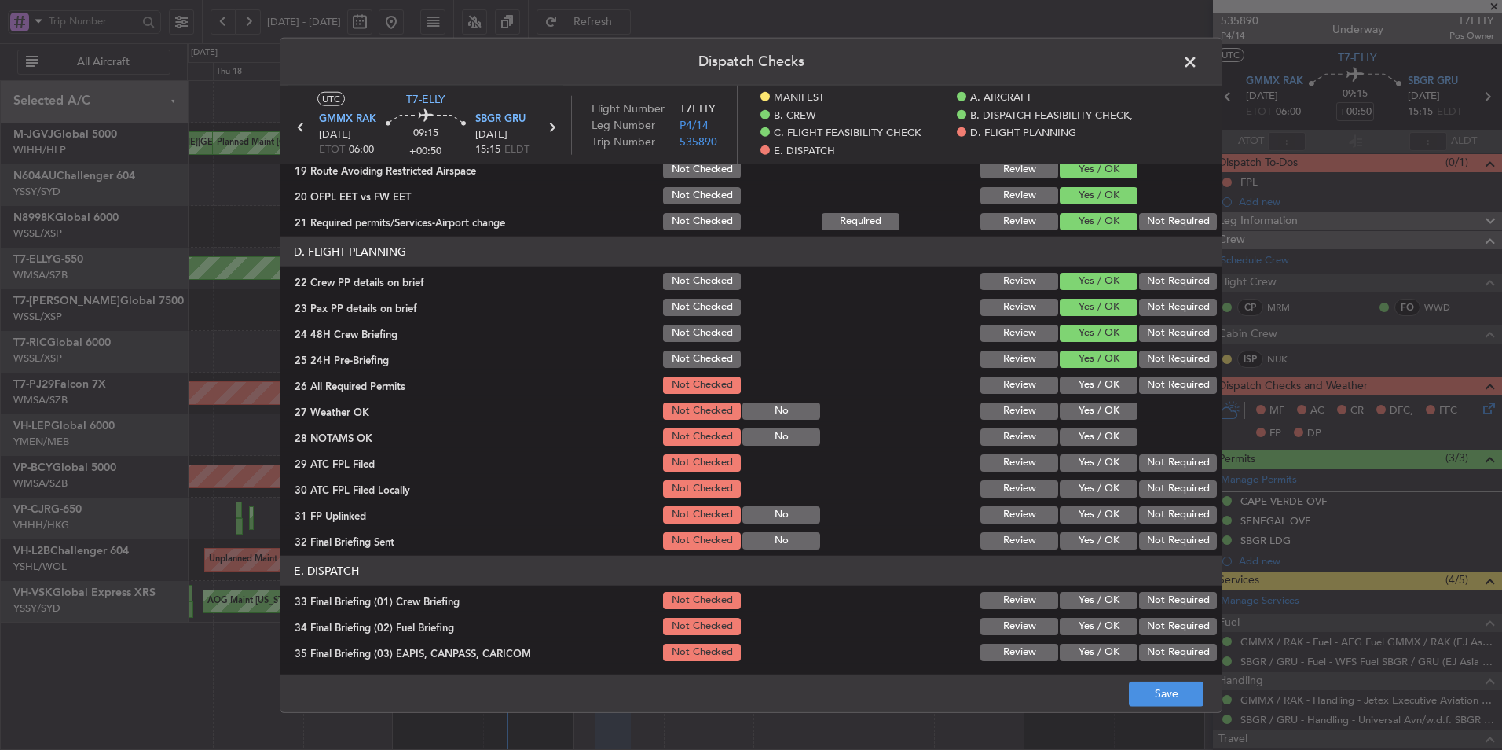
click at [1087, 384] on button "Yes / OK" at bounding box center [1099, 384] width 78 height 17
click at [1012, 413] on button "Review" at bounding box center [1020, 410] width 78 height 17
click at [999, 438] on button "Review" at bounding box center [1020, 436] width 78 height 17
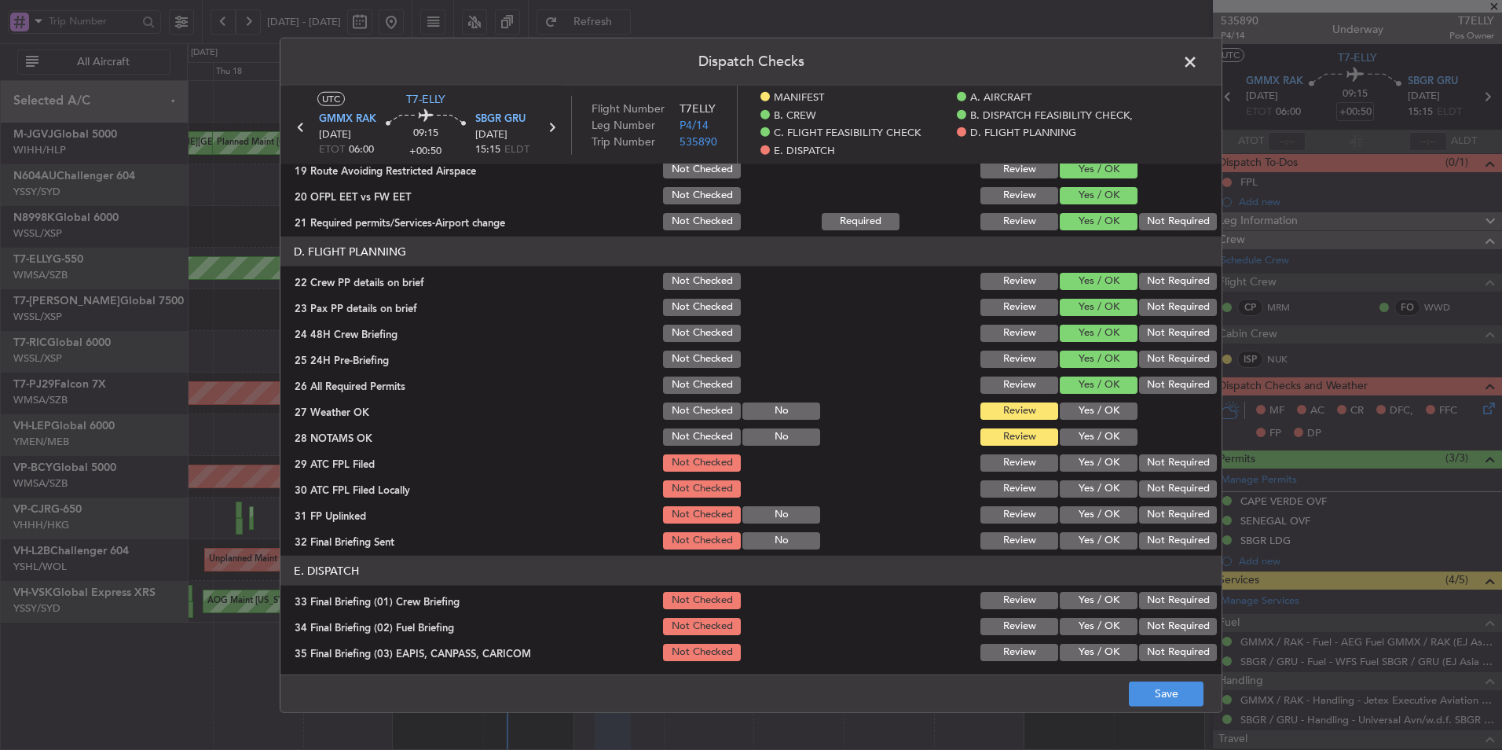
click at [999, 462] on button "Review" at bounding box center [1020, 462] width 78 height 17
click at [999, 489] on button "Review" at bounding box center [1020, 488] width 78 height 17
click at [999, 517] on button "Review" at bounding box center [1020, 514] width 78 height 17
click at [1000, 544] on button "Review" at bounding box center [1020, 540] width 78 height 17
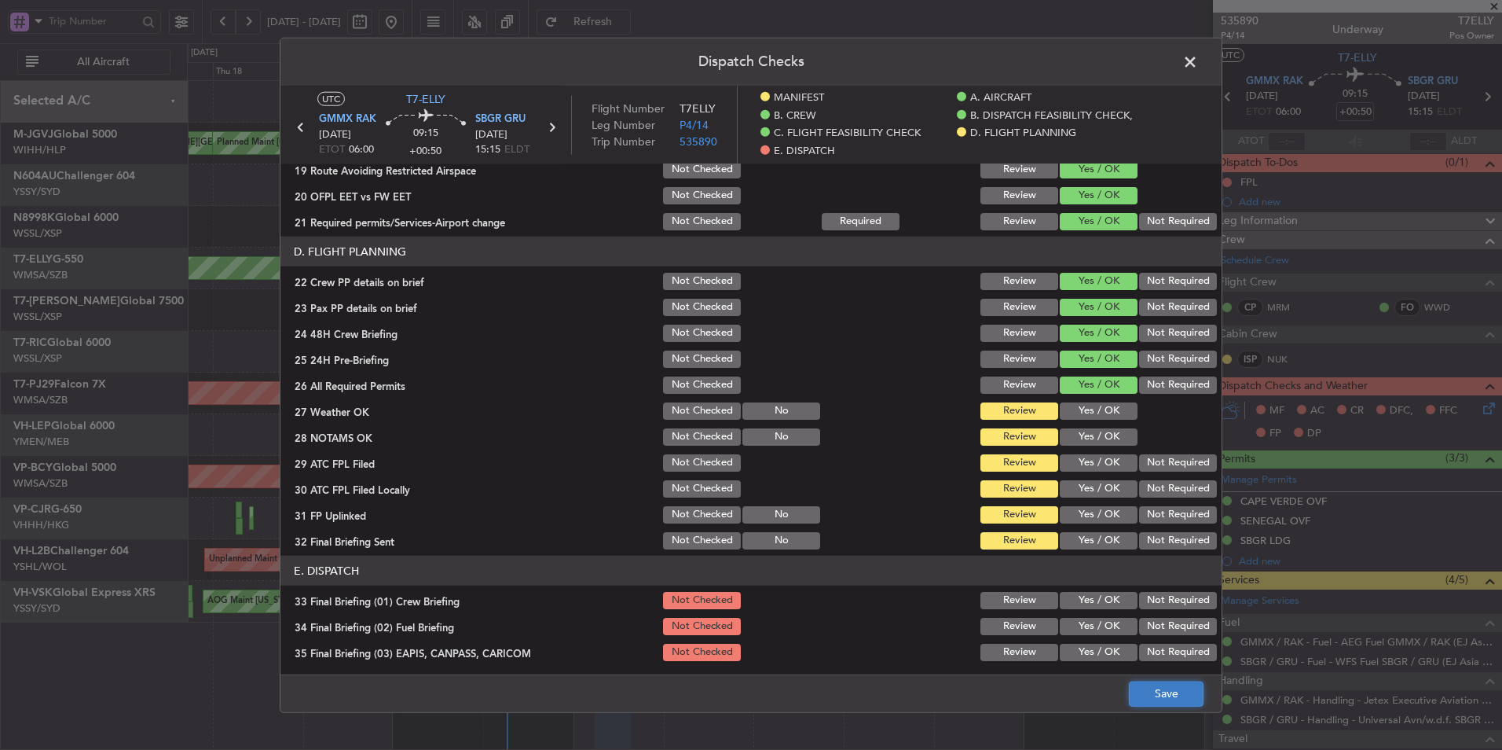
click at [1153, 695] on button "Save" at bounding box center [1166, 692] width 75 height 25
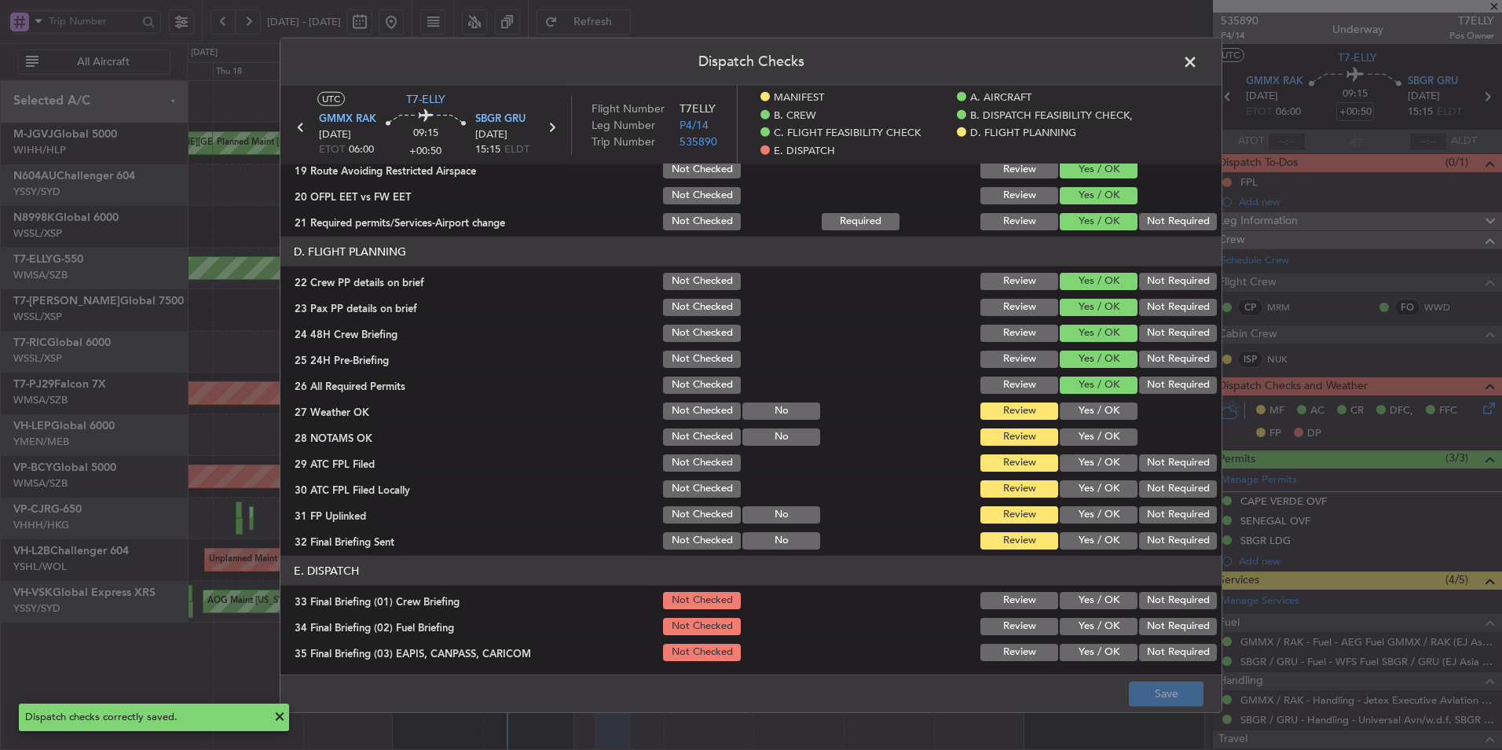
click at [1198, 64] on span at bounding box center [1198, 65] width 0 height 31
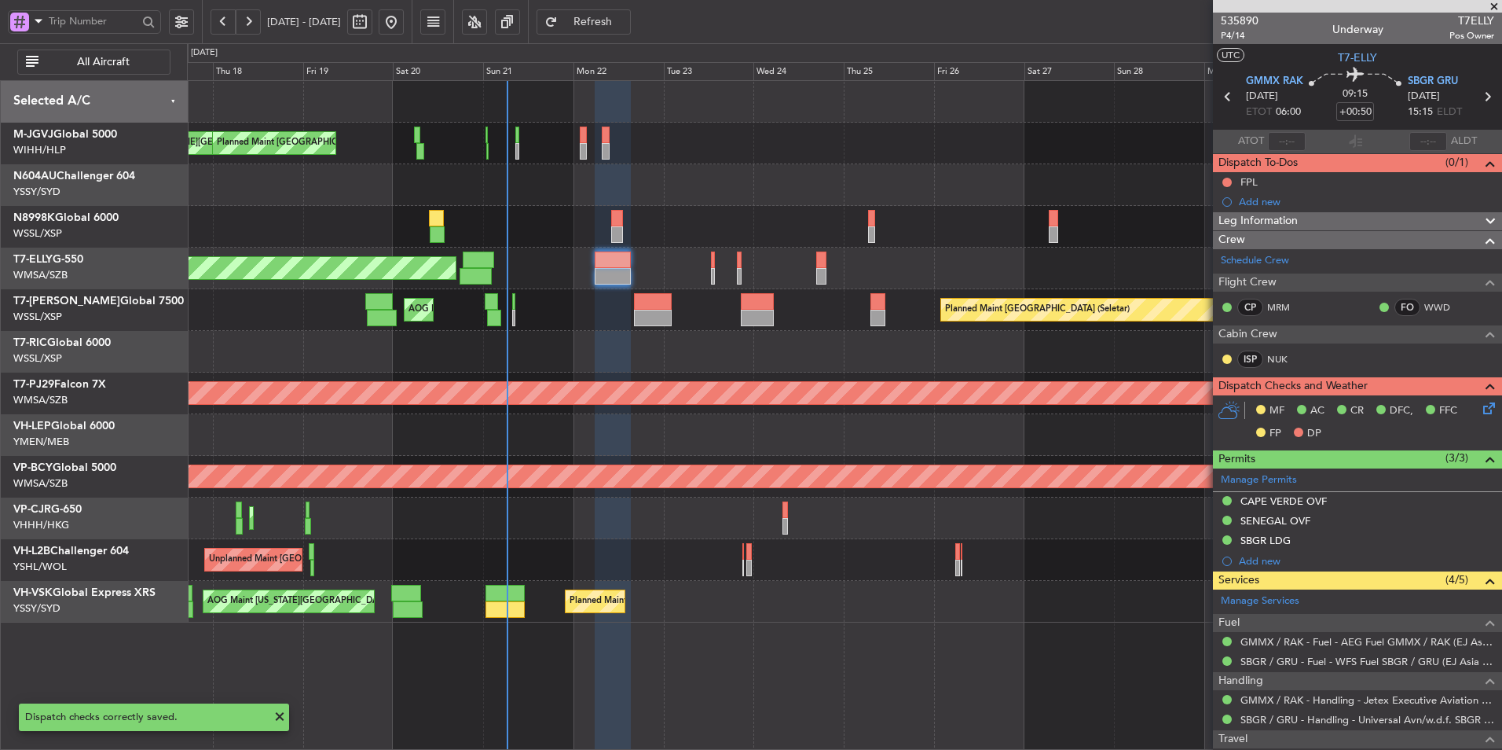
scroll to position [62, 0]
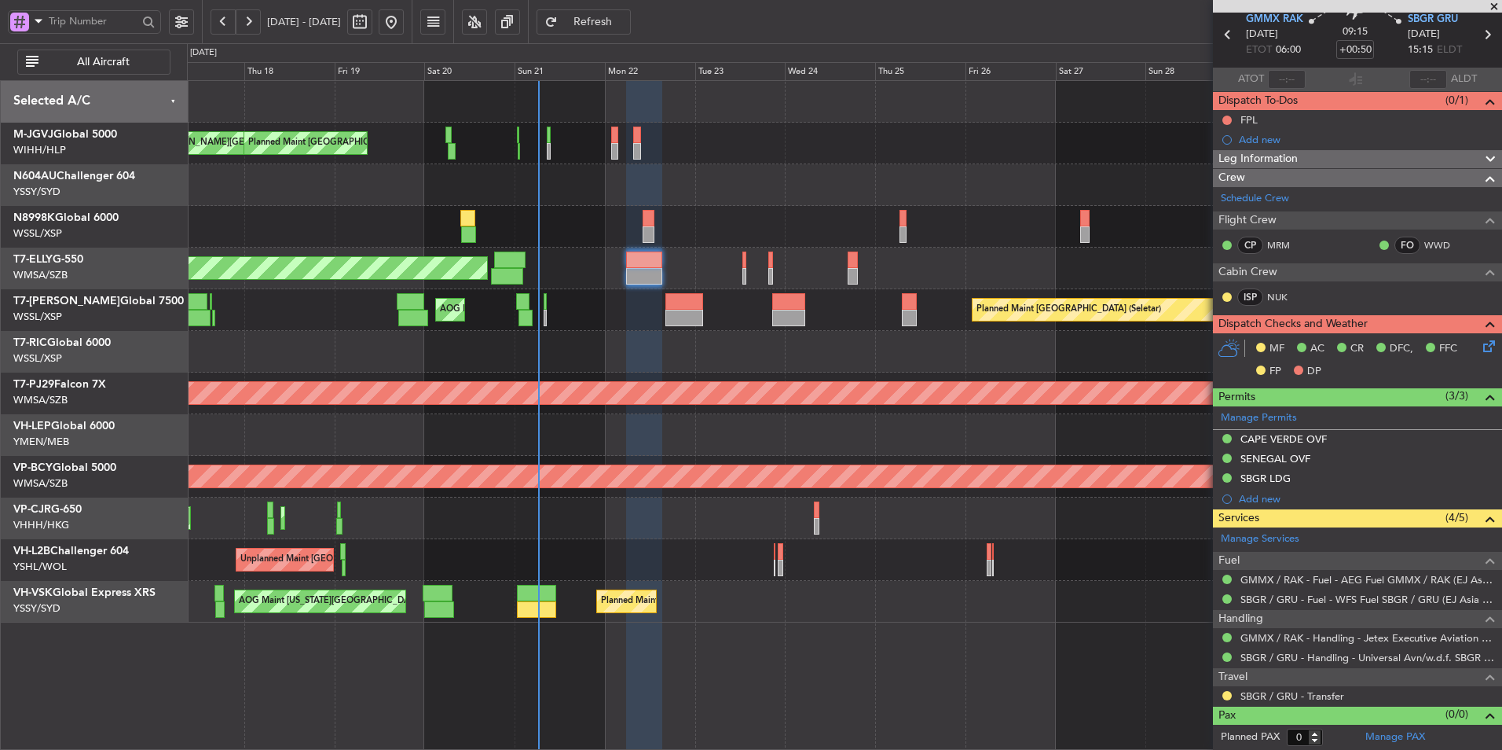
click at [639, 373] on div "Planned Maint [GEOGRAPHIC_DATA] (Sultan [PERSON_NAME] [PERSON_NAME] - Subang)" at bounding box center [844, 393] width 1315 height 42
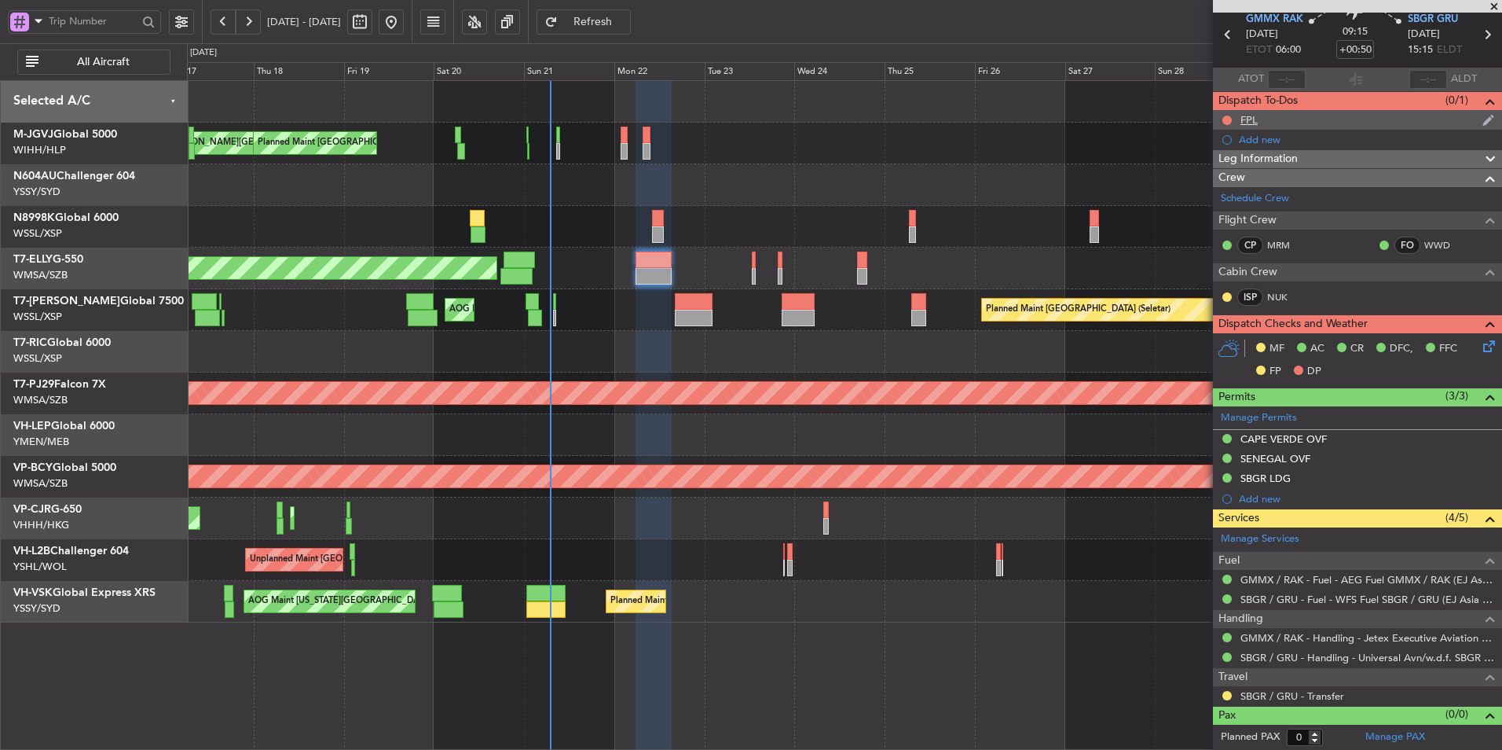
click at [1248, 123] on div "FPL" at bounding box center [1249, 119] width 17 height 13
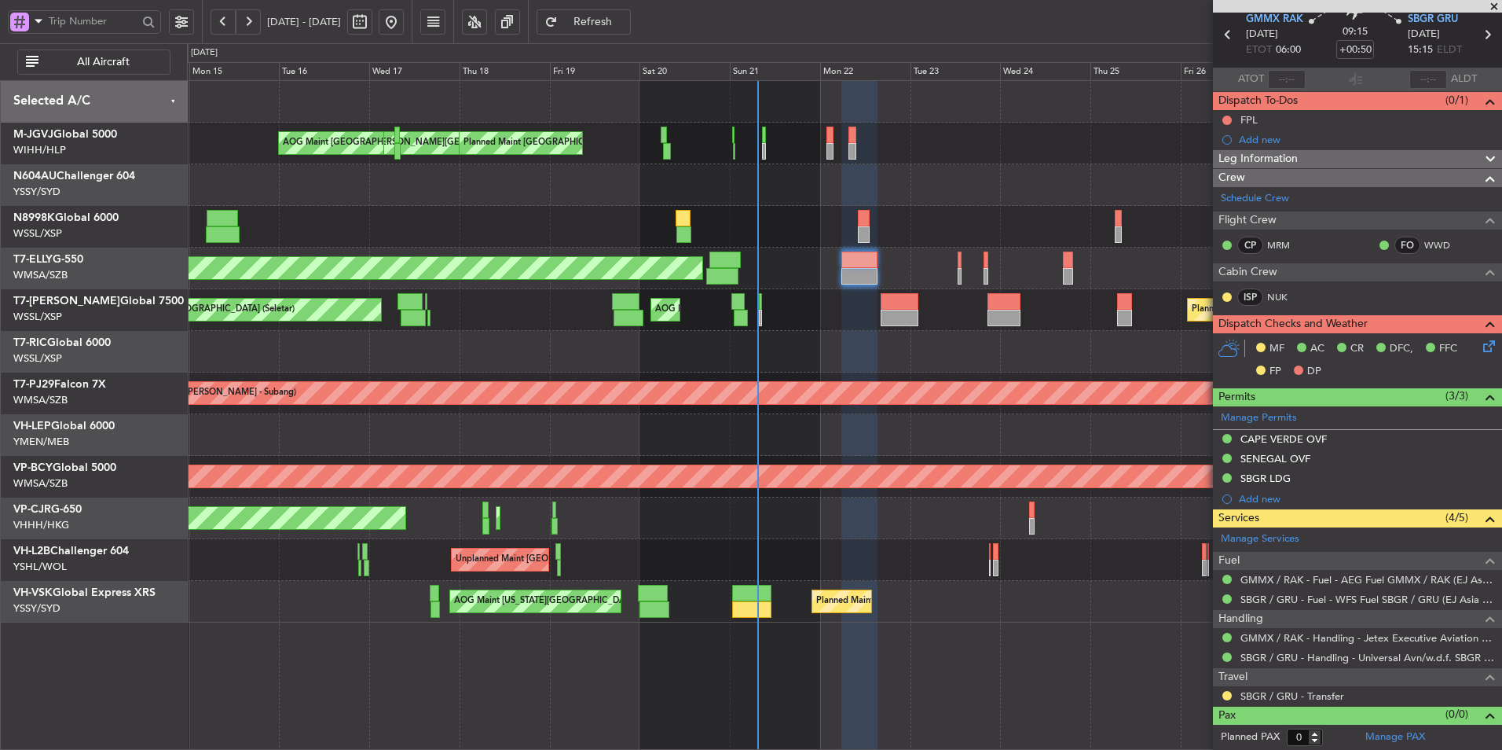
click at [833, 347] on div at bounding box center [844, 352] width 1315 height 42
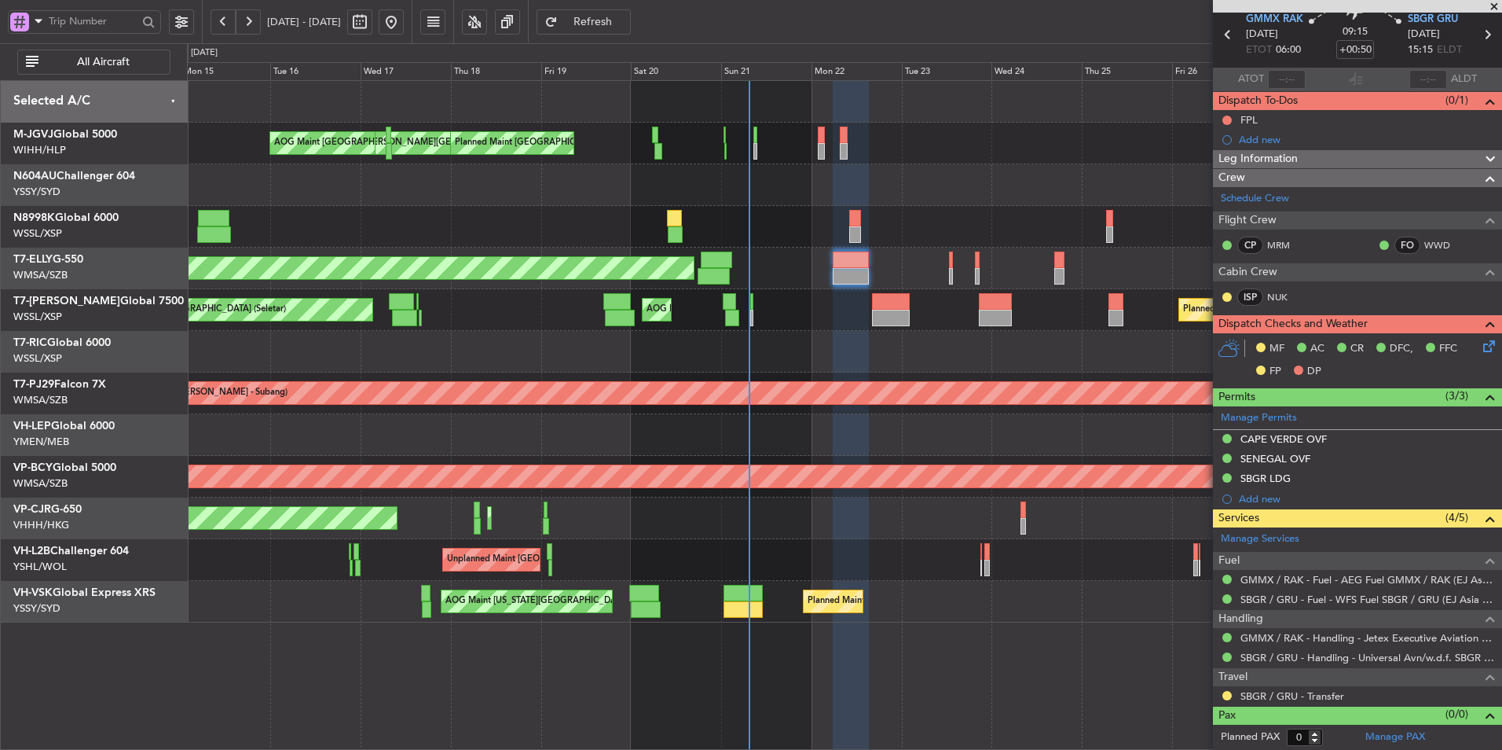
click at [831, 329] on div "Planned Maint Singapore (Seletar) AOG Maint Singapore (Seletar) Planned Maint S…" at bounding box center [844, 310] width 1315 height 42
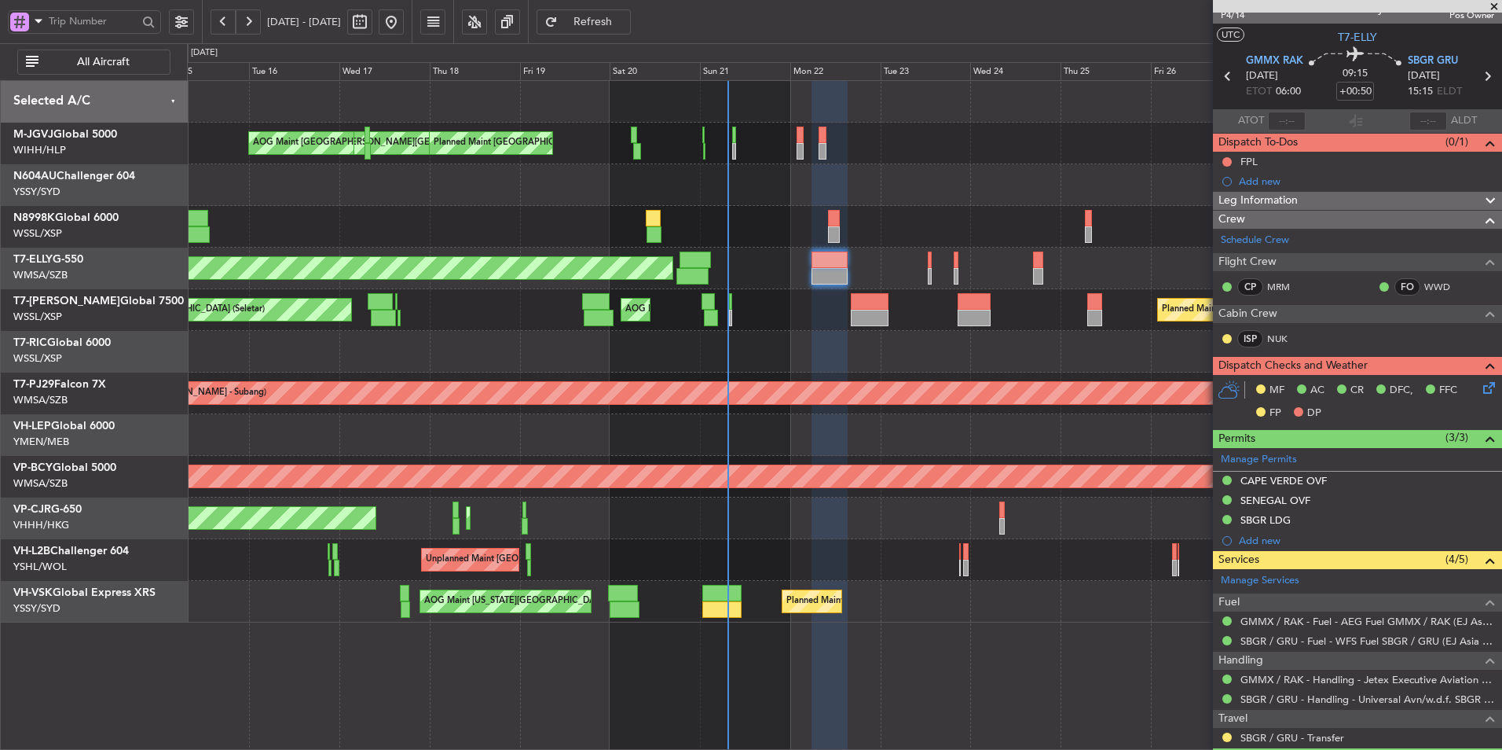
scroll to position [0, 0]
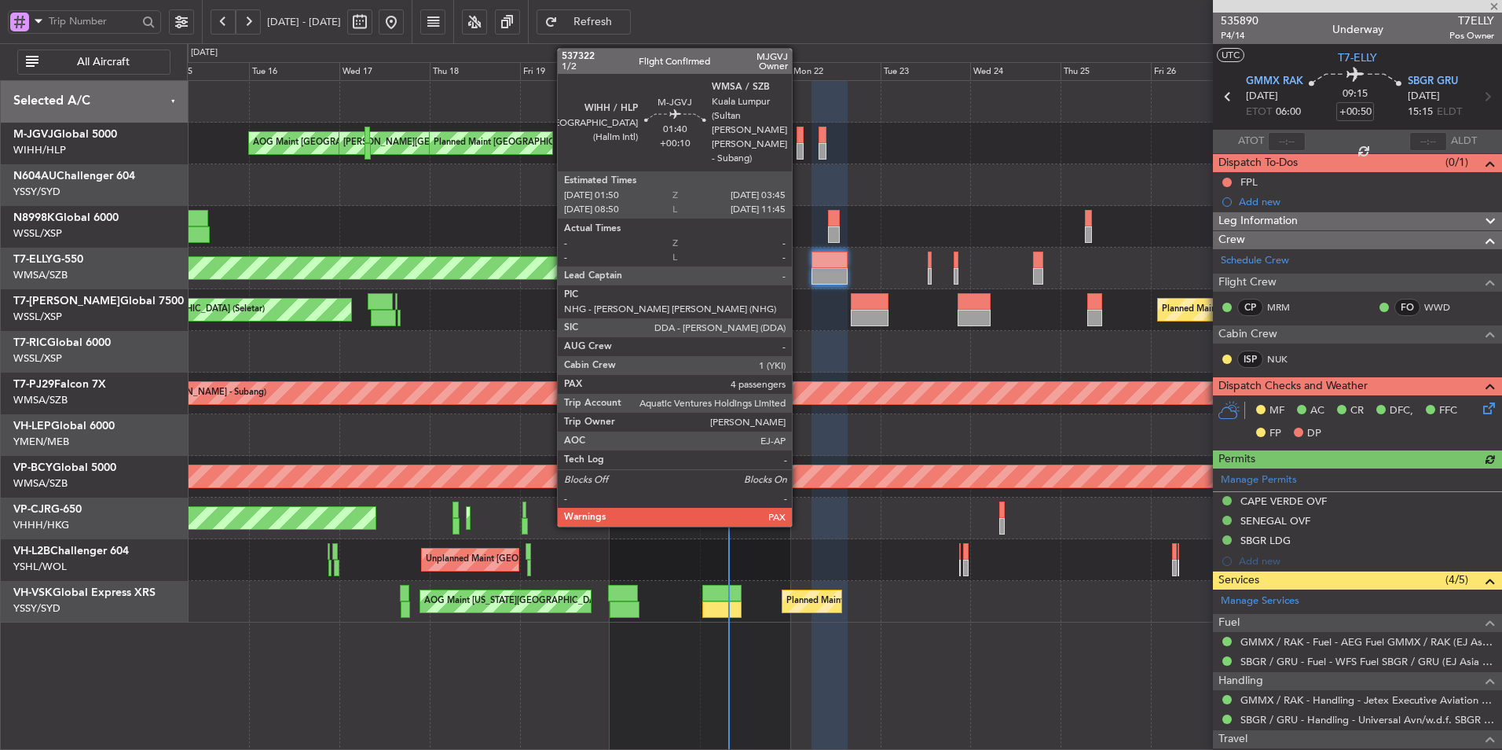
click at [799, 147] on div at bounding box center [801, 151] width 8 height 17
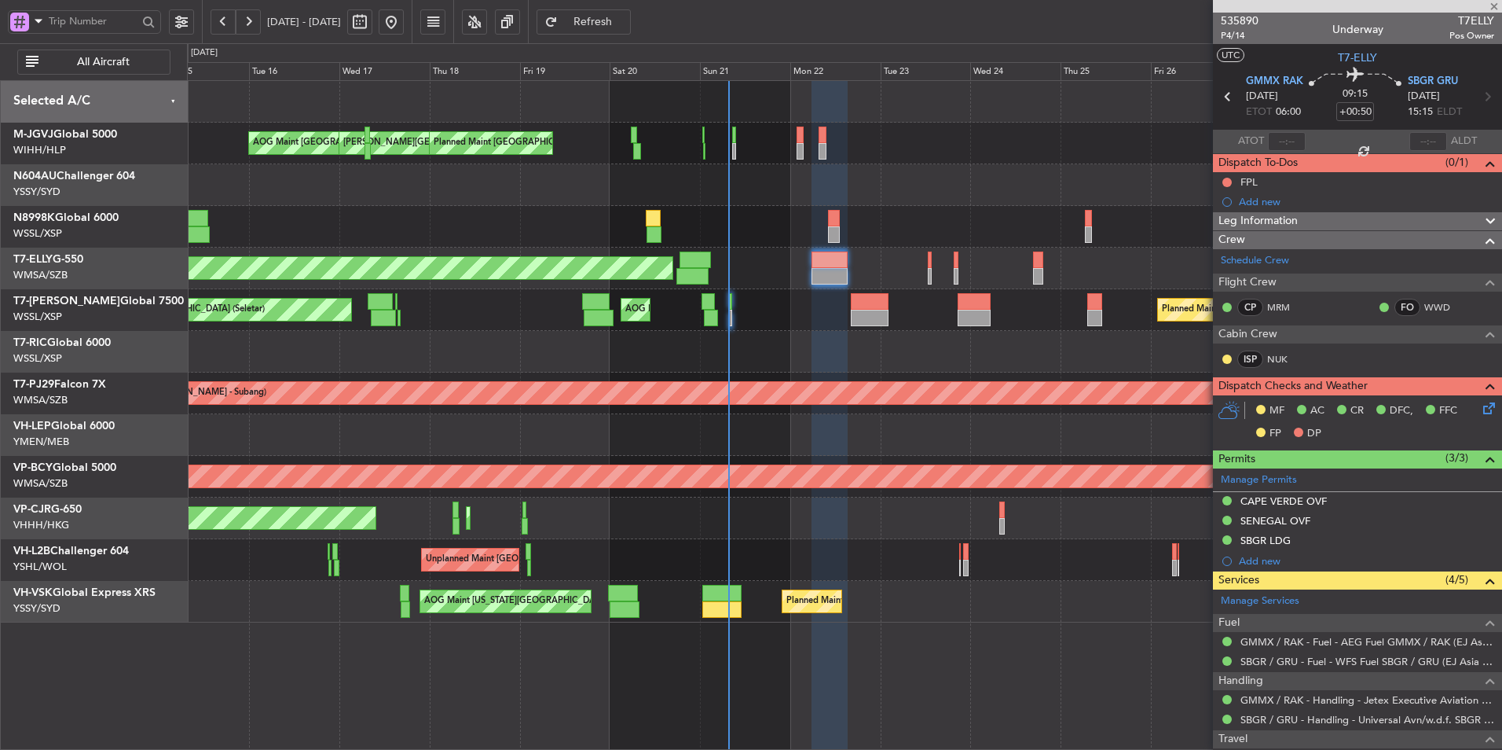
type input "+00:10"
type input "4"
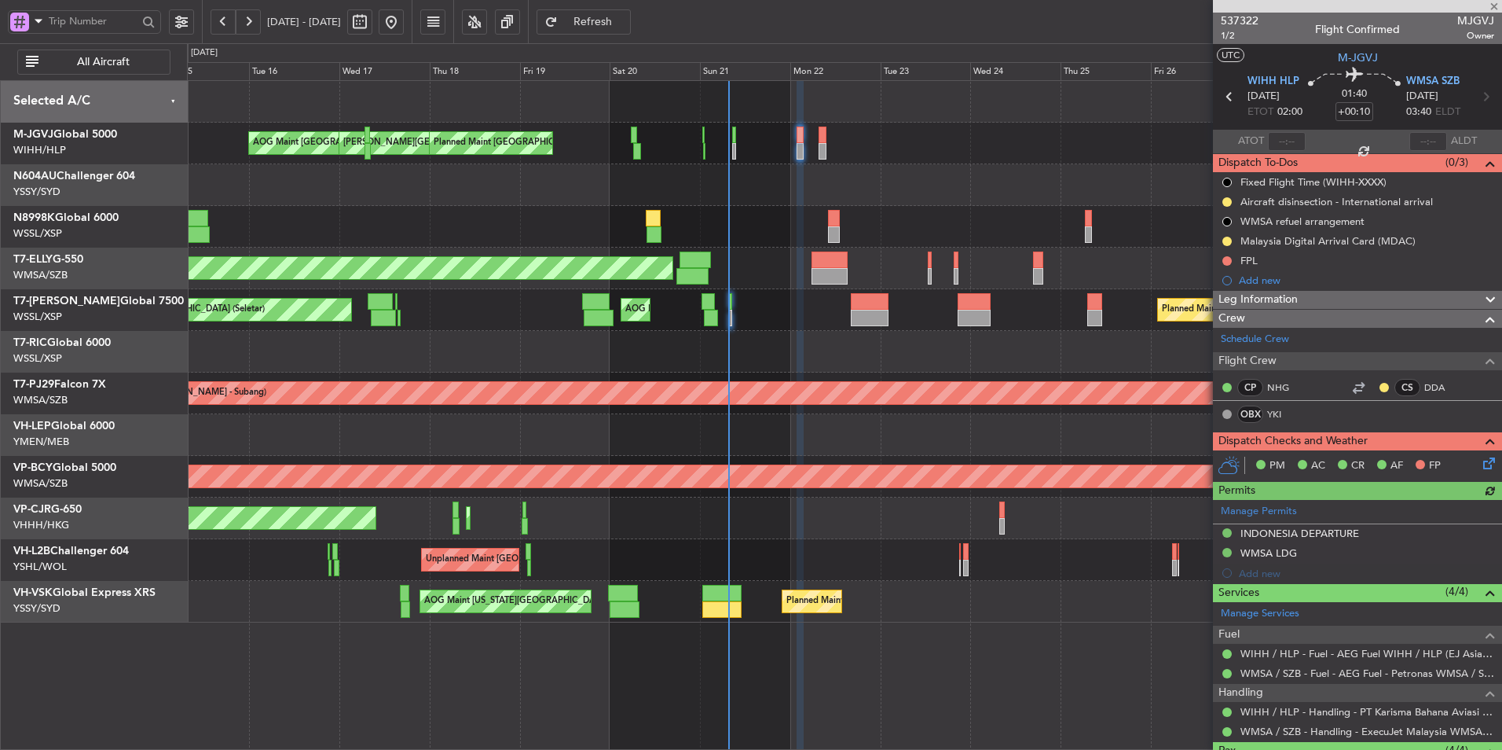
scroll to position [215, 0]
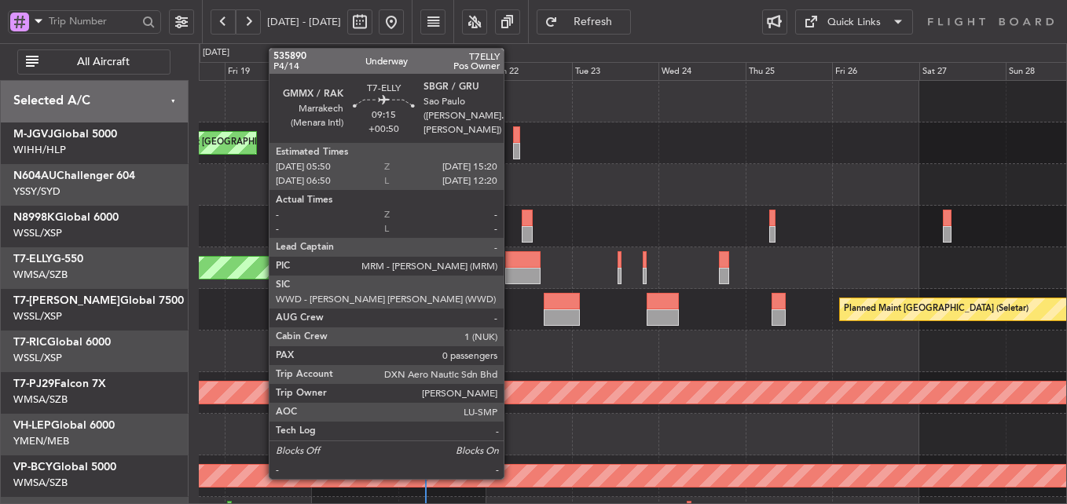
click at [511, 273] on div at bounding box center [522, 276] width 35 height 17
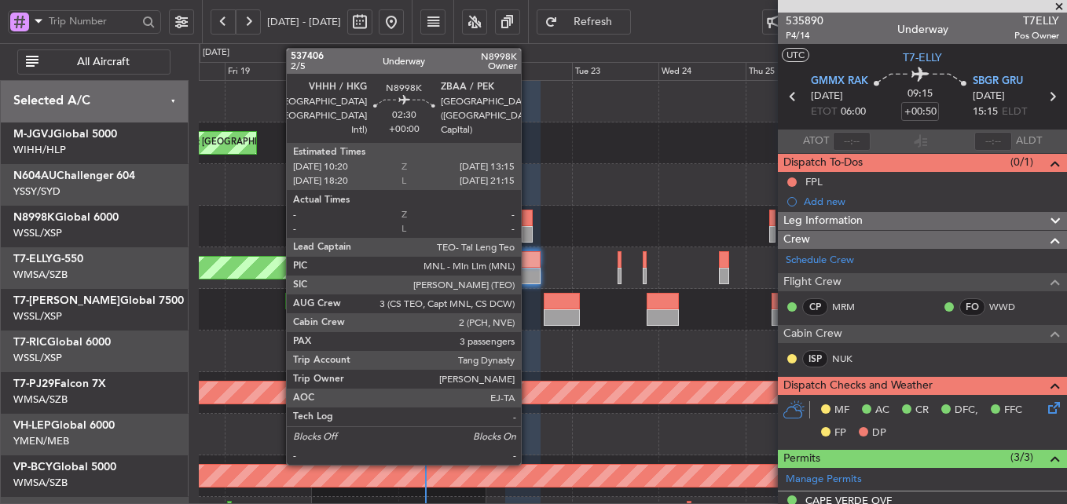
click at [528, 232] on div at bounding box center [527, 234] width 11 height 17
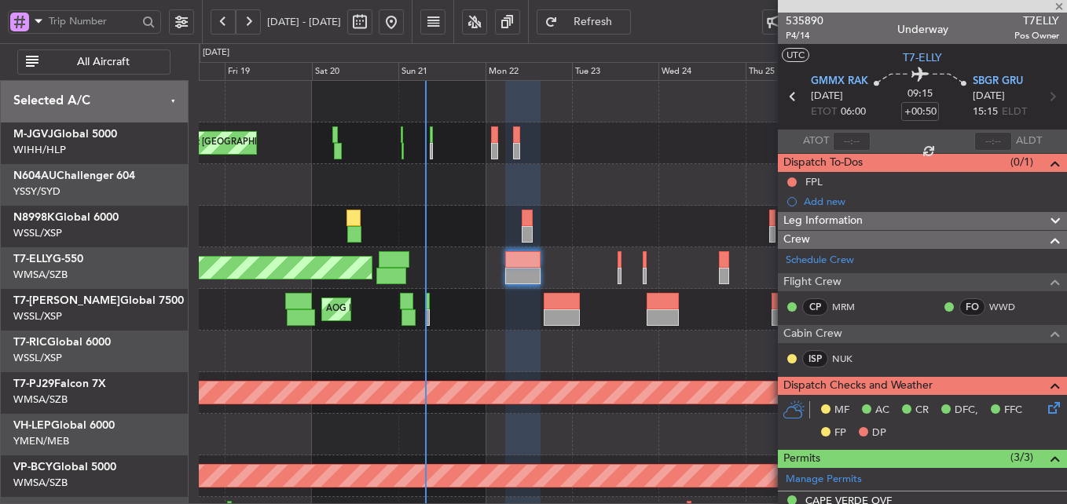
type input "3"
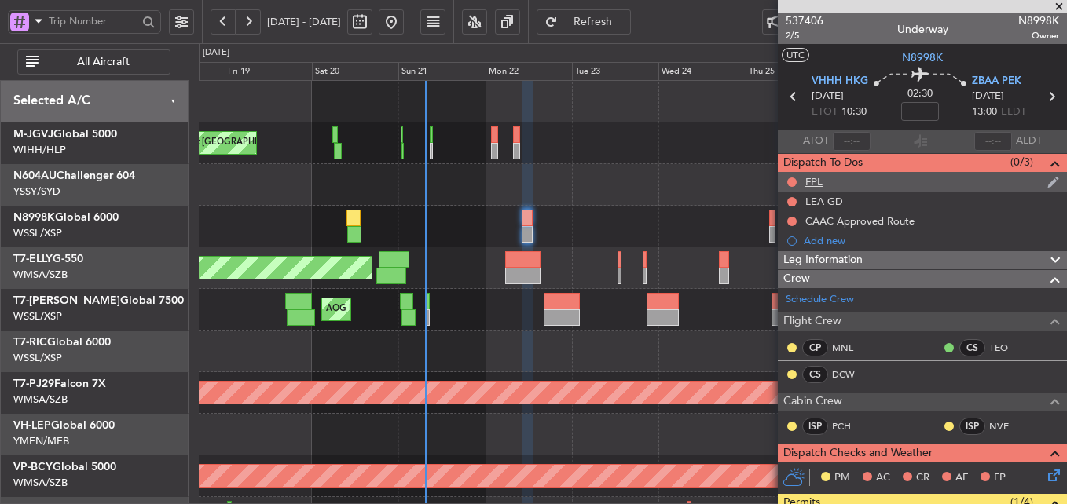
click at [809, 182] on div "FPL" at bounding box center [813, 181] width 17 height 13
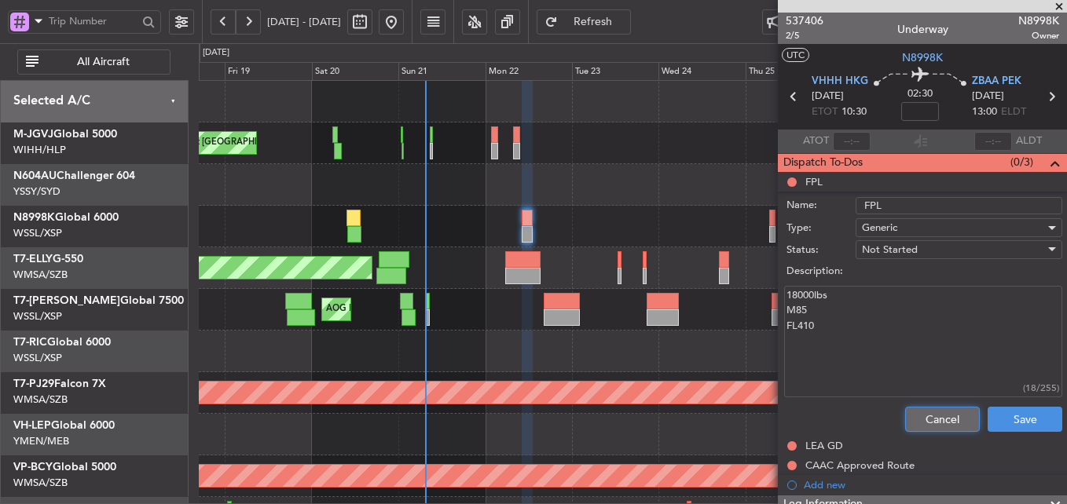
click at [943, 417] on button "Cancel" at bounding box center [942, 419] width 75 height 25
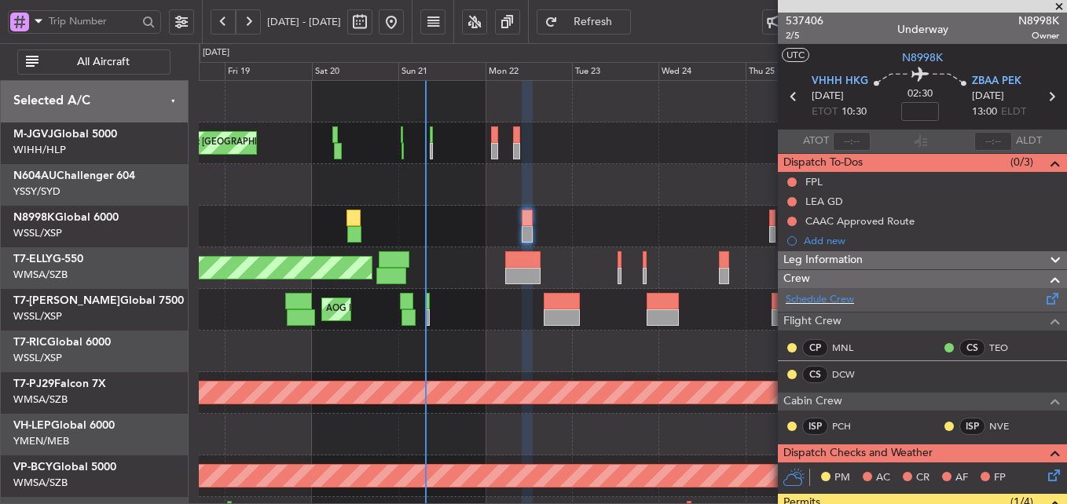
scroll to position [438, 0]
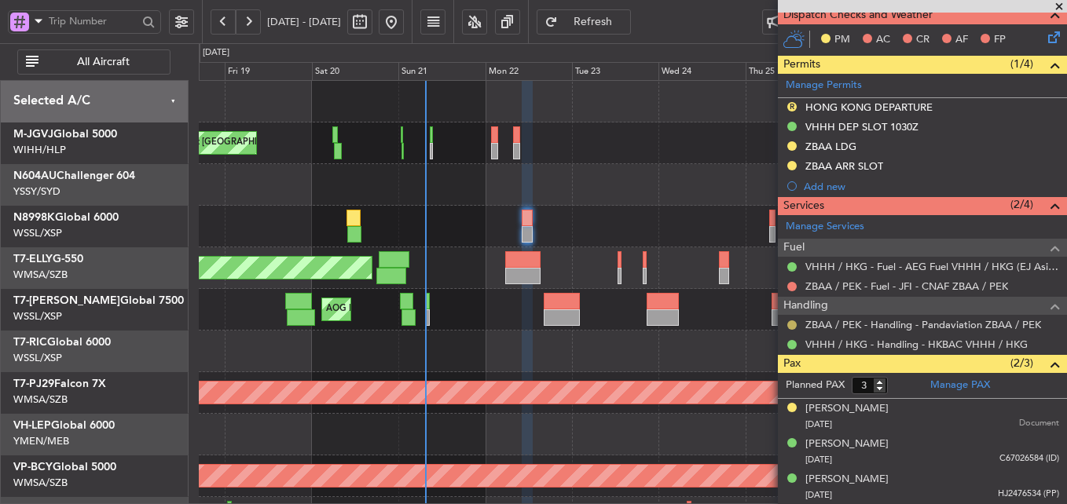
click at [794, 326] on button at bounding box center [791, 325] width 9 height 9
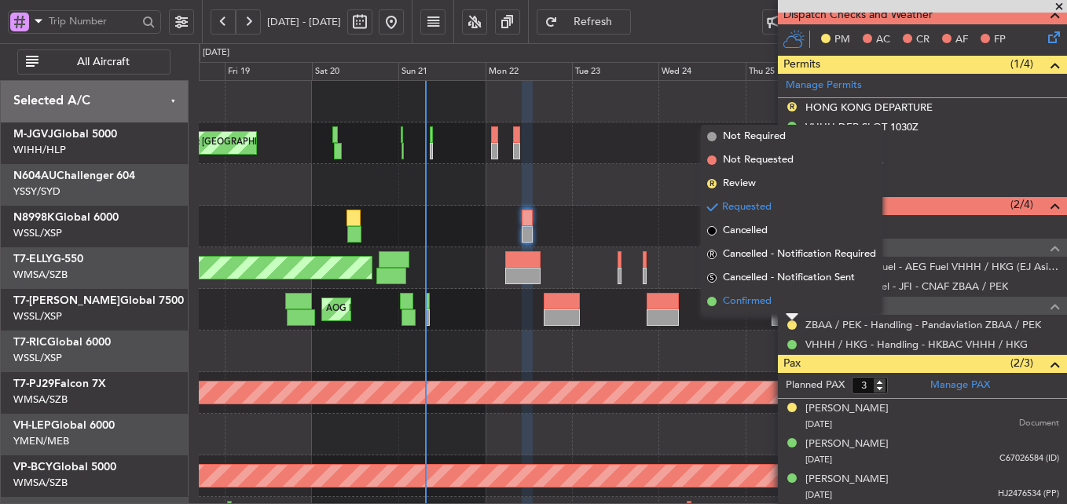
click at [787, 303] on li "Confirmed" at bounding box center [792, 302] width 182 height 24
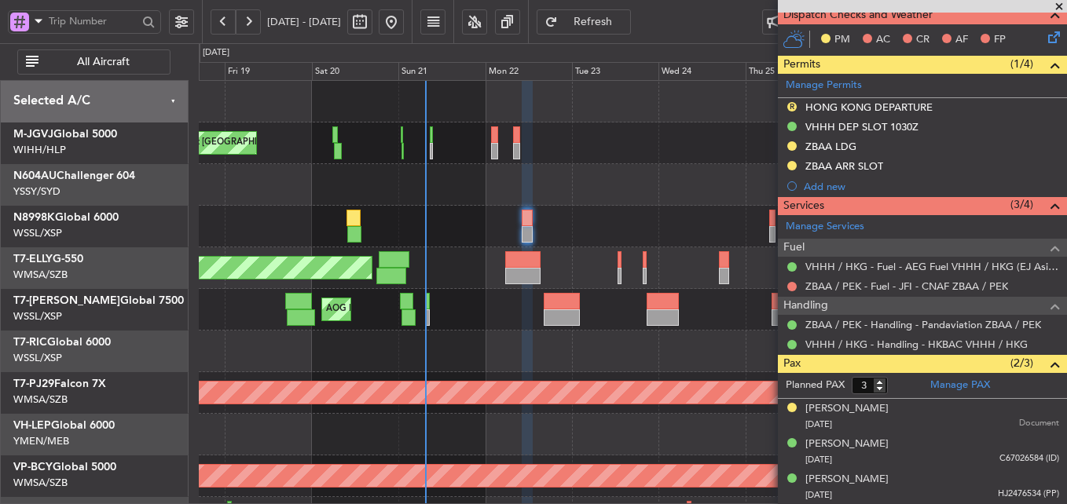
scroll to position [0, 0]
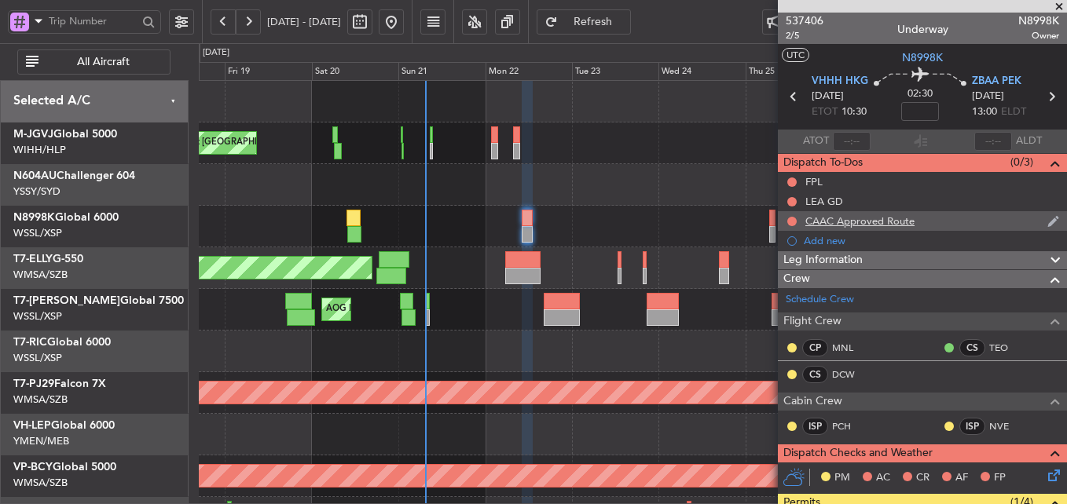
click at [882, 224] on div "CAAC Approved Route" at bounding box center [859, 221] width 109 height 13
